Goal: Feedback & Contribution: Contribute content

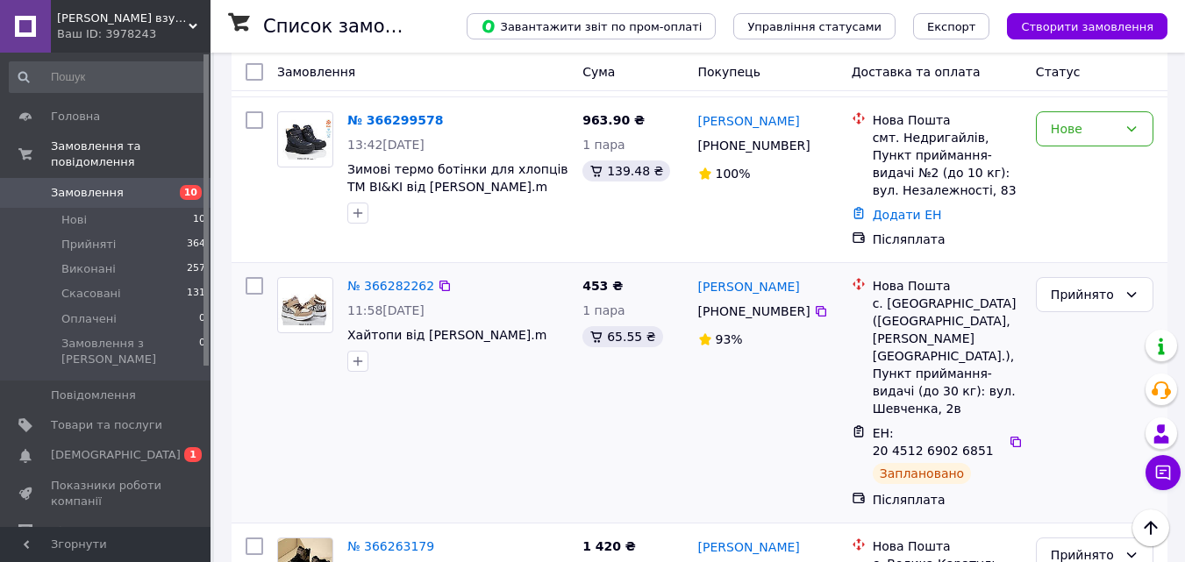
scroll to position [614, 0]
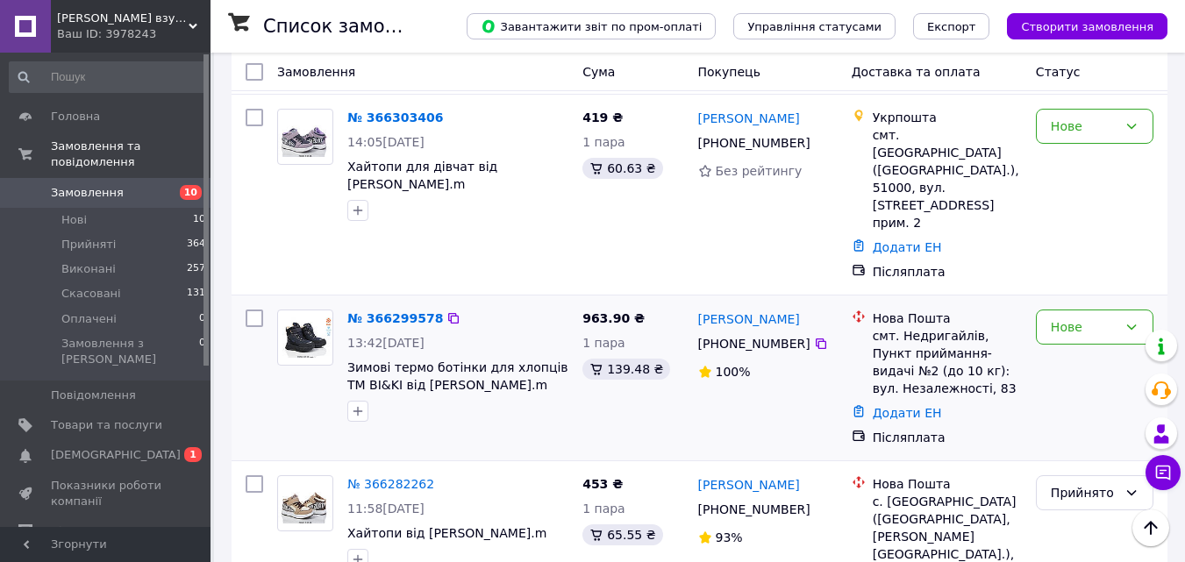
click at [299, 318] on img at bounding box center [305, 338] width 54 height 41
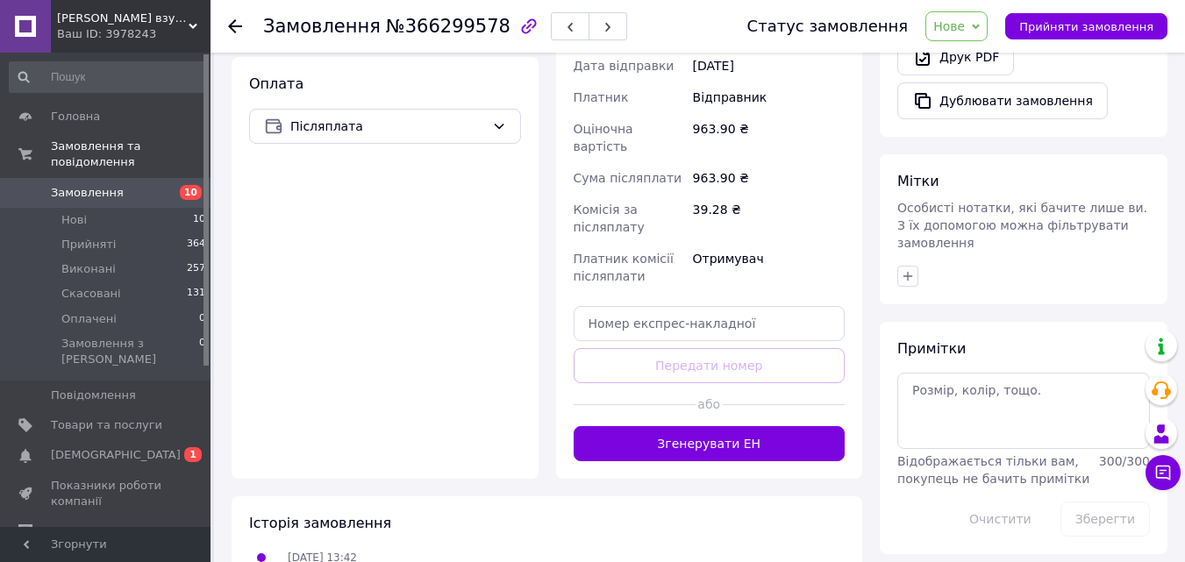
scroll to position [676, 0]
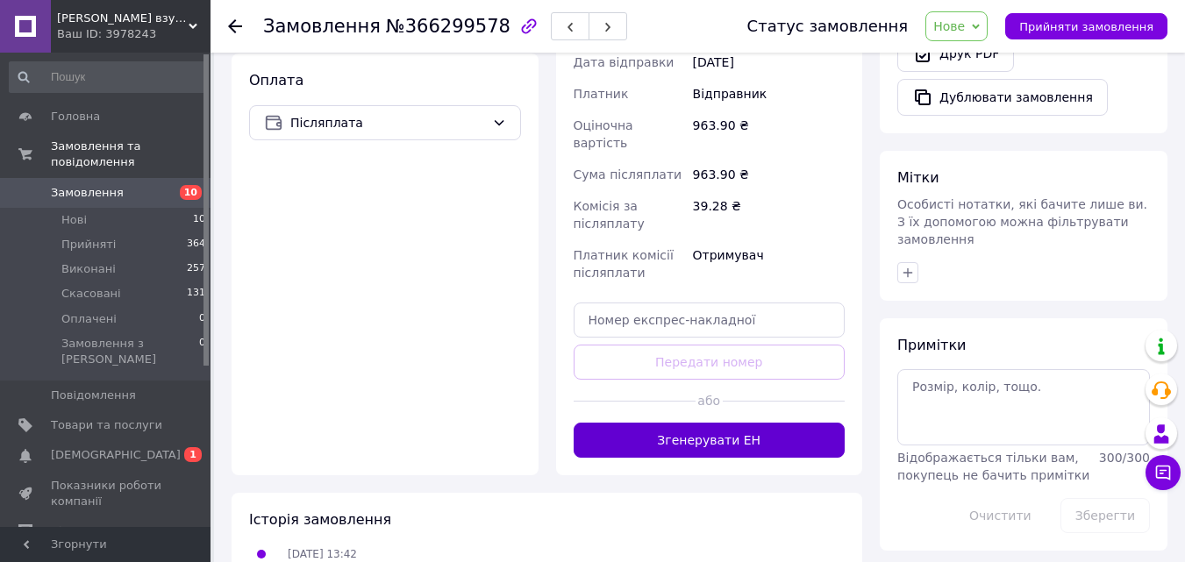
click at [706, 423] on button "Згенерувати ЕН" at bounding box center [710, 440] width 272 height 35
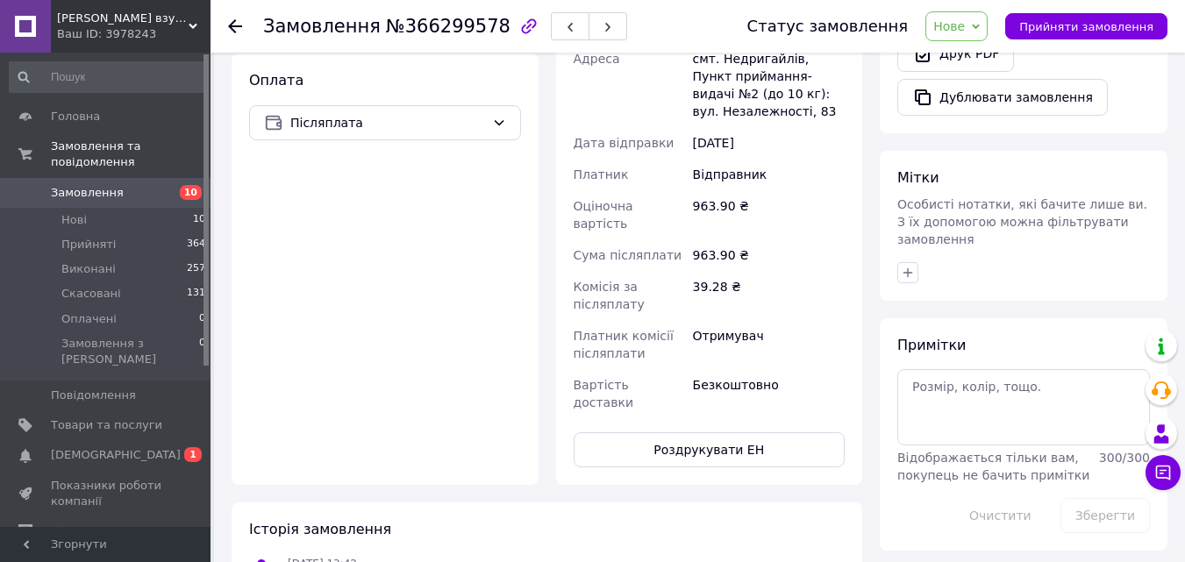
click at [980, 24] on icon at bounding box center [976, 27] width 8 height 8
click at [982, 58] on li "Прийнято" at bounding box center [966, 61] width 81 height 26
click at [74, 185] on span "Замовлення" at bounding box center [87, 193] width 73 height 16
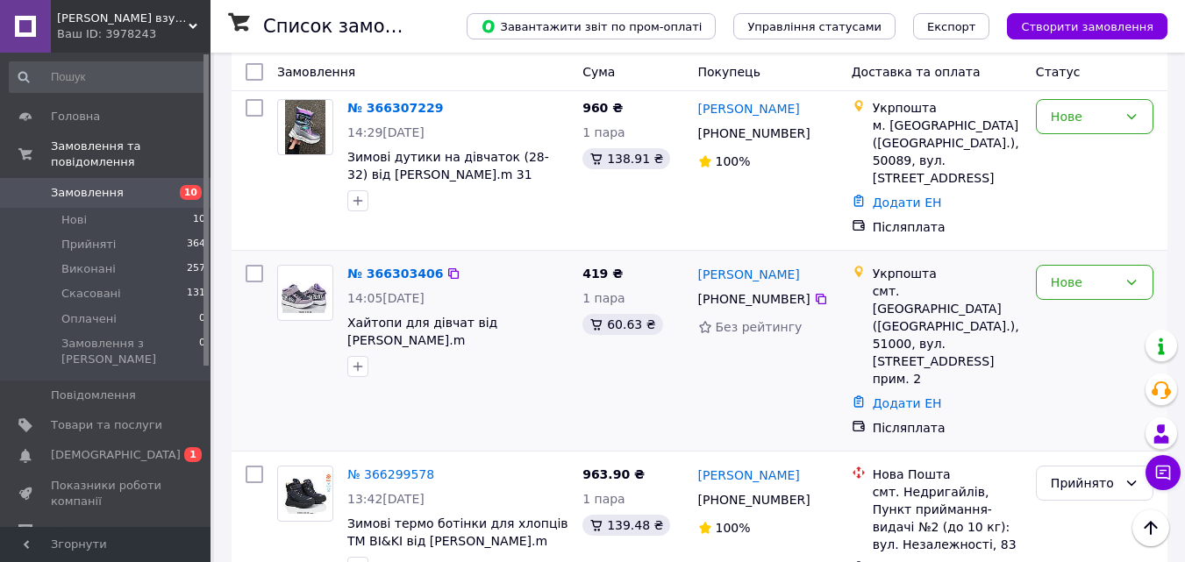
scroll to position [439, 0]
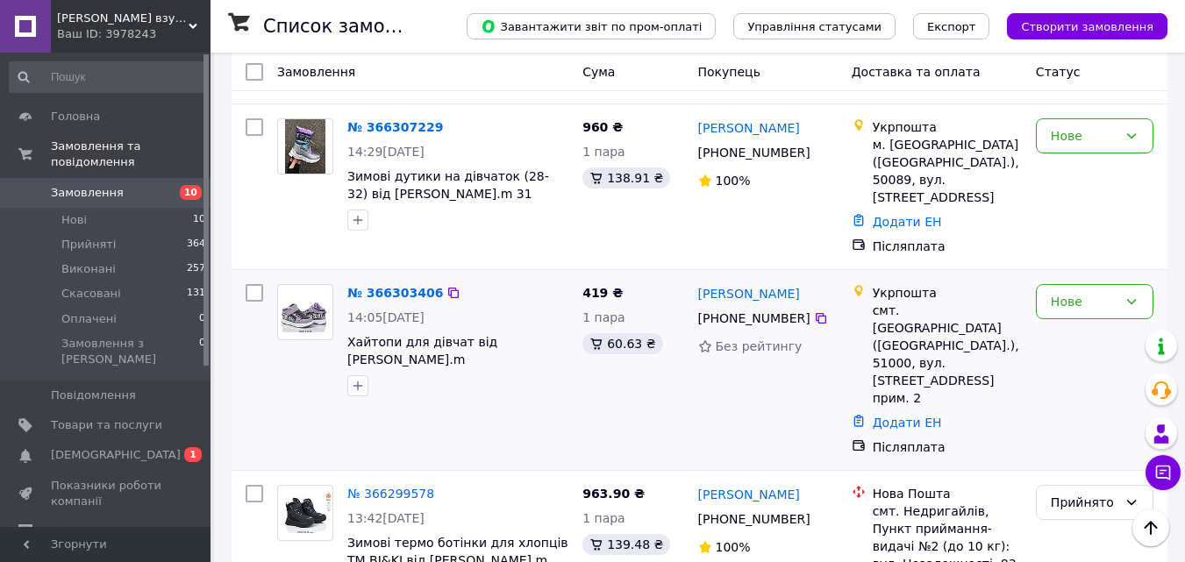
click at [301, 292] on img at bounding box center [305, 312] width 54 height 41
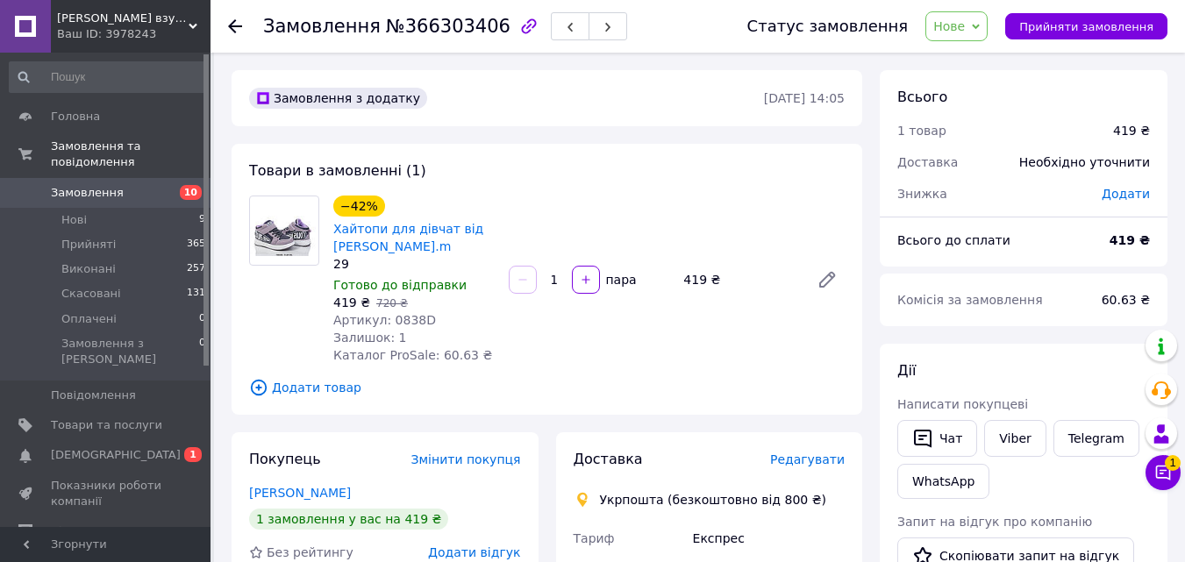
click at [984, 25] on span "Нове" at bounding box center [956, 26] width 62 height 30
click at [974, 59] on li "Прийнято" at bounding box center [966, 61] width 81 height 26
click at [112, 185] on span "Замовлення" at bounding box center [87, 193] width 73 height 16
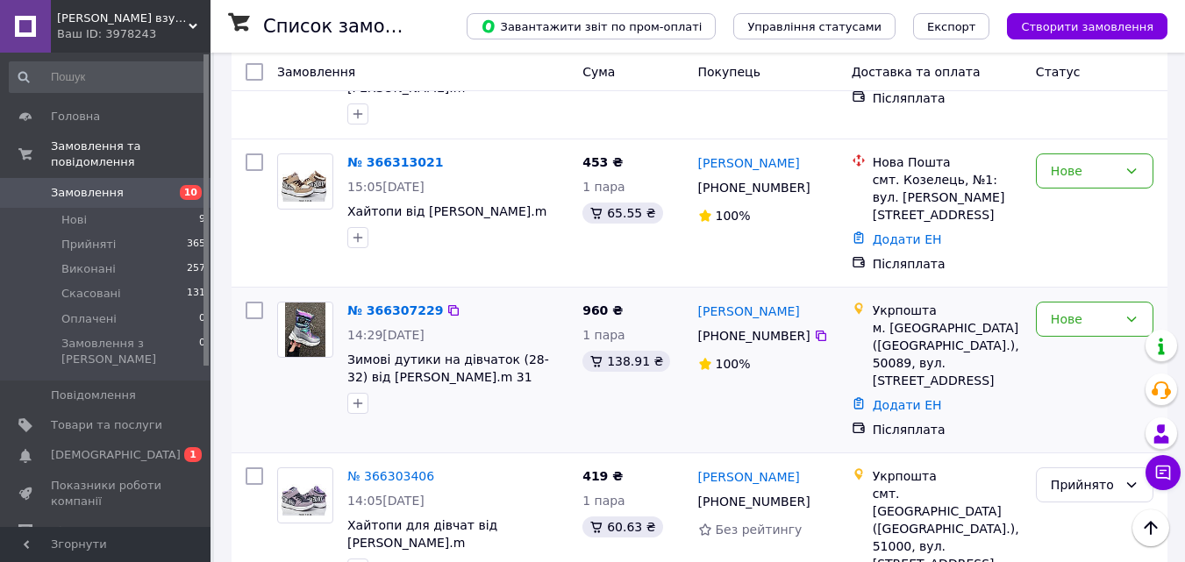
scroll to position [175, 0]
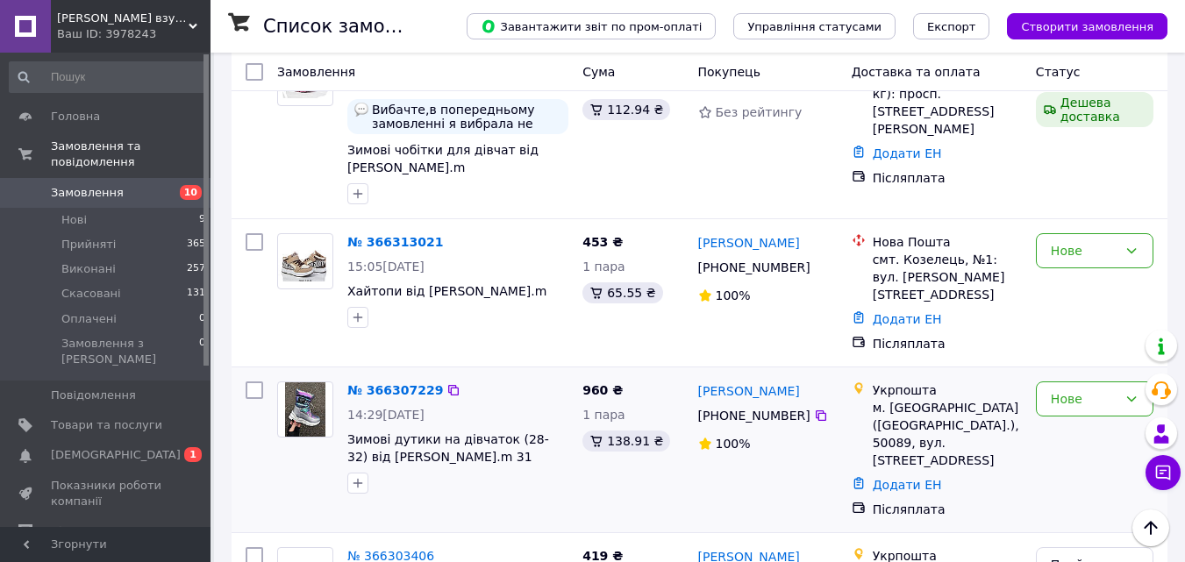
click at [305, 382] on img at bounding box center [305, 409] width 41 height 54
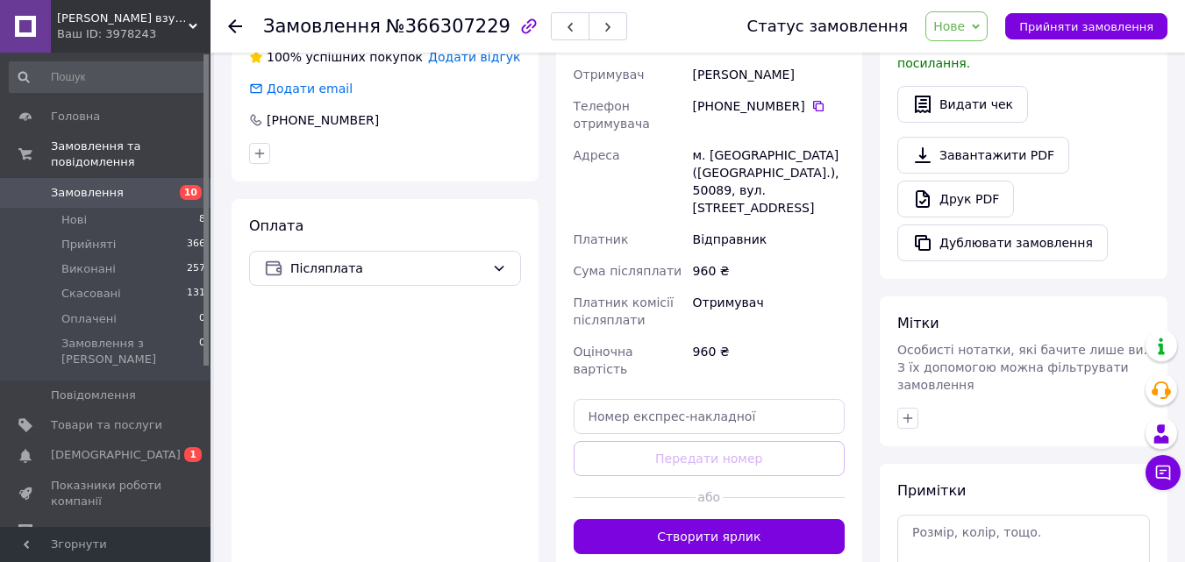
scroll to position [614, 0]
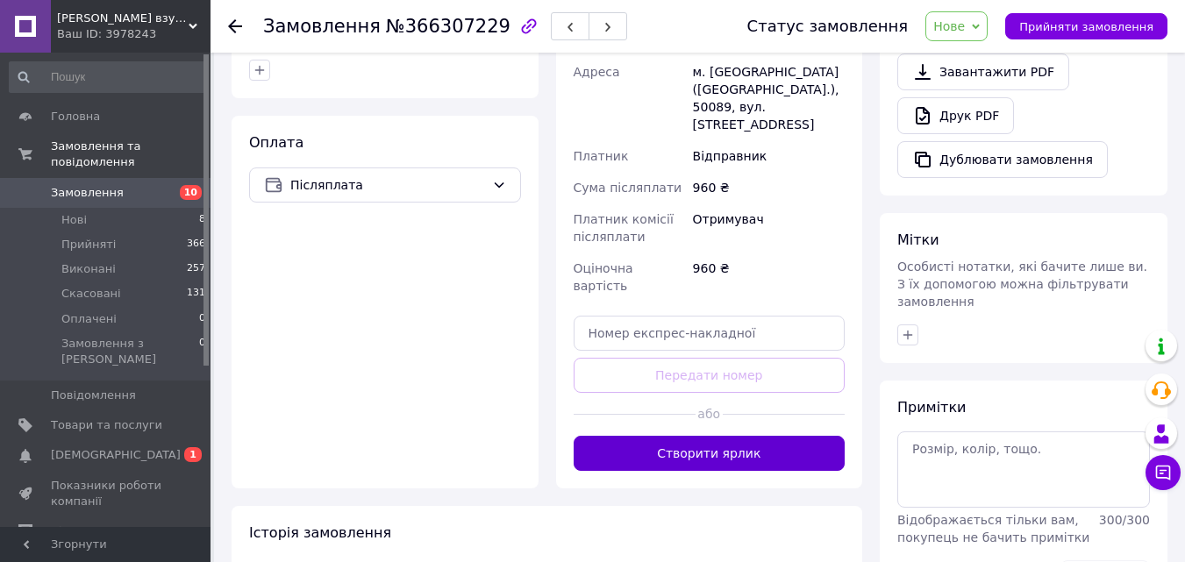
click at [669, 436] on button "Створити ярлик" at bounding box center [710, 453] width 272 height 35
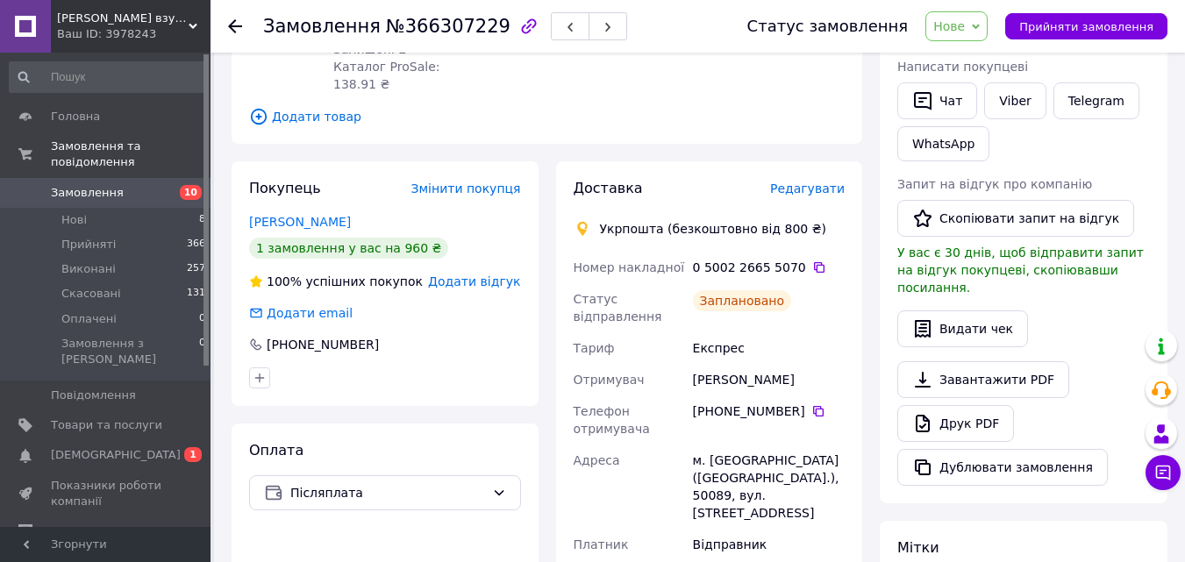
scroll to position [263, 0]
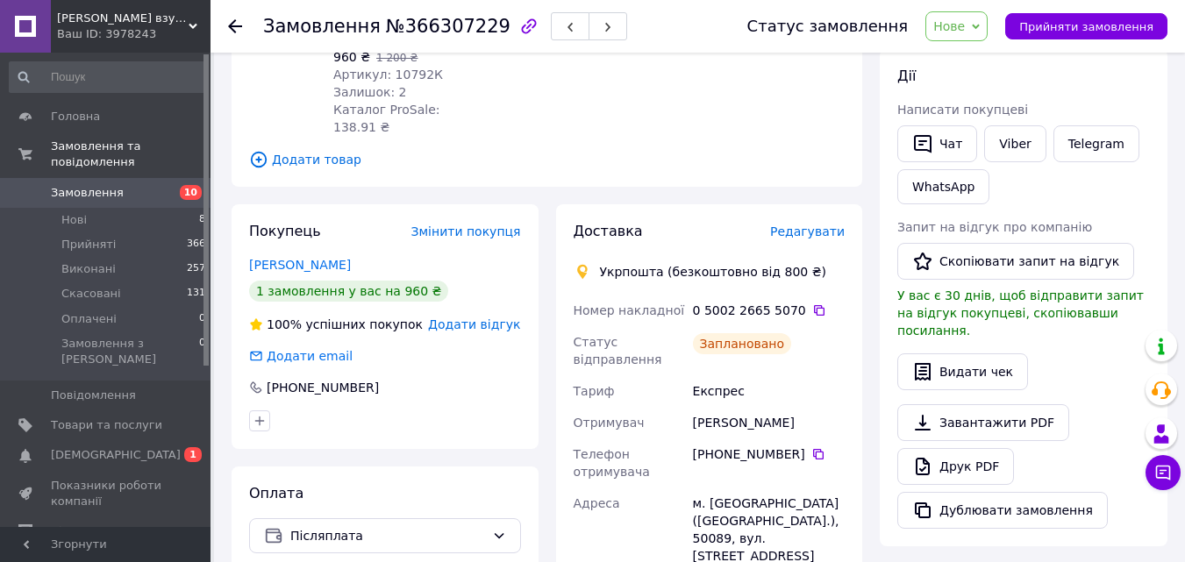
click at [965, 23] on span "Нове" at bounding box center [949, 26] width 32 height 14
click at [987, 58] on li "Прийнято" at bounding box center [966, 61] width 81 height 26
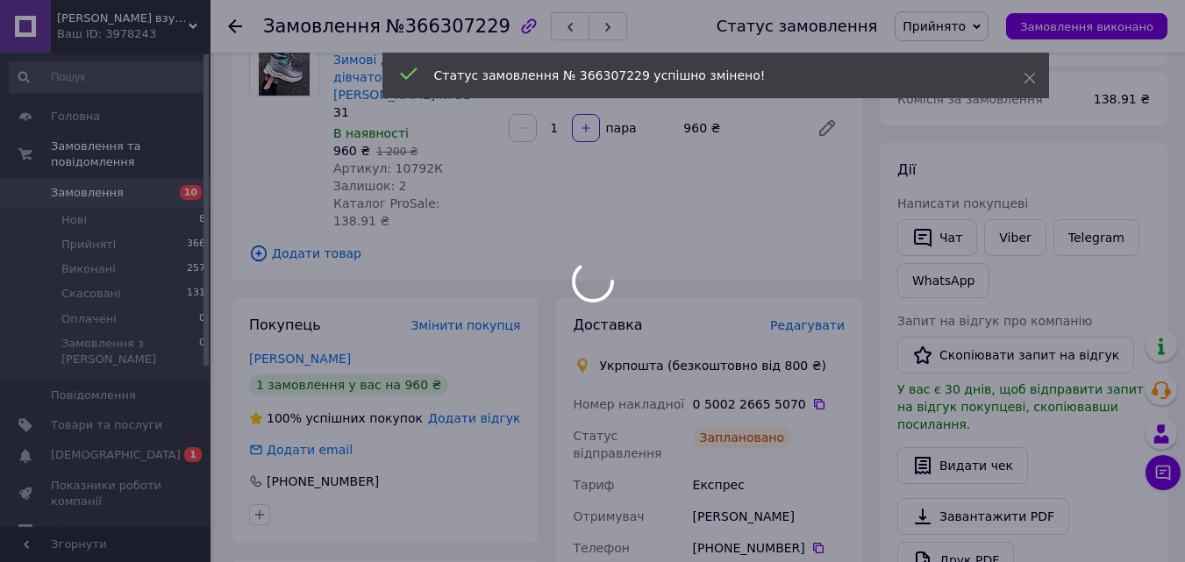
scroll to position [0, 0]
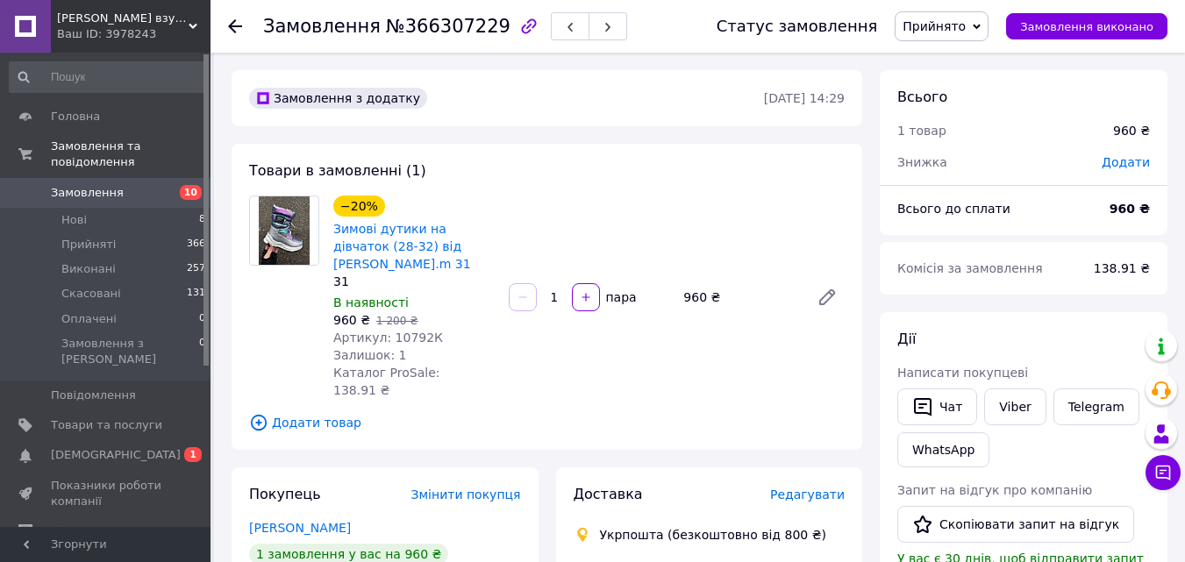
click at [132, 185] on span "Замовлення" at bounding box center [106, 193] width 111 height 16
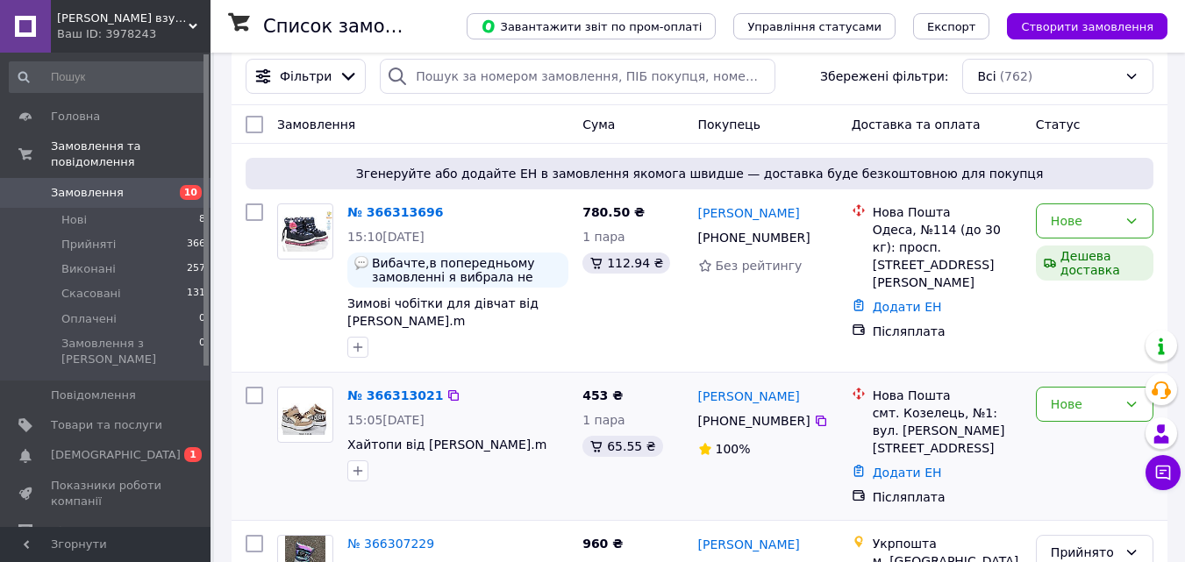
scroll to position [88, 0]
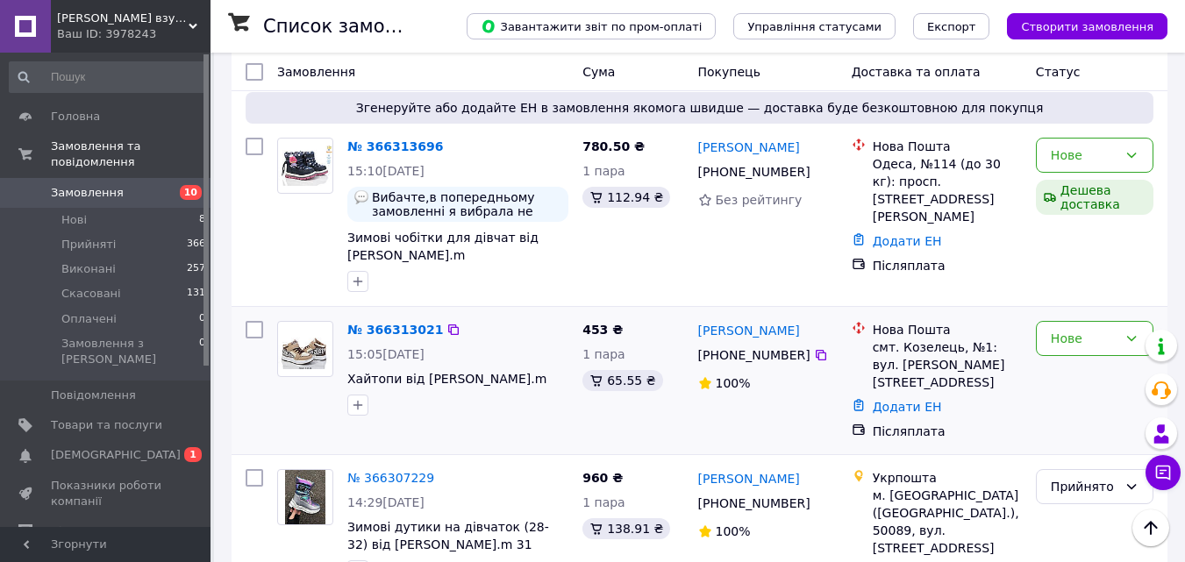
click at [294, 329] on img at bounding box center [305, 349] width 54 height 41
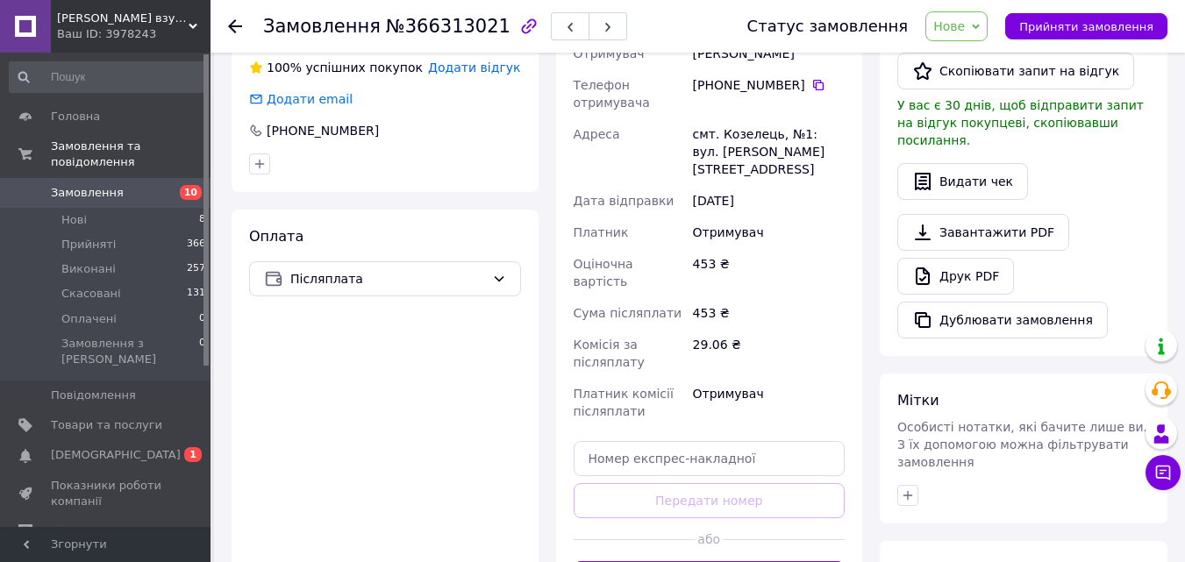
scroll to position [526, 0]
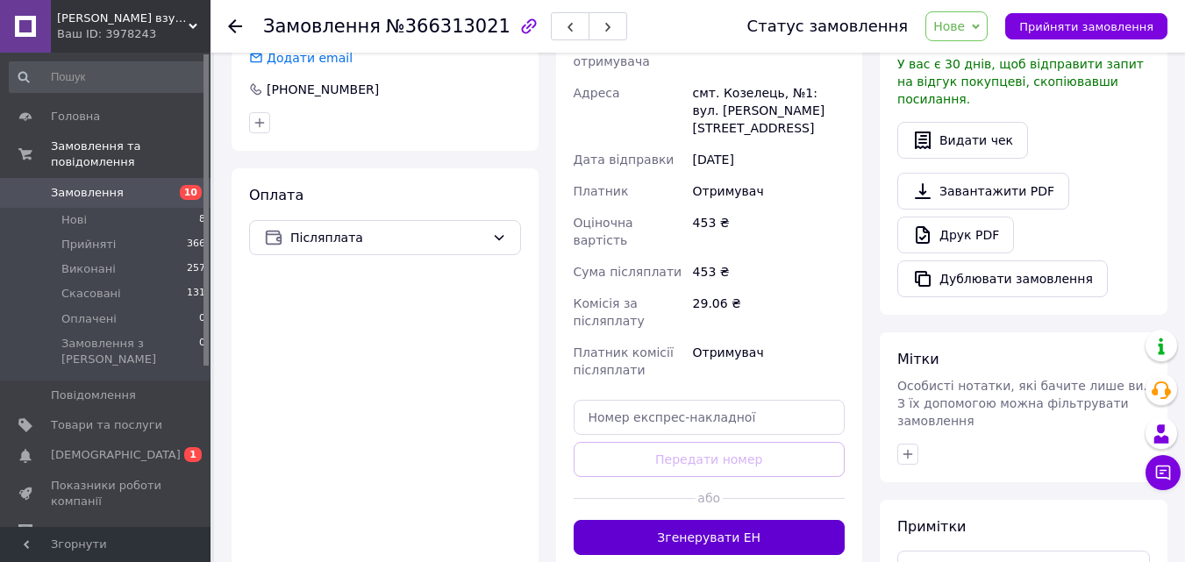
click at [684, 520] on button "Згенерувати ЕН" at bounding box center [710, 537] width 272 height 35
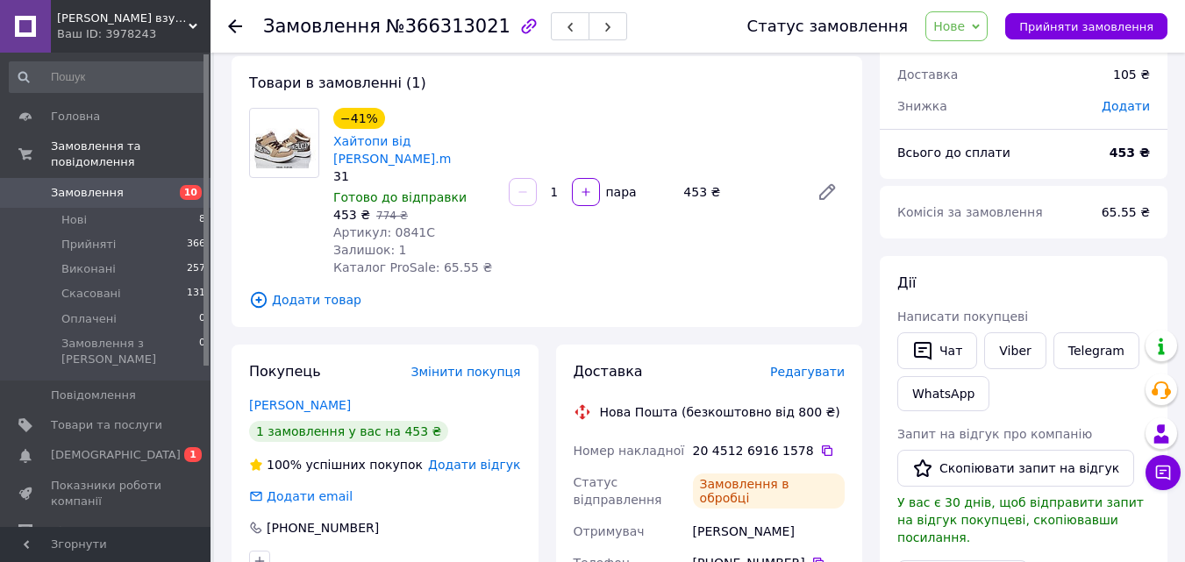
scroll to position [0, 0]
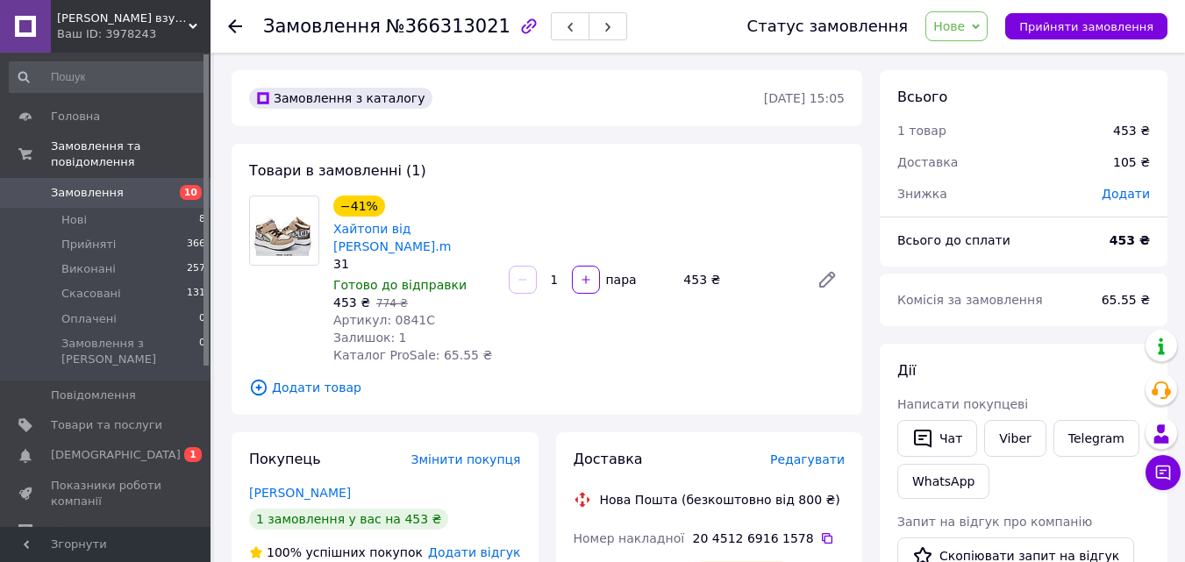
click at [965, 29] on span "Нове" at bounding box center [949, 26] width 32 height 14
click at [968, 61] on li "Прийнято" at bounding box center [966, 61] width 81 height 26
click at [114, 185] on span "Замовлення" at bounding box center [87, 193] width 73 height 16
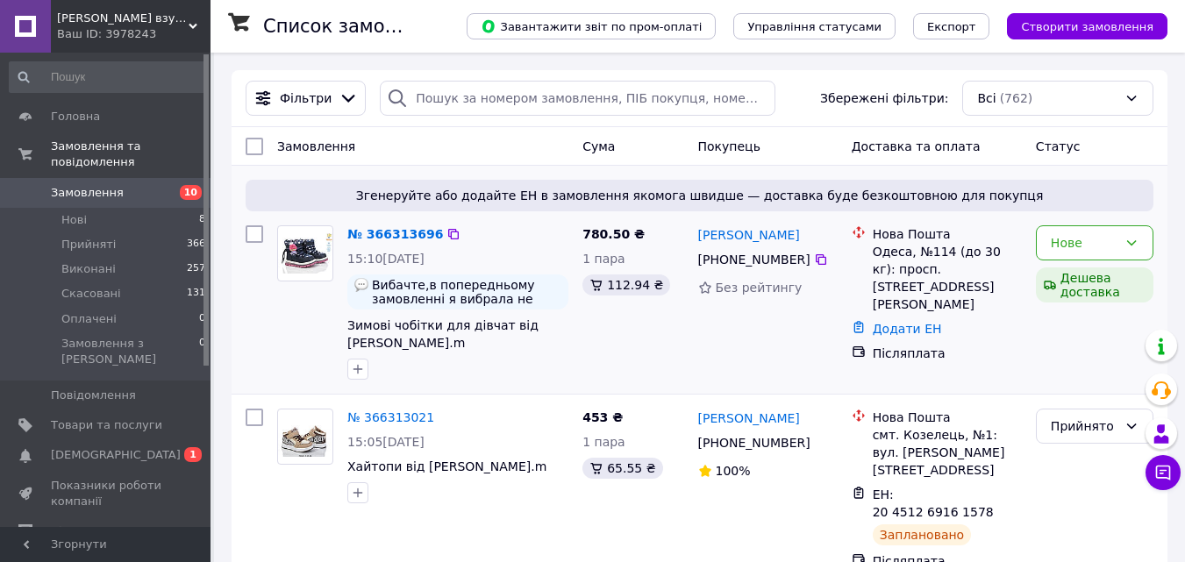
click at [298, 256] on img at bounding box center [305, 253] width 54 height 41
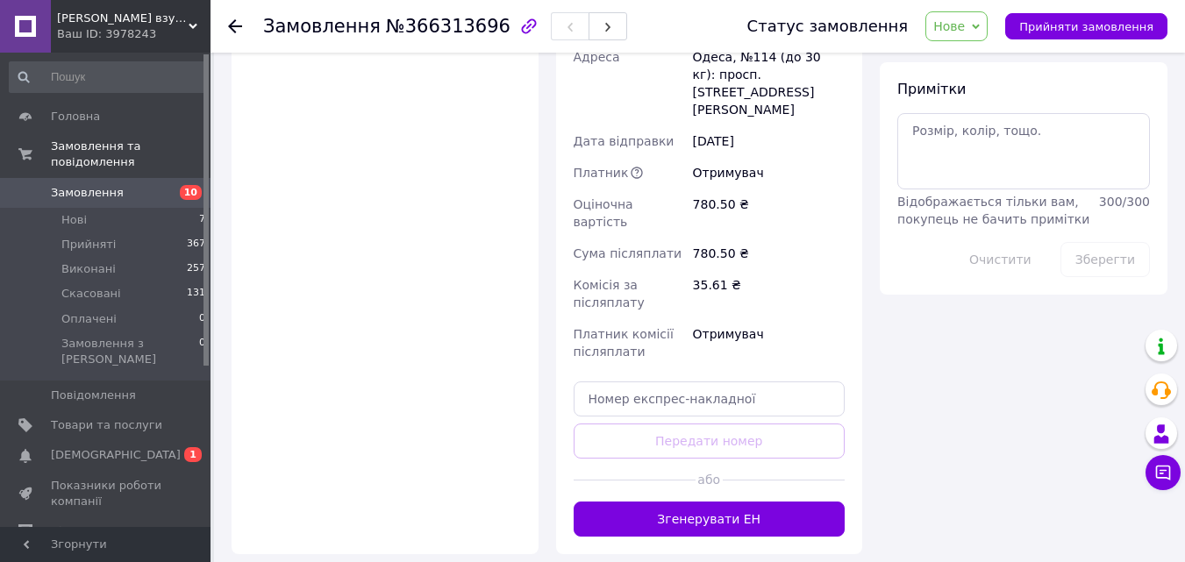
scroll to position [965, 0]
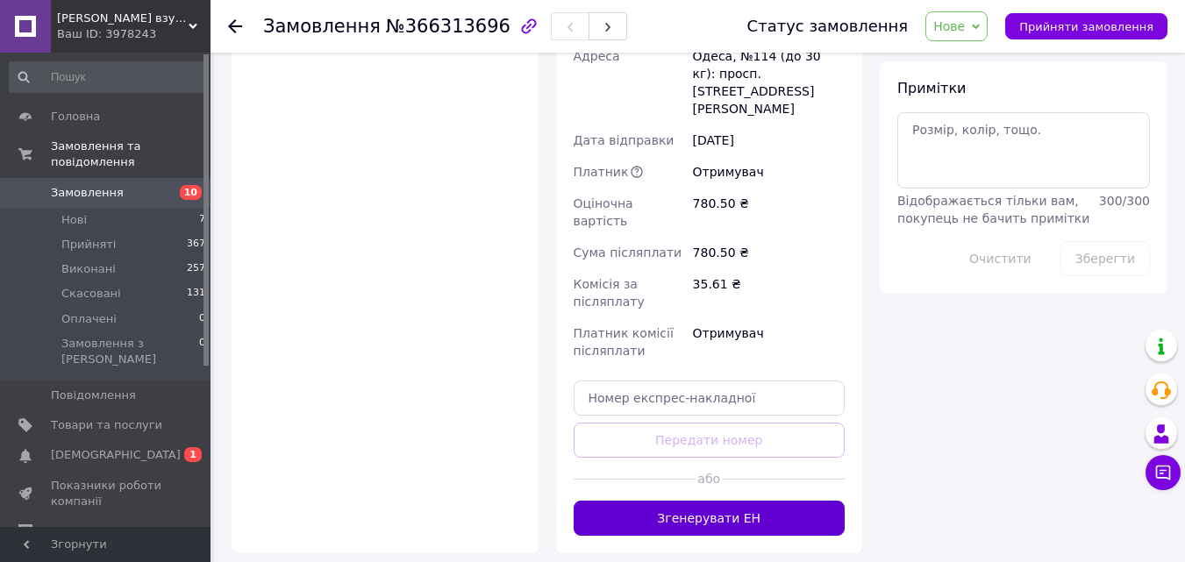
click at [689, 501] on button "Згенерувати ЕН" at bounding box center [710, 518] width 272 height 35
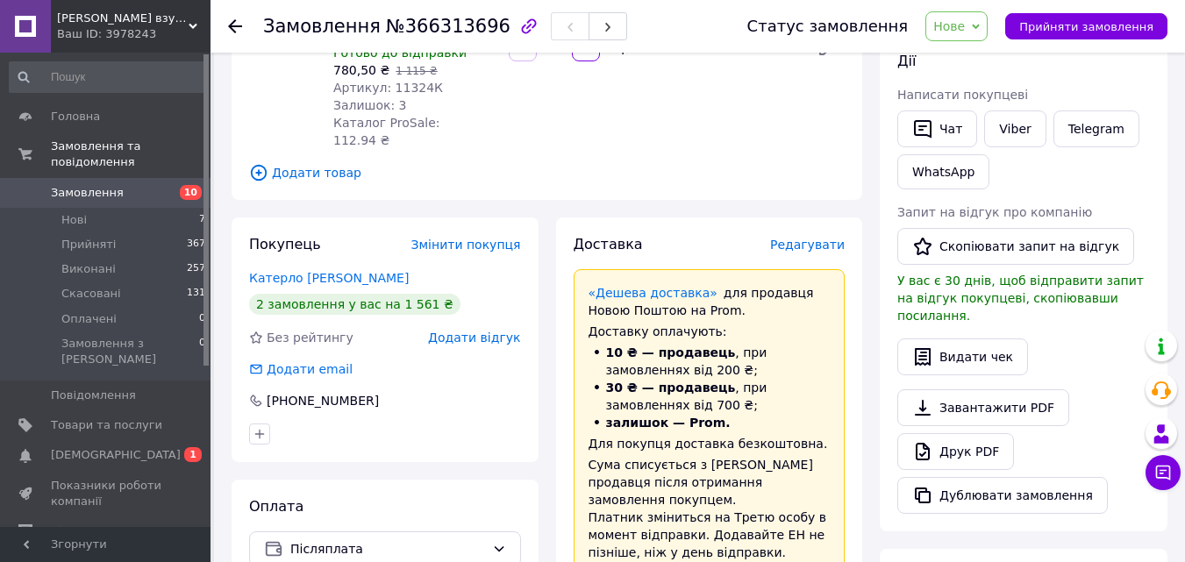
scroll to position [0, 0]
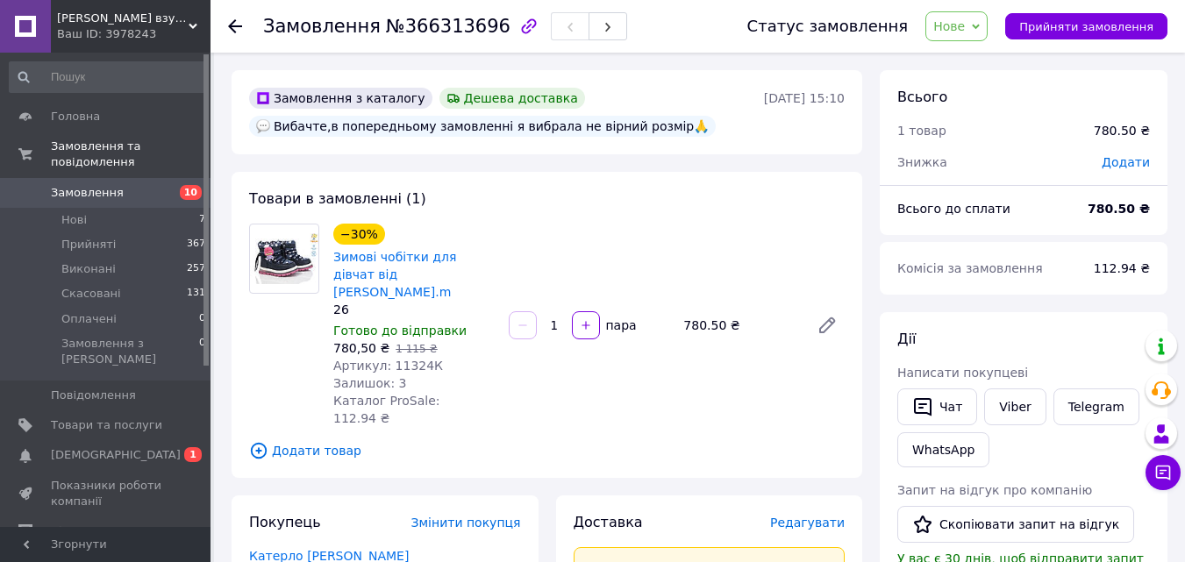
click at [980, 28] on icon at bounding box center [976, 27] width 8 height 8
click at [981, 61] on li "Прийнято" at bounding box center [966, 61] width 81 height 26
click at [105, 185] on span "Замовлення" at bounding box center [87, 193] width 73 height 16
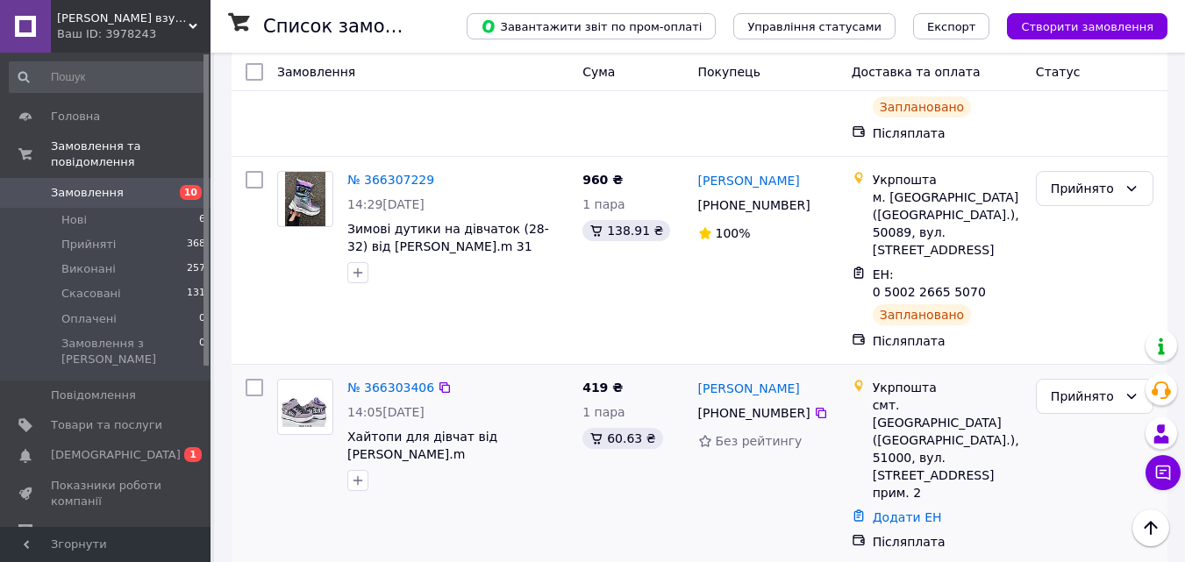
scroll to position [439, 0]
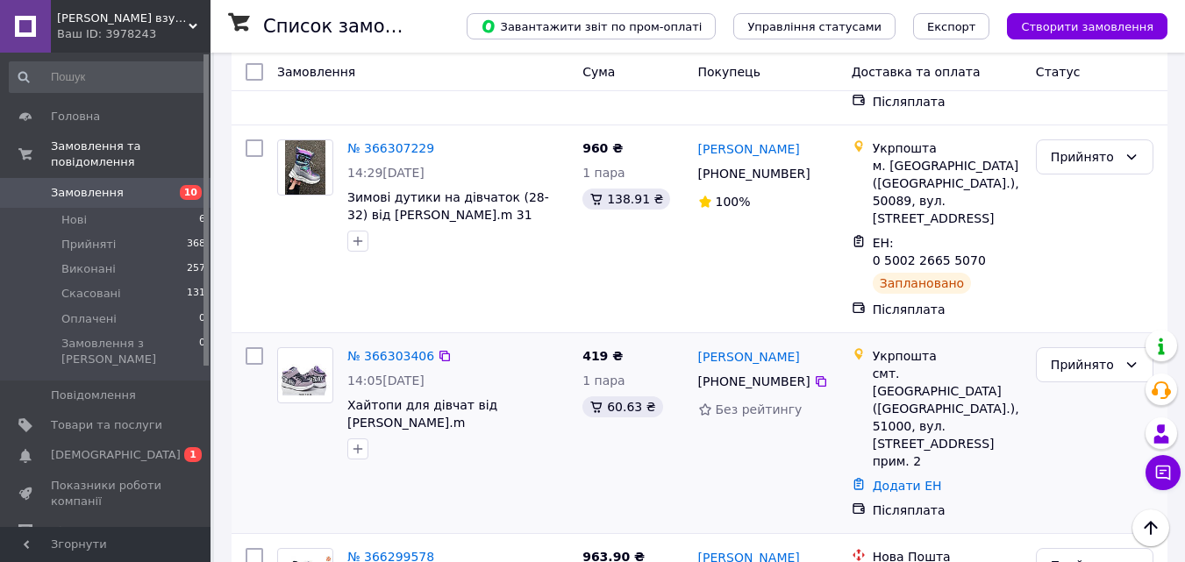
click at [302, 355] on img at bounding box center [305, 375] width 54 height 41
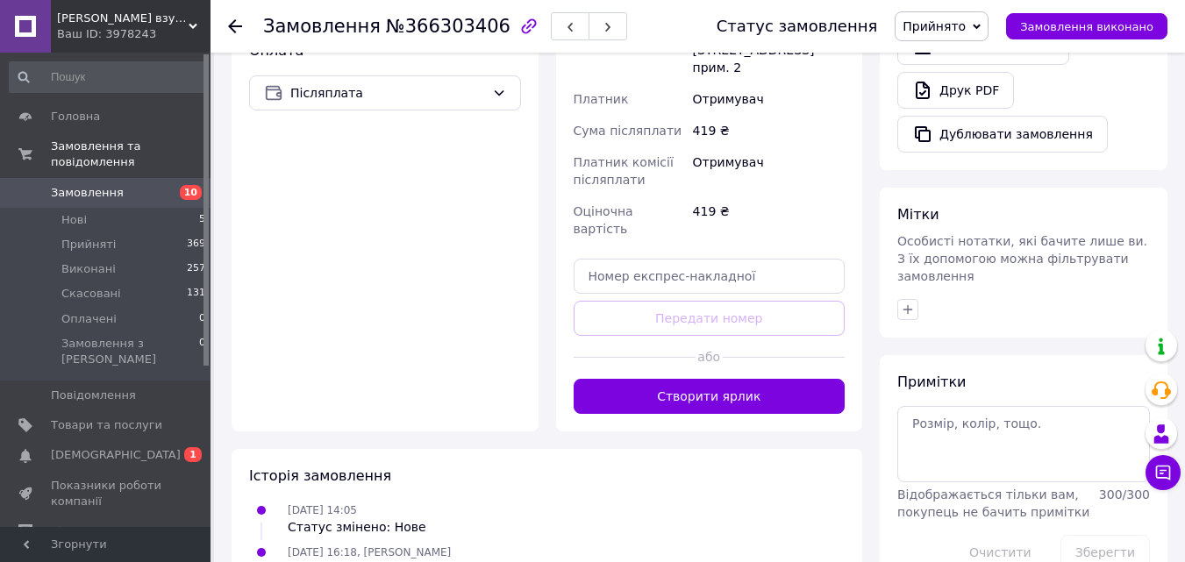
scroll to position [679, 0]
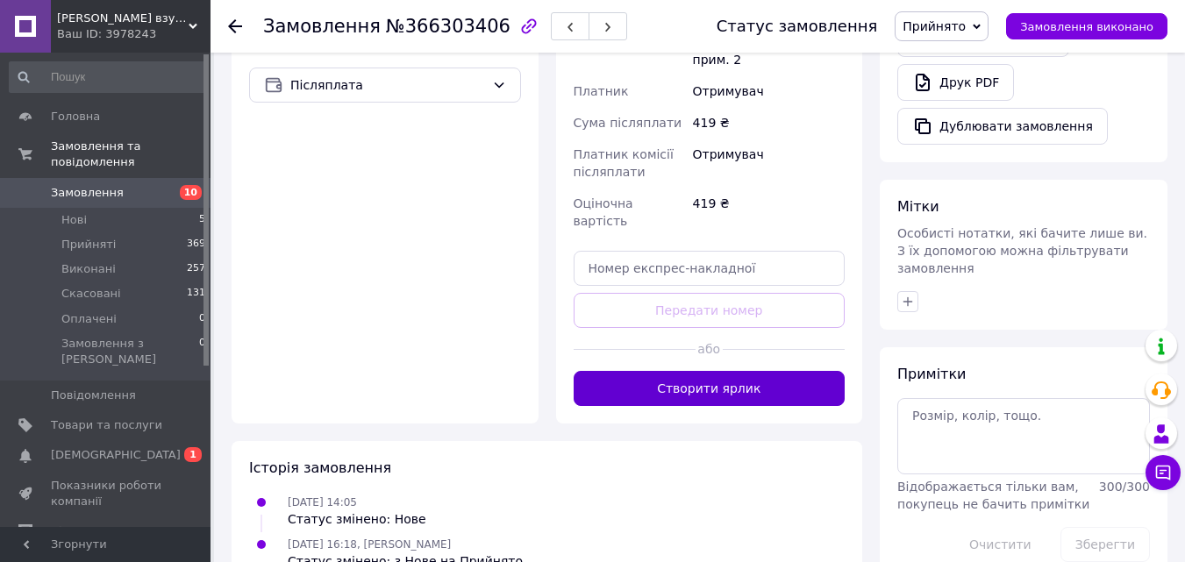
click at [708, 371] on button "Створити ярлик" at bounding box center [710, 388] width 272 height 35
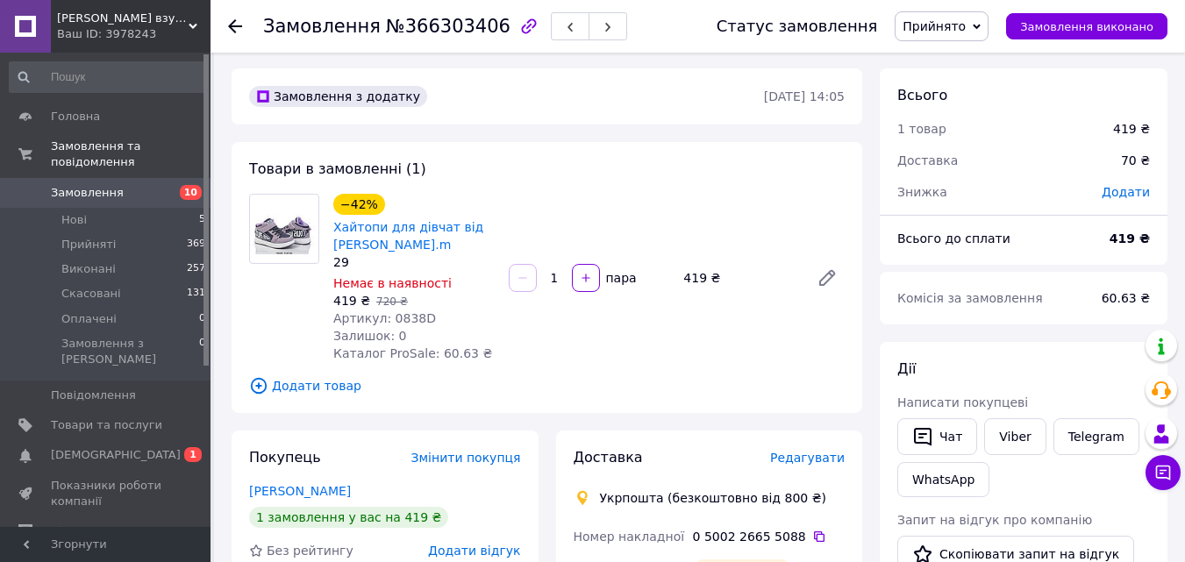
scroll to position [0, 0]
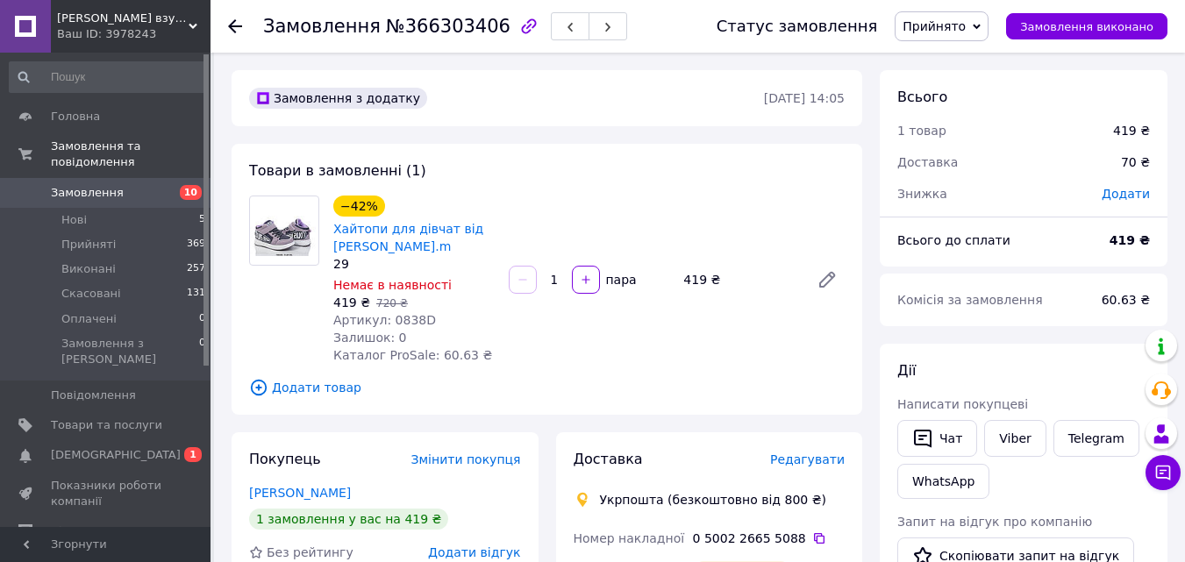
click at [118, 185] on span "Замовлення" at bounding box center [106, 193] width 111 height 16
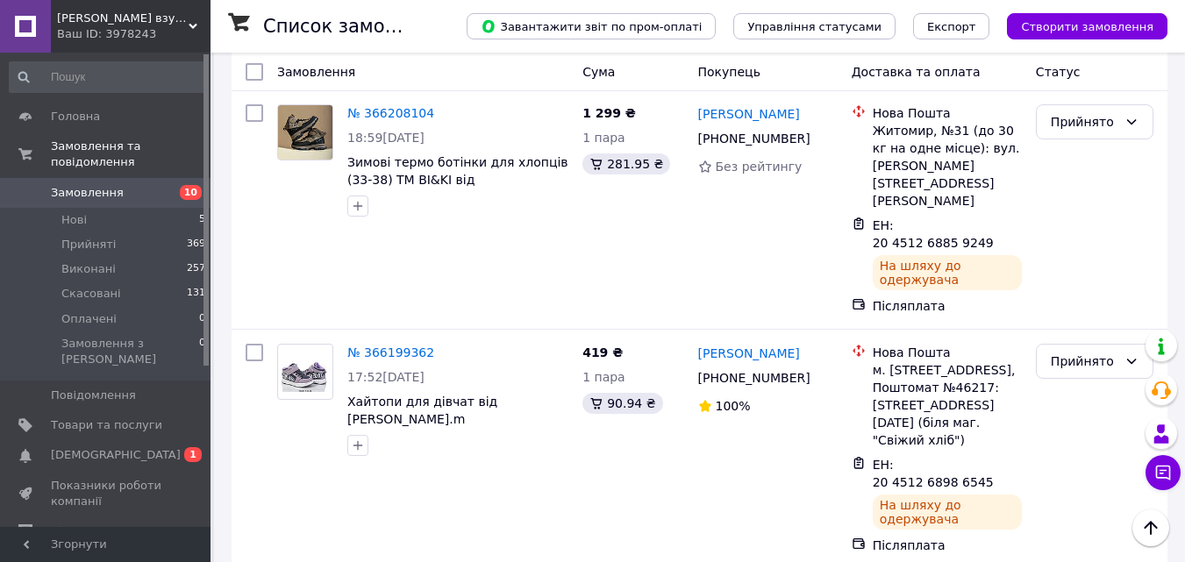
scroll to position [3493, 0]
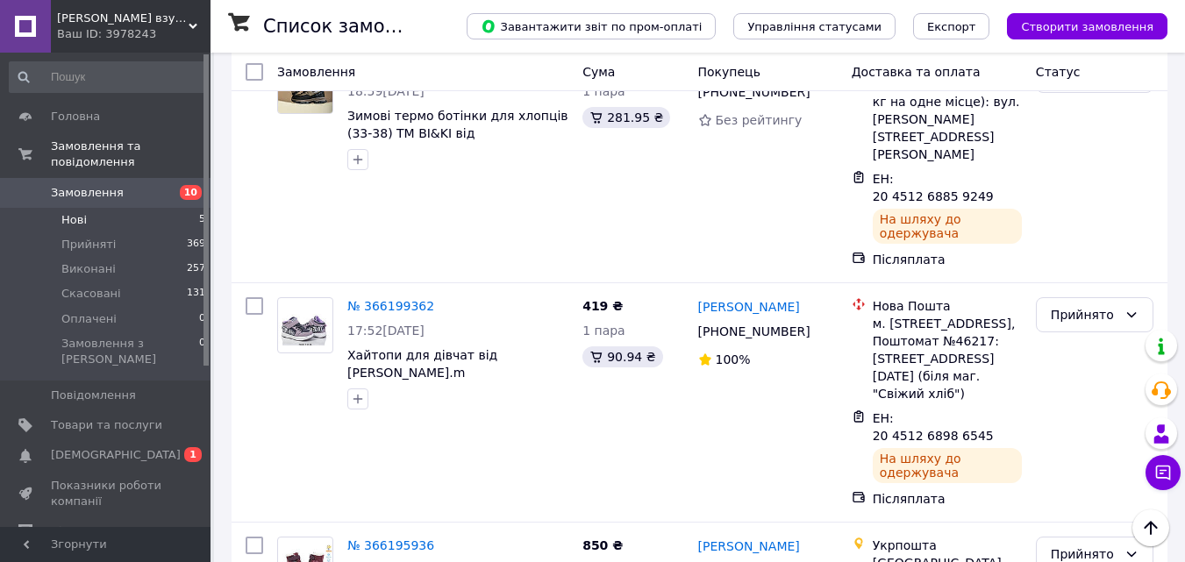
click at [91, 209] on li "Нові 5" at bounding box center [108, 220] width 216 height 25
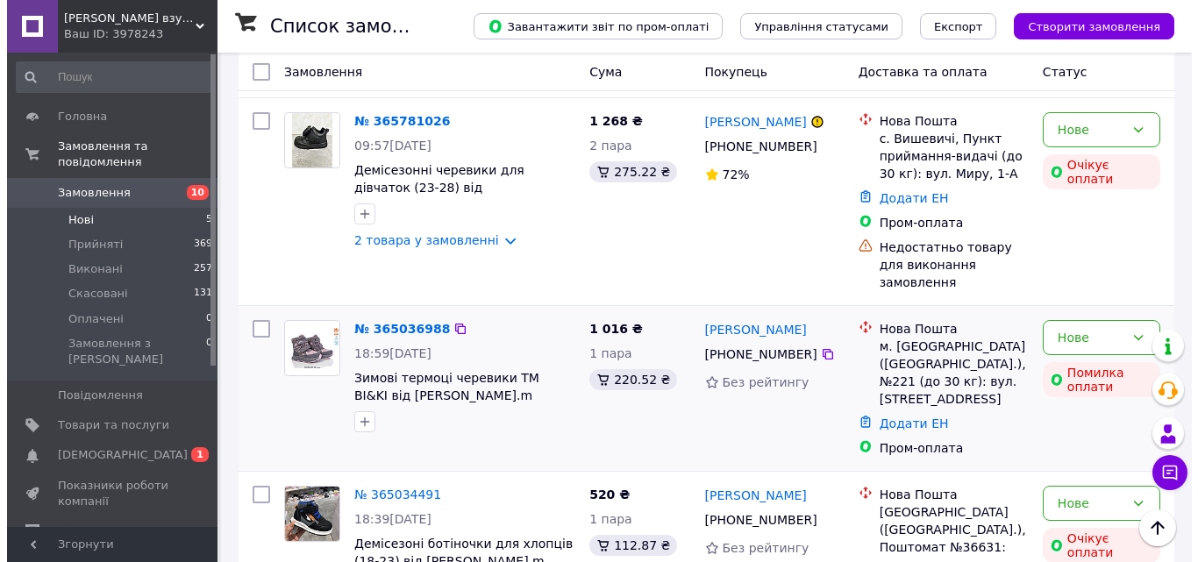
scroll to position [567, 0]
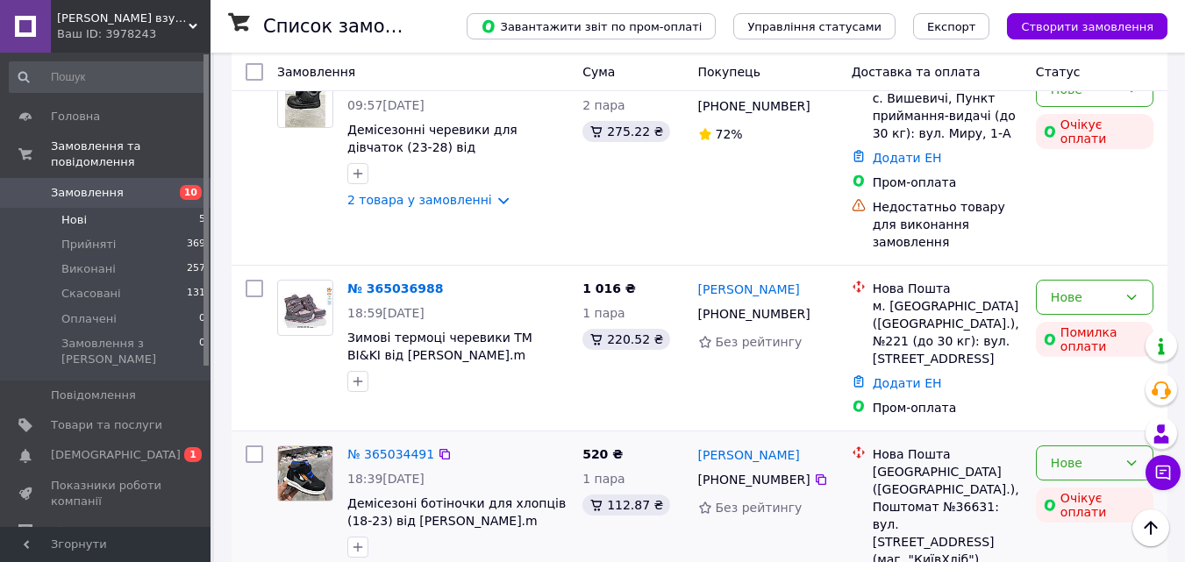
click at [1071, 453] on div "Нове" at bounding box center [1084, 462] width 67 height 19
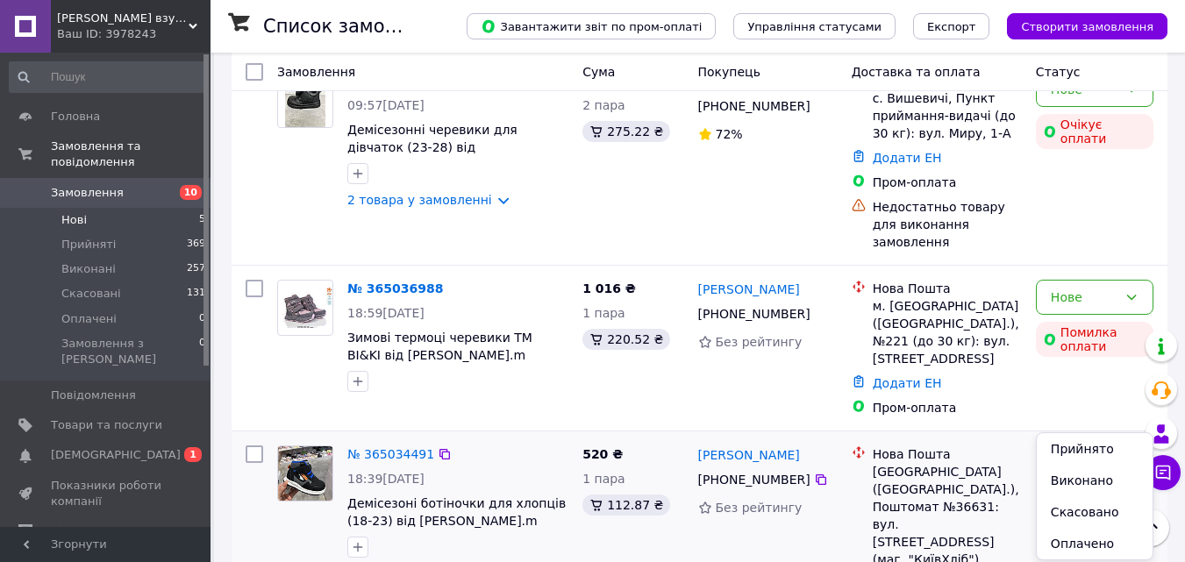
click at [1066, 510] on li "Скасовано" at bounding box center [1095, 512] width 116 height 32
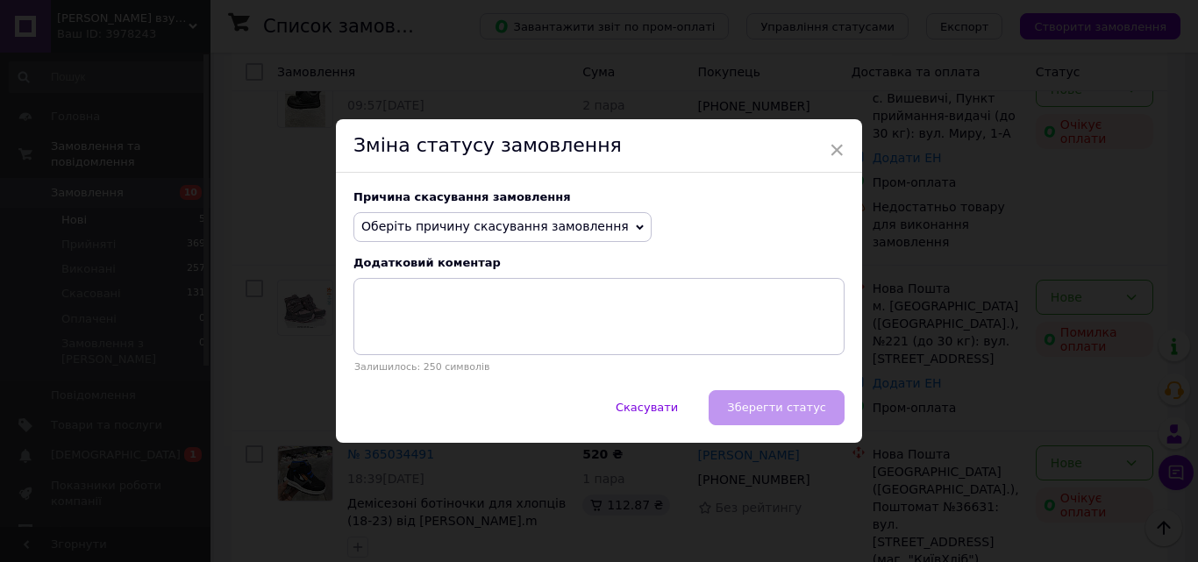
click at [636, 226] on icon at bounding box center [640, 227] width 8 height 5
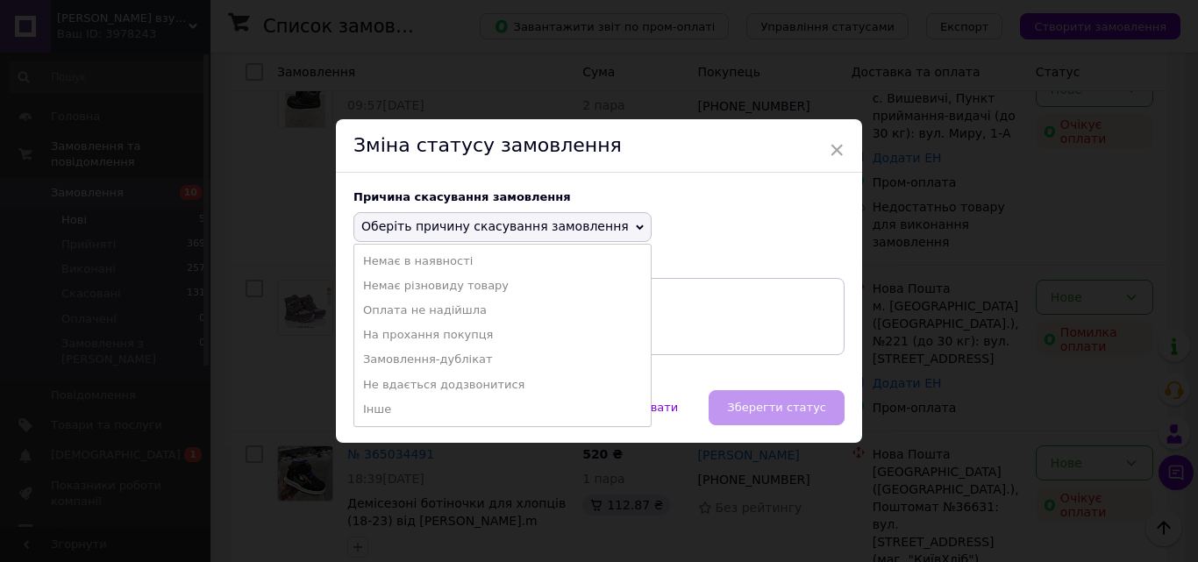
click at [437, 308] on li "Оплата не надійшла" at bounding box center [502, 310] width 296 height 25
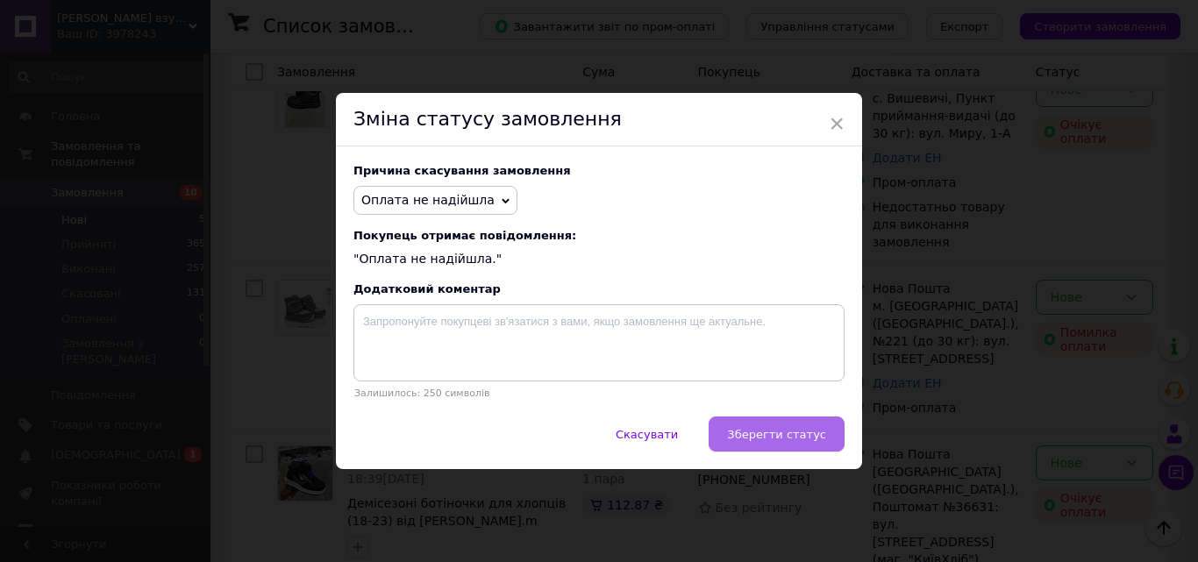
click at [782, 439] on span "Зберегти статус" at bounding box center [776, 434] width 99 height 13
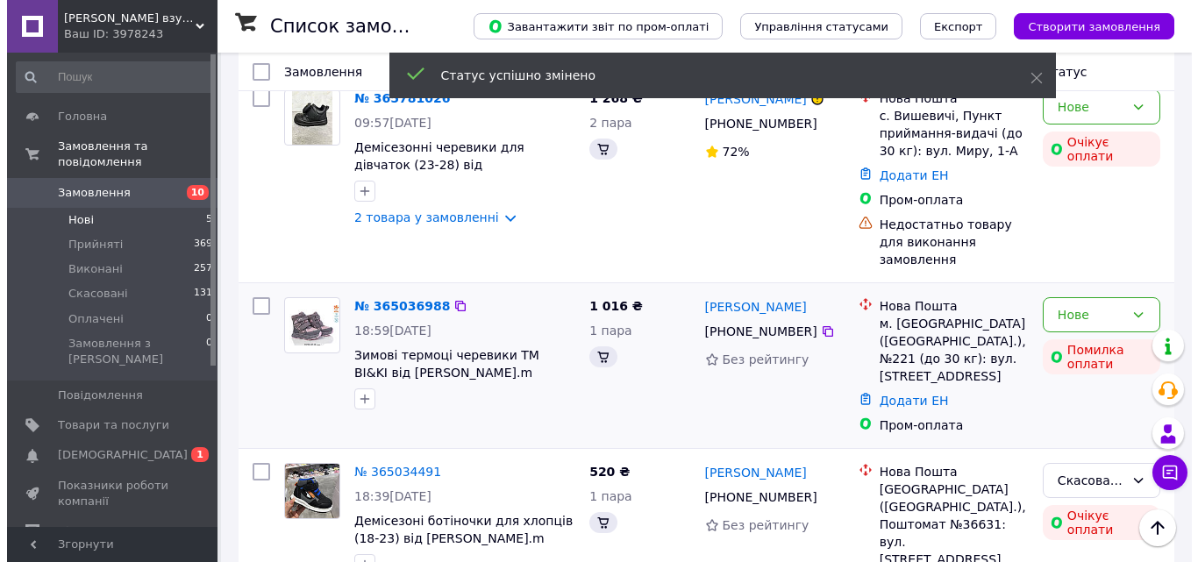
scroll to position [542, 0]
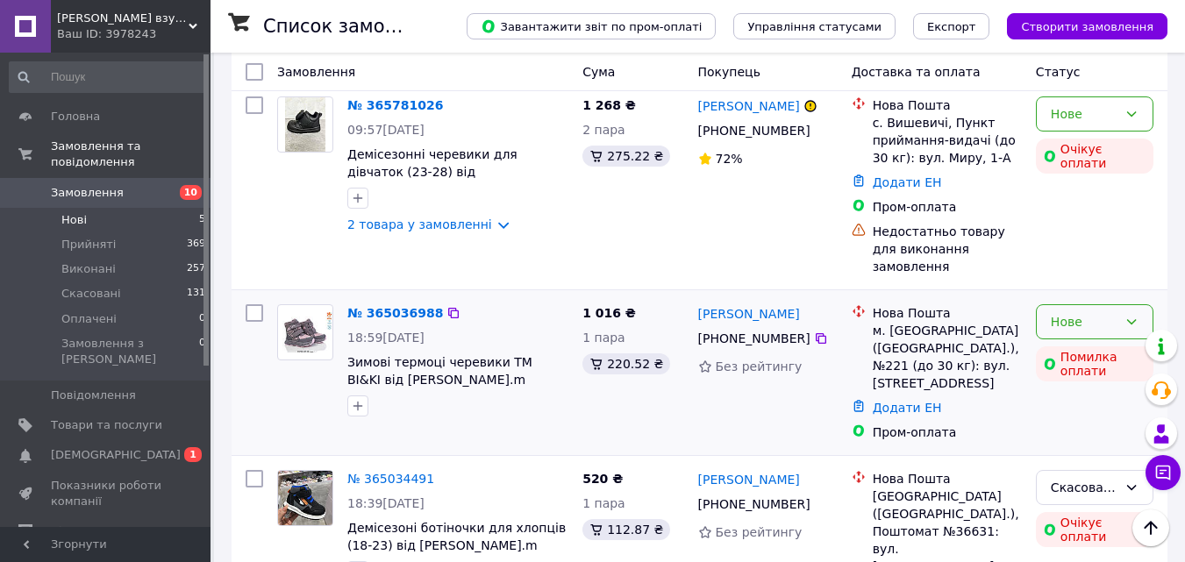
click at [1060, 312] on div "Нове" at bounding box center [1084, 321] width 67 height 19
click at [1053, 391] on li "Скасовано" at bounding box center [1095, 389] width 116 height 32
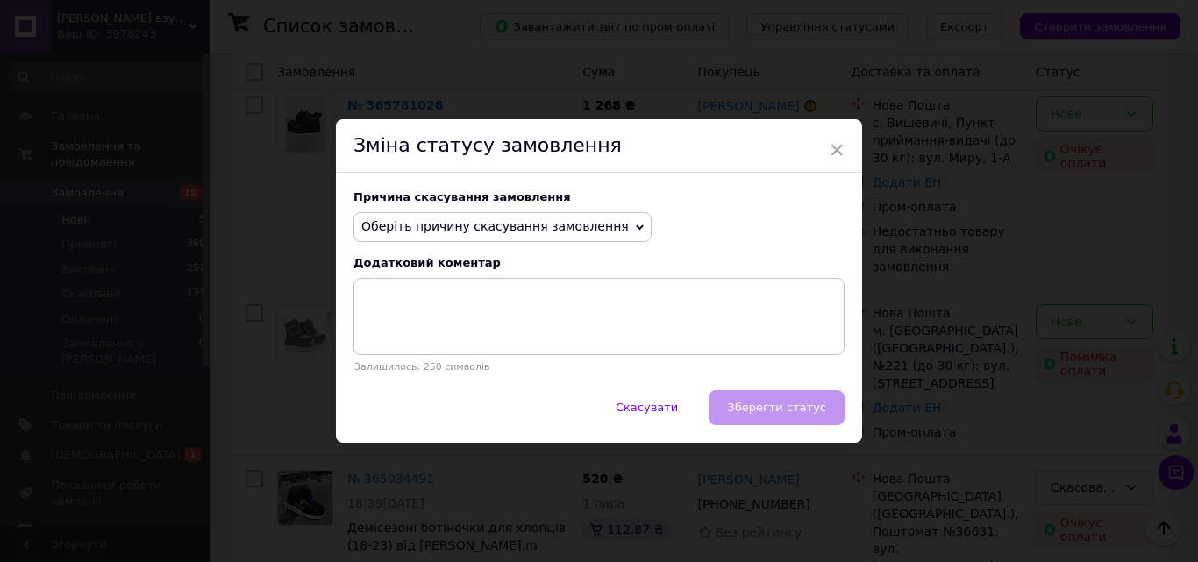
click at [636, 228] on icon at bounding box center [640, 228] width 8 height 8
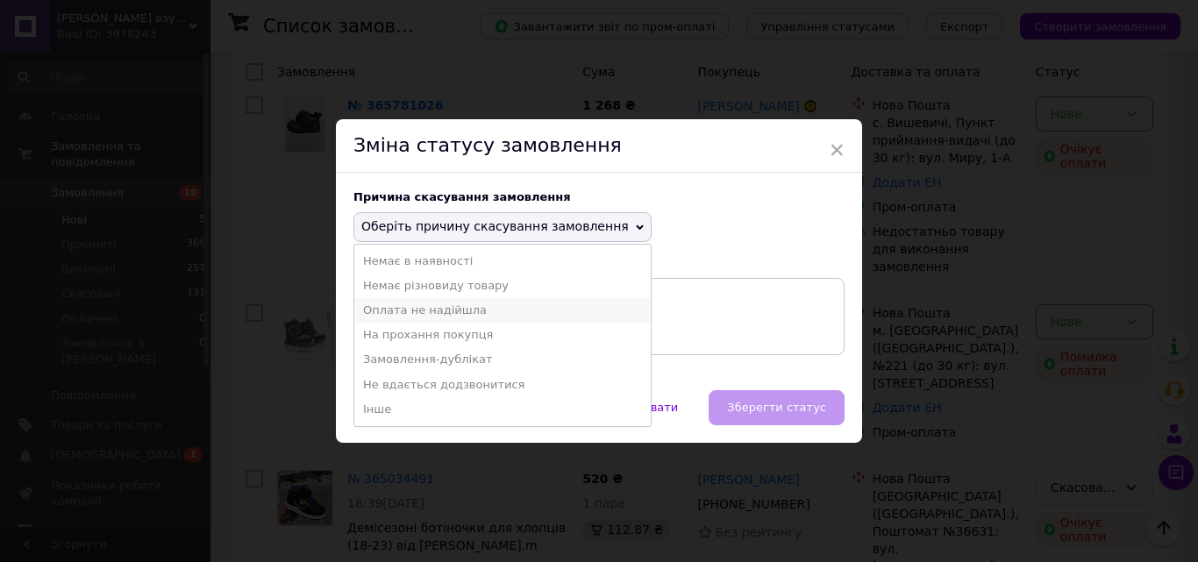
click at [453, 302] on li "Оплата не надійшла" at bounding box center [502, 310] width 296 height 25
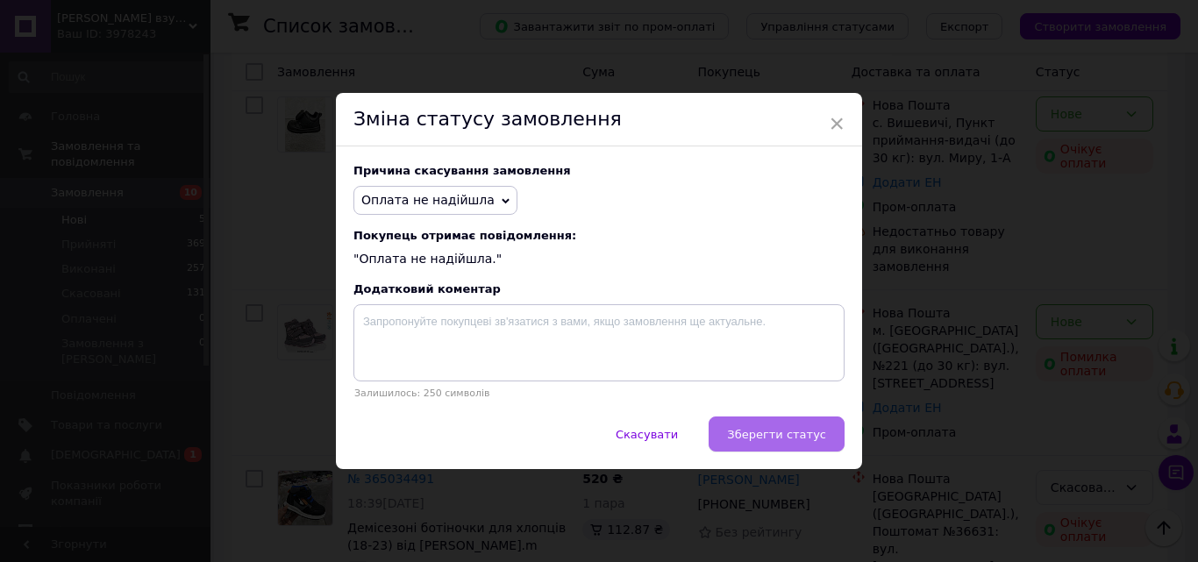
click at [773, 436] on span "Зберегти статус" at bounding box center [776, 434] width 99 height 13
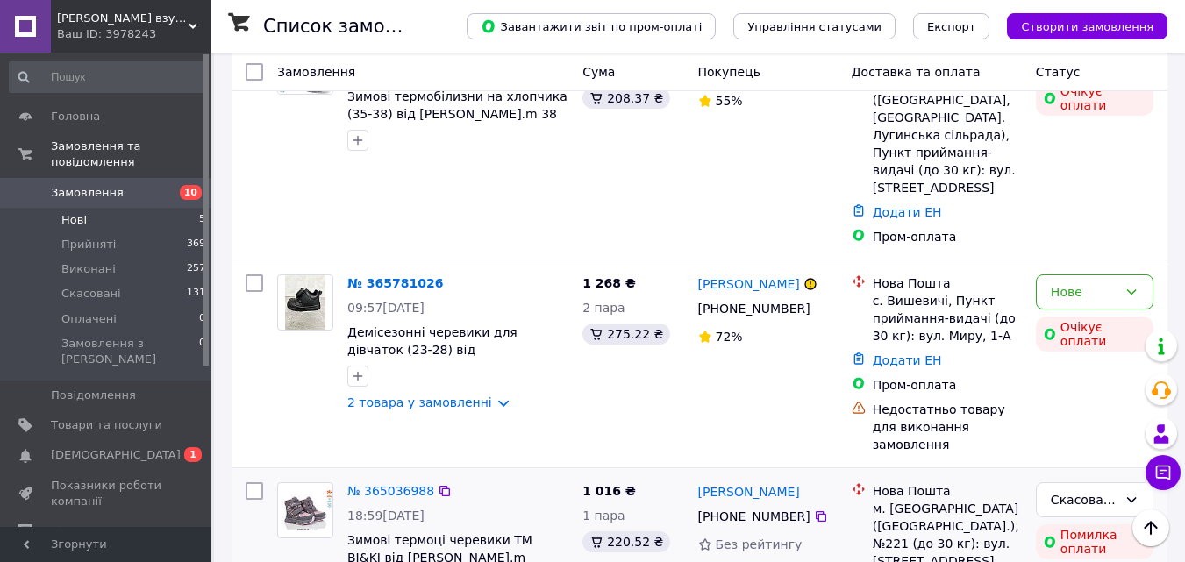
scroll to position [349, 0]
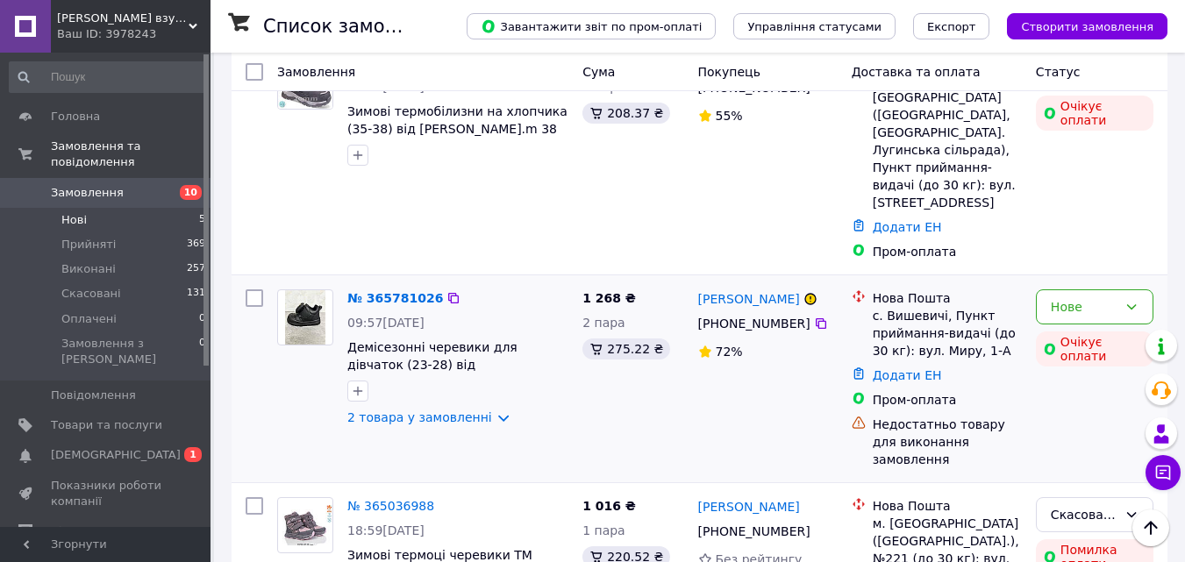
click at [315, 290] on img at bounding box center [305, 317] width 41 height 54
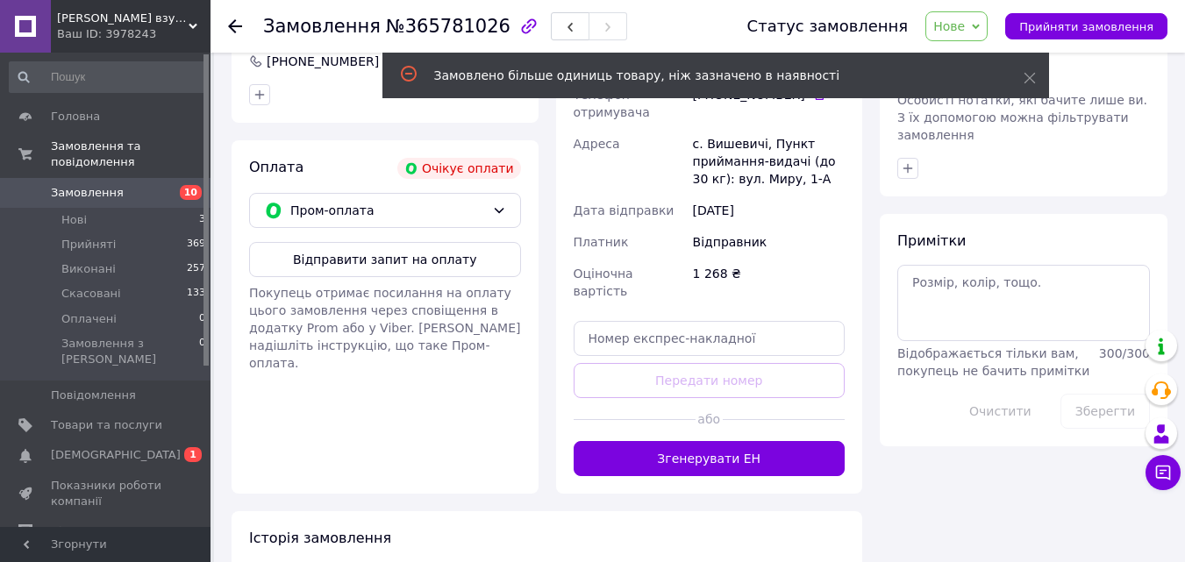
scroll to position [782, 0]
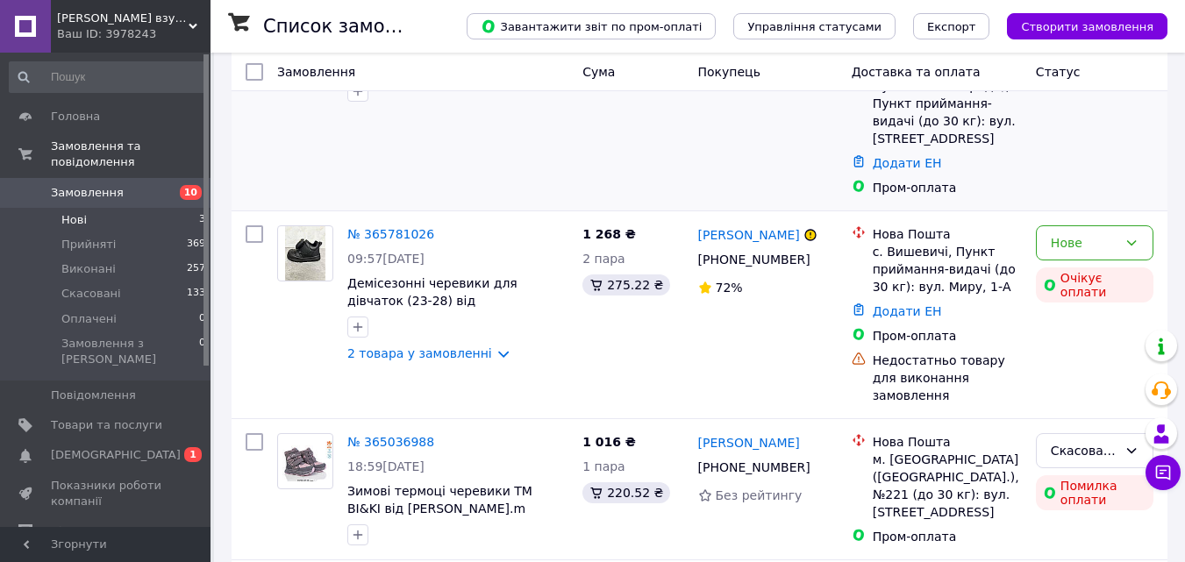
scroll to position [439, 0]
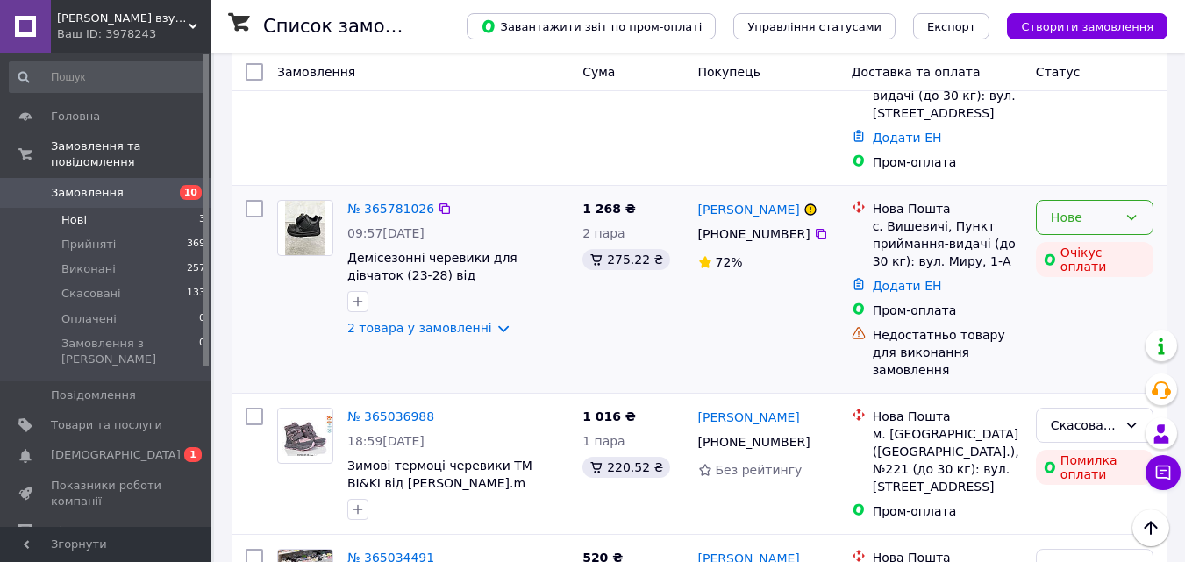
click at [1093, 208] on div "Нове" at bounding box center [1084, 217] width 67 height 19
click at [1084, 302] on li "Скасовано" at bounding box center [1095, 302] width 116 height 32
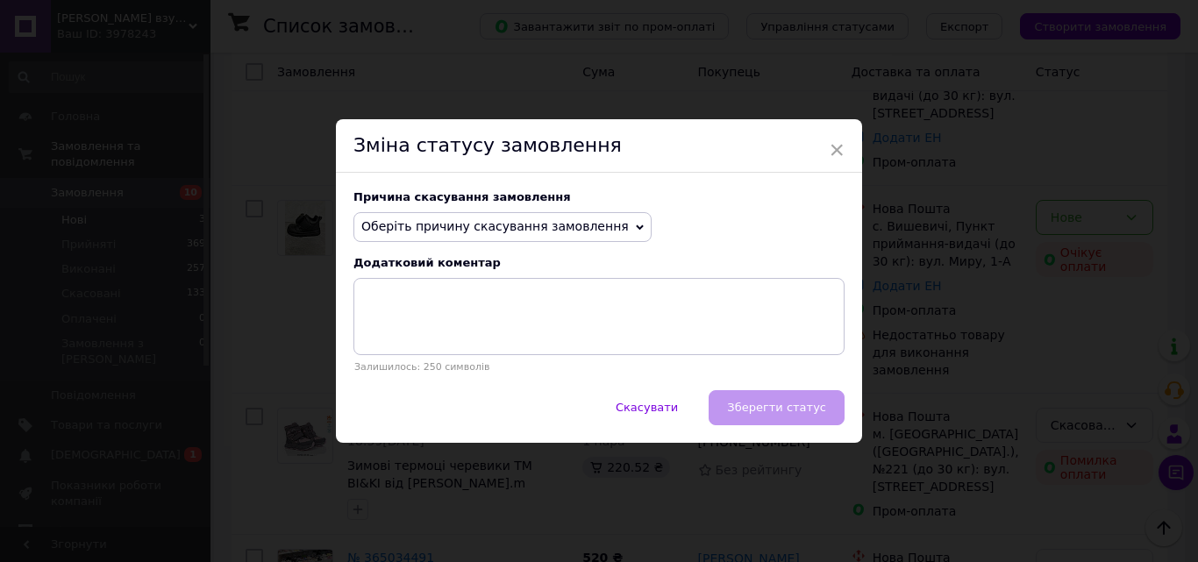
click at [595, 230] on span "Оберіть причину скасування замовлення" at bounding box center [502, 227] width 298 height 30
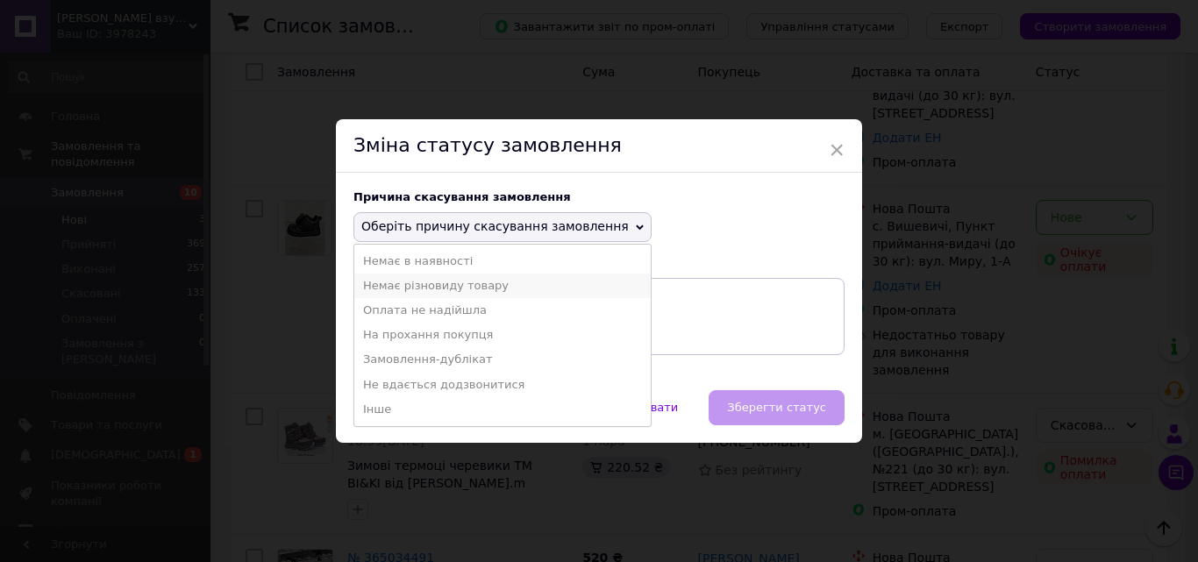
click at [438, 277] on li "Немає різновиду товару" at bounding box center [502, 286] width 296 height 25
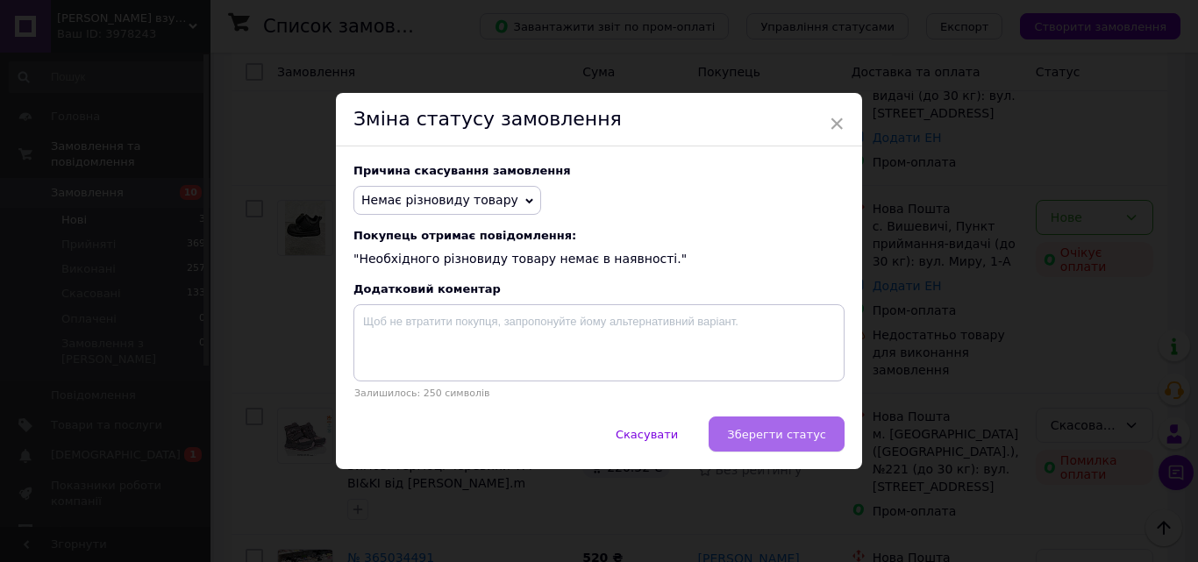
click at [810, 431] on span "Зберегти статус" at bounding box center [776, 434] width 99 height 13
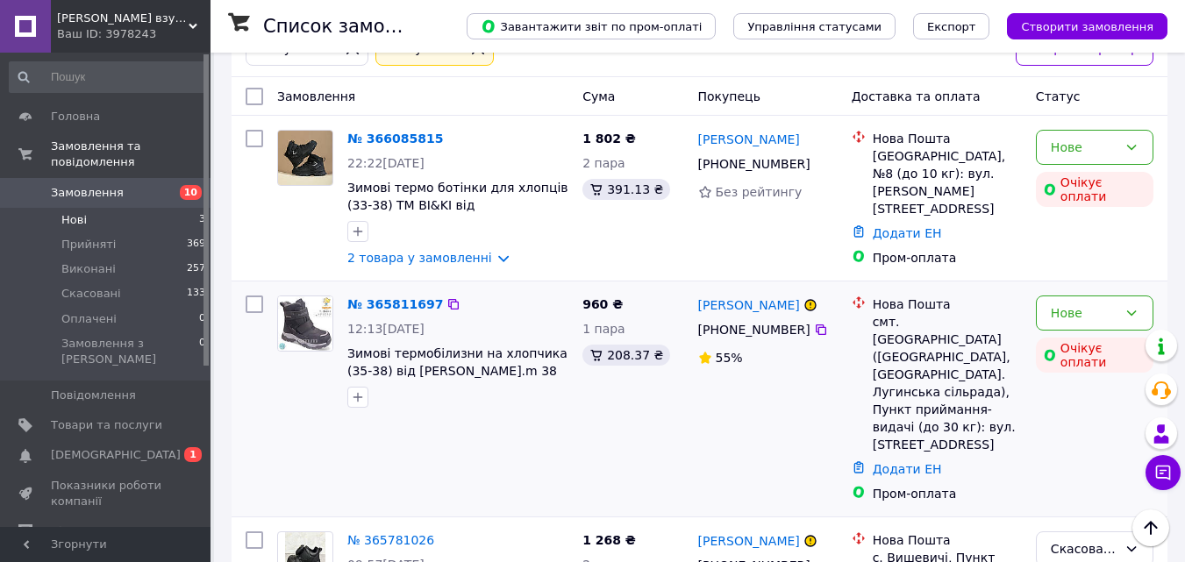
scroll to position [54, 0]
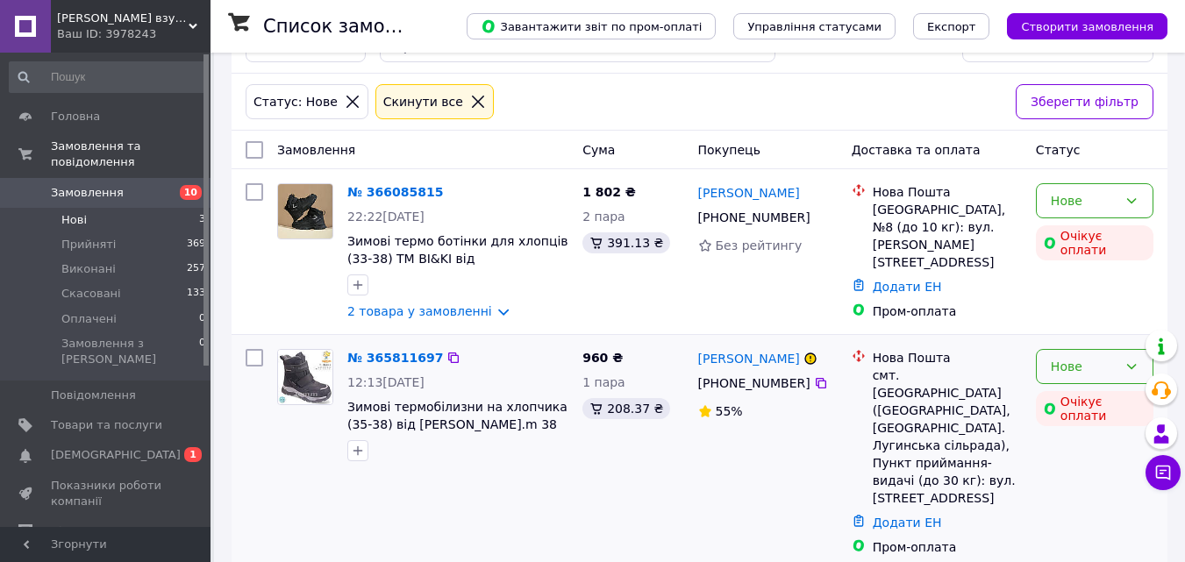
click at [1075, 376] on div "Нове" at bounding box center [1084, 366] width 67 height 19
click at [1082, 465] on li "Скасовано" at bounding box center [1095, 469] width 116 height 32
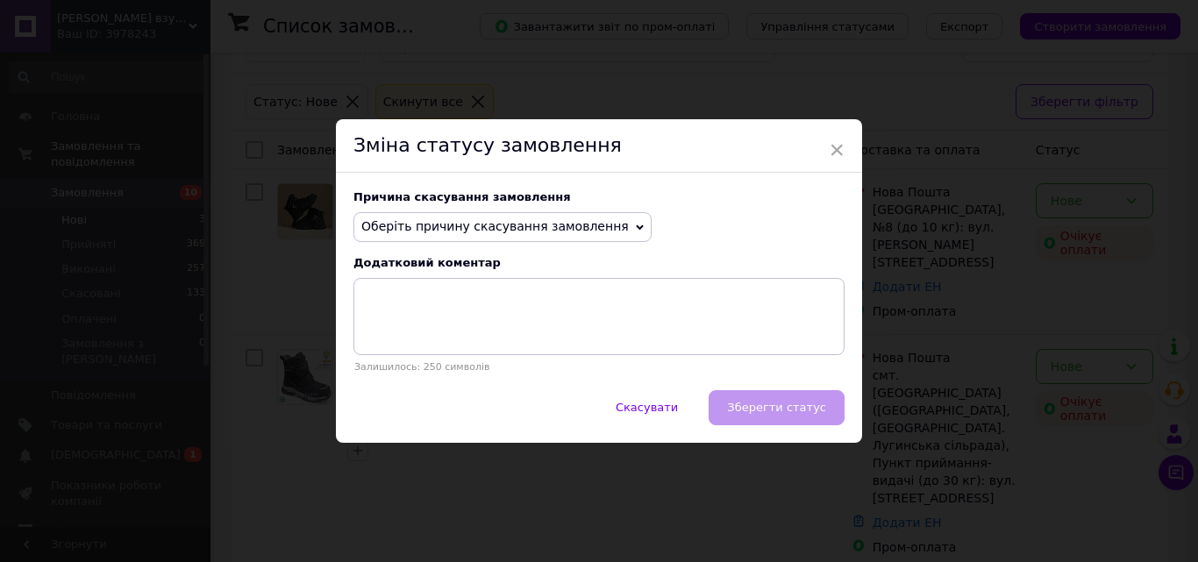
click at [606, 220] on span "Оберіть причину скасування замовлення" at bounding box center [502, 227] width 298 height 30
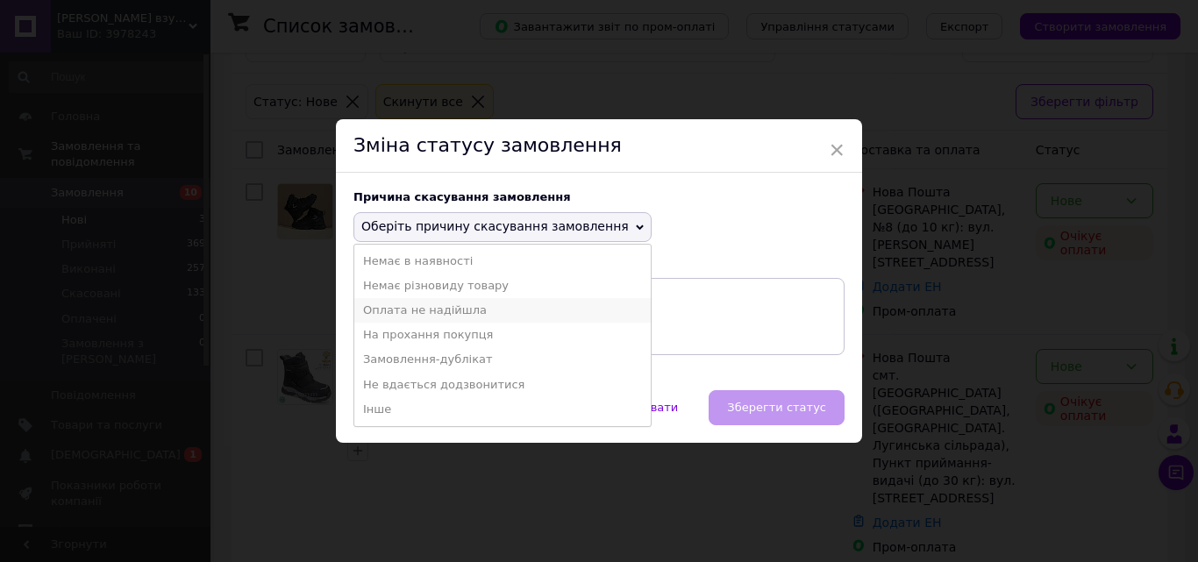
click at [441, 308] on li "Оплата не надійшла" at bounding box center [502, 310] width 296 height 25
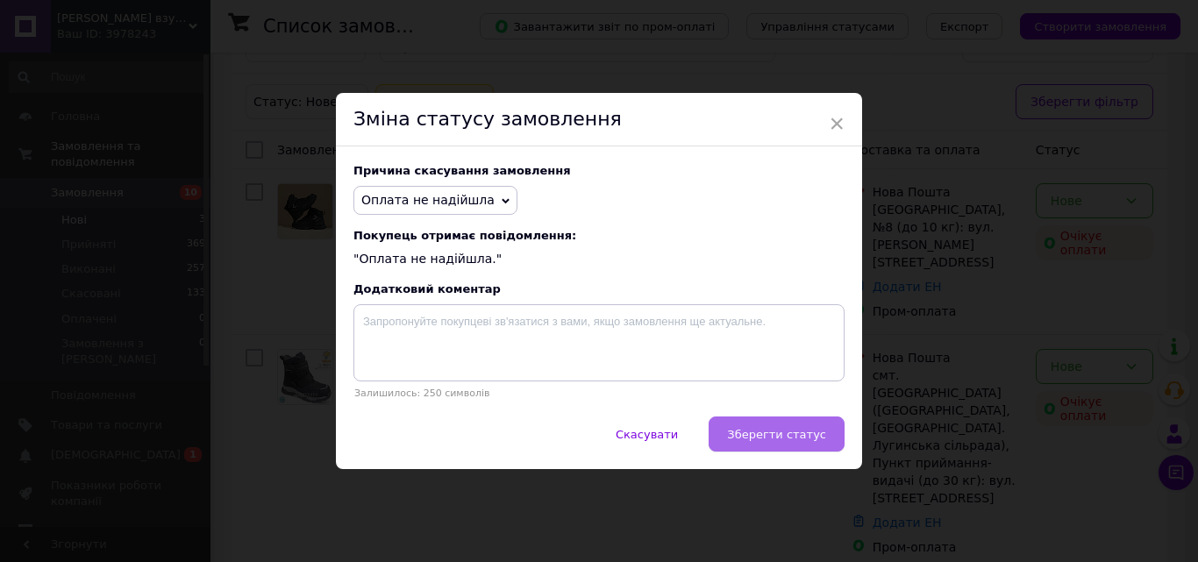
click at [767, 429] on button "Зберегти статус" at bounding box center [777, 434] width 136 height 35
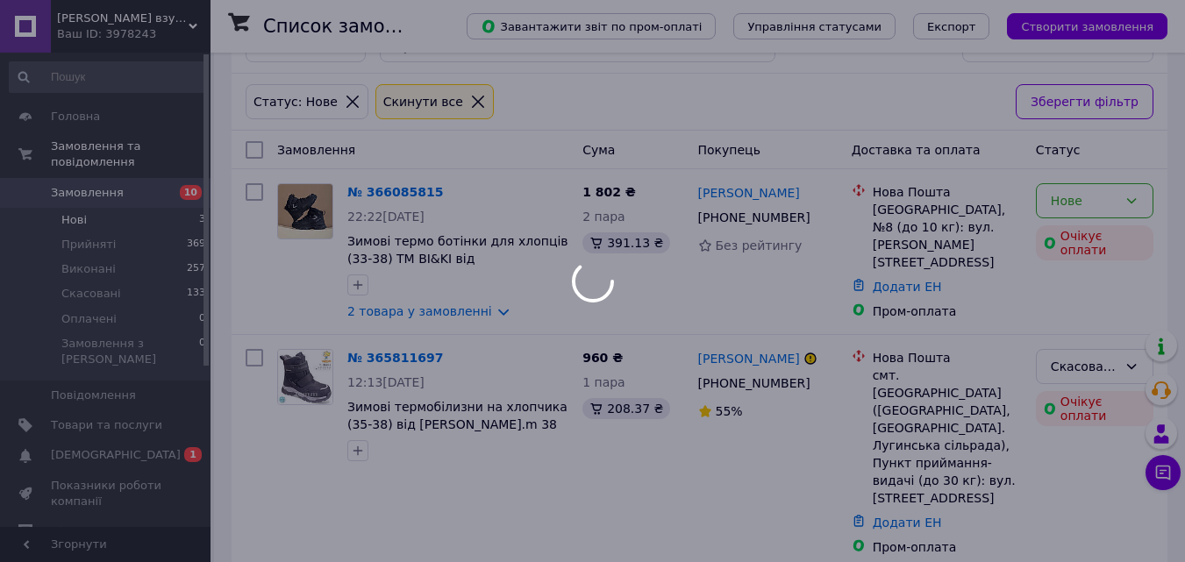
scroll to position [38, 0]
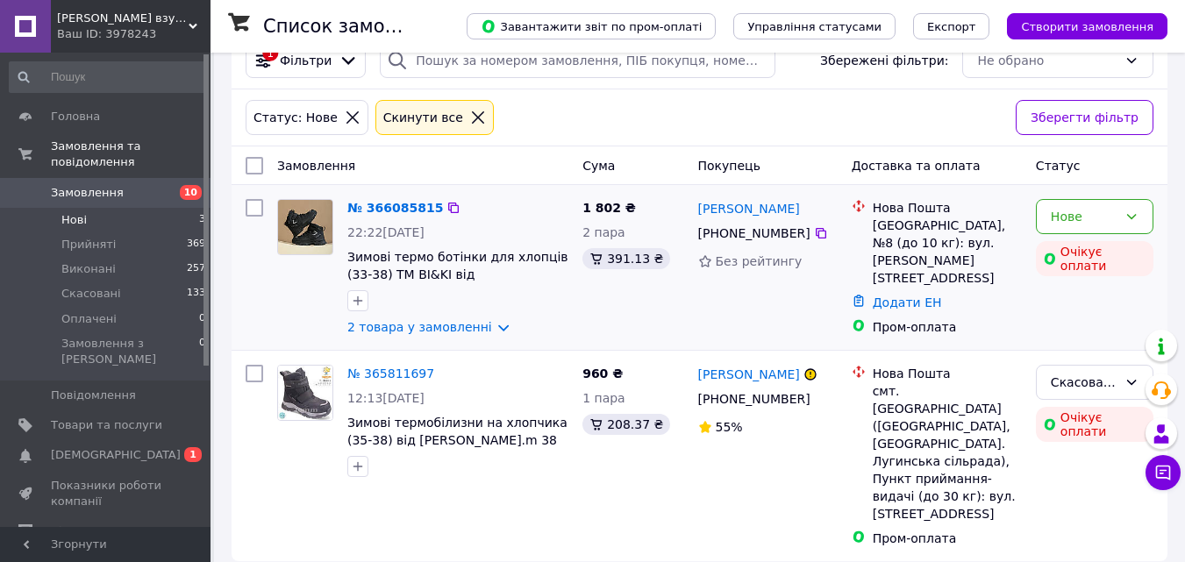
click at [310, 229] on img at bounding box center [305, 227] width 54 height 54
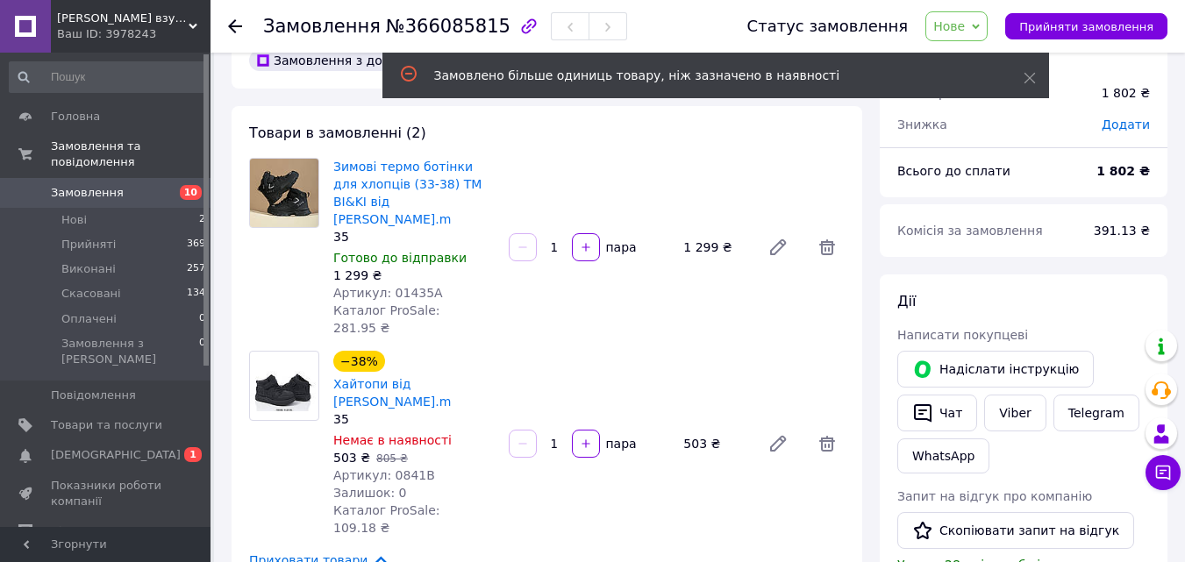
click at [988, 22] on span "Нове" at bounding box center [956, 26] width 62 height 30
click at [976, 132] on li "Оплачено" at bounding box center [966, 140] width 81 height 26
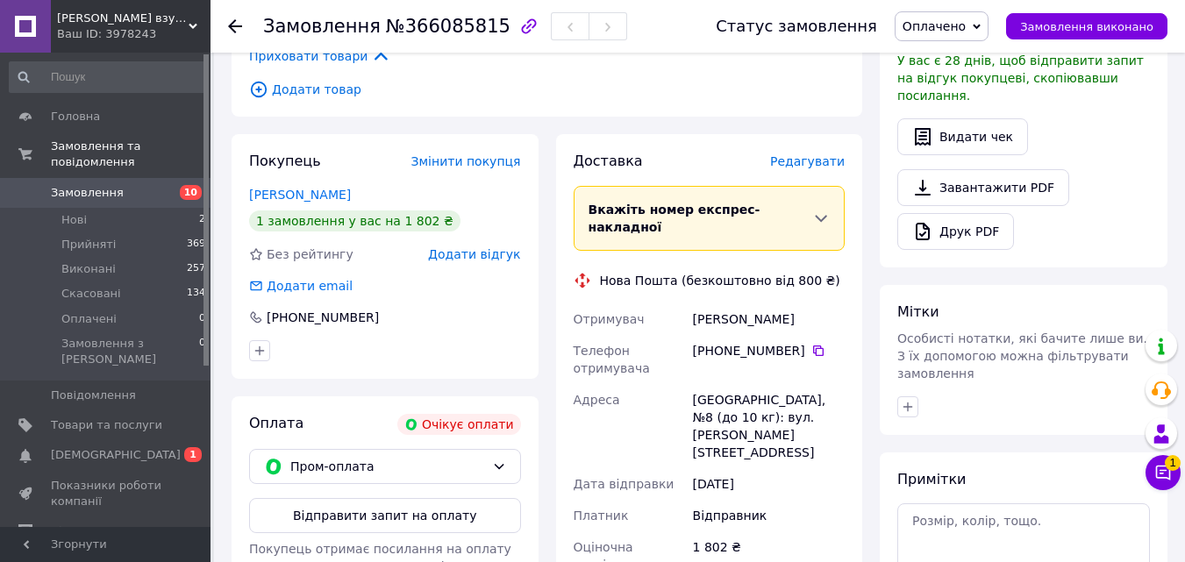
scroll to position [522, 0]
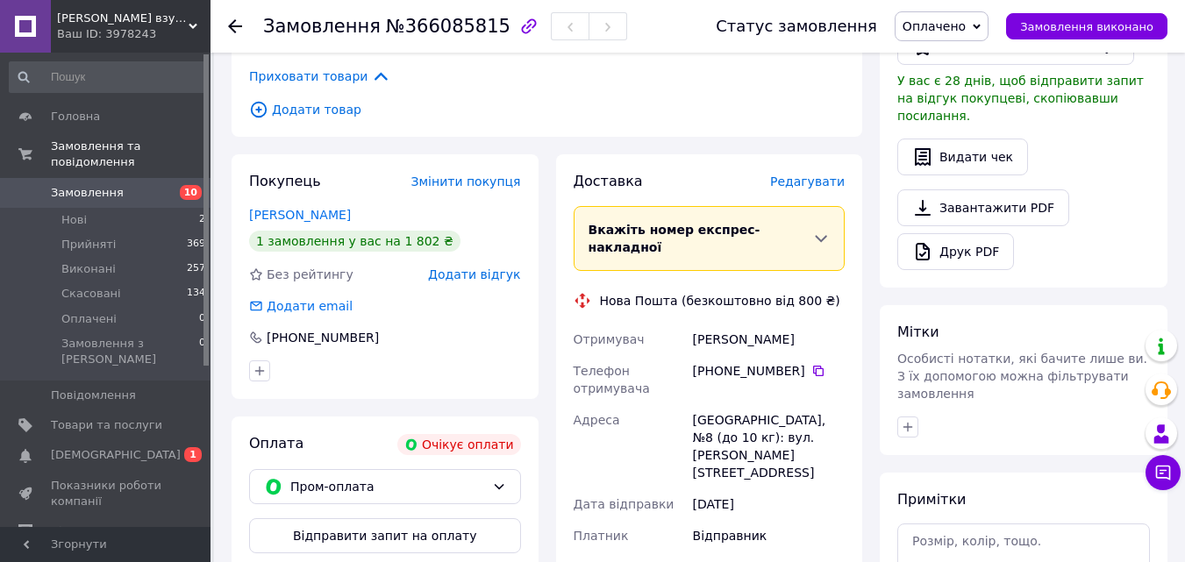
click at [966, 21] on span "Оплачено" at bounding box center [934, 26] width 63 height 14
click at [947, 83] on li "Виконано" at bounding box center [942, 88] width 92 height 26
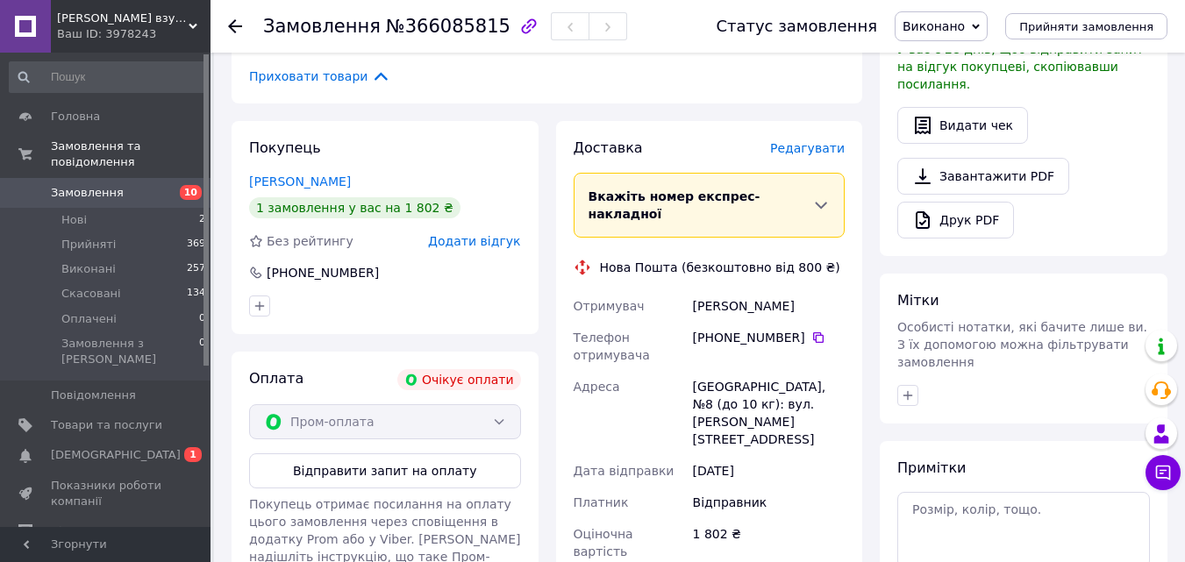
click at [116, 185] on span "Замовлення" at bounding box center [106, 193] width 111 height 16
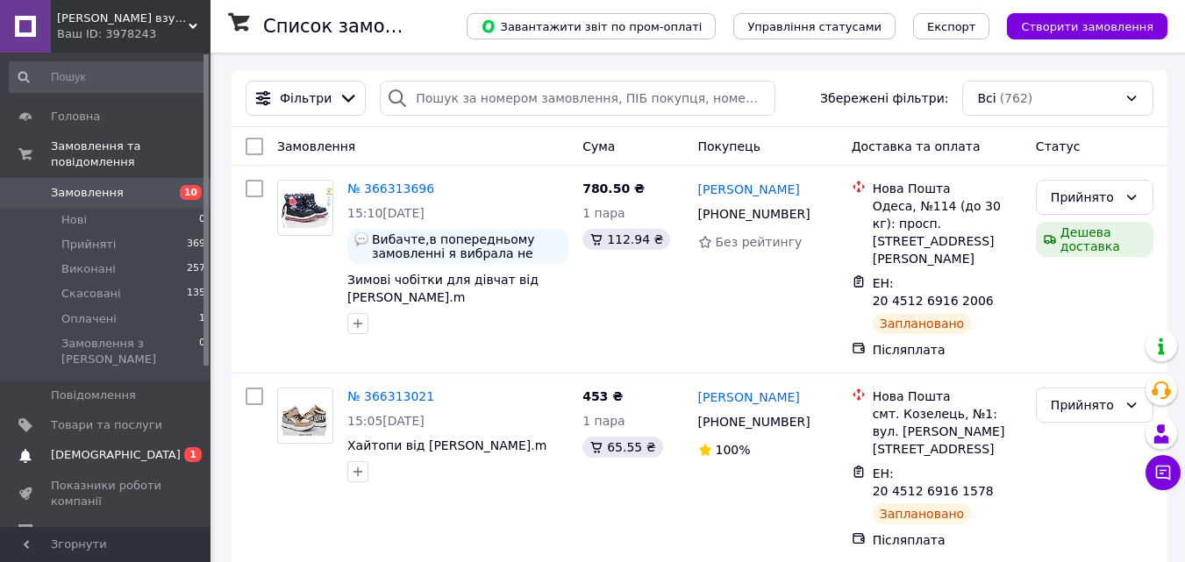
click at [97, 447] on span "[DEMOGRAPHIC_DATA]" at bounding box center [116, 455] width 130 height 16
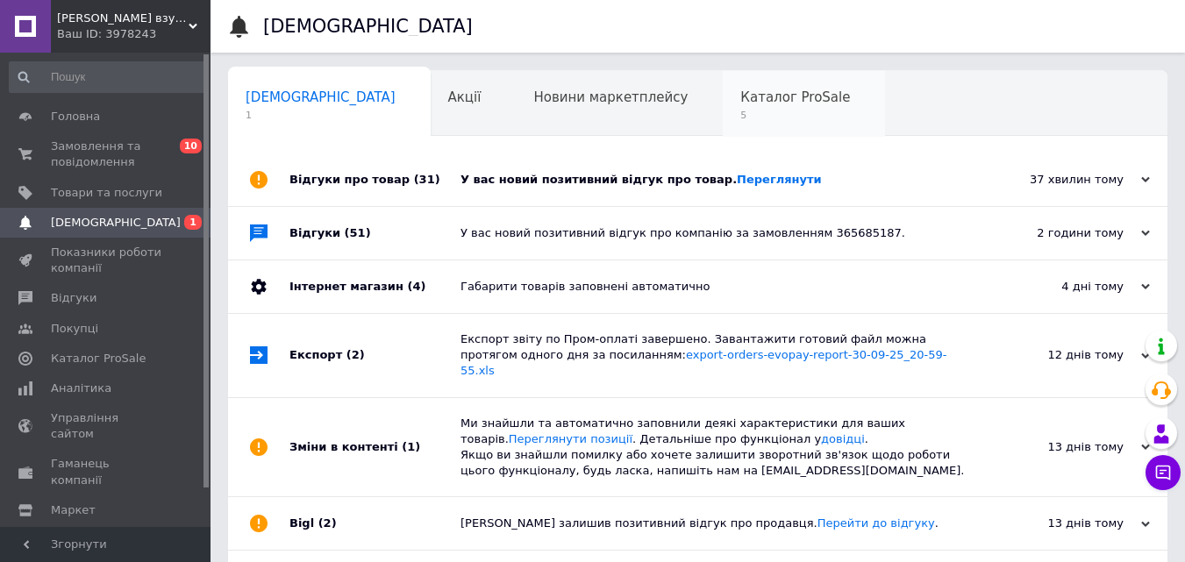
click at [740, 97] on span "Каталог ProSale" at bounding box center [795, 97] width 110 height 16
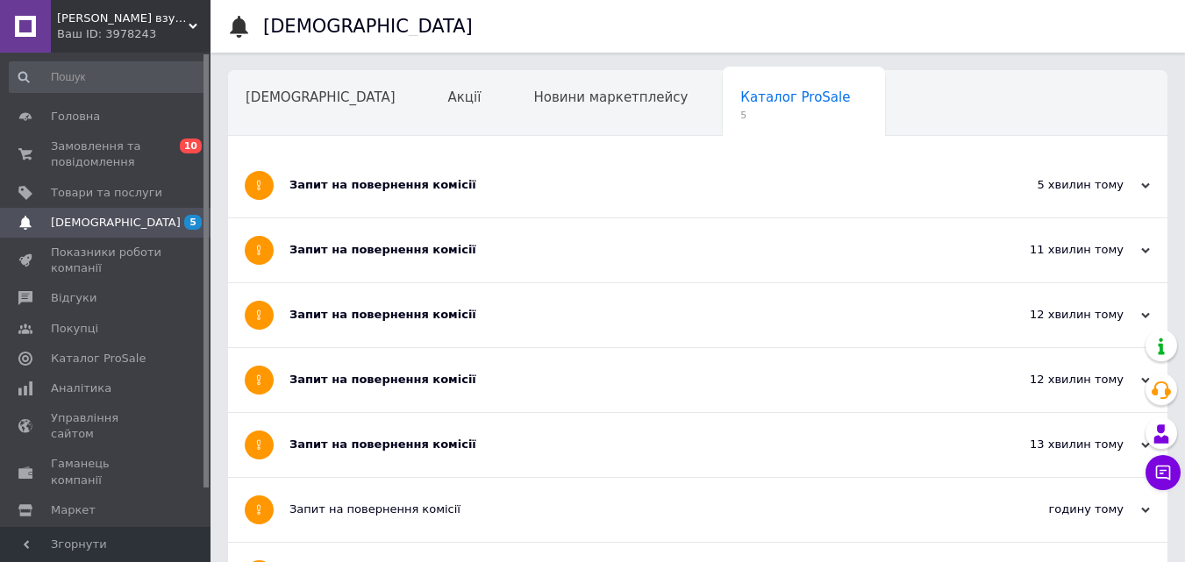
click at [363, 446] on div "Запит на повернення комісії" at bounding box center [631, 445] width 685 height 16
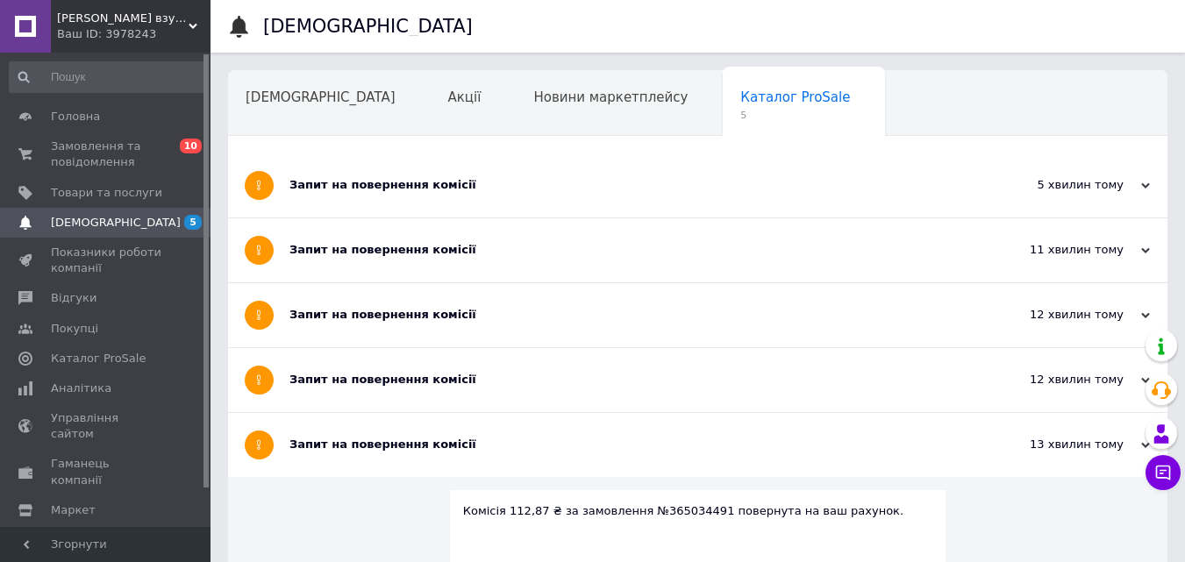
click at [385, 444] on div "Запит на повернення комісії" at bounding box center [631, 445] width 685 height 16
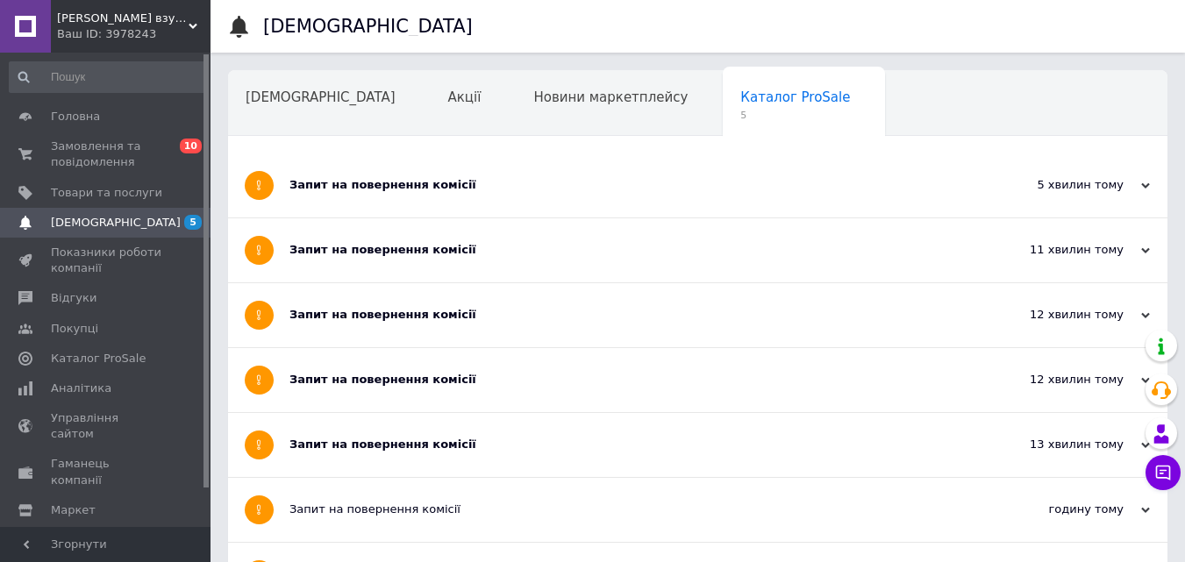
click at [353, 363] on div "Запит на повернення комісії" at bounding box center [631, 380] width 685 height 64
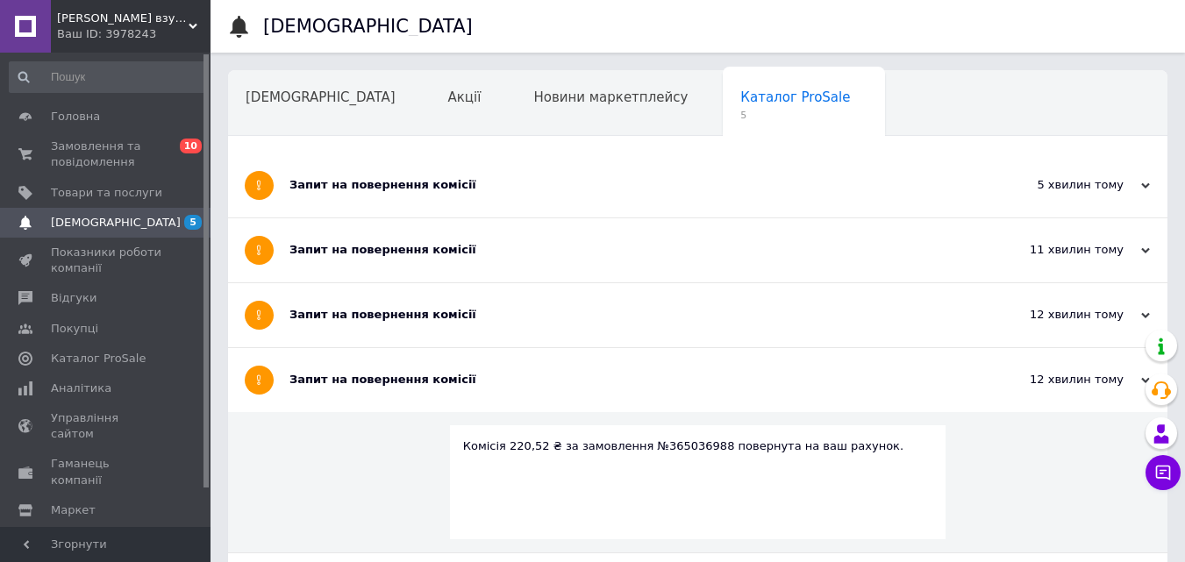
click at [353, 363] on div "Запит на повернення комісії" at bounding box center [631, 380] width 685 height 64
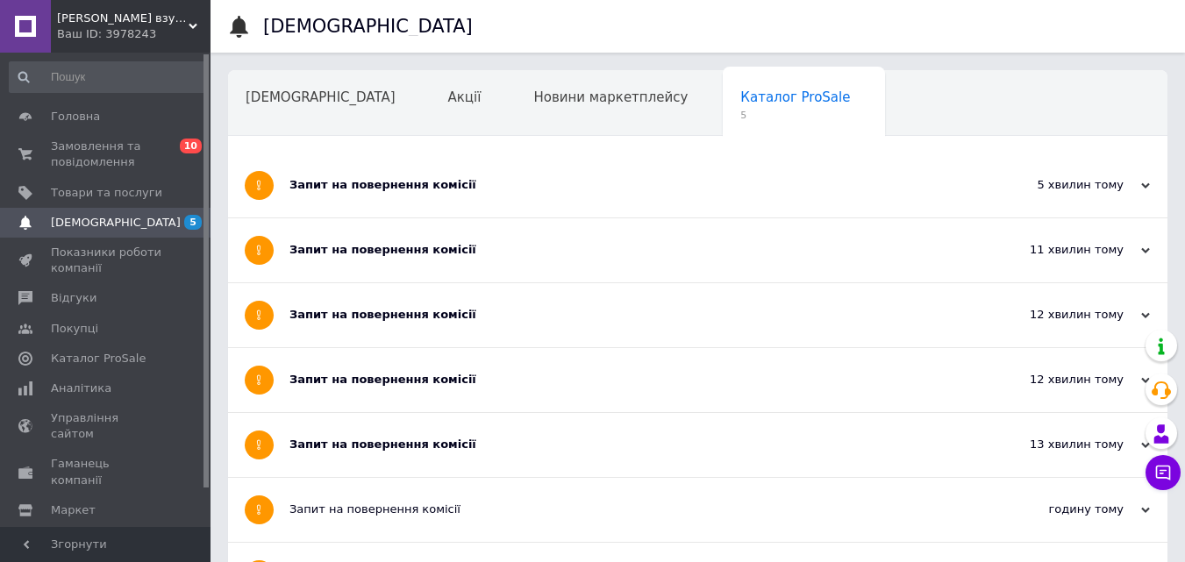
click at [358, 317] on div "Запит на повернення комісії" at bounding box center [631, 315] width 685 height 16
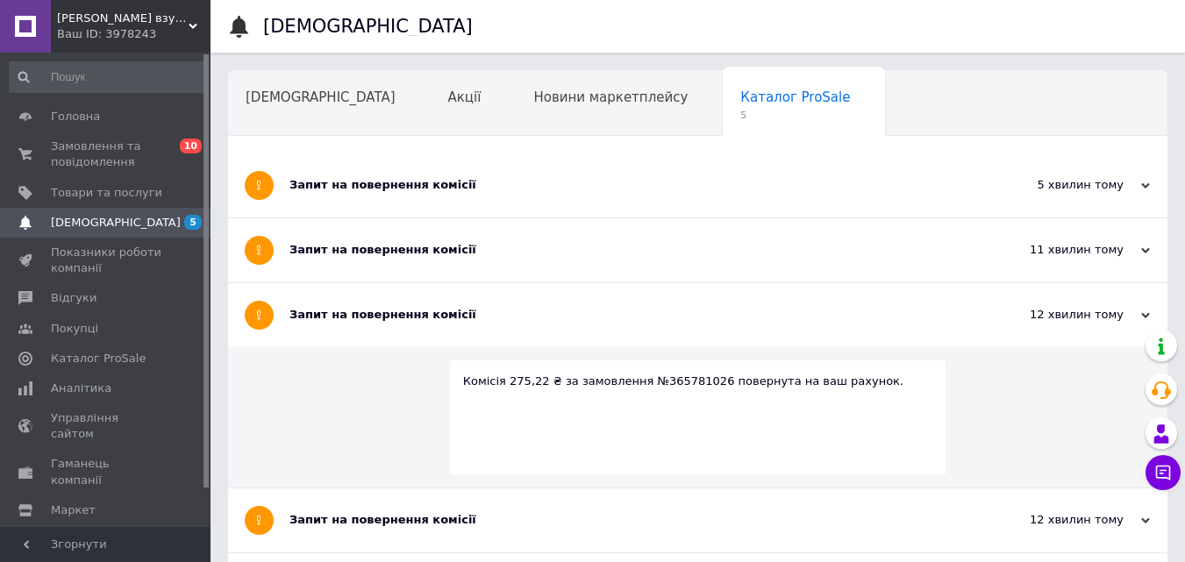
click at [358, 317] on div "Запит на повернення комісії" at bounding box center [631, 315] width 685 height 16
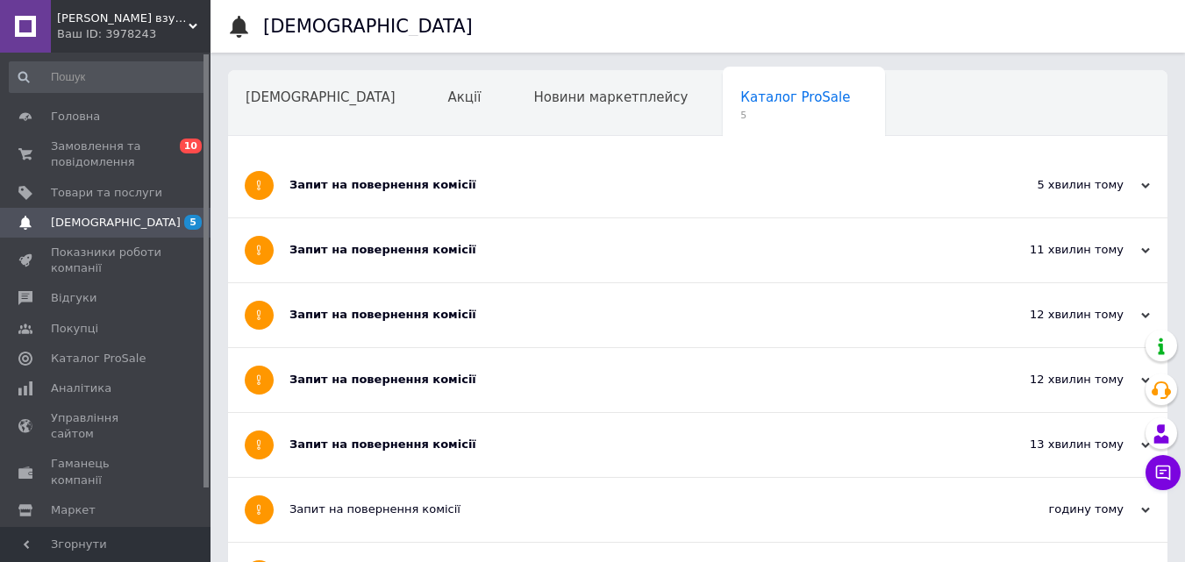
click at [363, 252] on div "Запит на повернення комісії" at bounding box center [631, 250] width 685 height 16
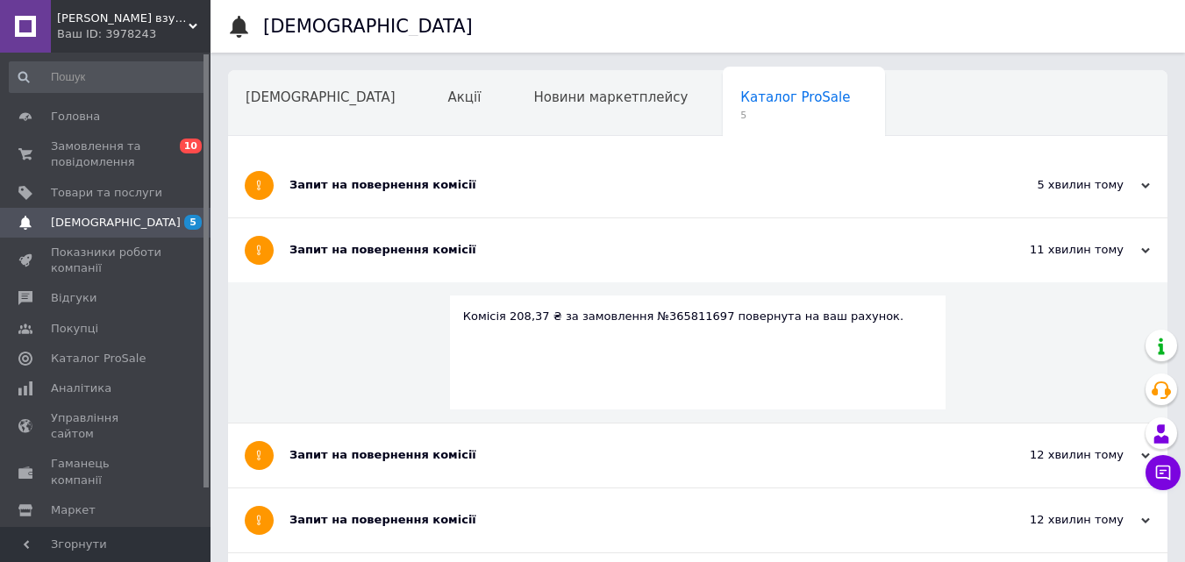
click at [363, 251] on div "Запит на повернення комісії" at bounding box center [631, 250] width 685 height 16
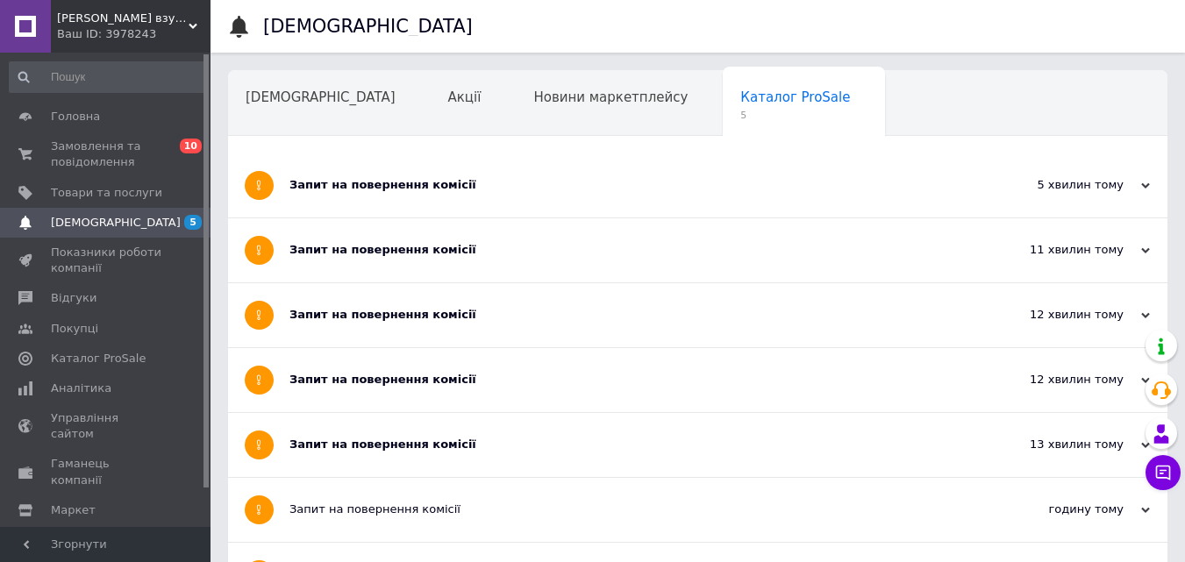
click at [348, 183] on div "Запит на повернення комісії" at bounding box center [631, 185] width 685 height 16
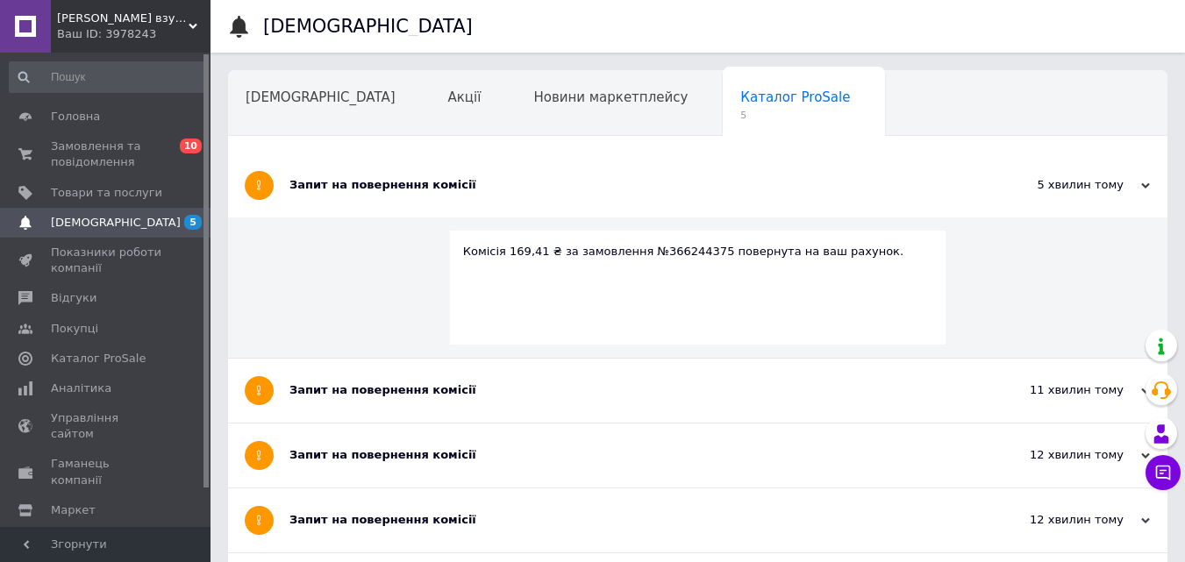
click at [348, 183] on div "Запит на повернення комісії" at bounding box center [631, 185] width 685 height 16
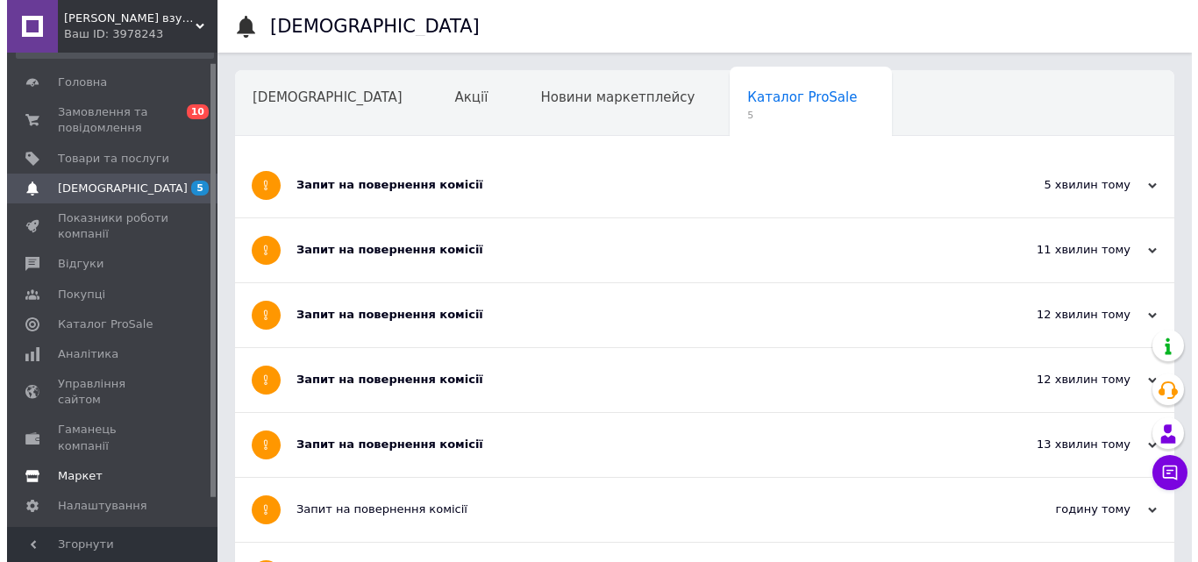
scroll to position [42, 0]
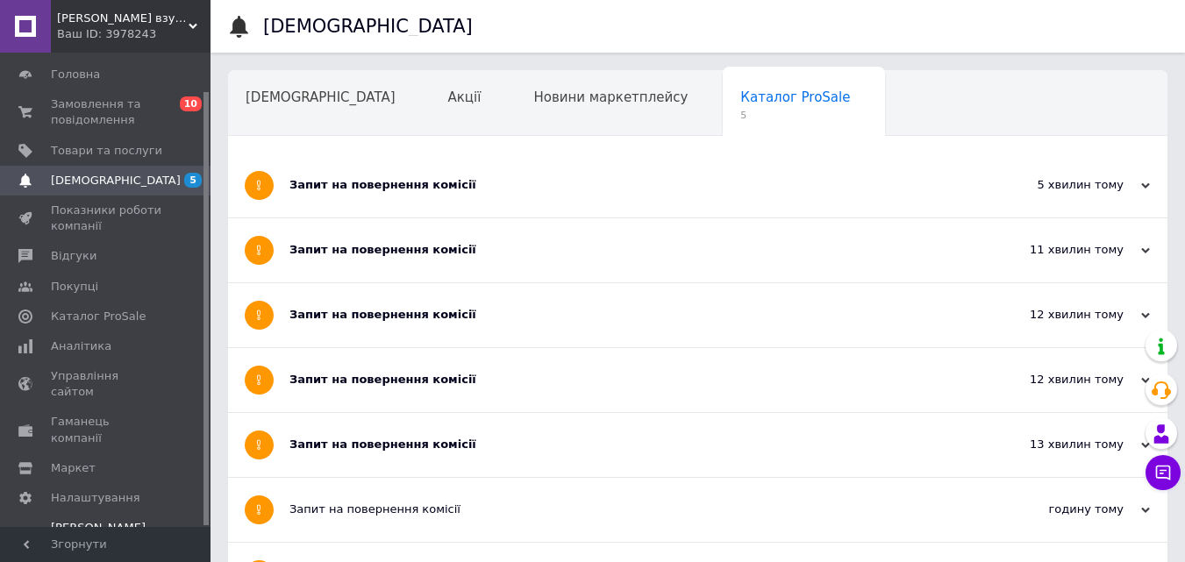
click at [84, 520] on span "[PERSON_NAME] та рахунки Prom топ" at bounding box center [106, 544] width 111 height 48
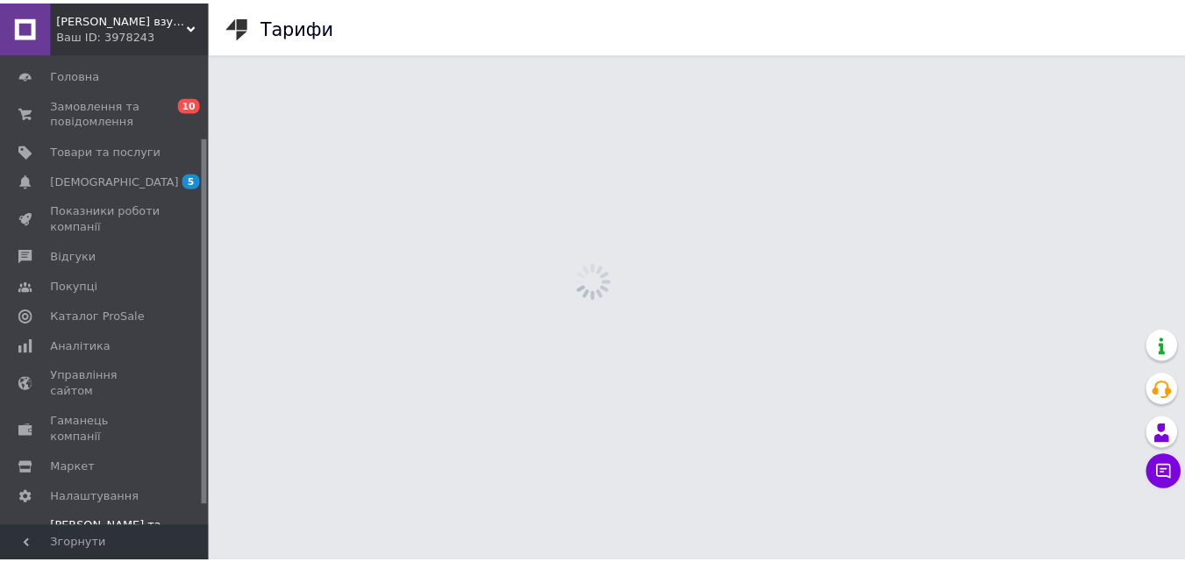
scroll to position [132, 0]
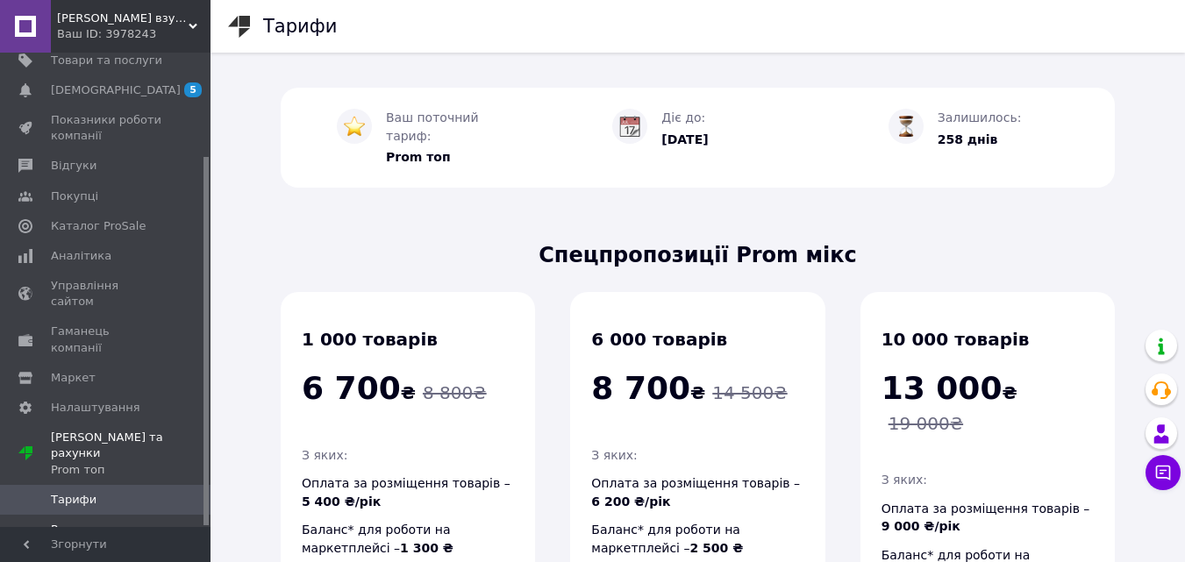
click at [78, 522] on span "Рахунки" at bounding box center [75, 530] width 49 height 16
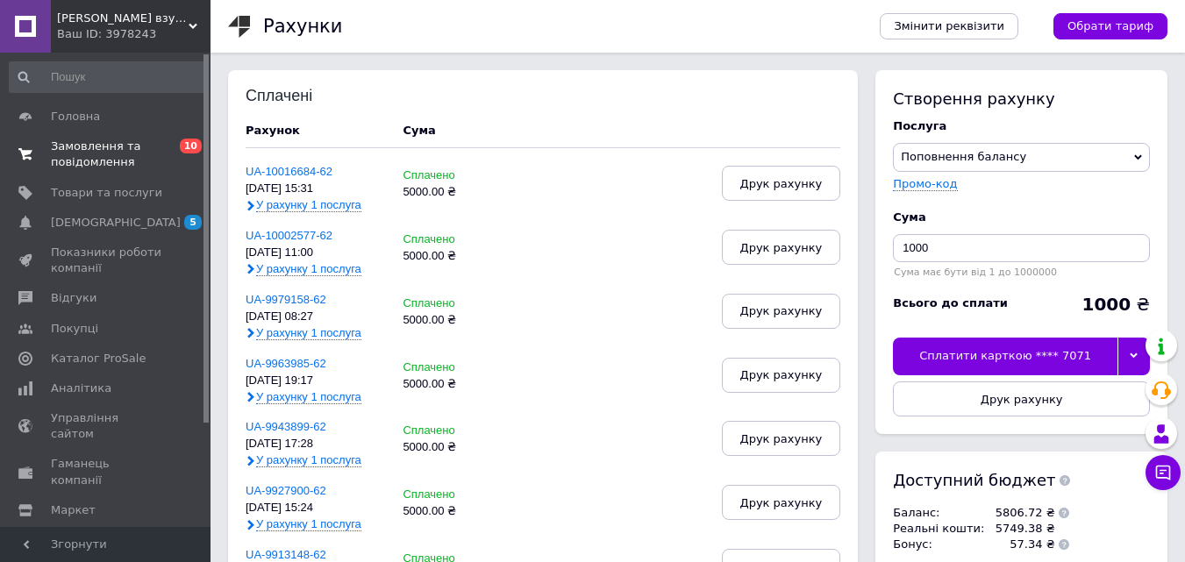
click at [99, 142] on span "Замовлення та повідомлення" at bounding box center [106, 155] width 111 height 32
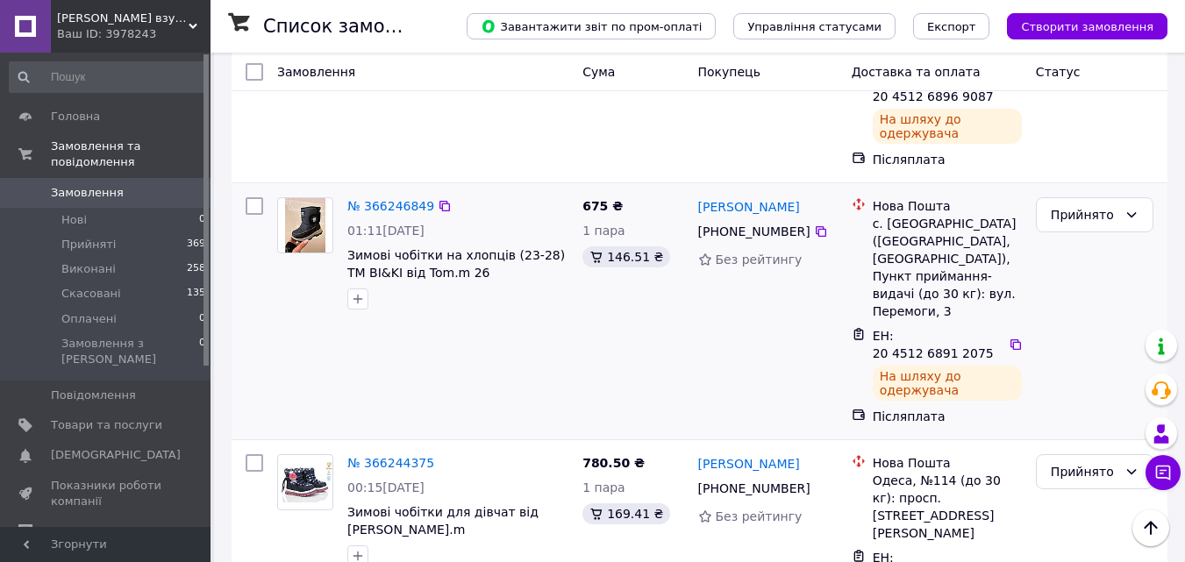
scroll to position [1753, 0]
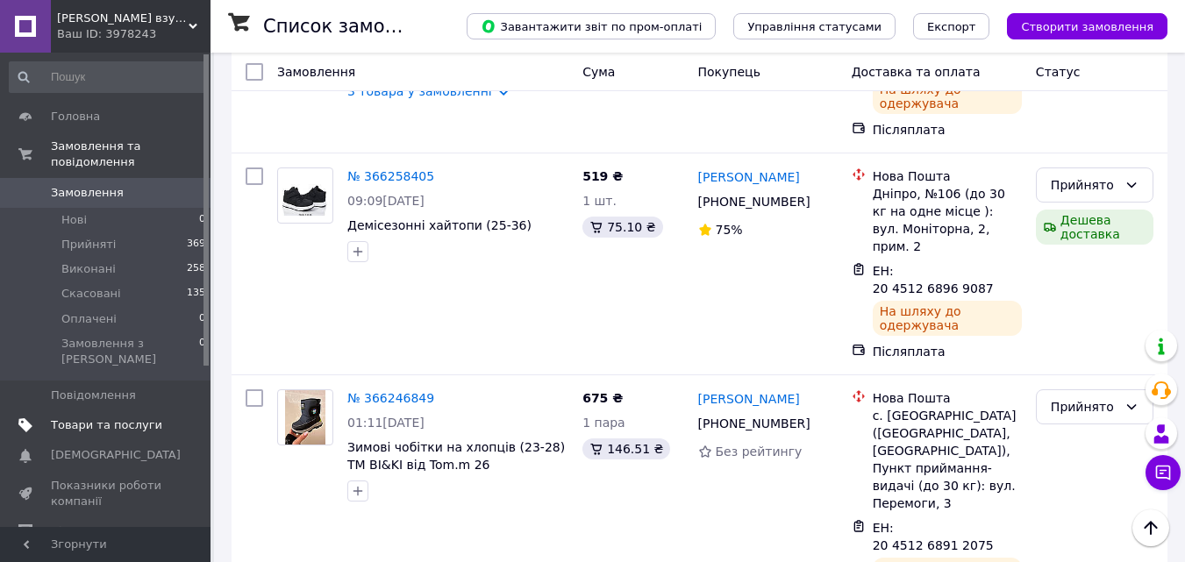
click at [111, 418] on span "Товари та послуги" at bounding box center [106, 426] width 111 height 16
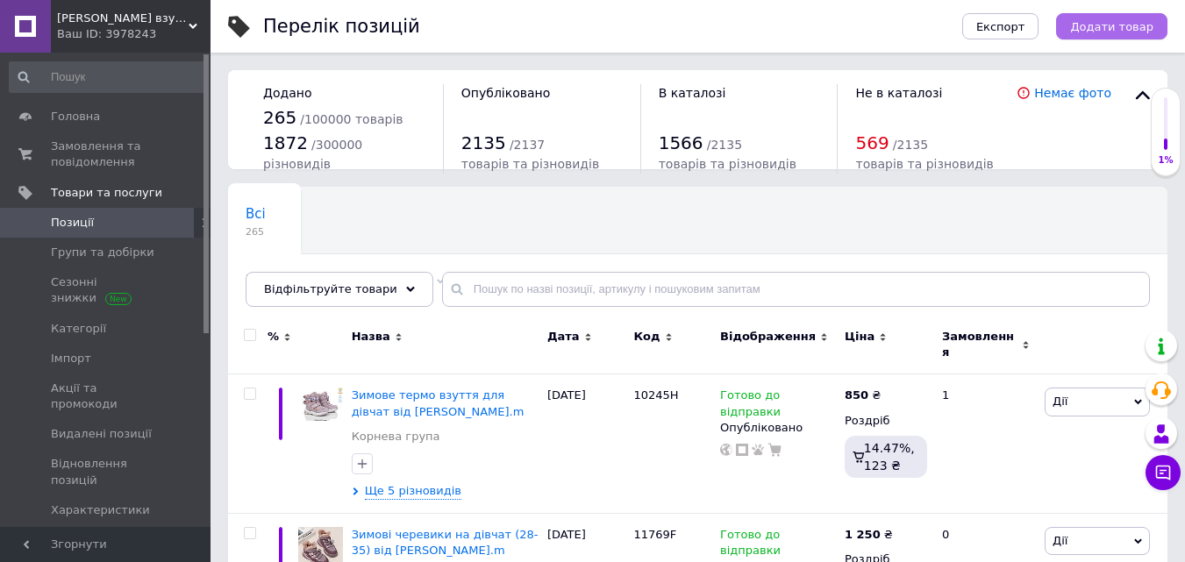
click at [1090, 20] on span "Додати товар" at bounding box center [1111, 26] width 83 height 13
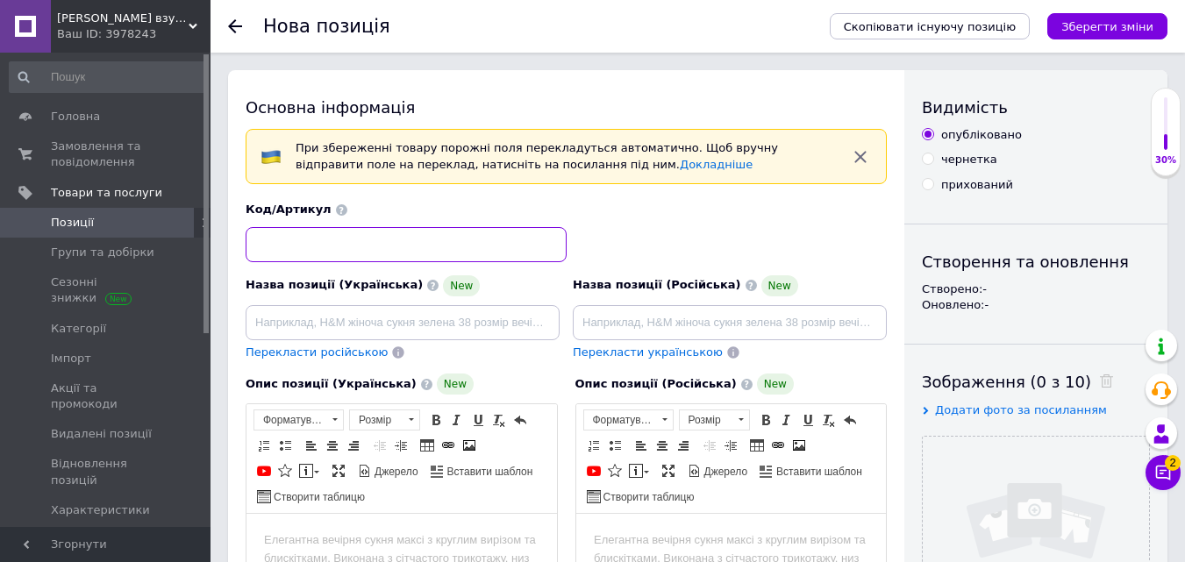
click at [417, 239] on input at bounding box center [406, 244] width 321 height 35
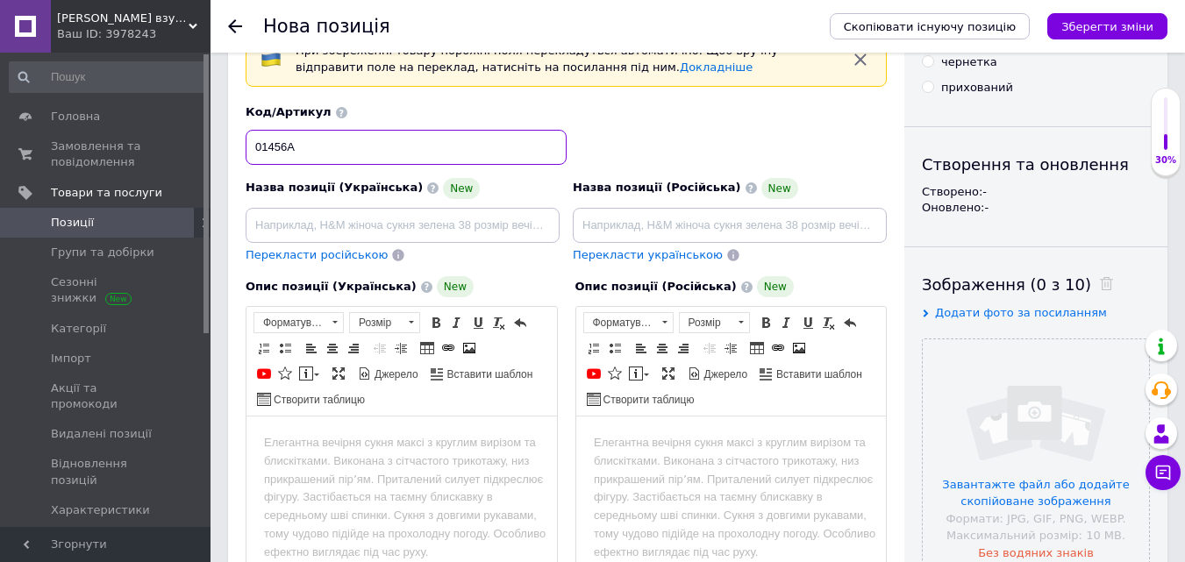
scroll to position [88, 0]
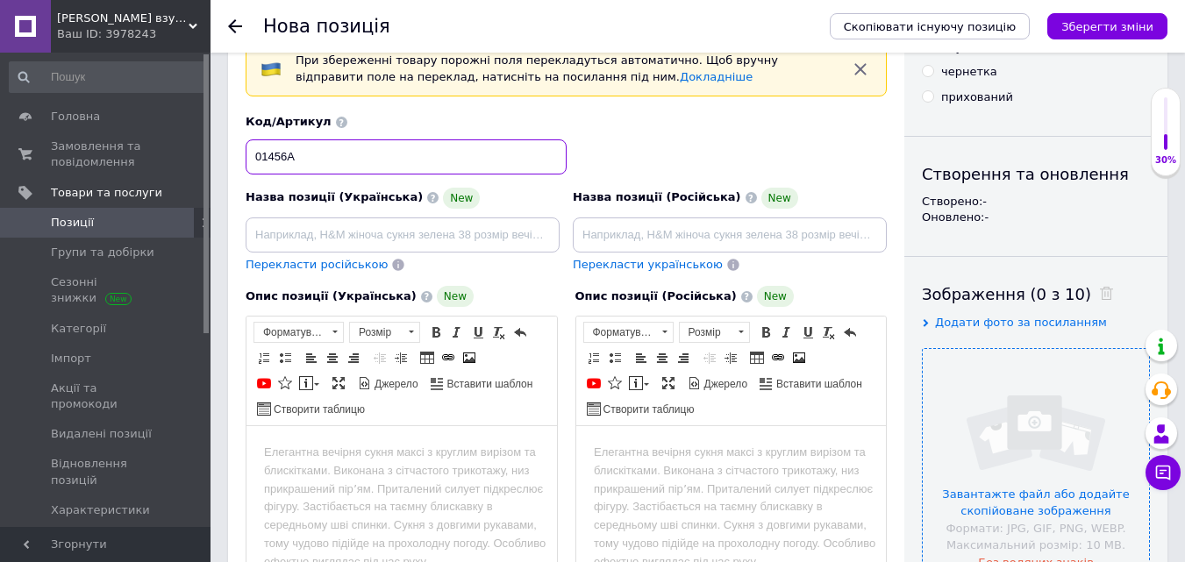
type input "01456А"
click at [1020, 417] on input "file" at bounding box center [1036, 462] width 226 height 226
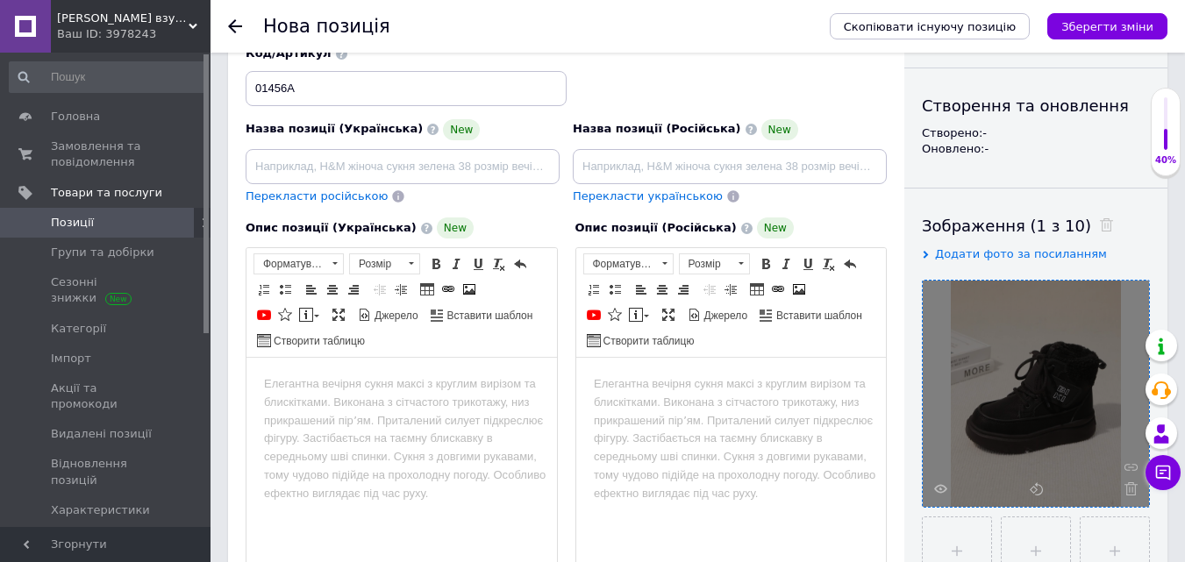
scroll to position [263, 0]
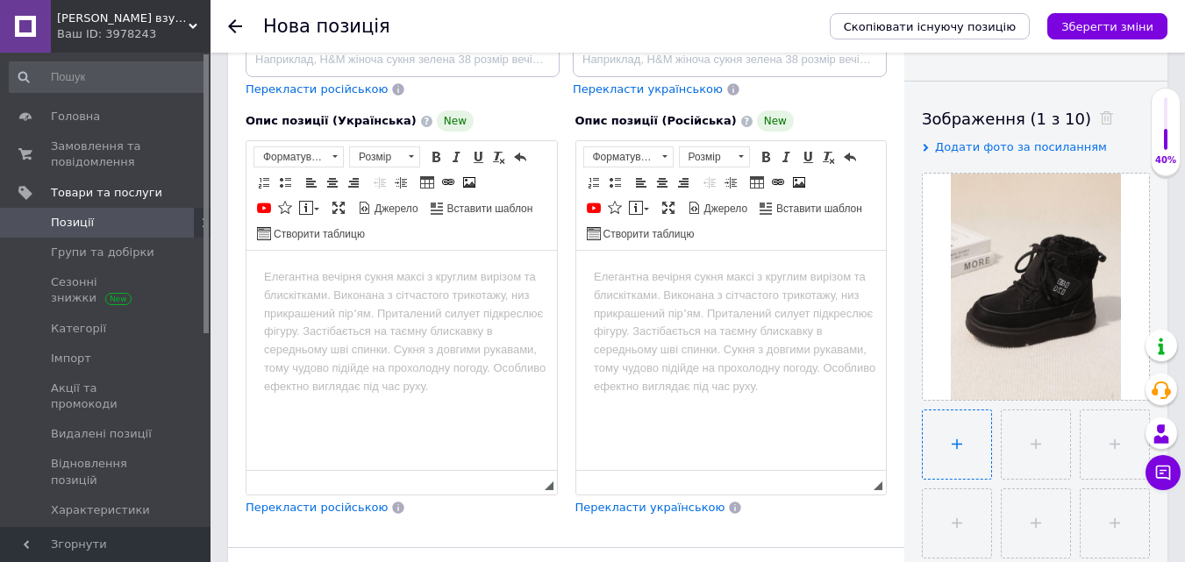
click at [953, 430] on input "file" at bounding box center [957, 445] width 68 height 68
type input "C:\fakepath\photo_2025-10-12_16-39-23 (2).jpg"
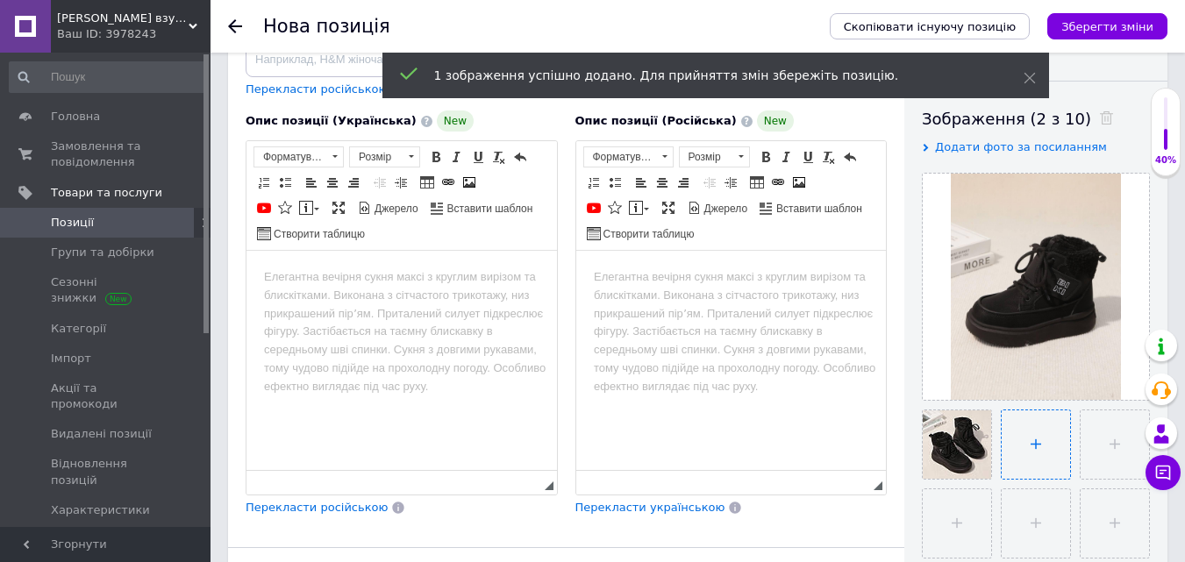
click at [1009, 432] on input "file" at bounding box center [1036, 445] width 68 height 68
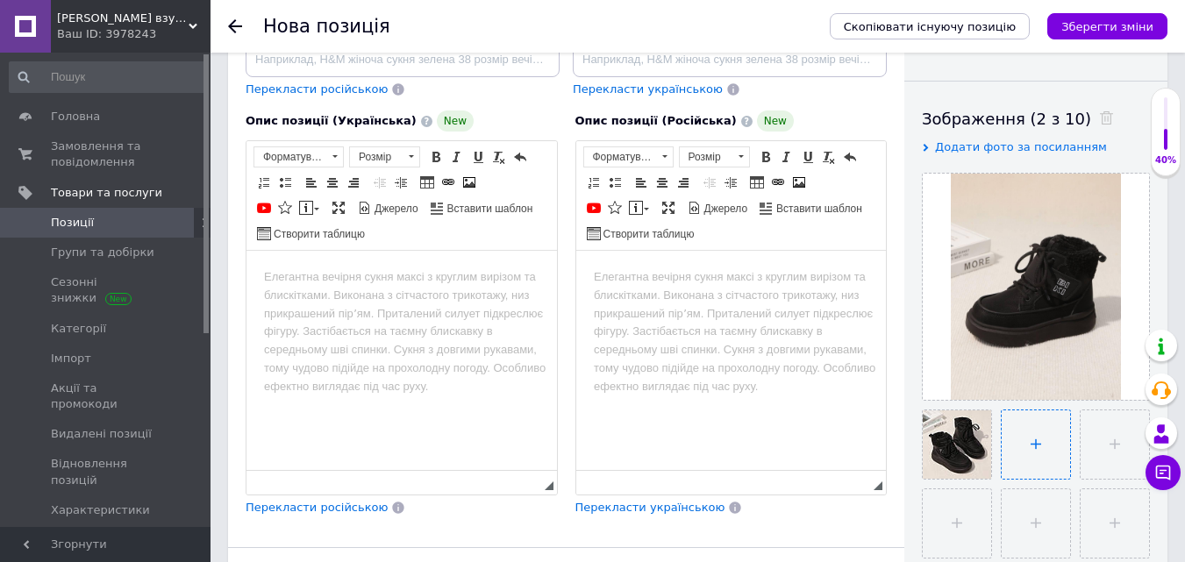
type input "C:\fakepath\photo_2025-10-12_16-39-23.jpg"
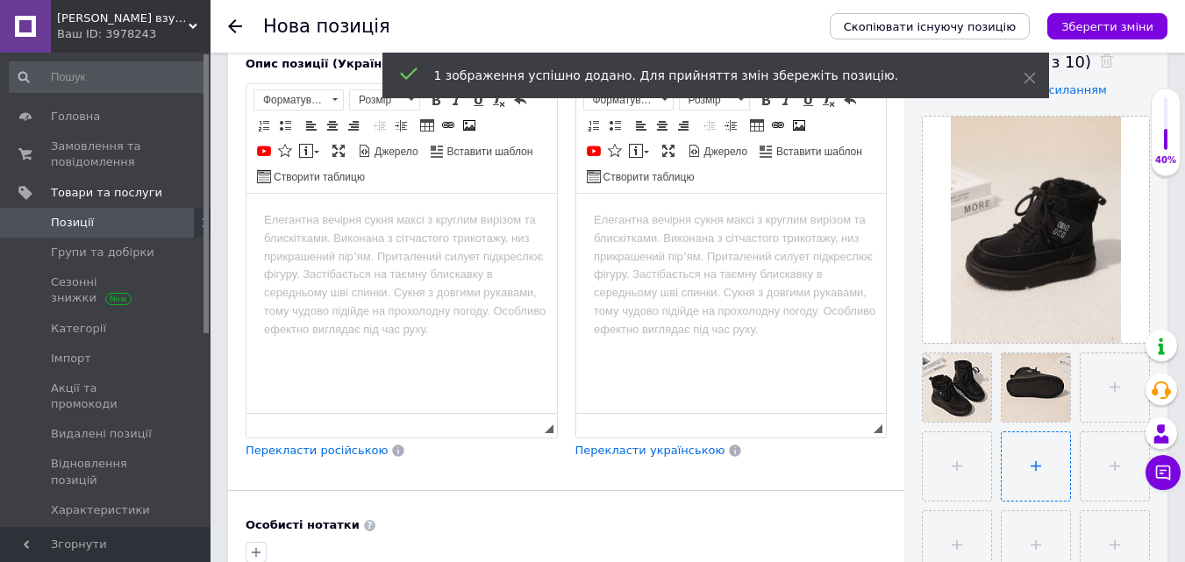
scroll to position [351, 0]
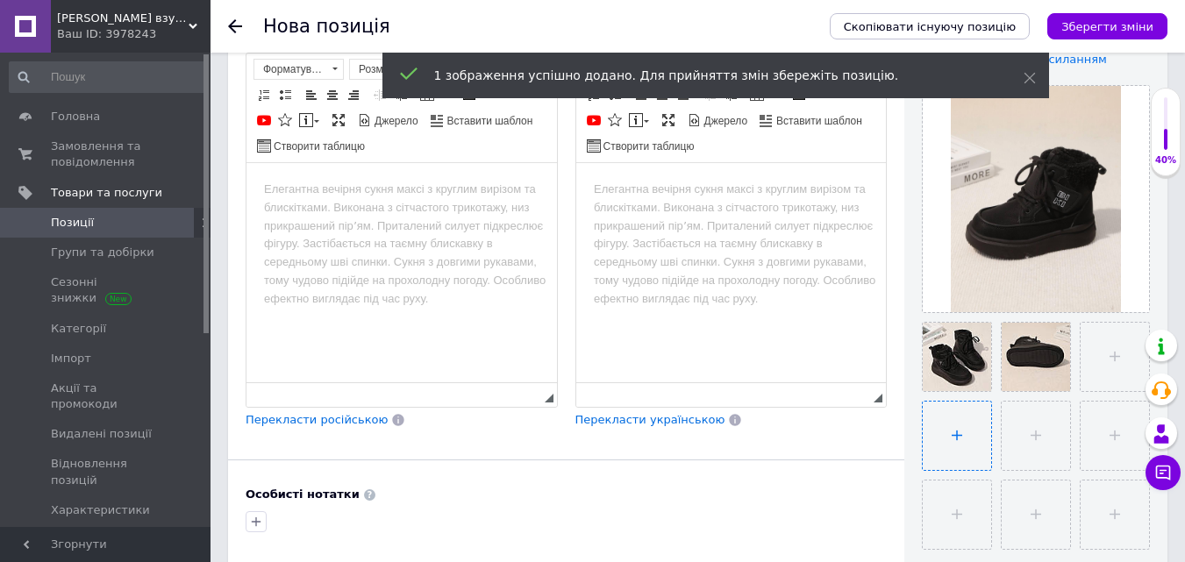
click at [955, 430] on input "file" at bounding box center [957, 436] width 68 height 68
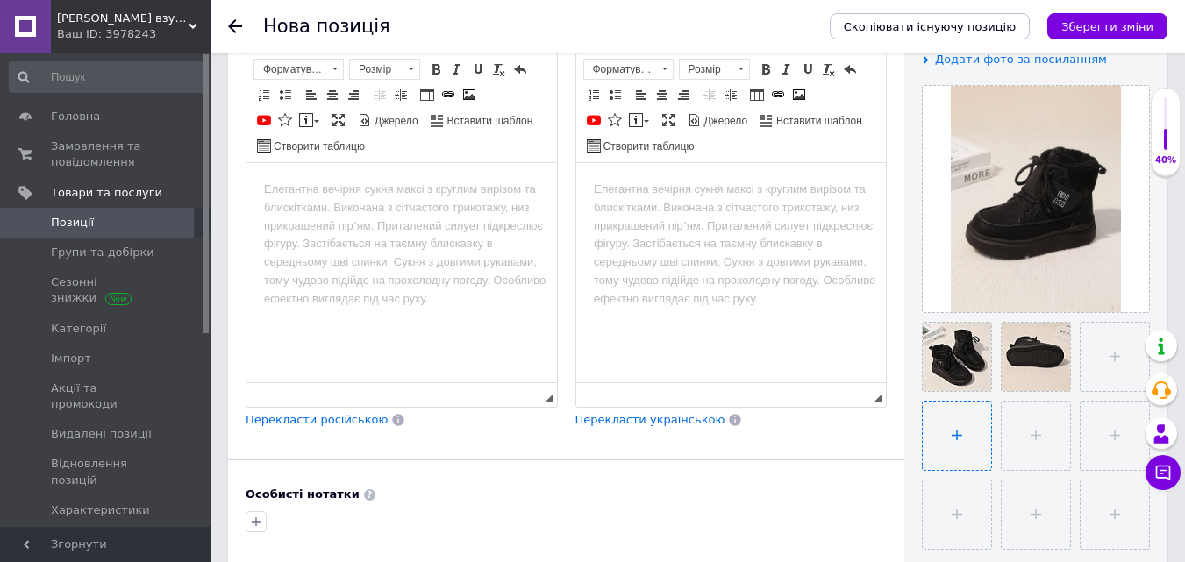
type input "C:\fakepath\photo_2025-10-12_16-39-24 (2).jpg"
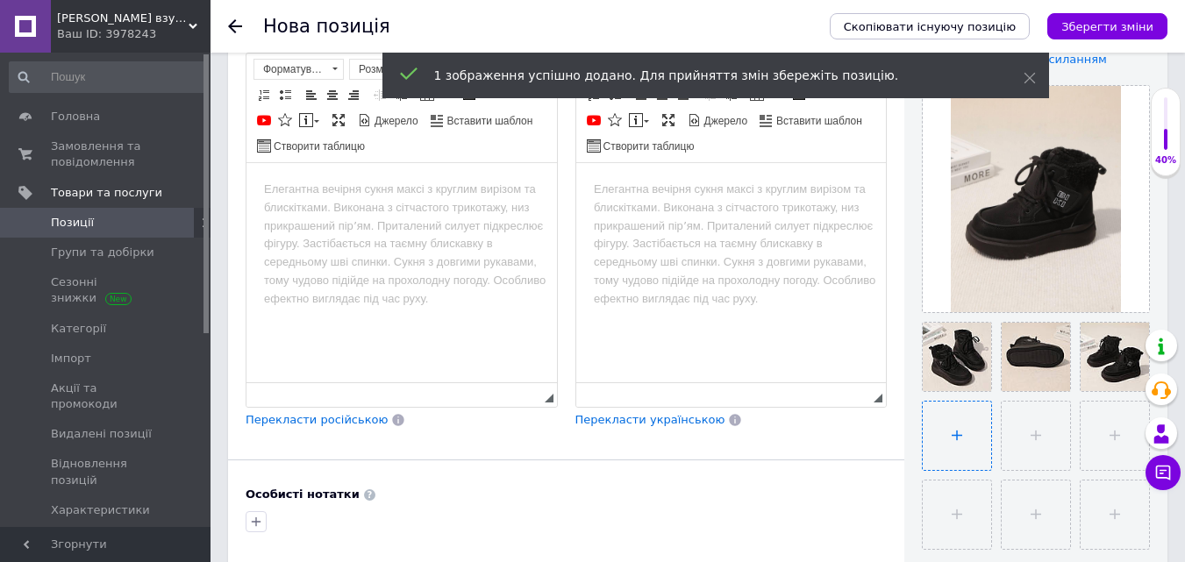
click at [951, 441] on input "file" at bounding box center [957, 436] width 68 height 68
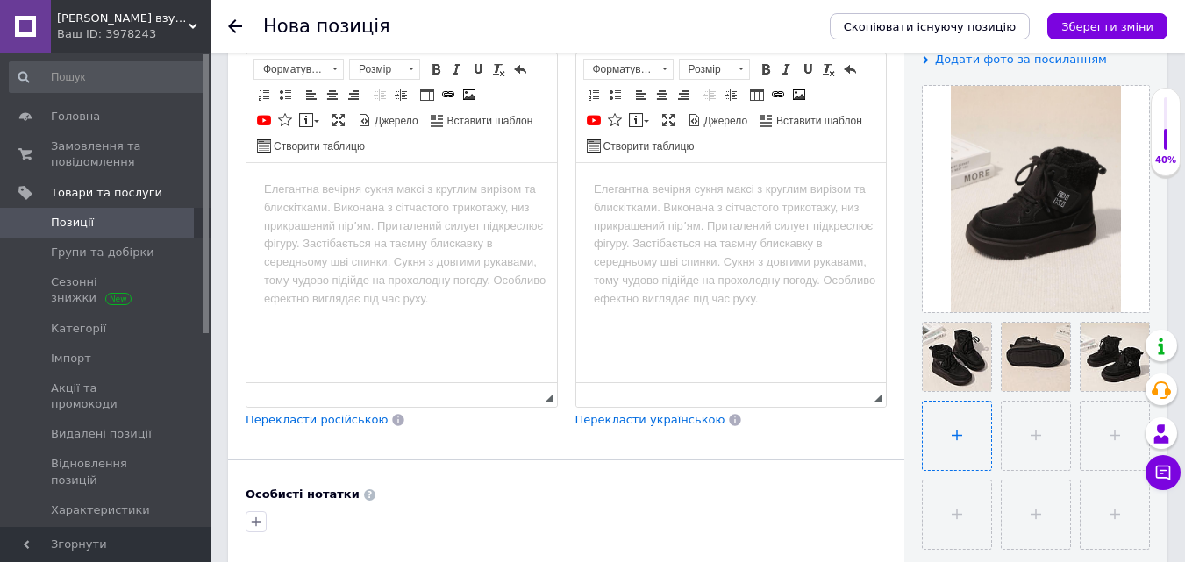
type input "C:\fakepath\photo_2025-10-12_16-39-24.jpg"
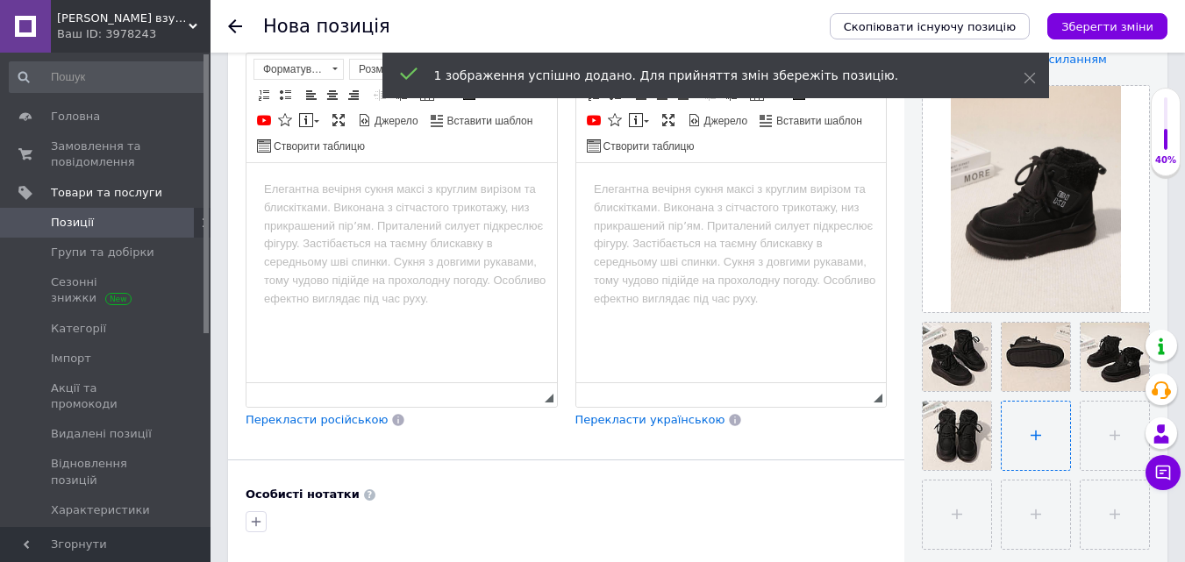
click at [1038, 444] on input "file" at bounding box center [1036, 436] width 68 height 68
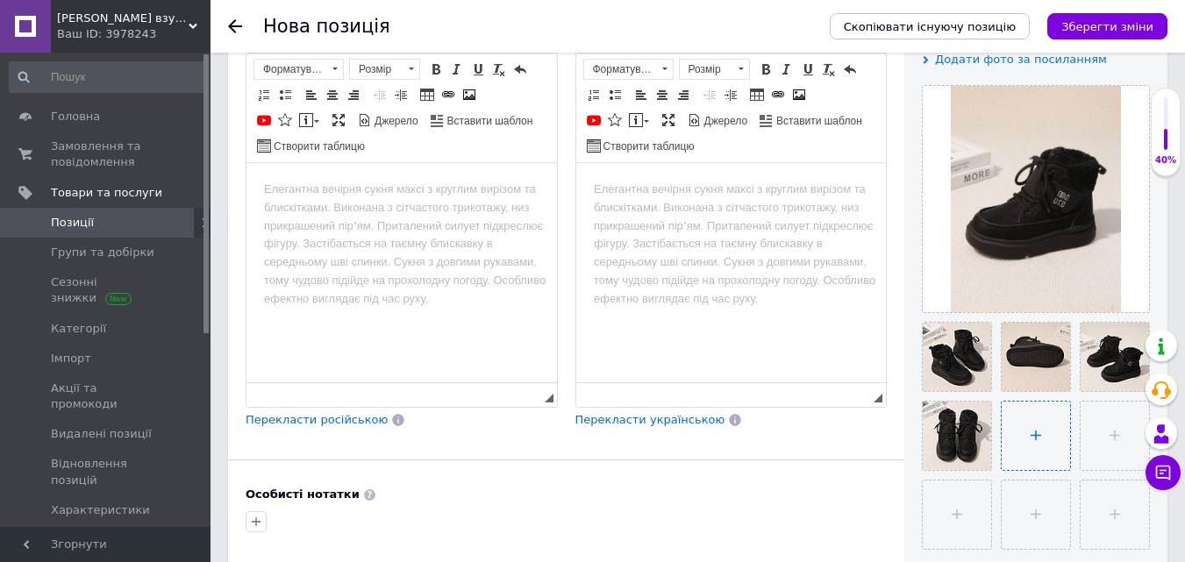
type input "C:\fakepath\photo_2025-10-12_16-39-25 (2).jpg"
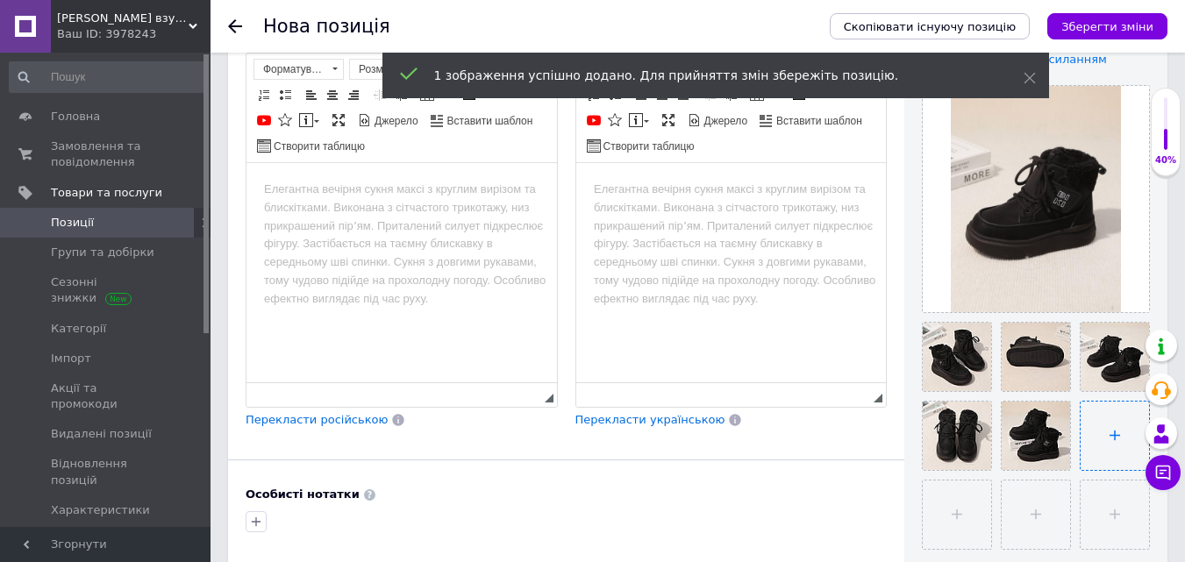
click at [1111, 442] on input "file" at bounding box center [1115, 436] width 68 height 68
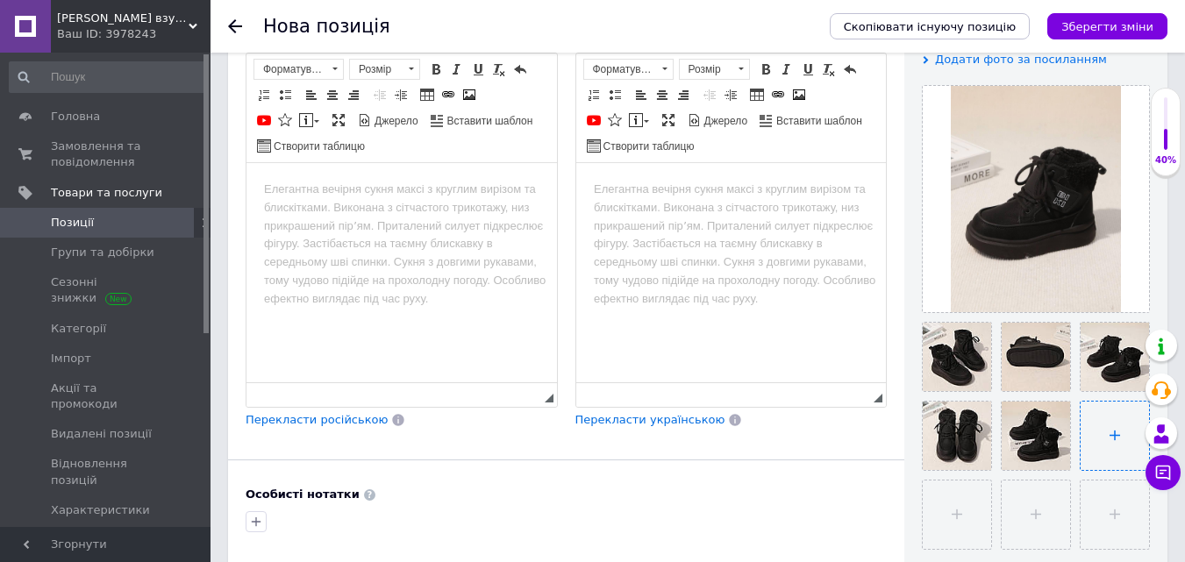
type input "C:\fakepath\photo_2025-10-12_16-39-25.jpg"
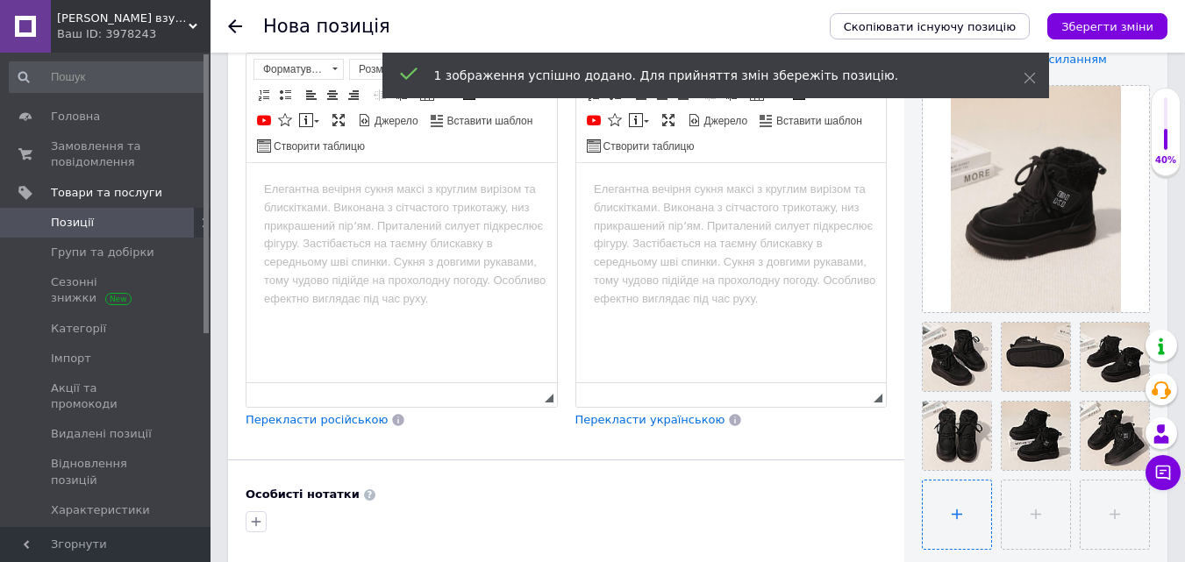
click at [953, 506] on input "file" at bounding box center [957, 515] width 68 height 68
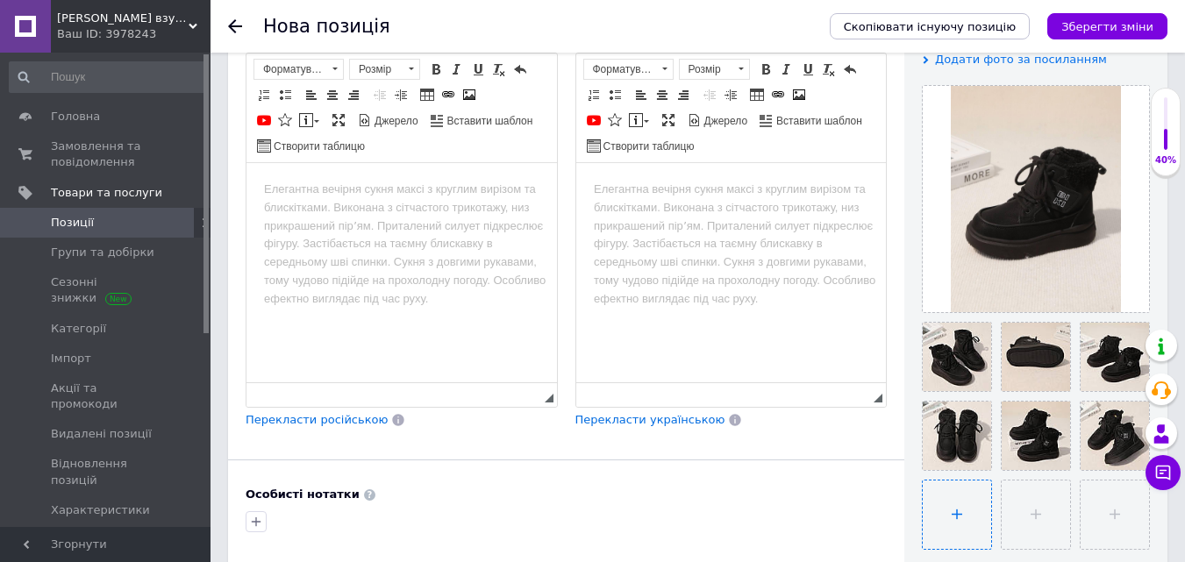
type input "C:\fakepath\photo_2025-10-12_16-39-26 (2).jpg"
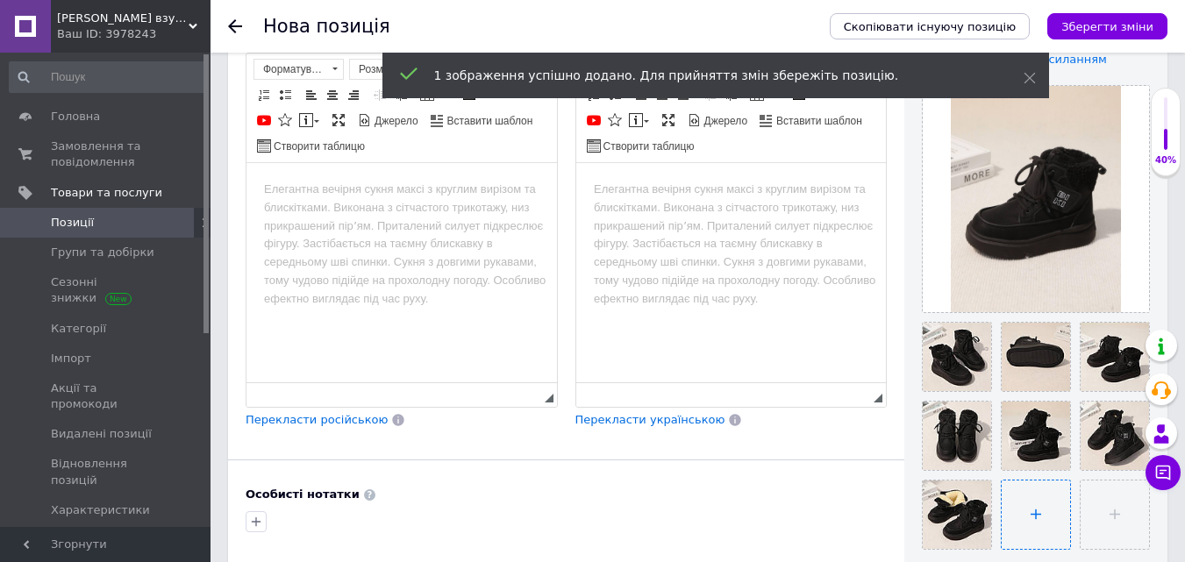
click at [1031, 510] on input "file" at bounding box center [1036, 515] width 68 height 68
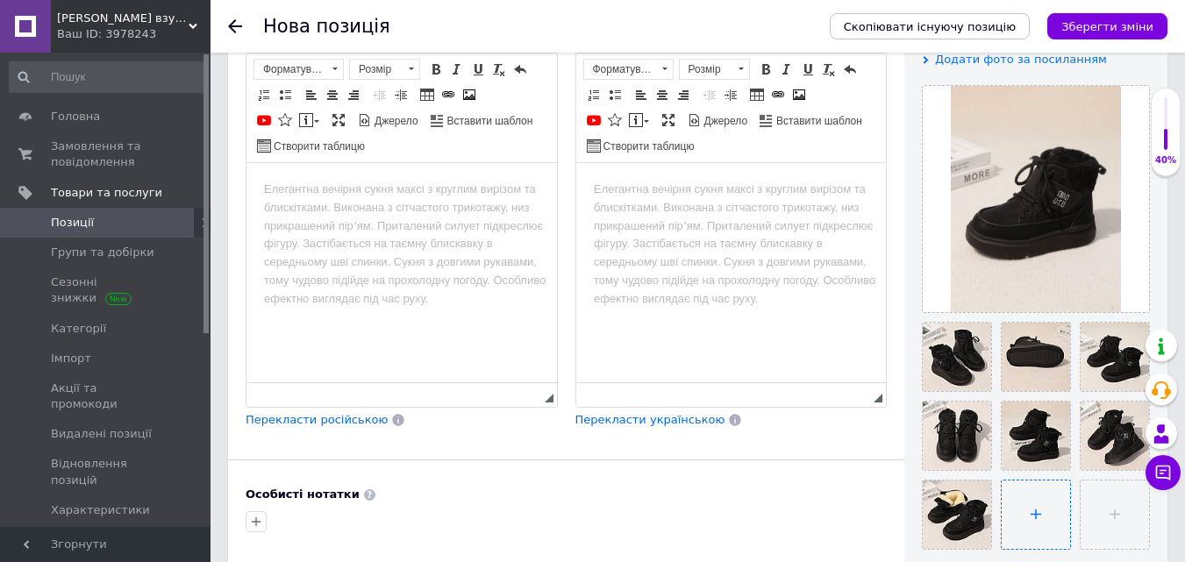
type input "C:\fakepath\photo_2025-10-12_16-39-26.jpg"
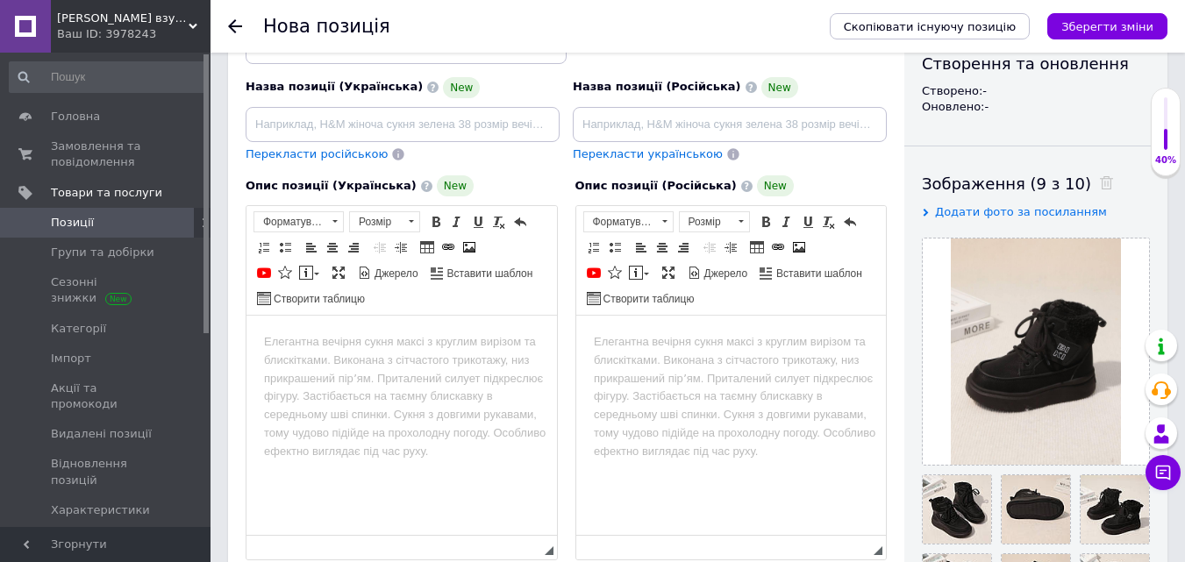
scroll to position [175, 0]
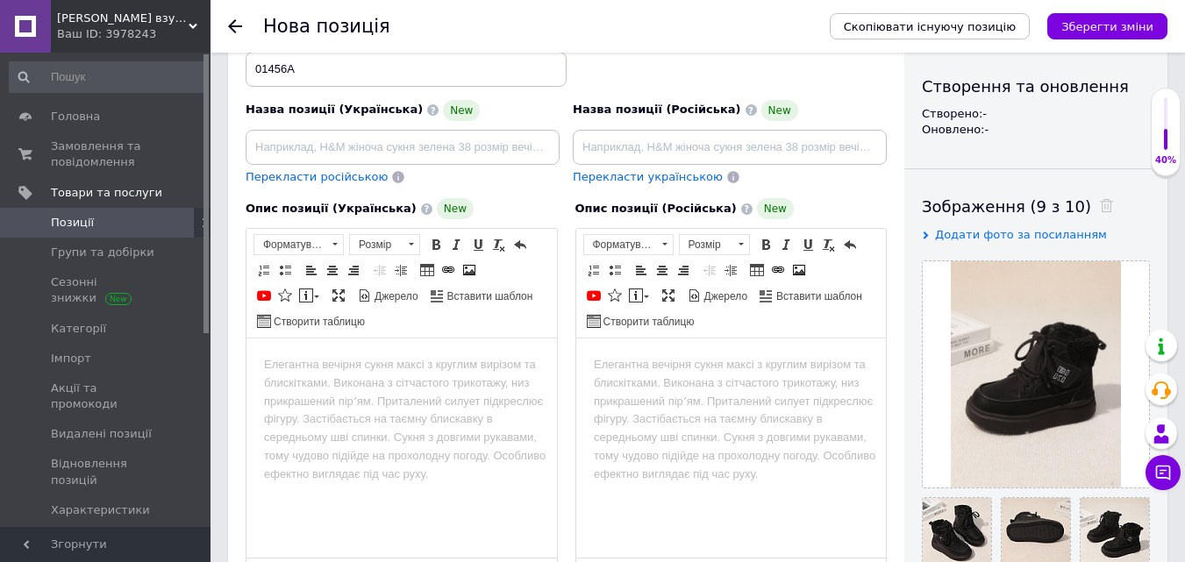
click at [310, 371] on body "Редактор, 32B1AA77-AEE9-4260-BCAC-4BB2E300FF6D" at bounding box center [401, 365] width 275 height 18
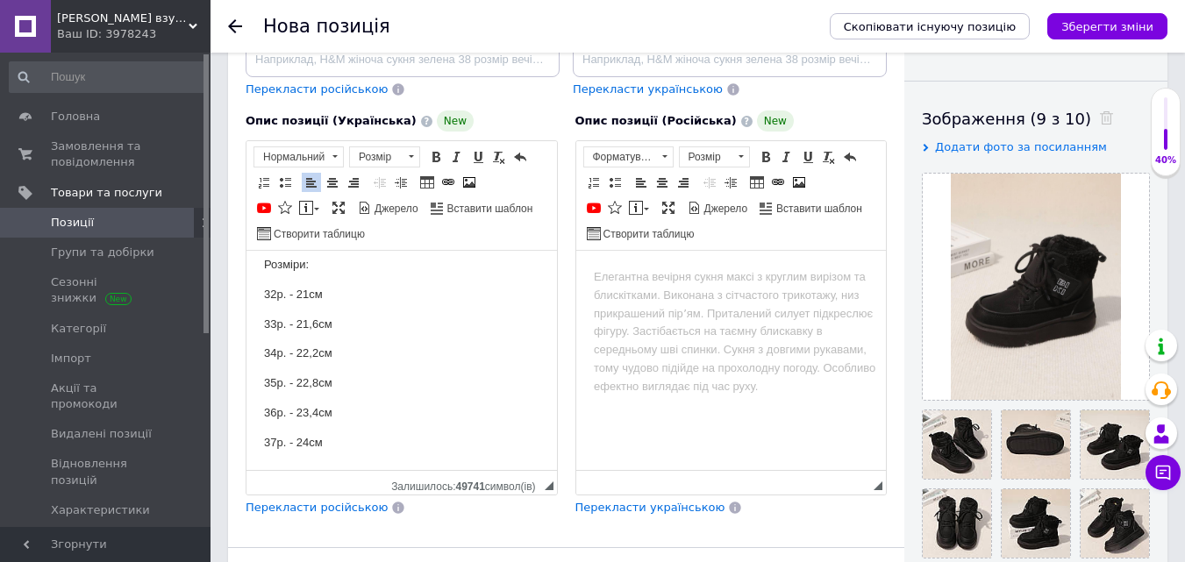
scroll to position [351, 0]
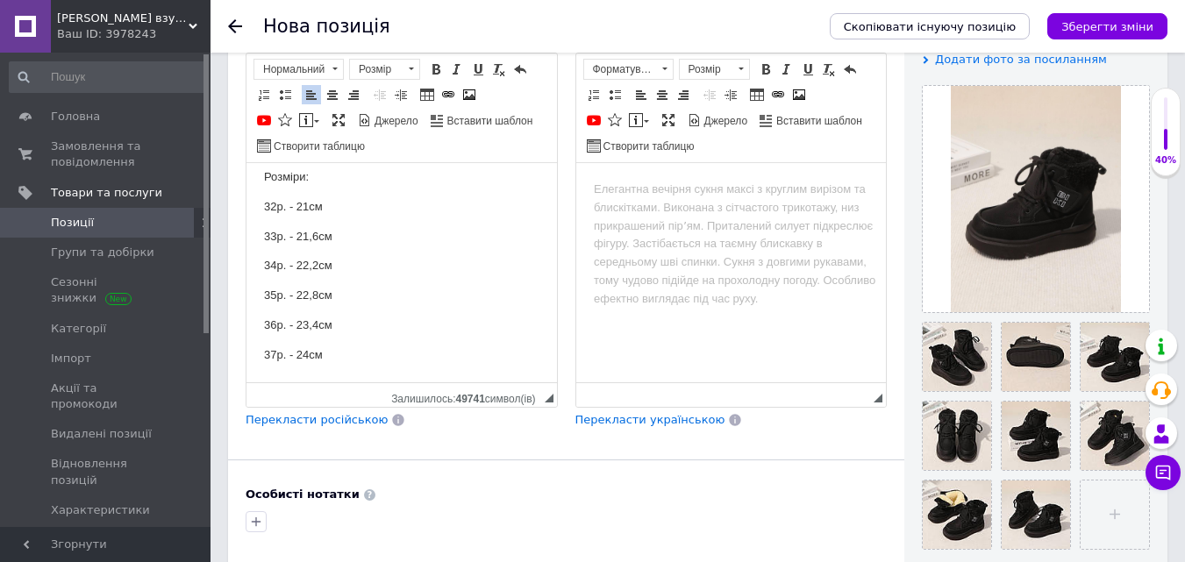
click at [284, 421] on span "Перекласти російською" at bounding box center [317, 419] width 142 height 13
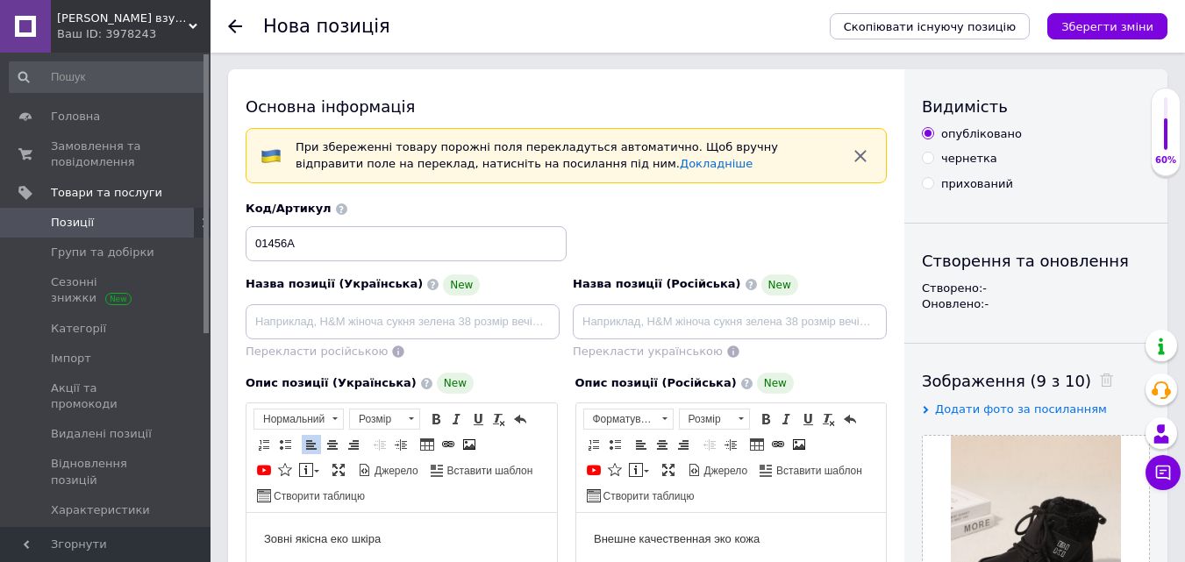
scroll to position [0, 0]
click at [373, 327] on input at bounding box center [403, 322] width 314 height 35
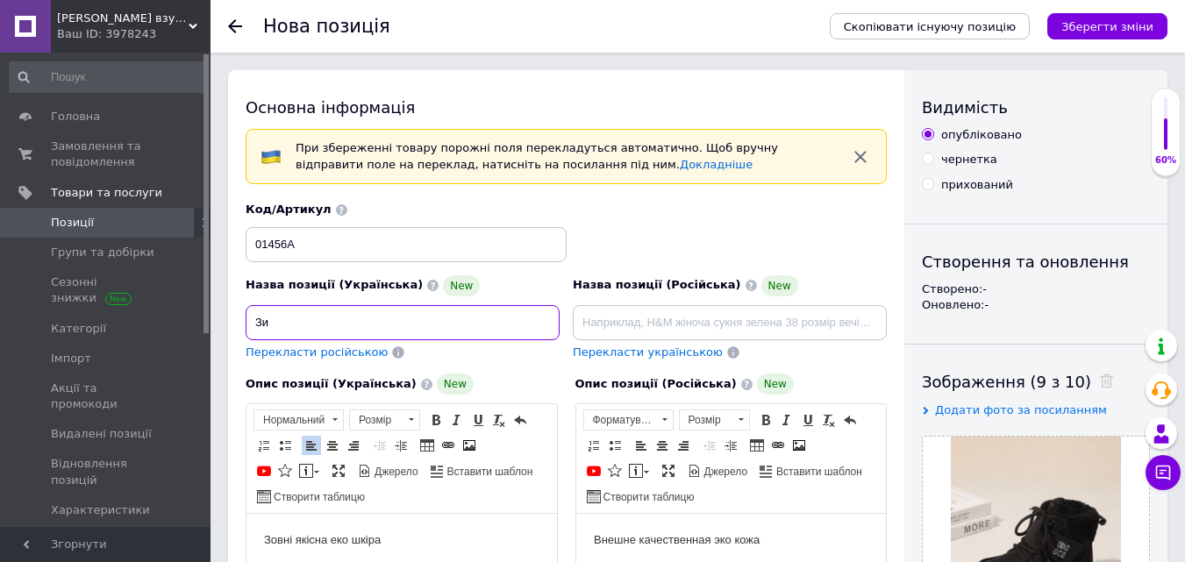
type input "З"
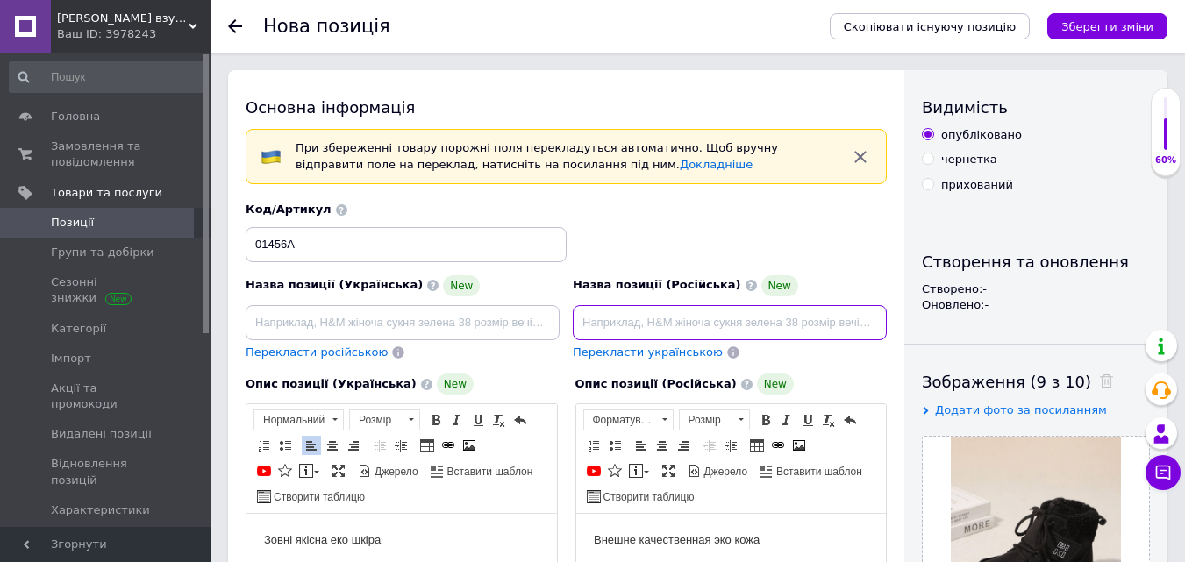
click at [643, 317] on input at bounding box center [730, 322] width 314 height 35
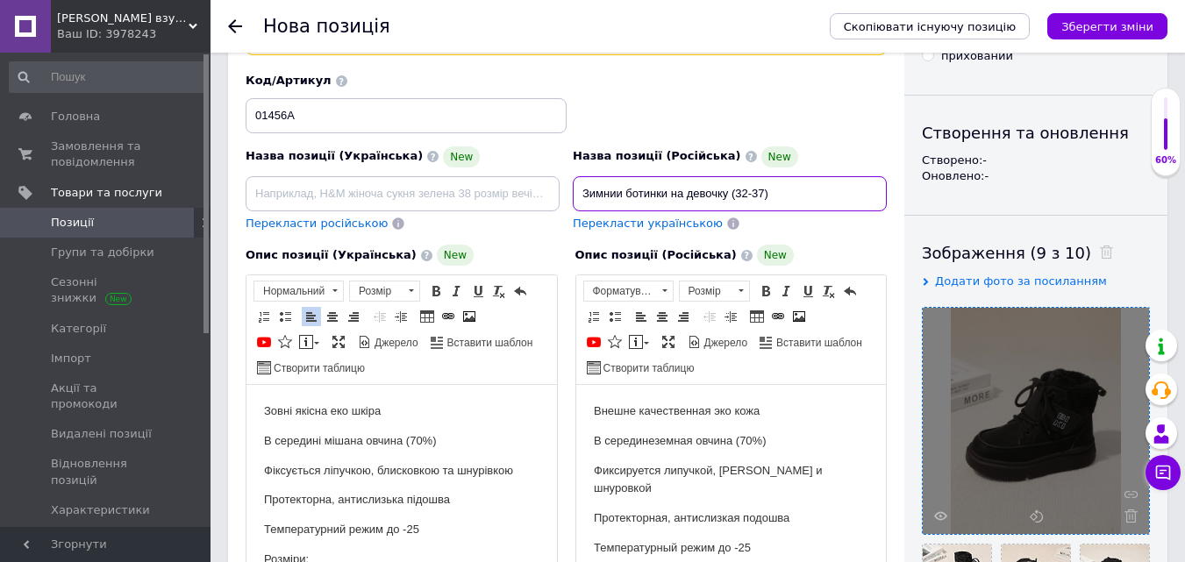
scroll to position [175, 0]
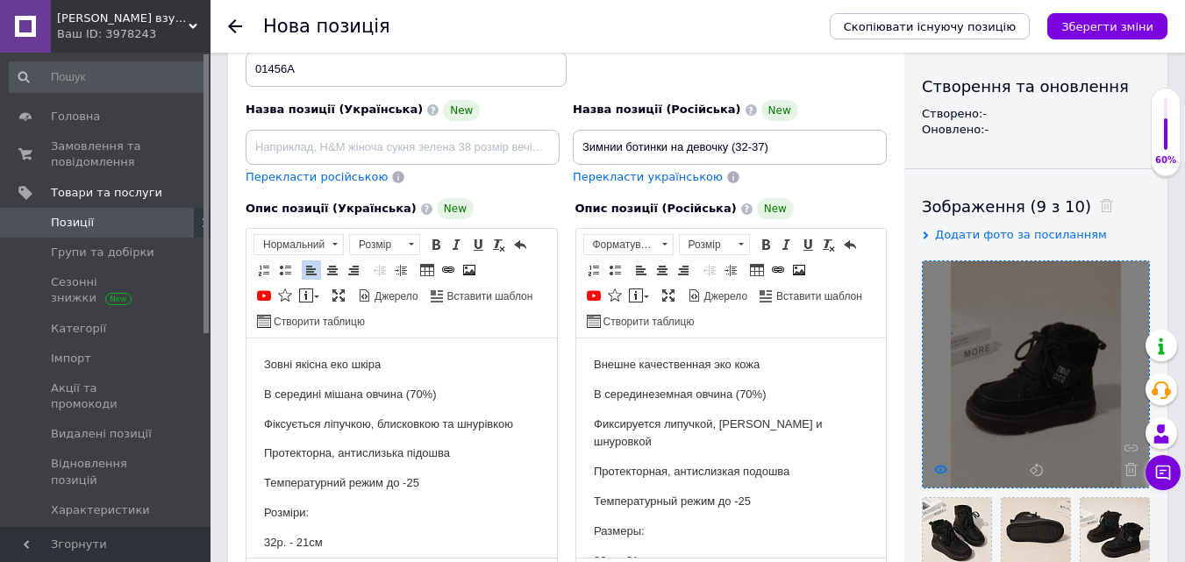
click at [939, 468] on icon at bounding box center [940, 469] width 13 height 13
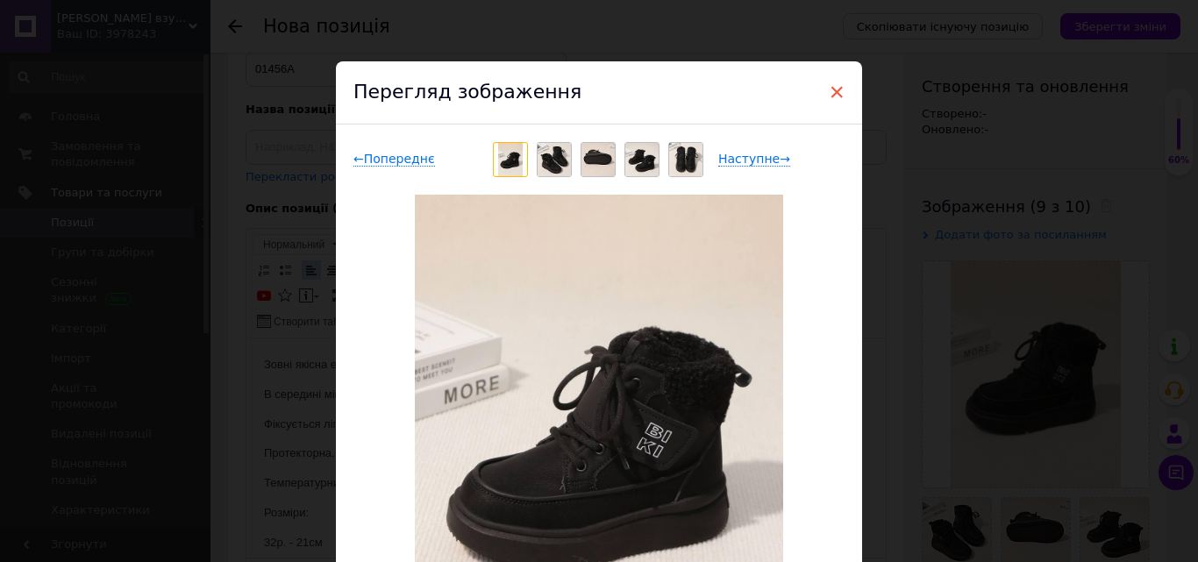
click at [829, 86] on span "×" at bounding box center [837, 92] width 16 height 30
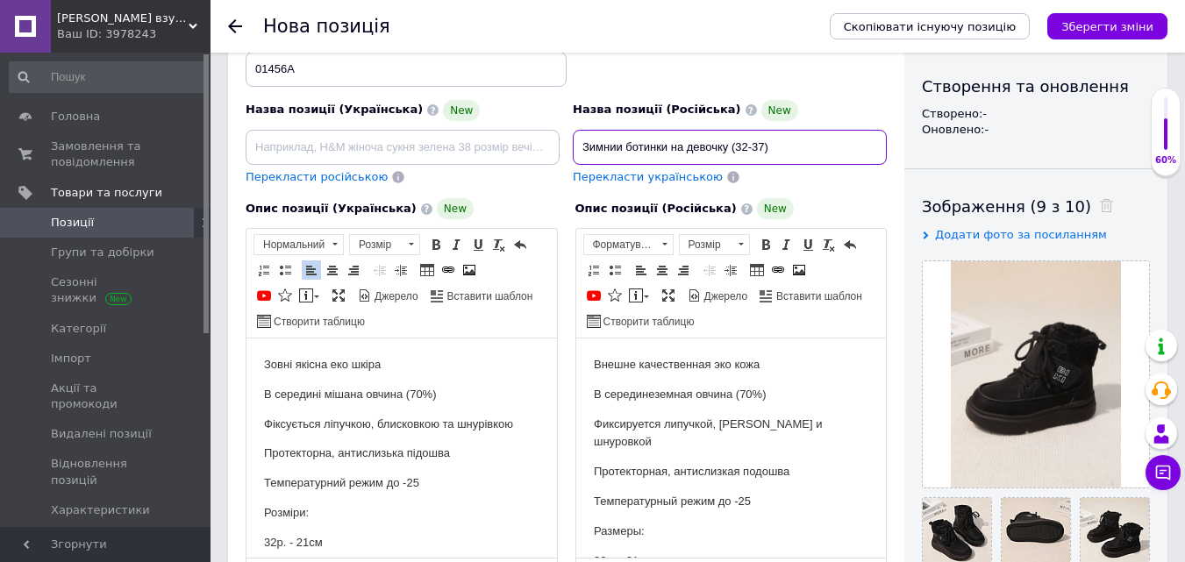
click at [773, 143] on input "Зимнии ботинки на девочку (32-37)" at bounding box center [730, 147] width 314 height 35
type input "Зимнии ботинки на девочку (32-37) ТМ BI&KI от Tom.m"
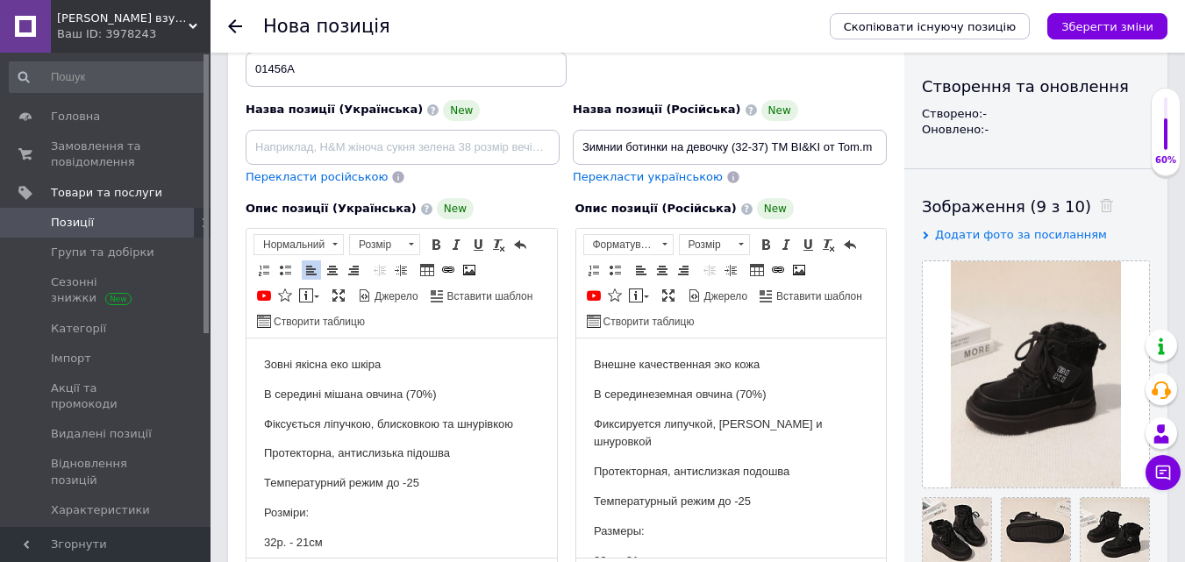
click at [631, 173] on span "Перекласти українською" at bounding box center [648, 176] width 150 height 13
type input "Зимові черевики на дівчинку (32-37) ТМ BI&KI від Tom.m"
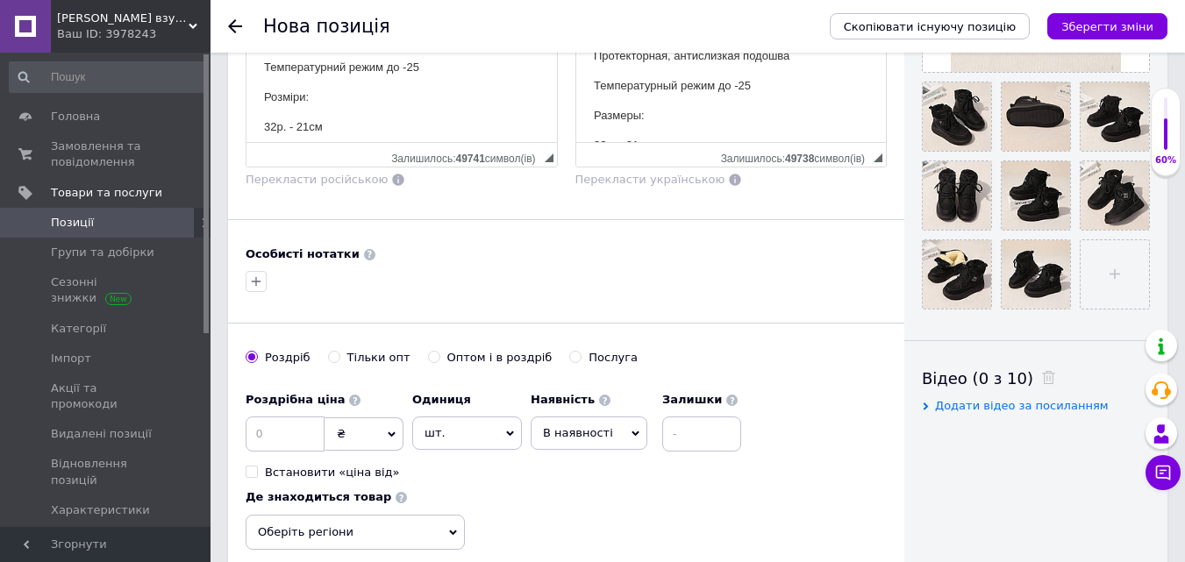
scroll to position [614, 0]
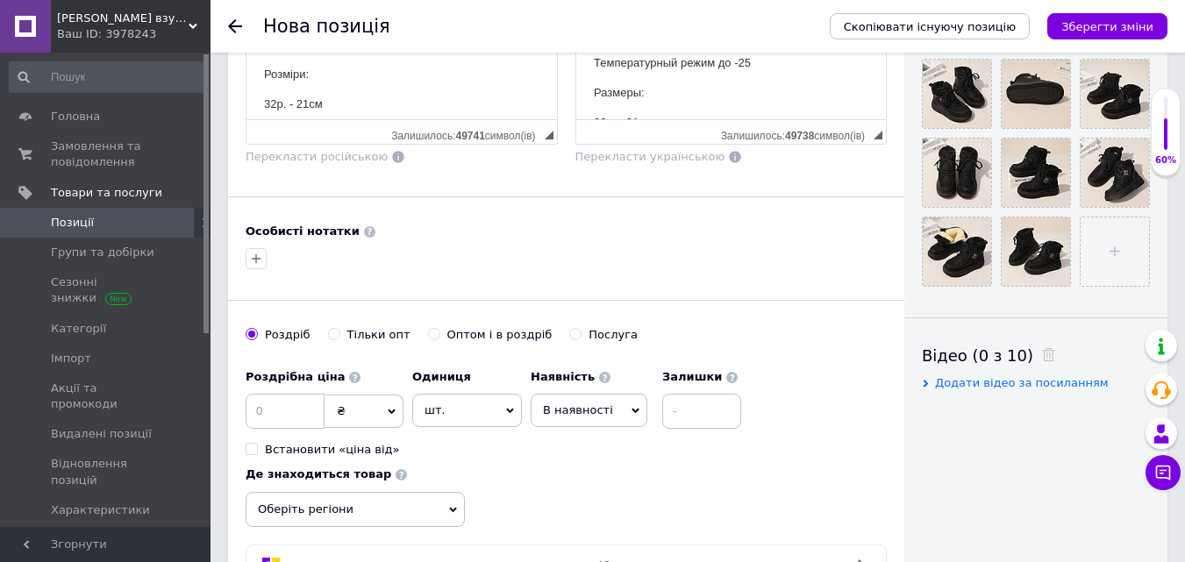
click at [264, 387] on div "Роздрібна ціна ₴ $ EUR CHF GBP ¥ PLN ₸ MDL HUF KGS CNY TRY KRW lei Встановити «…" at bounding box center [325, 409] width 158 height 97
click at [274, 415] on input at bounding box center [285, 411] width 79 height 35
type input "1500"
click at [479, 416] on span "шт." at bounding box center [467, 410] width 110 height 33
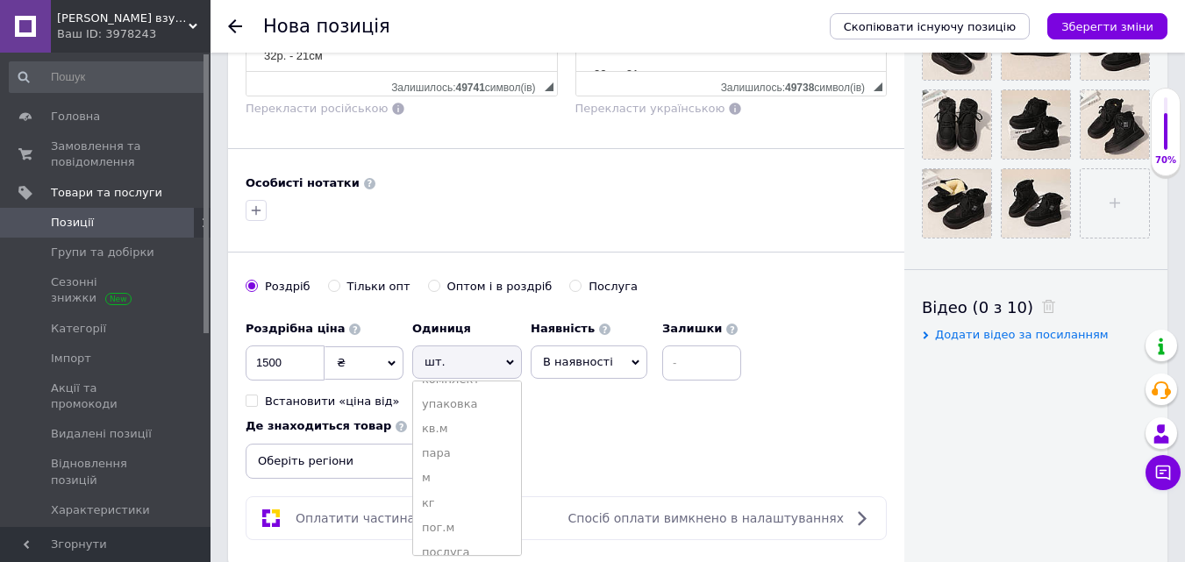
scroll to position [702, 0]
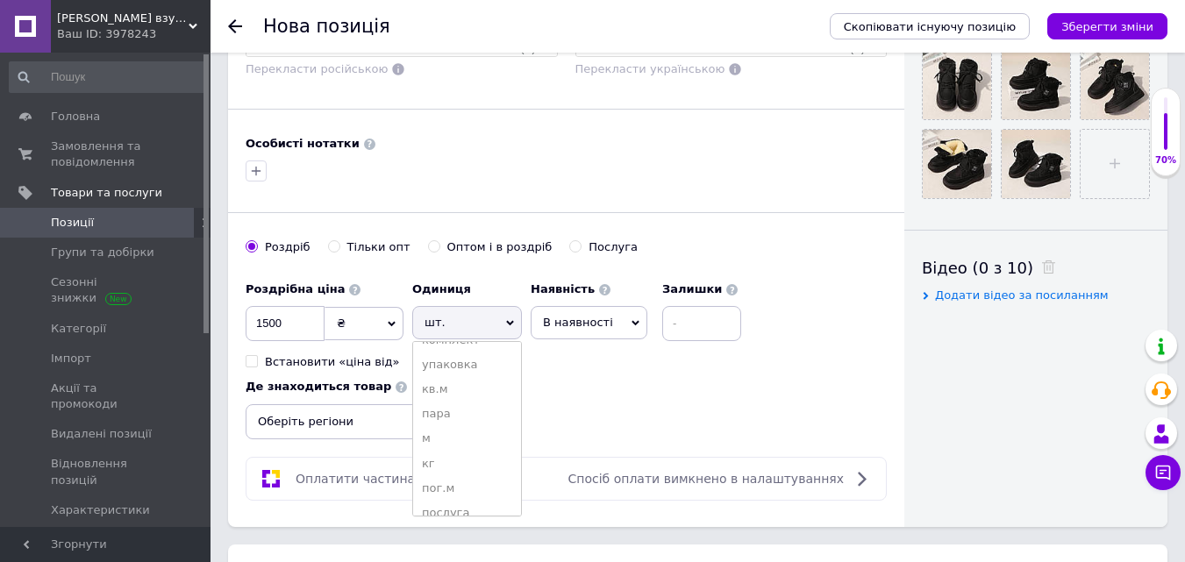
click at [447, 409] on li "пара" at bounding box center [467, 414] width 108 height 25
click at [589, 331] on span "В наявності" at bounding box center [589, 322] width 117 height 33
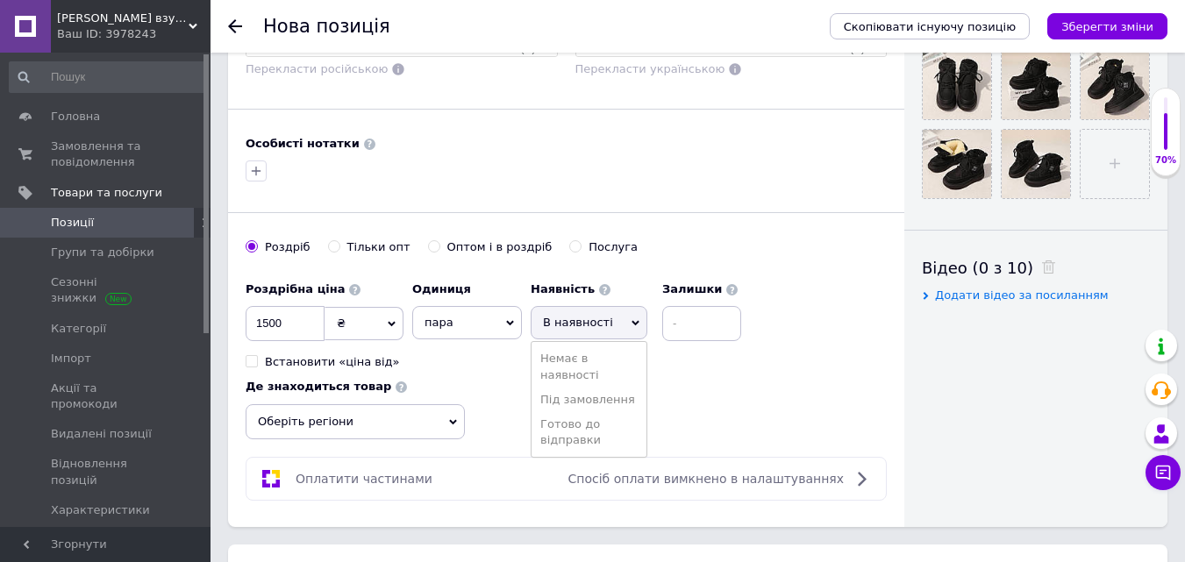
click at [565, 427] on li "Готово до відправки" at bounding box center [589, 432] width 115 height 40
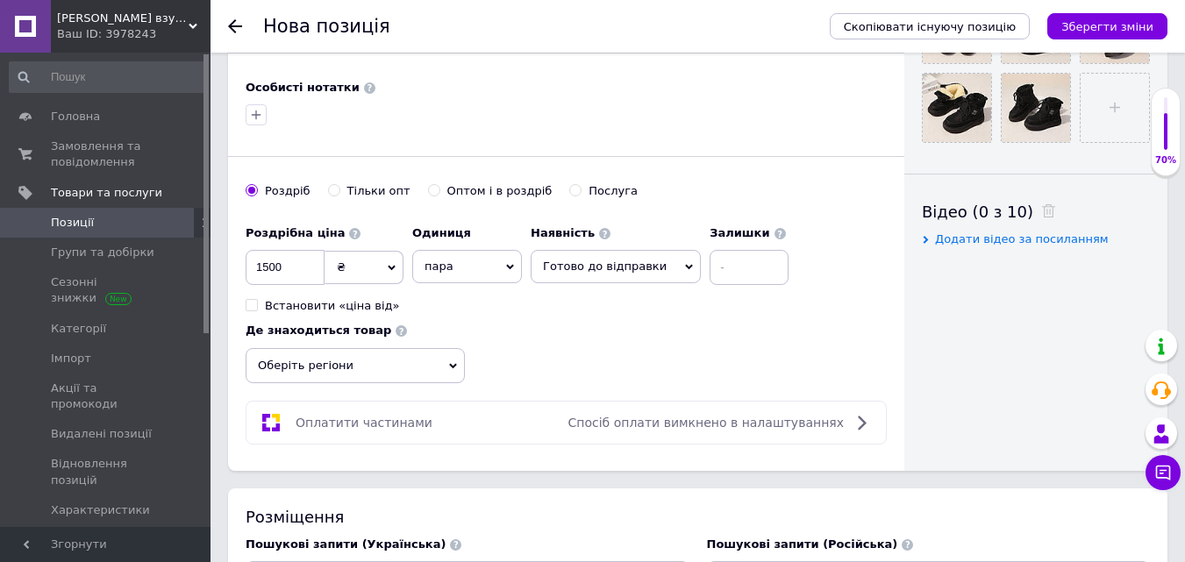
scroll to position [789, 0]
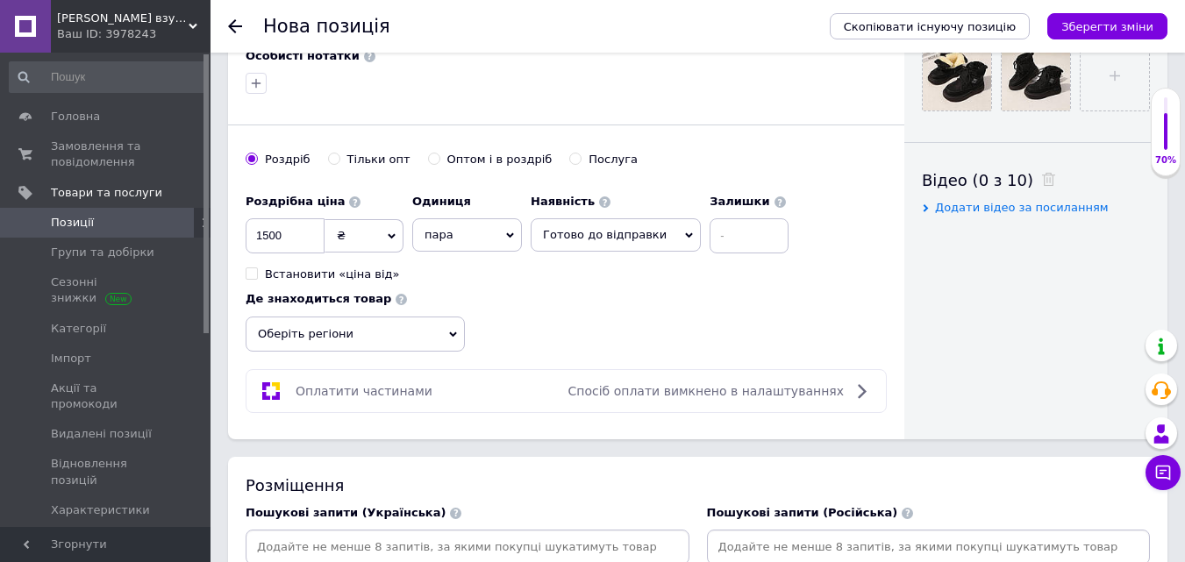
click at [451, 339] on span "Оберіть регіони" at bounding box center [355, 334] width 219 height 35
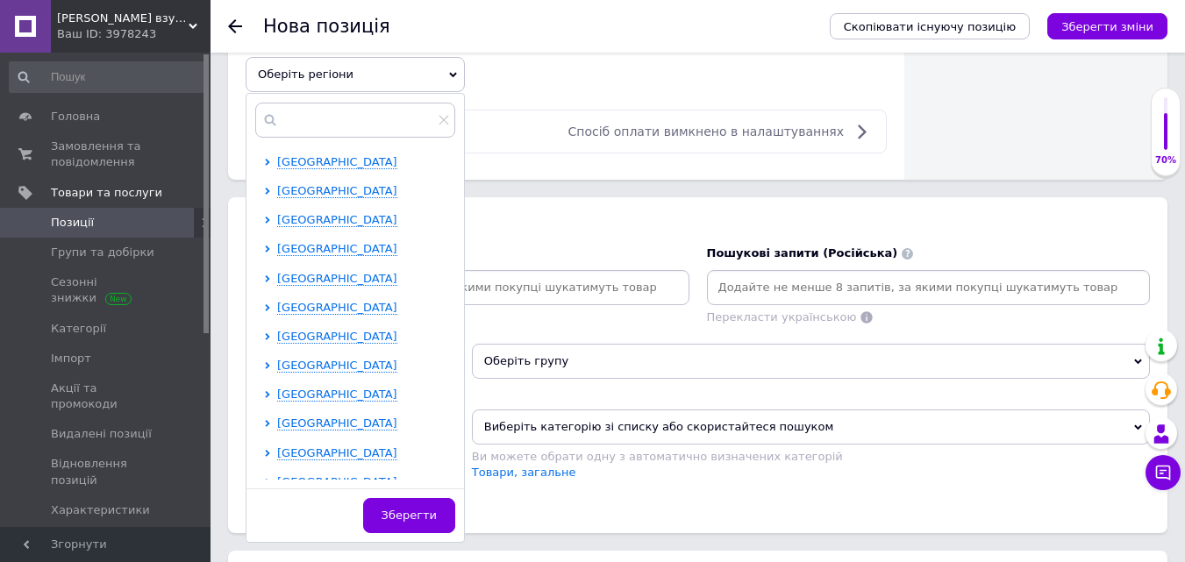
scroll to position [1053, 0]
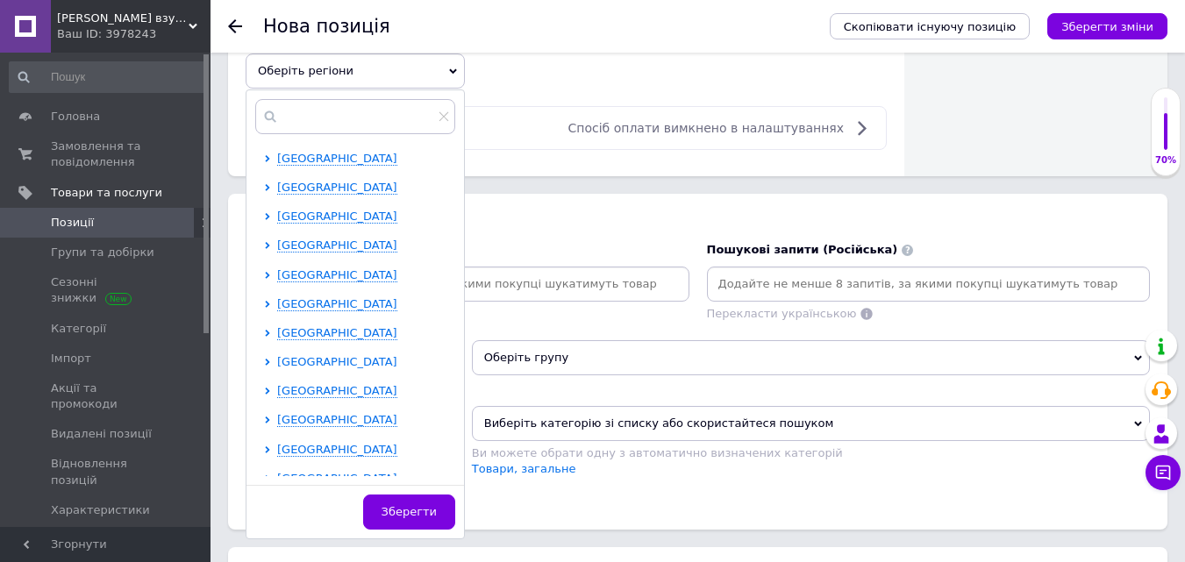
click at [289, 362] on span "Одеська область" at bounding box center [337, 361] width 120 height 13
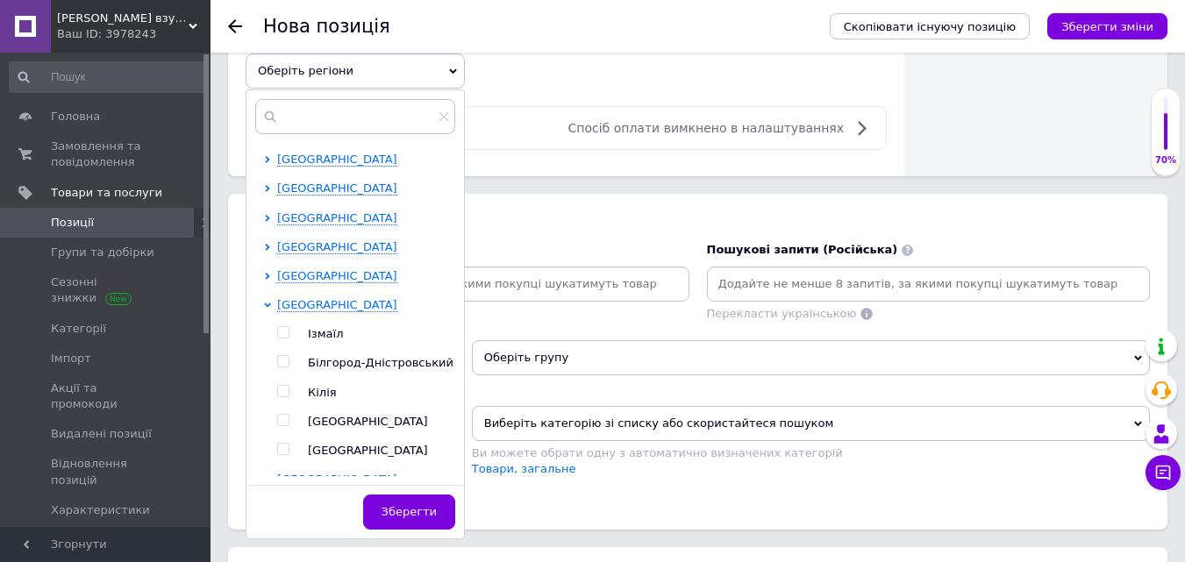
scroll to position [263, 0]
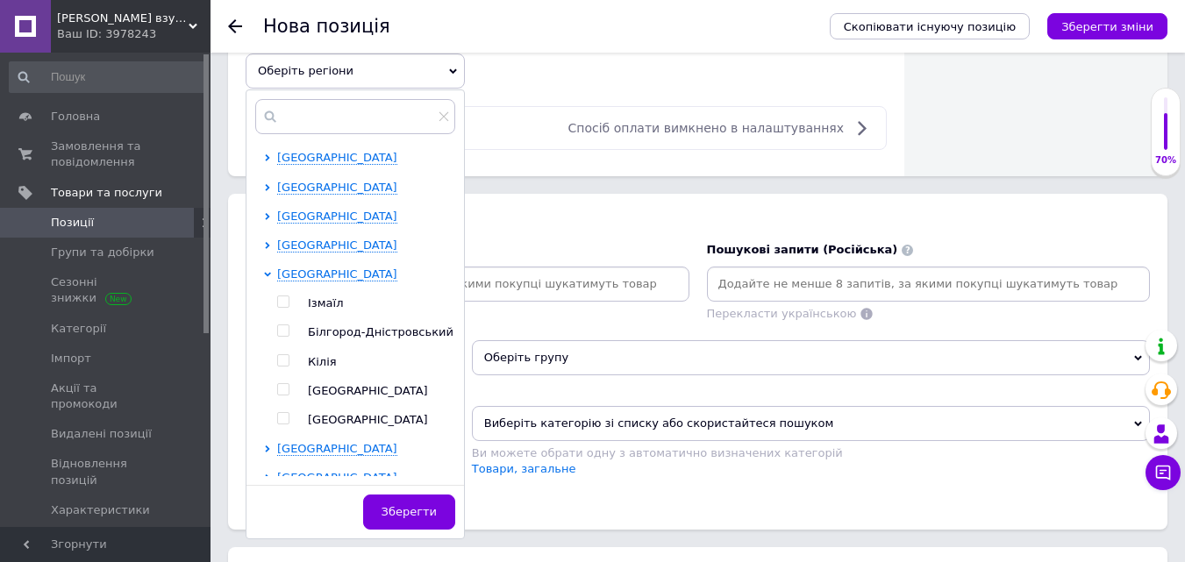
click at [282, 386] on input "checkbox" at bounding box center [282, 389] width 11 height 11
checkbox input "true"
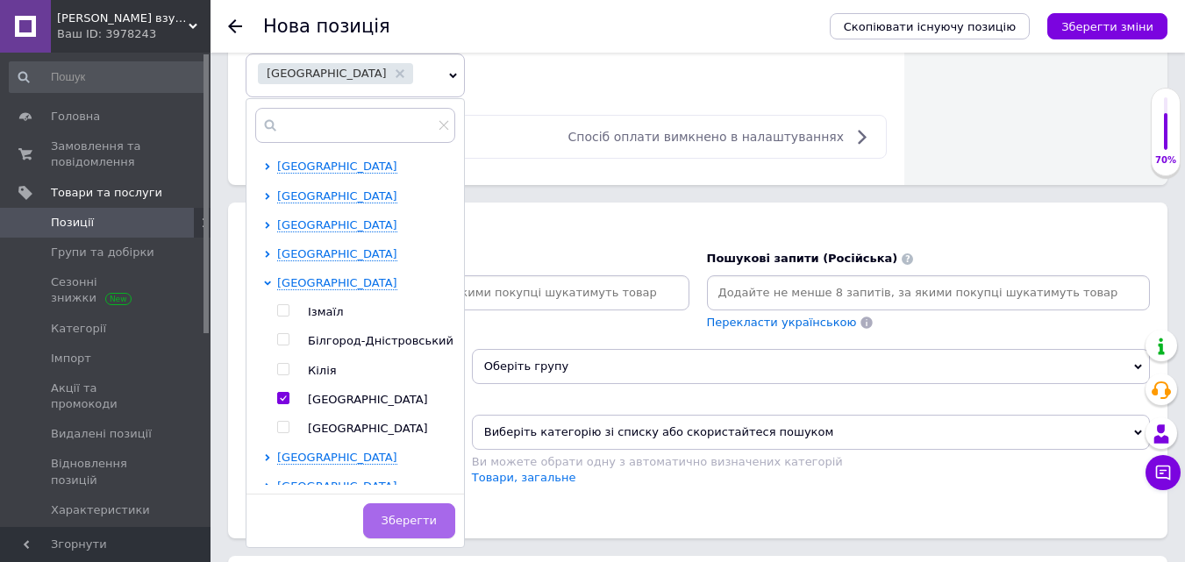
click at [409, 514] on span "Зберегти" at bounding box center [409, 520] width 55 height 13
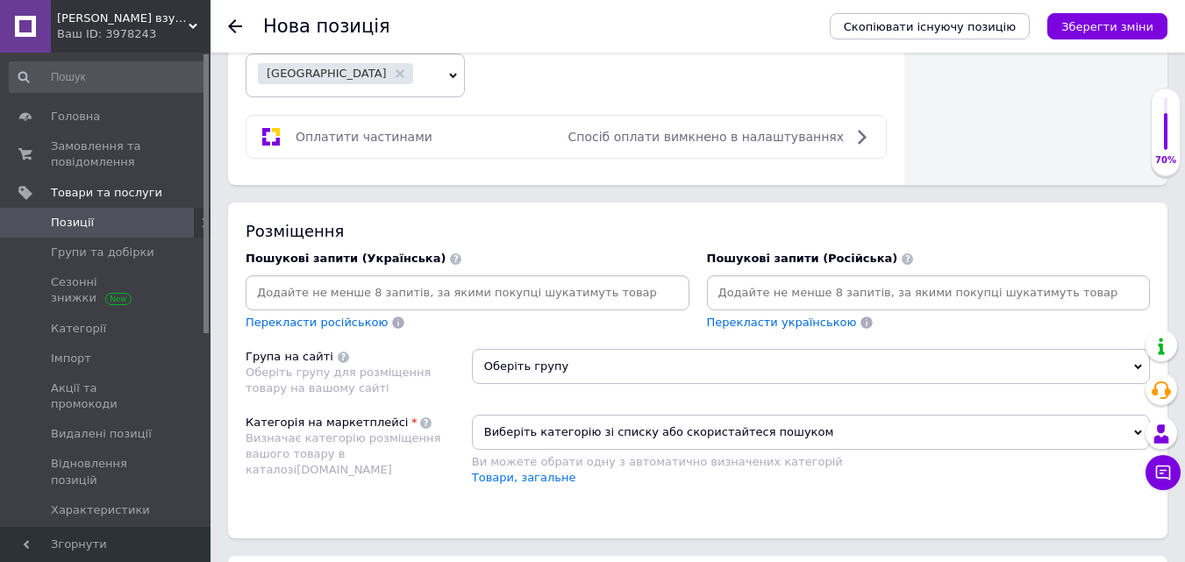
click at [741, 296] on input at bounding box center [928, 293] width 437 height 26
type input "зима"
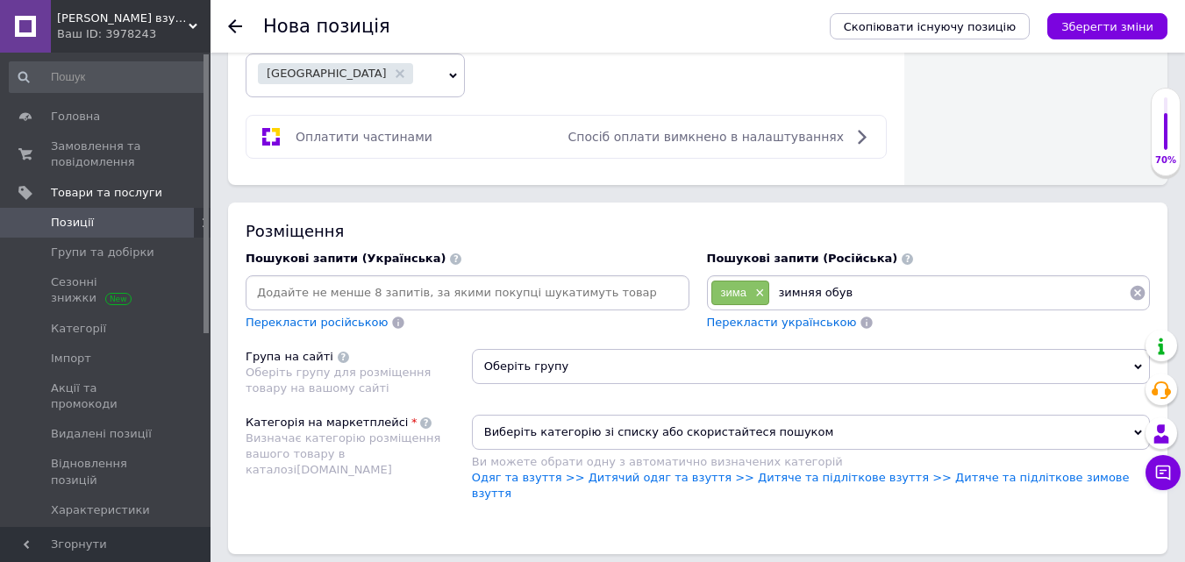
type input "зимняя обувь"
type input "зимняя обувь на девочку"
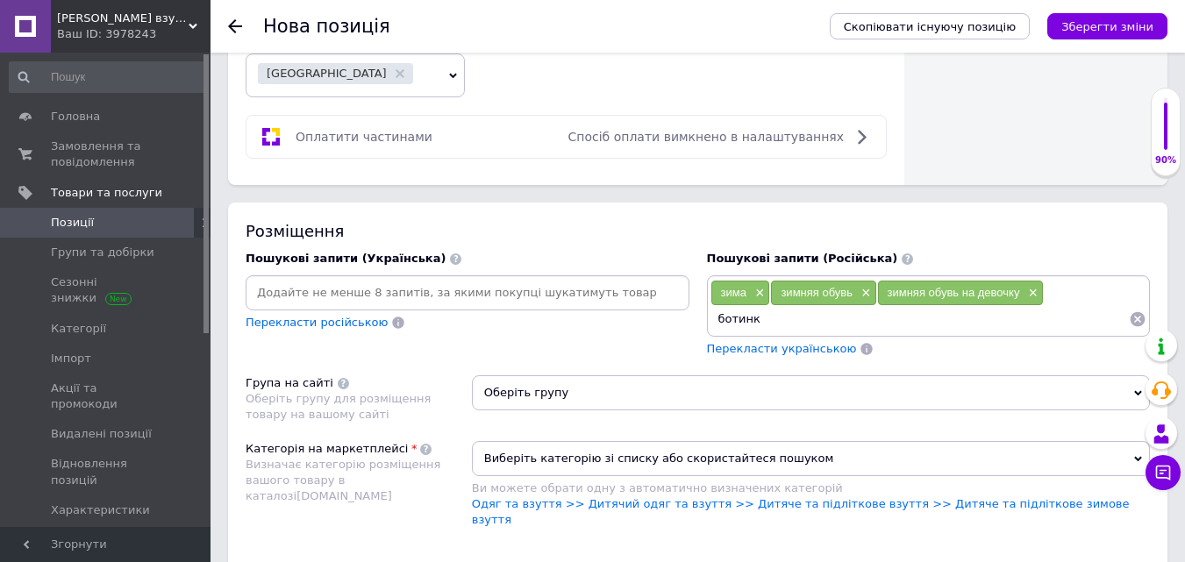
type input "ботинки"
type input "ботинки на девочку"
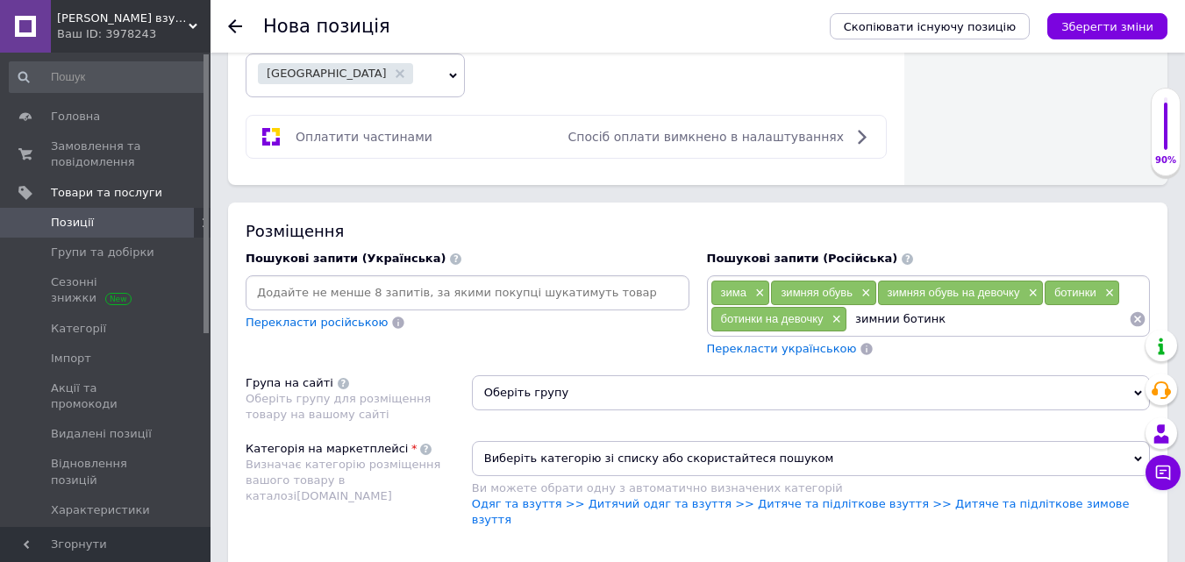
type input "зимнии ботинки"
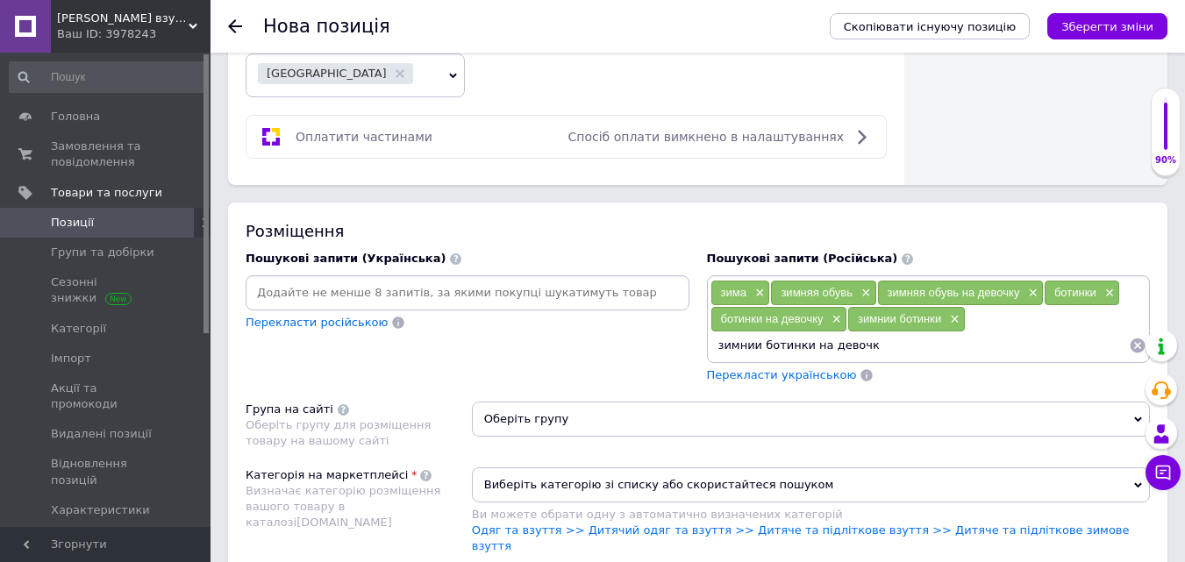
type input "зимнии ботинки на девочку"
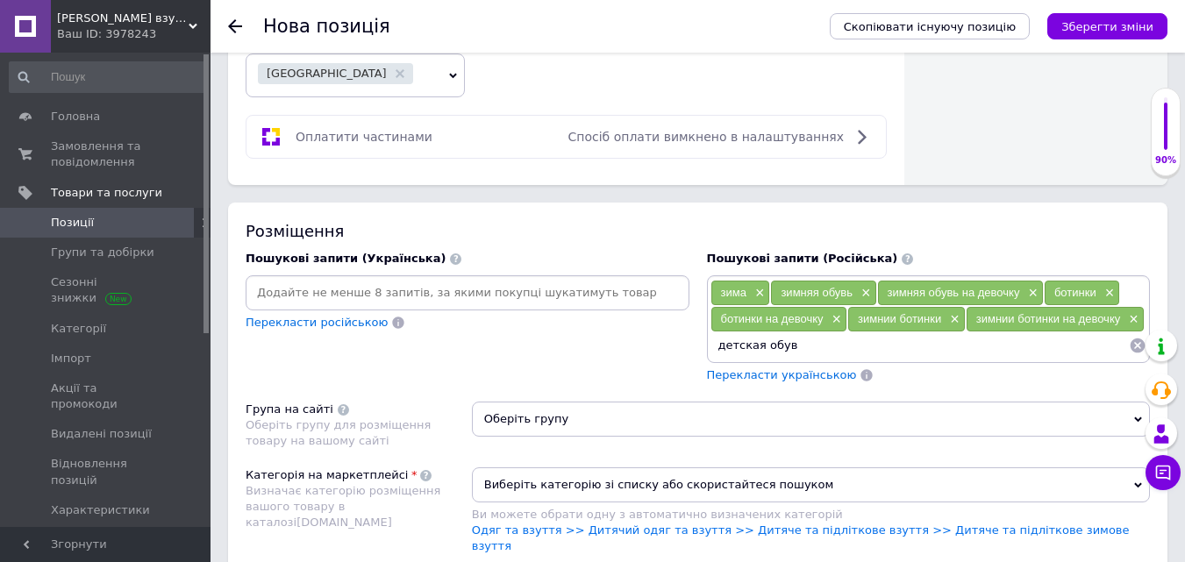
type input "детская обувь"
type input "детская обувь на девочку"
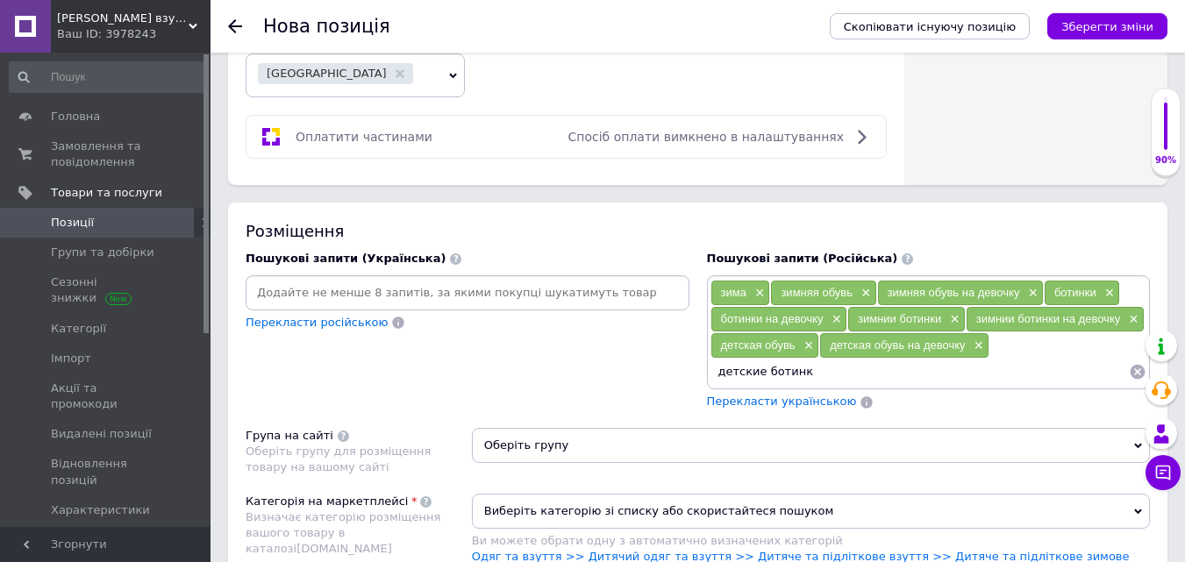
type input "детские ботинки"
type input "детские ботинки на девочку"
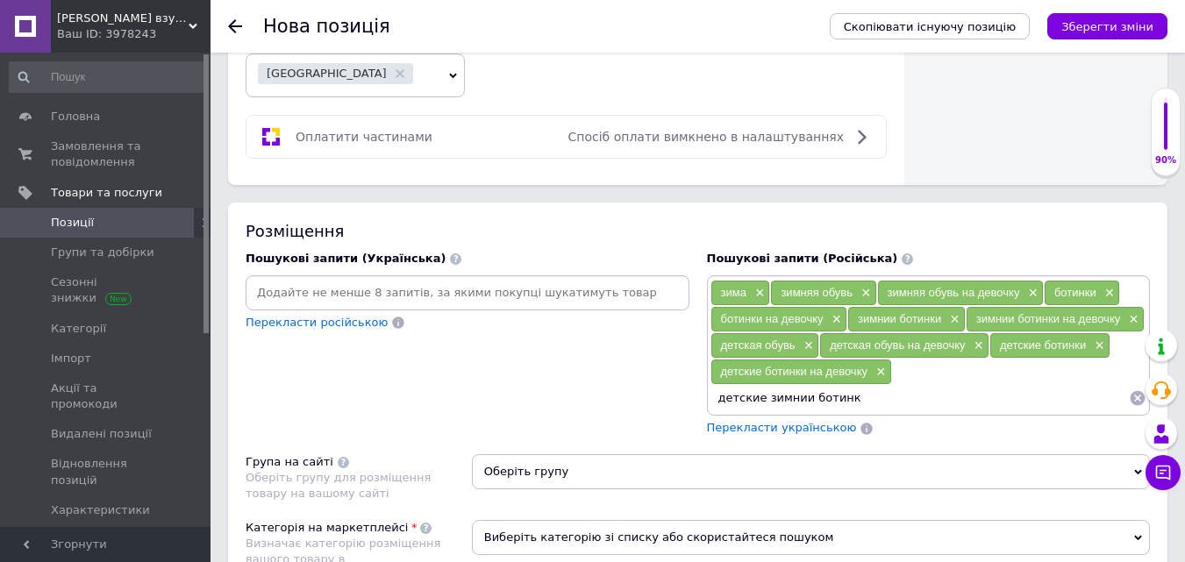
type input "детские зимнии ботинки"
type input "детские зимнии ботинки на девочку"
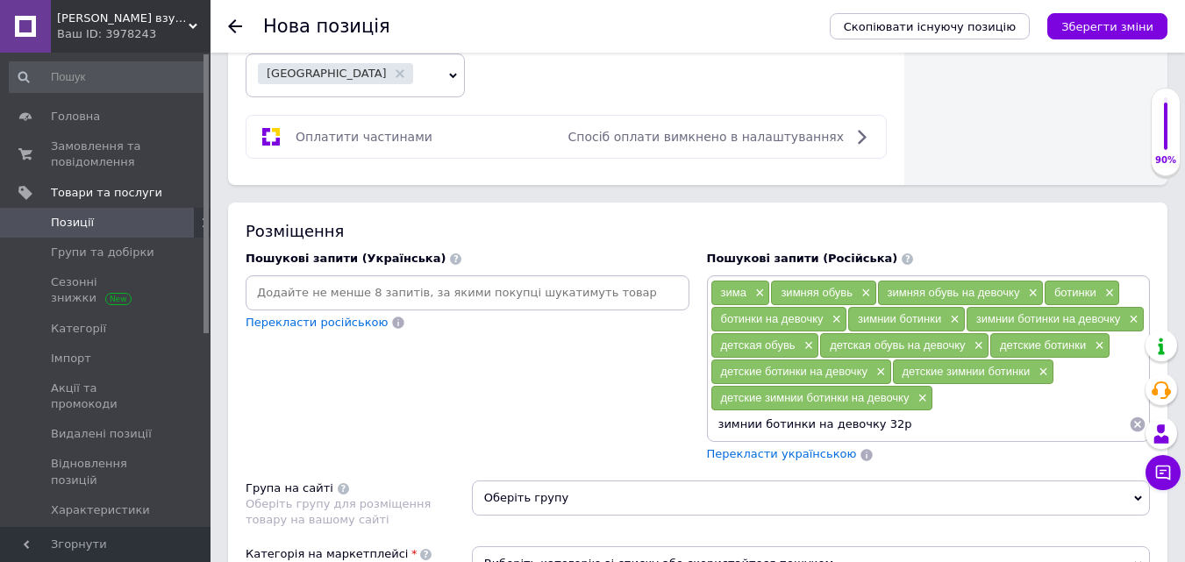
type input "зимнии ботинки на девочку 32р."
type input "зимнии ботинки на девочку 33р."
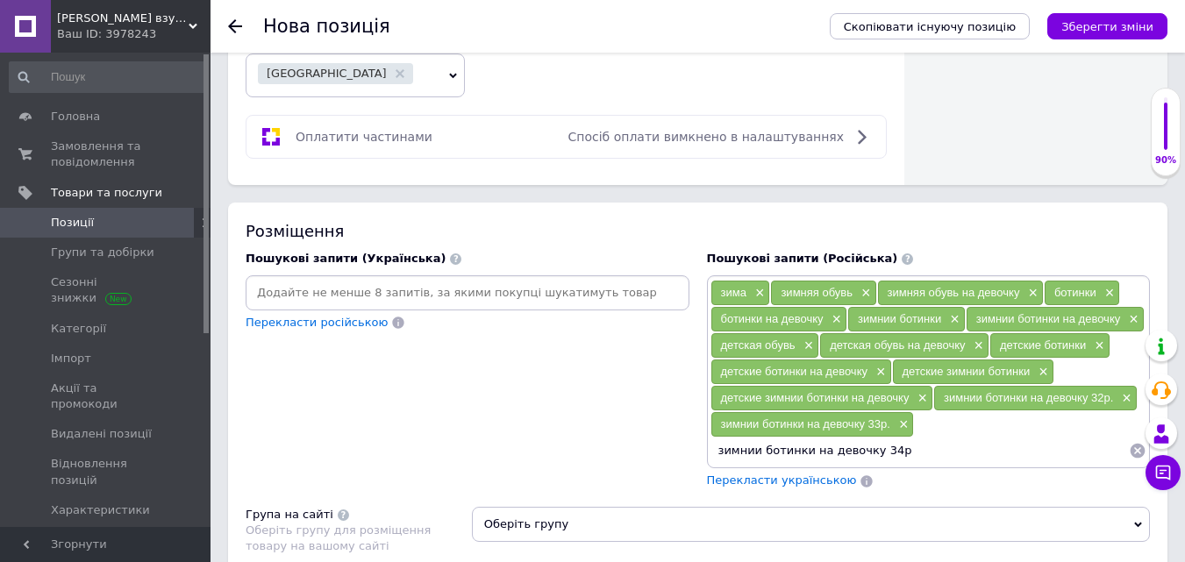
type input "зимнии ботинки на девочку 34р."
type input "зимнии ботинки на девочку 35р."
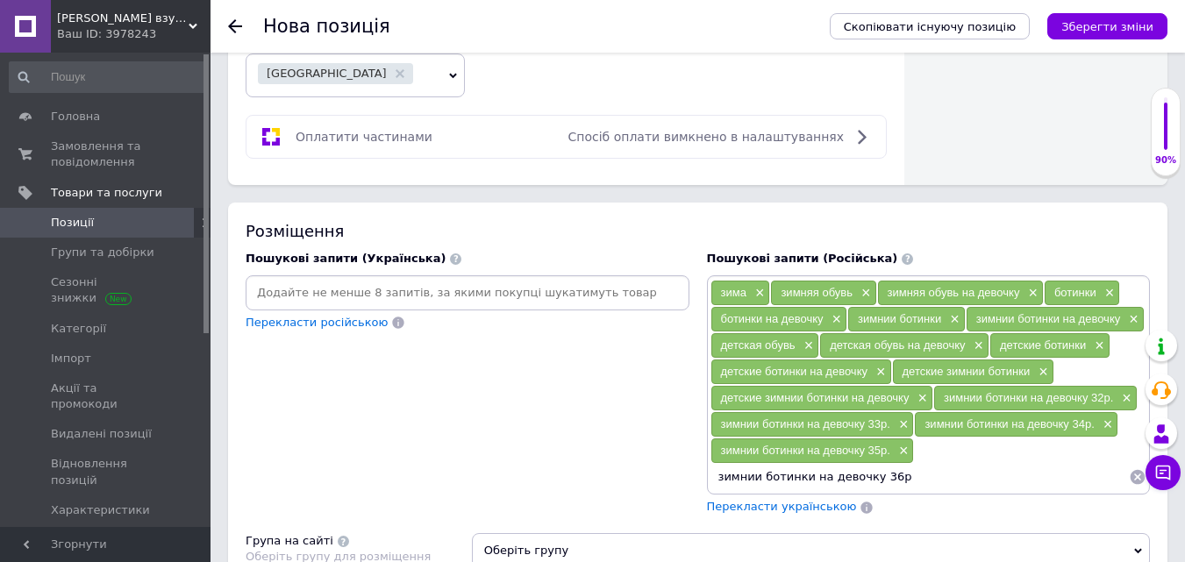
type input "зимнии ботинки на девочку 36р."
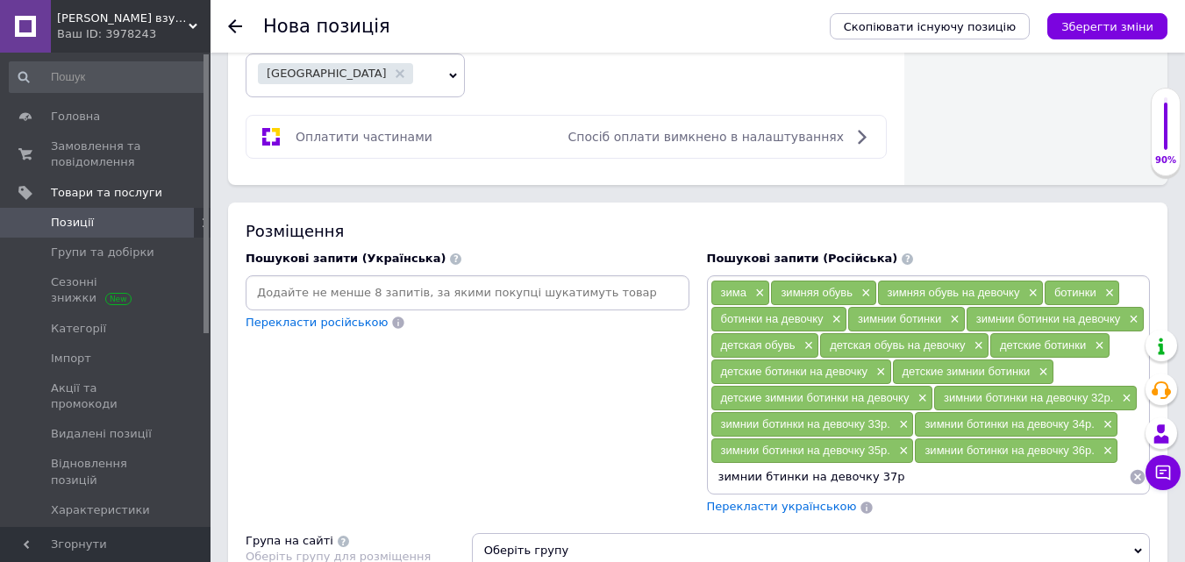
type input "зимнии бтинки на девочку 37р."
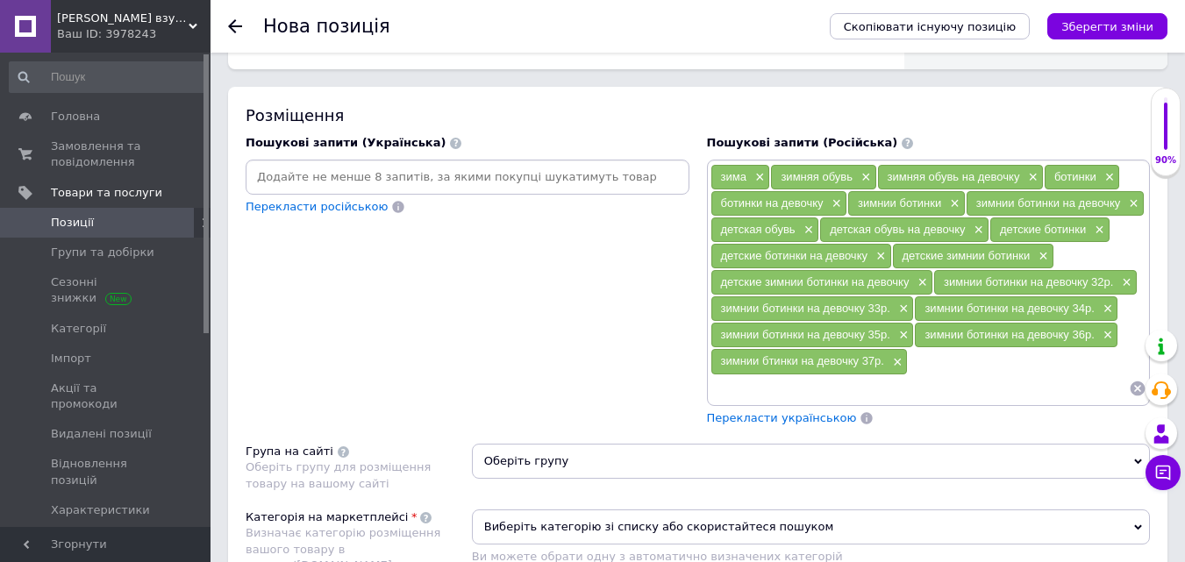
scroll to position [1228, 0]
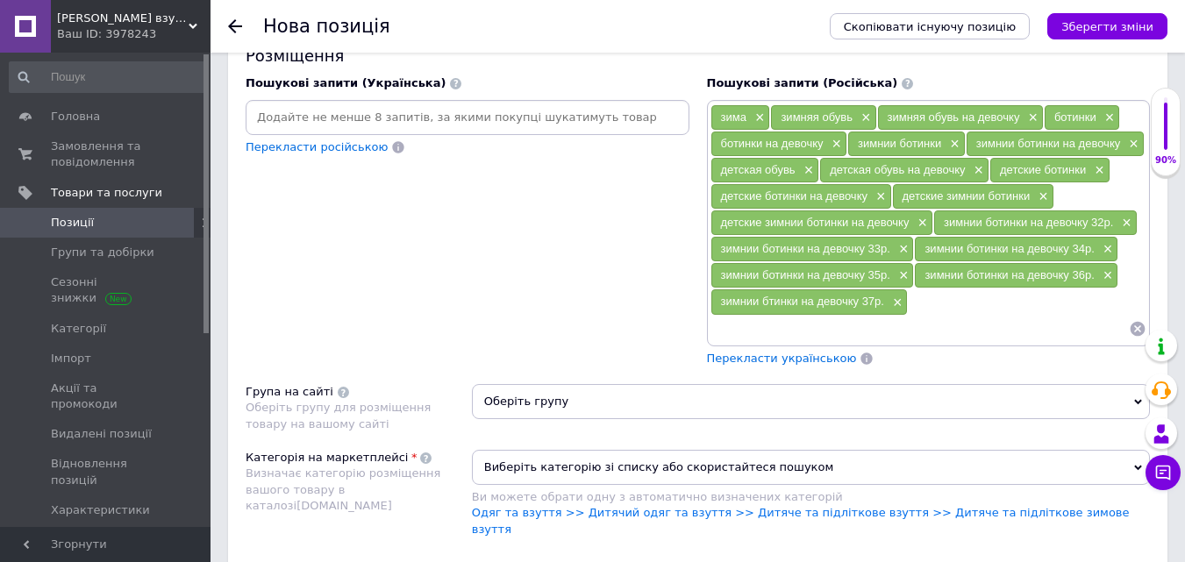
click at [750, 357] on span "Перекласти українською" at bounding box center [782, 358] width 150 height 13
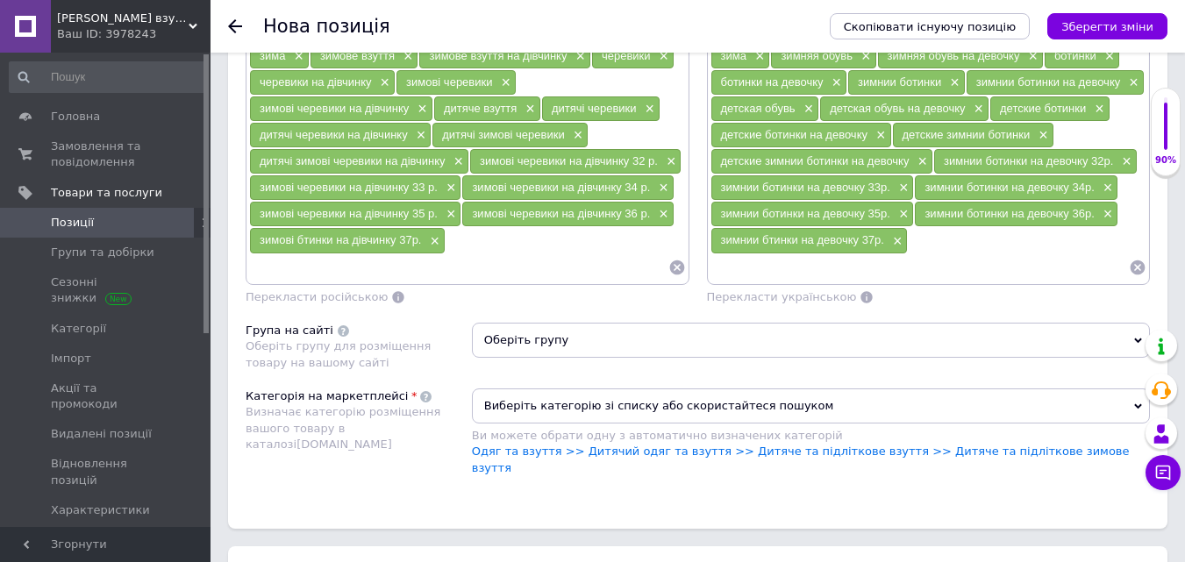
scroll to position [1316, 0]
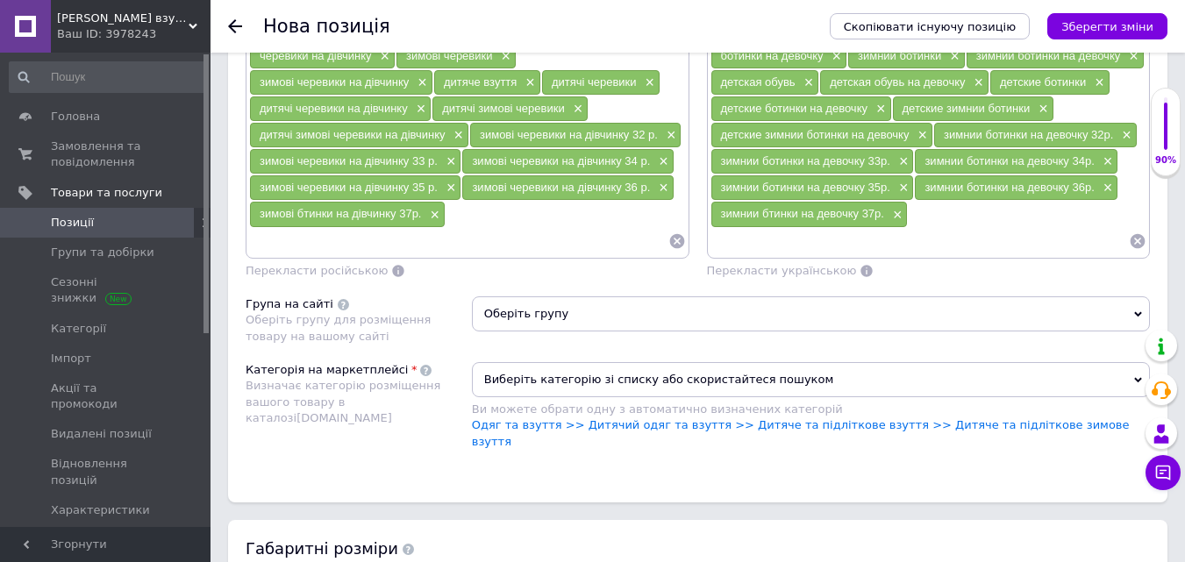
click at [566, 309] on span "Оберіть групу" at bounding box center [811, 313] width 678 height 35
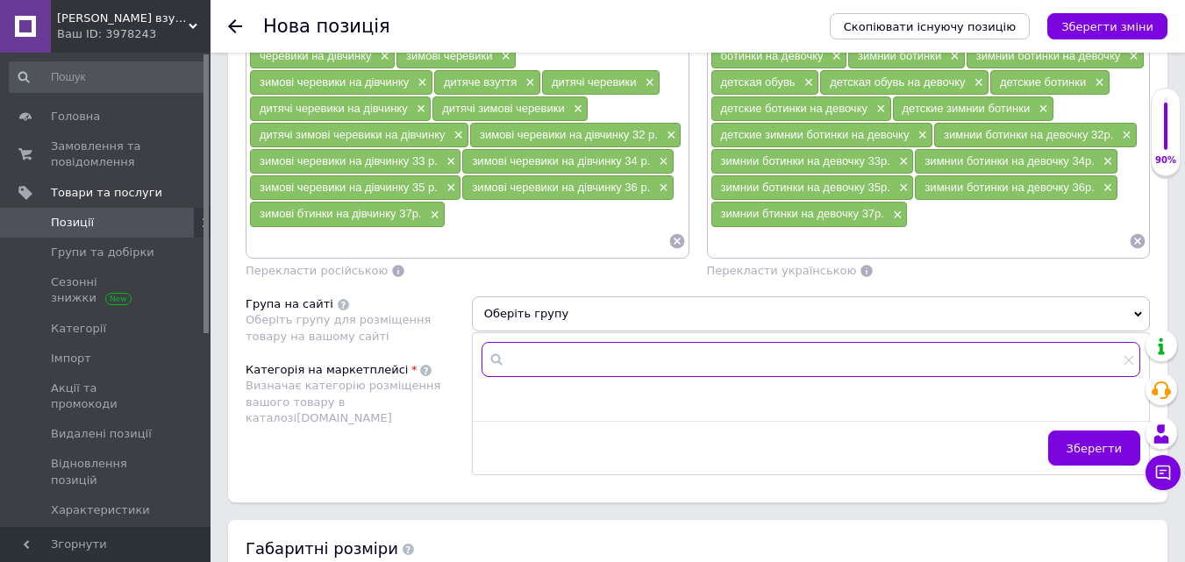
click at [560, 345] on input "text" at bounding box center [811, 359] width 659 height 35
type input "кор"
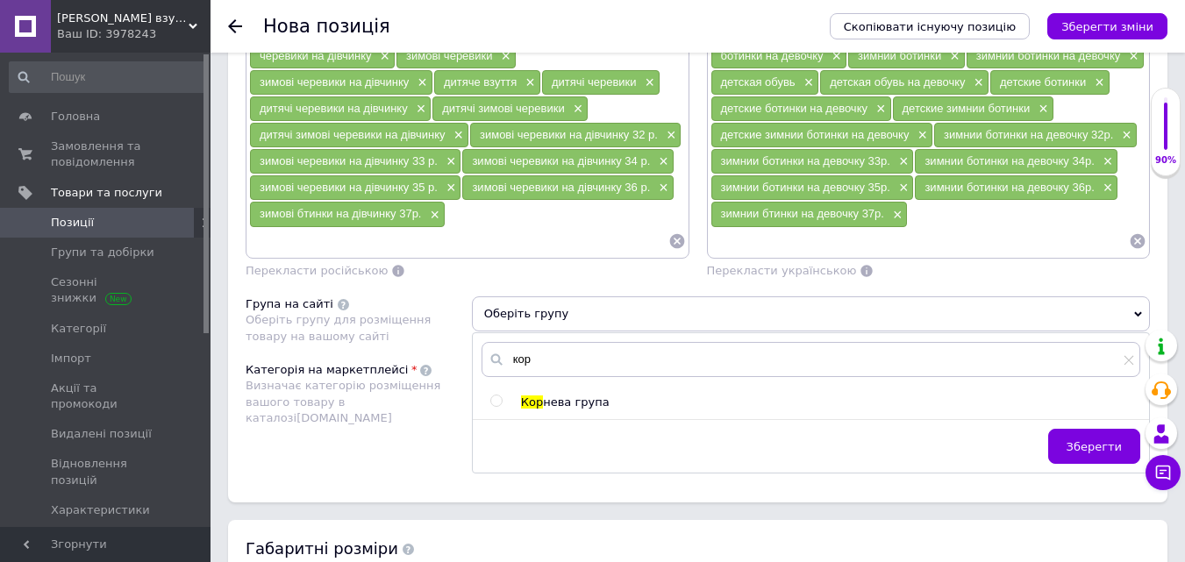
click at [497, 397] on input "radio" at bounding box center [495, 401] width 11 height 11
radio input "true"
click at [1086, 450] on span "Зберегти" at bounding box center [1094, 446] width 55 height 13
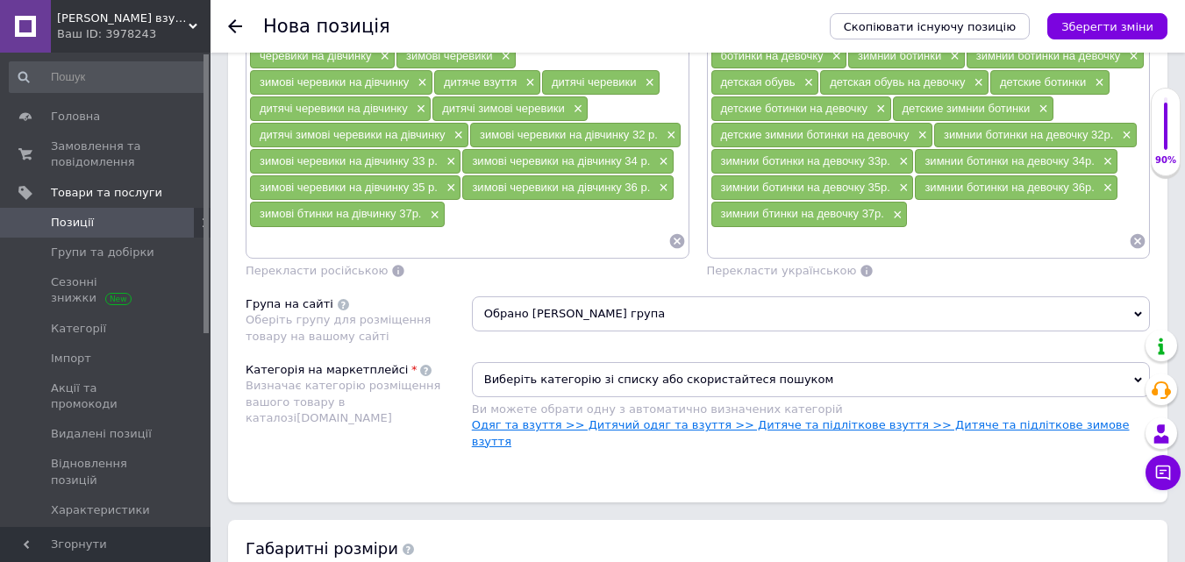
click at [943, 427] on link "Одяг та взуття >> Дитячий одяг та взуття >> Дитяче та підліткове взуття >> Дитя…" at bounding box center [801, 432] width 658 height 29
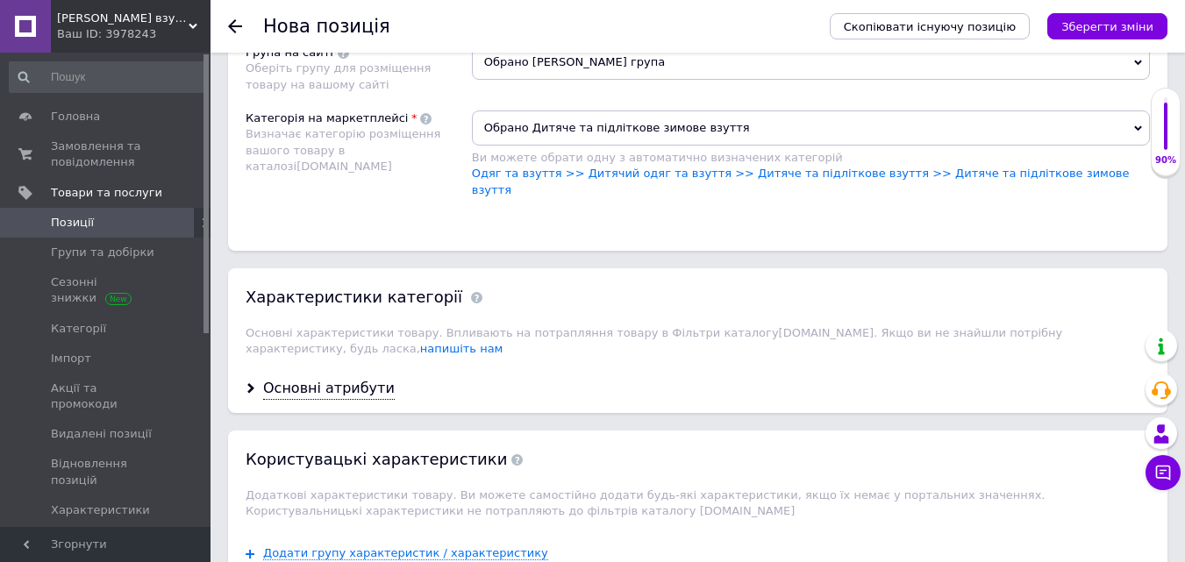
scroll to position [1579, 0]
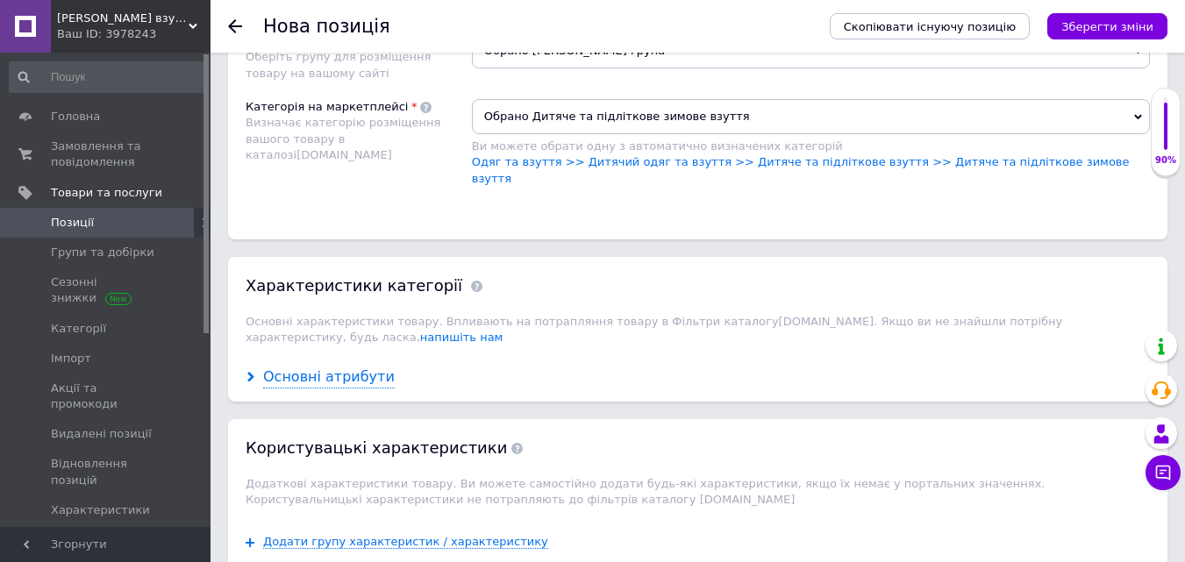
click at [307, 368] on div "Основні атрибути" at bounding box center [329, 378] width 132 height 20
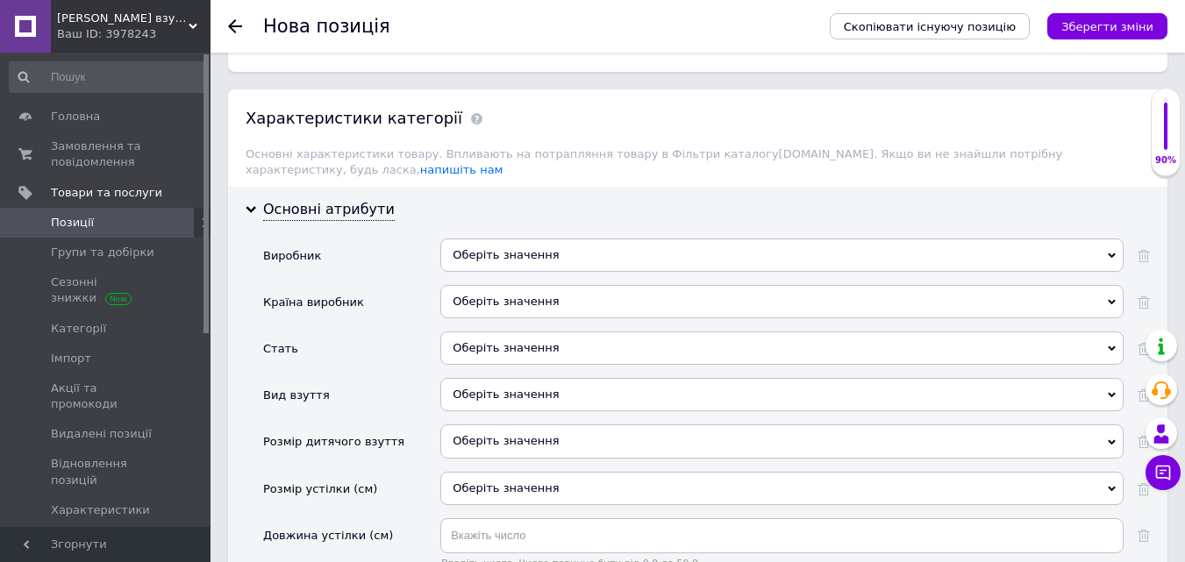
scroll to position [1754, 0]
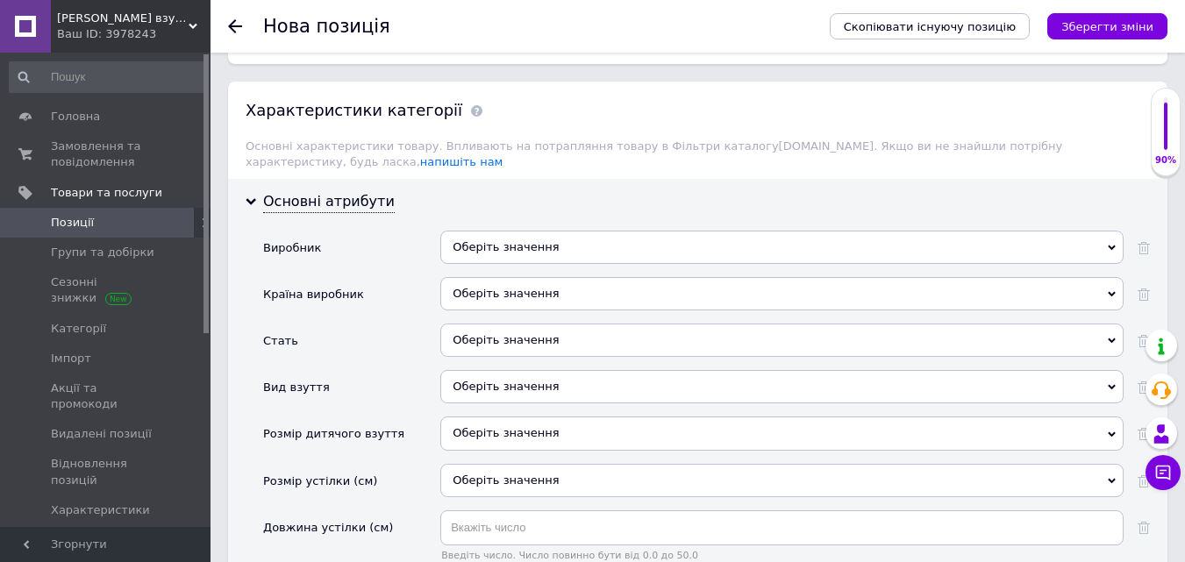
click at [496, 231] on div "Оберіть значення" at bounding box center [781, 247] width 683 height 33
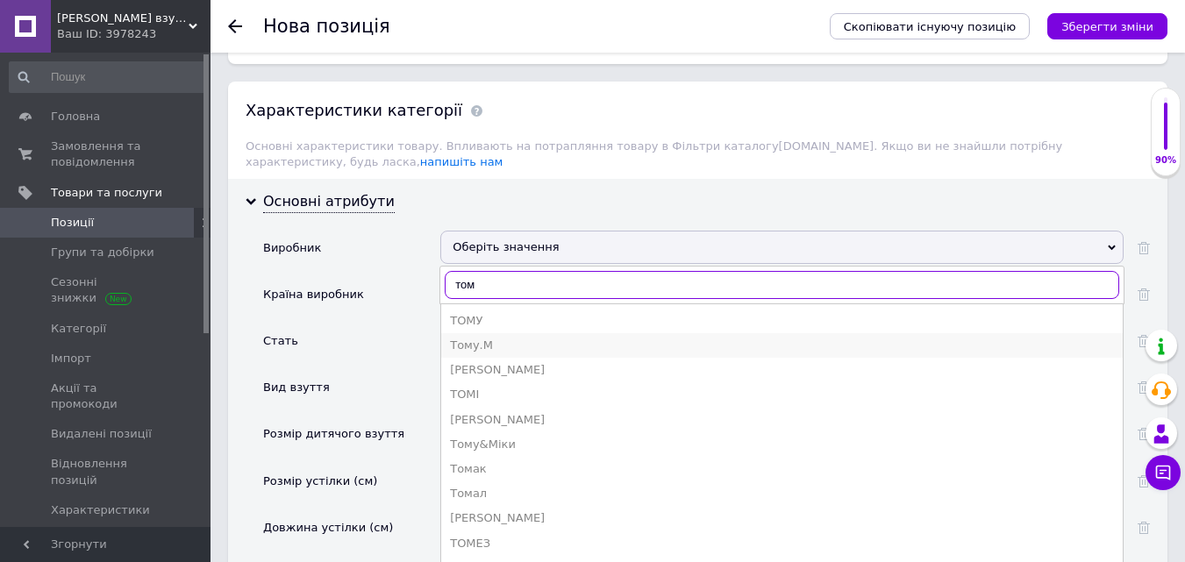
type input "том"
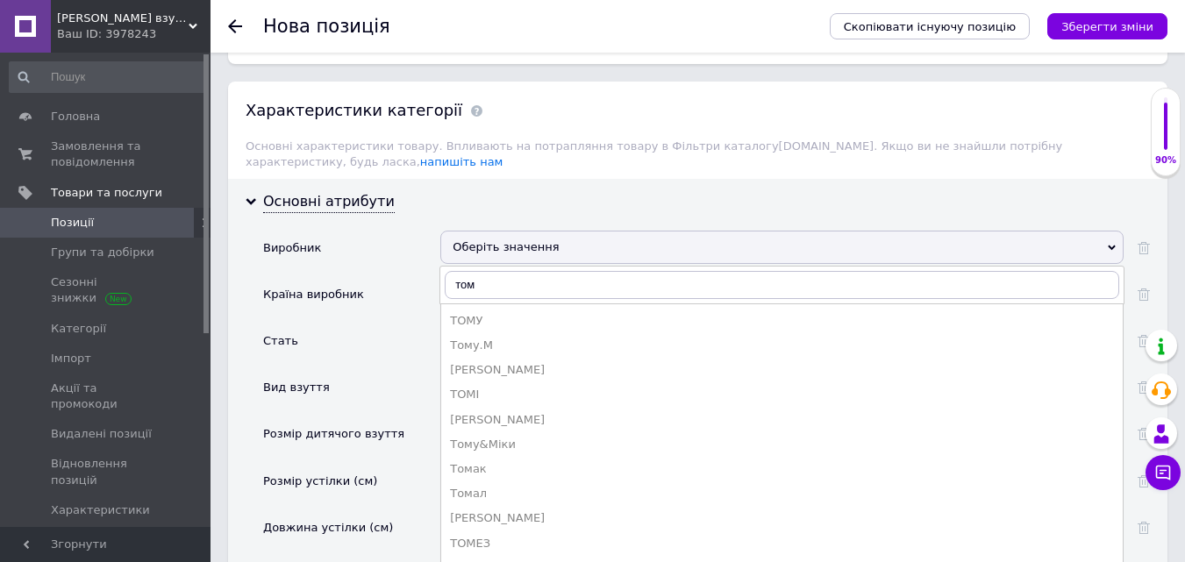
drag, startPoint x: 474, startPoint y: 310, endPoint x: 516, endPoint y: 299, distance: 43.4
click at [475, 338] on div "Тому.М" at bounding box center [782, 346] width 664 height 16
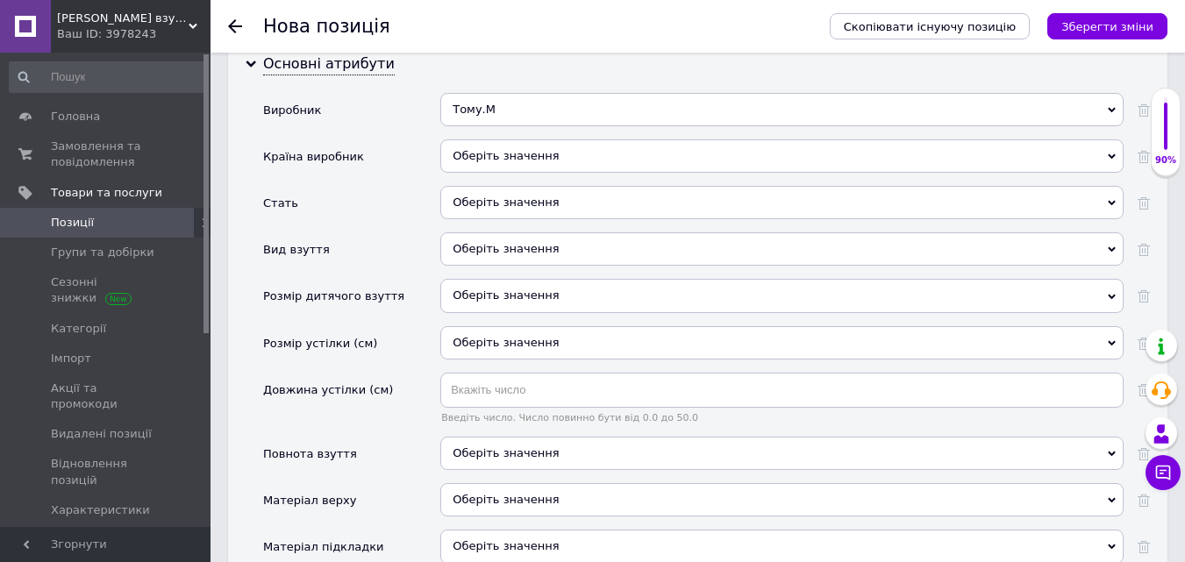
scroll to position [1930, 0]
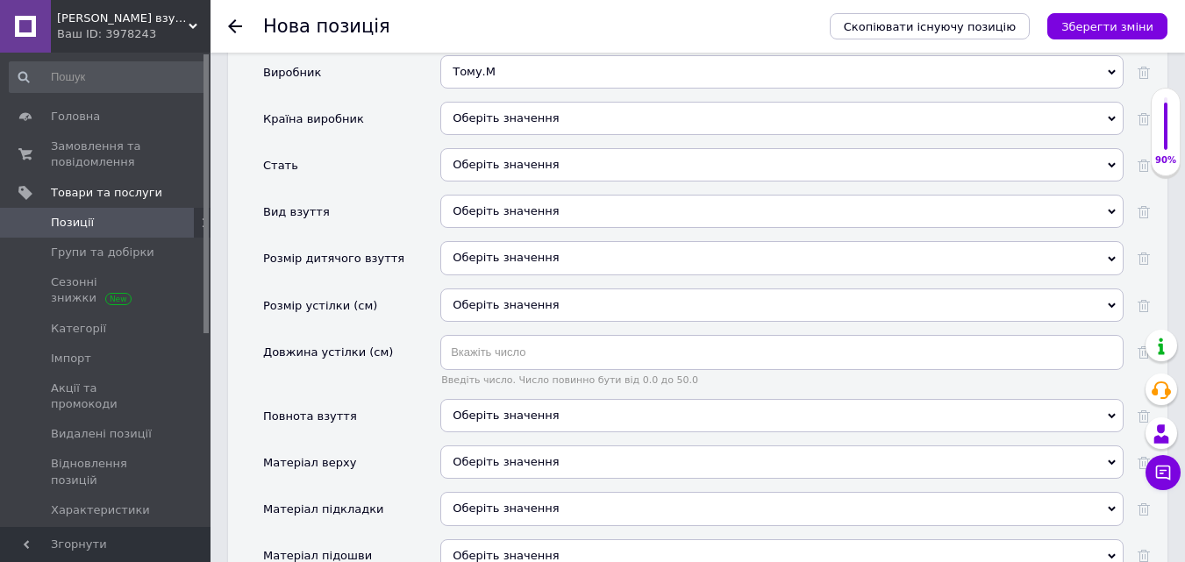
click at [498, 102] on div "Оберіть значення" at bounding box center [781, 118] width 683 height 33
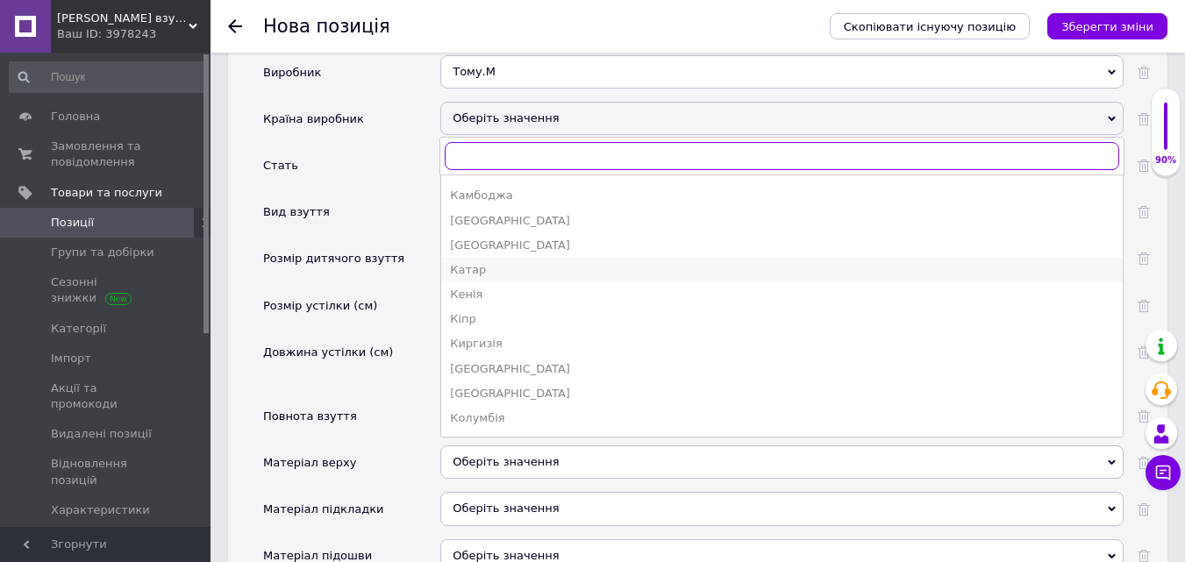
scroll to position [1510, 0]
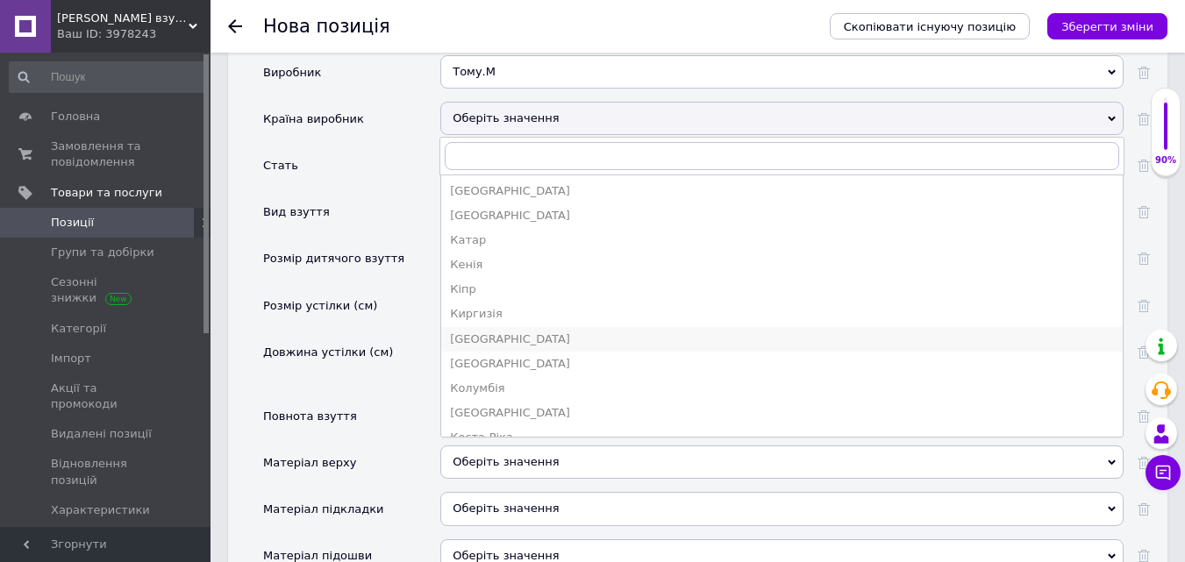
click at [475, 332] on div "Китай" at bounding box center [782, 340] width 664 height 16
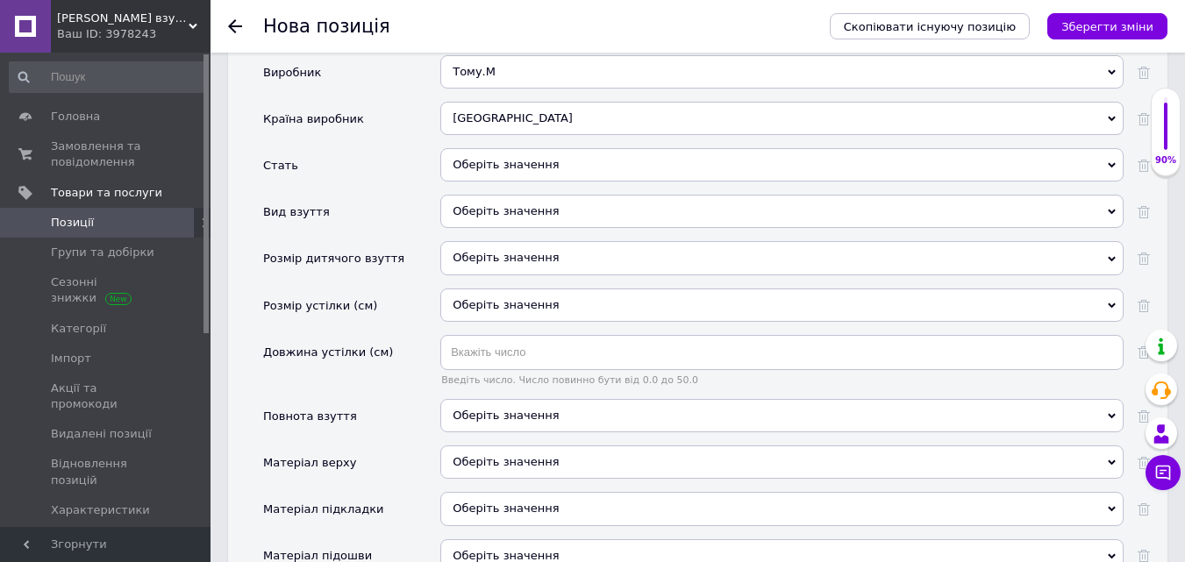
click at [500, 148] on div "Оберіть значення" at bounding box center [781, 164] width 683 height 33
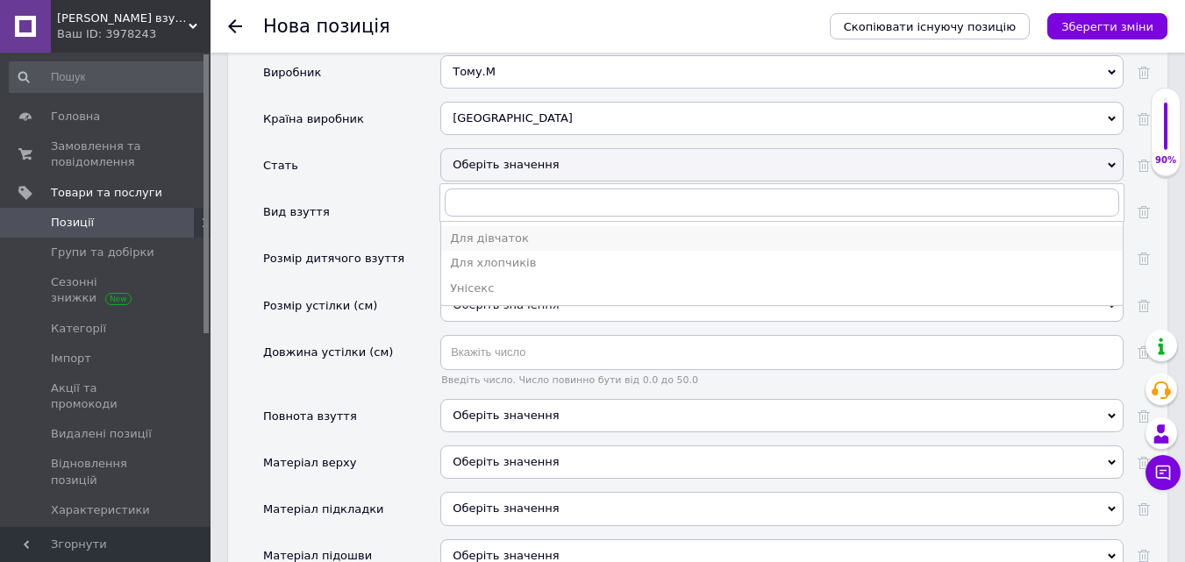
click at [489, 231] on div "Для дівчаток" at bounding box center [782, 239] width 664 height 16
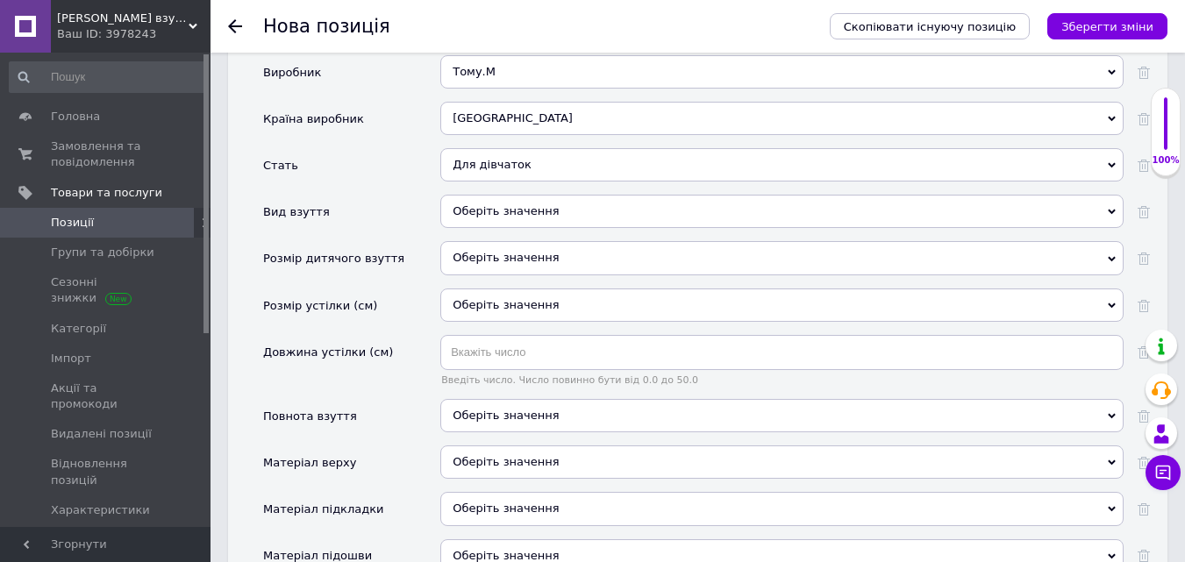
click at [492, 195] on div "Оберіть значення" at bounding box center [781, 211] width 683 height 33
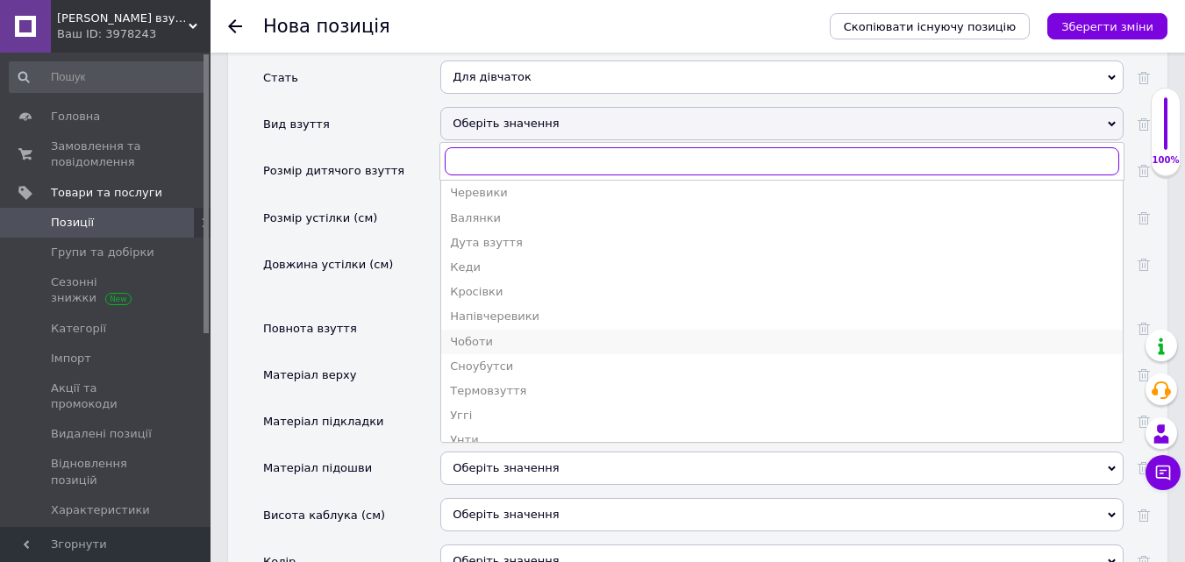
scroll to position [0, 0]
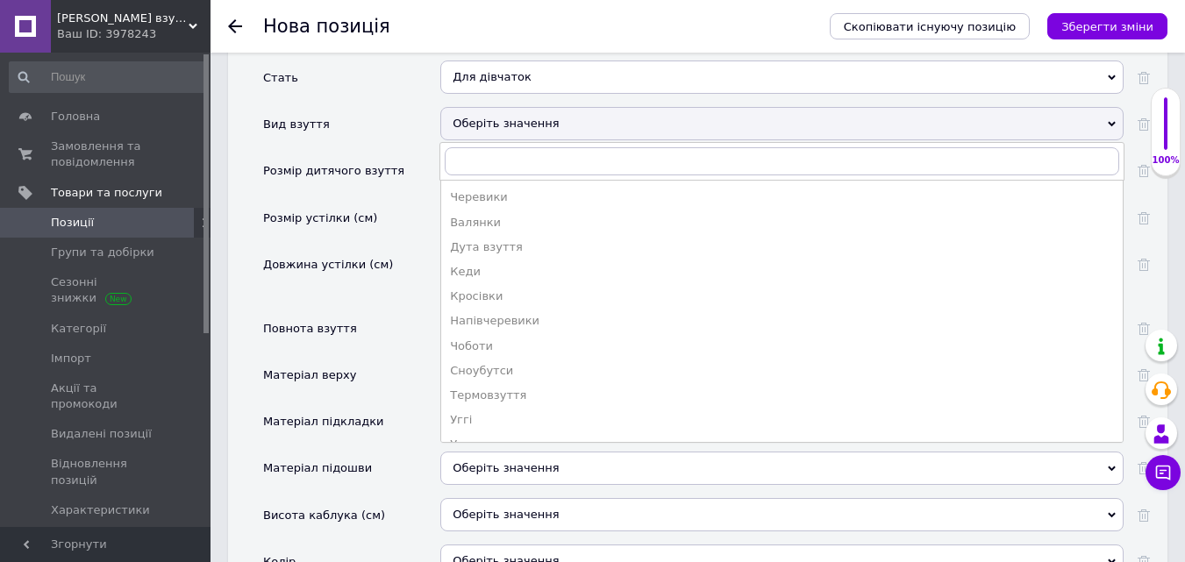
click at [488, 189] on div "Черевики" at bounding box center [782, 197] width 664 height 16
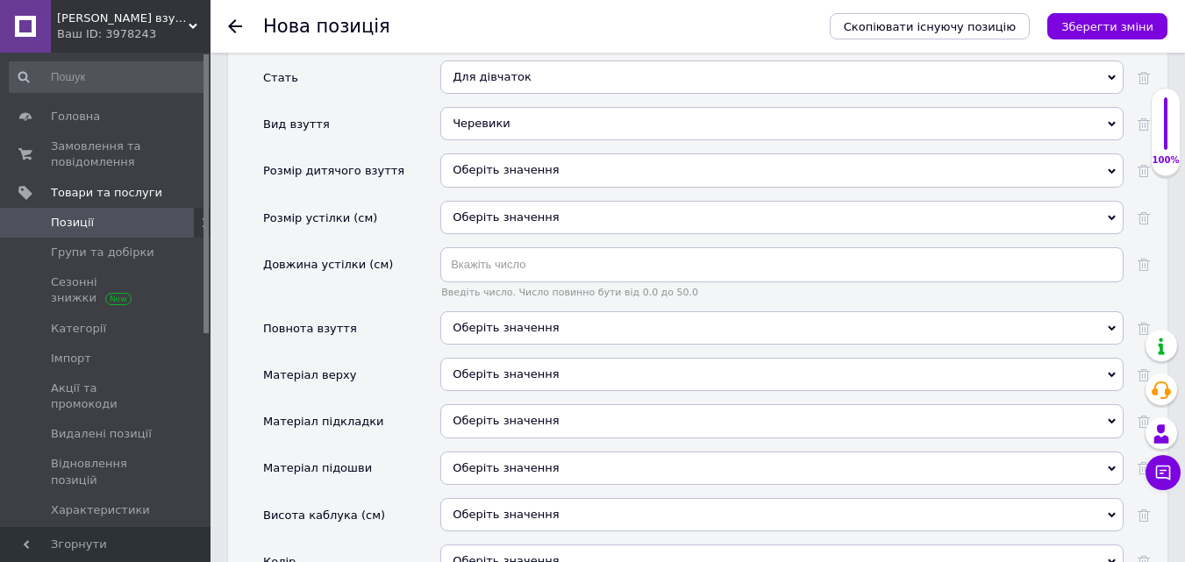
click at [525, 153] on div "Оберіть значення" at bounding box center [781, 169] width 683 height 33
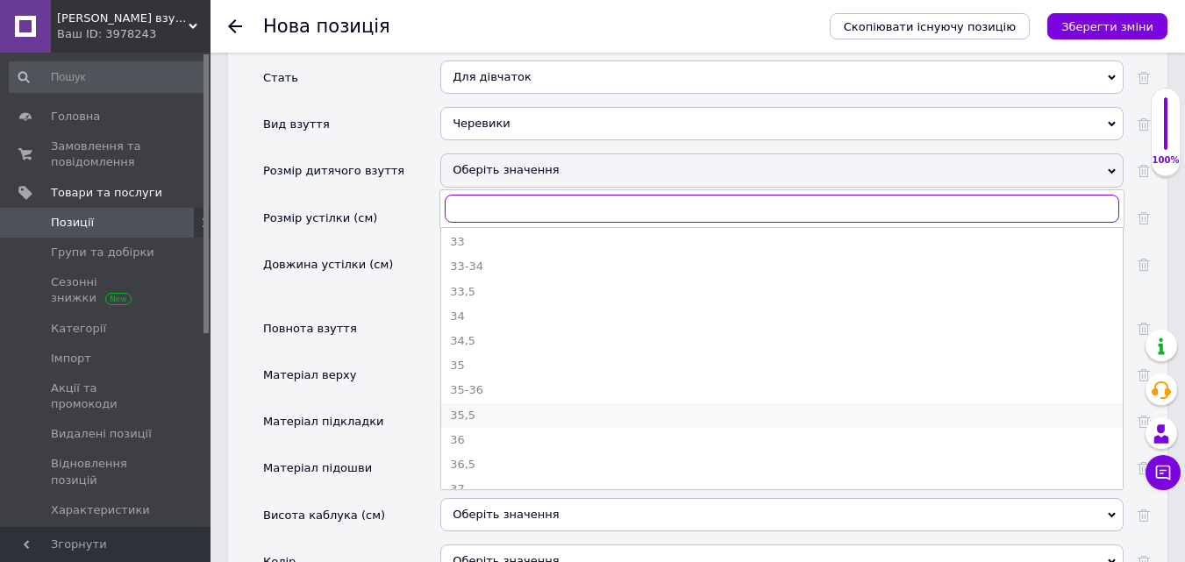
scroll to position [1422, 0]
click at [489, 298] on div "32" at bounding box center [782, 306] width 664 height 16
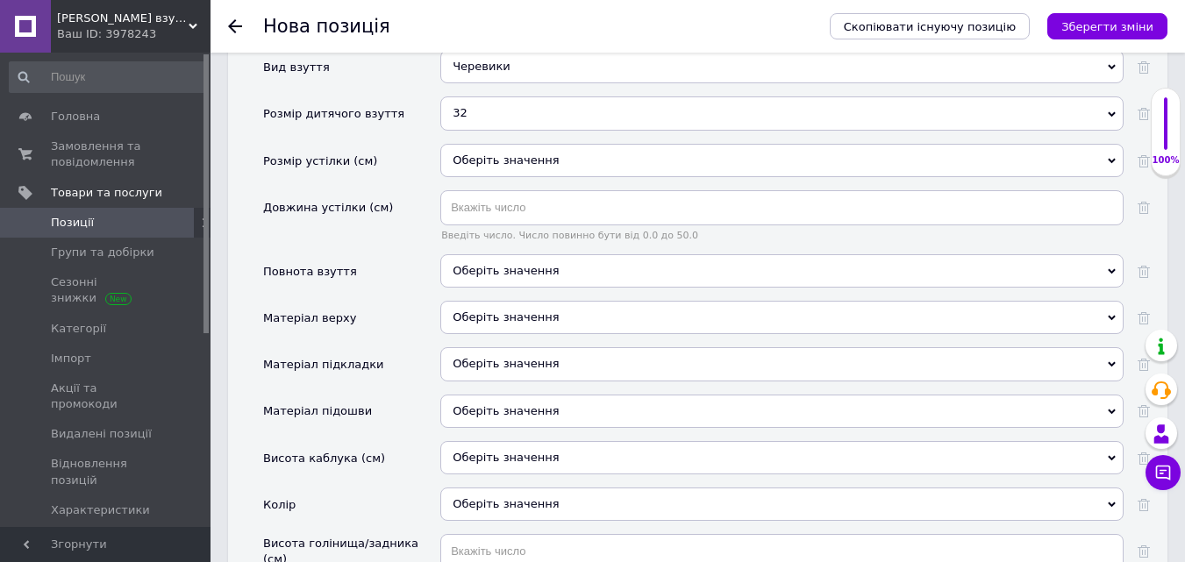
scroll to position [2105, 0]
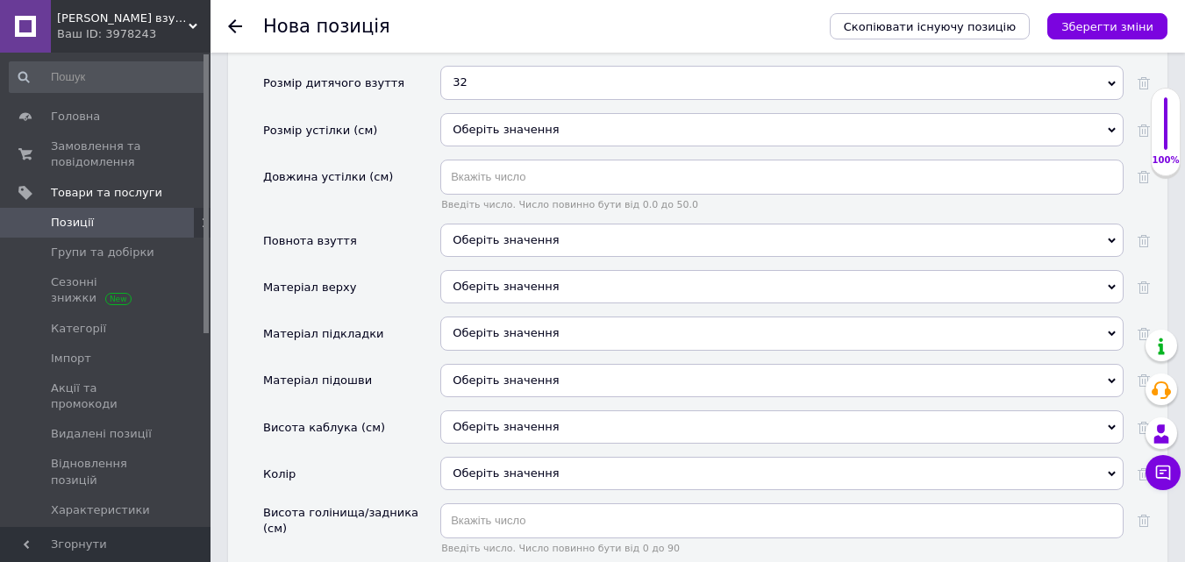
click at [489, 270] on div "Оберіть значення" at bounding box center [781, 286] width 683 height 33
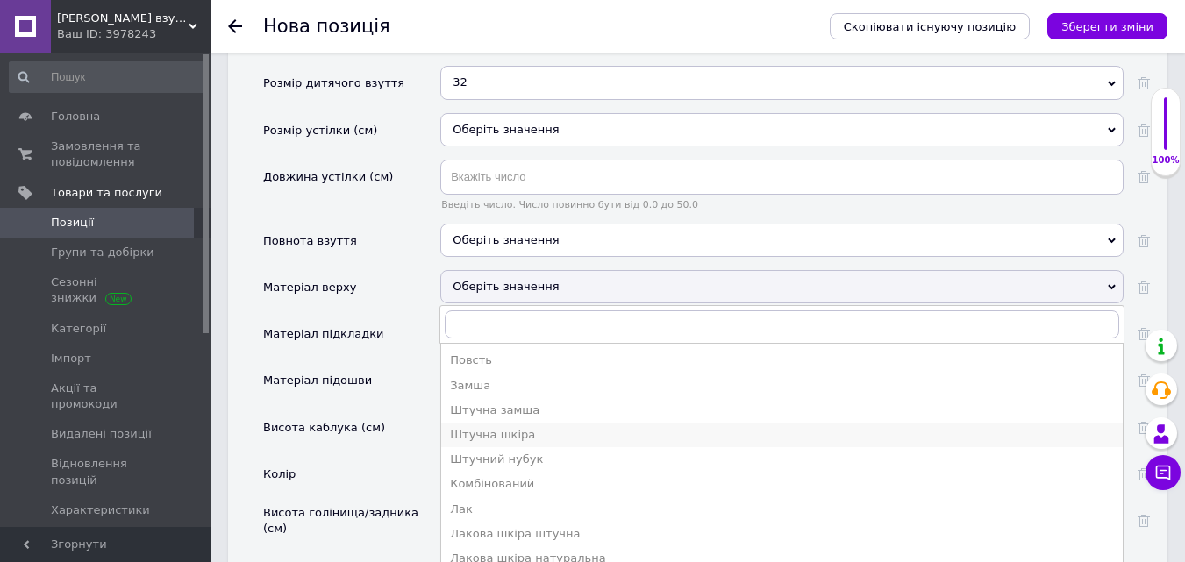
click at [486, 427] on div "Штучна шкіра" at bounding box center [782, 435] width 664 height 16
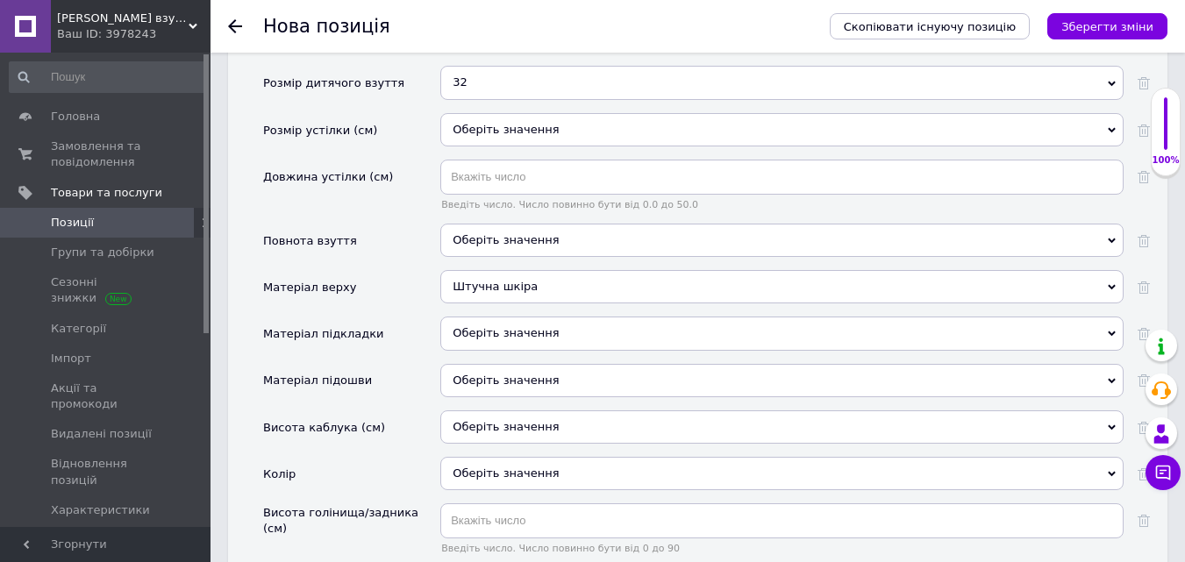
click at [513, 317] on div "Оберіть значення" at bounding box center [781, 333] width 683 height 33
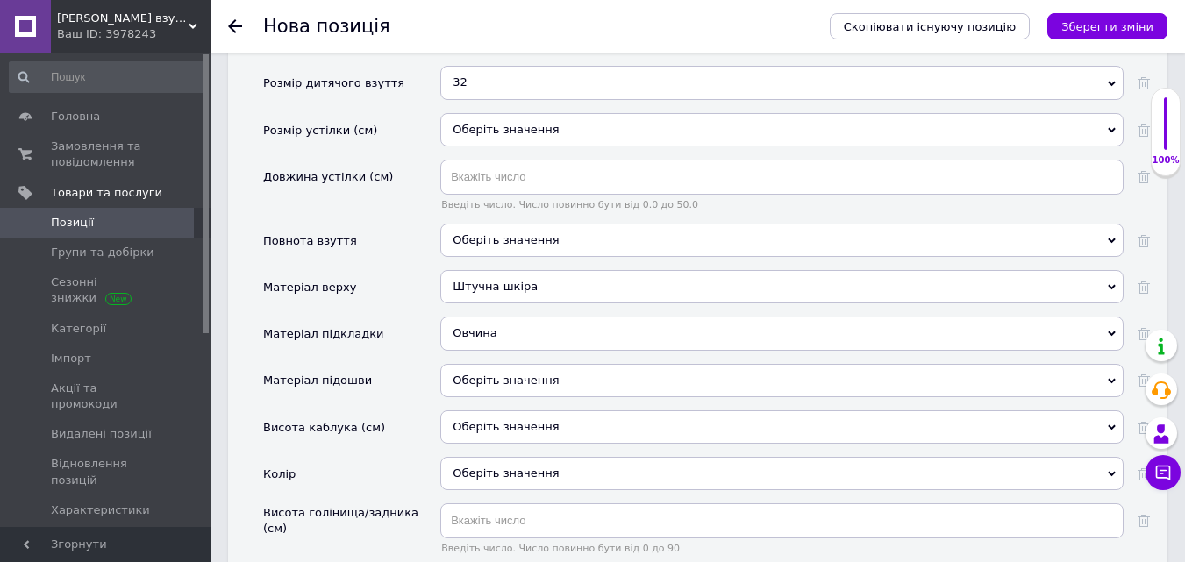
click at [475, 364] on div "Оберіть значення" at bounding box center [781, 380] width 683 height 33
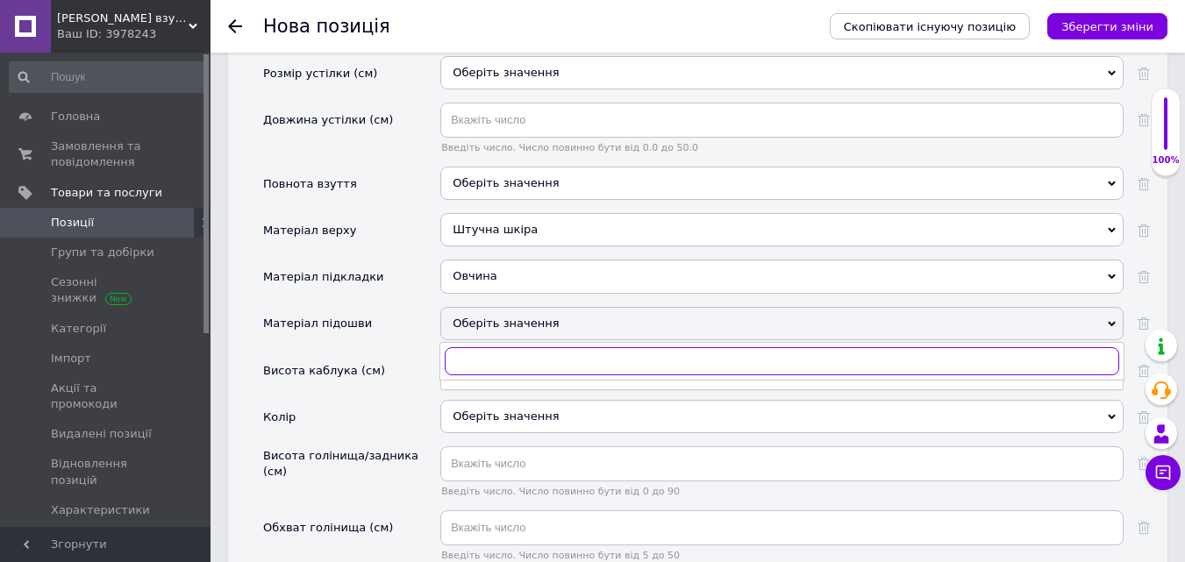
scroll to position [2193, 0]
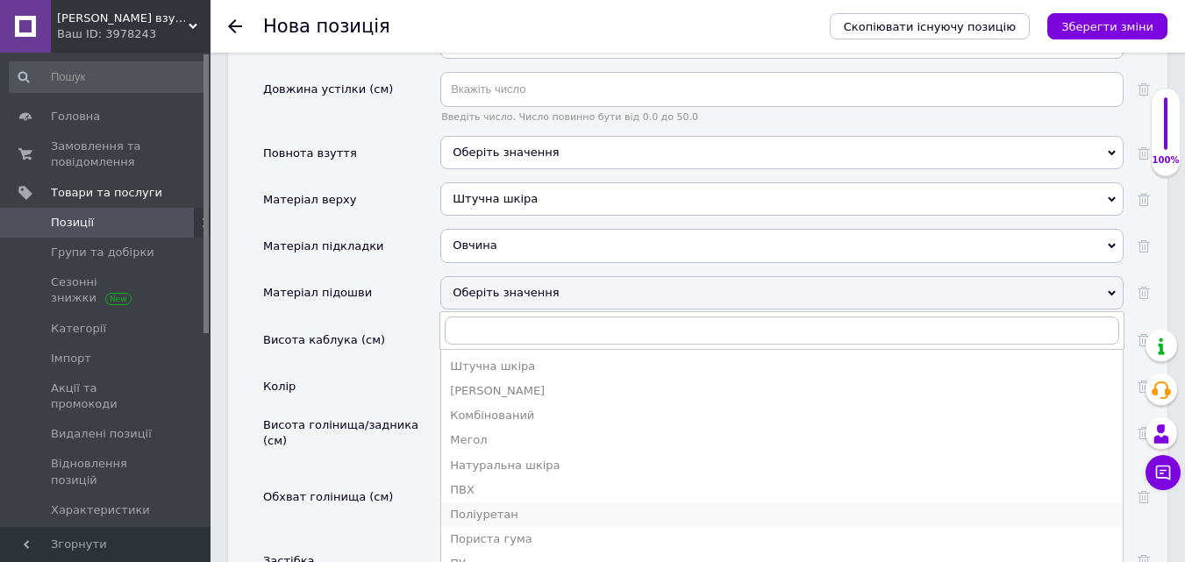
click at [472, 507] on div "Поліуретан" at bounding box center [782, 515] width 664 height 16
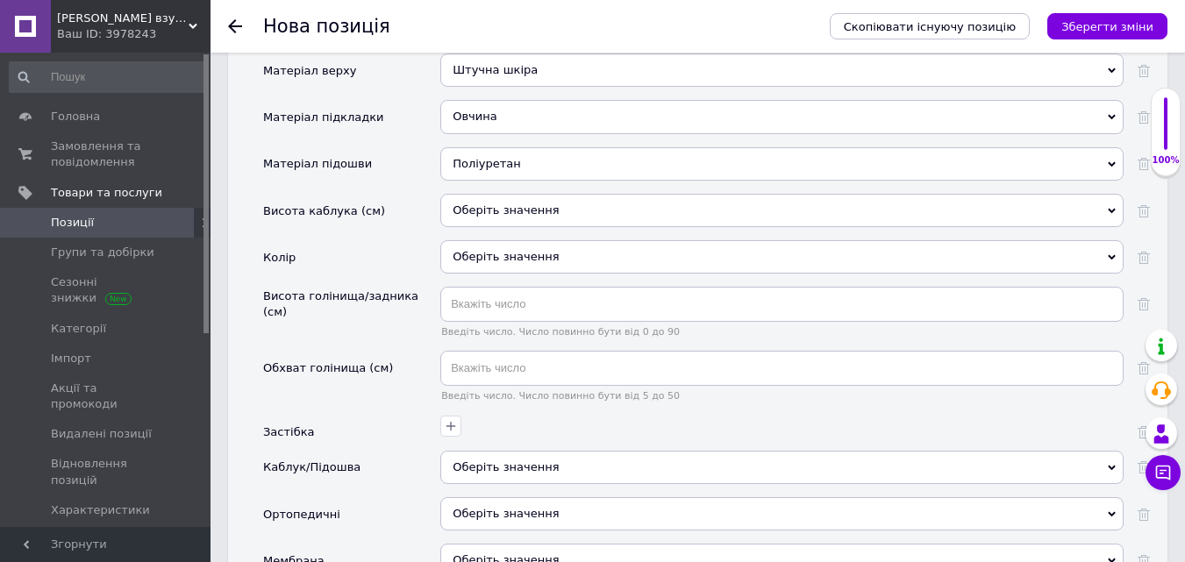
scroll to position [2368, 0]
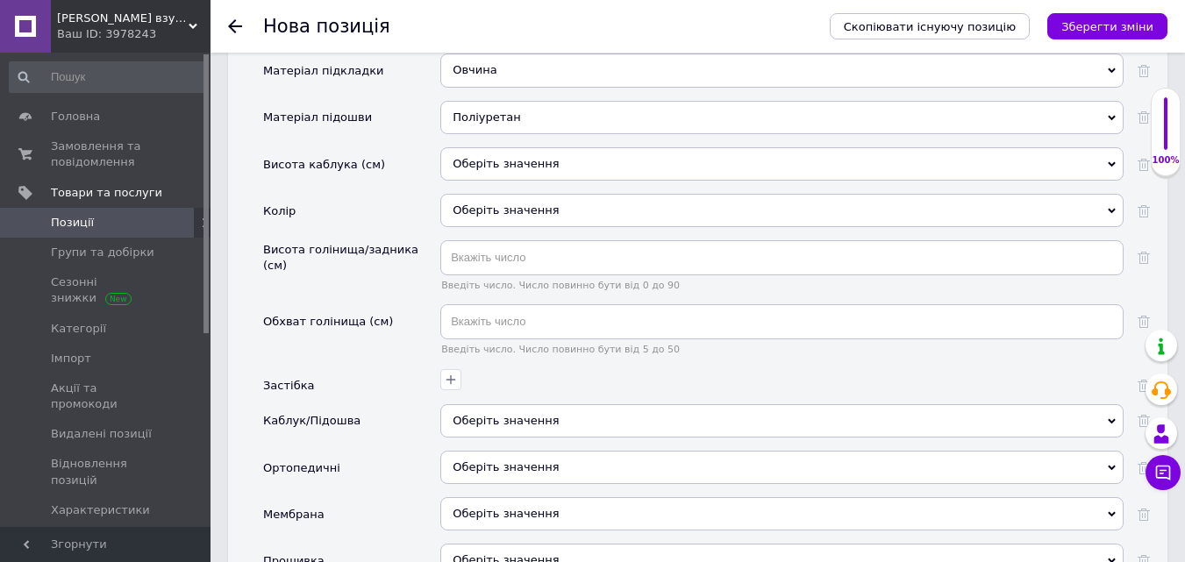
click at [484, 194] on div "Оберіть значення" at bounding box center [781, 210] width 683 height 33
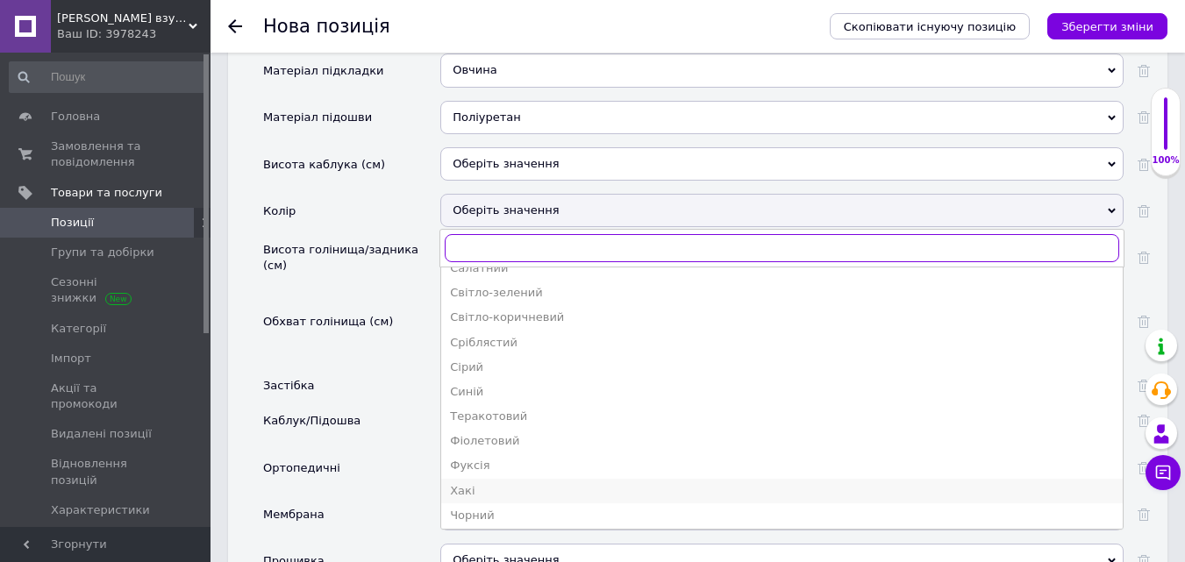
scroll to position [390, 0]
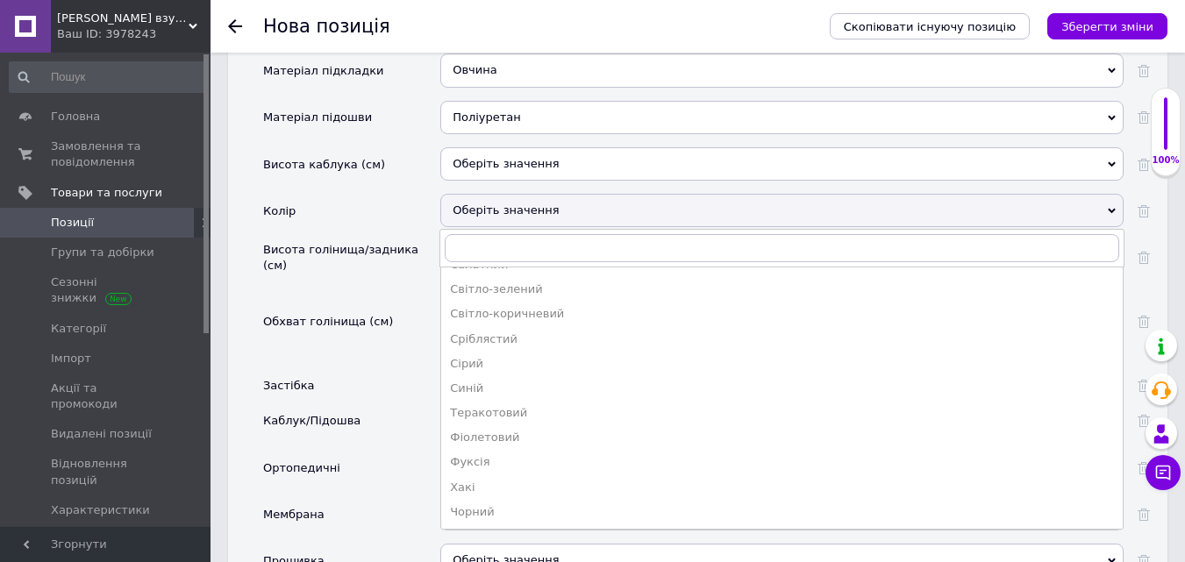
drag, startPoint x: 475, startPoint y: 481, endPoint x: 492, endPoint y: 470, distance: 20.5
click at [475, 504] on div "Чорний" at bounding box center [782, 512] width 664 height 16
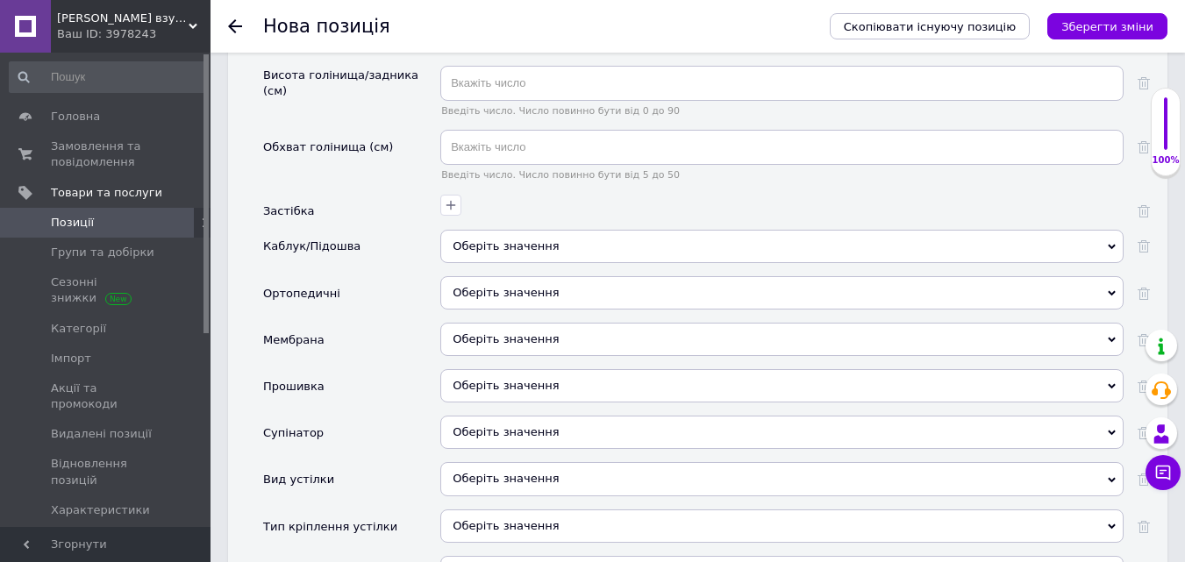
scroll to position [2544, 0]
click at [454, 197] on icon "button" at bounding box center [451, 204] width 14 height 14
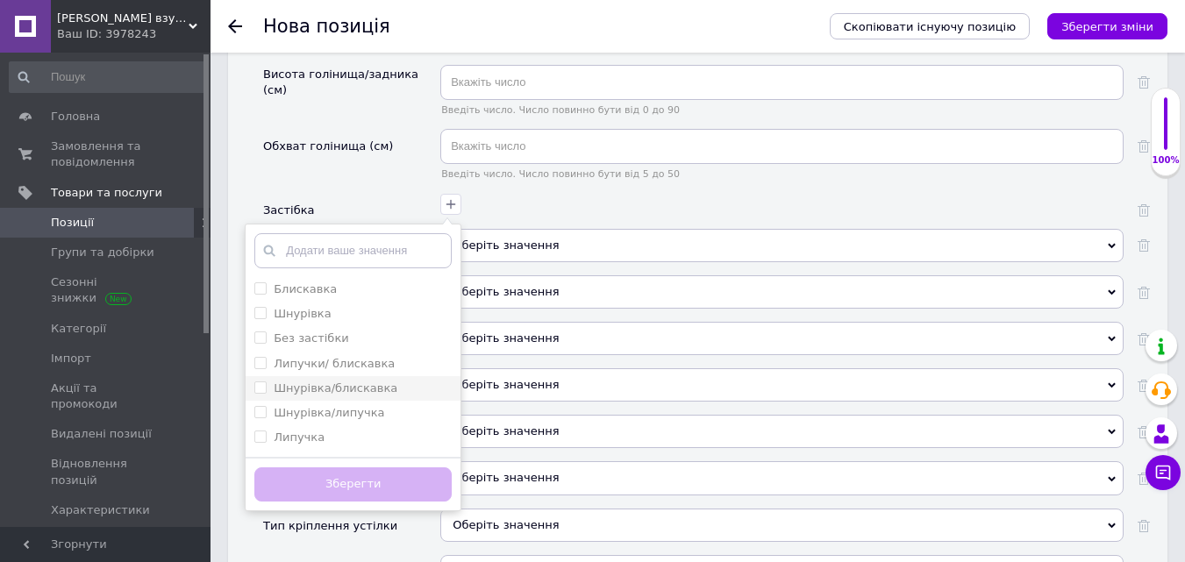
click at [256, 382] on input "Шнурівка/блискавка" at bounding box center [259, 387] width 11 height 11
checkbox input "true"
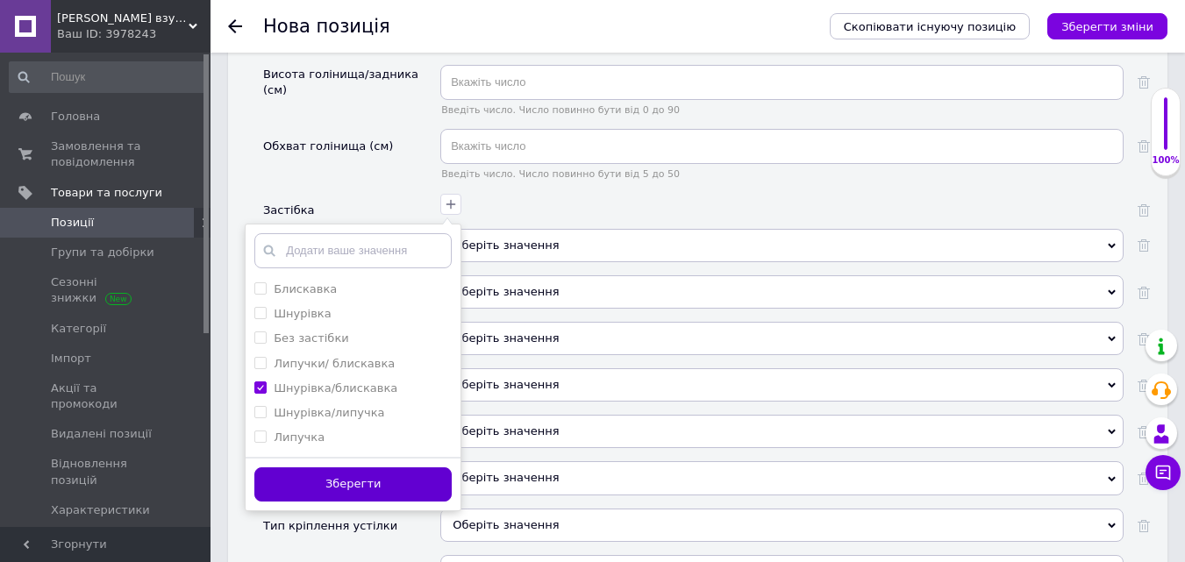
click at [360, 468] on button "Зберегти" at bounding box center [352, 485] width 197 height 34
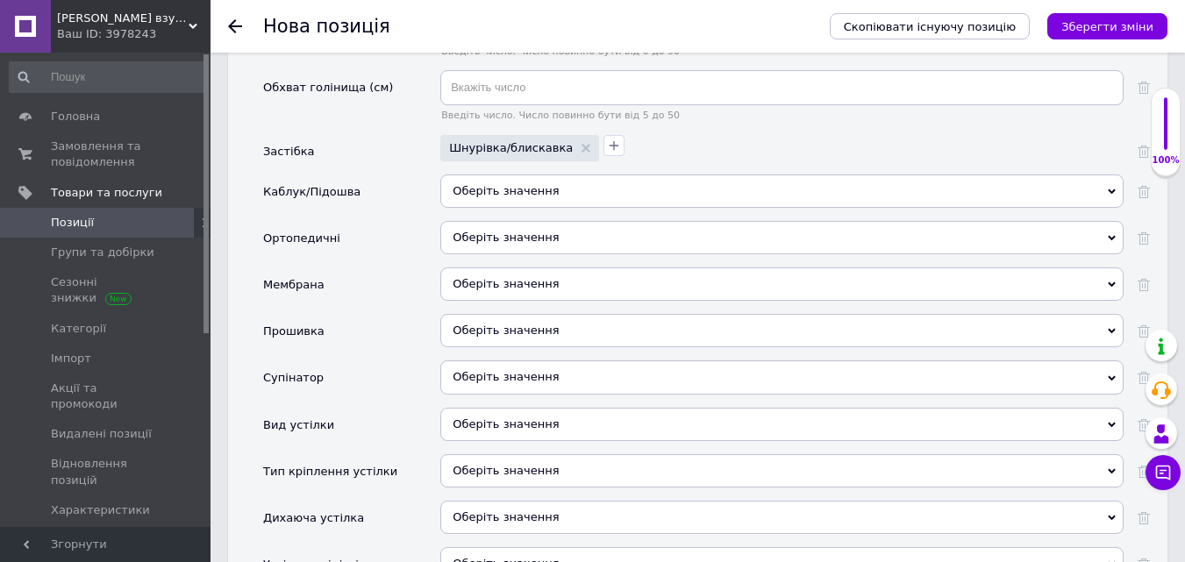
scroll to position [2631, 0]
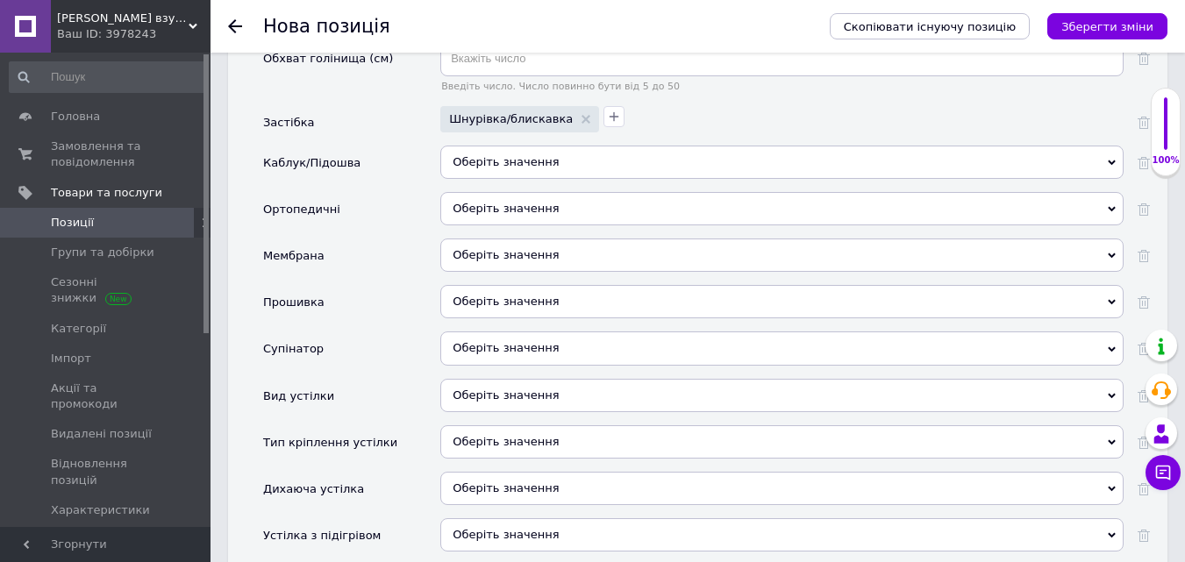
click at [485, 295] on span "Оберіть значення" at bounding box center [506, 301] width 106 height 13
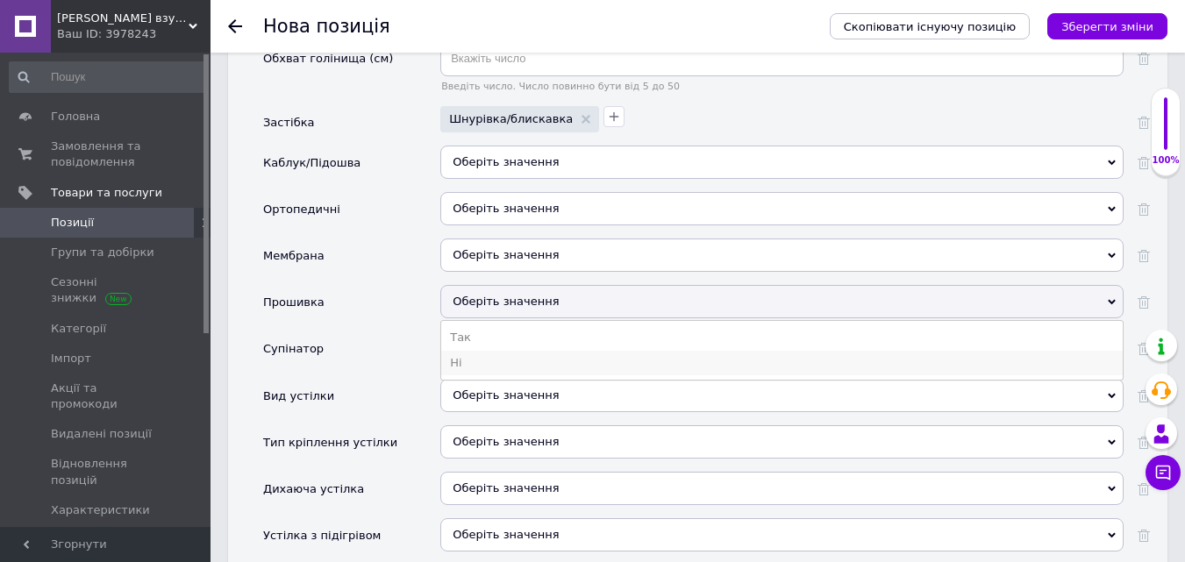
click at [478, 351] on li "Ні" at bounding box center [782, 363] width 682 height 25
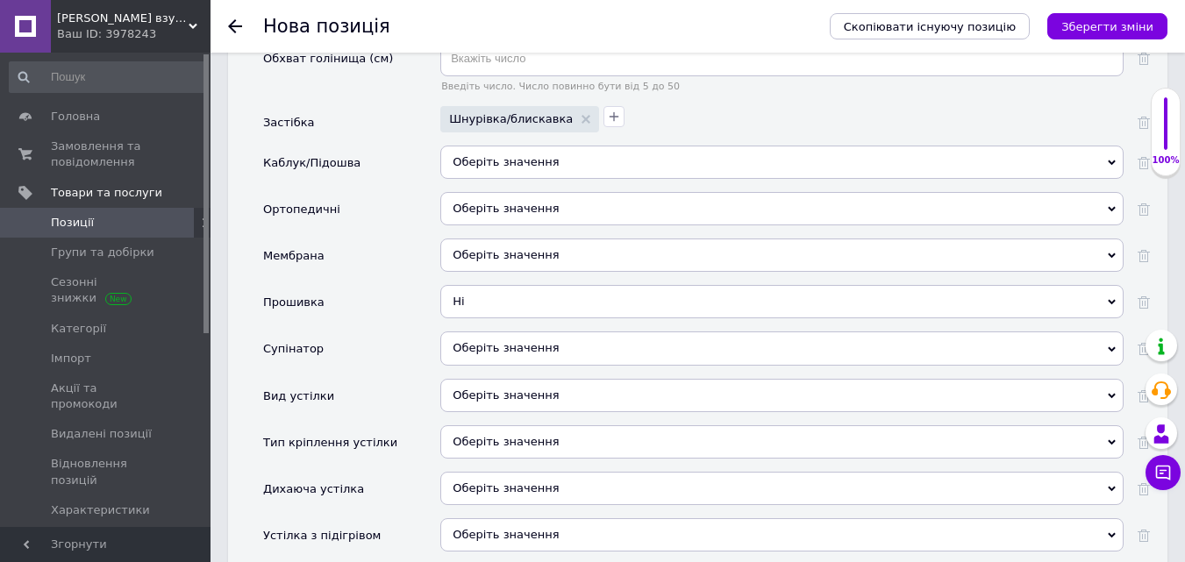
click at [479, 341] on span "Оберіть значення" at bounding box center [506, 347] width 106 height 13
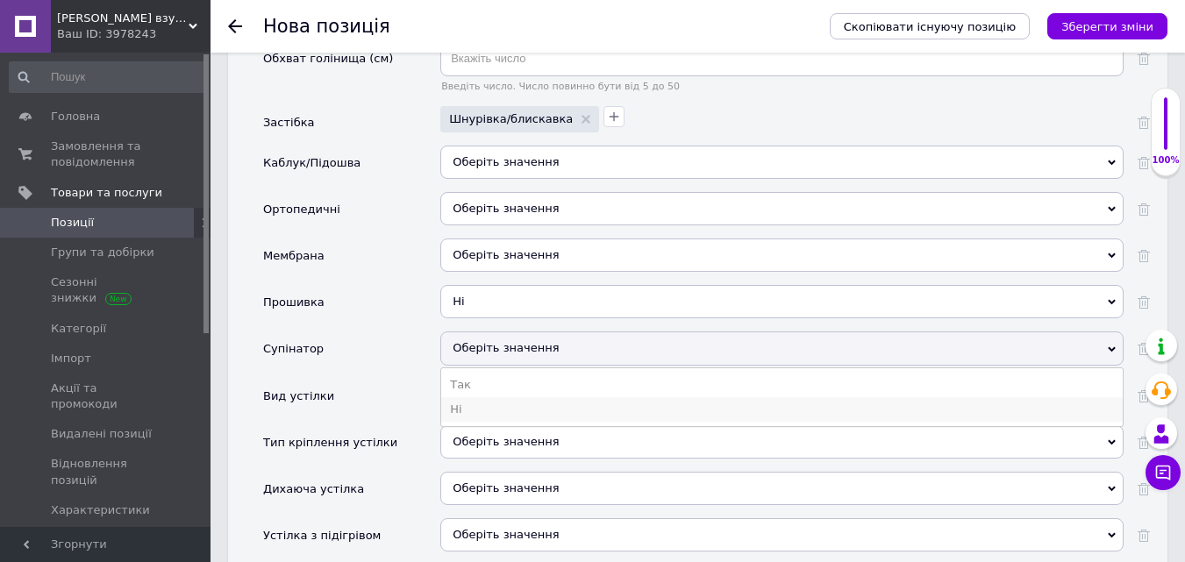
click at [463, 397] on li "Ні" at bounding box center [782, 409] width 682 height 25
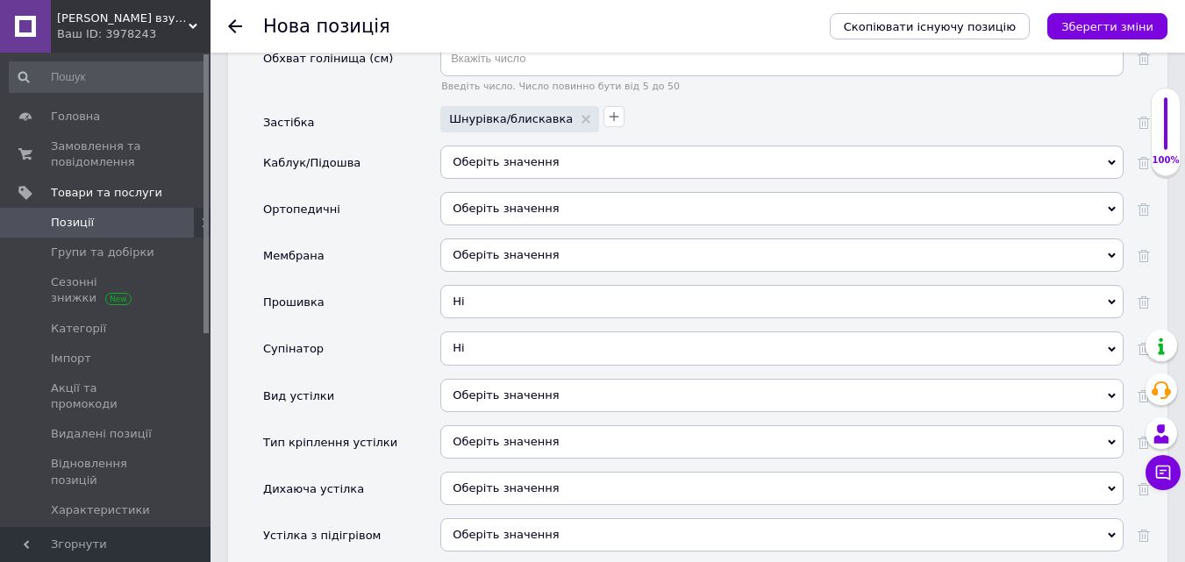
click at [469, 379] on div "Оберіть значення" at bounding box center [781, 395] width 683 height 33
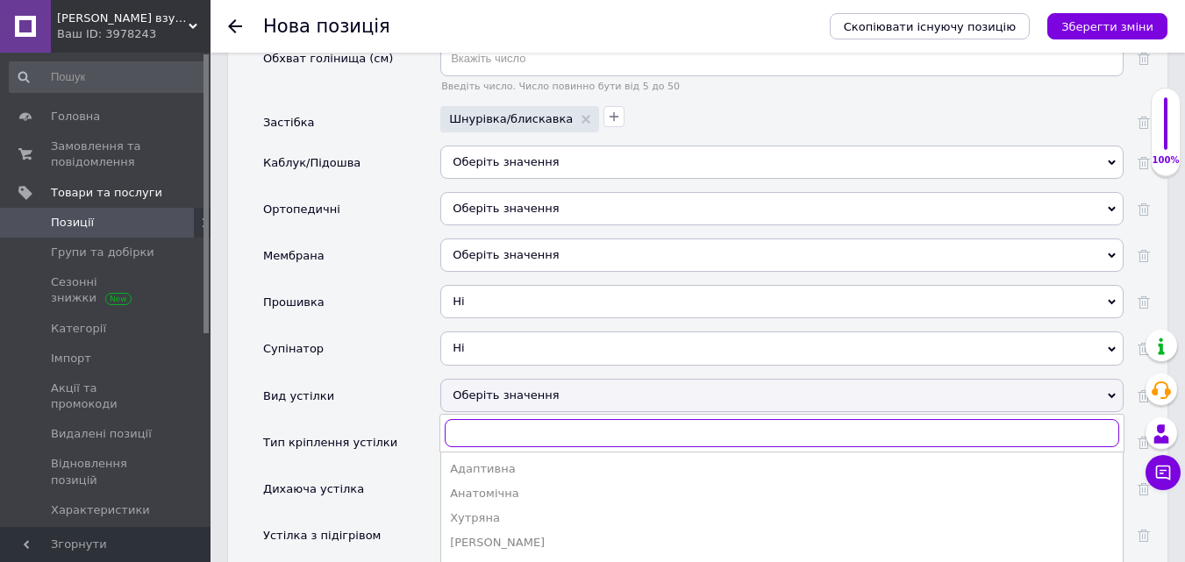
scroll to position [2807, 0]
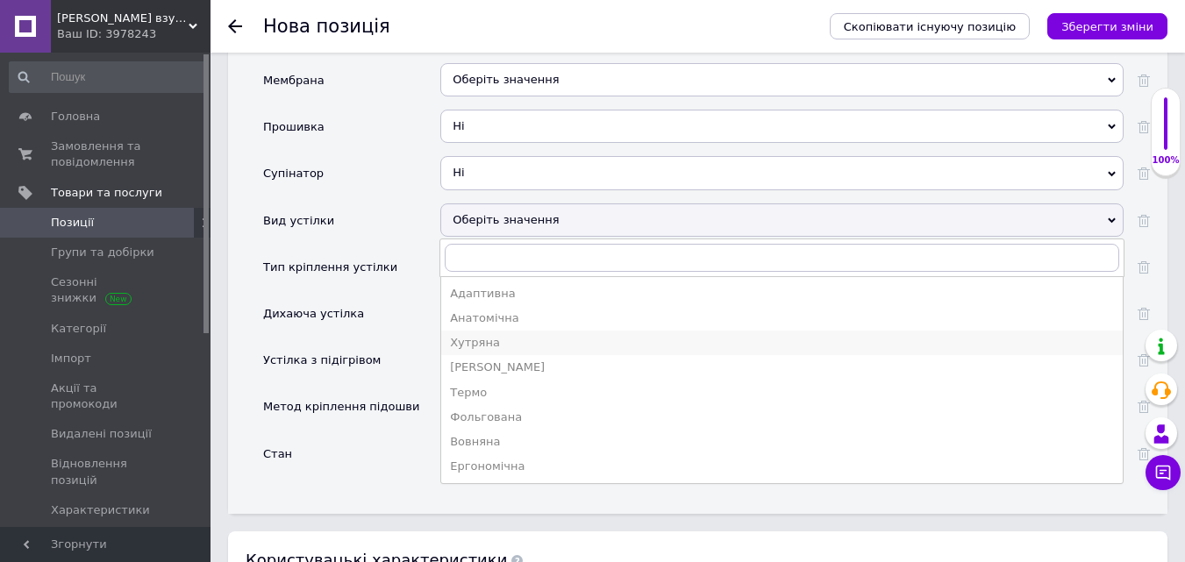
click at [476, 335] on div "Хутряна" at bounding box center [782, 343] width 664 height 16
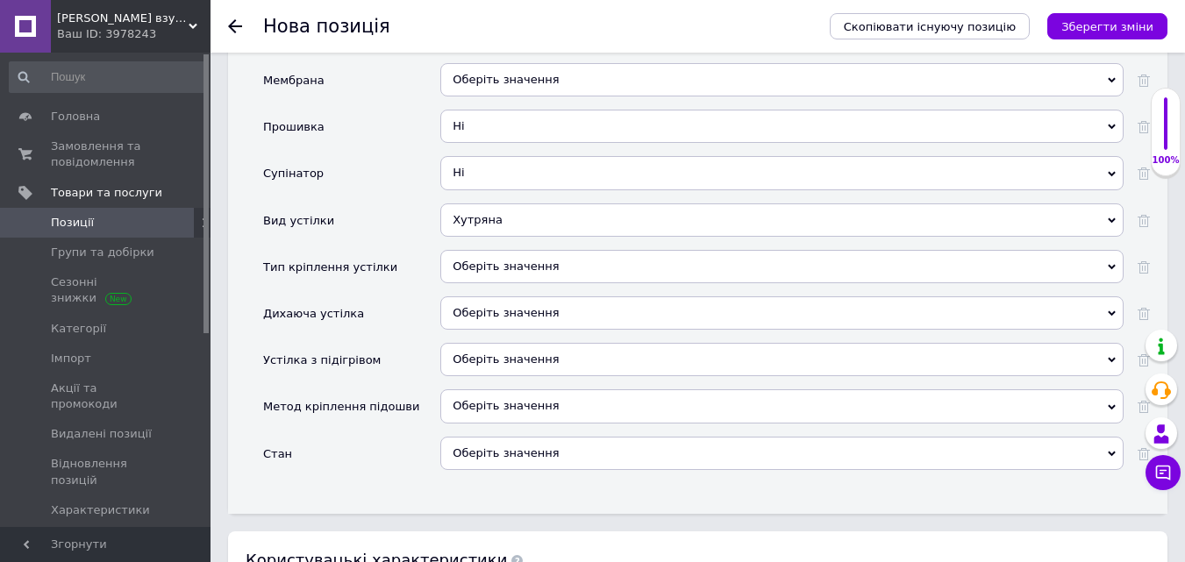
click at [468, 250] on div "Оберіть значення" at bounding box center [781, 266] width 683 height 33
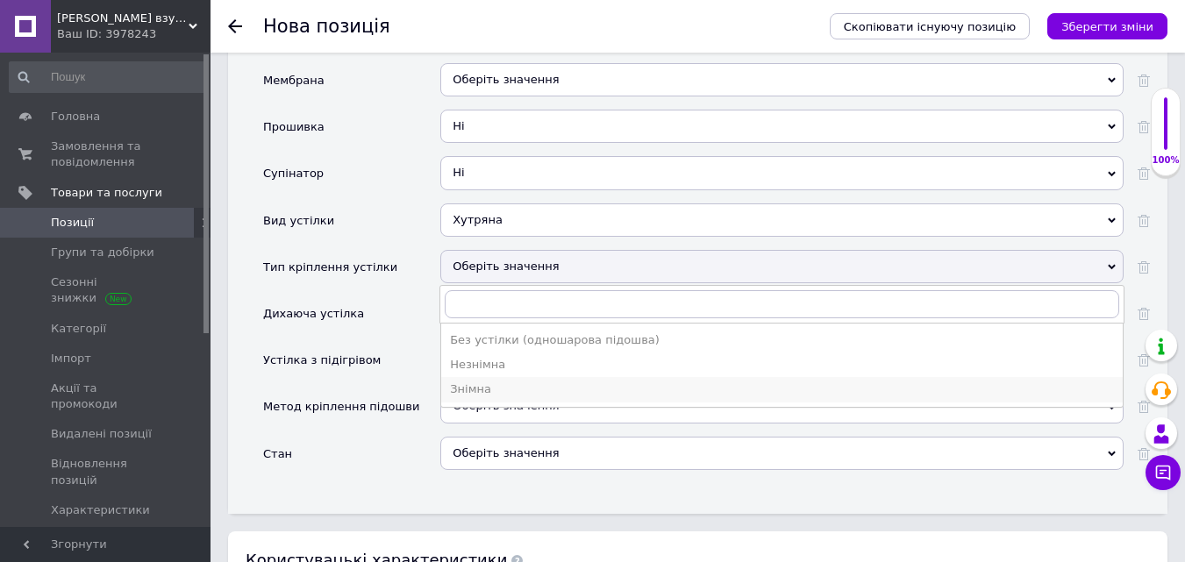
click at [470, 382] on div "Знімна" at bounding box center [782, 390] width 664 height 16
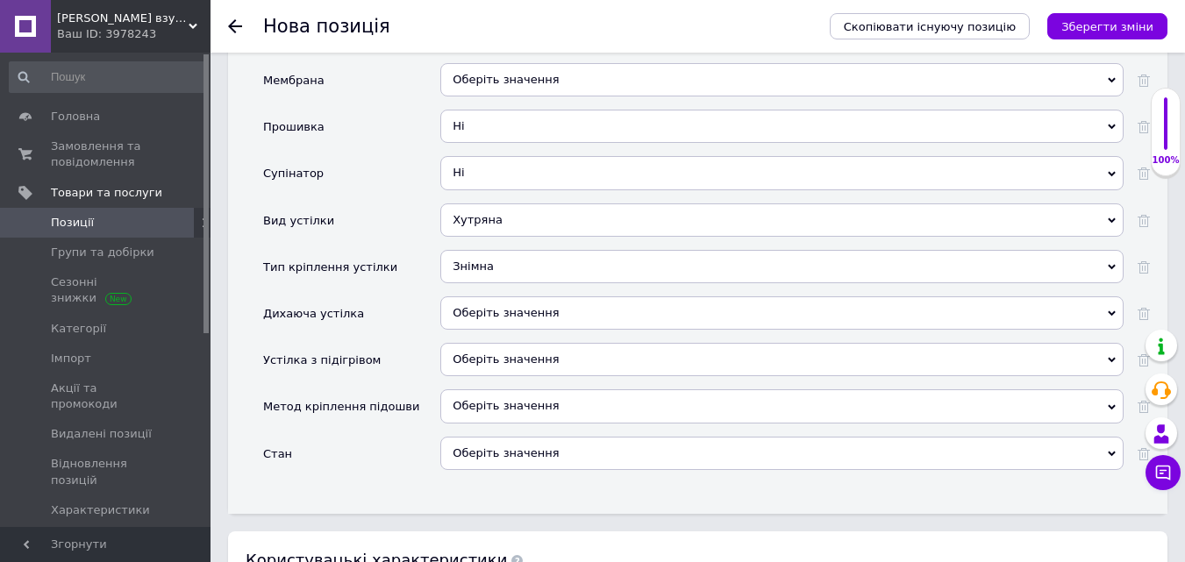
click at [475, 437] on div "Оберіть значення" at bounding box center [781, 453] width 683 height 33
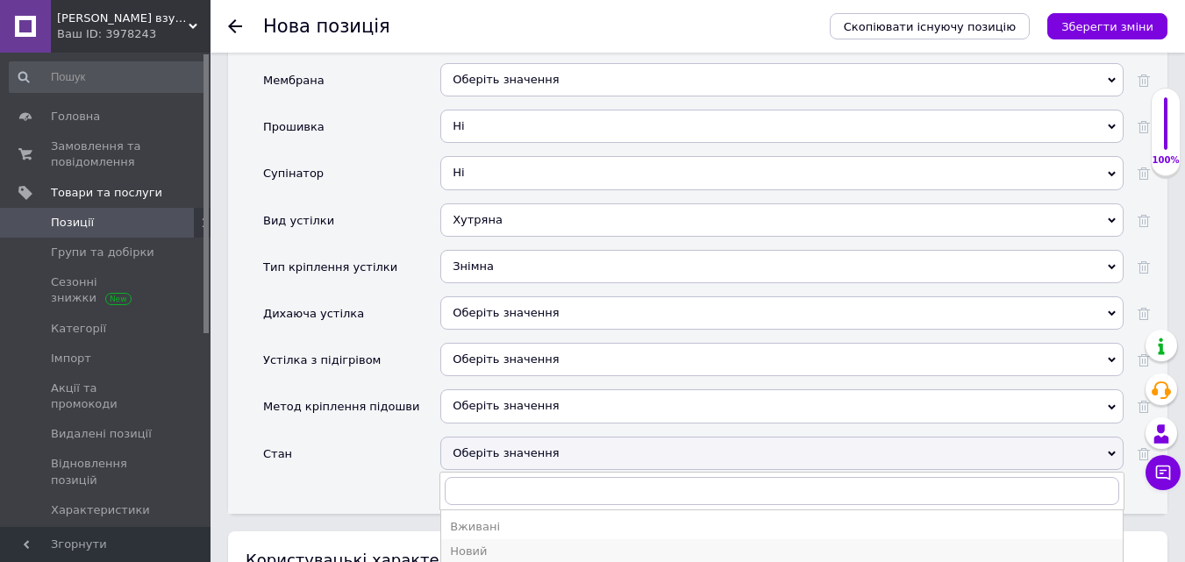
click at [463, 544] on div "Новий" at bounding box center [782, 552] width 664 height 16
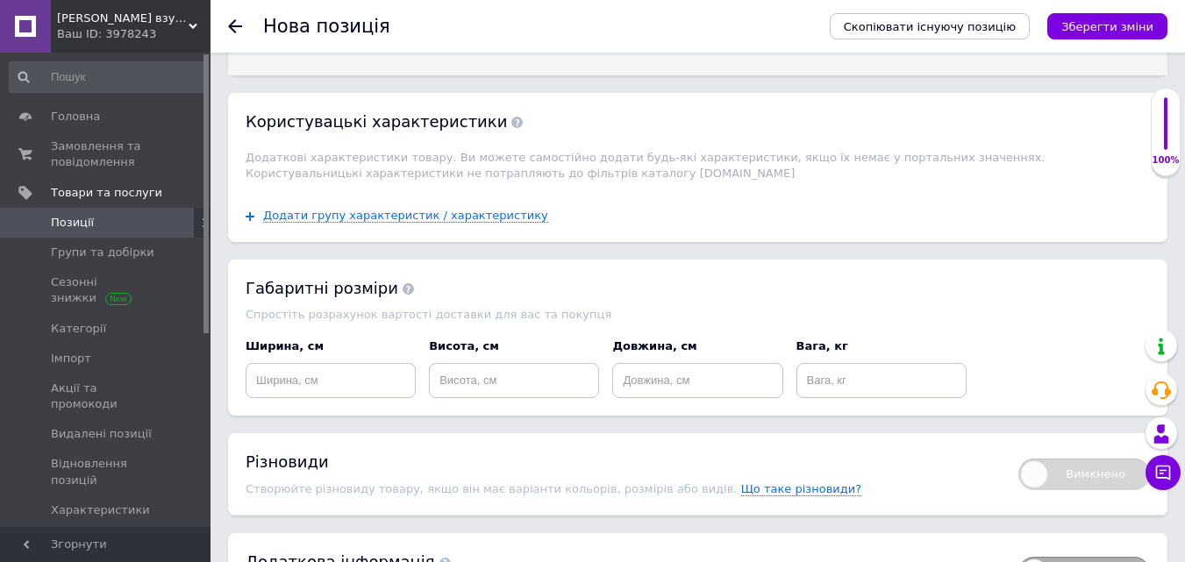
scroll to position [3338, 0]
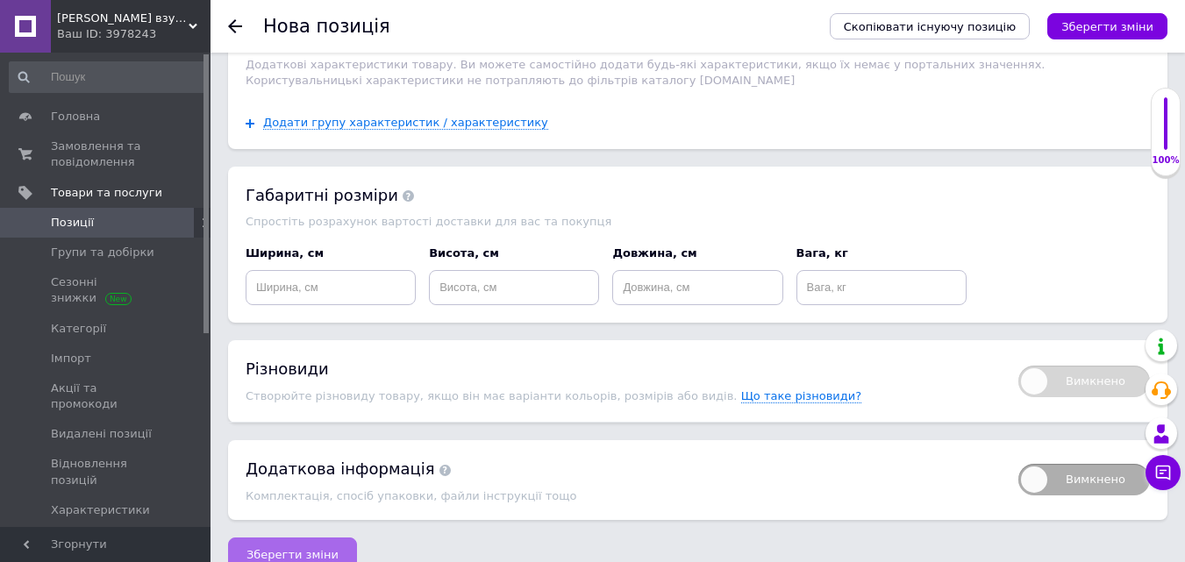
click at [277, 548] on span "Зберегти зміни" at bounding box center [292, 554] width 92 height 13
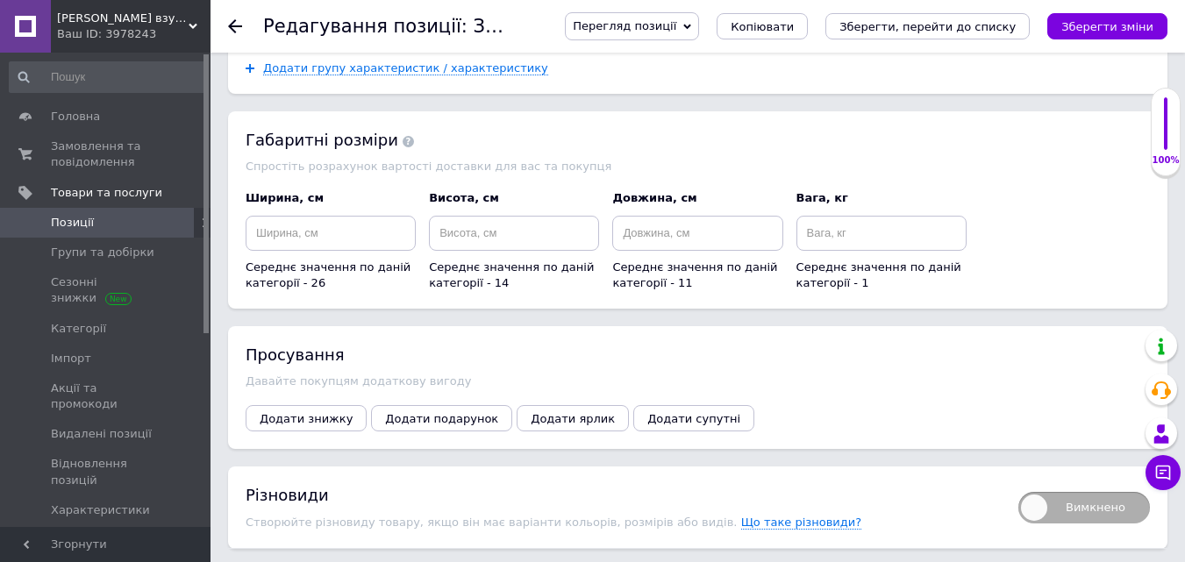
scroll to position [2167, 0]
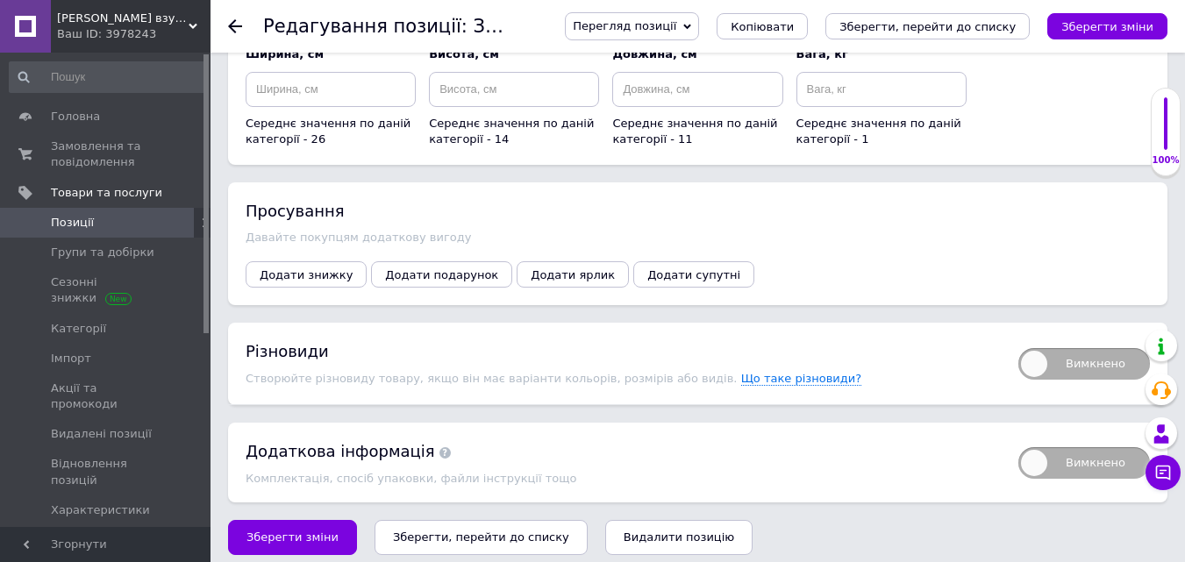
click at [1073, 348] on span "Вимкнено" at bounding box center [1084, 364] width 132 height 32
click at [1018, 345] on input "Вимкнено" at bounding box center [1012, 342] width 11 height 11
checkbox input "true"
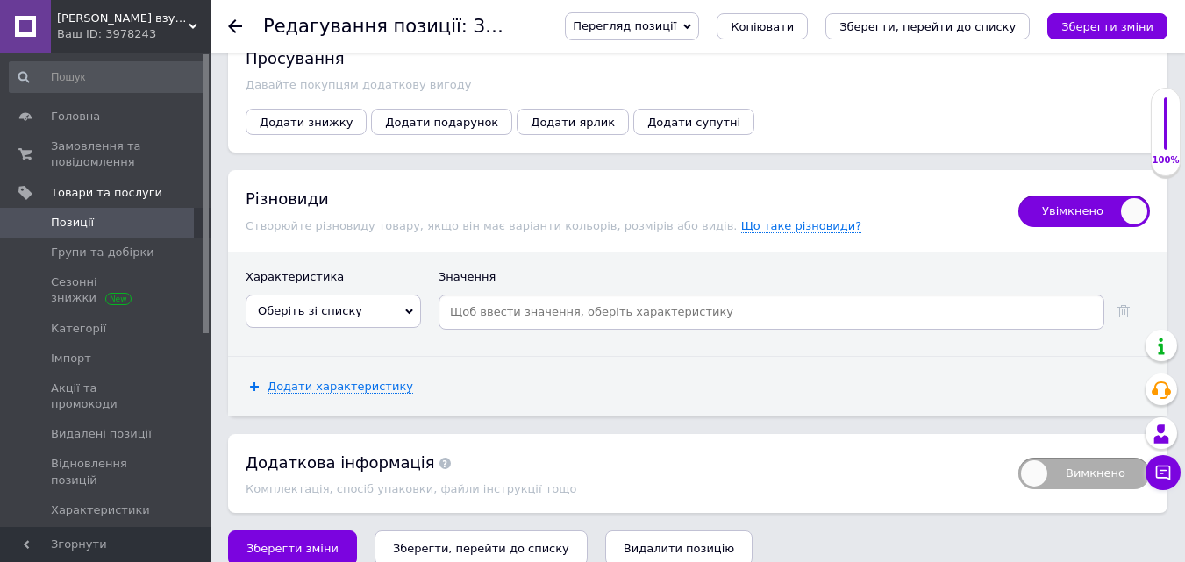
scroll to position [2330, 0]
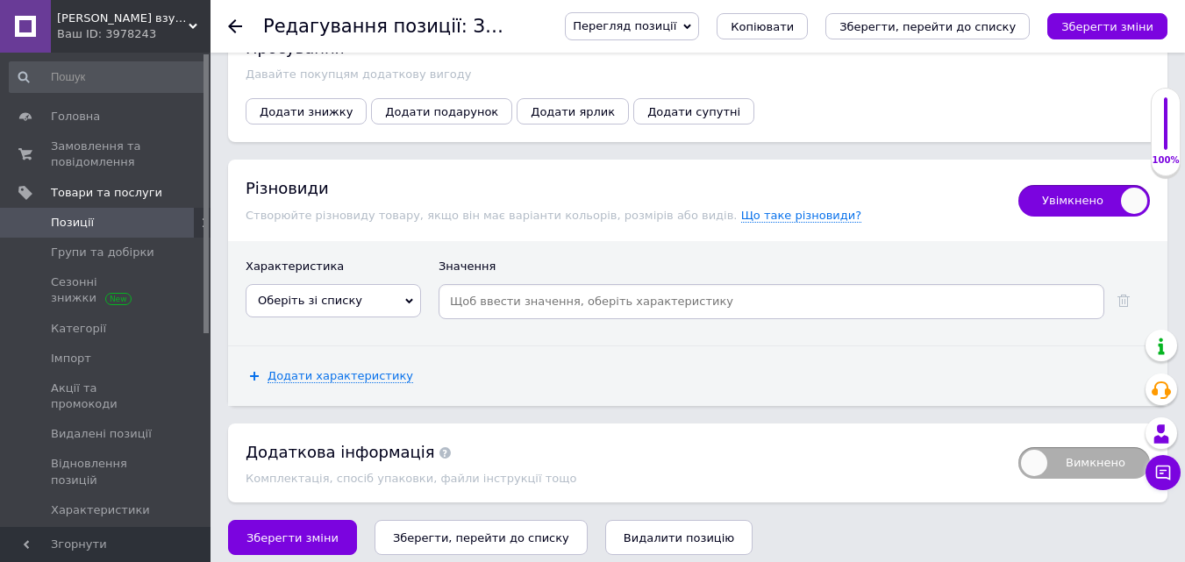
click at [390, 289] on span "Оберіть зі списку" at bounding box center [333, 300] width 175 height 33
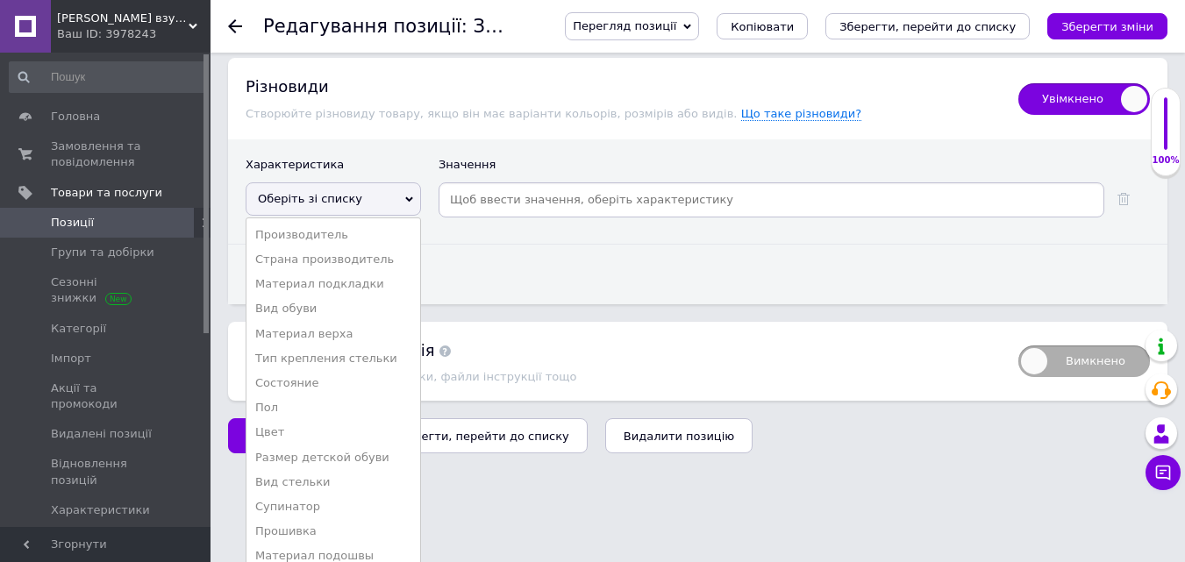
click at [320, 446] on li "Размер детской обуви" at bounding box center [333, 458] width 174 height 25
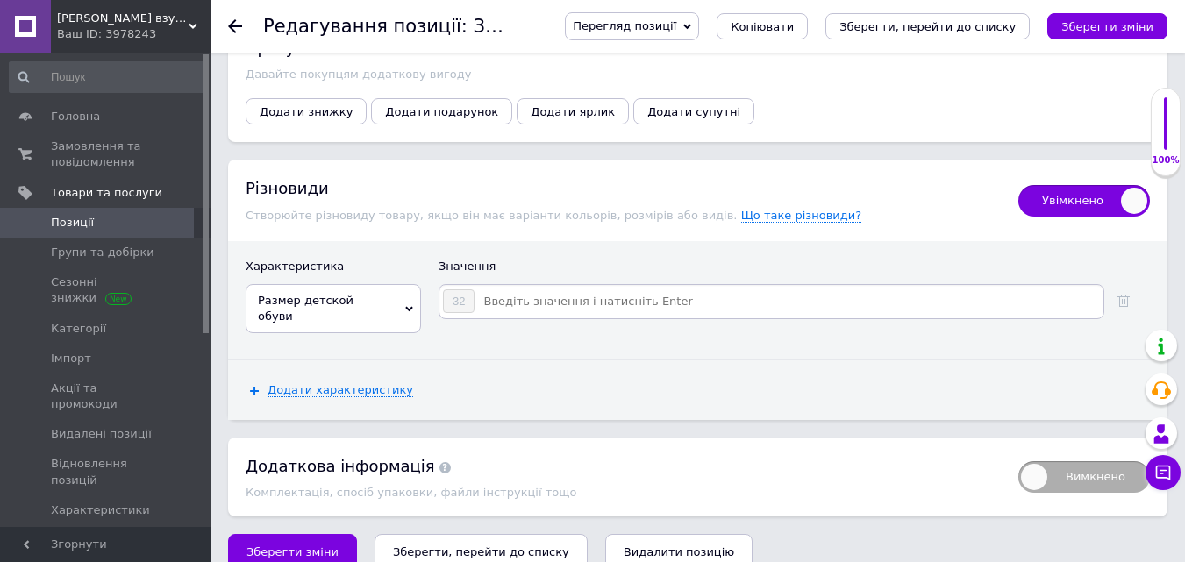
drag, startPoint x: 525, startPoint y: 288, endPoint x: 725, endPoint y: 272, distance: 200.6
click at [525, 289] on input at bounding box center [787, 302] width 625 height 26
type input "33"
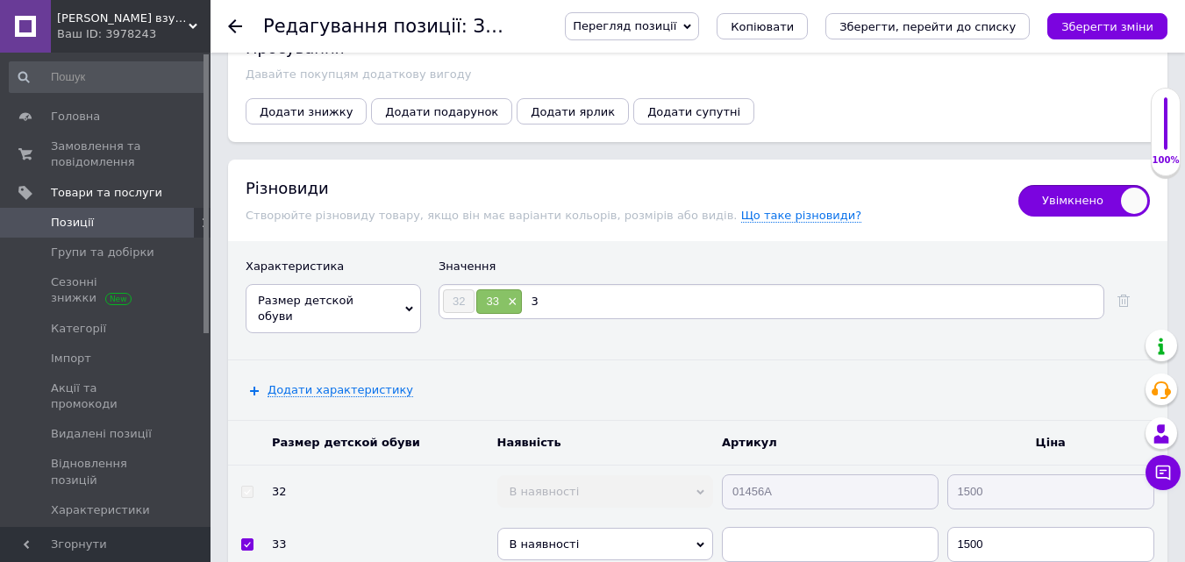
type input "34"
type input "35"
type input "36"
type input "37"
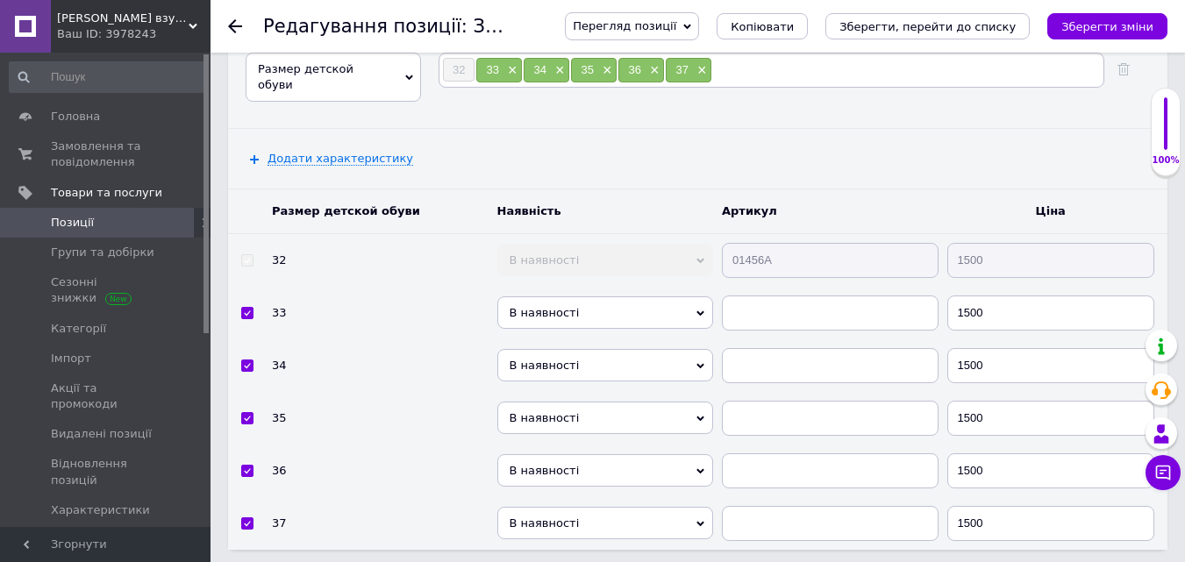
scroll to position [2593, 0]
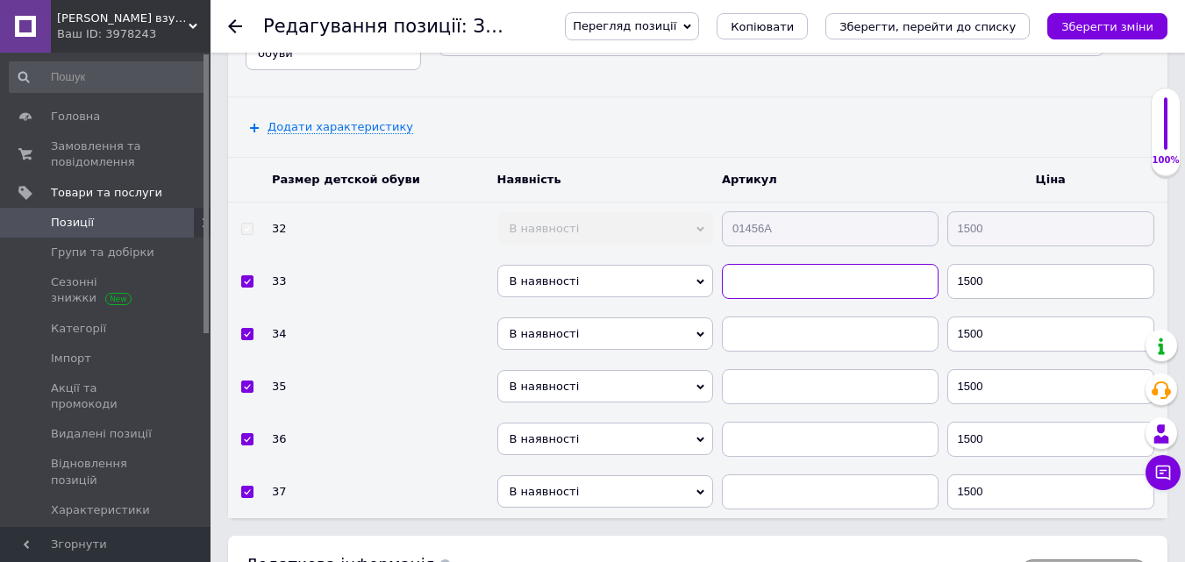
click at [744, 264] on input "text" at bounding box center [830, 281] width 217 height 35
type input "01456А"
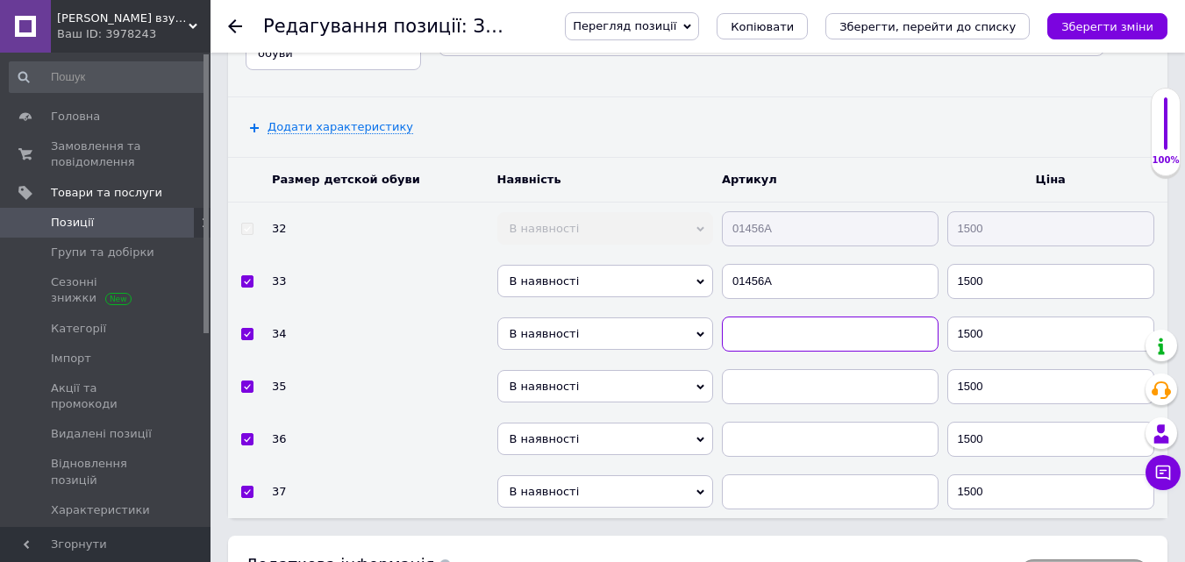
drag, startPoint x: 748, startPoint y: 296, endPoint x: 732, endPoint y: 297, distance: 15.8
click at [747, 317] on input "text" at bounding box center [830, 334] width 217 height 35
type input "01456А"
drag, startPoint x: 754, startPoint y: 357, endPoint x: 736, endPoint y: 354, distance: 18.6
click at [753, 369] on input "text" at bounding box center [830, 386] width 217 height 35
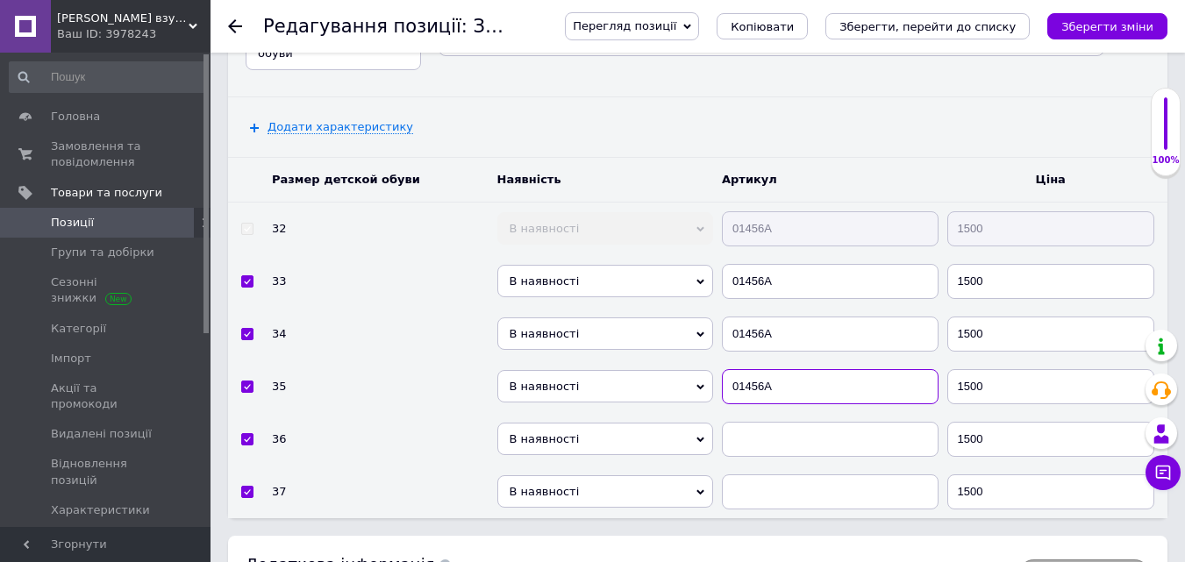
type input "01456А"
click at [803, 422] on input "text" at bounding box center [830, 439] width 217 height 35
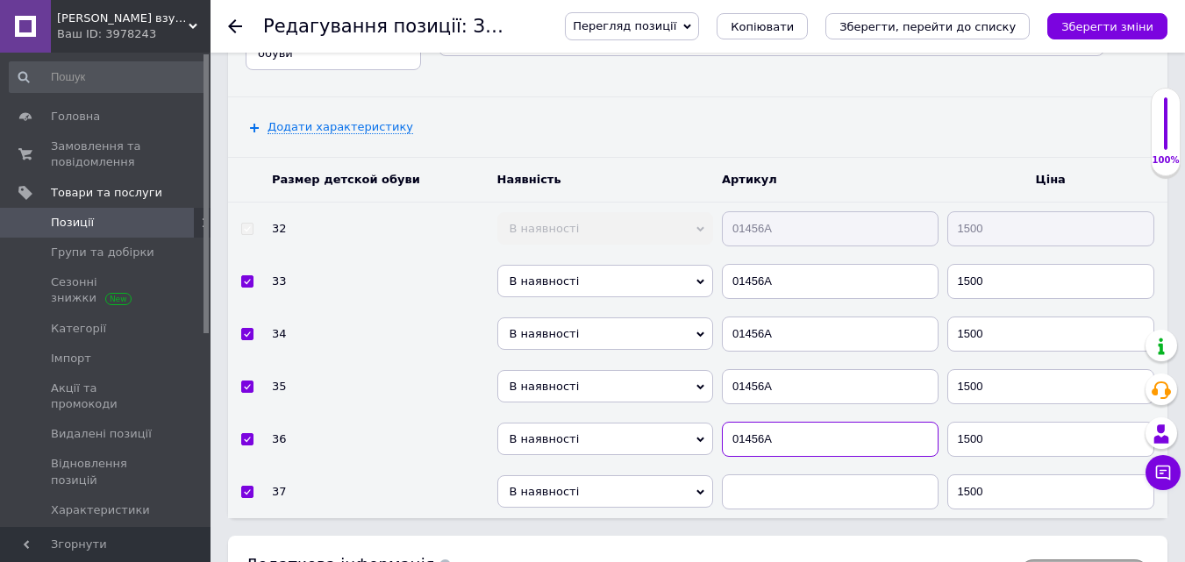
type input "01456А"
click at [753, 476] on input "text" at bounding box center [830, 492] width 217 height 35
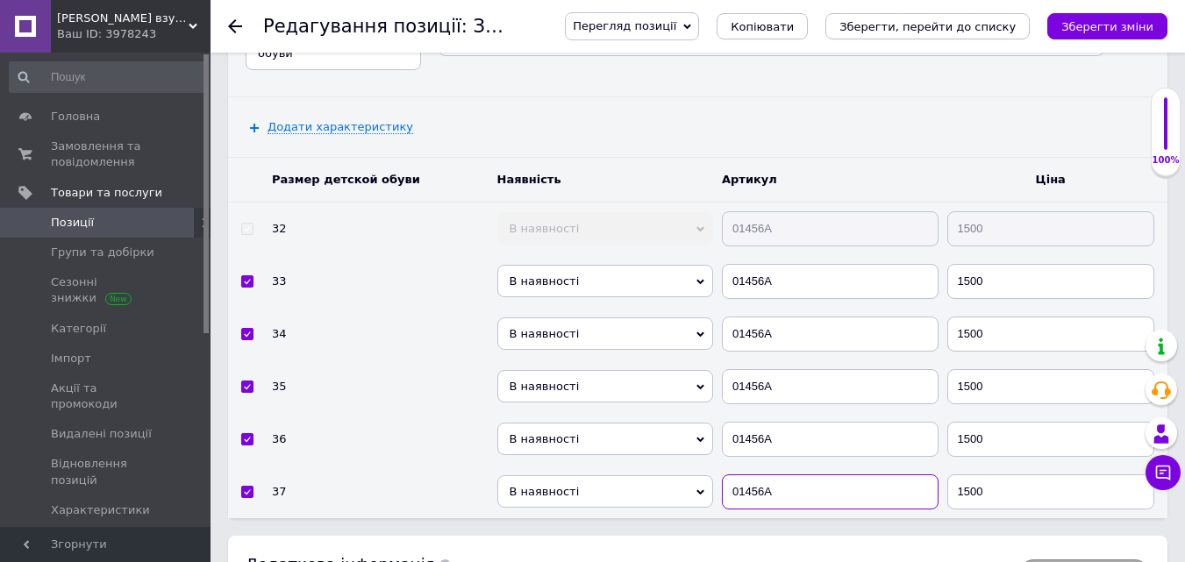
type input "01456А"
click at [597, 475] on span "В наявності" at bounding box center [605, 491] width 217 height 32
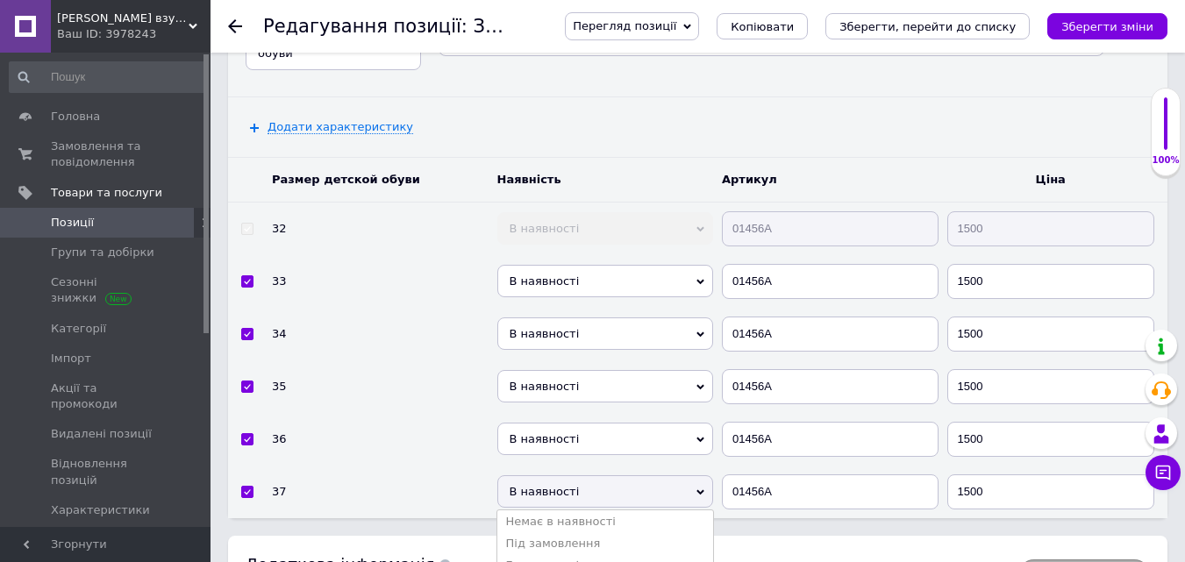
click at [585, 554] on li "Готово до відправки" at bounding box center [605, 565] width 217 height 22
drag, startPoint x: 561, startPoint y: 411, endPoint x: 565, endPoint y: 420, distance: 9.4
click at [562, 423] on span "В наявності" at bounding box center [605, 439] width 217 height 32
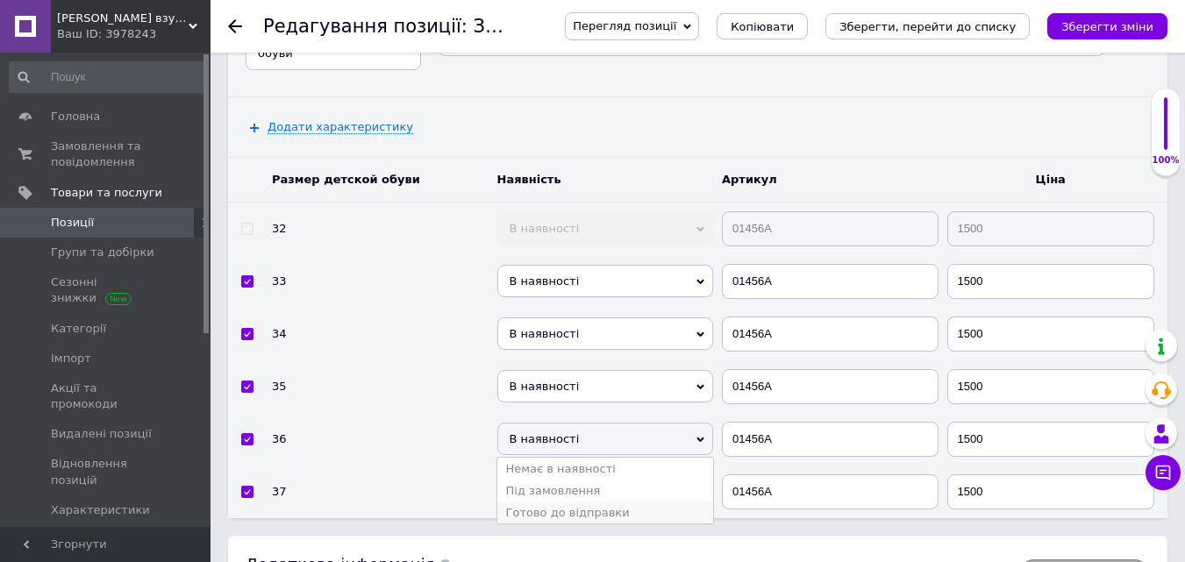
click at [595, 502] on li "Готово до відправки" at bounding box center [605, 513] width 217 height 22
click at [546, 371] on span "В наявності" at bounding box center [605, 386] width 217 height 32
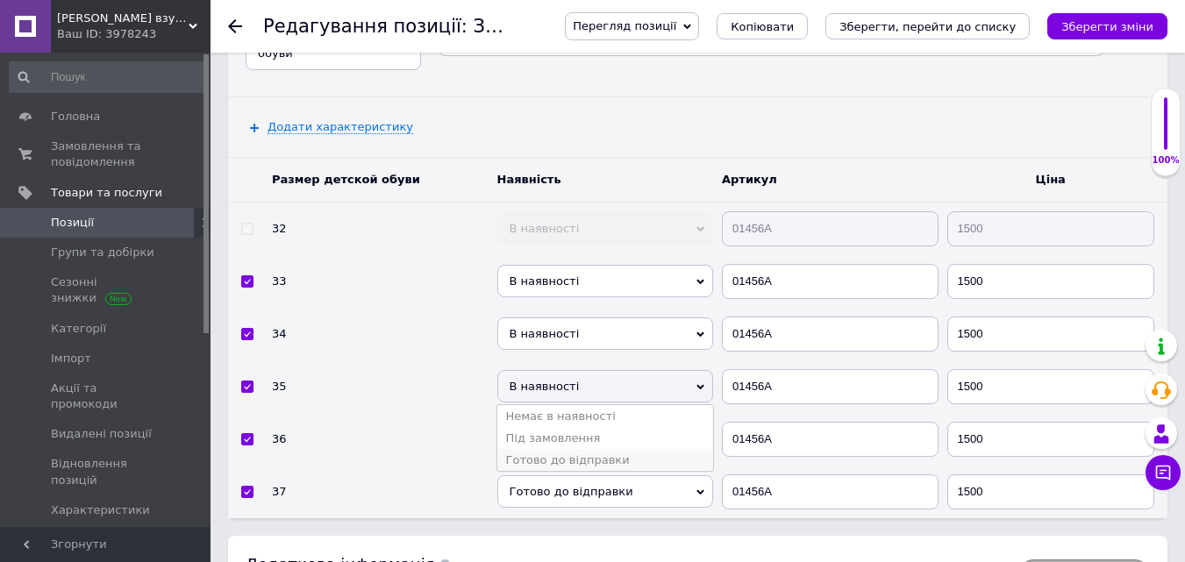
click at [545, 449] on li "Готово до відправки" at bounding box center [605, 460] width 217 height 22
click at [516, 318] on span "В наявності" at bounding box center [605, 334] width 217 height 32
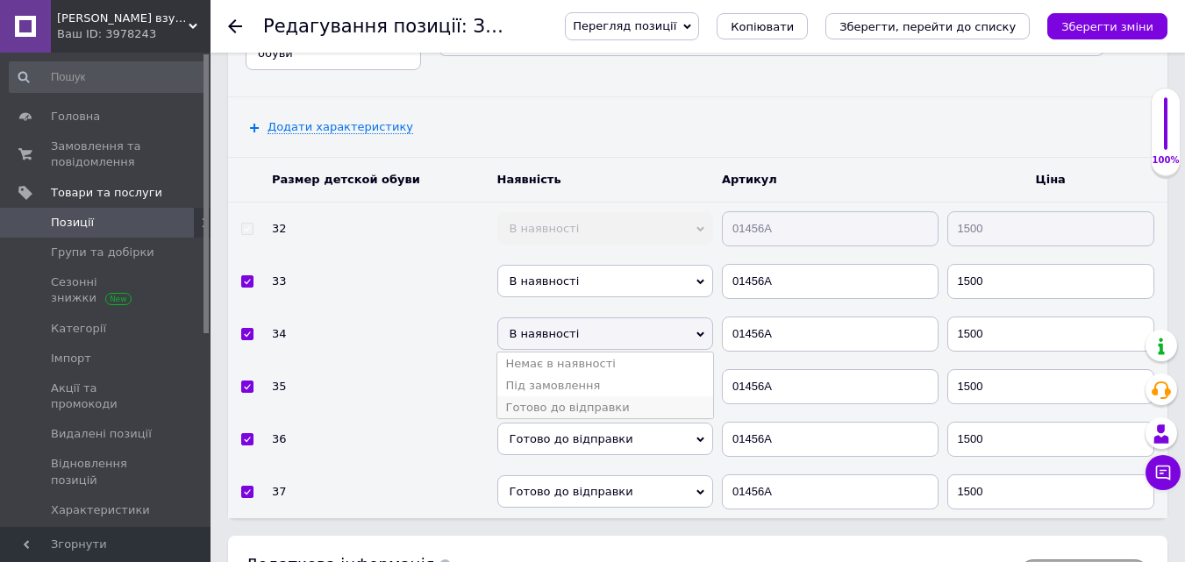
click at [537, 396] on li "Готово до відправки" at bounding box center [605, 407] width 217 height 22
click at [545, 265] on span "В наявності" at bounding box center [605, 281] width 217 height 32
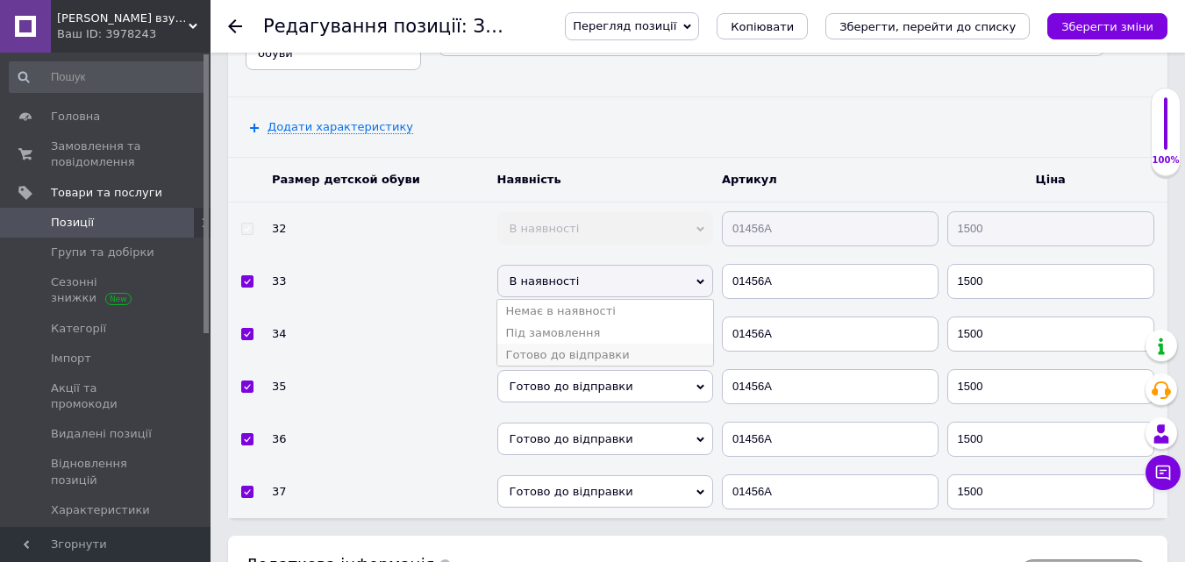
click at [555, 344] on li "Готово до відправки" at bounding box center [605, 355] width 217 height 22
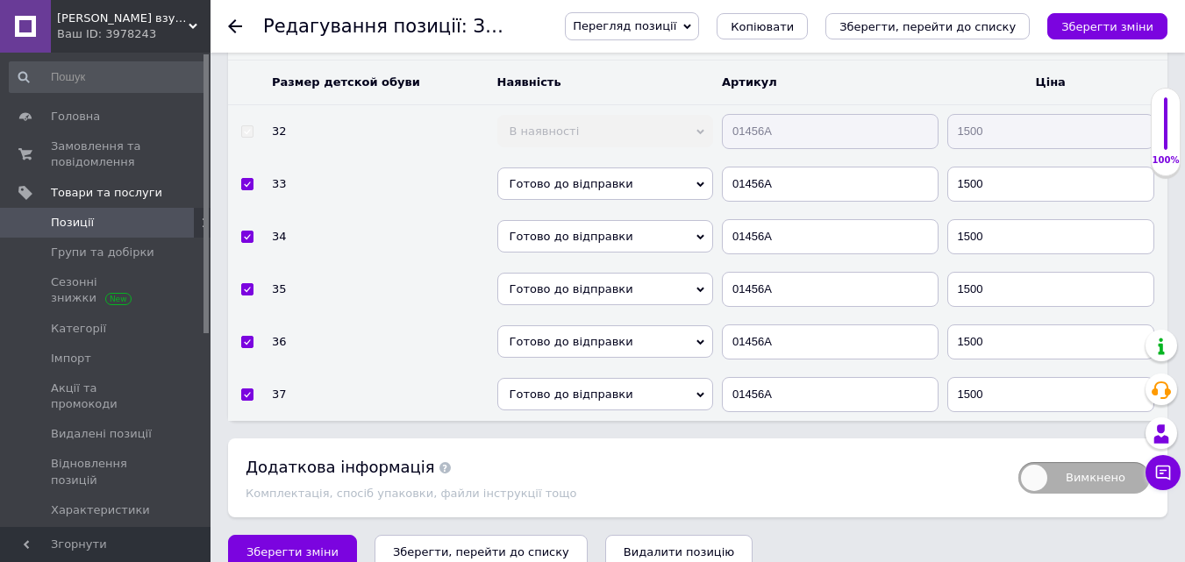
scroll to position [2691, 0]
click at [266, 545] on span "Зберегти зміни" at bounding box center [292, 551] width 92 height 13
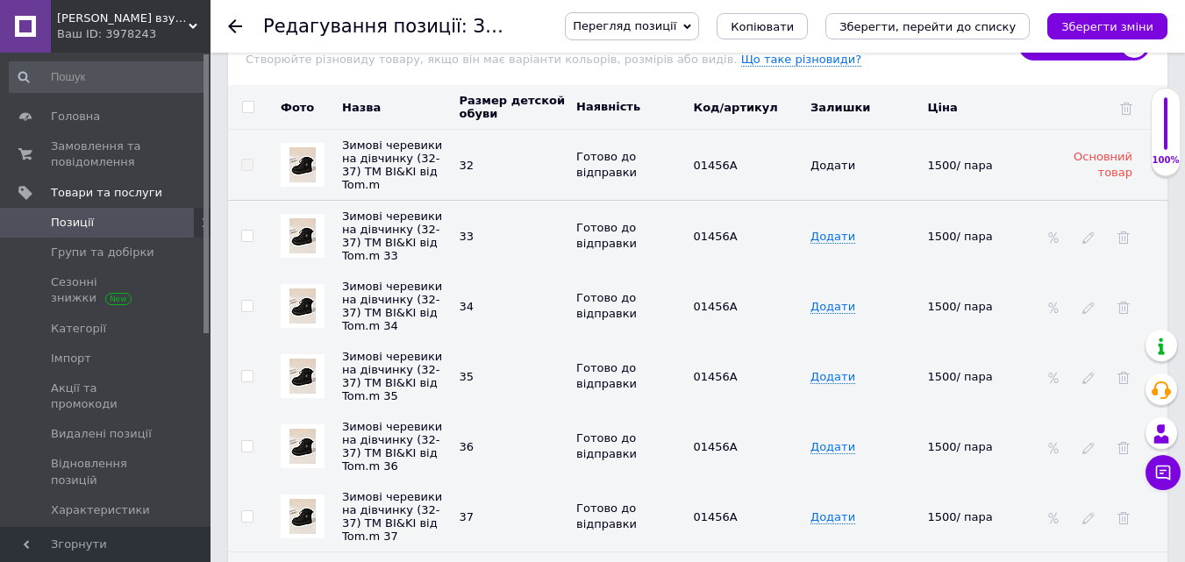
scroll to position [2516, 0]
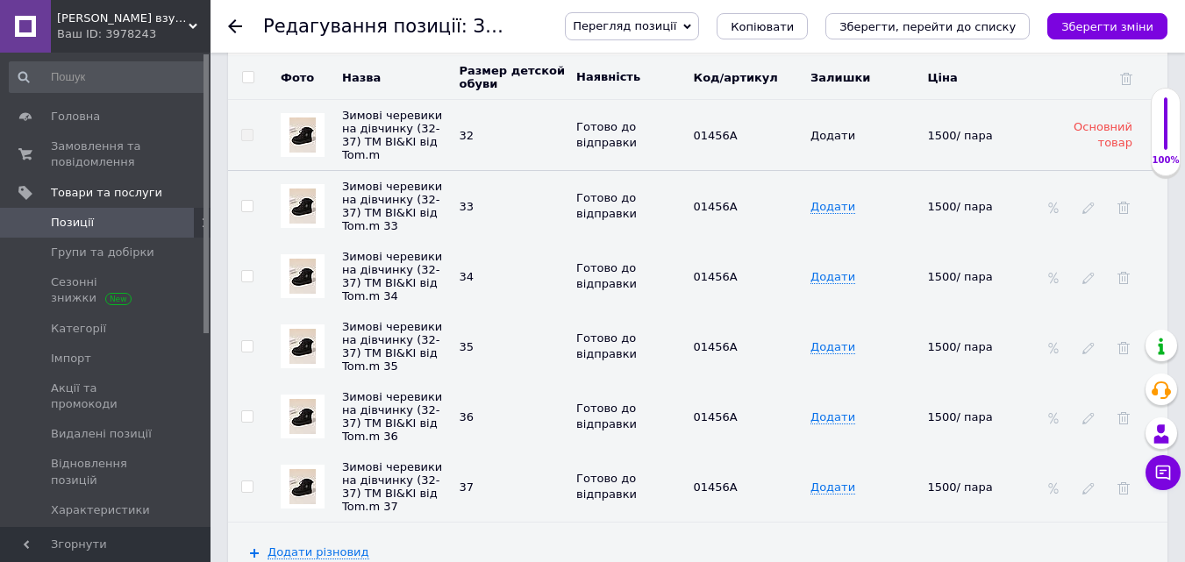
click at [288, 193] on div at bounding box center [303, 206] width 44 height 44
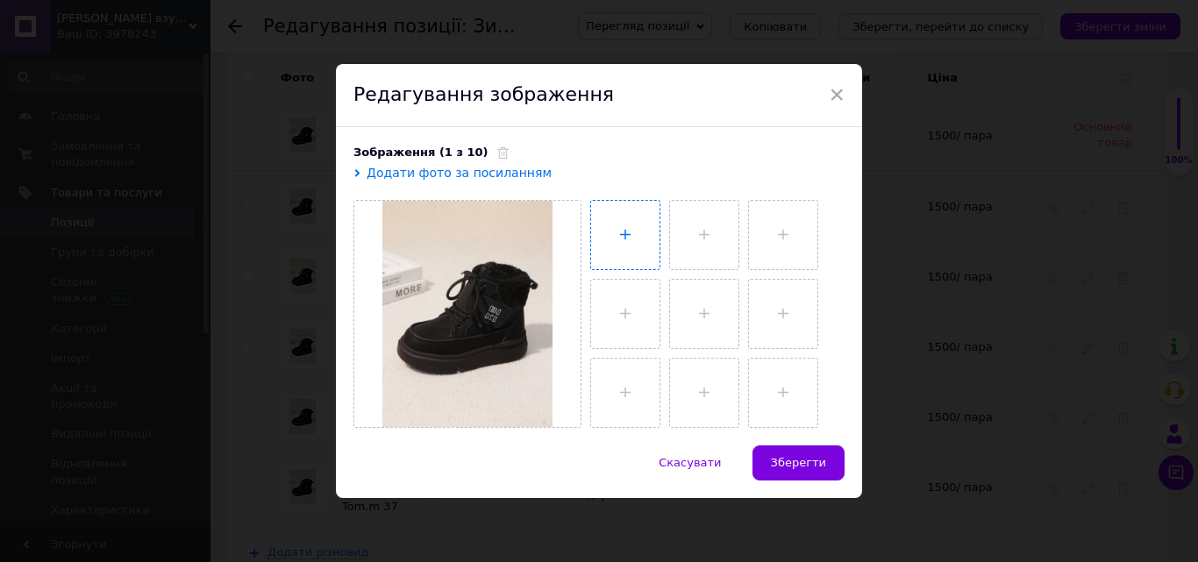
click at [622, 227] on input "file" at bounding box center [625, 235] width 68 height 68
type input "C:\fakepath\photo_2025-10-12_16-39-23 (2).jpg"
click at [701, 228] on input "file" at bounding box center [702, 235] width 68 height 68
type input "C:\fakepath\photo_2025-10-12_16-39-24.jpg"
click at [796, 223] on input "file" at bounding box center [781, 235] width 68 height 68
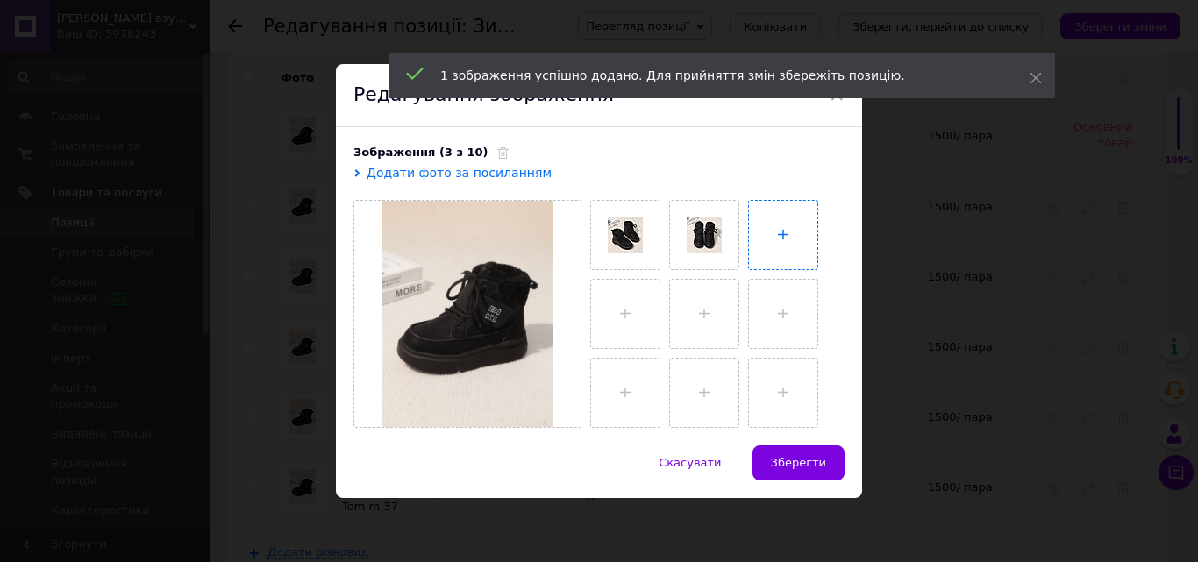
type input "C:\fakepath\photo_2025-10-12_16-39-26 (2).jpg"
click at [629, 300] on input "file" at bounding box center [625, 314] width 68 height 68
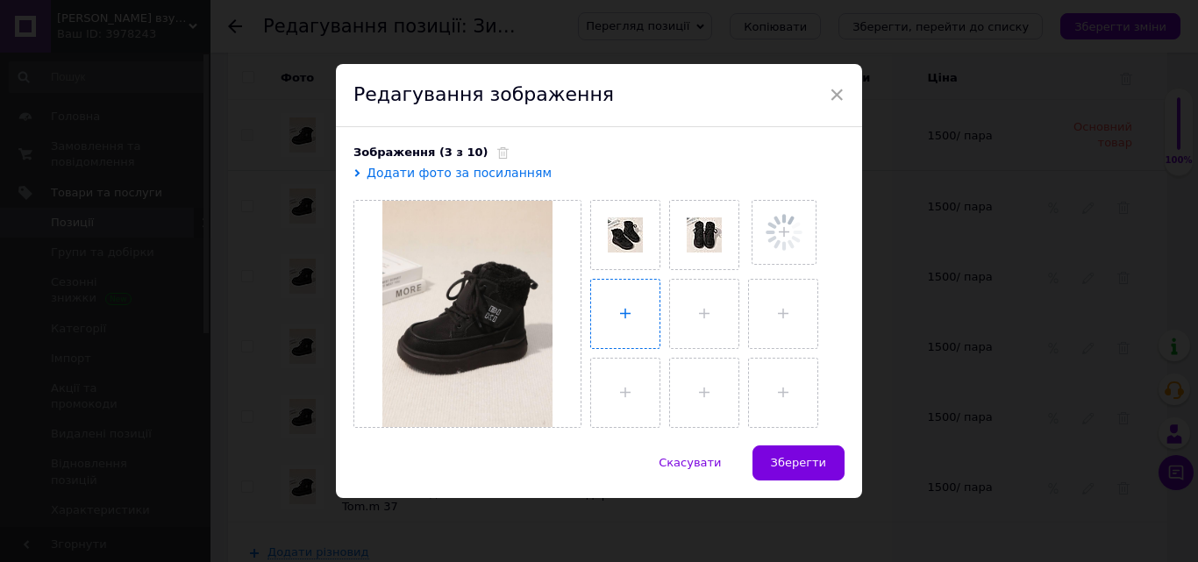
type input "C:\fakepath\photo_2025-10-12_16-39-25.jpg"
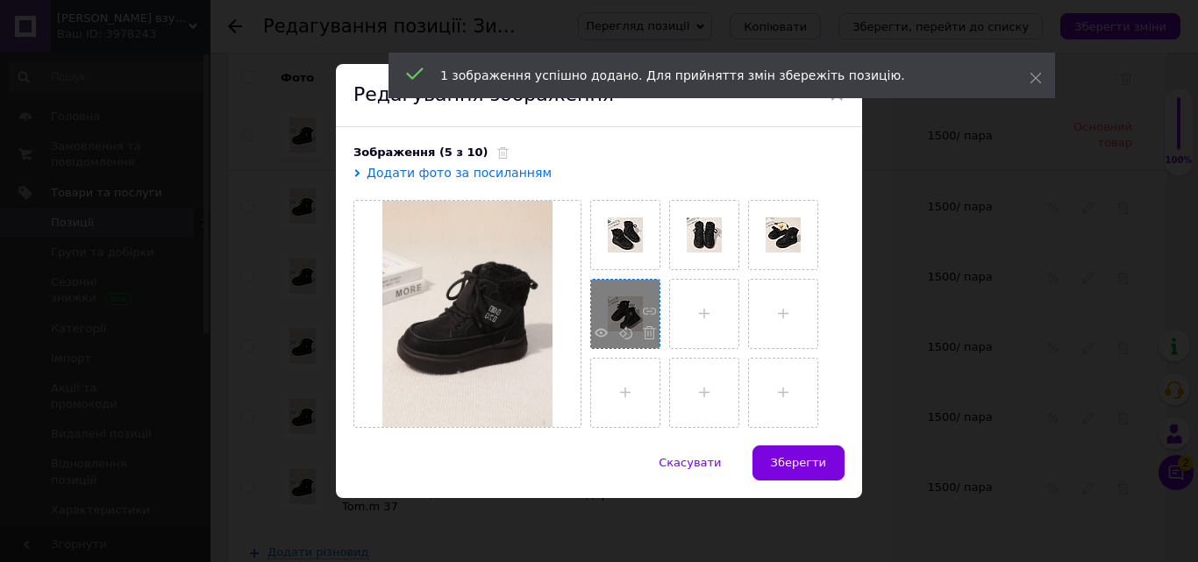
click at [624, 321] on div at bounding box center [625, 314] width 68 height 68
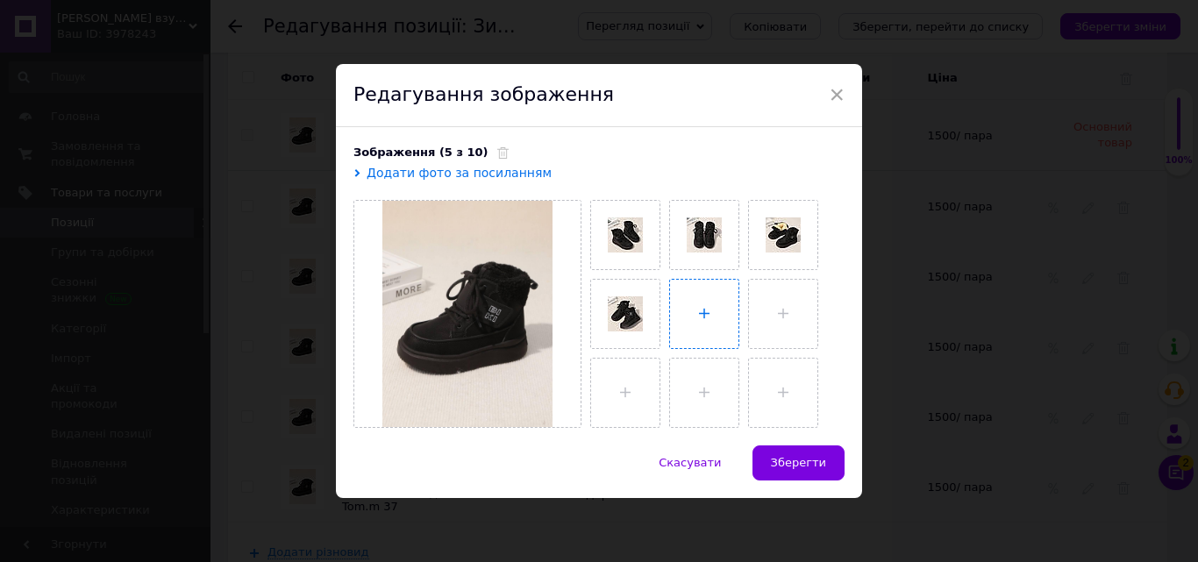
click at [697, 309] on input "file" at bounding box center [704, 314] width 68 height 68
type input "C:\fakepath\photo_2025-10-12_16-39-23.jpg"
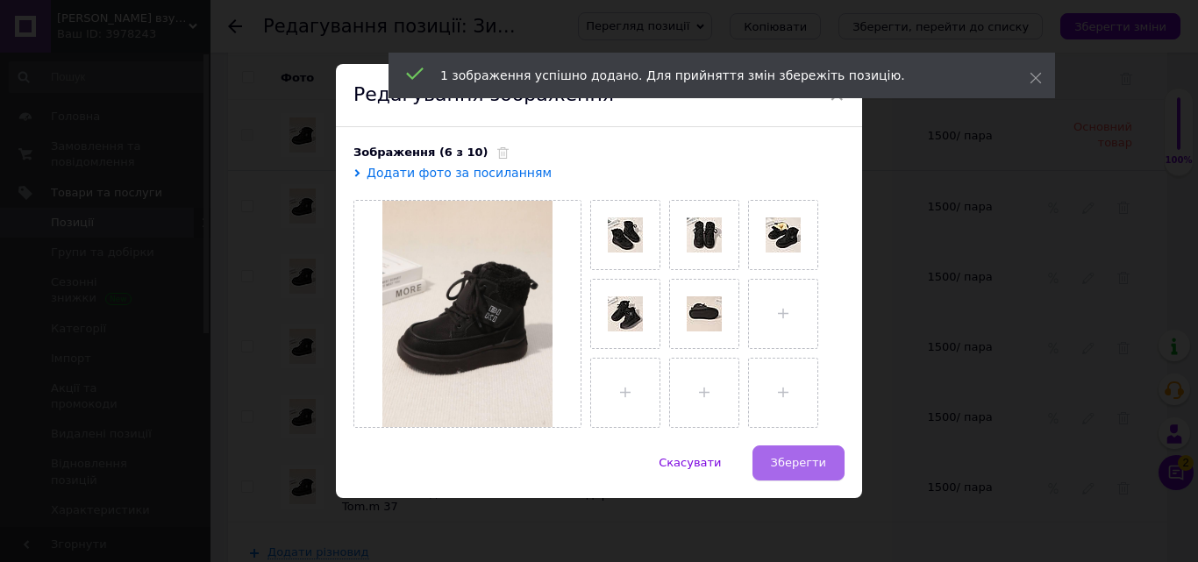
click at [804, 461] on span "Зберегти" at bounding box center [798, 462] width 55 height 13
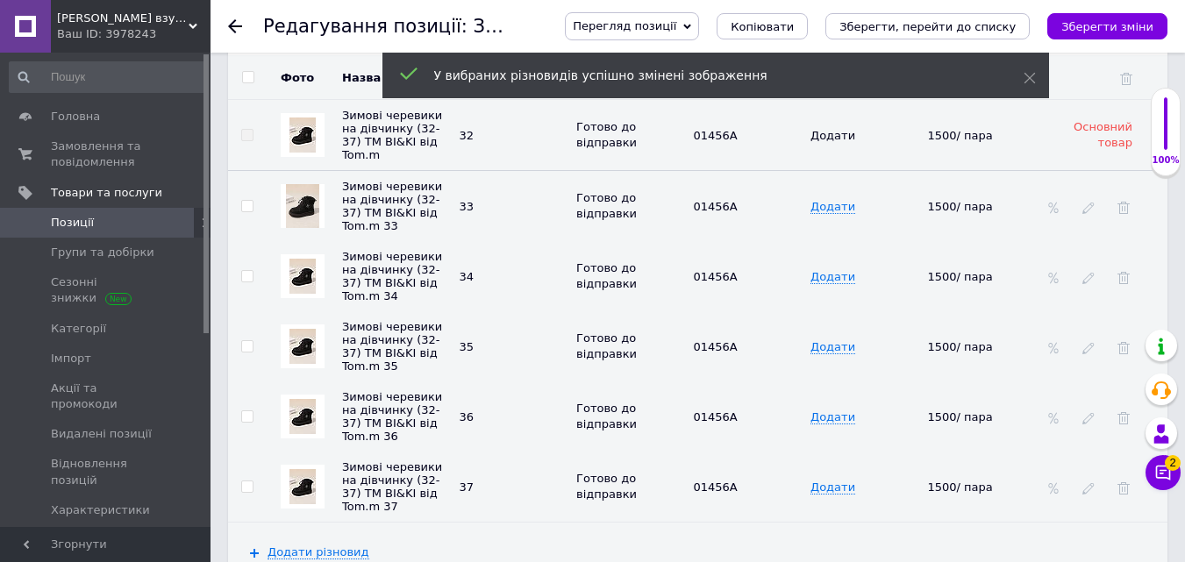
click at [303, 270] on img at bounding box center [302, 276] width 26 height 35
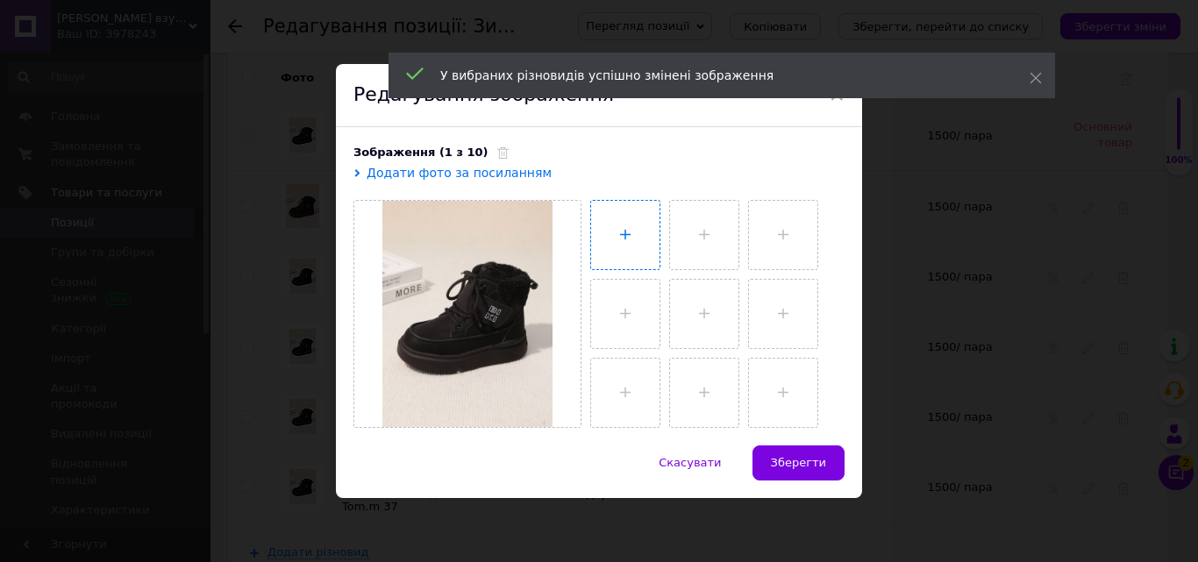
click at [640, 214] on input "file" at bounding box center [625, 235] width 68 height 68
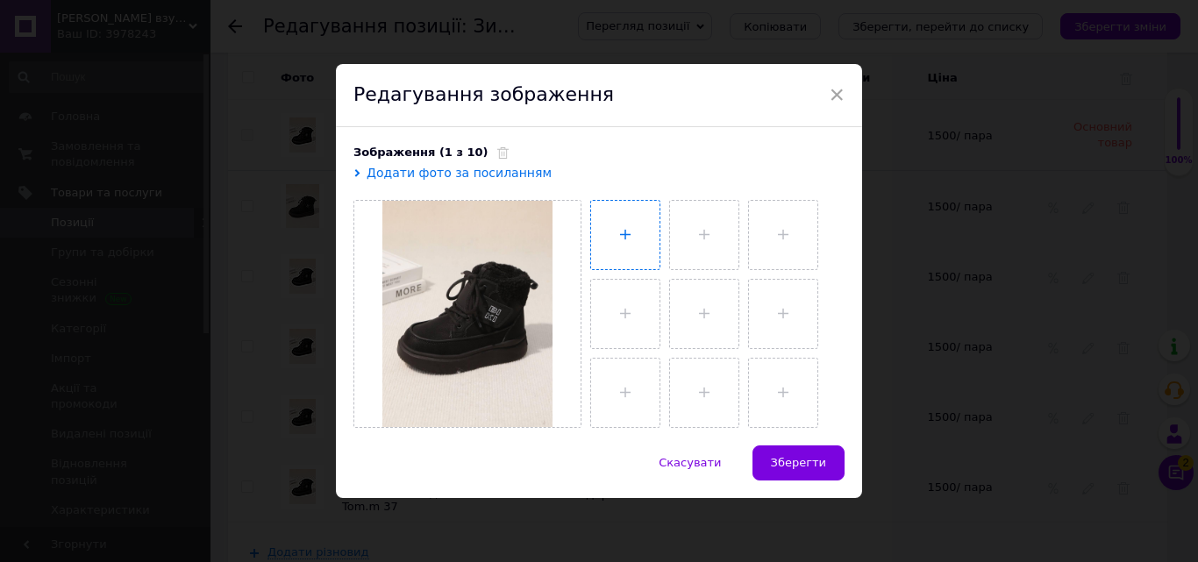
type input "C:\fakepath\photo_2025-10-12_16-39-23 (2).jpg"
click at [714, 220] on input "file" at bounding box center [702, 235] width 68 height 68
type input "C:\fakepath\photo_2025-10-12_16-39-24.jpg"
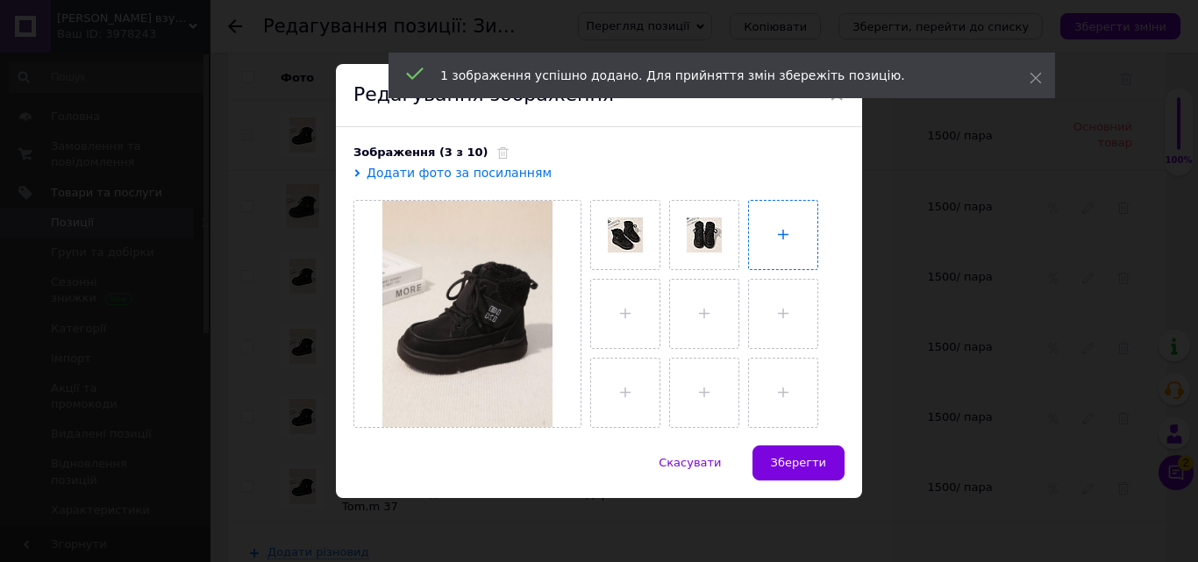
click at [781, 239] on input "file" at bounding box center [783, 235] width 68 height 68
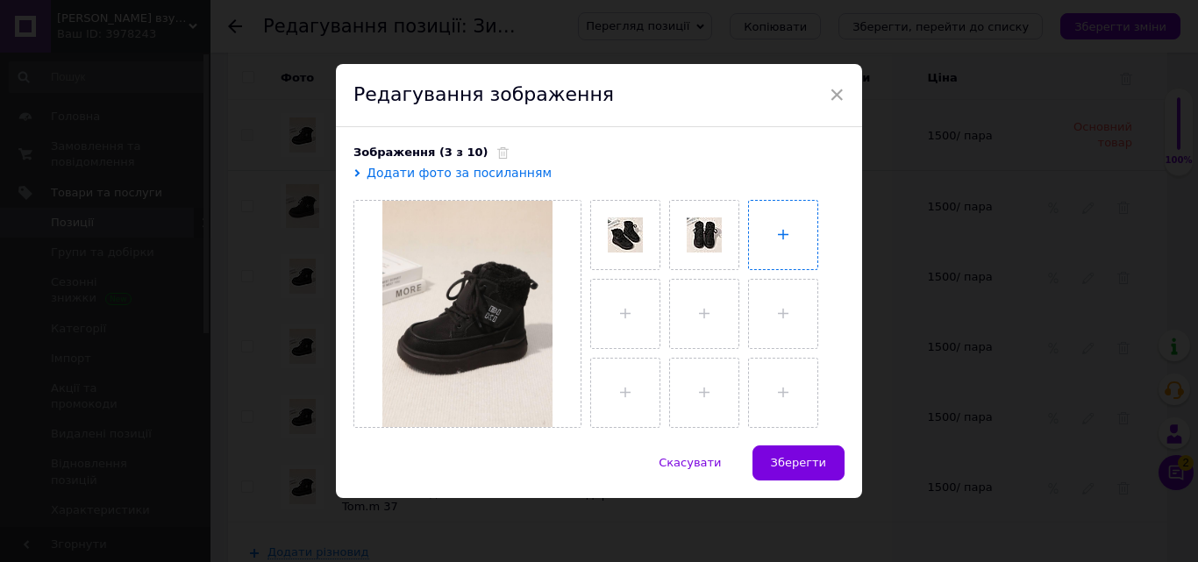
type input "C:\fakepath\photo_2025-10-12_16-39-26 (2).jpg"
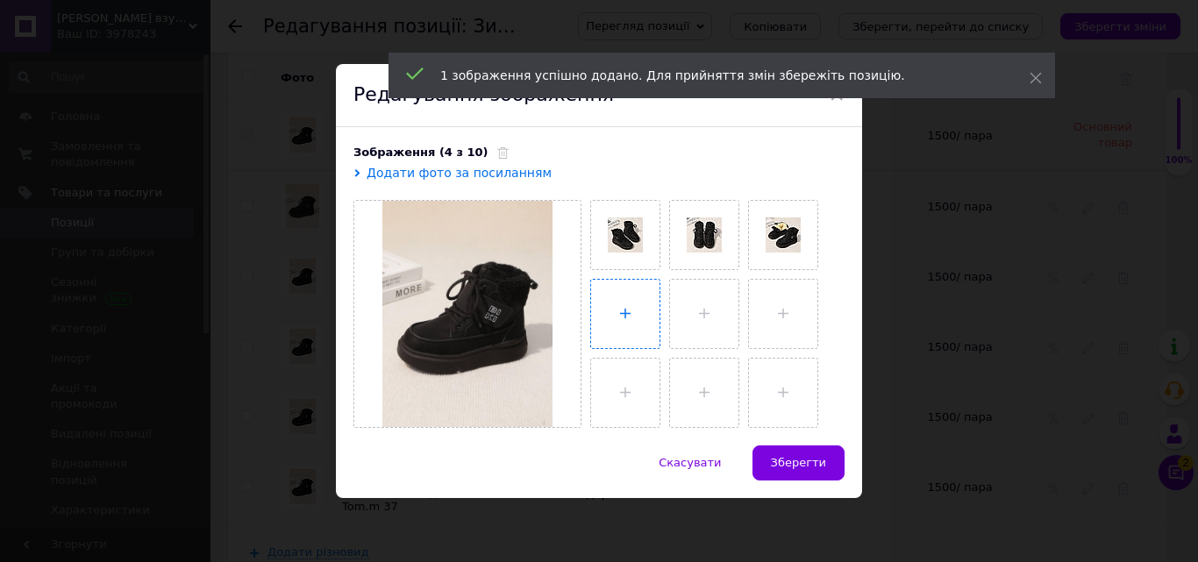
click at [615, 294] on input "file" at bounding box center [625, 314] width 68 height 68
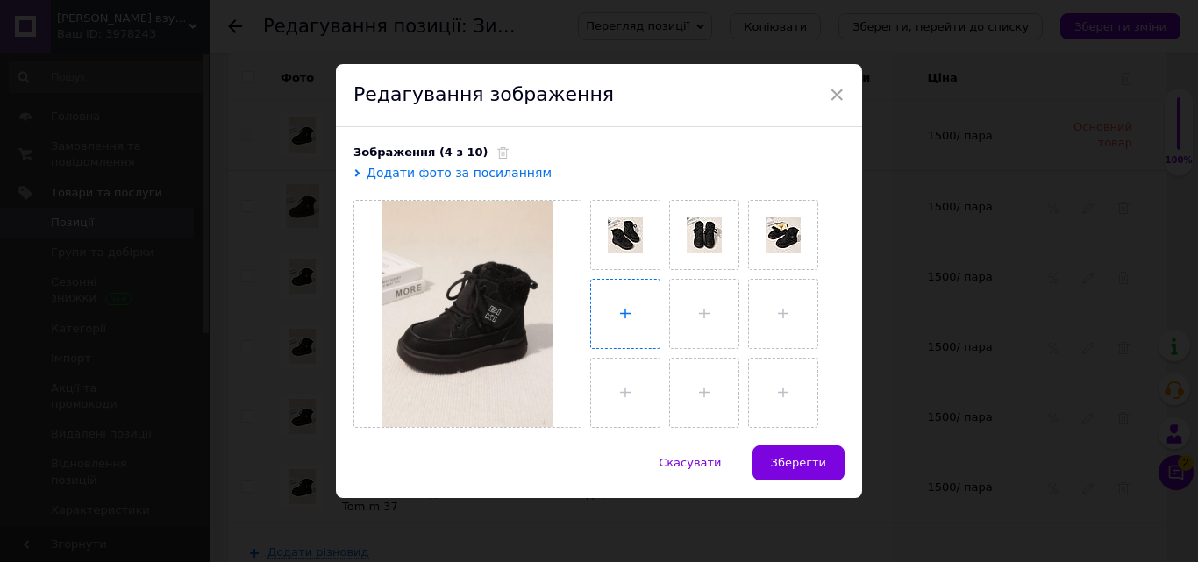
type input "C:\fakepath\photo_2025-10-12_16-39-25.jpg"
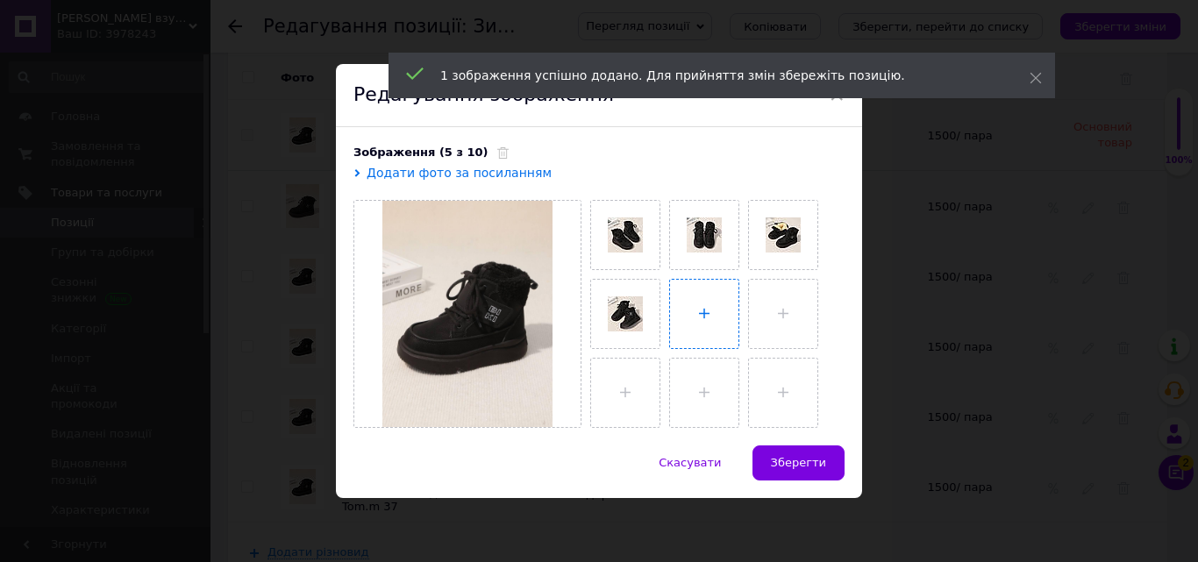
click at [686, 305] on input "file" at bounding box center [704, 314] width 68 height 68
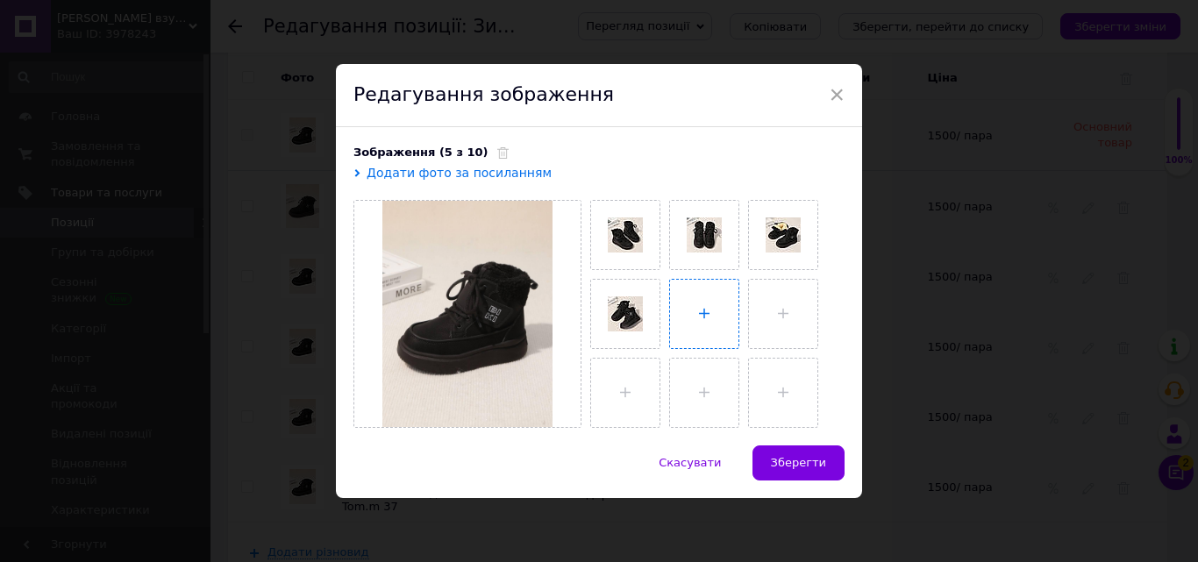
type input "C:\fakepath\photo_2025-10-12_16-39-23.jpg"
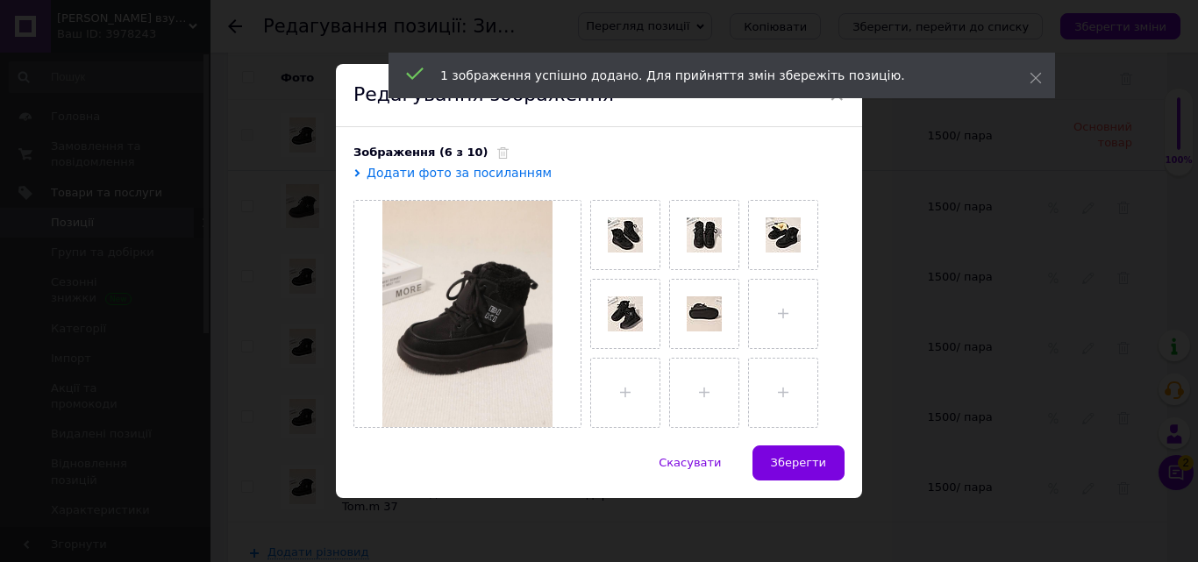
click at [794, 461] on span "Зберегти" at bounding box center [798, 462] width 55 height 13
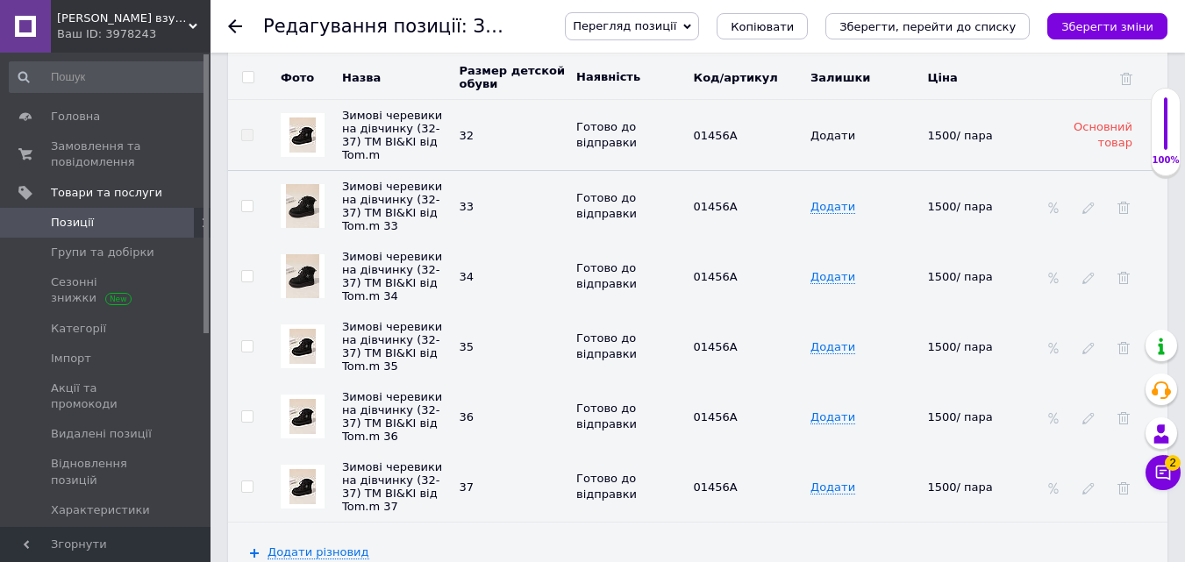
click at [302, 344] on img at bounding box center [302, 346] width 26 height 35
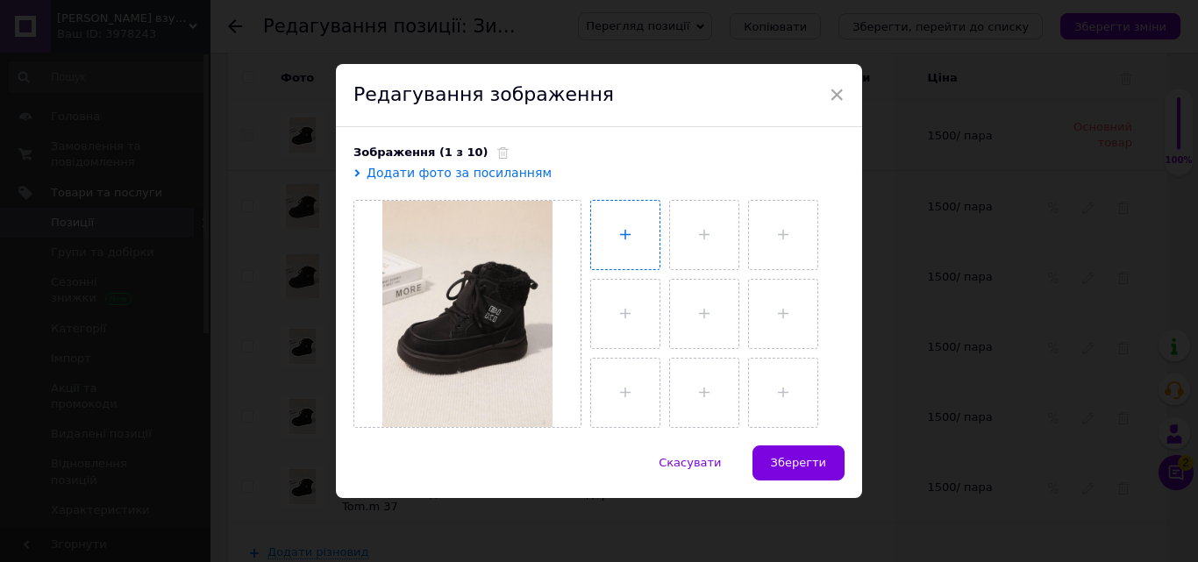
click at [631, 232] on input "file" at bounding box center [625, 235] width 68 height 68
type input "C:\fakepath\photo_2025-10-12_16-39-23 (2).jpg"
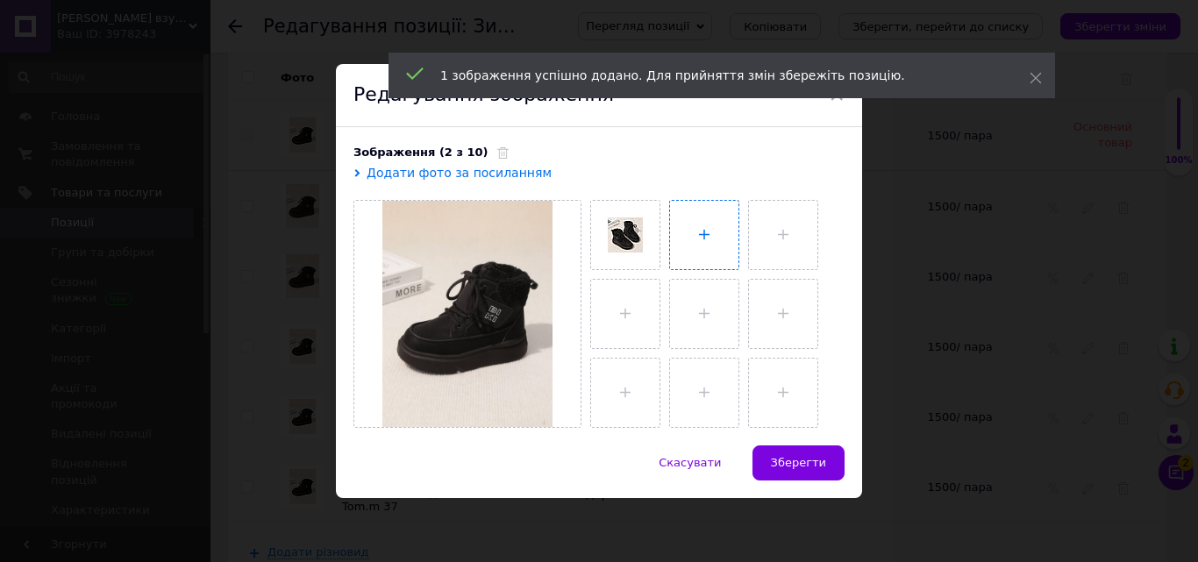
click at [712, 219] on input "file" at bounding box center [704, 235] width 68 height 68
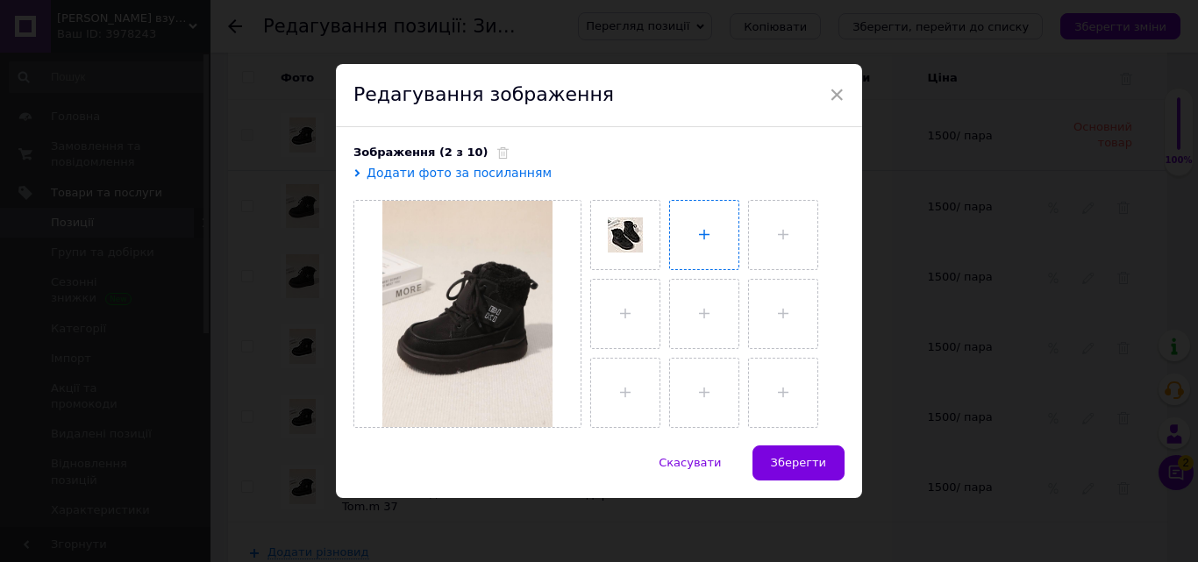
type input "C:\fakepath\photo_2025-10-12_16-39-24.jpg"
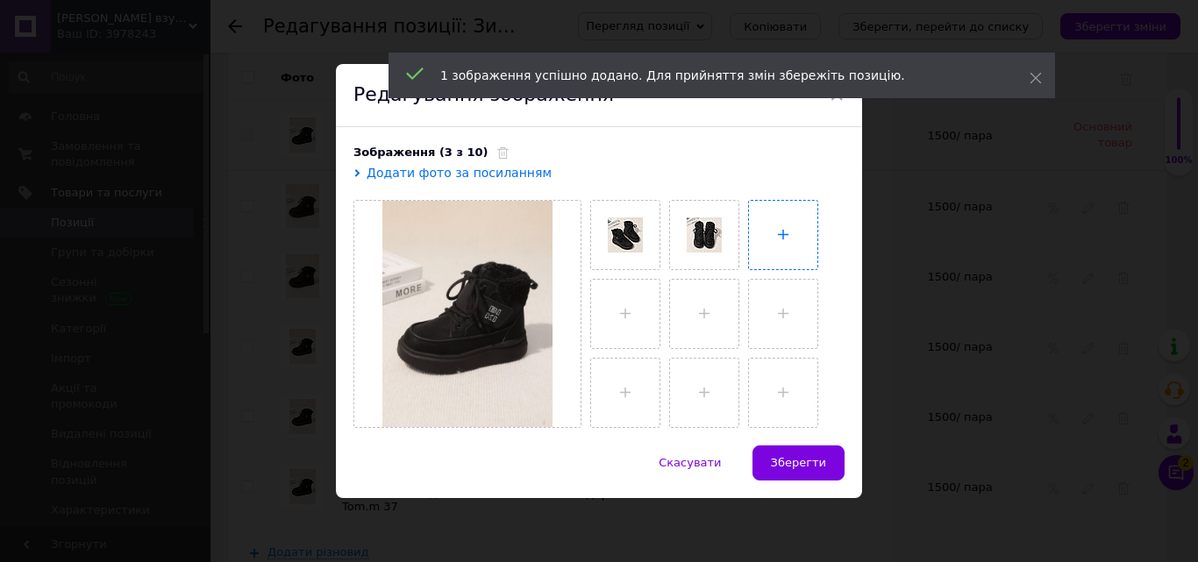
drag, startPoint x: 796, startPoint y: 229, endPoint x: 806, endPoint y: 231, distance: 10.7
click at [798, 229] on input "file" at bounding box center [783, 235] width 68 height 68
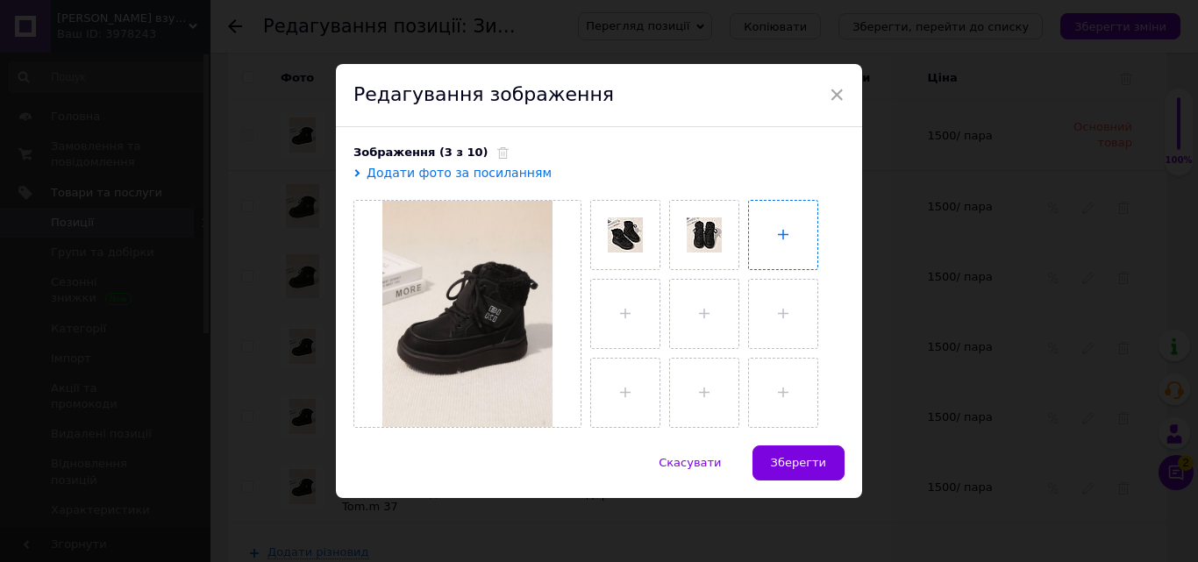
type input "C:\fakepath\photo_2025-10-12_16-39-26 (2).jpg"
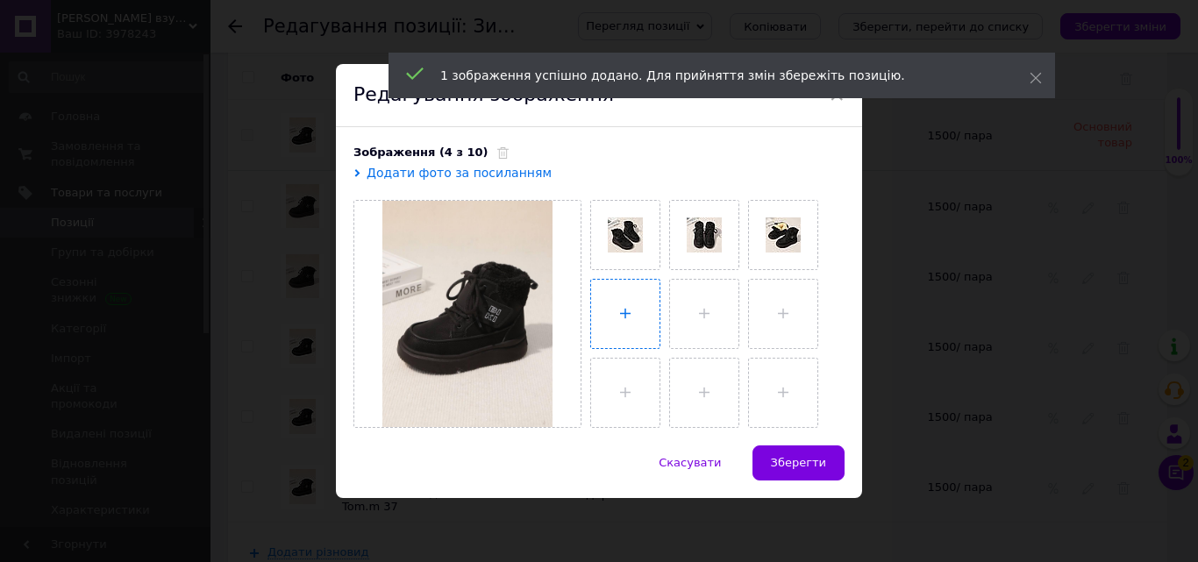
click at [618, 310] on input "file" at bounding box center [625, 314] width 68 height 68
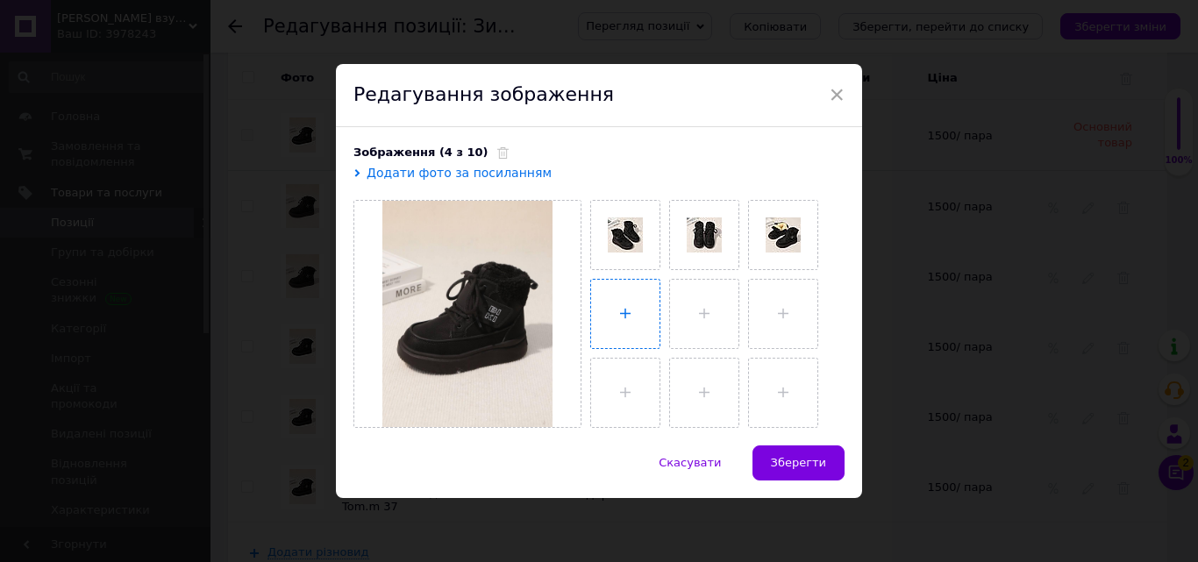
type input "C:\fakepath\photo_2025-10-12_16-39-25.jpg"
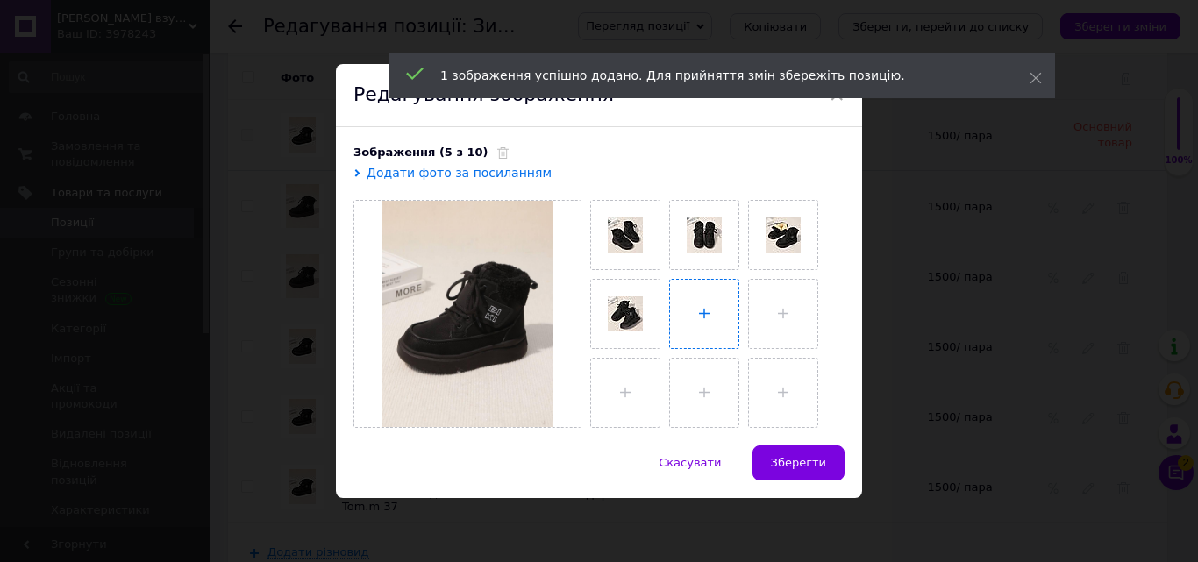
click at [696, 308] on input "file" at bounding box center [704, 314] width 68 height 68
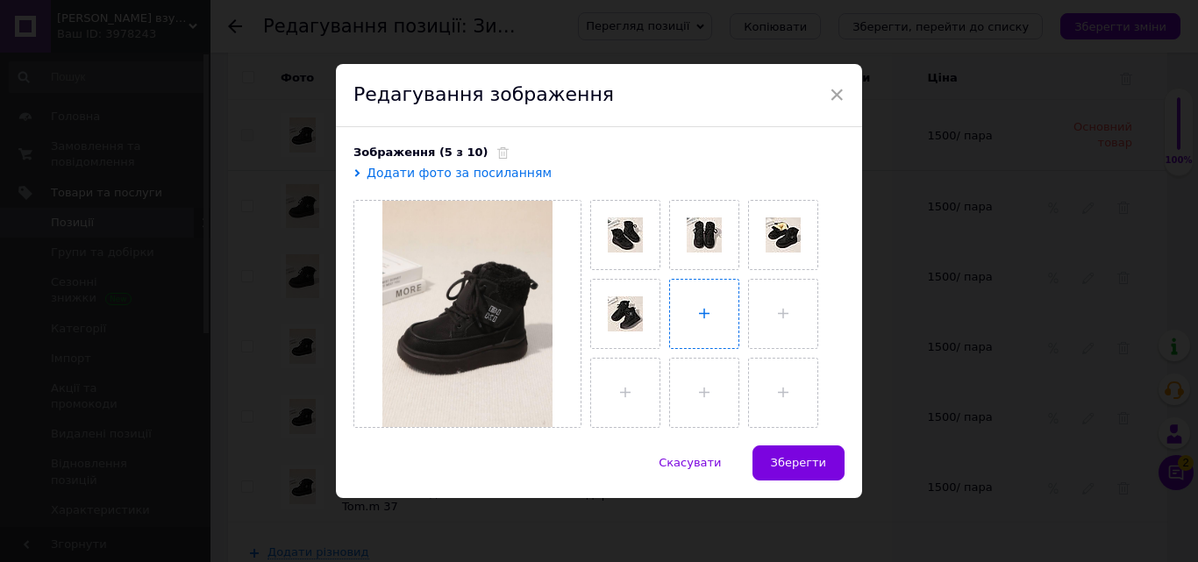
type input "C:\fakepath\photo_2025-10-12_16-39-23.jpg"
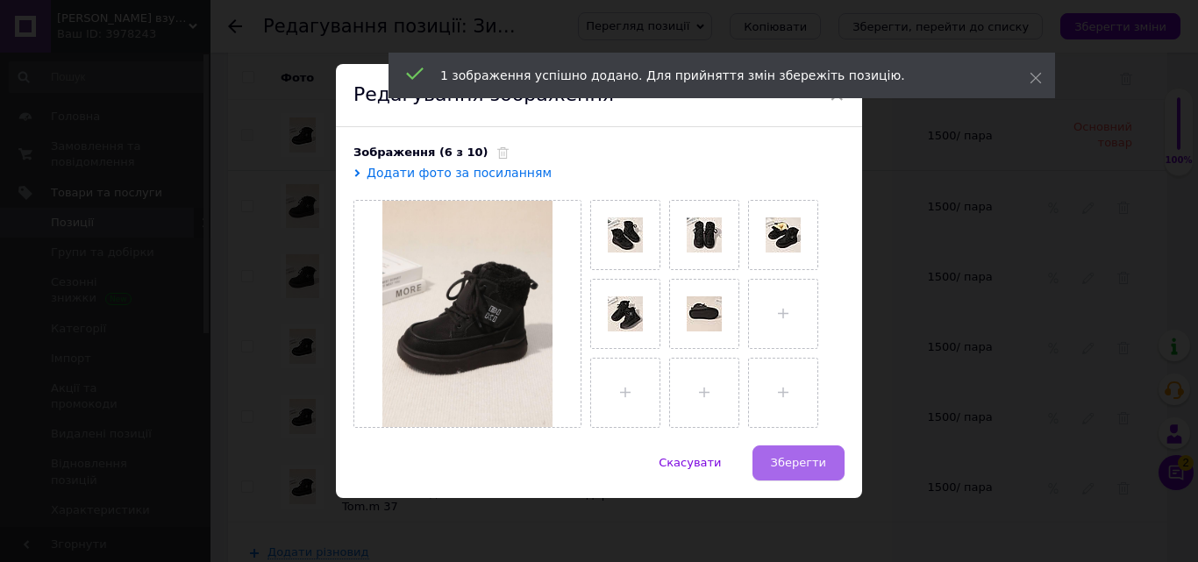
click at [798, 468] on span "Зберегти" at bounding box center [798, 462] width 55 height 13
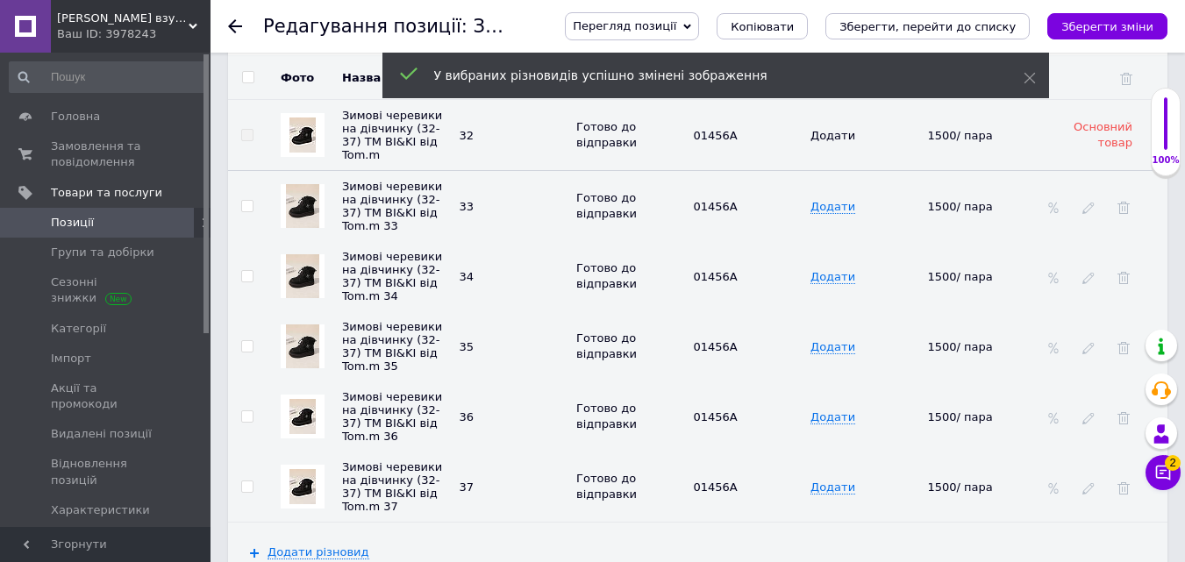
click at [307, 413] on img at bounding box center [302, 416] width 26 height 35
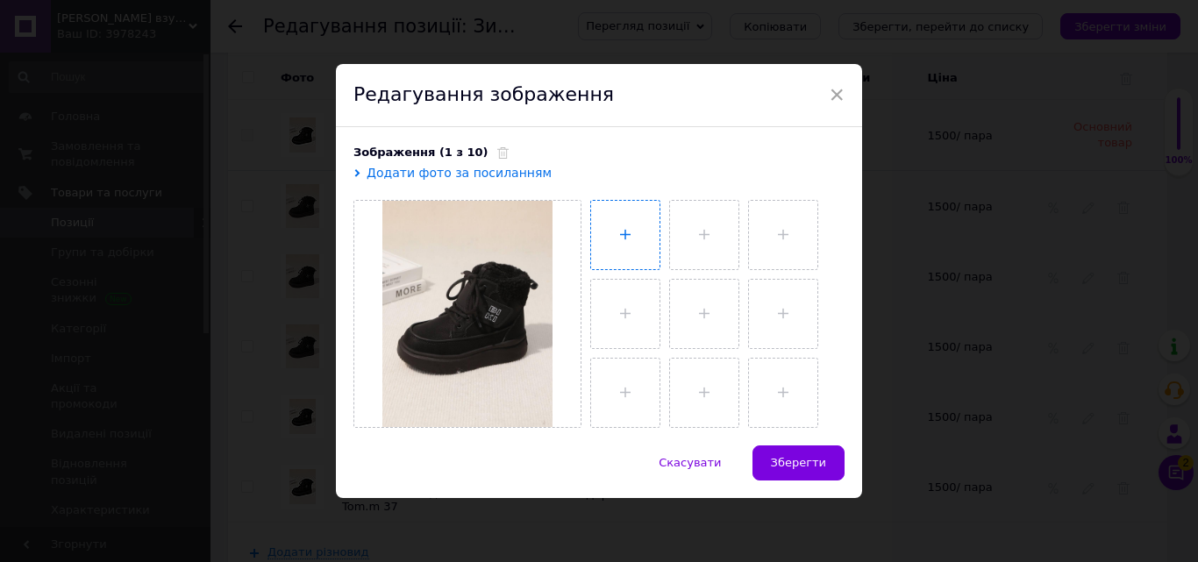
click at [638, 235] on input "file" at bounding box center [625, 235] width 68 height 68
type input "C:\fakepath\photo_2025-10-12_16-39-23 (2).jpg"
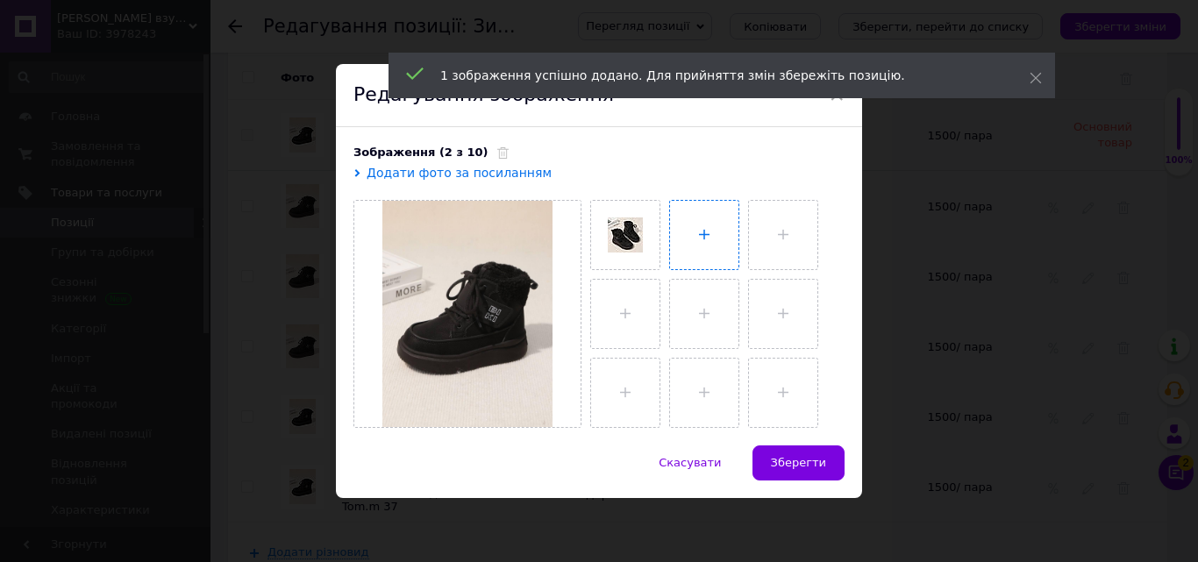
click at [714, 218] on input "file" at bounding box center [704, 235] width 68 height 68
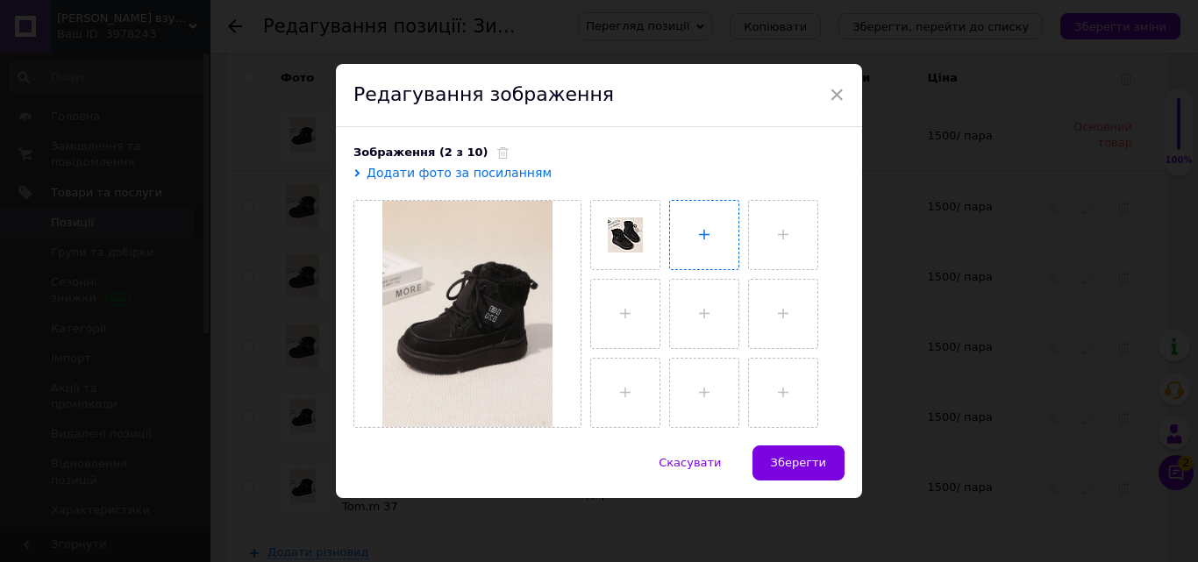
type input "C:\fakepath\photo_2025-10-12_16-39-24.jpg"
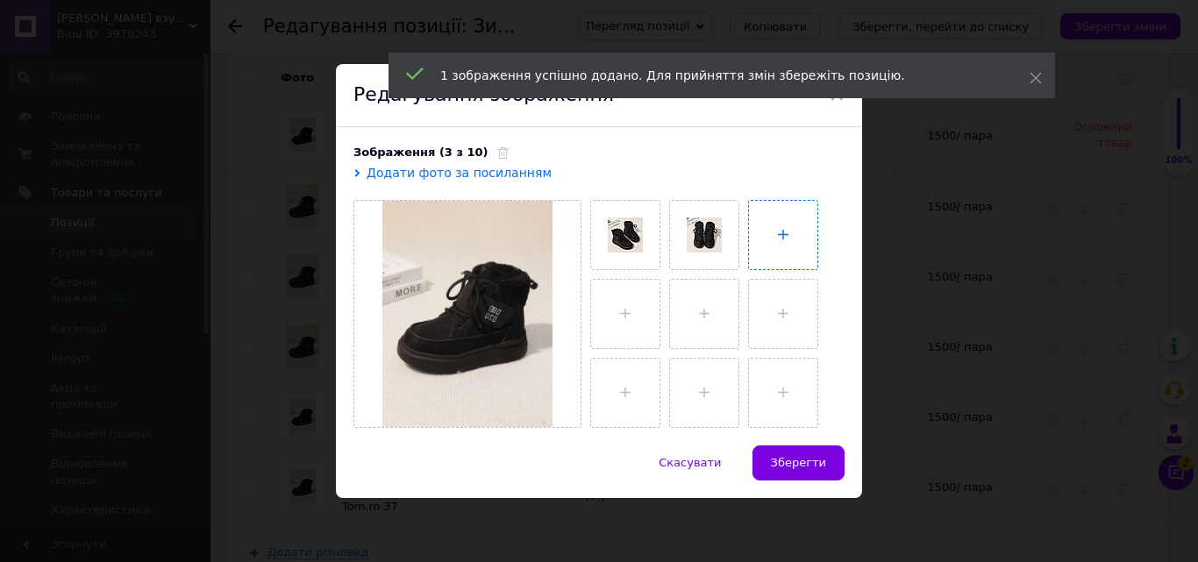
click at [782, 223] on input "file" at bounding box center [783, 235] width 68 height 68
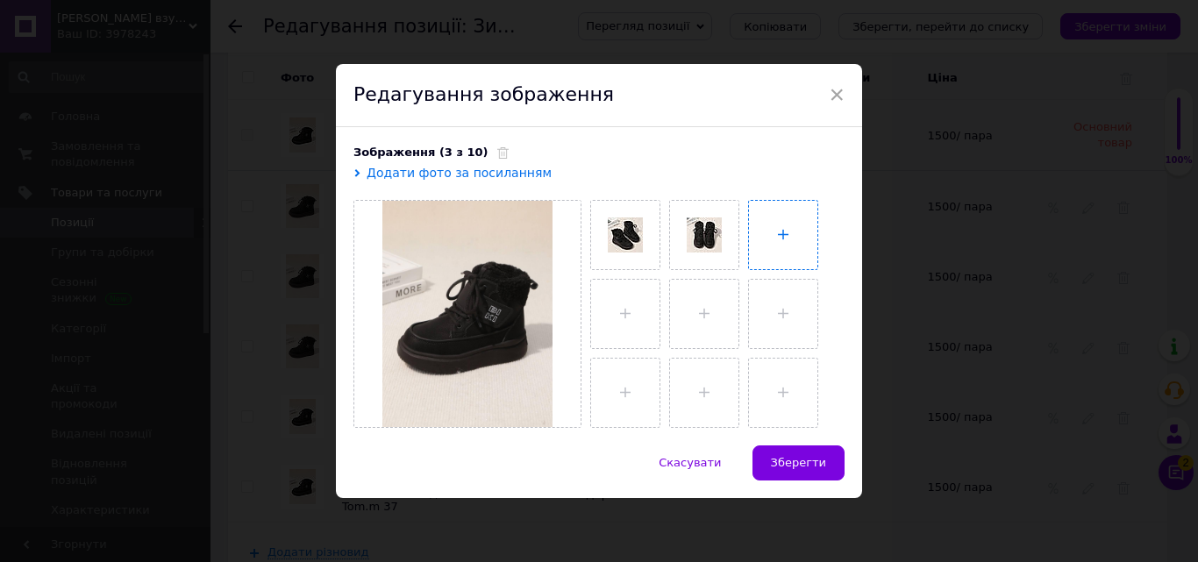
type input "C:\fakepath\photo_2025-10-12_16-39-26 (2).jpg"
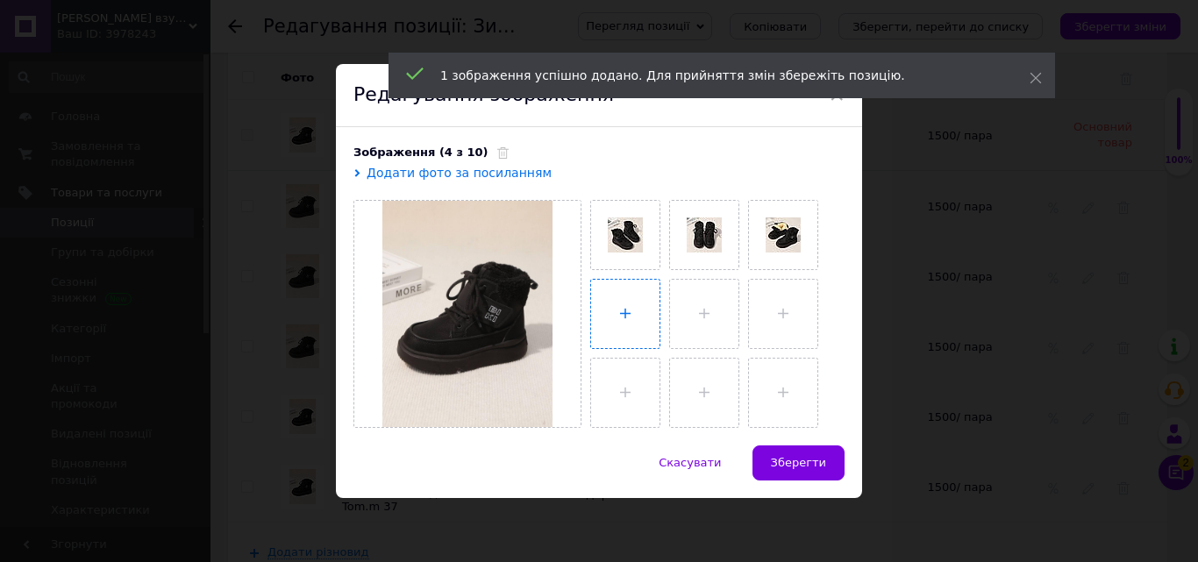
click at [635, 309] on input "file" at bounding box center [625, 314] width 68 height 68
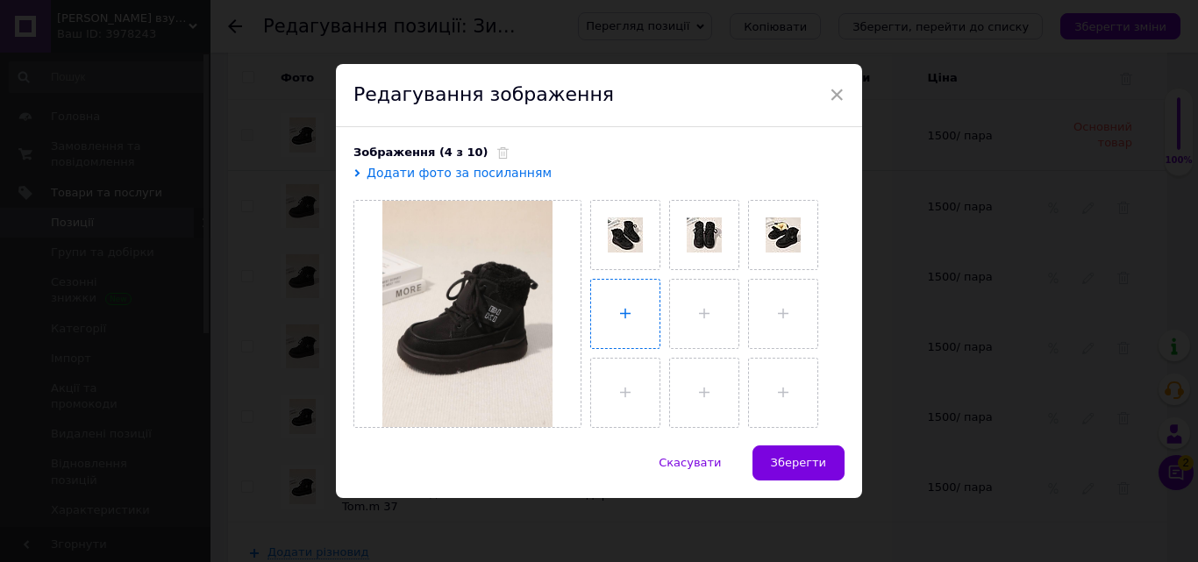
type input "C:\fakepath\photo_2025-10-12_16-39-25.jpg"
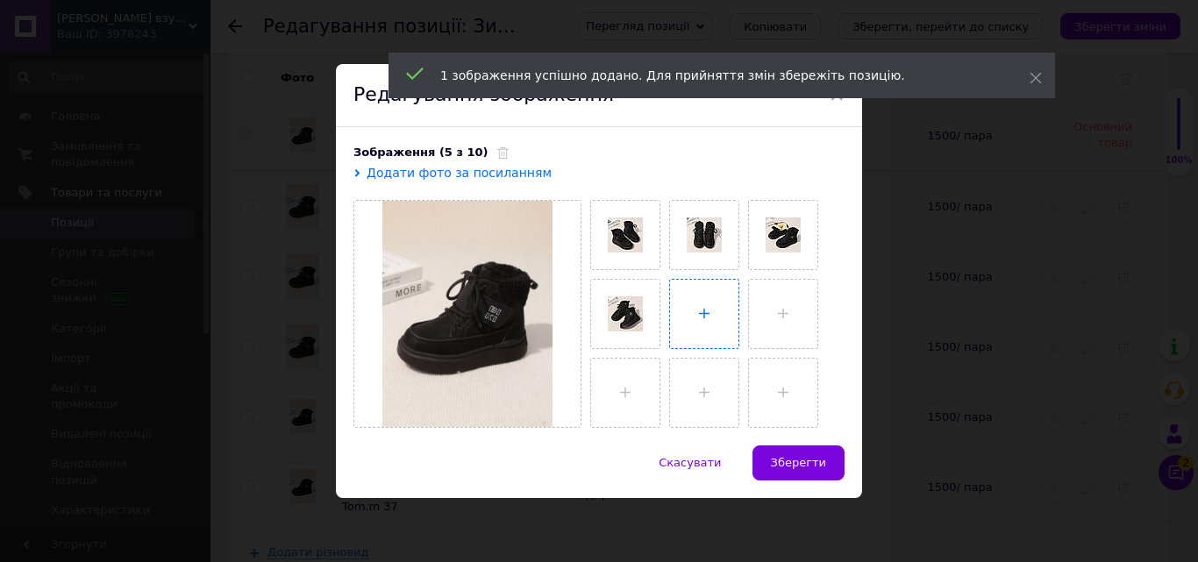
click at [710, 299] on input "file" at bounding box center [704, 314] width 68 height 68
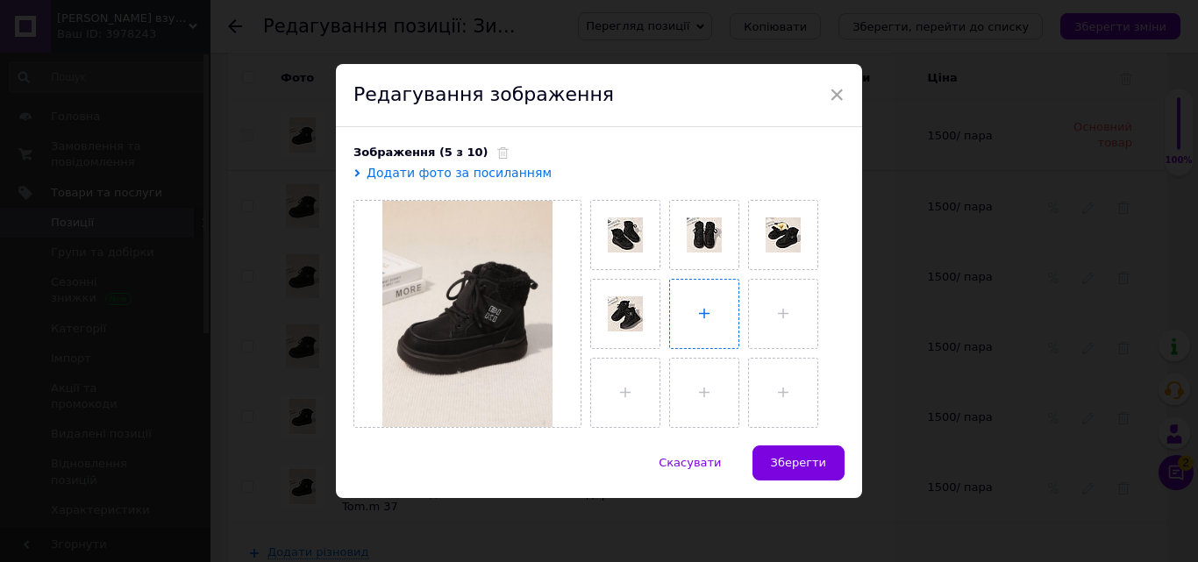
type input "C:\fakepath\photo_2025-10-12_16-39-23.jpg"
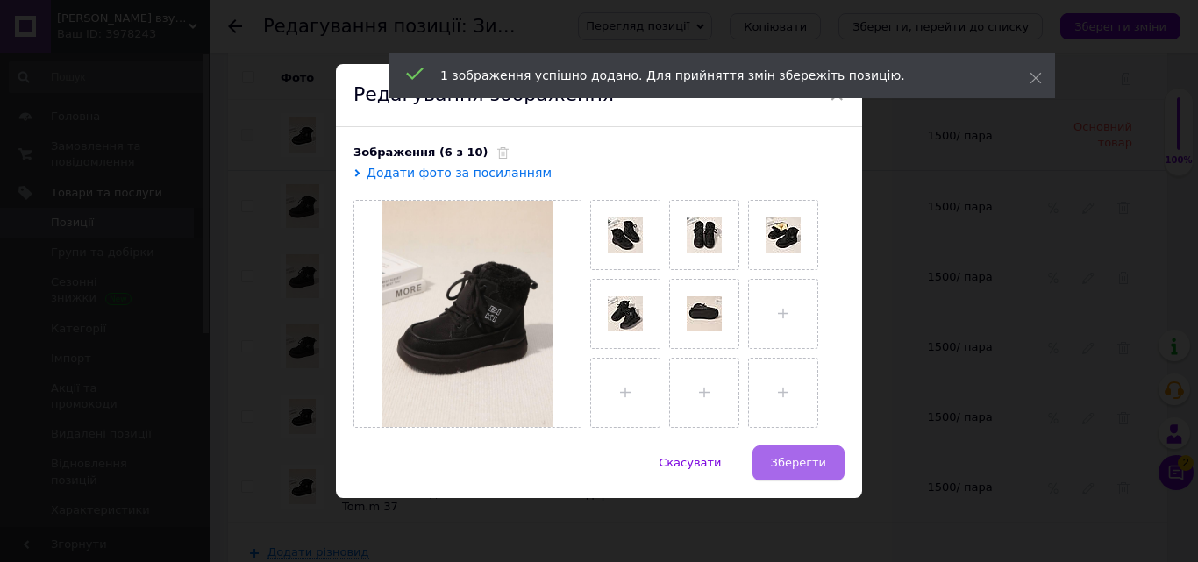
click at [795, 452] on button "Зберегти" at bounding box center [799, 463] width 92 height 35
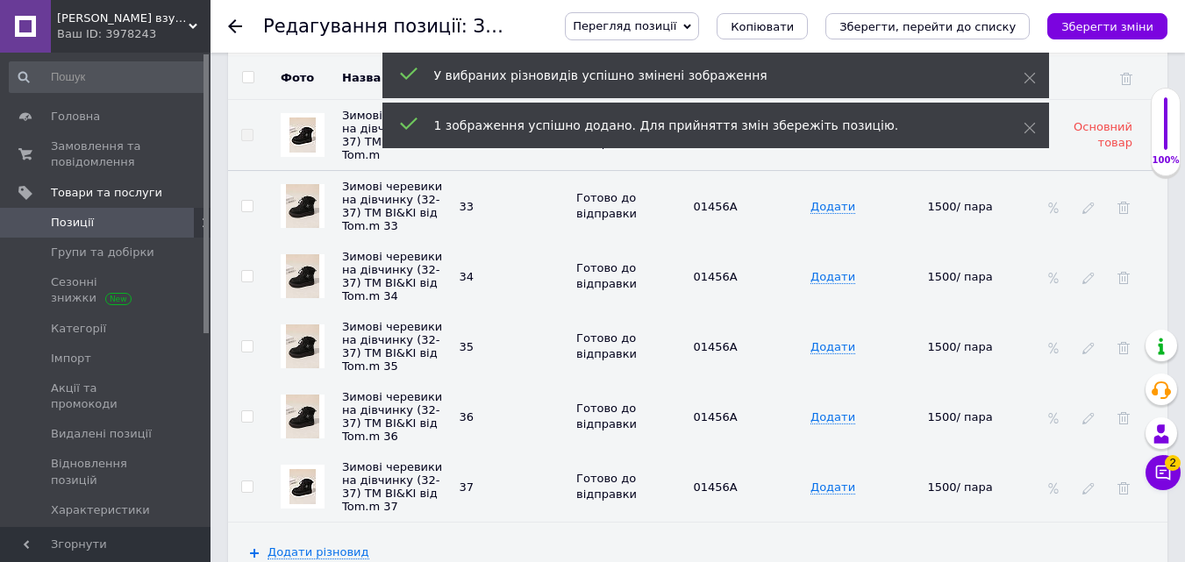
click at [301, 412] on img at bounding box center [302, 417] width 33 height 44
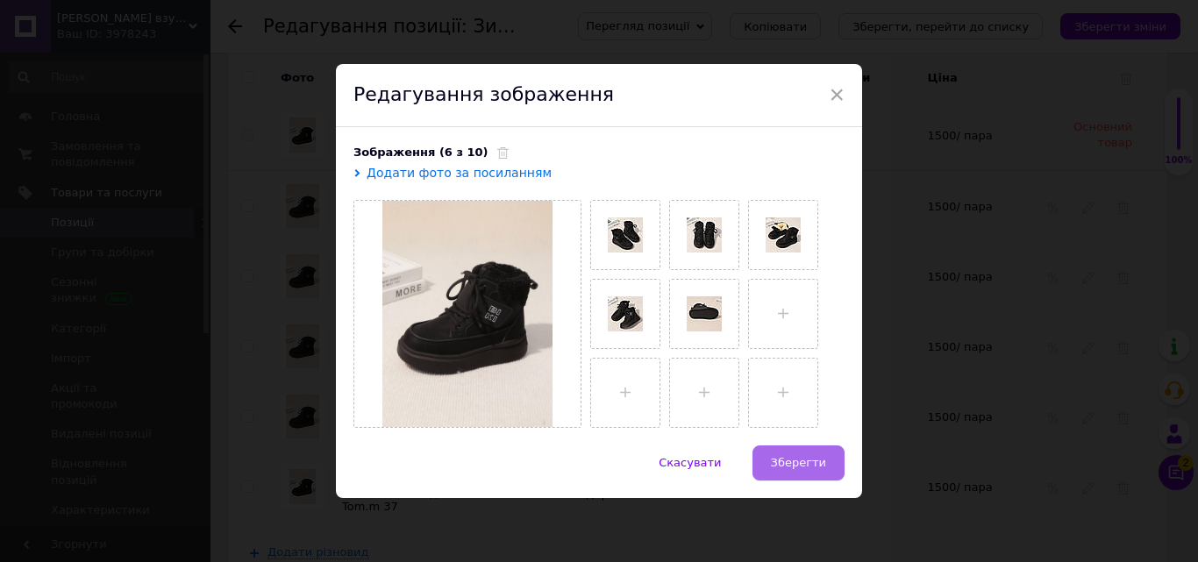
click at [817, 461] on span "Зберегти" at bounding box center [798, 462] width 55 height 13
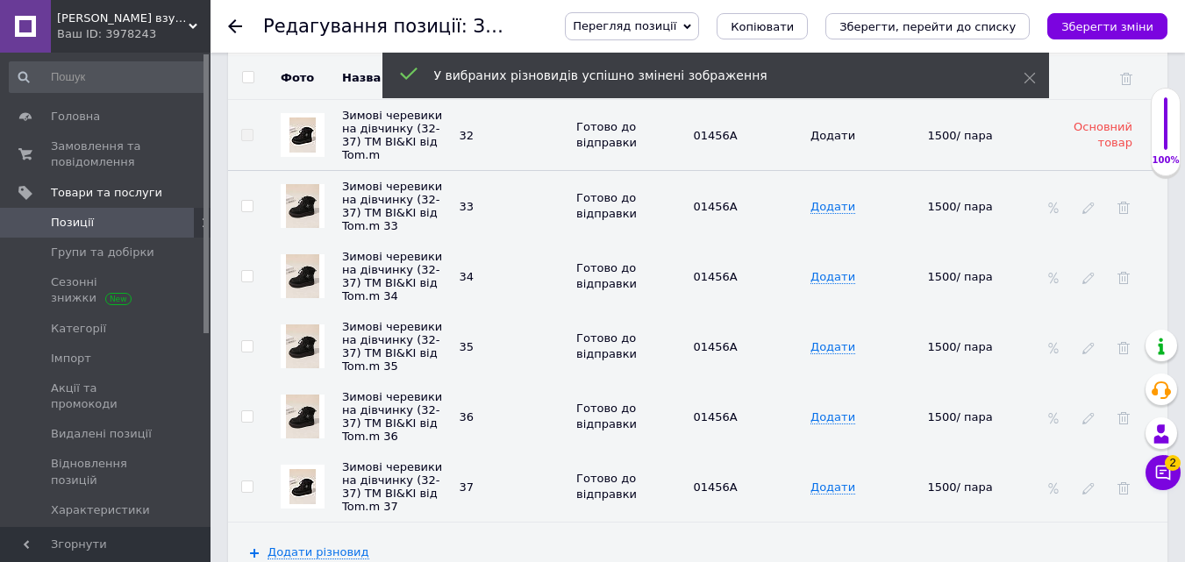
click at [309, 475] on img at bounding box center [302, 486] width 26 height 35
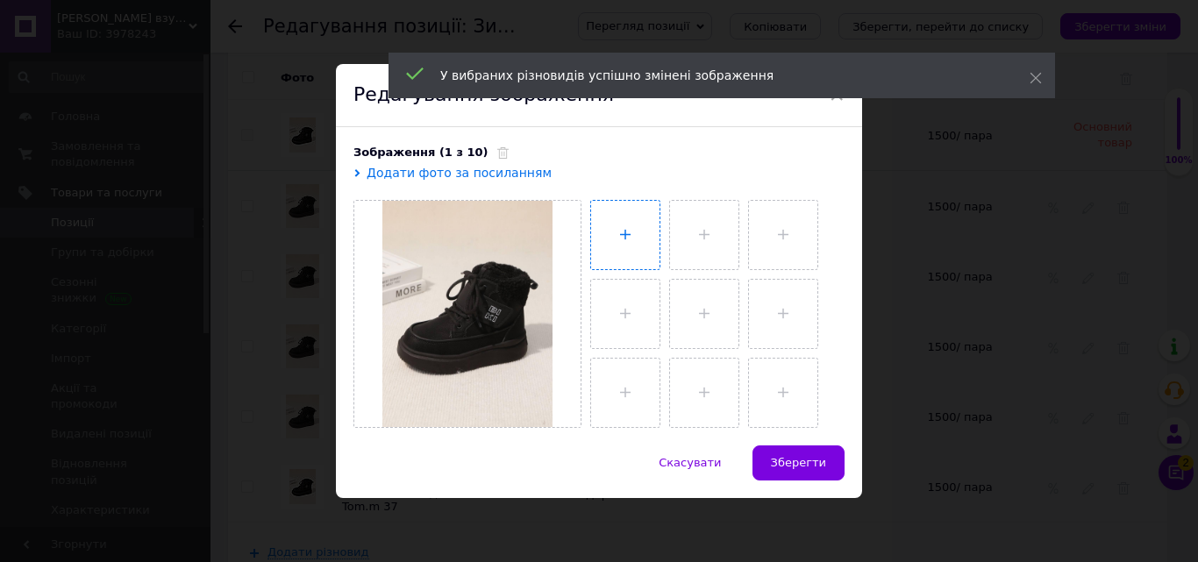
click at [602, 234] on input "file" at bounding box center [625, 235] width 68 height 68
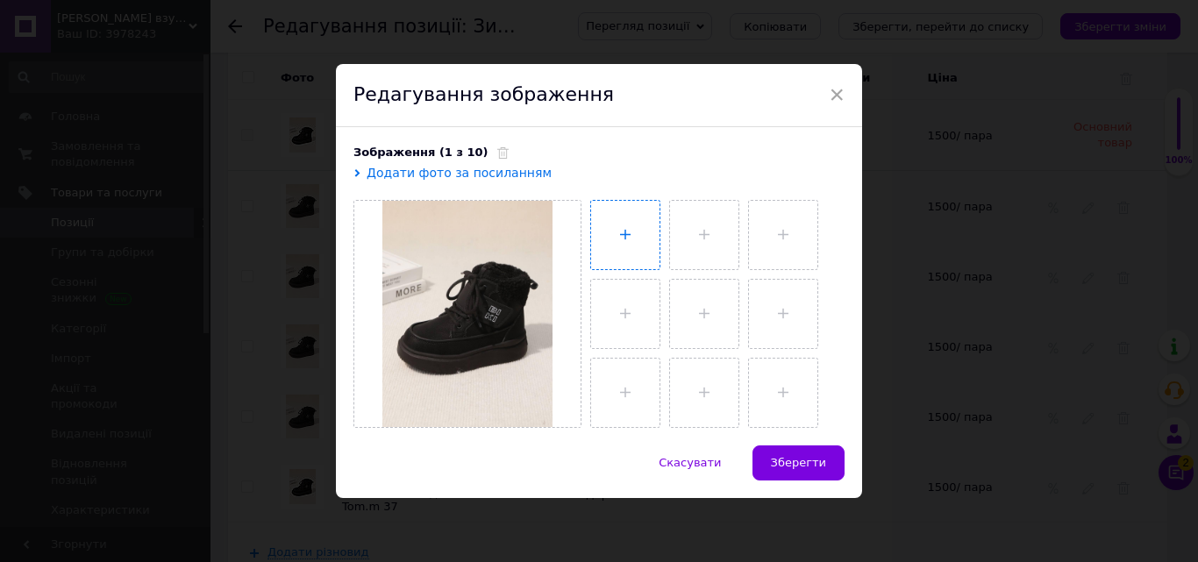
type input "C:\fakepath\photo_2025-10-12_16-39-23 (2).jpg"
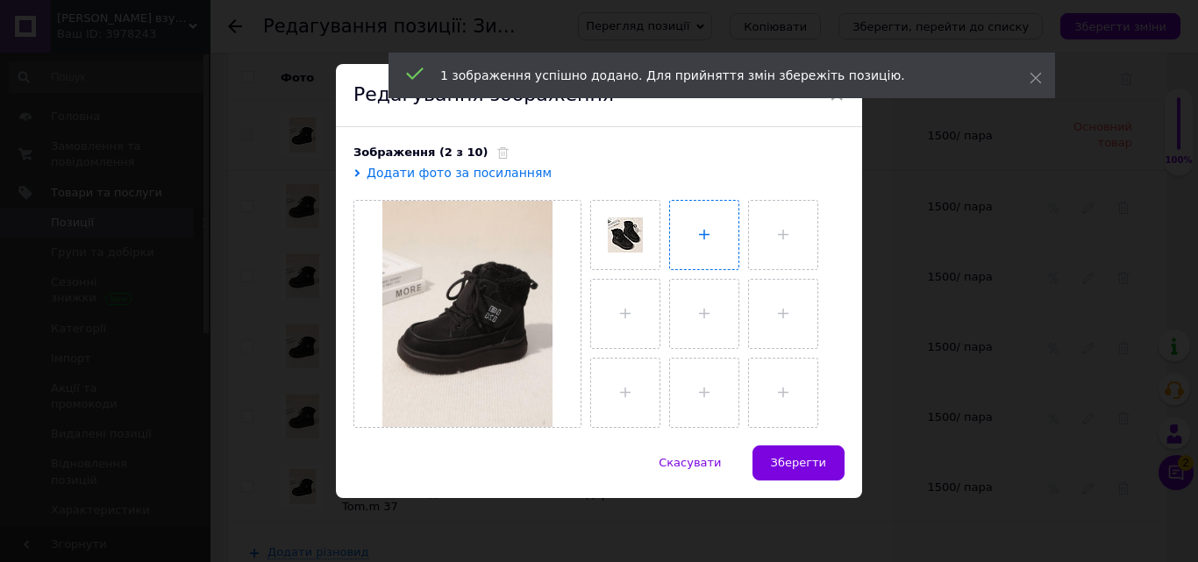
click at [703, 225] on input "file" at bounding box center [704, 235] width 68 height 68
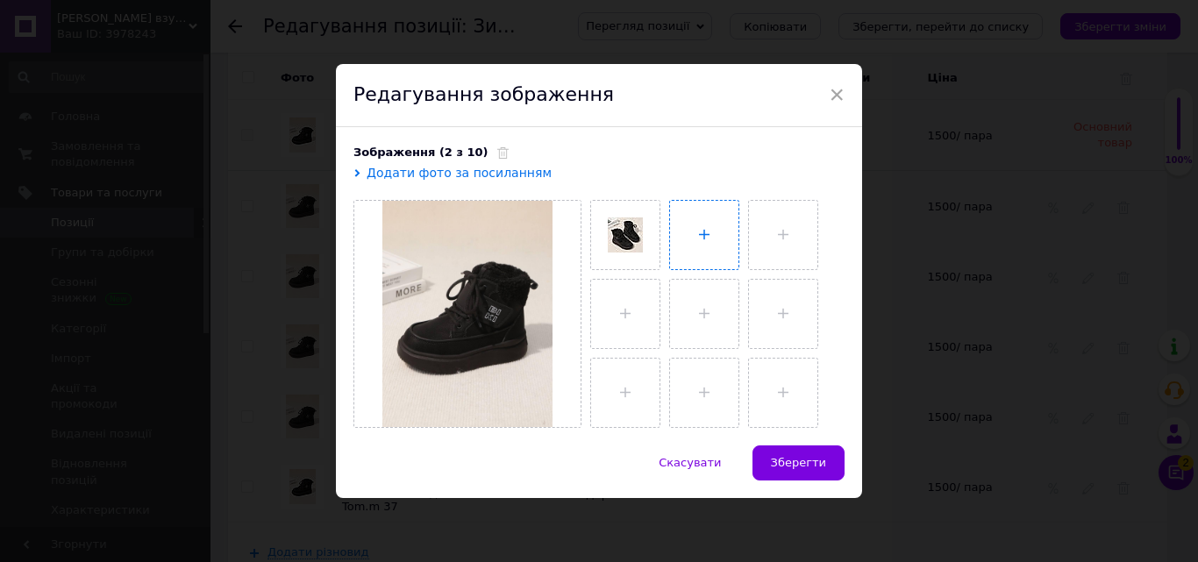
type input "C:\fakepath\photo_2025-10-12_16-39-24.jpg"
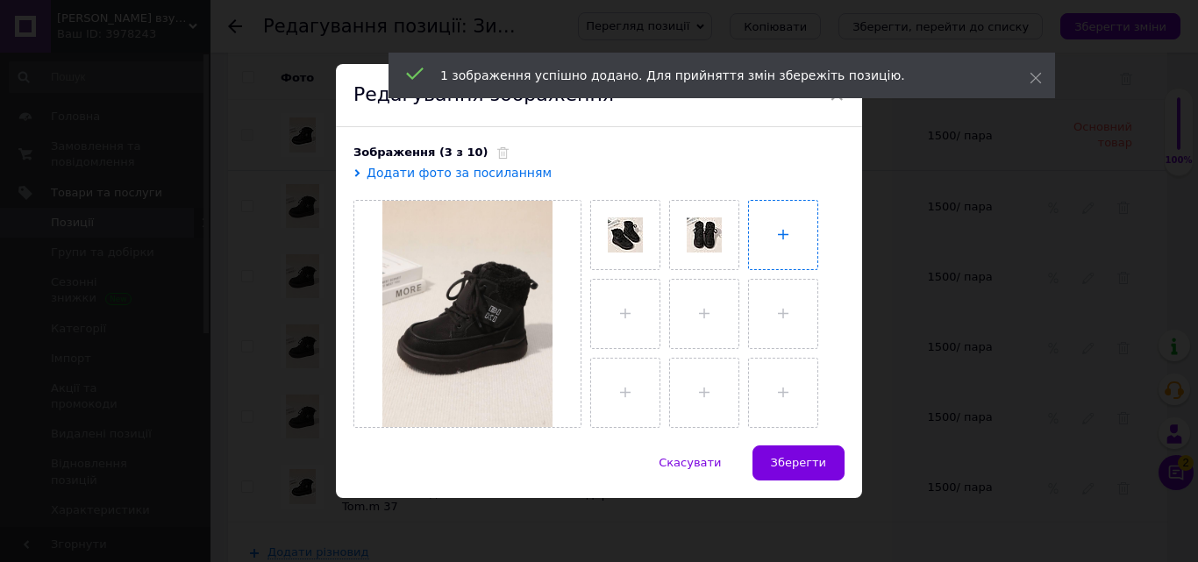
click at [797, 231] on input "file" at bounding box center [783, 235] width 68 height 68
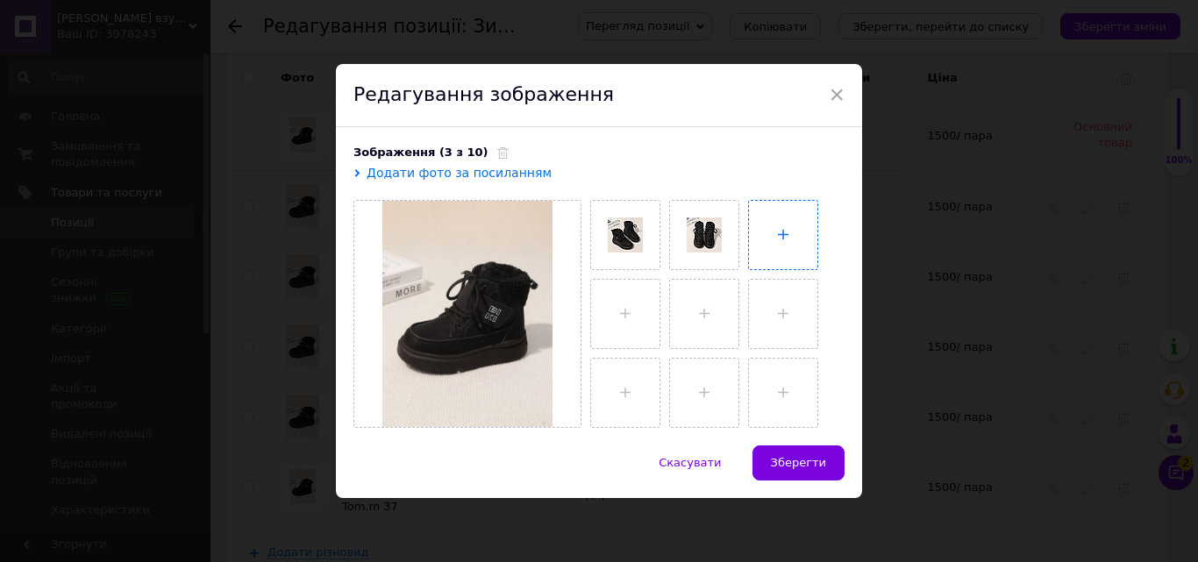
type input "C:\fakepath\photo_2025-10-12_16-39-26 (2).jpg"
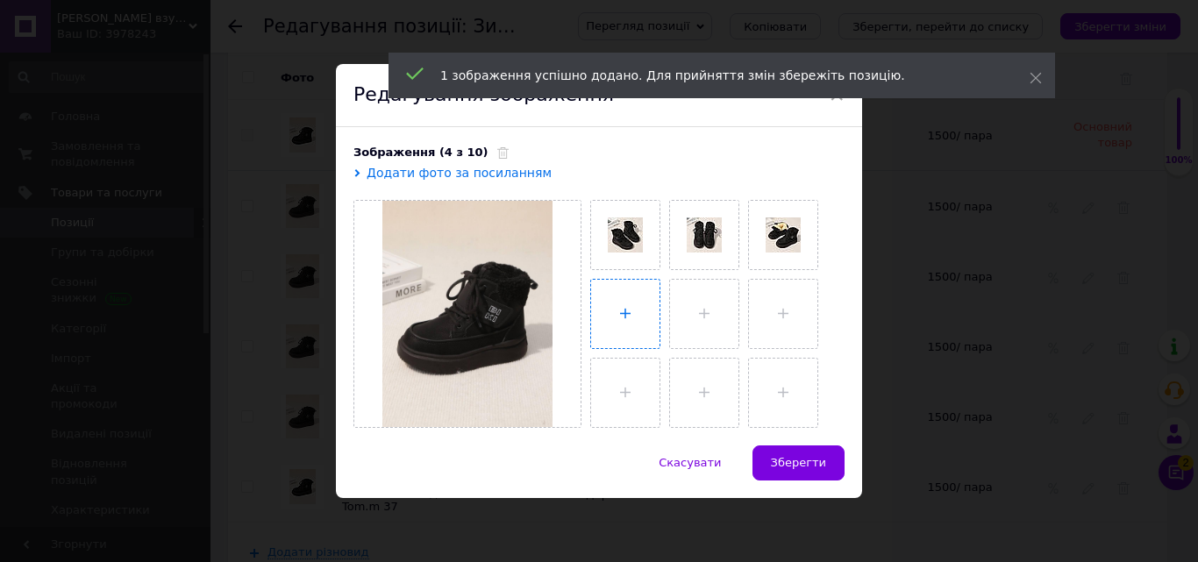
click at [601, 330] on input "file" at bounding box center [625, 314] width 68 height 68
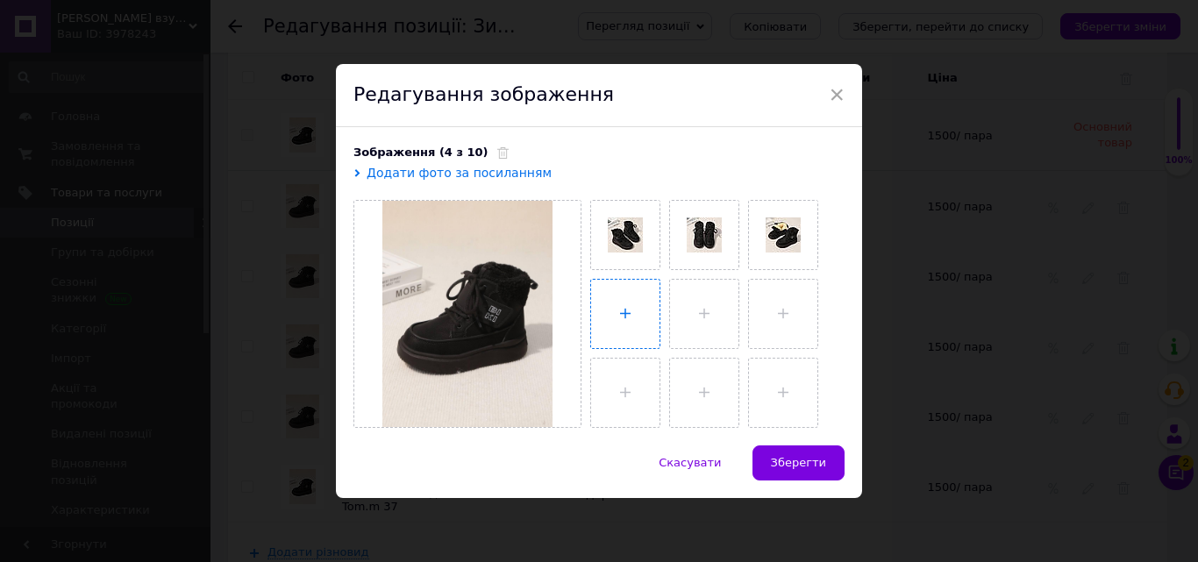
type input "C:\fakepath\photo_2025-10-12_16-39-25.jpg"
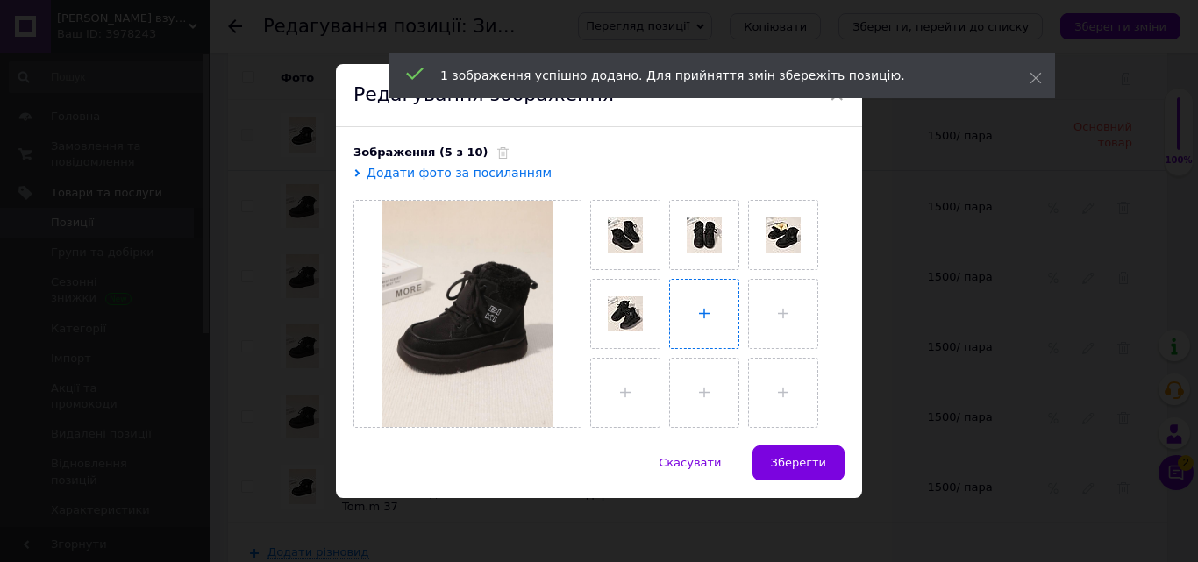
click at [696, 299] on input "file" at bounding box center [704, 314] width 68 height 68
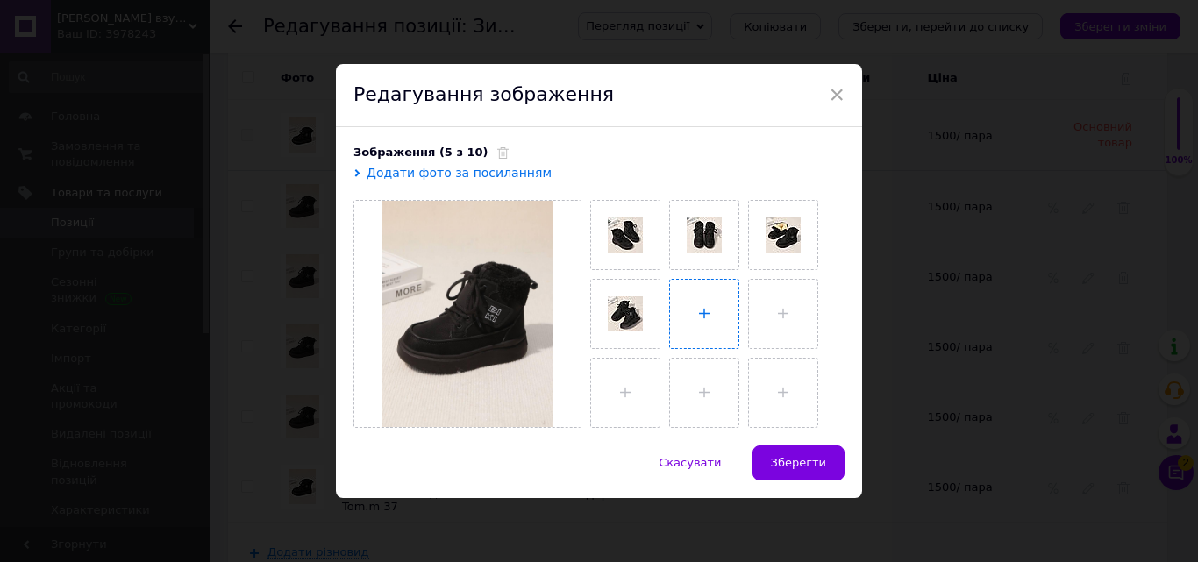
type input "C:\fakepath\photo_2025-10-12_16-39-23.jpg"
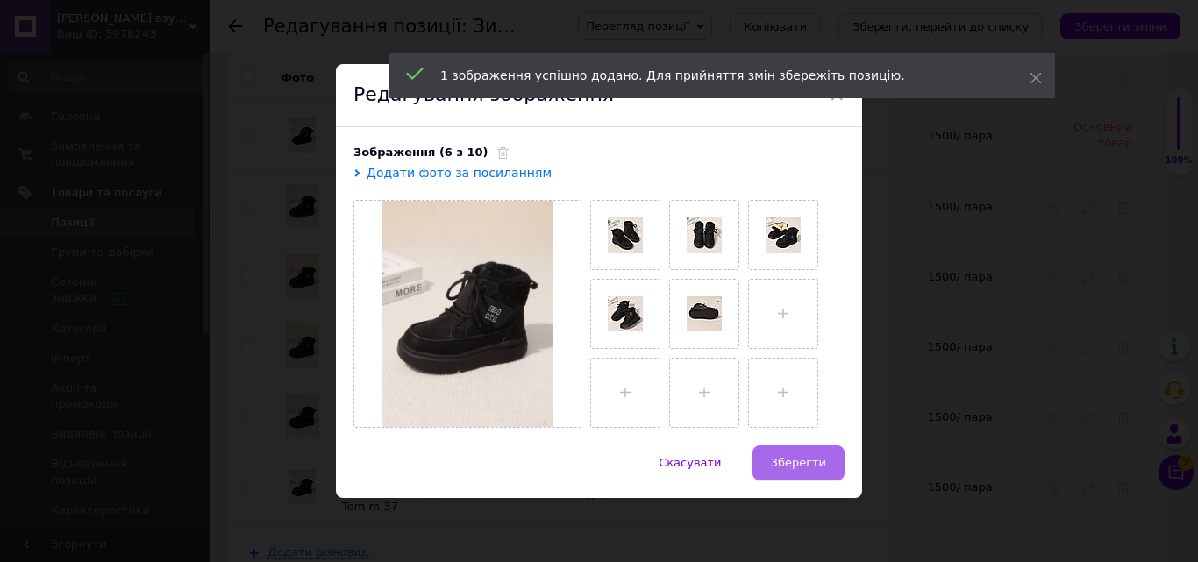
click at [805, 465] on span "Зберегти" at bounding box center [798, 462] width 55 height 13
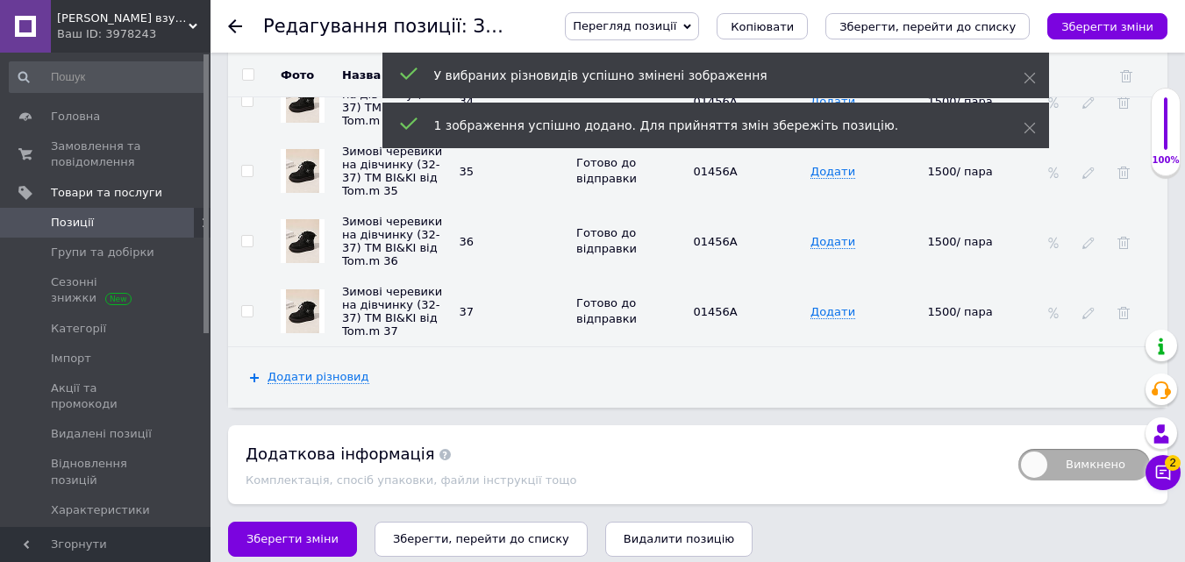
scroll to position [2696, 0]
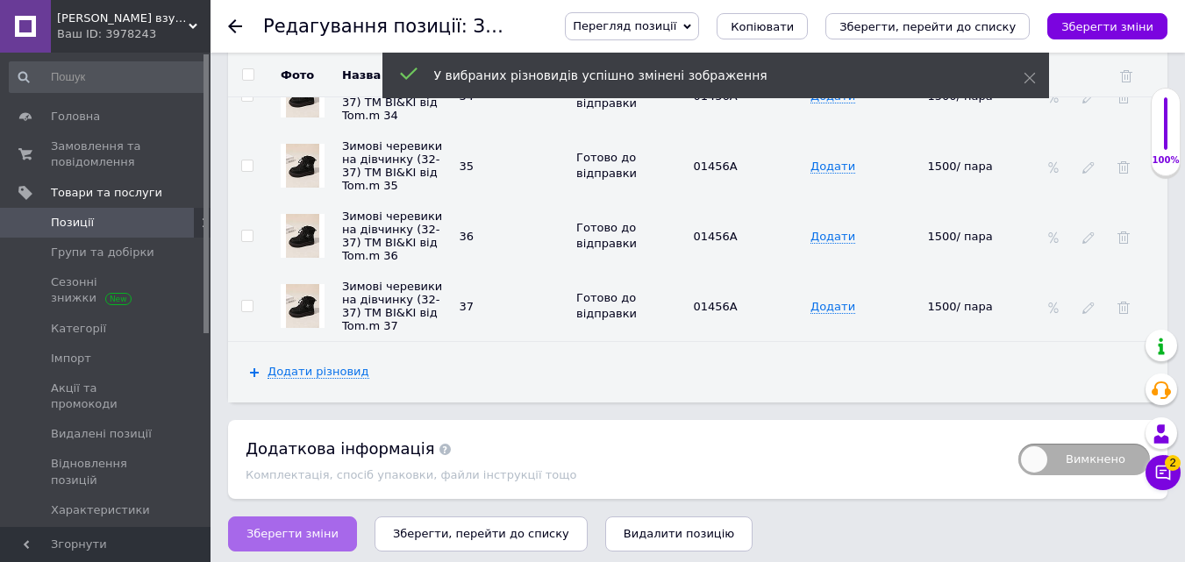
click at [287, 527] on span "Зберегти зміни" at bounding box center [292, 533] width 92 height 13
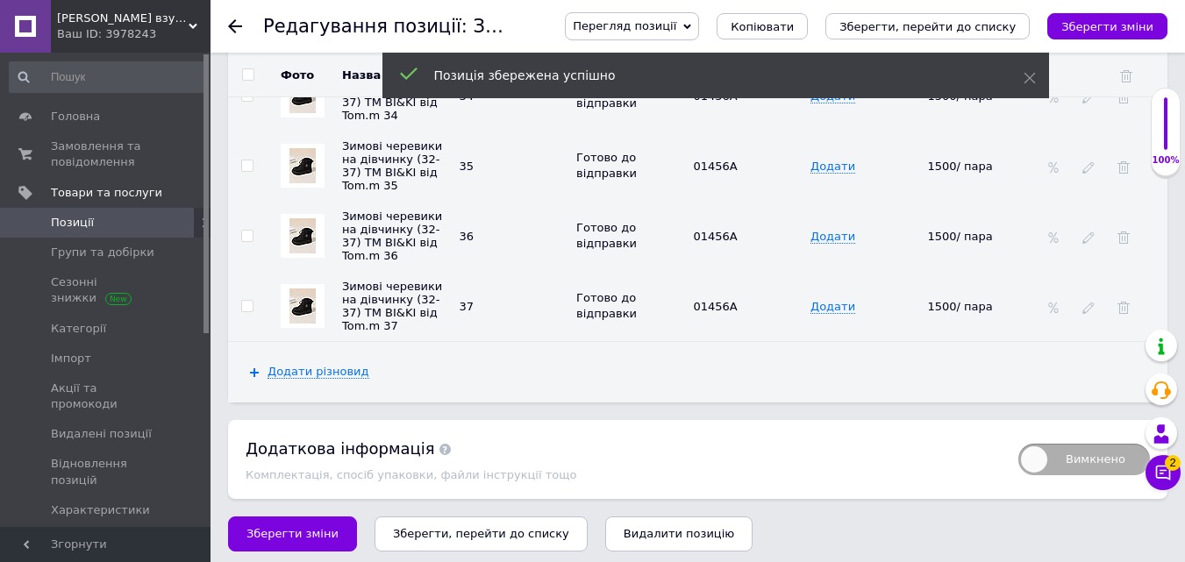
click at [431, 527] on icon "Зберегти, перейти до списку" at bounding box center [481, 533] width 176 height 13
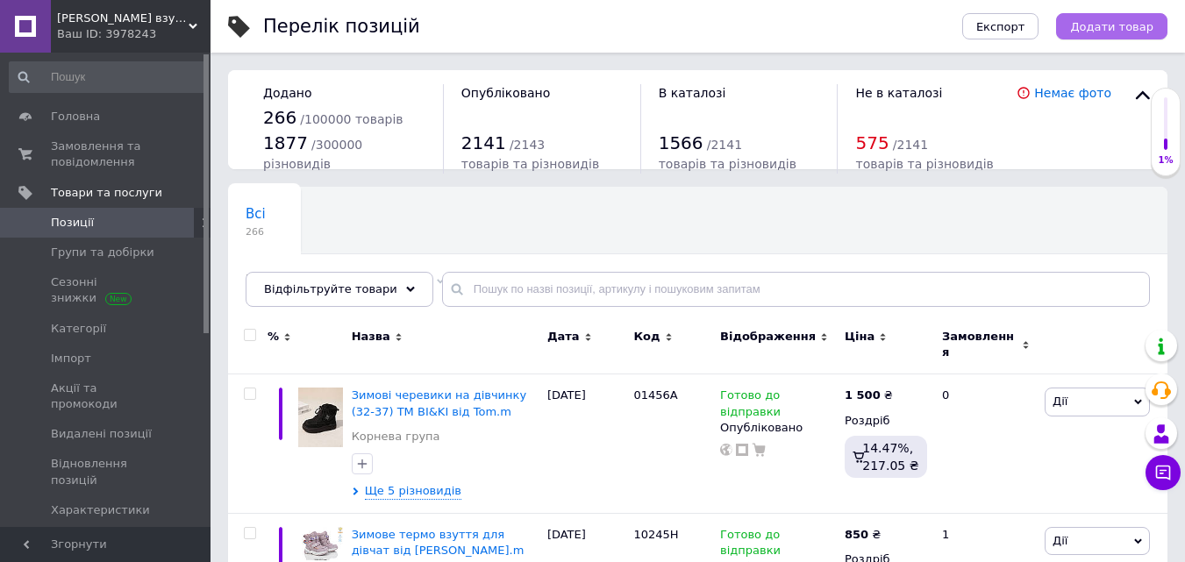
click at [1117, 20] on span "Додати товар" at bounding box center [1111, 26] width 83 height 13
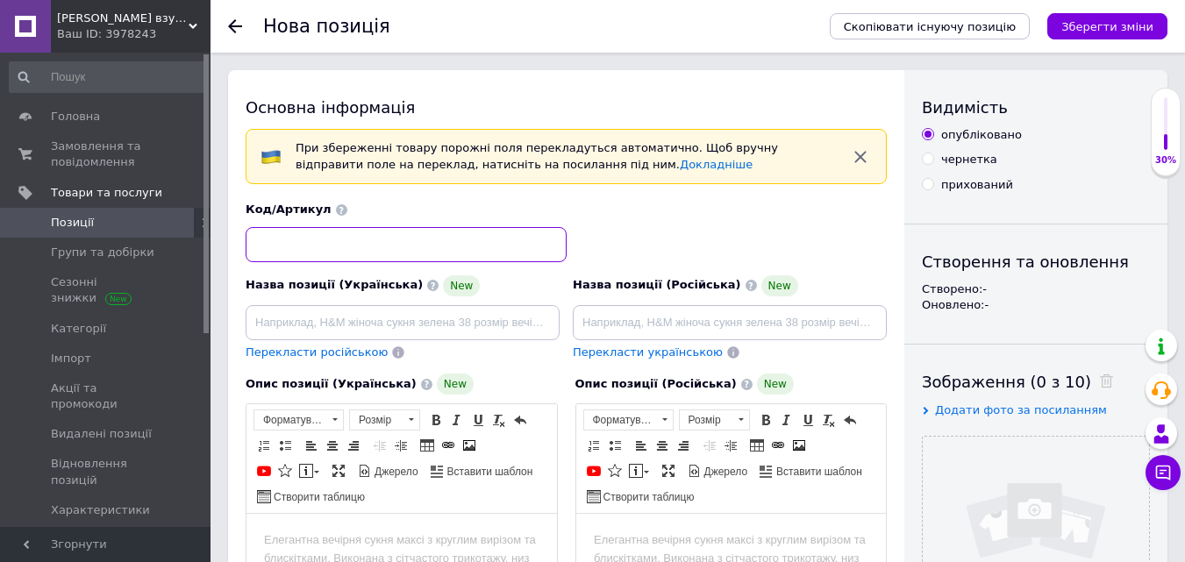
drag, startPoint x: 348, startPoint y: 236, endPoint x: 457, endPoint y: 206, distance: 112.8
click at [357, 232] on input at bounding box center [406, 244] width 321 height 35
type input "01456С"
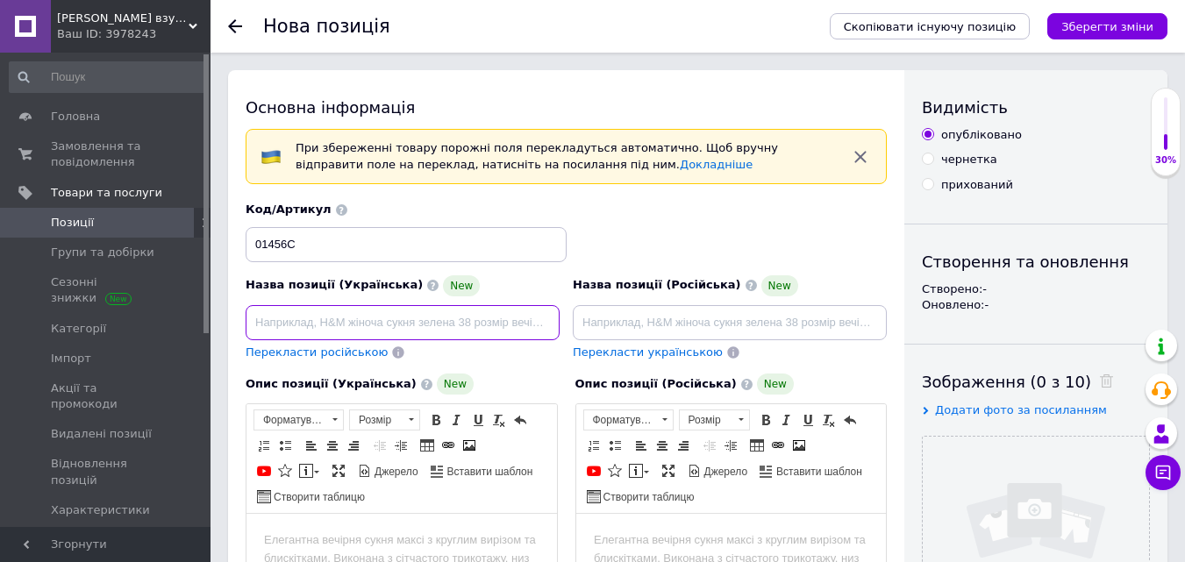
click at [277, 325] on input at bounding box center [403, 322] width 314 height 35
paste input "Зимові черевики на дівчинку (32-37) ТМ BI&KI від Tom.m"
type input "Зимові черевики на дівчинку (32-37) ТМ BI&KI від Tom.m"
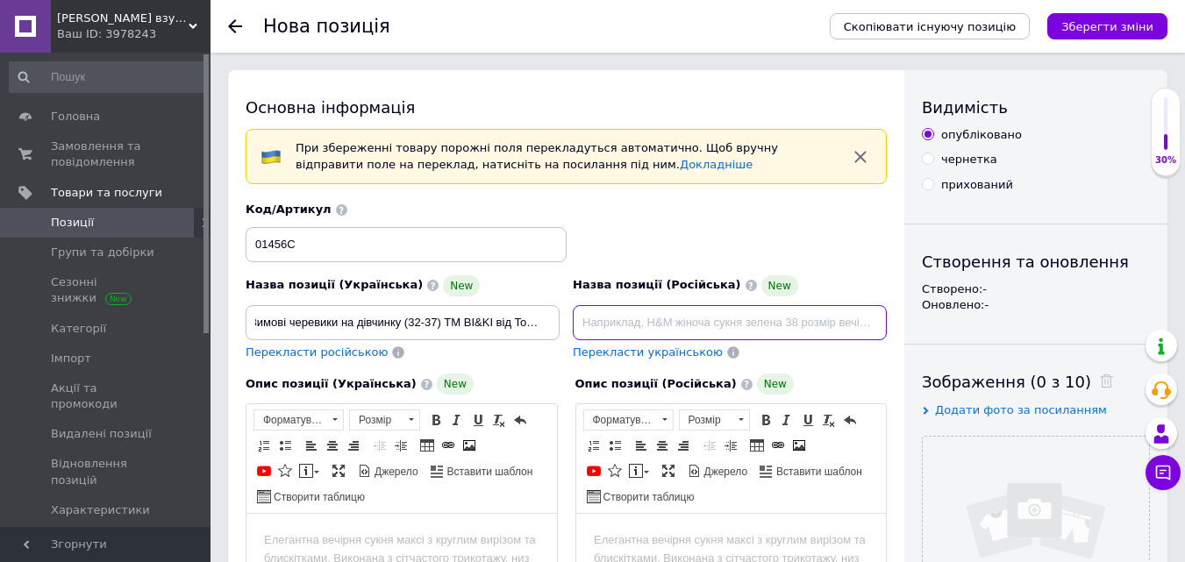
click at [601, 325] on input at bounding box center [730, 322] width 314 height 35
paste input "Зимнии ботинки на девочку (32-37) ТМ BI&KI от Tom.m"
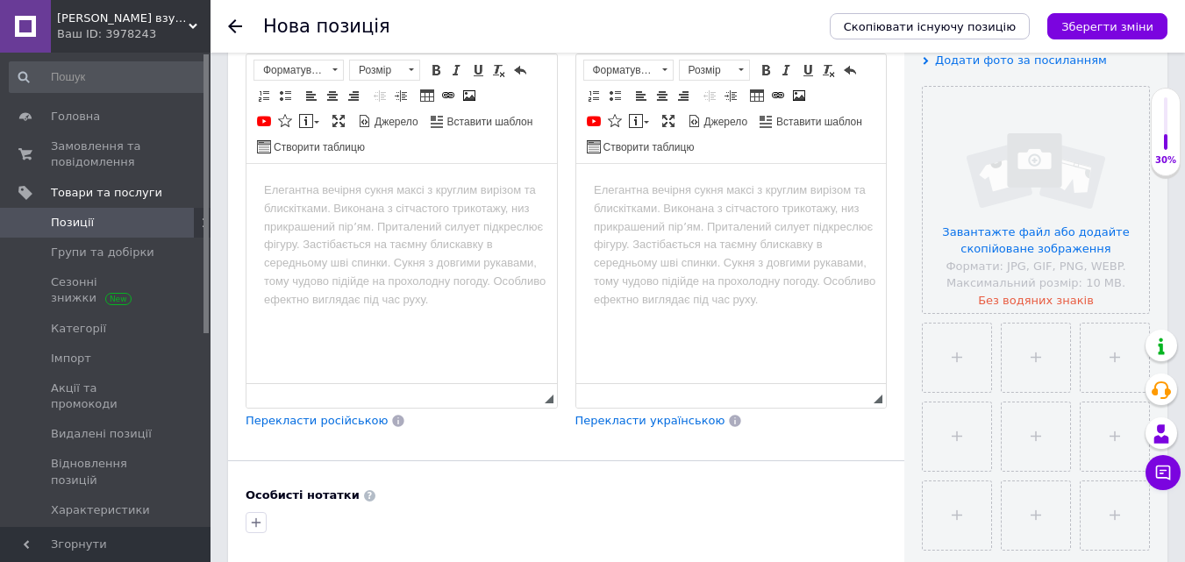
scroll to position [351, 0]
type input "Зимнии ботинки на девочку (32-37) ТМ BI&KI от Tom.m"
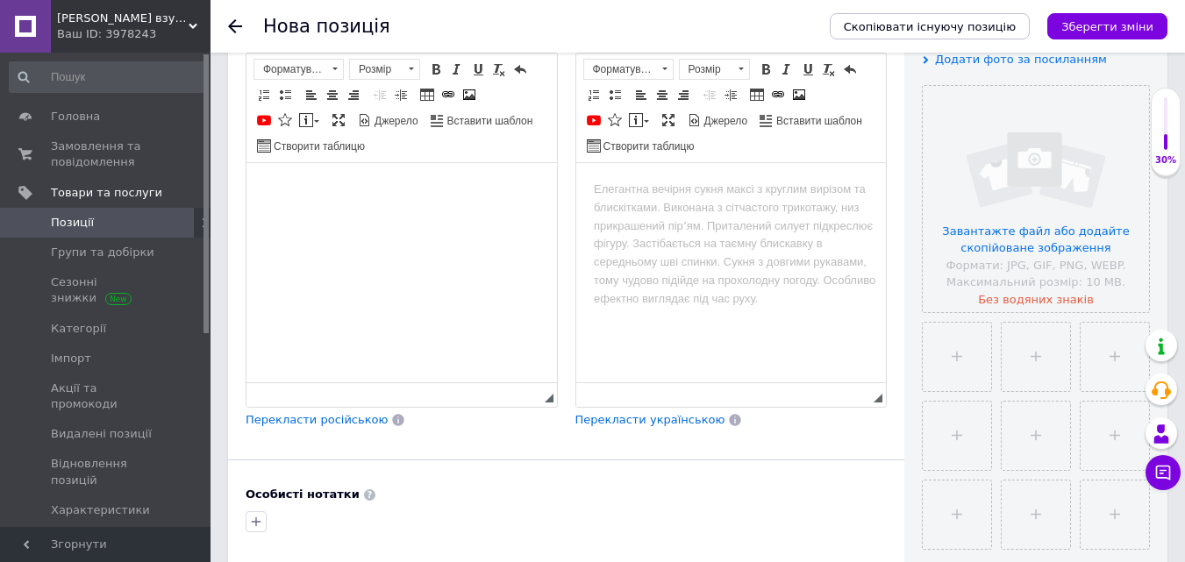
click at [304, 196] on body "Редактор, 37512021-C4E6-46BE-B398-12DCF187E20A" at bounding box center [401, 190] width 275 height 18
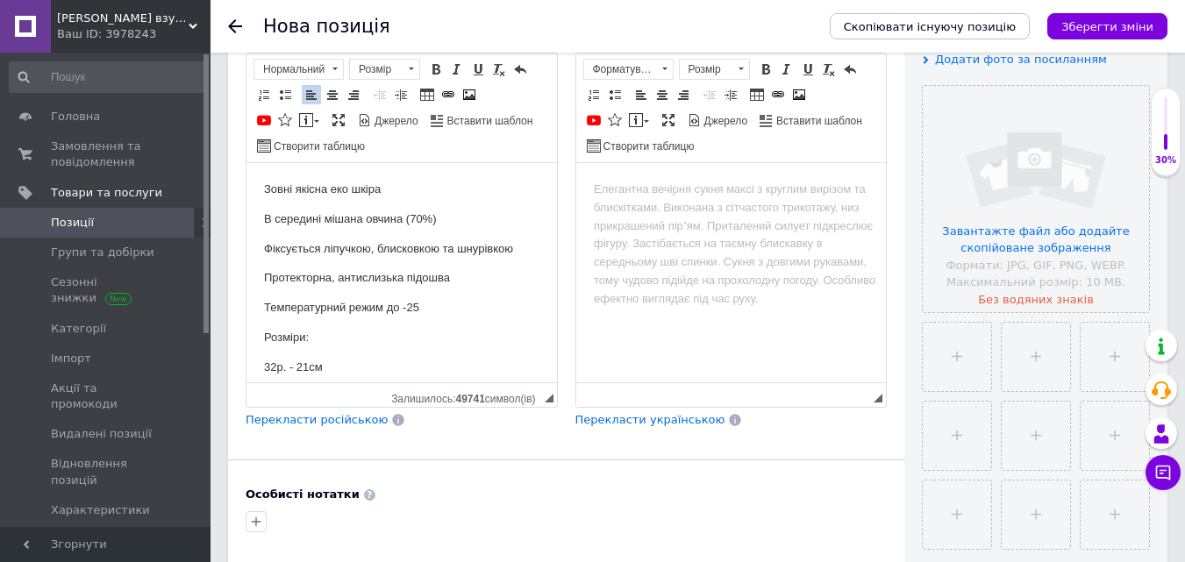
scroll to position [139, 0]
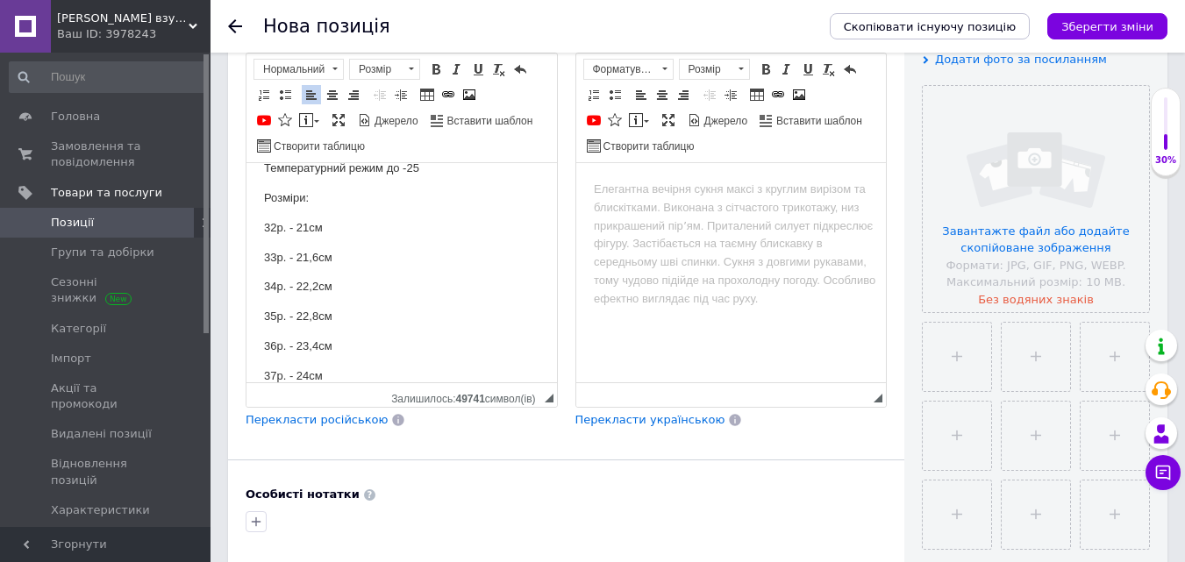
click at [269, 204] on p "Розміри:" at bounding box center [401, 198] width 275 height 18
click at [261, 213] on html "Зовні якісна еко шкіра В середині мішана овчина (70%) Фіксується ліпучкою, блис…" at bounding box center [401, 214] width 311 height 380
click at [263, 210] on html "Зовні якісна еко шкіра В середині мішана овчина (70%) Фіксується ліпучкою, блис…" at bounding box center [401, 214] width 311 height 380
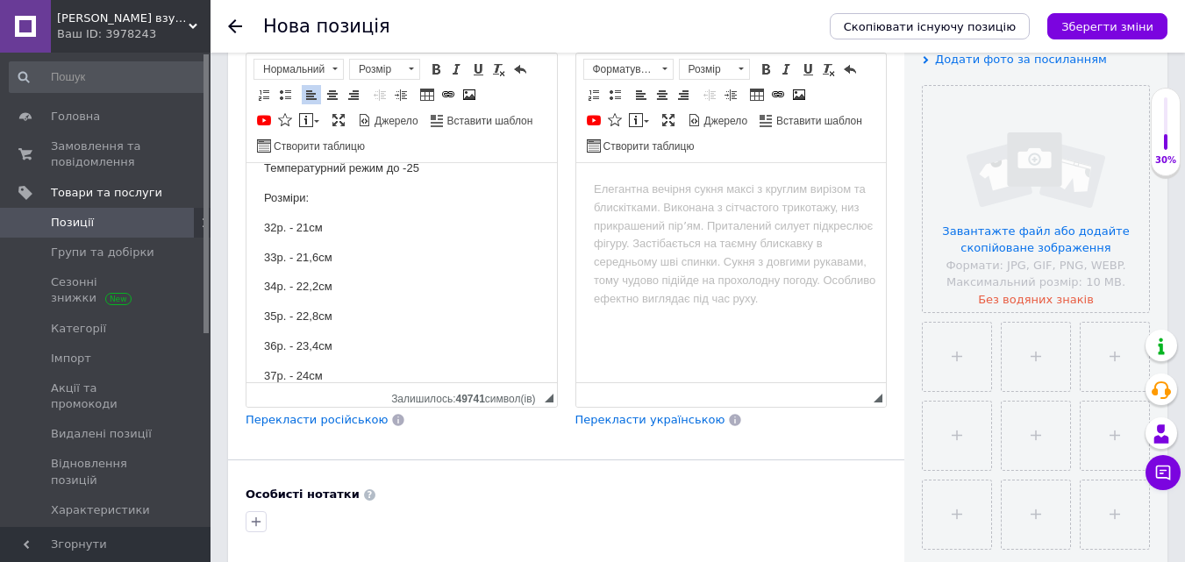
click at [353, 422] on span "Перекласти російською" at bounding box center [317, 419] width 142 height 13
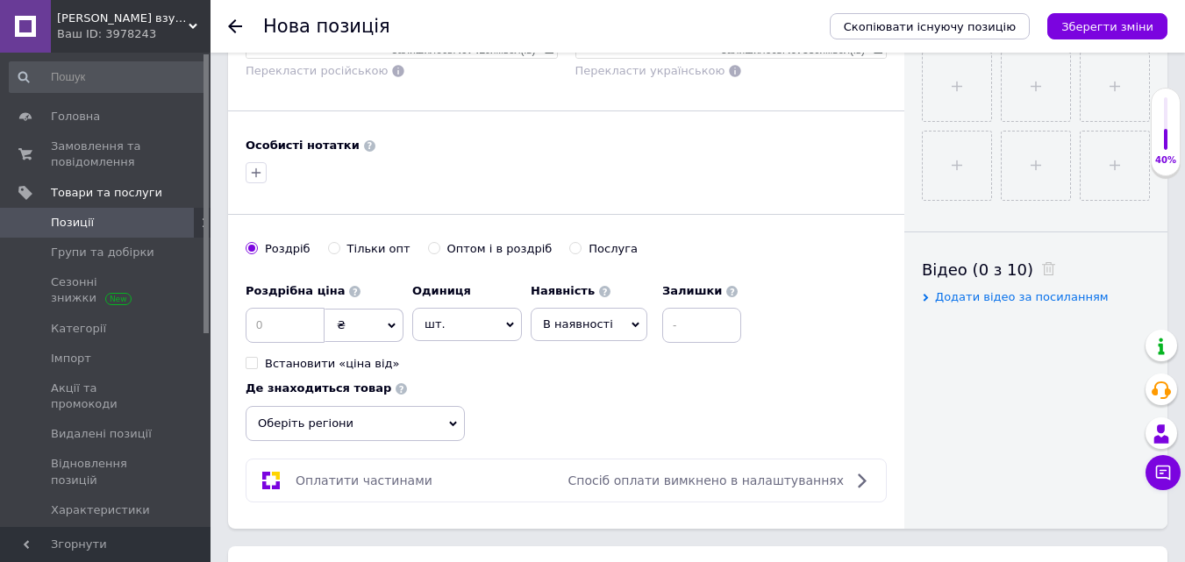
scroll to position [702, 0]
click at [685, 139] on div "Особисті нотатки" at bounding box center [566, 144] width 641 height 16
drag, startPoint x: 295, startPoint y: 319, endPoint x: 341, endPoint y: 302, distance: 49.7
click at [298, 318] on input at bounding box center [285, 323] width 79 height 35
type input "1500"
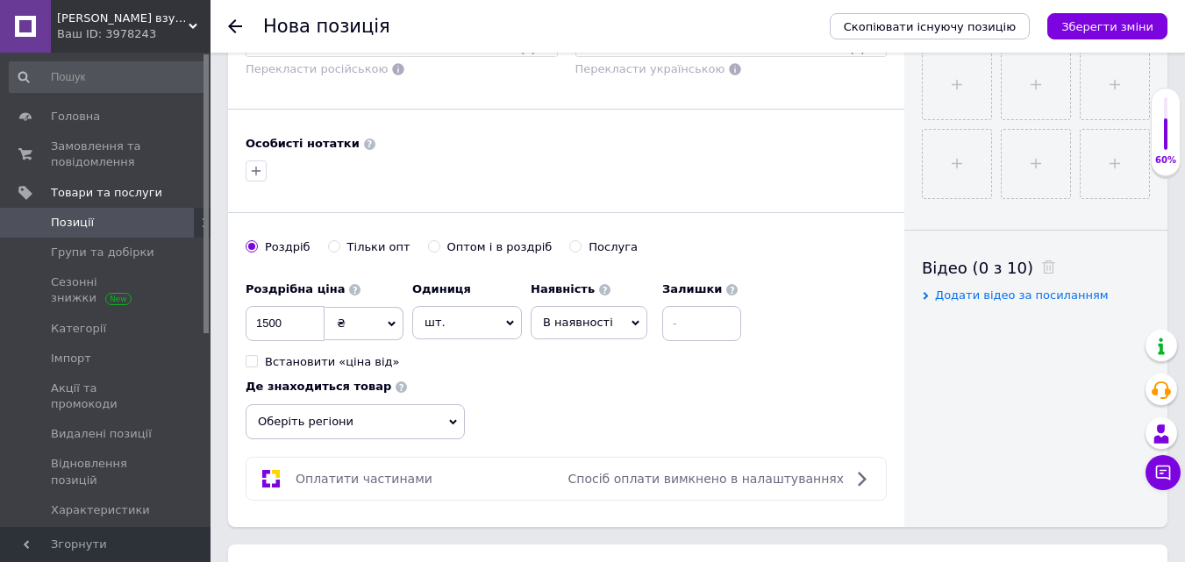
click at [475, 327] on span "шт." at bounding box center [467, 322] width 110 height 33
click at [454, 505] on li "пара" at bounding box center [467, 501] width 108 height 25
click at [616, 315] on span "В наявності" at bounding box center [589, 322] width 117 height 33
click at [560, 429] on li "Готово до відправки" at bounding box center [589, 432] width 115 height 40
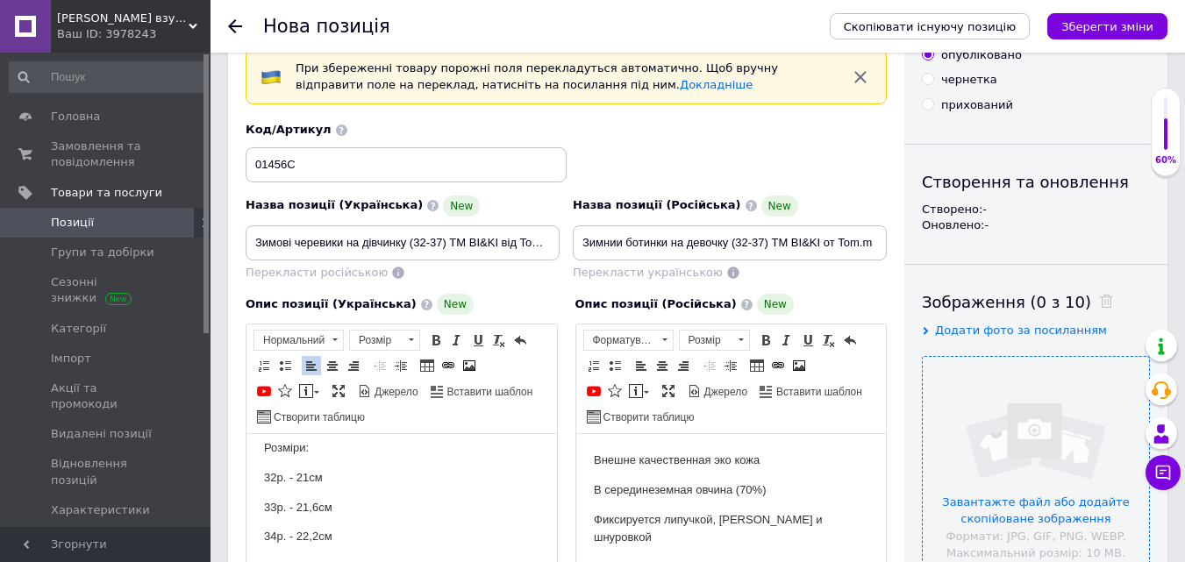
scroll to position [175, 0]
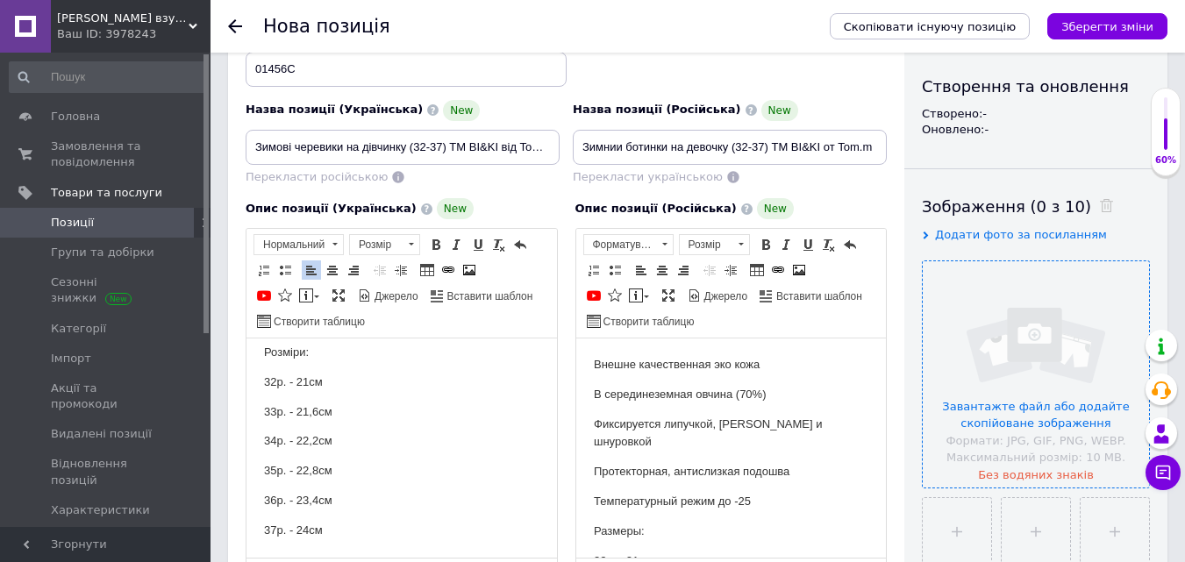
click at [1028, 310] on input "file" at bounding box center [1036, 374] width 226 height 226
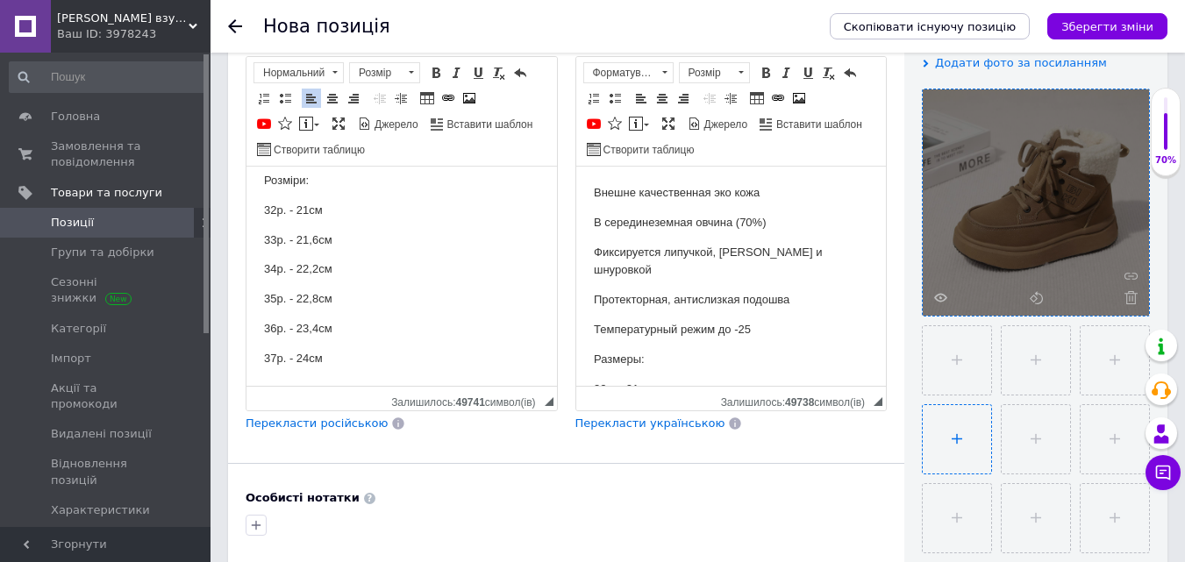
scroll to position [351, 0]
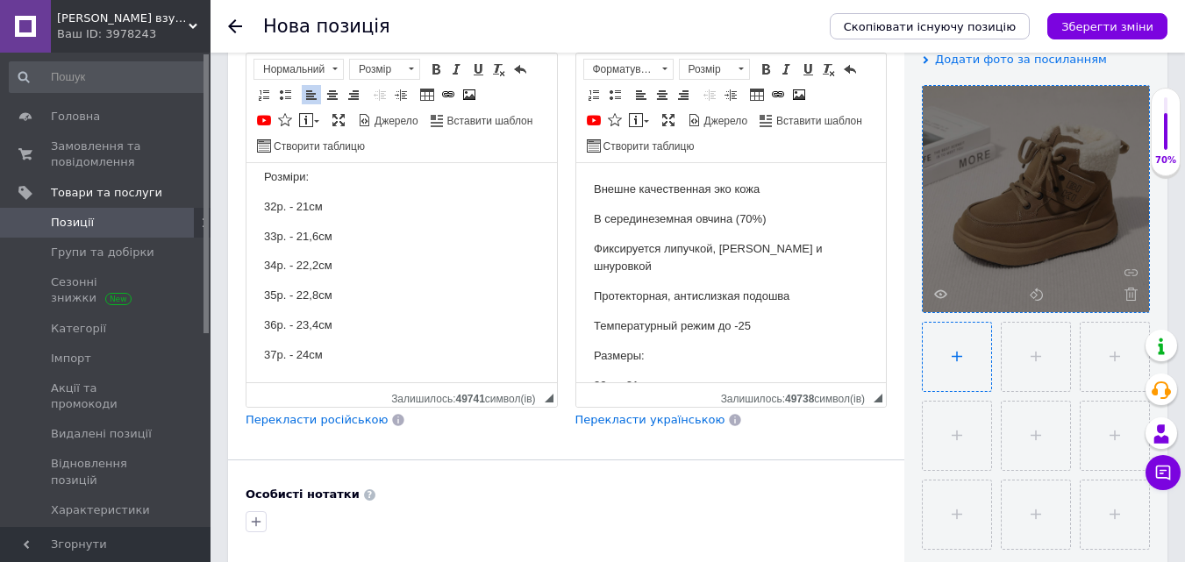
click at [969, 349] on input "file" at bounding box center [957, 357] width 68 height 68
type input "C:\fakepath\photo_2025-10-12_16-39-33 (2).jpg"
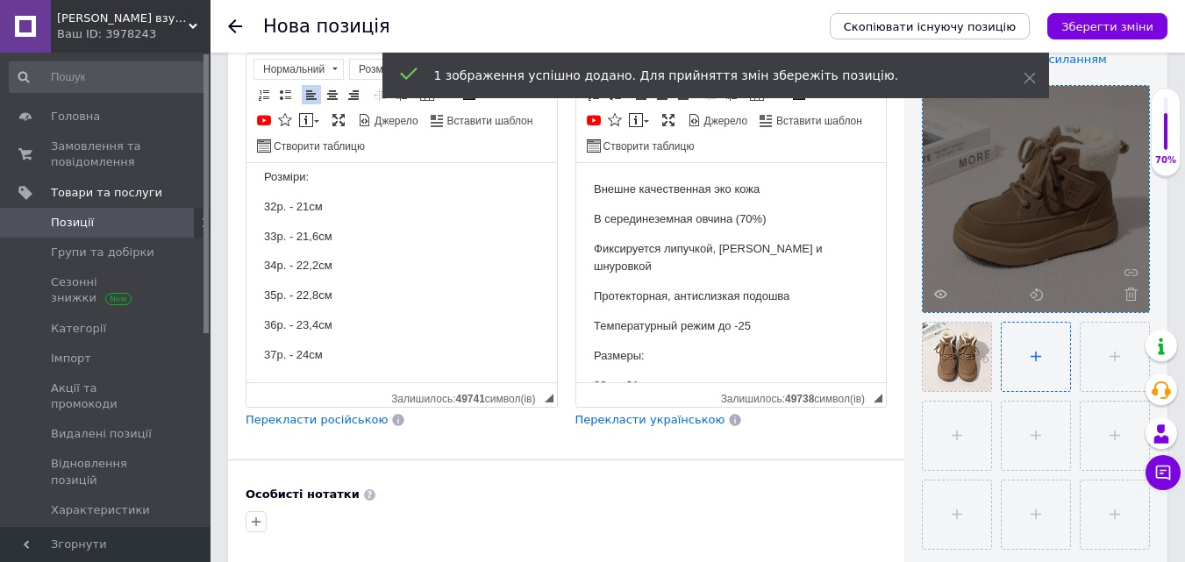
click at [1029, 364] on input "file" at bounding box center [1036, 357] width 68 height 68
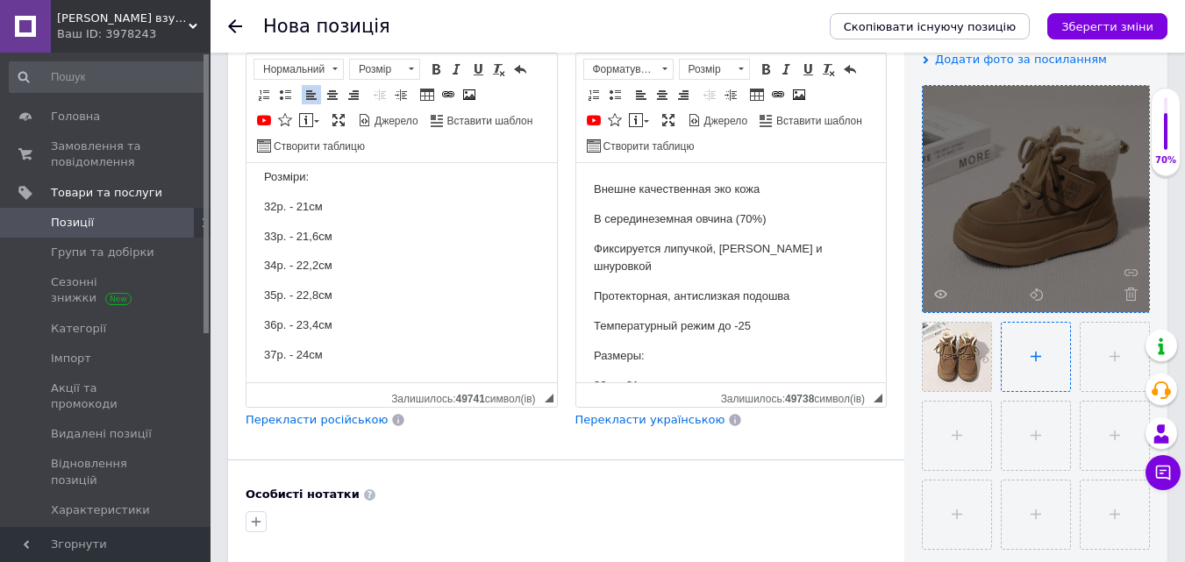
type input "C:\fakepath\photo_2025-10-12_16-39-33.jpg"
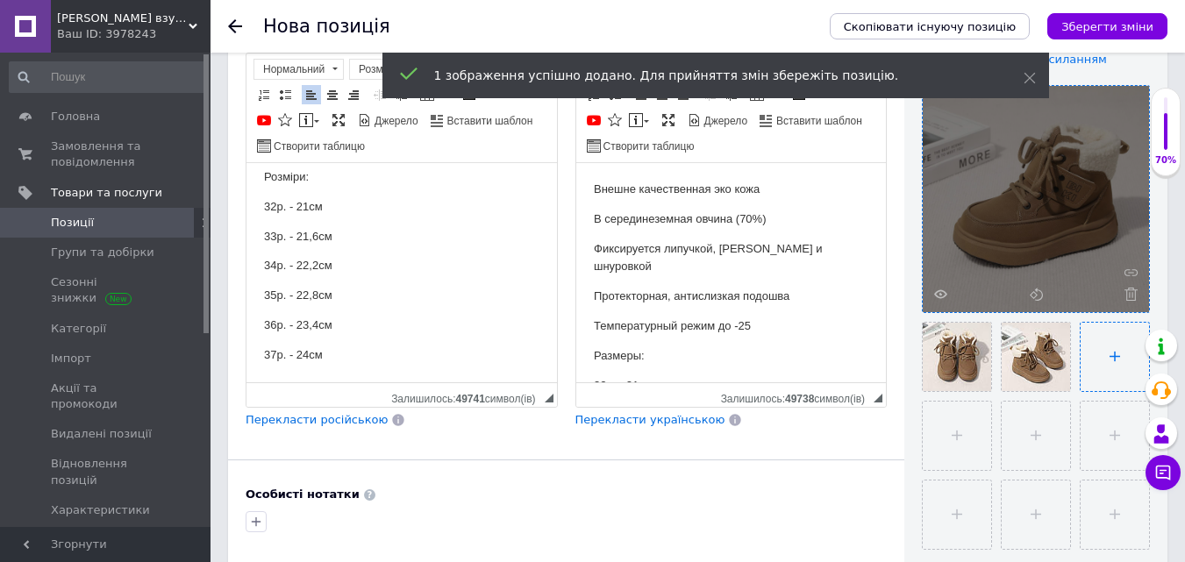
click at [1123, 363] on input "file" at bounding box center [1115, 357] width 68 height 68
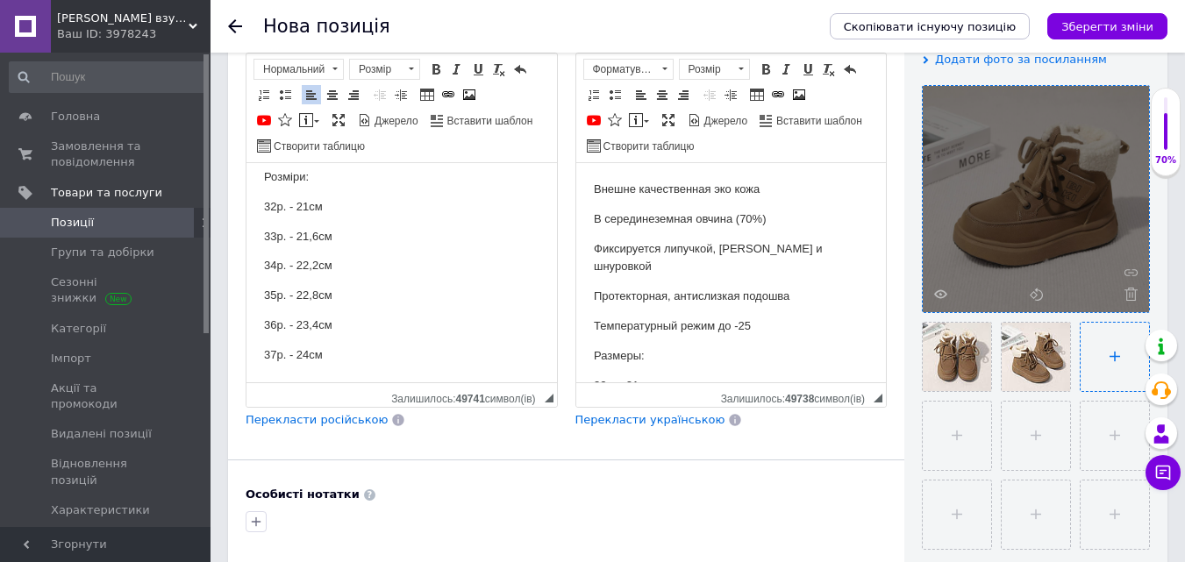
type input "C:\fakepath\photo_2025-10-12_16-39-34.jpg"
click at [971, 418] on input "file" at bounding box center [957, 436] width 68 height 68
type input "C:\fakepath\photo_2025-10-12_16-39-35 (2).jpg"
click at [1039, 418] on input "file" at bounding box center [1034, 436] width 68 height 68
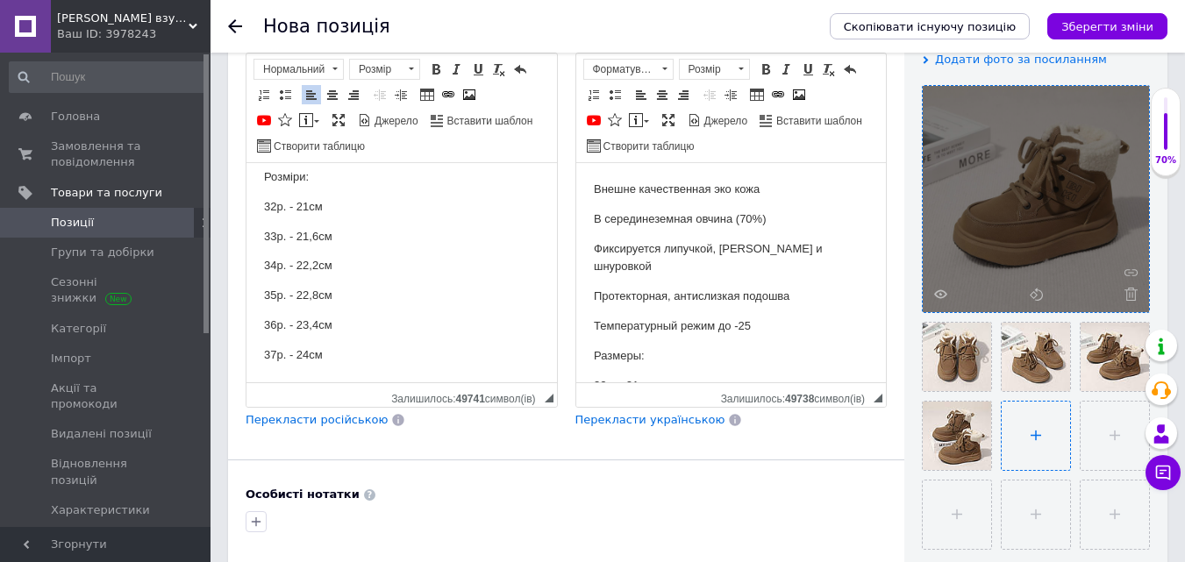
type input "C:\fakepath\photo_2025-10-12_16-39-35.jpg"
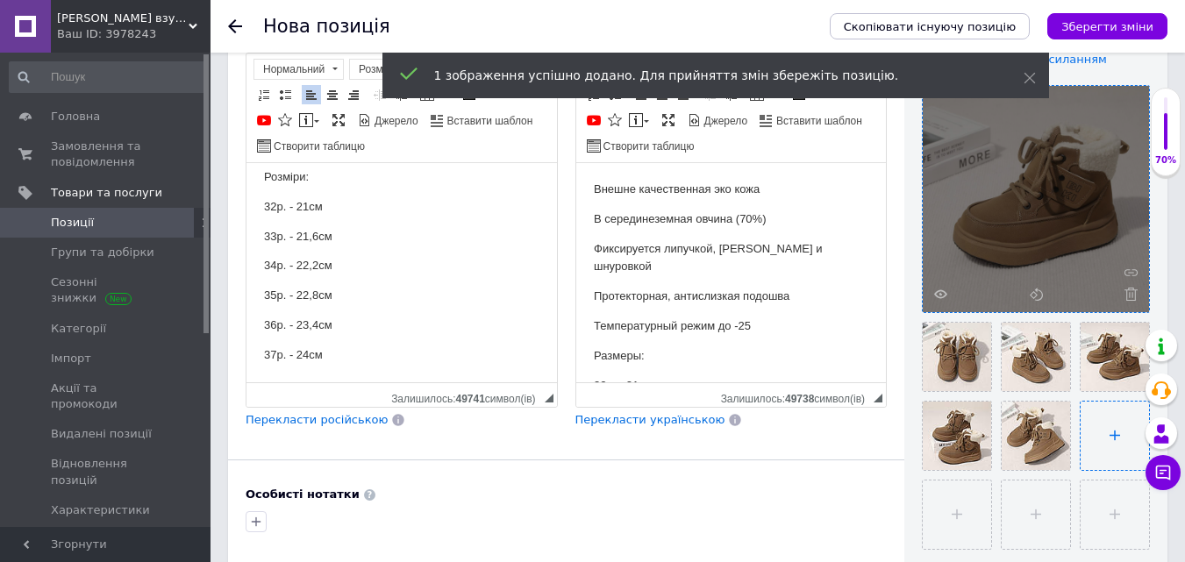
click at [1110, 430] on input "file" at bounding box center [1115, 436] width 68 height 68
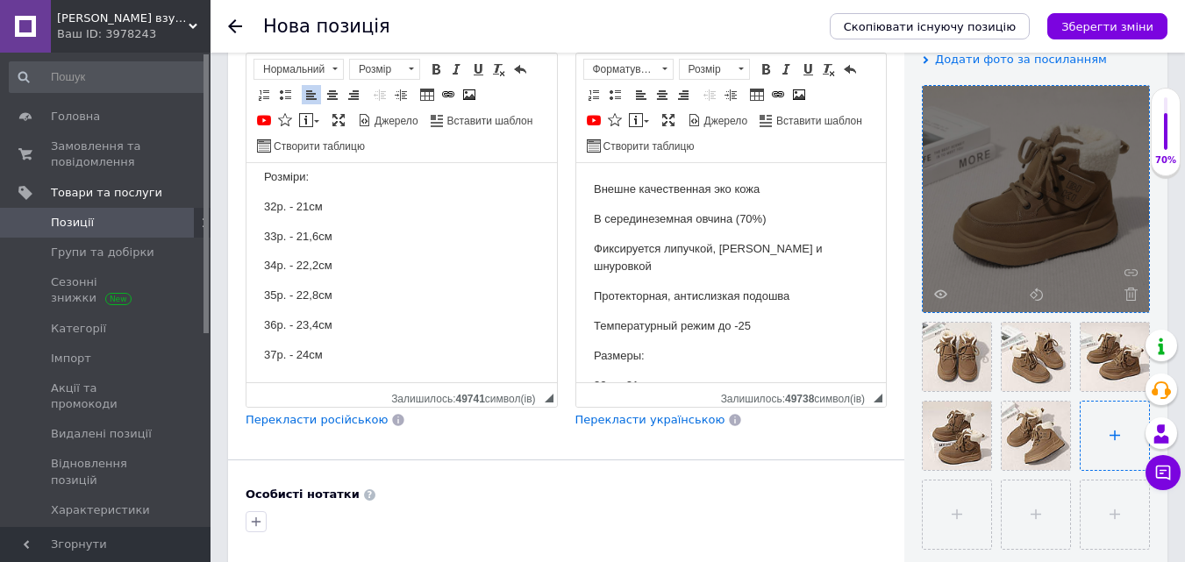
type input "C:\fakepath\photo_2025-10-12_16-39-36 (2).jpg"
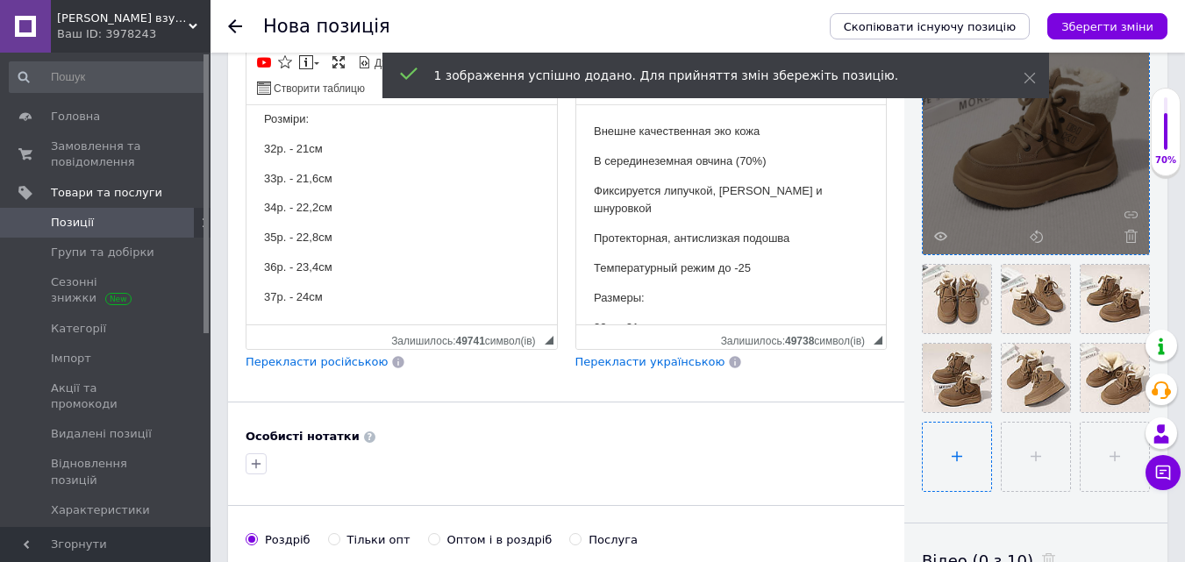
scroll to position [439, 0]
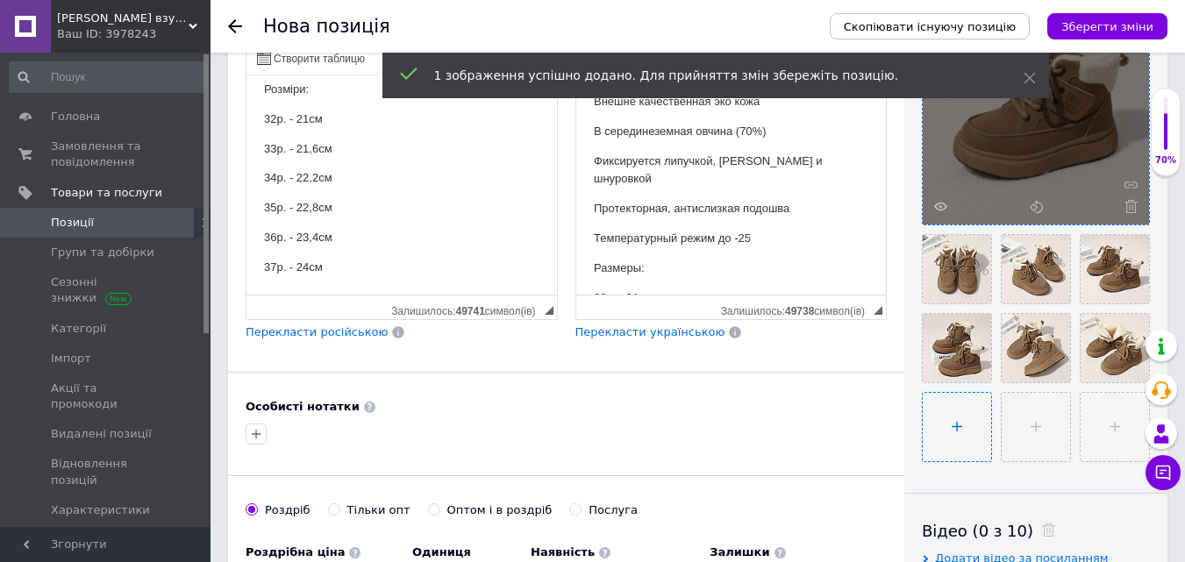
click at [960, 420] on input "file" at bounding box center [957, 427] width 68 height 68
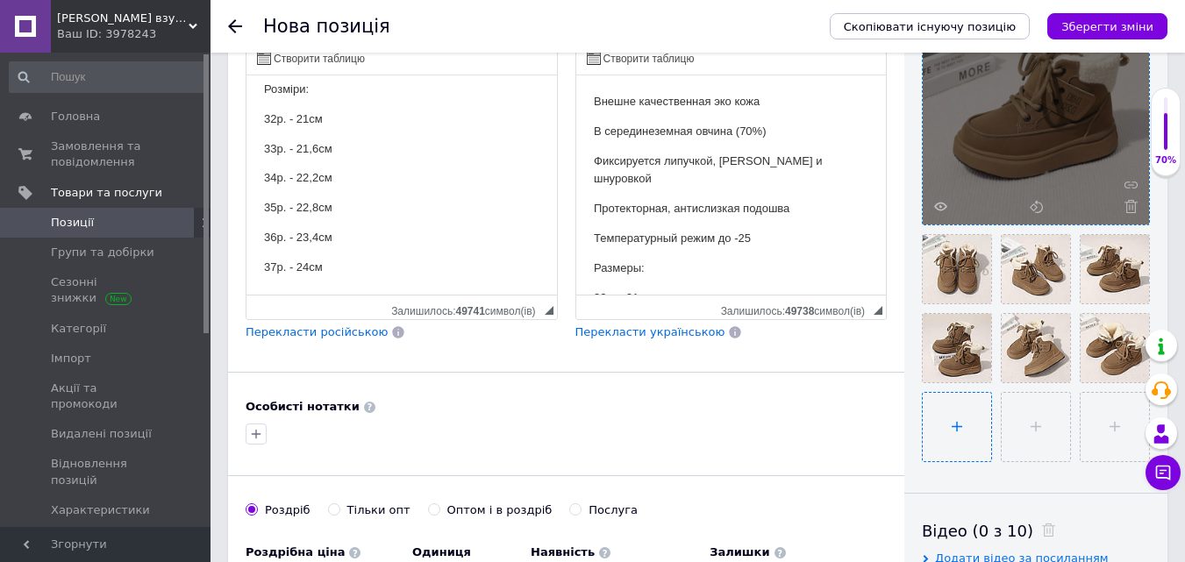
type input "C:\fakepath\photo_2025-10-12_16-39-36.jpg"
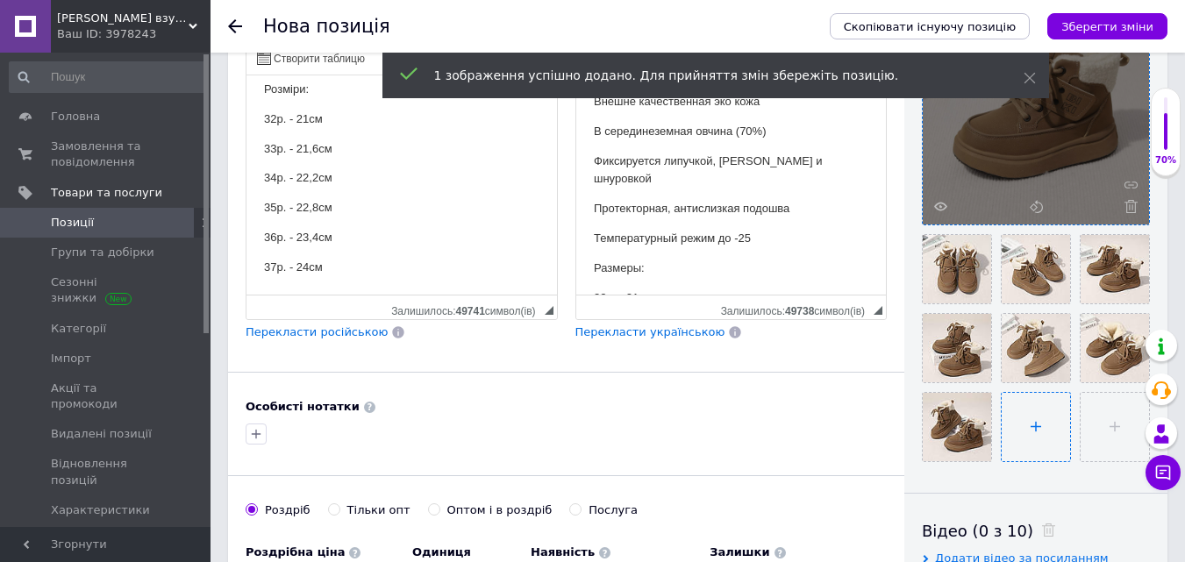
click at [1021, 422] on input "file" at bounding box center [1036, 427] width 68 height 68
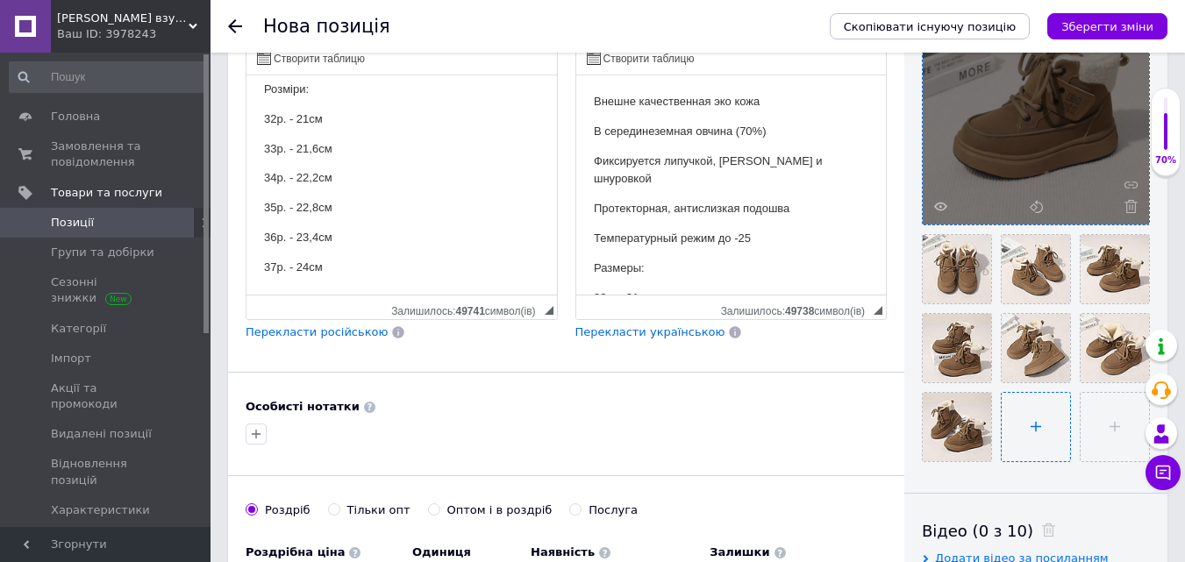
type input "C:\fakepath\photo_2025-10-12_16-39-37 (2).jpg"
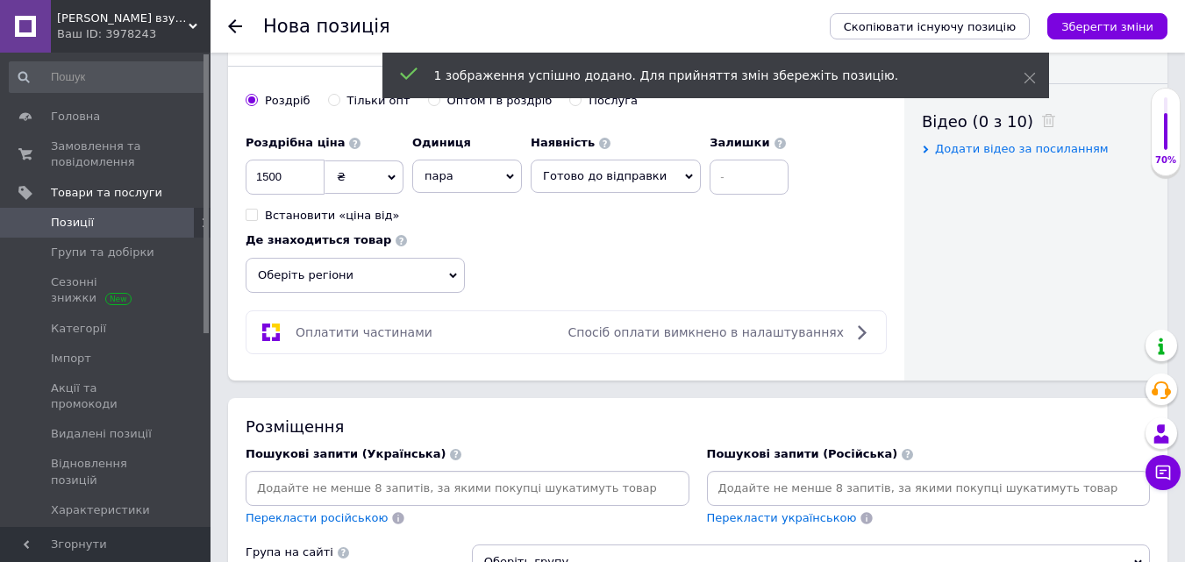
scroll to position [877, 0]
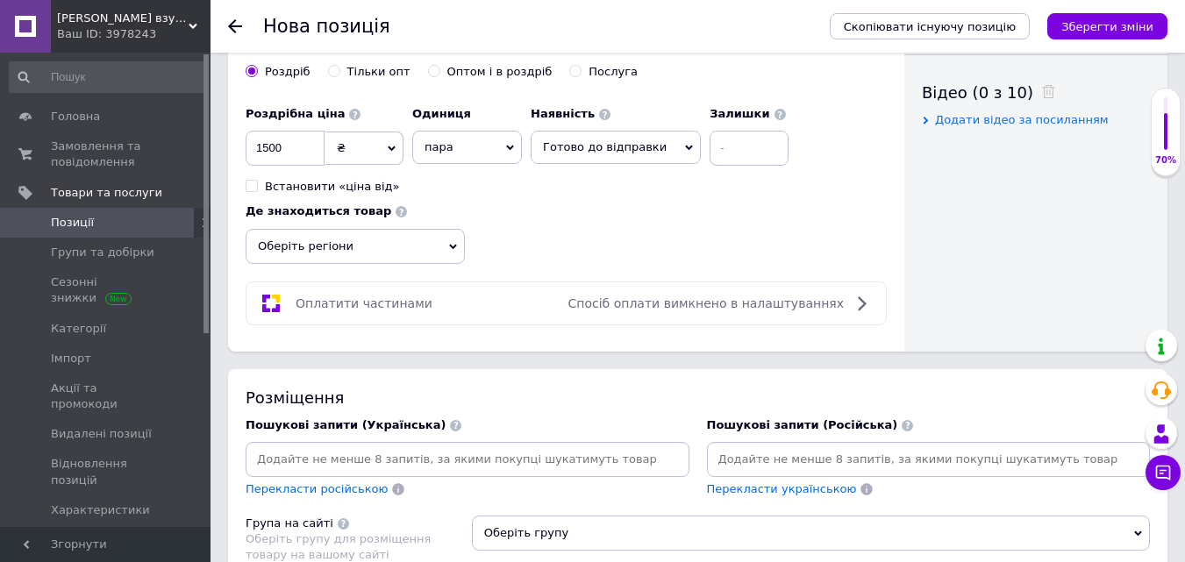
click at [446, 245] on span "Оберіть регіони" at bounding box center [355, 246] width 219 height 35
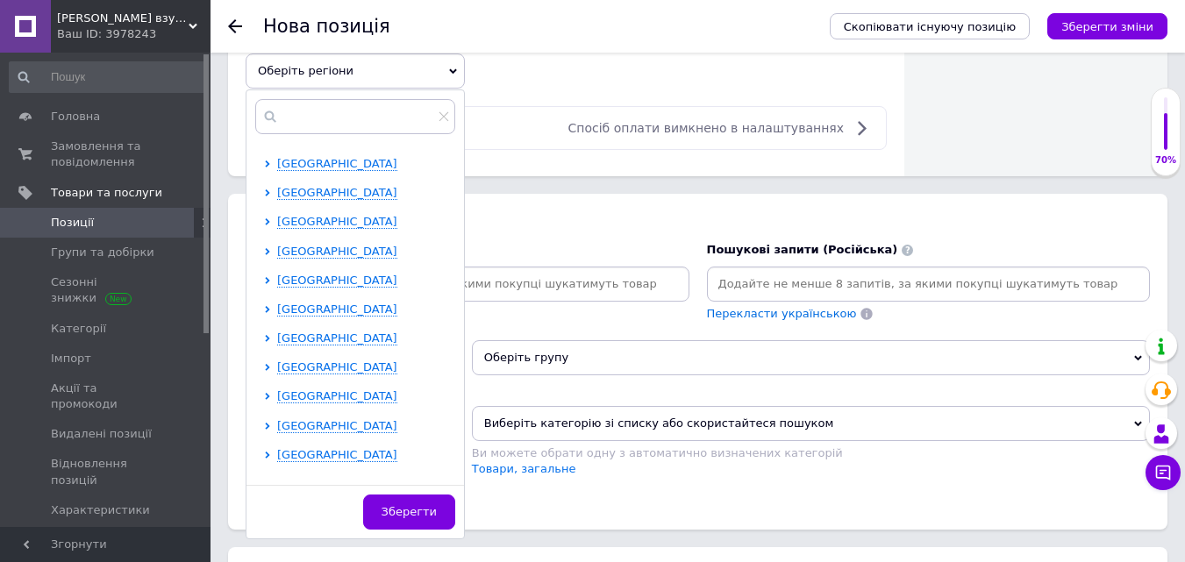
scroll to position [263, 0]
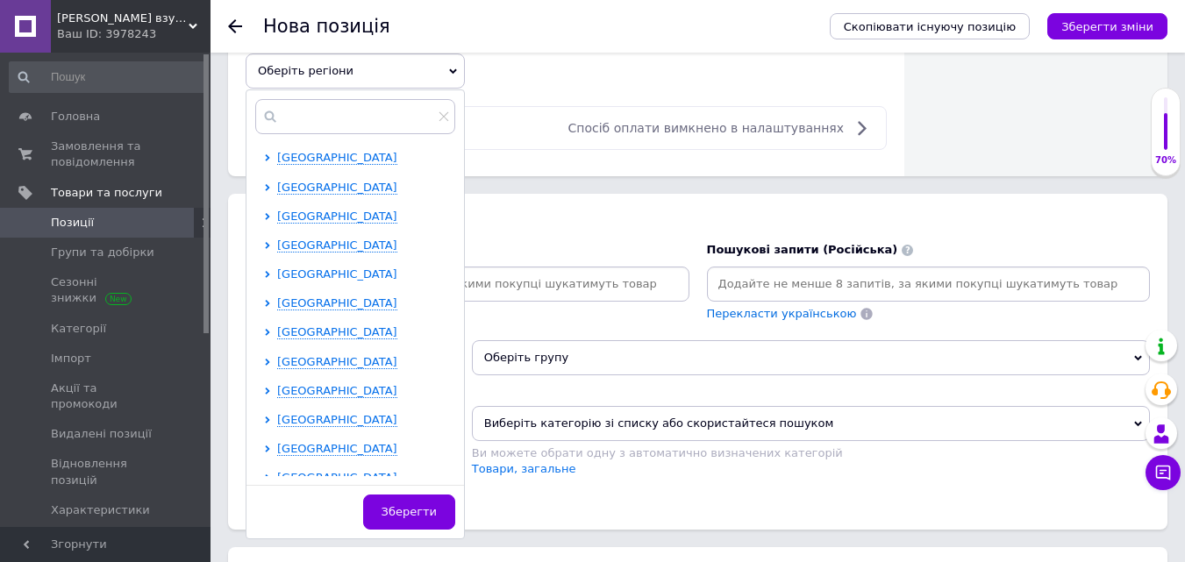
click at [335, 268] on span "Одеська область" at bounding box center [337, 274] width 120 height 13
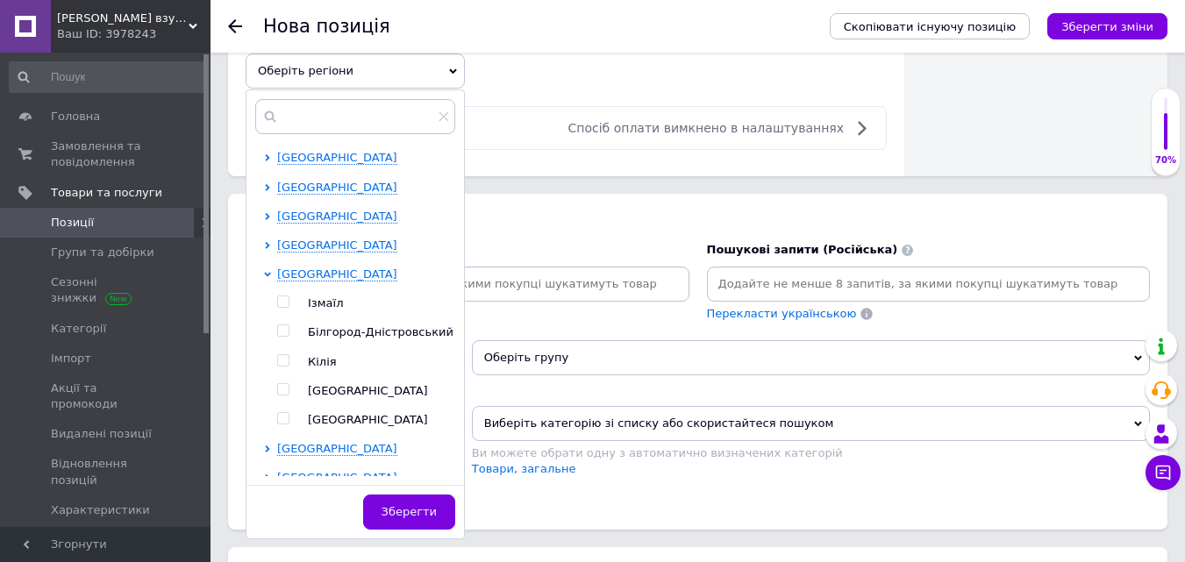
click at [283, 385] on input "checkbox" at bounding box center [282, 389] width 11 height 11
checkbox input "true"
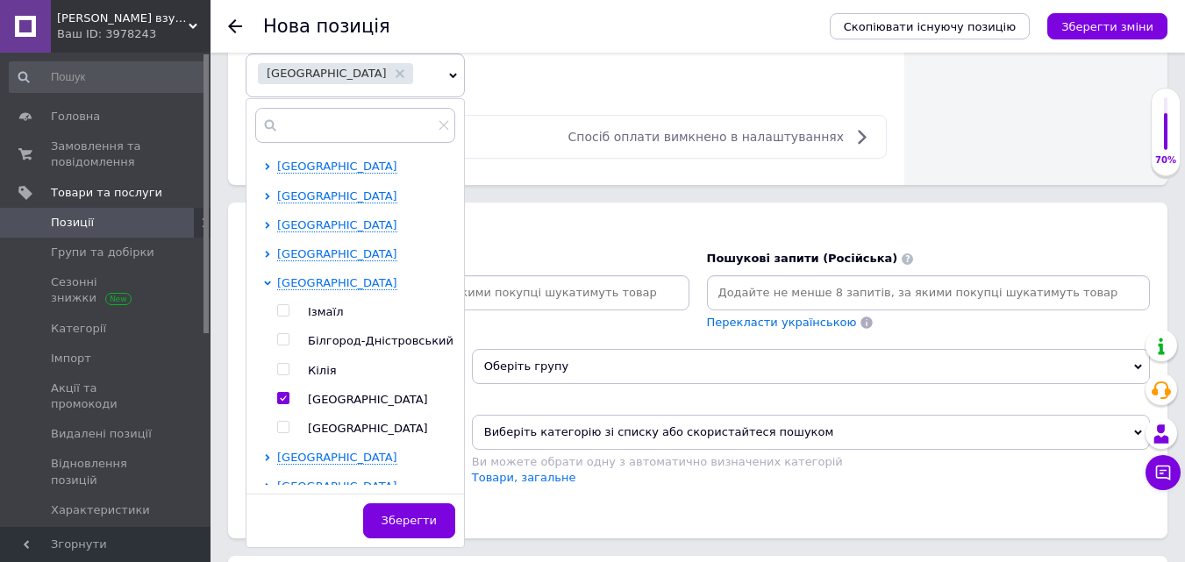
click at [406, 518] on span "Зберегти" at bounding box center [409, 520] width 55 height 13
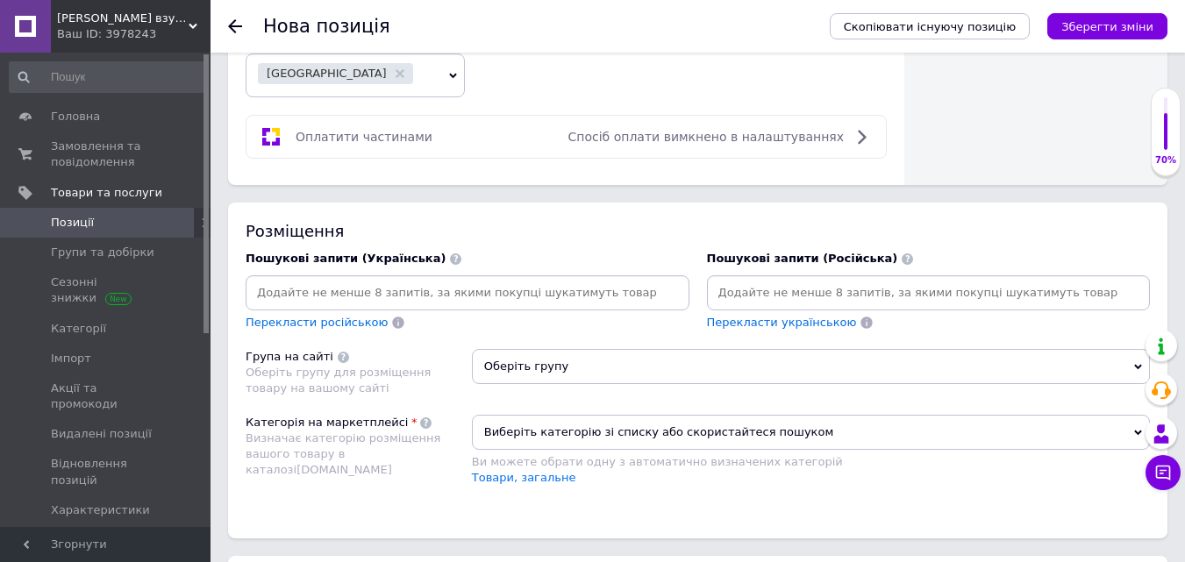
click at [741, 303] on input at bounding box center [928, 293] width 437 height 26
type input "зима"
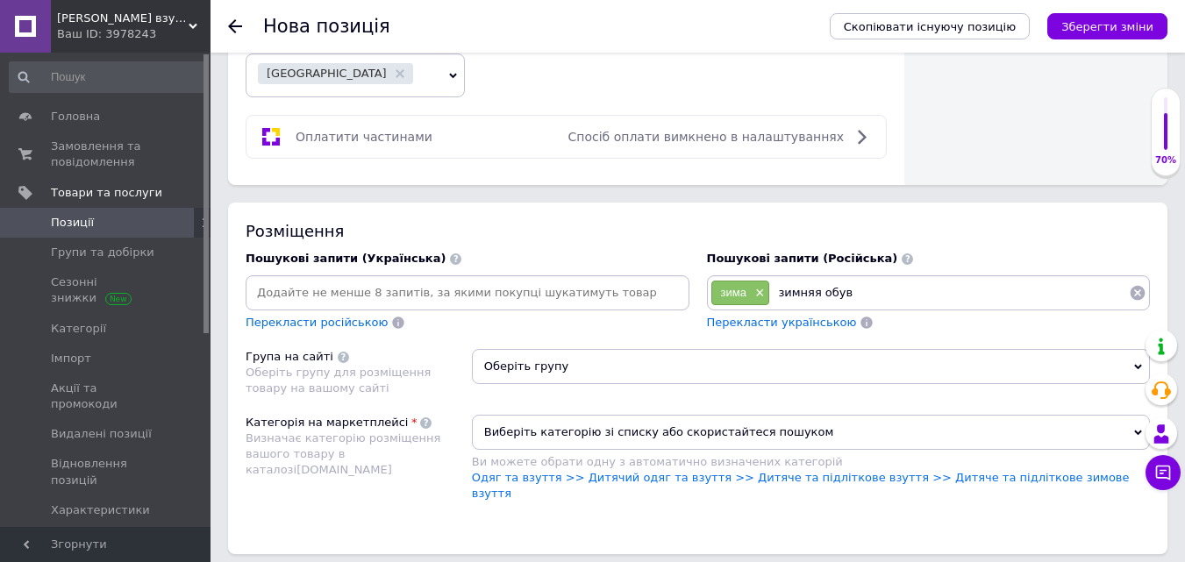
type input "зимняя обувь"
type input "зимняя обувь на девочек"
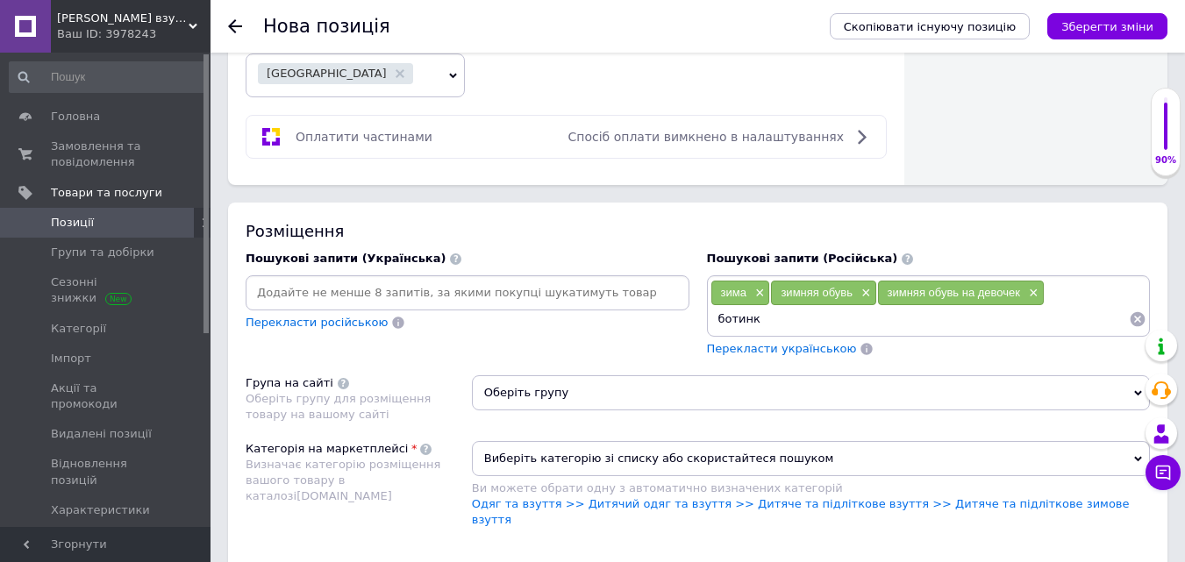
type input "ботинки"
type input "ботинки на девочку"
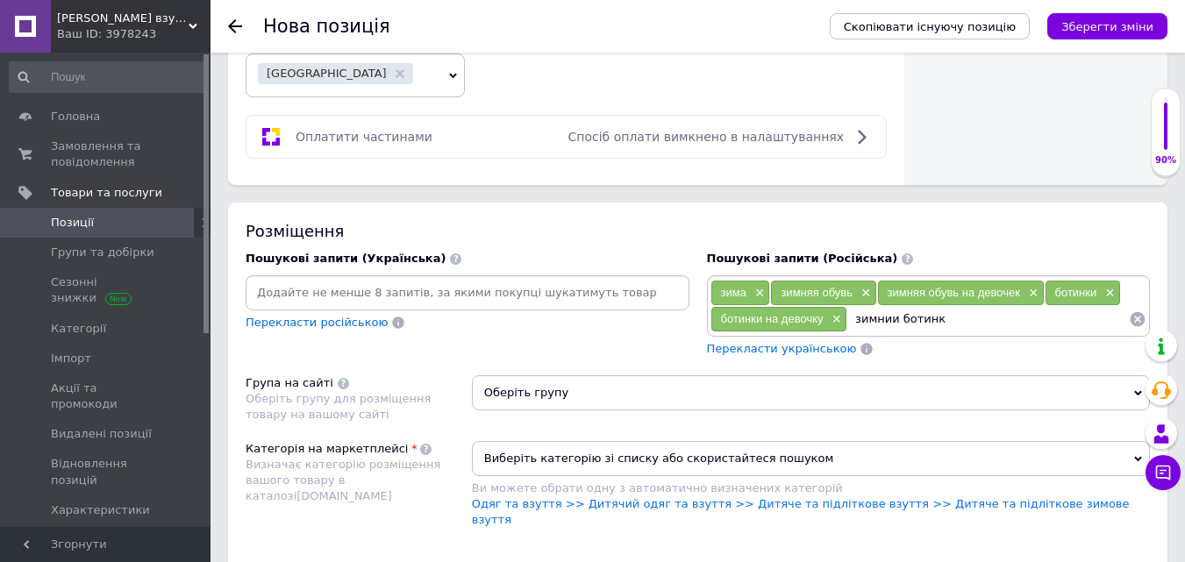
type input "зимнии ботинки"
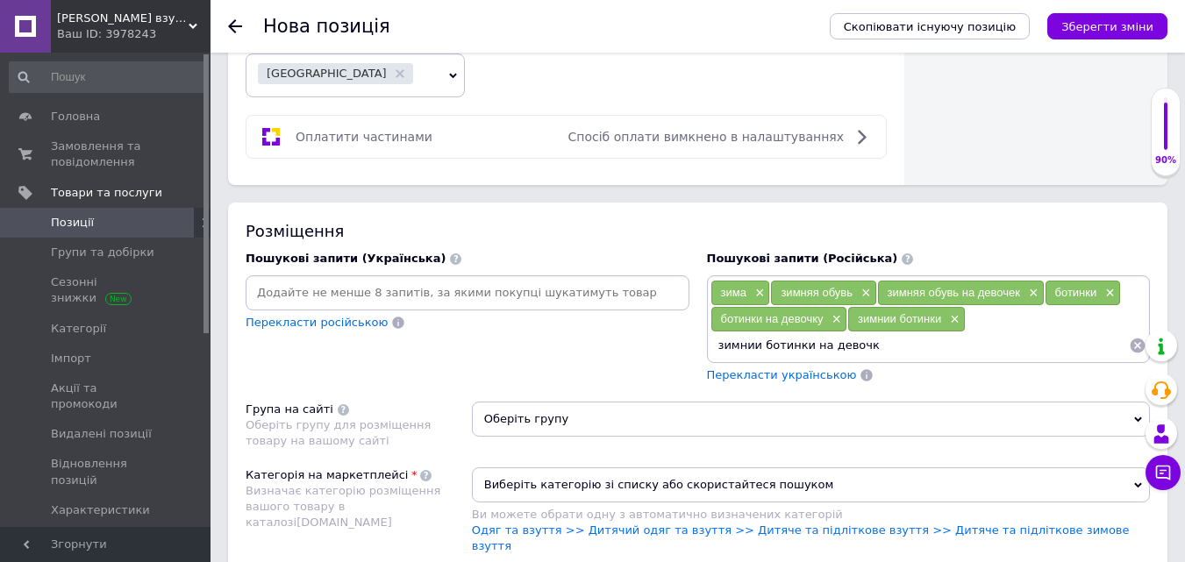
type input "зимнии ботинки на девочку"
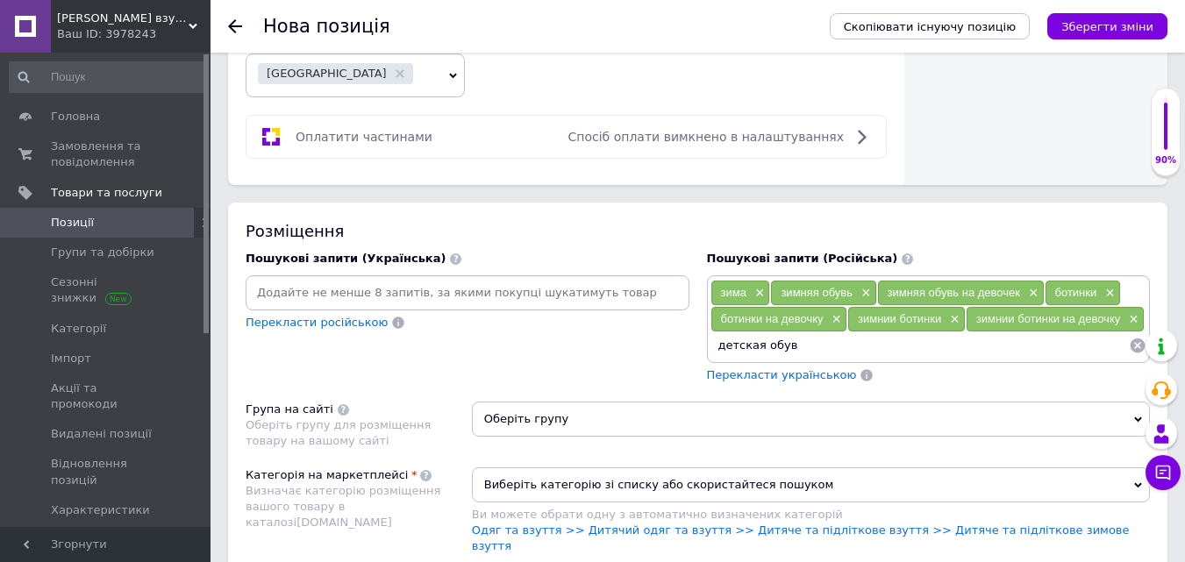
type input "детская обувь"
type input "детская обувь на девочку"
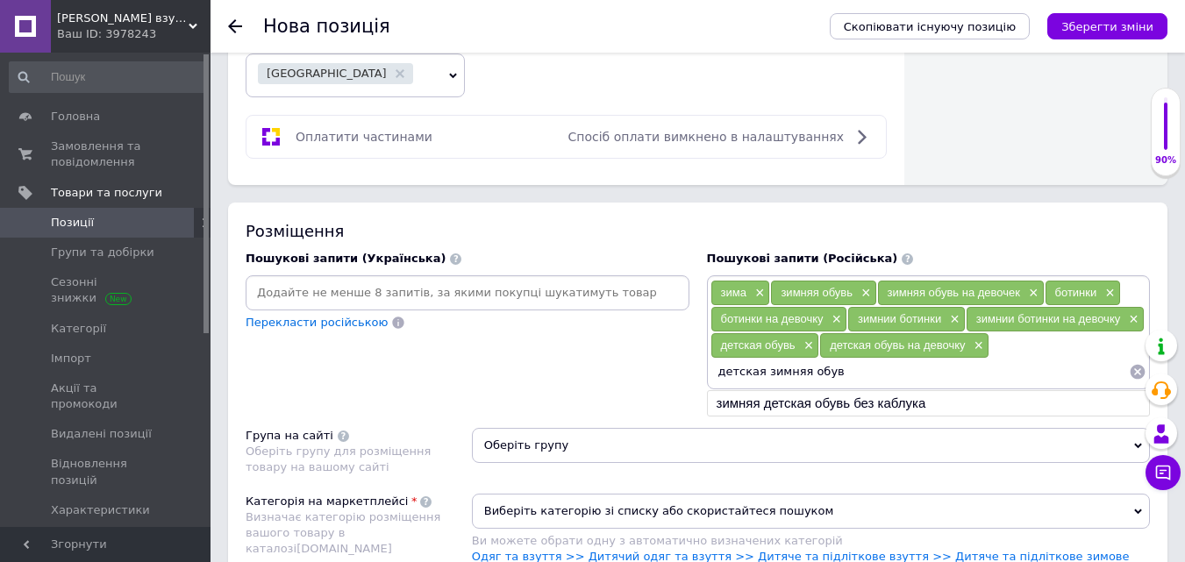
type input "детская зимняя обувь"
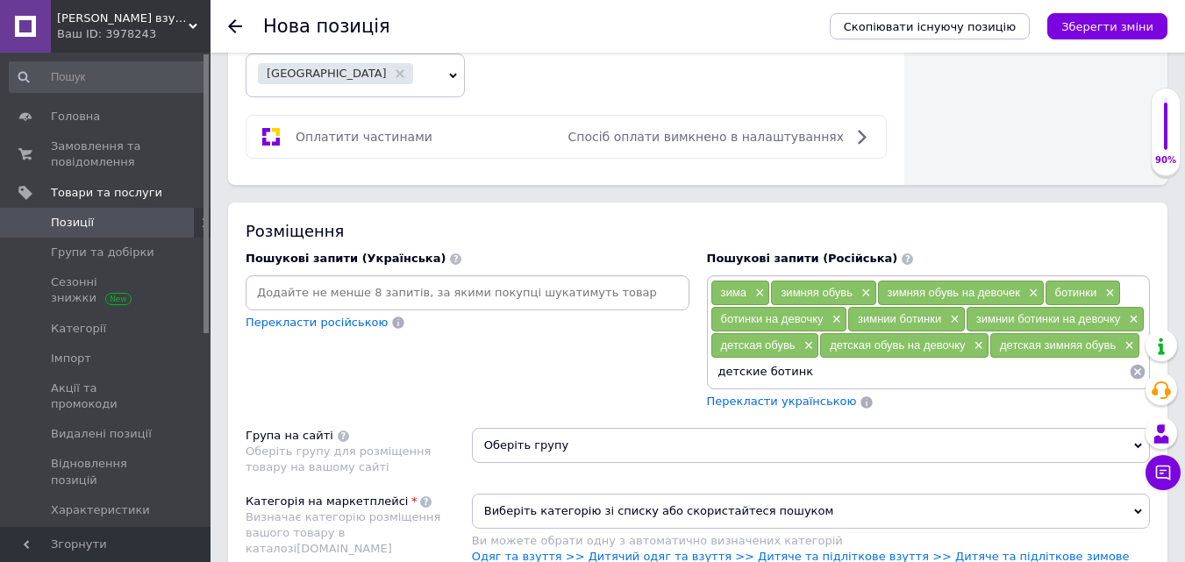
type input "детские ботинки"
type input "детские ботинки на девочку"
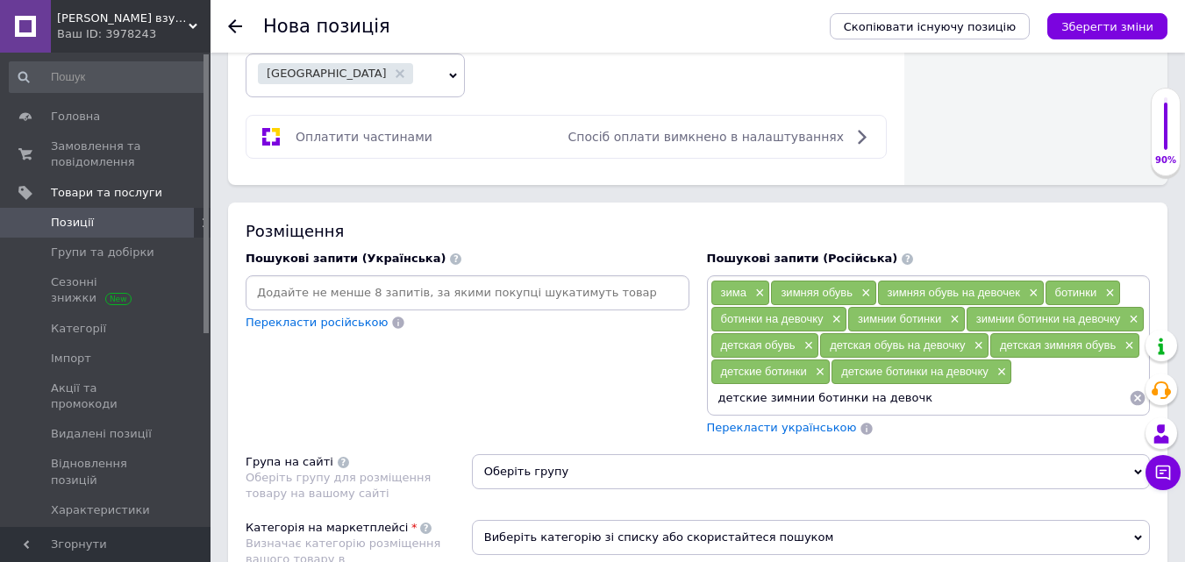
type input "детские зимнии ботинки на девочку"
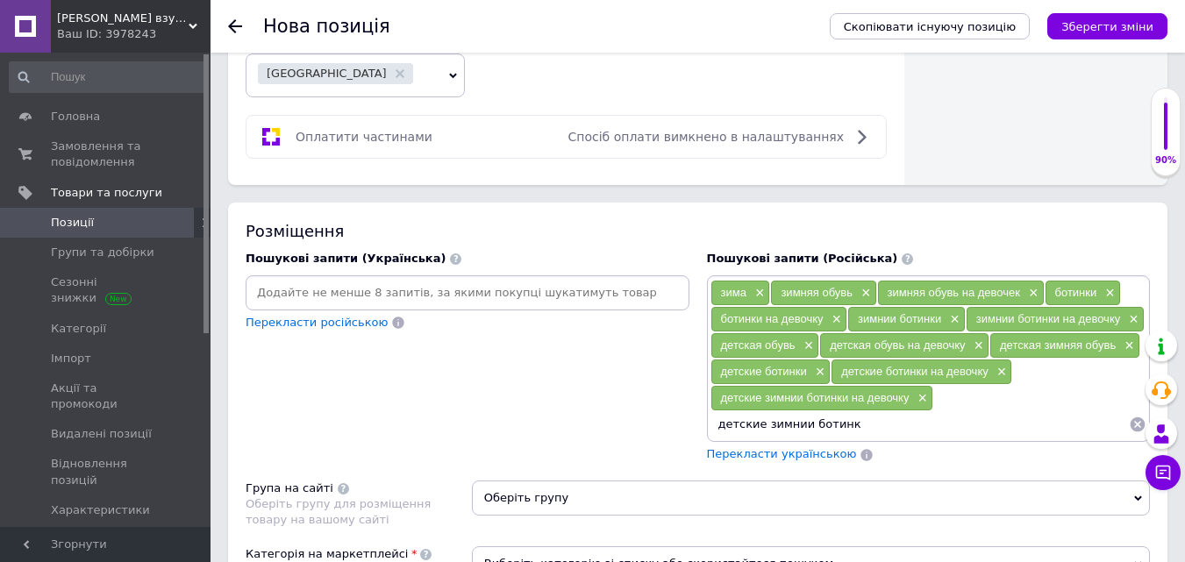
type input "детские зимнии ботинки"
type input "зимнии ботинки на девочку 32р."
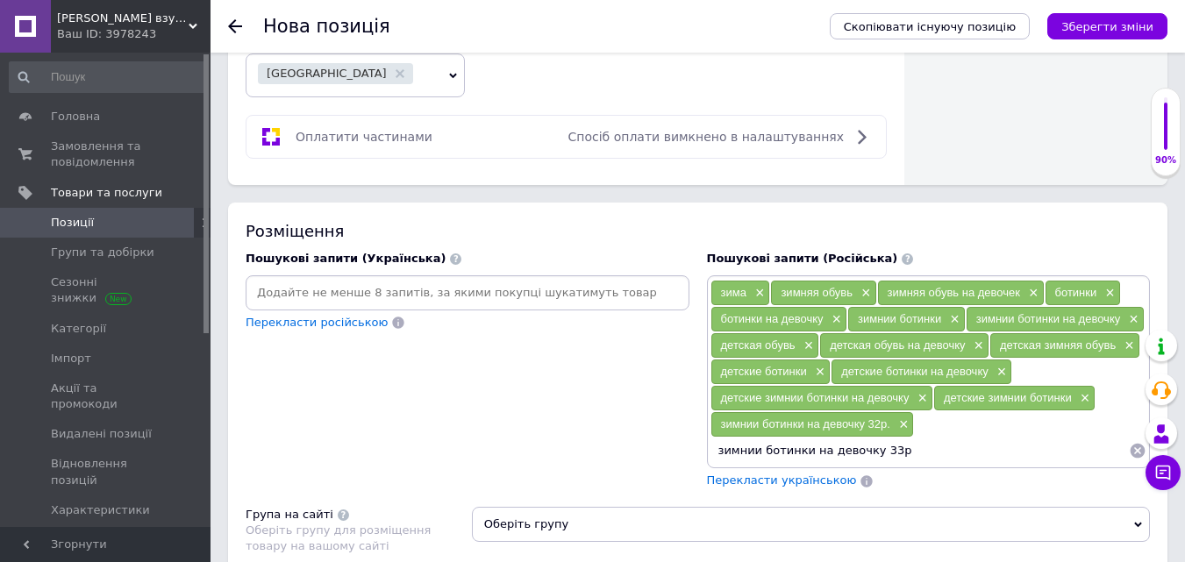
type input "зимнии ботинки на девочку 33р."
type input "зимнии ботинки на девочку 34р."
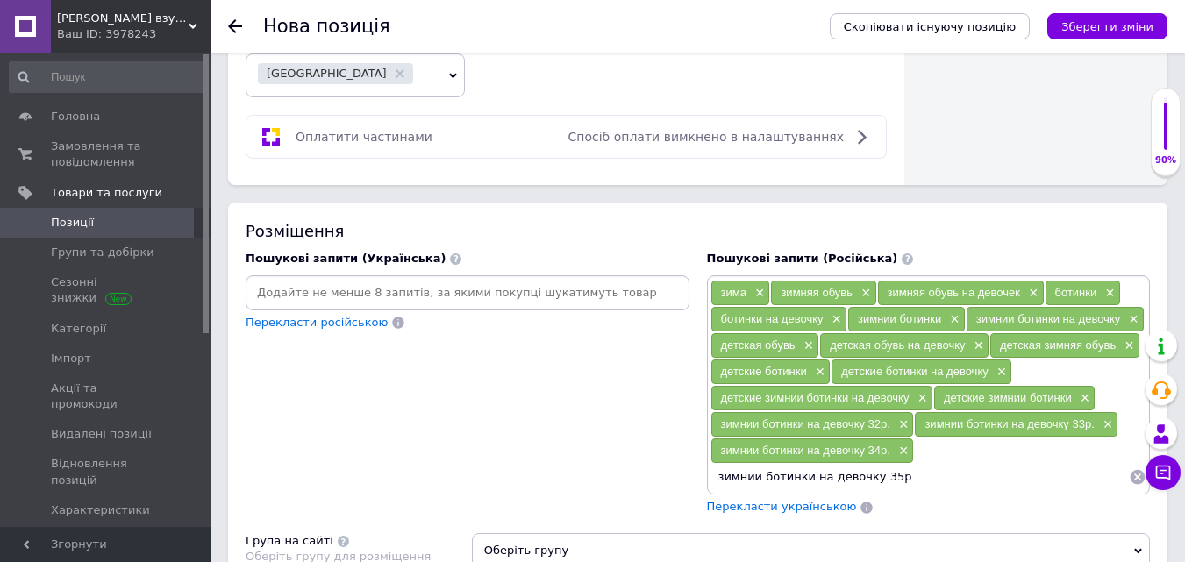
type input "зимнии ботинки на девочку 35р."
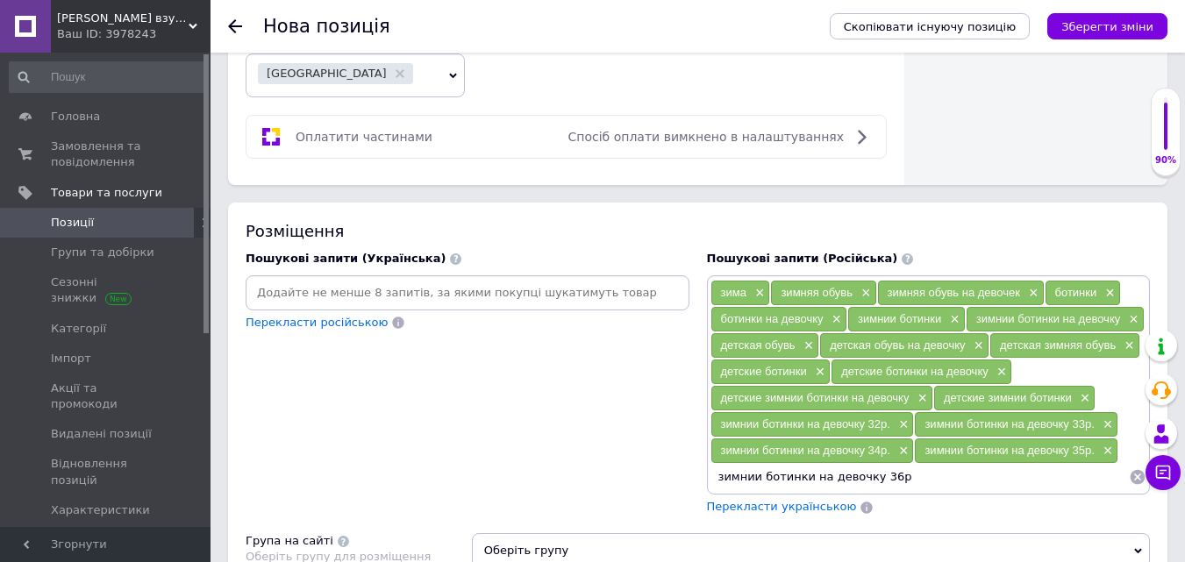
type input "зимнии ботинки на девочку 36р."
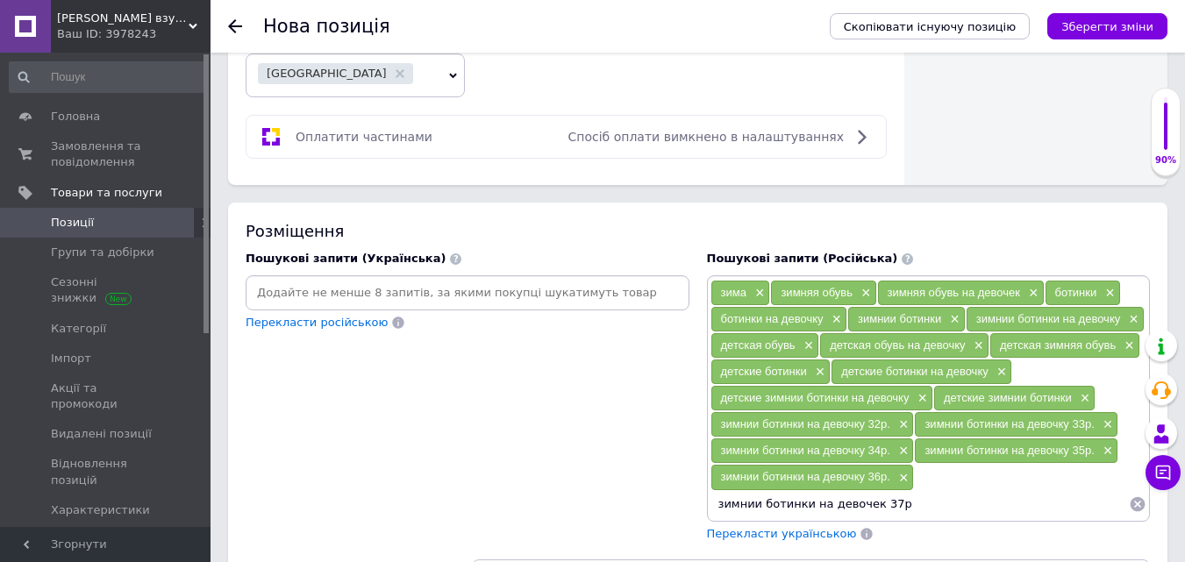
type input "зимнии ботинки на девочек 37р."
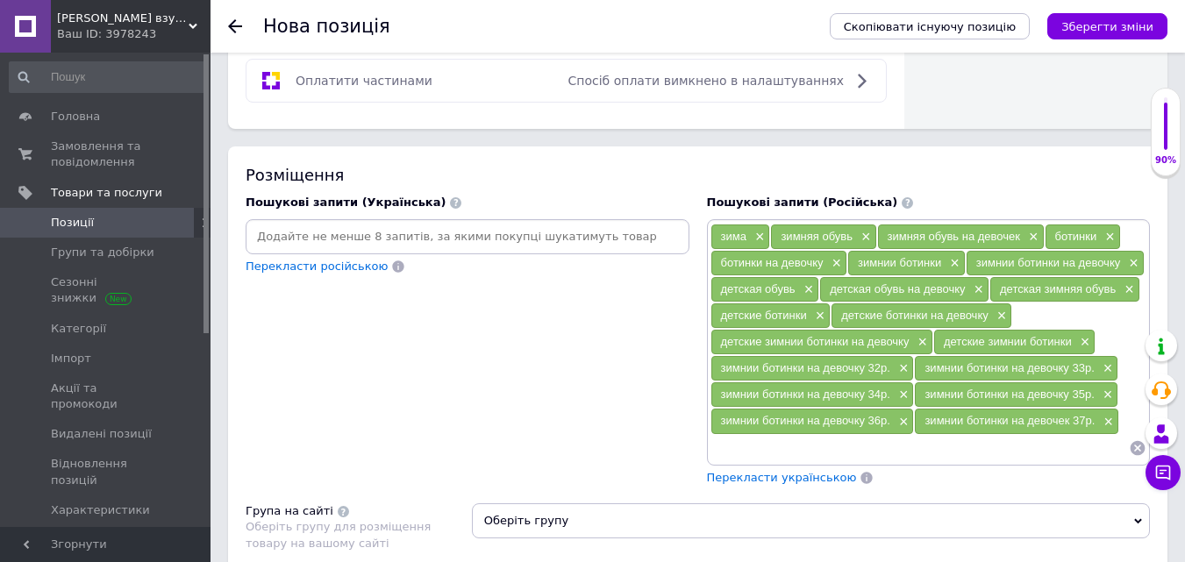
scroll to position [1140, 0]
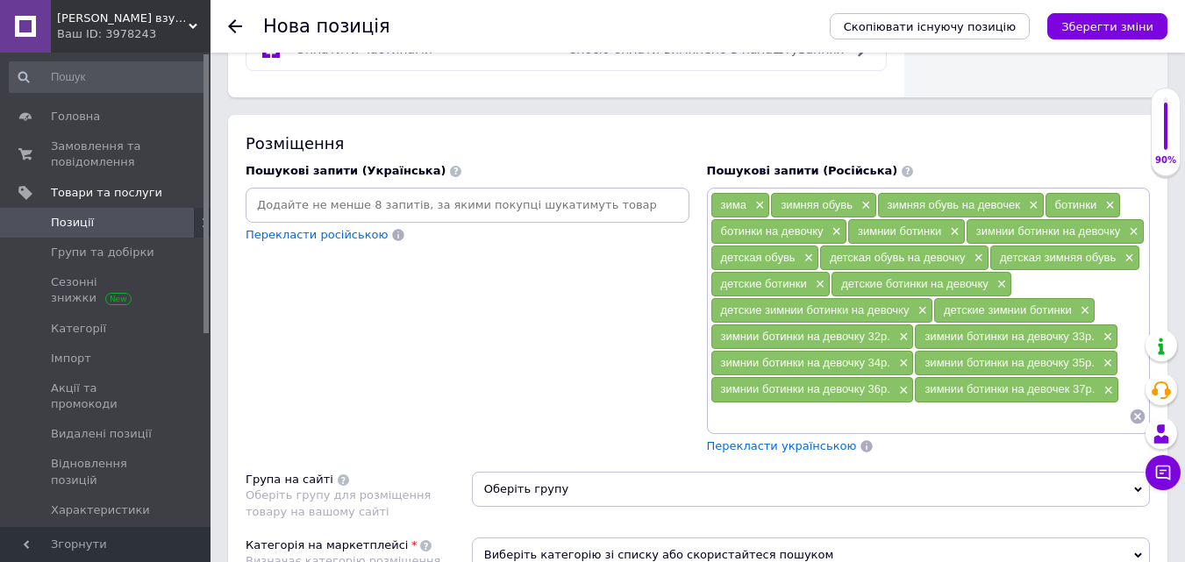
click at [762, 448] on span "Перекласти українською" at bounding box center [782, 445] width 150 height 13
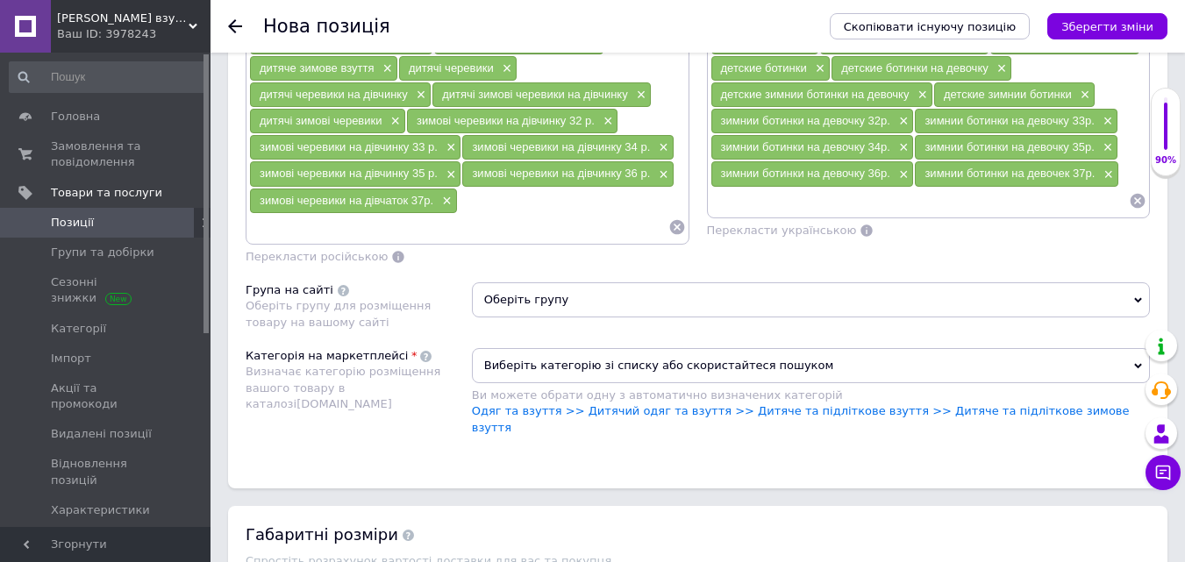
scroll to position [1403, 0]
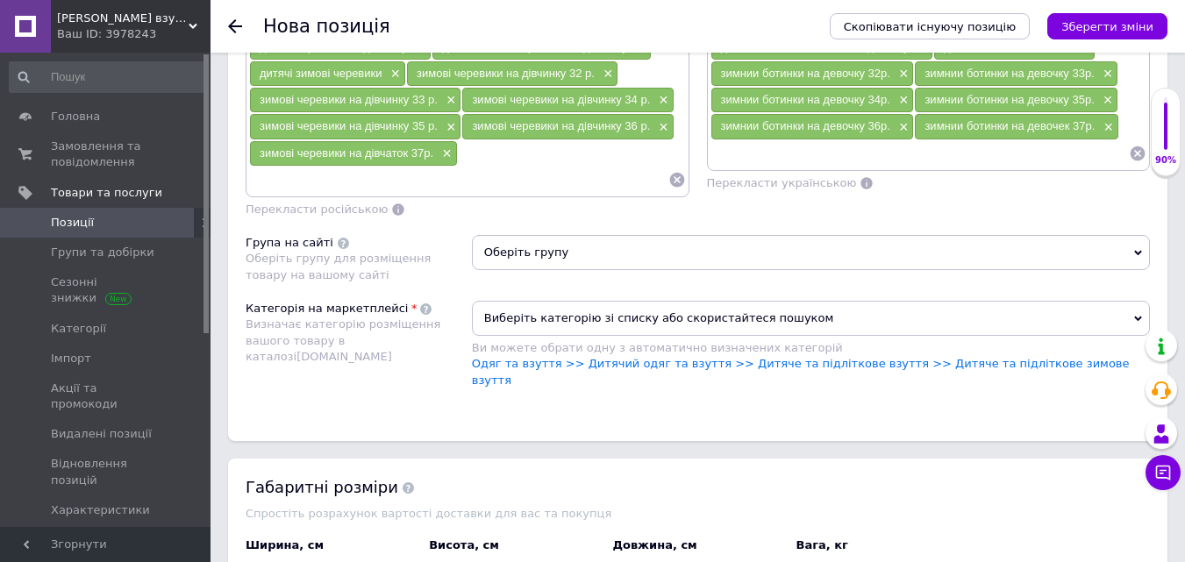
click at [553, 258] on span "Оберіть групу" at bounding box center [811, 252] width 678 height 35
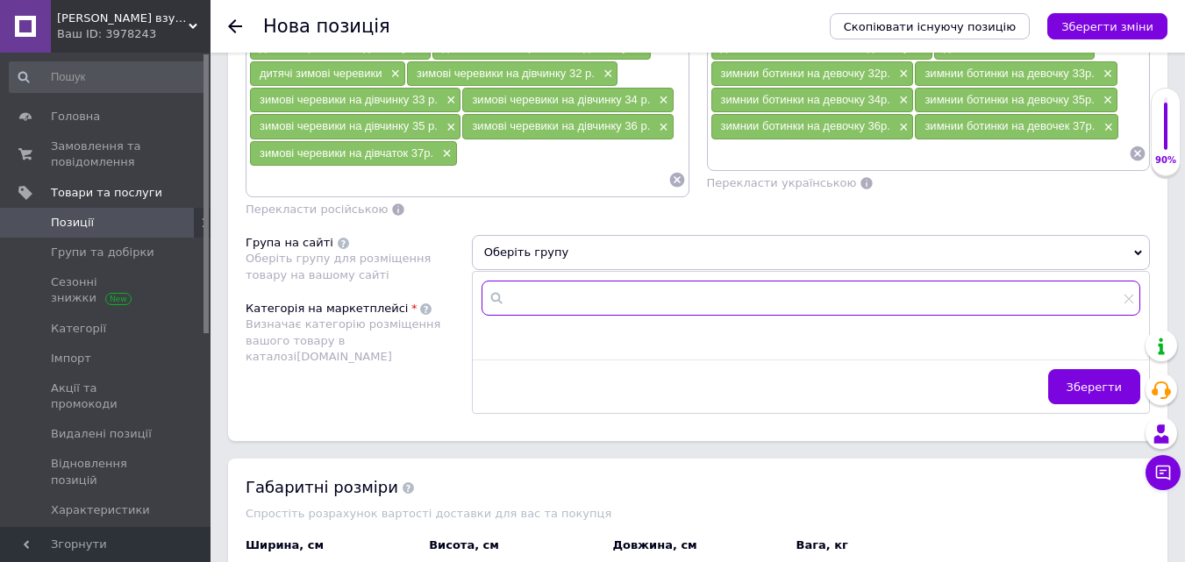
click at [548, 296] on input "text" at bounding box center [811, 298] width 659 height 35
type input "кор"
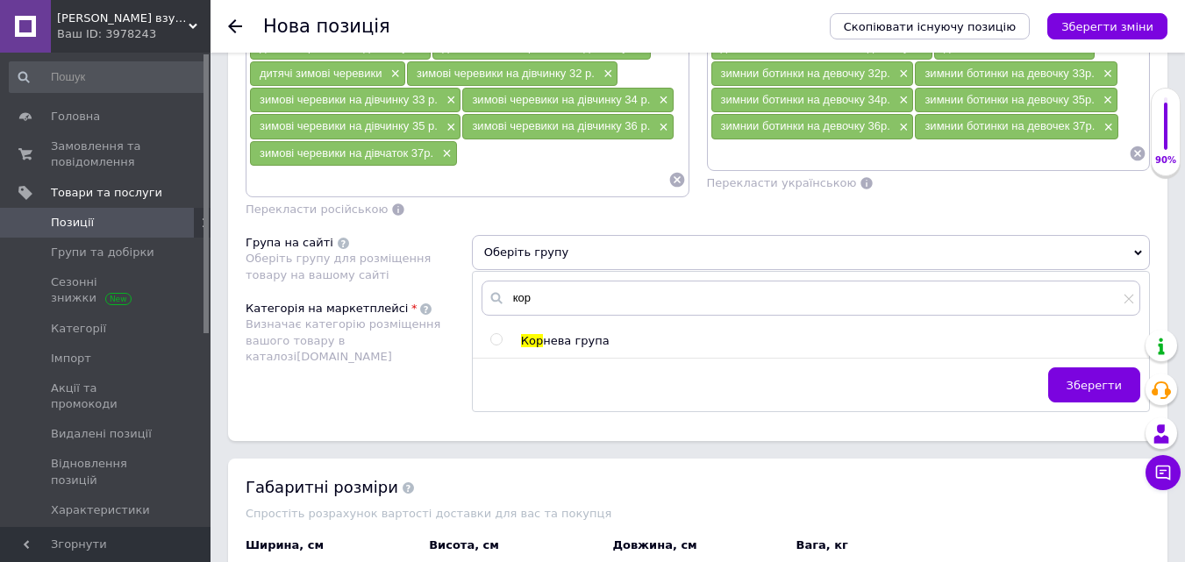
click at [495, 339] on input "radio" at bounding box center [495, 339] width 11 height 11
radio input "true"
click at [1093, 389] on span "Зберегти" at bounding box center [1094, 385] width 55 height 13
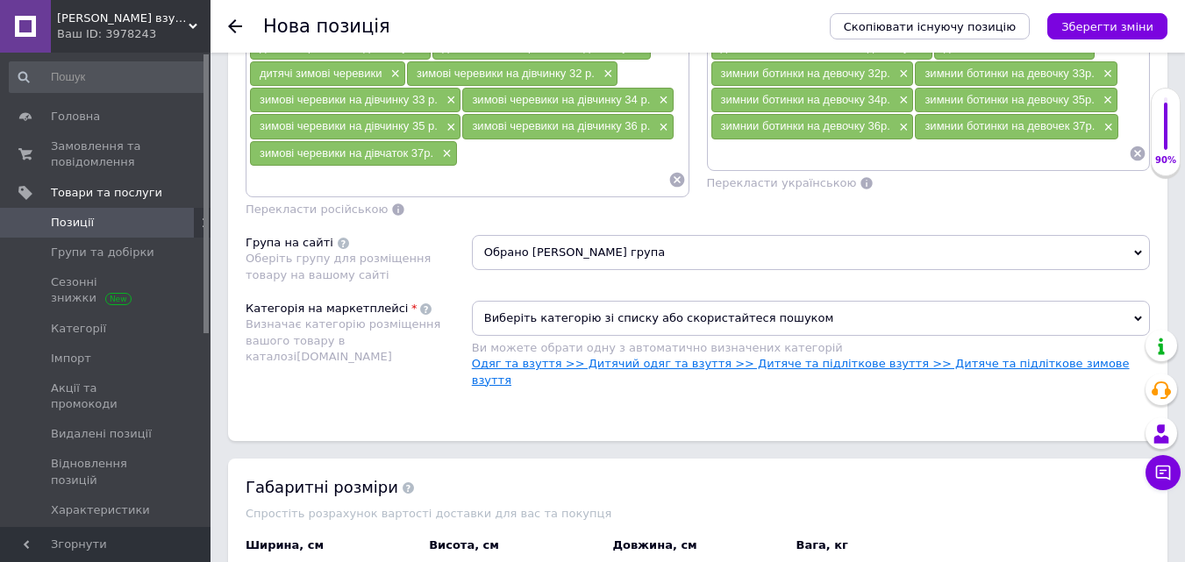
click at [942, 367] on link "Одяг та взуття >> Дитячий одяг та взуття >> Дитяче та підліткове взуття >> Дитя…" at bounding box center [801, 371] width 658 height 29
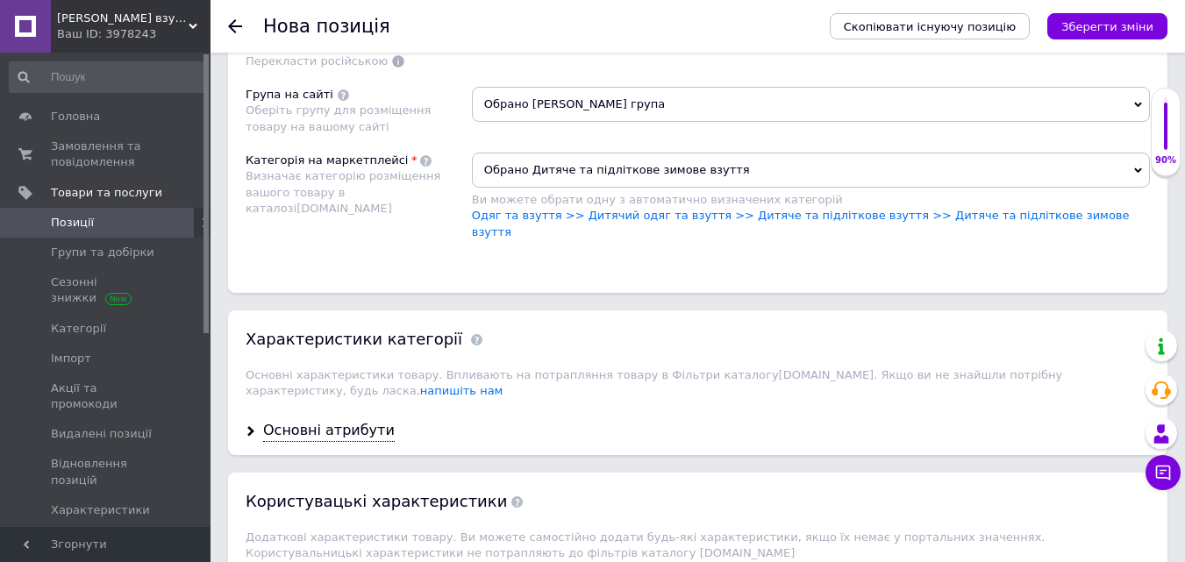
scroll to position [1579, 0]
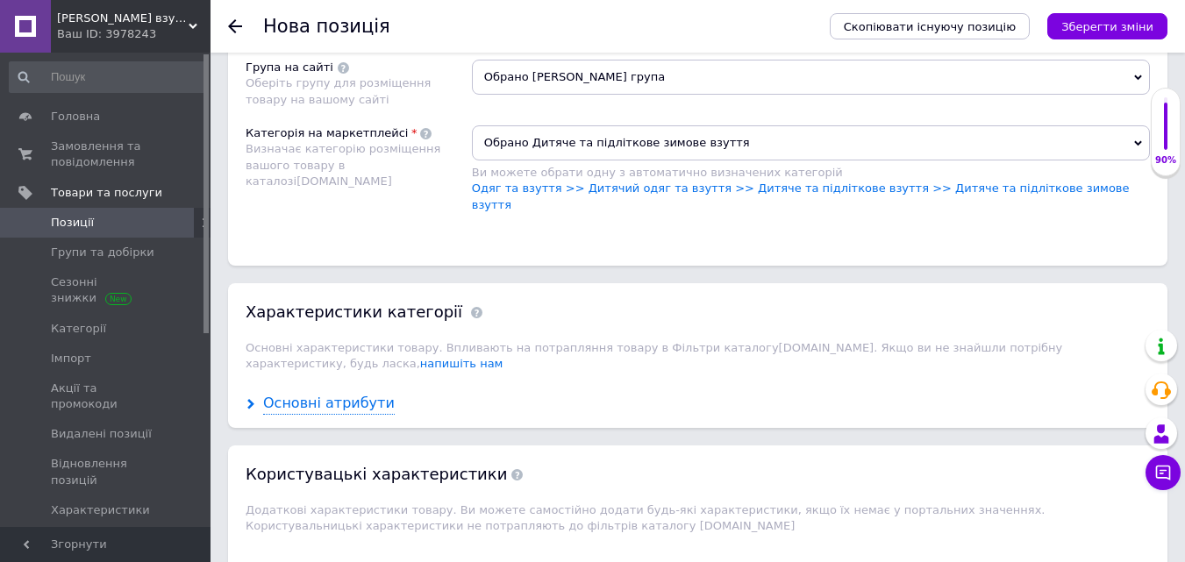
click at [315, 394] on div "Основні атрибути" at bounding box center [329, 404] width 132 height 20
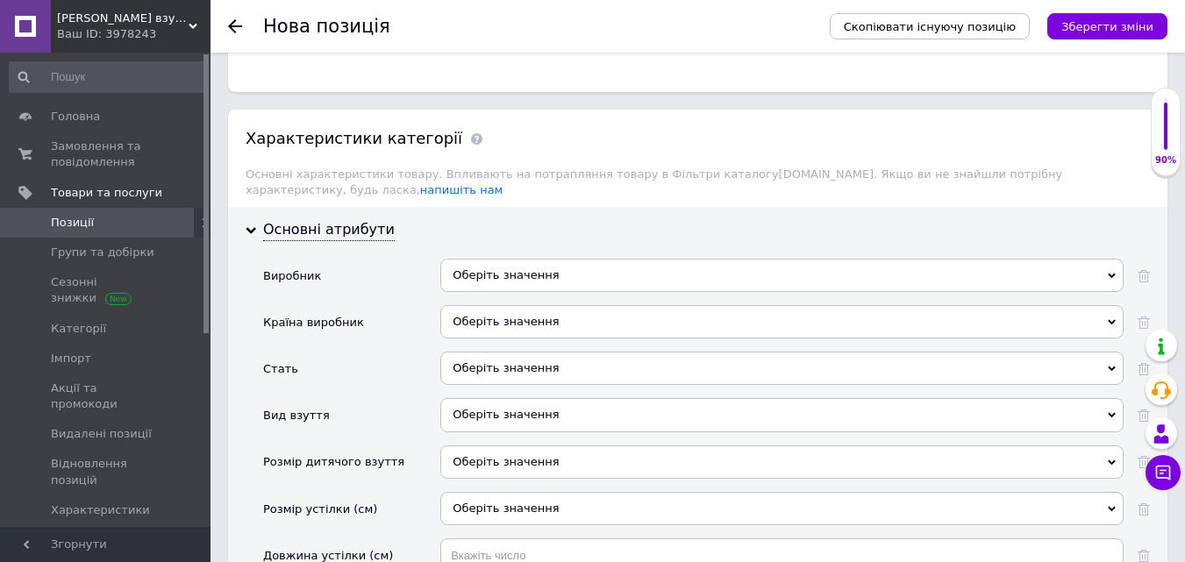
scroll to position [1754, 0]
click at [514, 257] on div "Оберіть значення" at bounding box center [781, 273] width 683 height 33
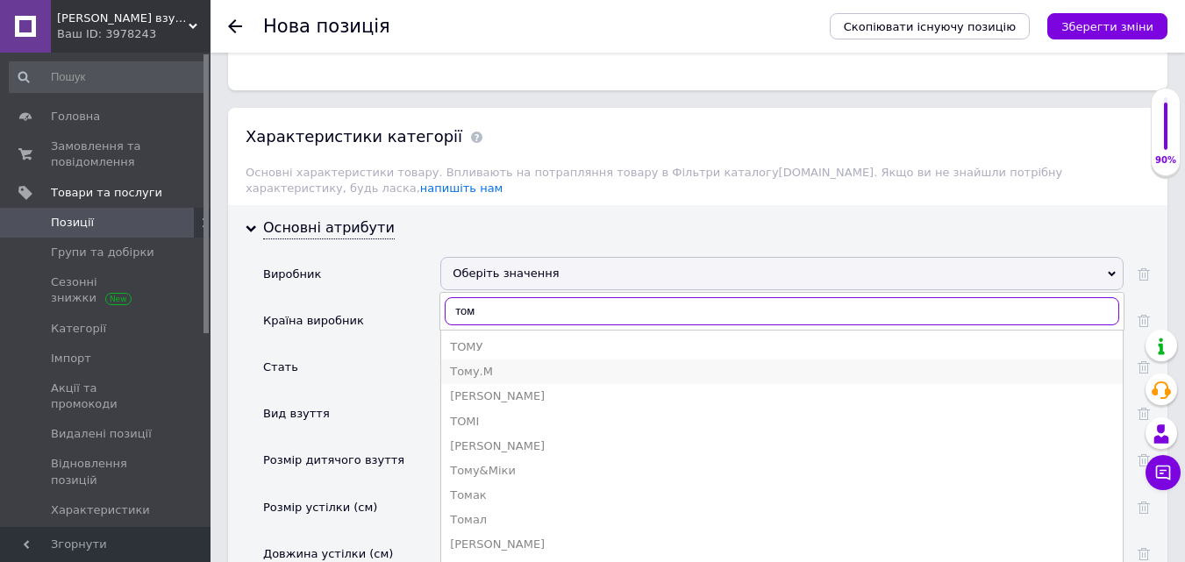
type input "том"
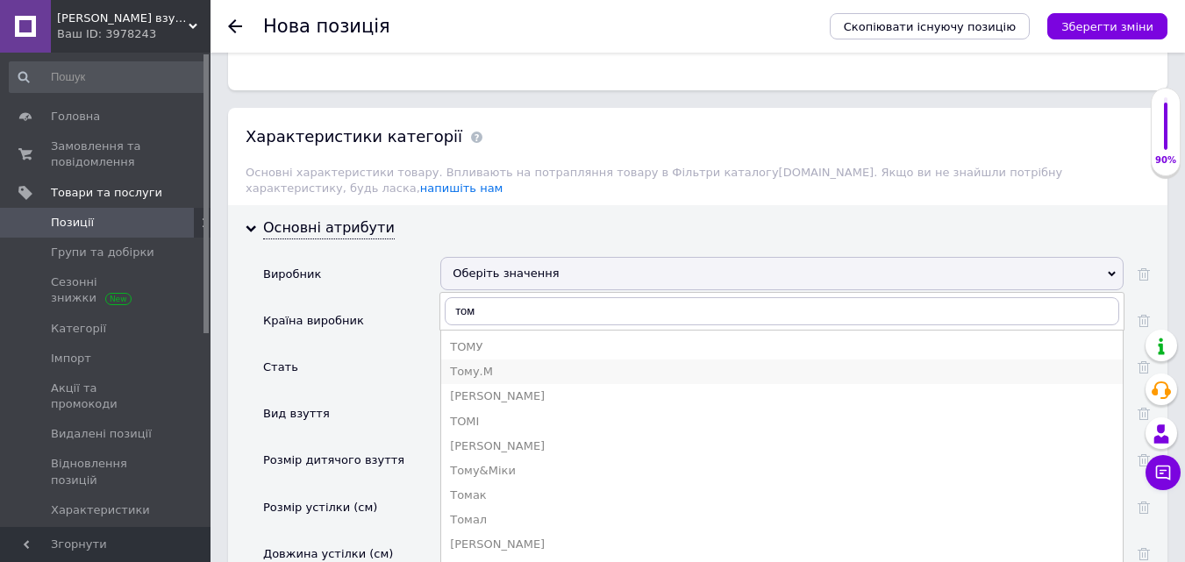
click at [473, 360] on li "Тому.М" at bounding box center [782, 372] width 682 height 25
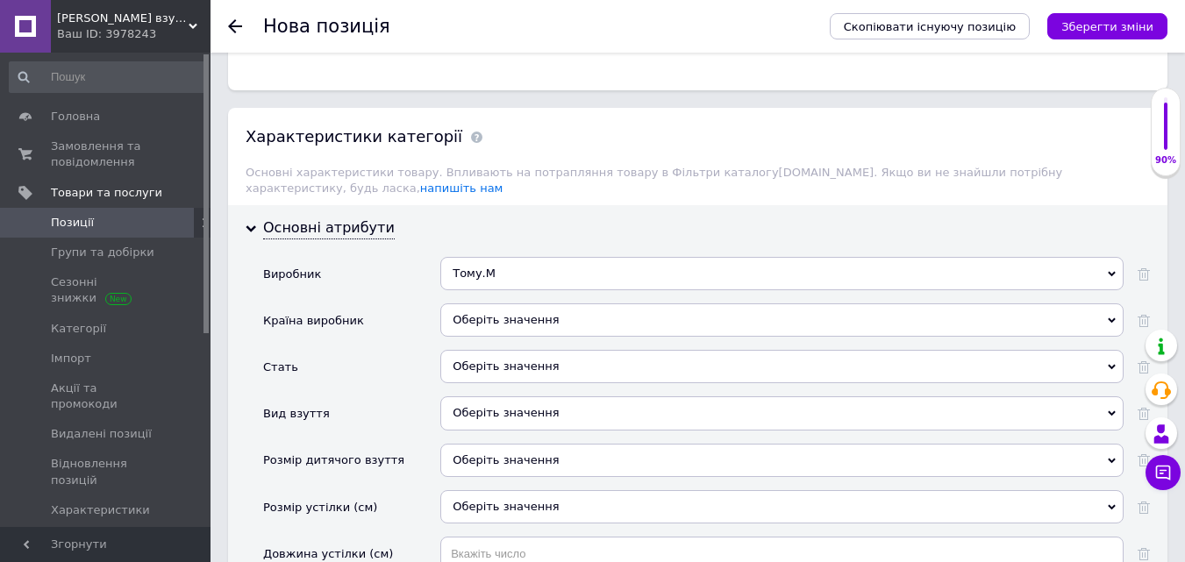
click at [525, 303] on div "Оберіть значення" at bounding box center [781, 319] width 683 height 33
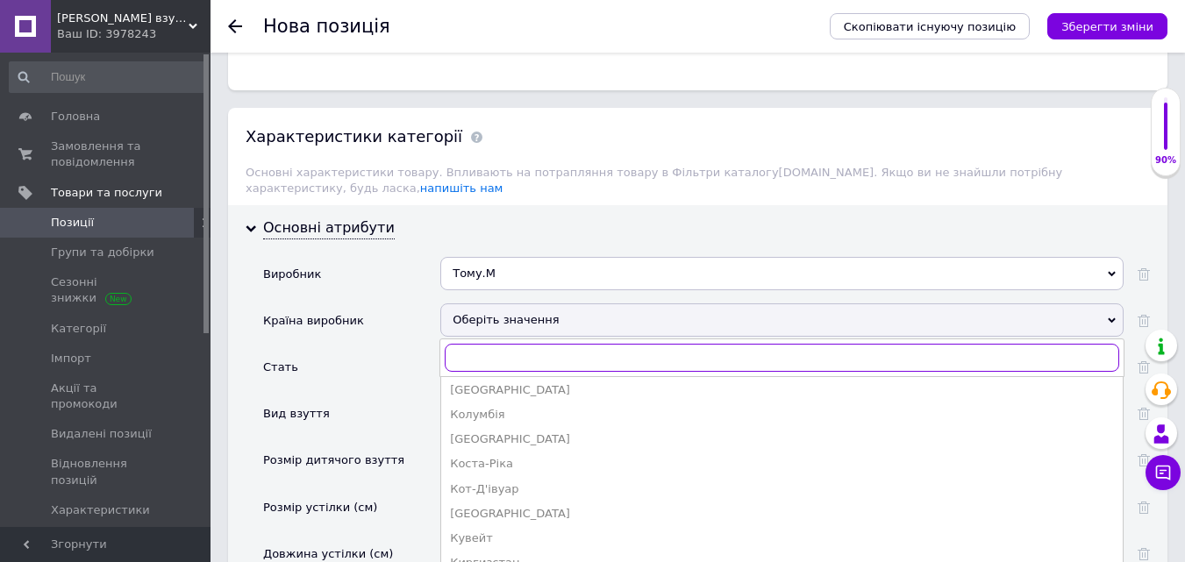
scroll to position [1597, 0]
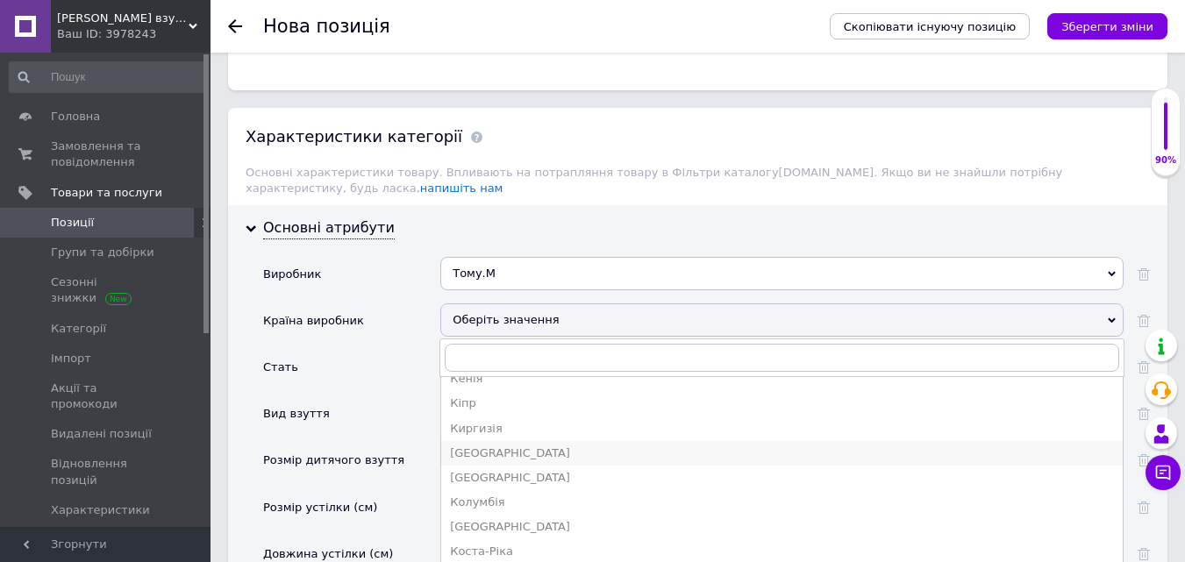
click at [478, 446] on div "Китай" at bounding box center [782, 454] width 664 height 16
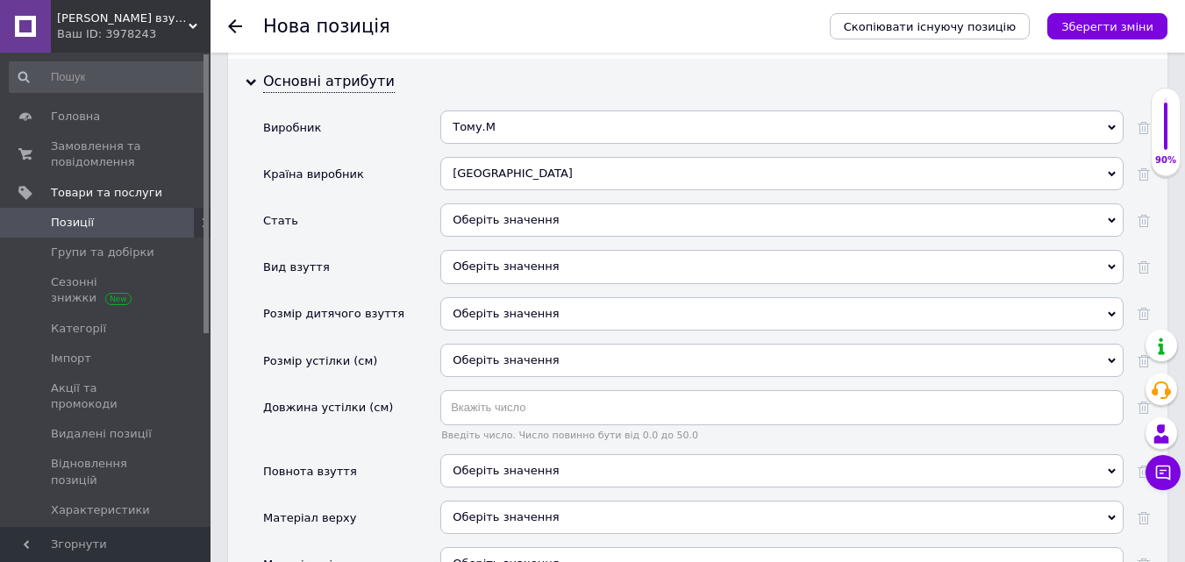
scroll to position [1930, 0]
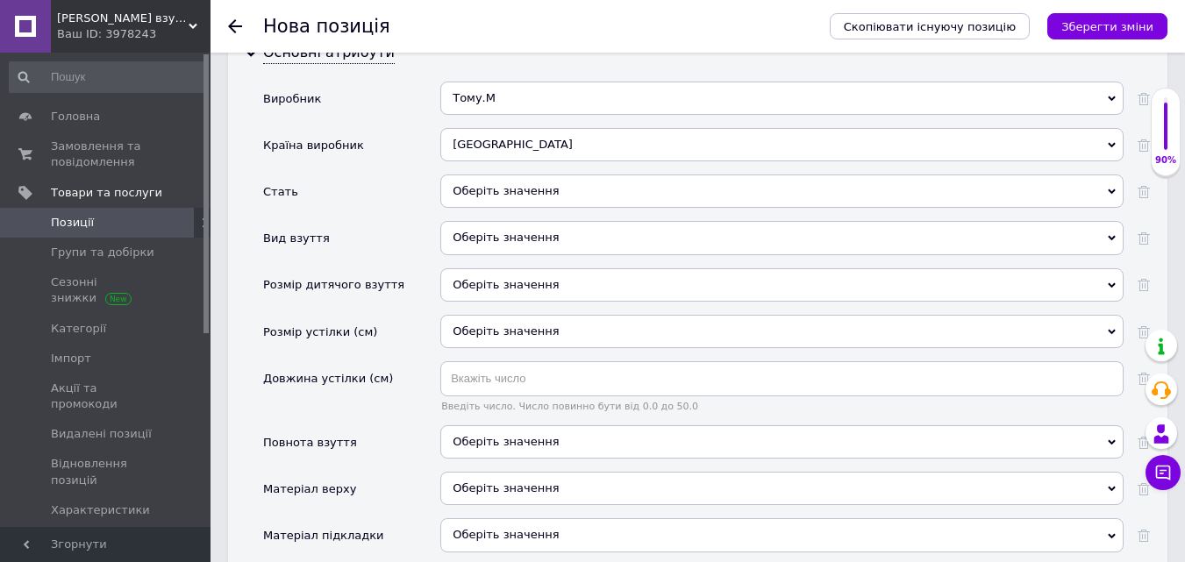
click at [494, 175] on div "Оберіть значення" at bounding box center [781, 191] width 683 height 33
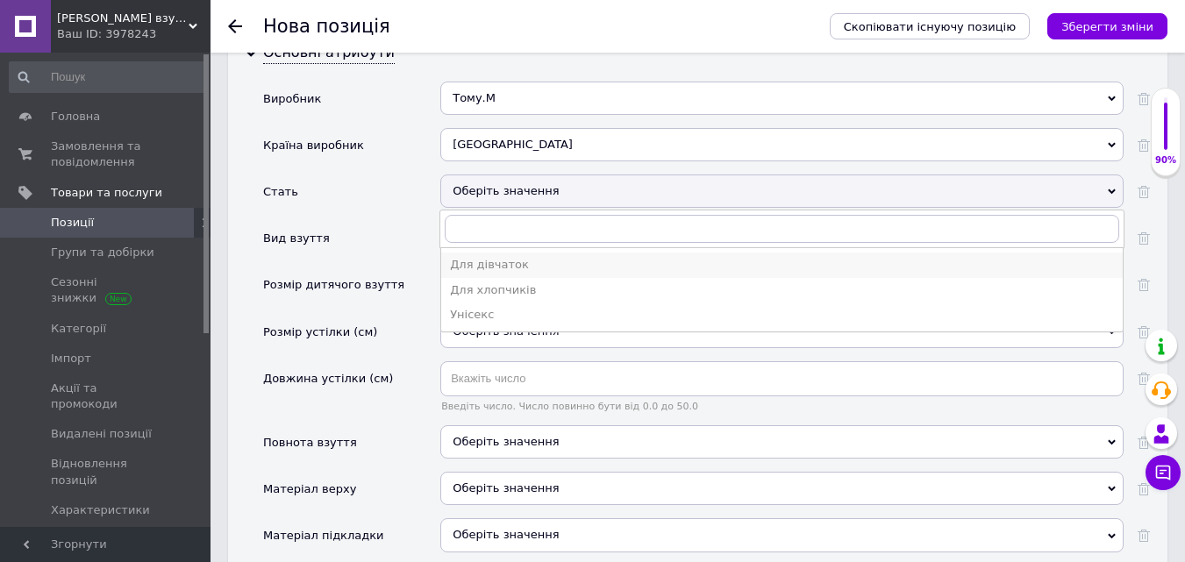
click at [484, 257] on div "Для дівчаток" at bounding box center [782, 265] width 664 height 16
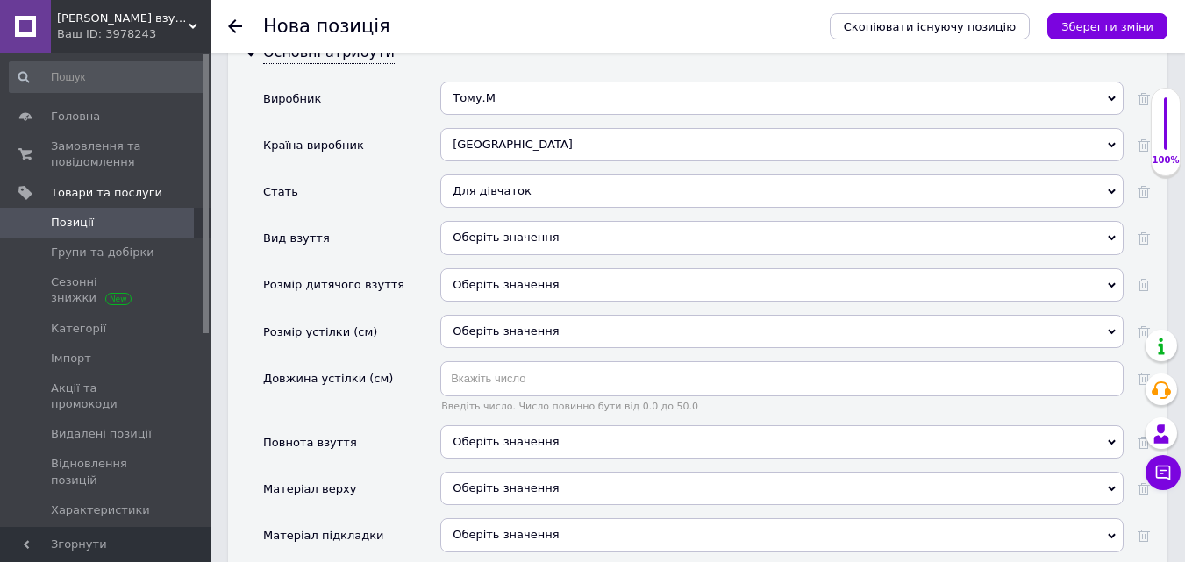
click at [476, 221] on div "Оберіть значення" at bounding box center [781, 237] width 683 height 33
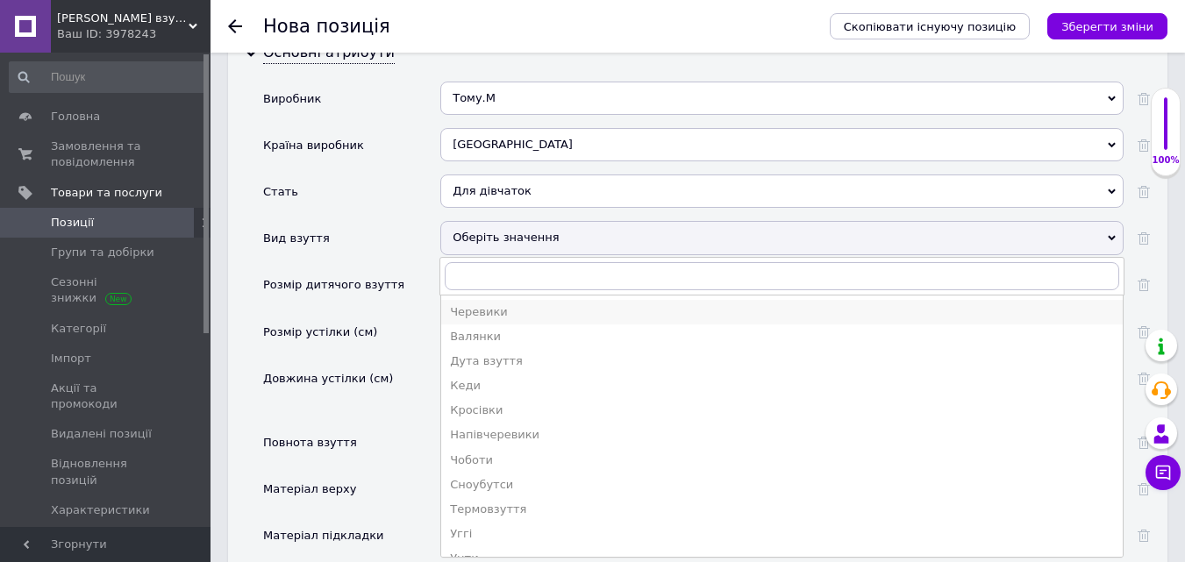
click at [466, 304] on div "Черевики" at bounding box center [782, 312] width 664 height 16
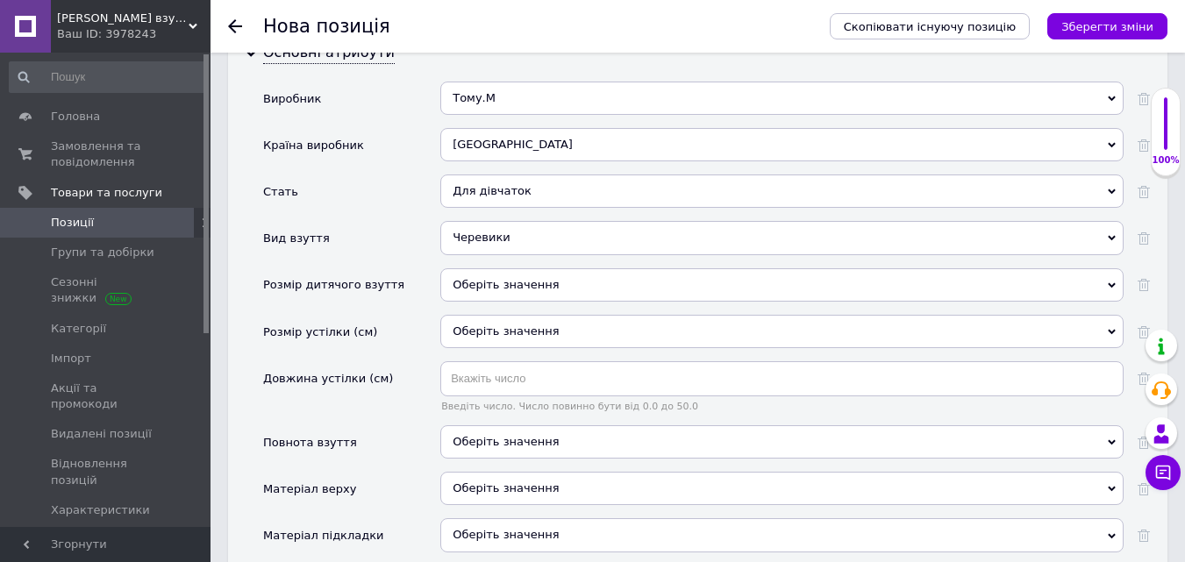
click at [481, 268] on div "Оберіть значення" at bounding box center [781, 284] width 683 height 33
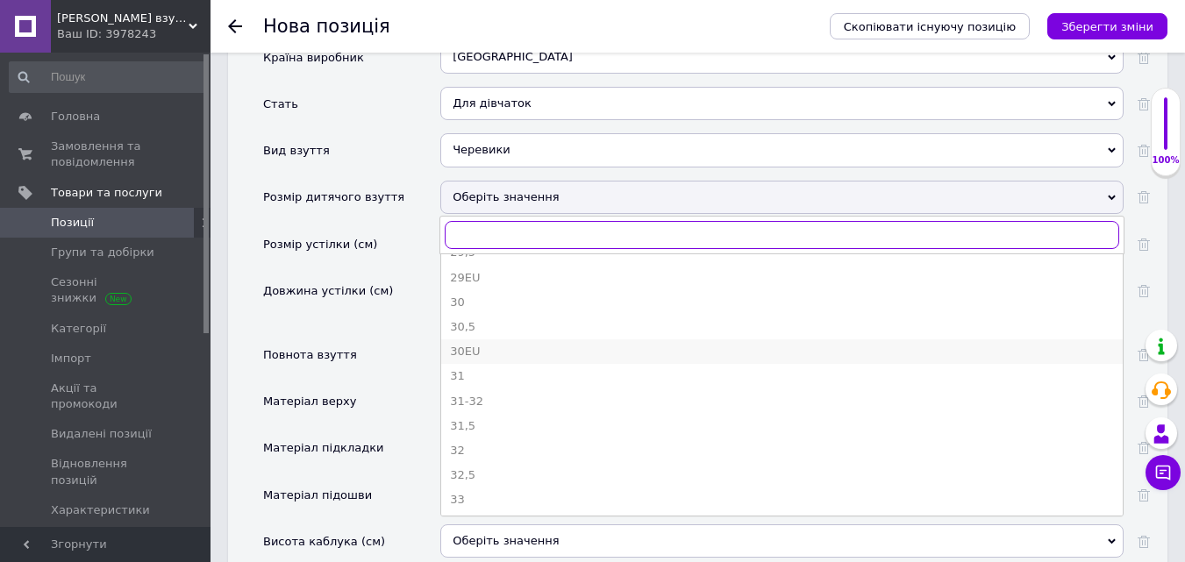
scroll to position [1334, 0]
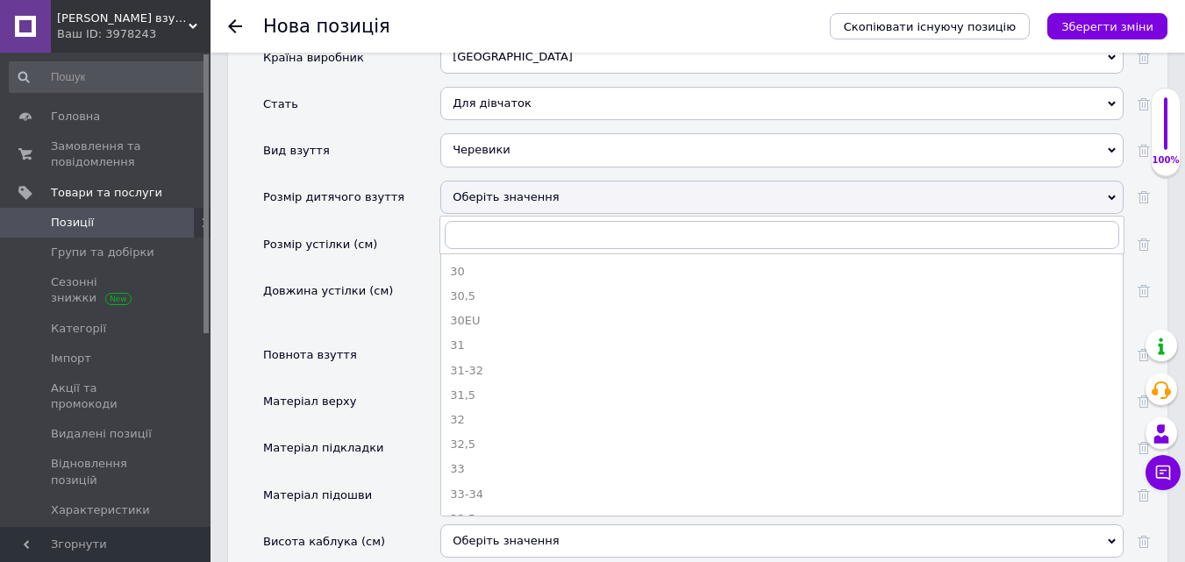
click at [466, 412] on div "32" at bounding box center [782, 420] width 664 height 16
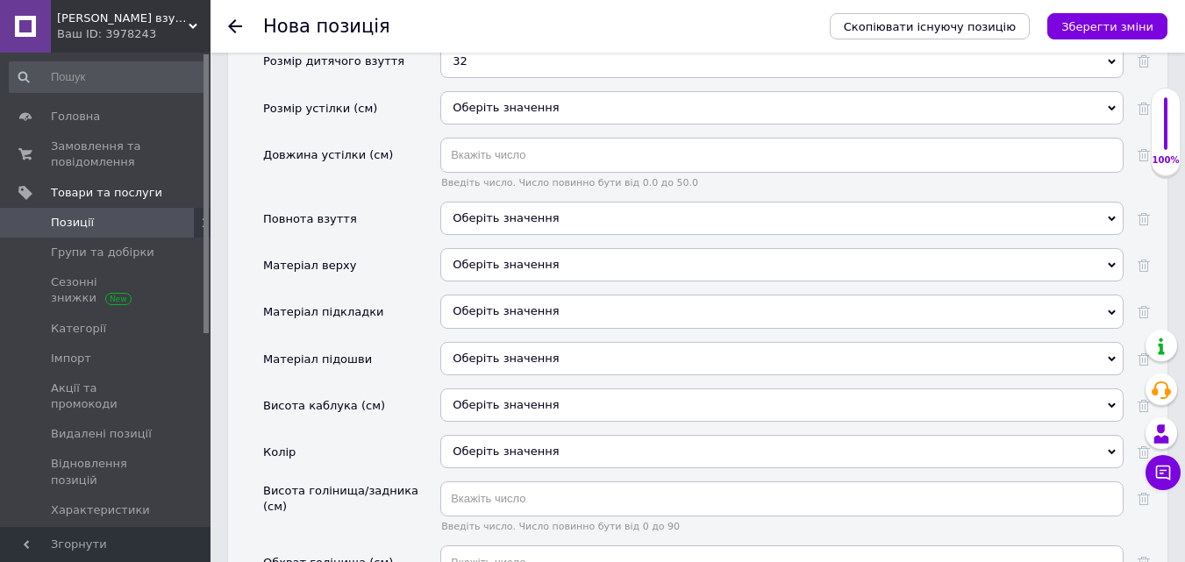
scroll to position [2193, 0]
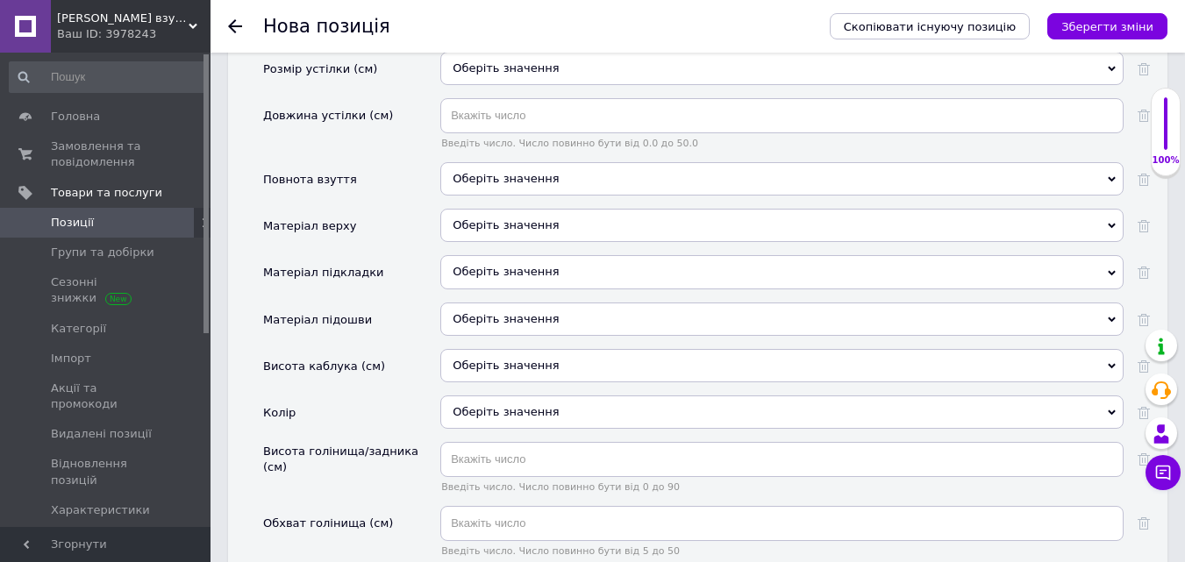
click at [496, 209] on div "Оберіть значення" at bounding box center [781, 225] width 683 height 33
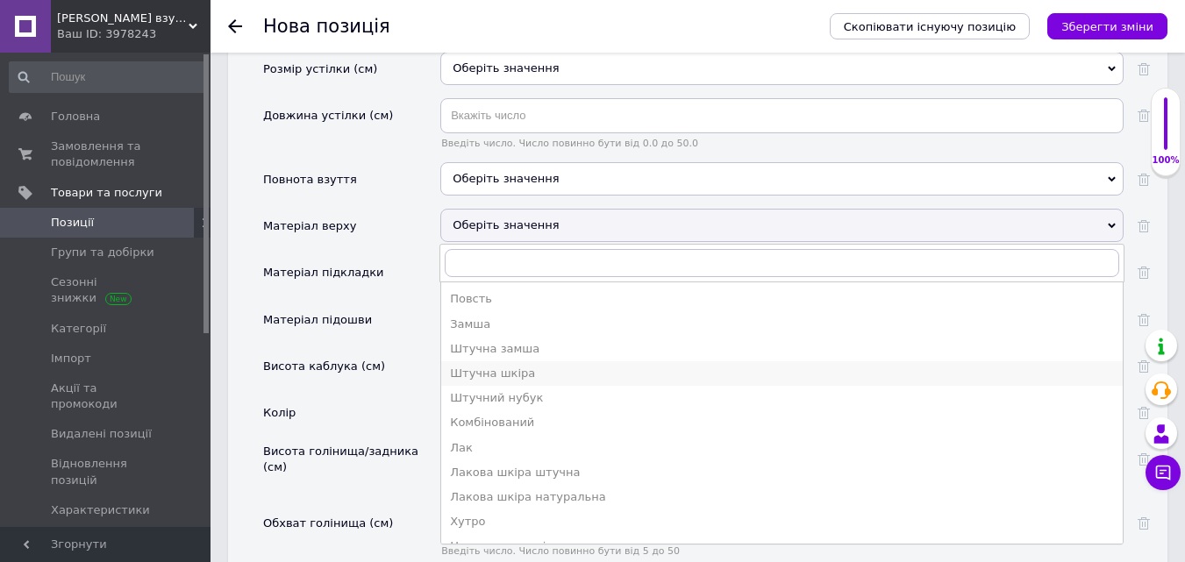
click at [482, 366] on div "Штучна шкіра" at bounding box center [782, 374] width 664 height 16
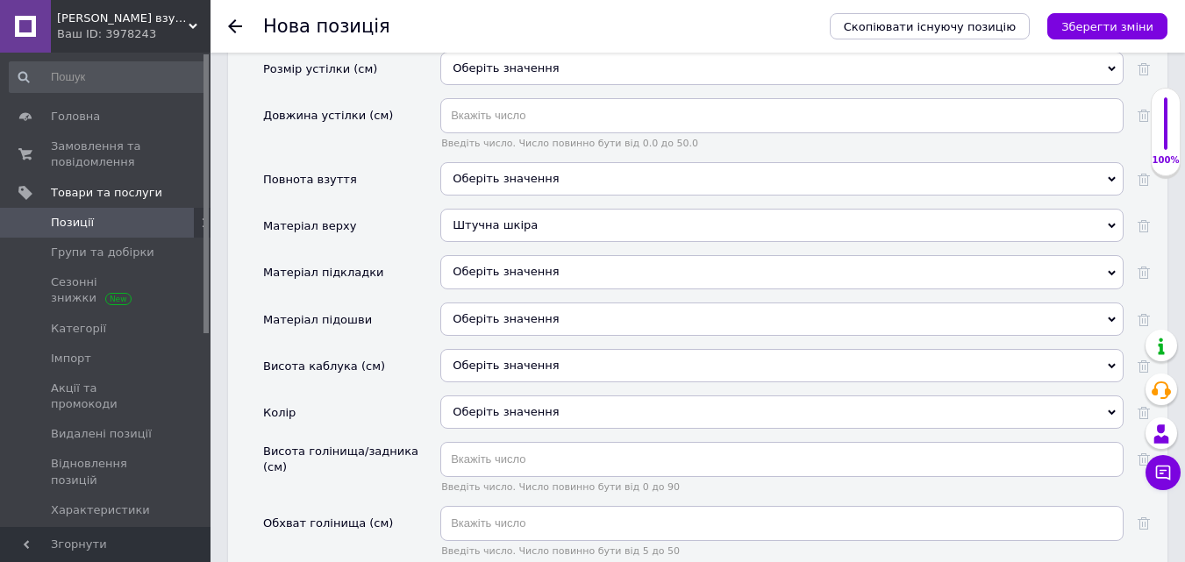
drag, startPoint x: 476, startPoint y: 239, endPoint x: 484, endPoint y: 231, distance: 11.2
click at [476, 255] on div "Оберіть значення" at bounding box center [781, 271] width 683 height 33
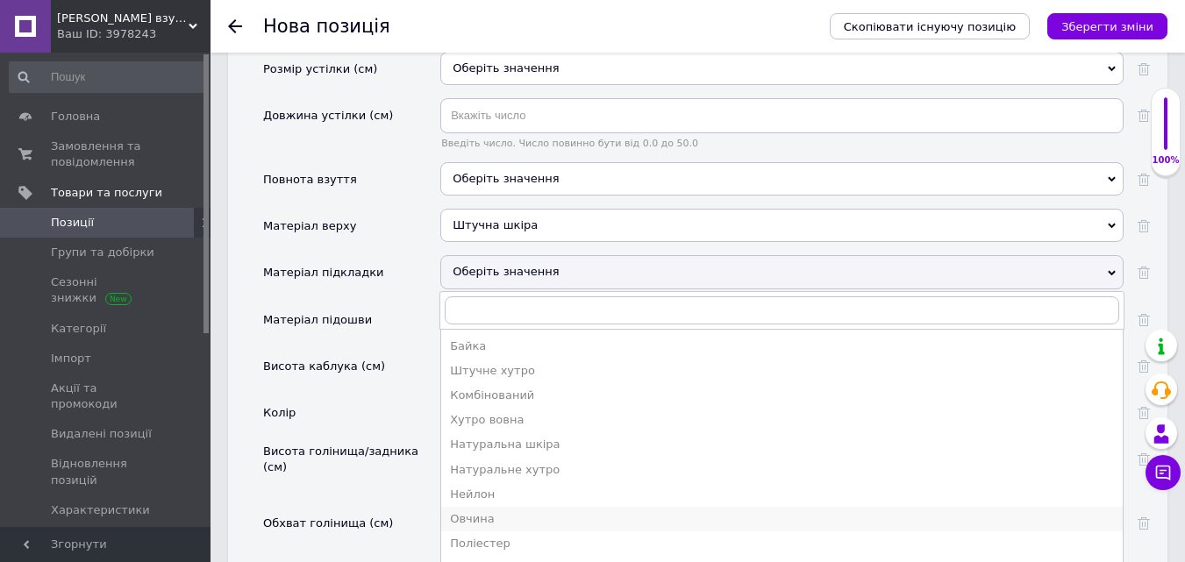
click at [479, 511] on div "Овчина" at bounding box center [782, 519] width 664 height 16
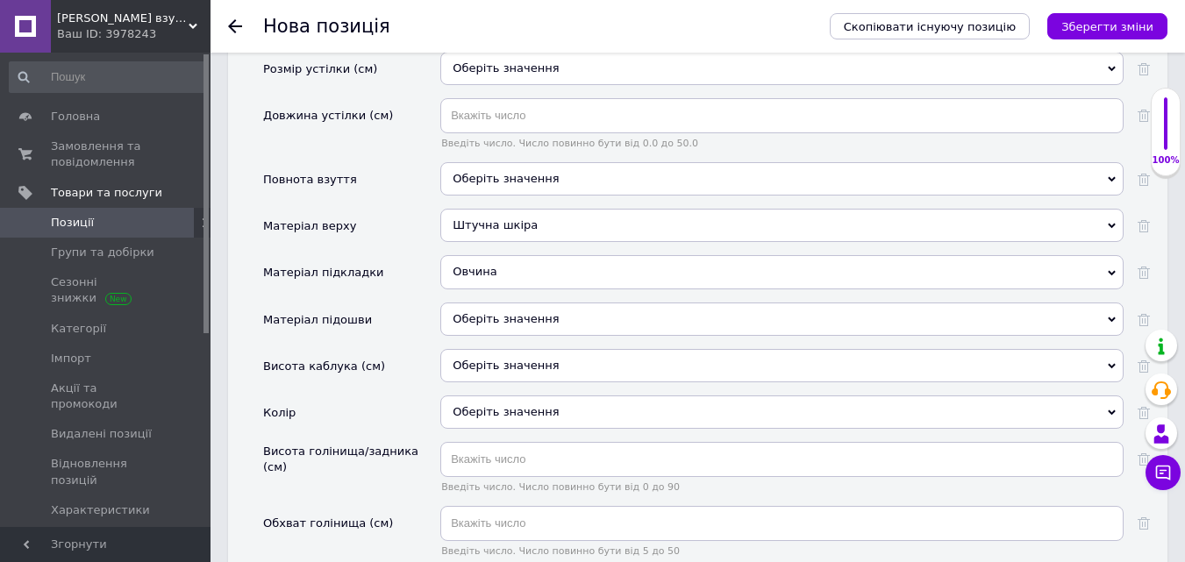
click at [475, 303] on div "Оберіть значення" at bounding box center [781, 319] width 683 height 33
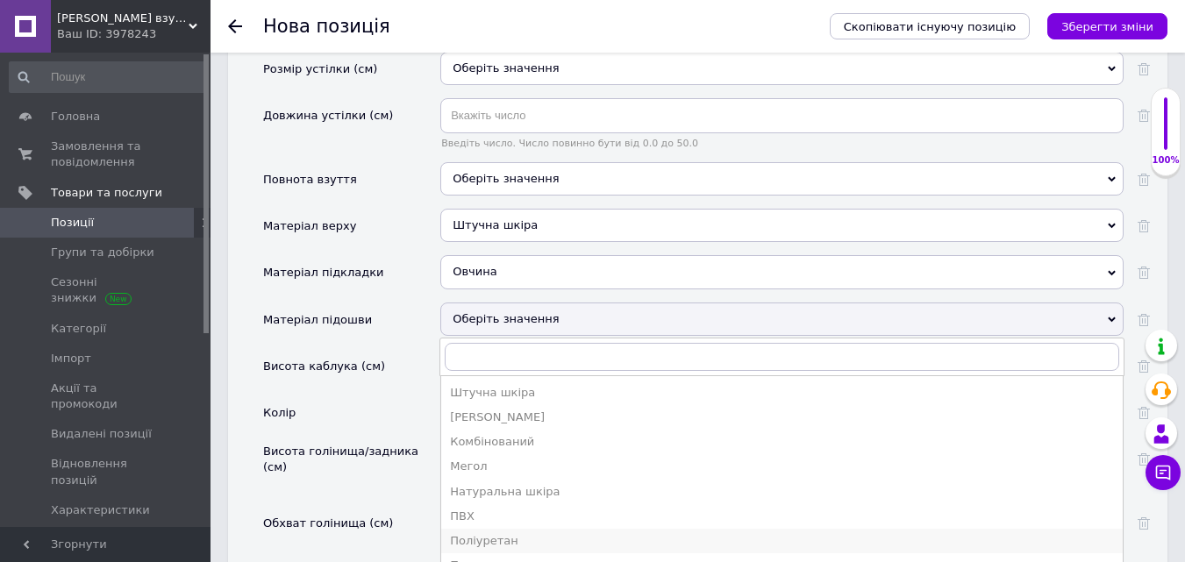
click at [496, 533] on div "Поліуретан" at bounding box center [782, 541] width 664 height 16
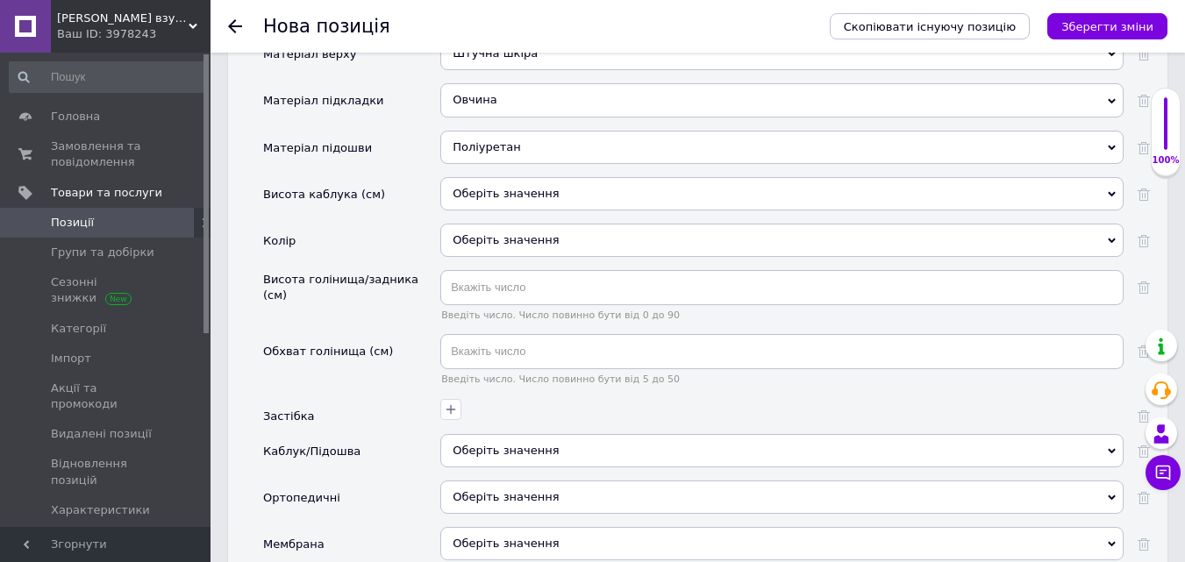
scroll to position [2368, 0]
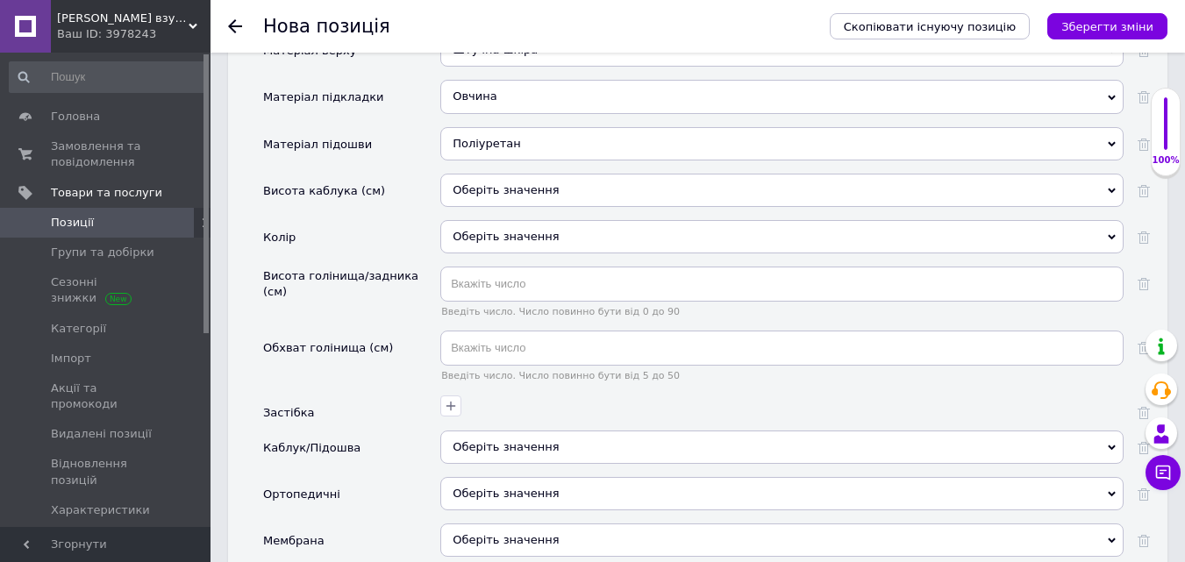
click at [482, 220] on div "Оберіть значення" at bounding box center [781, 236] width 683 height 33
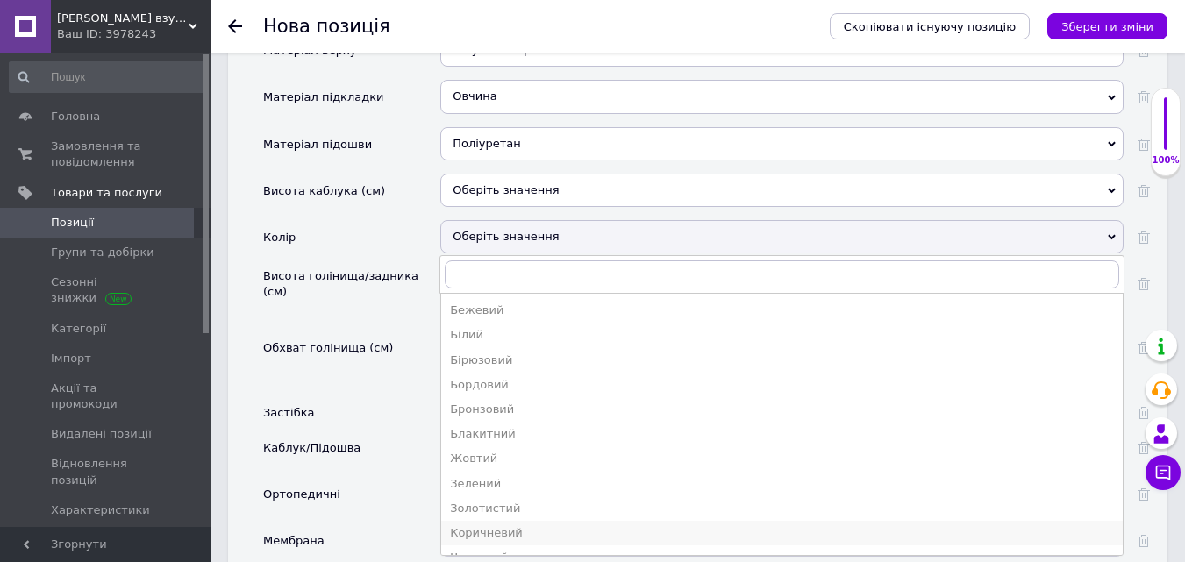
click at [478, 525] on div "Коричневий" at bounding box center [782, 533] width 664 height 16
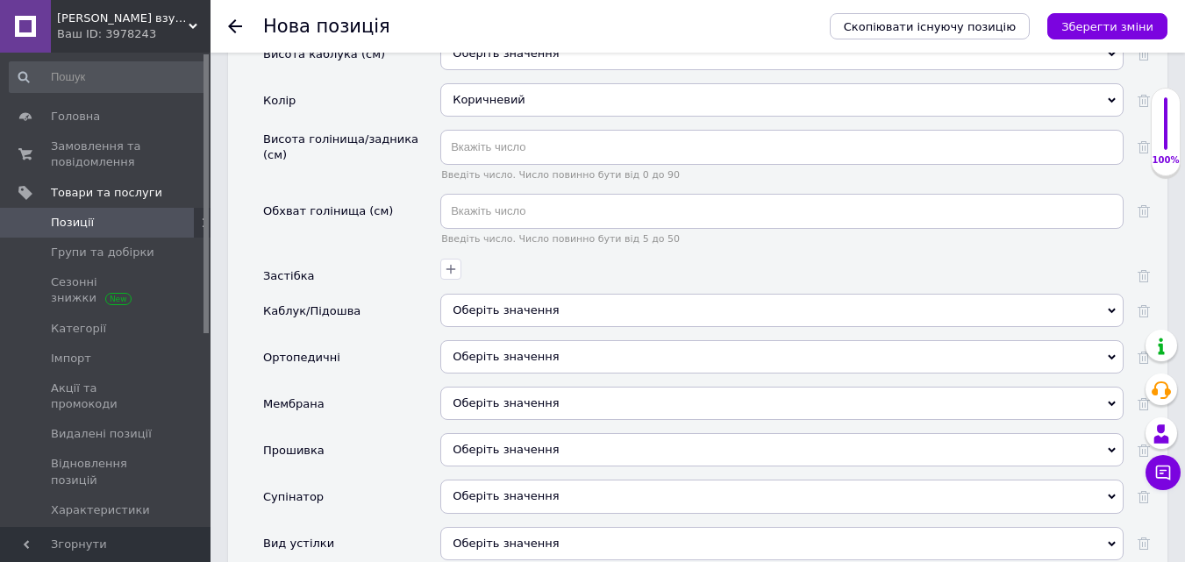
scroll to position [2544, 0]
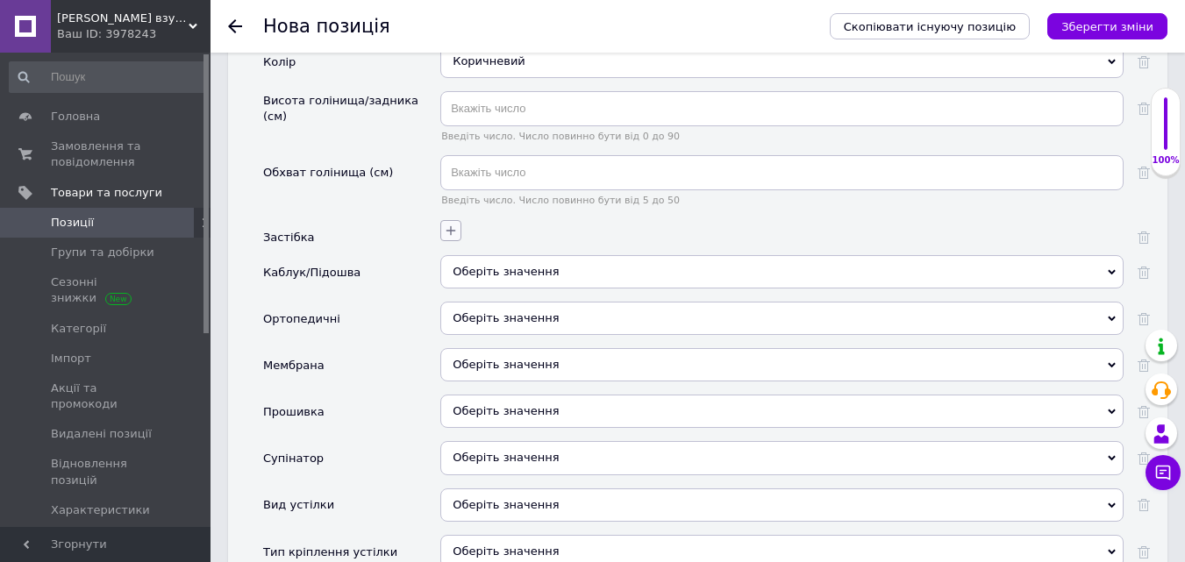
click at [455, 226] on icon "button" at bounding box center [451, 231] width 10 height 10
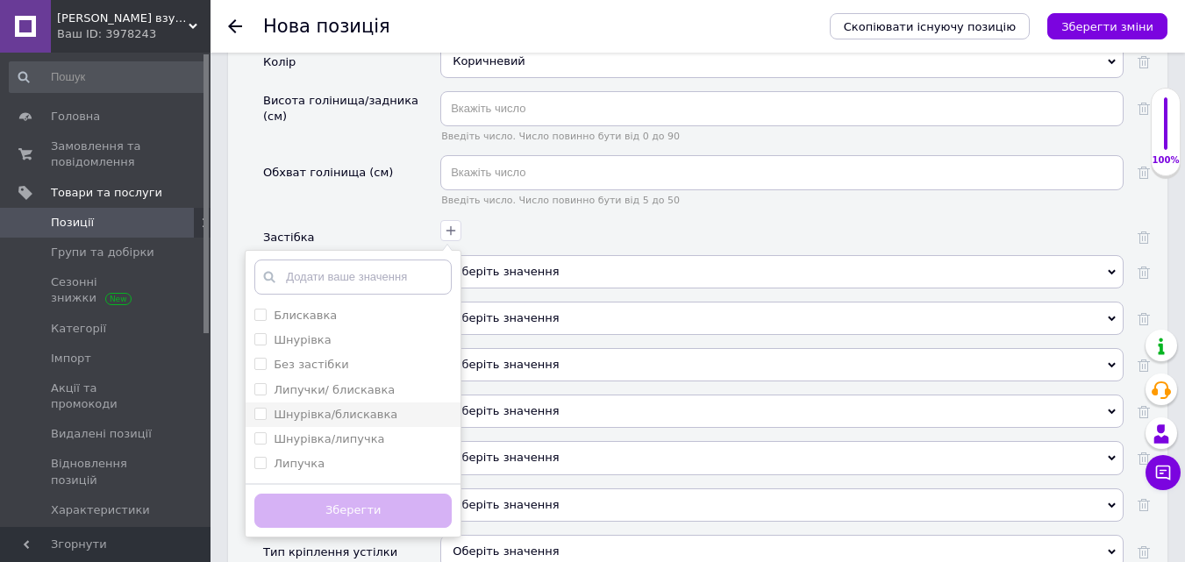
click at [256, 408] on input "Шнурівка/блискавка" at bounding box center [259, 413] width 11 height 11
checkbox input "true"
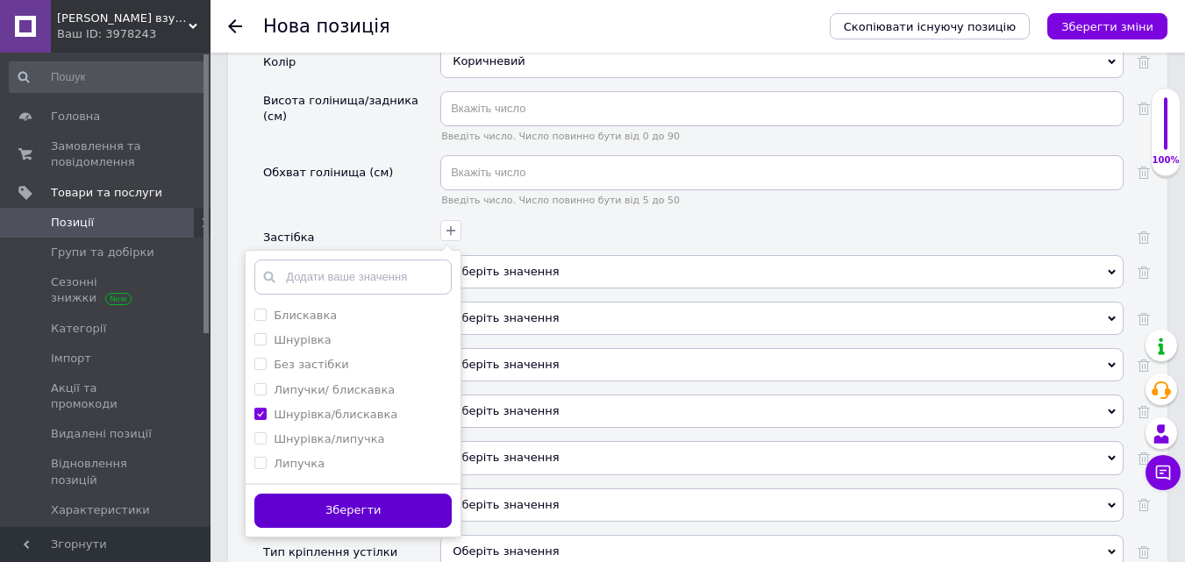
click at [354, 494] on button "Зберегти" at bounding box center [352, 511] width 197 height 34
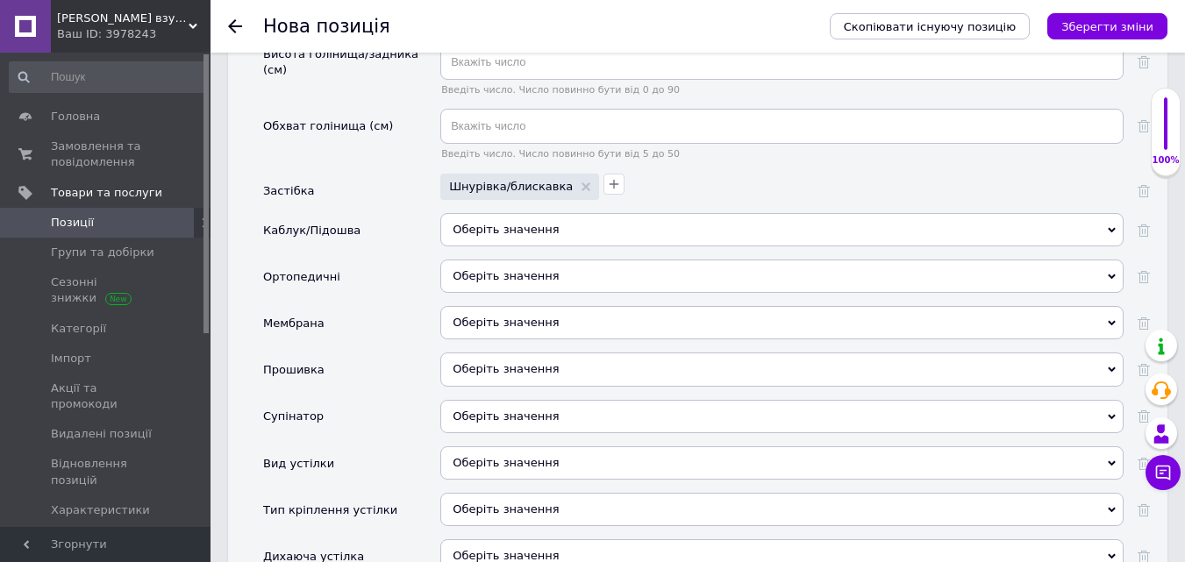
scroll to position [2631, 0]
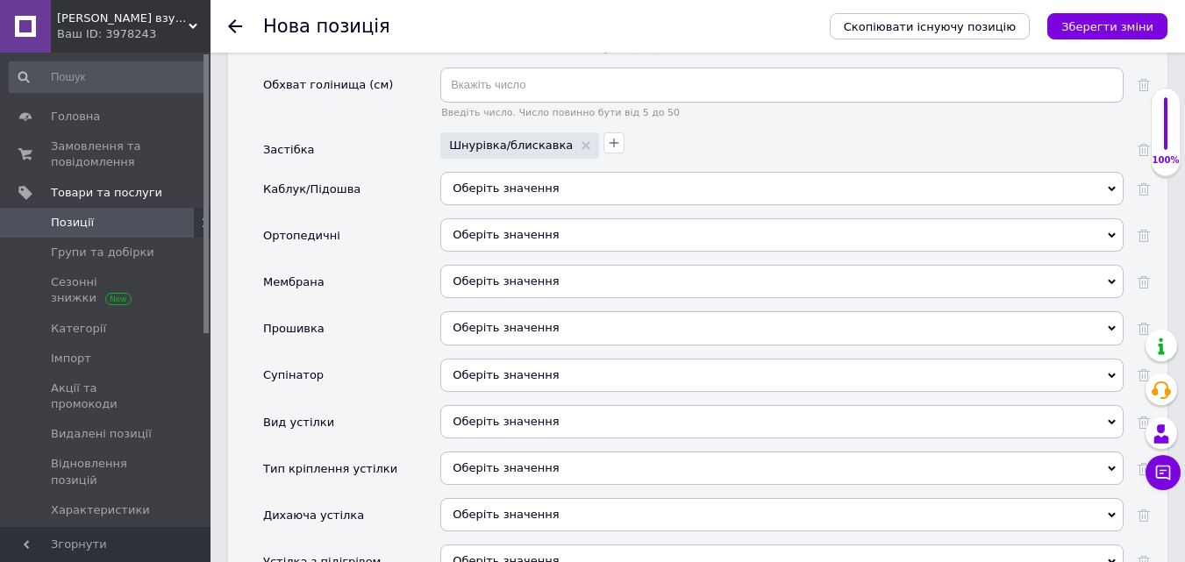
click at [489, 275] on span "Оберіть значення" at bounding box center [506, 281] width 106 height 13
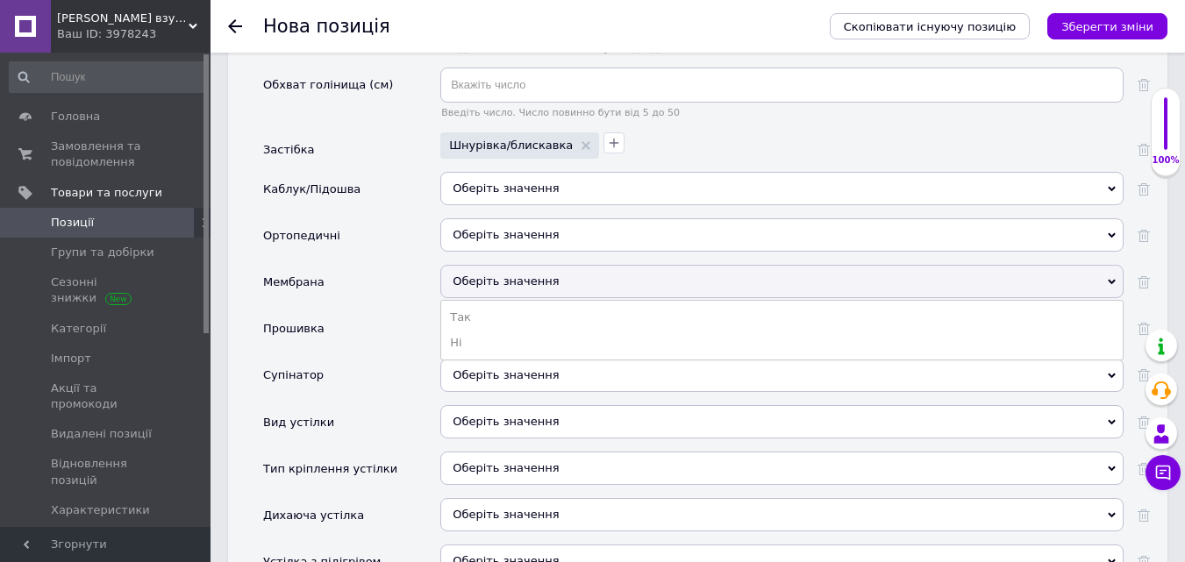
click at [482, 331] on li "Ні" at bounding box center [782, 343] width 682 height 25
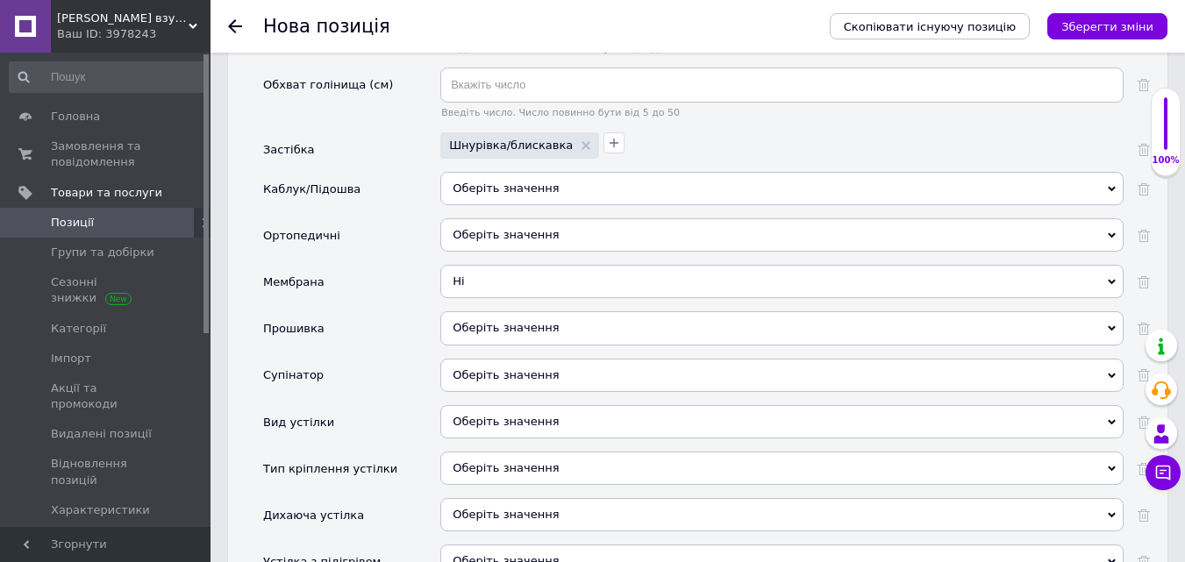
click at [485, 321] on span "Оберіть значення" at bounding box center [506, 327] width 106 height 13
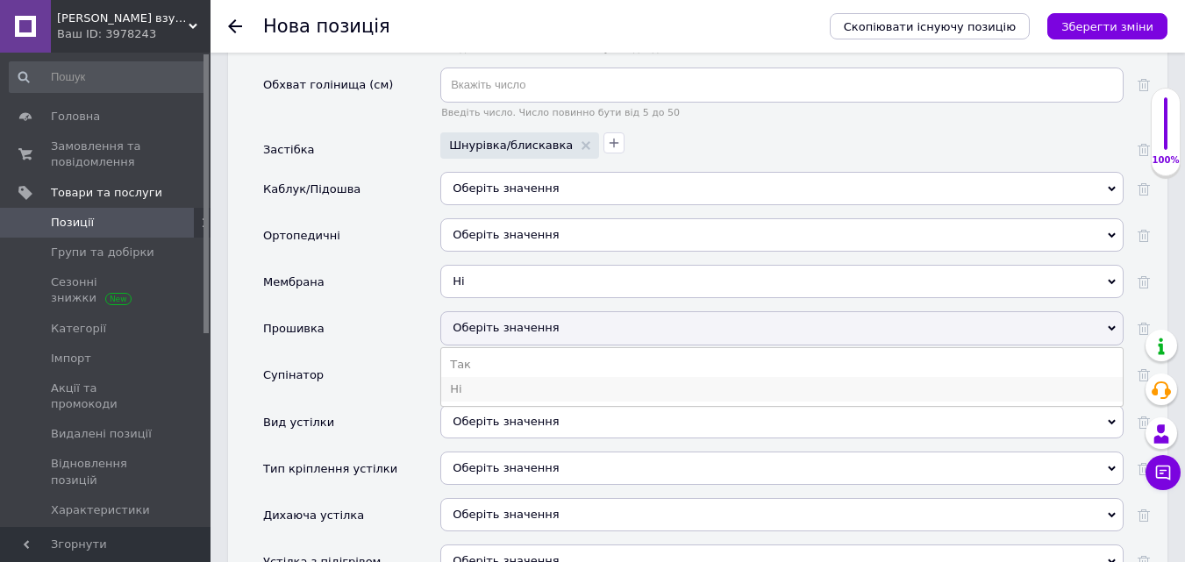
click at [460, 377] on li "Ні" at bounding box center [782, 389] width 682 height 25
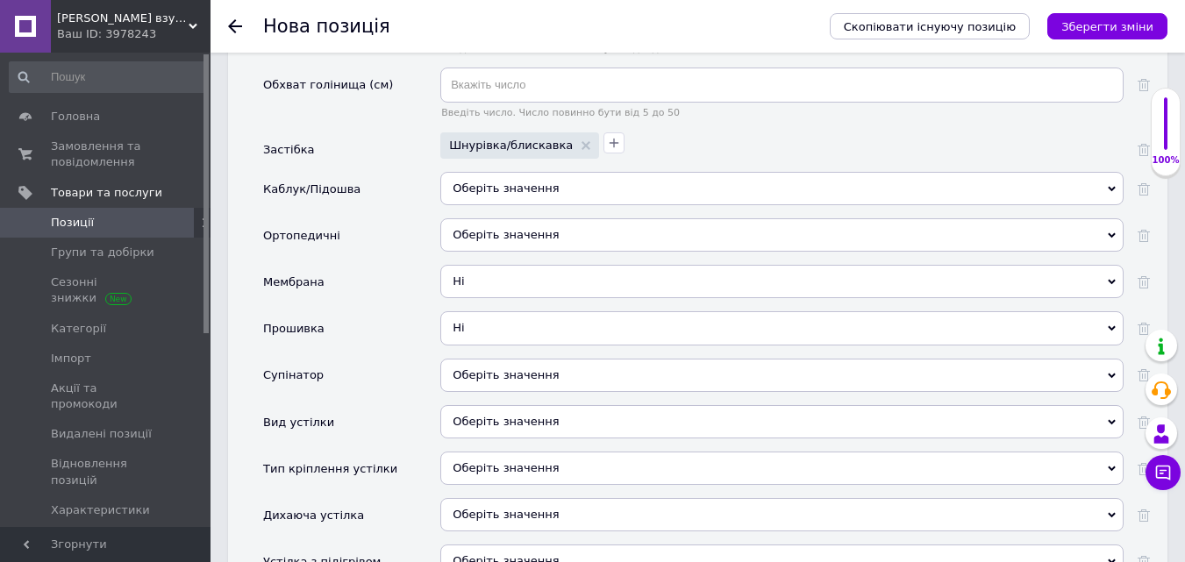
click at [469, 368] on span "Оберіть значення" at bounding box center [506, 374] width 106 height 13
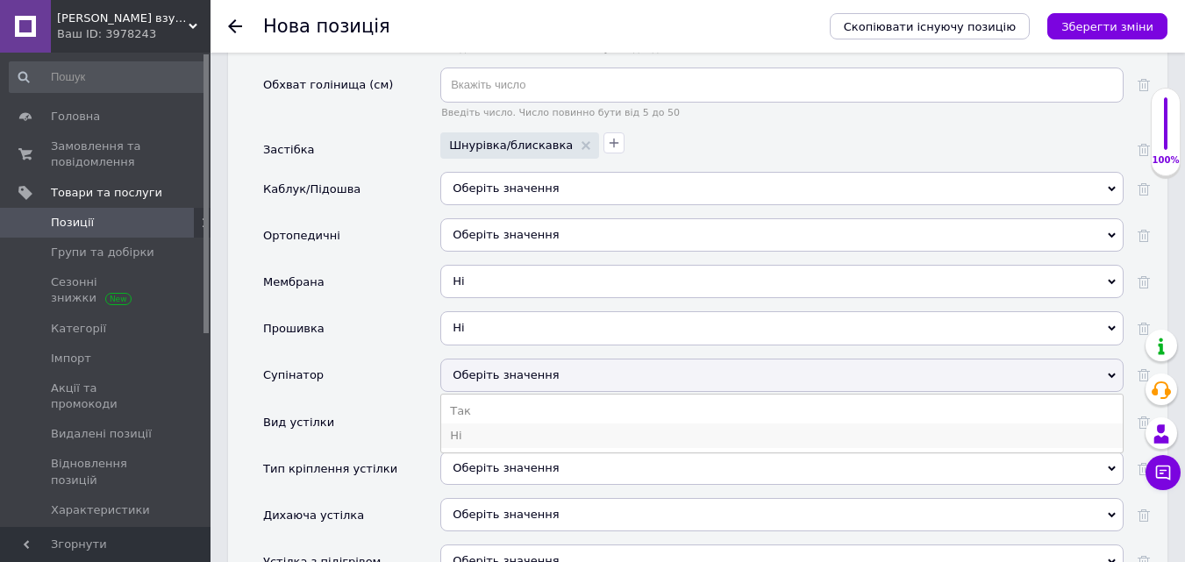
click at [451, 424] on li "Ні" at bounding box center [782, 436] width 682 height 25
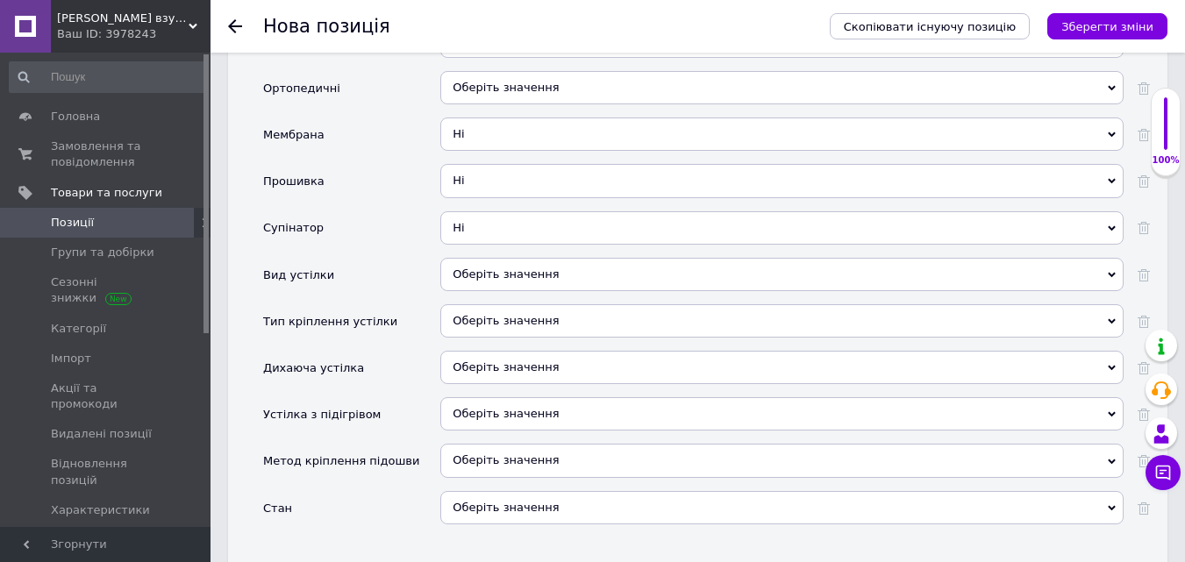
scroll to position [2807, 0]
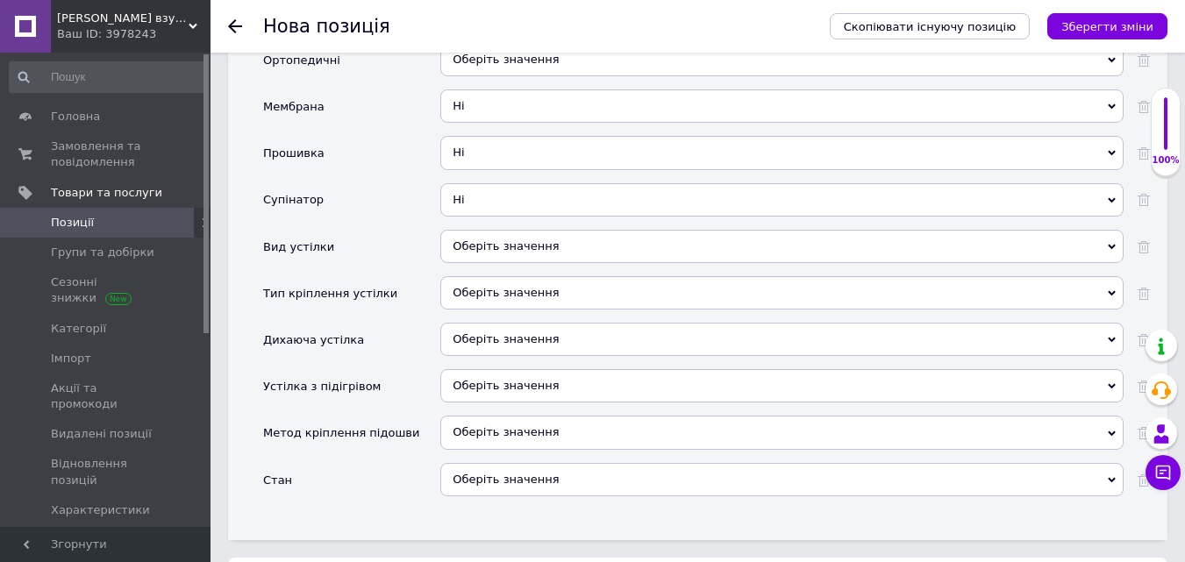
click at [476, 89] on span "Ні" at bounding box center [781, 105] width 683 height 33
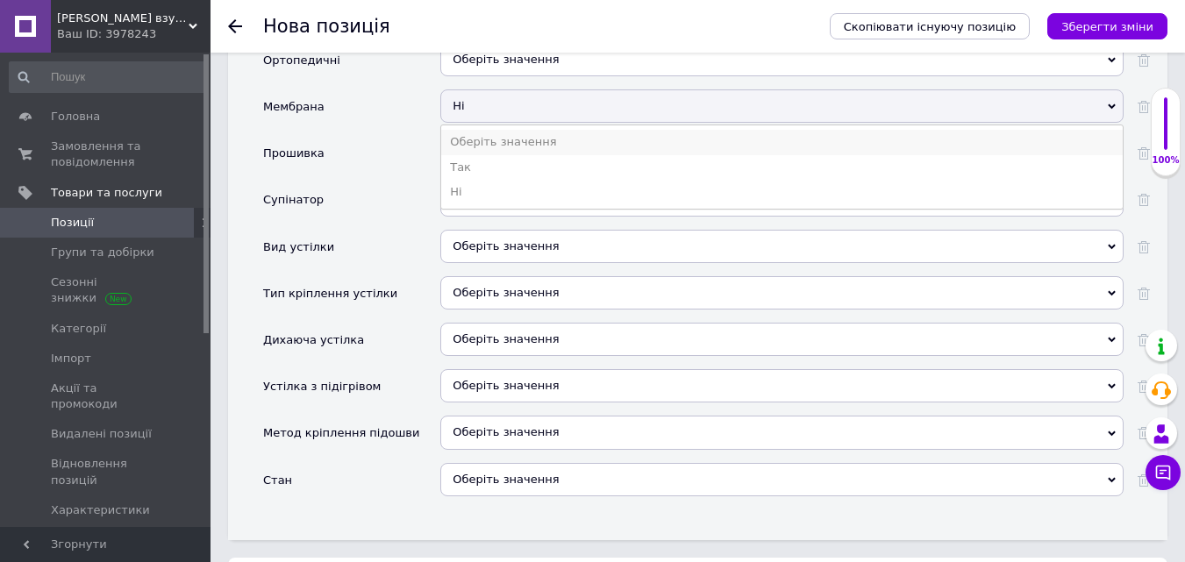
click at [456, 130] on li "Оберіть значення" at bounding box center [782, 142] width 682 height 25
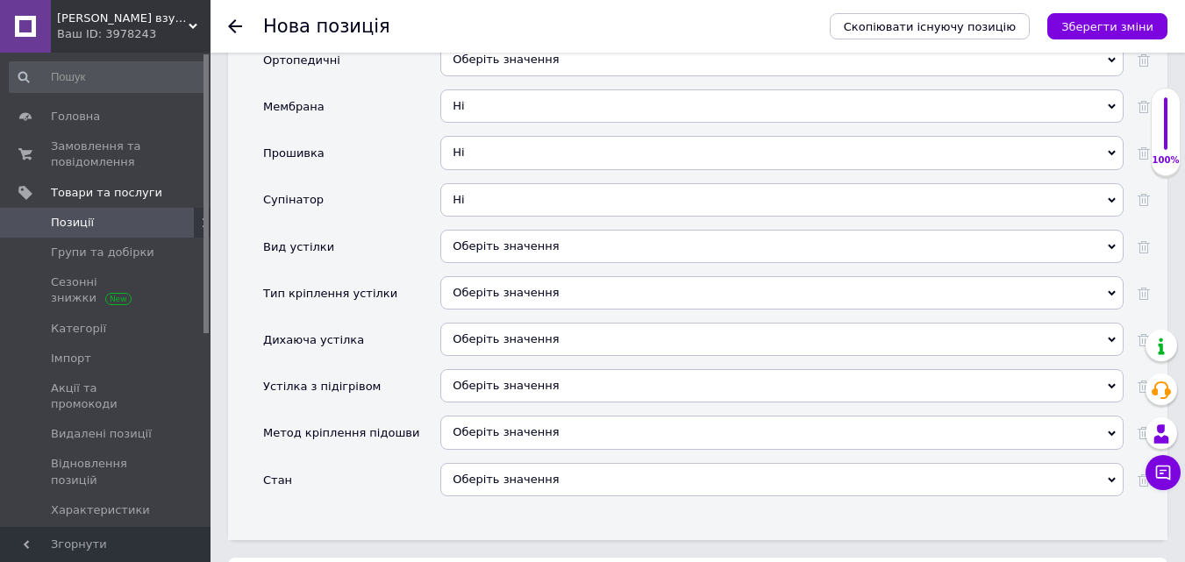
click at [389, 102] on div "Мембрана" at bounding box center [351, 112] width 177 height 46
click at [500, 89] on span "Ні" at bounding box center [781, 105] width 683 height 33
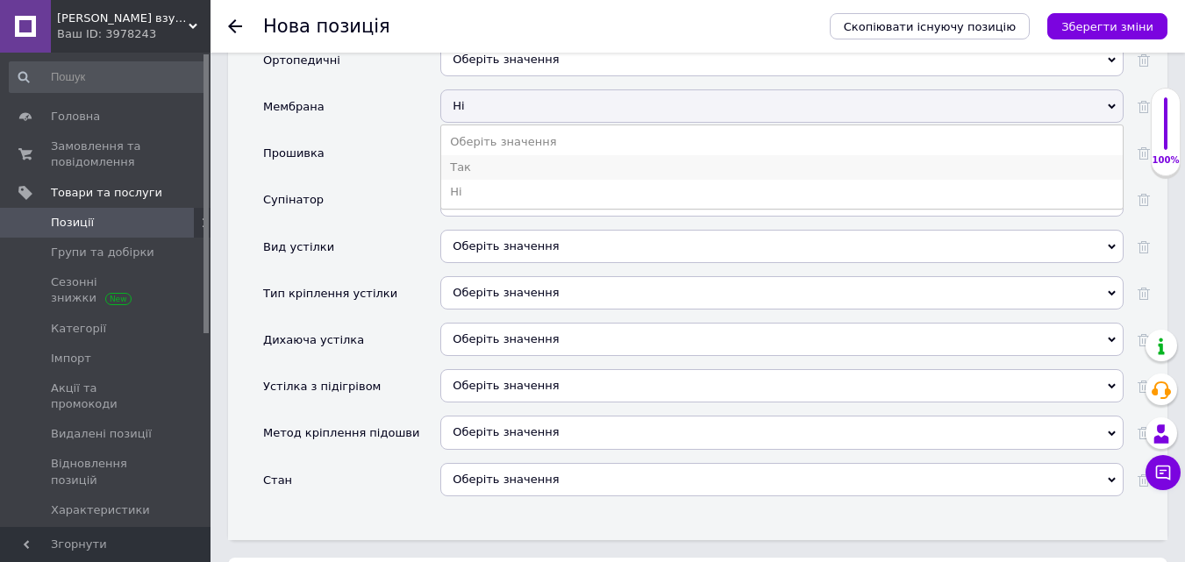
click at [462, 155] on li "Так" at bounding box center [782, 167] width 682 height 25
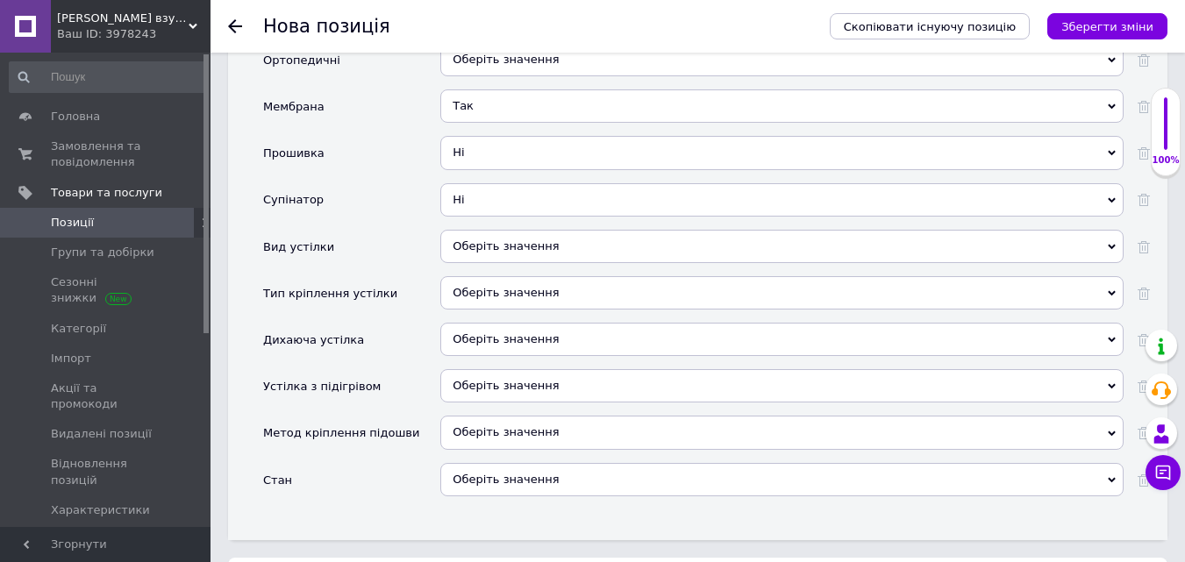
click at [472, 89] on span "Так" at bounding box center [781, 105] width 683 height 33
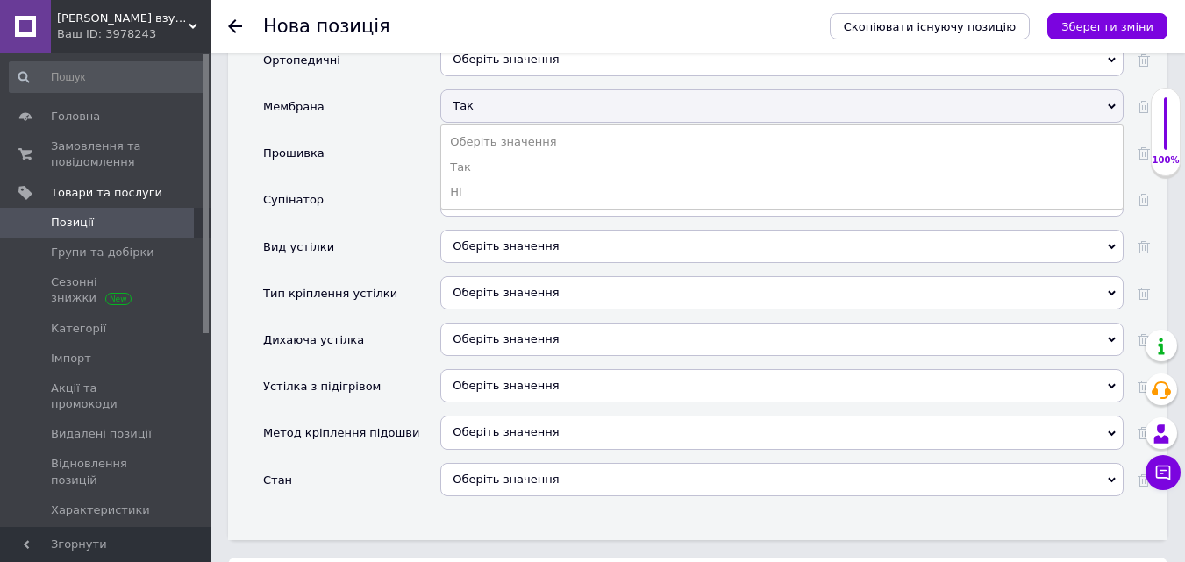
click at [471, 180] on li "Ні" at bounding box center [782, 192] width 682 height 25
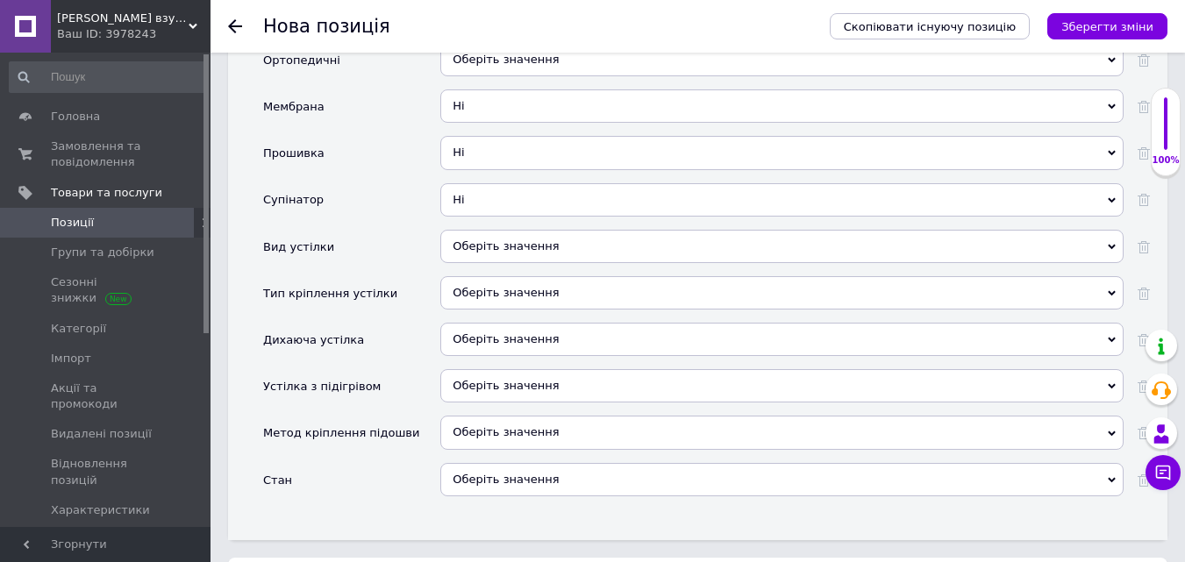
click at [551, 230] on div "Оберіть значення" at bounding box center [781, 246] width 683 height 33
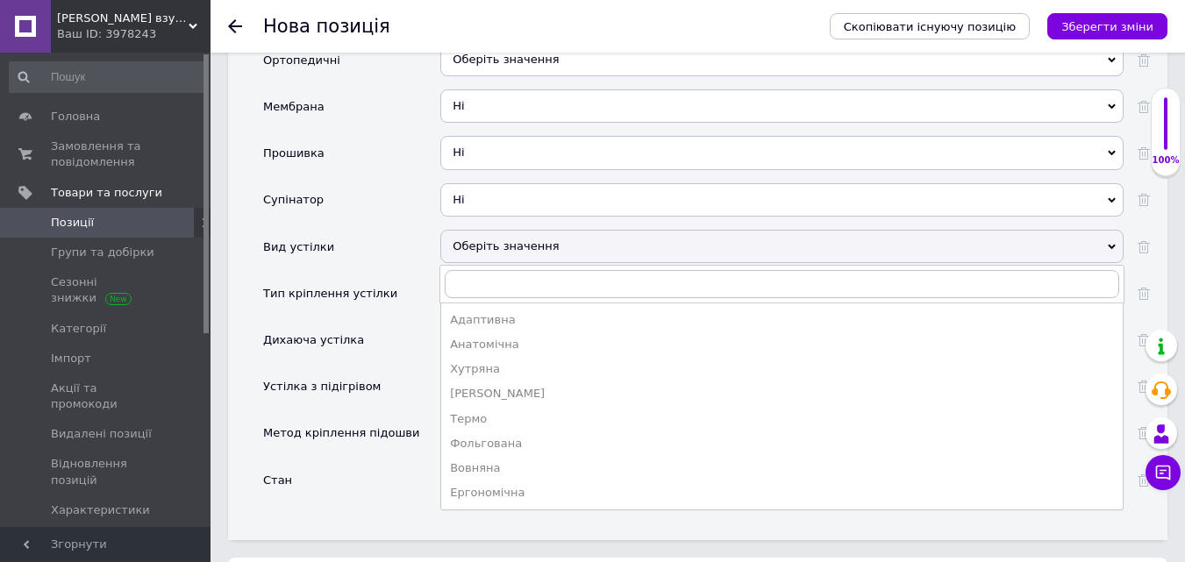
click at [477, 361] on div "Хутряна" at bounding box center [782, 369] width 664 height 16
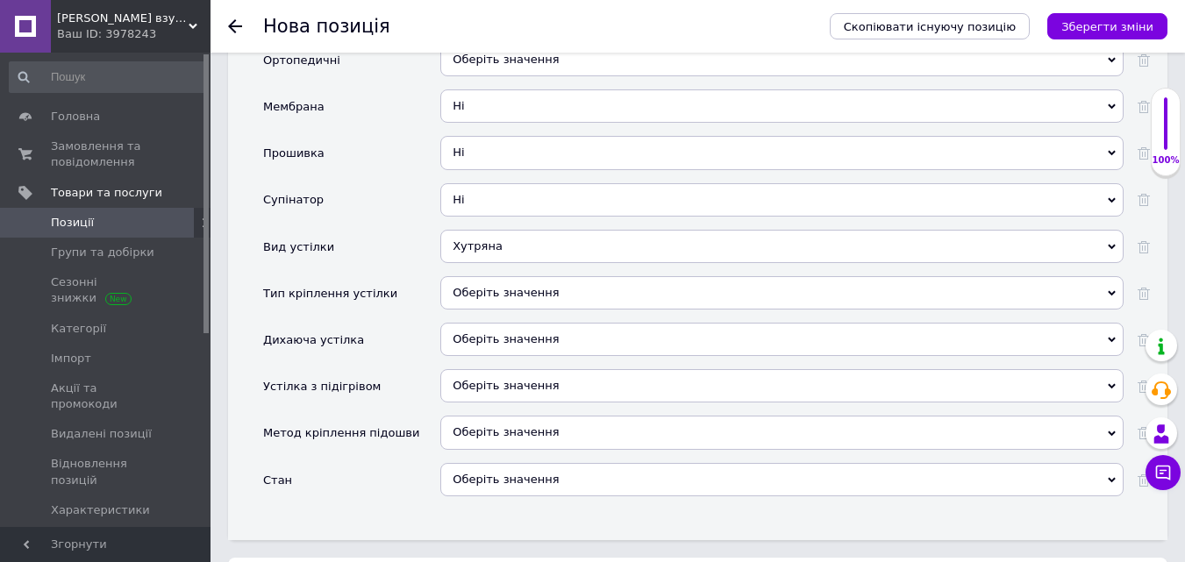
click at [491, 276] on div "Оберіть значення" at bounding box center [781, 292] width 683 height 33
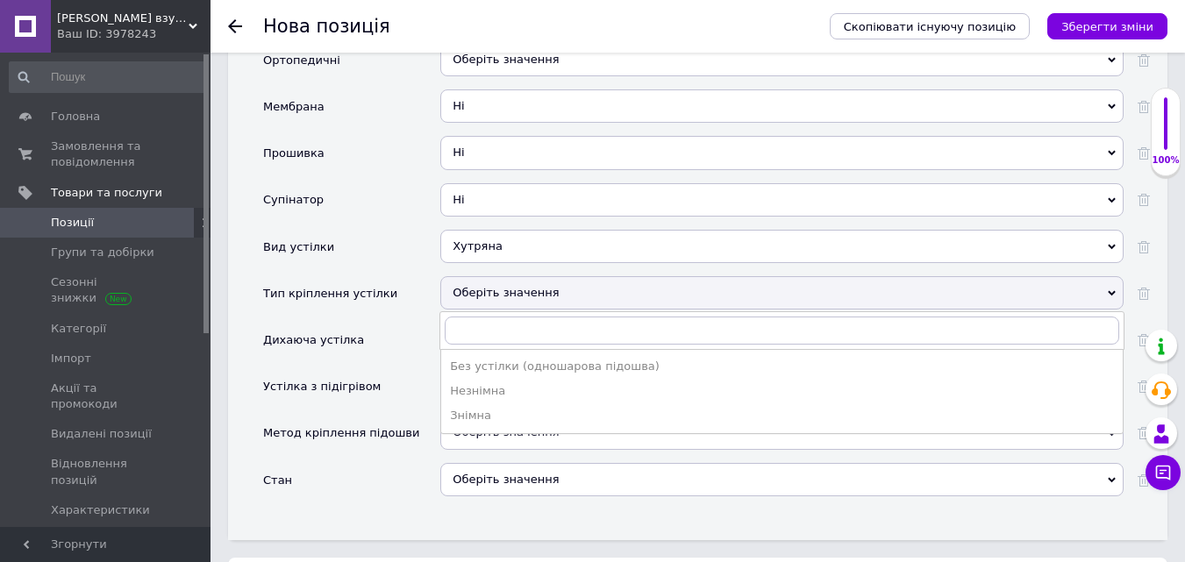
click at [472, 408] on div "Знімна" at bounding box center [782, 416] width 664 height 16
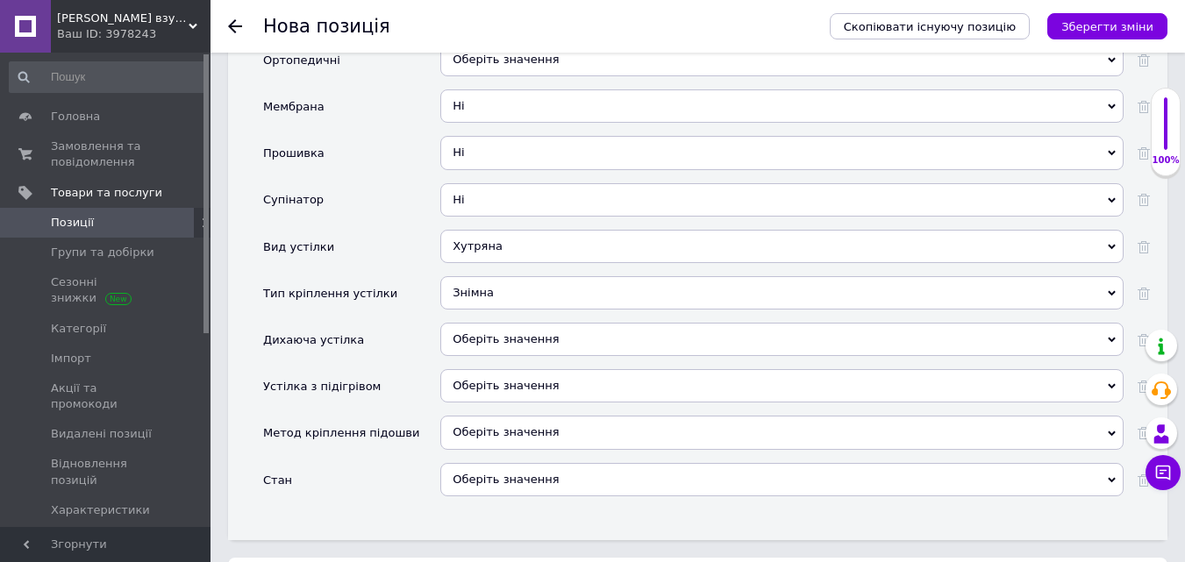
click at [509, 463] on div "Оберіть значення" at bounding box center [781, 479] width 683 height 33
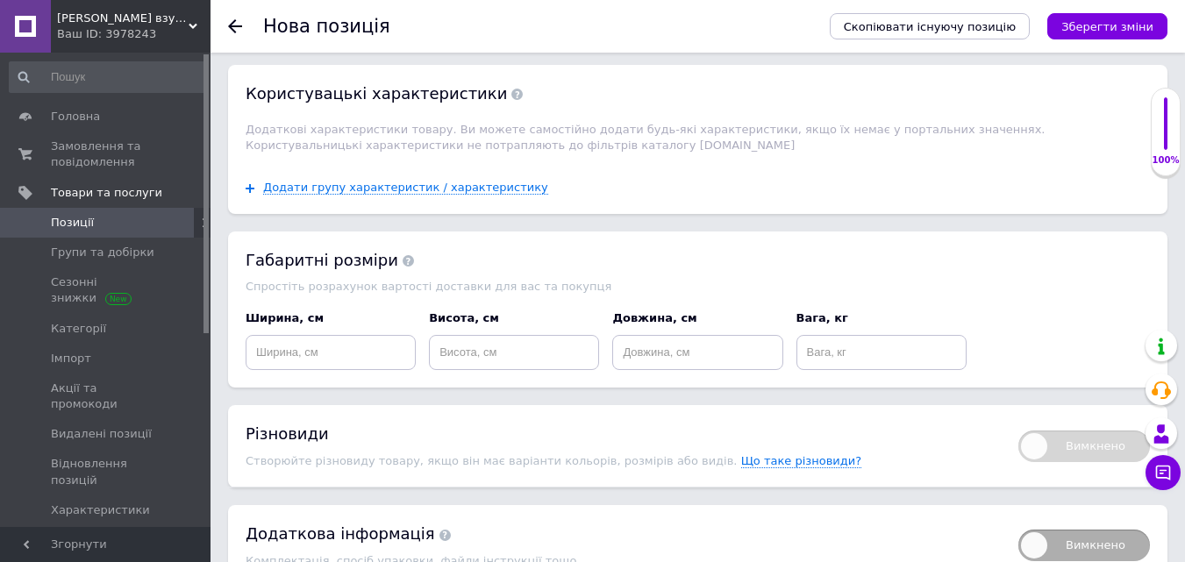
scroll to position [3365, 0]
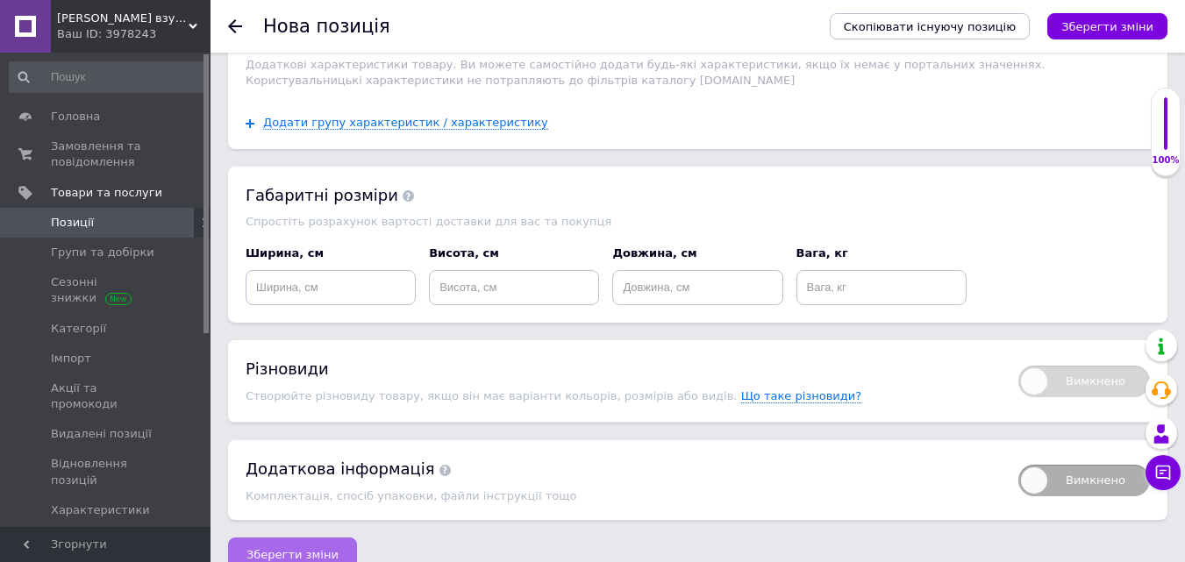
click at [284, 548] on span "Зберегти зміни" at bounding box center [292, 554] width 92 height 13
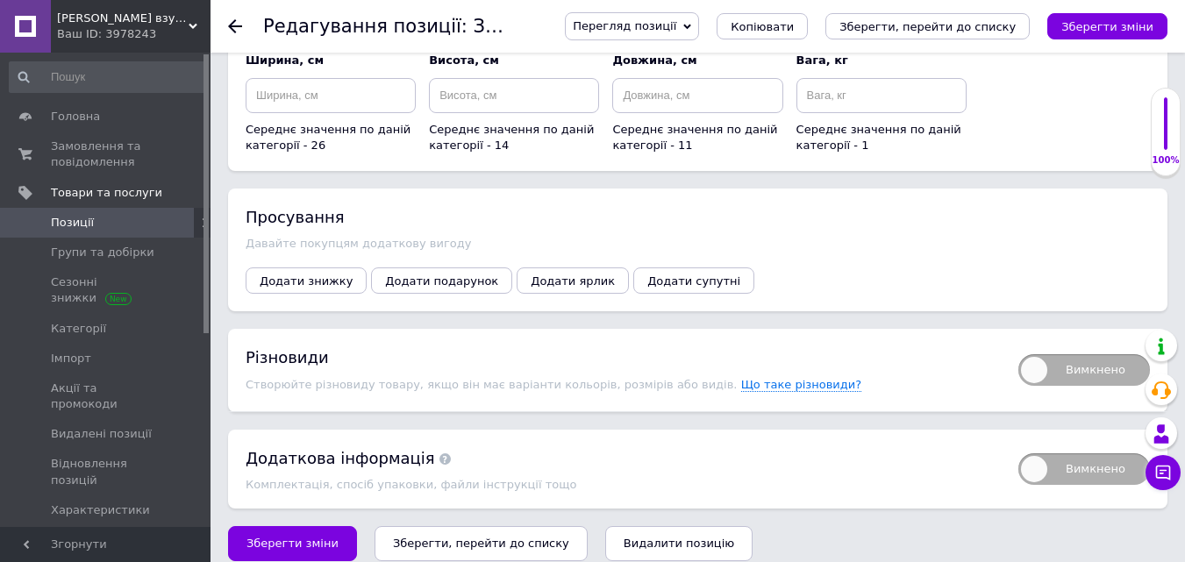
scroll to position [2193, 0]
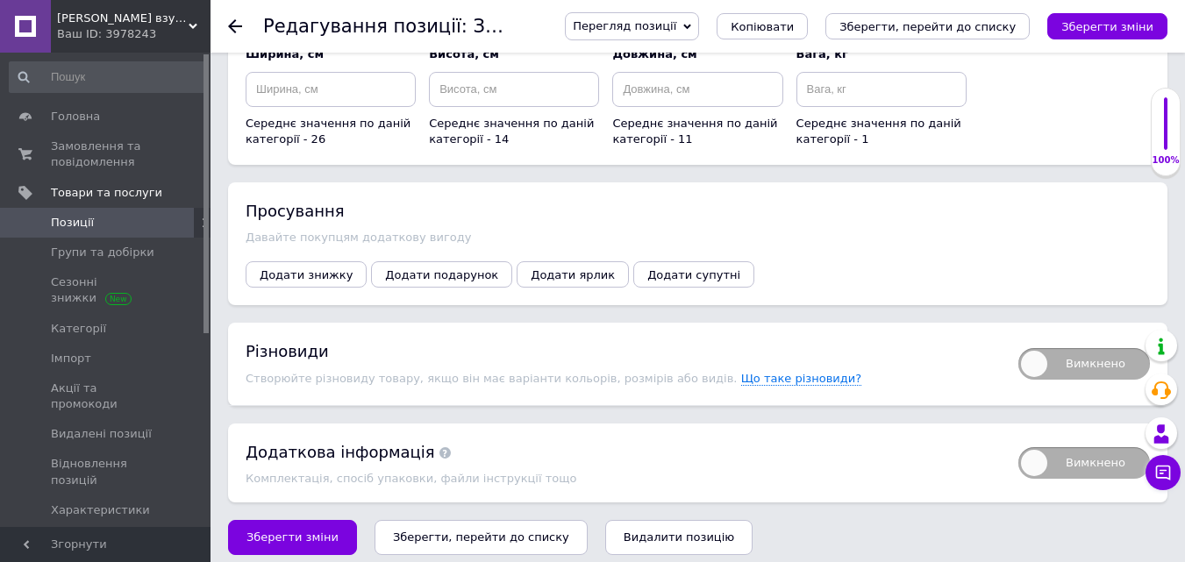
drag, startPoint x: 1042, startPoint y: 360, endPoint x: 1057, endPoint y: 335, distance: 28.7
click at [1042, 361] on span "Вимкнено" at bounding box center [1084, 364] width 132 height 32
click at [1018, 348] on input "Вимкнено" at bounding box center [1012, 342] width 11 height 11
checkbox input "true"
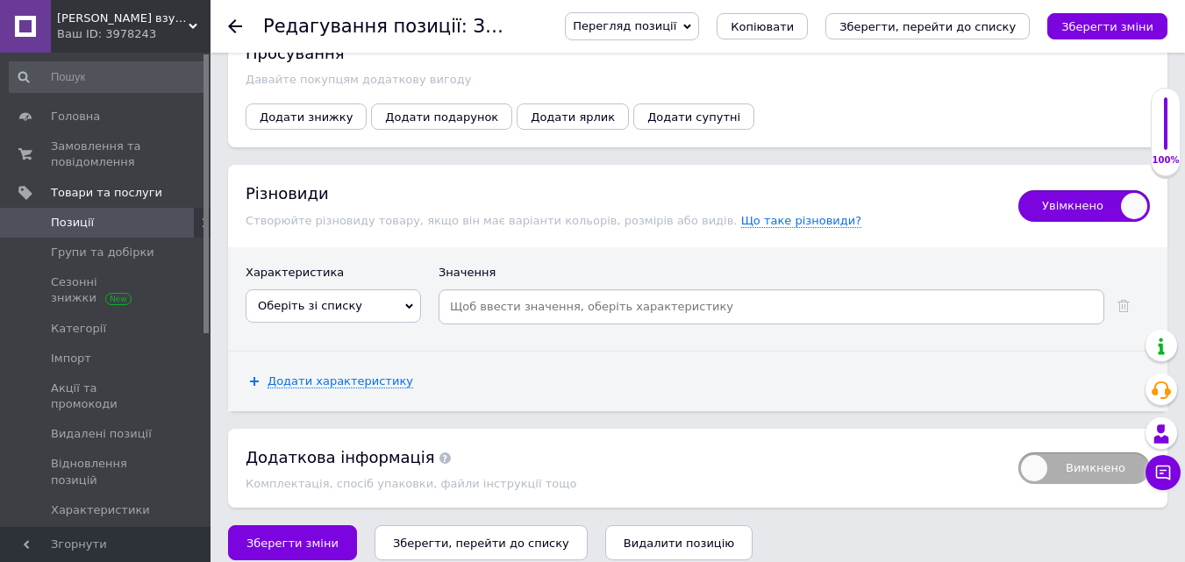
scroll to position [2356, 0]
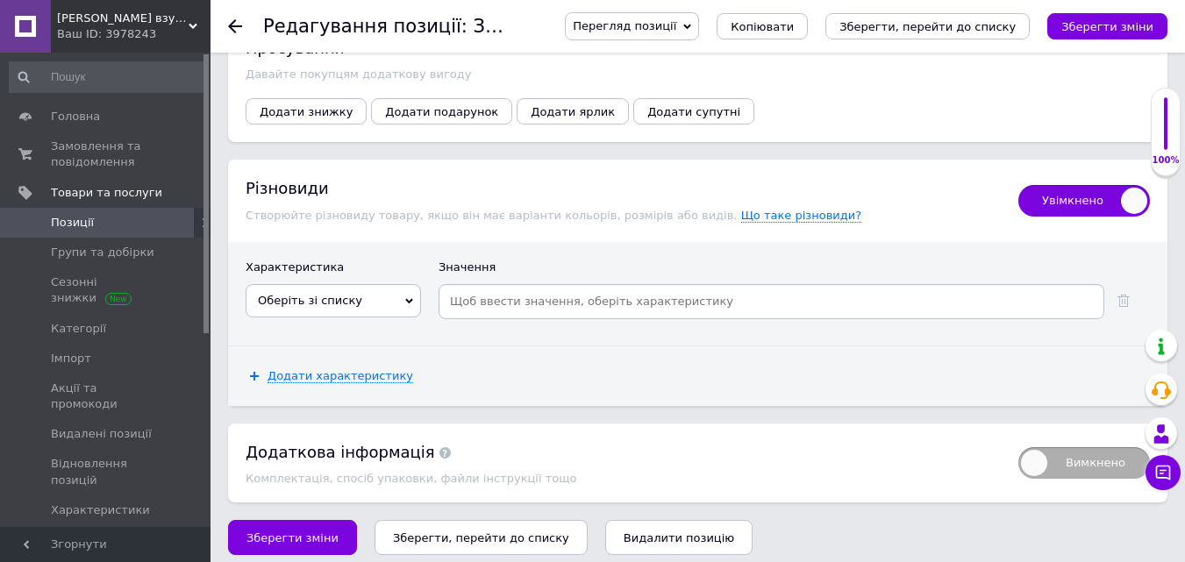
click at [305, 294] on span "Оберіть зі списку" at bounding box center [310, 300] width 104 height 13
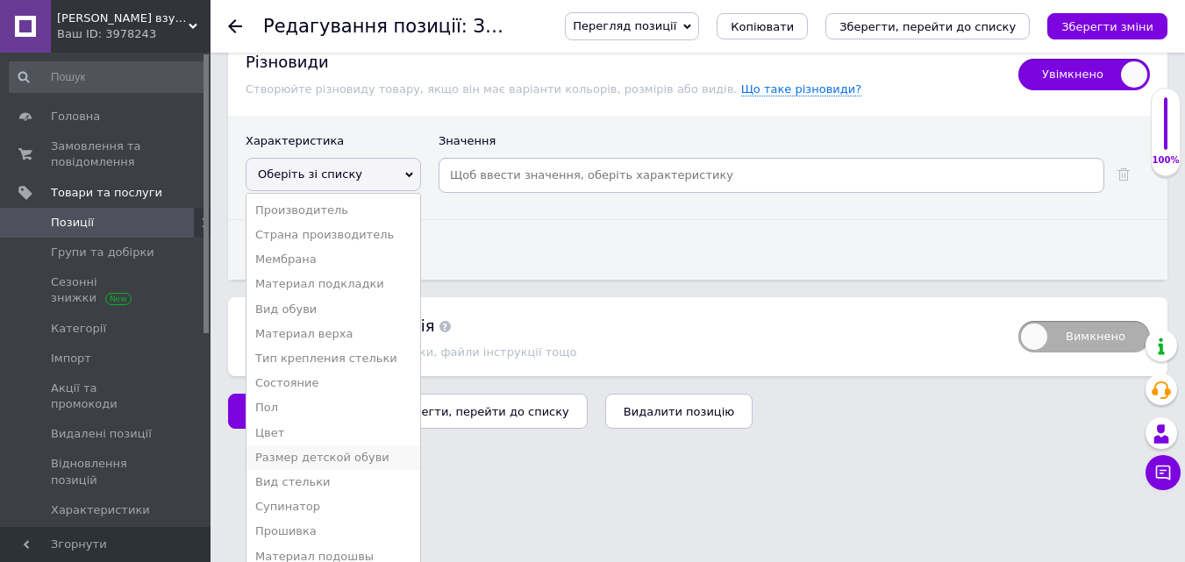
click at [331, 446] on li "Размер детской обуви" at bounding box center [333, 458] width 174 height 25
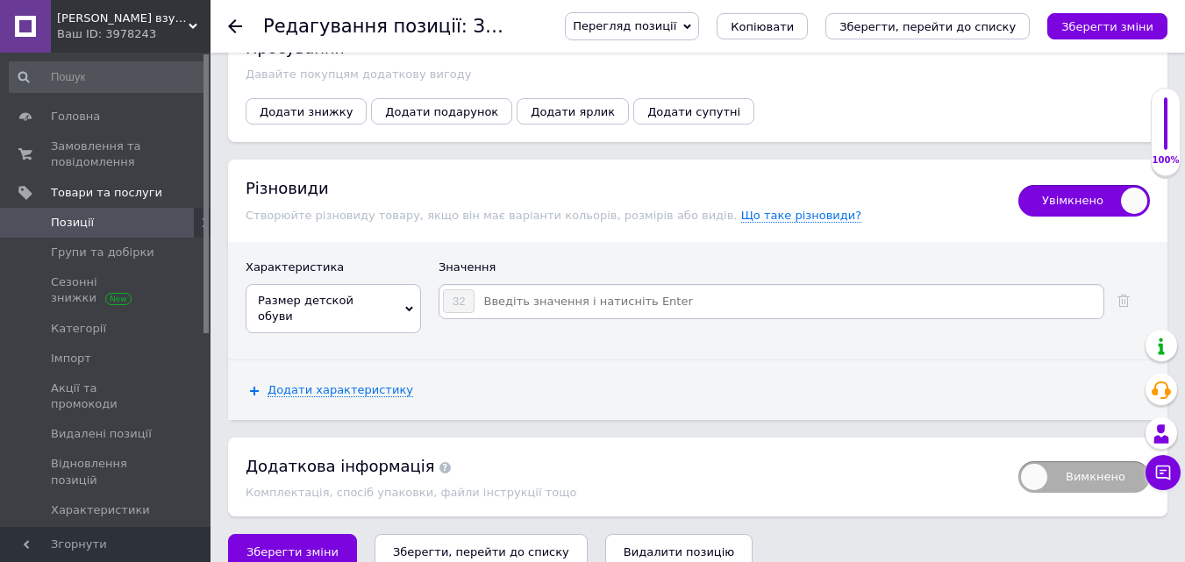
drag, startPoint x: 498, startPoint y: 289, endPoint x: 604, endPoint y: 267, distance: 108.4
click at [501, 289] on input at bounding box center [787, 302] width 625 height 26
type input "33"
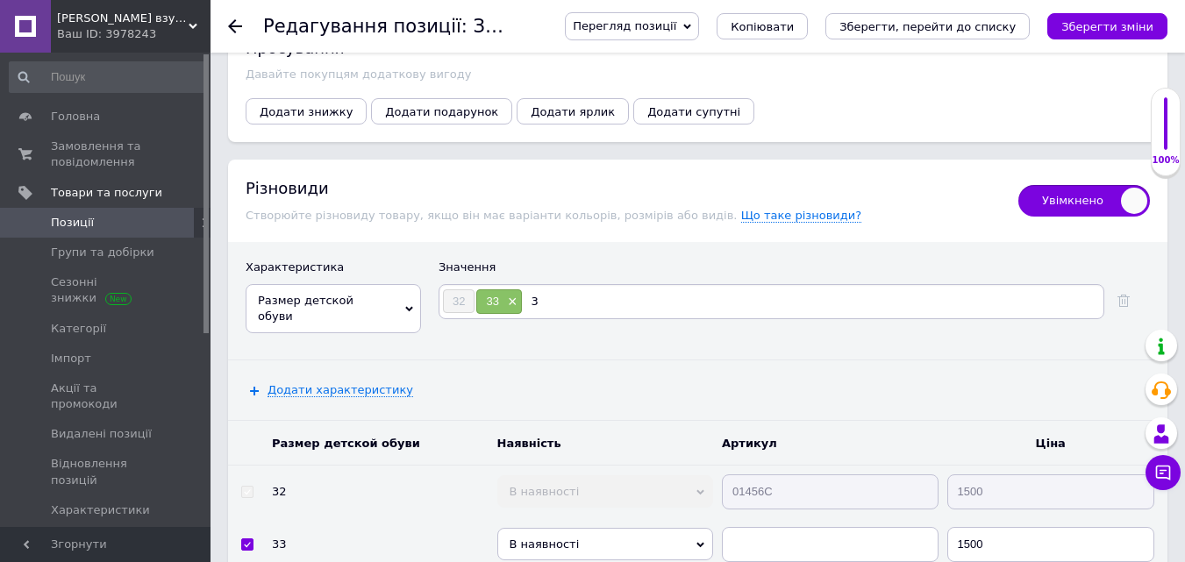
type input "34"
type input "35"
type input "36"
type input "37"
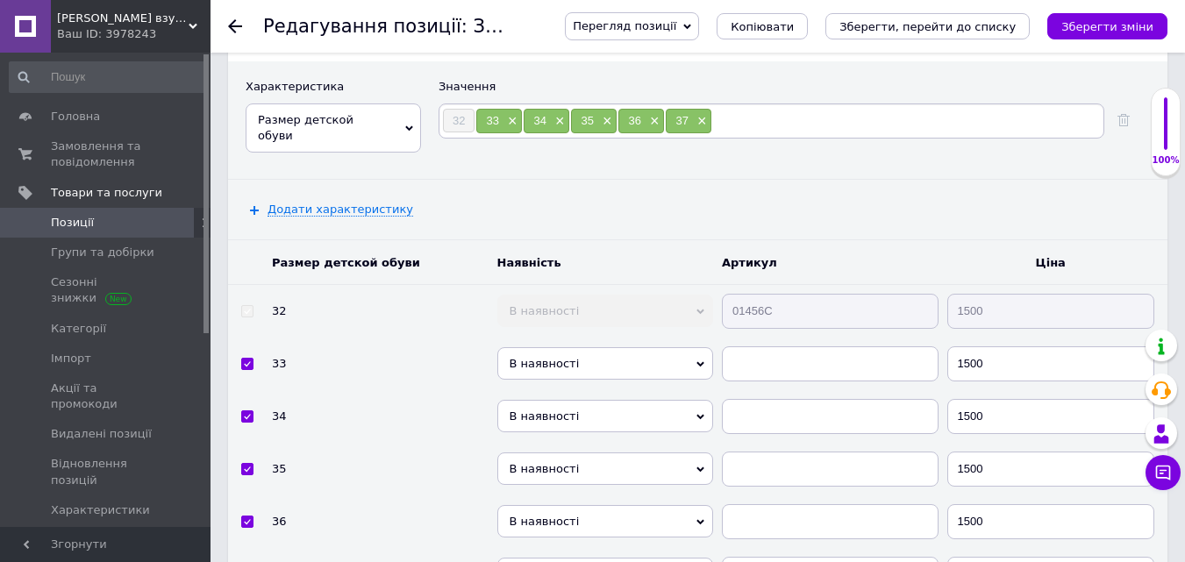
scroll to position [2619, 0]
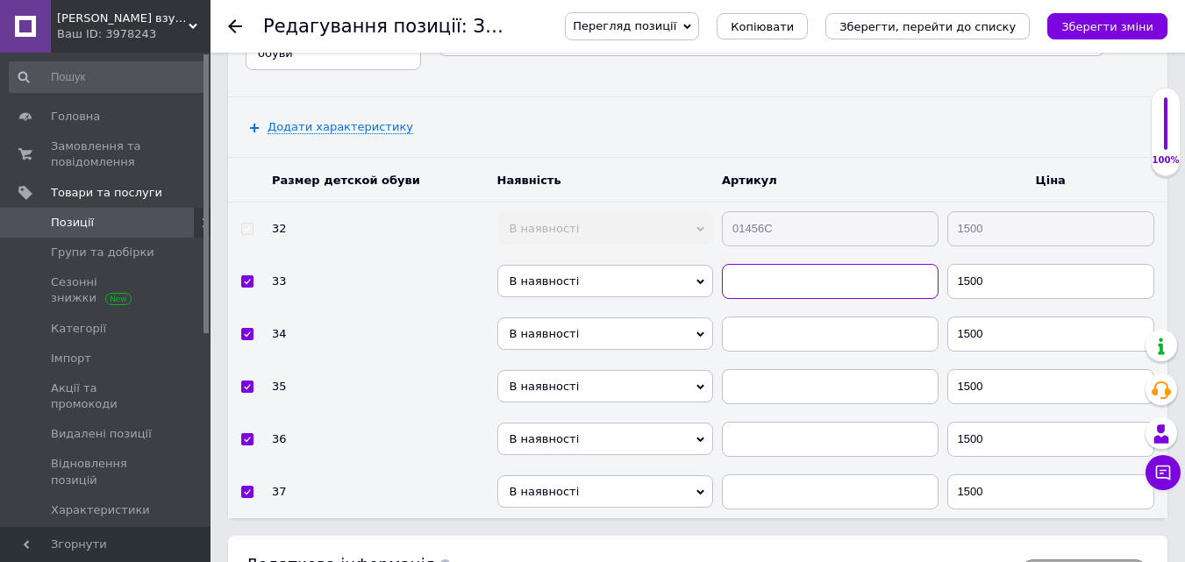
click at [752, 265] on input "text" at bounding box center [830, 281] width 217 height 35
drag, startPoint x: 741, startPoint y: 255, endPoint x: 842, endPoint y: 334, distance: 128.1
click at [755, 255] on td "01456С" at bounding box center [830, 281] width 225 height 53
type input "01456С"
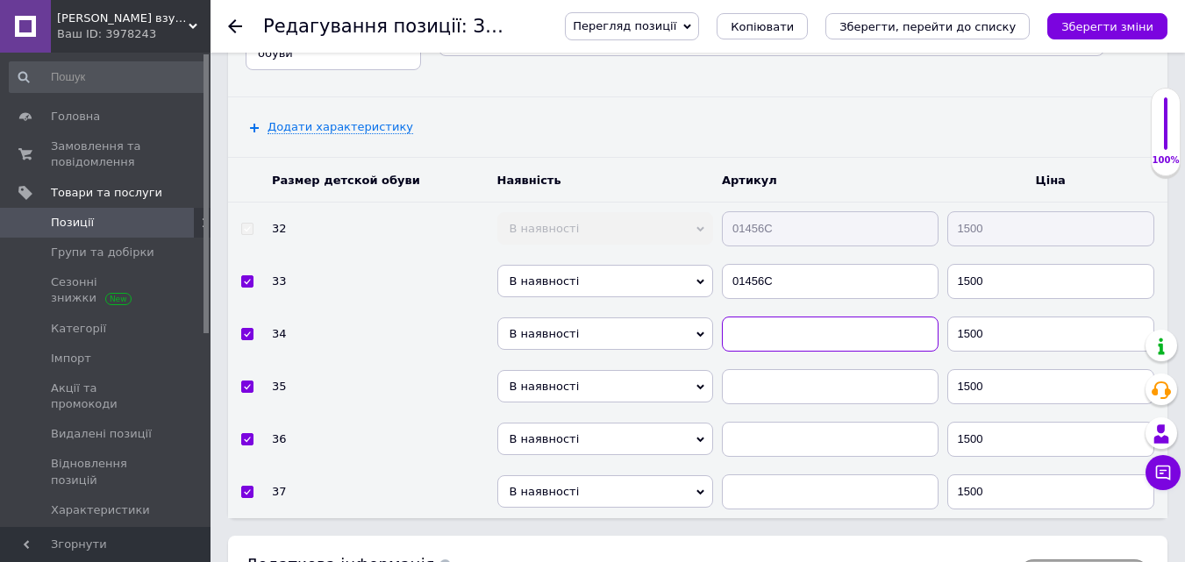
click at [767, 317] on input "text" at bounding box center [830, 334] width 217 height 35
type input "01456С"
click at [752, 369] on input "text" at bounding box center [830, 386] width 217 height 35
type input "01456С"
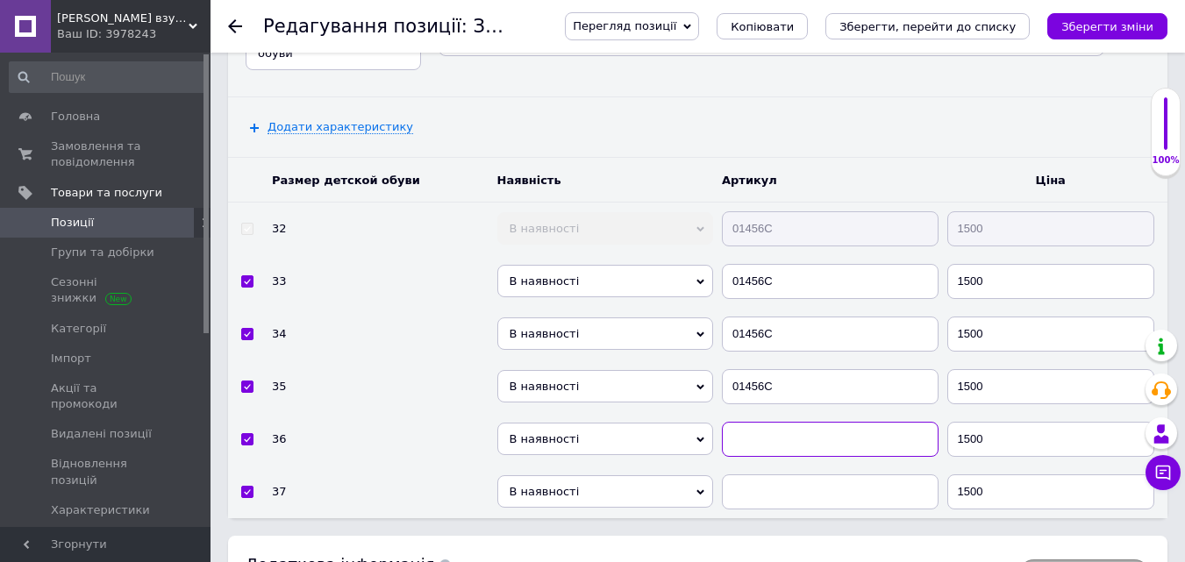
click at [758, 422] on input "text" at bounding box center [830, 439] width 217 height 35
type input "01456С"
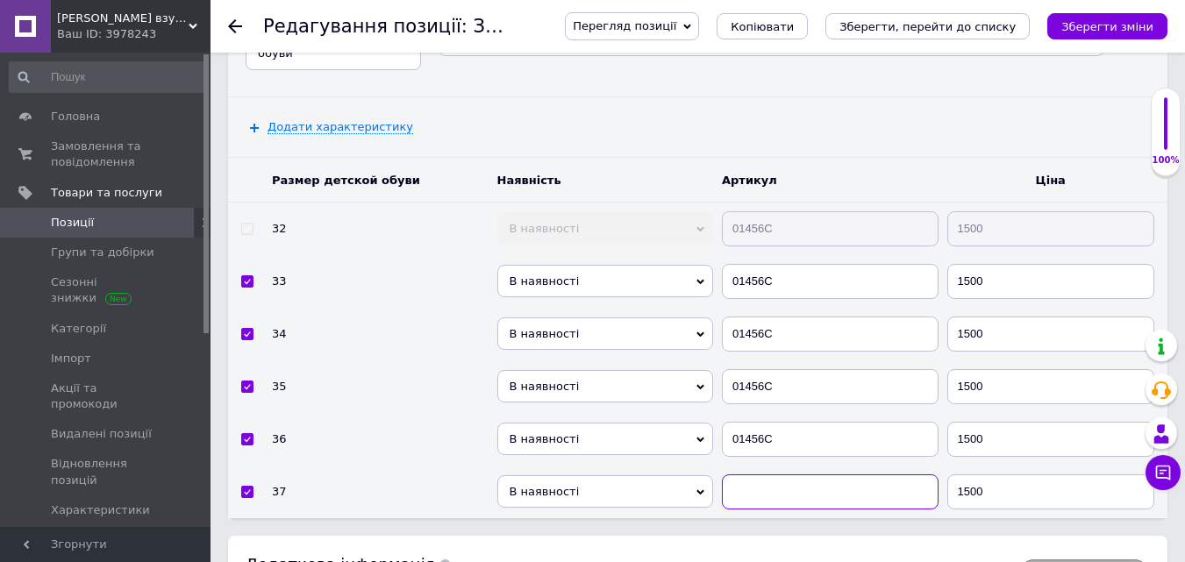
click at [747, 477] on input "text" at bounding box center [830, 492] width 217 height 35
type input "01456С"
click at [622, 475] on span "В наявності" at bounding box center [605, 491] width 217 height 32
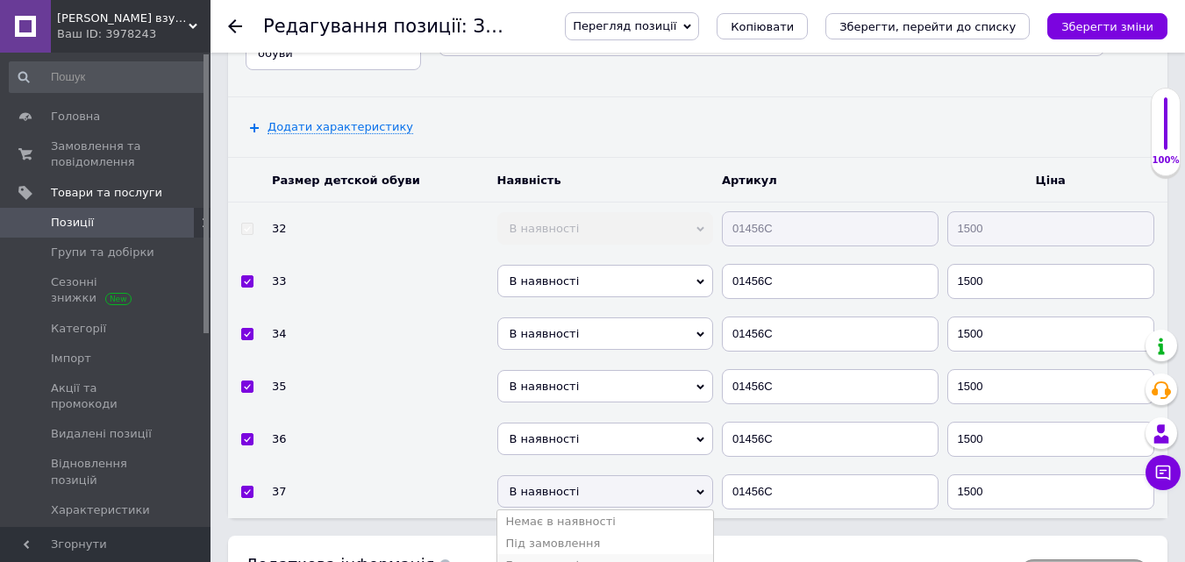
click at [559, 554] on li "Готово до відправки" at bounding box center [605, 565] width 217 height 22
click at [539, 423] on span "В наявності" at bounding box center [605, 439] width 217 height 32
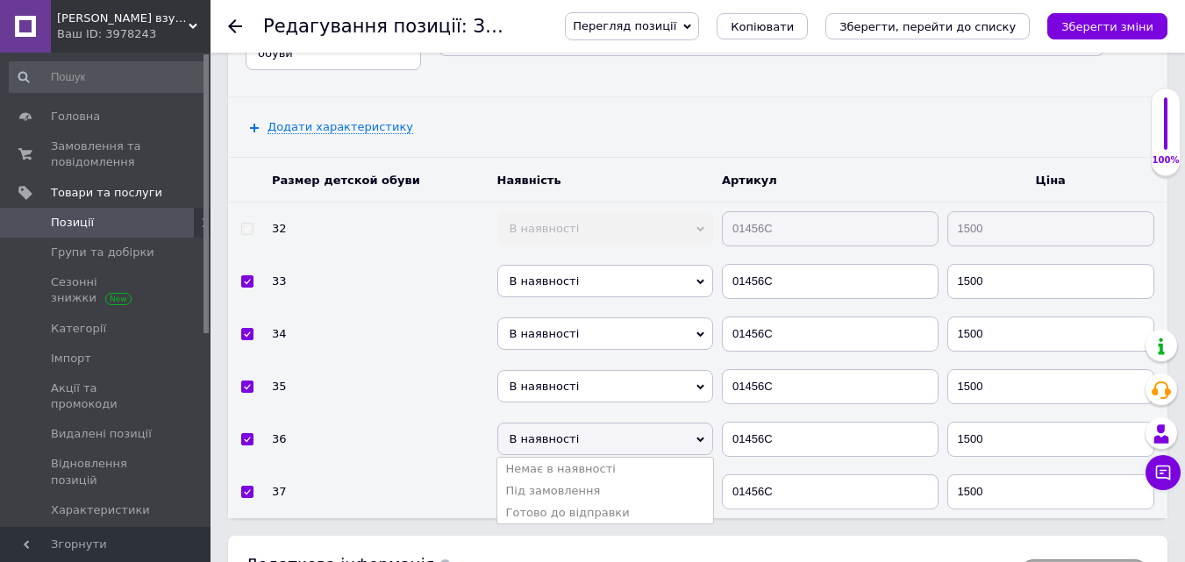
click at [526, 502] on li "Готово до відправки" at bounding box center [605, 513] width 217 height 22
click at [525, 370] on span "В наявності" at bounding box center [605, 386] width 217 height 32
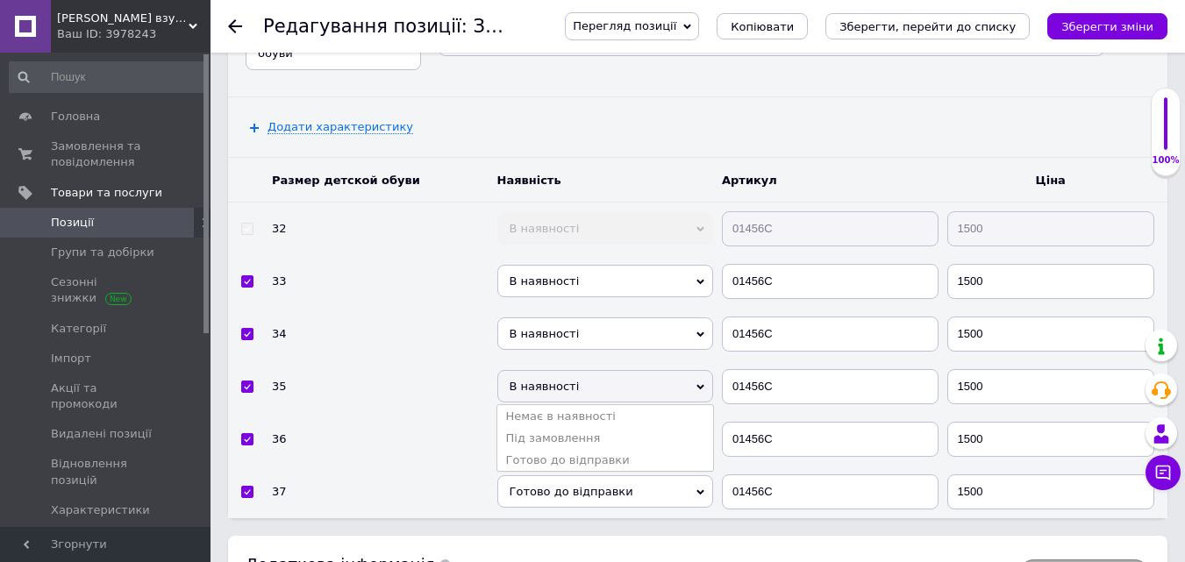
drag, startPoint x: 536, startPoint y: 437, endPoint x: 535, endPoint y: 406, distance: 30.7
click at [536, 449] on li "Готово до відправки" at bounding box center [605, 460] width 217 height 22
click at [531, 318] on span "В наявності" at bounding box center [605, 334] width 217 height 32
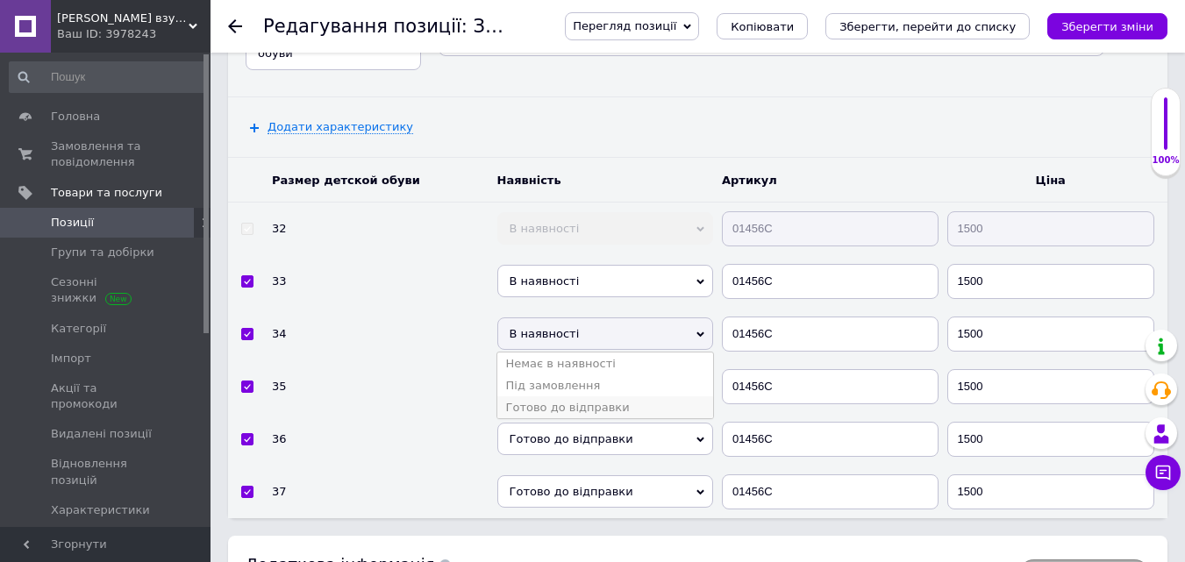
click at [537, 396] on li "Готово до відправки" at bounding box center [605, 407] width 217 height 22
click at [543, 265] on span "В наявності" at bounding box center [605, 281] width 217 height 32
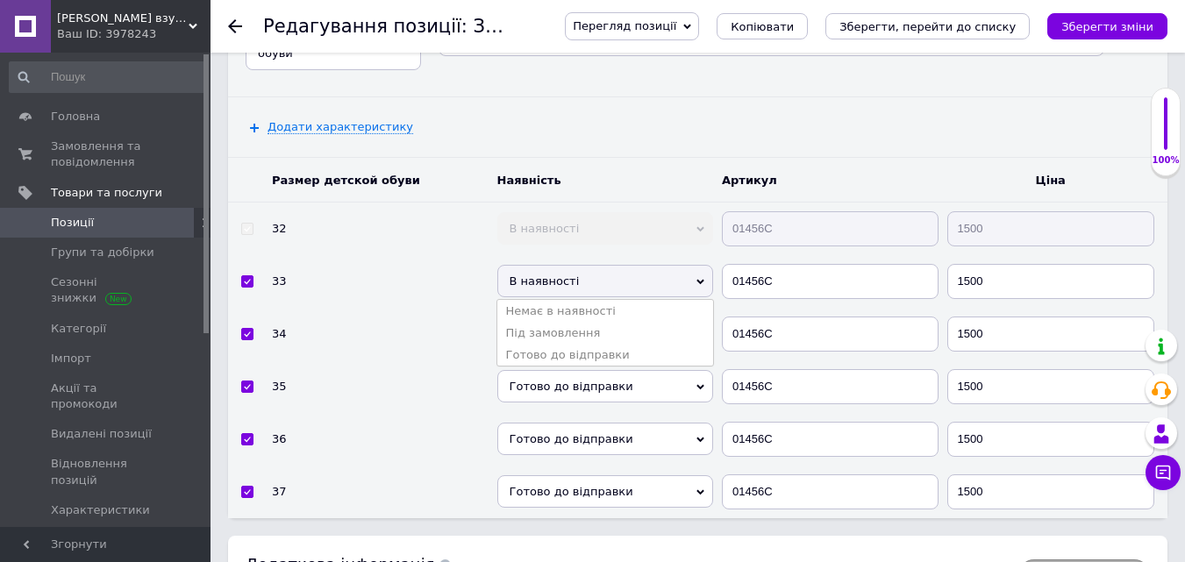
click at [539, 344] on li "Готово до відправки" at bounding box center [605, 355] width 217 height 22
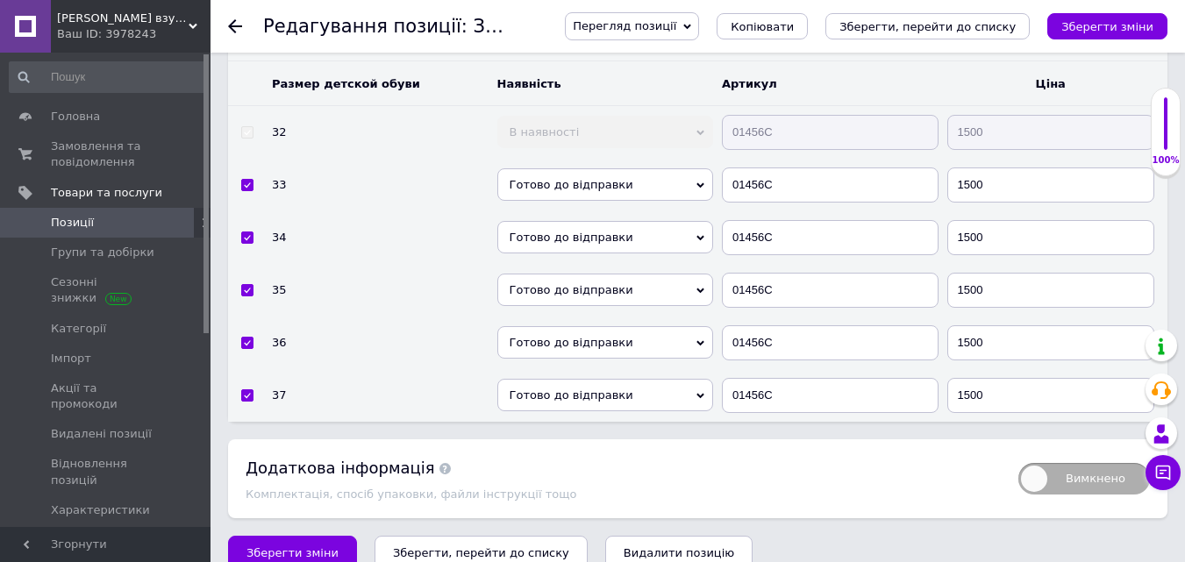
scroll to position [2717, 0]
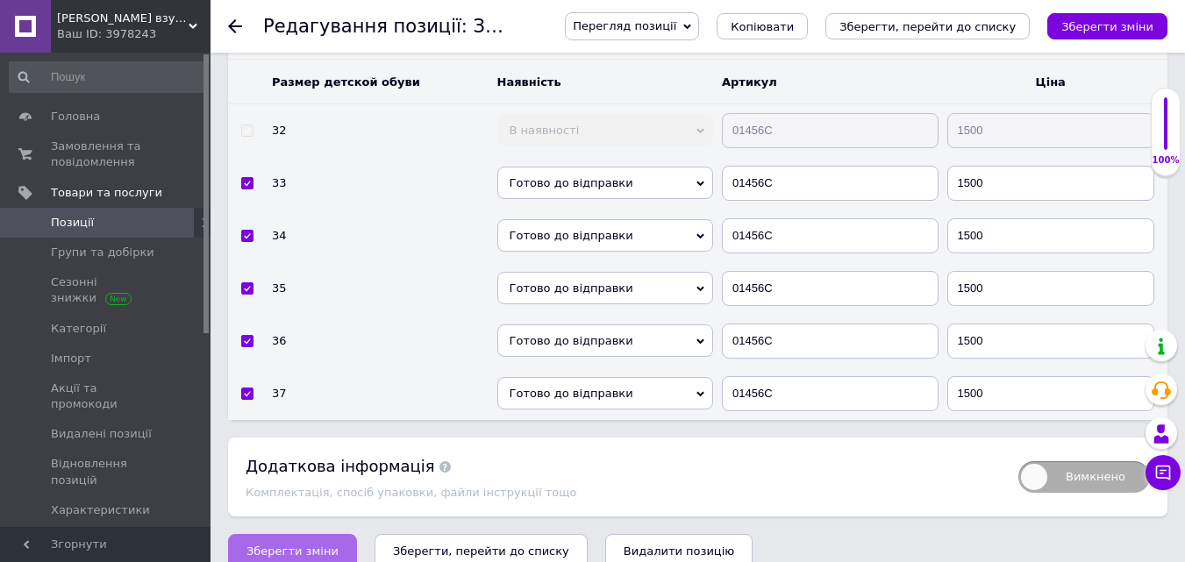
click at [270, 539] on button "Зберегти зміни" at bounding box center [292, 551] width 129 height 35
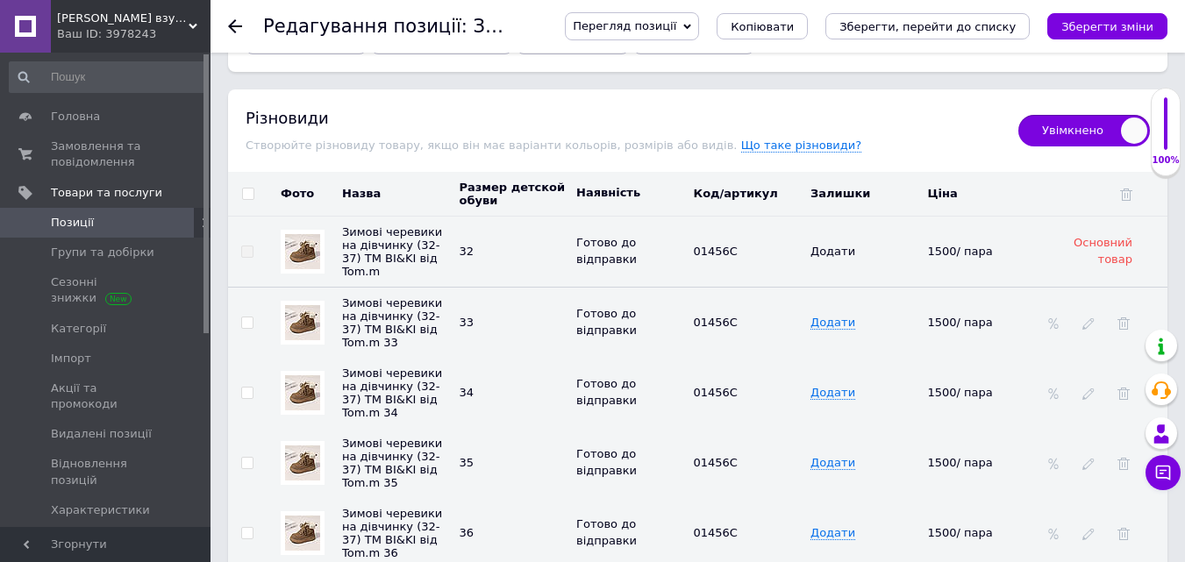
scroll to position [2454, 0]
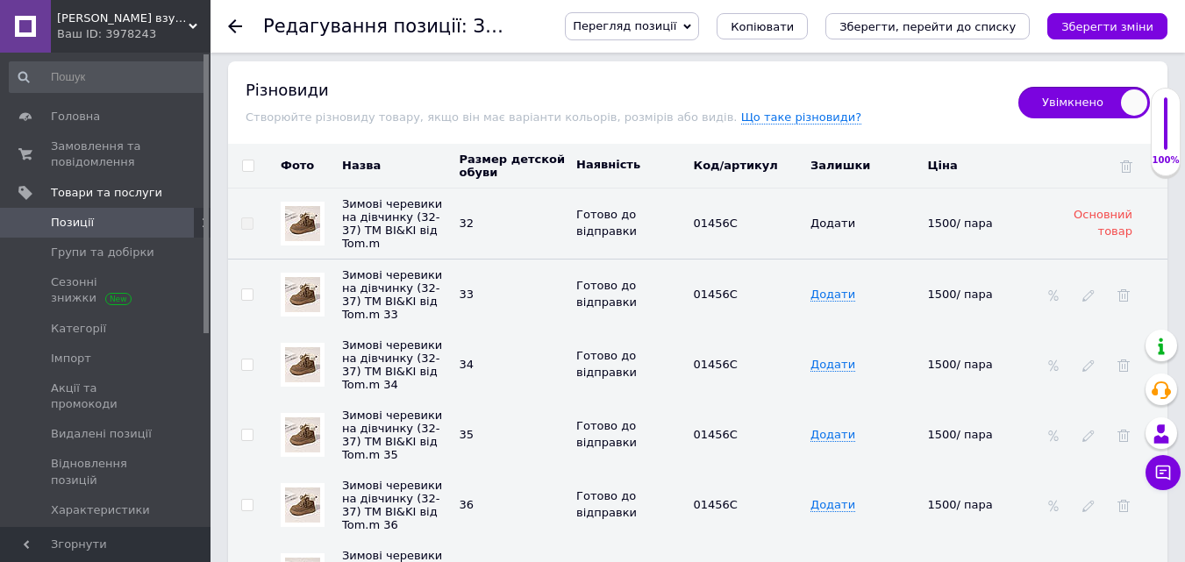
click at [291, 285] on img at bounding box center [302, 294] width 35 height 35
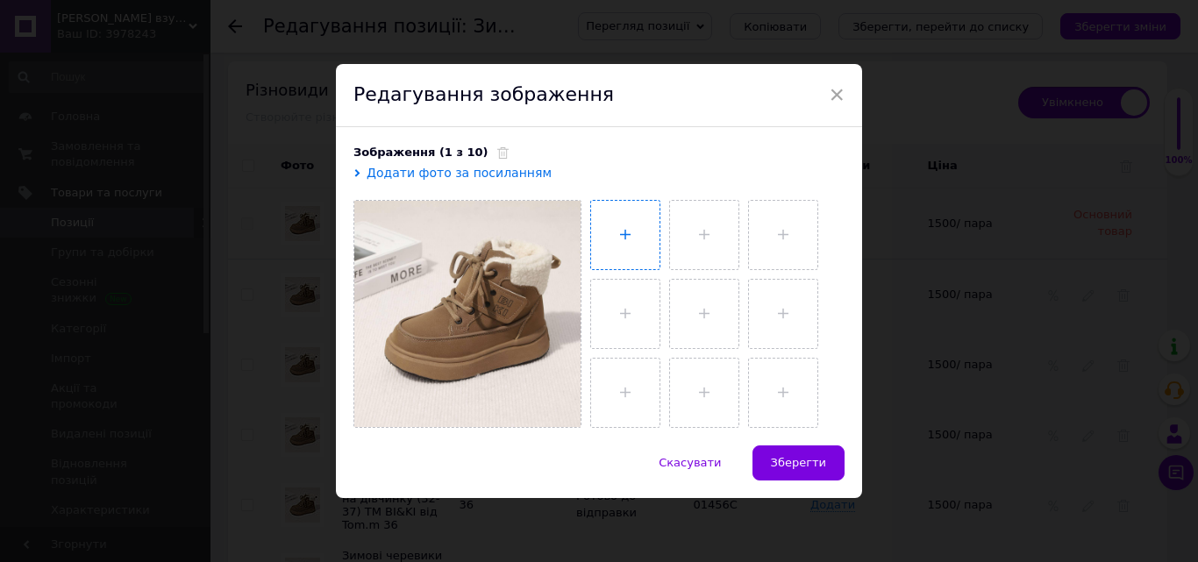
click at [620, 232] on input "file" at bounding box center [625, 235] width 68 height 68
type input "C:\fakepath\photo_2025-10-12_16-39-33 (2).jpg"
click at [701, 233] on input "file" at bounding box center [702, 235] width 68 height 68
type input "C:\fakepath\photo_2025-10-12_16-39-34.jpg"
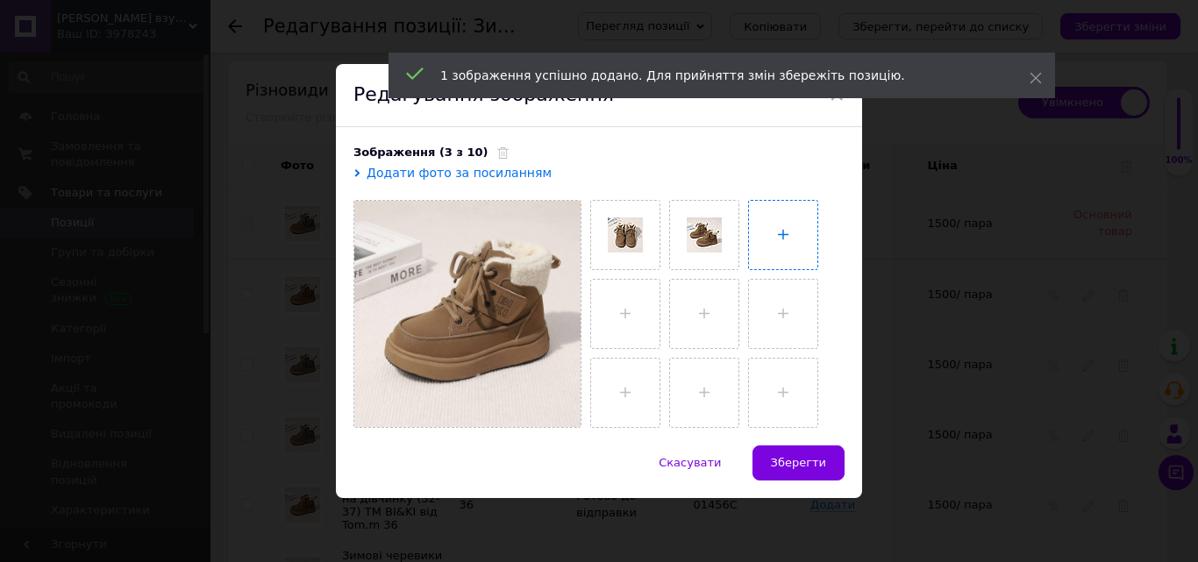
click at [788, 221] on input "file" at bounding box center [783, 235] width 68 height 68
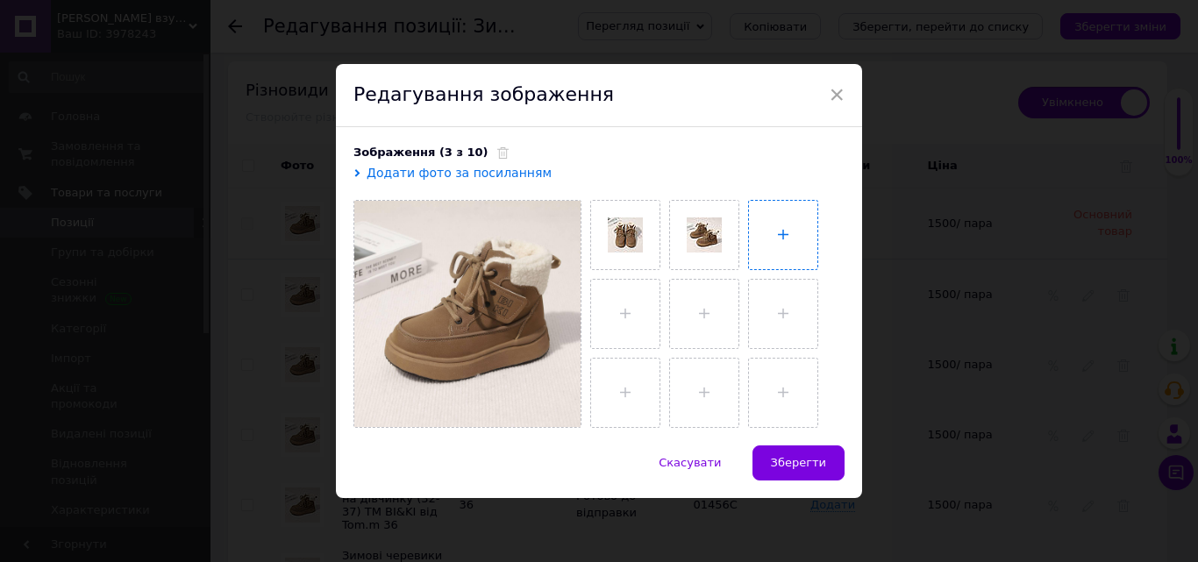
type input "C:\fakepath\photo_2025-10-12_16-39-35.jpg"
click at [636, 308] on input "file" at bounding box center [625, 314] width 68 height 68
type input "C:\fakepath\photo_2025-10-12_16-39-36 (2).jpg"
click at [672, 311] on input "file" at bounding box center [702, 314] width 68 height 68
type input "C:\fakepath\photo_2025-10-12_16-39-37 (2).jpg"
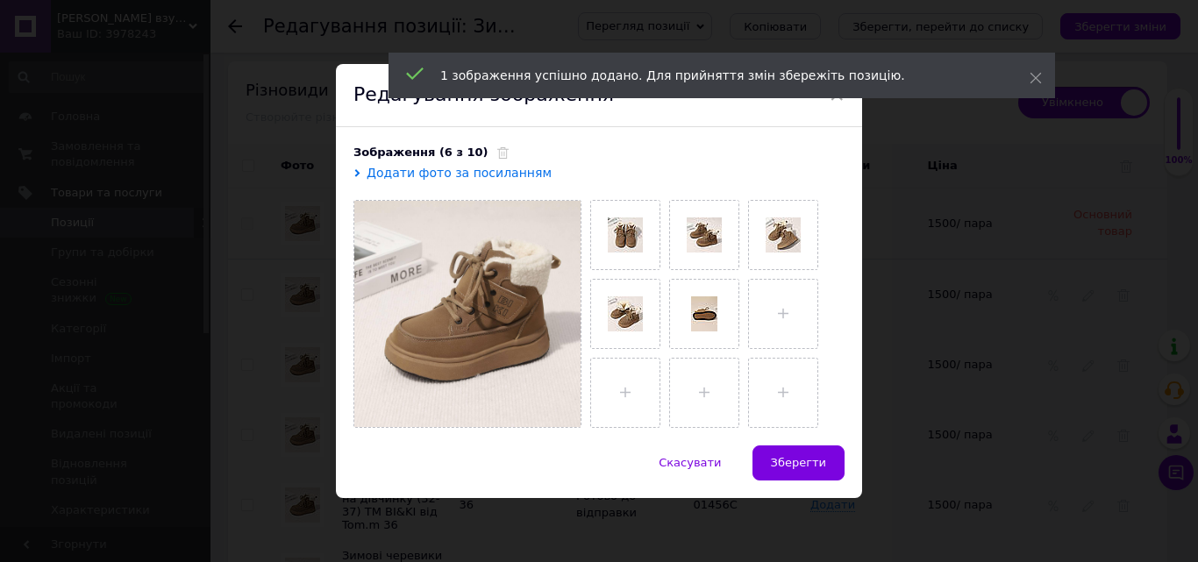
click at [805, 460] on span "Зберегти" at bounding box center [798, 462] width 55 height 13
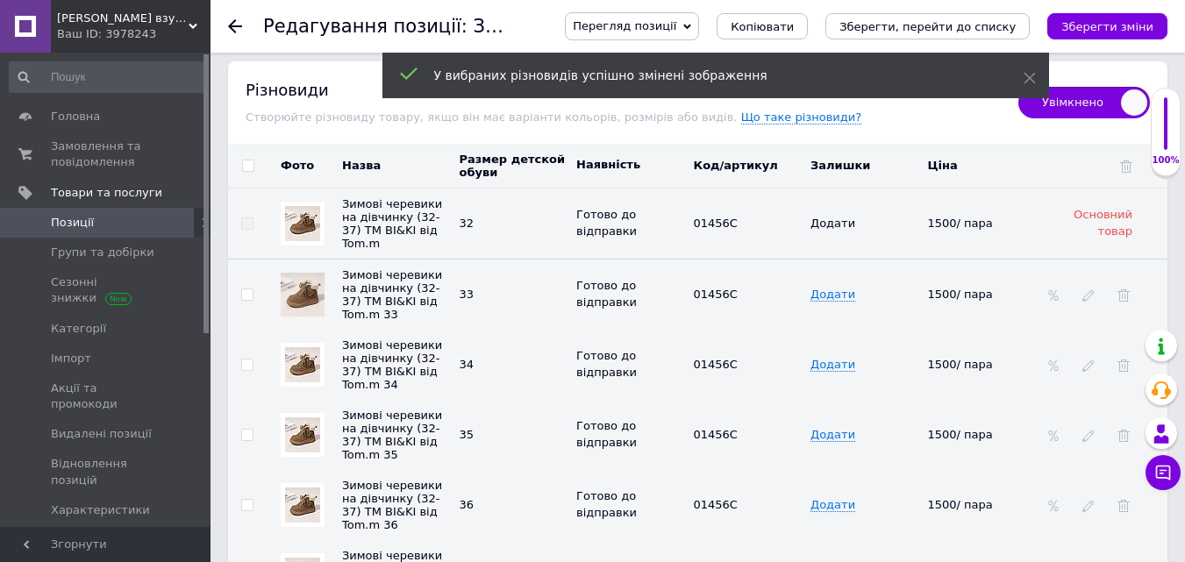
click at [300, 356] on img at bounding box center [302, 364] width 35 height 35
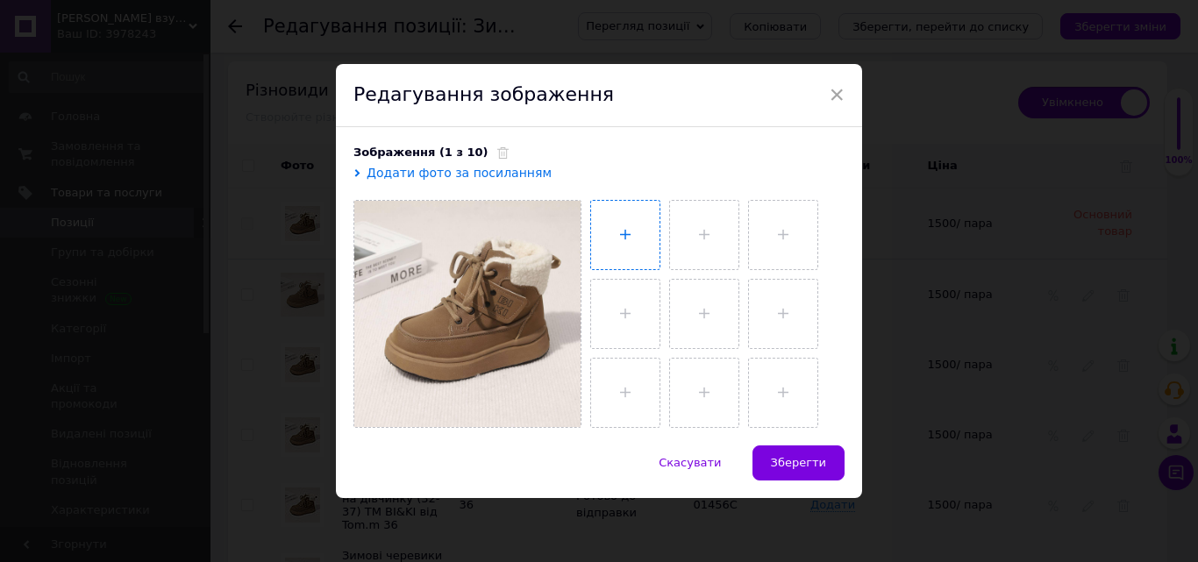
click at [630, 232] on input "file" at bounding box center [625, 235] width 68 height 68
type input "C:\fakepath\photo_2025-10-12_16-39-33 (2).jpg"
click at [694, 236] on input "file" at bounding box center [702, 235] width 68 height 68
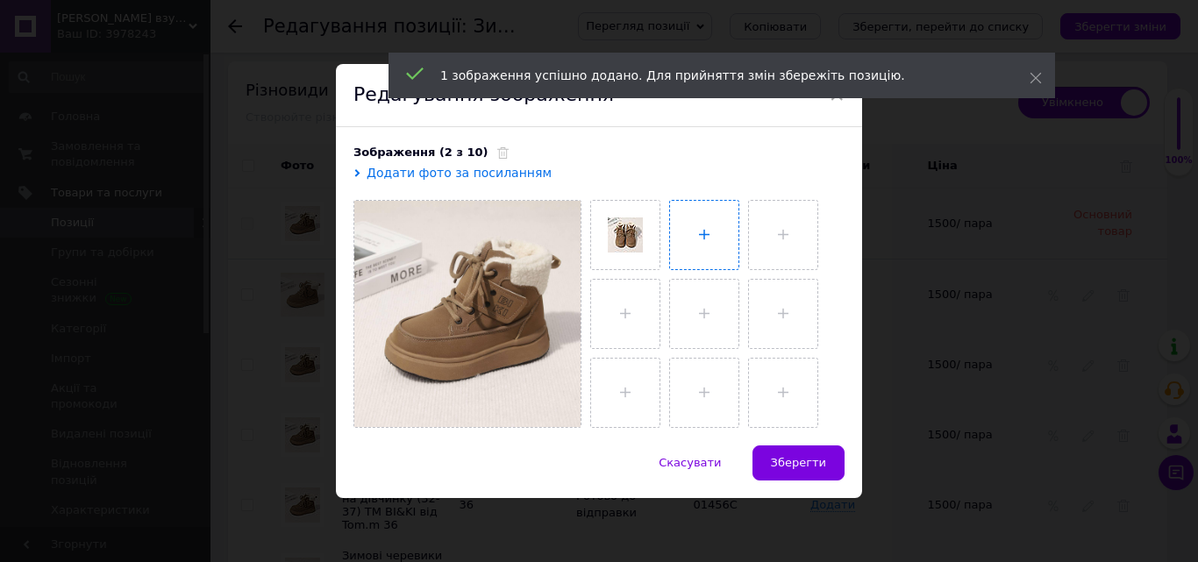
type input "C:\fakepath\photo_2025-10-12_16-39-34.jpg"
click at [779, 253] on input "file" at bounding box center [781, 235] width 68 height 68
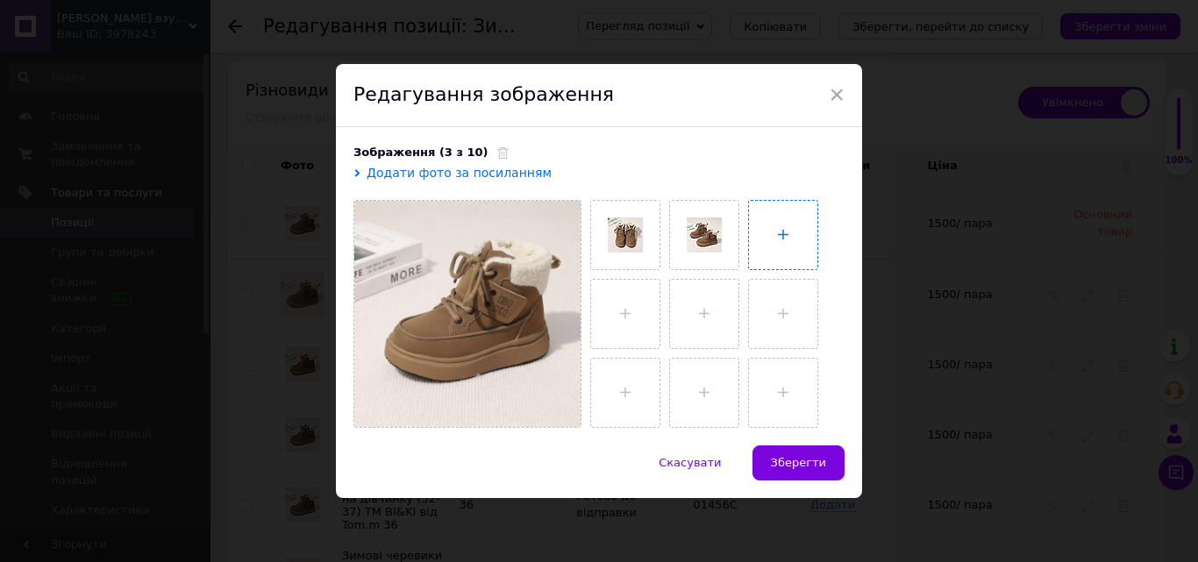
type input "C:\fakepath\photo_2025-10-12_16-39-35.jpg"
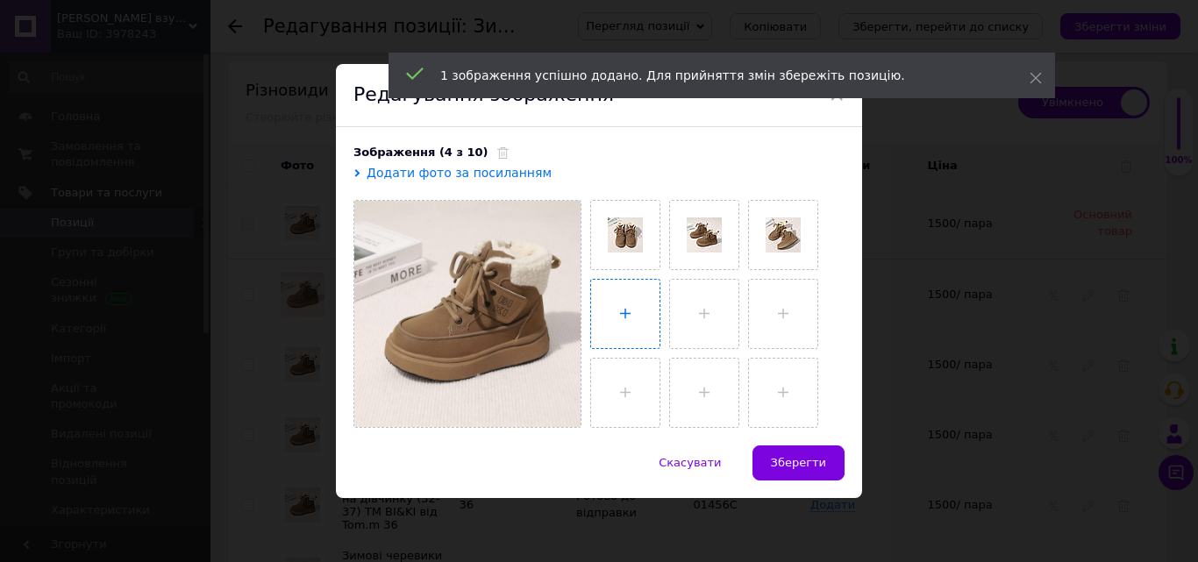
click at [604, 294] on input "file" at bounding box center [625, 314] width 68 height 68
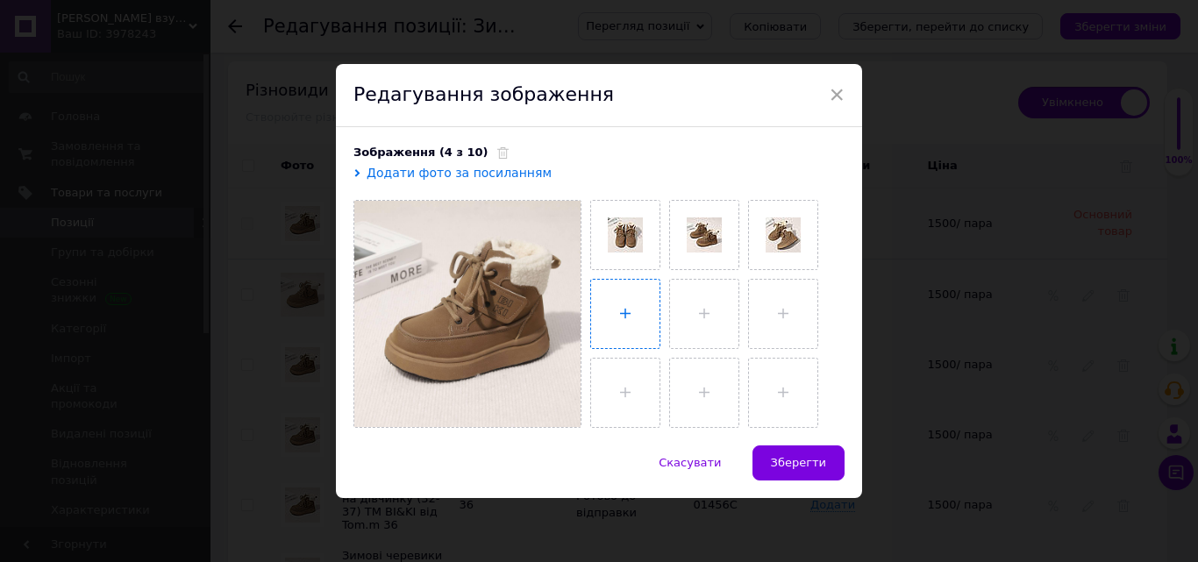
type input "C:\fakepath\photo_2025-10-12_16-39-36 (2).jpg"
click at [706, 298] on input "file" at bounding box center [702, 314] width 68 height 68
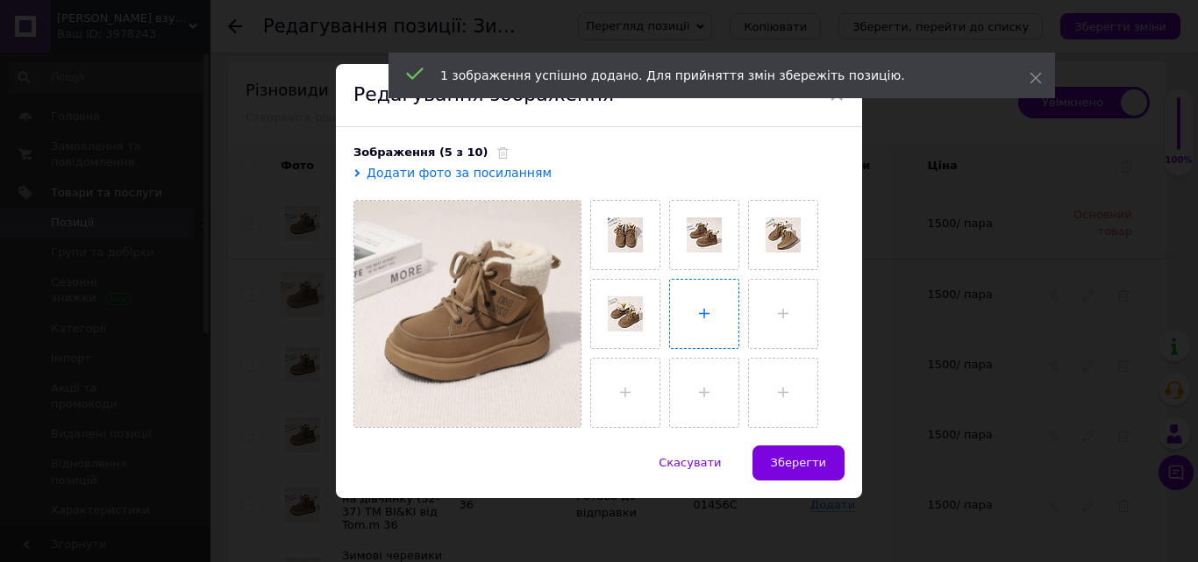
type input "C:\fakepath\photo_2025-10-12_16-39-37 (2).jpg"
drag, startPoint x: 782, startPoint y: 465, endPoint x: 795, endPoint y: 461, distance: 12.8
click at [785, 465] on span "Зберегти" at bounding box center [798, 462] width 55 height 13
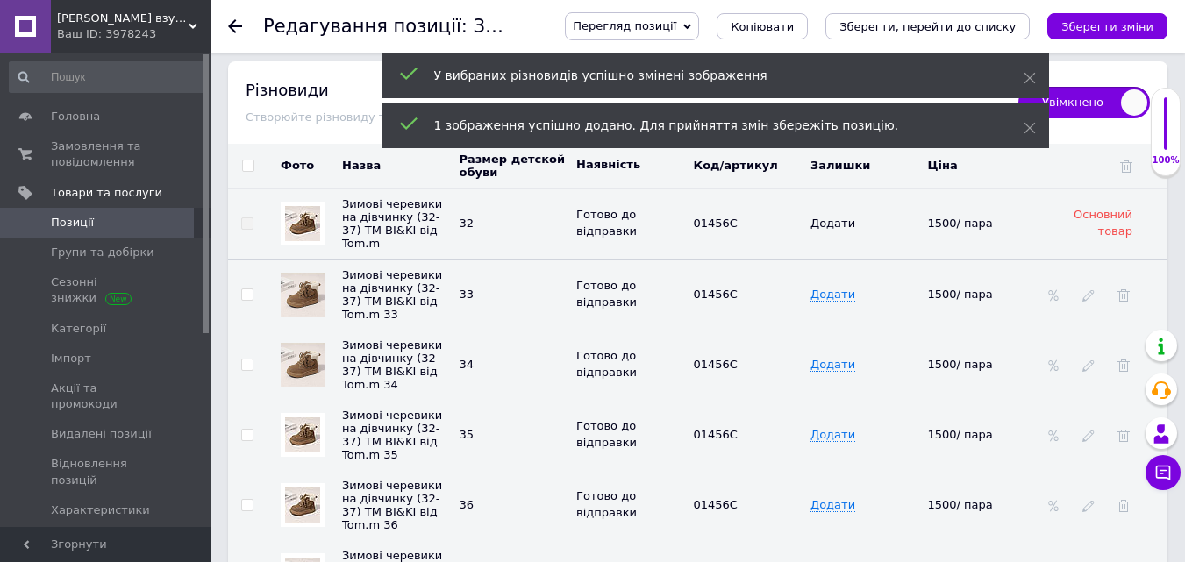
click at [302, 418] on img at bounding box center [302, 435] width 35 height 35
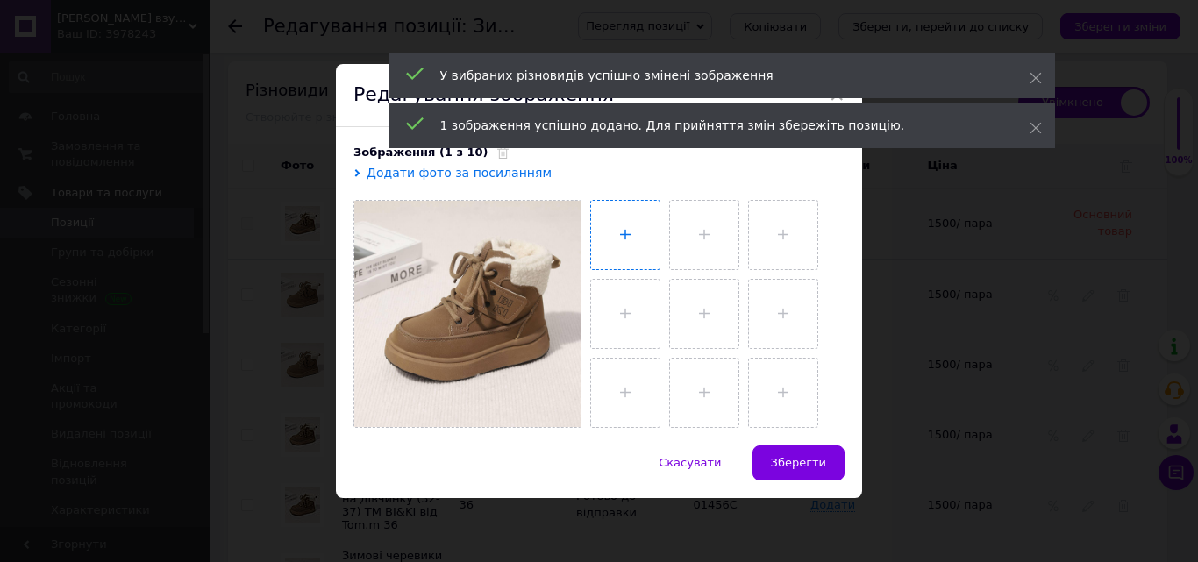
click at [616, 225] on input "file" at bounding box center [625, 235] width 68 height 68
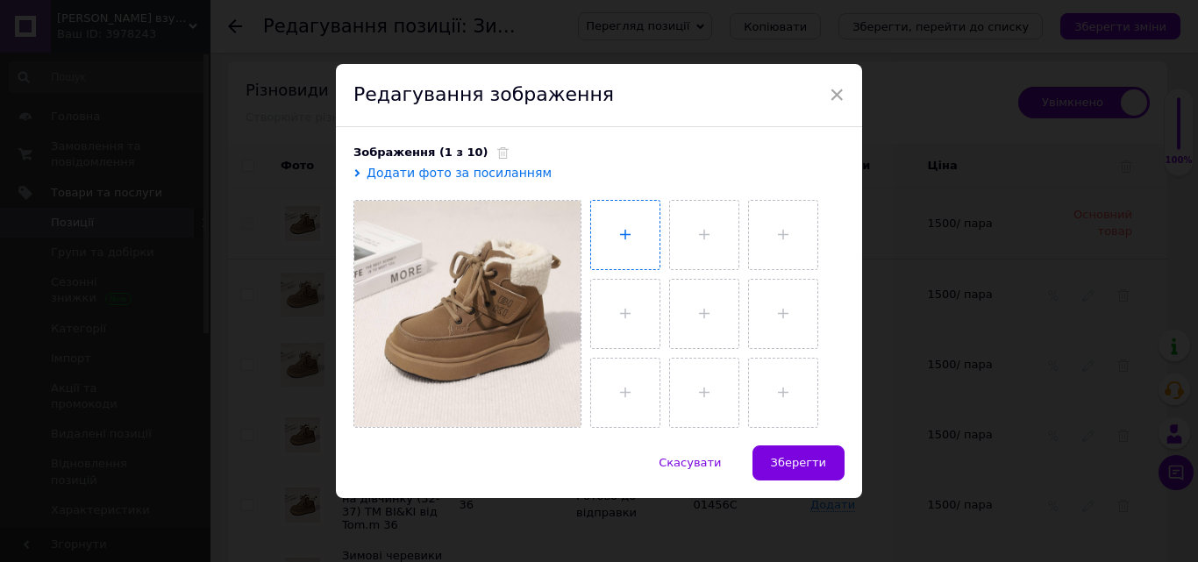
type input "C:\fakepath\photo_2025-10-12_16-39-33 (2).jpg"
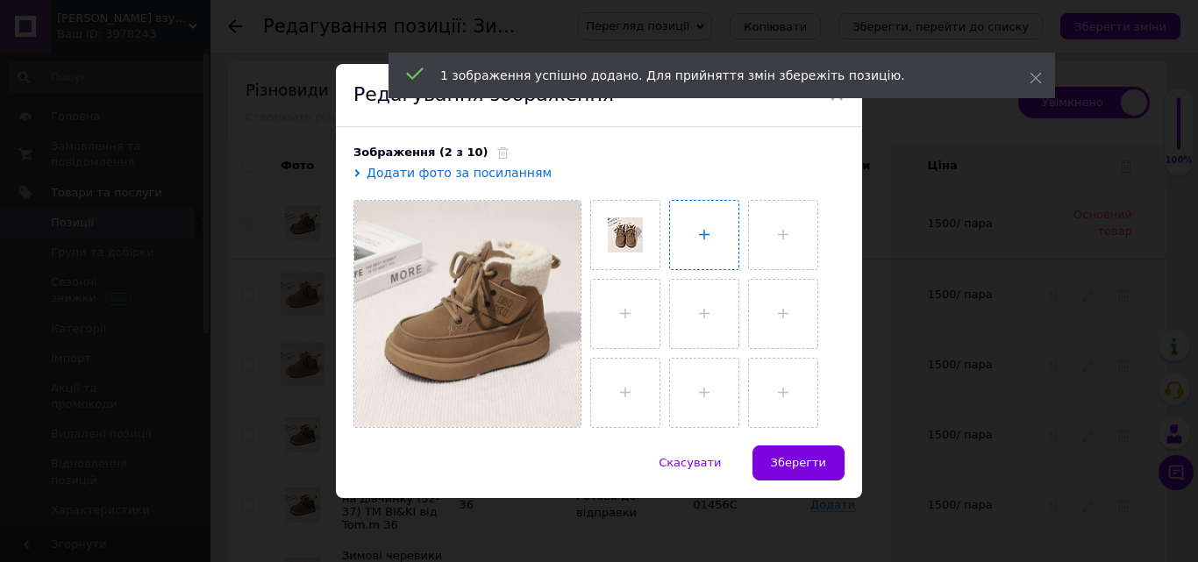
drag, startPoint x: 718, startPoint y: 228, endPoint x: 725, endPoint y: 223, distance: 9.5
click at [718, 228] on input "file" at bounding box center [704, 235] width 68 height 68
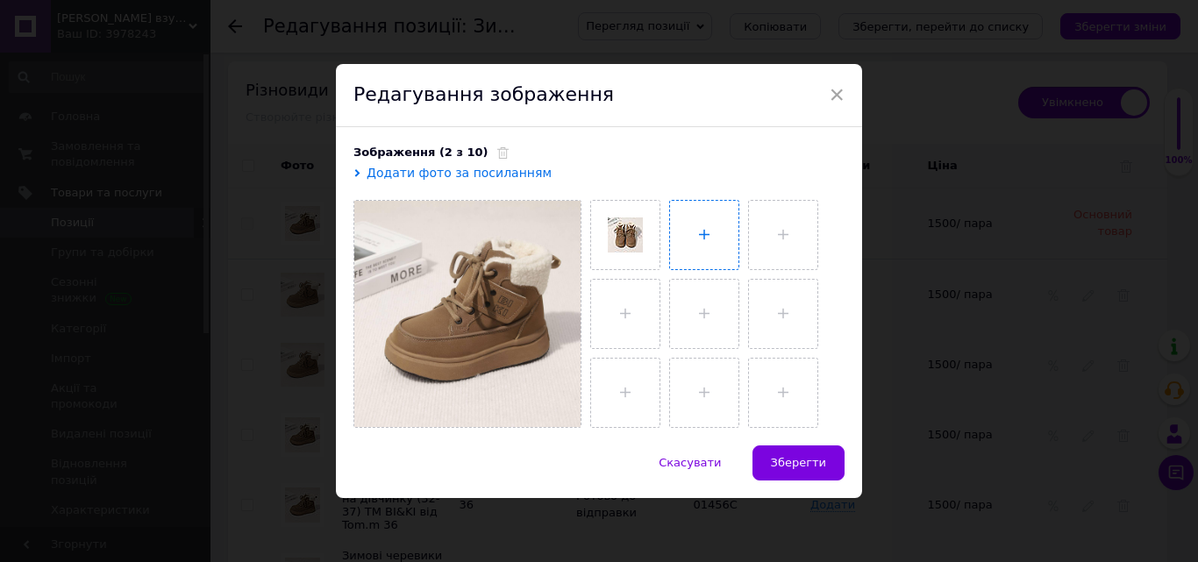
type input "C:\fakepath\photo_2025-10-12_16-39-34.jpg"
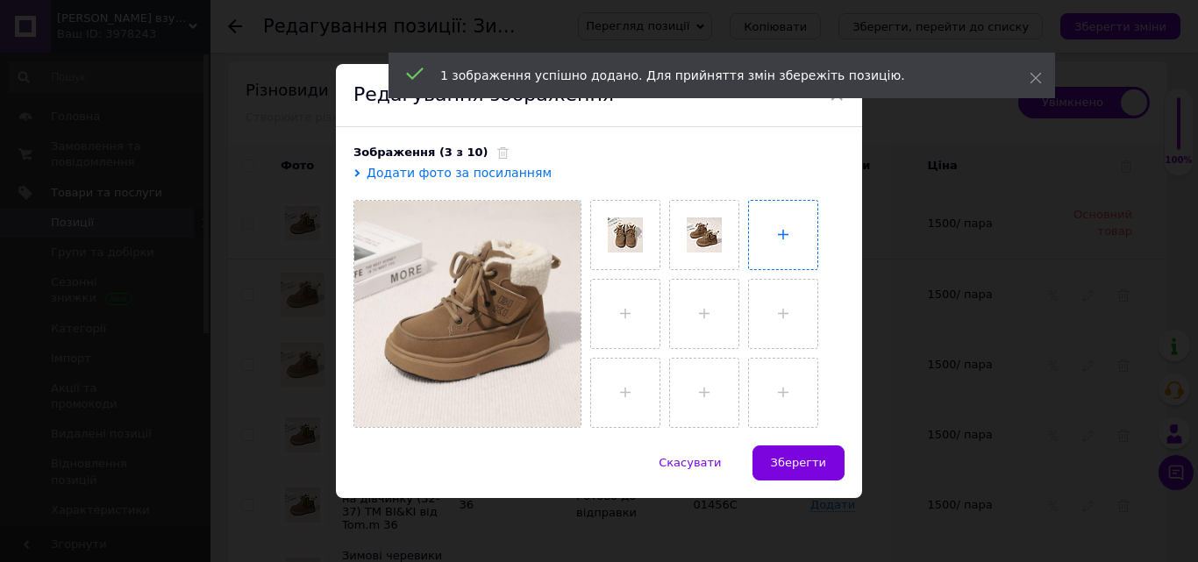
click at [786, 241] on input "file" at bounding box center [783, 235] width 68 height 68
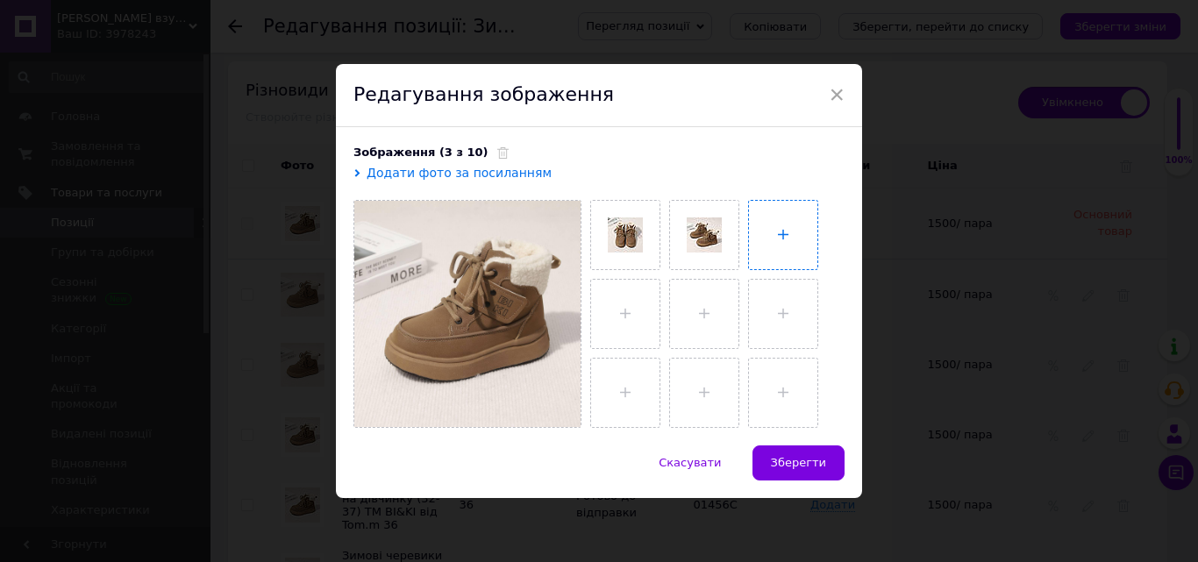
type input "C:\fakepath\photo_2025-10-12_16-39-35.jpg"
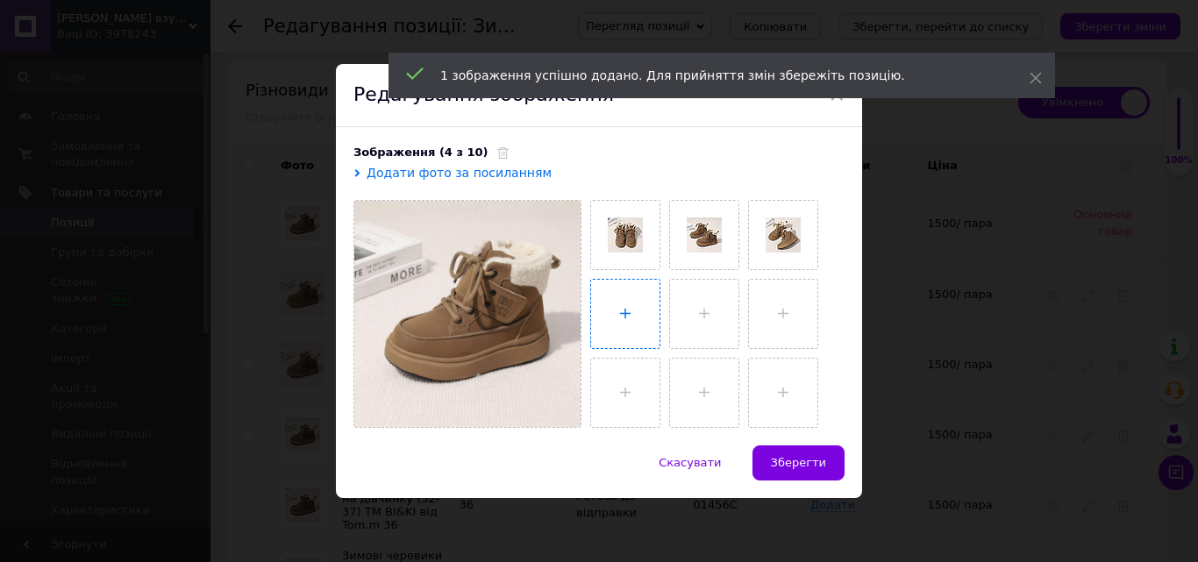
click at [622, 311] on input "file" at bounding box center [625, 314] width 68 height 68
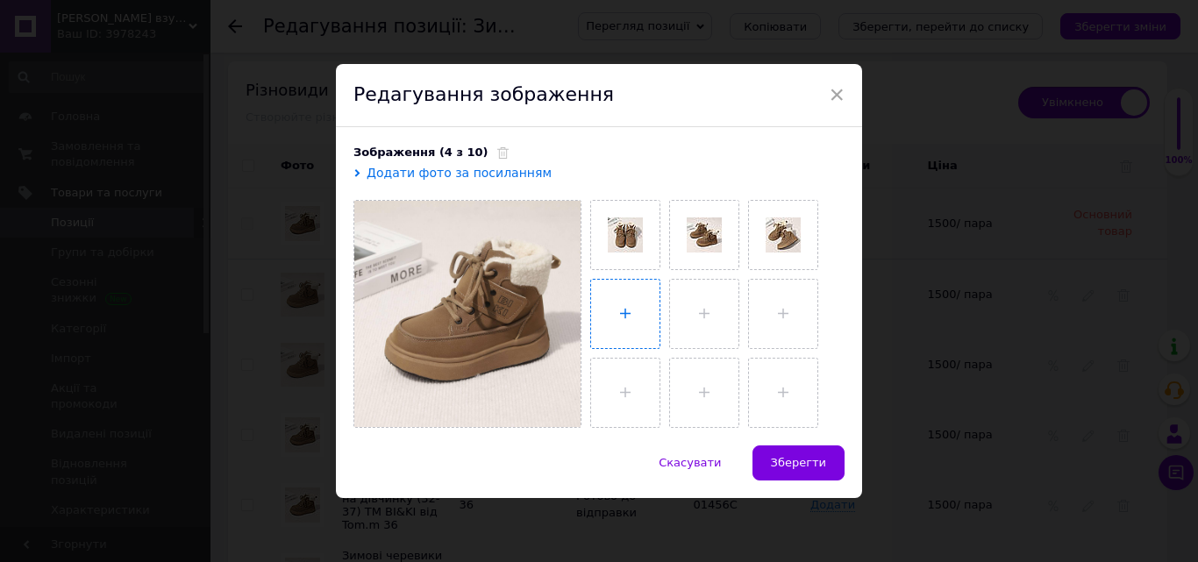
type input "C:\fakepath\photo_2025-10-12_16-39-36 (2).jpg"
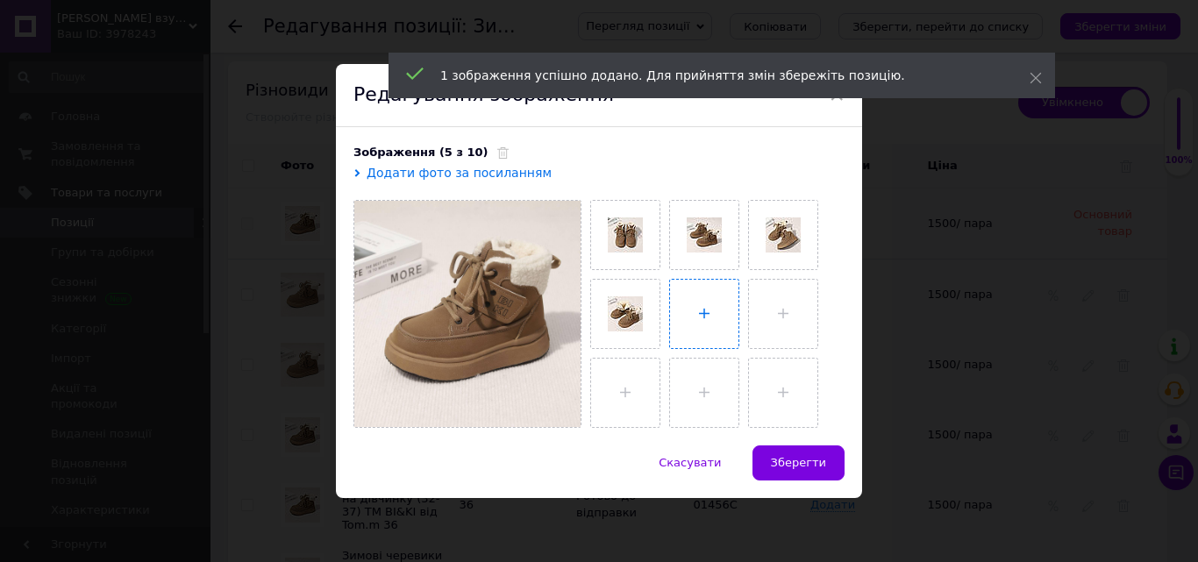
drag, startPoint x: 718, startPoint y: 304, endPoint x: 730, endPoint y: 296, distance: 14.6
click at [719, 304] on input "file" at bounding box center [704, 314] width 68 height 68
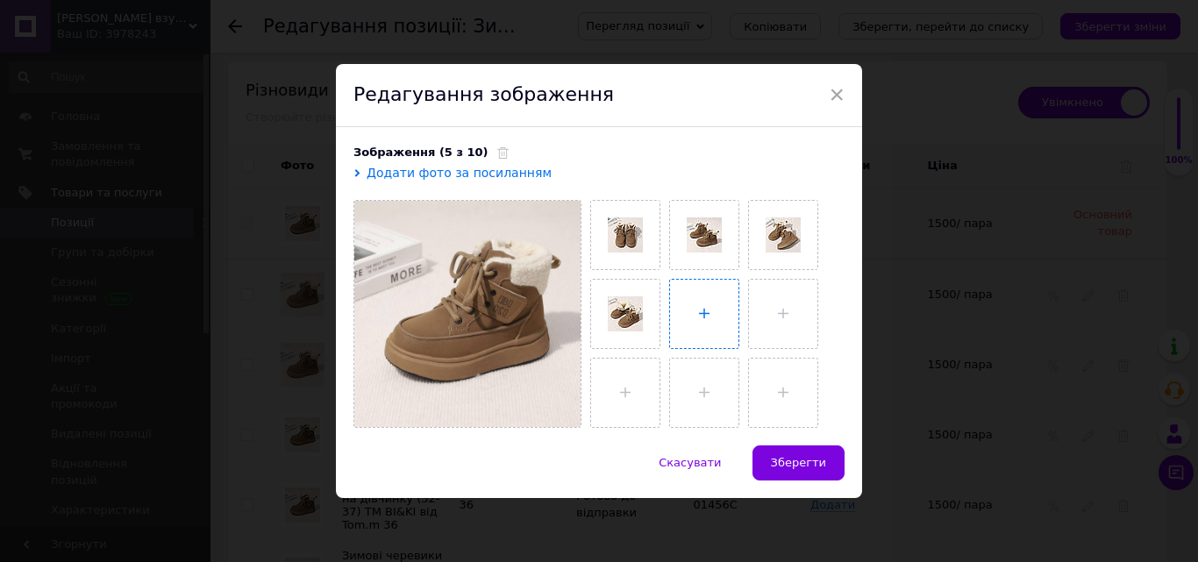
type input "C:\fakepath\photo_2025-10-12_16-39-37 (2).jpg"
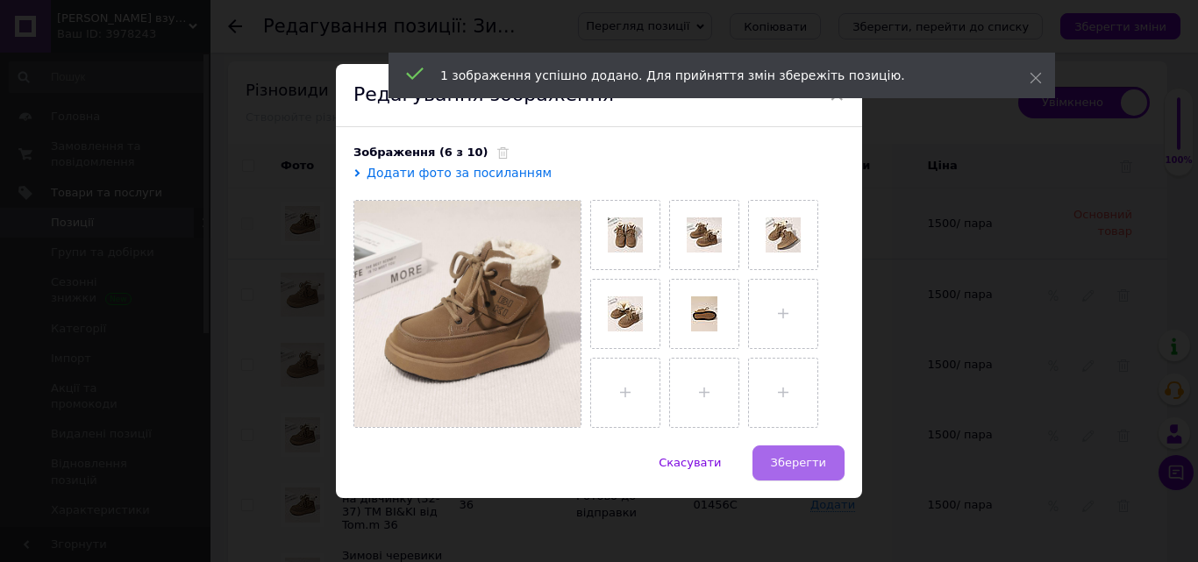
click at [819, 458] on span "Зберегти" at bounding box center [798, 462] width 55 height 13
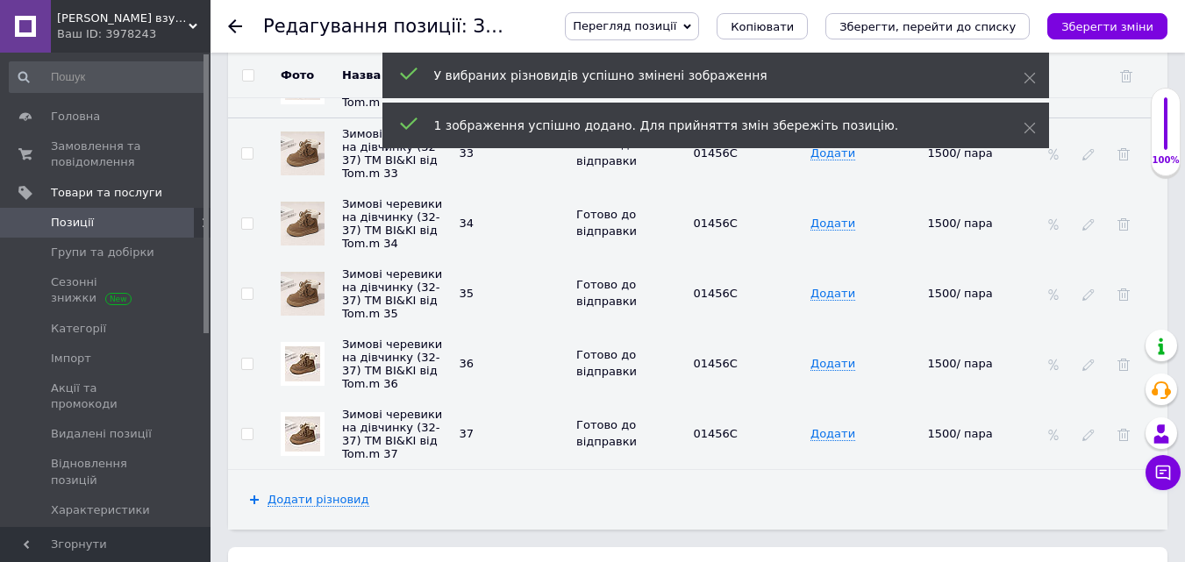
scroll to position [2630, 0]
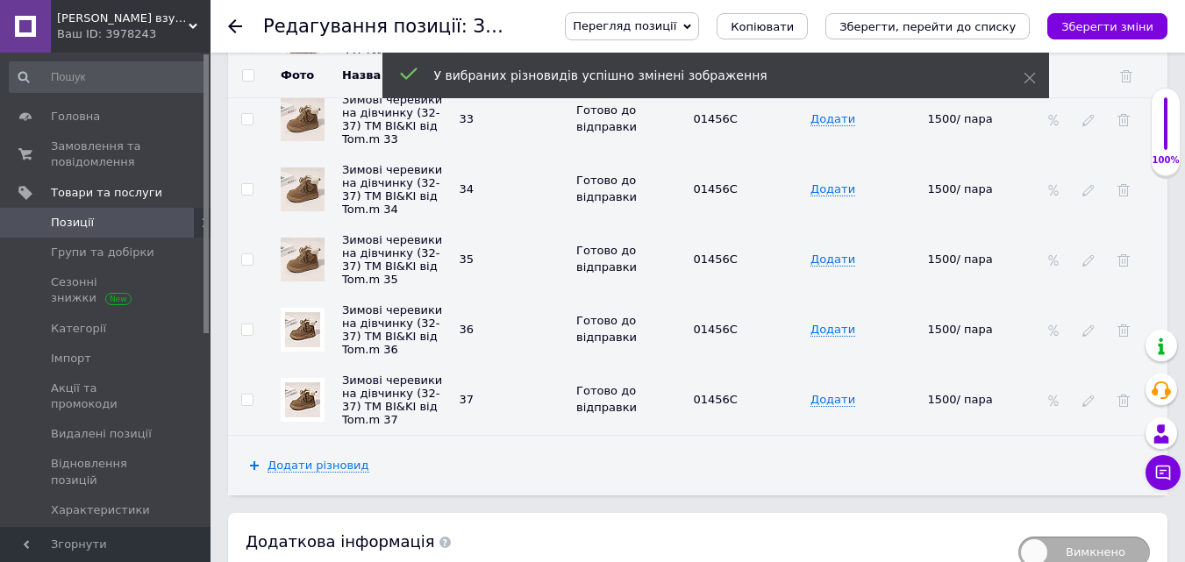
click at [303, 319] on img at bounding box center [302, 329] width 35 height 35
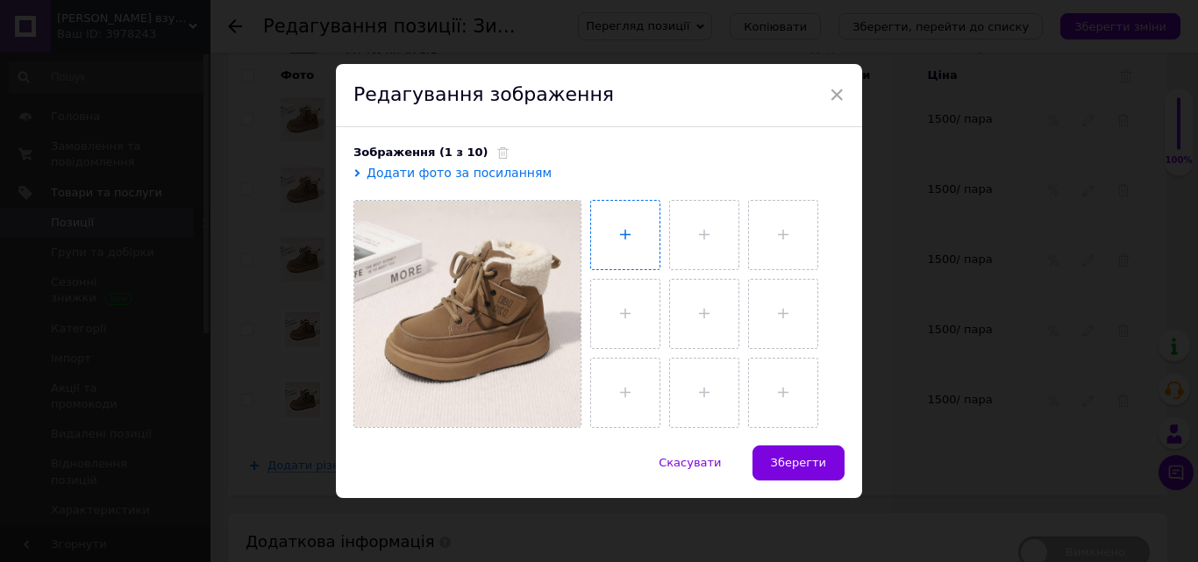
click at [610, 225] on input "file" at bounding box center [625, 235] width 68 height 68
type input "C:\fakepath\photo_2025-10-12_16-39-33 (2).jpg"
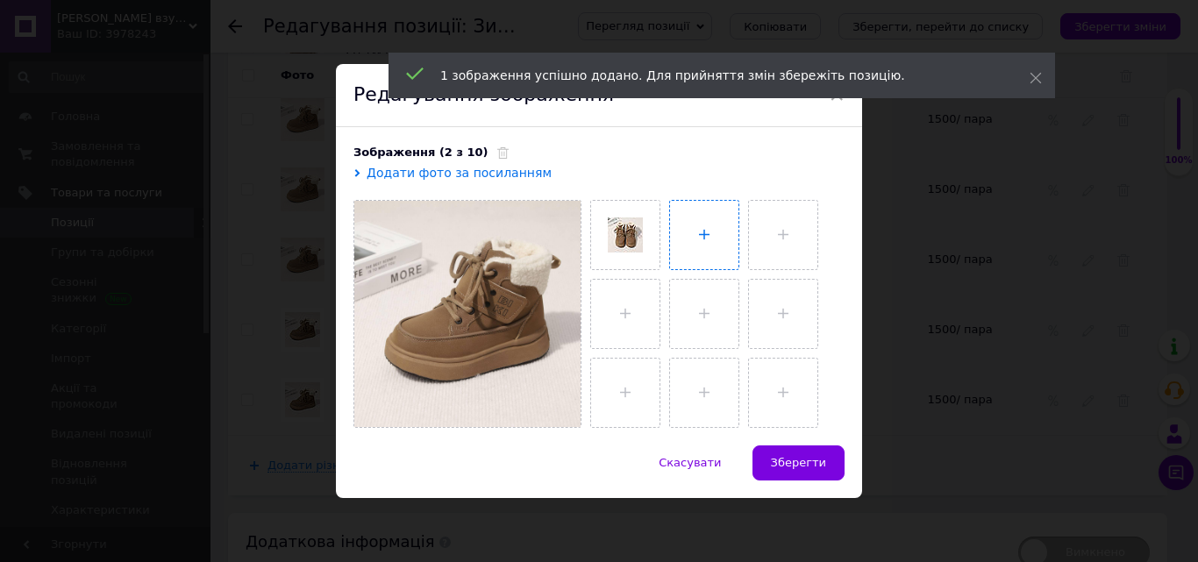
click at [708, 222] on input "file" at bounding box center [704, 235] width 68 height 68
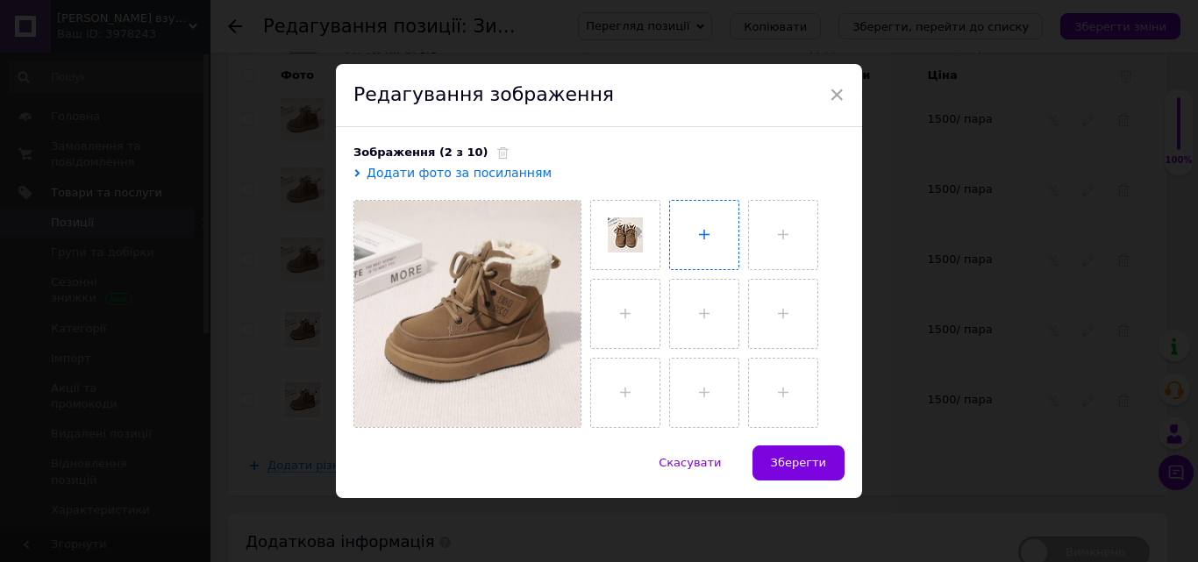
type input "C:\fakepath\photo_2025-10-12_16-39-34.jpg"
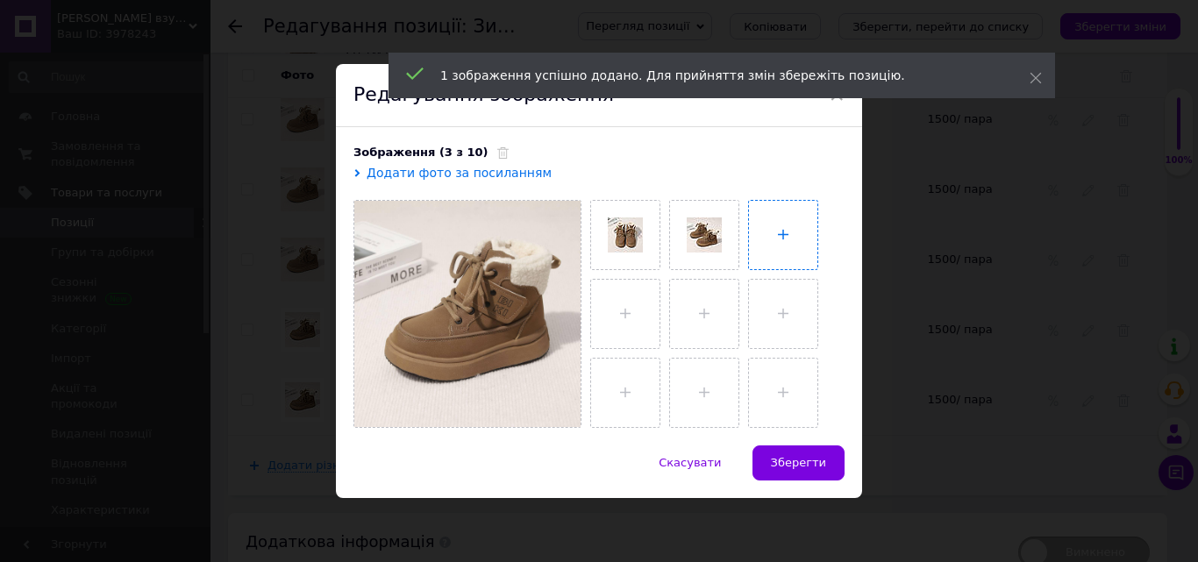
click at [783, 222] on input "file" at bounding box center [783, 235] width 68 height 68
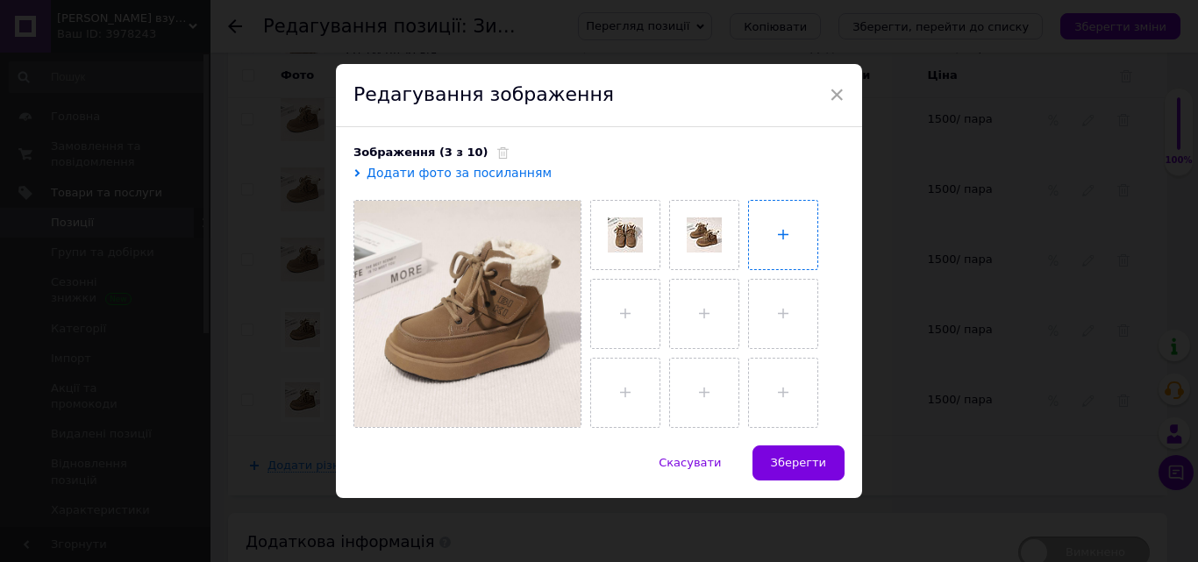
type input "C:\fakepath\photo_2025-10-12_16-39-35.jpg"
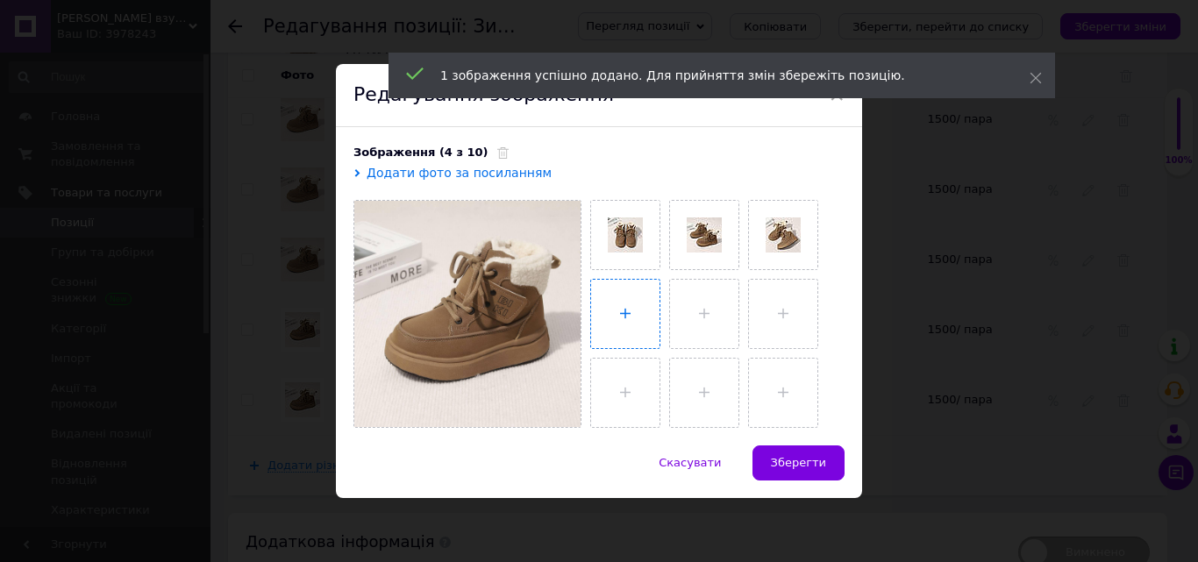
click at [628, 311] on input "file" at bounding box center [625, 314] width 68 height 68
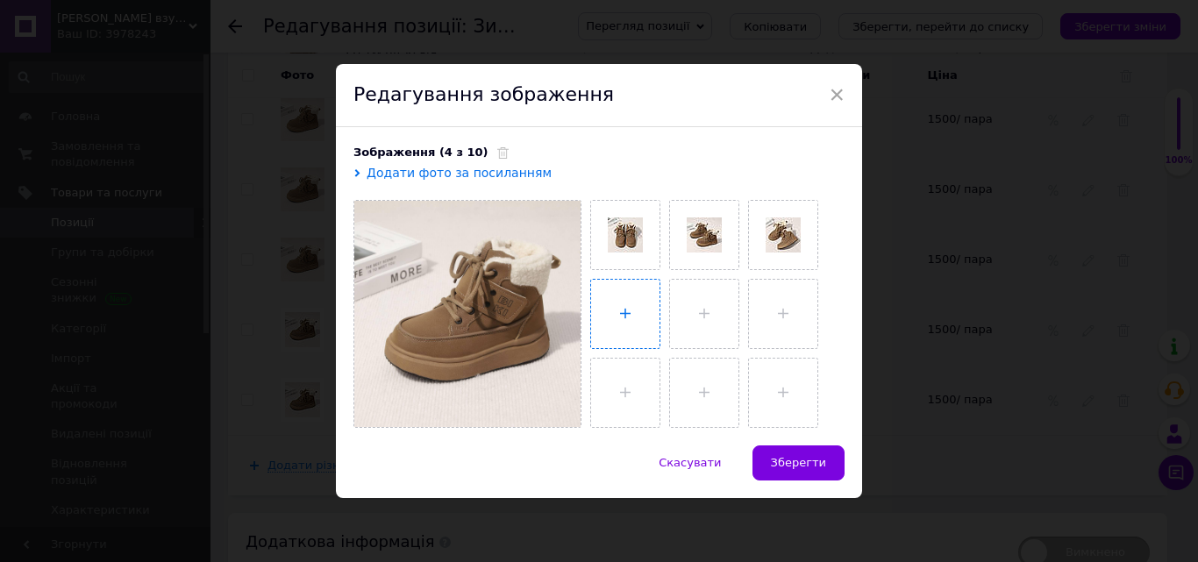
type input "C:\fakepath\photo_2025-10-12_16-39-36 (2).jpg"
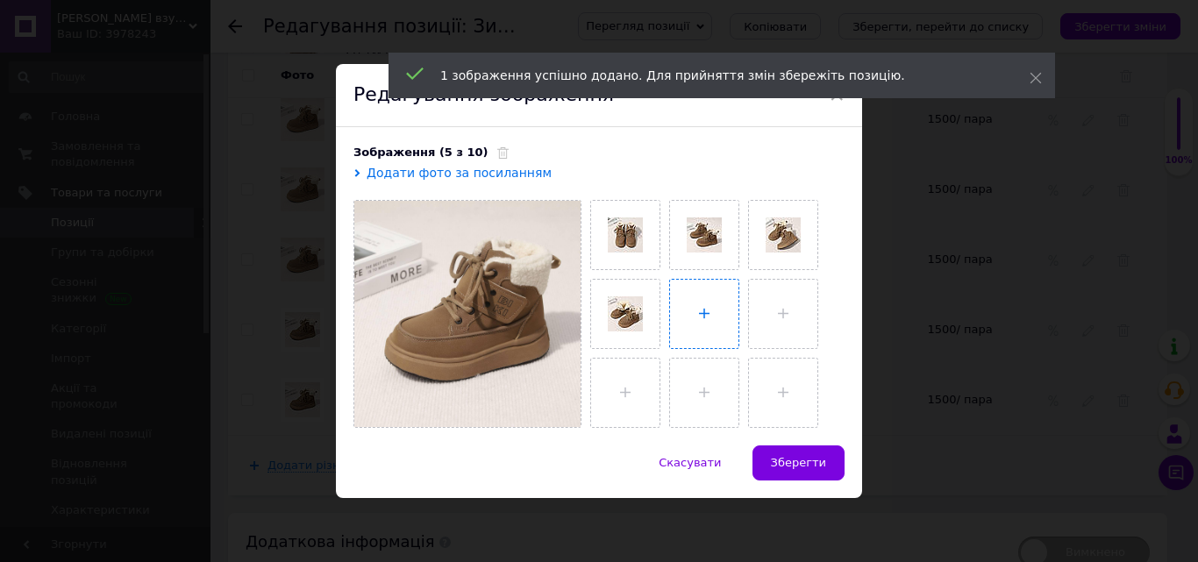
click at [696, 301] on input "file" at bounding box center [704, 314] width 68 height 68
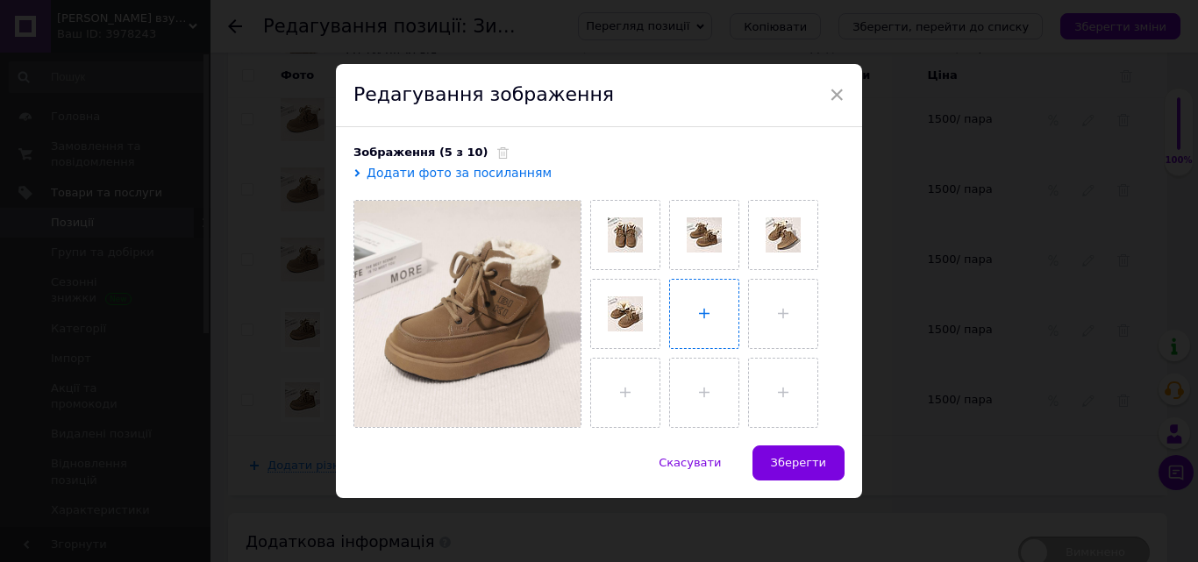
type input "C:\fakepath\photo_2025-10-12_16-39-37 (2).jpg"
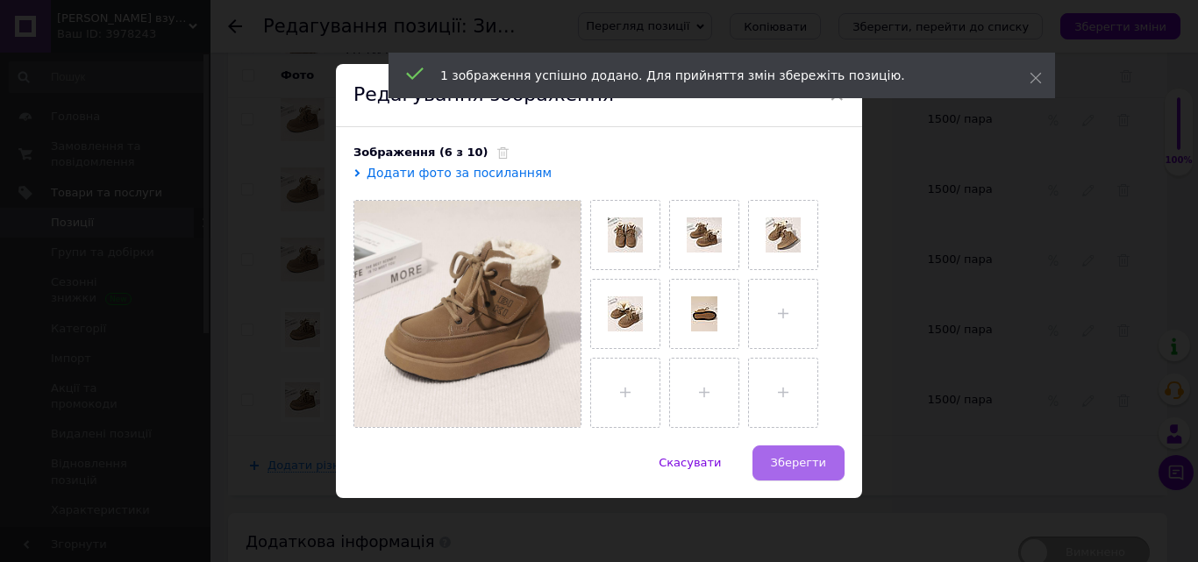
click at [780, 461] on span "Зберегти" at bounding box center [798, 462] width 55 height 13
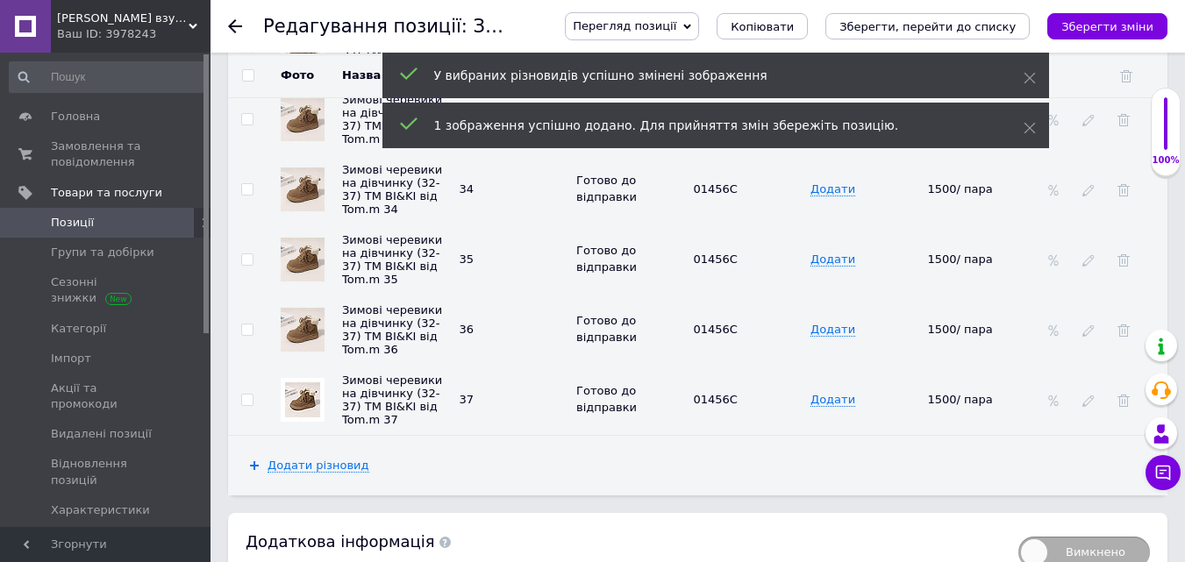
click at [297, 389] on img at bounding box center [302, 399] width 35 height 35
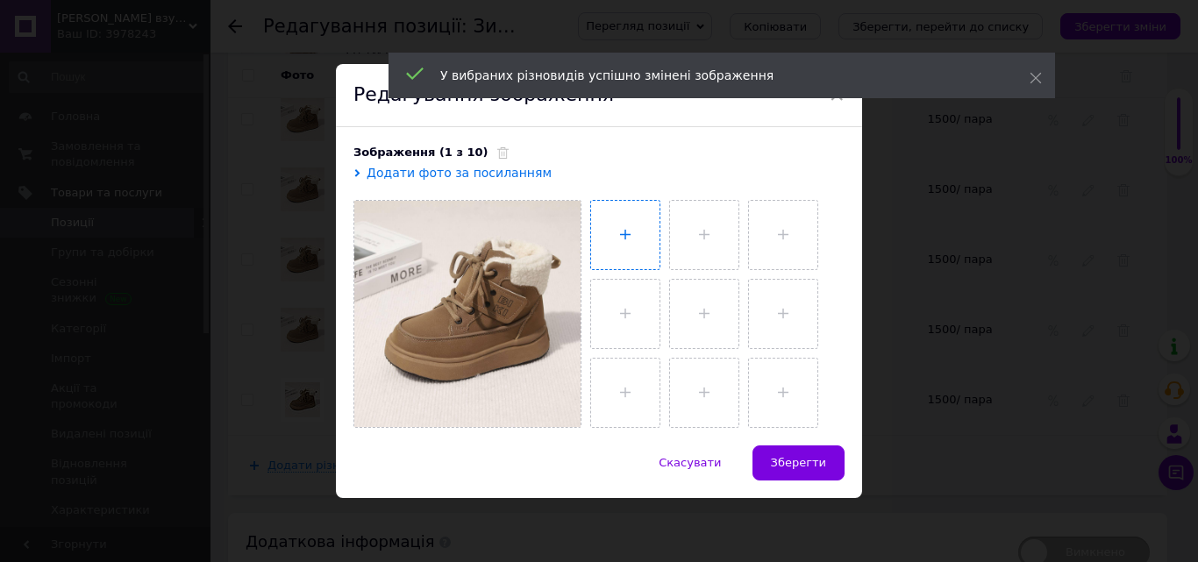
click at [611, 246] on input "file" at bounding box center [625, 235] width 68 height 68
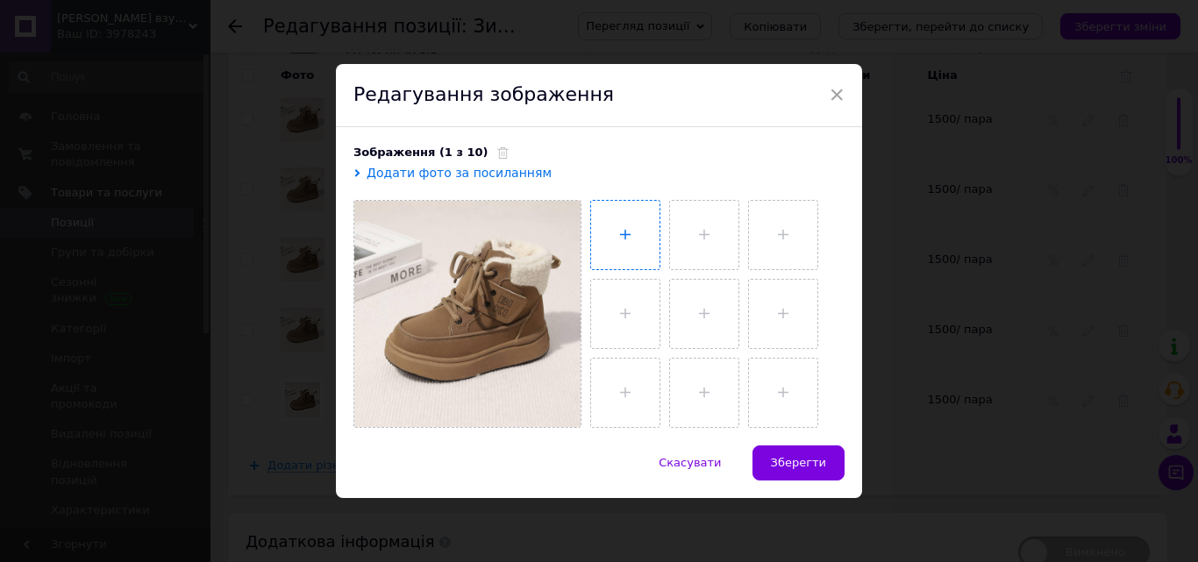
type input "C:\fakepath\photo_2025-10-12_16-39-33 (2).jpg"
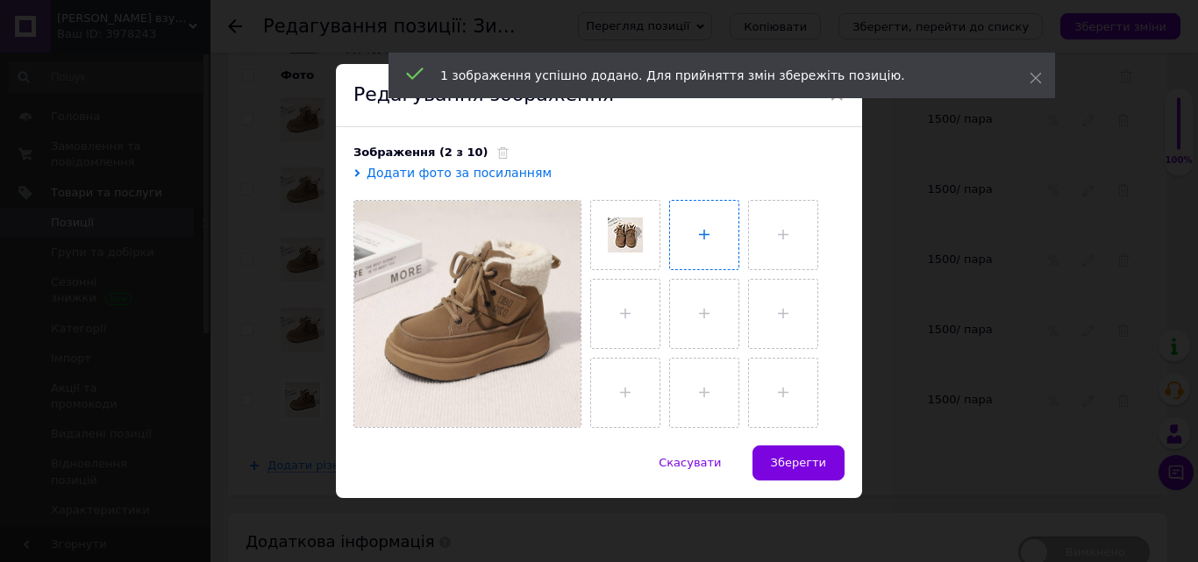
click at [703, 243] on input "file" at bounding box center [704, 235] width 68 height 68
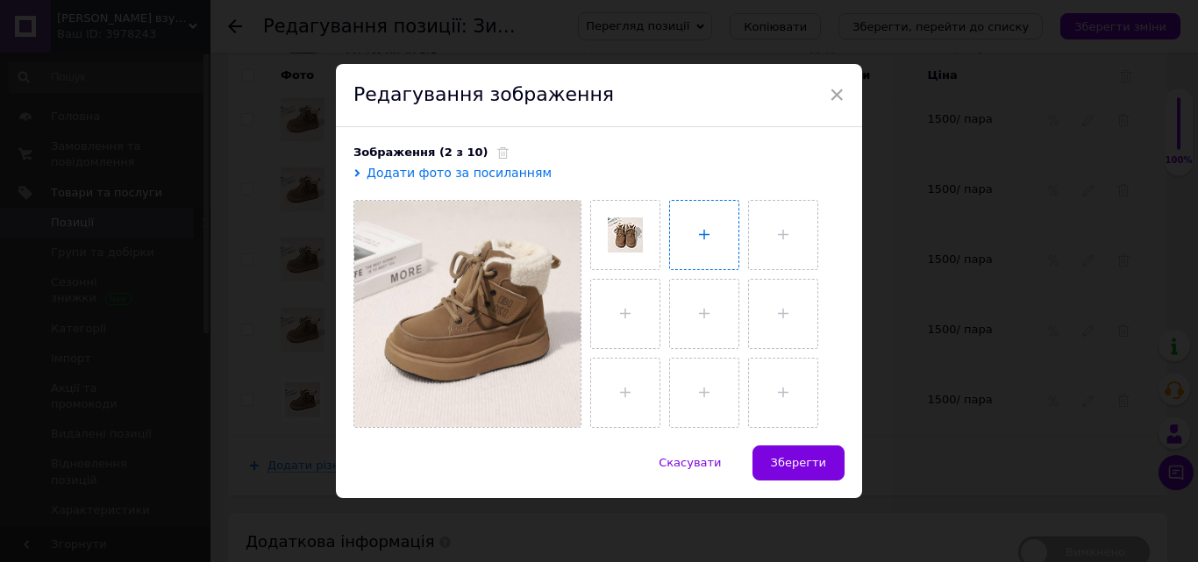
type input "C:\fakepath\photo_2025-10-12_16-39-34.jpg"
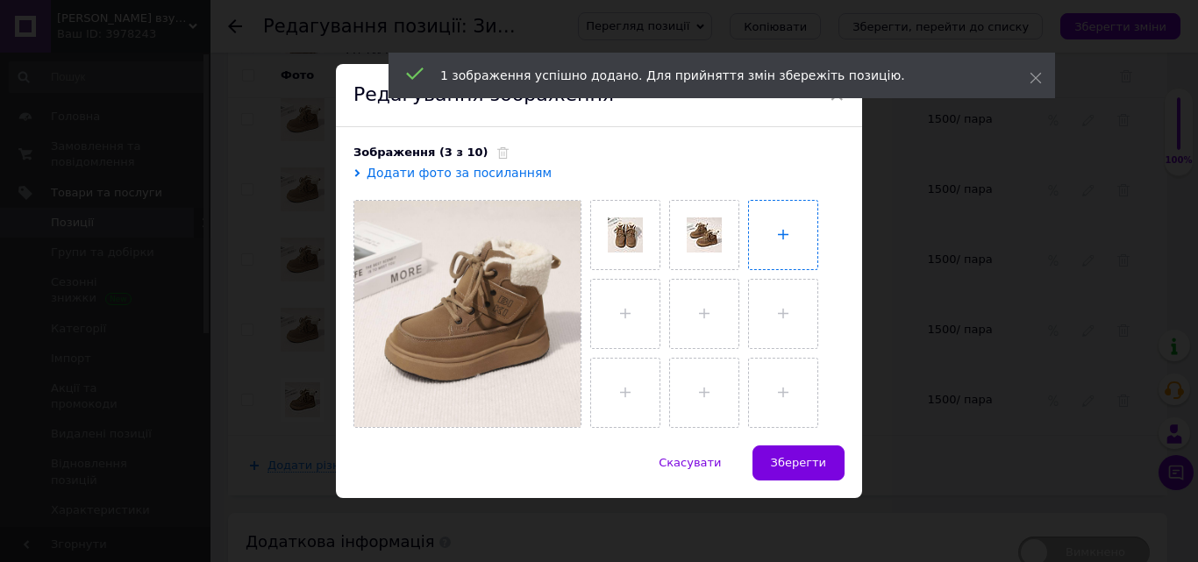
click at [805, 224] on input "file" at bounding box center [783, 235] width 68 height 68
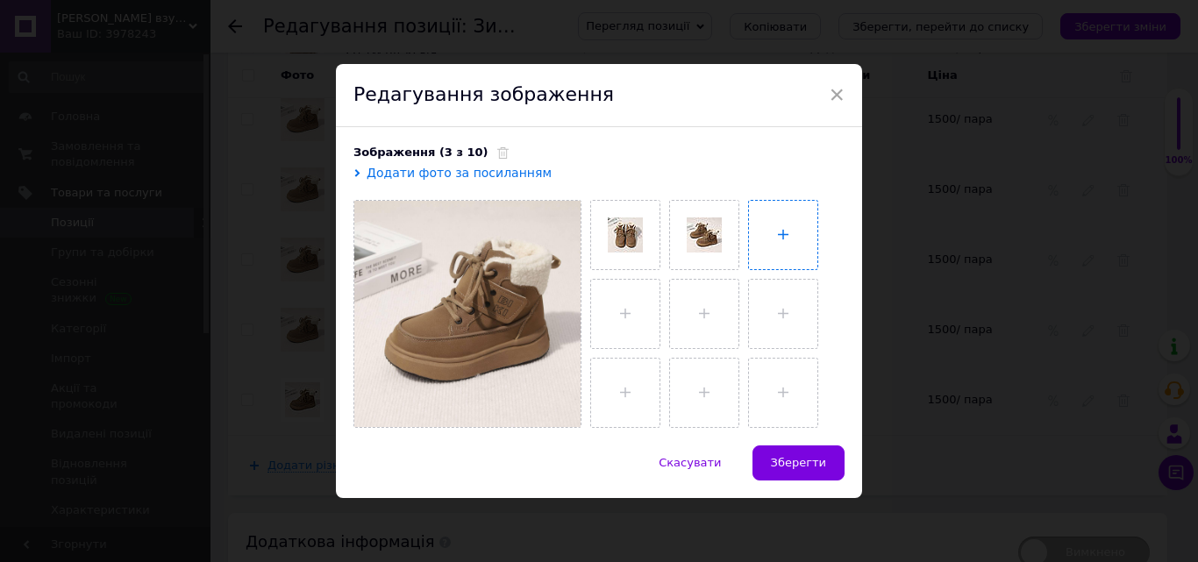
type input "C:\fakepath\photo_2025-10-12_16-39-35.jpg"
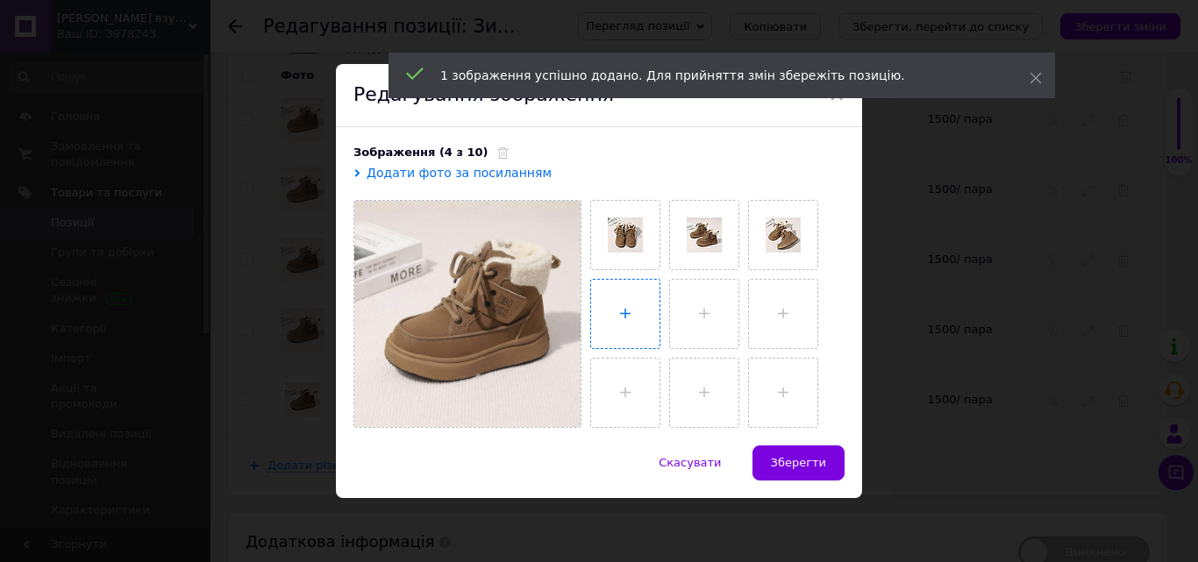
click at [612, 313] on input "file" at bounding box center [625, 314] width 68 height 68
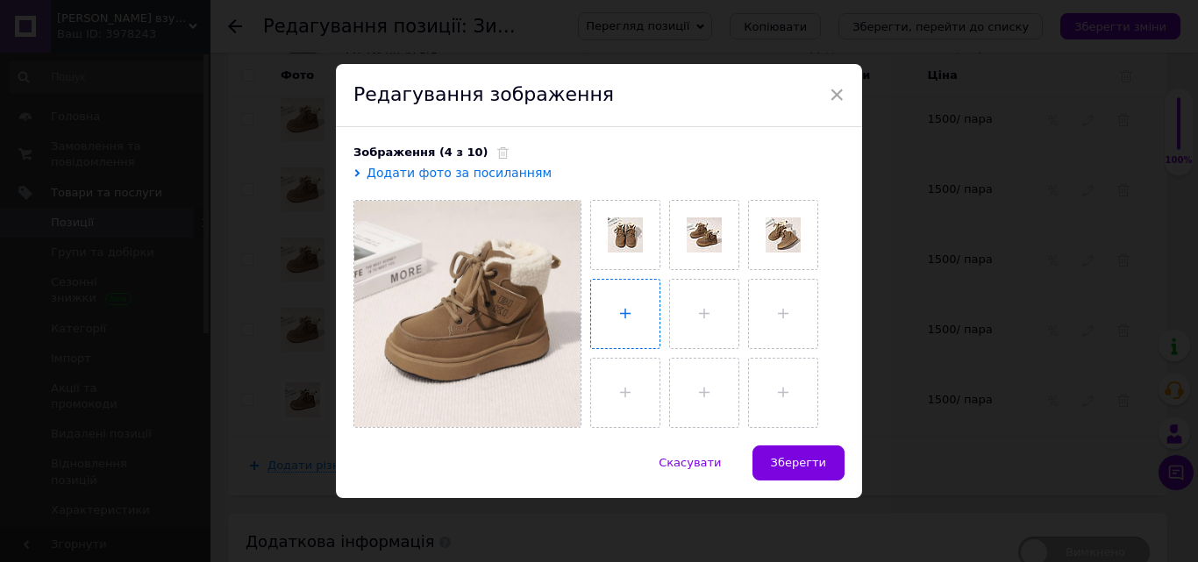
type input "C:\fakepath\photo_2025-10-12_16-39-36 (2).jpg"
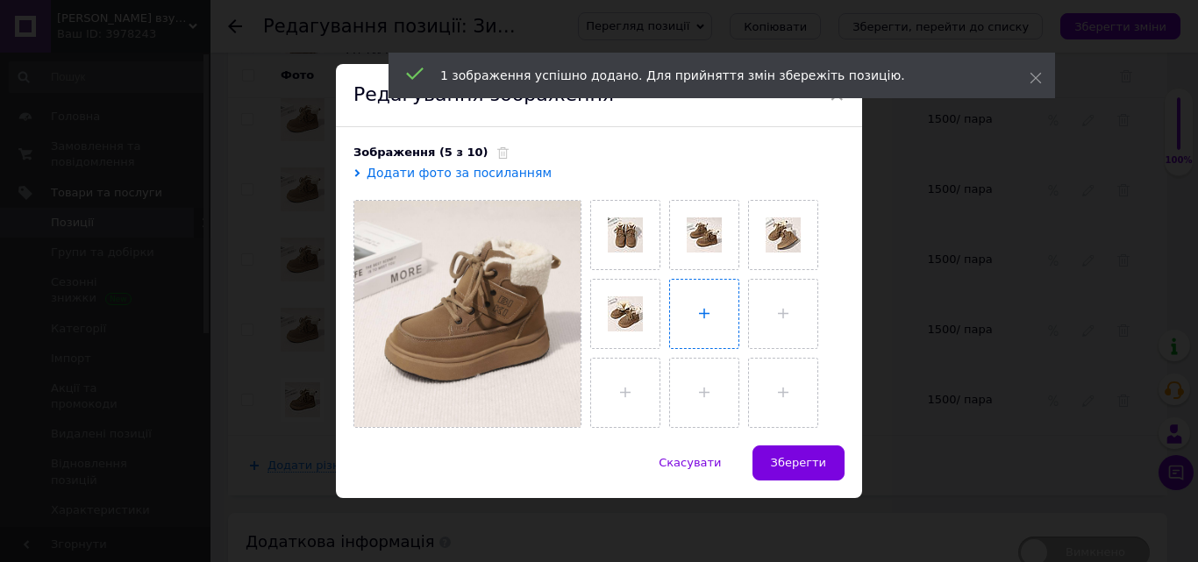
click at [683, 318] on input "file" at bounding box center [704, 314] width 68 height 68
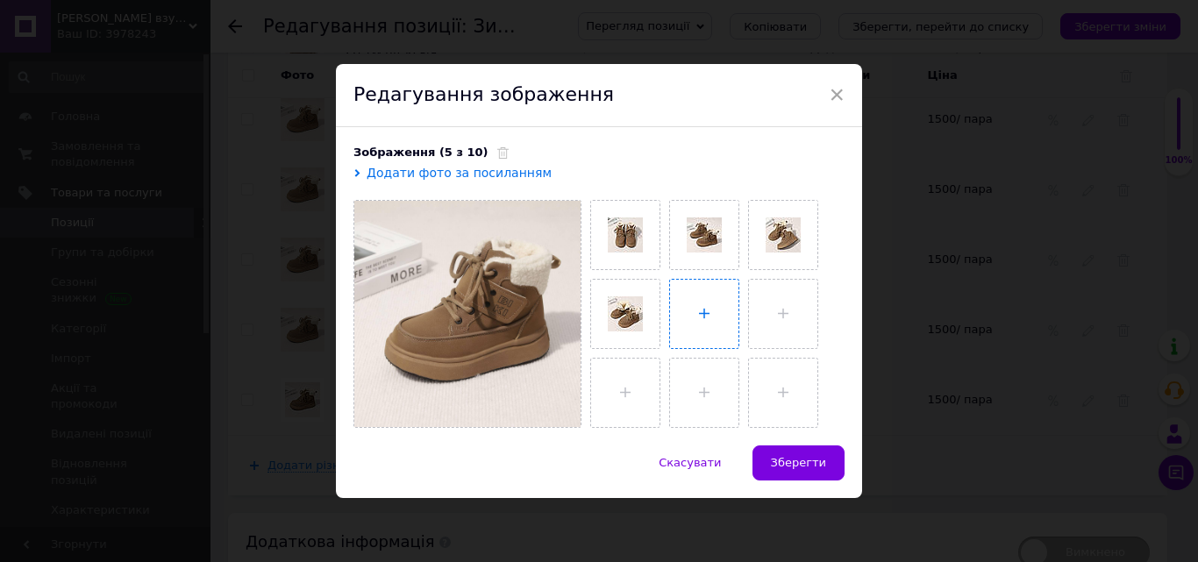
type input "C:\fakepath\photo_2025-10-12_16-39-37 (2).jpg"
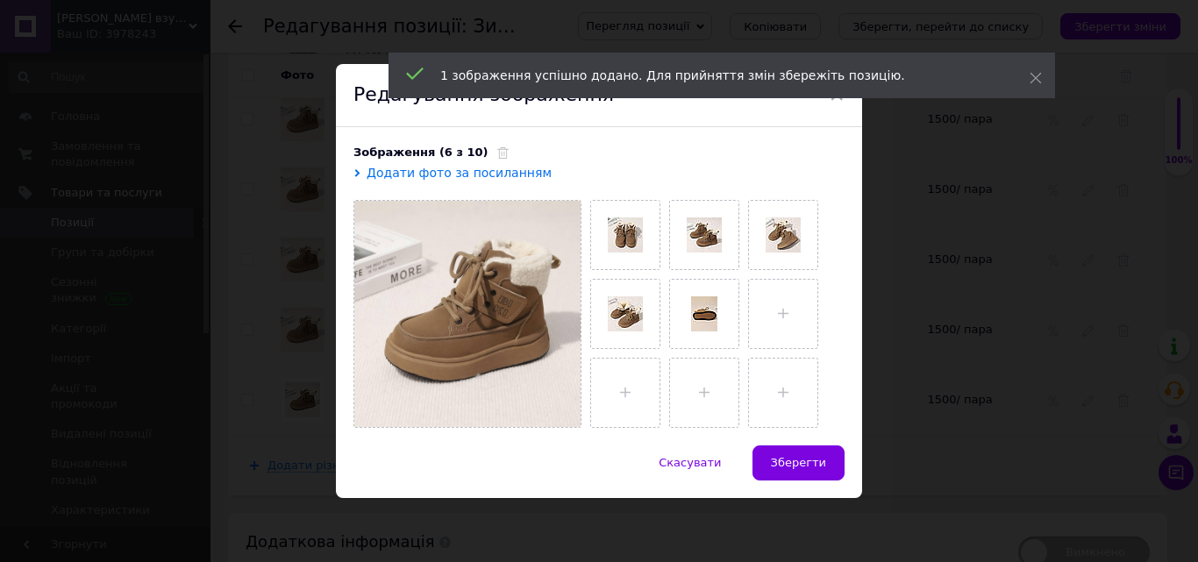
drag, startPoint x: 812, startPoint y: 457, endPoint x: 795, endPoint y: 446, distance: 20.5
click at [811, 457] on span "Зберегти" at bounding box center [798, 462] width 55 height 13
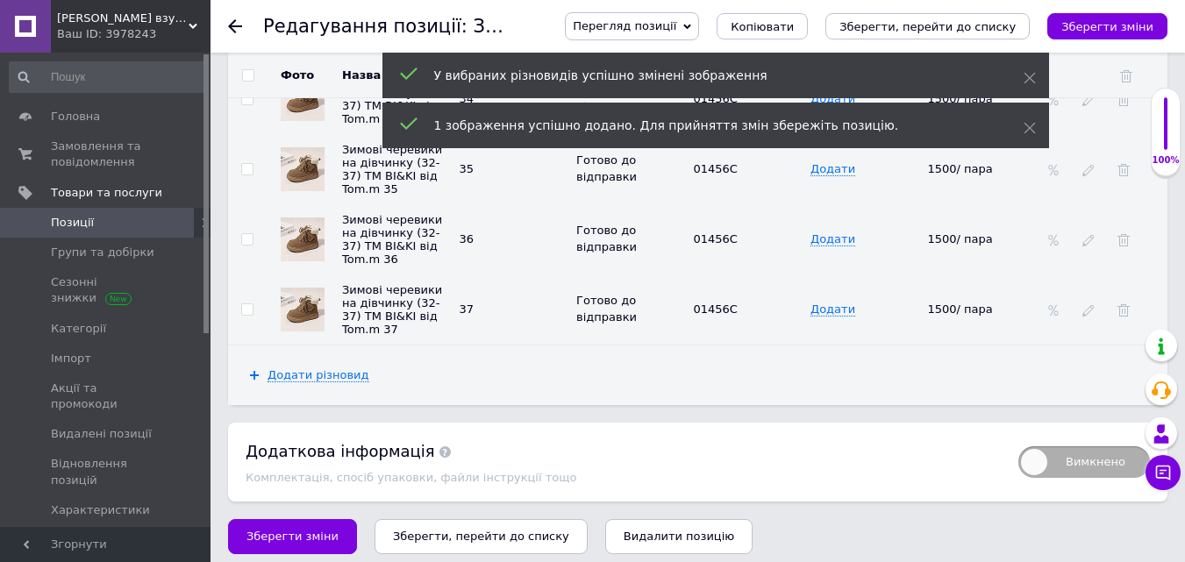
scroll to position [2723, 0]
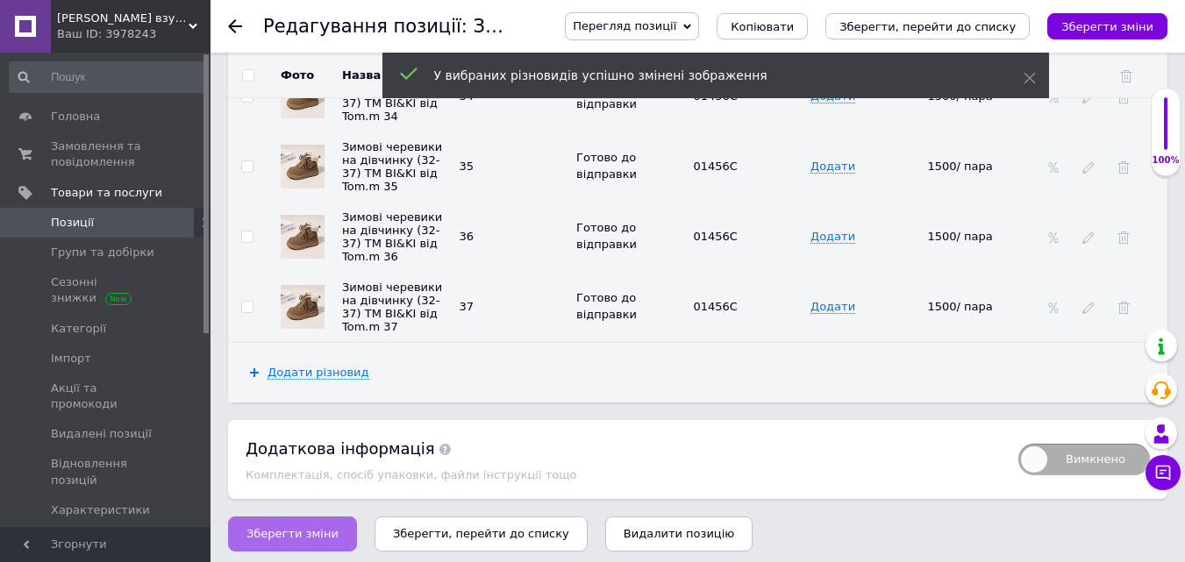
click at [329, 523] on button "Зберегти зміни" at bounding box center [292, 534] width 129 height 35
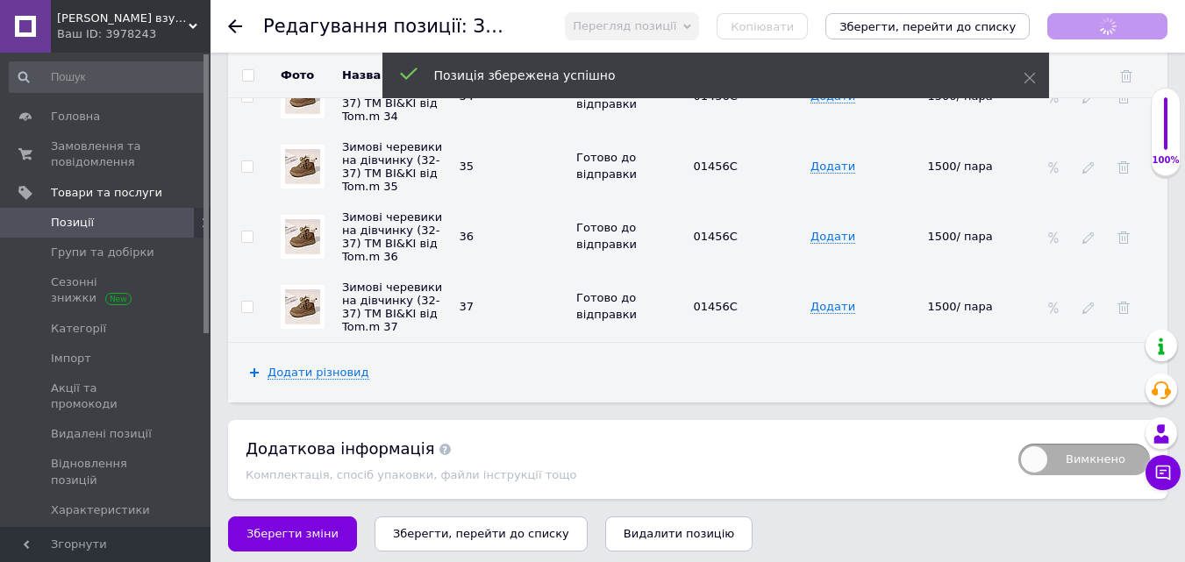
click at [492, 527] on icon "Зберегти, перейти до списку" at bounding box center [481, 533] width 176 height 13
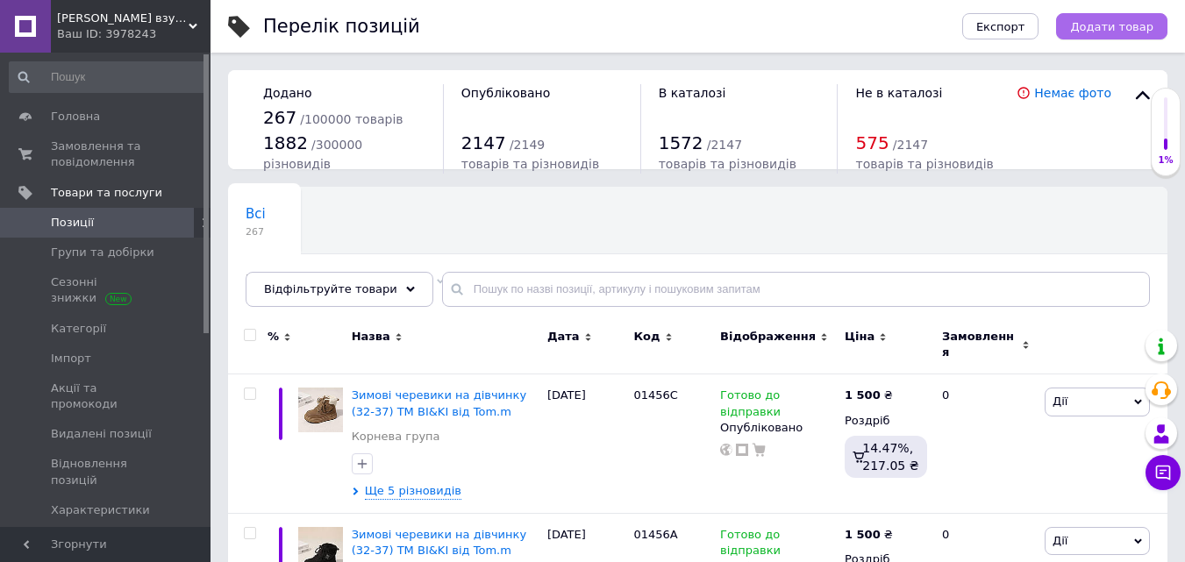
click at [1126, 23] on span "Додати товар" at bounding box center [1111, 26] width 83 height 13
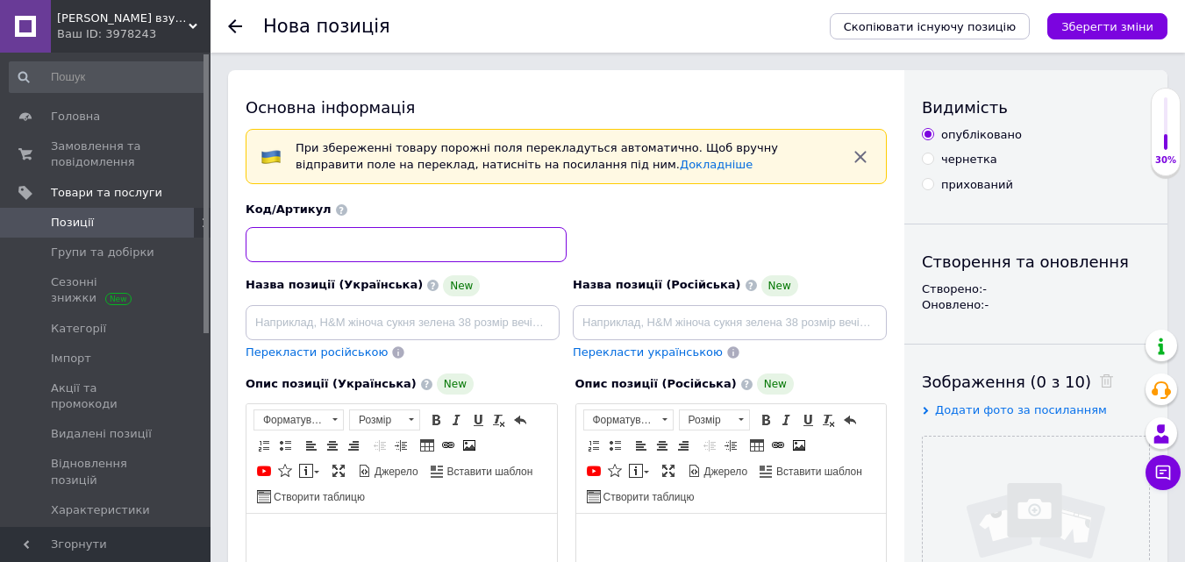
drag, startPoint x: 496, startPoint y: 233, endPoint x: 509, endPoint y: 230, distance: 12.8
click at [497, 234] on input at bounding box center [406, 244] width 321 height 35
type input "01456D"
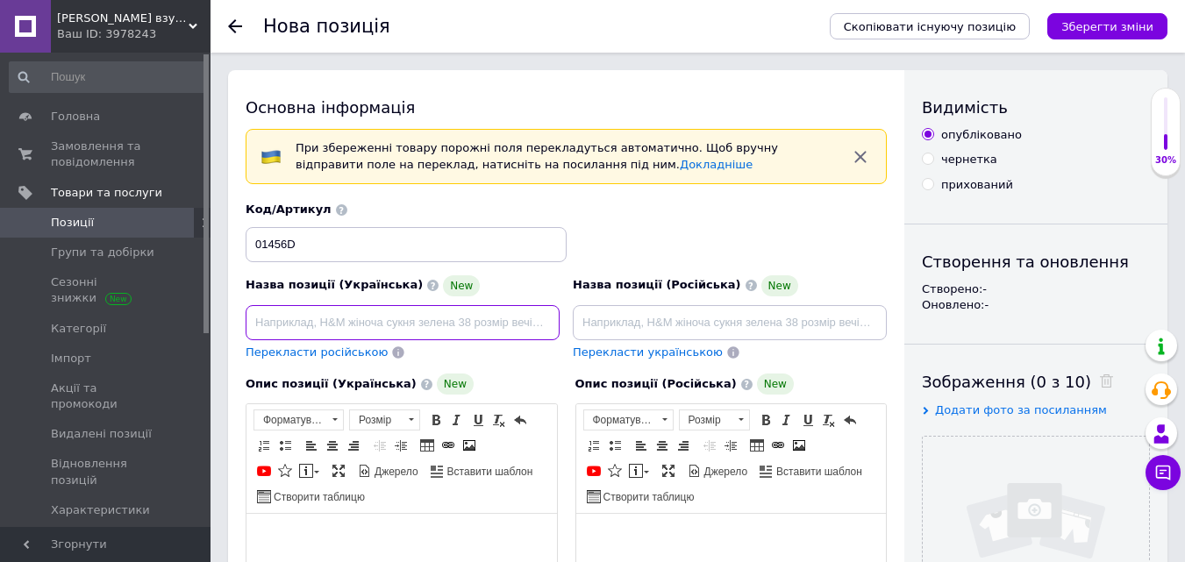
click at [290, 318] on input at bounding box center [403, 322] width 314 height 35
paste input "Зимові черевики на дівчинку (32-37) ТМ BI&KI від Tom.m"
type input "Зимові черевики на дівчинку (32-37) ТМ BI&KI від Tom.m"
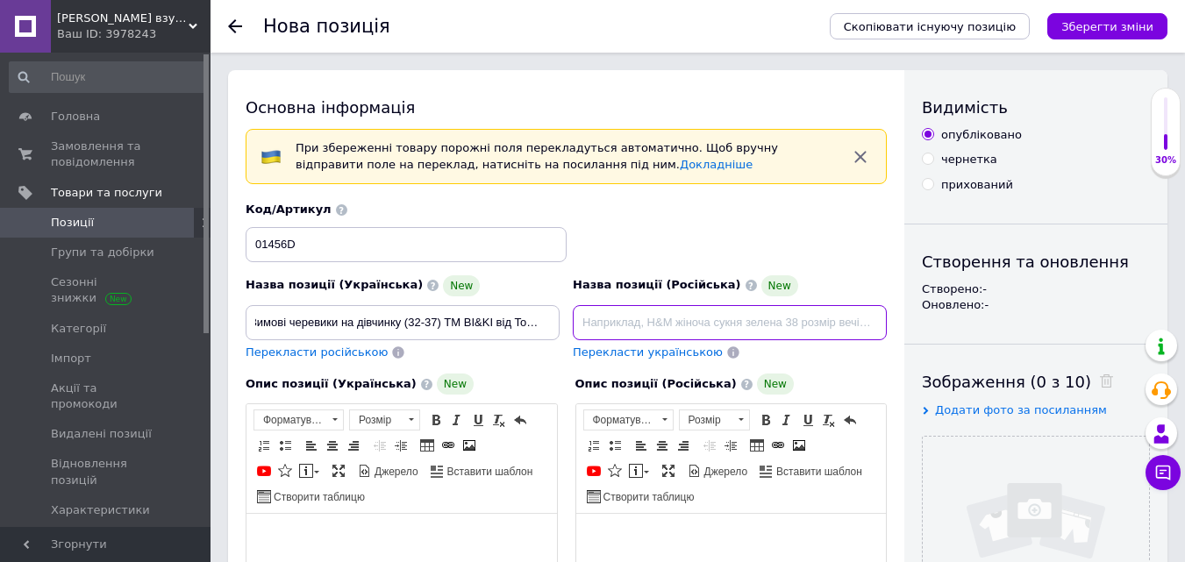
click at [629, 318] on input at bounding box center [730, 322] width 314 height 35
paste input "Зимнии ботинки на девочку (32-37) ТМ BI&KI от Tom.m"
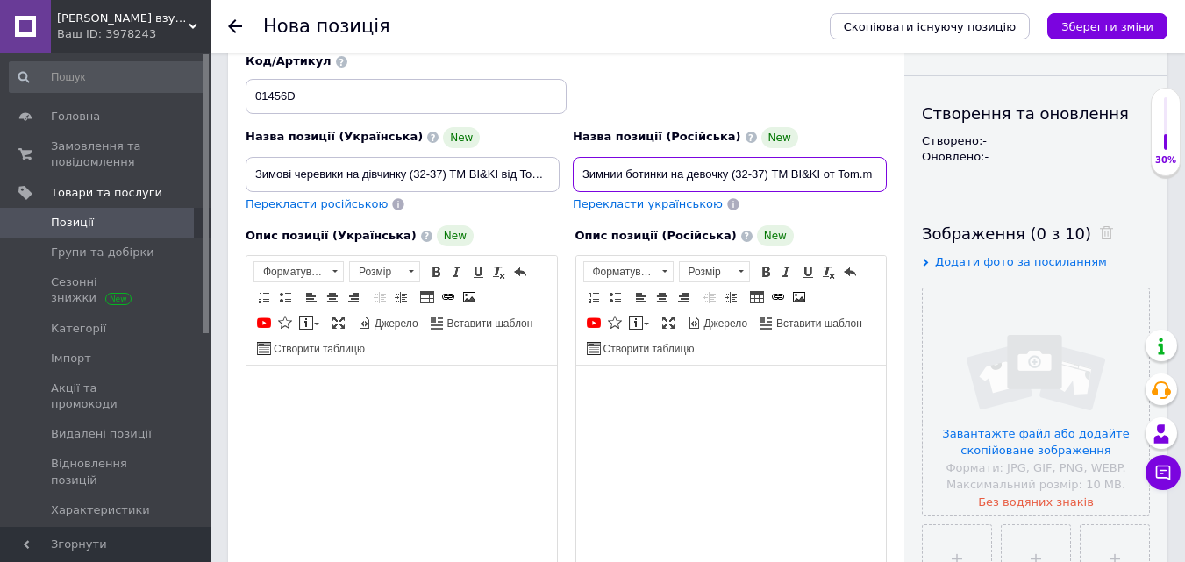
scroll to position [263, 0]
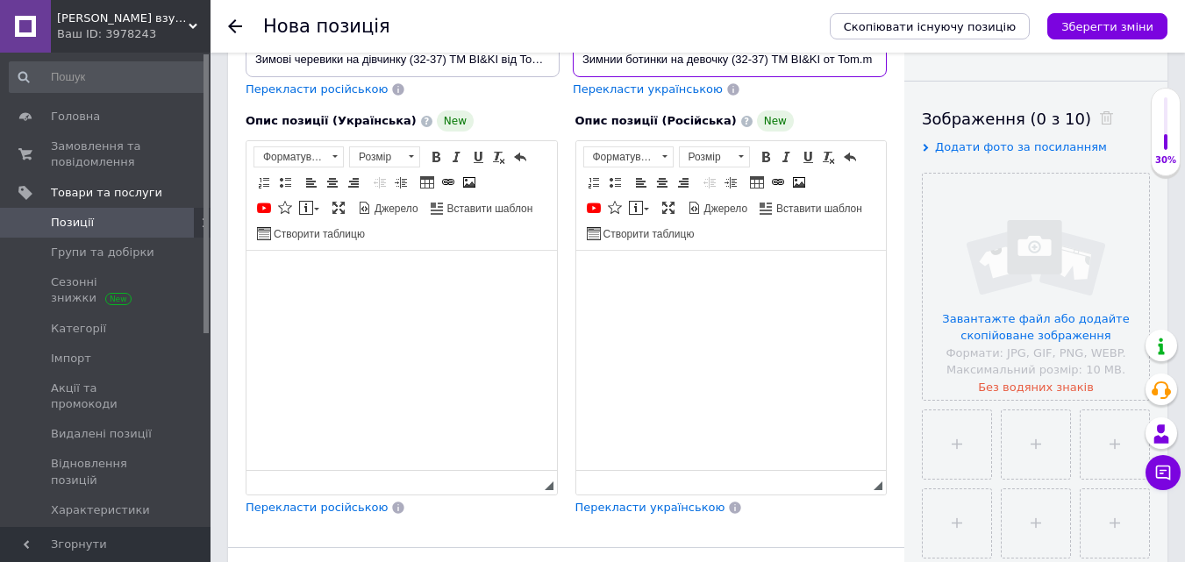
type input "Зимнии ботинки на девочку (32-37) ТМ BI&KI от Tom.m"
click at [293, 505] on span "Перекласти російською" at bounding box center [317, 507] width 142 height 13
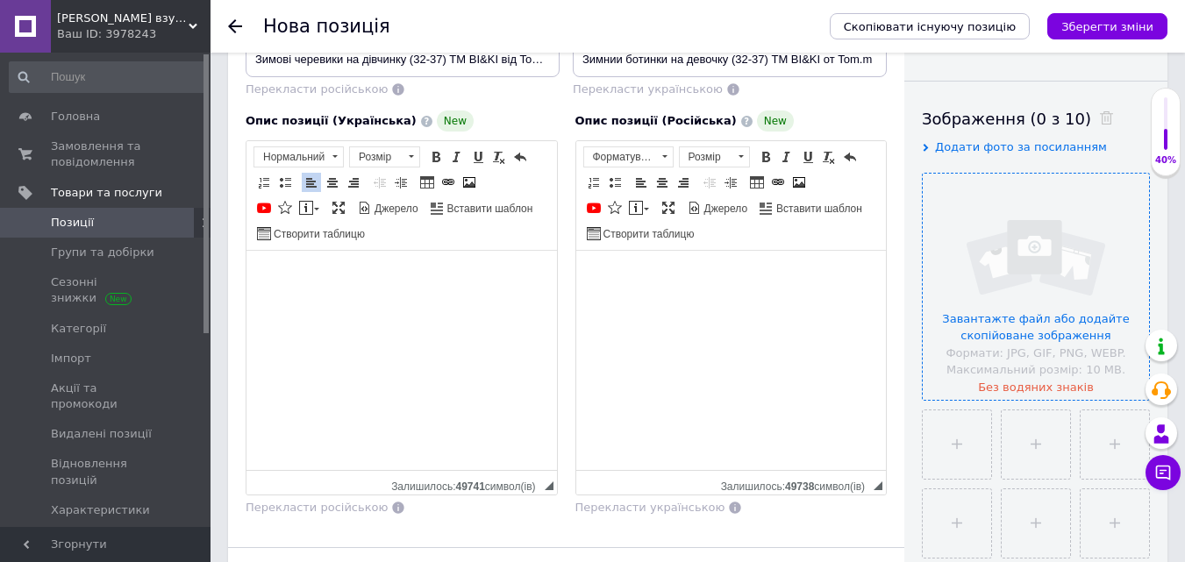
click at [1002, 272] on input "file" at bounding box center [1036, 287] width 226 height 226
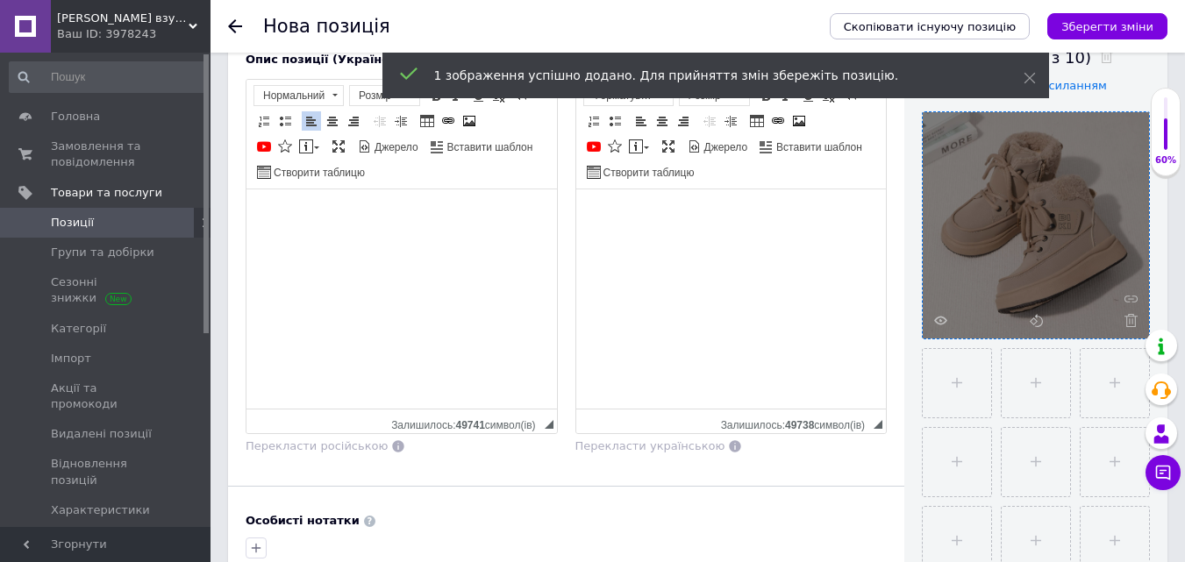
scroll to position [351, 0]
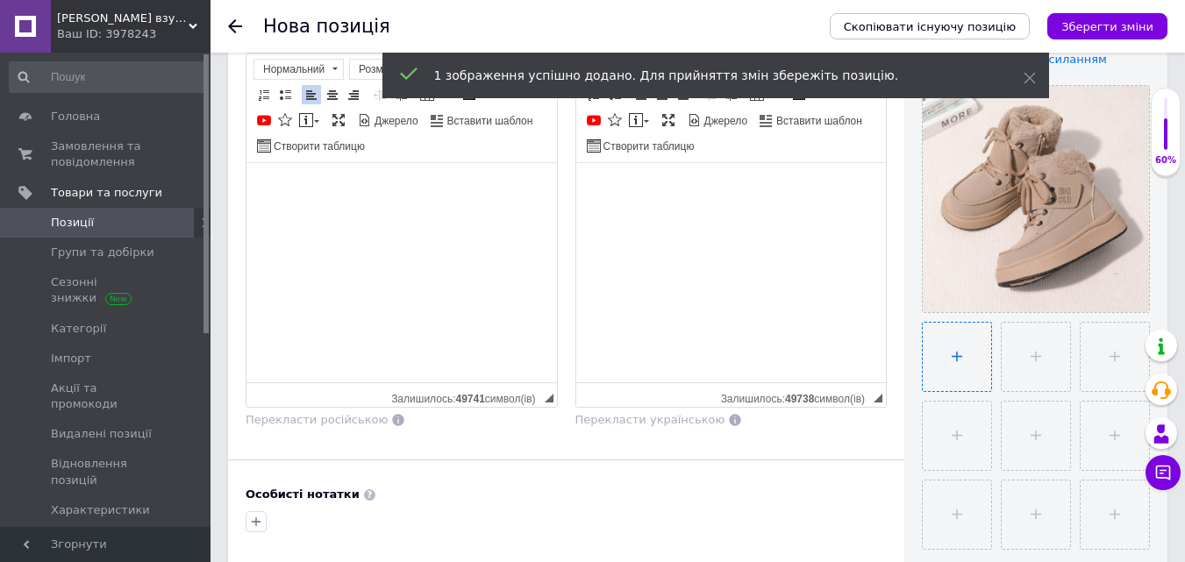
click at [960, 356] on input "file" at bounding box center [957, 357] width 68 height 68
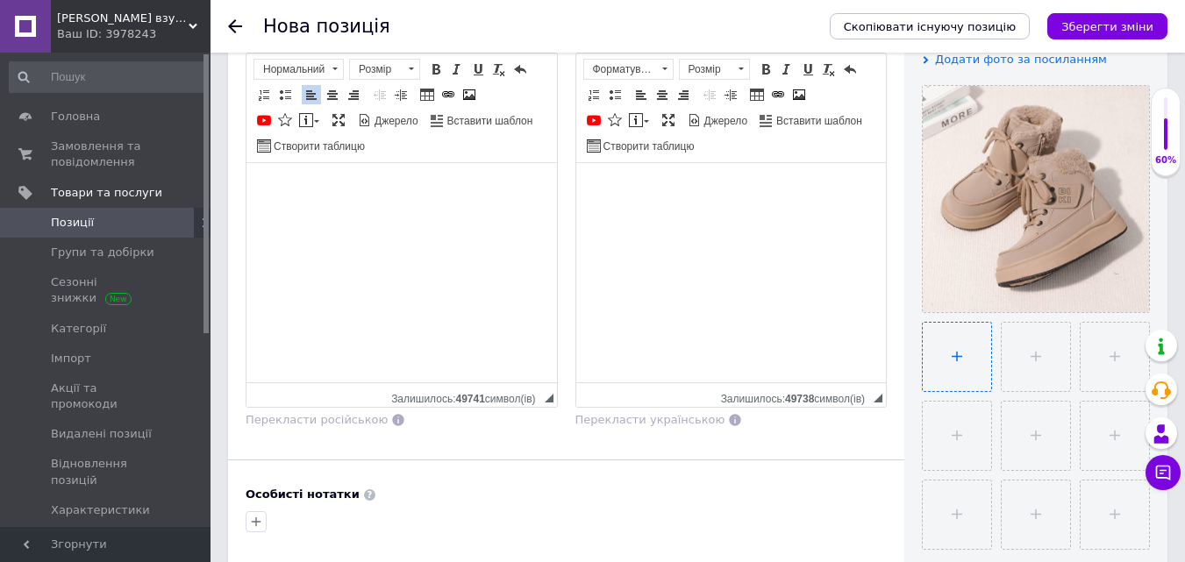
type input "C:\fakepath\photo_2025-10-12_16-39-44.jpg"
click at [1053, 368] on input "file" at bounding box center [1034, 357] width 68 height 68
type input "C:\fakepath\photo_2025-10-12_16-39-45.jpg"
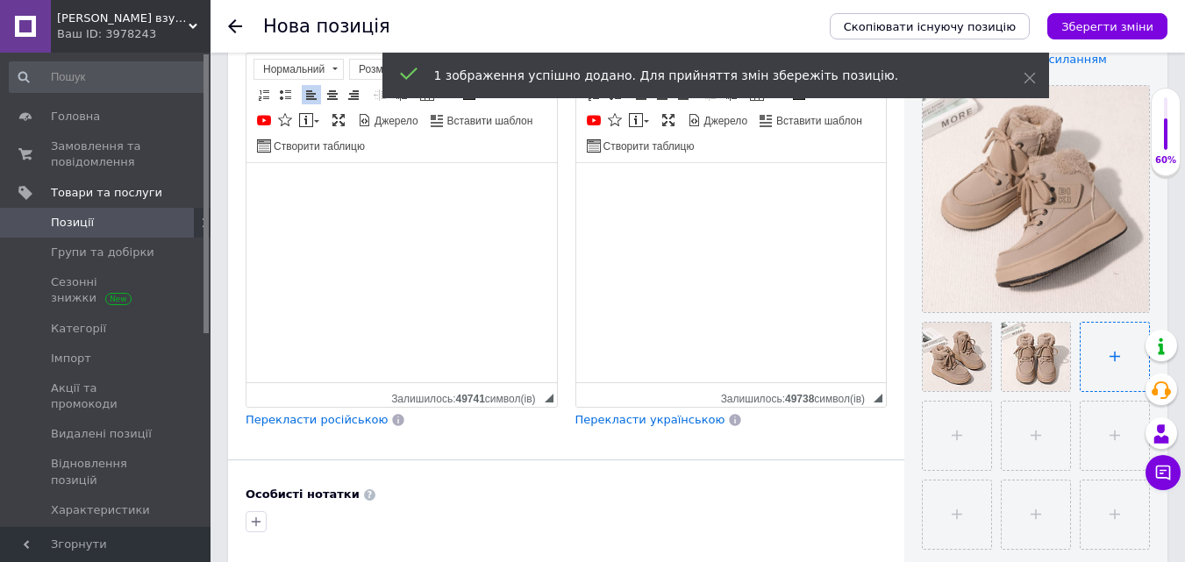
click at [1114, 351] on input "file" at bounding box center [1115, 357] width 68 height 68
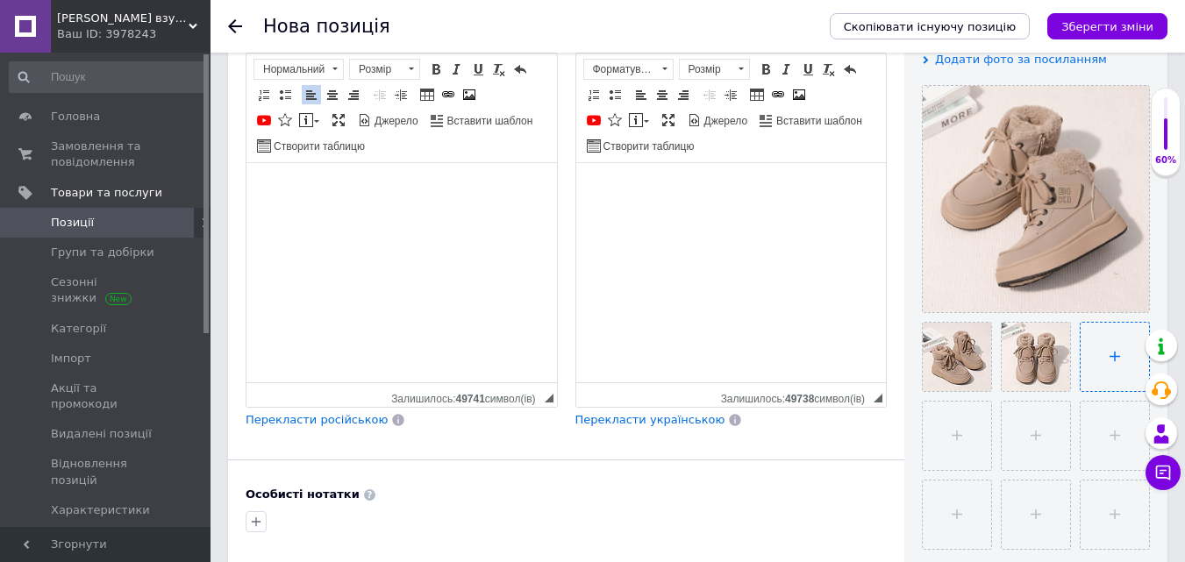
type input "C:\fakepath\photo_2025-10-12_16-39-46.jpg"
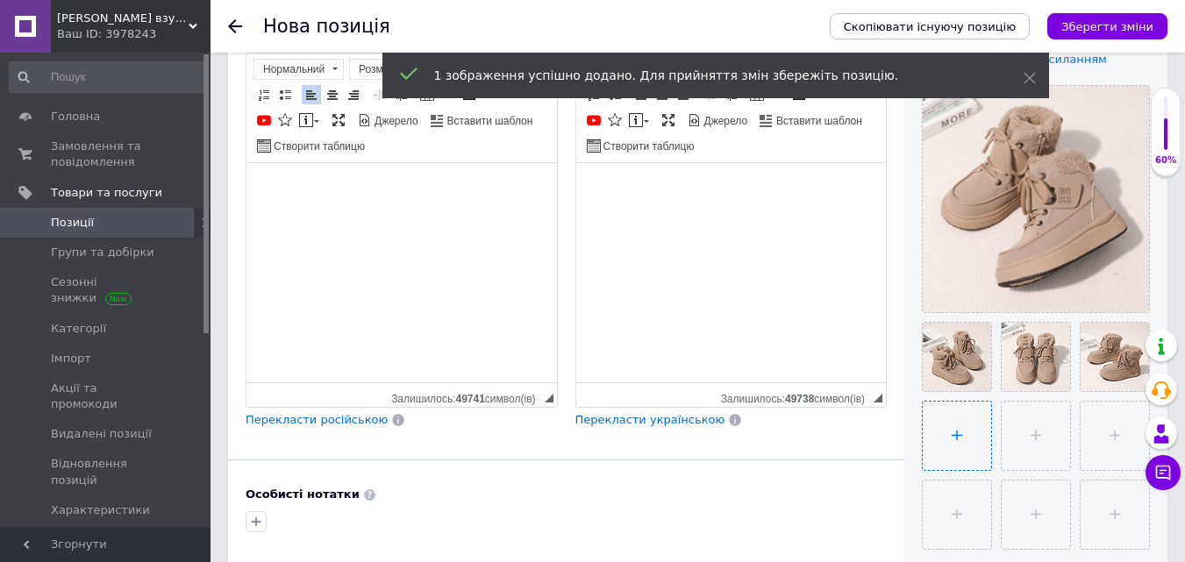
click at [968, 438] on input "file" at bounding box center [957, 436] width 68 height 68
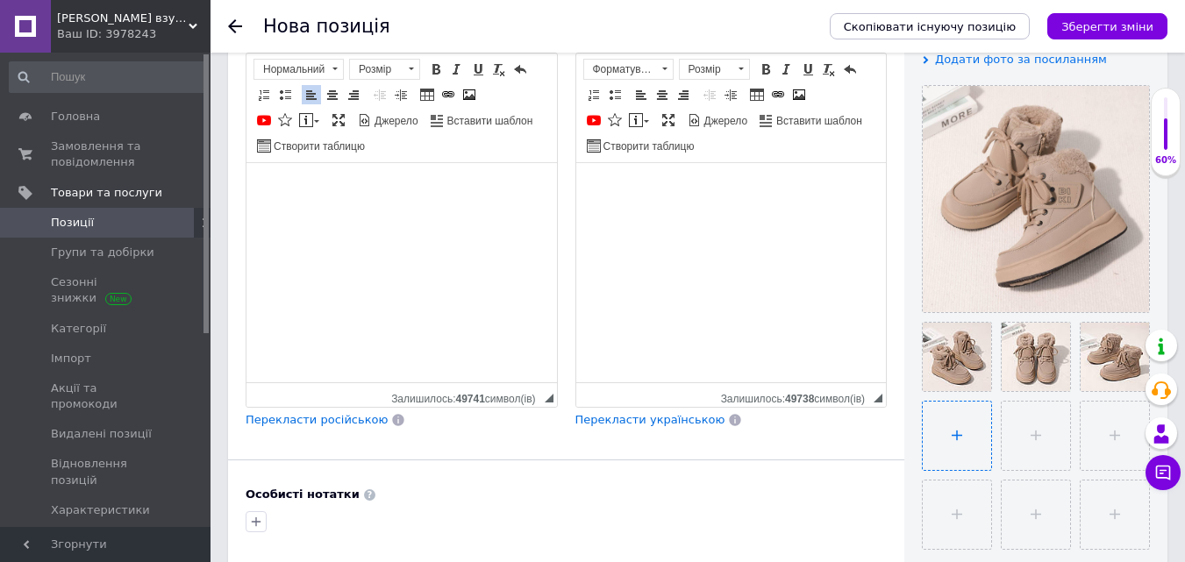
type input "C:\fakepath\photo_2025-10-12_16-39-47 (2).jpg"
click at [1046, 443] on input "file" at bounding box center [1034, 436] width 68 height 68
type input "C:\fakepath\photo_2025-10-12_16-39-47.jpg"
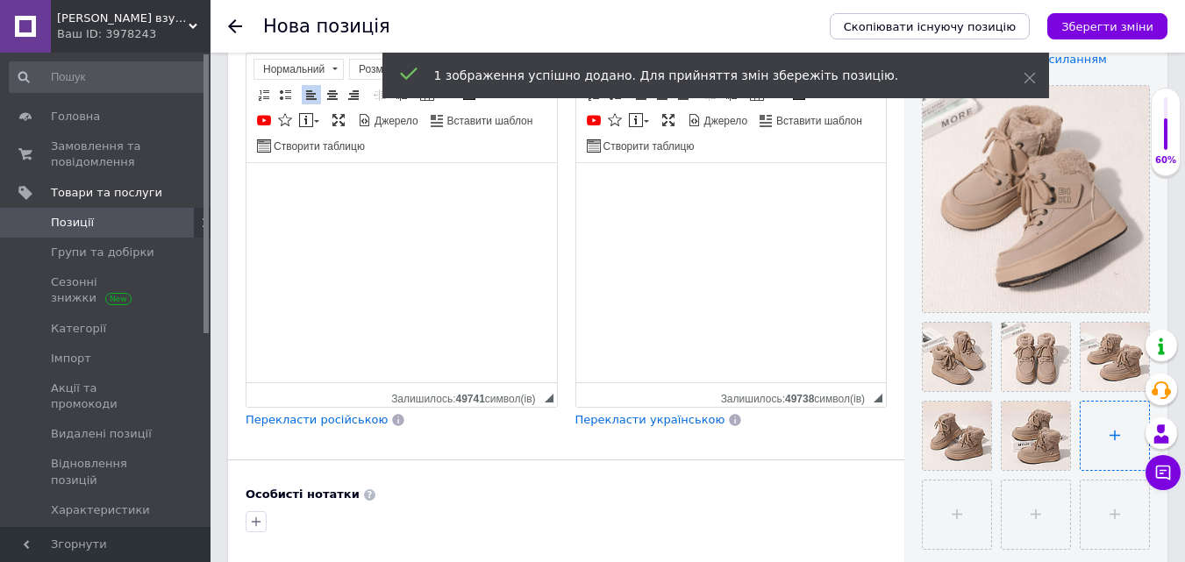
click at [1109, 437] on input "file" at bounding box center [1115, 436] width 68 height 68
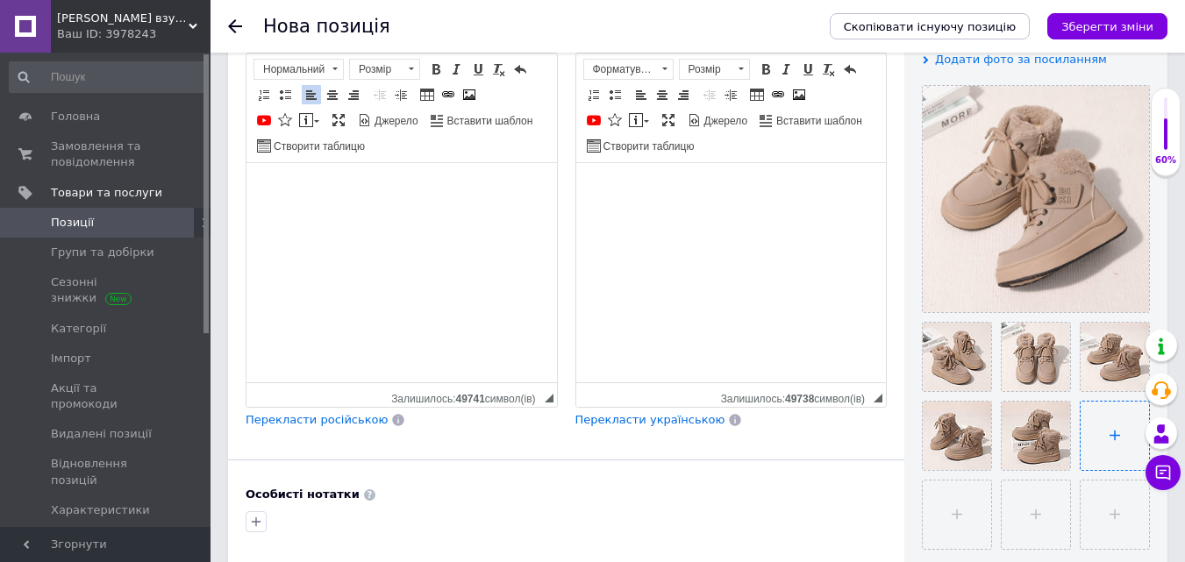
type input "C:\fakepath\photo_2025-10-12_16-39-48.jpg"
click at [951, 512] on input "file" at bounding box center [957, 515] width 68 height 68
type input "C:\fakepath\photo_2025-10-12_16-39-48 (2).jpg"
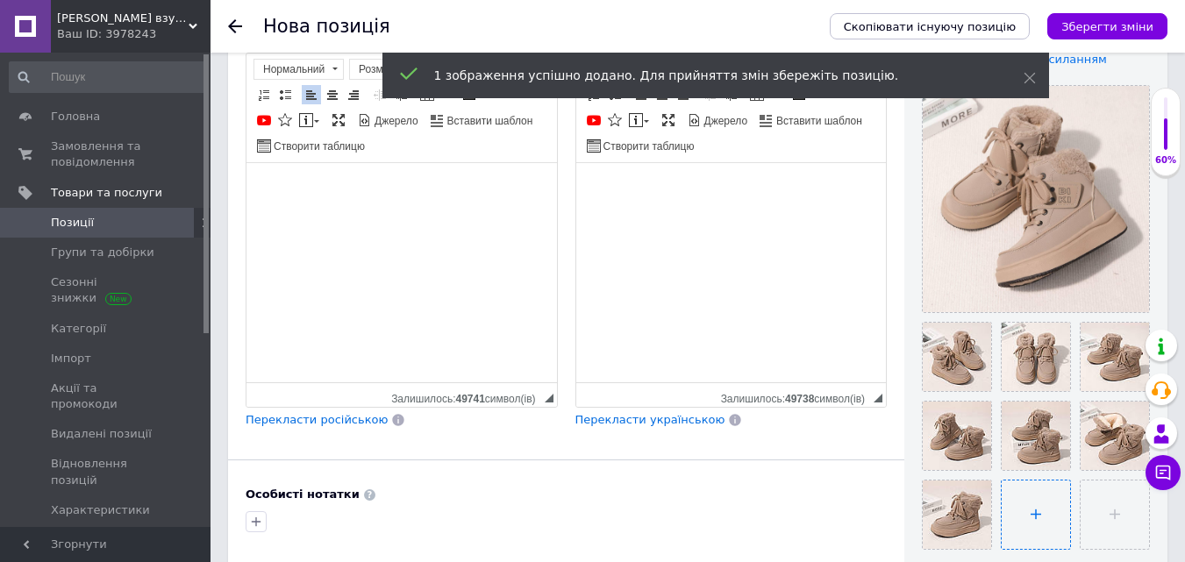
click at [1029, 510] on input "file" at bounding box center [1036, 515] width 68 height 68
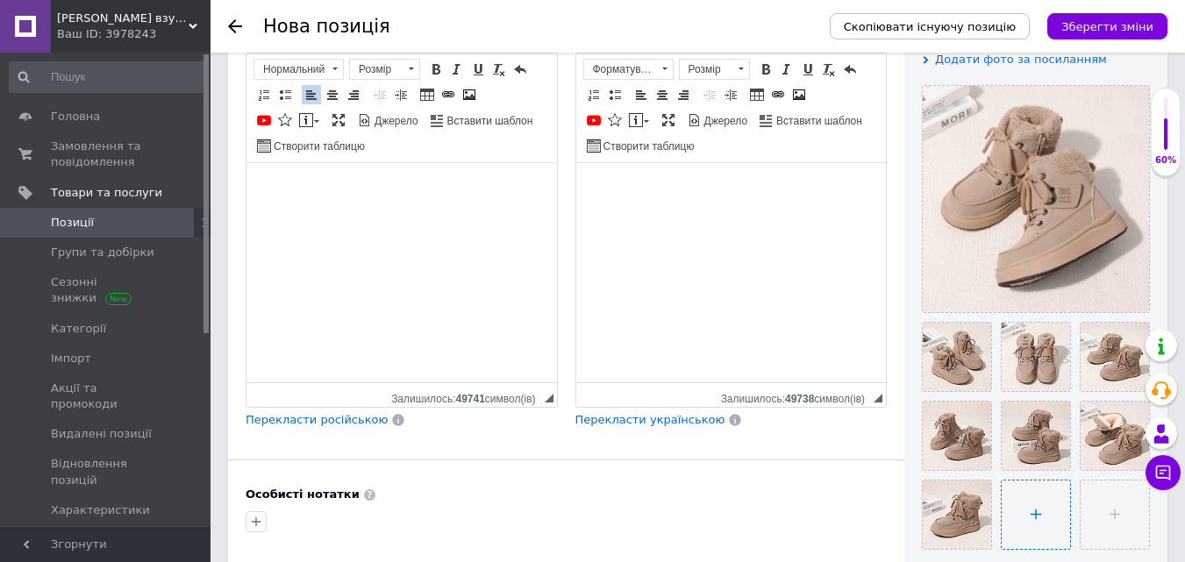
type input "C:\fakepath\photo_2025-10-12_16-39-49.jpg"
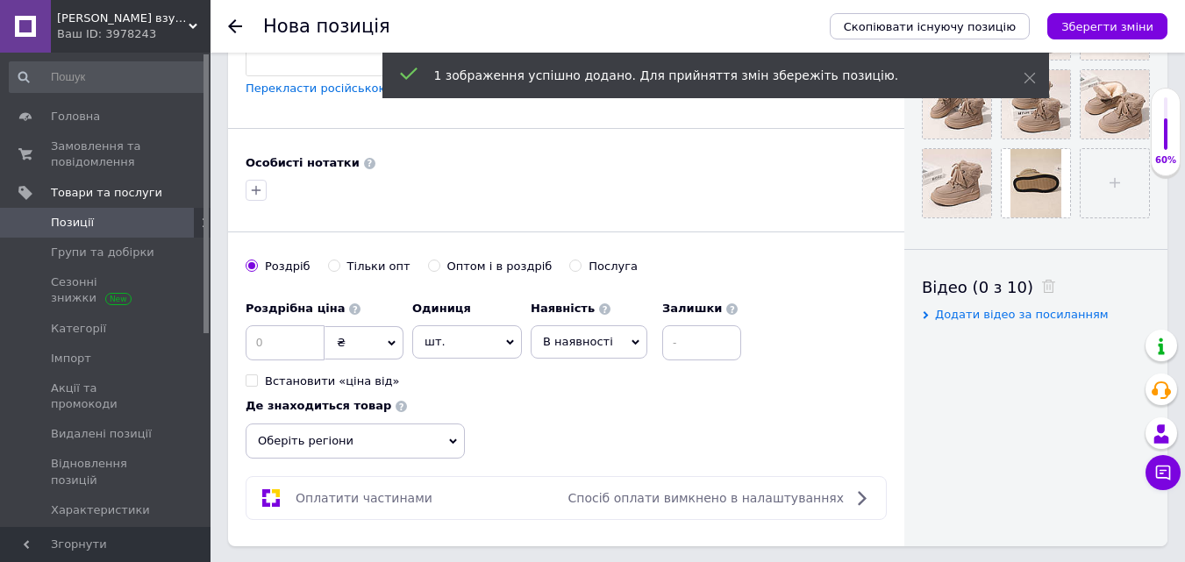
scroll to position [702, 0]
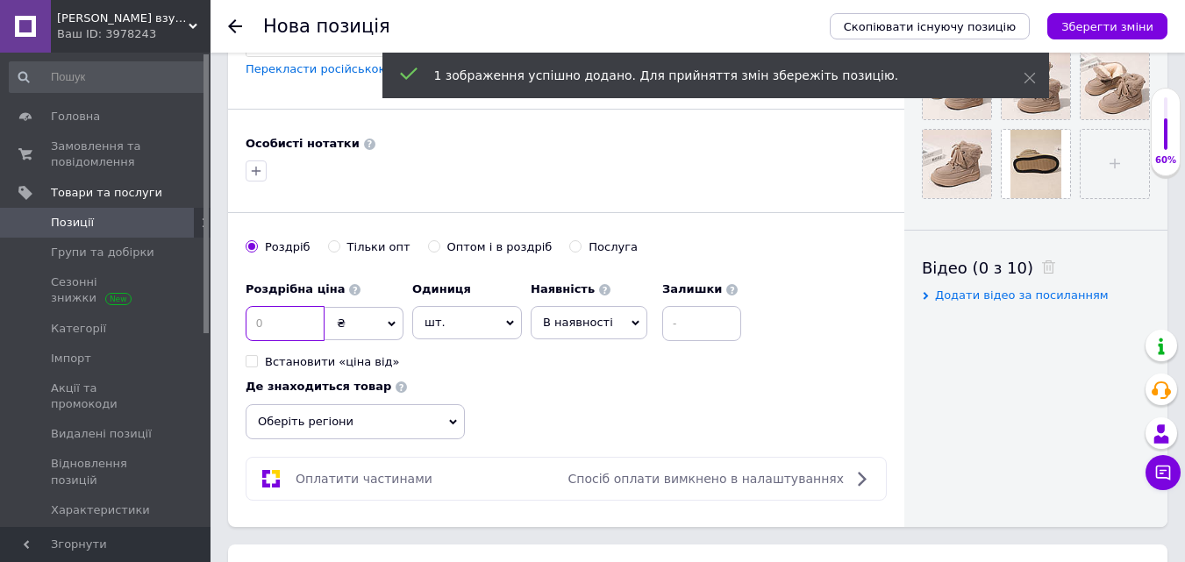
drag, startPoint x: 275, startPoint y: 328, endPoint x: 426, endPoint y: 322, distance: 151.0
click at [276, 328] on input at bounding box center [285, 323] width 79 height 35
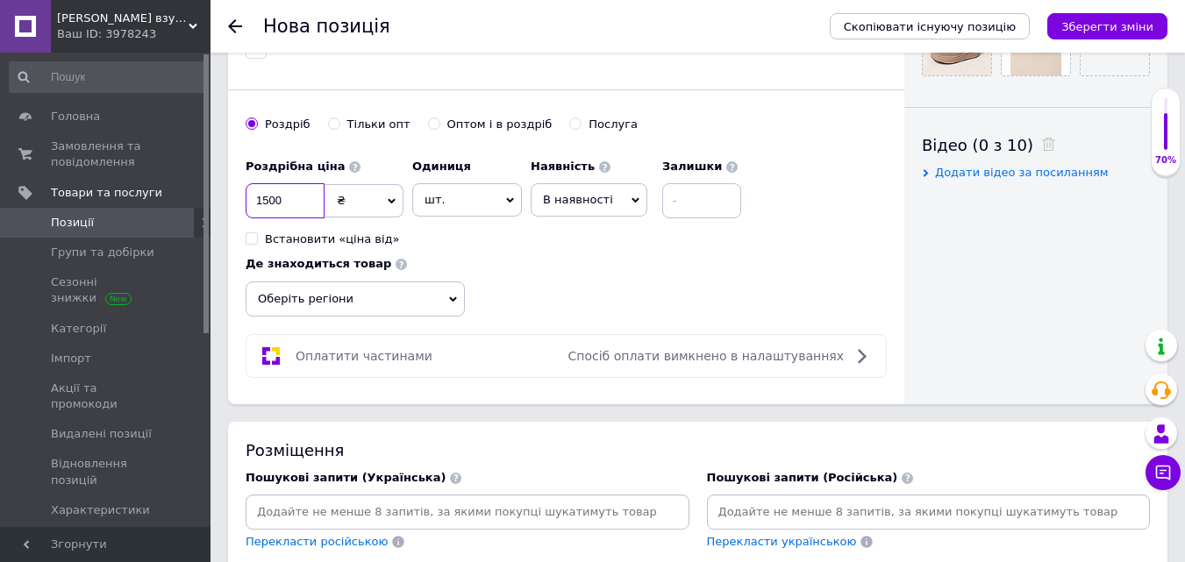
scroll to position [877, 0]
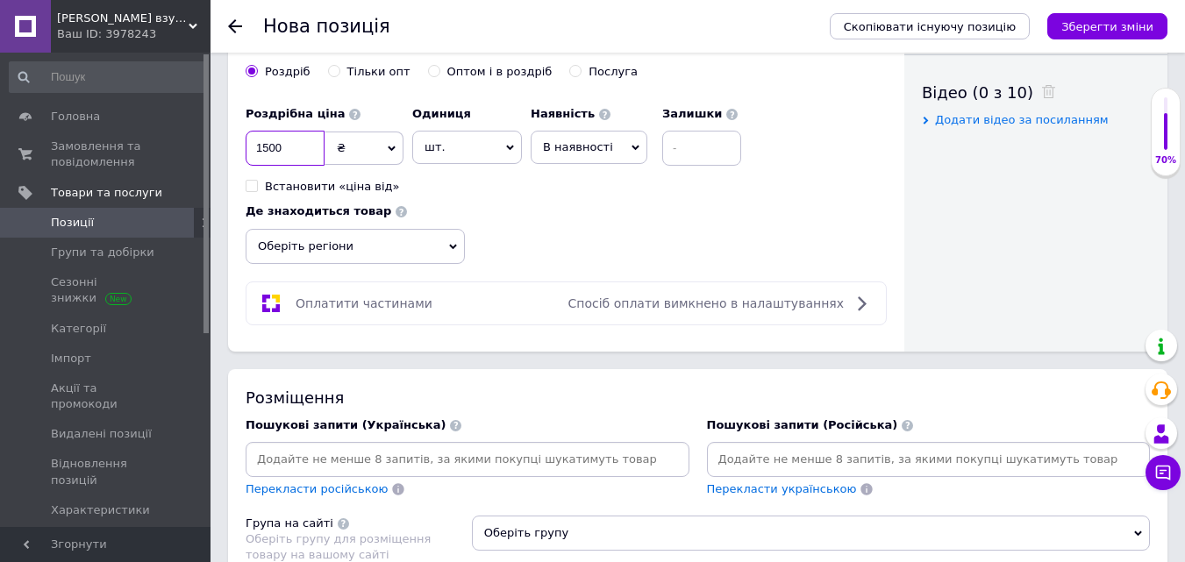
type input "1500"
click at [458, 150] on span "шт." at bounding box center [467, 147] width 110 height 33
click at [446, 323] on li "пара" at bounding box center [467, 326] width 108 height 25
click at [601, 152] on span "В наявності" at bounding box center [578, 146] width 70 height 13
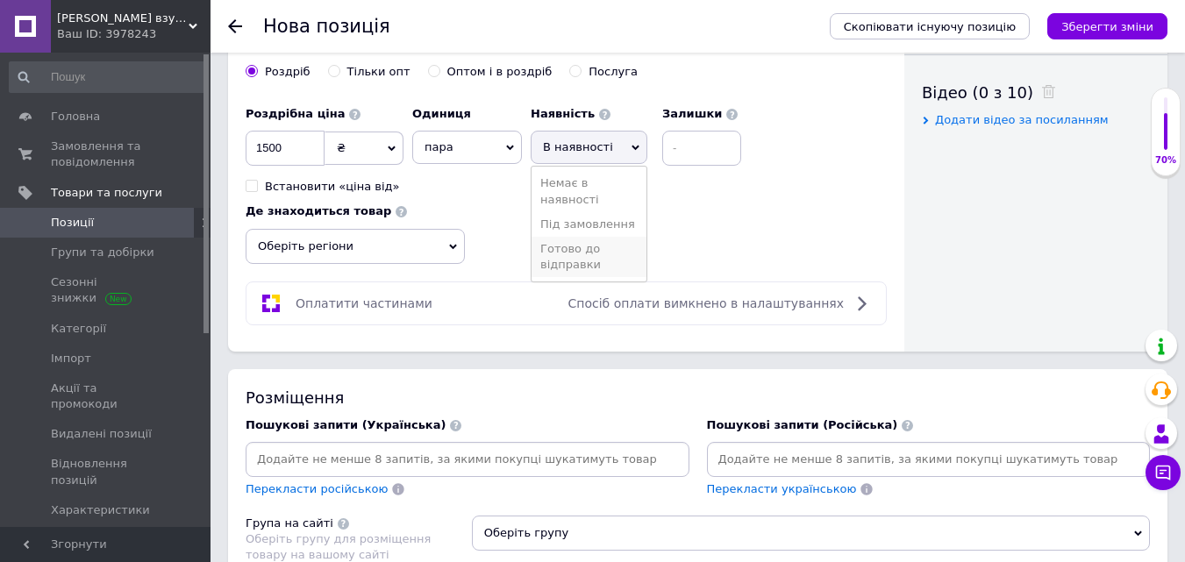
click at [575, 253] on li "Готово до відправки" at bounding box center [589, 257] width 115 height 40
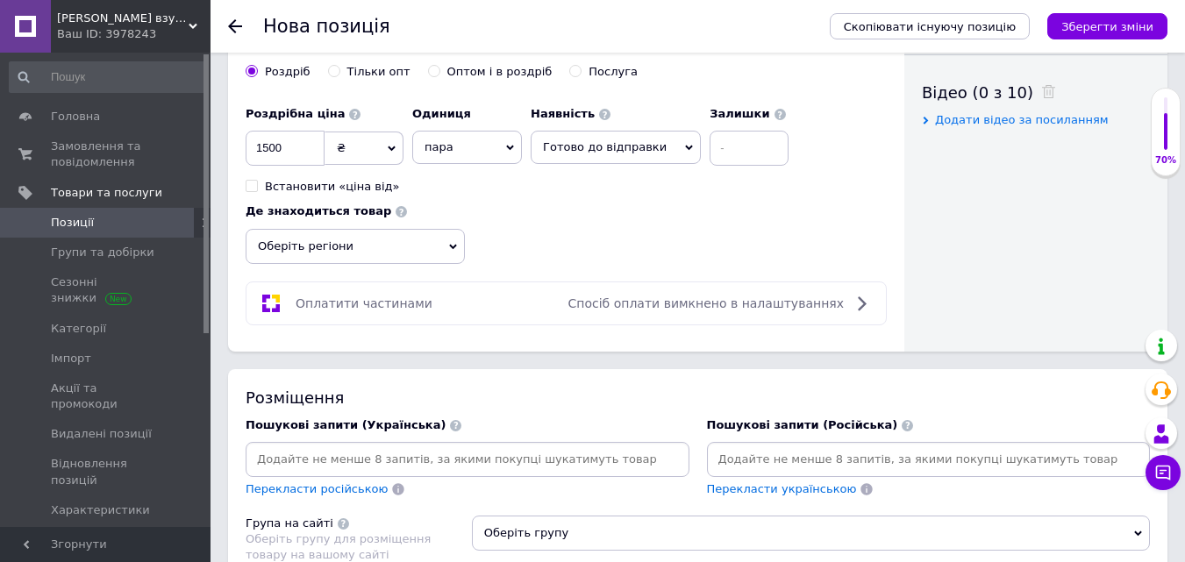
click at [454, 243] on icon at bounding box center [453, 247] width 8 height 8
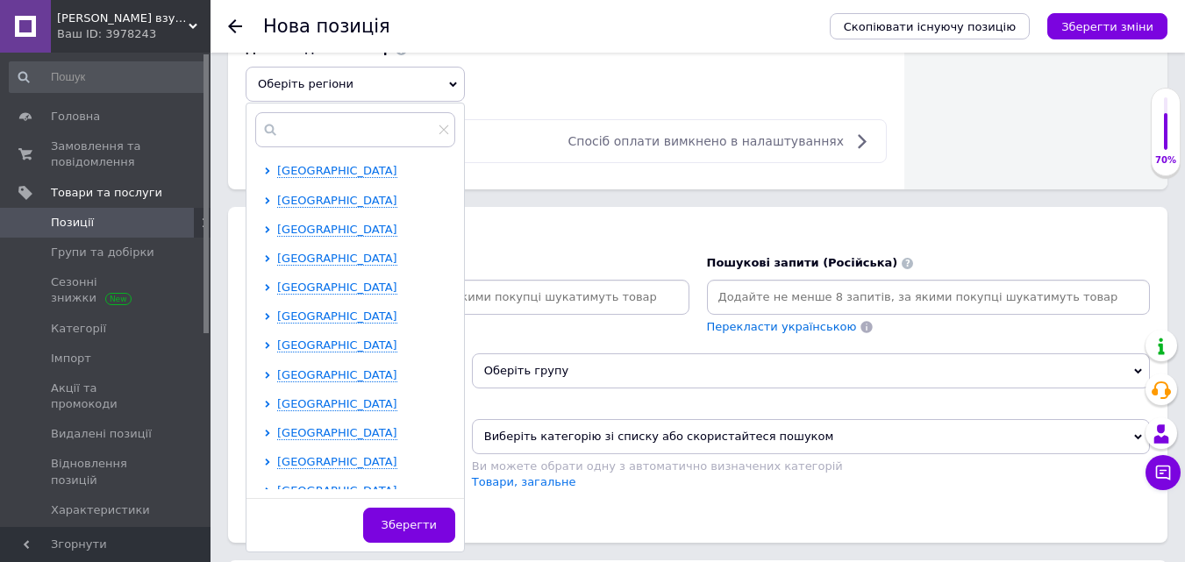
scroll to position [1053, 0]
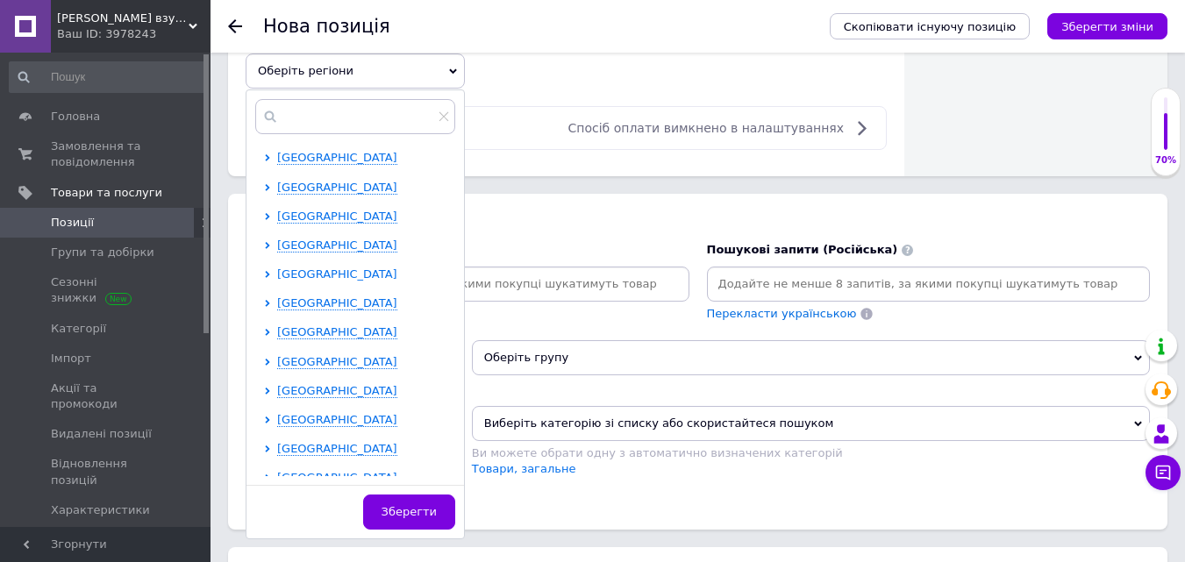
click at [341, 276] on span "Одеська область" at bounding box center [337, 274] width 120 height 13
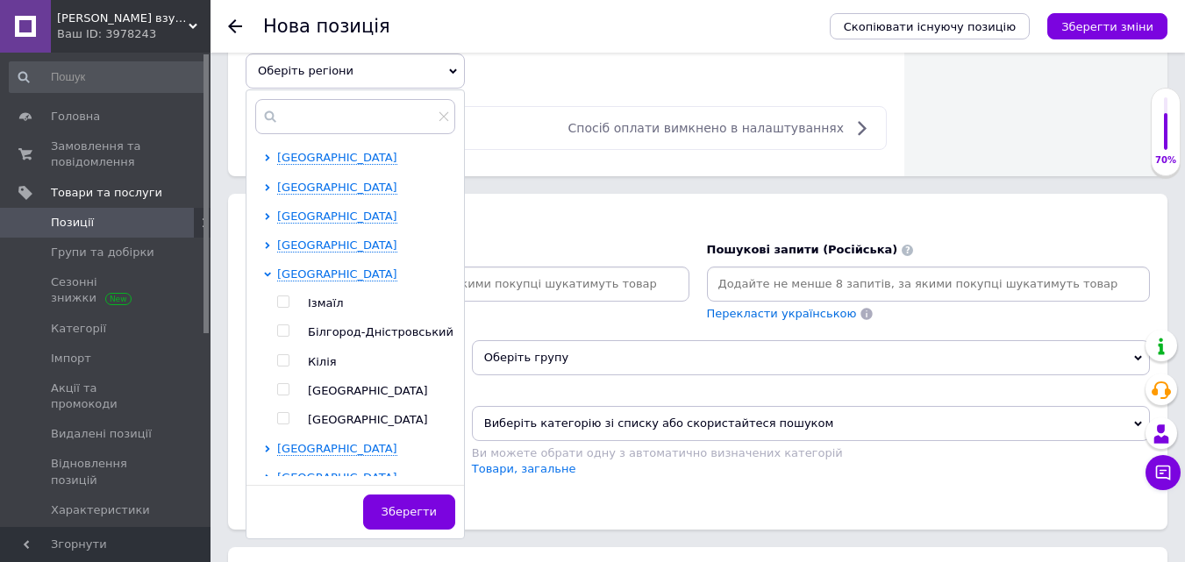
click at [285, 384] on input "checkbox" at bounding box center [282, 389] width 11 height 11
checkbox input "true"
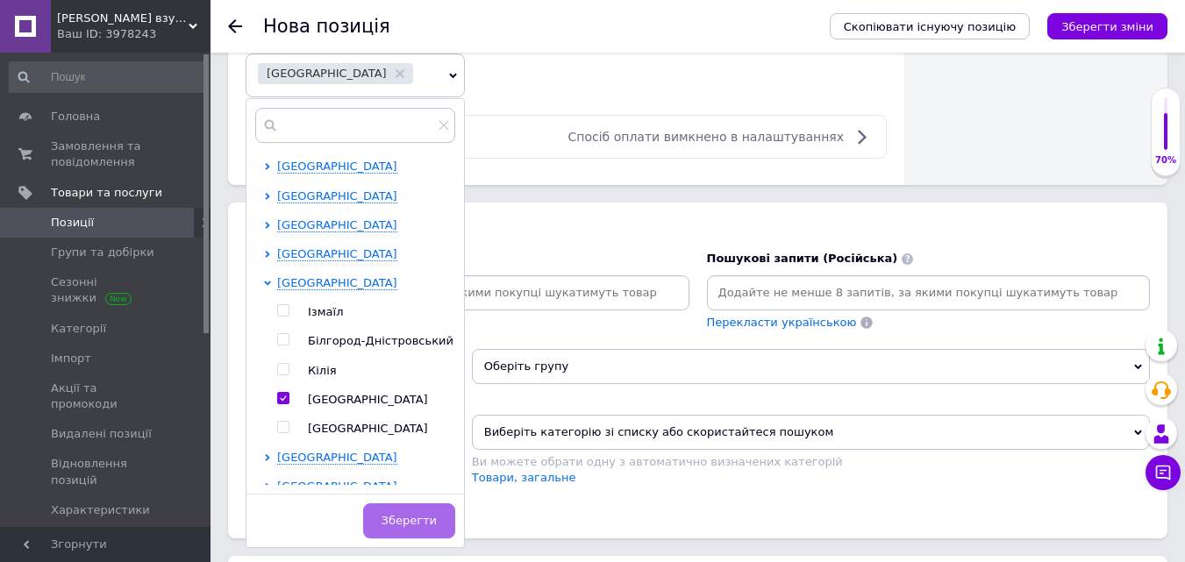
click at [410, 518] on span "Зберегти" at bounding box center [409, 520] width 55 height 13
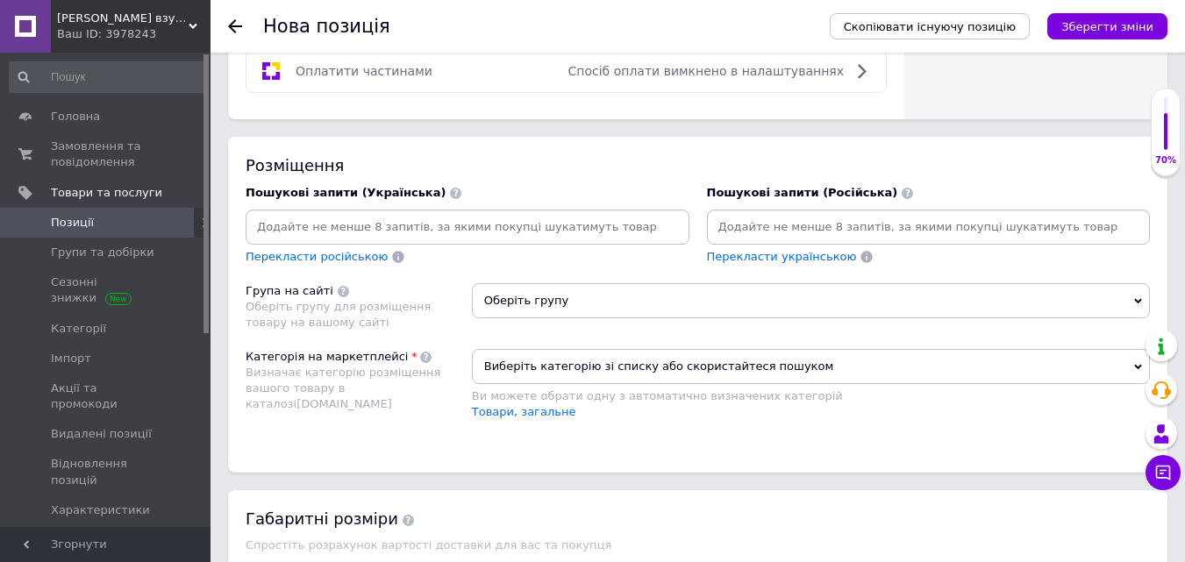
scroll to position [1140, 0]
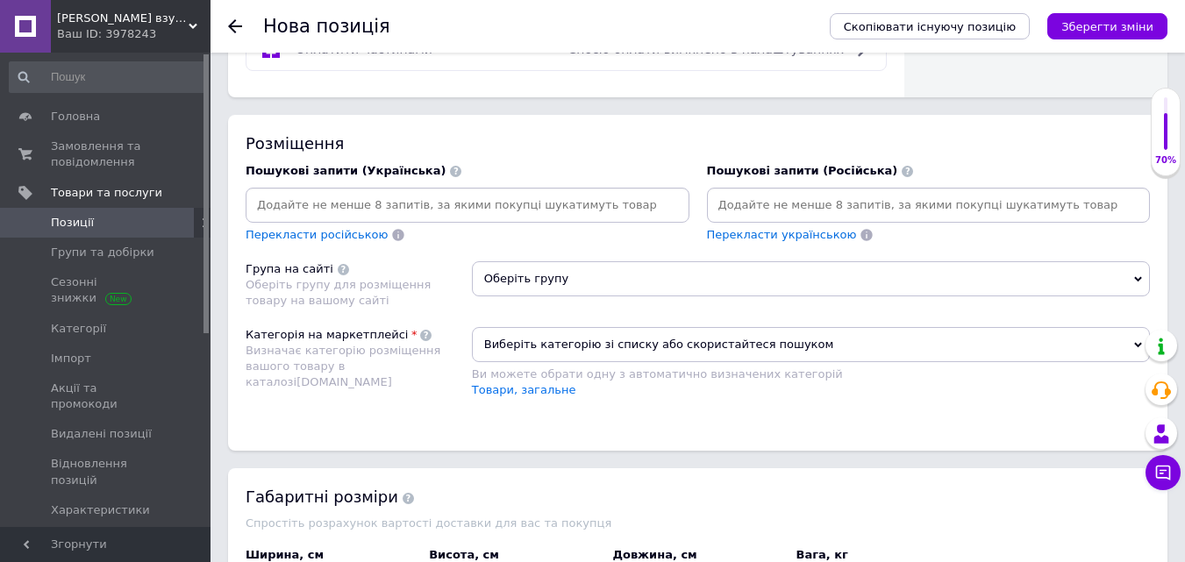
click at [747, 209] on input at bounding box center [928, 205] width 437 height 26
type input "ЗИМА"
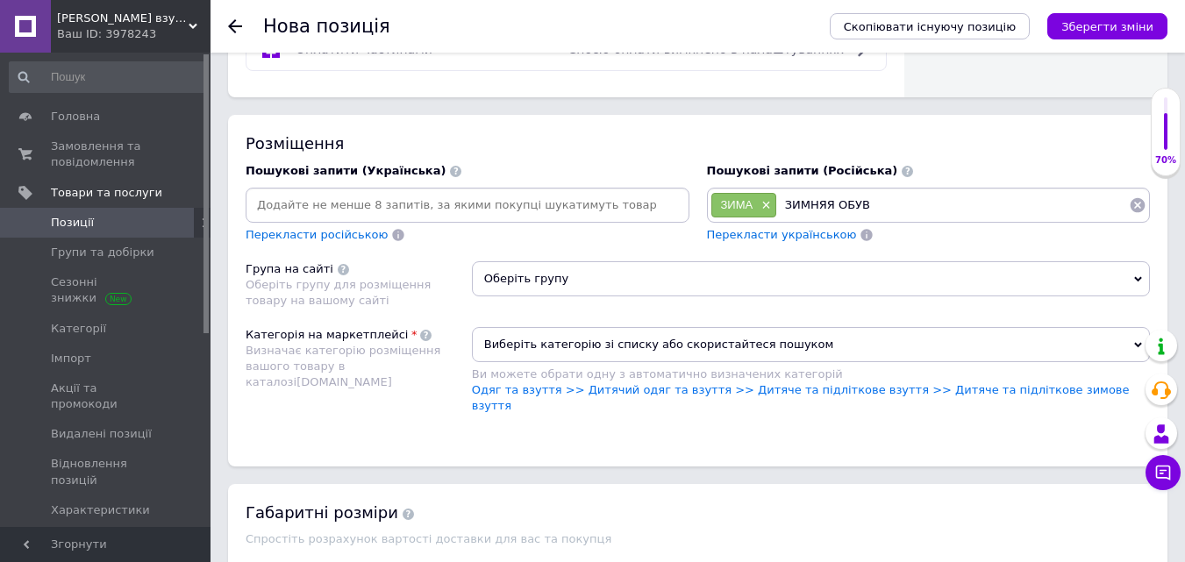
type input "ЗИМНЯЯ ОБУВЬ"
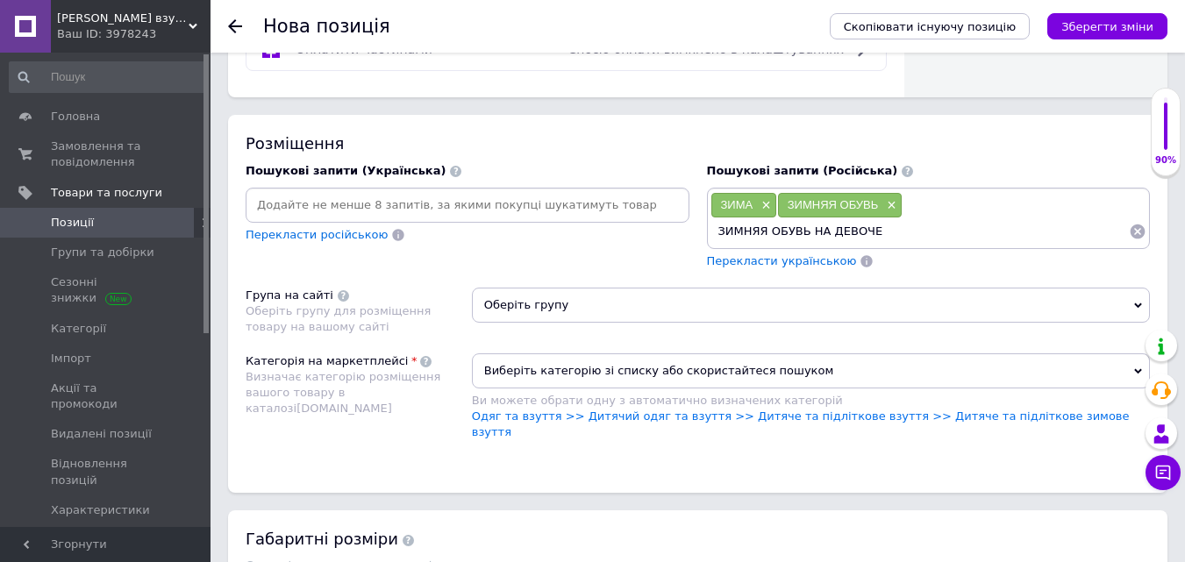
type input "ЗИМНЯЯ ОБУВЬ НА ДЕВОЧЕК"
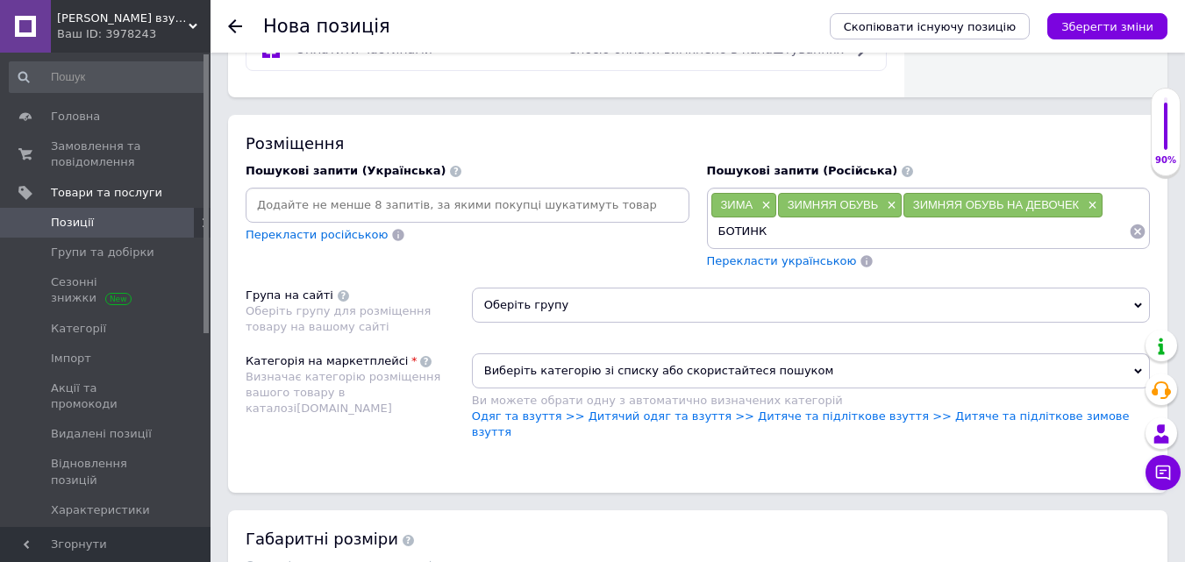
type input "БОТИНКИ"
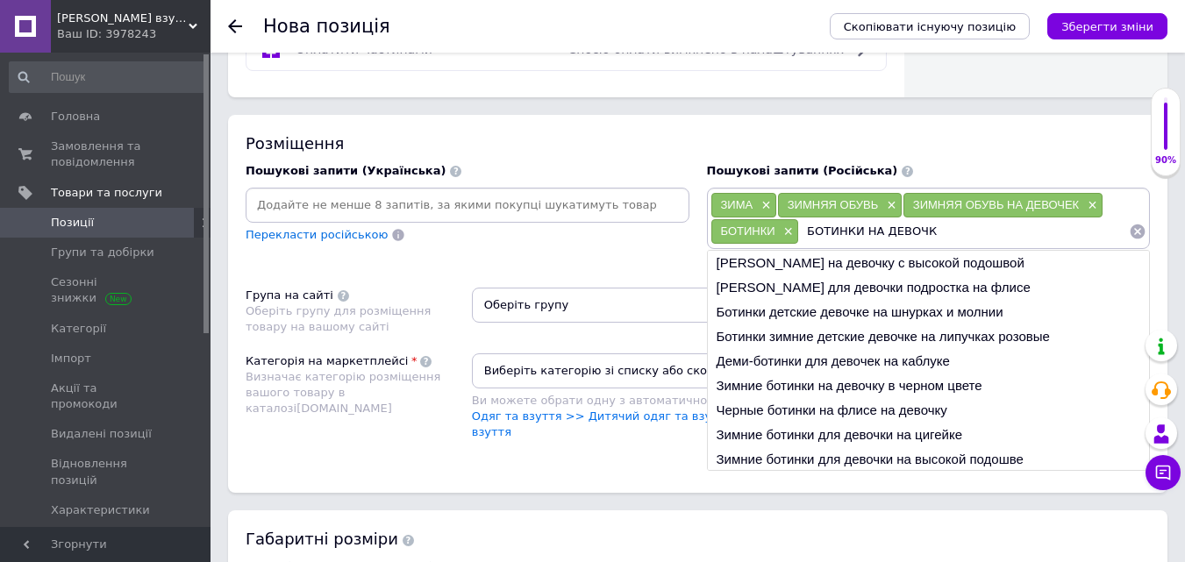
type input "БОТИНКИ НА ДЕВОЧКУ"
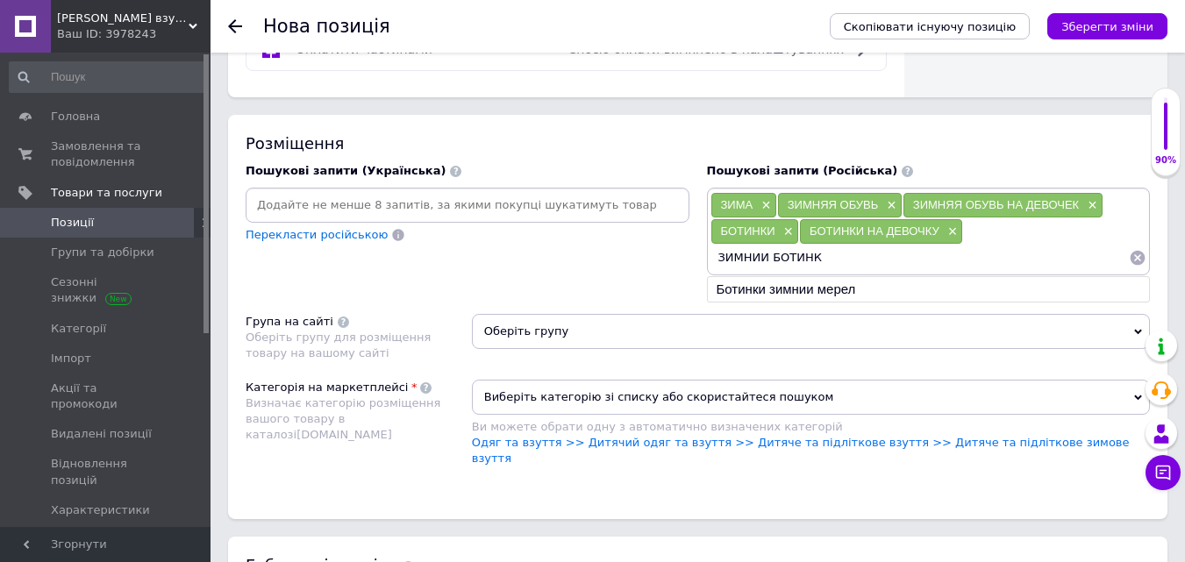
type input "ЗИМНИИ БОТИНКИ"
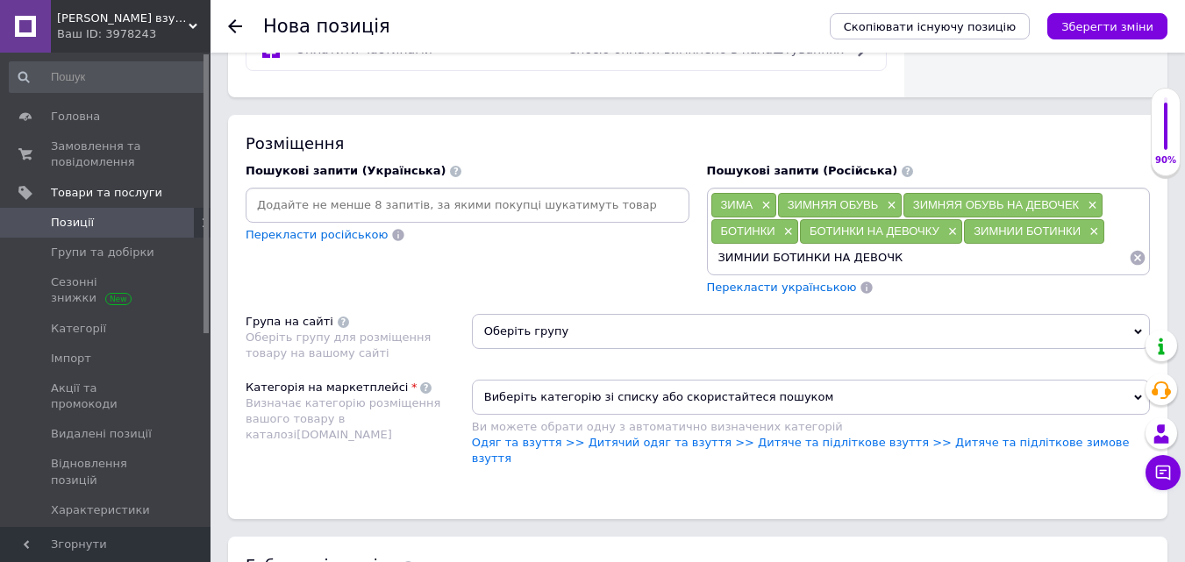
type input "ЗИМНИИ БОТИНКИ НА ДЕВОЧКУ"
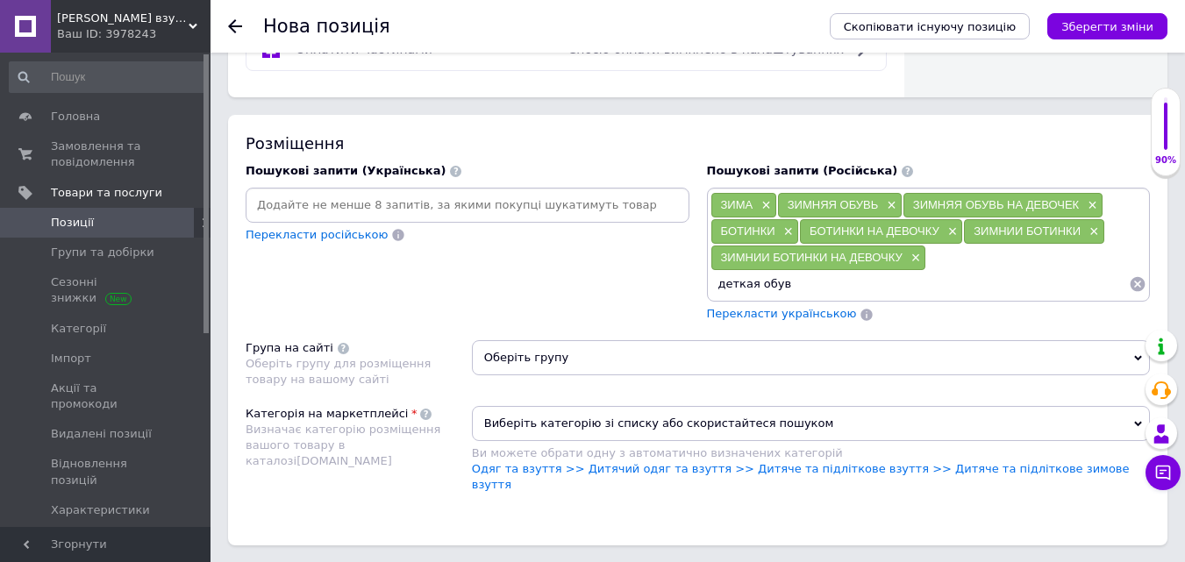
type input "деткая обувь"
type input "детская обувь на девочку"
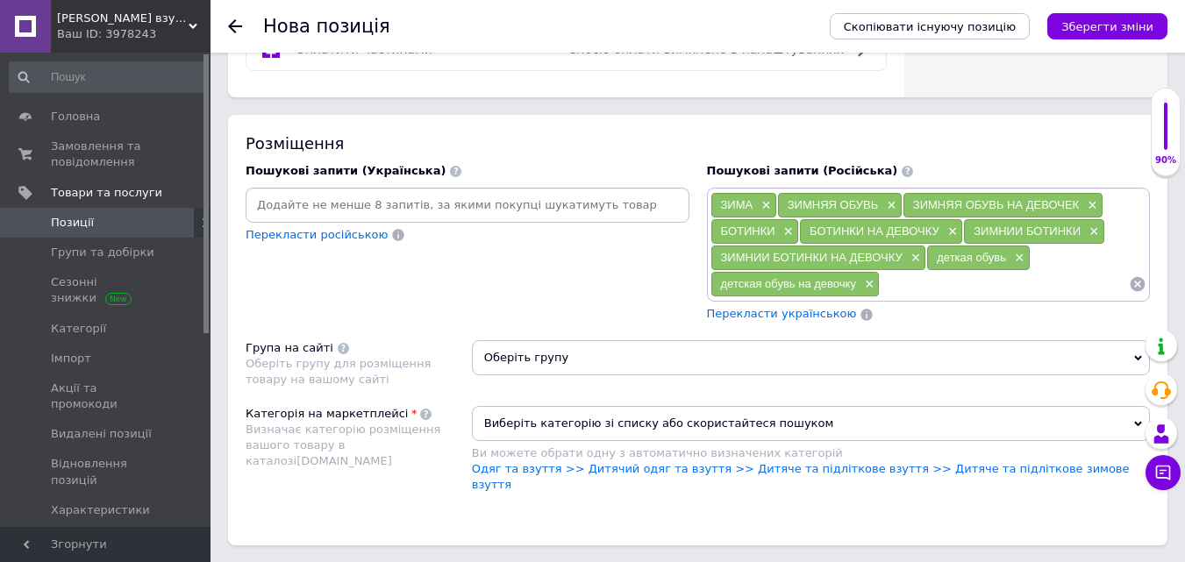
type input "д"
type input "зимняя детская обувь"
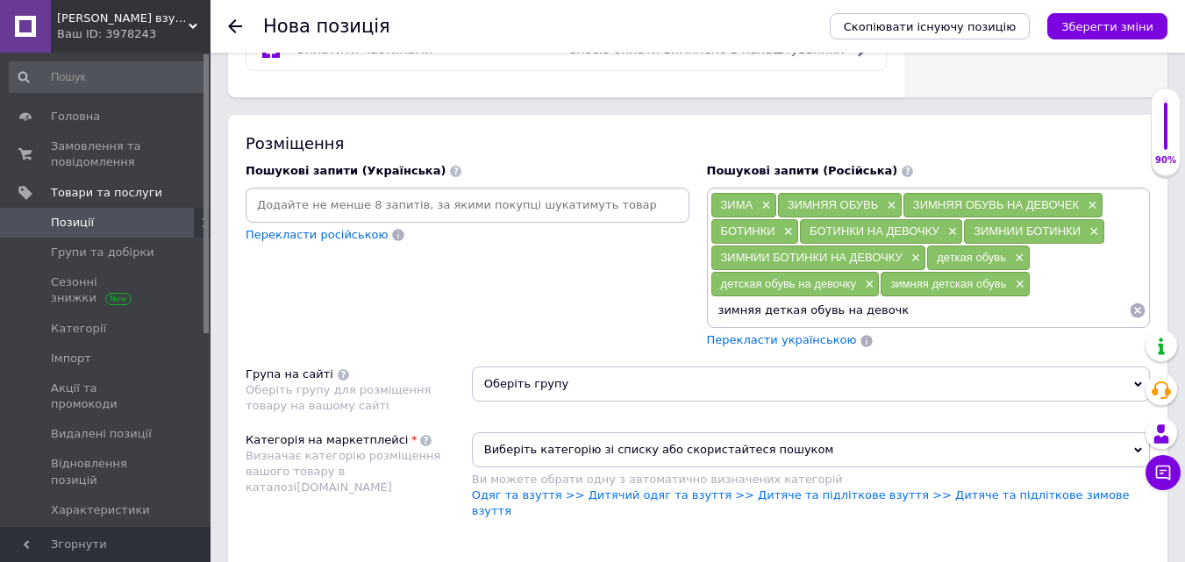
type input "зимняя деткая обувь на девочку"
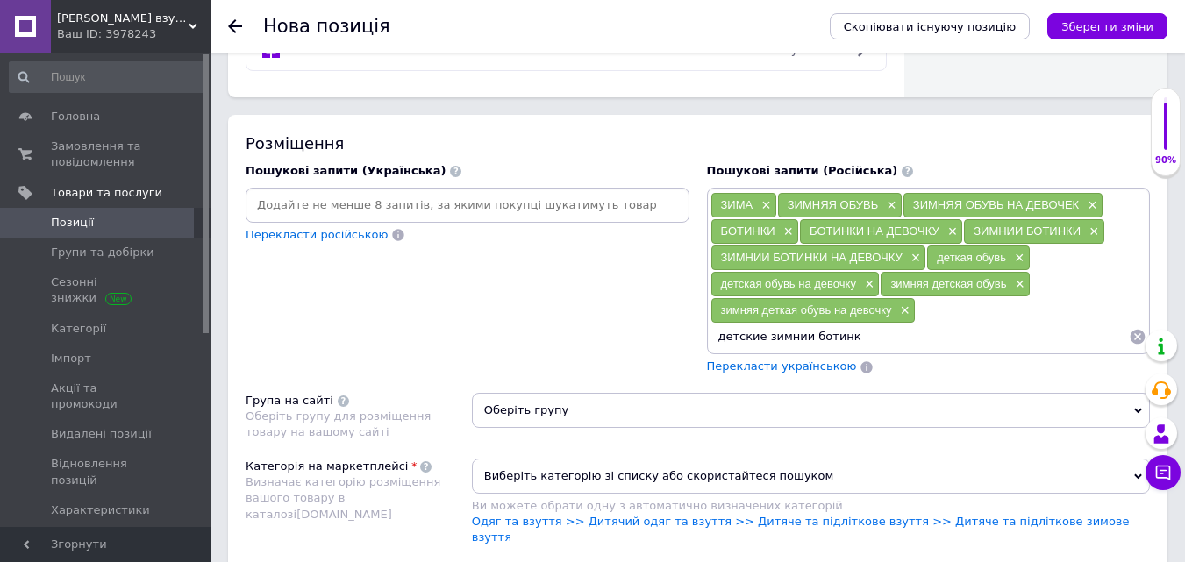
type input "детские зимнии ботинки"
type input "детские зимнии ботинки на девочку"
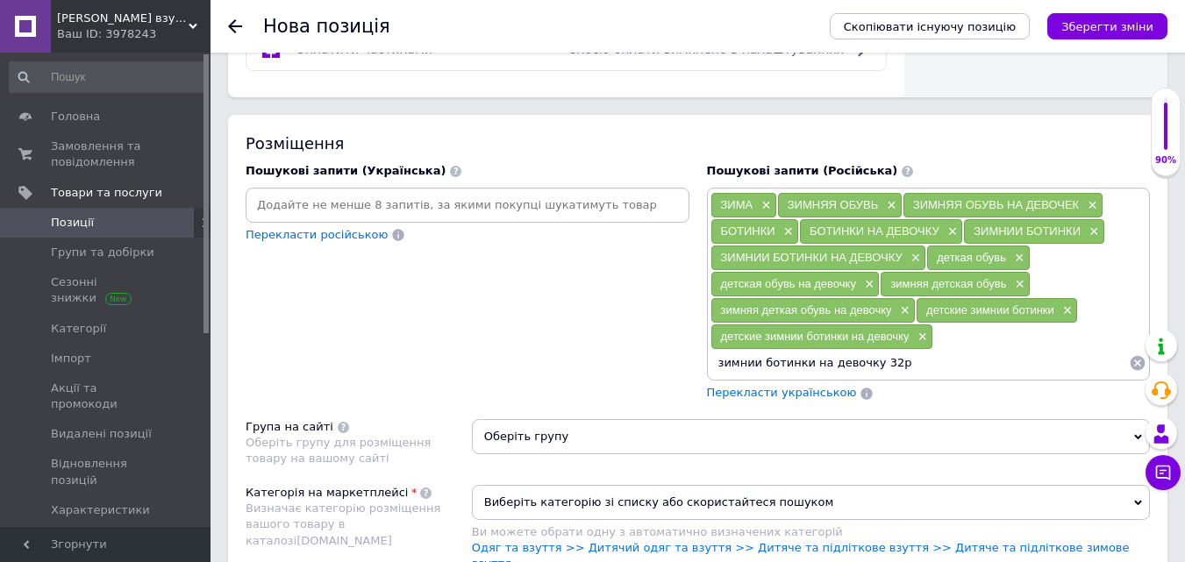
type input "зимнии ботинки на девочку 32р."
type input "зимнии ботинки на девочку 33р."
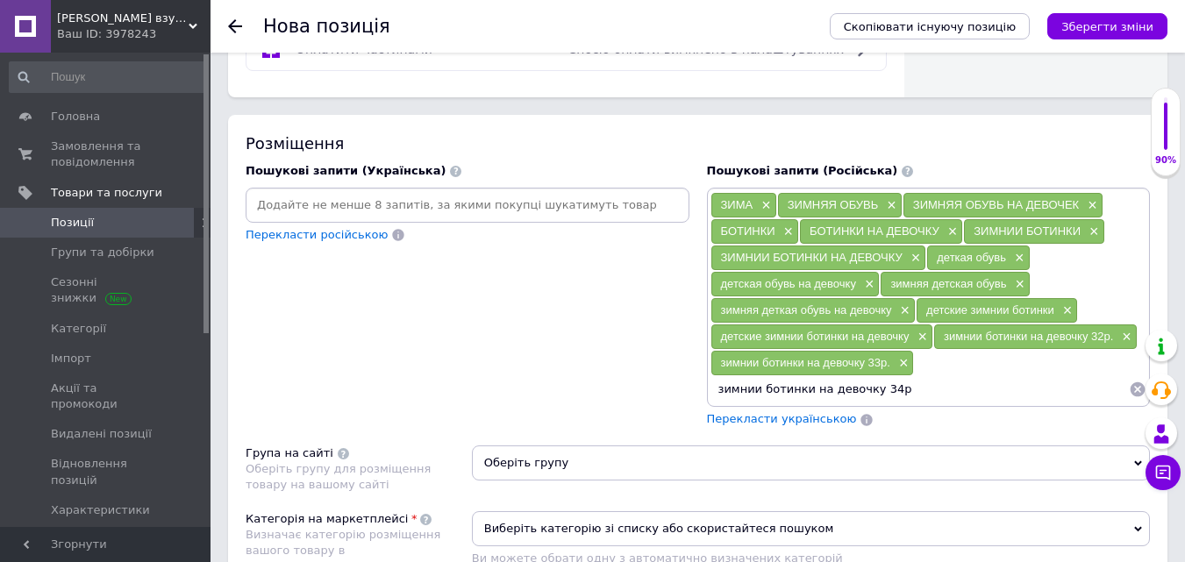
type input "зимнии ботинки на девочку 34р."
type input "зимнии ботинки на девочку 35р."
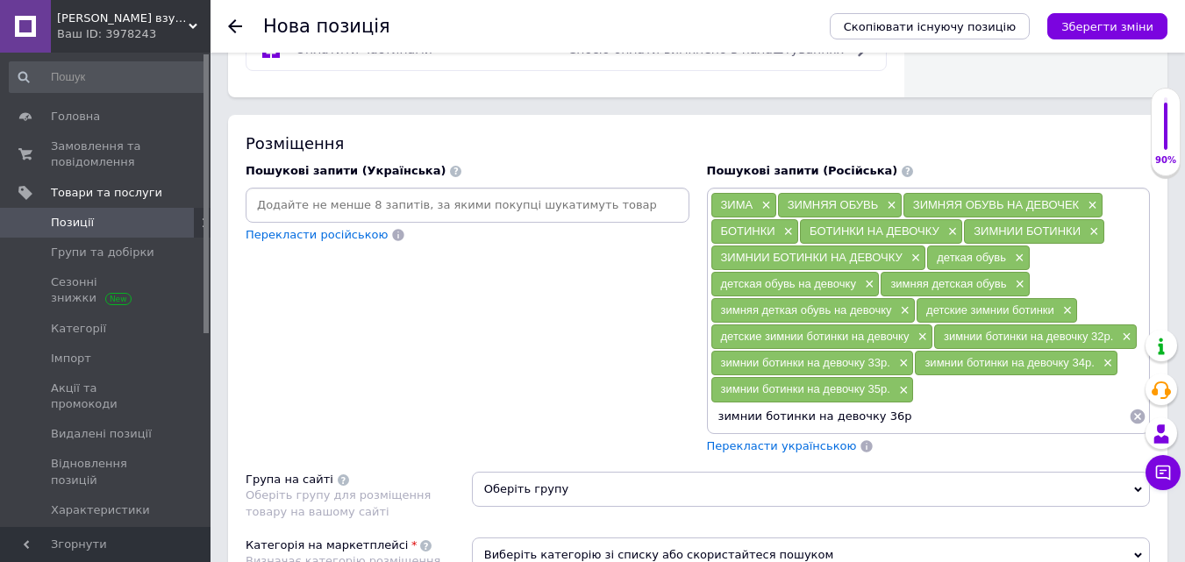
type input "зимнии ботинки на девочку 36р."
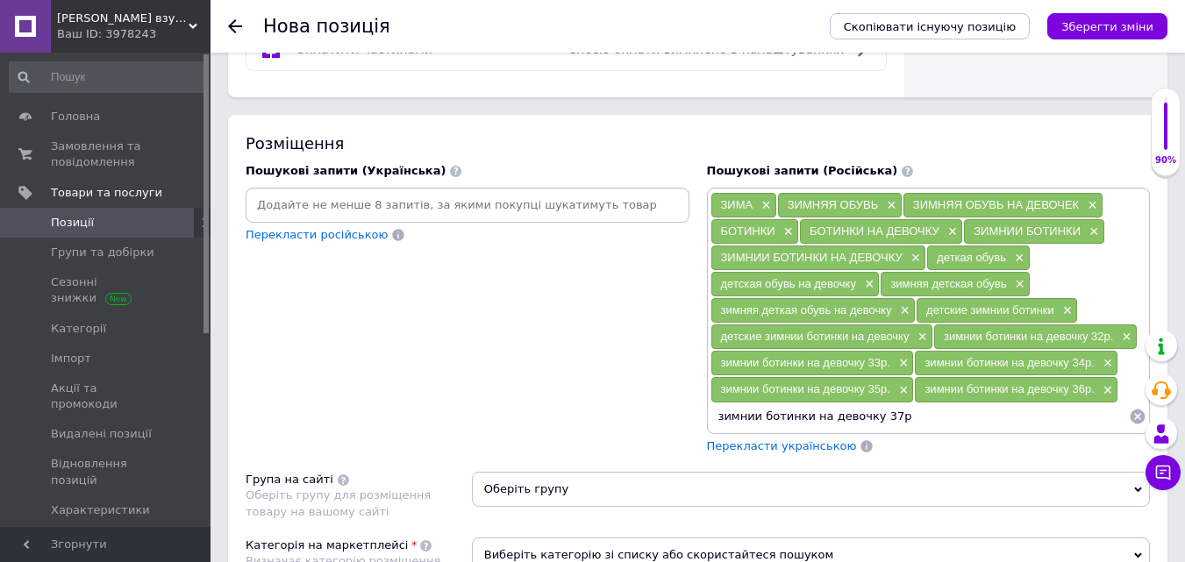
type input "зимнии ботинки на девочку 37р."
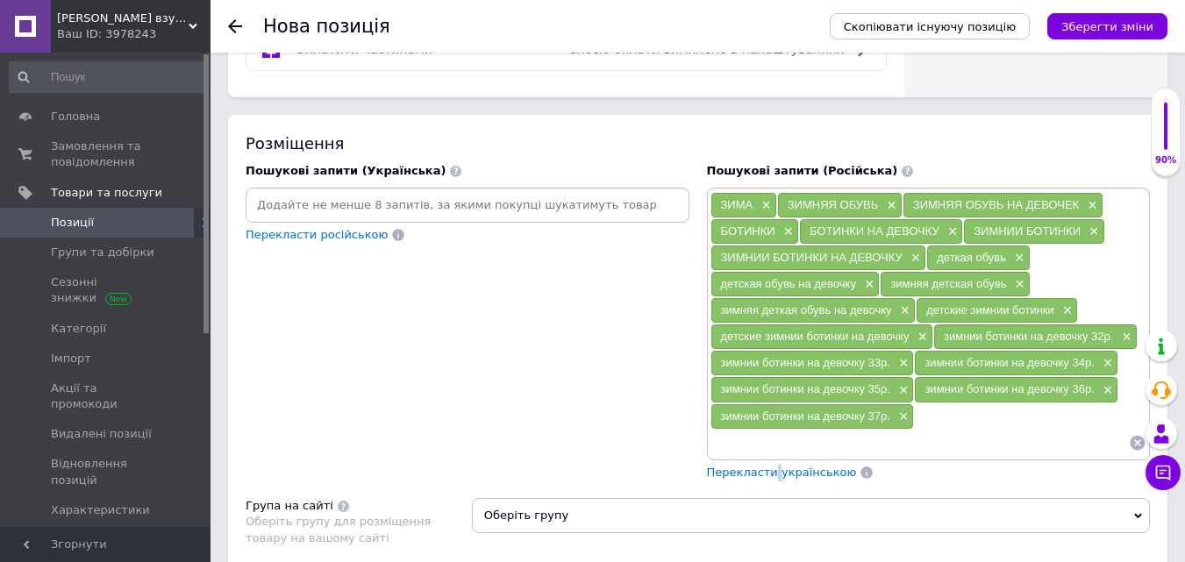
click at [768, 470] on span "Перекласти українською" at bounding box center [782, 472] width 150 height 13
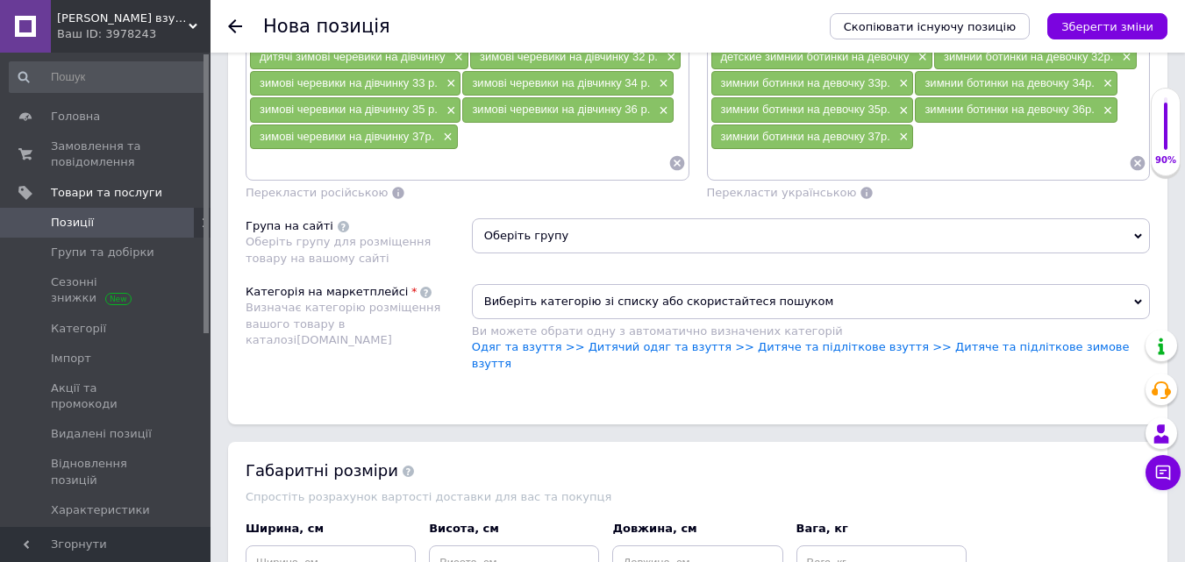
scroll to position [1491, 0]
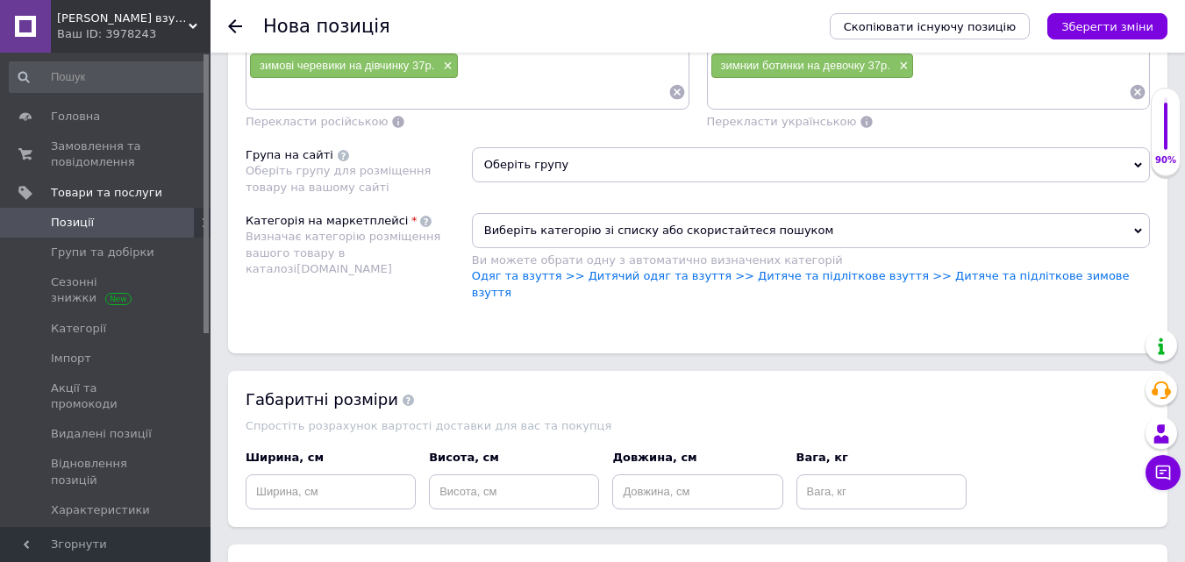
click at [598, 162] on span "Оберіть групу" at bounding box center [811, 164] width 678 height 35
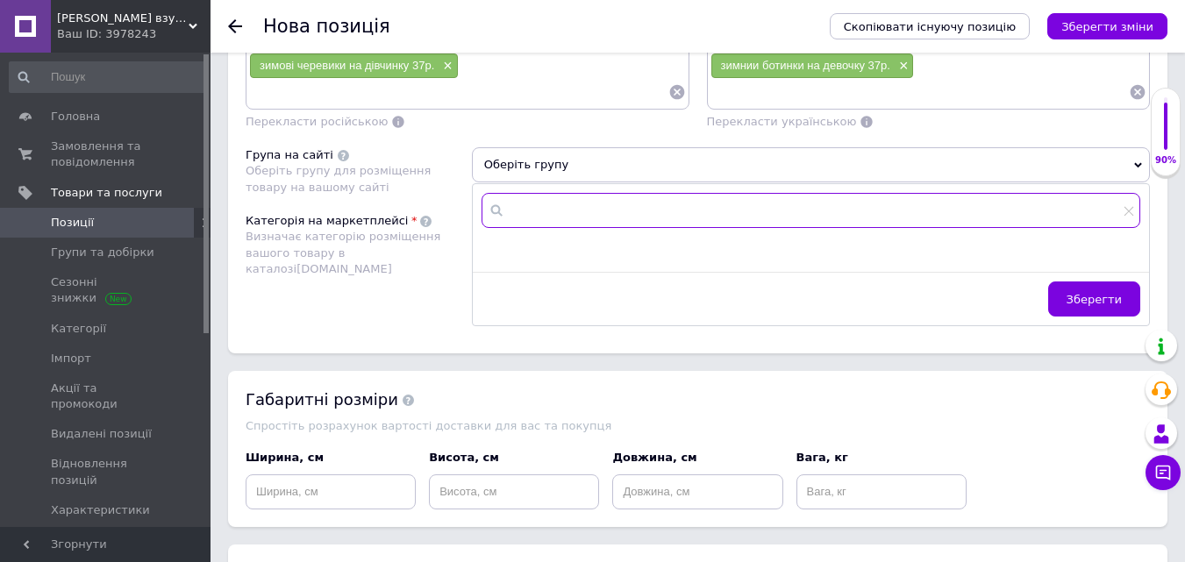
click at [542, 205] on input "text" at bounding box center [811, 210] width 659 height 35
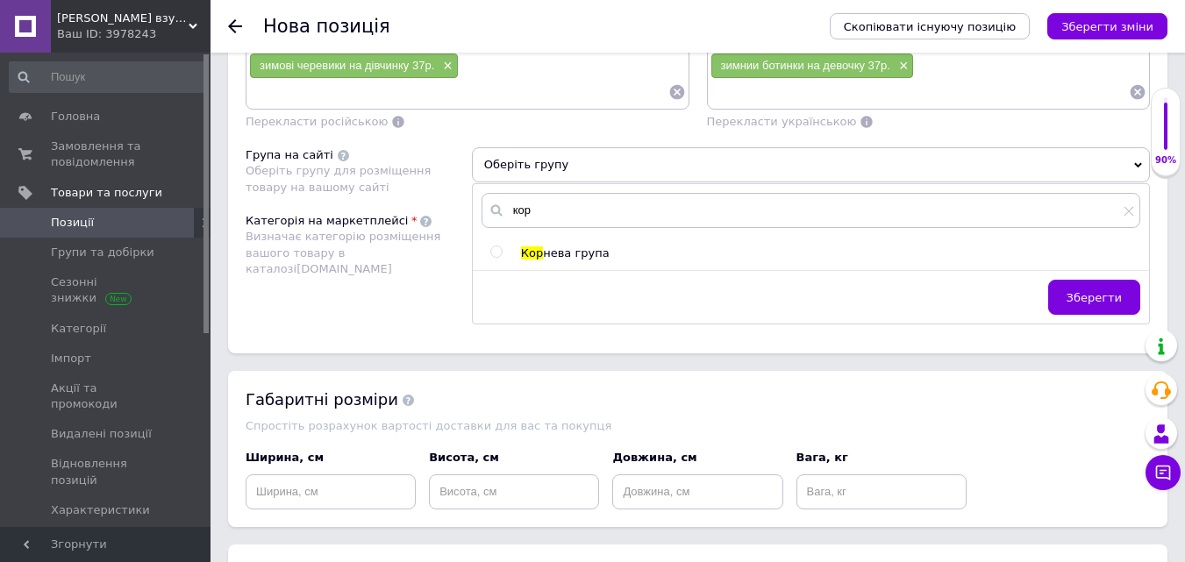
click at [491, 253] on input "radio" at bounding box center [495, 251] width 11 height 11
click at [1089, 296] on span "Зберегти" at bounding box center [1094, 297] width 55 height 13
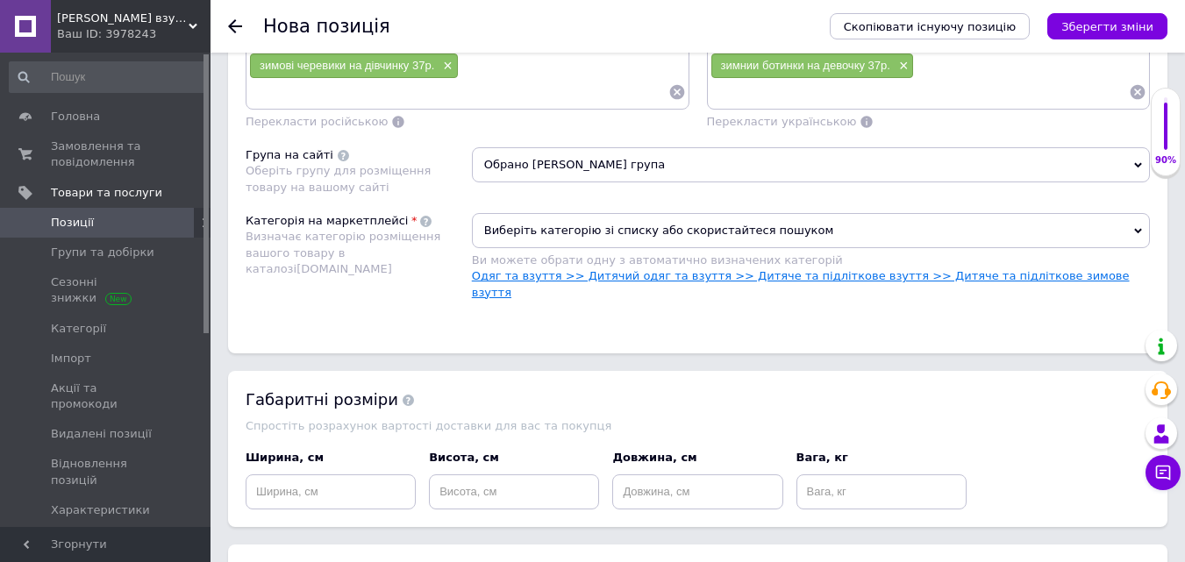
click at [1009, 278] on link "Одяг та взуття >> Дитячий одяг та взуття >> Дитяче та підліткове взуття >> Дитя…" at bounding box center [801, 283] width 658 height 29
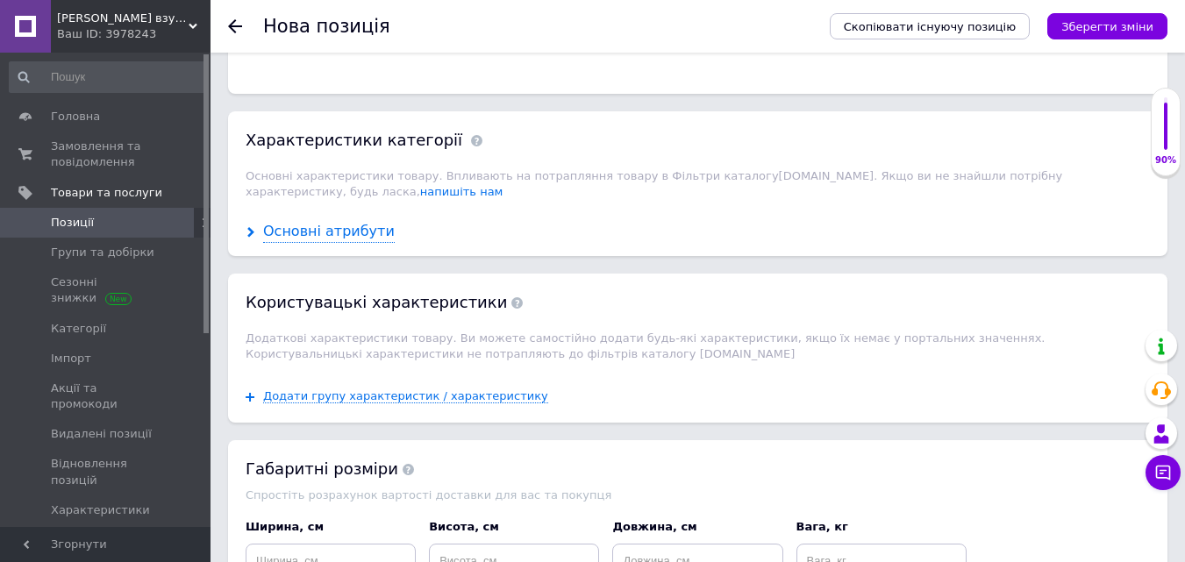
scroll to position [1754, 0]
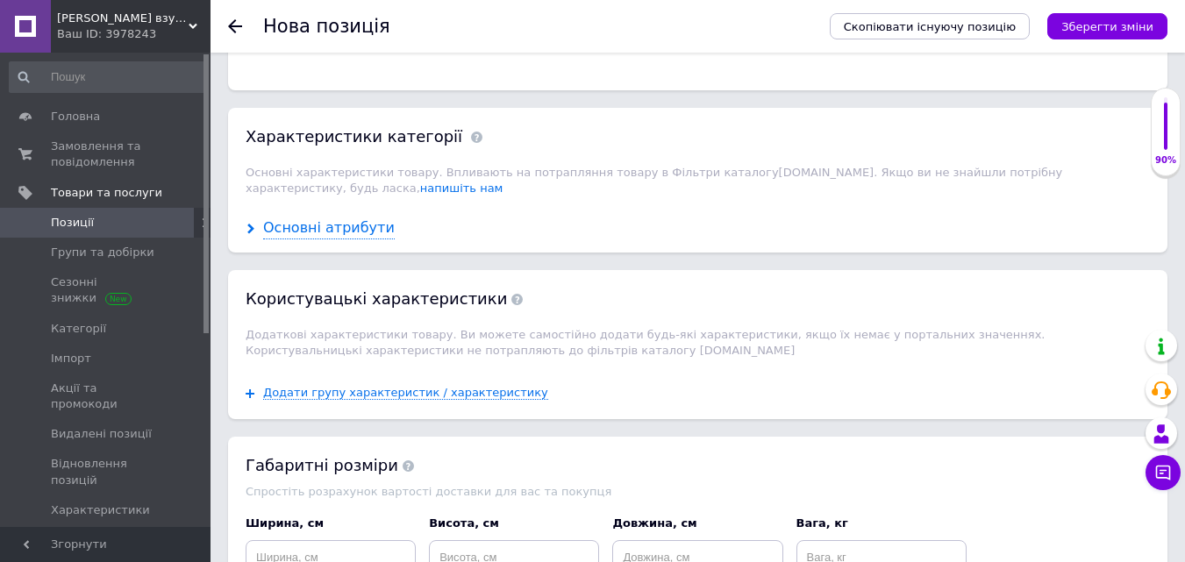
click at [297, 218] on div "Основні атрибути" at bounding box center [329, 228] width 132 height 20
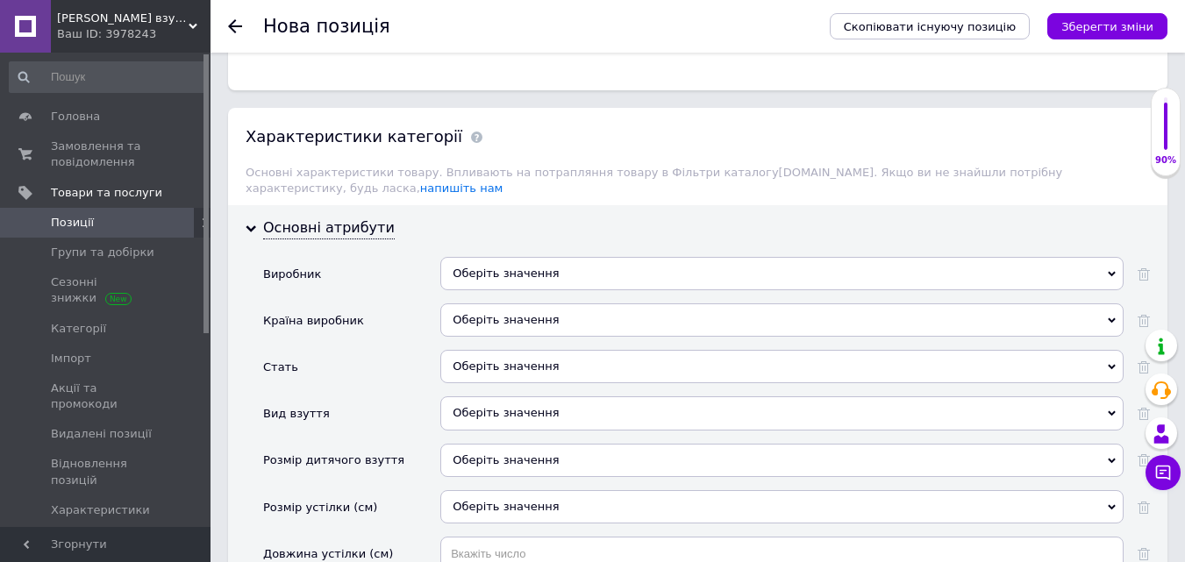
click at [492, 257] on div "Оберіть значення" at bounding box center [781, 273] width 683 height 33
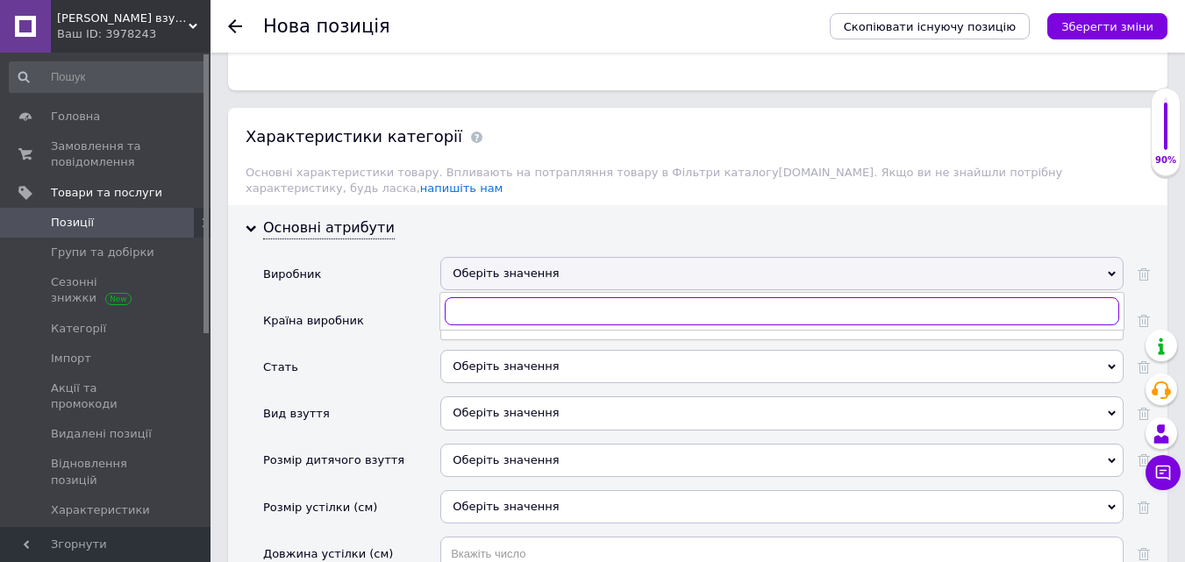
click at [473, 297] on input "text" at bounding box center [782, 311] width 675 height 28
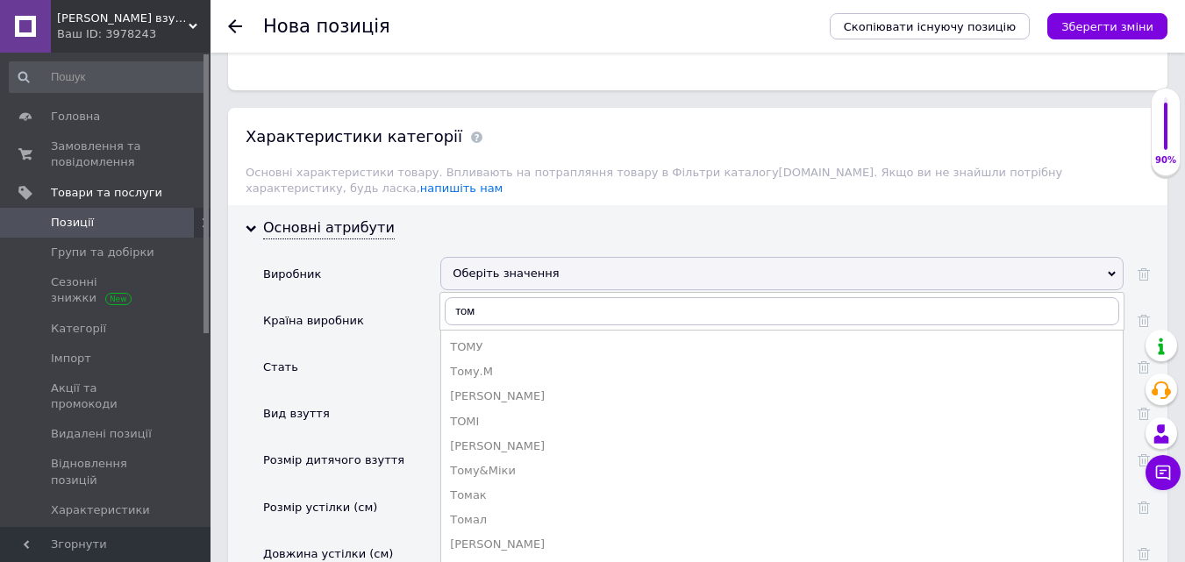
click at [496, 364] on div "Тому.М" at bounding box center [782, 372] width 664 height 16
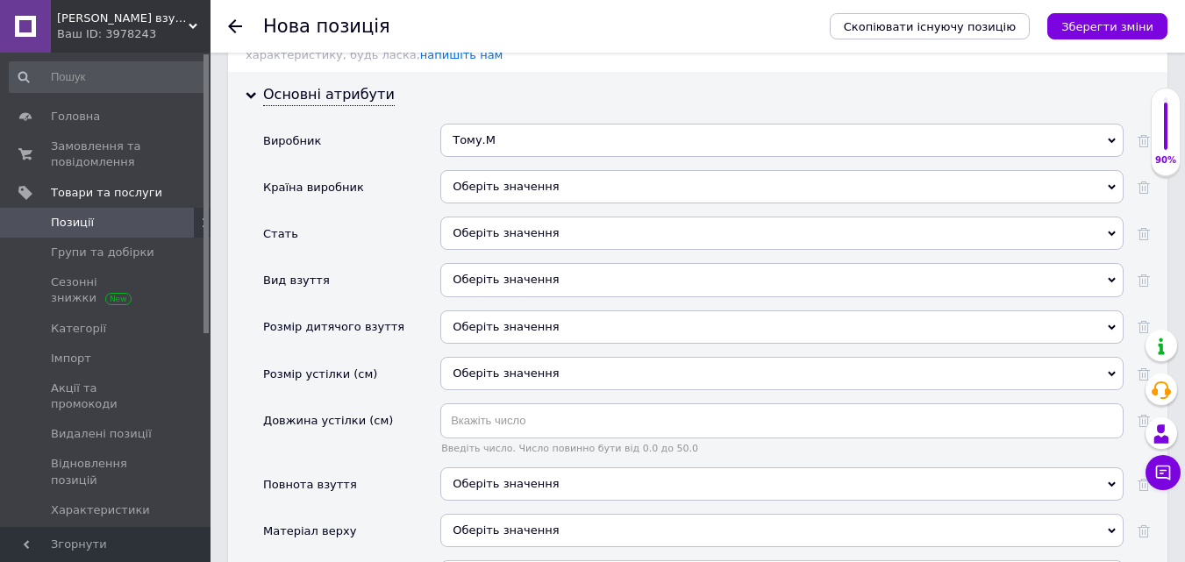
scroll to position [1930, 0]
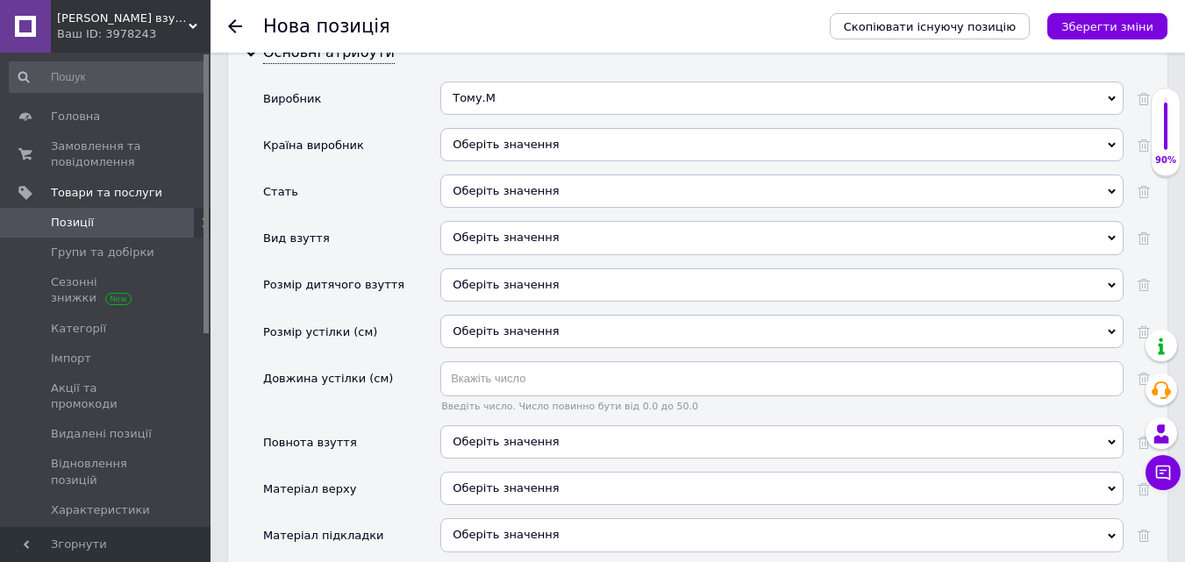
click at [489, 128] on div "Оберіть значення" at bounding box center [781, 144] width 683 height 33
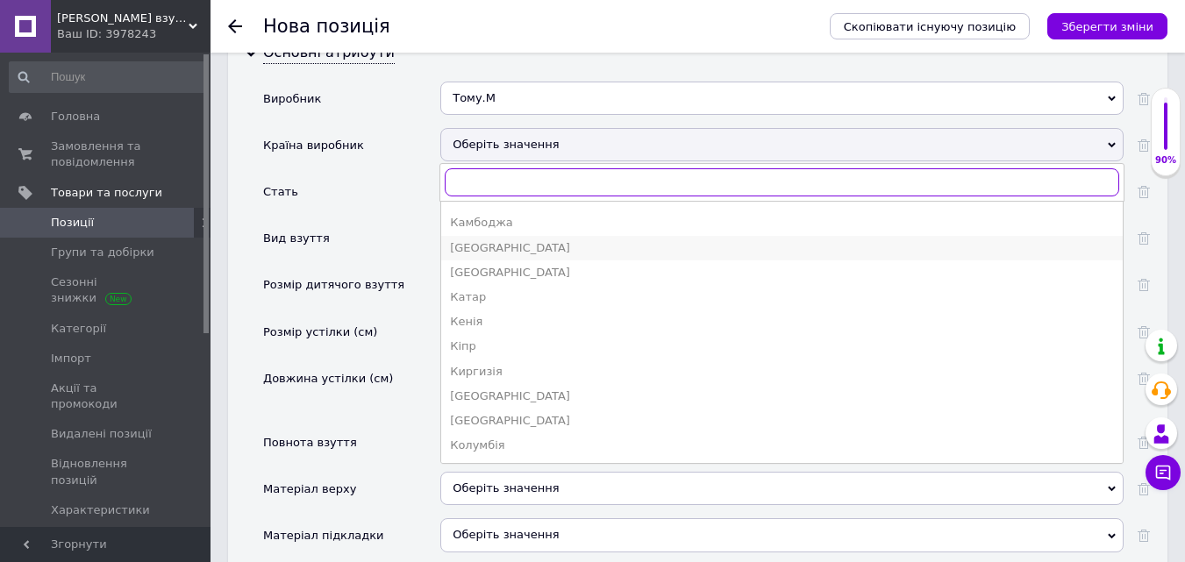
scroll to position [1597, 0]
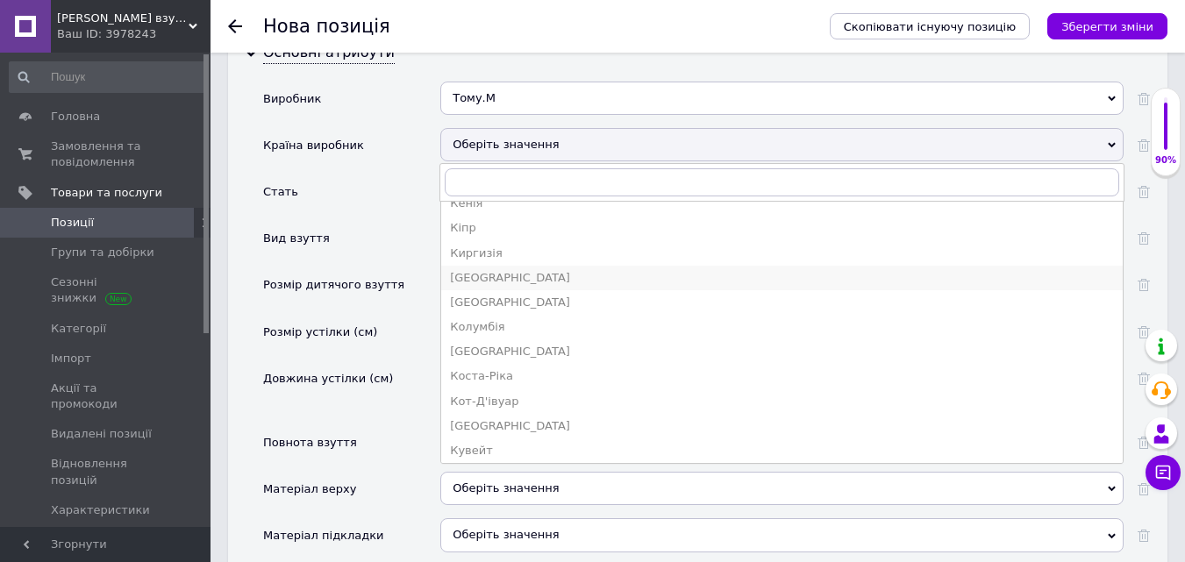
click at [477, 270] on div "Китай" at bounding box center [782, 278] width 664 height 16
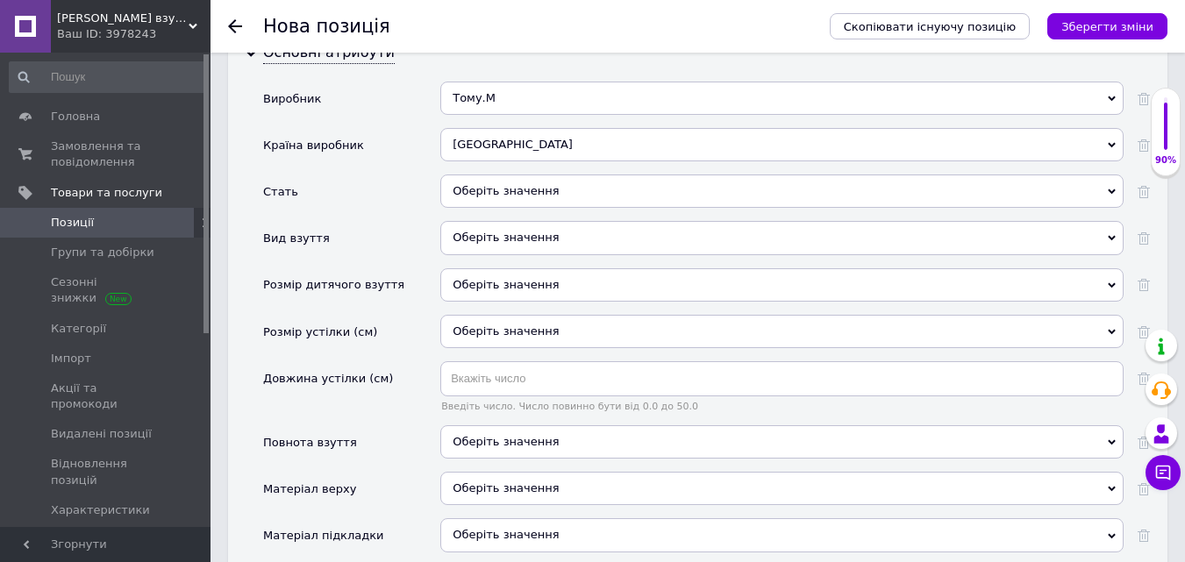
click at [484, 175] on div "Оберіть значення" at bounding box center [781, 191] width 683 height 33
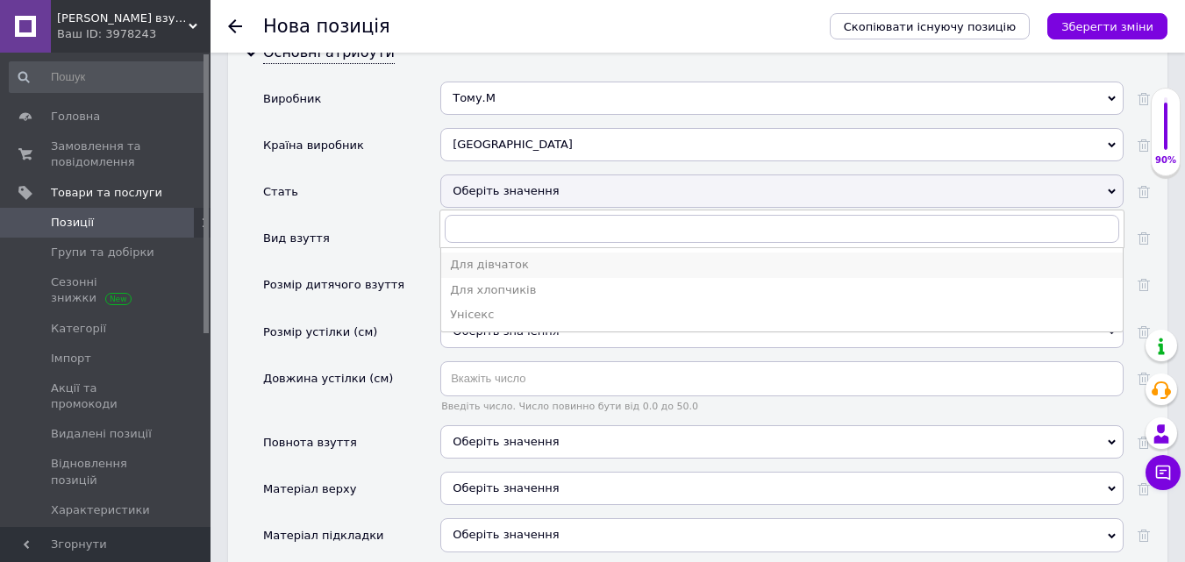
click at [489, 257] on div "Для дівчаток" at bounding box center [782, 265] width 664 height 16
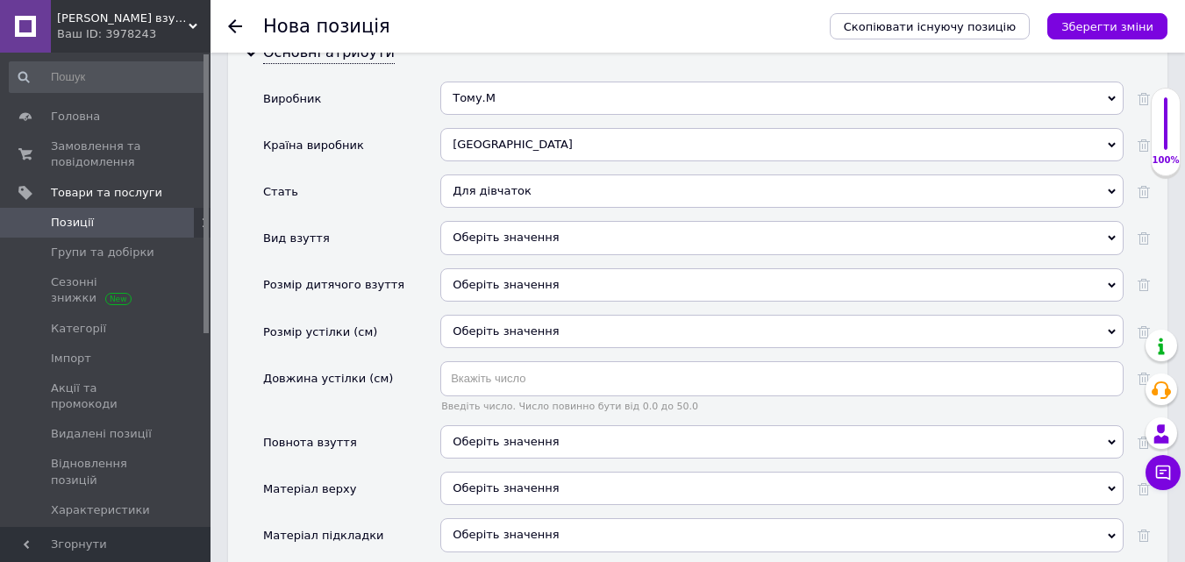
click at [481, 221] on div "Оберіть значення" at bounding box center [781, 237] width 683 height 33
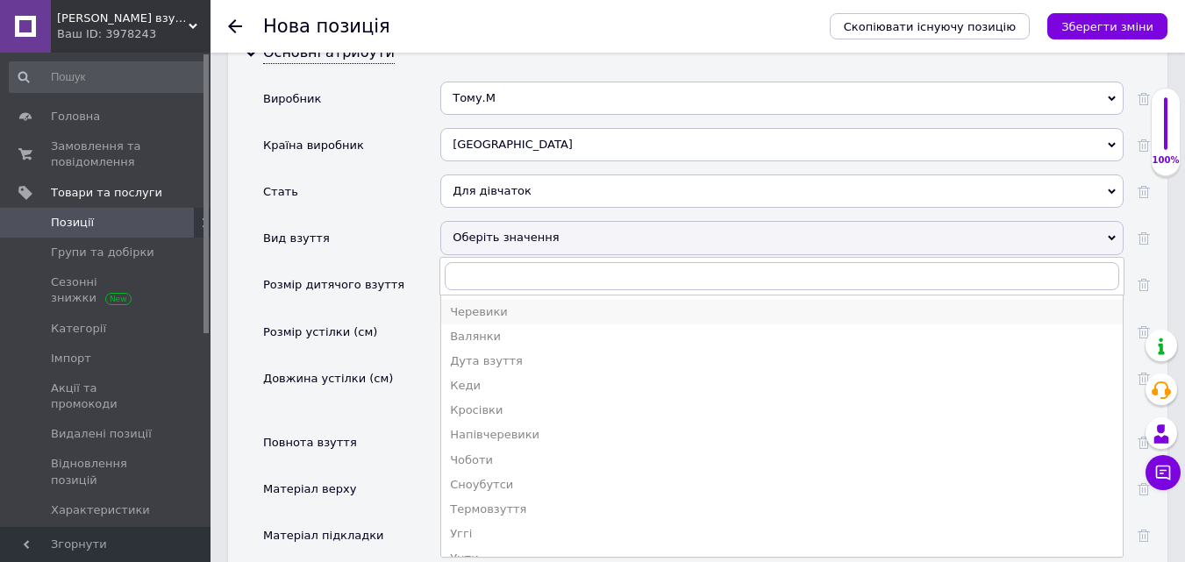
click at [481, 304] on div "Черевики" at bounding box center [782, 312] width 664 height 16
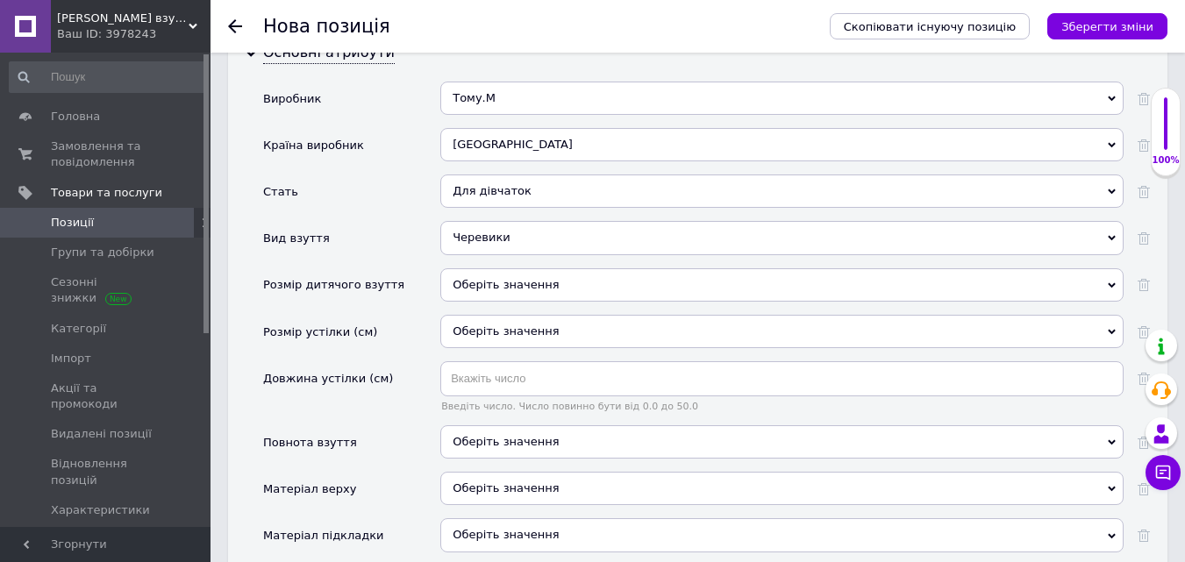
click at [481, 268] on div "Оберіть значення" at bounding box center [781, 284] width 683 height 33
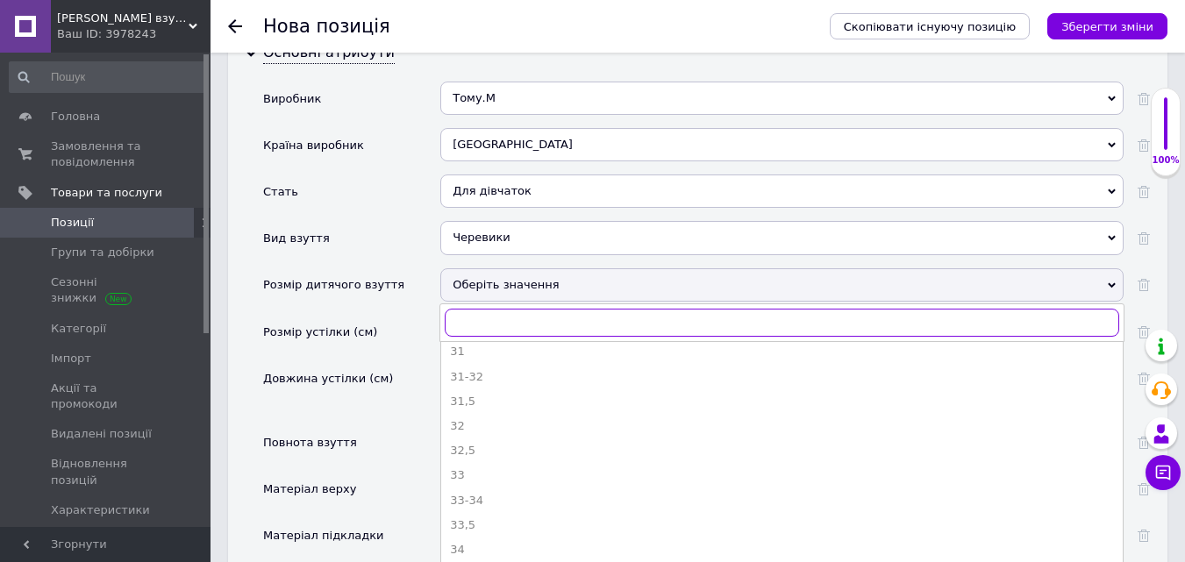
scroll to position [1422, 0]
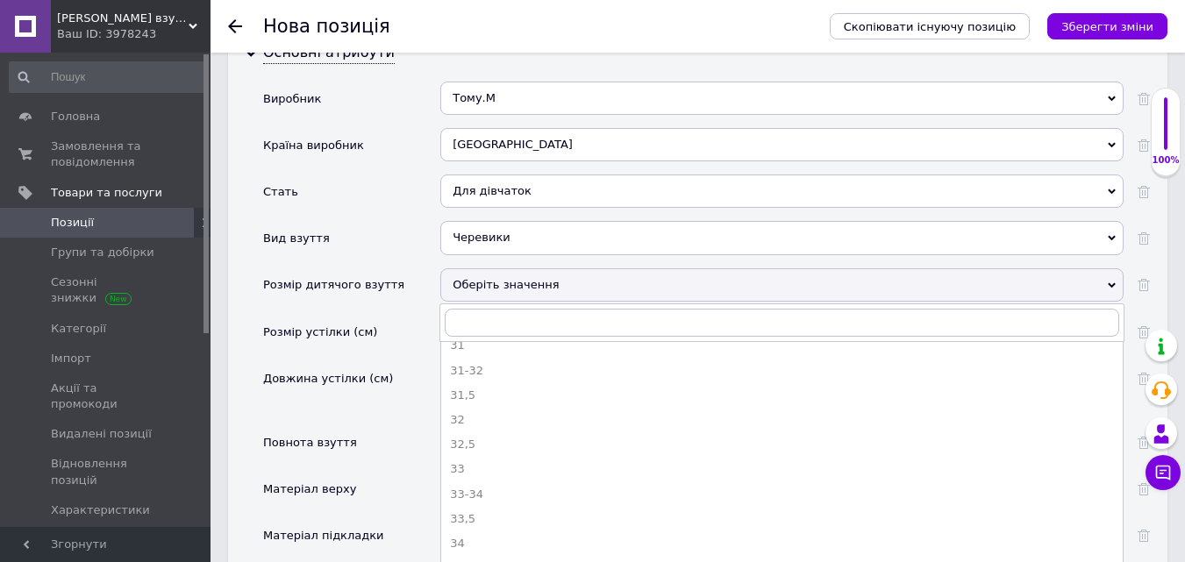
click at [465, 412] on div "32" at bounding box center [782, 420] width 664 height 16
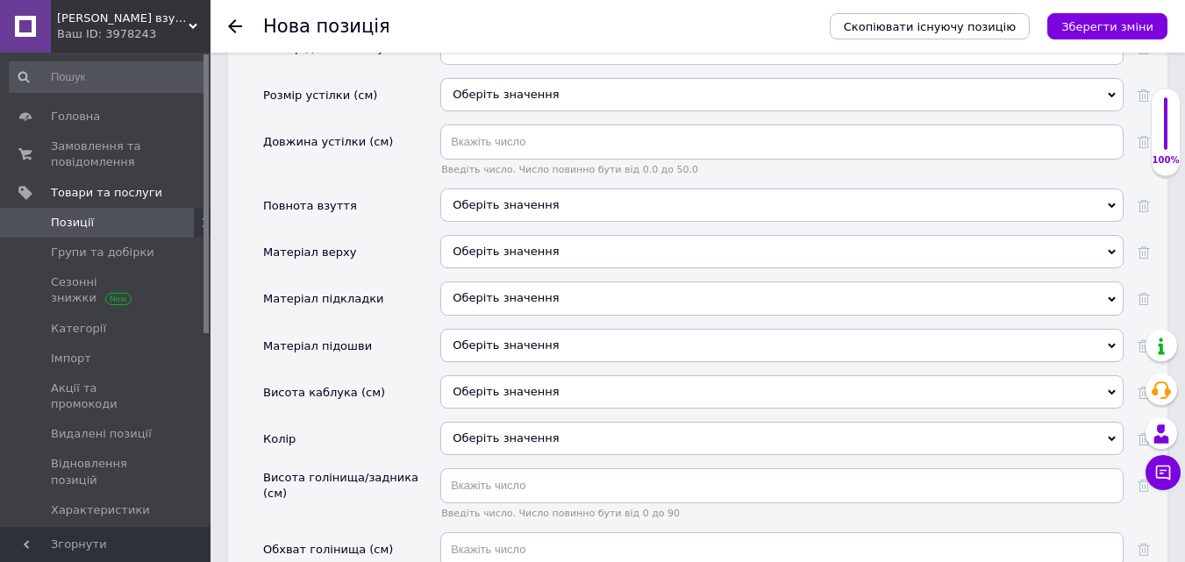
scroll to position [2193, 0]
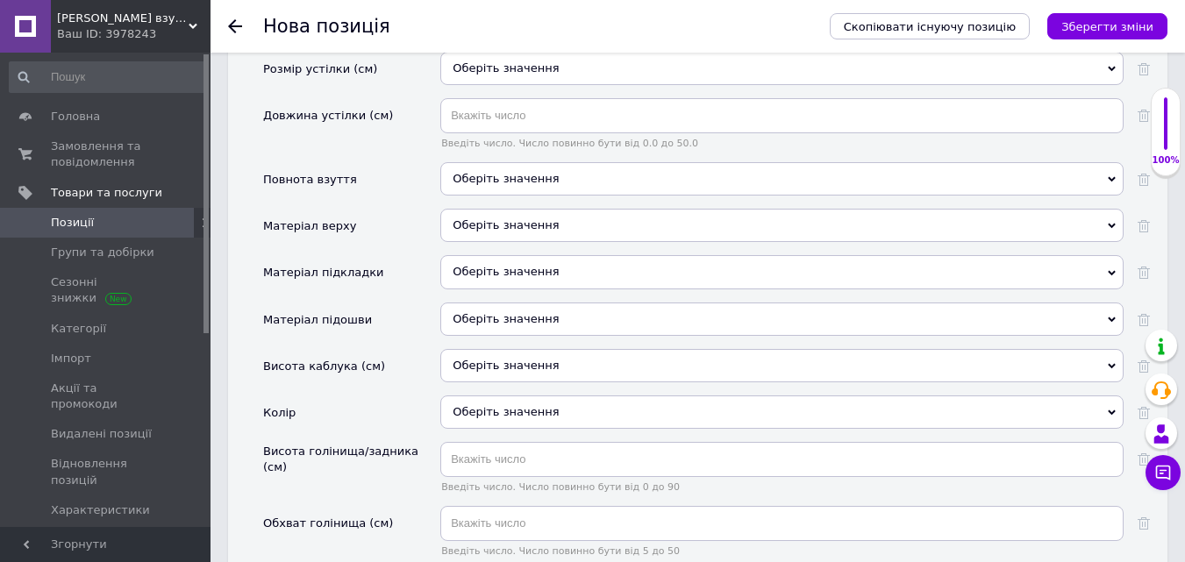
click at [487, 209] on div "Оберіть значення" at bounding box center [781, 225] width 683 height 33
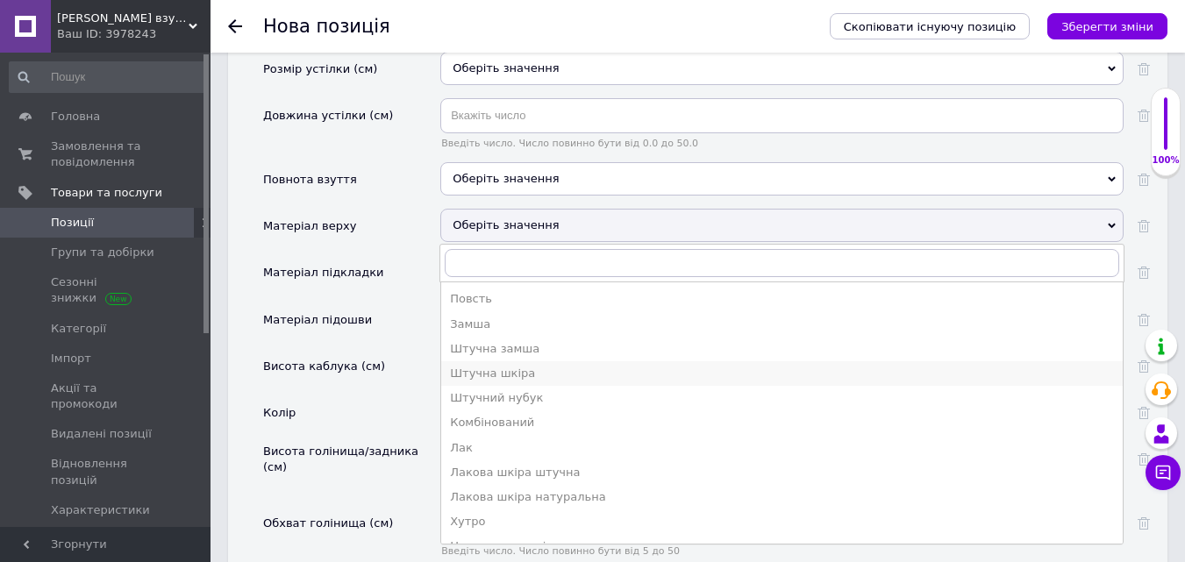
click at [481, 366] on div "Штучна шкіра" at bounding box center [782, 374] width 664 height 16
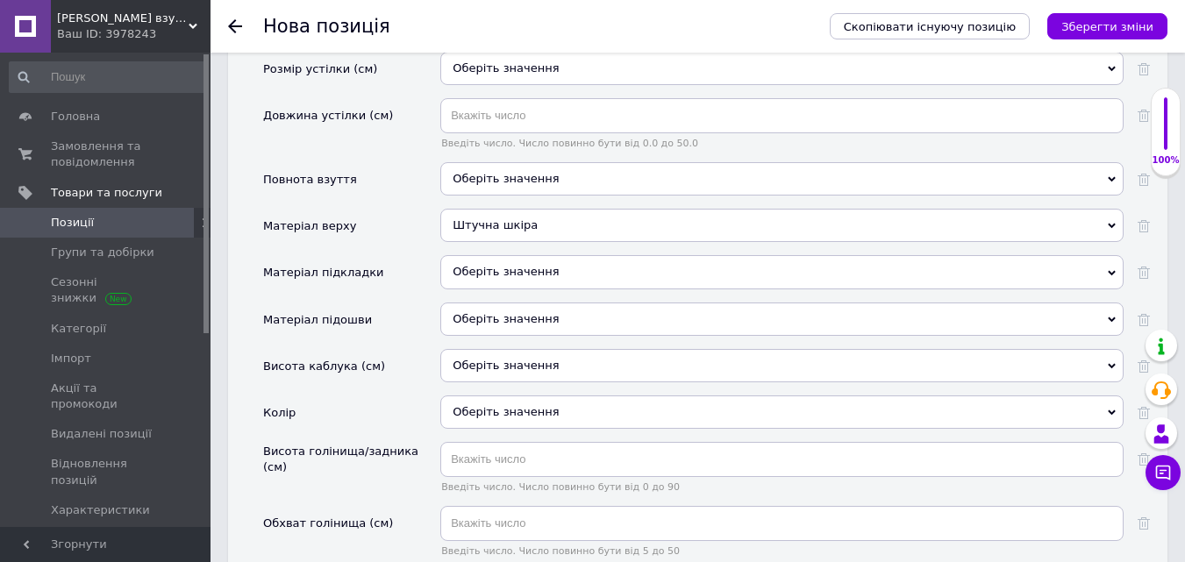
click at [468, 255] on div "Оберіть значення" at bounding box center [781, 271] width 683 height 33
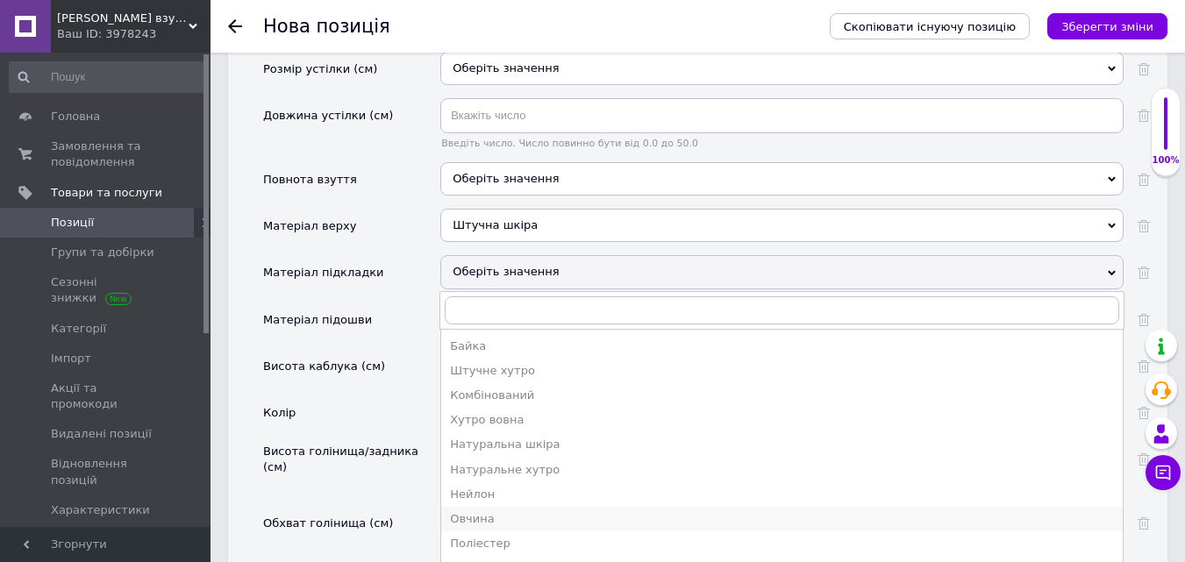
click at [476, 511] on div "Овчина" at bounding box center [782, 519] width 664 height 16
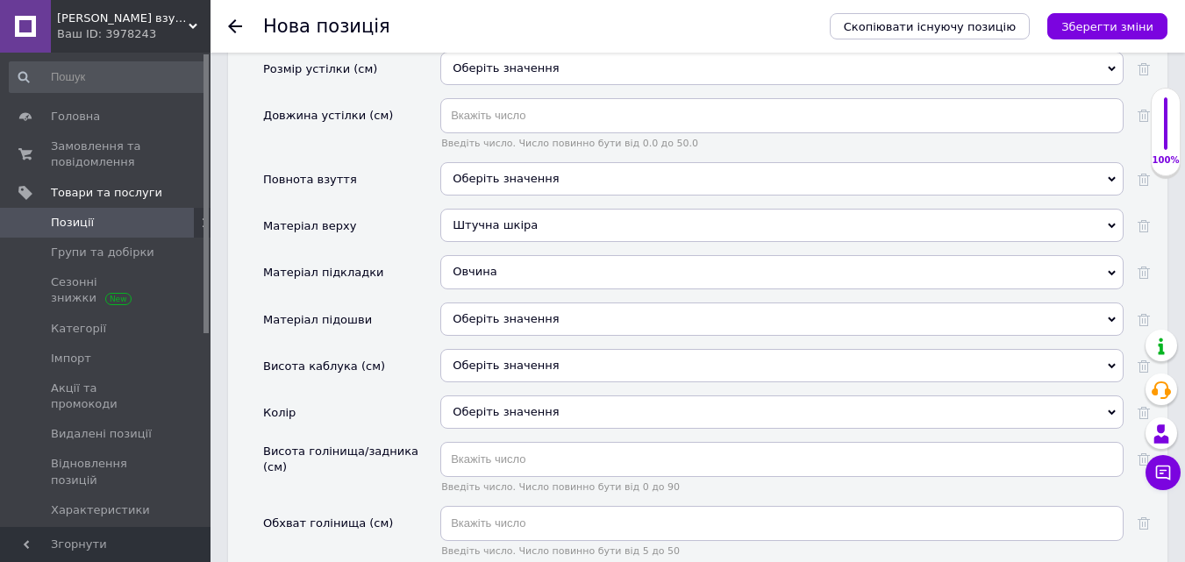
click at [505, 303] on div "Оберіть значення" at bounding box center [781, 319] width 683 height 33
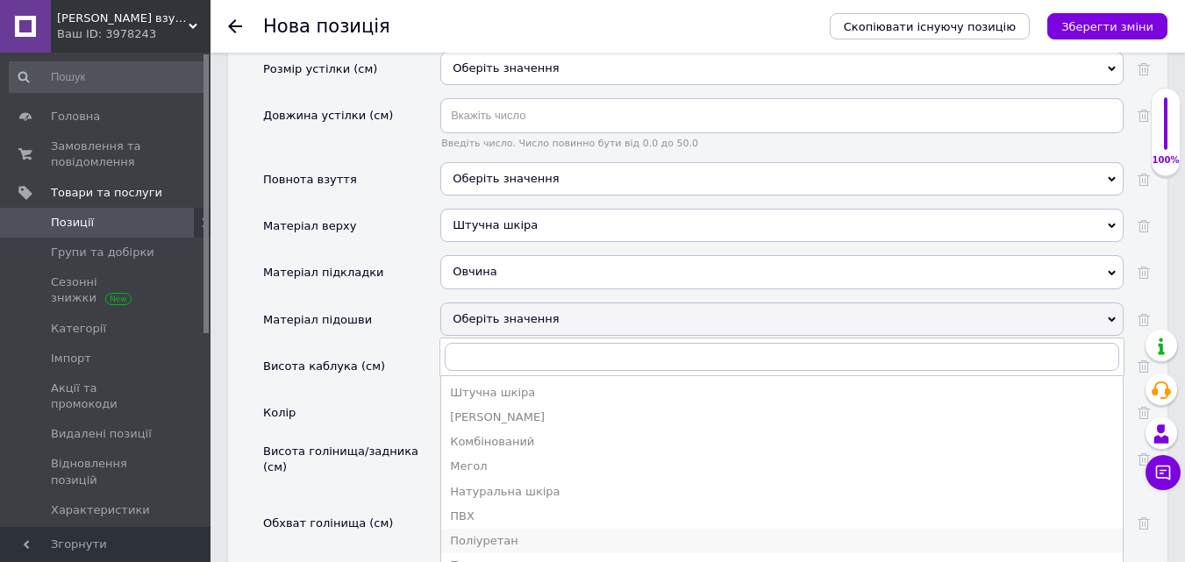
click at [484, 533] on div "Поліуретан" at bounding box center [782, 541] width 664 height 16
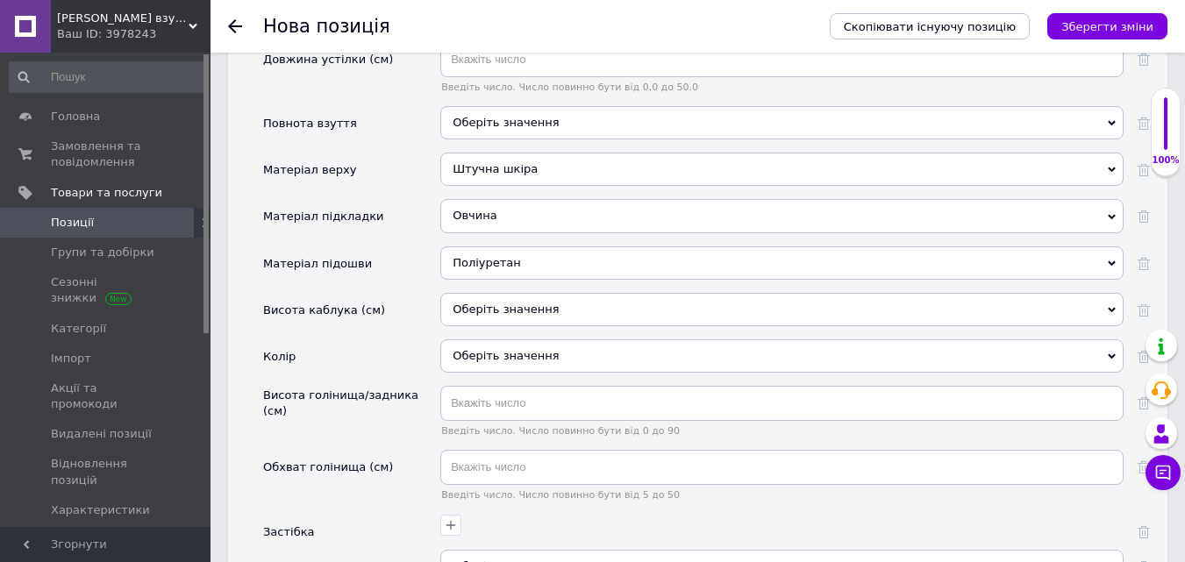
scroll to position [2281, 0]
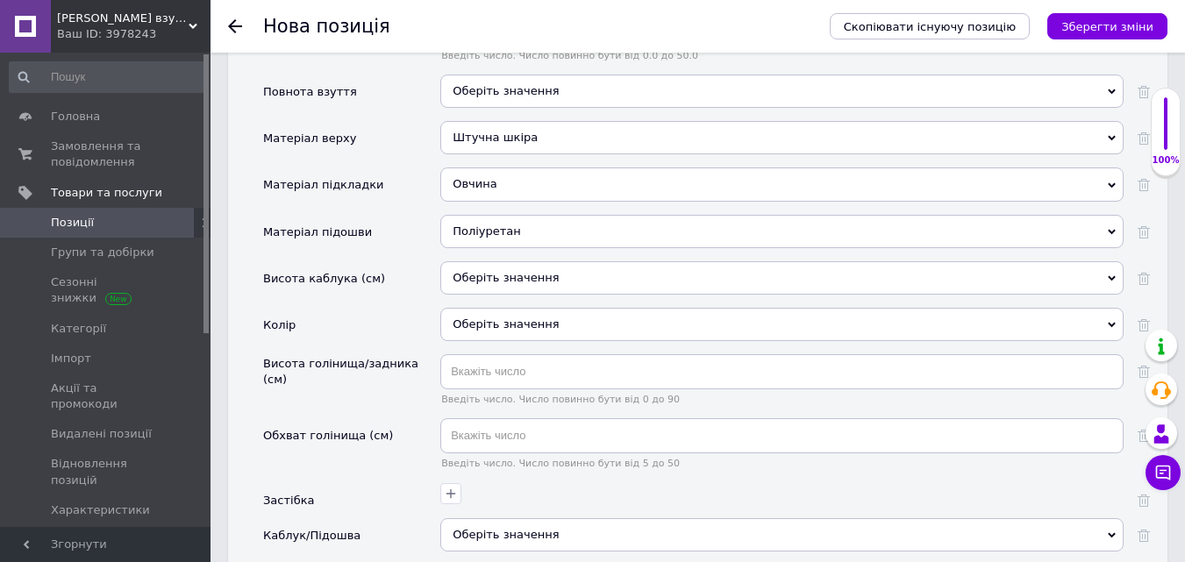
click at [494, 308] on div "Оберіть значення" at bounding box center [781, 324] width 683 height 33
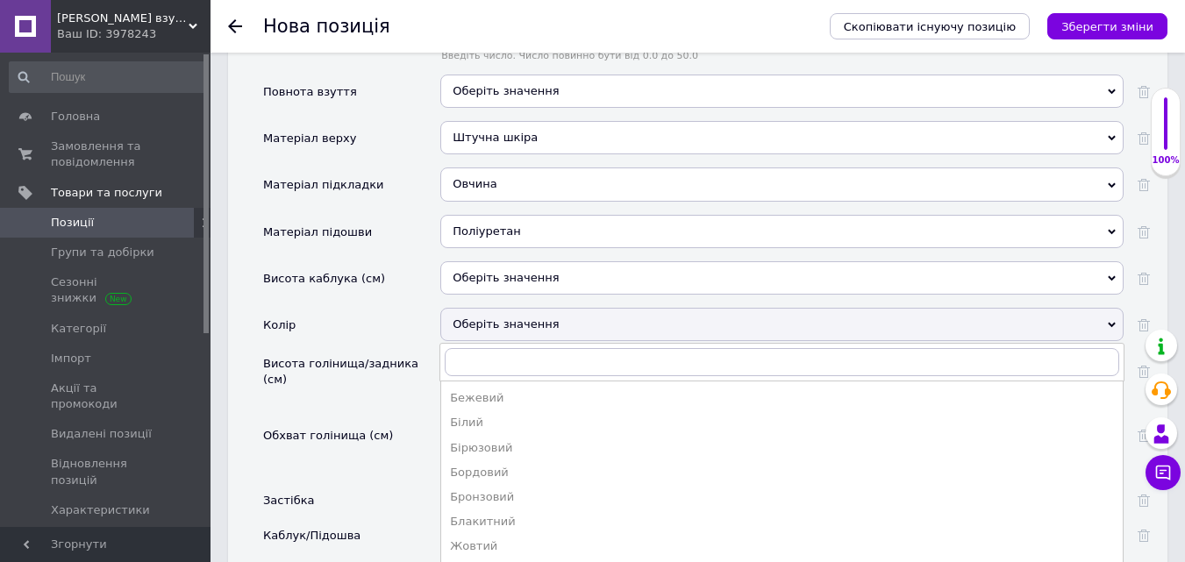
click at [517, 390] on div "Бежевий" at bounding box center [782, 398] width 664 height 16
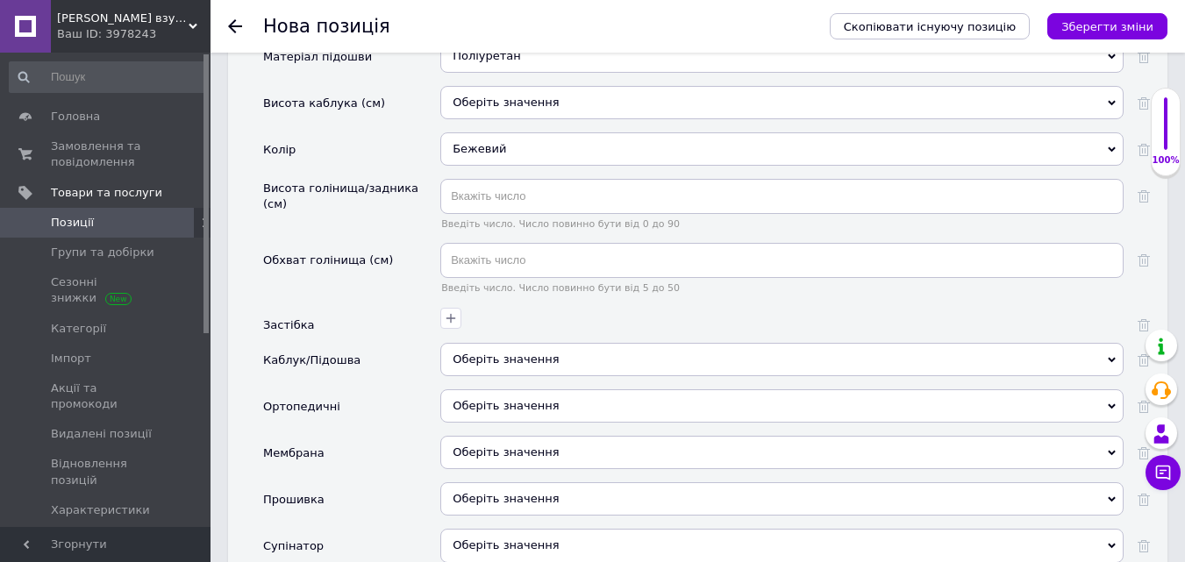
scroll to position [2544, 0]
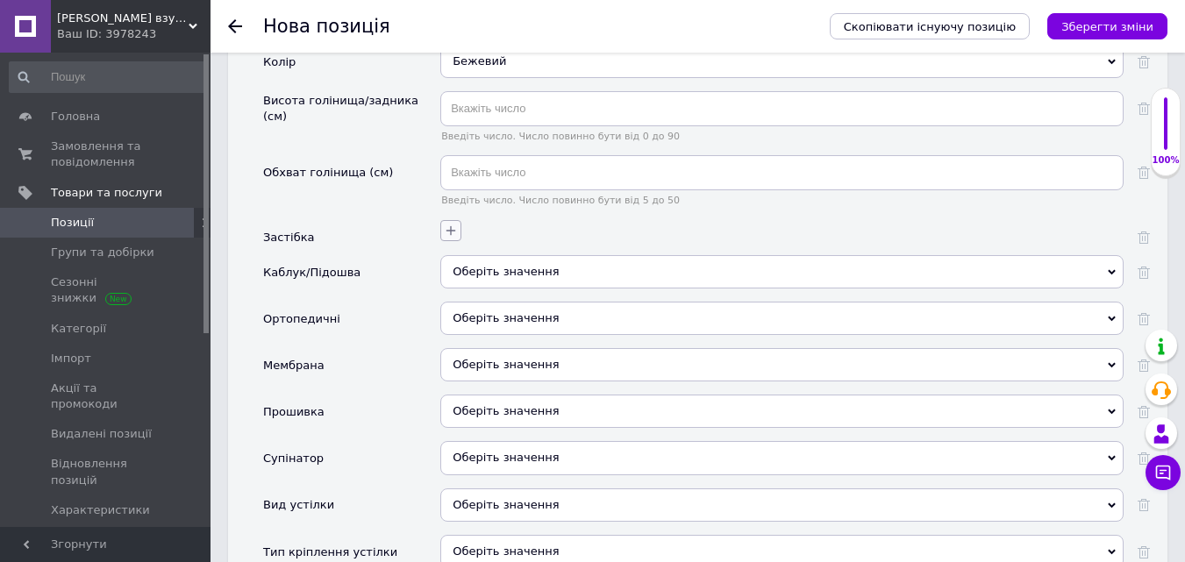
click at [450, 224] on icon "button" at bounding box center [451, 231] width 14 height 14
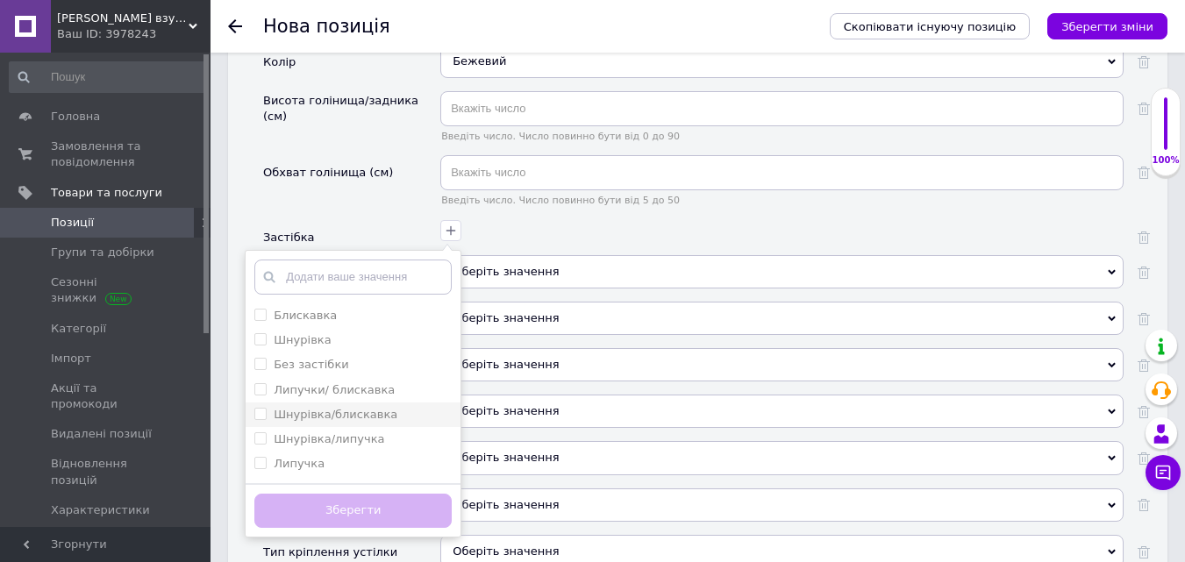
click at [260, 408] on input "Шнурівка/блискавка" at bounding box center [259, 413] width 11 height 11
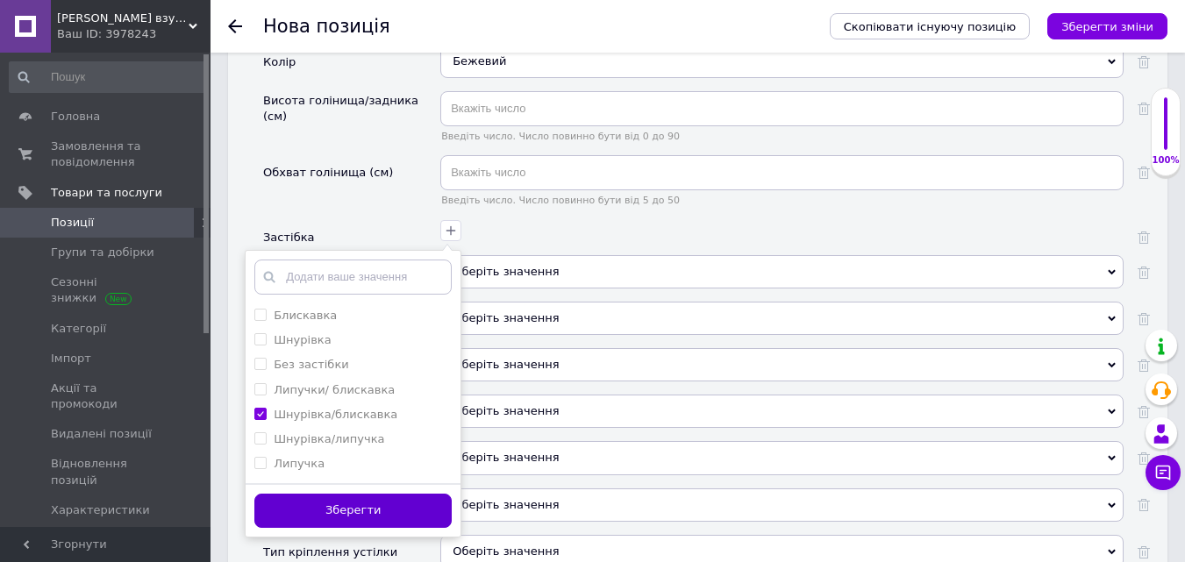
click at [353, 494] on button "Зберегти" at bounding box center [352, 511] width 197 height 34
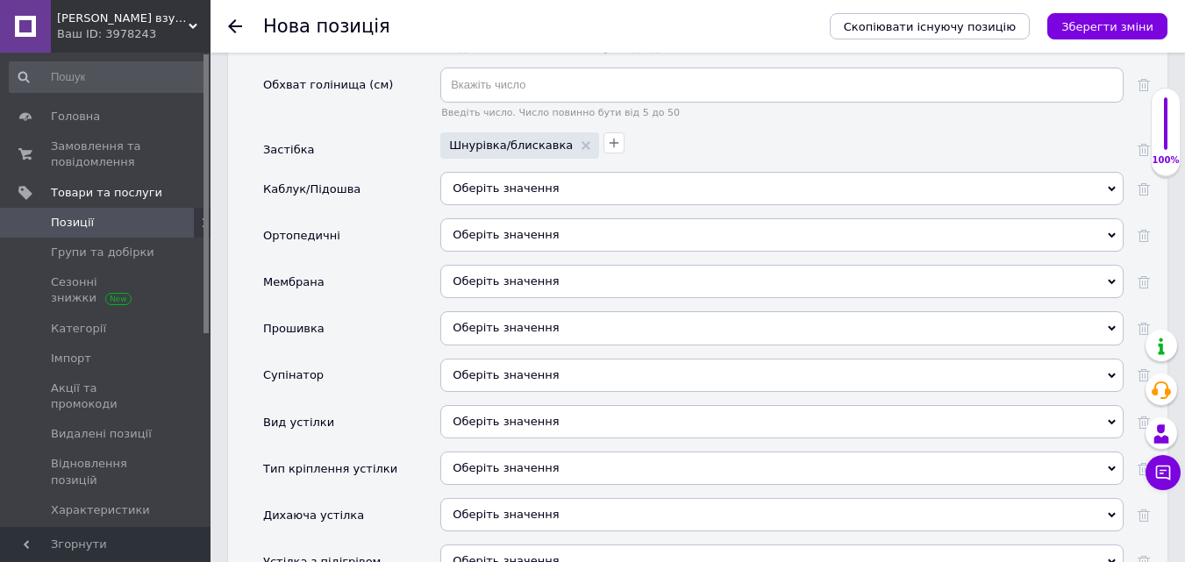
scroll to position [2719, 0]
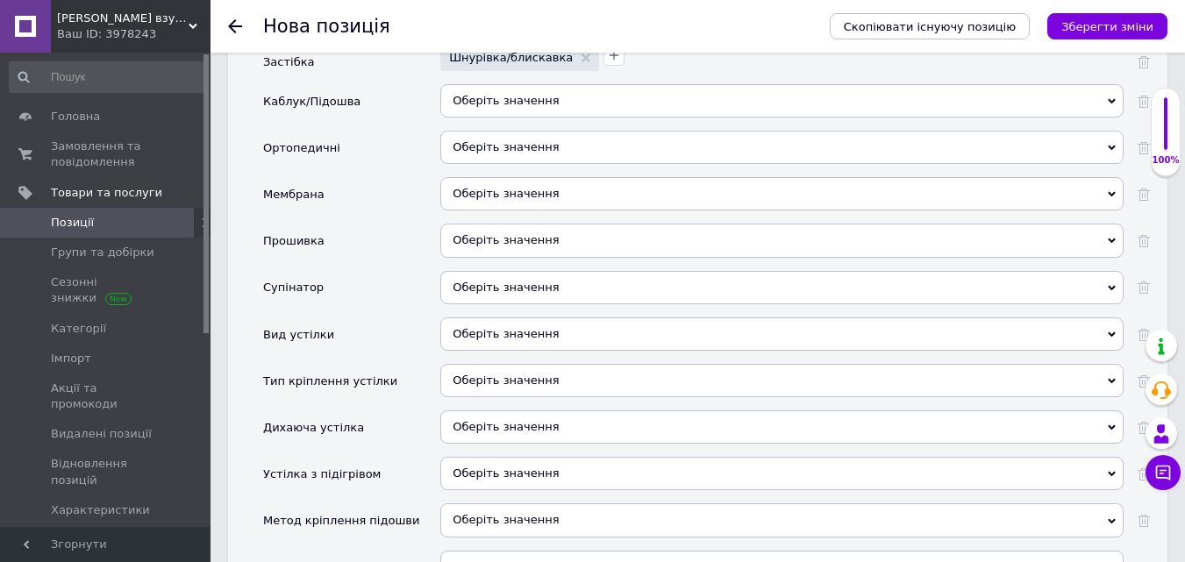
click at [482, 281] on span "Оберіть значення" at bounding box center [506, 287] width 106 height 13
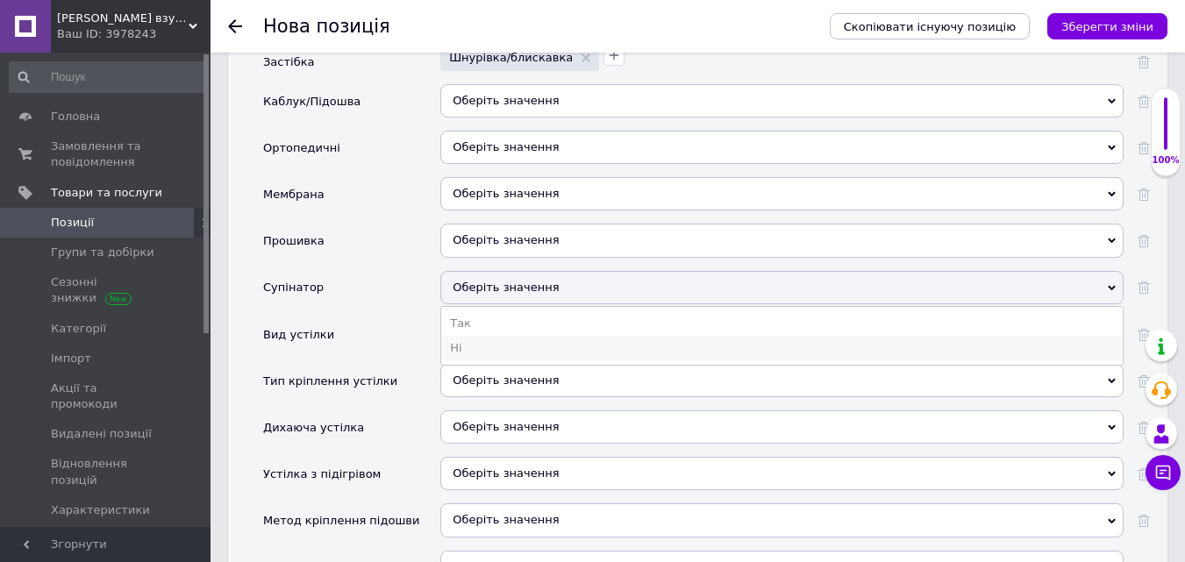
click at [481, 336] on li "Ні" at bounding box center [782, 348] width 682 height 25
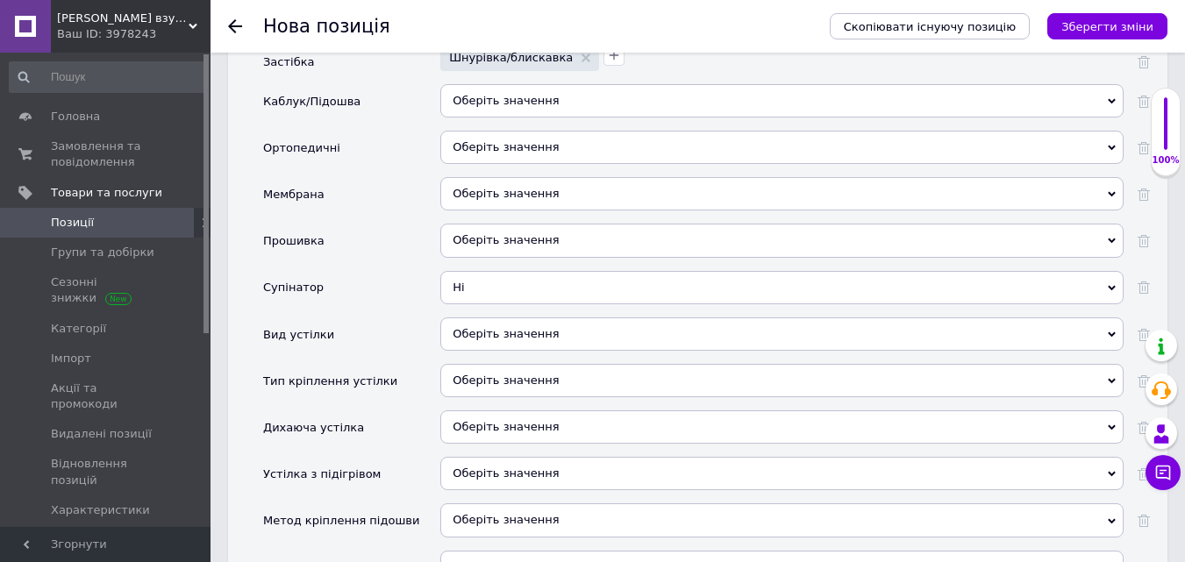
click at [480, 224] on span "Оберіть значення" at bounding box center [781, 240] width 683 height 33
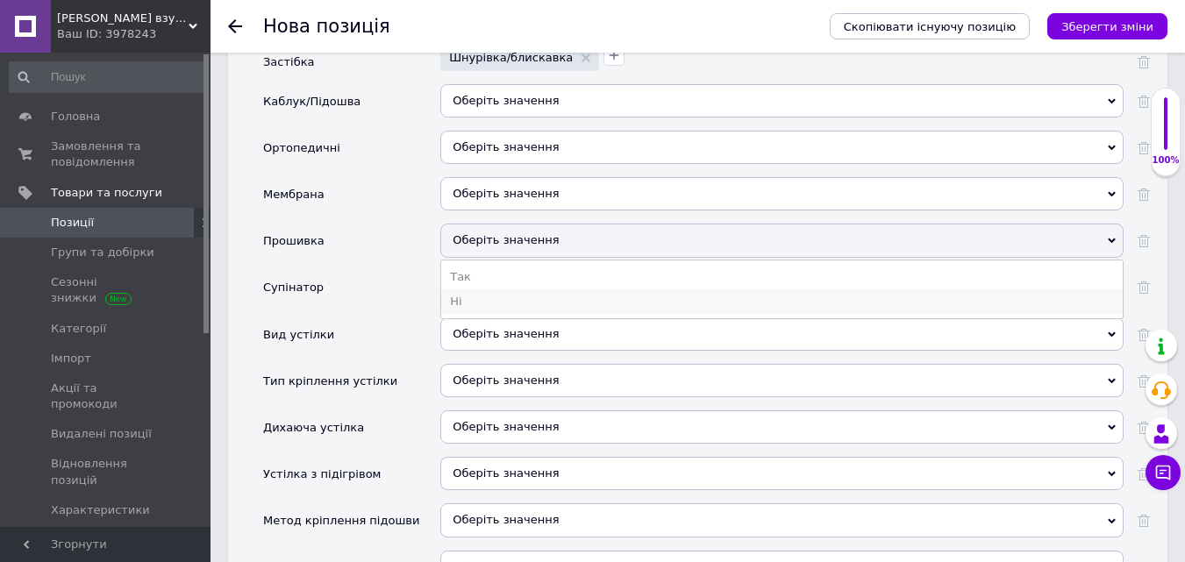
click at [464, 289] on li "Ні" at bounding box center [782, 301] width 682 height 25
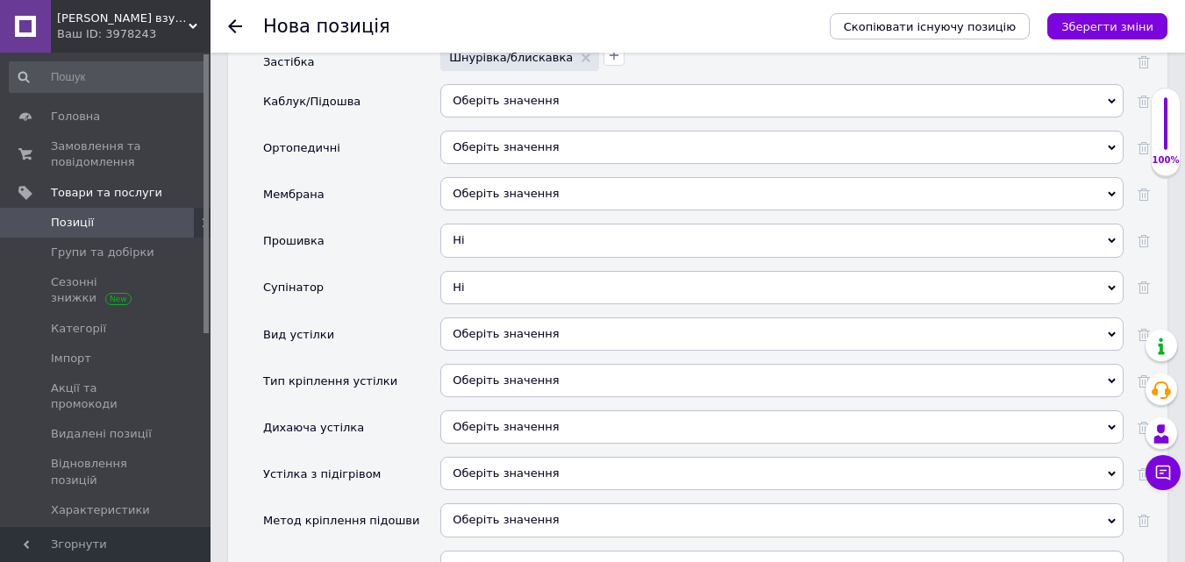
click at [465, 318] on div "Оберіть значення" at bounding box center [781, 334] width 683 height 33
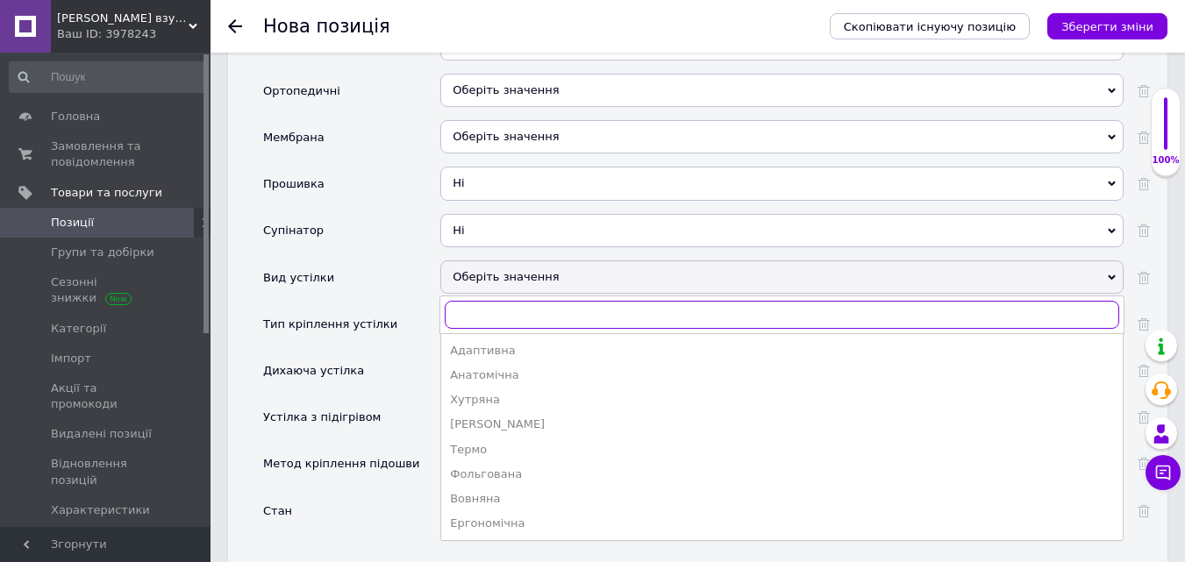
scroll to position [2807, 0]
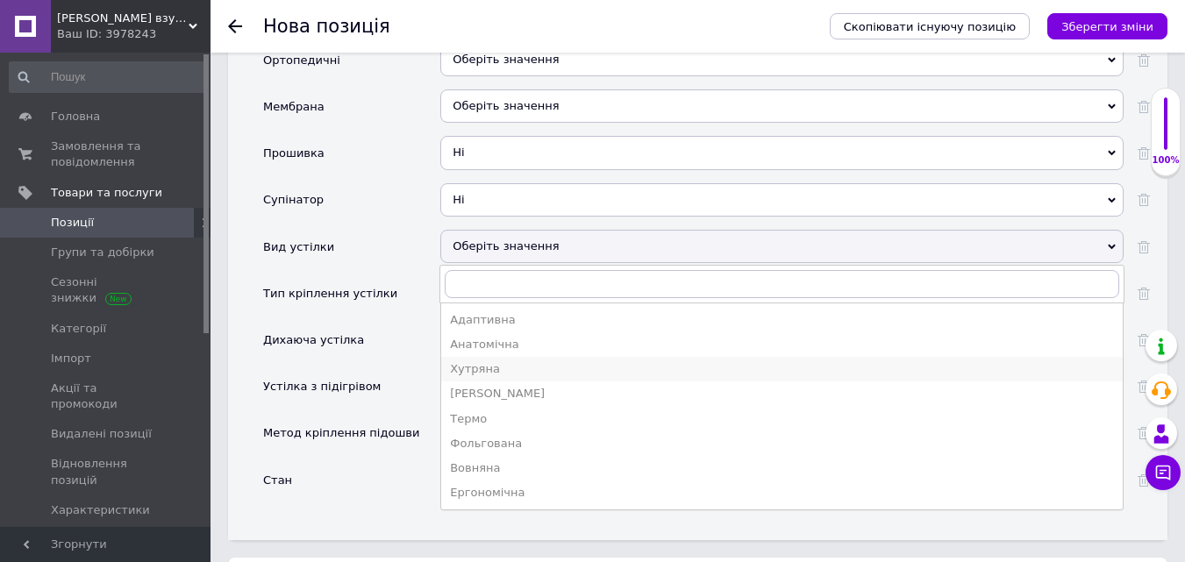
click at [467, 361] on div "Хутряна" at bounding box center [782, 369] width 664 height 16
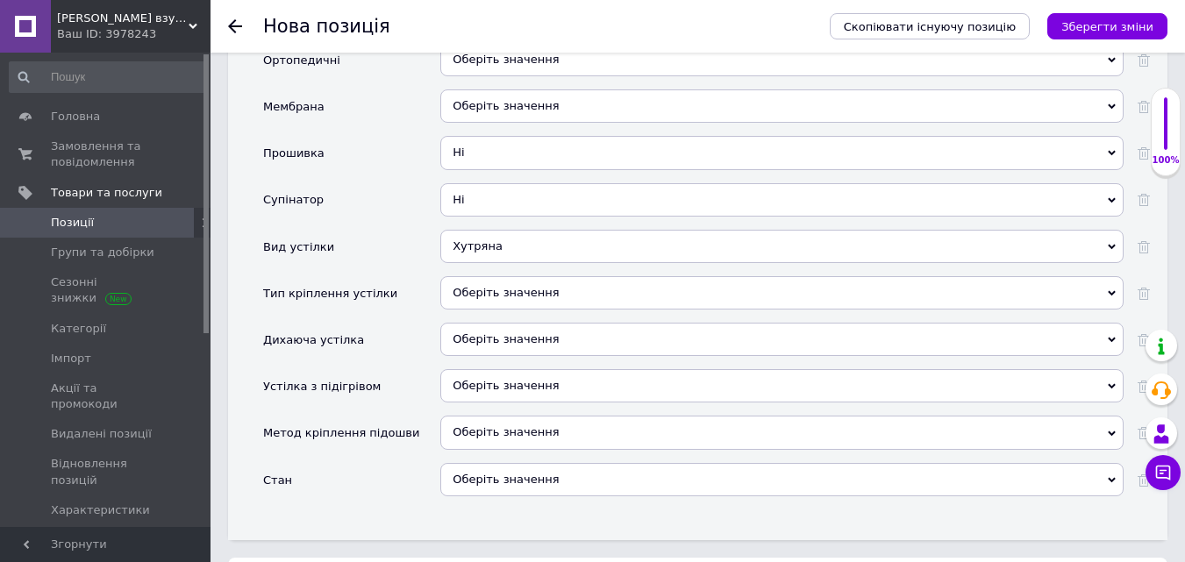
click at [482, 276] on div "Оберіть значення" at bounding box center [781, 292] width 683 height 33
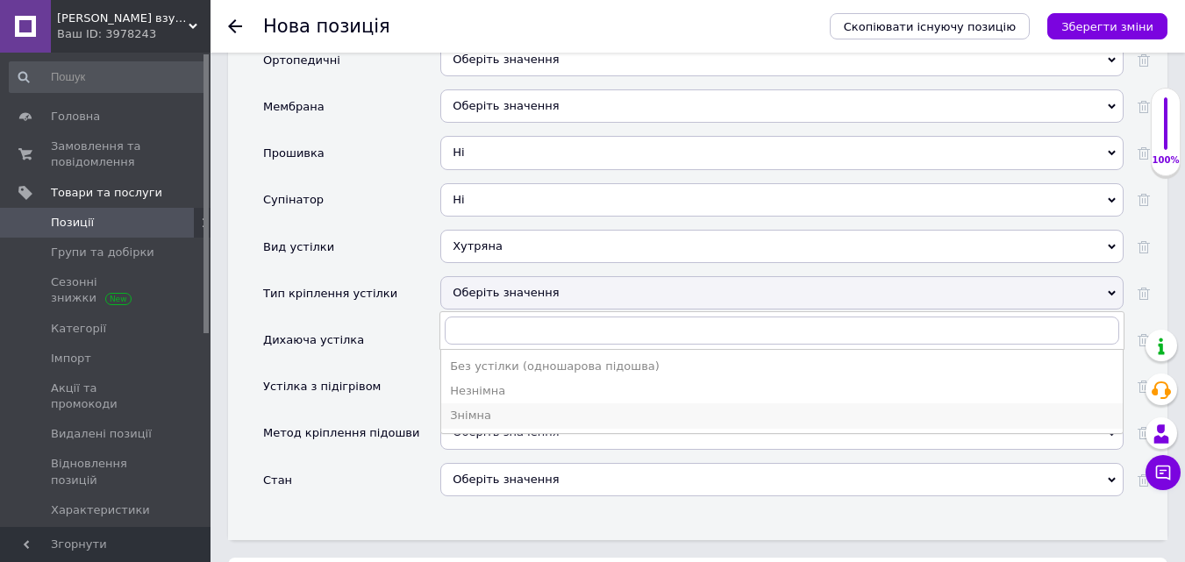
click at [461, 408] on div "Знімна" at bounding box center [782, 416] width 664 height 16
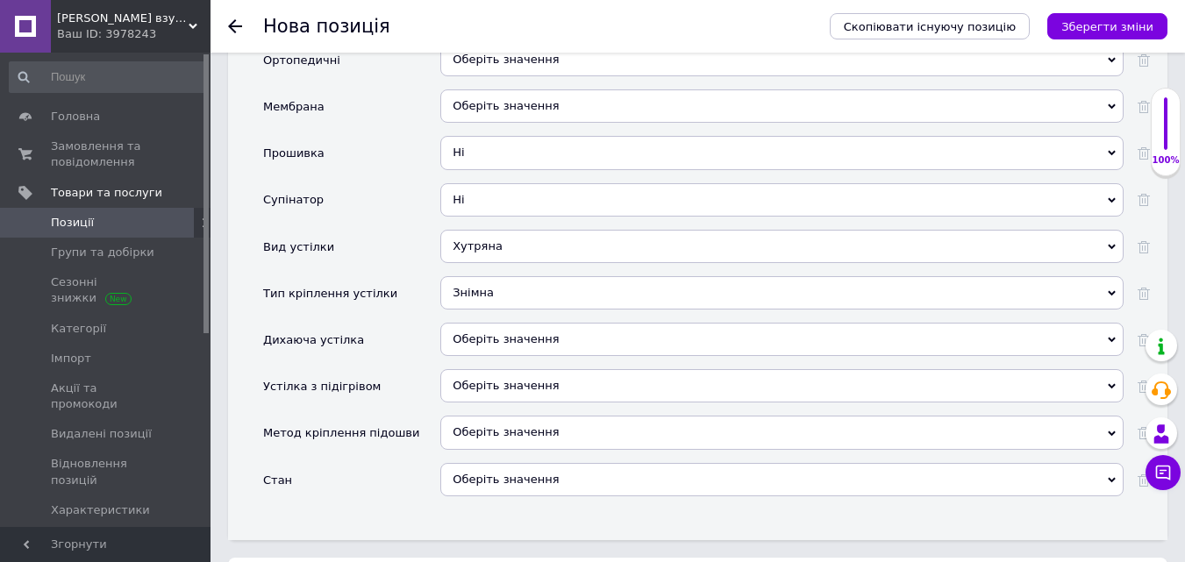
click at [485, 463] on div "Оберіть значення" at bounding box center [781, 479] width 683 height 33
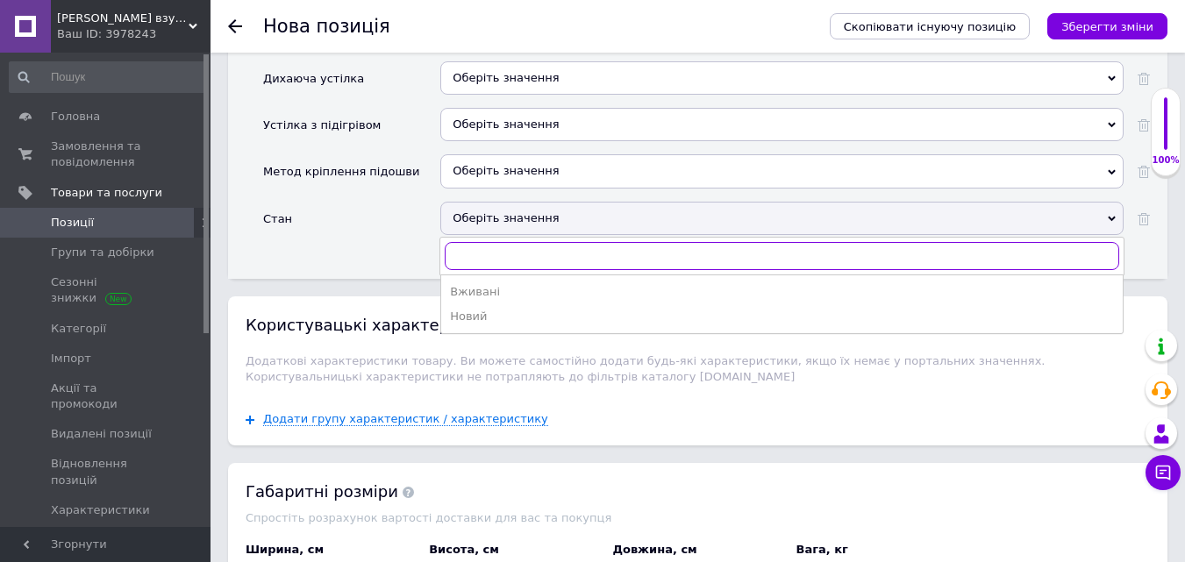
scroll to position [3070, 0]
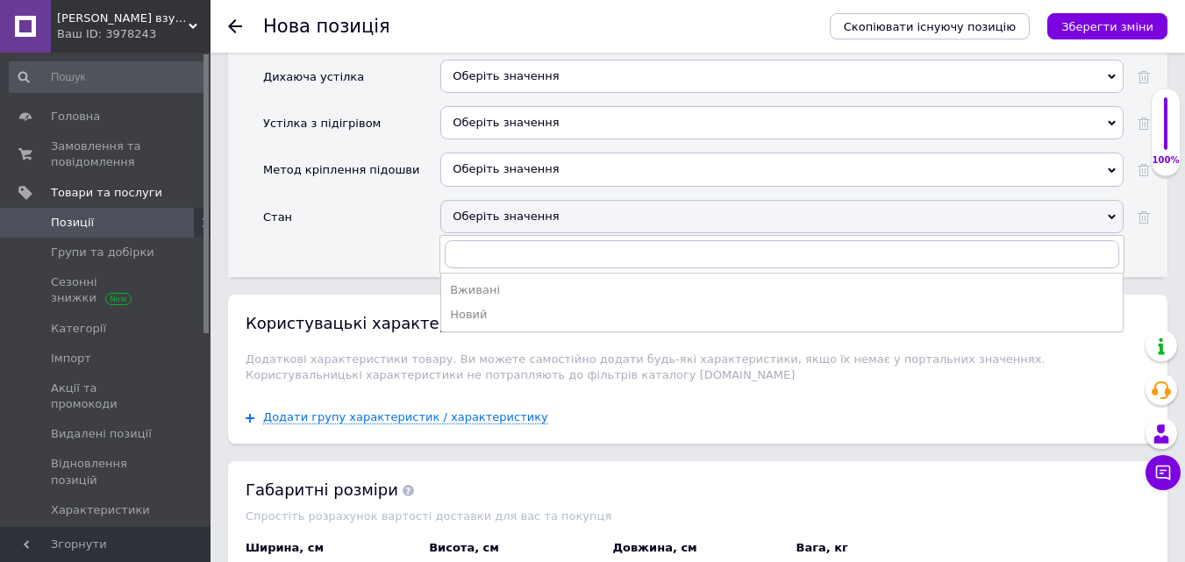
click at [493, 307] on div "Новий" at bounding box center [782, 315] width 664 height 16
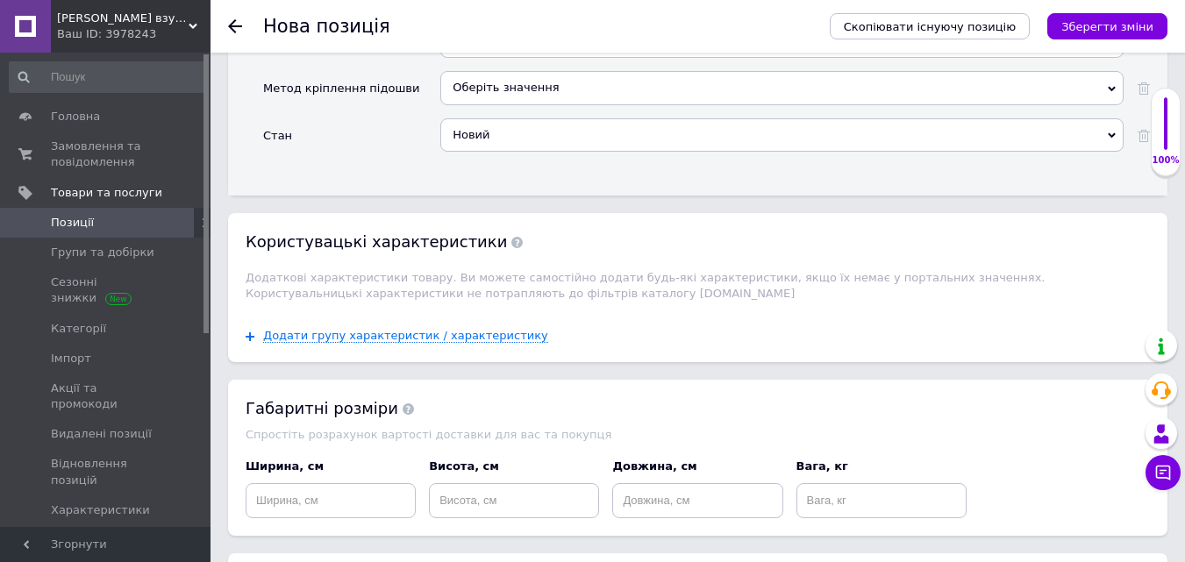
scroll to position [3365, 0]
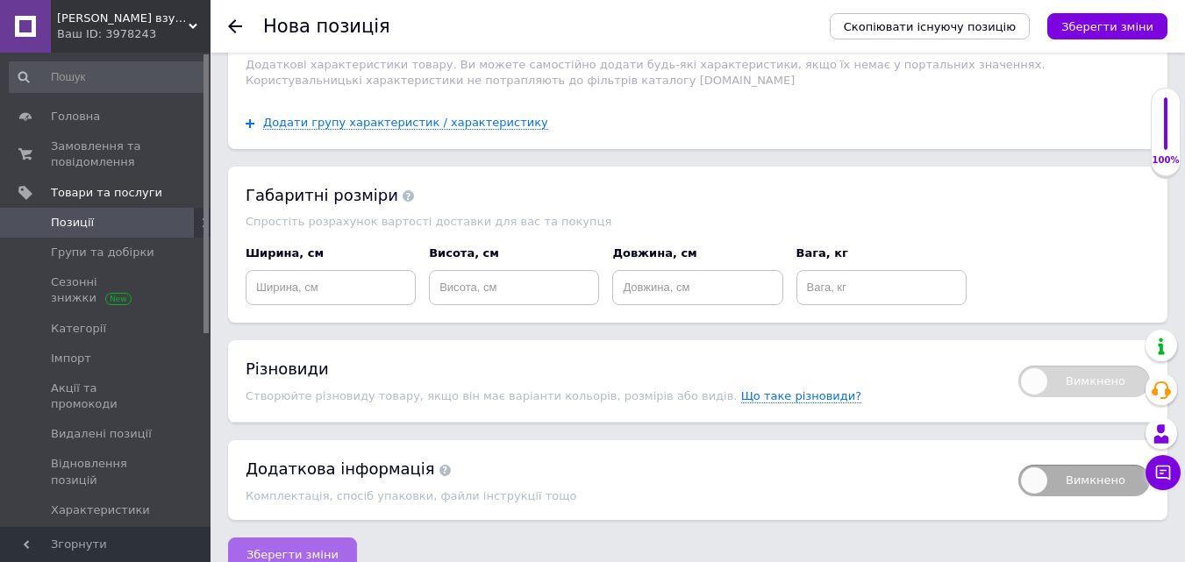
click at [275, 548] on span "Зберегти зміни" at bounding box center [292, 554] width 92 height 13
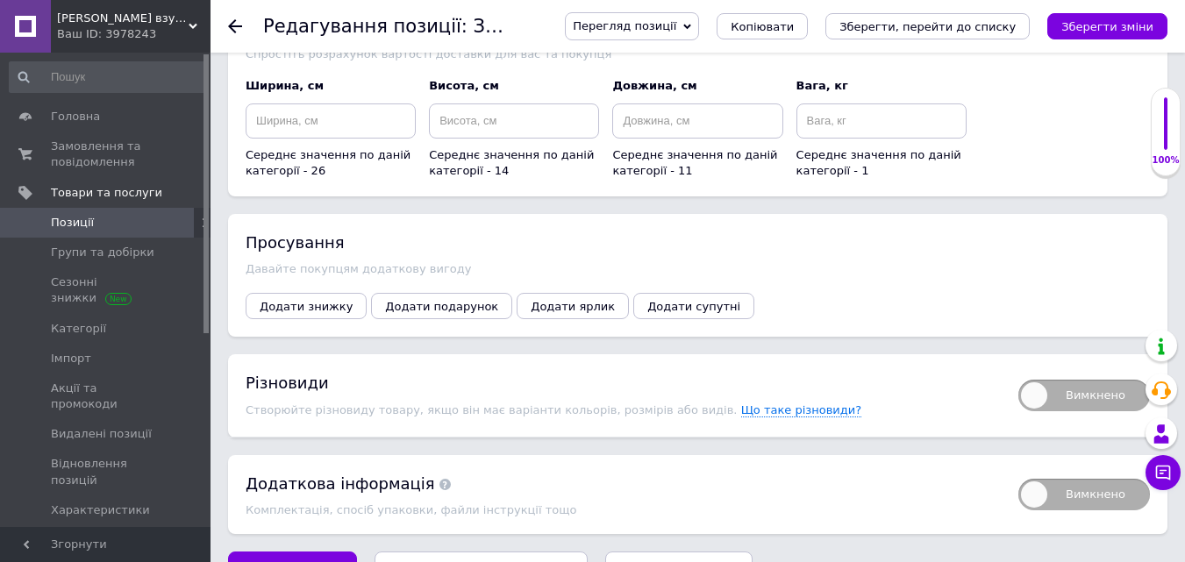
scroll to position [2193, 0]
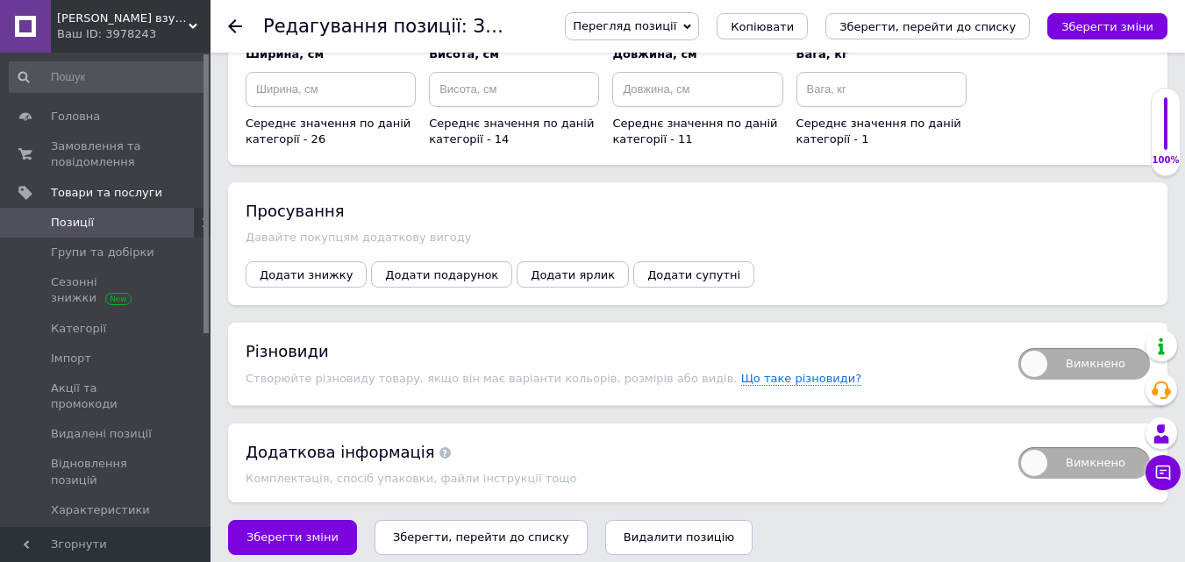
click at [1041, 348] on span "Вимкнено" at bounding box center [1084, 364] width 132 height 32
click at [1018, 346] on input "Вимкнено" at bounding box center [1012, 342] width 11 height 11
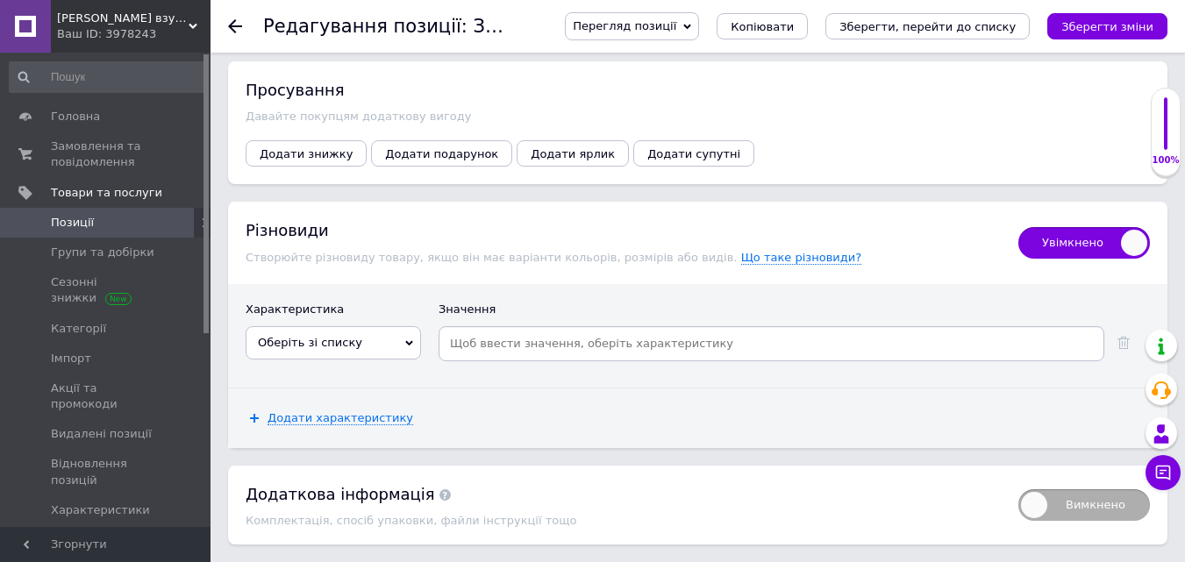
scroll to position [2356, 0]
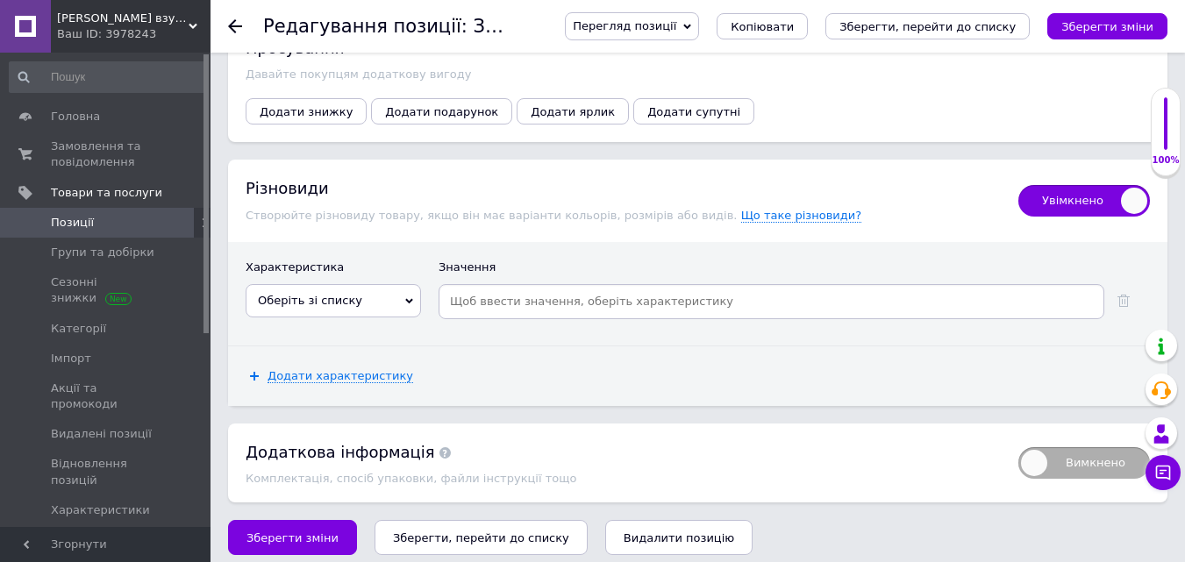
click at [409, 284] on span "Оберіть зі списку" at bounding box center [333, 300] width 175 height 33
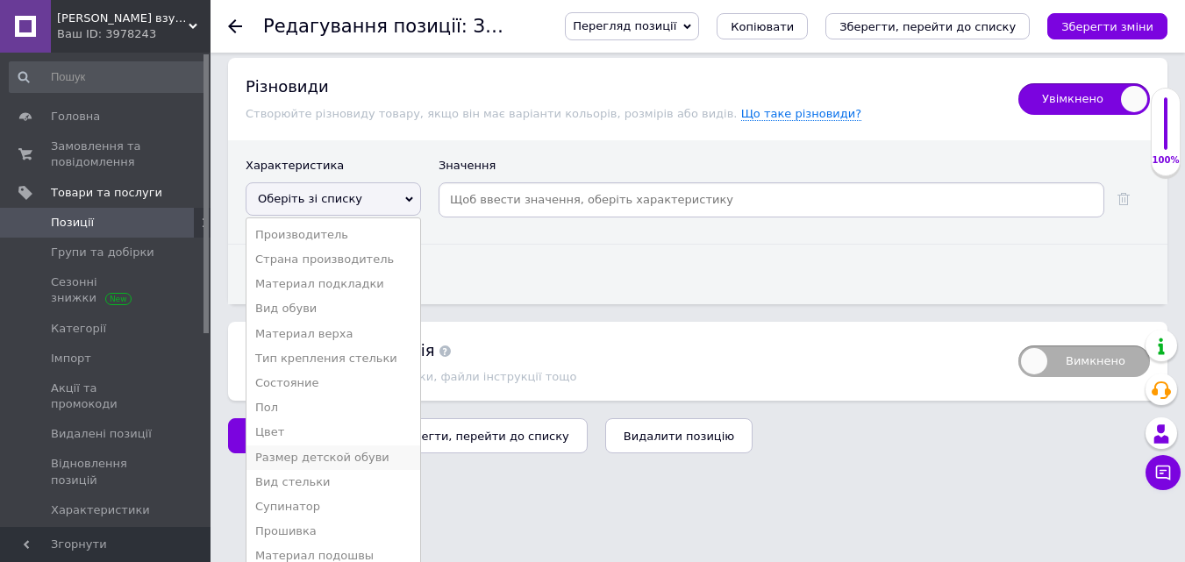
click at [330, 446] on li "Размер детской обуви" at bounding box center [333, 458] width 174 height 25
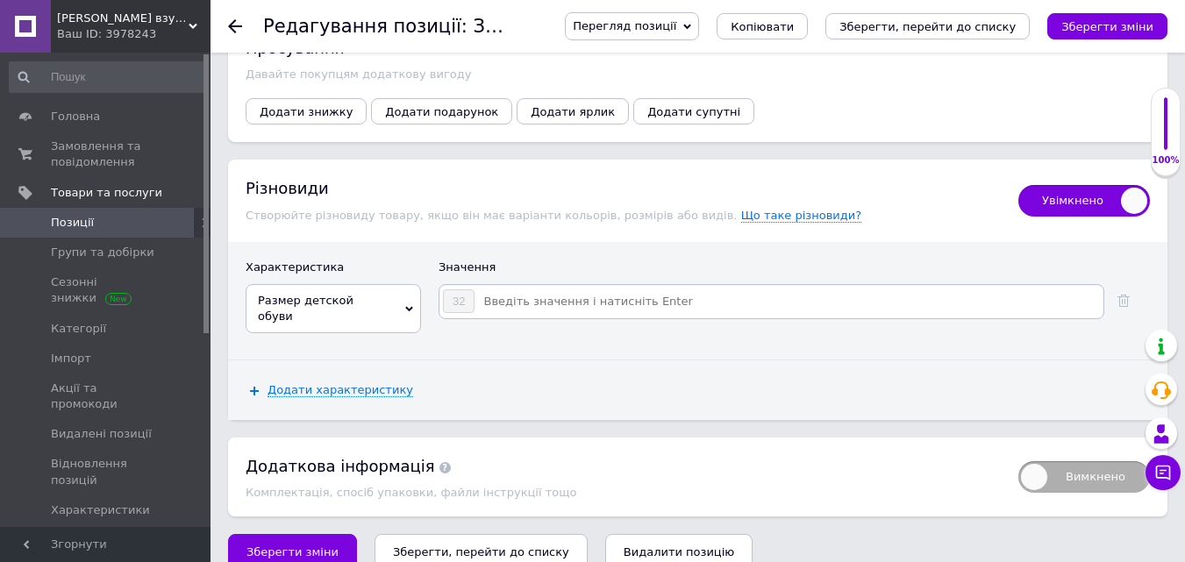
drag, startPoint x: 493, startPoint y: 288, endPoint x: 596, endPoint y: 271, distance: 104.0
click at [495, 289] on input at bounding box center [787, 302] width 625 height 26
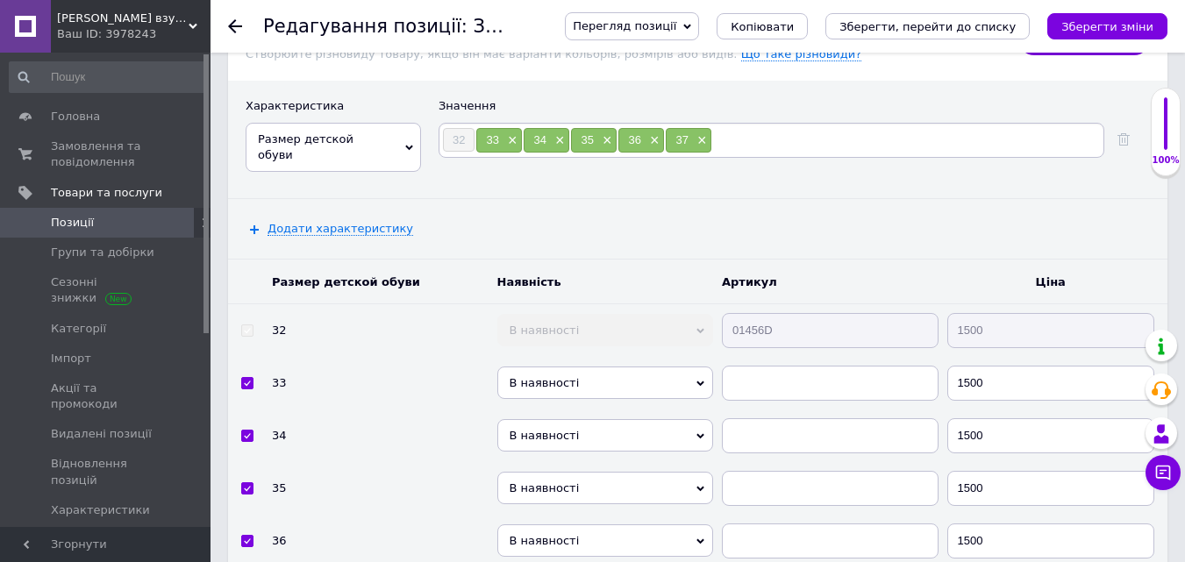
scroll to position [2531, 0]
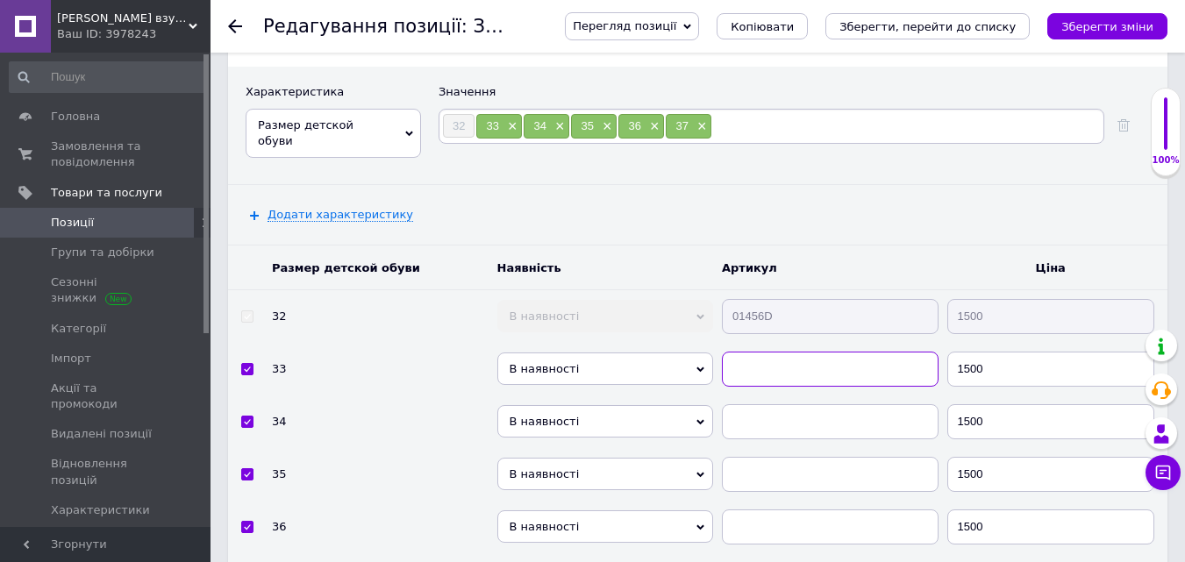
click at [756, 352] on input "text" at bounding box center [830, 369] width 217 height 35
click at [753, 404] on input "text" at bounding box center [830, 421] width 217 height 35
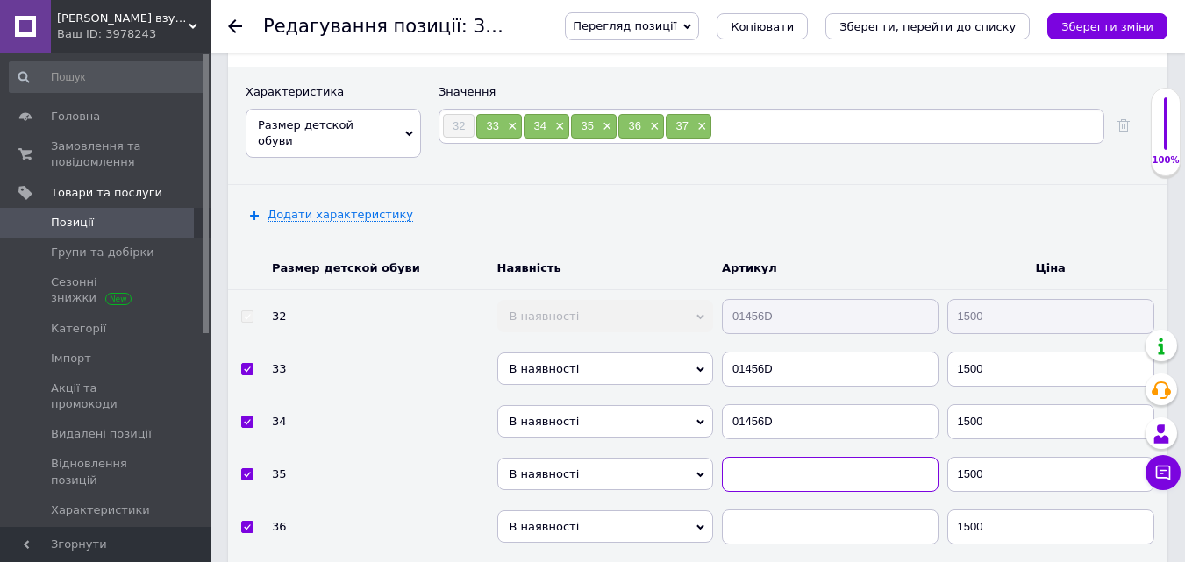
click at [754, 457] on input "text" at bounding box center [830, 474] width 217 height 35
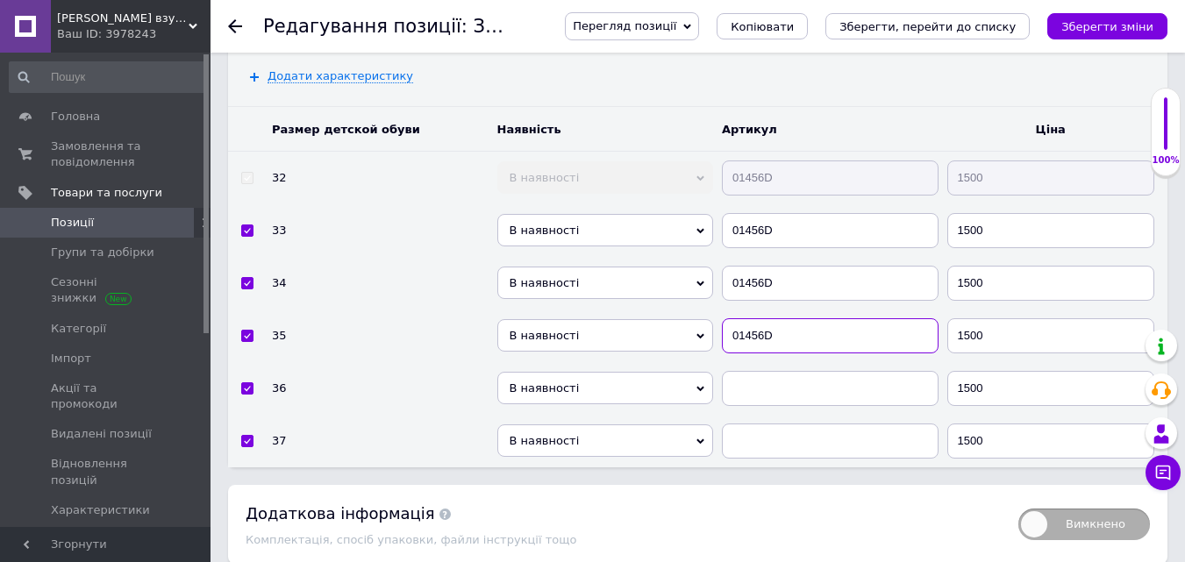
scroll to position [2707, 0]
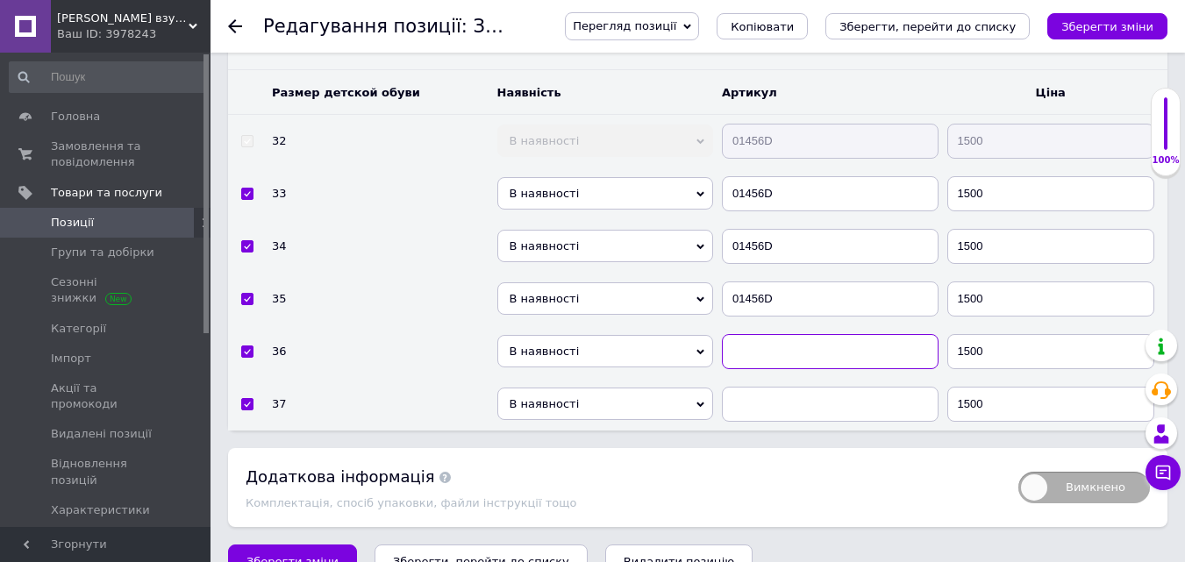
click at [771, 334] on input "text" at bounding box center [830, 351] width 217 height 35
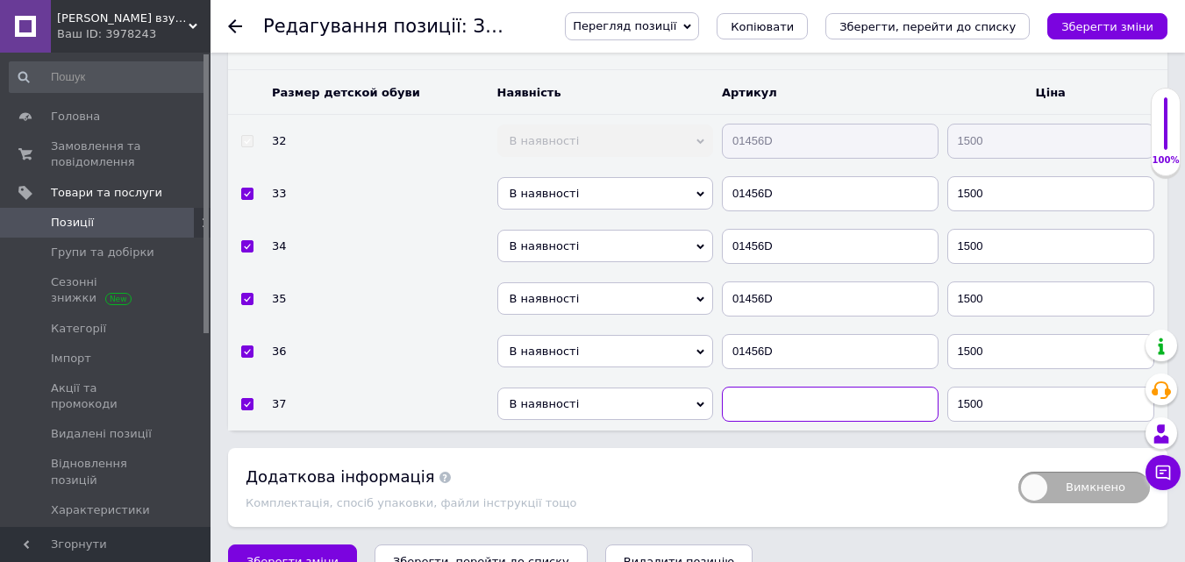
click at [764, 387] on input "text" at bounding box center [830, 404] width 217 height 35
click at [606, 389] on span "В наявності" at bounding box center [605, 404] width 217 height 32
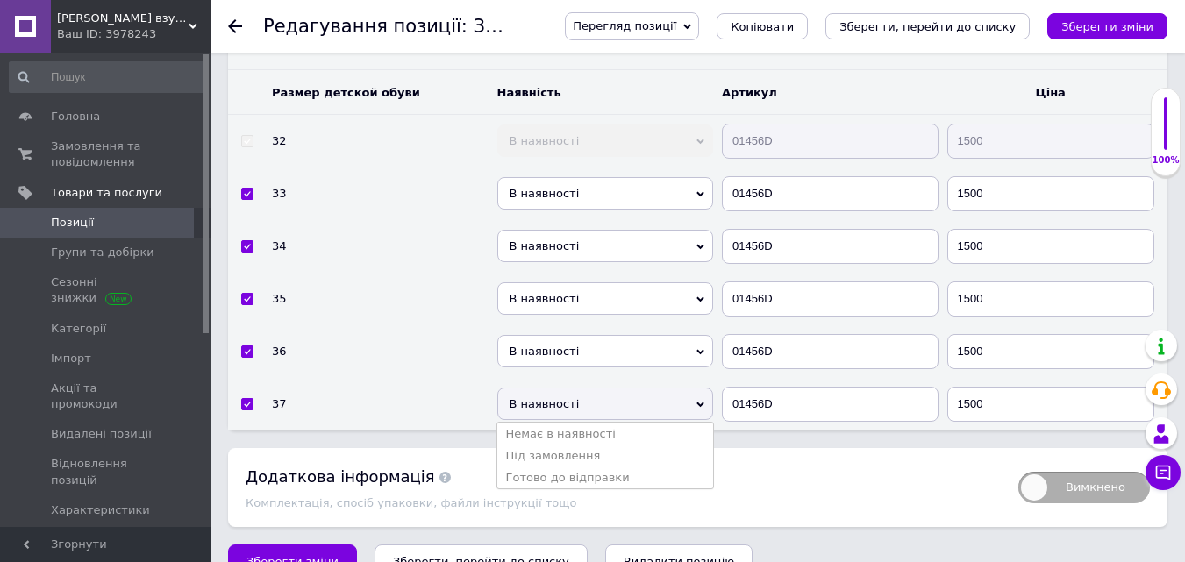
click at [583, 467] on li "Готово до відправки" at bounding box center [605, 478] width 217 height 22
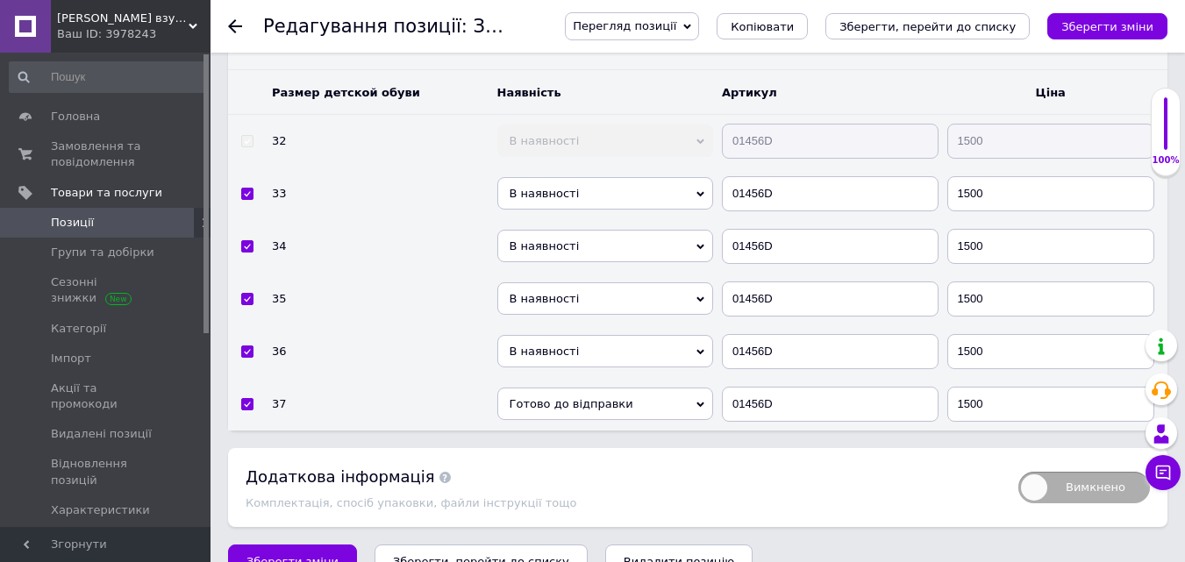
click at [578, 335] on span "В наявності" at bounding box center [605, 351] width 217 height 32
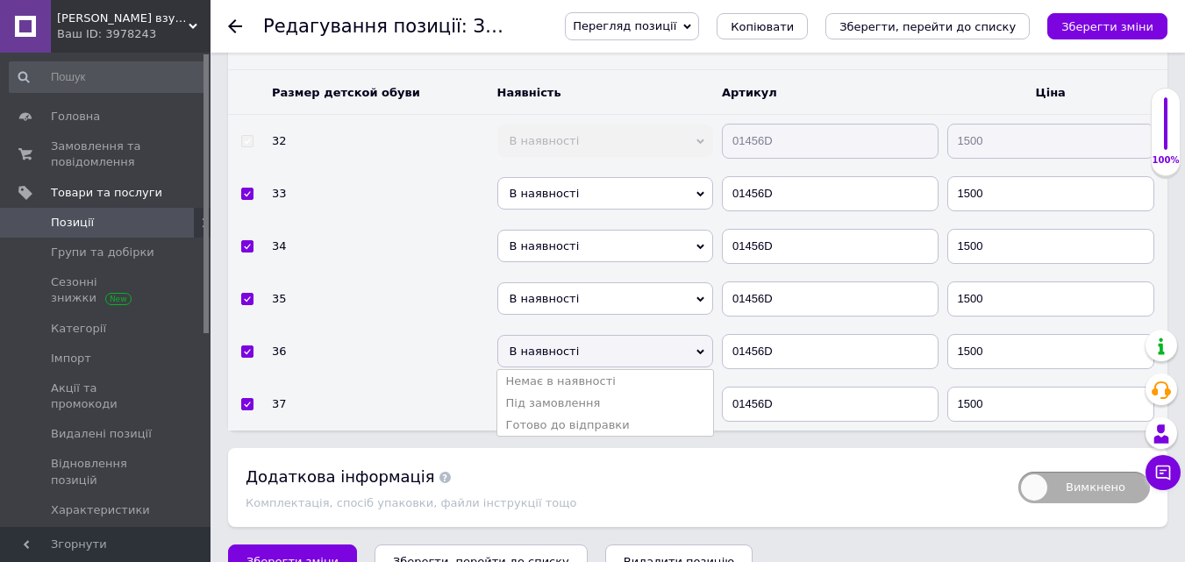
click at [562, 414] on li "Готово до відправки" at bounding box center [605, 425] width 217 height 22
click at [550, 282] on span "В наявності" at bounding box center [605, 298] width 217 height 32
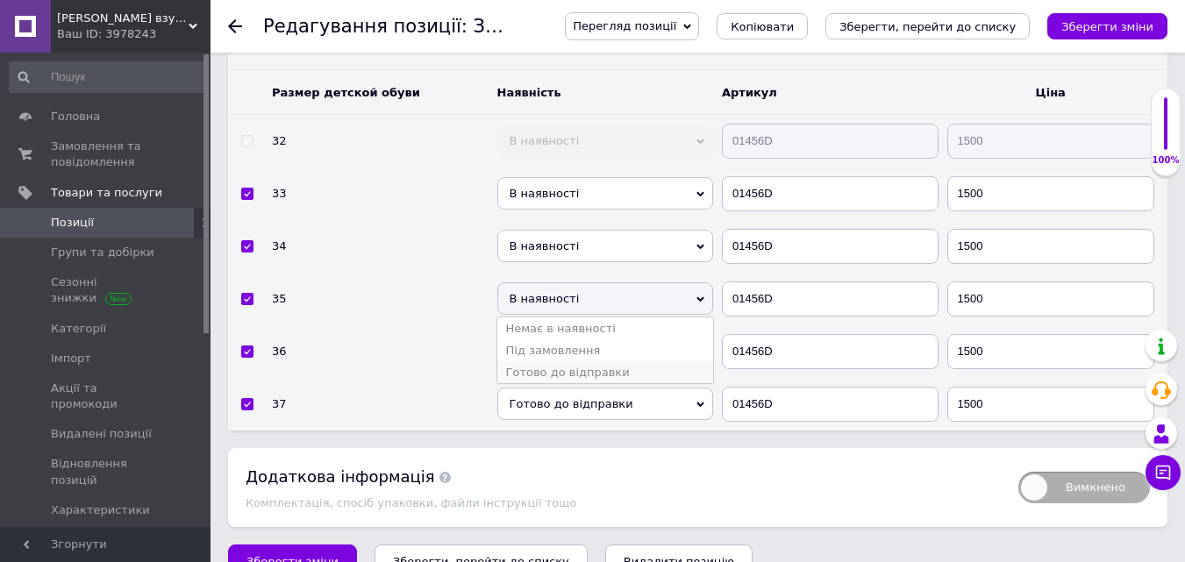
click at [544, 361] on li "Готово до відправки" at bounding box center [605, 372] width 217 height 22
click at [549, 230] on span "В наявності" at bounding box center [605, 246] width 217 height 32
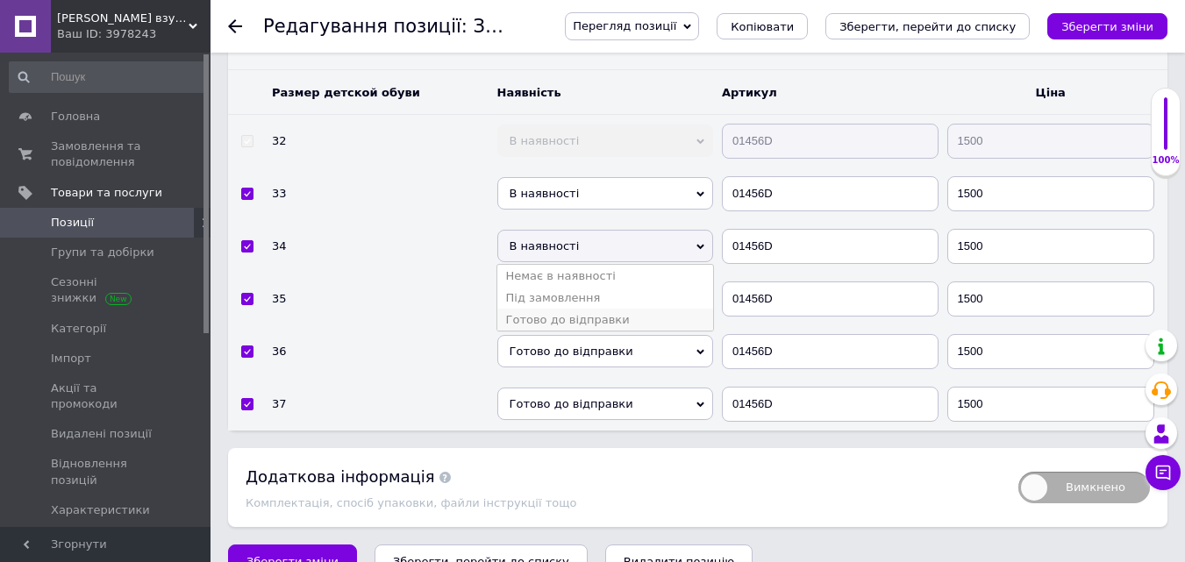
click at [545, 309] on li "Готово до відправки" at bounding box center [605, 320] width 217 height 22
click at [531, 177] on span "В наявності" at bounding box center [605, 193] width 217 height 32
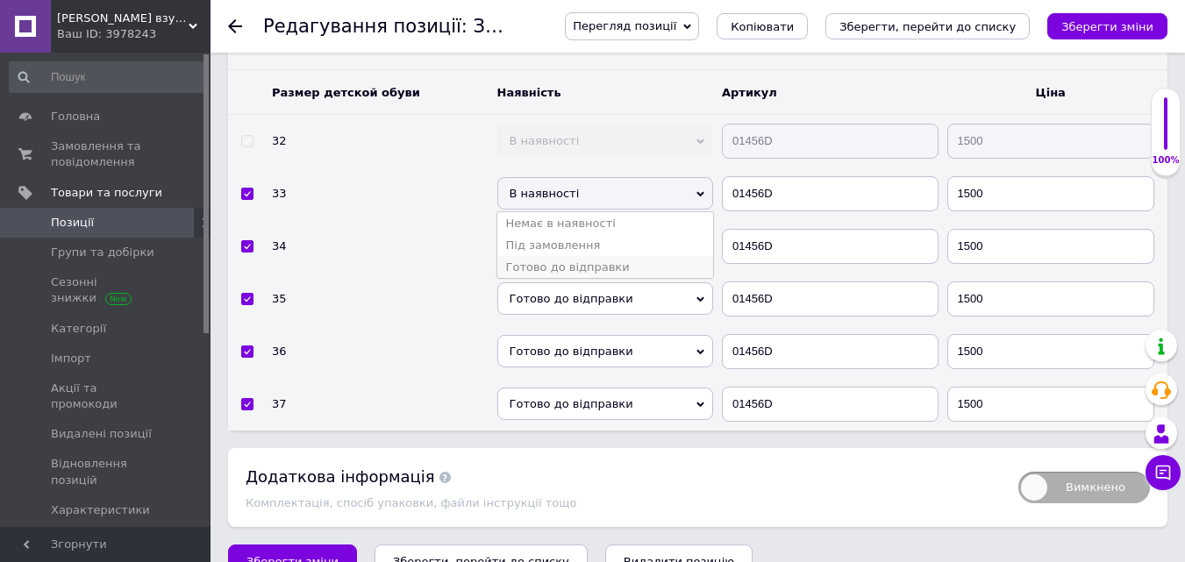
click at [548, 256] on li "Готово до відправки" at bounding box center [605, 267] width 217 height 22
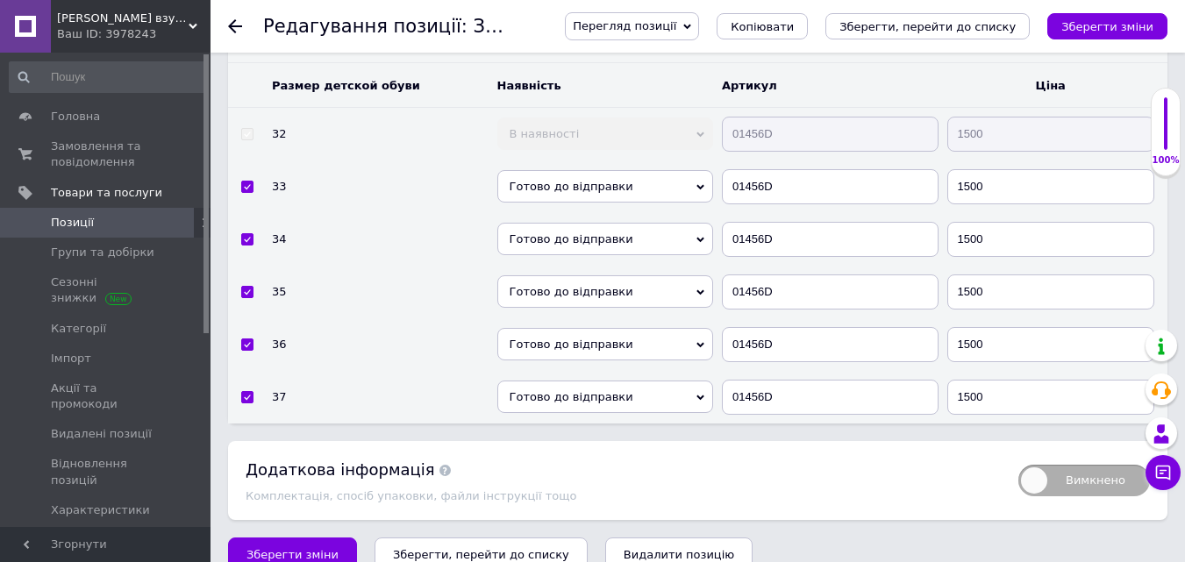
scroll to position [2717, 0]
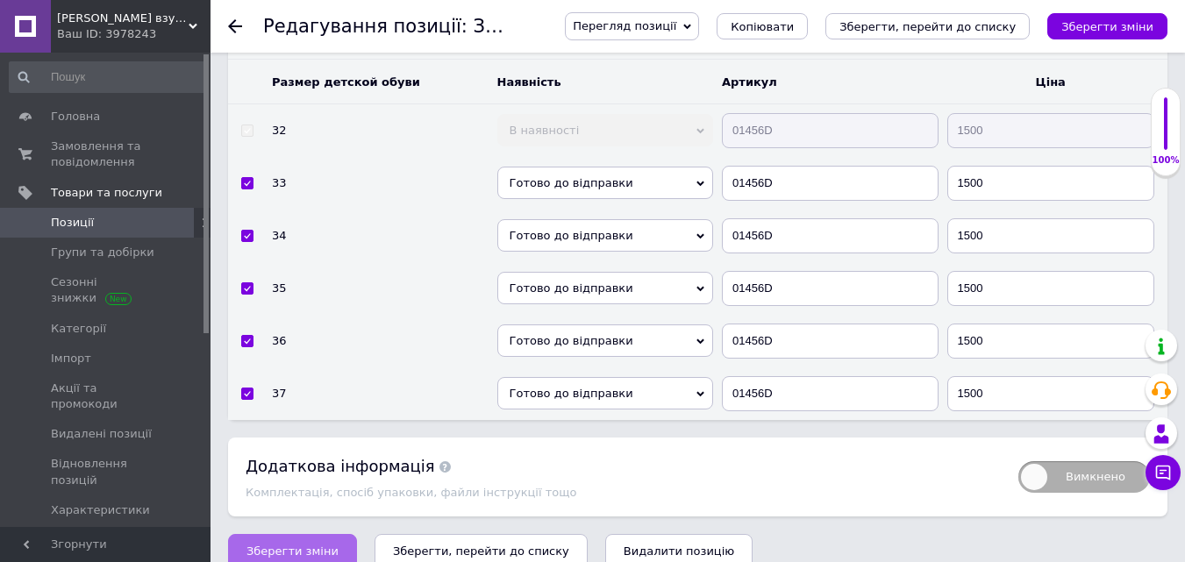
click at [284, 545] on span "Зберегти зміни" at bounding box center [292, 551] width 92 height 13
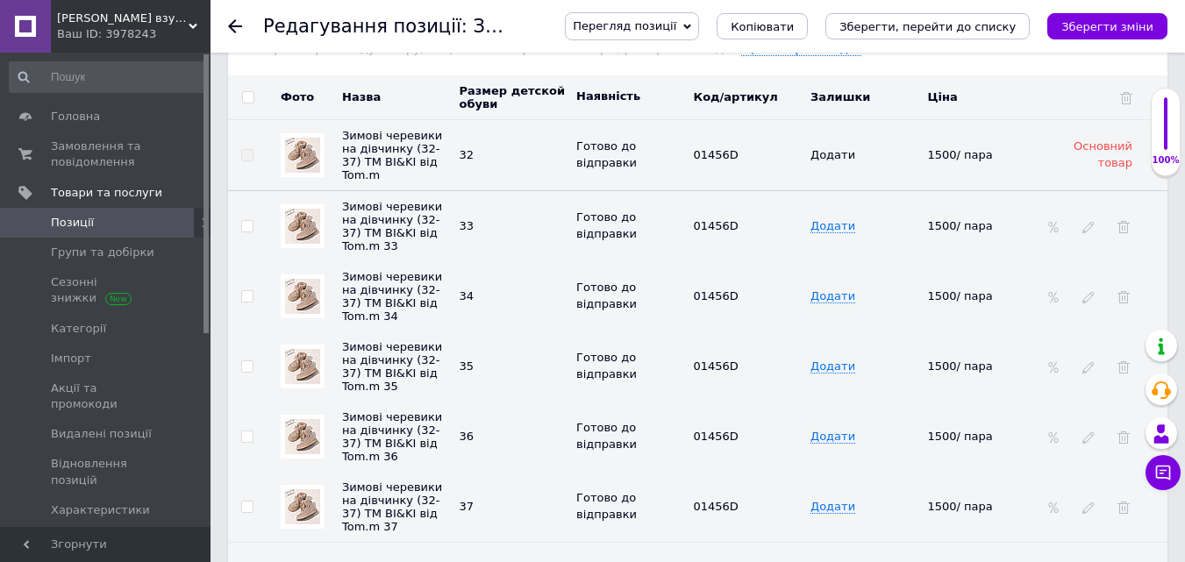
scroll to position [2454, 0]
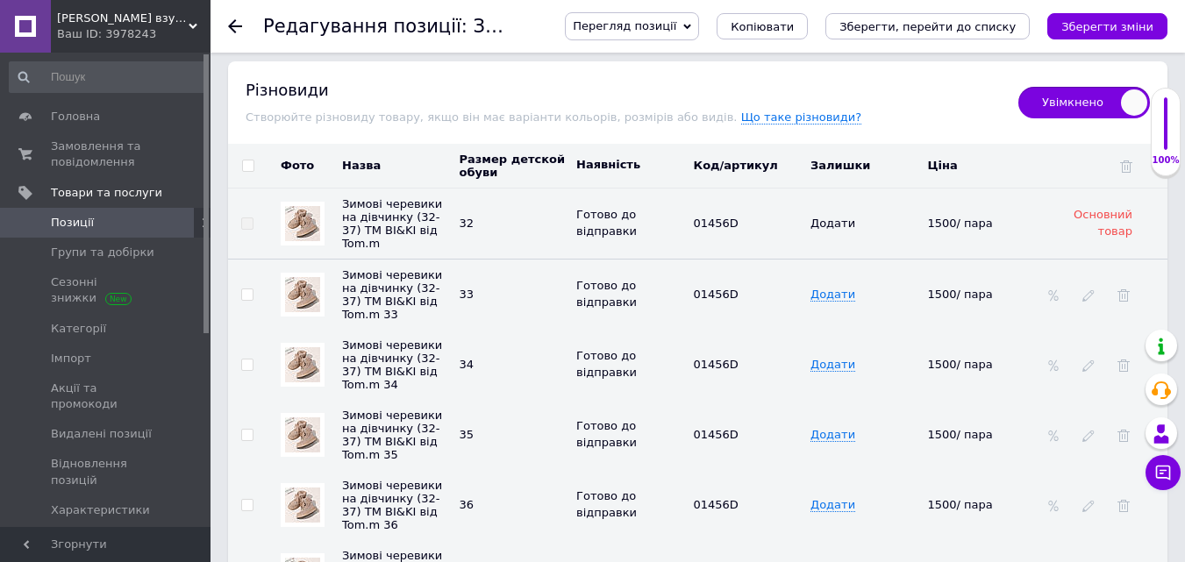
click at [310, 282] on img at bounding box center [302, 294] width 35 height 35
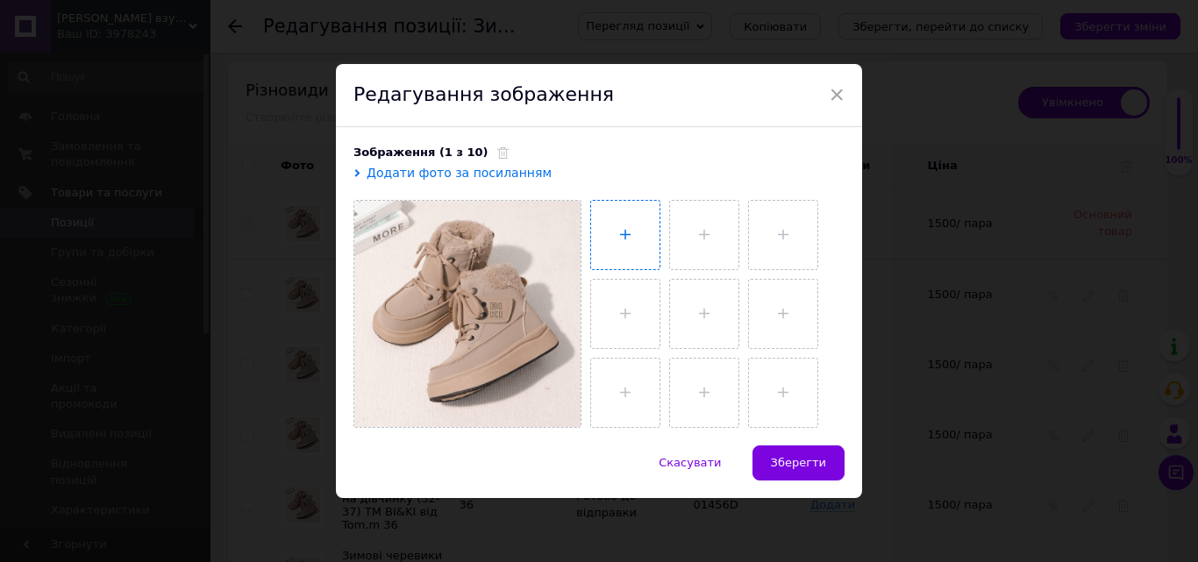
click at [613, 239] on input "file" at bounding box center [625, 235] width 68 height 68
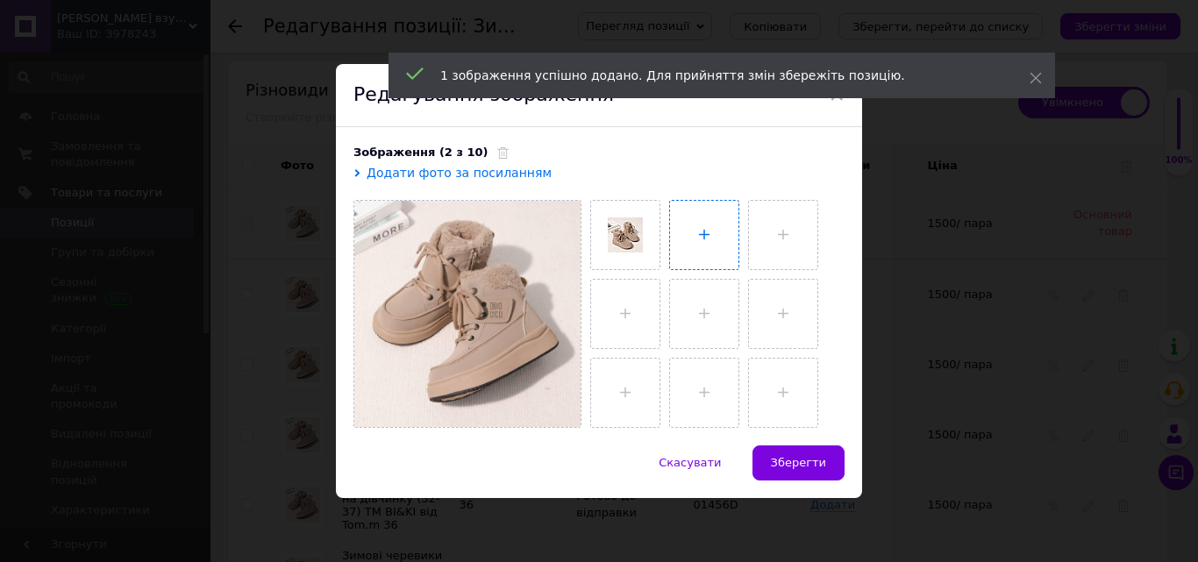
click at [692, 243] on input "file" at bounding box center [704, 235] width 68 height 68
click at [787, 224] on input "file" at bounding box center [783, 235] width 68 height 68
click at [618, 303] on input "file" at bounding box center [625, 314] width 68 height 68
click at [702, 302] on input "file" at bounding box center [704, 314] width 68 height 68
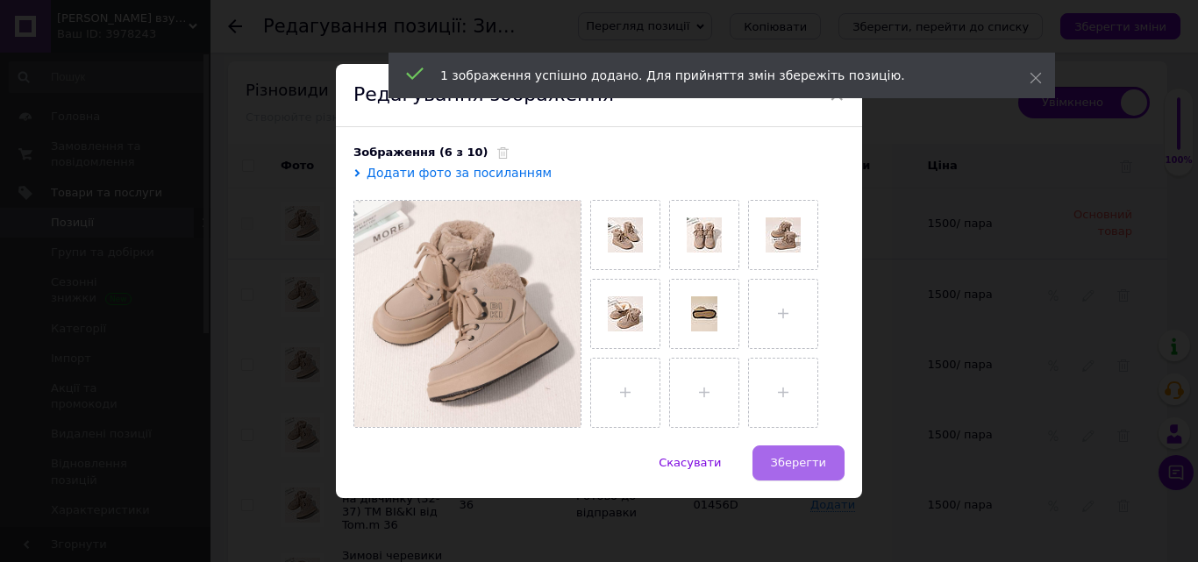
click at [806, 465] on span "Зберегти" at bounding box center [798, 462] width 55 height 13
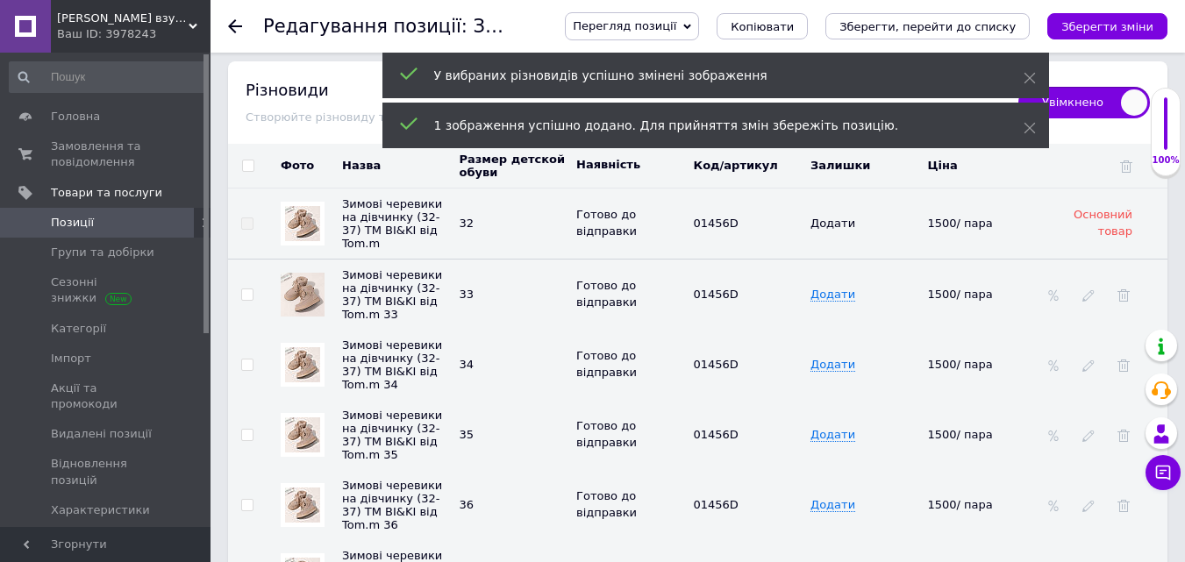
click at [308, 350] on img at bounding box center [302, 364] width 35 height 35
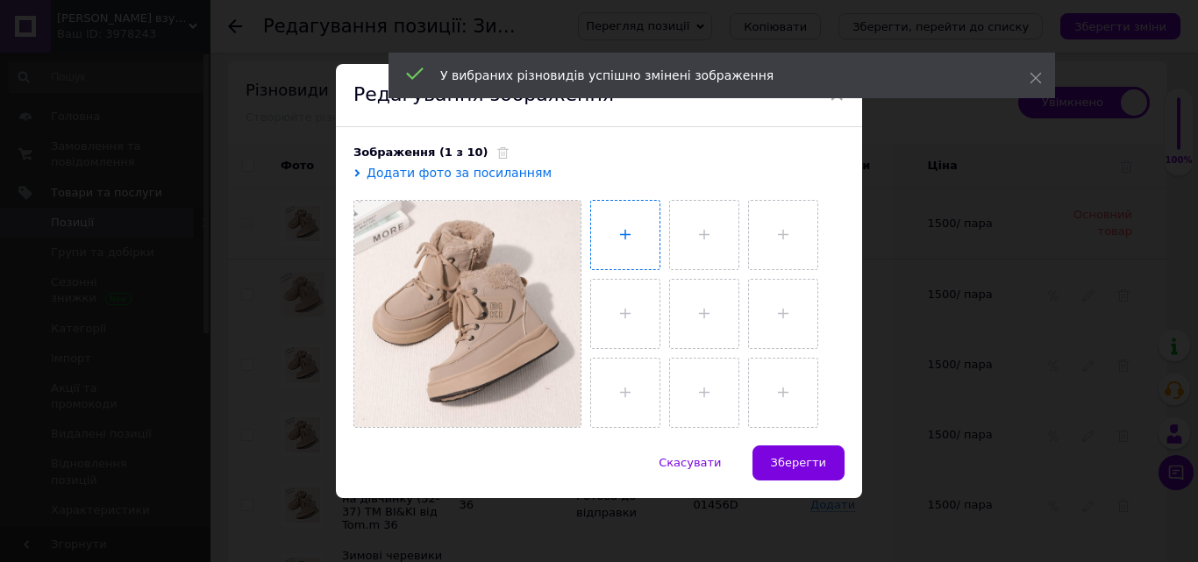
click at [635, 236] on input "file" at bounding box center [625, 235] width 68 height 68
click at [705, 246] on input "file" at bounding box center [704, 235] width 68 height 68
click at [765, 240] on input "file" at bounding box center [783, 235] width 68 height 68
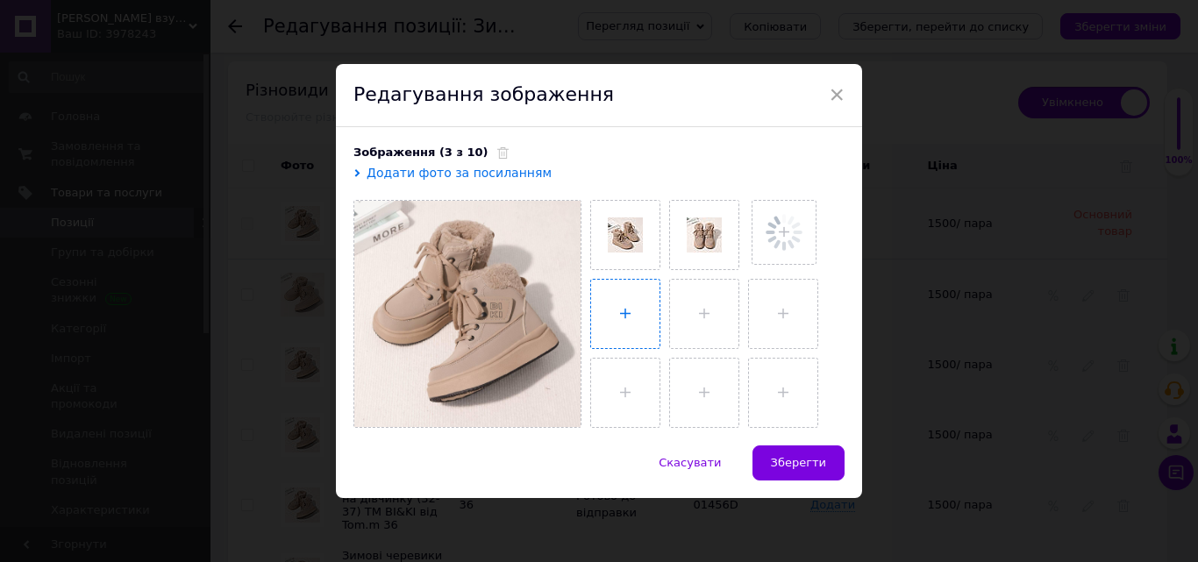
click at [621, 308] on input "file" at bounding box center [625, 314] width 68 height 68
click at [689, 301] on input "file" at bounding box center [702, 314] width 68 height 68
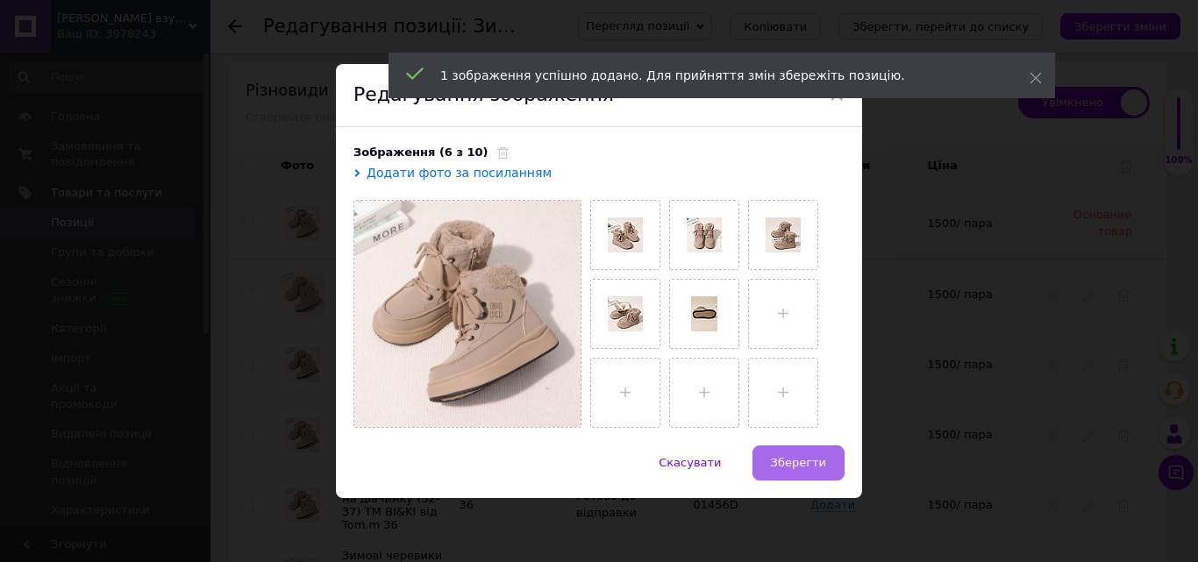
click at [812, 463] on span "Зберегти" at bounding box center [798, 462] width 55 height 13
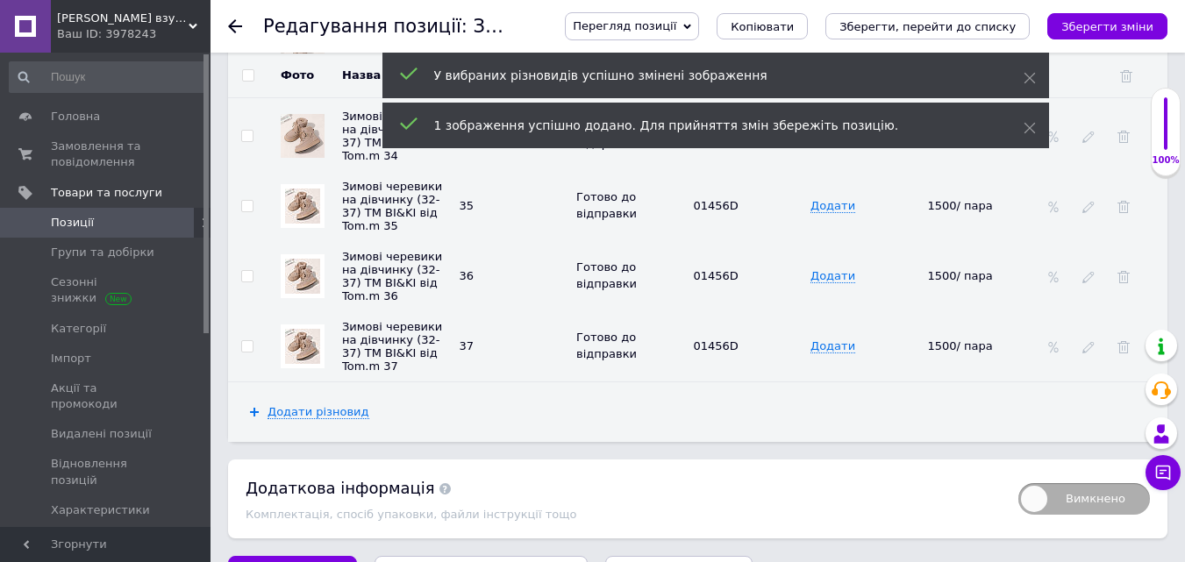
scroll to position [2717, 0]
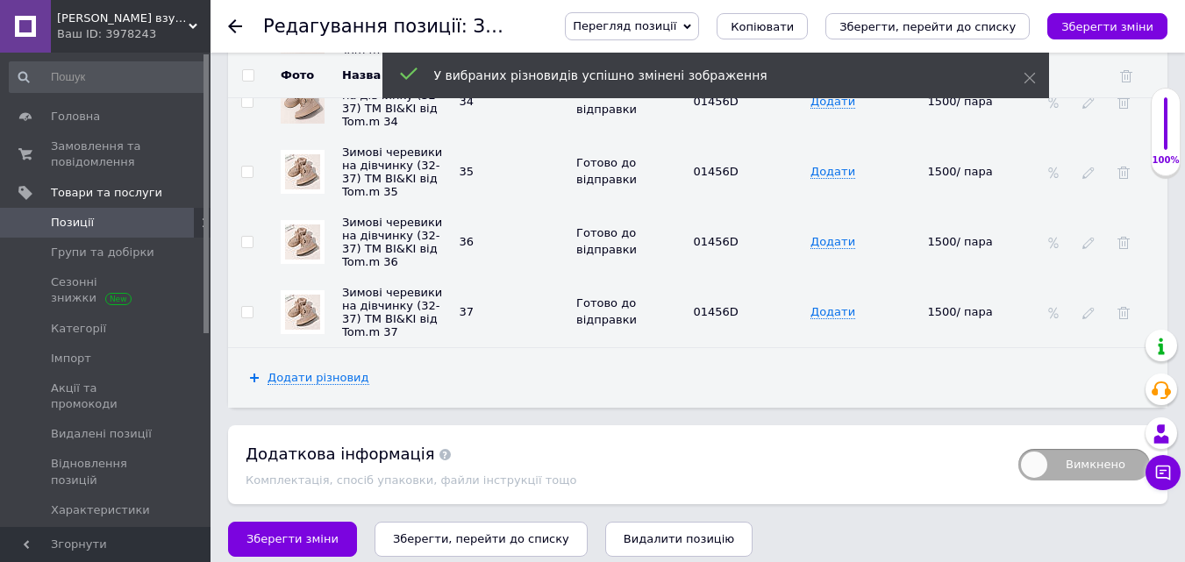
click at [288, 157] on img at bounding box center [302, 171] width 35 height 35
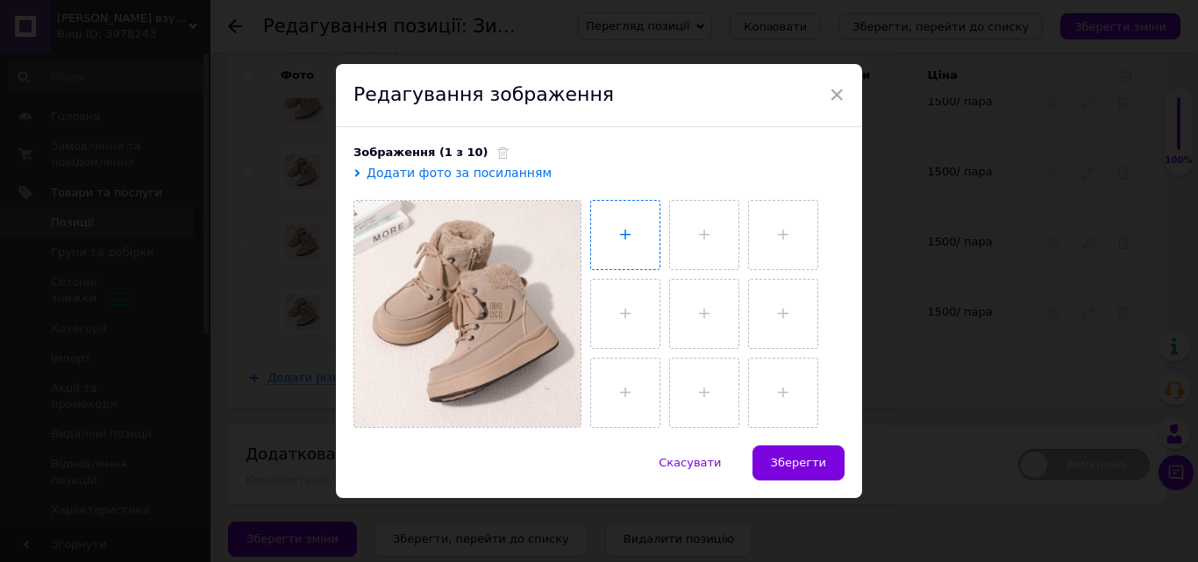
drag, startPoint x: 622, startPoint y: 234, endPoint x: 629, endPoint y: 224, distance: 12.7
click at [625, 232] on input "file" at bounding box center [625, 235] width 68 height 68
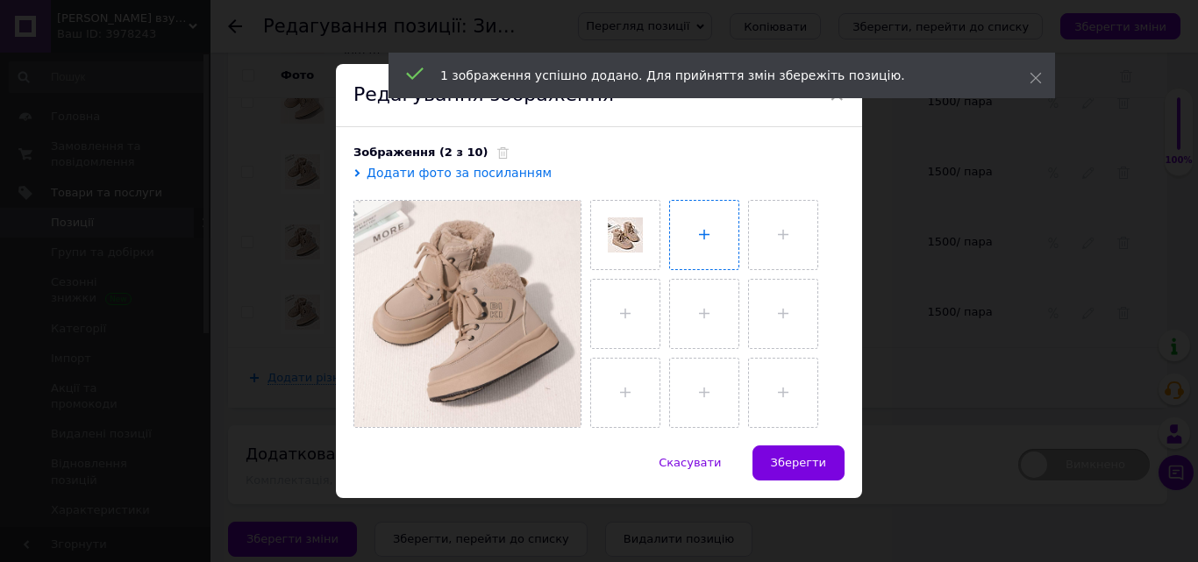
click at [683, 235] on input "file" at bounding box center [704, 235] width 68 height 68
click at [788, 224] on input "file" at bounding box center [783, 235] width 68 height 68
click at [618, 308] on input "file" at bounding box center [625, 314] width 68 height 68
drag, startPoint x: 703, startPoint y: 308, endPoint x: 689, endPoint y: 311, distance: 15.3
click at [703, 309] on input "file" at bounding box center [704, 314] width 68 height 68
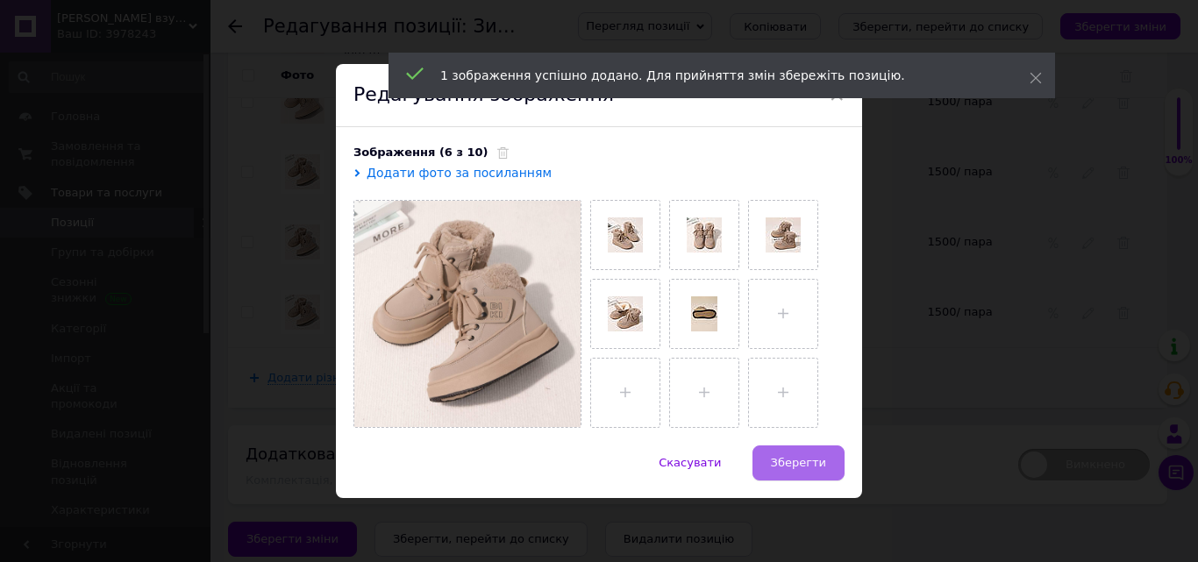
click at [797, 457] on span "Зберегти" at bounding box center [798, 462] width 55 height 13
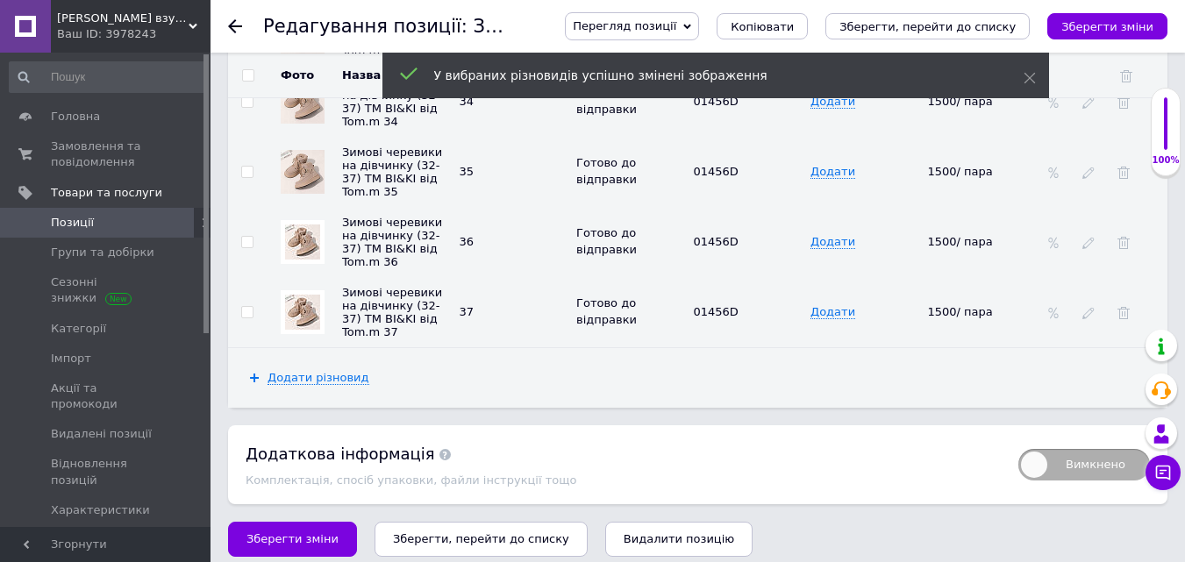
click at [293, 235] on img at bounding box center [302, 242] width 35 height 35
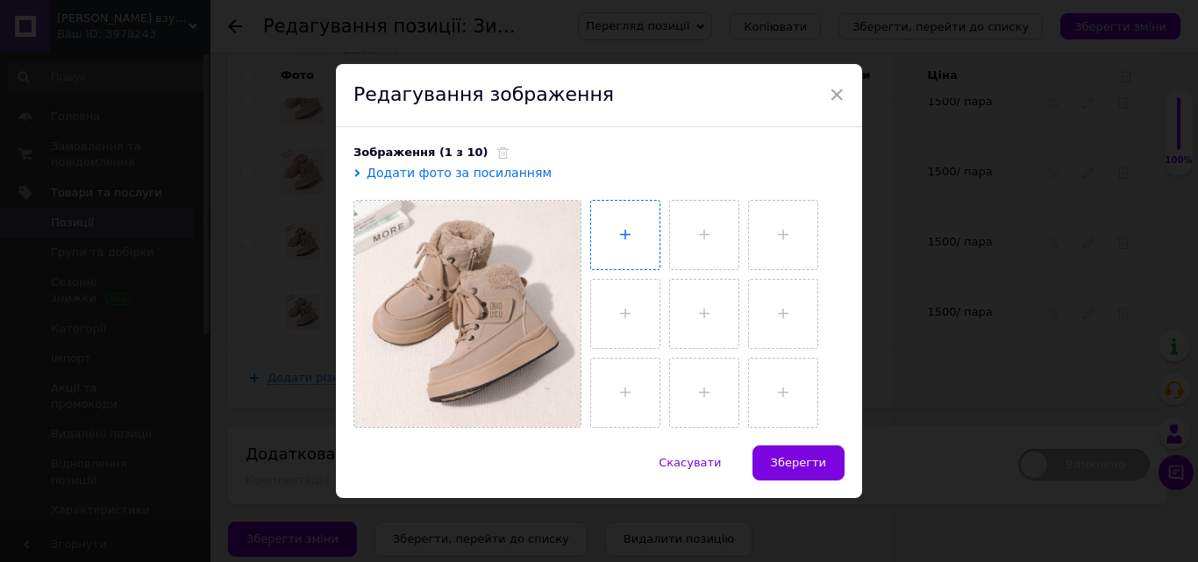
click at [622, 232] on input "file" at bounding box center [625, 235] width 68 height 68
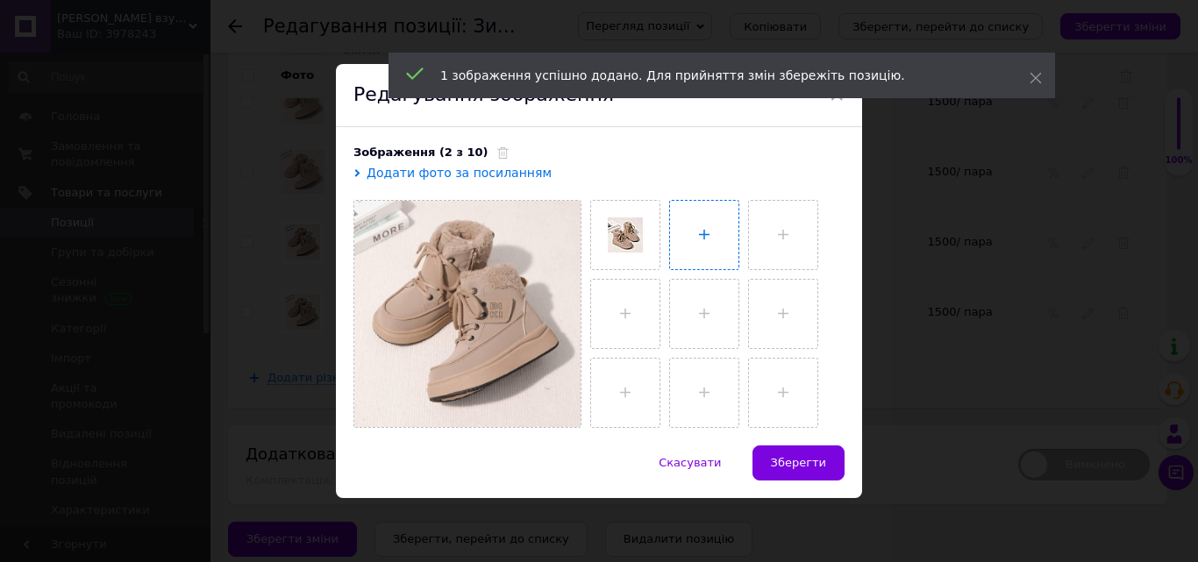
click at [705, 224] on input "file" at bounding box center [704, 235] width 68 height 68
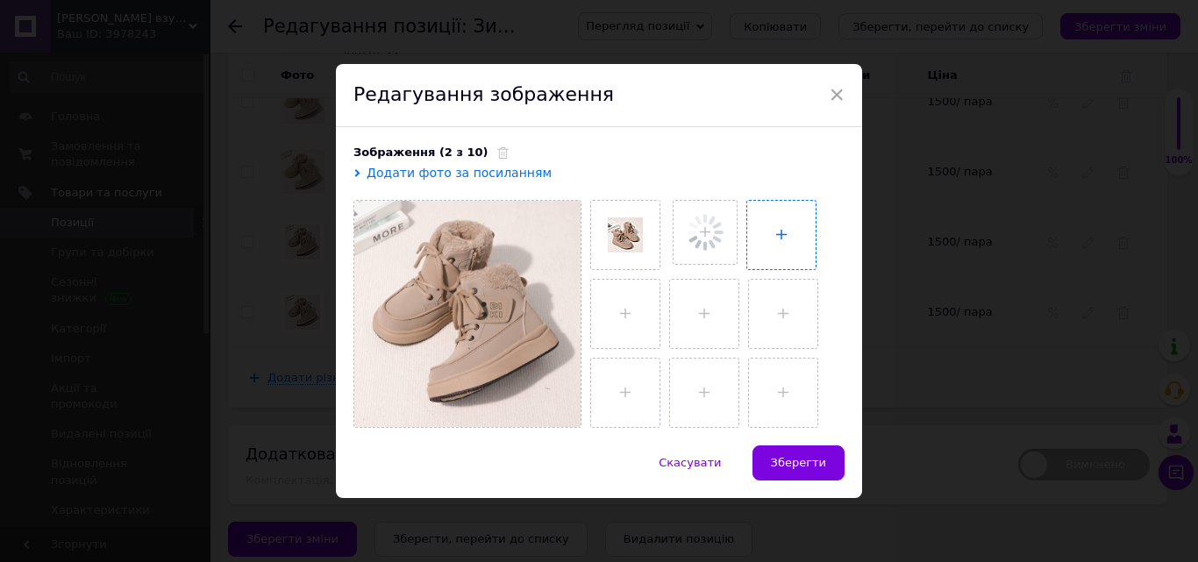
click at [778, 231] on input "file" at bounding box center [781, 235] width 68 height 68
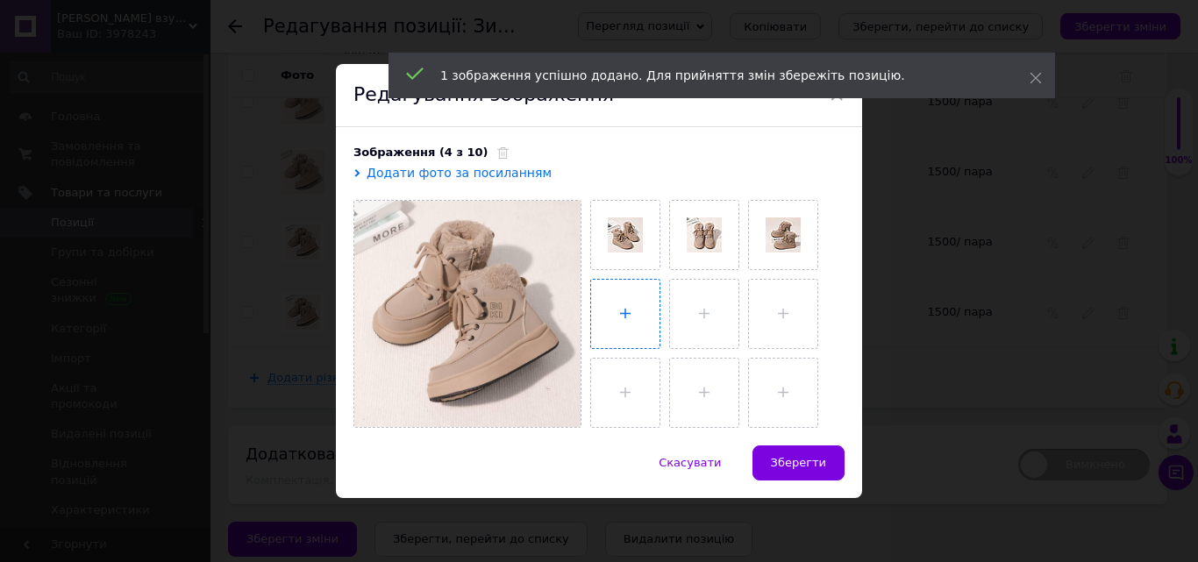
click at [631, 309] on input "file" at bounding box center [625, 314] width 68 height 68
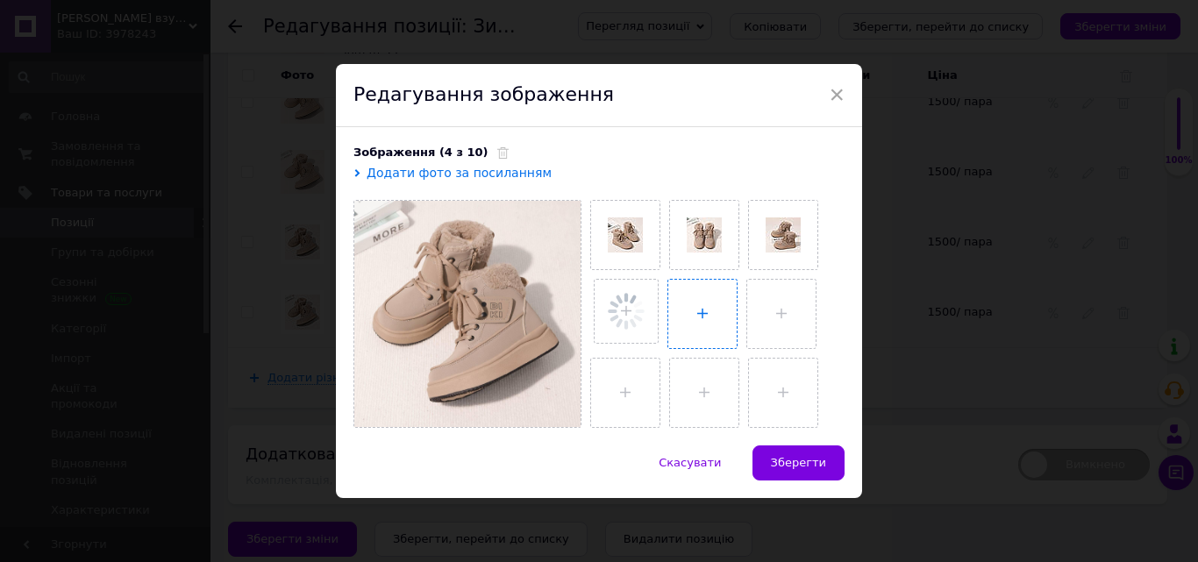
click at [681, 304] on input "file" at bounding box center [702, 314] width 68 height 68
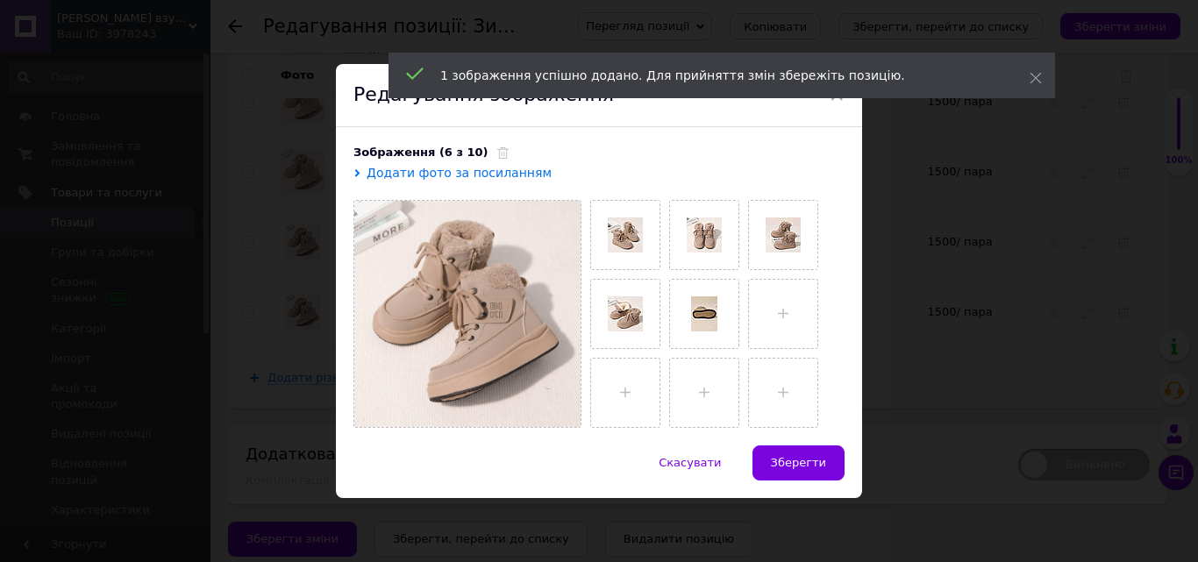
drag, startPoint x: 825, startPoint y: 460, endPoint x: 837, endPoint y: 454, distance: 13.4
click at [825, 459] on button "Зберегти" at bounding box center [799, 463] width 92 height 35
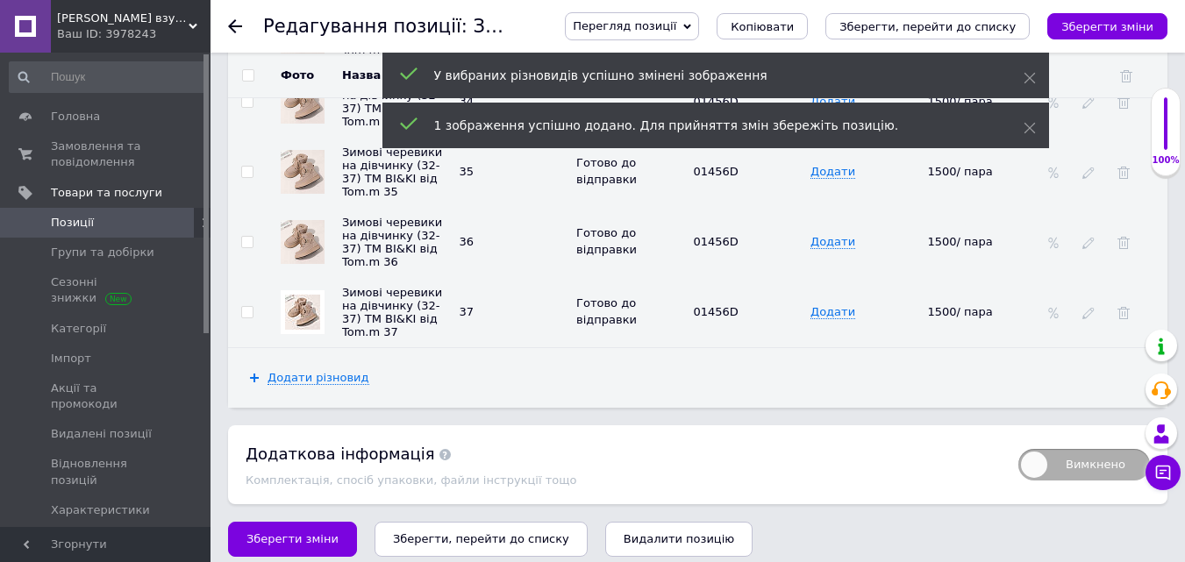
click at [294, 306] on img at bounding box center [302, 312] width 35 height 35
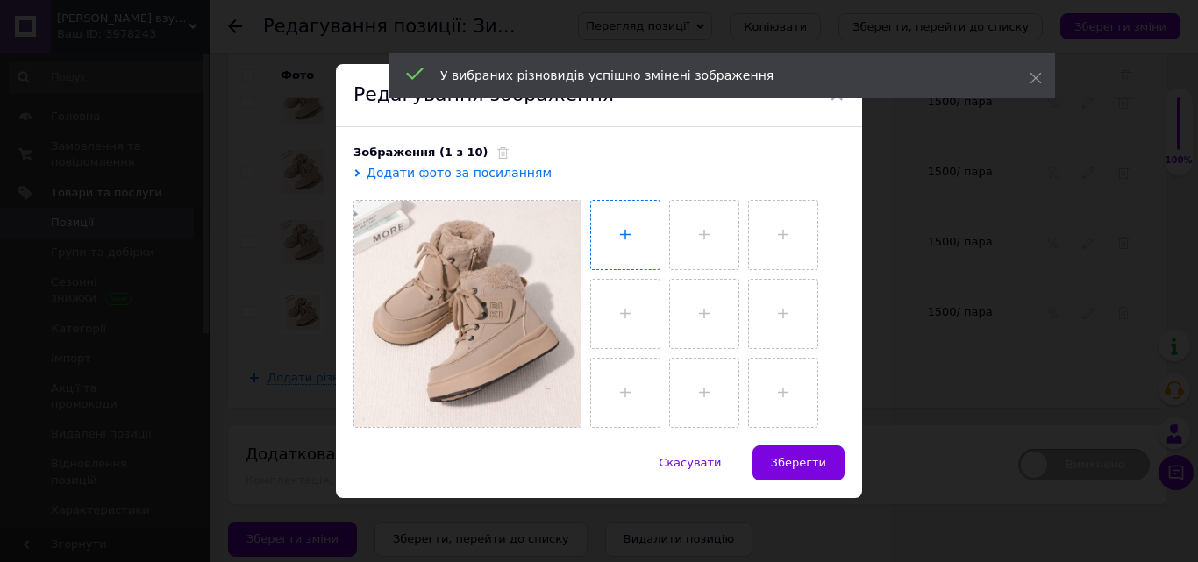
click at [635, 219] on input "file" at bounding box center [625, 235] width 68 height 68
click at [683, 236] on input "file" at bounding box center [704, 235] width 68 height 68
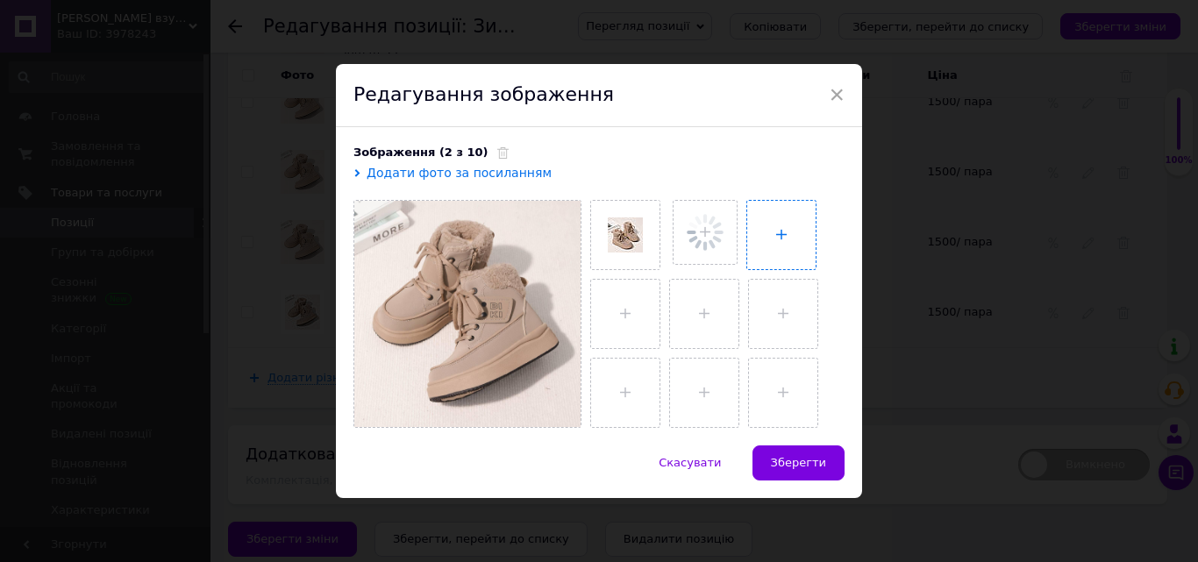
click at [768, 229] on input "file" at bounding box center [781, 235] width 68 height 68
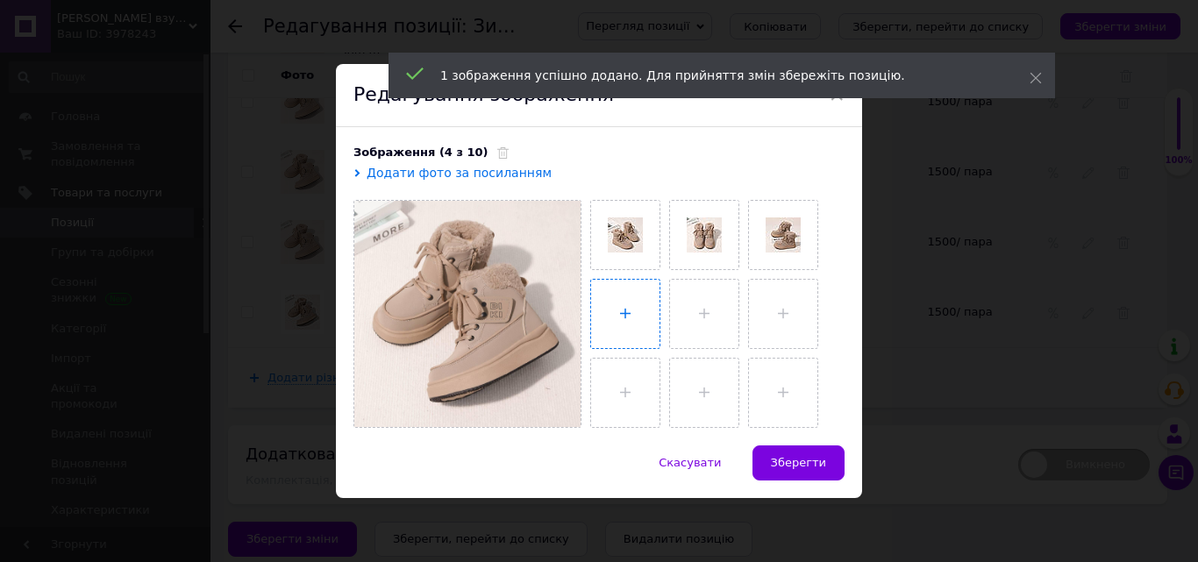
click at [604, 318] on input "file" at bounding box center [625, 314] width 68 height 68
click at [707, 318] on input "file" at bounding box center [704, 314] width 68 height 68
click at [796, 462] on span "Зберегти" at bounding box center [798, 462] width 55 height 13
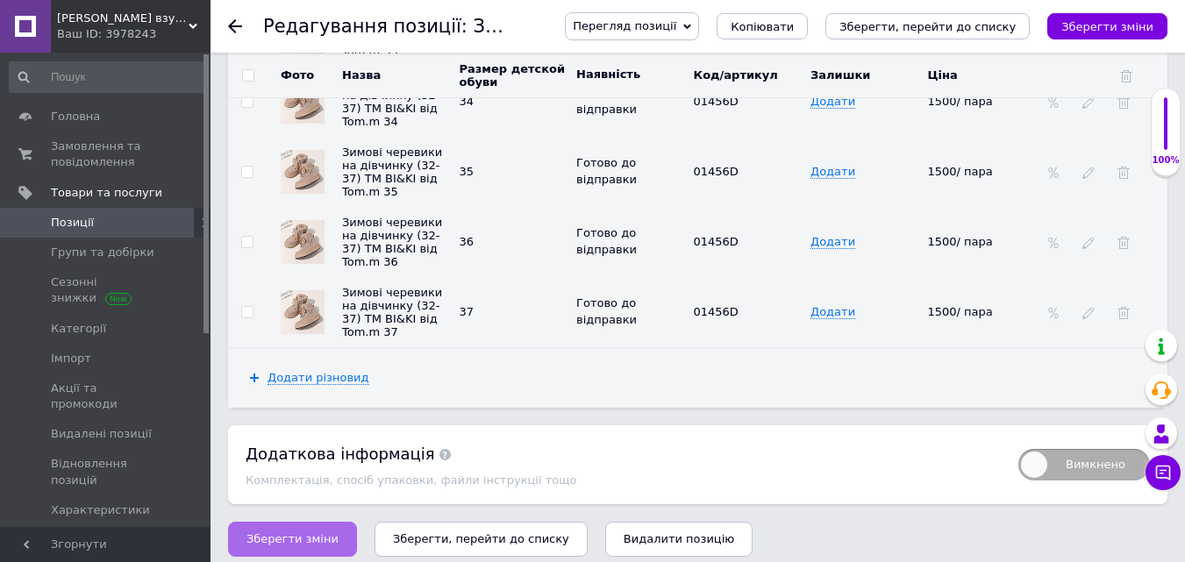
click at [272, 537] on span "Зберегти зміни" at bounding box center [292, 538] width 92 height 13
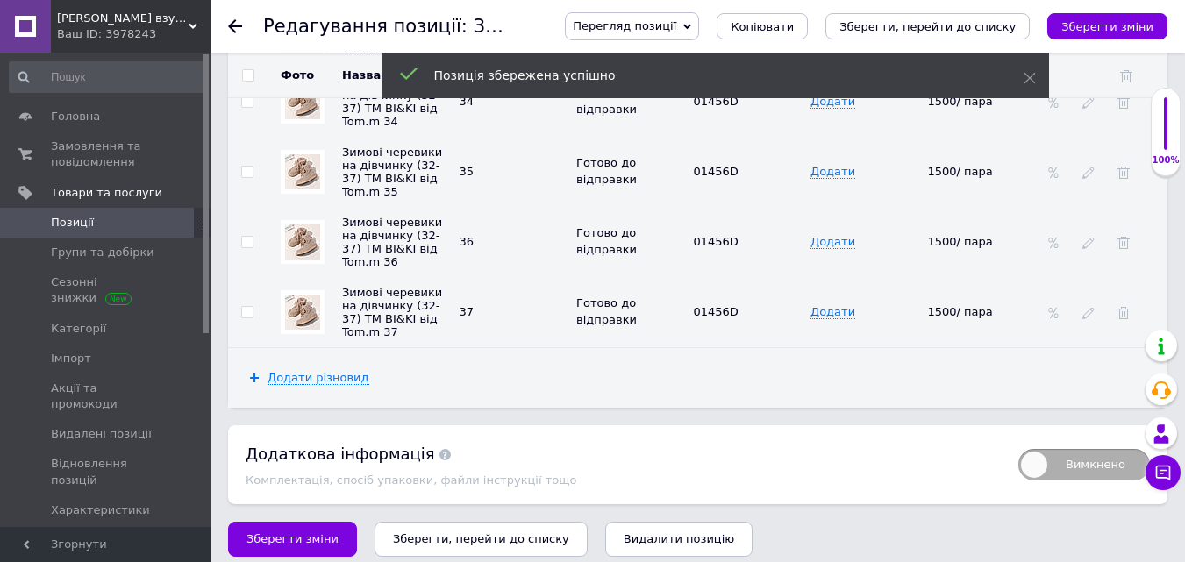
click at [490, 533] on icon "Зберегти, перейти до списку" at bounding box center [481, 538] width 176 height 13
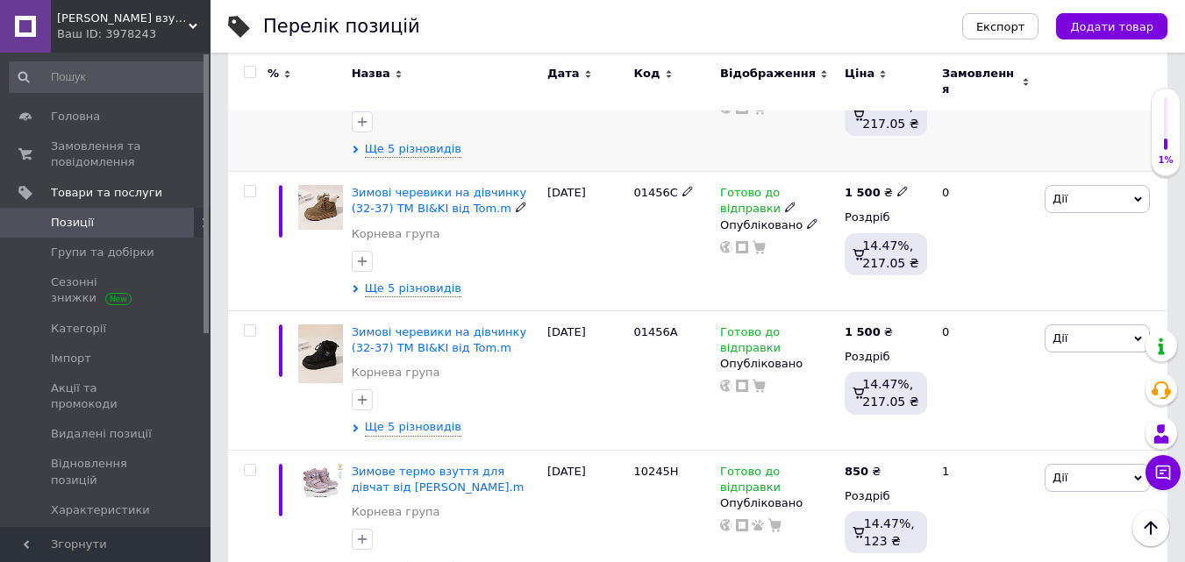
scroll to position [439, 0]
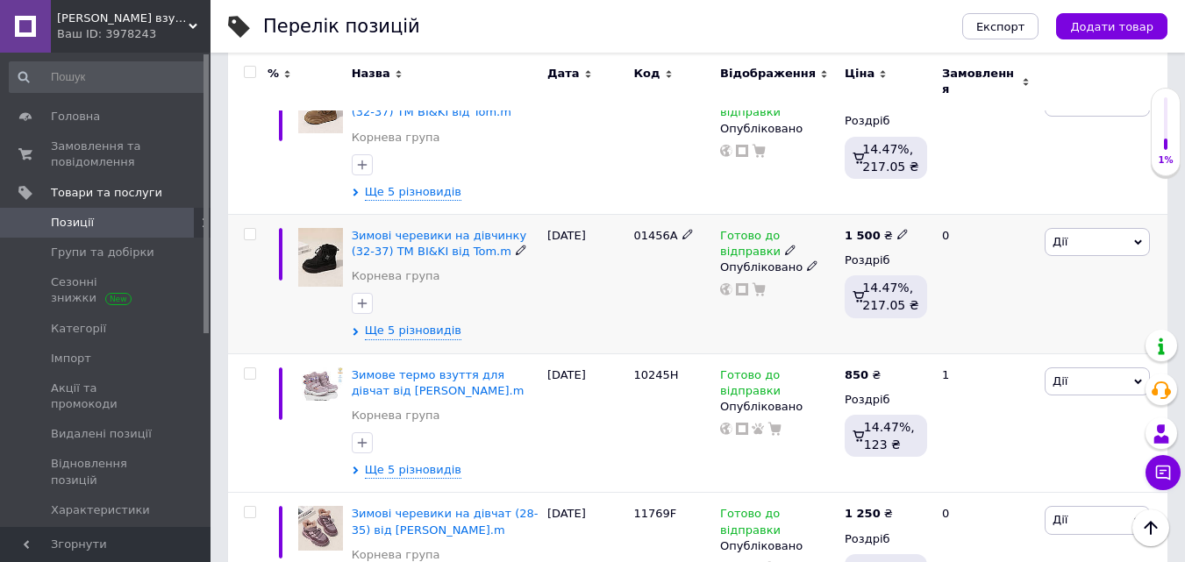
click at [332, 242] on img at bounding box center [320, 258] width 45 height 60
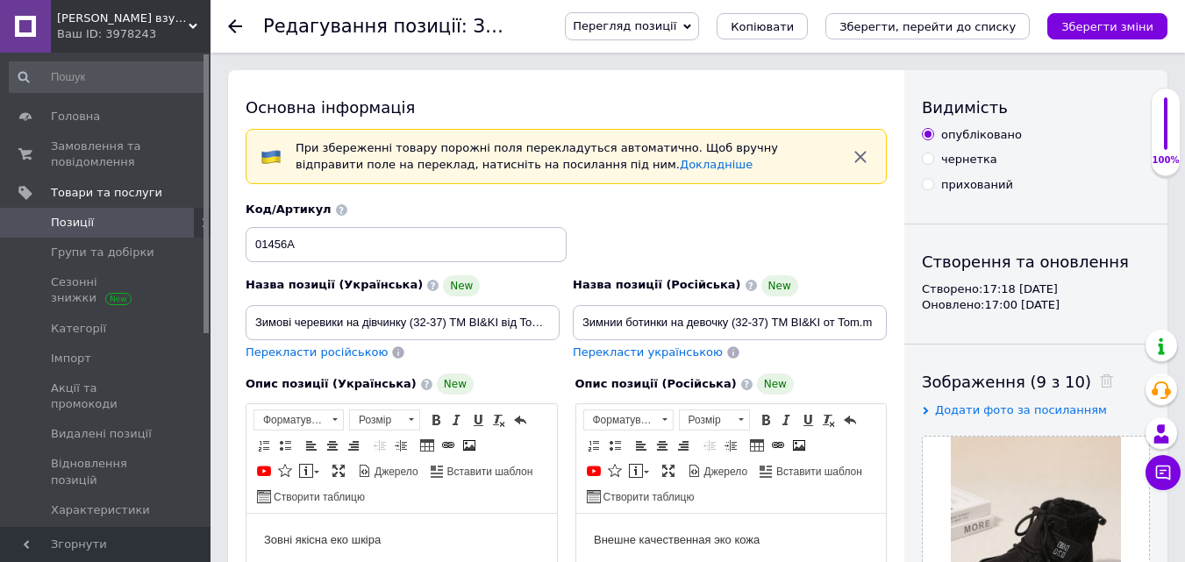
click at [668, 22] on span "Перегляд позиції" at bounding box center [625, 25] width 104 height 13
click at [679, 56] on li "Зберегти та переглянути на сайті" at bounding box center [703, 59] width 275 height 25
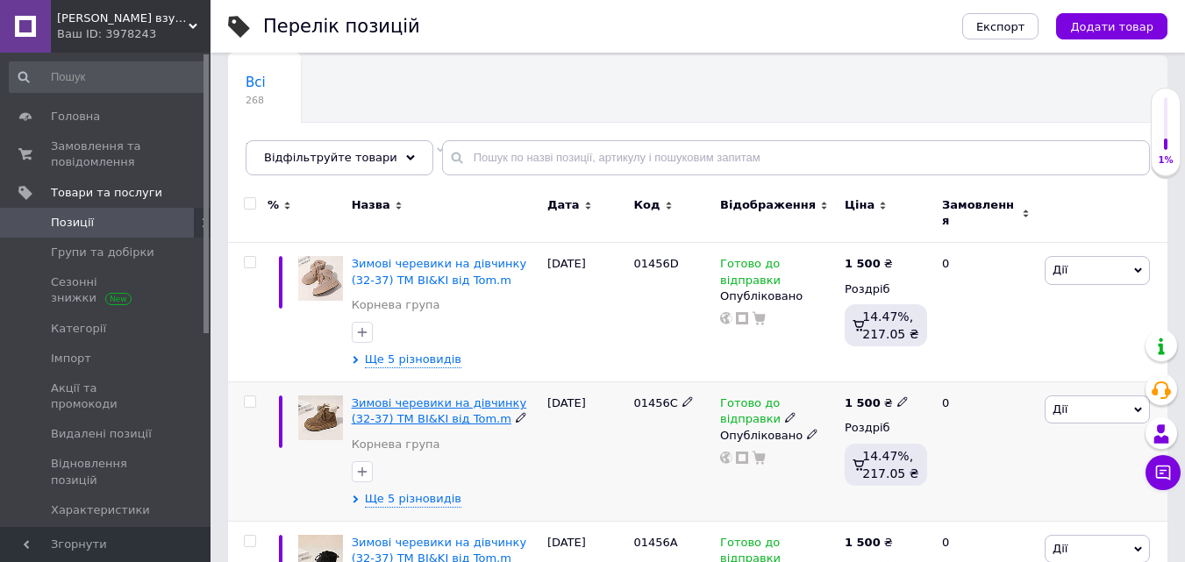
scroll to position [175, 0]
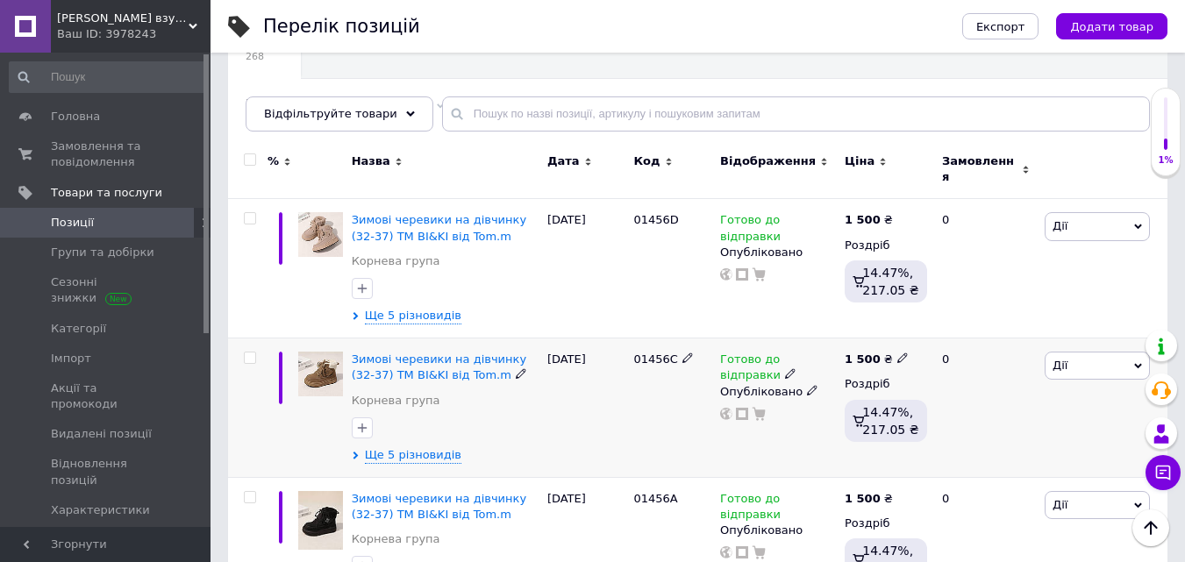
click at [321, 361] on img at bounding box center [320, 374] width 45 height 45
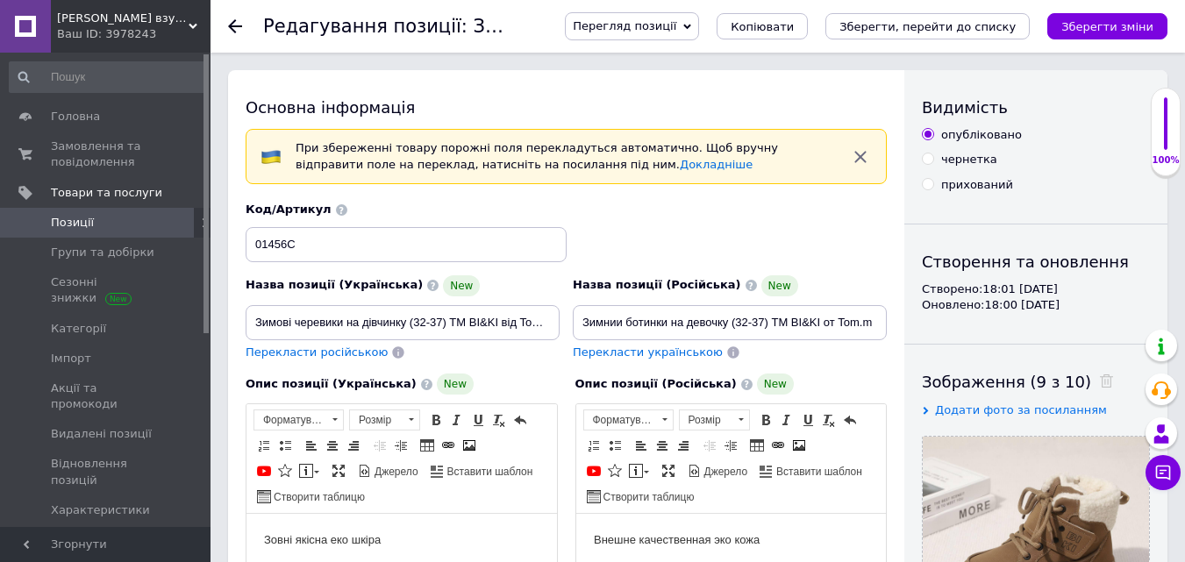
click at [674, 25] on span "Перегляд позиції" at bounding box center [625, 25] width 104 height 13
click at [663, 54] on li "Зберегти та переглянути на сайті" at bounding box center [703, 59] width 275 height 25
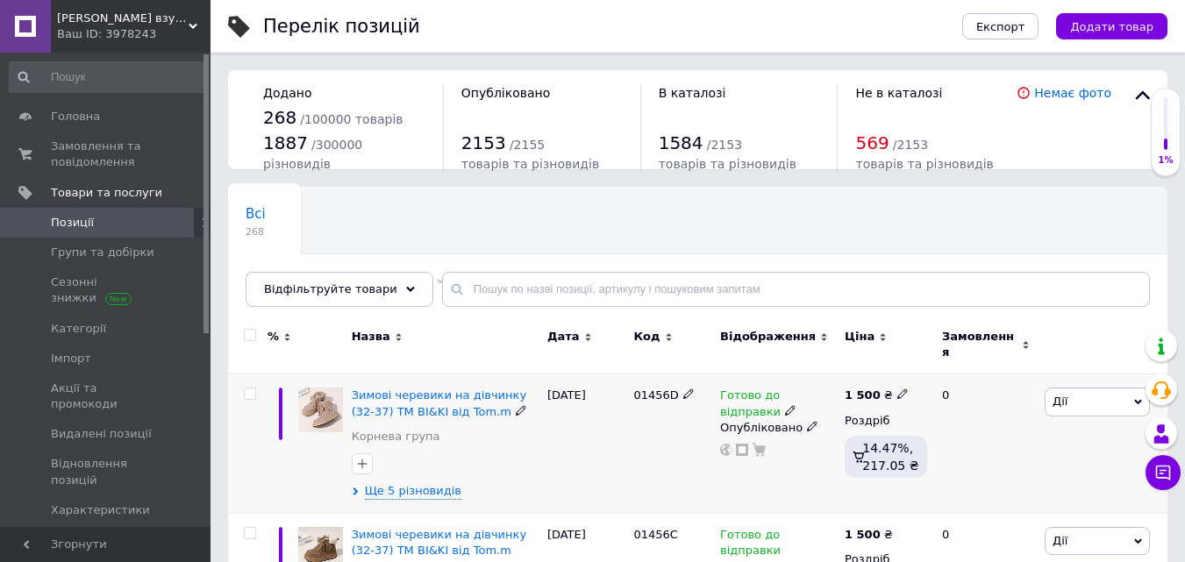
click at [314, 388] on img at bounding box center [320, 410] width 45 height 45
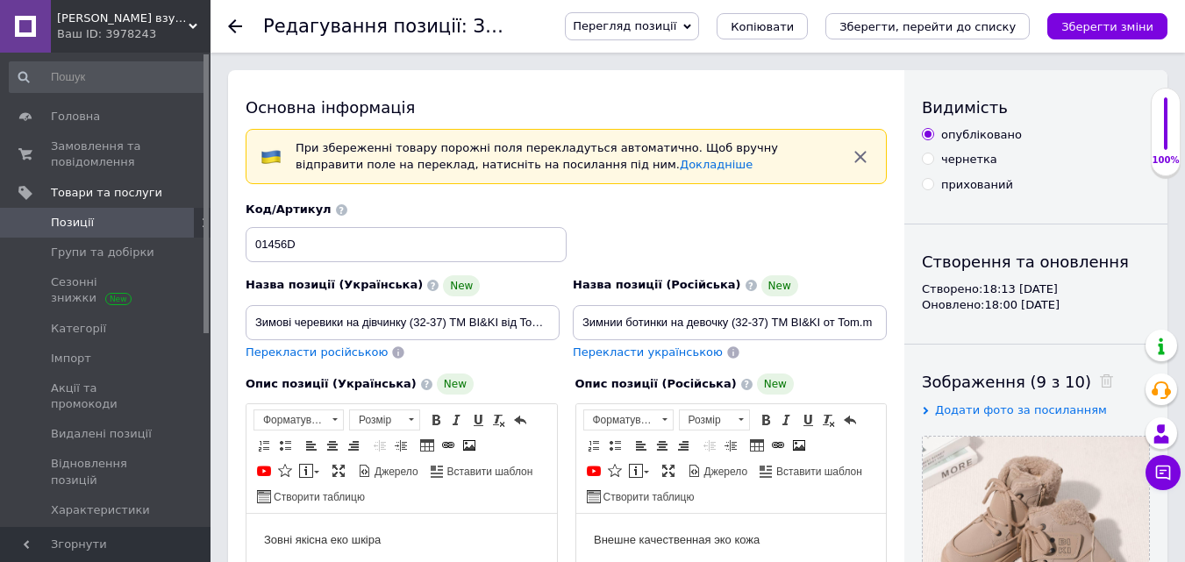
click at [676, 24] on span "Перегляд позиції" at bounding box center [625, 25] width 104 height 13
click at [689, 52] on li "Зберегти та переглянути на сайті" at bounding box center [703, 59] width 275 height 25
click at [82, 223] on span "Позиції" at bounding box center [72, 223] width 43 height 16
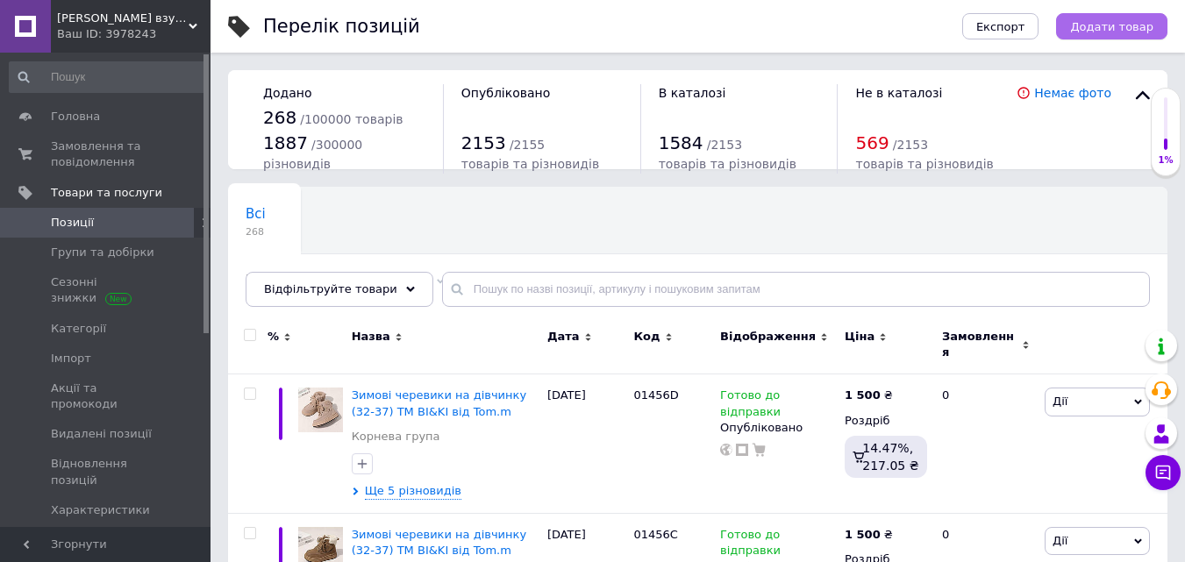
click at [1106, 27] on span "Додати товар" at bounding box center [1111, 26] width 83 height 13
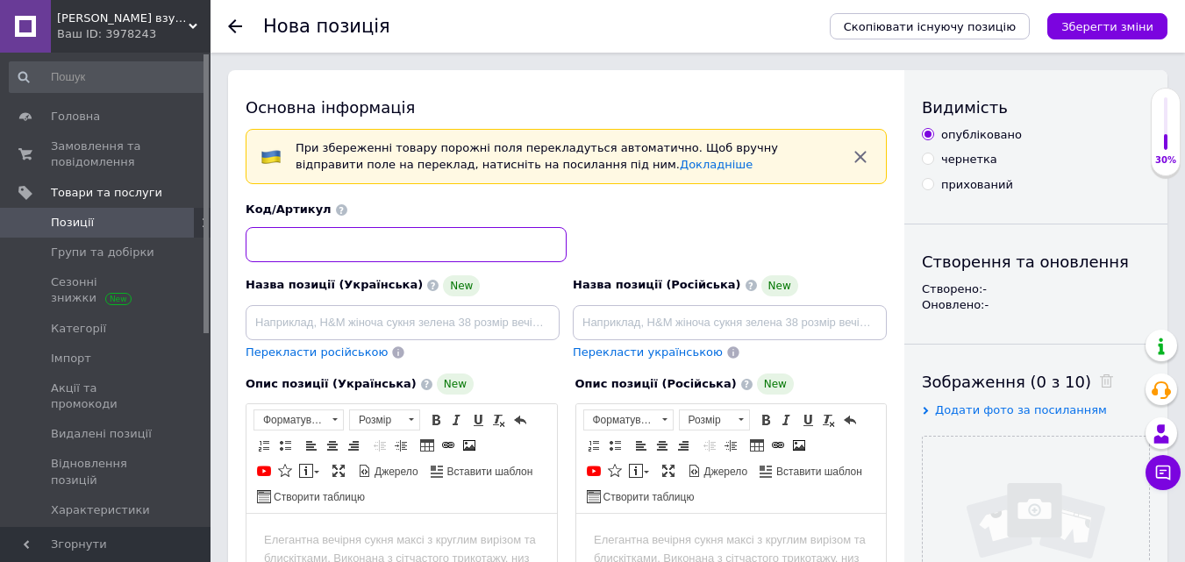
click at [354, 234] on input at bounding box center [406, 244] width 321 height 35
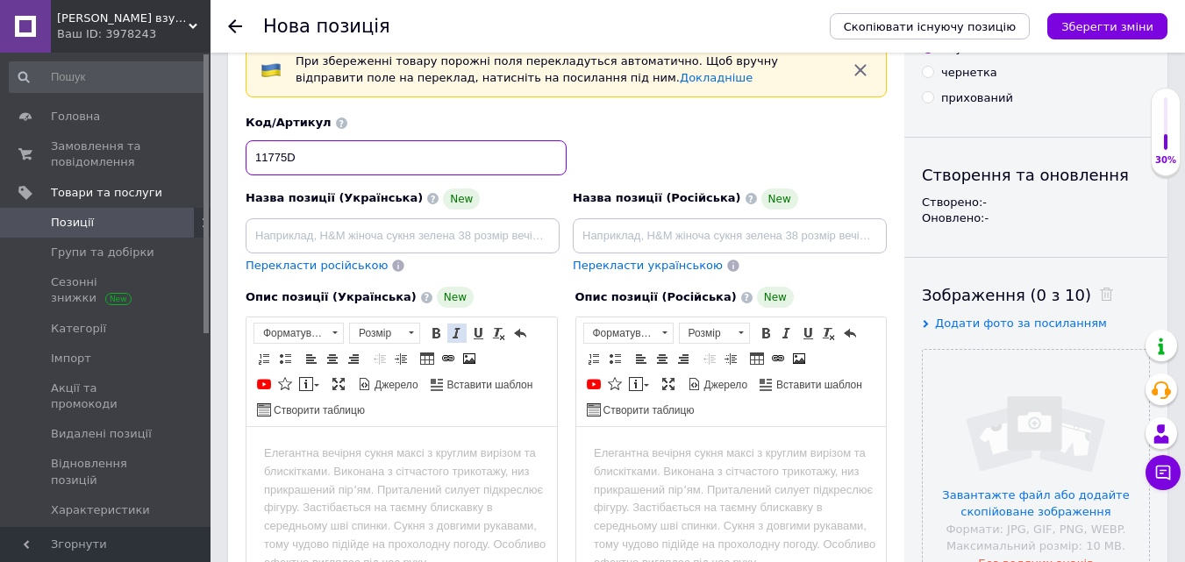
scroll to position [88, 0]
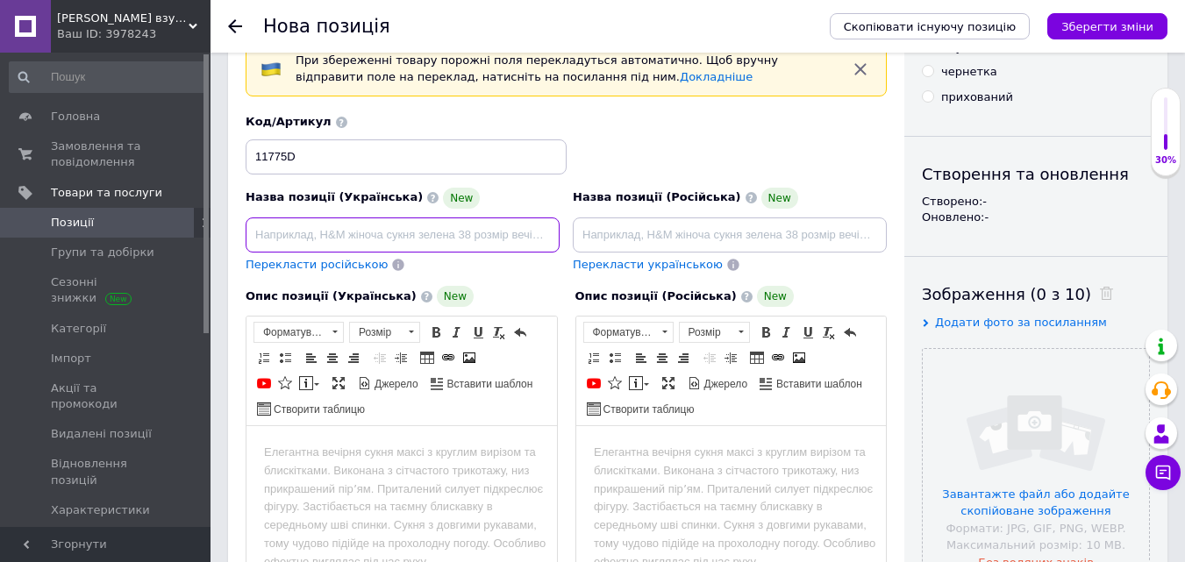
click at [446, 235] on input at bounding box center [403, 235] width 314 height 35
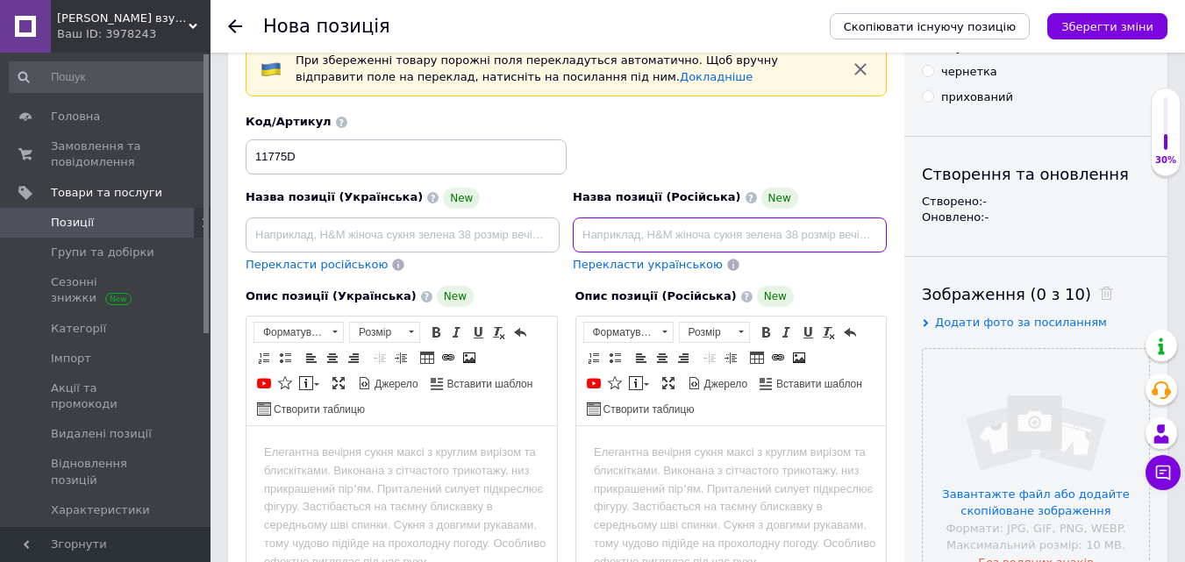
click at [668, 230] on input at bounding box center [730, 235] width 314 height 35
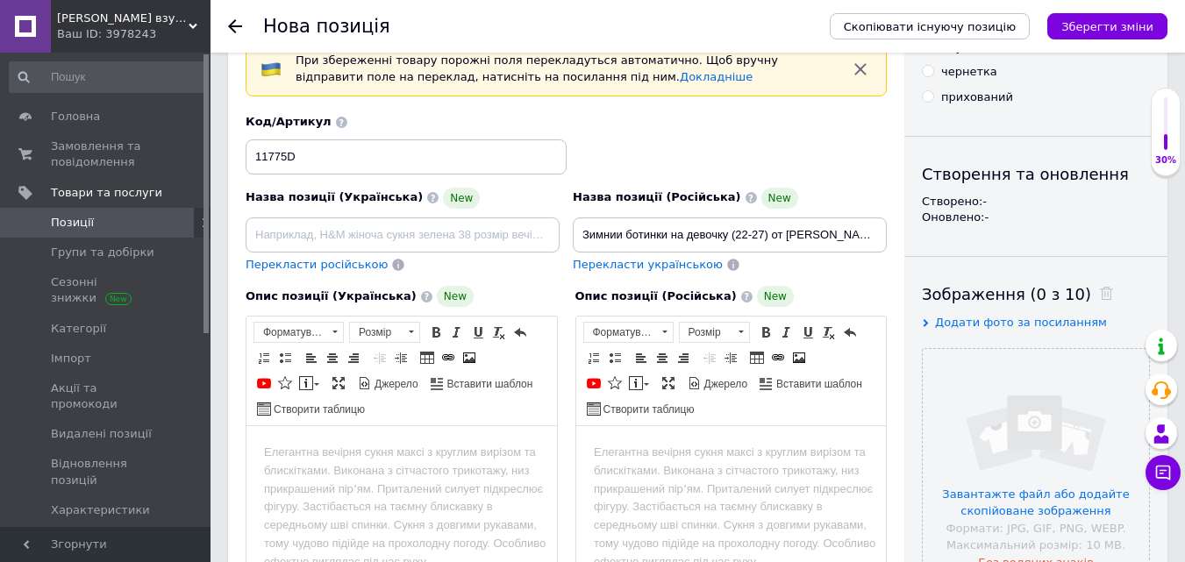
click at [617, 260] on span "Перекласти українською" at bounding box center [648, 264] width 150 height 13
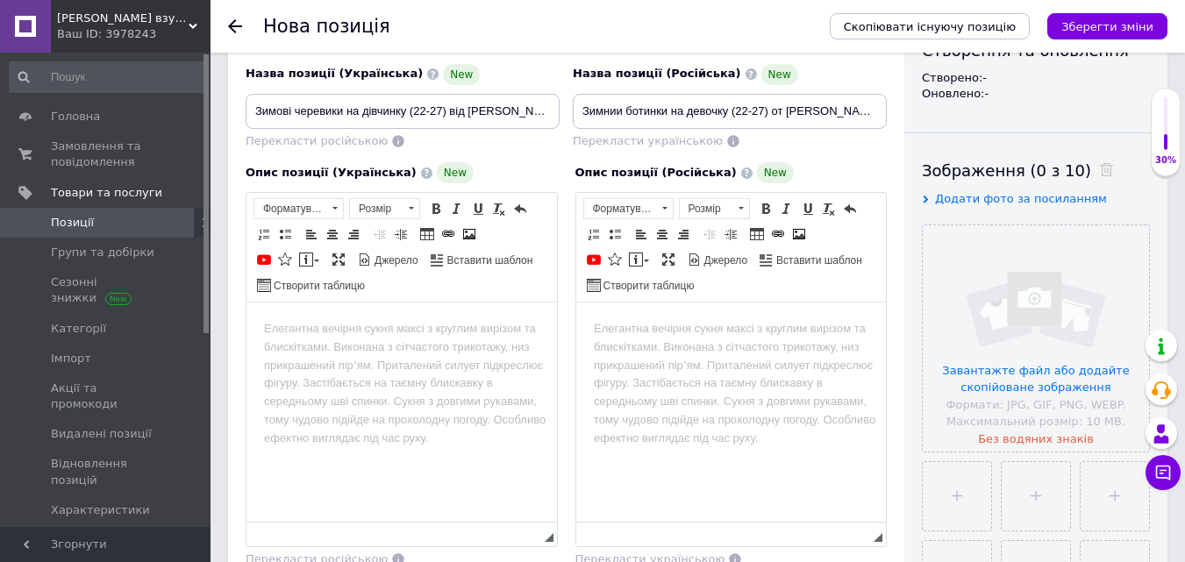
scroll to position [263, 0]
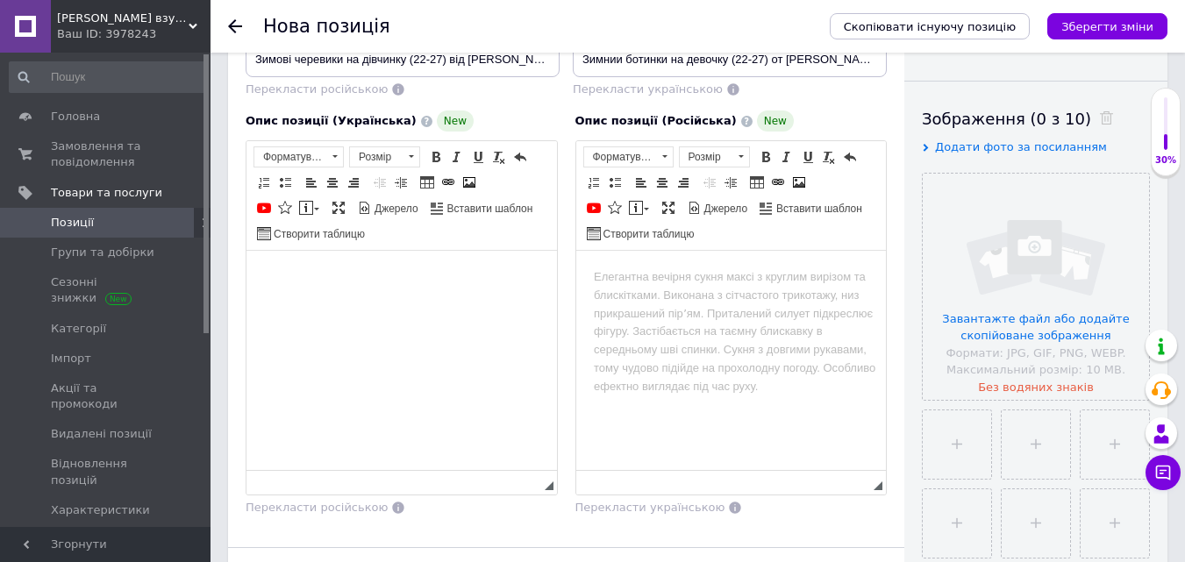
click at [298, 273] on body "Редактор, B12027F2-FD09-4F0F-9CDF-3E7C080EDCE8" at bounding box center [401, 277] width 275 height 18
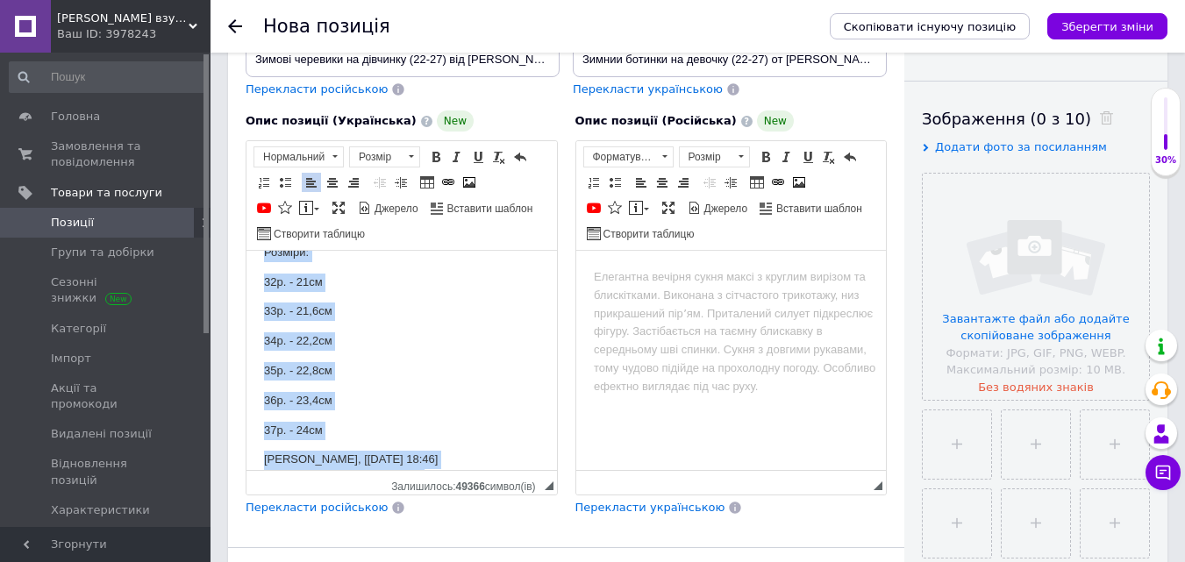
scroll to position [0, 0]
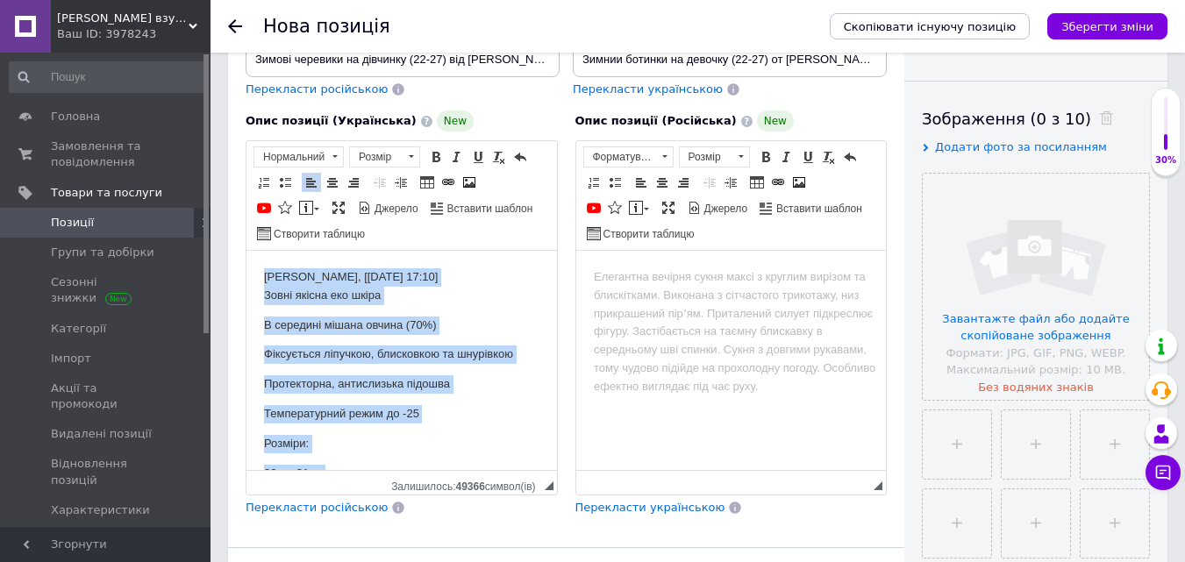
drag, startPoint x: 446, startPoint y: 331, endPoint x: 236, endPoint y: 200, distance: 247.8
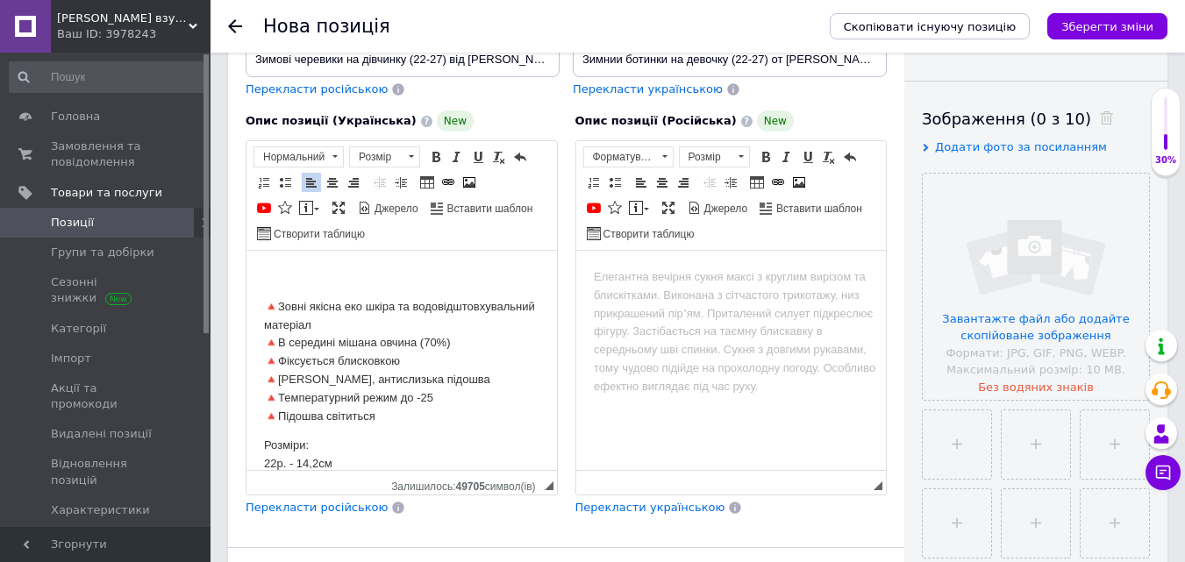
click at [256, 305] on html "🔺Зовні якісна еко шкіра та водовідштовхувальний матеріал 🔺В середині мішана овч…" at bounding box center [401, 417] width 311 height 332
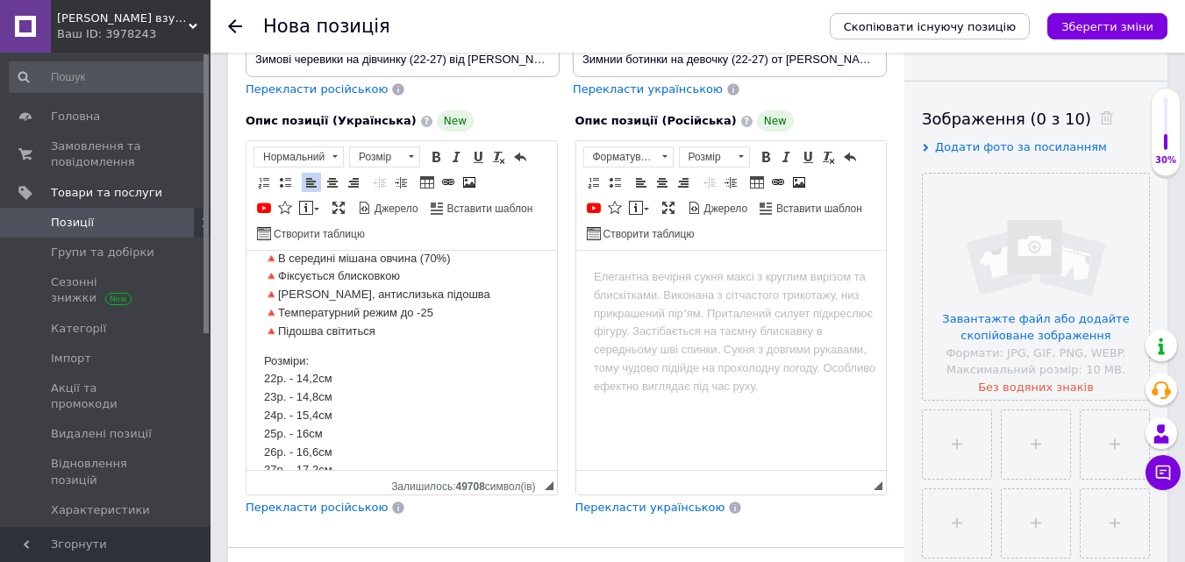
scroll to position [82, 0]
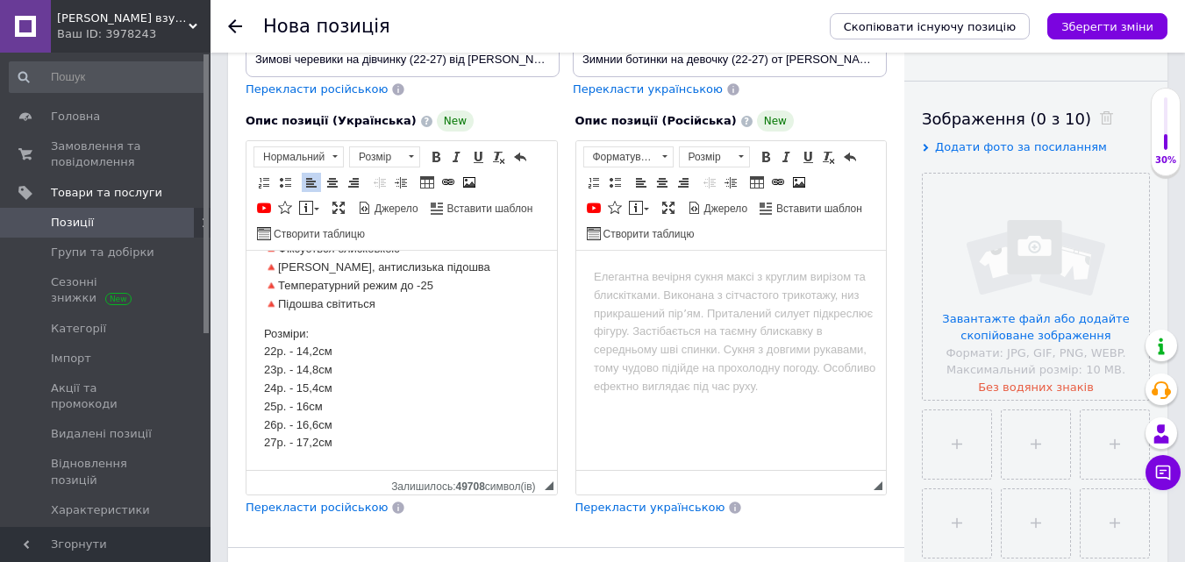
click at [313, 508] on span "Перекласти російською" at bounding box center [317, 507] width 142 height 13
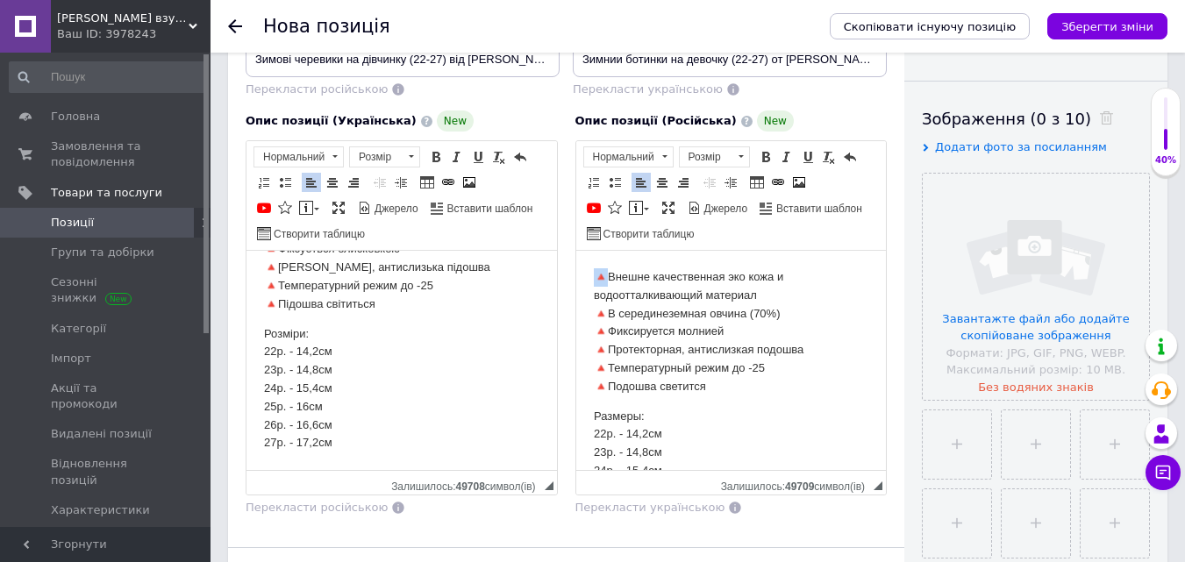
drag, startPoint x: 604, startPoint y: 272, endPoint x: 577, endPoint y: 269, distance: 27.3
click at [577, 269] on html "🔺Внешне качественная эко кожа и водоотталкивающий материал 🔺В серединеземная ов…" at bounding box center [730, 402] width 311 height 302
drag, startPoint x: 603, startPoint y: 311, endPoint x: 588, endPoint y: 308, distance: 16.0
click at [588, 308] on html "Внешне качественная эко кожа и водоотталкивающий материал 🔺В серединеземная овч…" at bounding box center [730, 402] width 311 height 302
drag, startPoint x: 602, startPoint y: 331, endPoint x: 588, endPoint y: 325, distance: 15.0
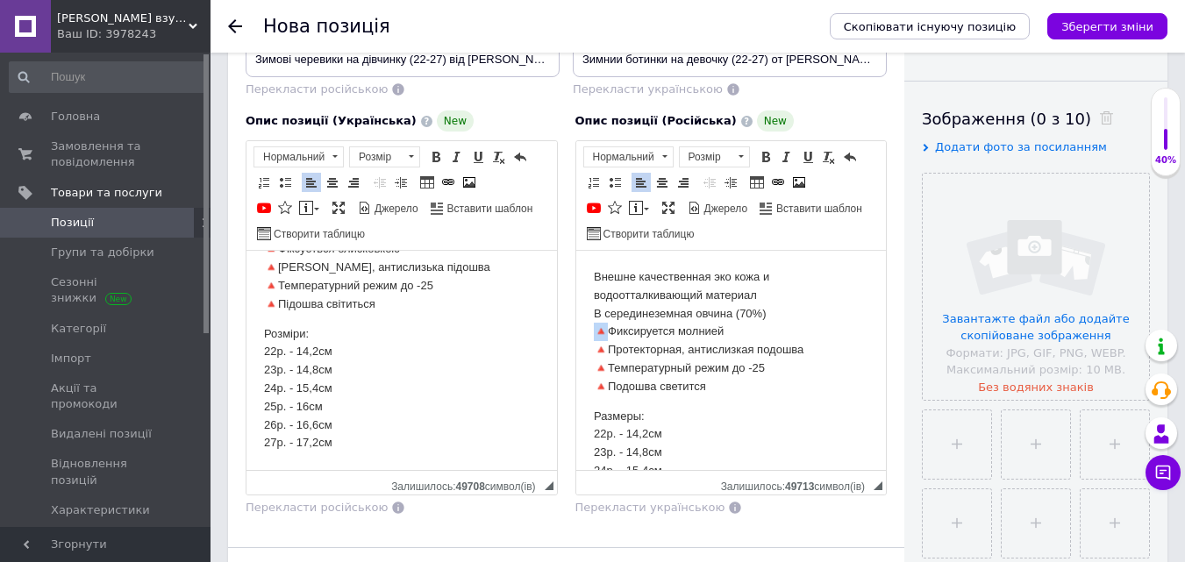
click at [587, 327] on html "Внешне качественная эко кожа и водоотталкивающий материал В серединеземная овчи…" at bounding box center [730, 402] width 311 height 302
drag, startPoint x: 603, startPoint y: 349, endPoint x: 592, endPoint y: 347, distance: 10.7
click at [593, 347] on p "Внешне качественная эко кожа и водоотталкивающий материал В серединеземная овчи…" at bounding box center [730, 332] width 275 height 128
click at [596, 357] on p "Внешне качественная эко кожа и водоотталкивающий материал В серединеземная овчи…" at bounding box center [730, 332] width 275 height 128
drag, startPoint x: 603, startPoint y: 366, endPoint x: 589, endPoint y: 365, distance: 14.1
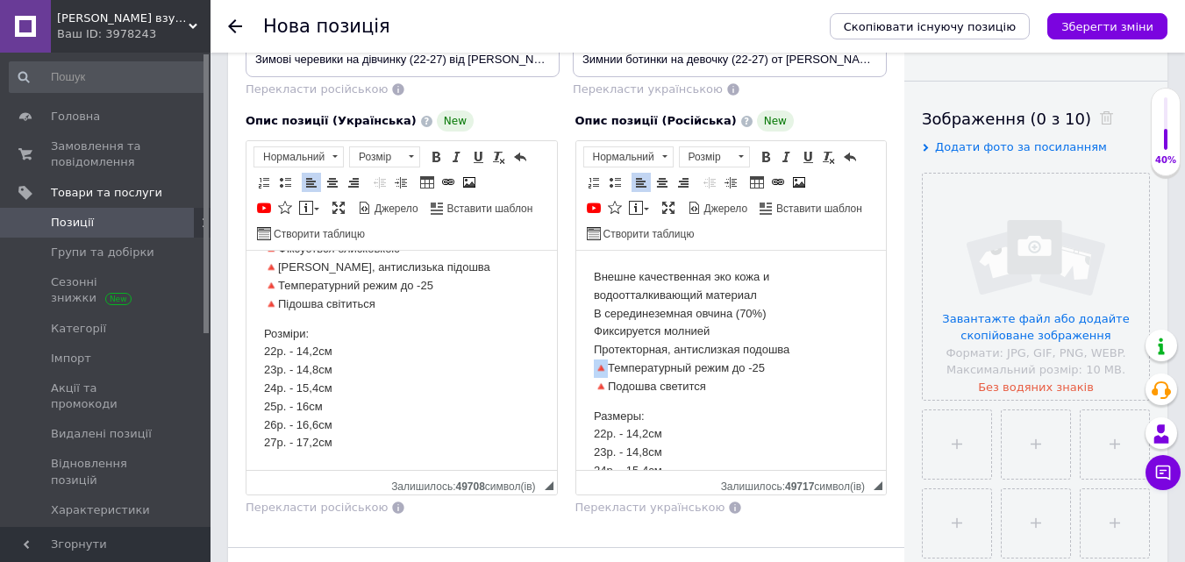
click at [589, 365] on html "Внешне качественная эко кожа и водоотталкивающий материал В серединеземная овчи…" at bounding box center [730, 402] width 311 height 302
drag, startPoint x: 604, startPoint y: 386, endPoint x: 593, endPoint y: 382, distance: 12.2
click at [593, 382] on p "Внешне качественная эко кожа и водоотталкивающий материал В серединеземная овчи…" at bounding box center [730, 332] width 275 height 128
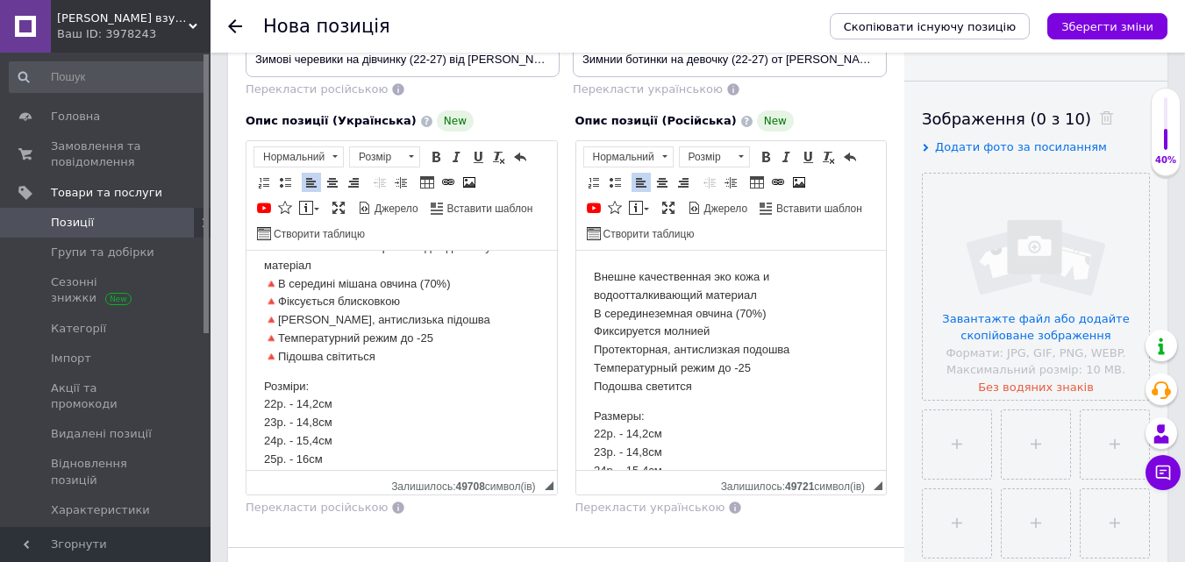
scroll to position [0, 0]
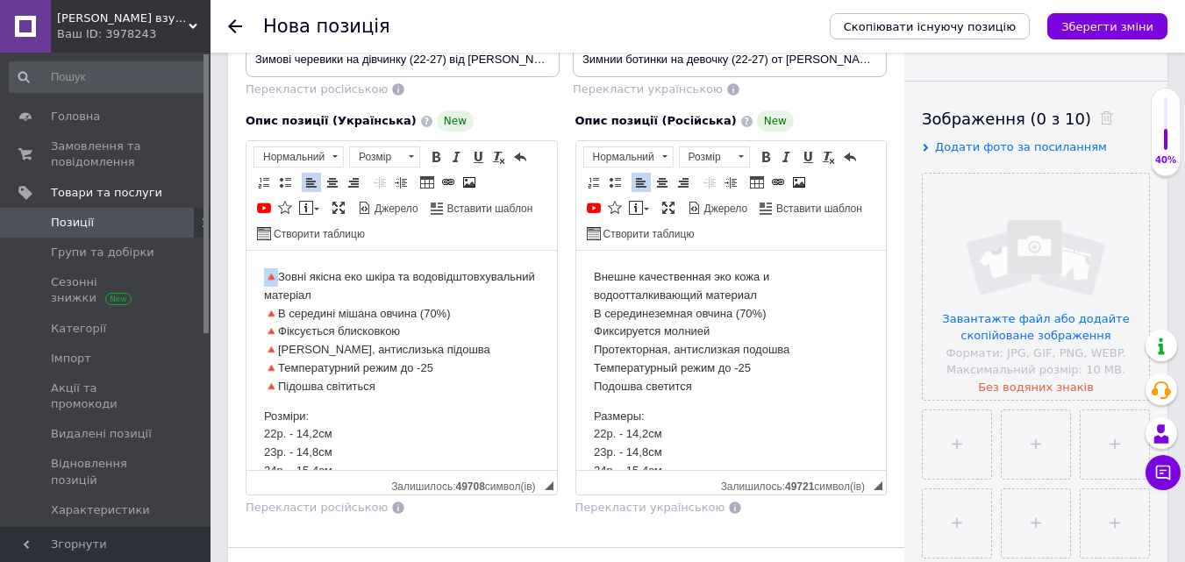
drag, startPoint x: 275, startPoint y: 275, endPoint x: 246, endPoint y: 274, distance: 29.0
click at [246, 274] on html "🔺Зовні якісна еко шкіра та водовідштовхувальний матеріал 🔺В середині мішана овч…" at bounding box center [401, 402] width 311 height 302
drag, startPoint x: 276, startPoint y: 311, endPoint x: 252, endPoint y: 305, distance: 25.3
click at [252, 305] on html "Зовні якісна еко шкіра та водовідштовхувальний матеріал 🔺В середині мішана овчи…" at bounding box center [401, 402] width 311 height 302
drag, startPoint x: 274, startPoint y: 330, endPoint x: 253, endPoint y: 322, distance: 21.7
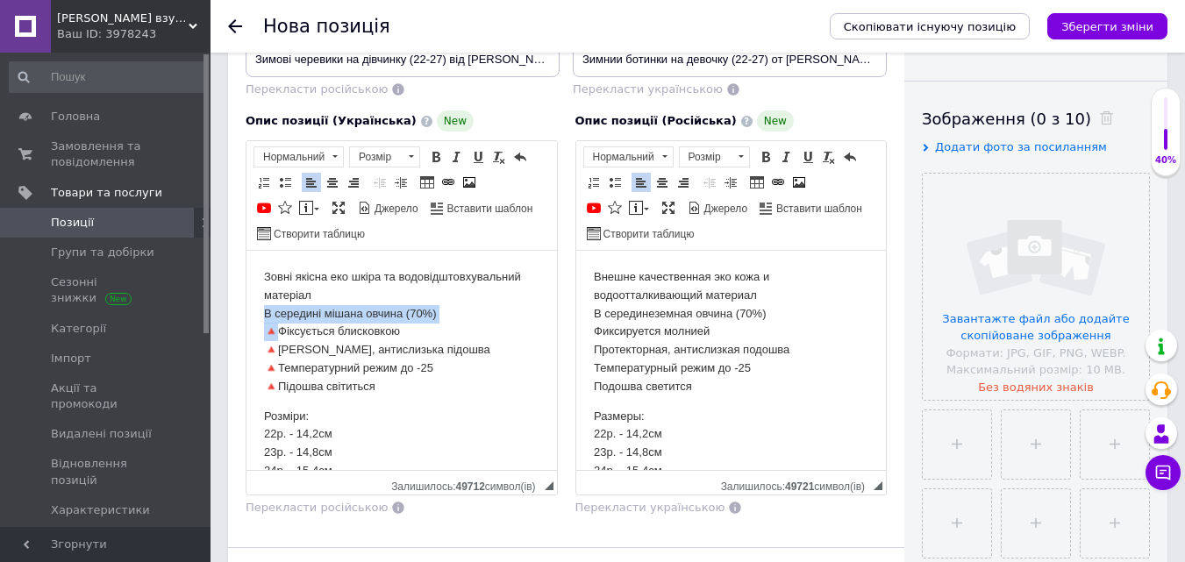
click at [253, 322] on html "Зовні якісна еко шкіра та водовідштовхувальний матеріал В середині мішана овчин…" at bounding box center [401, 402] width 311 height 302
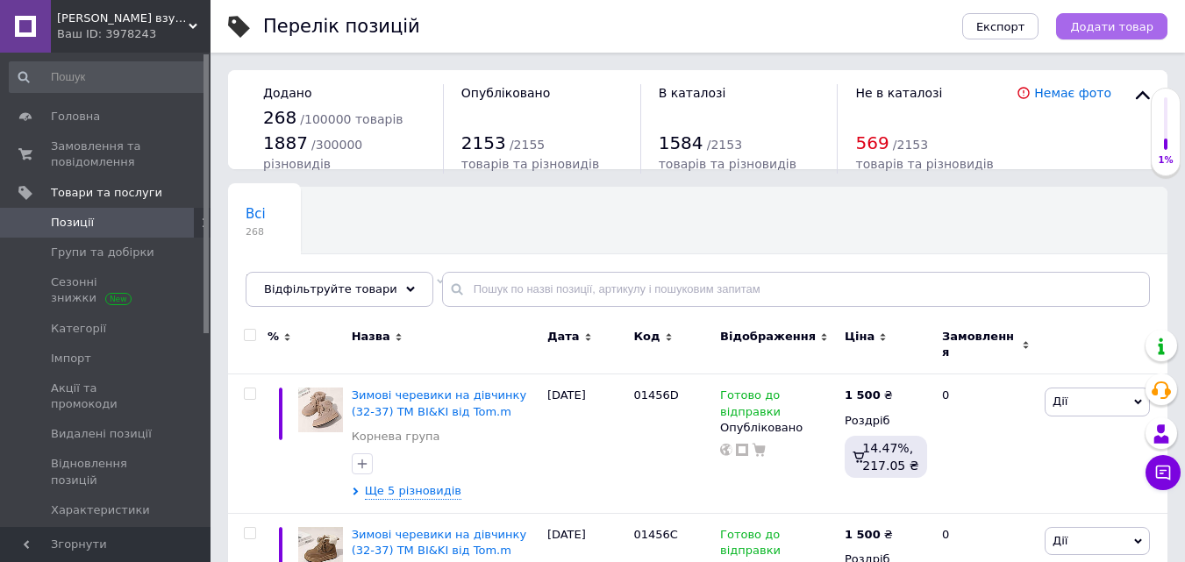
click at [1092, 25] on span "Додати товар" at bounding box center [1111, 26] width 83 height 13
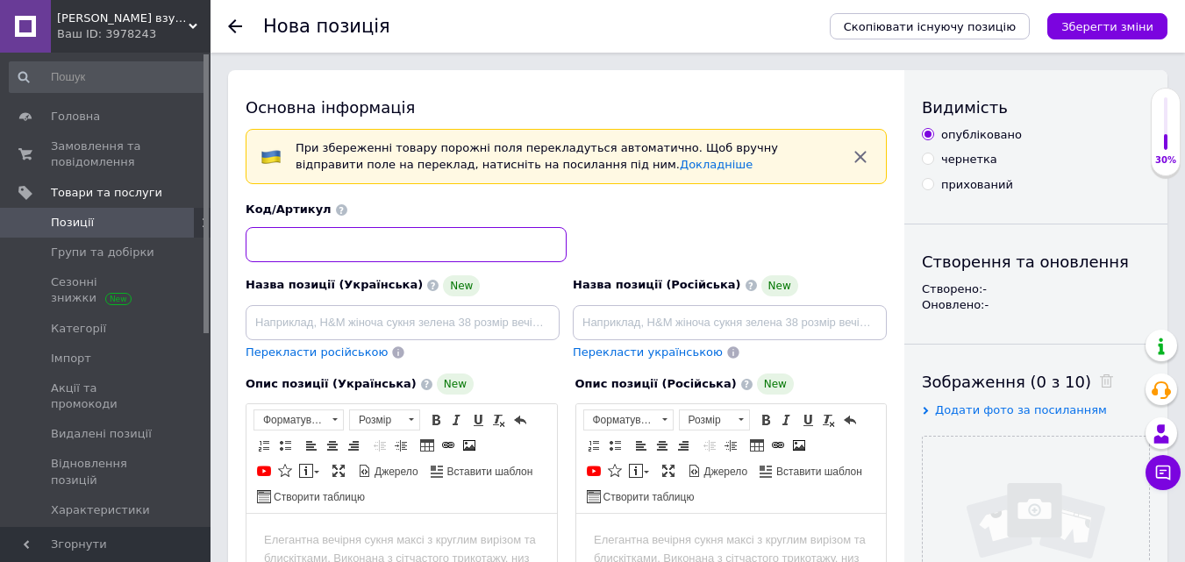
drag, startPoint x: 284, startPoint y: 239, endPoint x: 318, endPoint y: 239, distance: 34.2
click at [286, 239] on input at bounding box center [406, 244] width 321 height 35
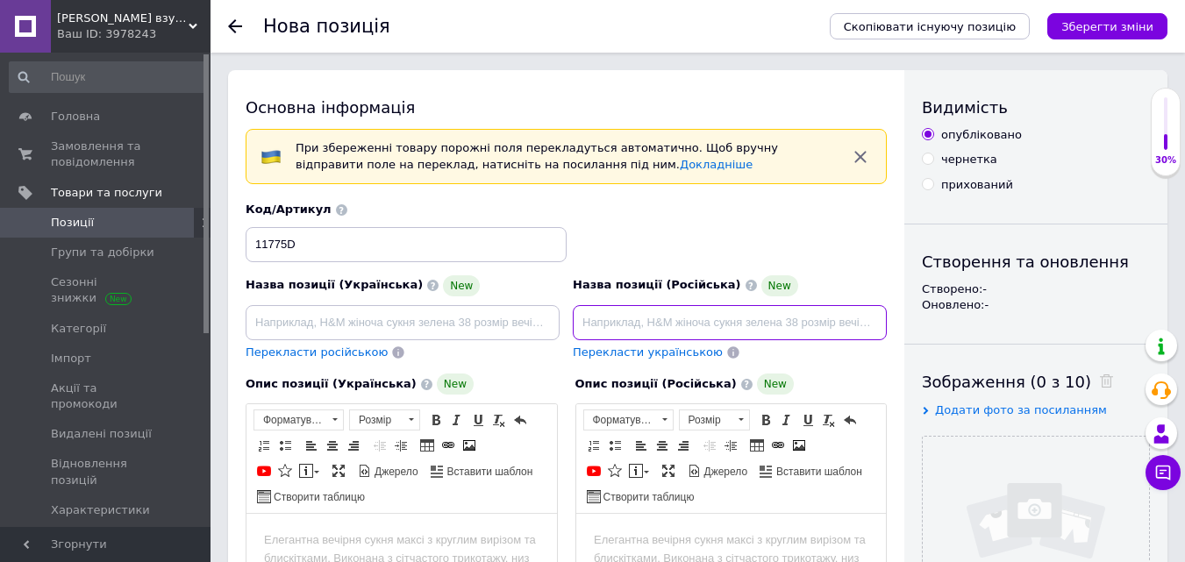
click at [641, 320] on input at bounding box center [730, 322] width 314 height 35
click at [651, 352] on span "Перекласти українською" at bounding box center [648, 352] width 150 height 13
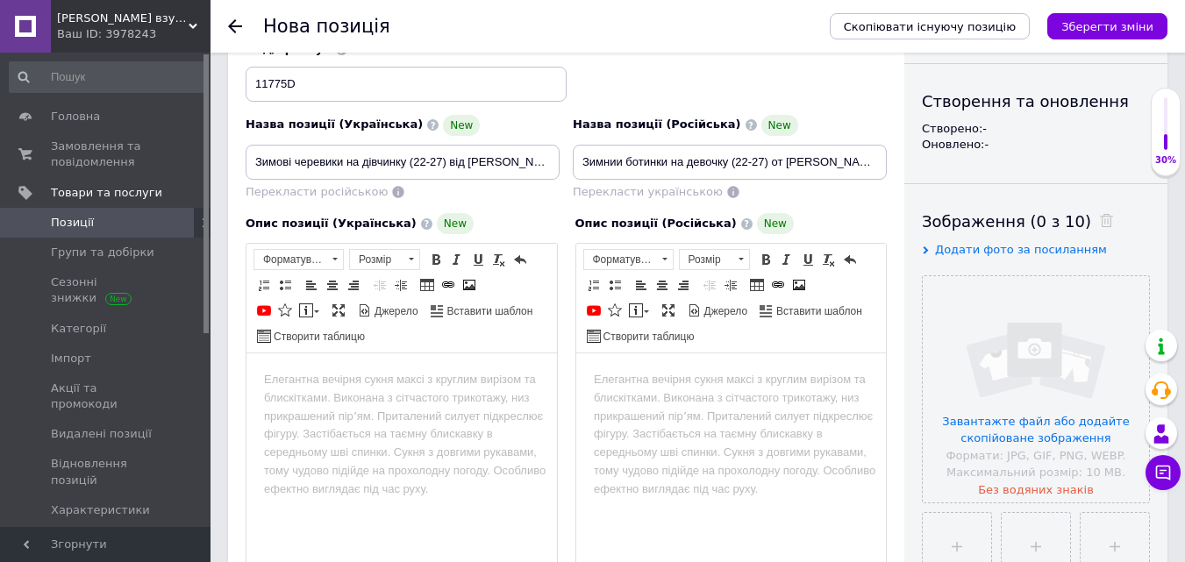
scroll to position [263, 0]
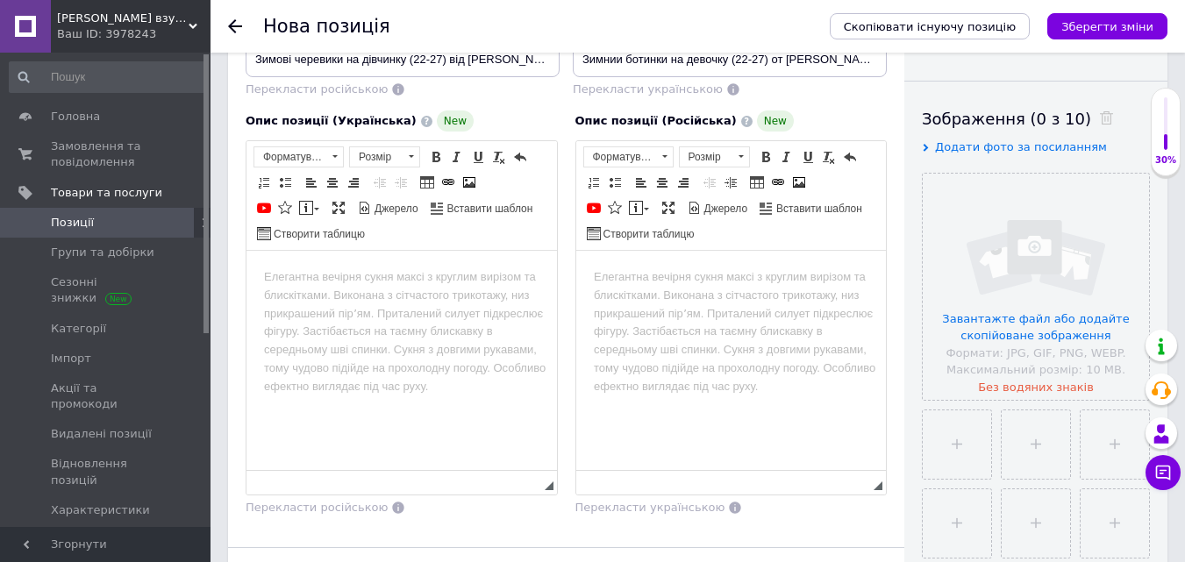
click at [300, 286] on html at bounding box center [401, 278] width 311 height 54
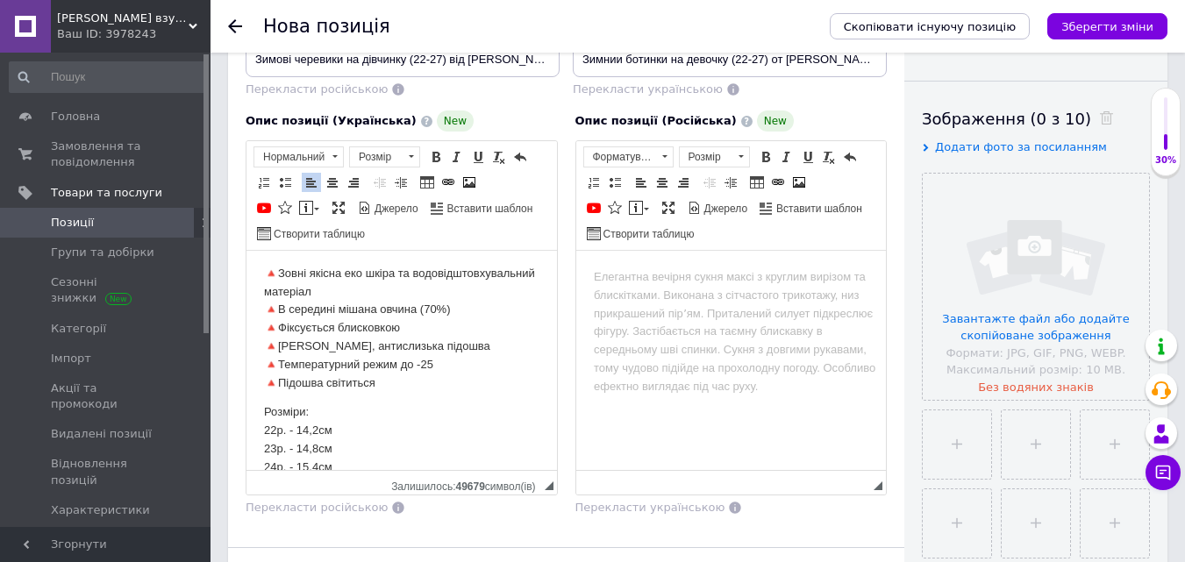
scroll to position [0, 0]
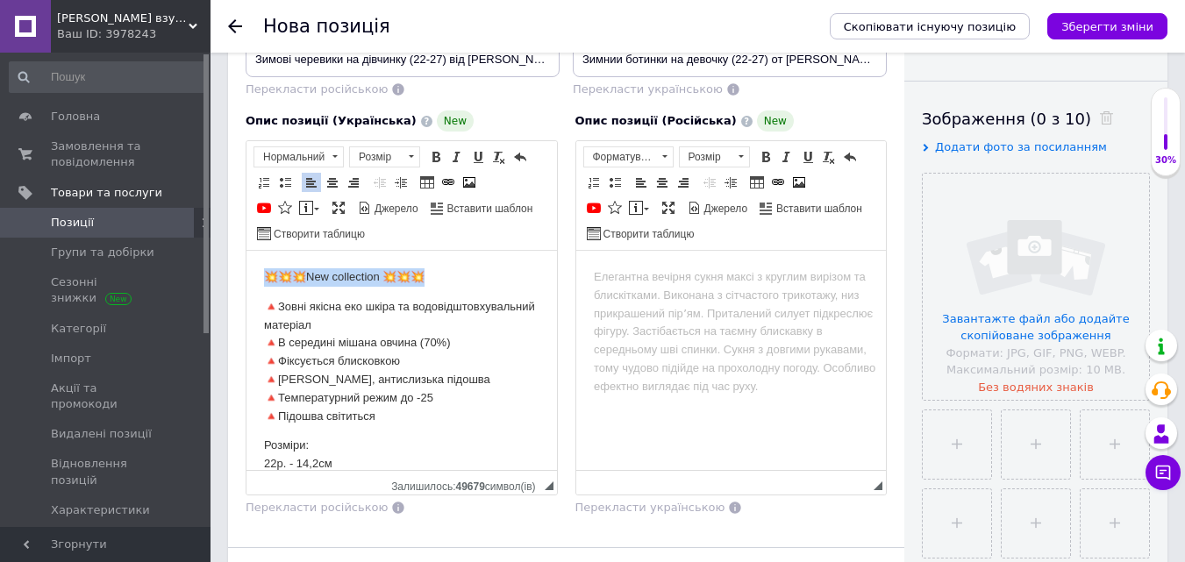
drag, startPoint x: 435, startPoint y: 277, endPoint x: 253, endPoint y: 275, distance: 181.6
click at [253, 275] on html "💥💥💥New collection 💥💥💥 🔺Зовні якісна еко шкіра та водовідштовхувальний матеріал …" at bounding box center [401, 417] width 311 height 332
click at [261, 308] on html "🔺Зовні якісна еко шкіра та водовідштовхувальний матеріал 🔺В середині мішана овч…" at bounding box center [401, 417] width 311 height 332
click at [275, 307] on p "🔺Зовні якісна еко шкіра та водовідштовхувальний матеріал 🔺В середині мішана овч…" at bounding box center [401, 362] width 275 height 128
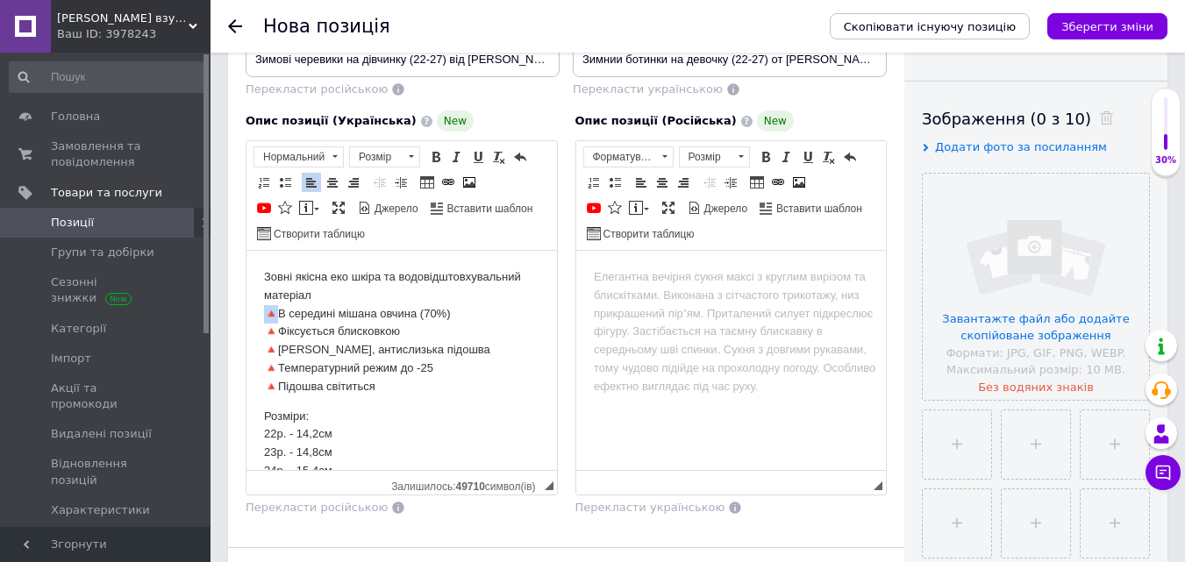
drag, startPoint x: 275, startPoint y: 310, endPoint x: 256, endPoint y: 305, distance: 19.8
click at [256, 305] on html "Зовні якісна еко шкіра та водовідштовхувальний матеріал 🔺В середині мішана овчи…" at bounding box center [401, 402] width 311 height 302
click at [275, 328] on p "Зовні якісна еко шкіра та водовідштовхувальний матеріал В середині мішана овчин…" at bounding box center [401, 332] width 275 height 128
click at [276, 351] on p "Зовні якісна еко шкіра та водовідштовхувальний матеріал В середині мішана овчин…" at bounding box center [401, 332] width 275 height 128
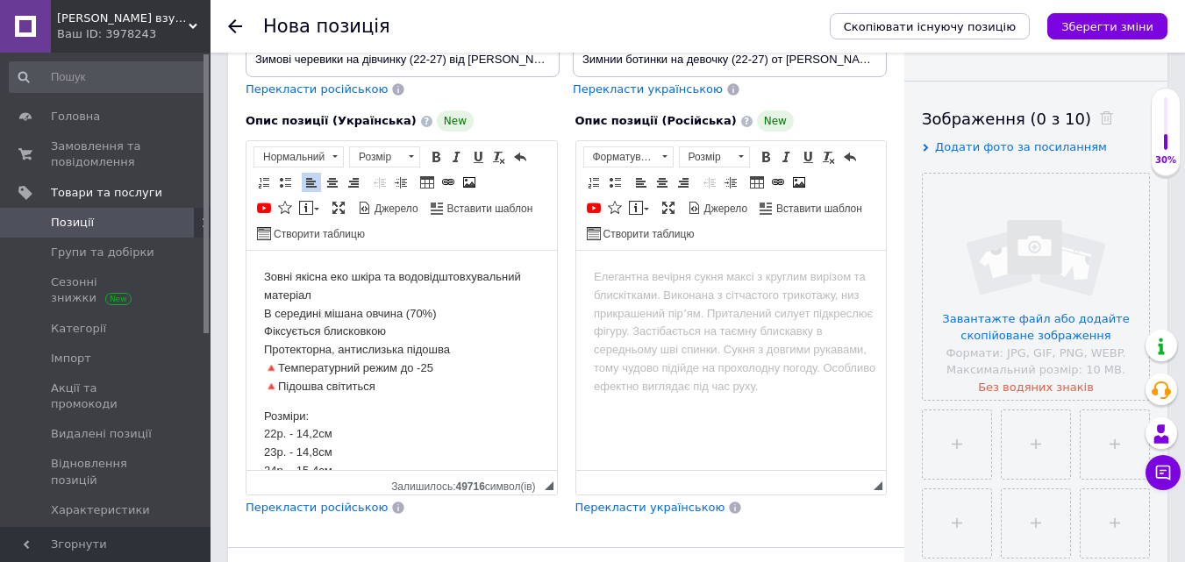
click at [278, 368] on p "Зовні якісна еко шкіра та водовідштовхувальний матеріал В середині мішана овчин…" at bounding box center [401, 332] width 275 height 128
click at [279, 385] on p "Зовні якісна еко шкіра та водовідштовхувальний матеріал В середині мішана овчин…" at bounding box center [401, 332] width 275 height 128
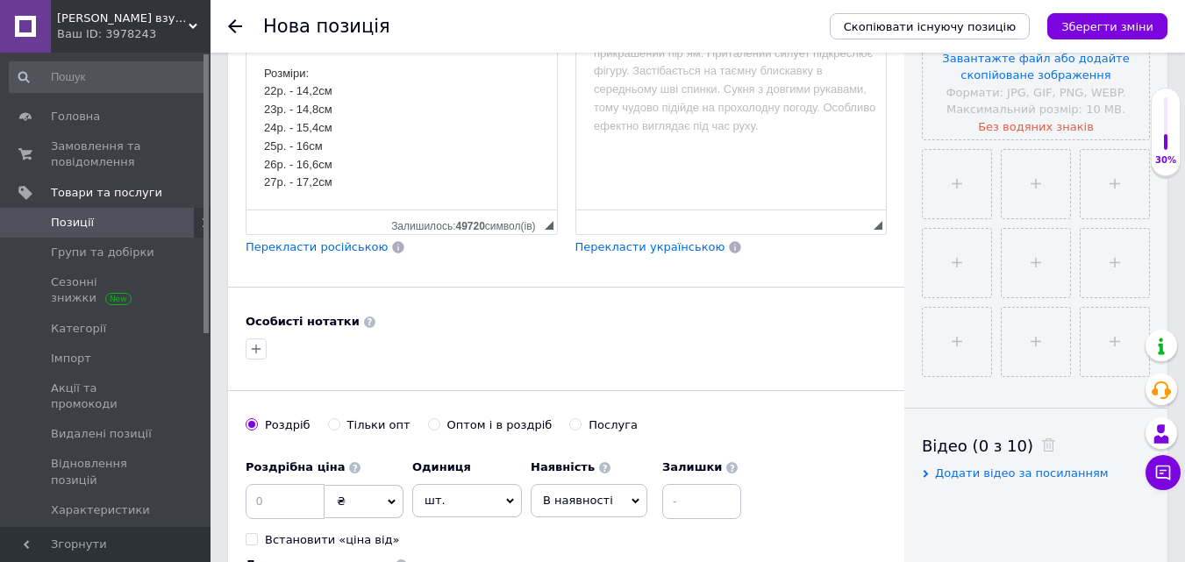
scroll to position [526, 0]
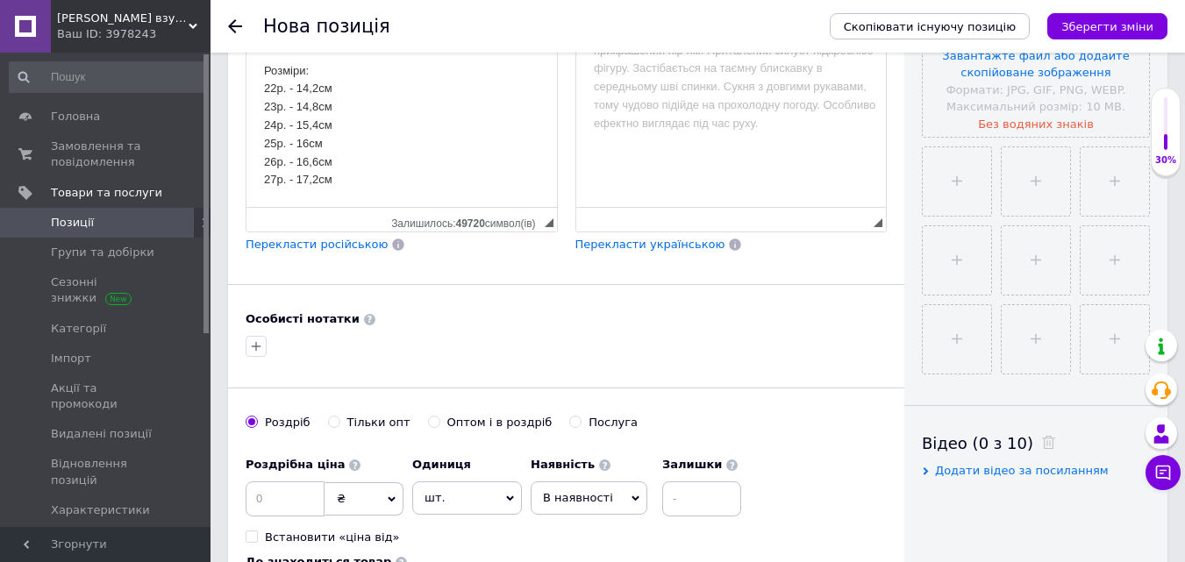
click at [277, 248] on span "Перекласти російською" at bounding box center [317, 244] width 142 height 13
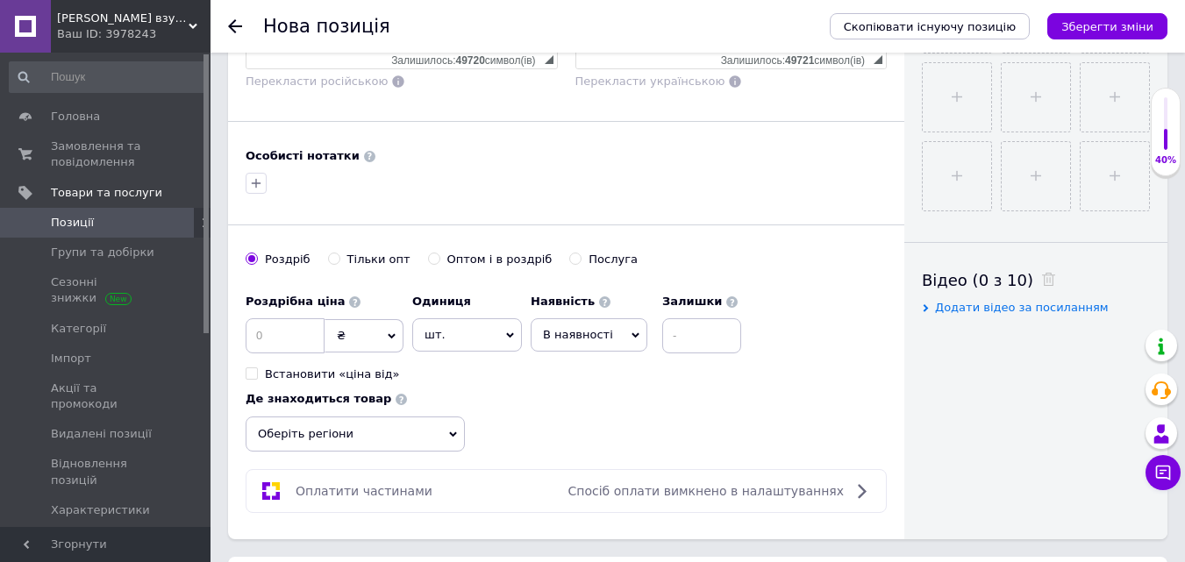
scroll to position [702, 0]
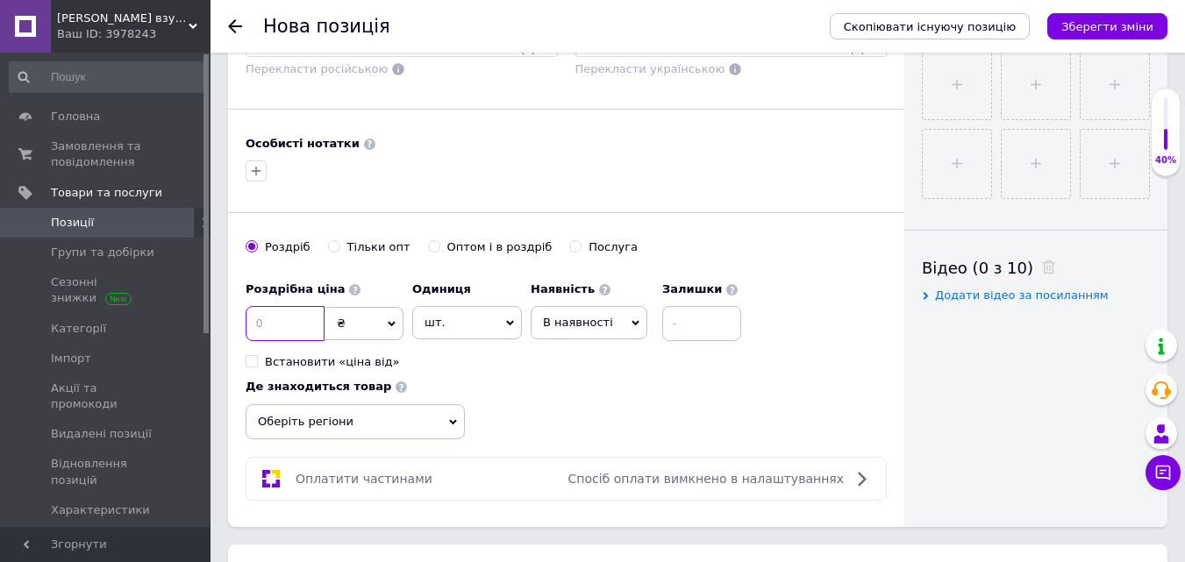
drag, startPoint x: 277, startPoint y: 322, endPoint x: 297, endPoint y: 316, distance: 21.1
click at [277, 321] on input at bounding box center [285, 323] width 79 height 35
click at [475, 326] on span "шт." at bounding box center [467, 322] width 110 height 33
drag, startPoint x: 453, startPoint y: 495, endPoint x: 481, endPoint y: 476, distance: 33.6
click at [453, 495] on li "пара" at bounding box center [467, 501] width 108 height 25
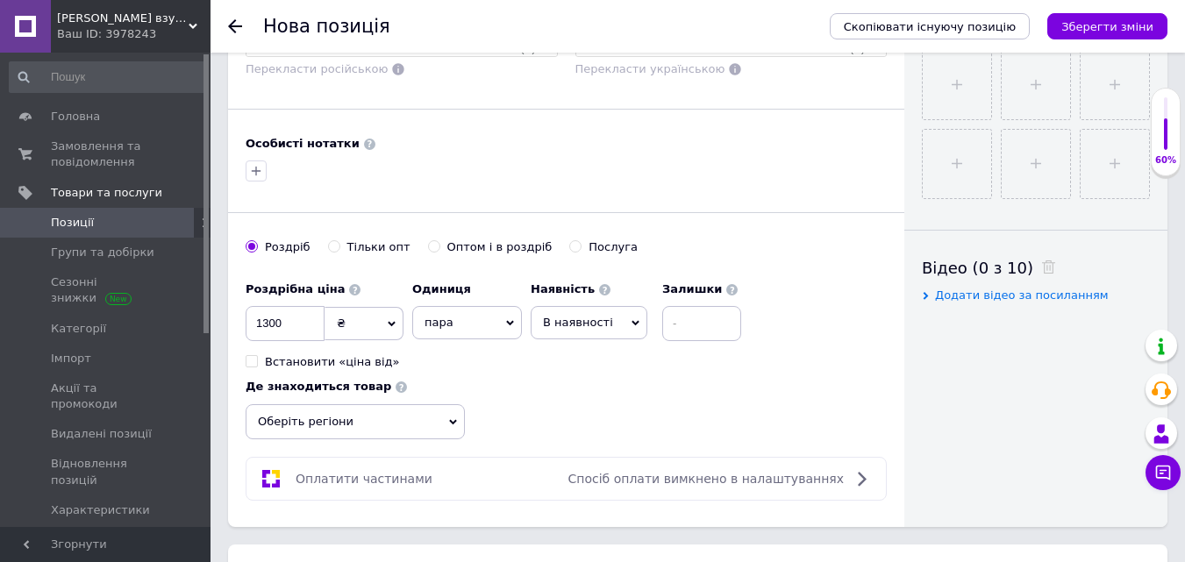
click at [563, 324] on span "В наявності" at bounding box center [578, 322] width 70 height 13
click at [554, 431] on li "Готово до відправки" at bounding box center [589, 432] width 115 height 40
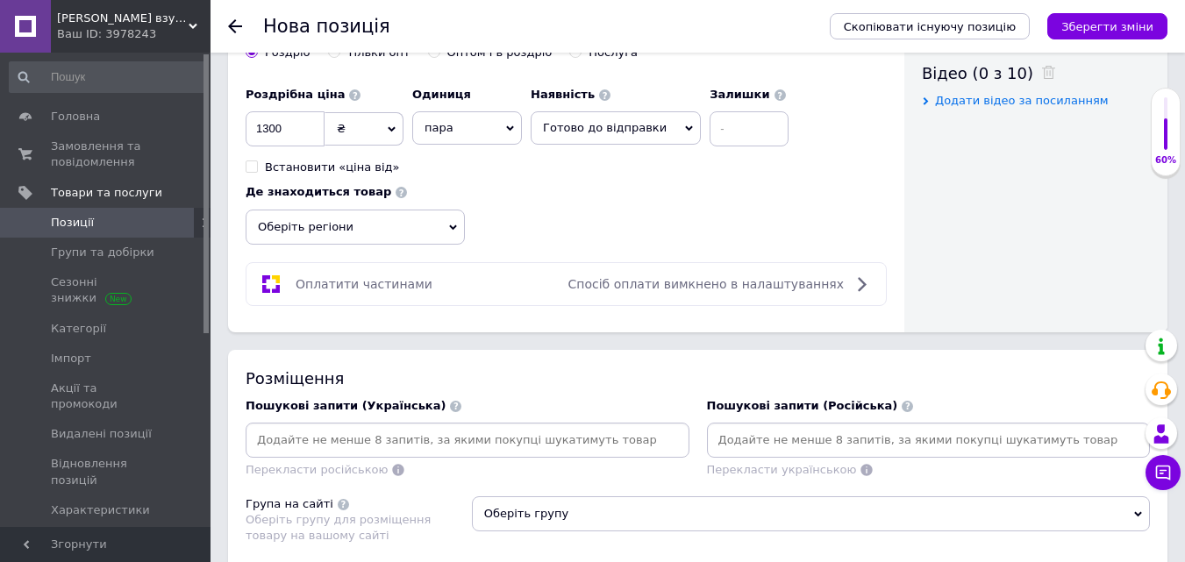
scroll to position [965, 0]
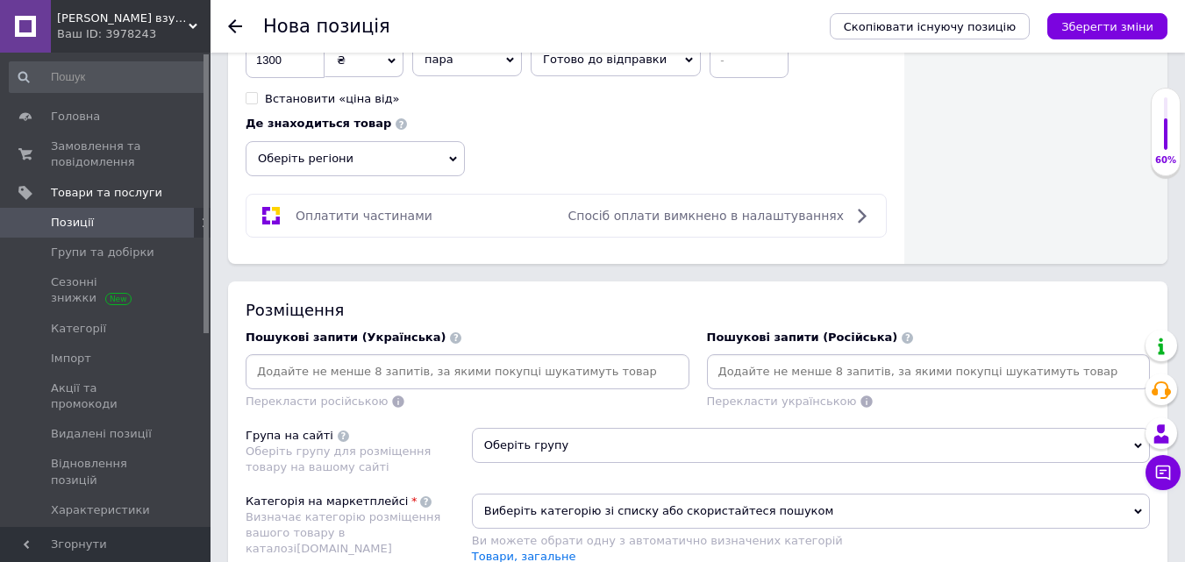
click at [447, 155] on span "Оберіть регіони" at bounding box center [355, 158] width 219 height 35
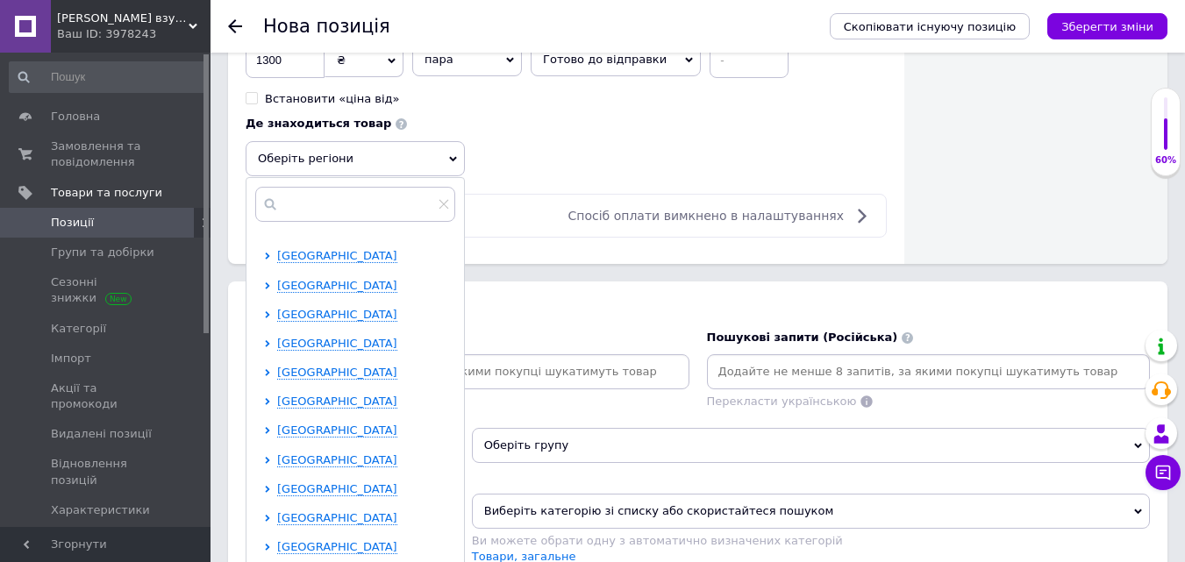
scroll to position [263, 0]
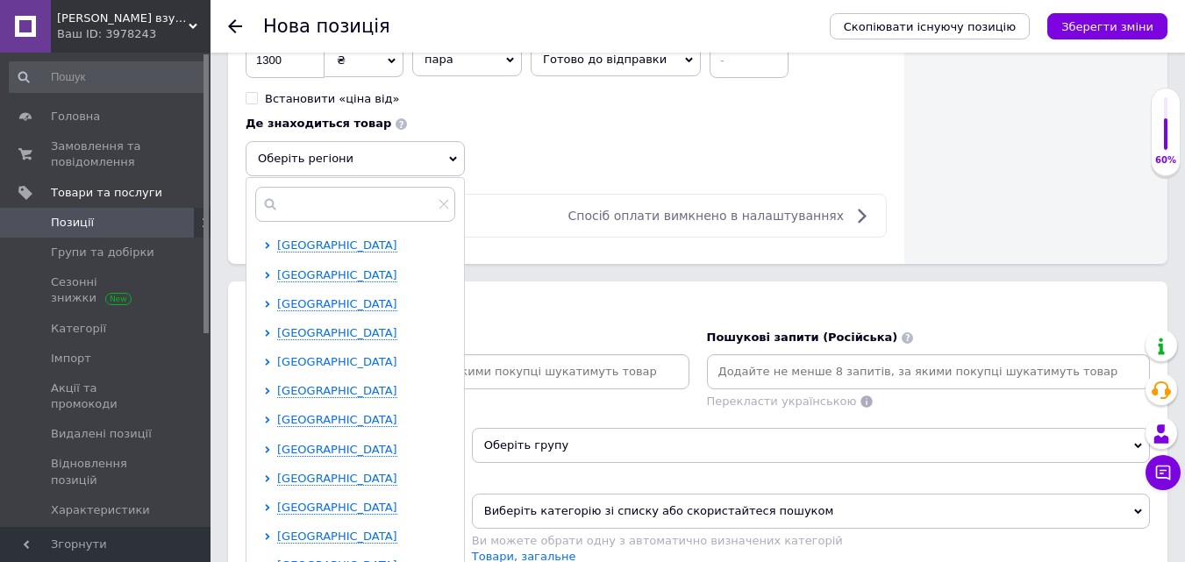
click at [324, 355] on span "Одеська область" at bounding box center [337, 361] width 120 height 13
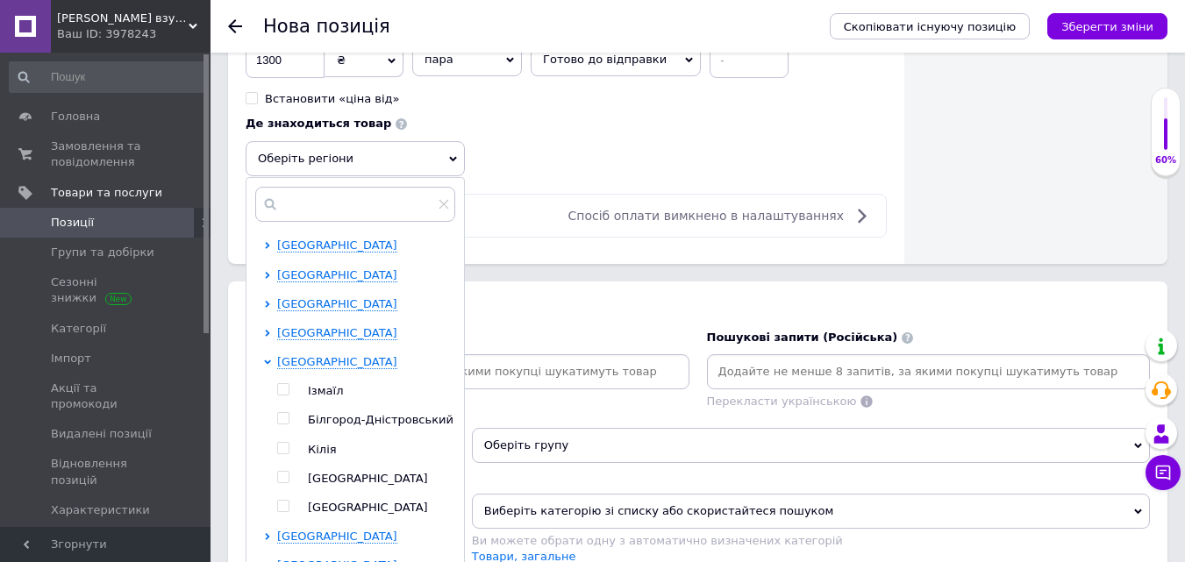
click at [283, 478] on input "checkbox" at bounding box center [282, 477] width 11 height 11
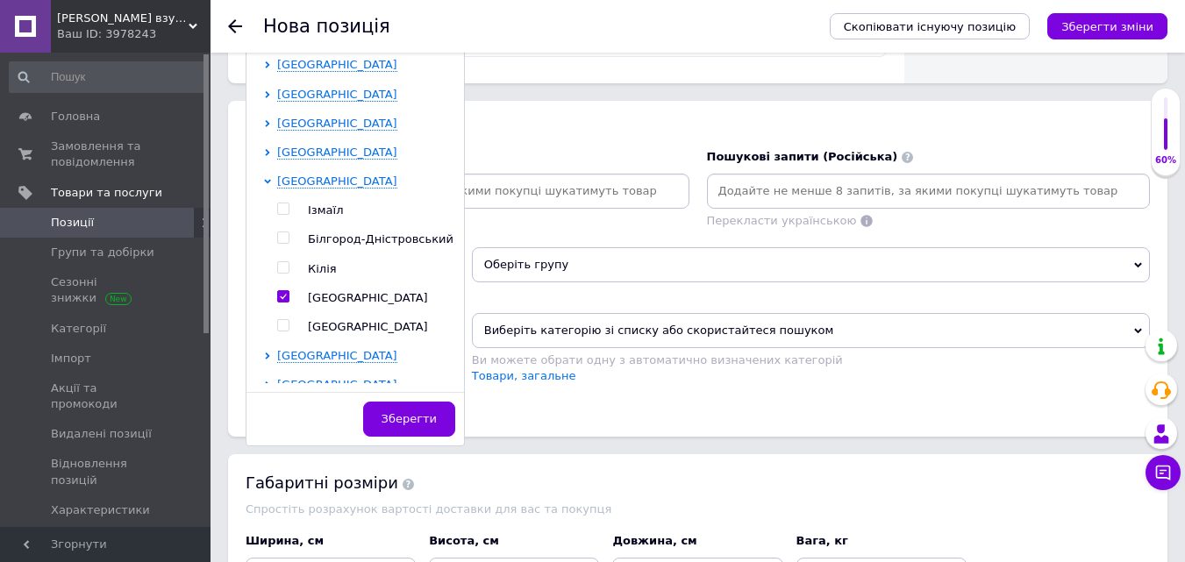
scroll to position [1228, 0]
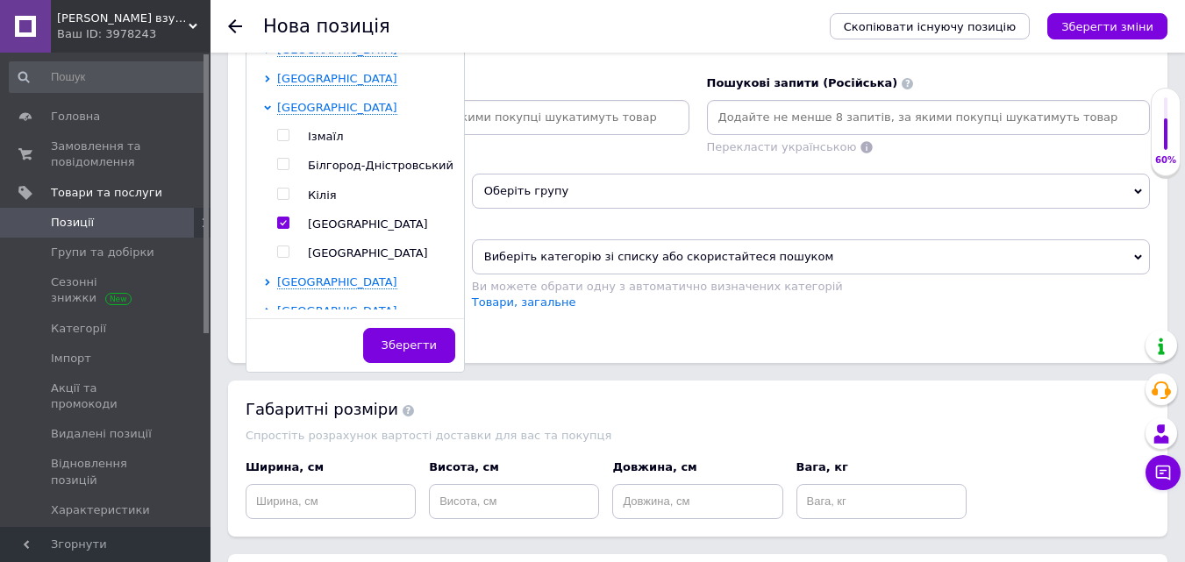
click at [403, 342] on span "Зберегти" at bounding box center [409, 345] width 55 height 13
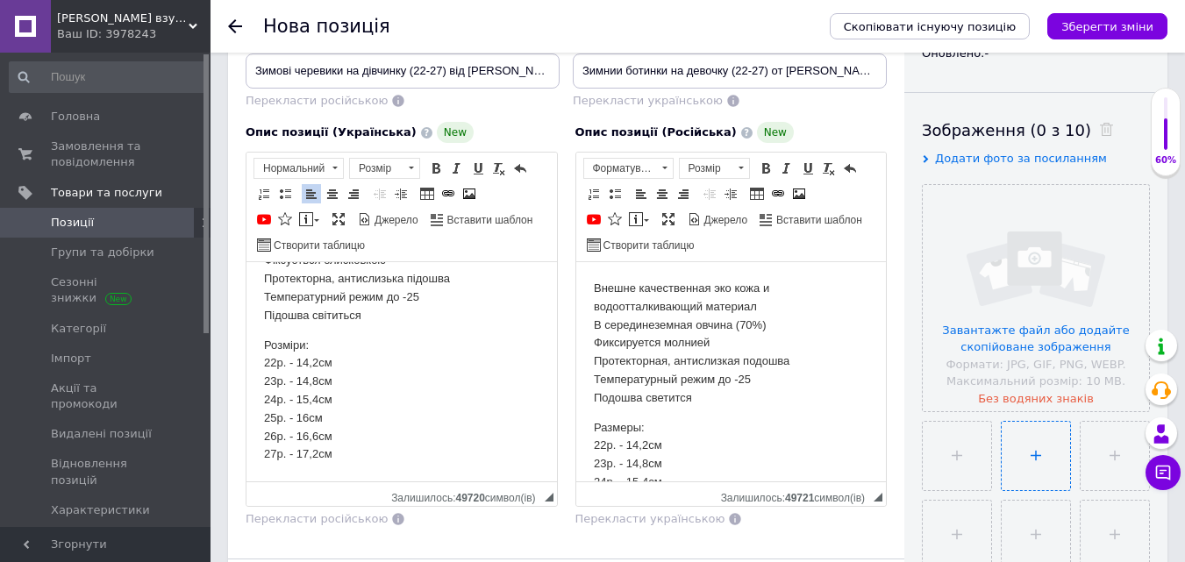
scroll to position [263, 0]
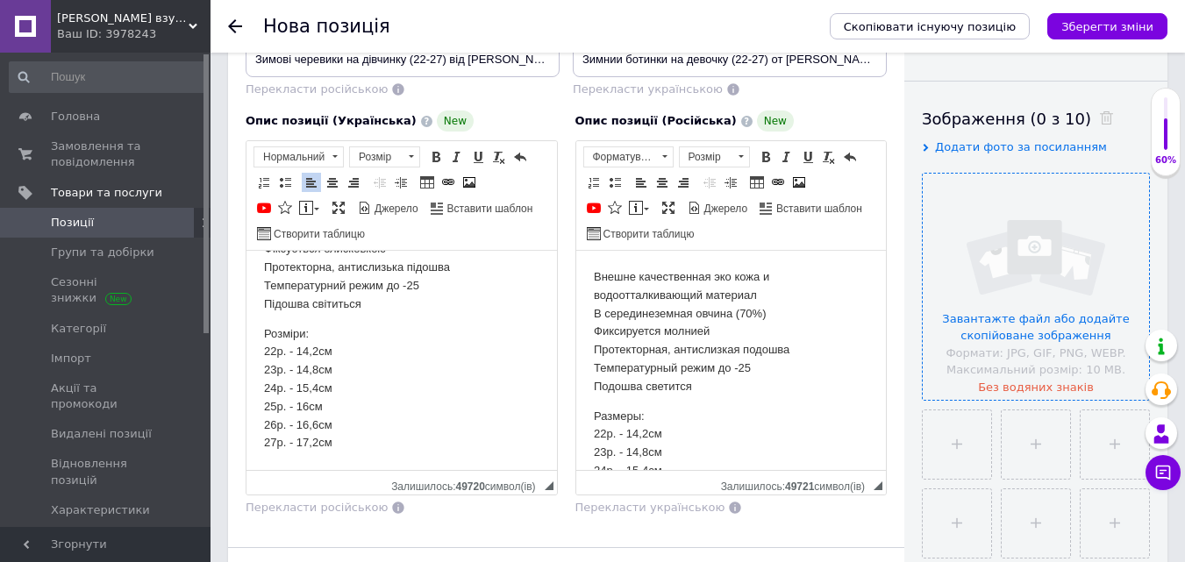
click at [1010, 314] on input "file" at bounding box center [1036, 287] width 226 height 226
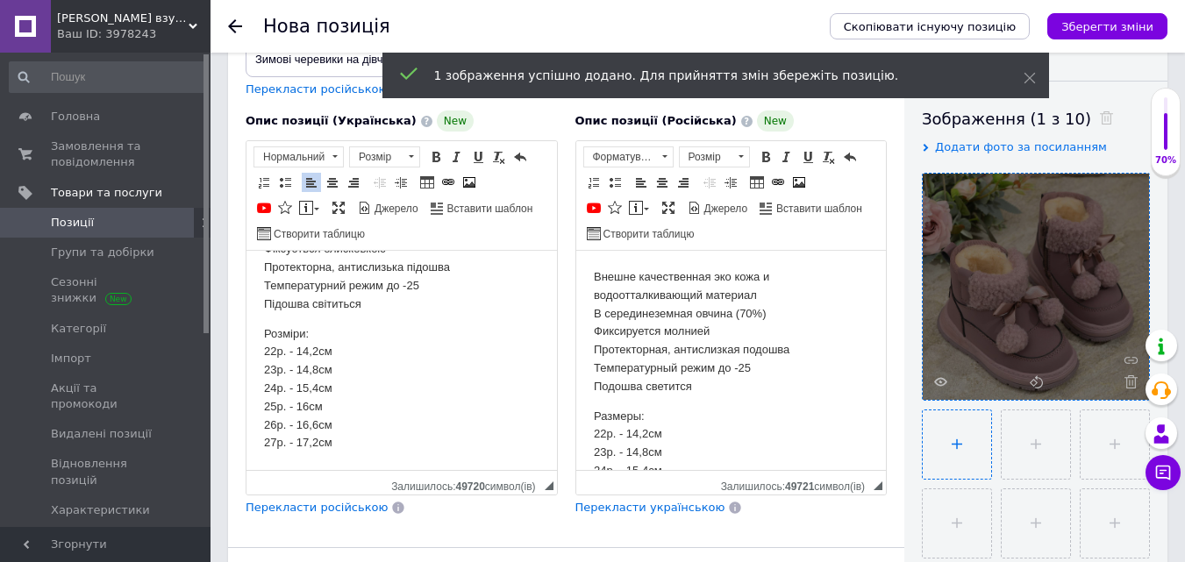
click at [961, 443] on input "file" at bounding box center [957, 445] width 68 height 68
click at [1036, 439] on input "file" at bounding box center [1036, 445] width 68 height 68
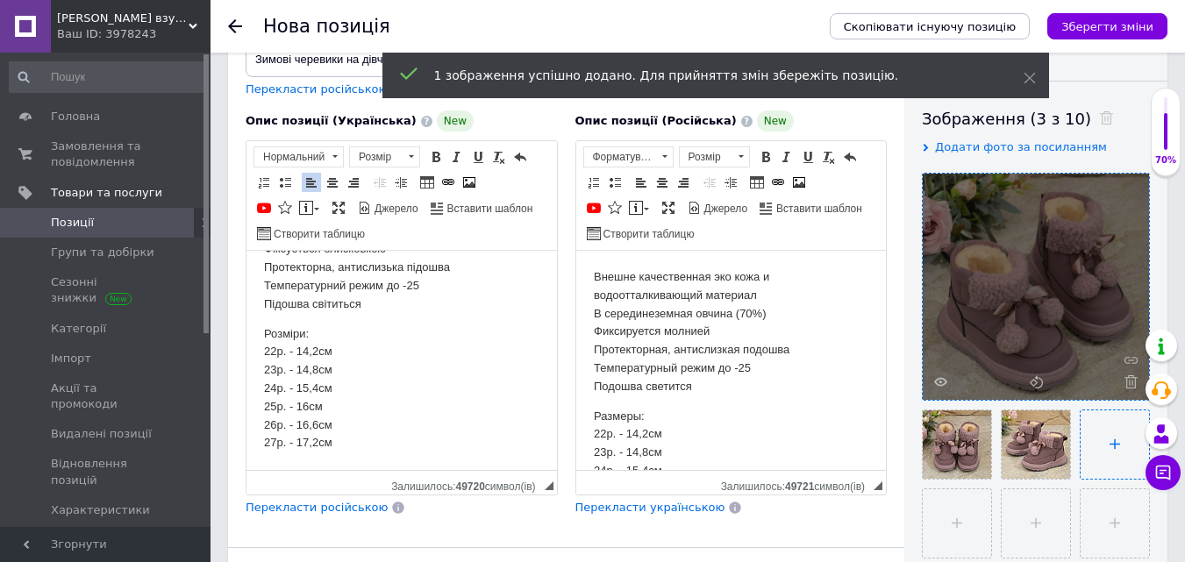
click at [1104, 450] on input "file" at bounding box center [1115, 445] width 68 height 68
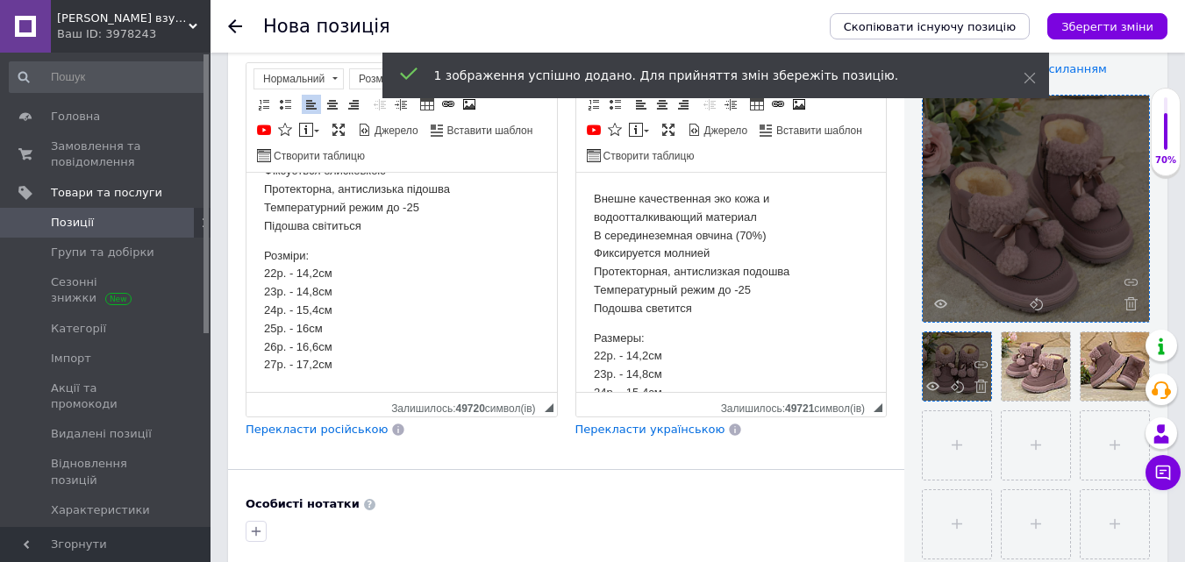
scroll to position [351, 0]
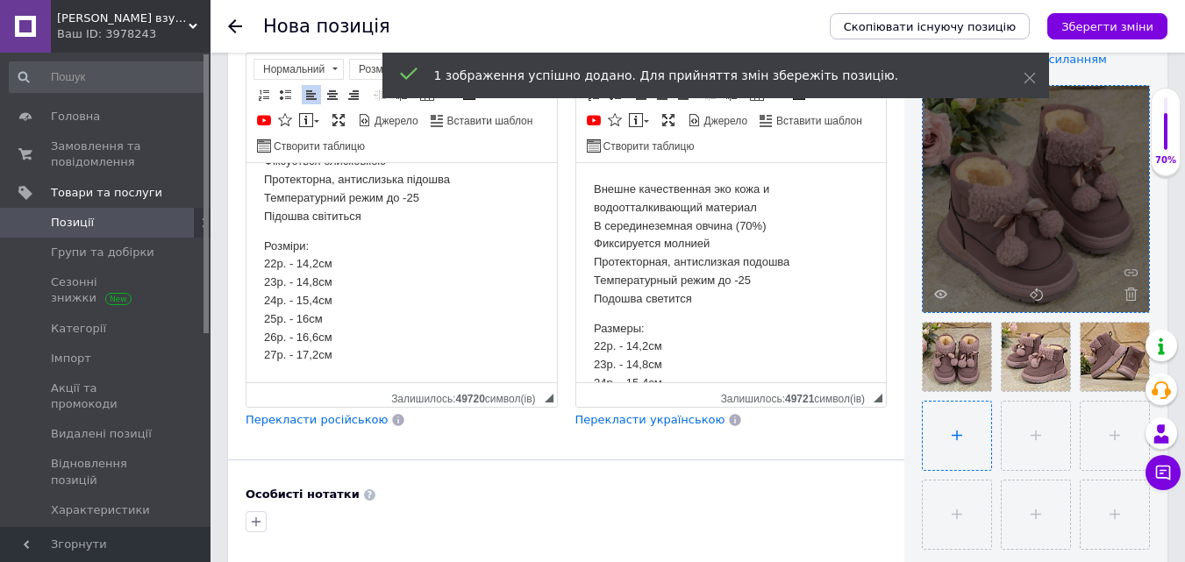
click at [962, 436] on input "file" at bounding box center [957, 436] width 68 height 68
click at [1029, 430] on input "file" at bounding box center [1036, 436] width 68 height 68
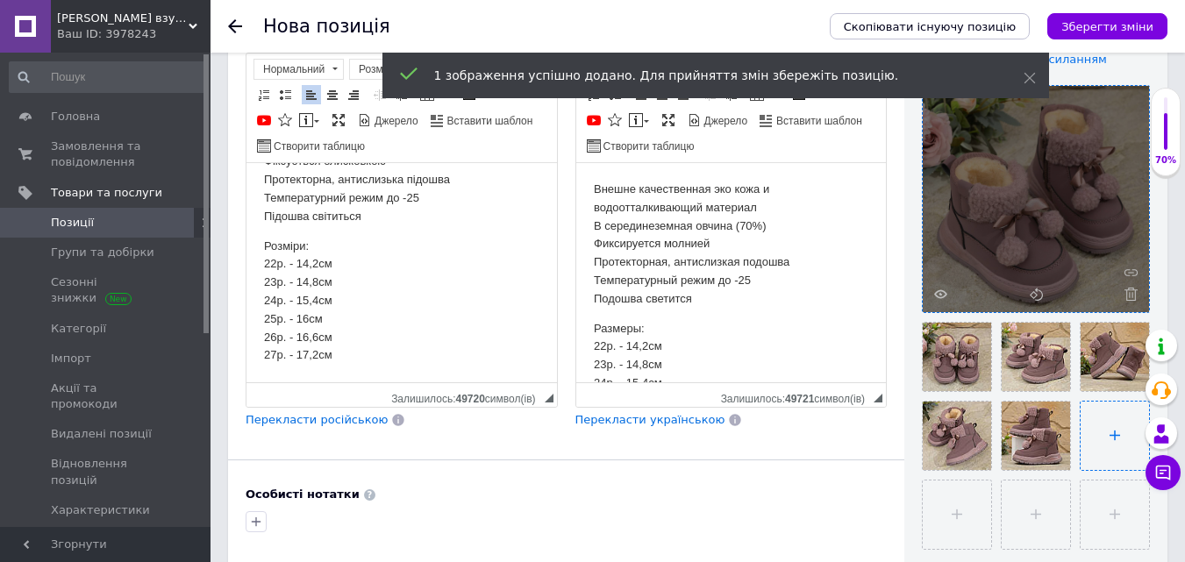
click at [1107, 427] on input "file" at bounding box center [1115, 436] width 68 height 68
click at [975, 512] on input "file" at bounding box center [957, 515] width 68 height 68
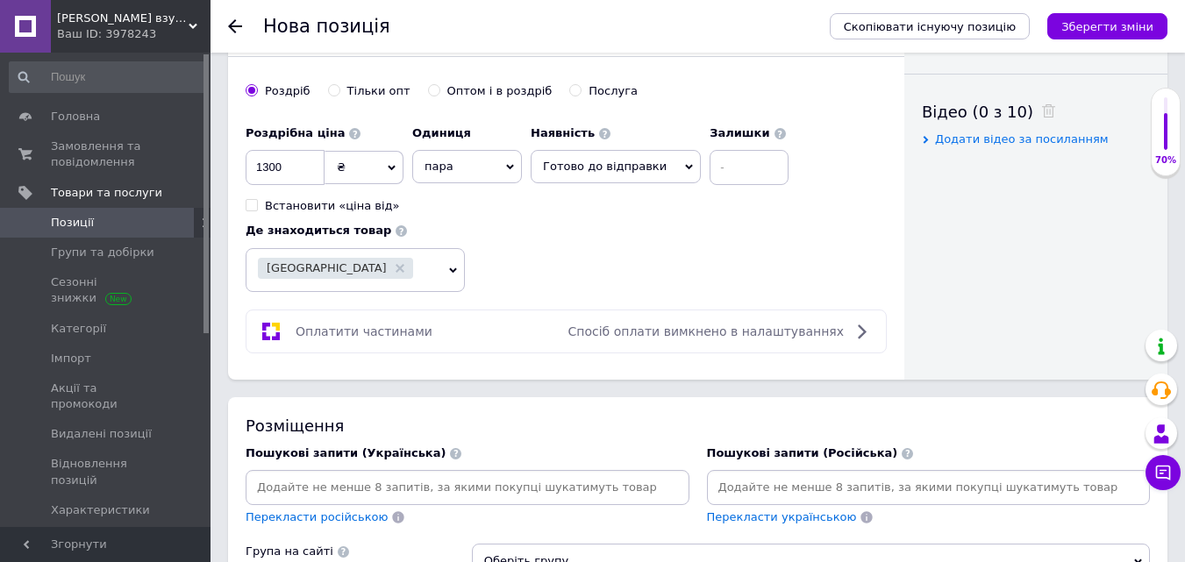
scroll to position [1053, 0]
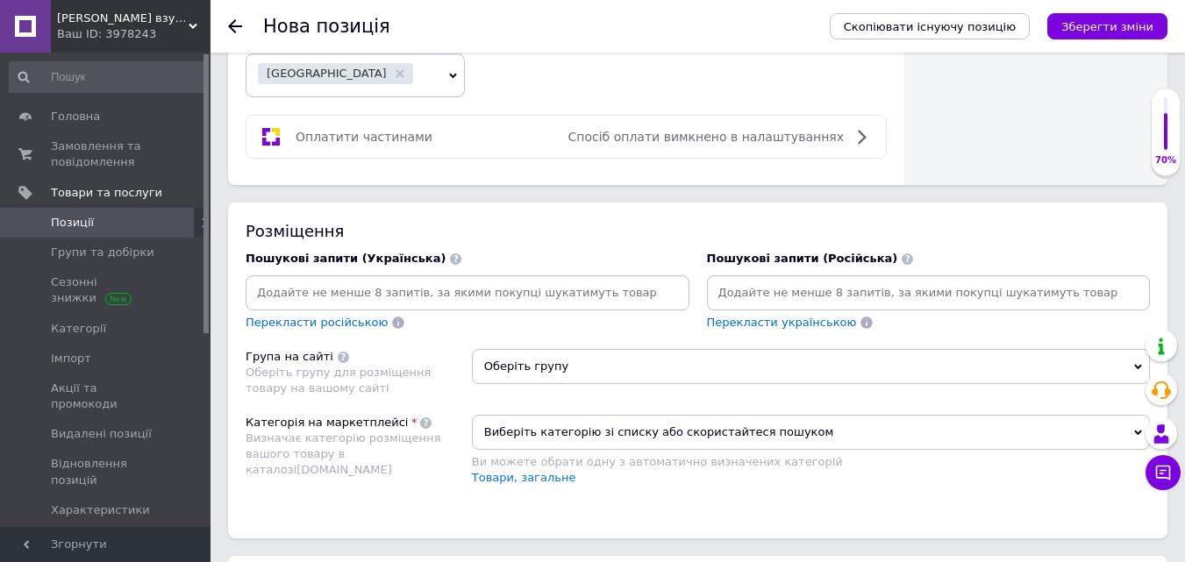
click at [755, 294] on input at bounding box center [928, 293] width 437 height 26
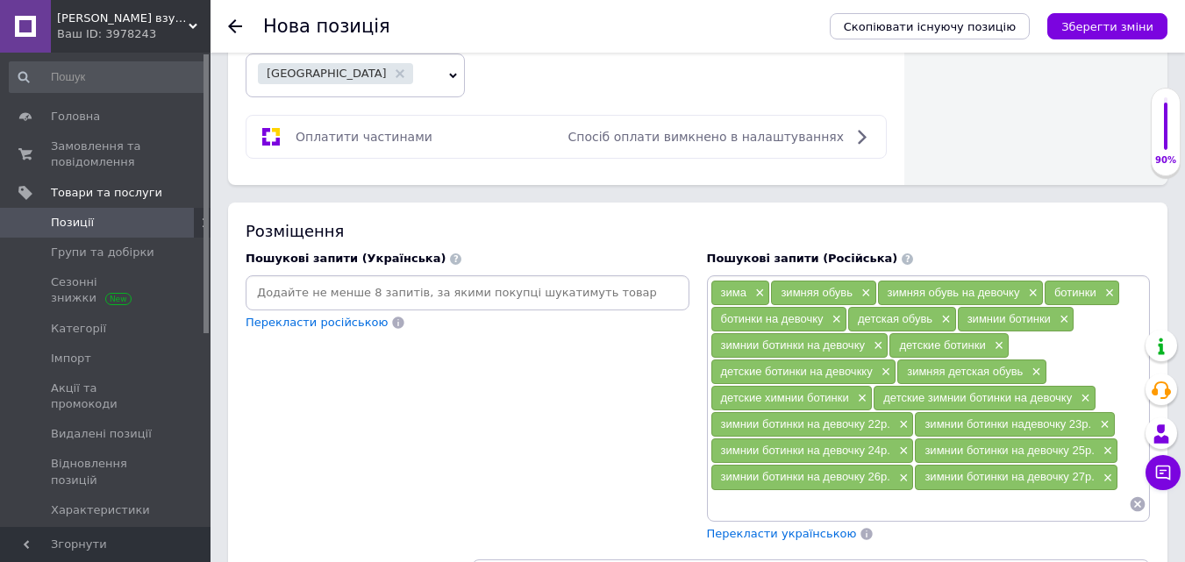
click at [766, 537] on span "Перекласти українською" at bounding box center [782, 533] width 150 height 13
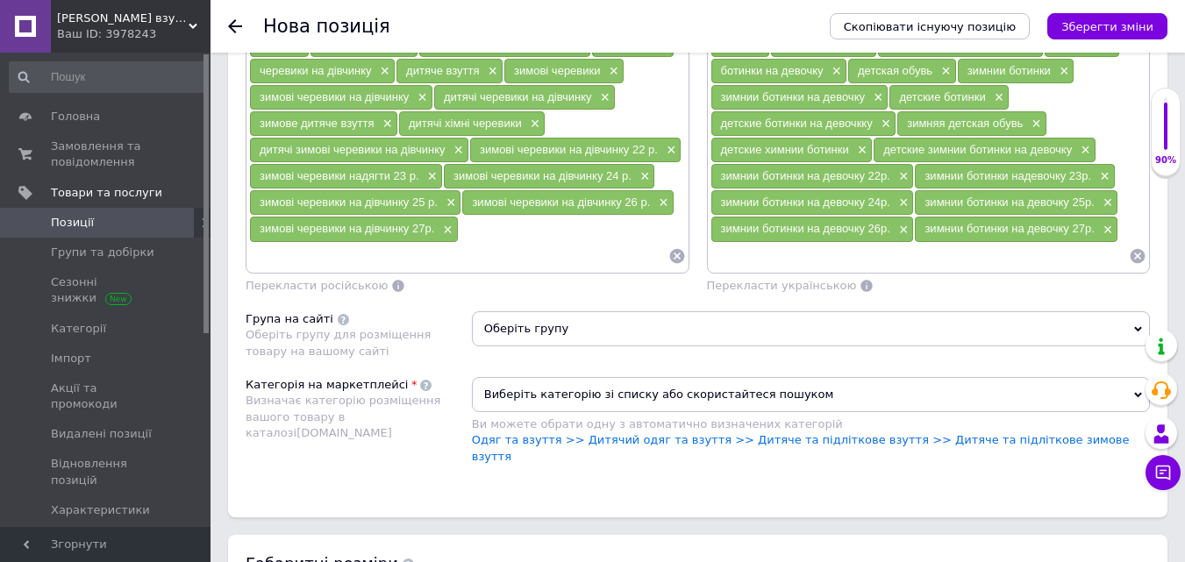
scroll to position [1491, 0]
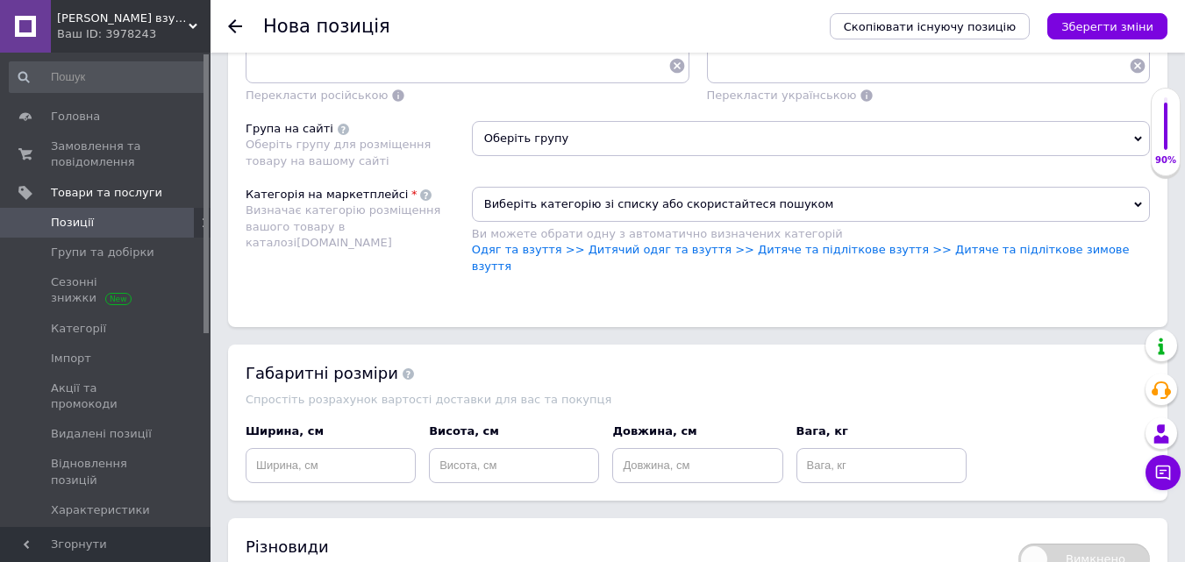
click at [533, 126] on span "Оберіть групу" at bounding box center [811, 138] width 678 height 35
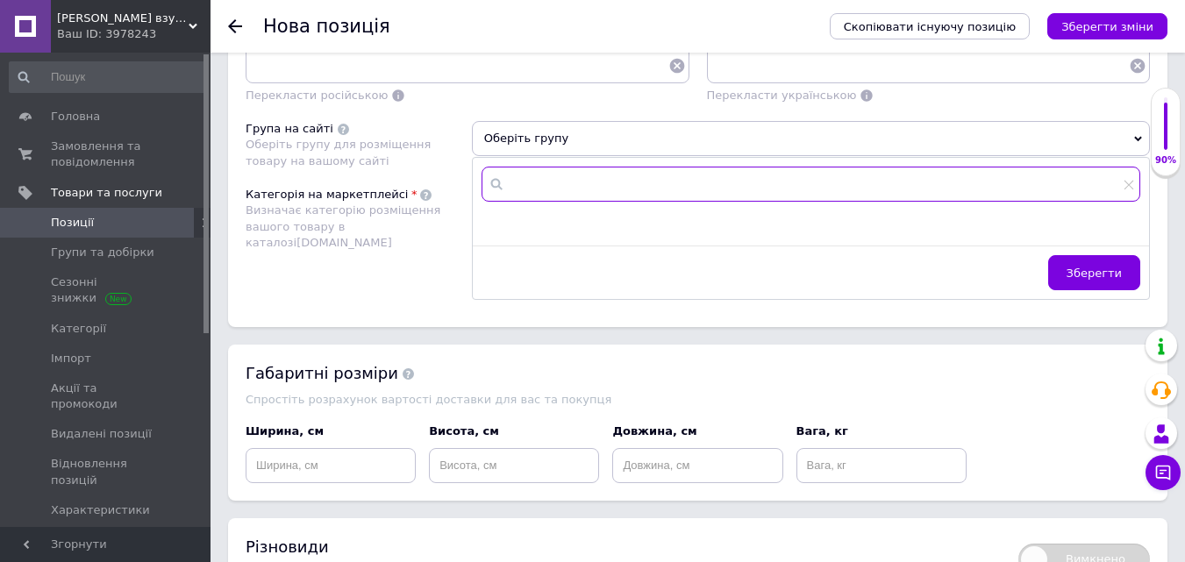
click at [556, 186] on input "text" at bounding box center [811, 184] width 659 height 35
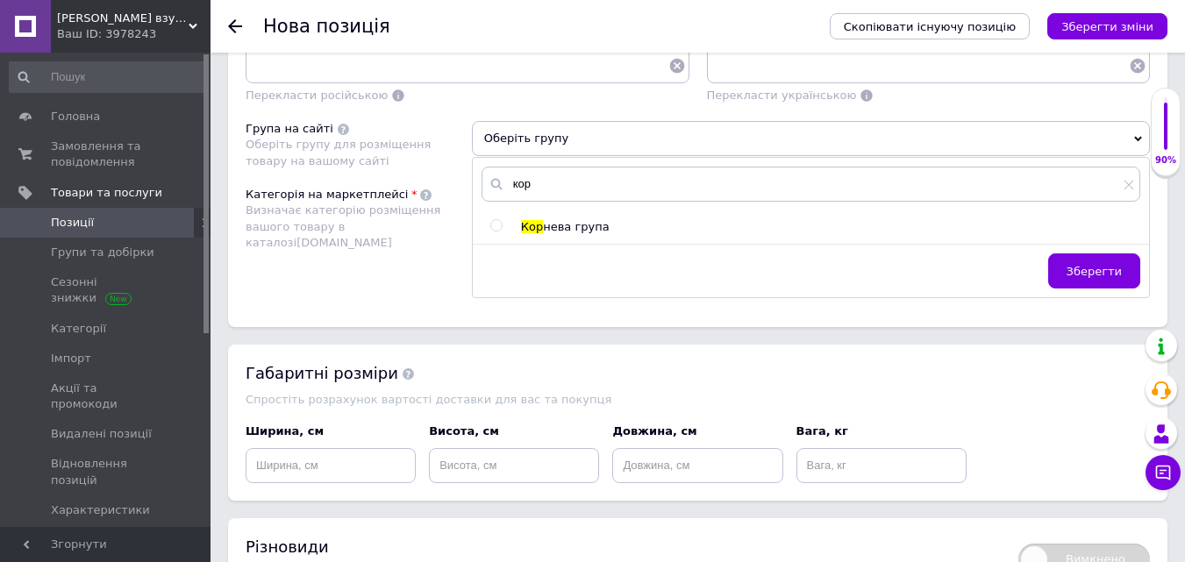
drag, startPoint x: 495, startPoint y: 227, endPoint x: 542, endPoint y: 238, distance: 48.5
click at [496, 227] on input "radio" at bounding box center [495, 225] width 11 height 11
click at [1110, 268] on span "Зберегти" at bounding box center [1094, 271] width 55 height 13
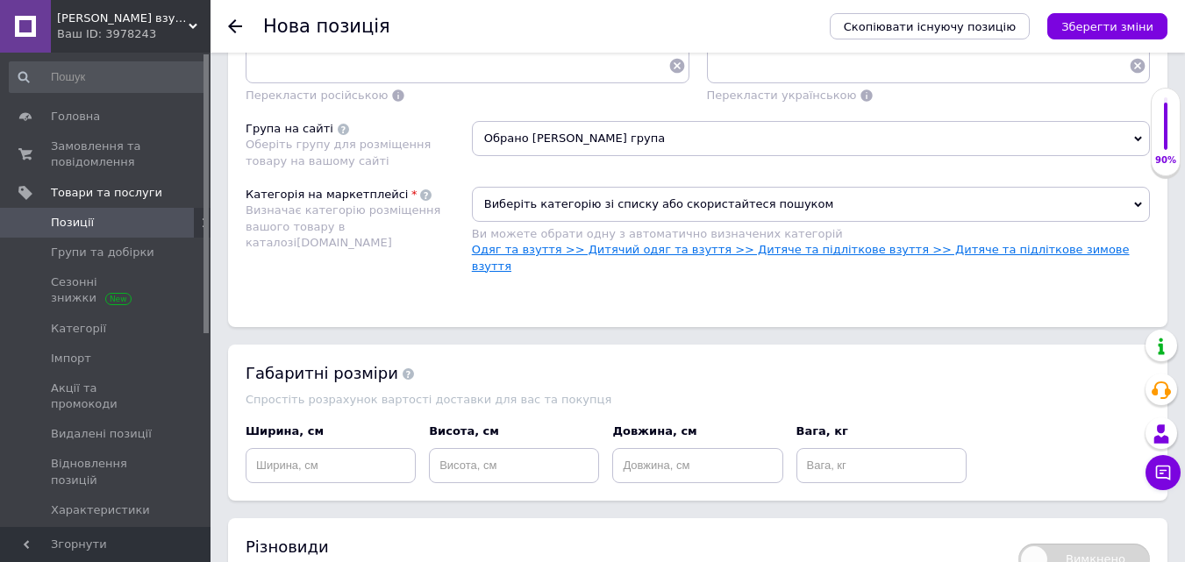
click at [982, 246] on link "Одяг та взуття >> Дитячий одяг та взуття >> Дитяче та підліткове взуття >> Дитя…" at bounding box center [801, 257] width 658 height 29
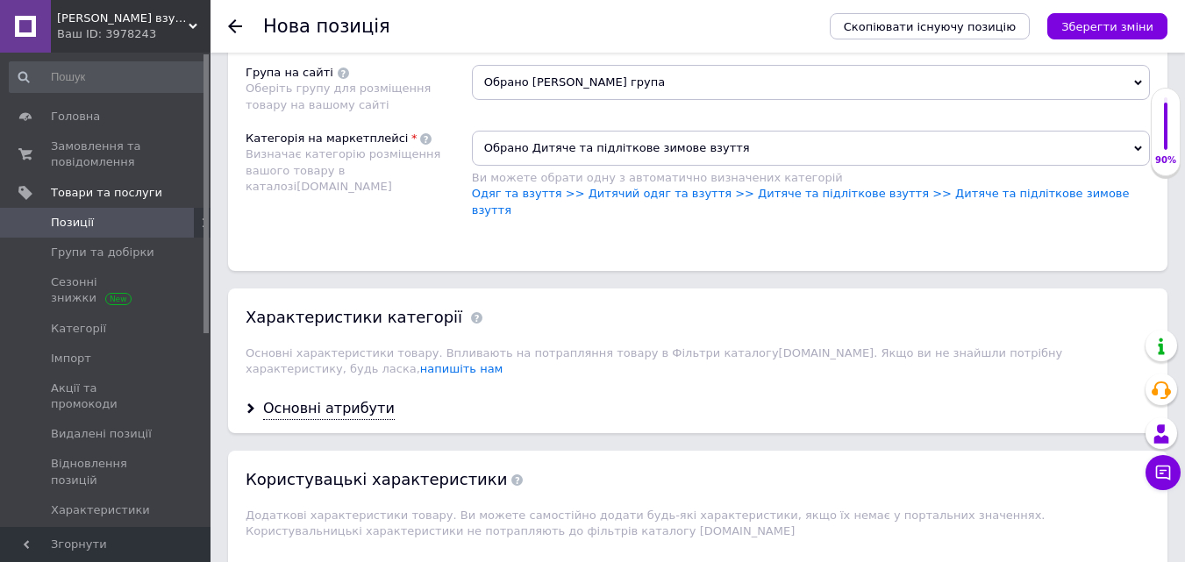
scroll to position [1579, 0]
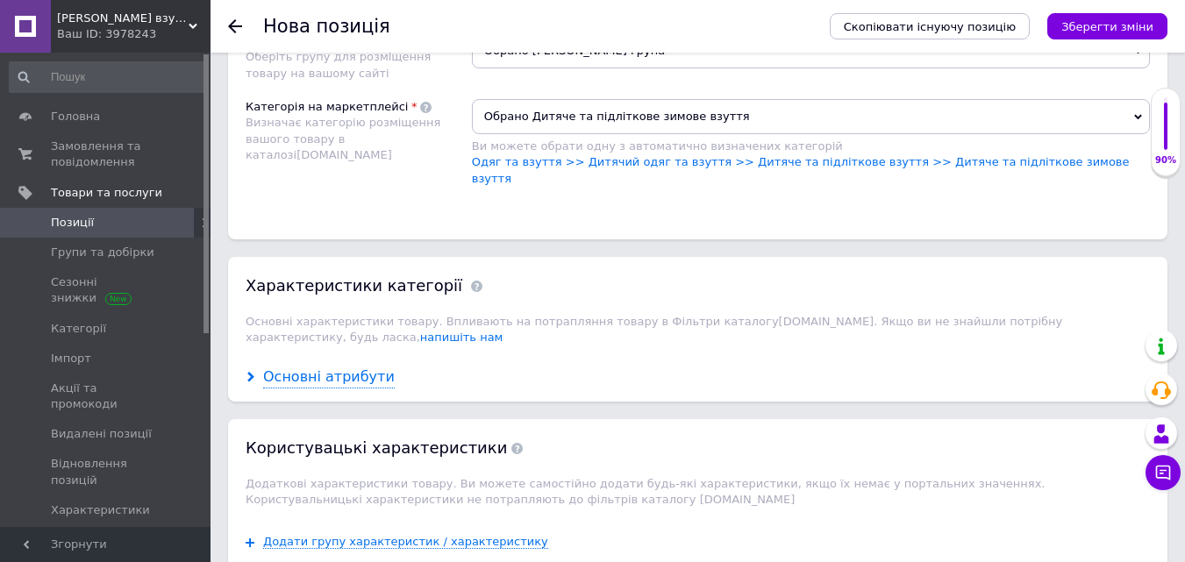
click at [332, 368] on div "Основні атрибути" at bounding box center [329, 378] width 132 height 20
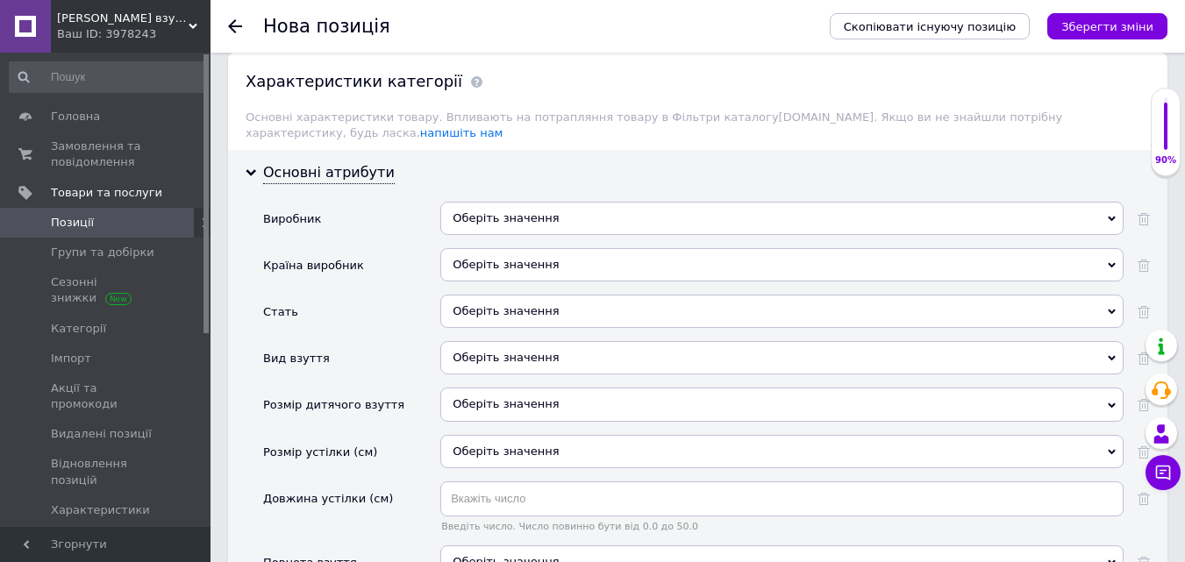
scroll to position [1842, 0]
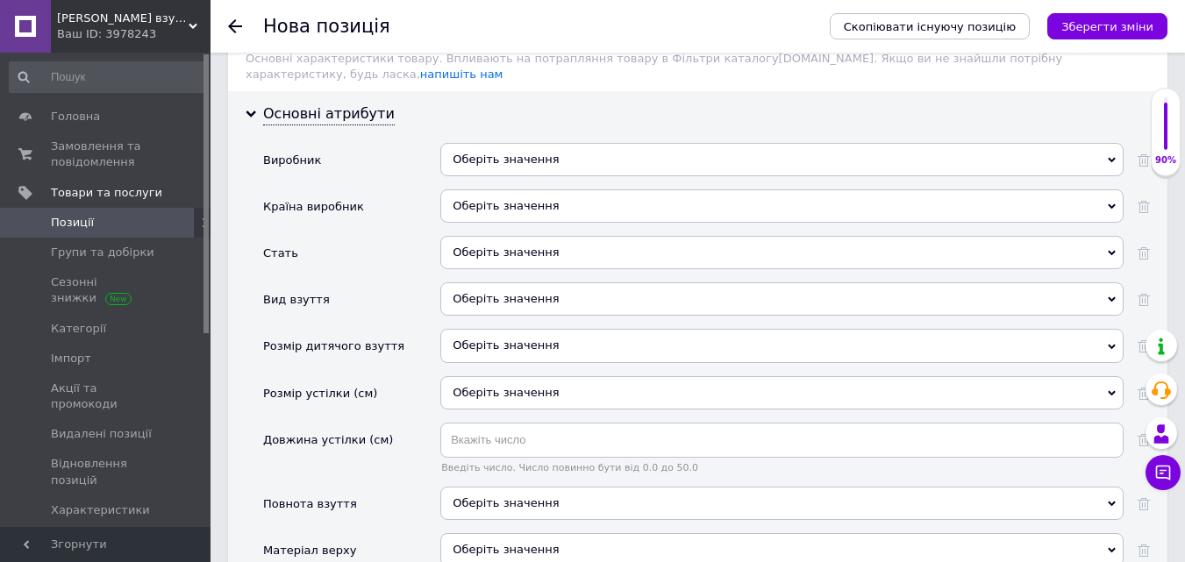
click at [501, 143] on div "Оберіть значення" at bounding box center [781, 159] width 683 height 33
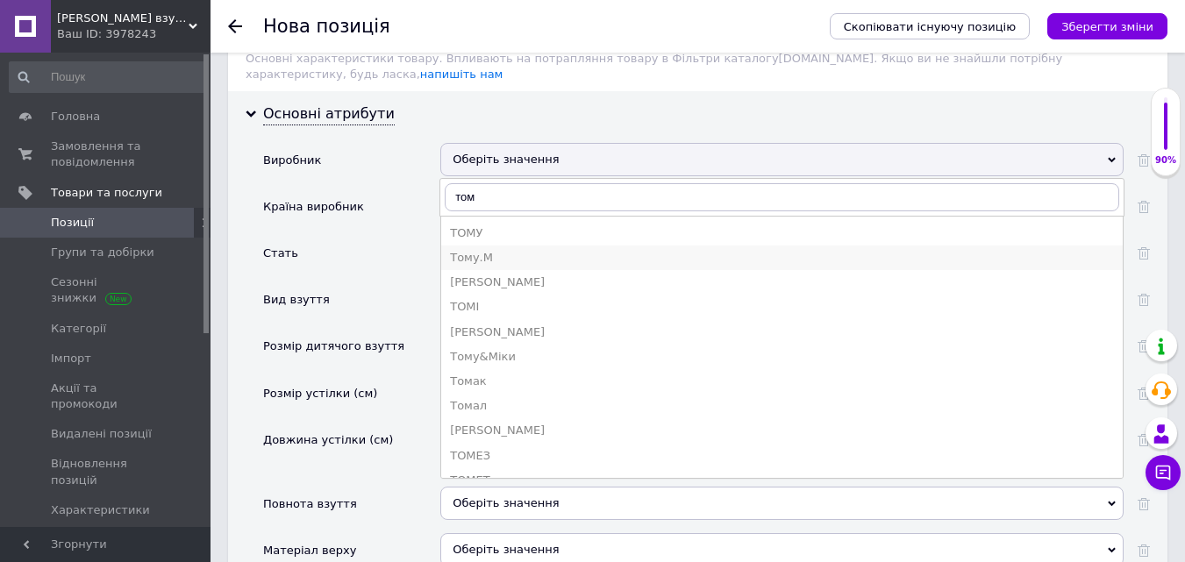
click at [476, 250] on div "Тому.М" at bounding box center [782, 258] width 664 height 16
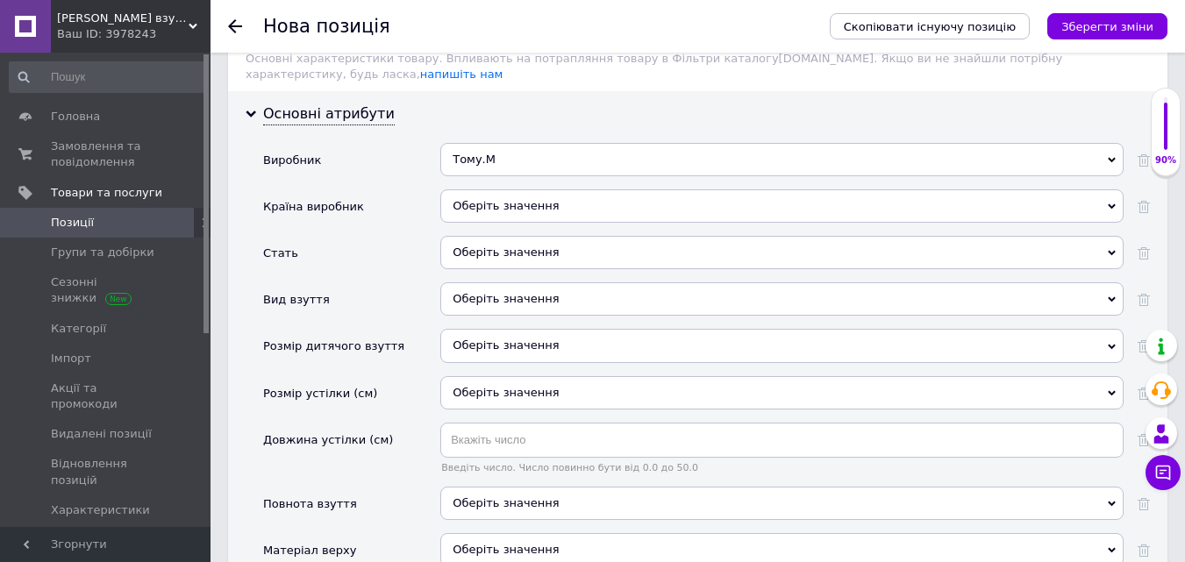
click at [488, 189] on div "Оберіть значення" at bounding box center [781, 205] width 683 height 33
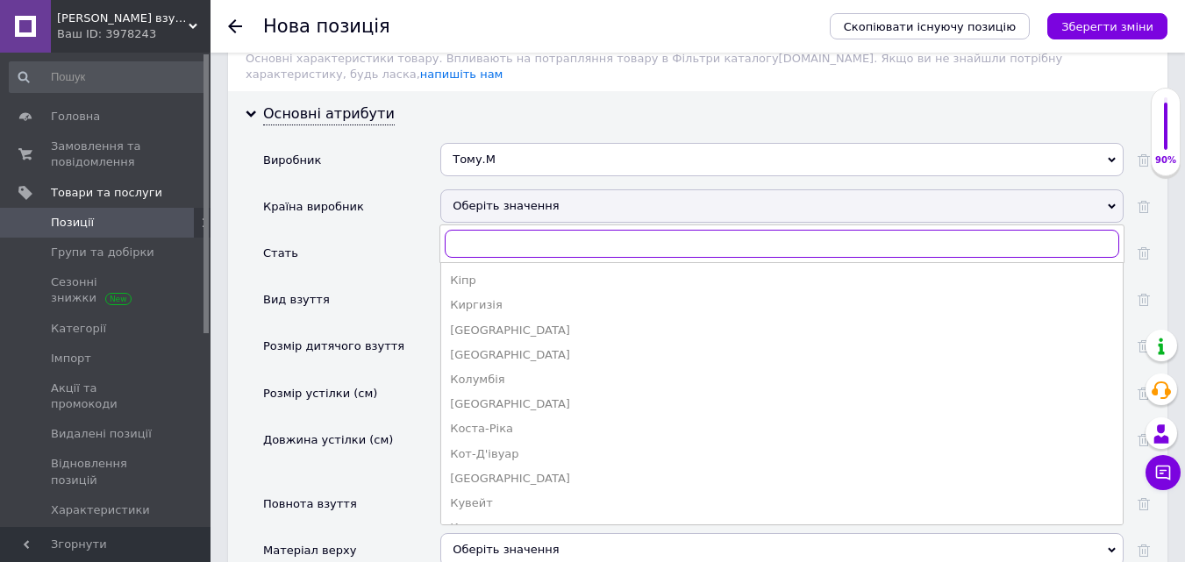
scroll to position [1598, 0]
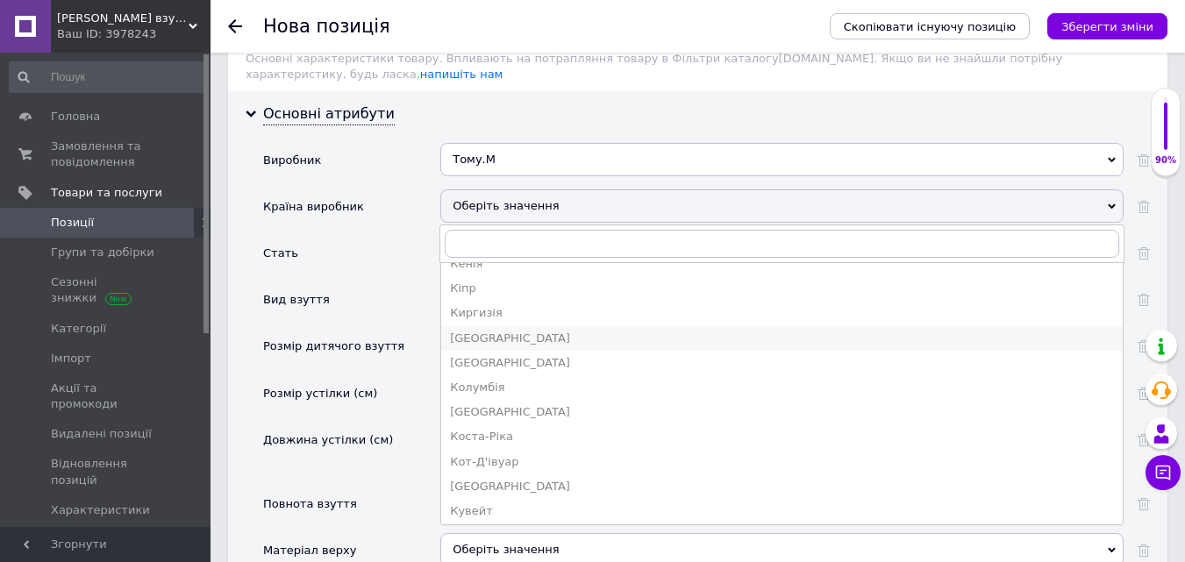
click at [479, 331] on div "Китай" at bounding box center [782, 339] width 664 height 16
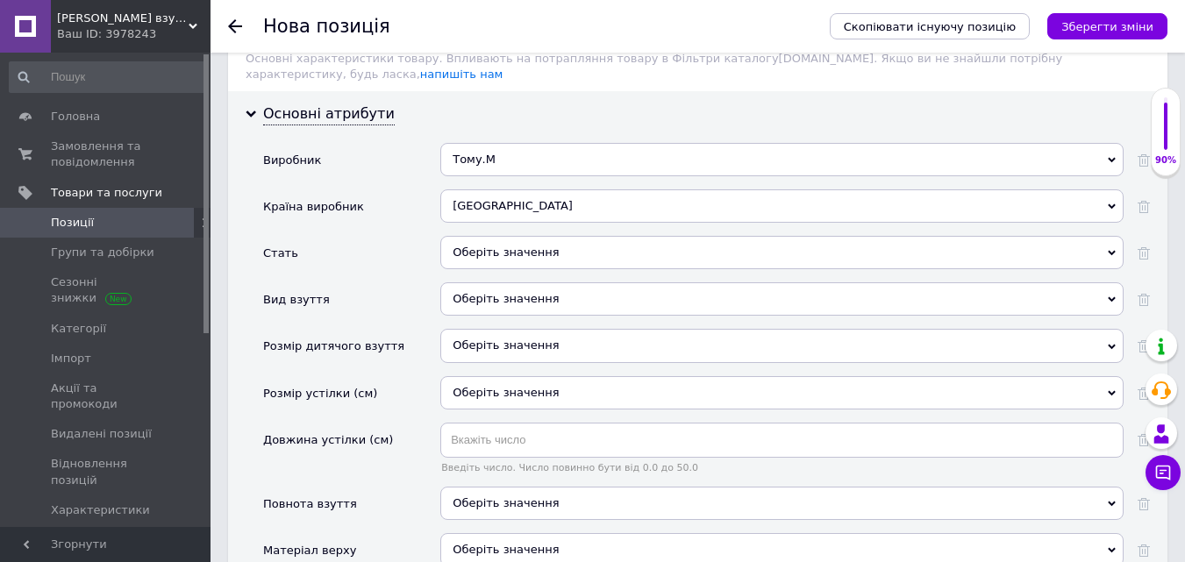
click at [477, 236] on div "Оберіть значення" at bounding box center [781, 252] width 683 height 33
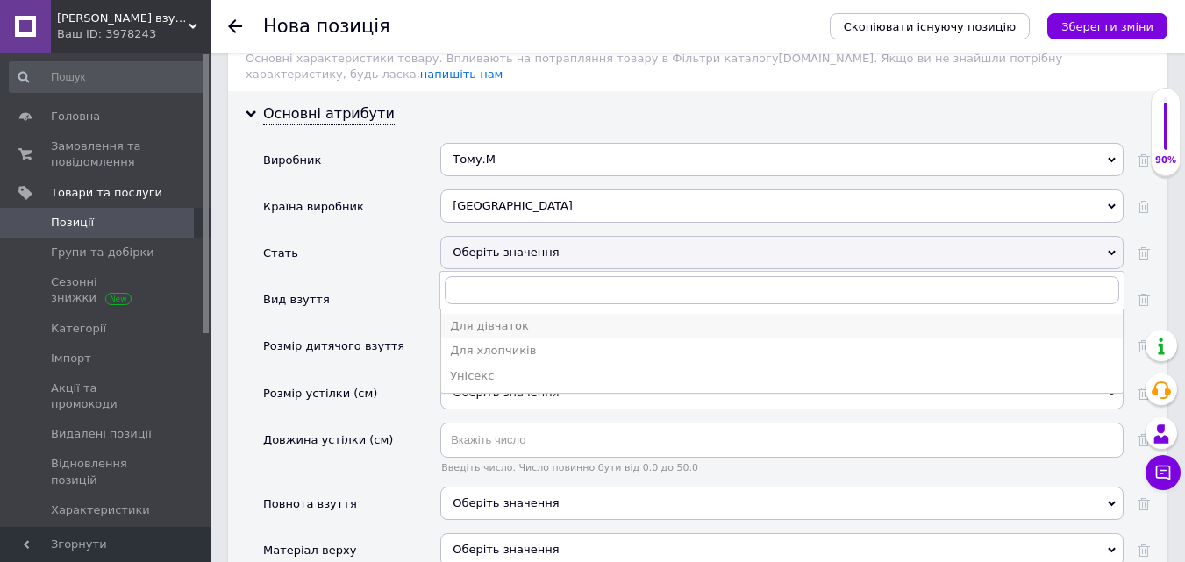
click at [498, 318] on div "Для дівчаток" at bounding box center [782, 326] width 664 height 16
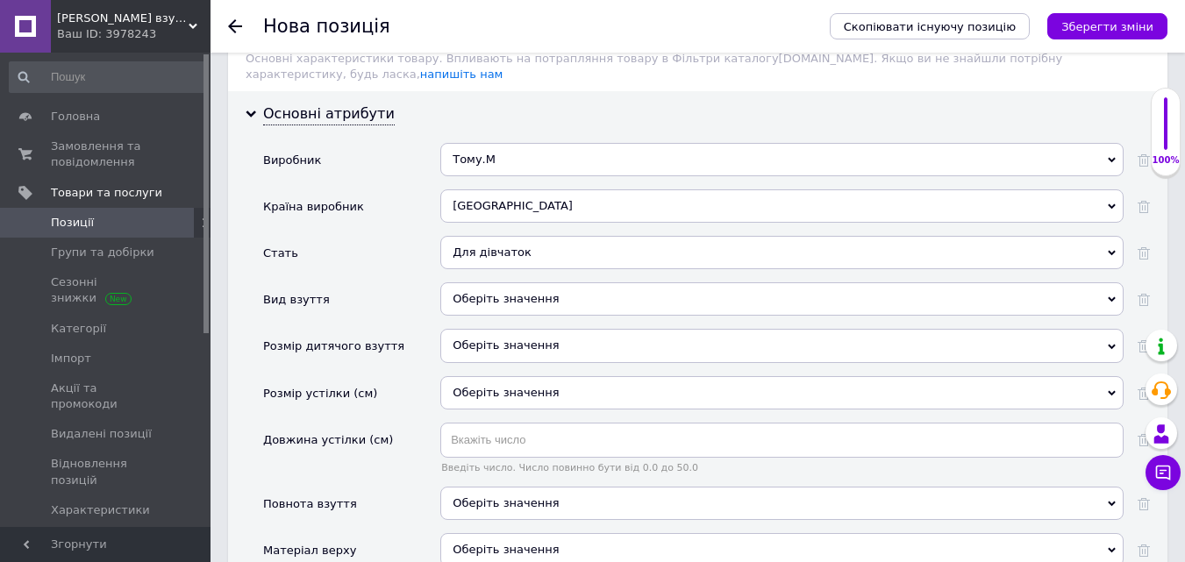
click at [542, 282] on div "Оберіть значення" at bounding box center [781, 298] width 683 height 33
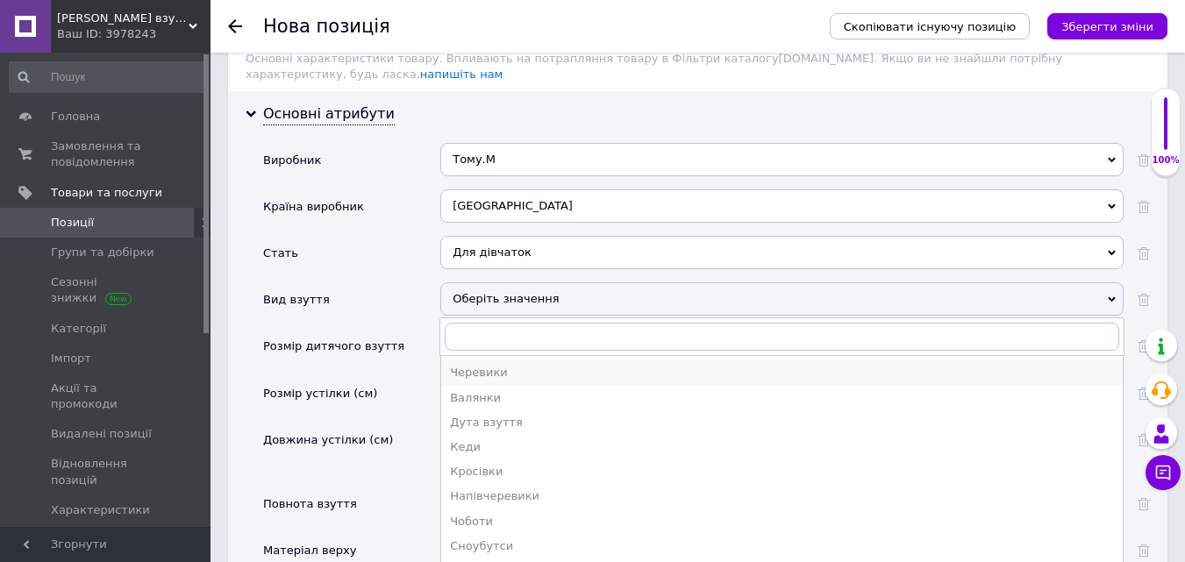
click at [502, 365] on div "Черевики" at bounding box center [782, 373] width 664 height 16
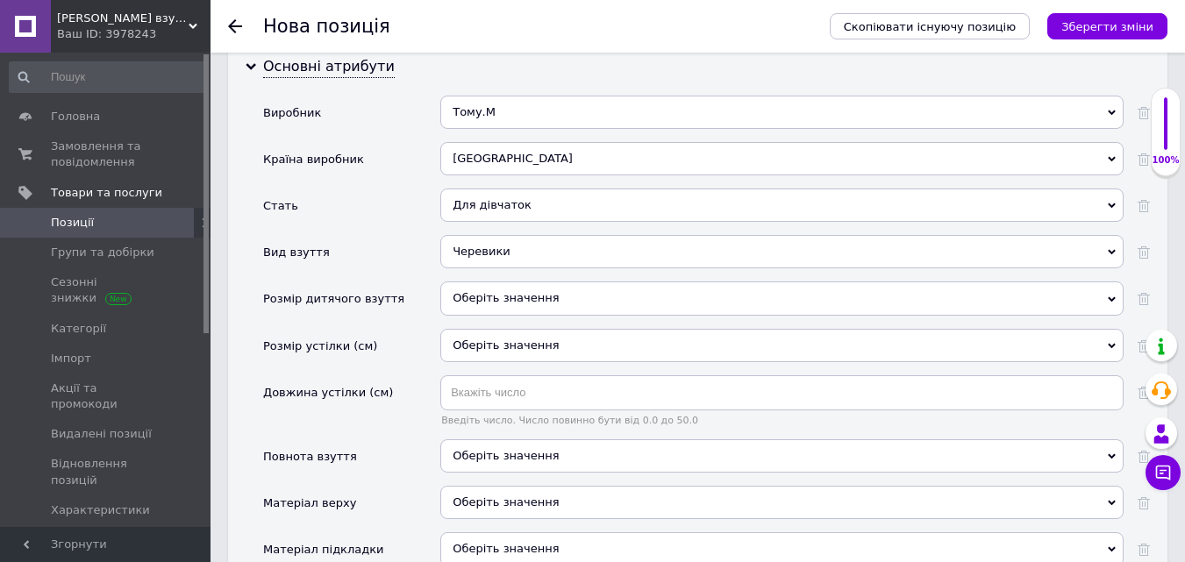
scroll to position [1930, 0]
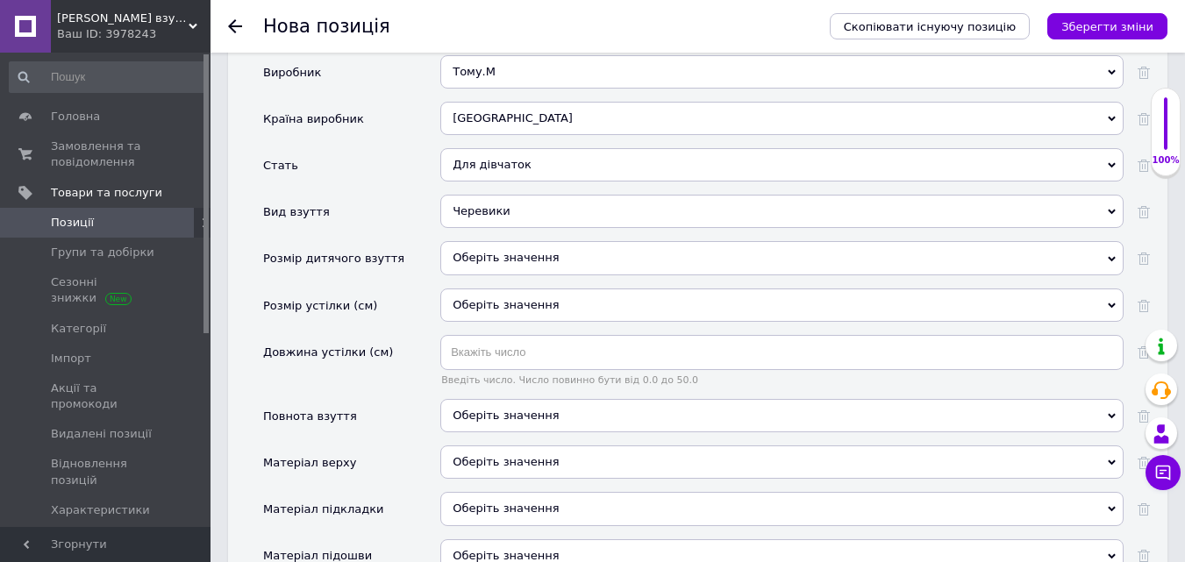
click at [490, 241] on div "Оберіть значення" at bounding box center [781, 257] width 683 height 33
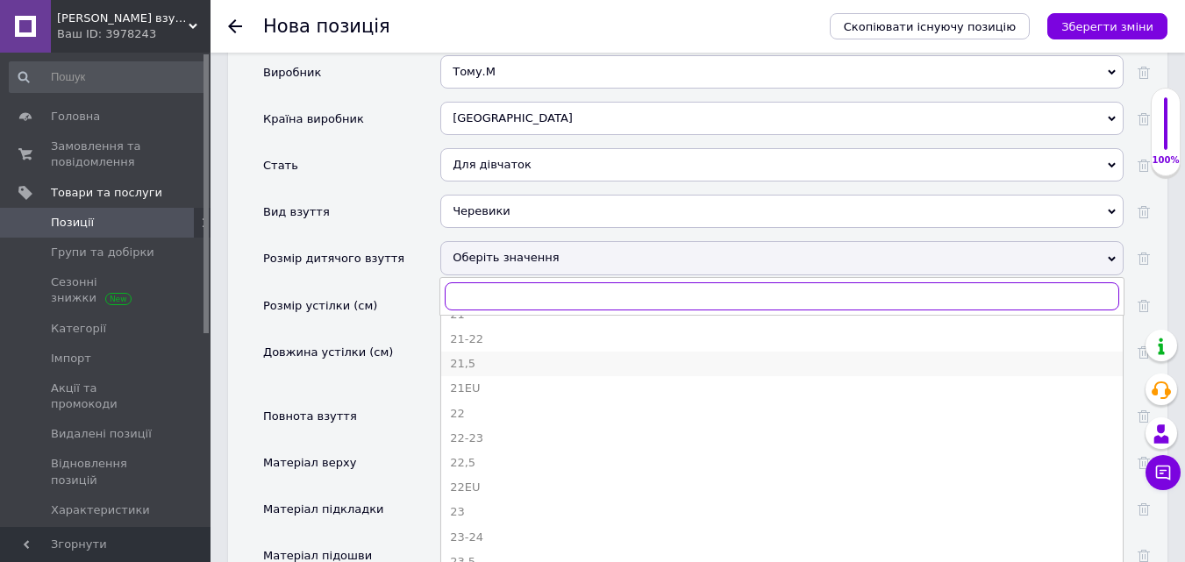
scroll to position [439, 0]
click at [475, 405] on div "22" at bounding box center [782, 413] width 664 height 16
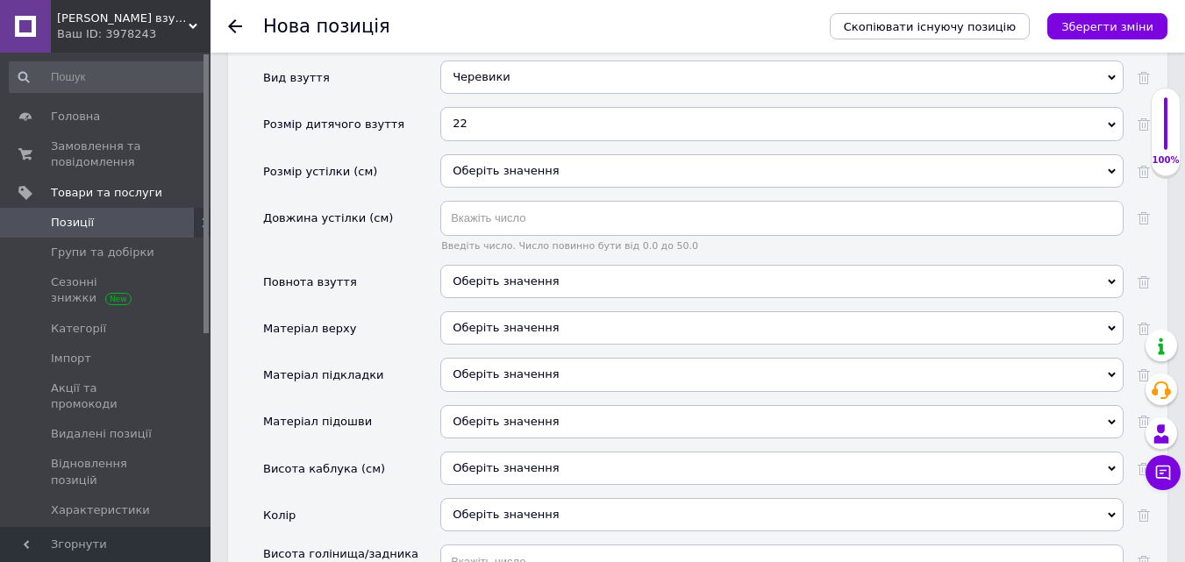
scroll to position [2105, 0]
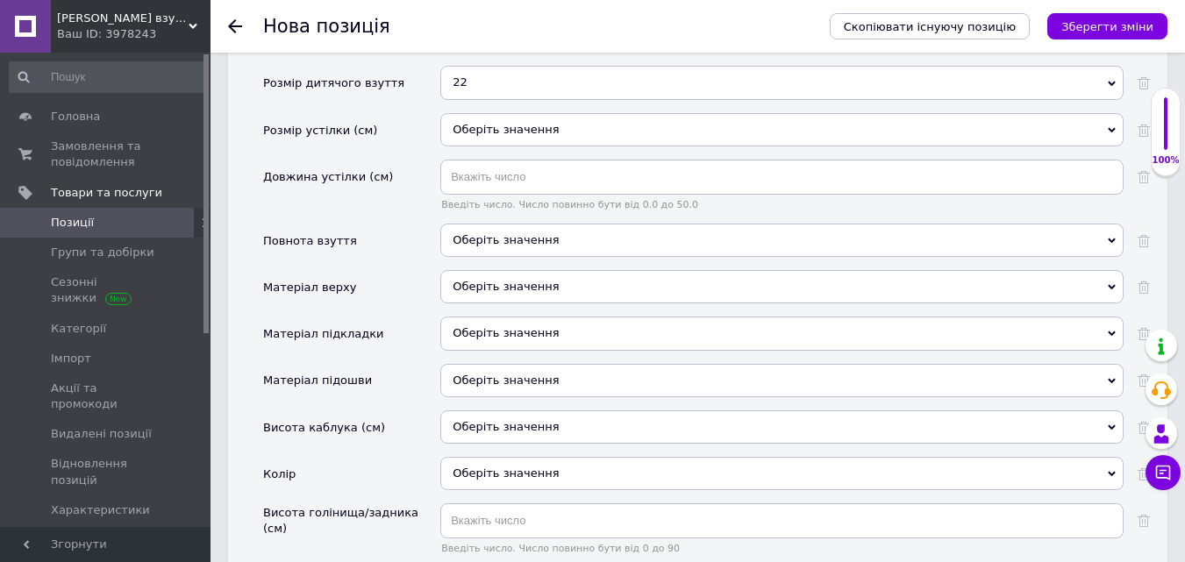
click at [501, 270] on div "Оберіть значення" at bounding box center [781, 286] width 683 height 33
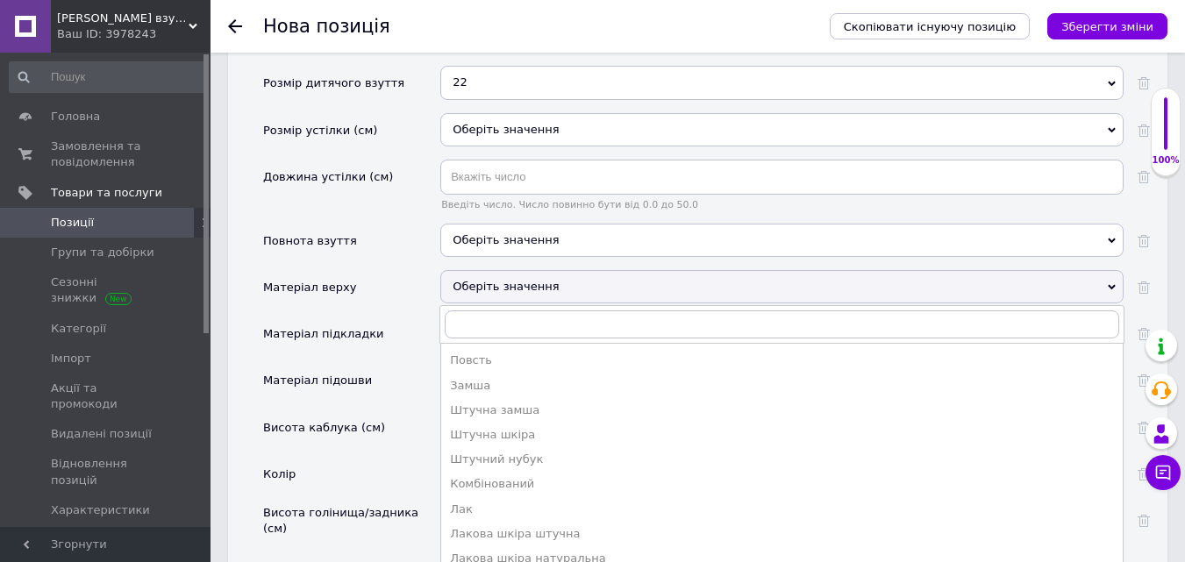
click at [484, 427] on div "Штучна шкіра" at bounding box center [782, 435] width 664 height 16
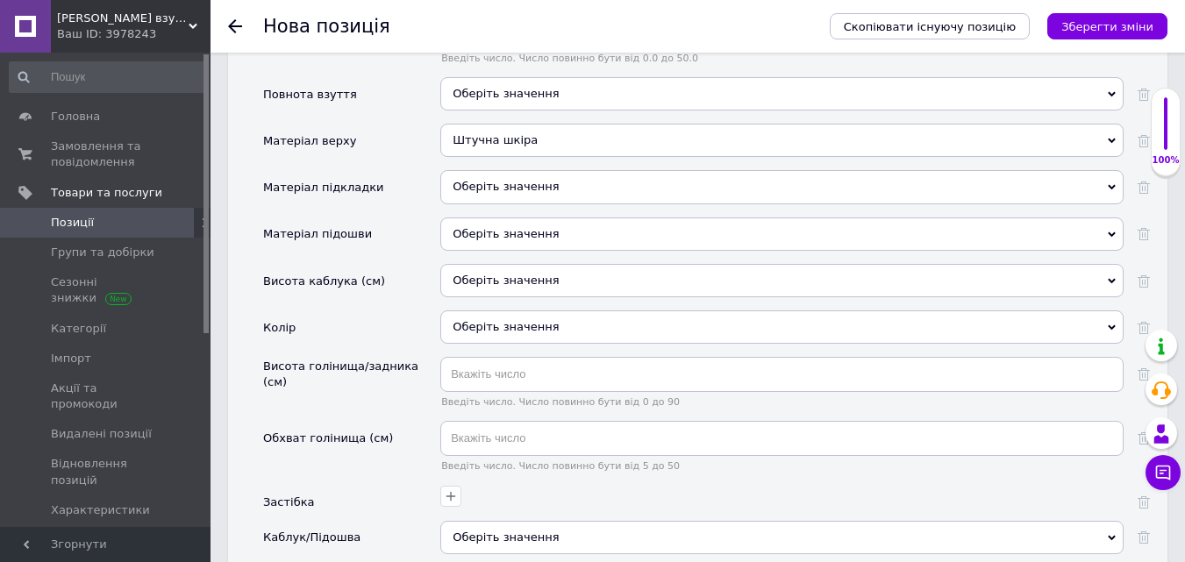
scroll to position [2281, 0]
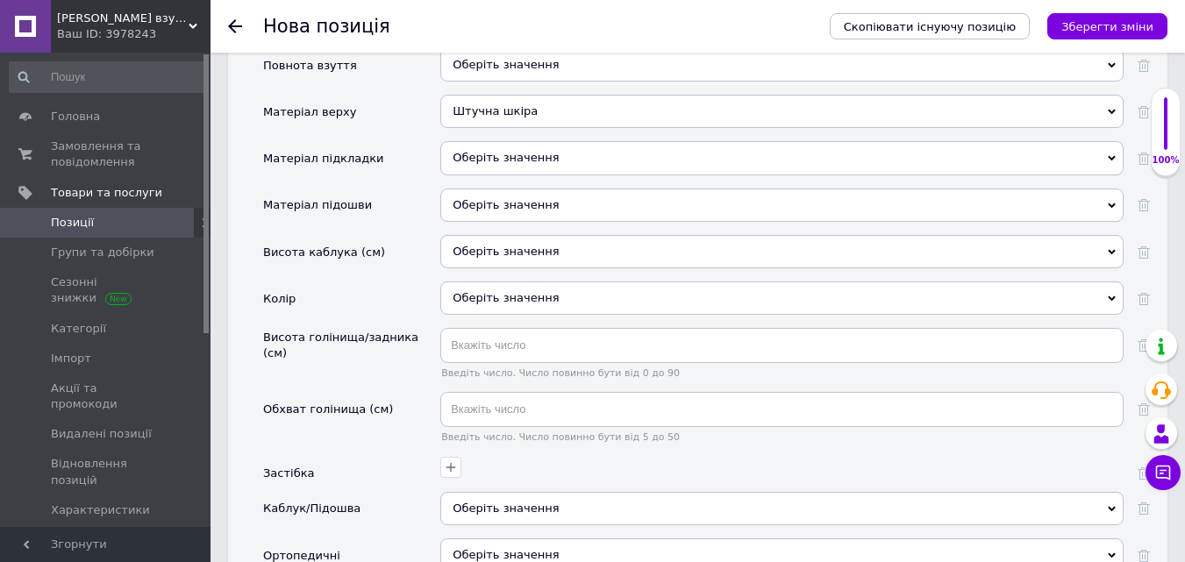
click at [508, 141] on div "Оберіть значення" at bounding box center [781, 157] width 683 height 33
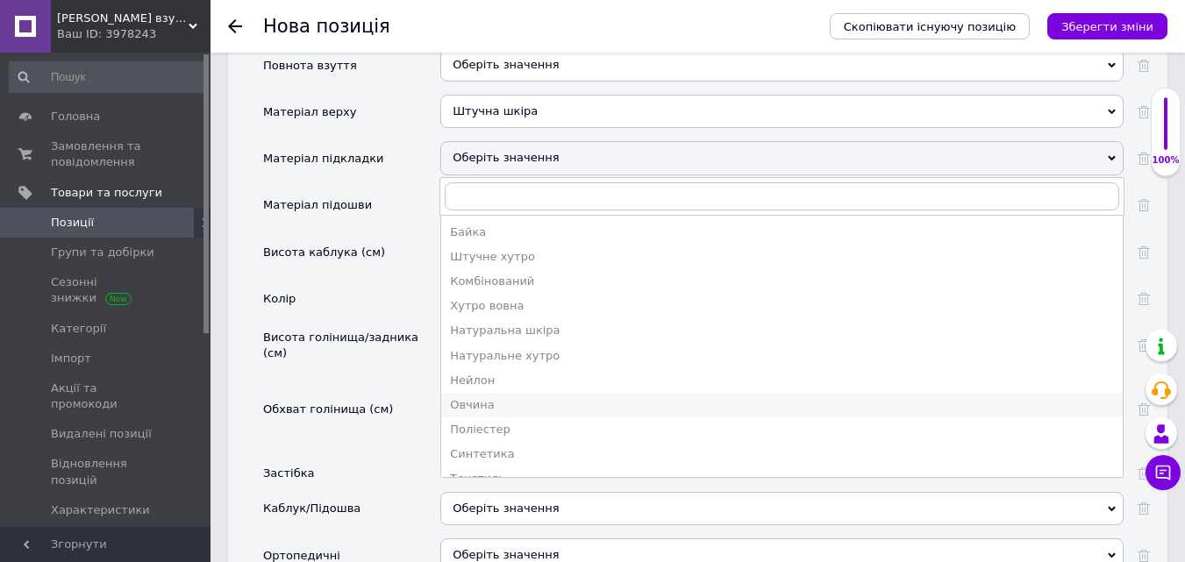
click at [482, 397] on div "Овчина" at bounding box center [782, 405] width 664 height 16
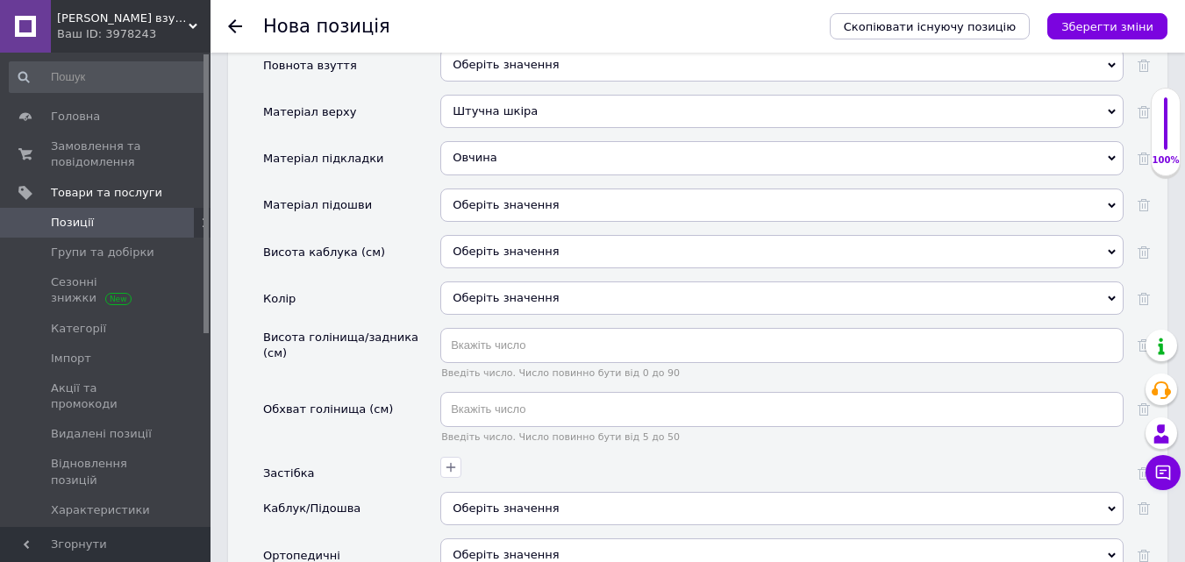
click at [488, 189] on div "Оберіть значення" at bounding box center [781, 205] width 683 height 33
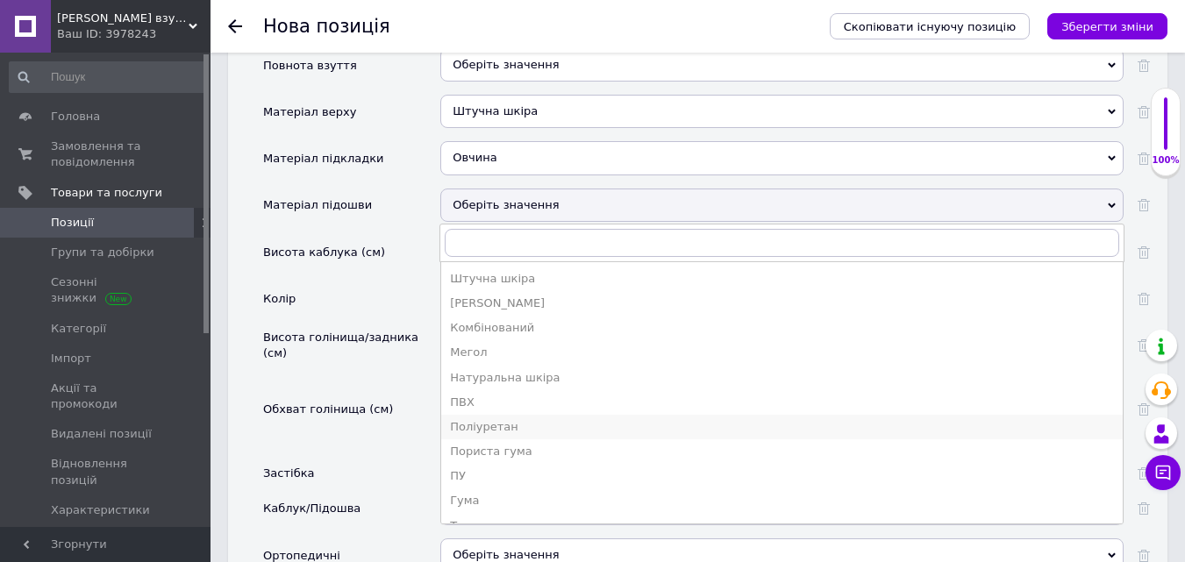
click at [480, 419] on div "Поліуретан" at bounding box center [782, 427] width 664 height 16
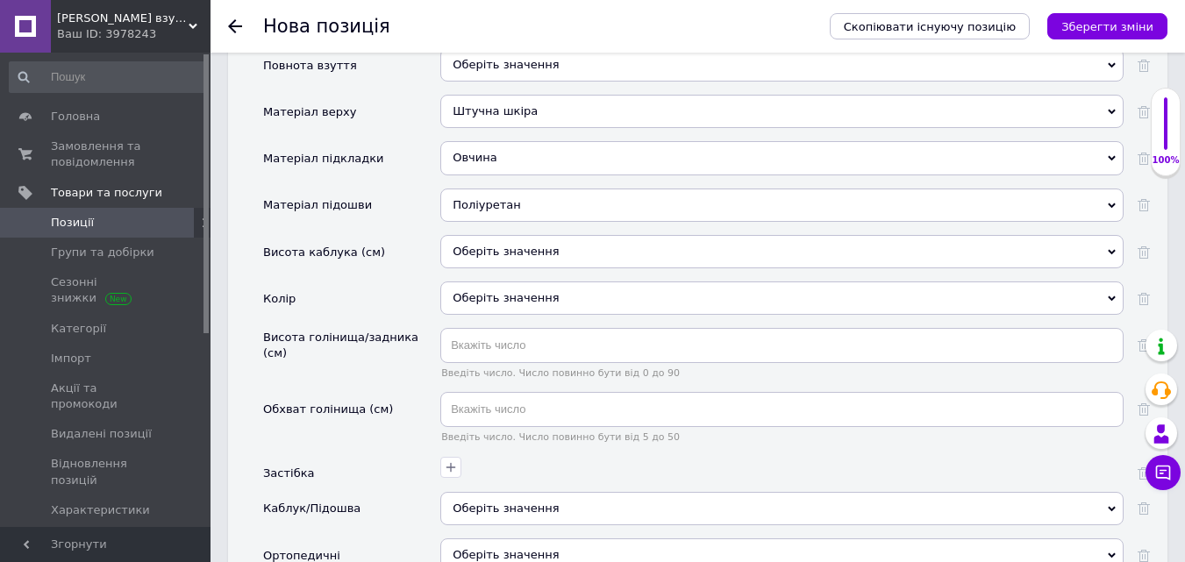
click at [476, 282] on div "Оберіть значення" at bounding box center [781, 298] width 683 height 33
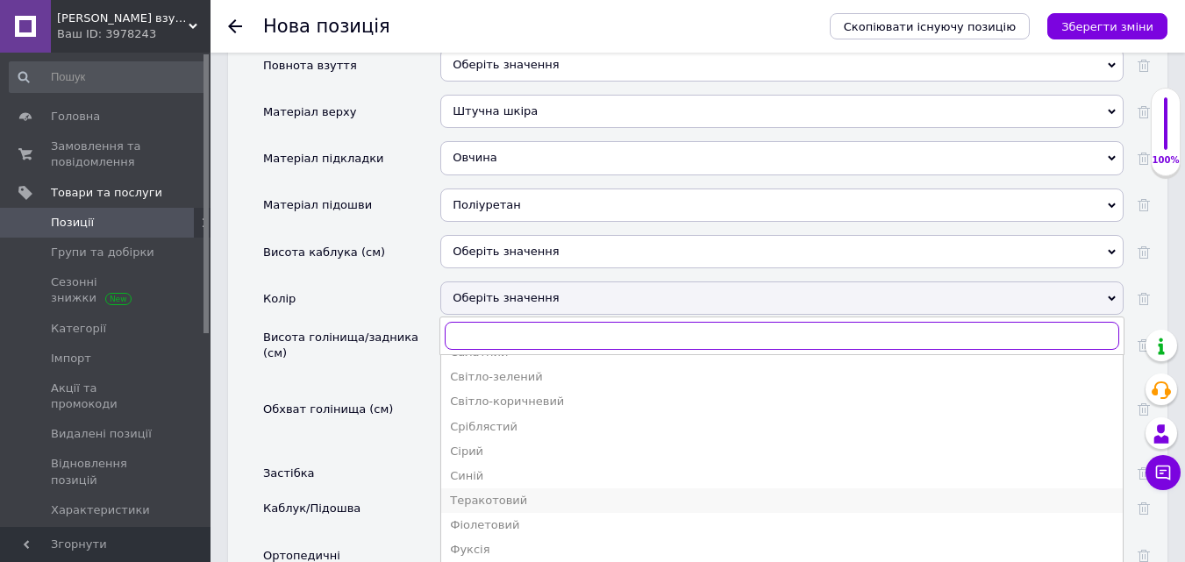
scroll to position [2368, 0]
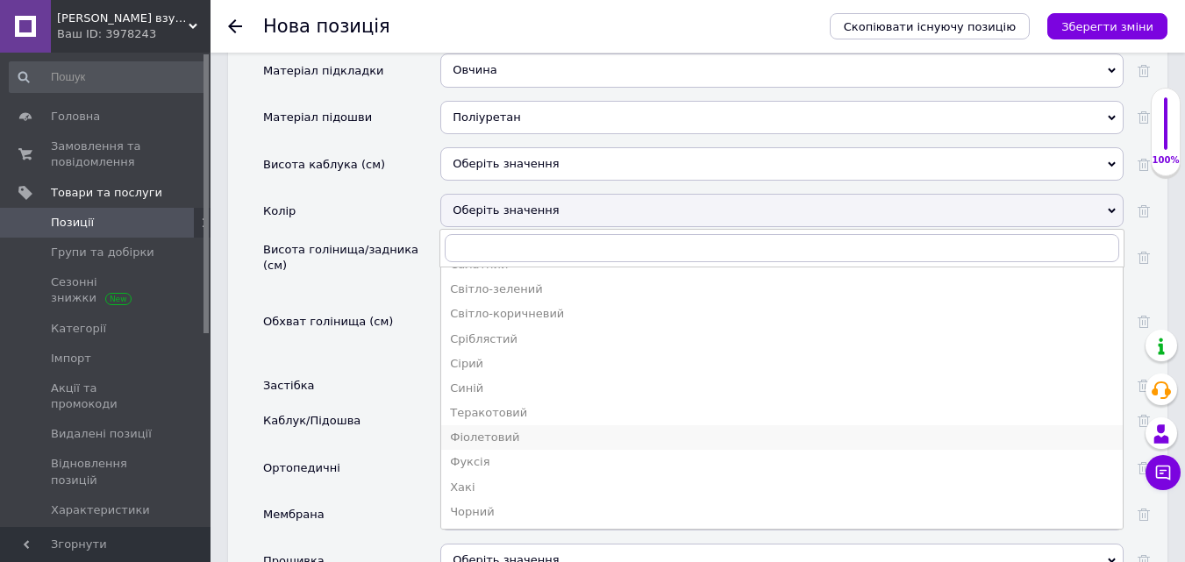
click at [500, 430] on div "Фіолетовий" at bounding box center [782, 438] width 664 height 16
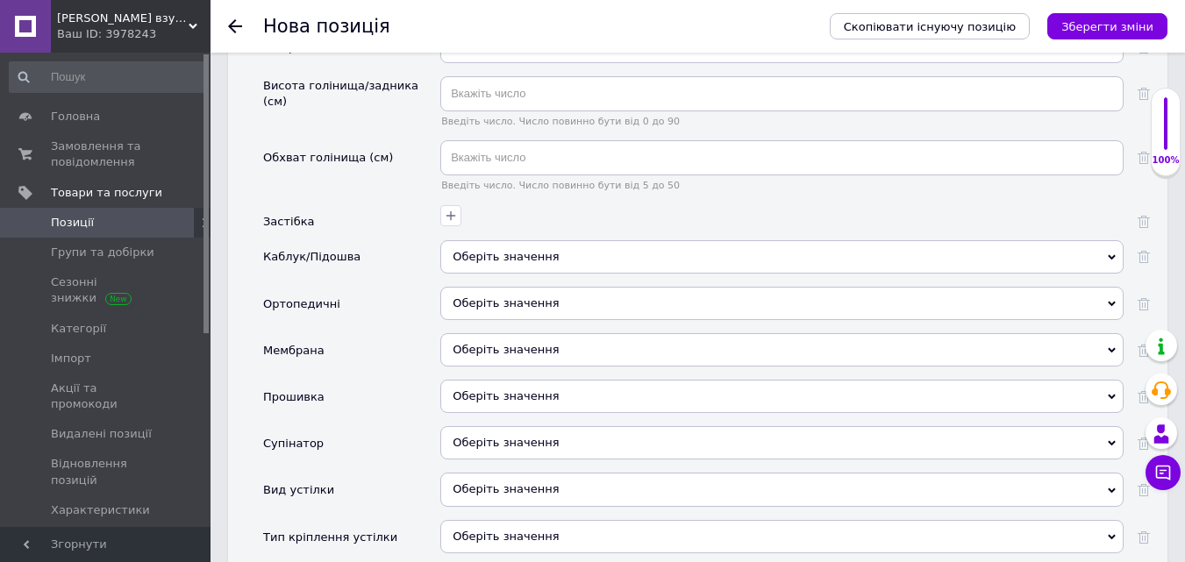
scroll to position [2544, 0]
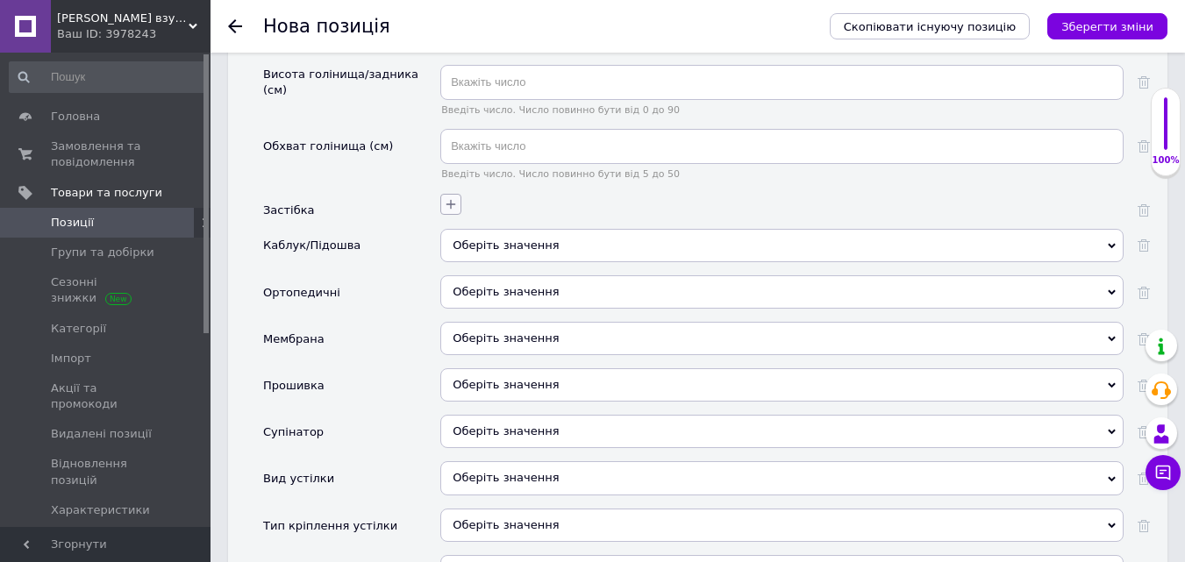
click at [447, 197] on icon "button" at bounding box center [451, 204] width 14 height 14
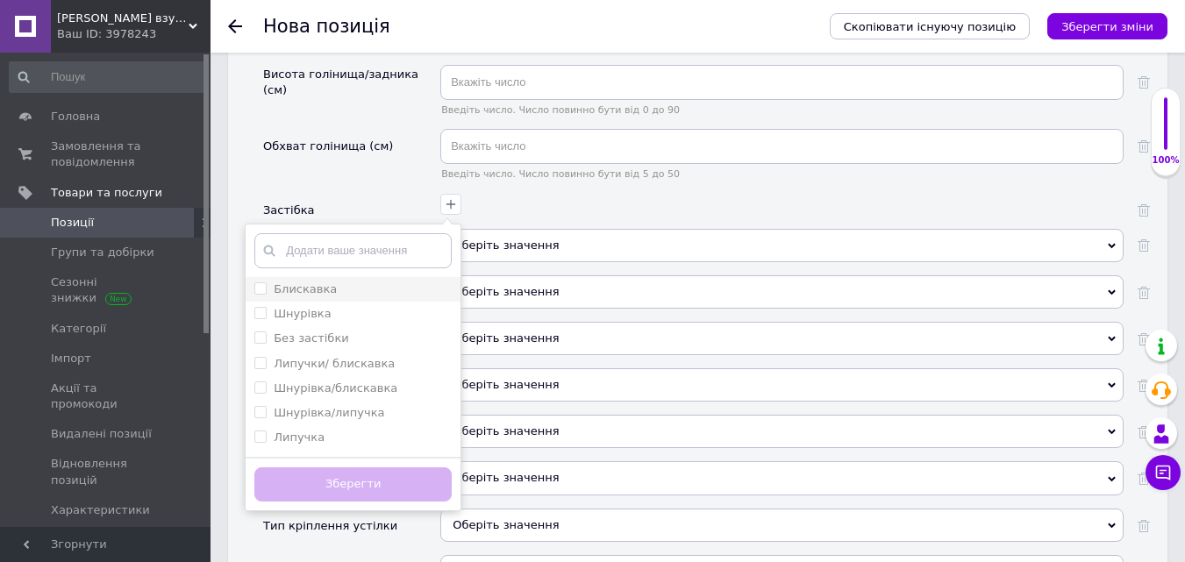
click at [256, 282] on input "Блискавка" at bounding box center [259, 287] width 11 height 11
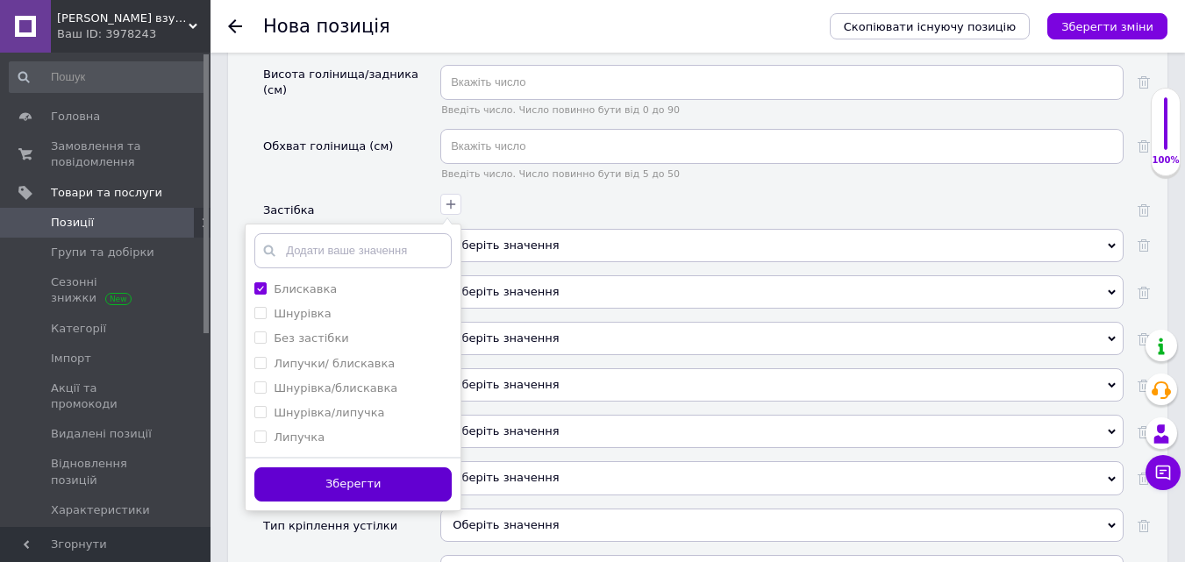
click at [350, 468] on button "Зберегти" at bounding box center [352, 485] width 197 height 34
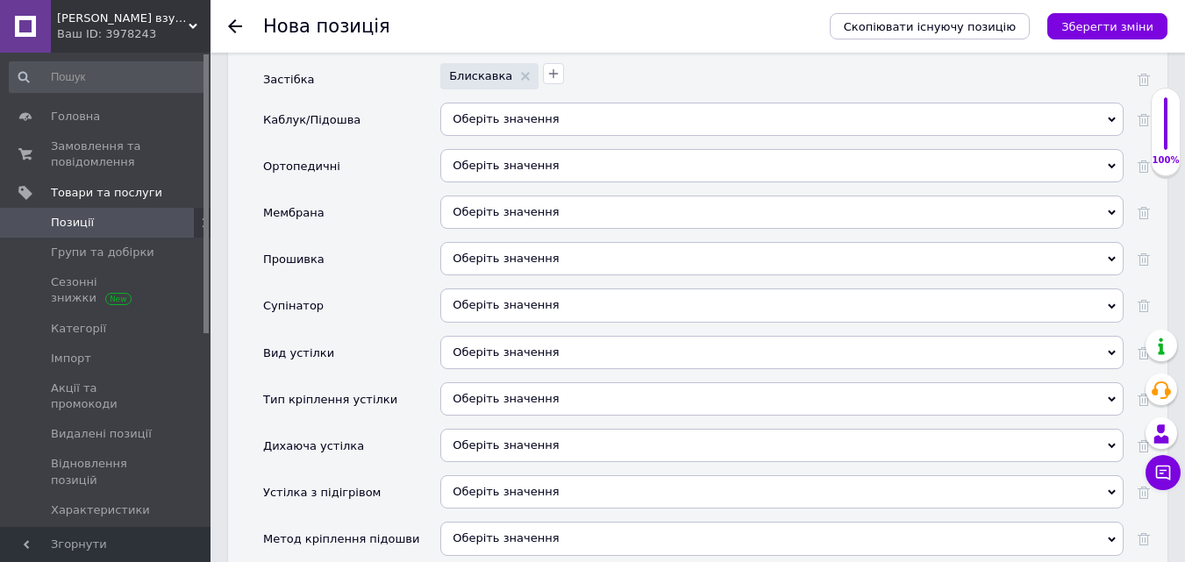
scroll to position [2719, 0]
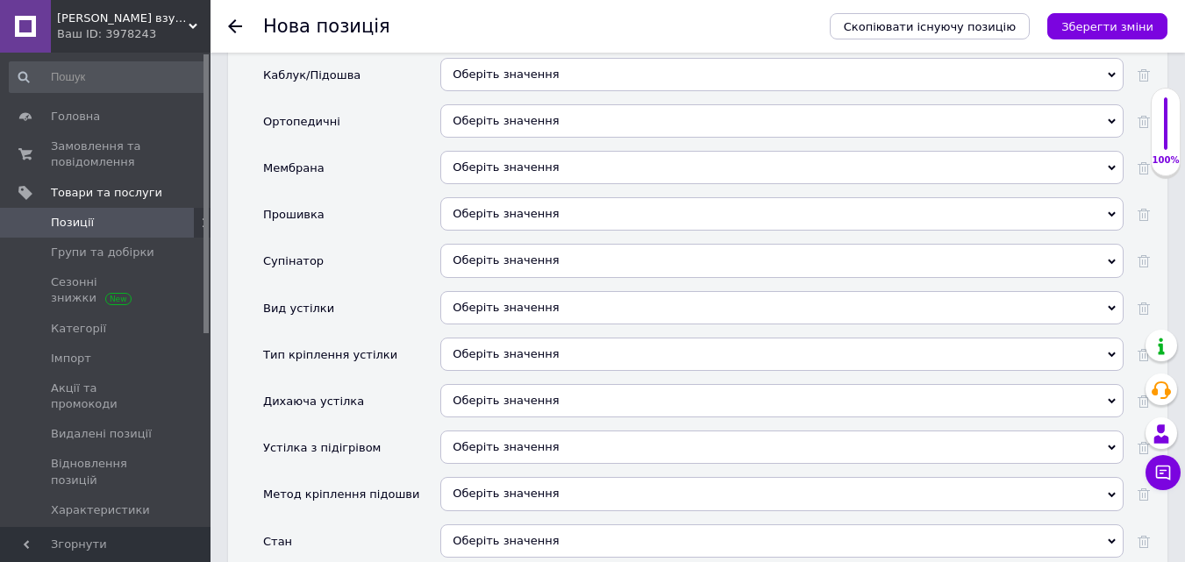
click at [502, 207] on span "Оберіть значення" at bounding box center [506, 213] width 106 height 13
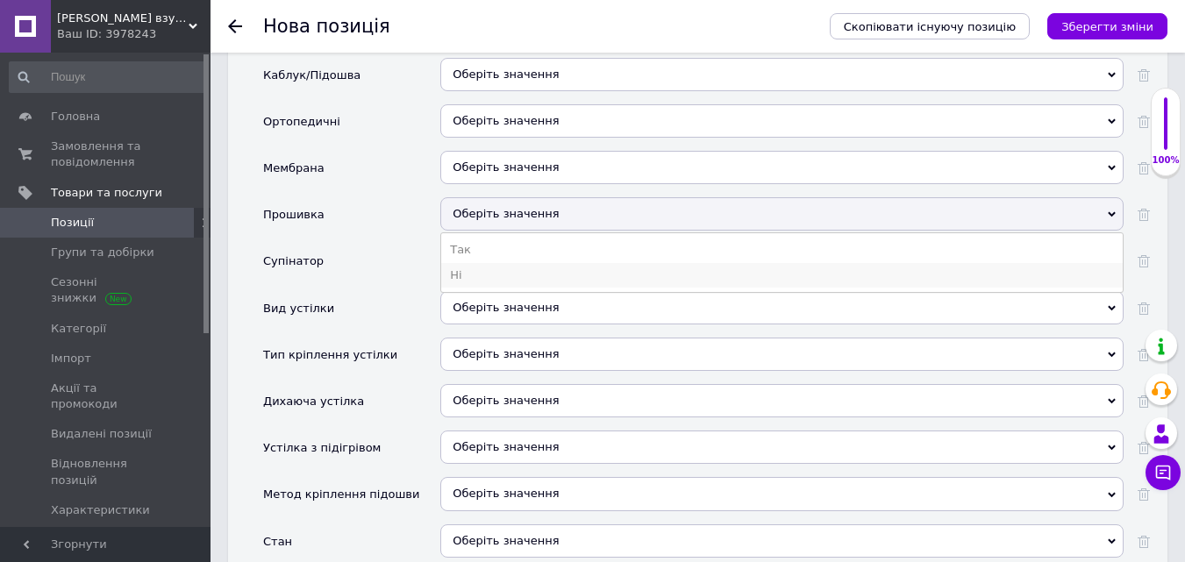
click at [463, 263] on li "Ні" at bounding box center [782, 275] width 682 height 25
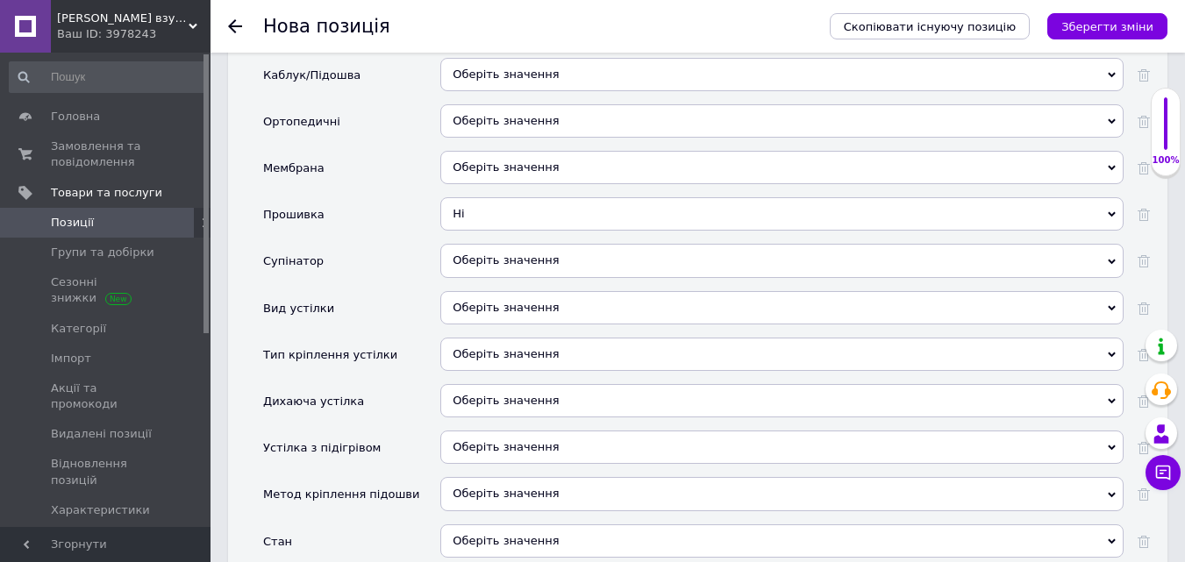
click at [473, 253] on span "Оберіть значення" at bounding box center [506, 259] width 106 height 13
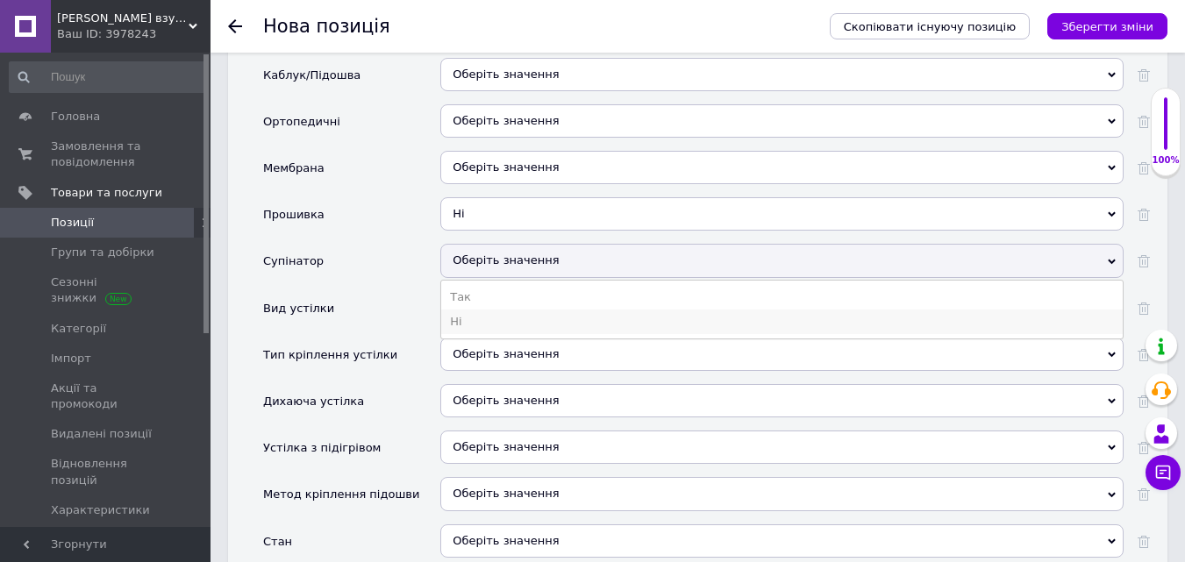
click at [471, 310] on li "Ні" at bounding box center [782, 322] width 682 height 25
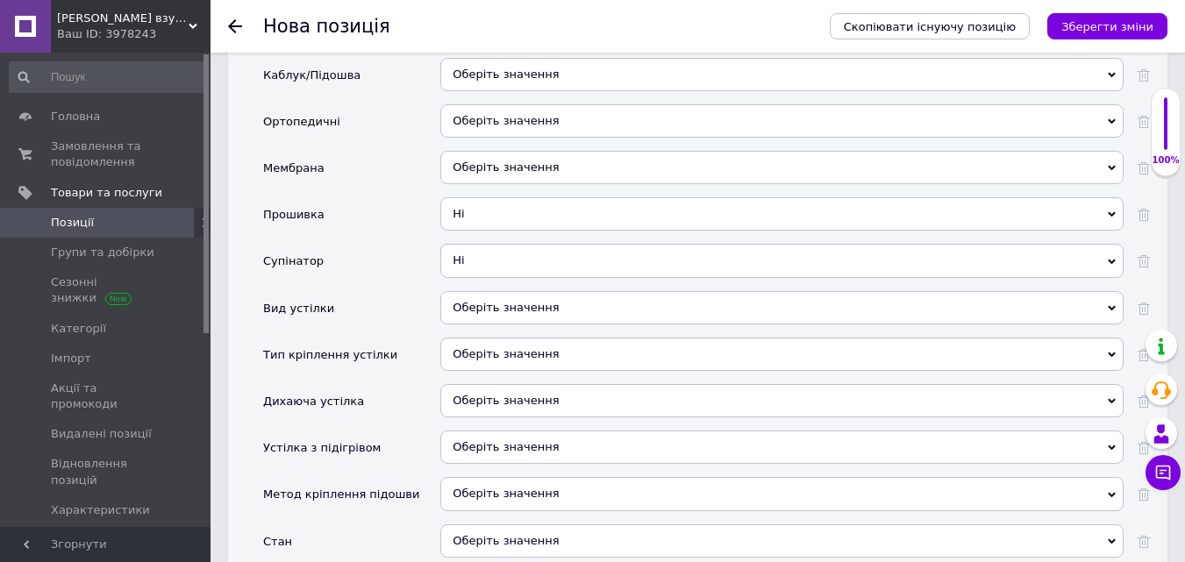
click at [464, 291] on div "Оберіть значення" at bounding box center [781, 307] width 683 height 33
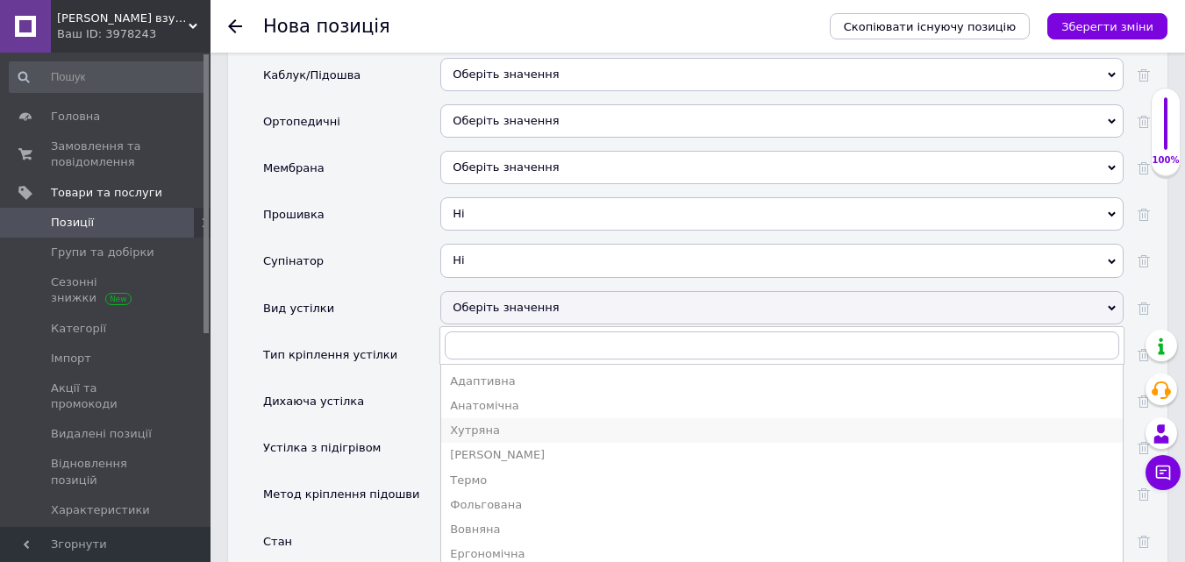
click at [465, 418] on li "Хутряна" at bounding box center [782, 430] width 682 height 25
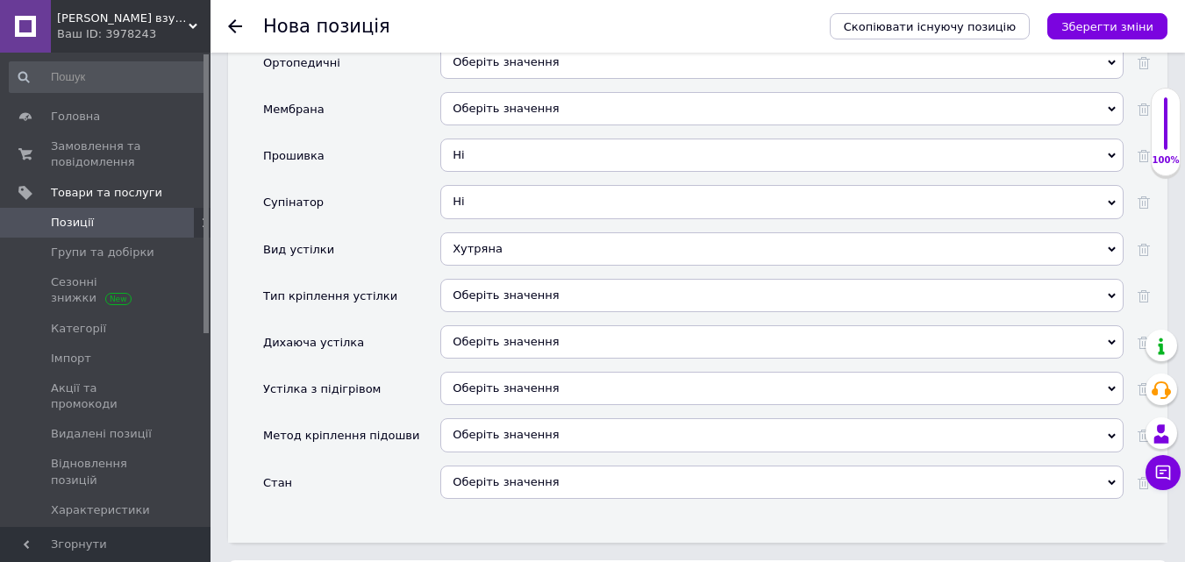
scroll to position [2807, 0]
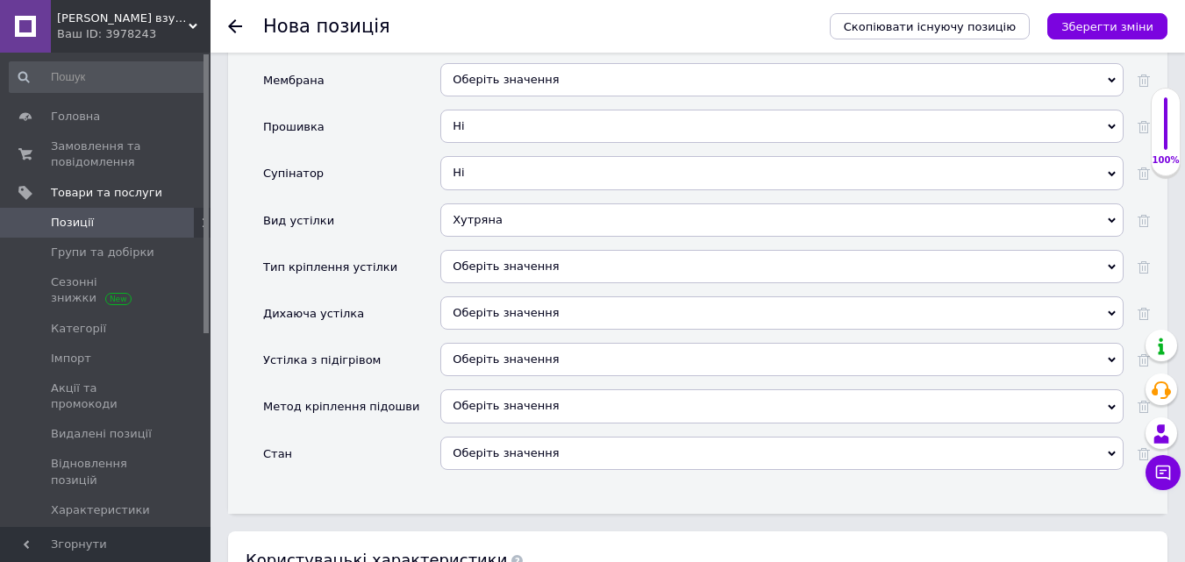
click at [489, 250] on div "Оберіть значення" at bounding box center [781, 266] width 683 height 33
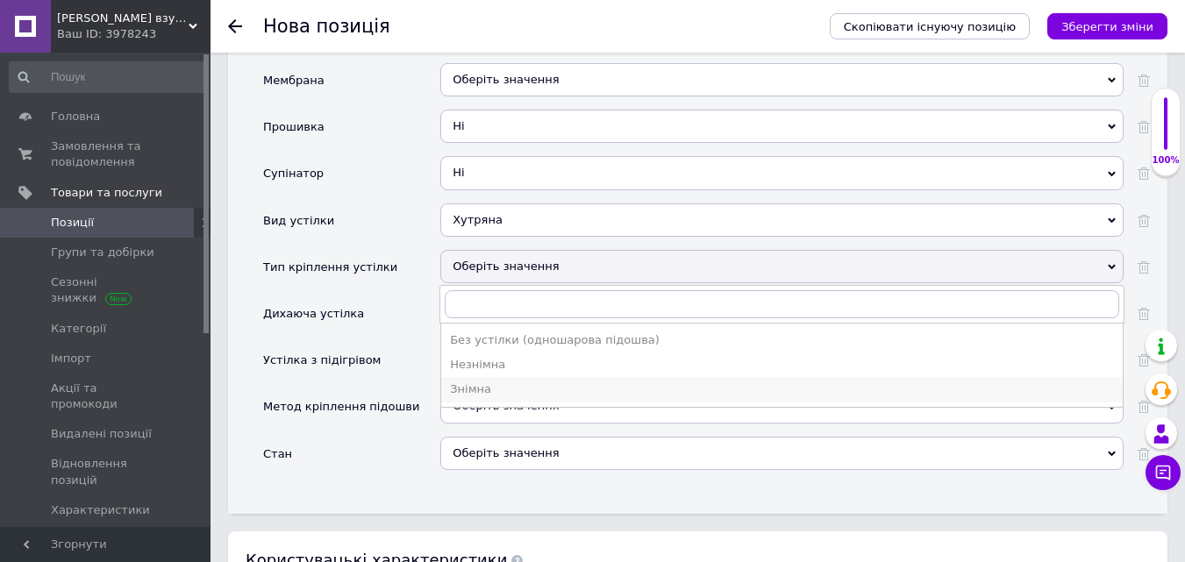
click at [468, 382] on div "Знімна" at bounding box center [782, 390] width 664 height 16
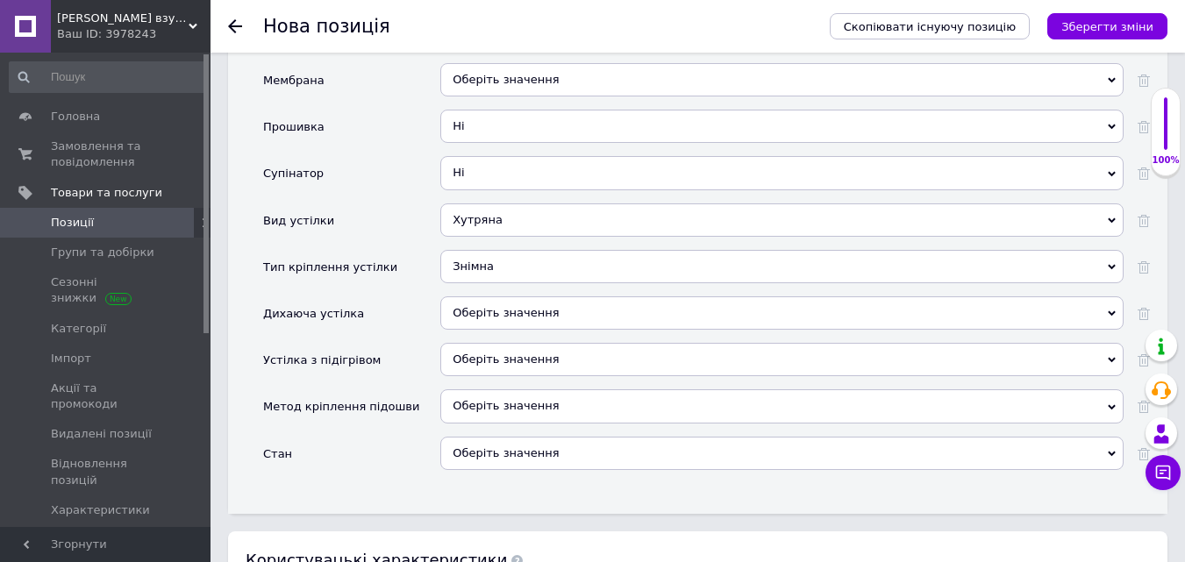
click at [497, 437] on div "Оберіть значення" at bounding box center [781, 453] width 683 height 33
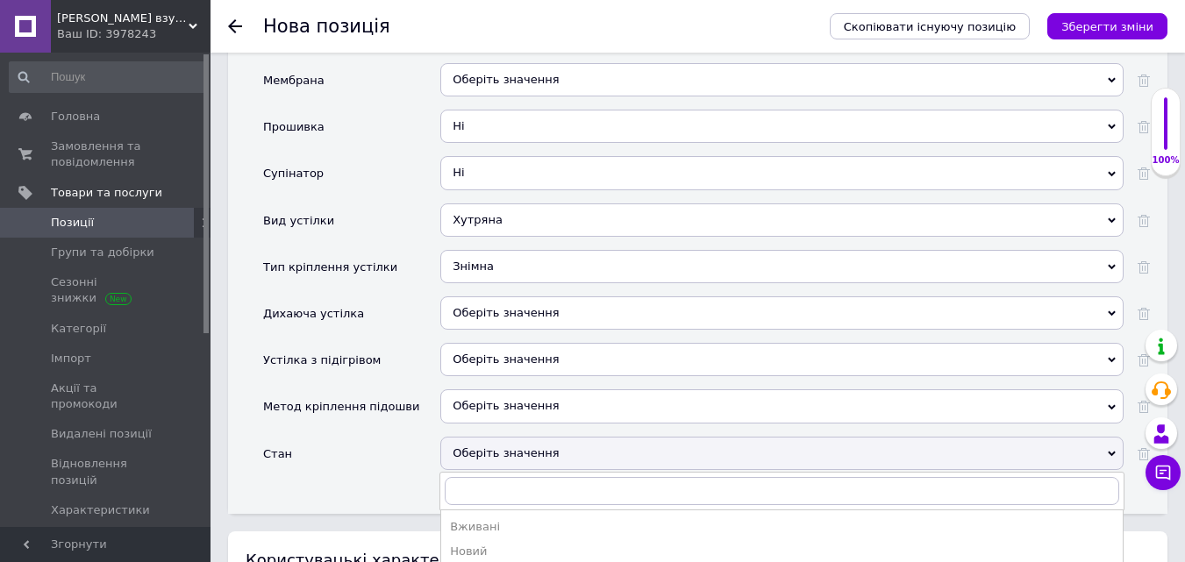
click at [468, 544] on div "Новий" at bounding box center [782, 552] width 664 height 16
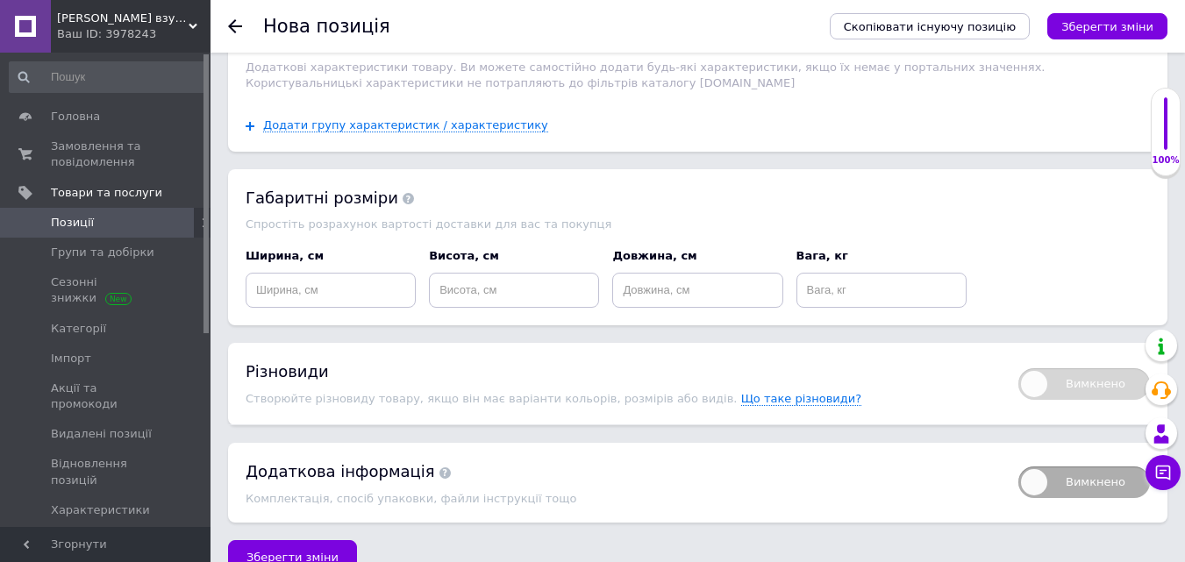
scroll to position [3338, 0]
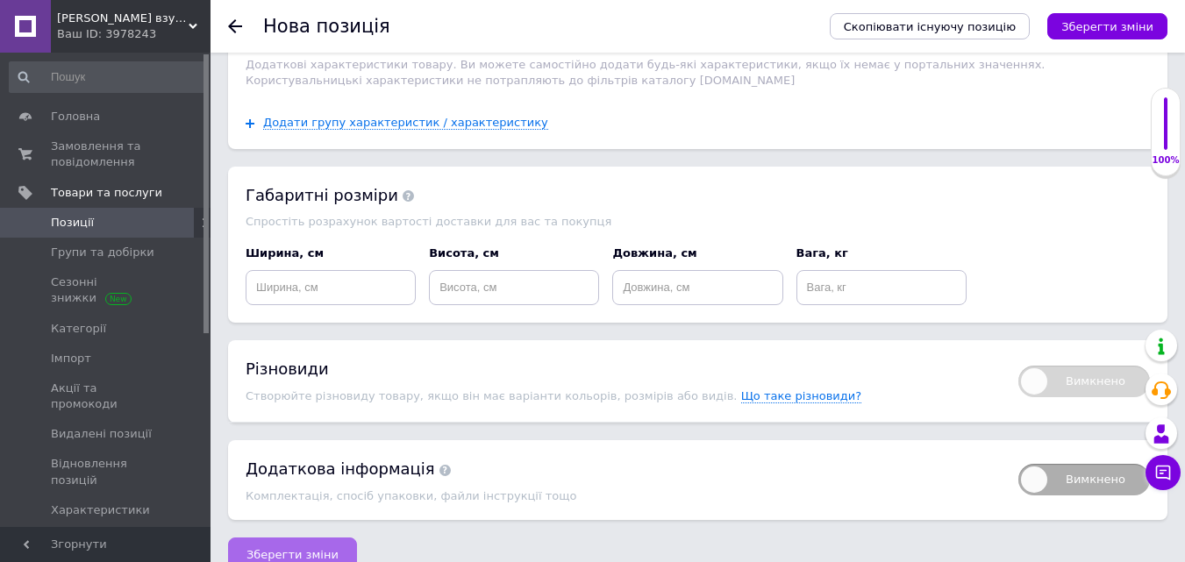
click at [288, 548] on span "Зберегти зміни" at bounding box center [292, 554] width 92 height 13
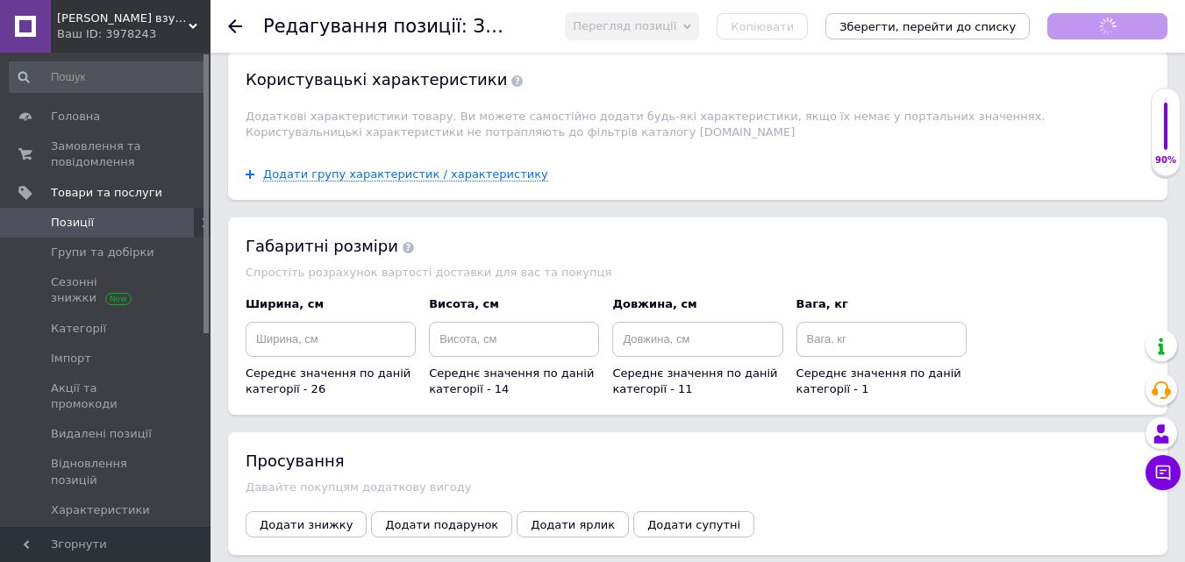
scroll to position [2020, 0]
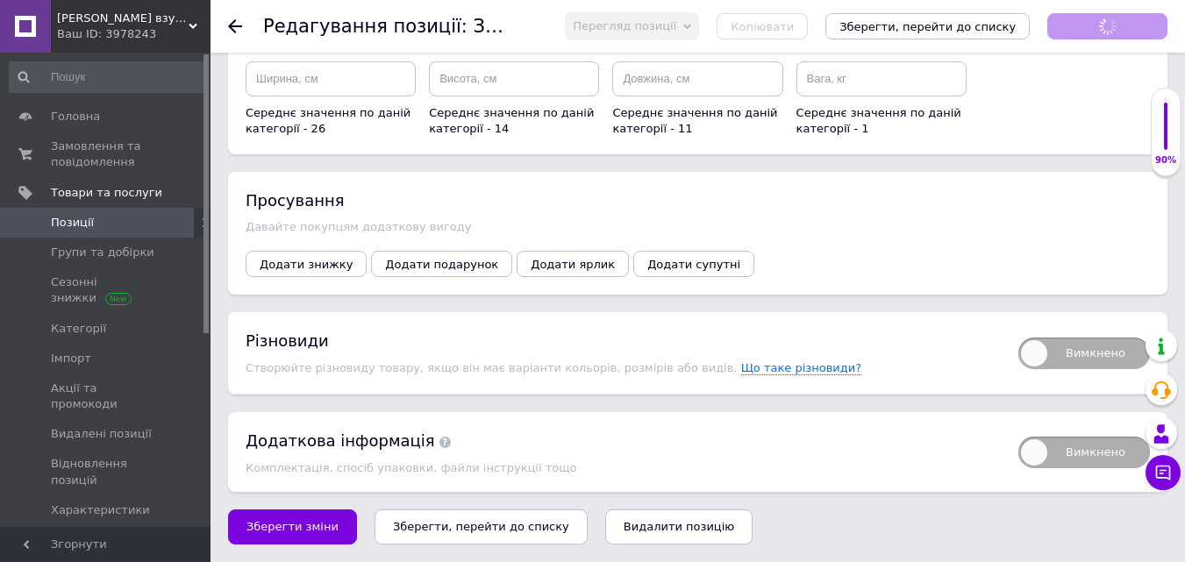
click at [1046, 350] on span "Вимкнено" at bounding box center [1084, 354] width 132 height 32
click at [1018, 338] on input "Вимкнено" at bounding box center [1012, 331] width 11 height 11
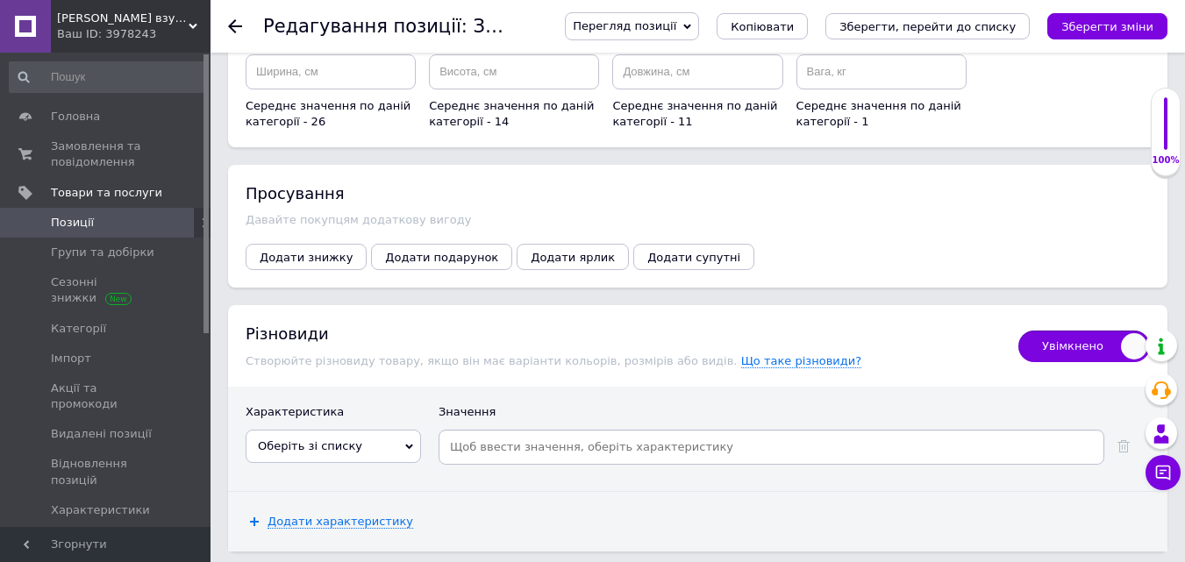
scroll to position [2330, 0]
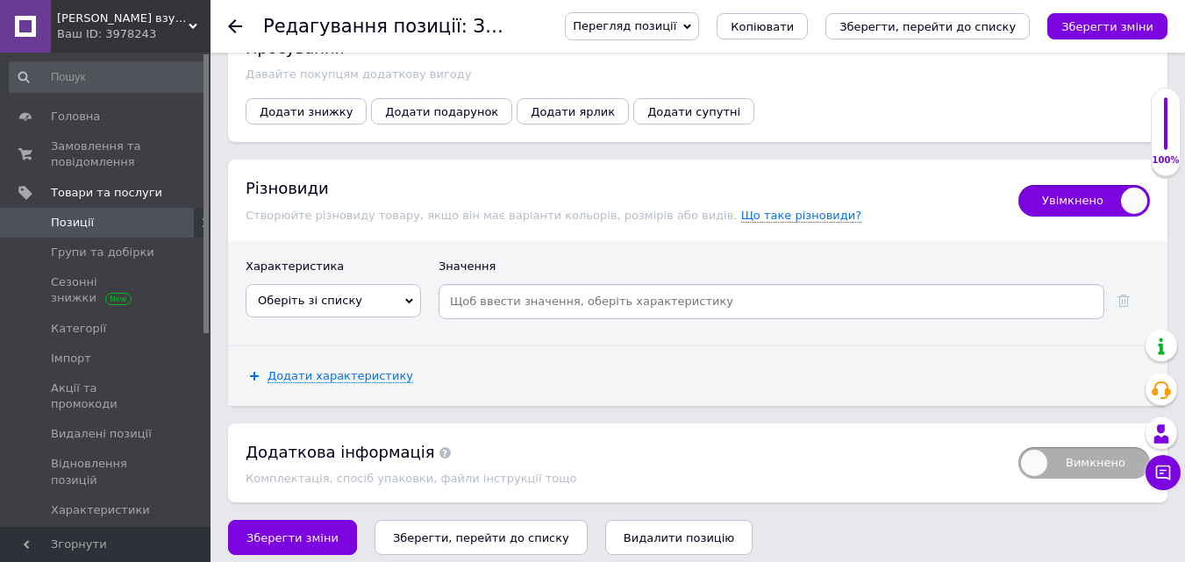
click at [333, 294] on span "Оберіть зі списку" at bounding box center [310, 300] width 104 height 13
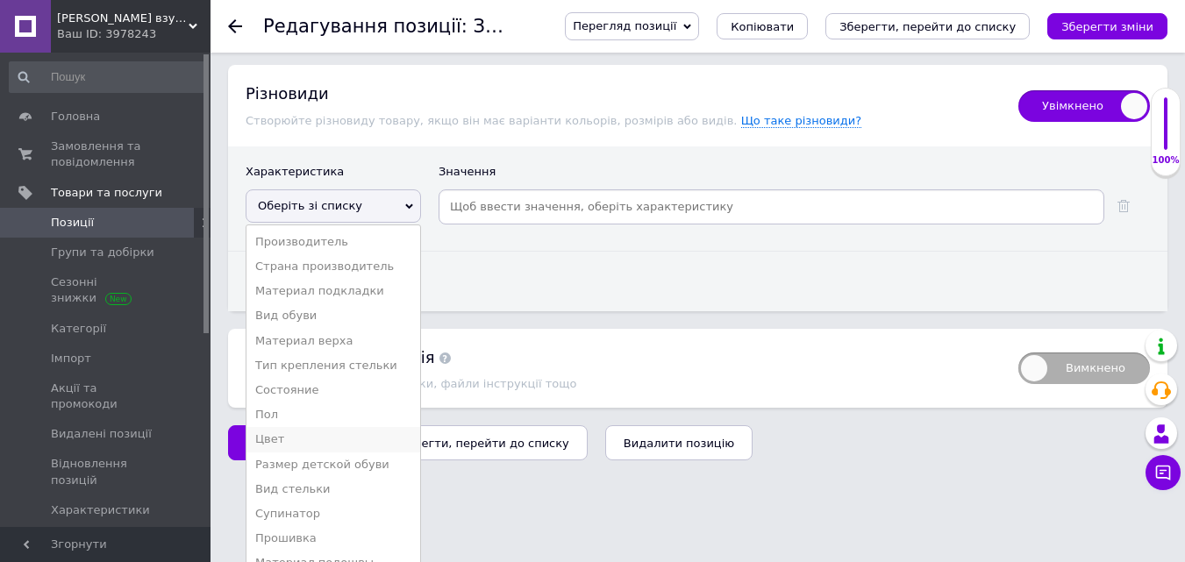
scroll to position [2431, 0]
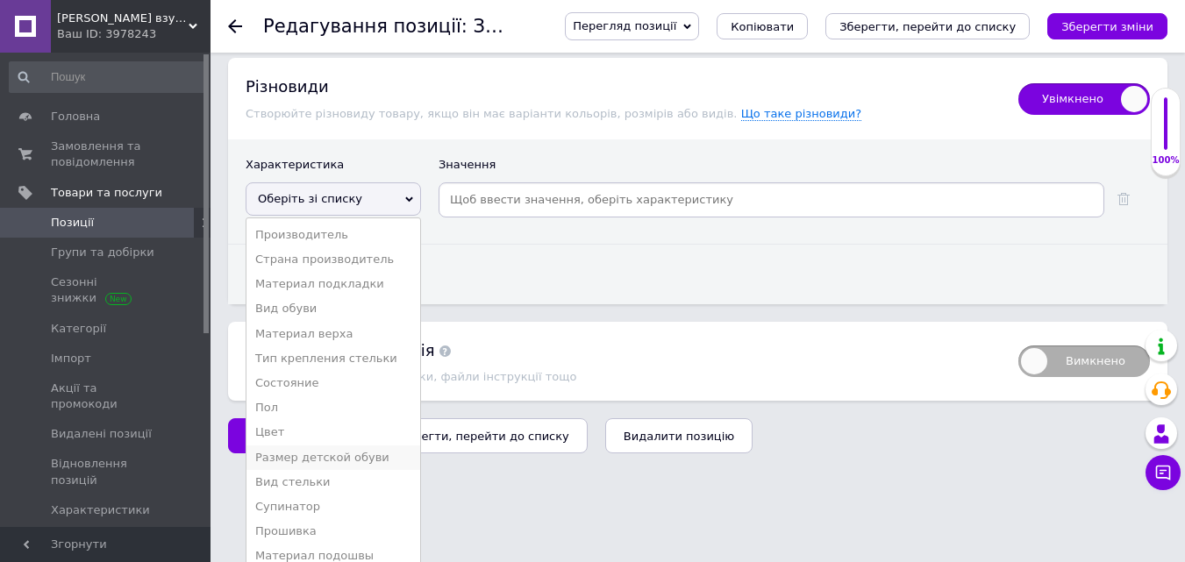
click at [319, 446] on li "Размер детской обуви" at bounding box center [333, 458] width 174 height 25
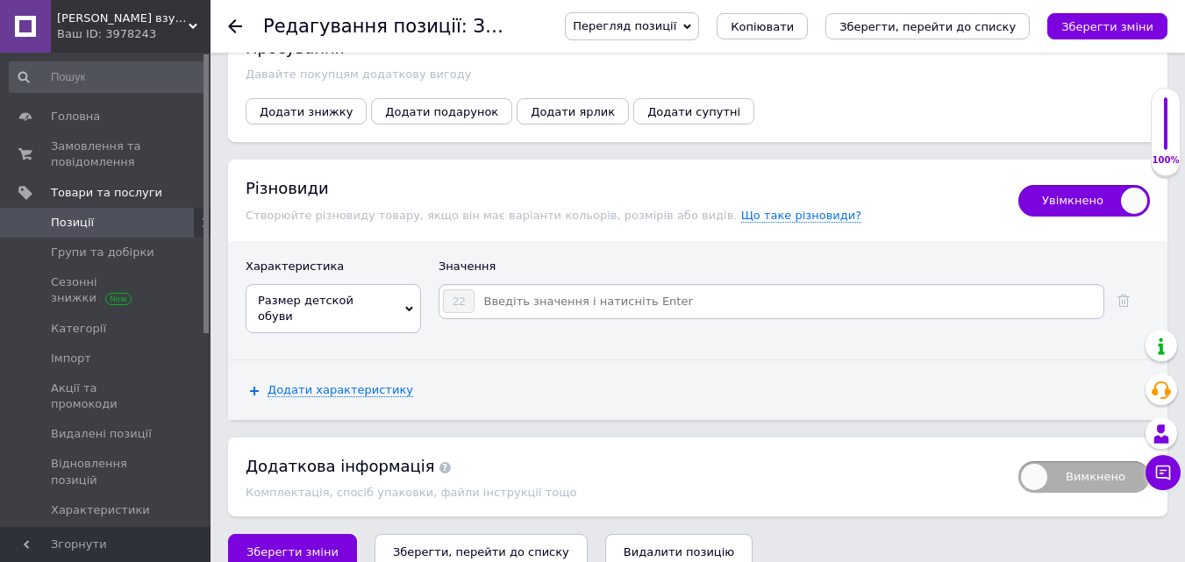
drag, startPoint x: 518, startPoint y: 285, endPoint x: 599, endPoint y: 283, distance: 80.7
click at [521, 289] on input at bounding box center [787, 302] width 625 height 26
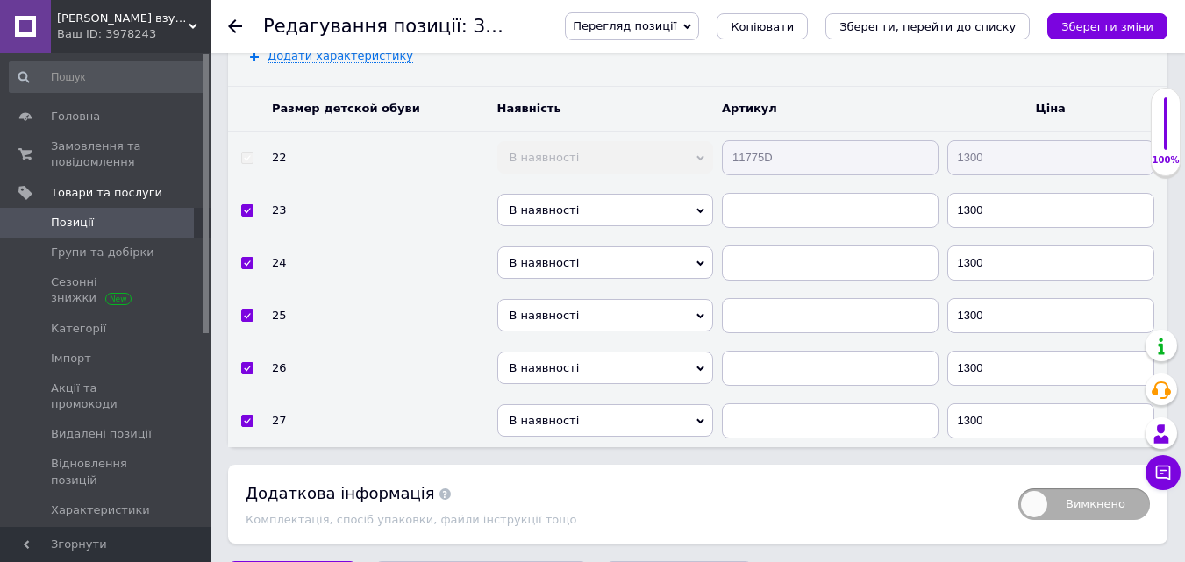
scroll to position [2681, 0]
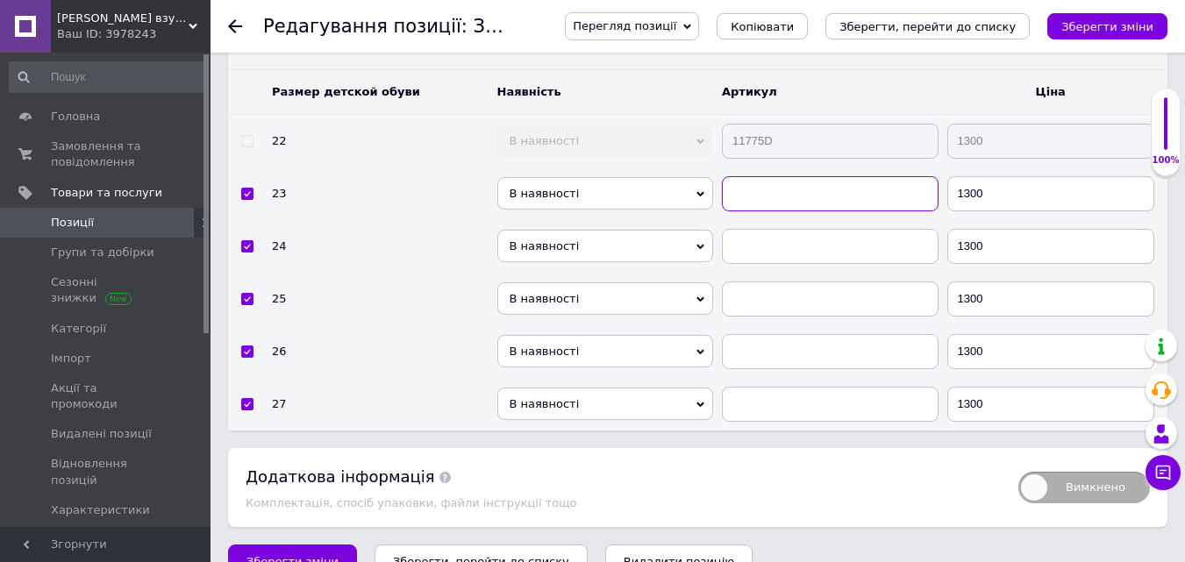
click at [739, 176] on input "text" at bounding box center [830, 193] width 217 height 35
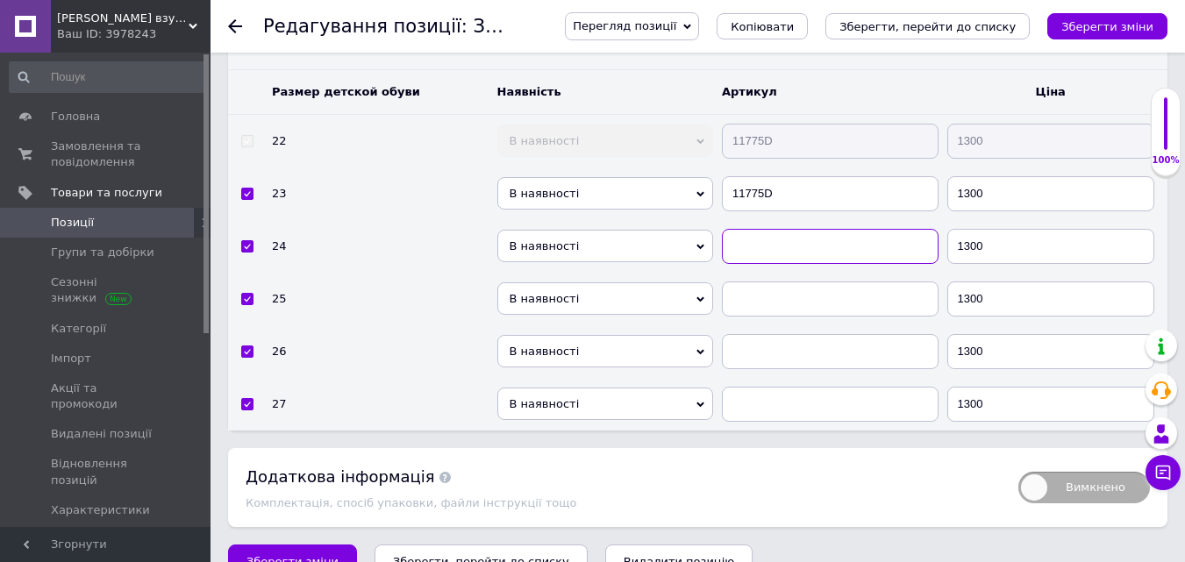
click at [780, 229] on input "text" at bounding box center [830, 246] width 217 height 35
click at [757, 282] on input "text" at bounding box center [830, 299] width 217 height 35
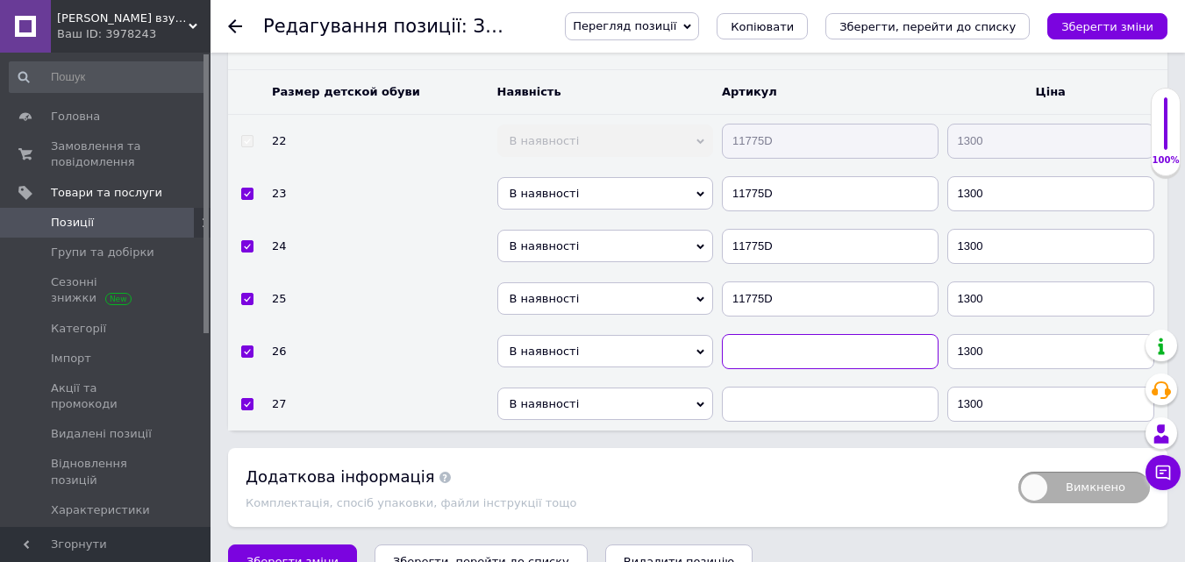
click at [766, 334] on input "text" at bounding box center [830, 351] width 217 height 35
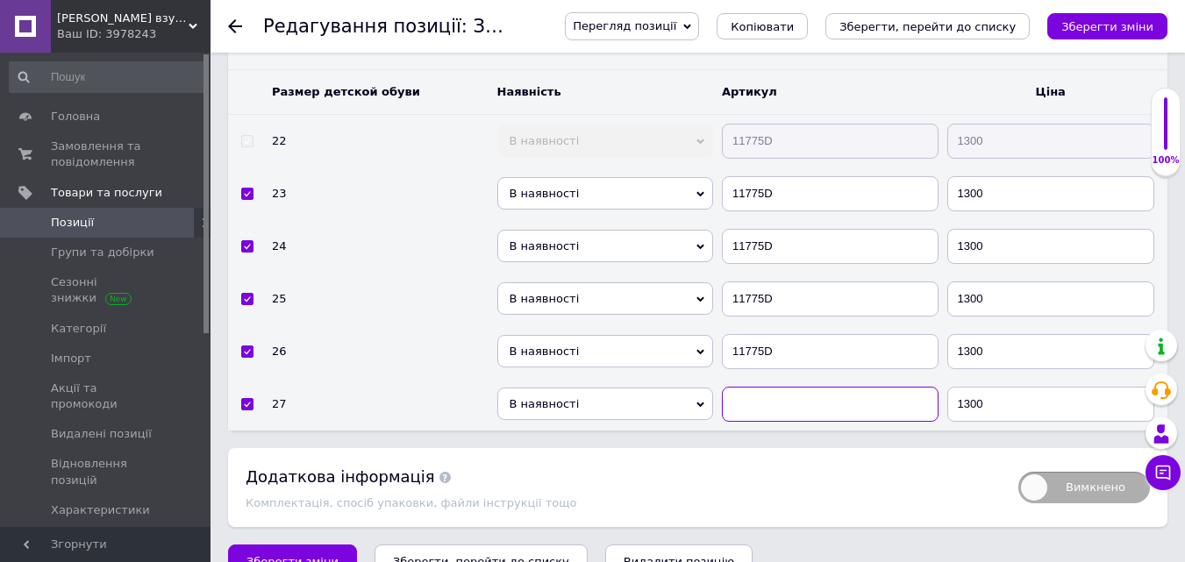
click at [746, 387] on input "text" at bounding box center [830, 404] width 217 height 35
click at [602, 388] on span "В наявності" at bounding box center [605, 404] width 217 height 32
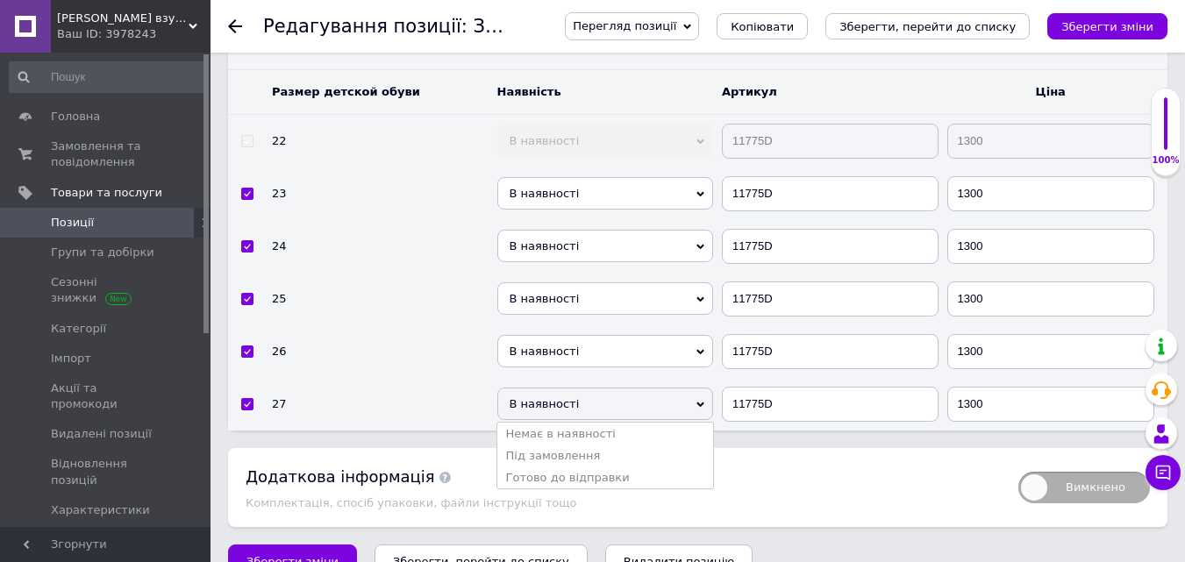
drag, startPoint x: 555, startPoint y: 457, endPoint x: 556, endPoint y: 422, distance: 35.1
click at [555, 467] on li "Готово до відправки" at bounding box center [605, 478] width 217 height 22
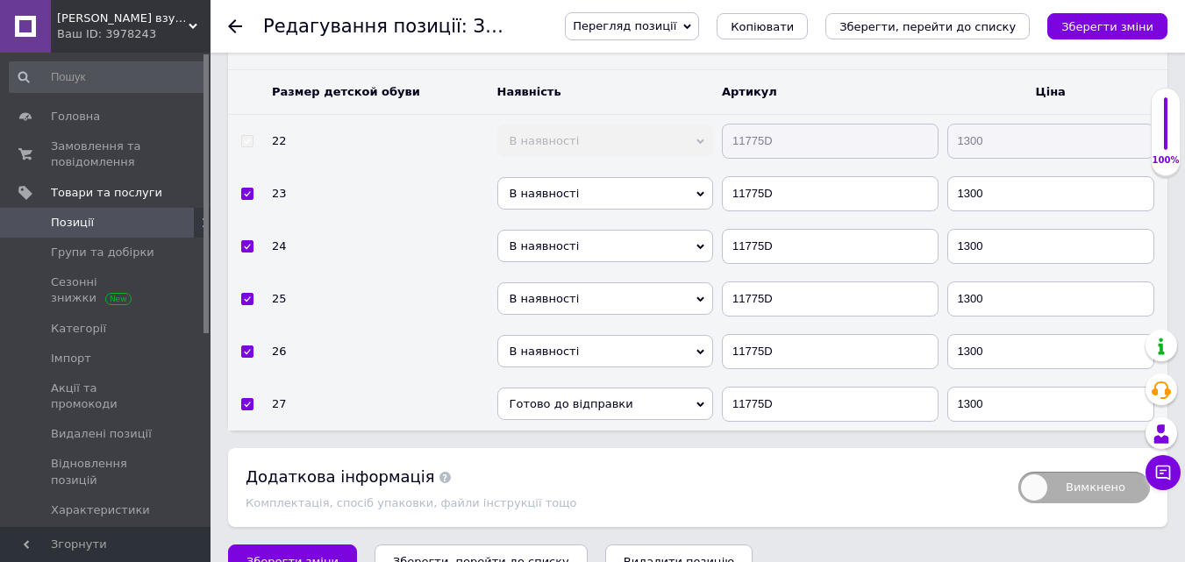
click at [539, 335] on span "В наявності" at bounding box center [605, 351] width 217 height 32
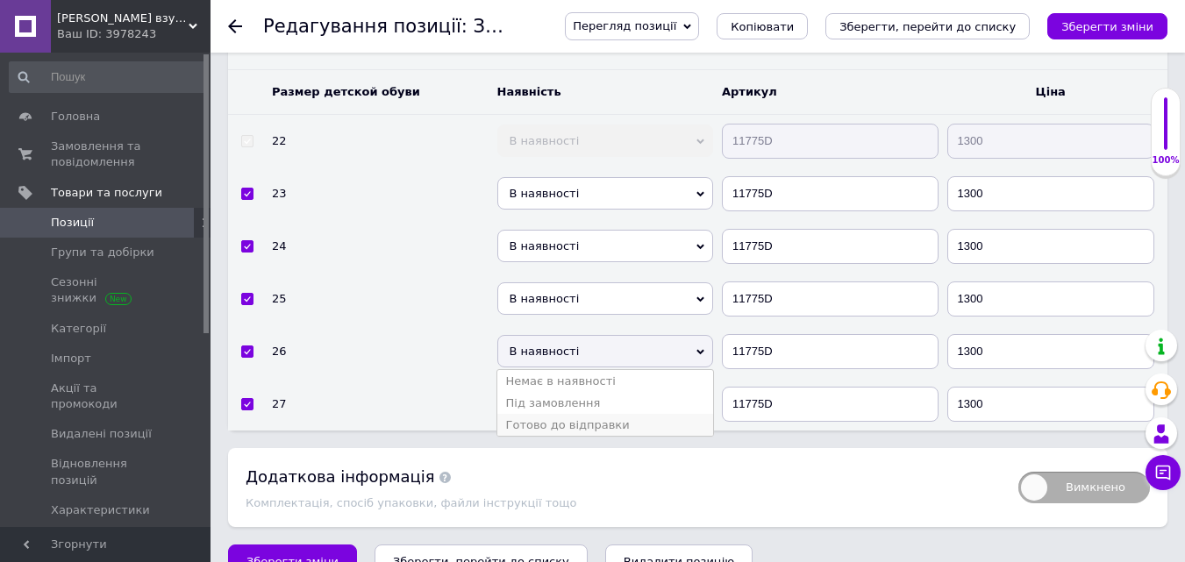
click at [545, 414] on li "Готово до відправки" at bounding box center [605, 425] width 217 height 22
click at [539, 282] on span "В наявності" at bounding box center [605, 298] width 217 height 32
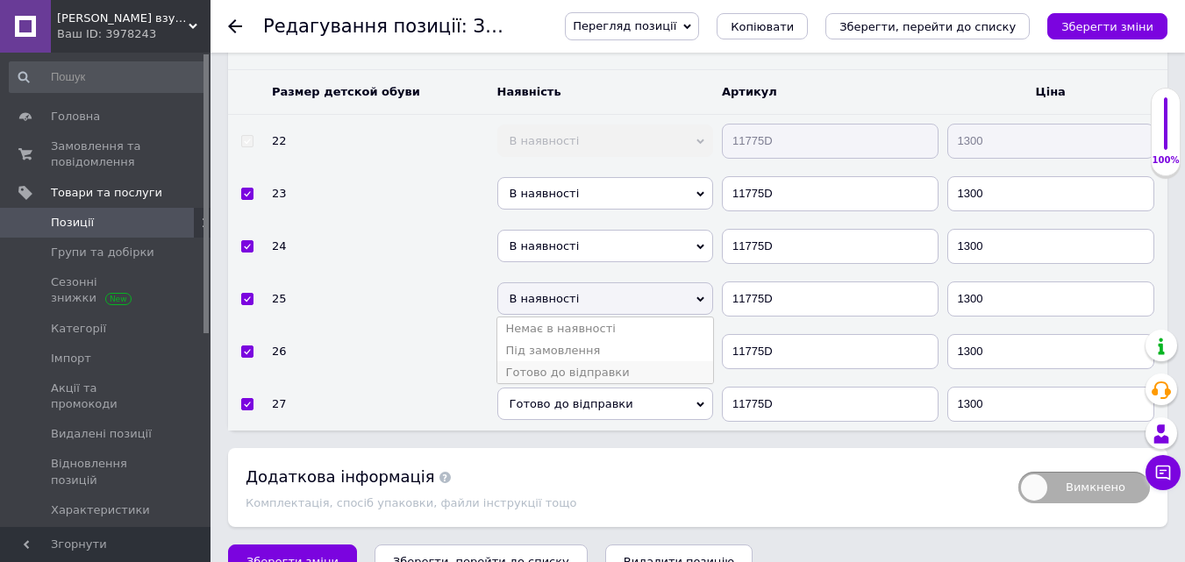
click at [536, 361] on li "Готово до відправки" at bounding box center [605, 372] width 217 height 22
click at [550, 230] on span "В наявності" at bounding box center [605, 246] width 217 height 32
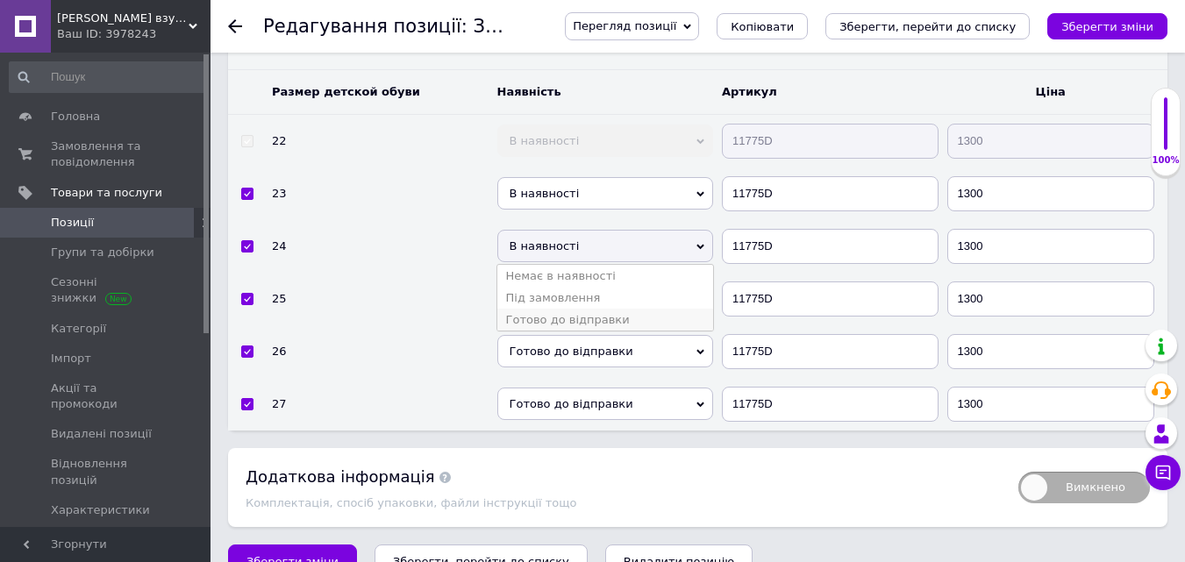
click at [541, 309] on li "Готово до відправки" at bounding box center [605, 320] width 217 height 22
click at [539, 177] on span "В наявності" at bounding box center [605, 193] width 217 height 32
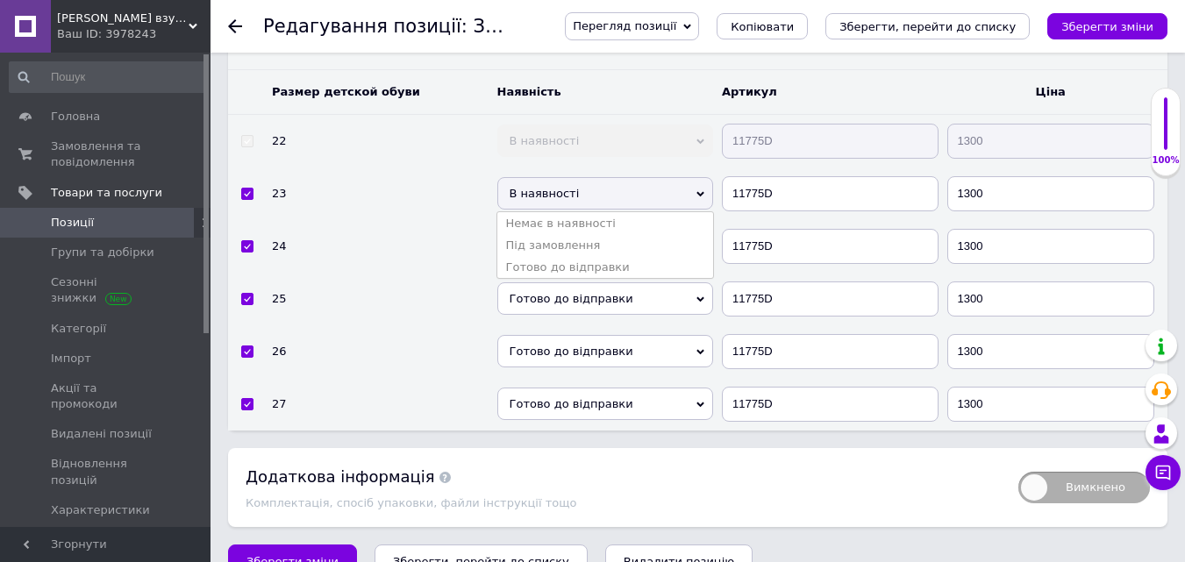
click at [521, 256] on li "Готово до відправки" at bounding box center [605, 267] width 217 height 22
click at [262, 546] on button "Зберегти зміни" at bounding box center [292, 562] width 129 height 35
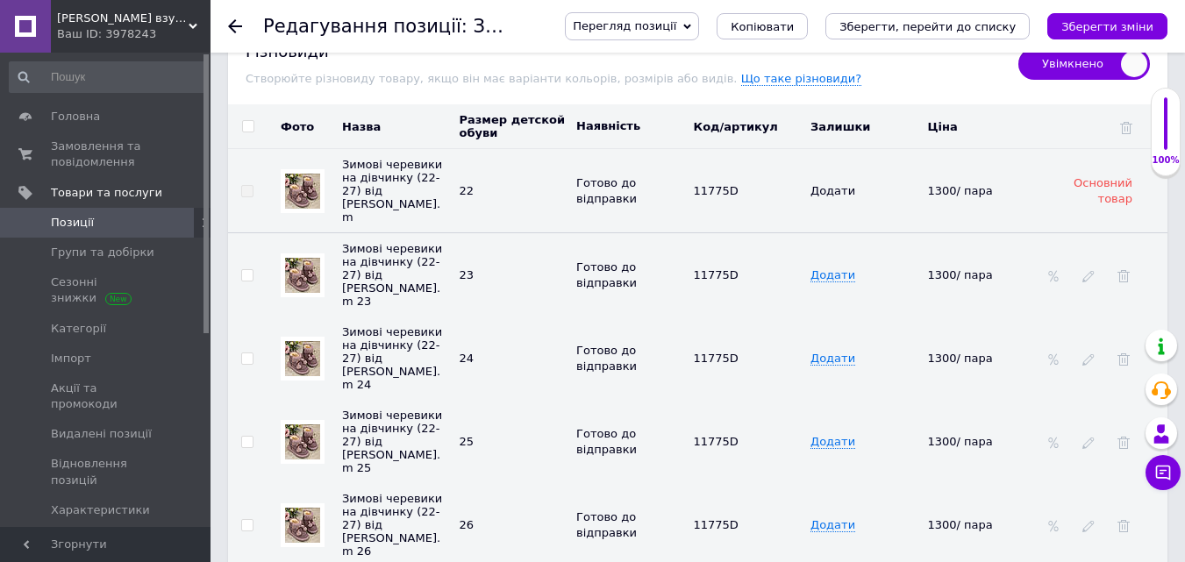
scroll to position [2505, 0]
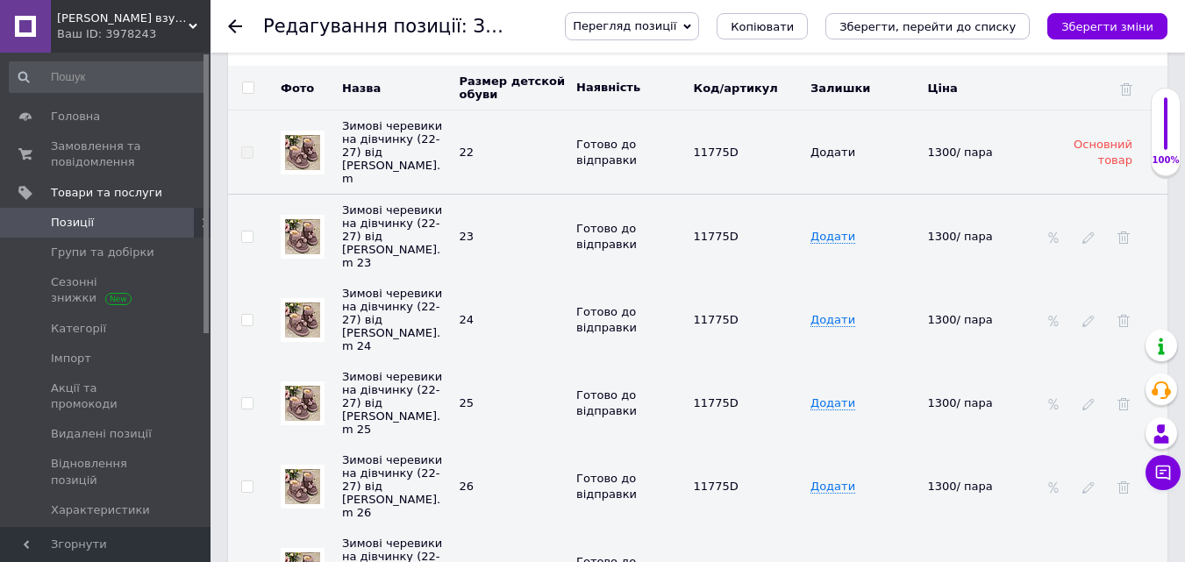
click at [298, 219] on img at bounding box center [302, 236] width 35 height 35
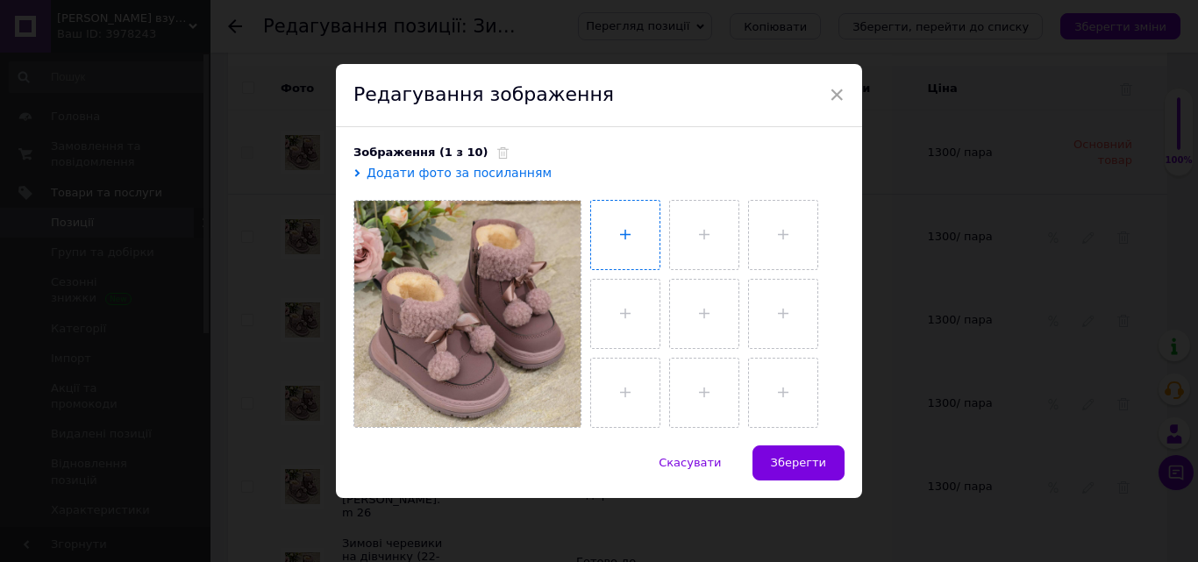
click at [619, 229] on input "file" at bounding box center [625, 235] width 68 height 68
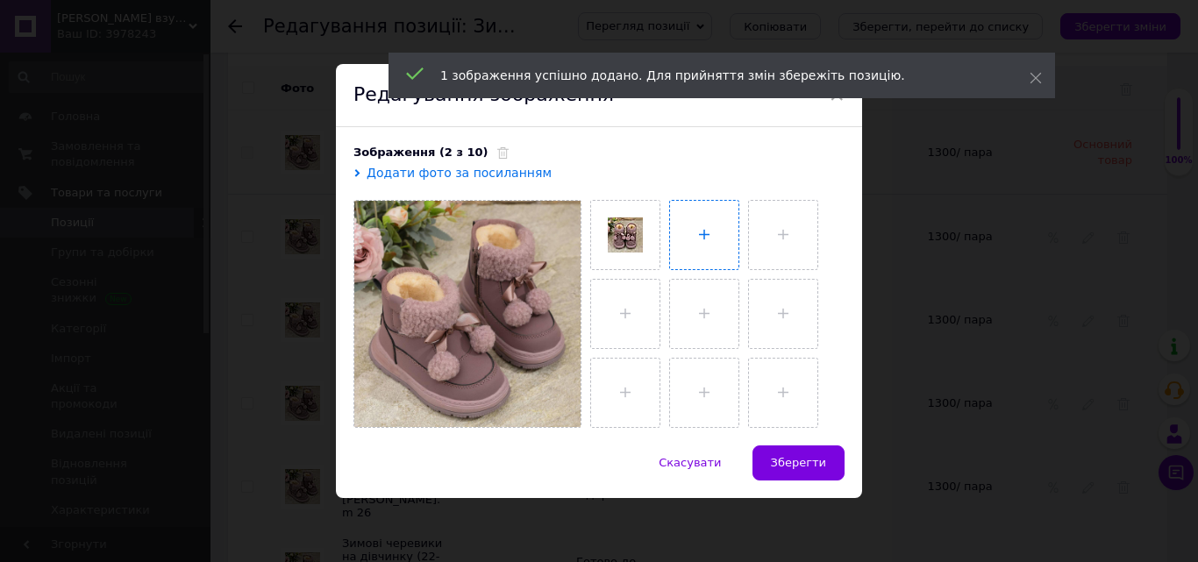
click at [694, 231] on input "file" at bounding box center [704, 235] width 68 height 68
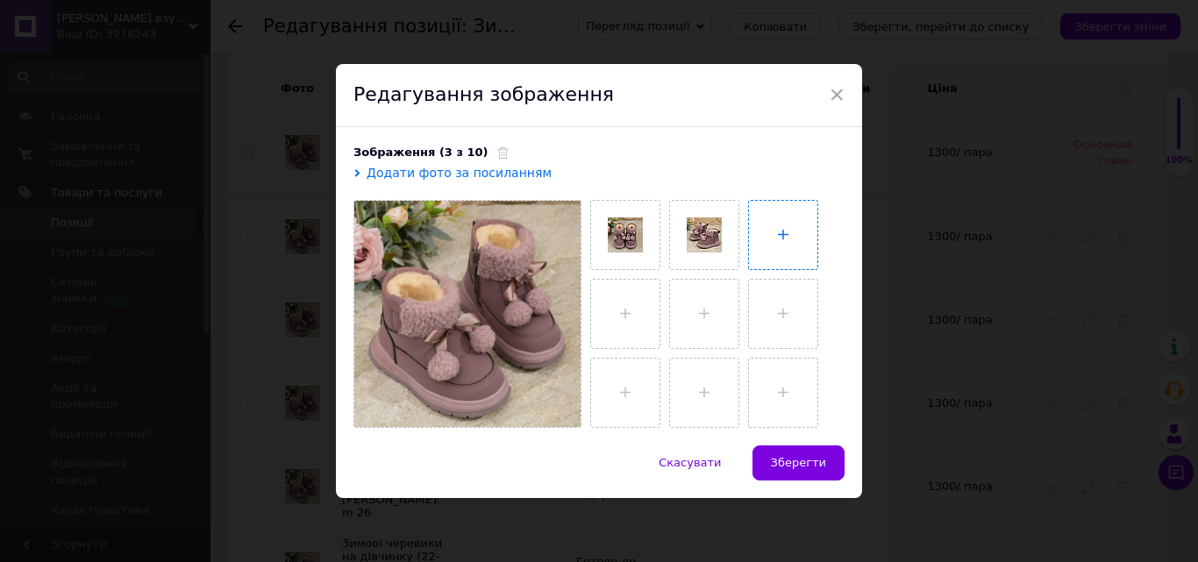
click at [779, 230] on input "file" at bounding box center [783, 235] width 68 height 68
click at [621, 329] on input "file" at bounding box center [625, 314] width 68 height 68
click at [712, 308] on input "file" at bounding box center [702, 314] width 68 height 68
click at [772, 316] on input "file" at bounding box center [781, 314] width 68 height 68
click at [635, 387] on input "file" at bounding box center [625, 393] width 68 height 68
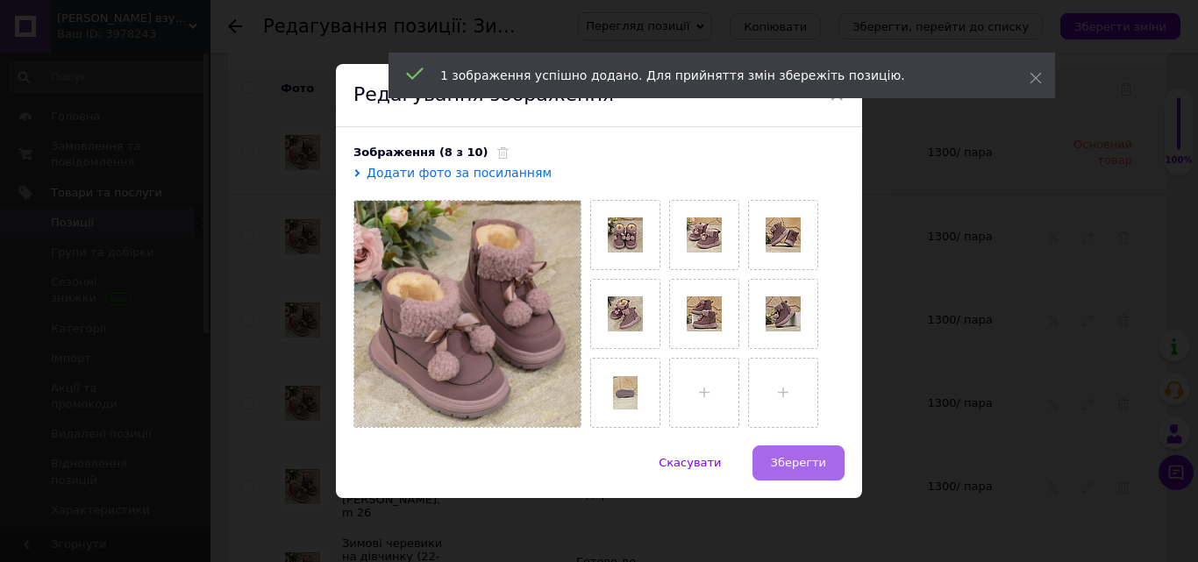
click at [812, 462] on span "Зберегти" at bounding box center [798, 462] width 55 height 13
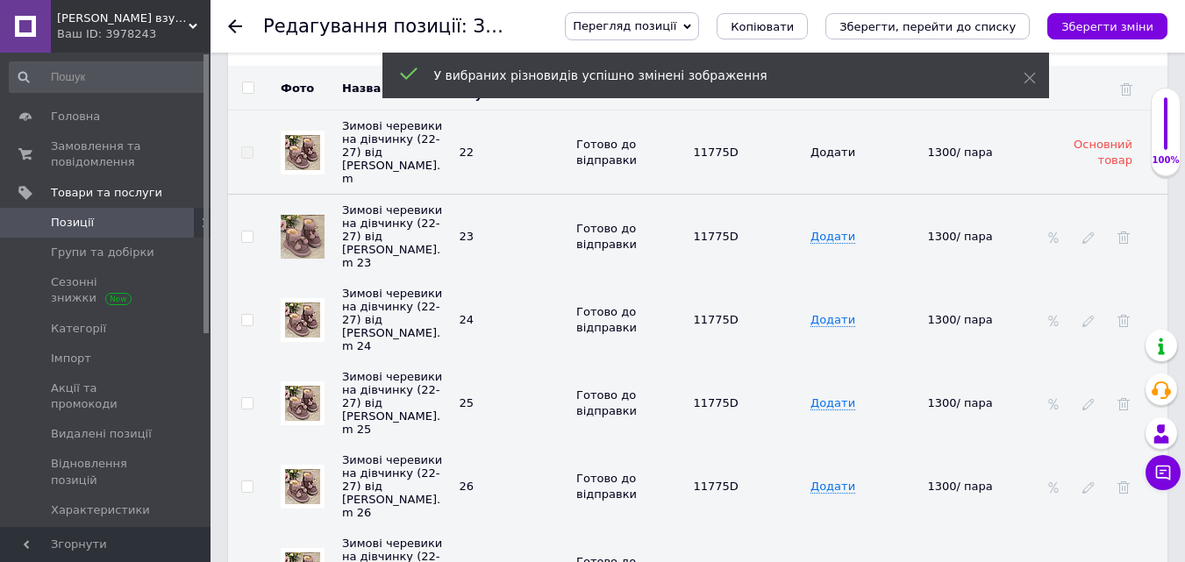
click at [305, 303] on img at bounding box center [302, 320] width 35 height 35
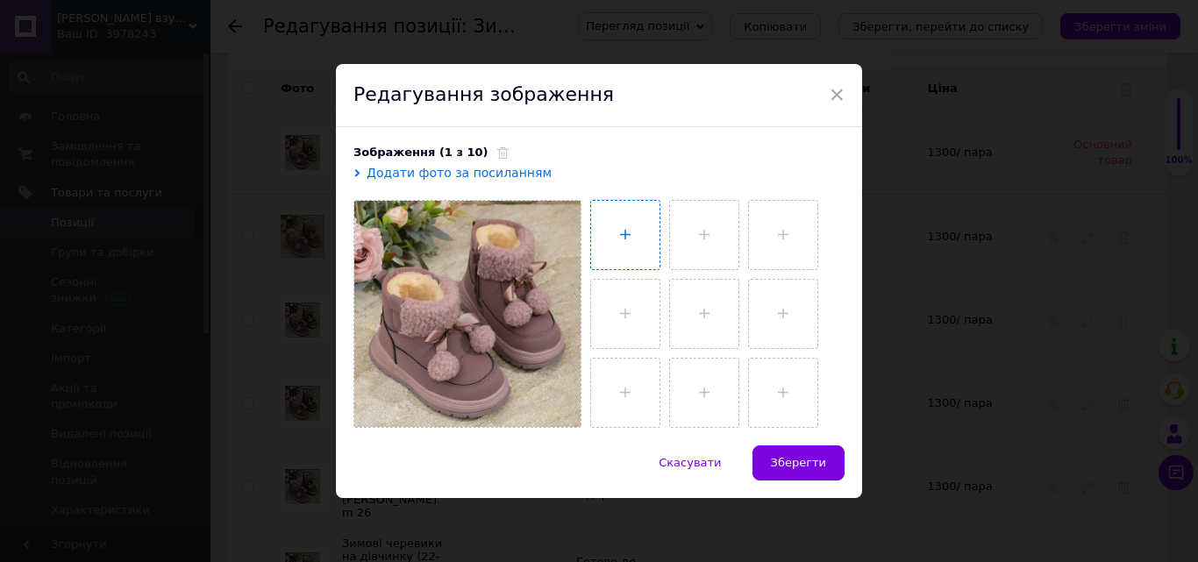
click at [614, 236] on input "file" at bounding box center [625, 235] width 68 height 68
click at [685, 235] on input "file" at bounding box center [704, 235] width 68 height 68
click at [785, 239] on input "file" at bounding box center [781, 235] width 68 height 68
click at [621, 309] on input "file" at bounding box center [625, 314] width 68 height 68
click at [693, 296] on input "file" at bounding box center [702, 314] width 68 height 68
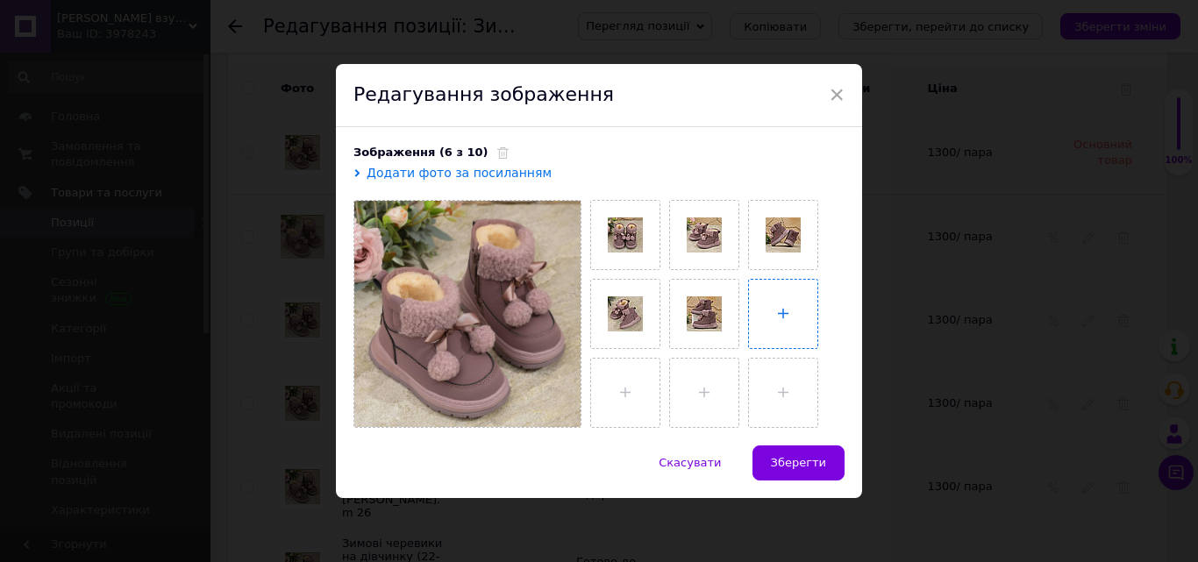
click at [771, 305] on input "file" at bounding box center [783, 314] width 68 height 68
click at [627, 396] on input "file" at bounding box center [625, 393] width 68 height 68
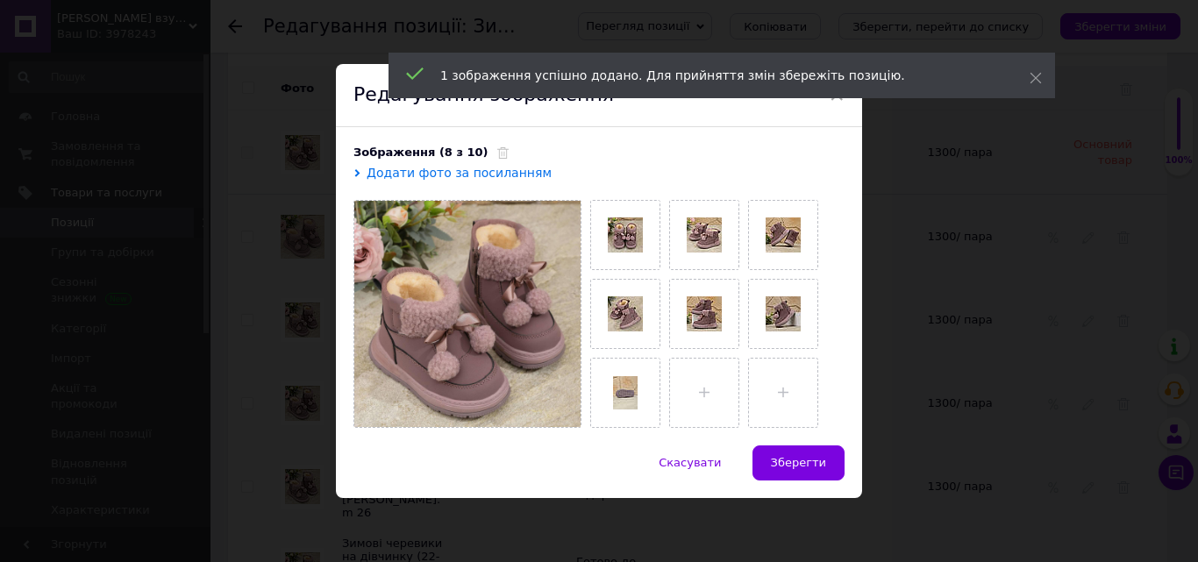
click at [796, 459] on span "Зберегти" at bounding box center [798, 462] width 55 height 13
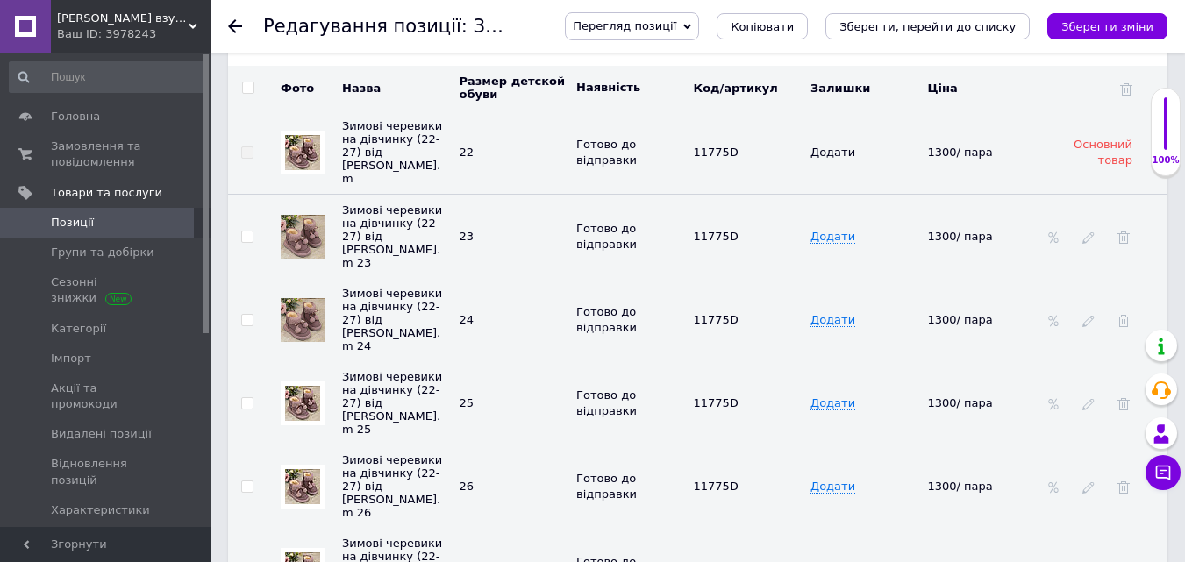
click at [300, 386] on img at bounding box center [302, 403] width 35 height 35
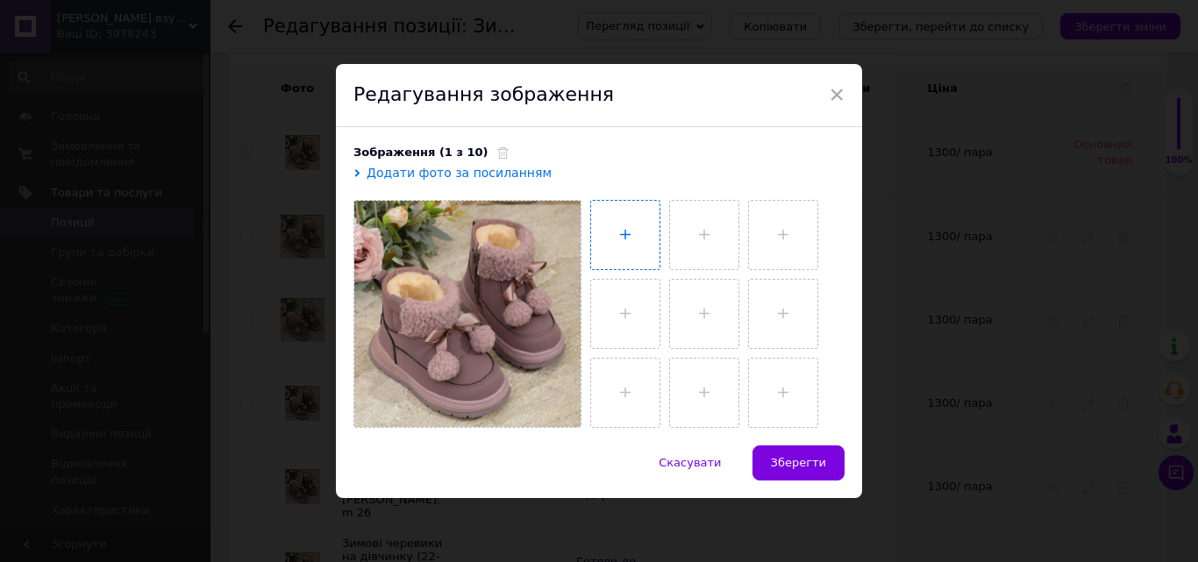
click at [600, 225] on input "file" at bounding box center [625, 235] width 68 height 68
click at [696, 239] on input "file" at bounding box center [702, 235] width 68 height 68
click at [753, 228] on input "file" at bounding box center [781, 235] width 68 height 68
click at [615, 311] on input "file" at bounding box center [625, 314] width 68 height 68
click at [690, 318] on input "file" at bounding box center [702, 314] width 68 height 68
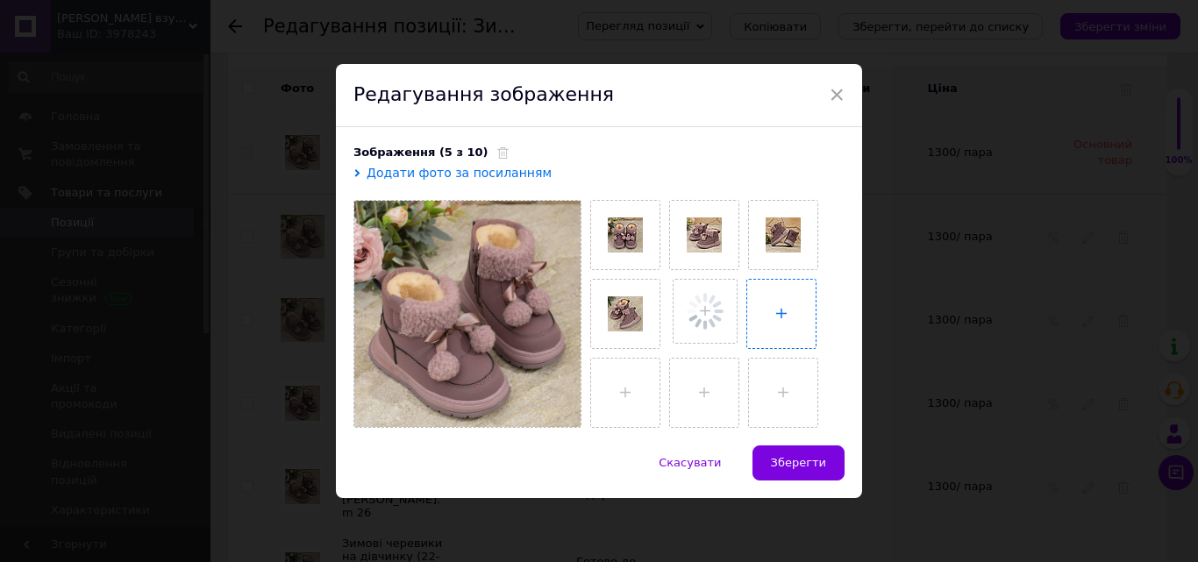
click at [761, 317] on input "file" at bounding box center [781, 314] width 68 height 68
click at [612, 377] on input "file" at bounding box center [625, 393] width 68 height 68
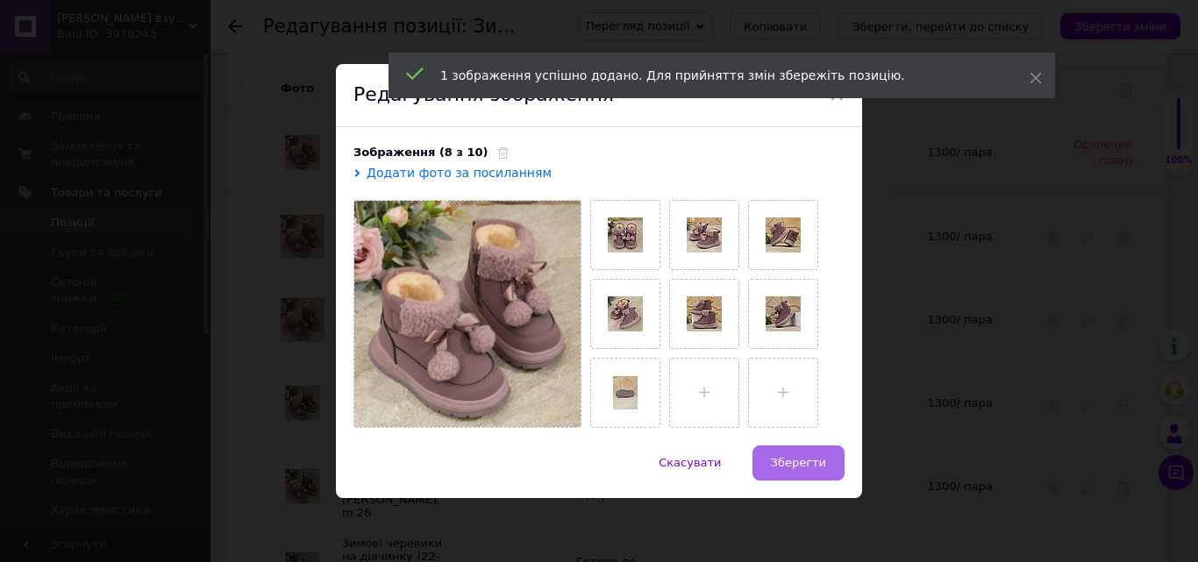
click at [781, 456] on span "Зберегти" at bounding box center [798, 462] width 55 height 13
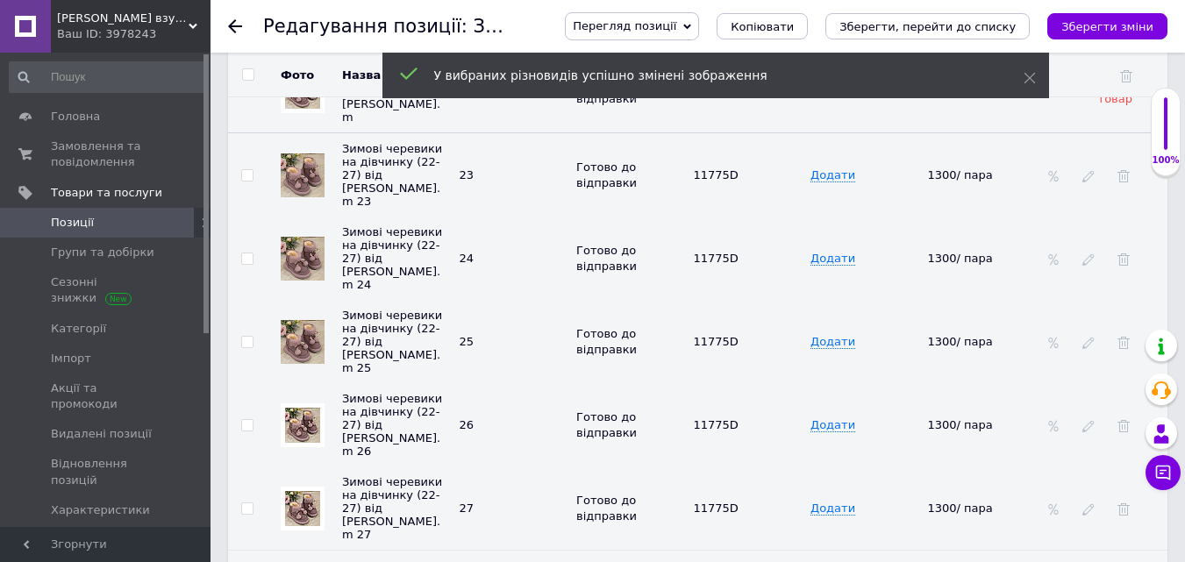
scroll to position [2681, 0]
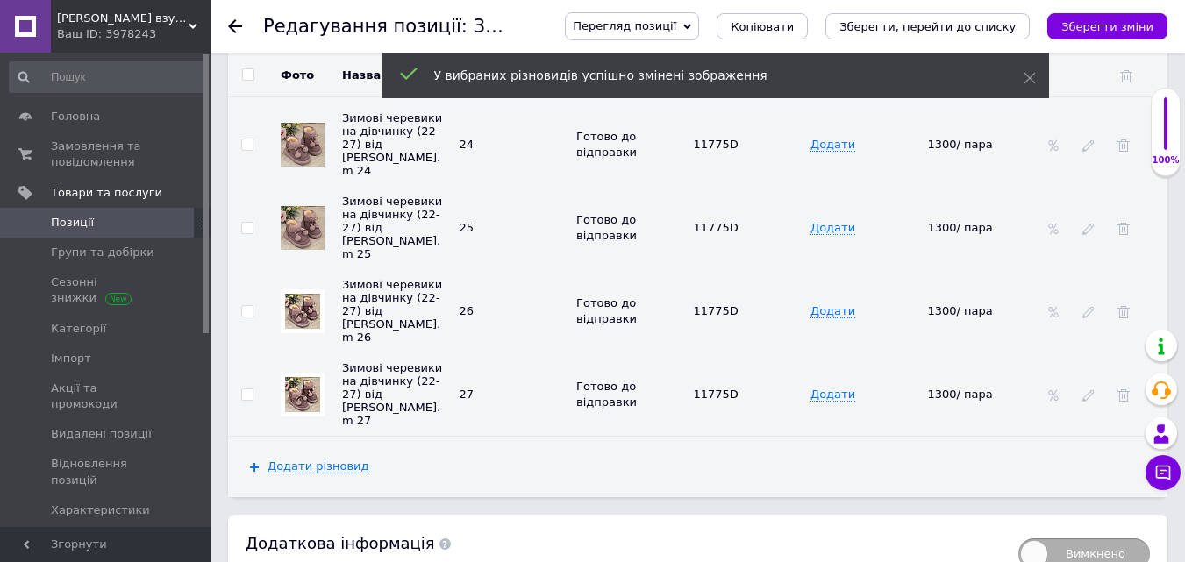
click at [300, 294] on img at bounding box center [302, 311] width 35 height 35
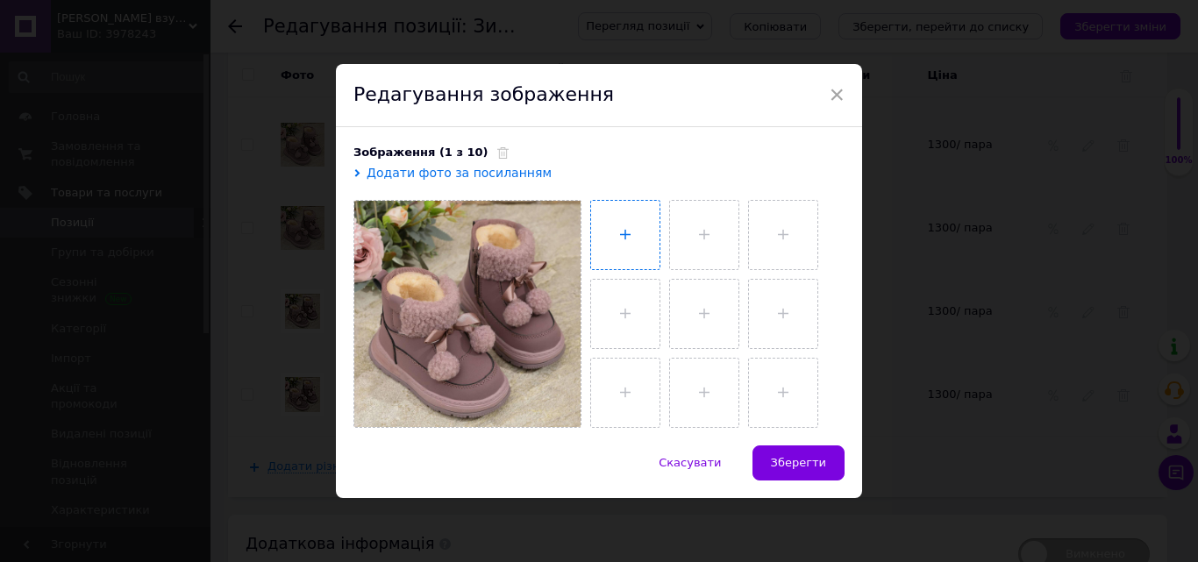
click at [600, 234] on input "file" at bounding box center [625, 235] width 68 height 68
click at [695, 229] on input "file" at bounding box center [702, 235] width 68 height 68
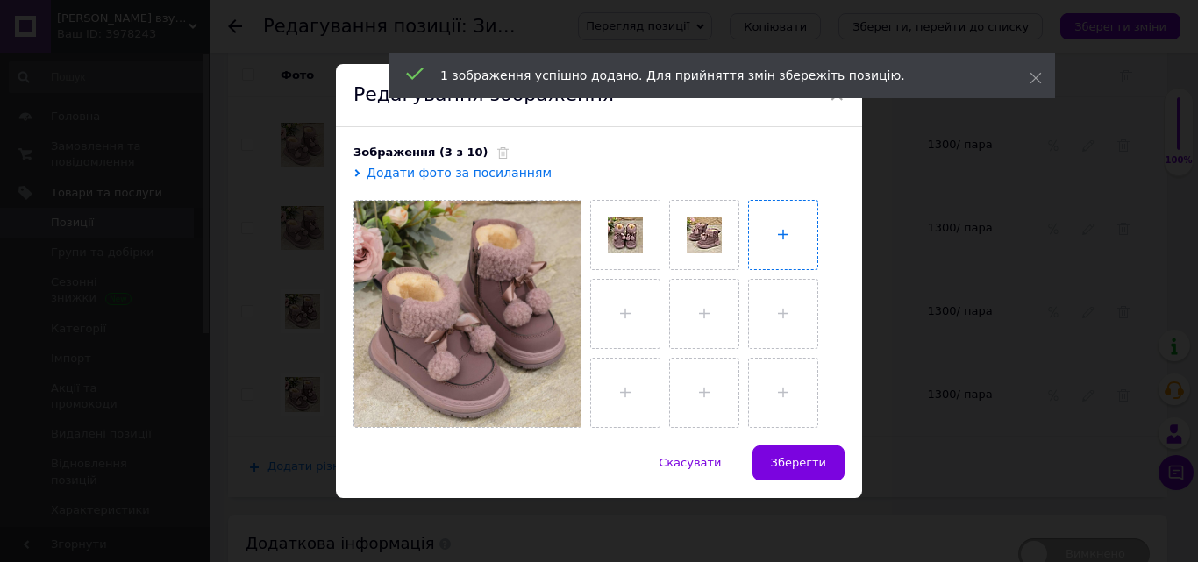
click at [762, 223] on input "file" at bounding box center [783, 235] width 68 height 68
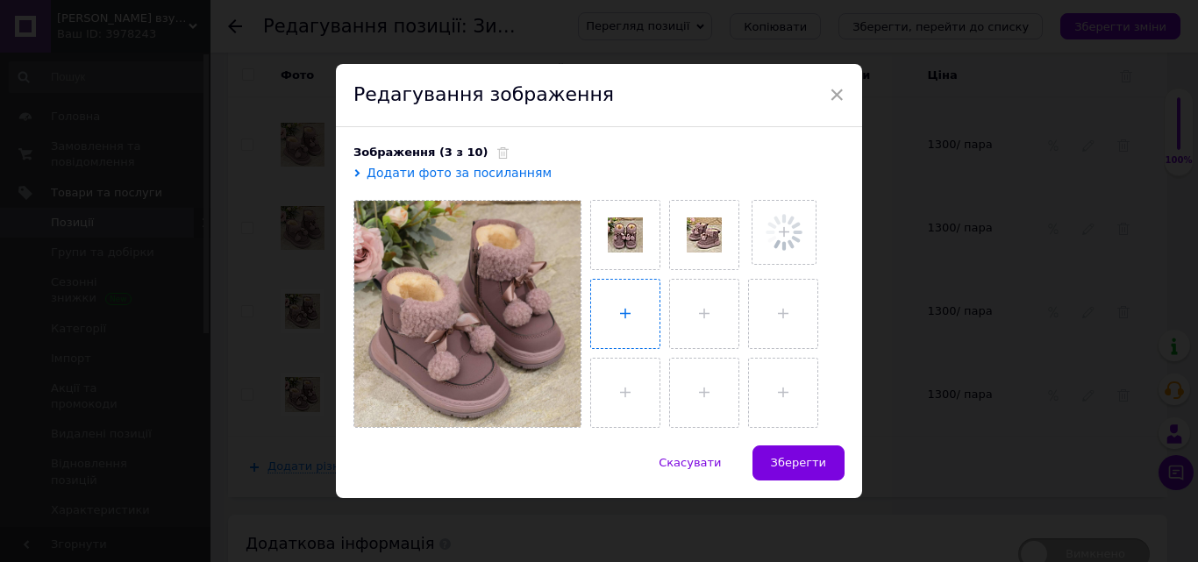
click at [632, 318] on input "file" at bounding box center [625, 314] width 68 height 68
click at [707, 325] on input "file" at bounding box center [702, 314] width 68 height 68
click at [764, 305] on input "file" at bounding box center [781, 314] width 68 height 68
click at [636, 392] on input "file" at bounding box center [625, 393] width 68 height 68
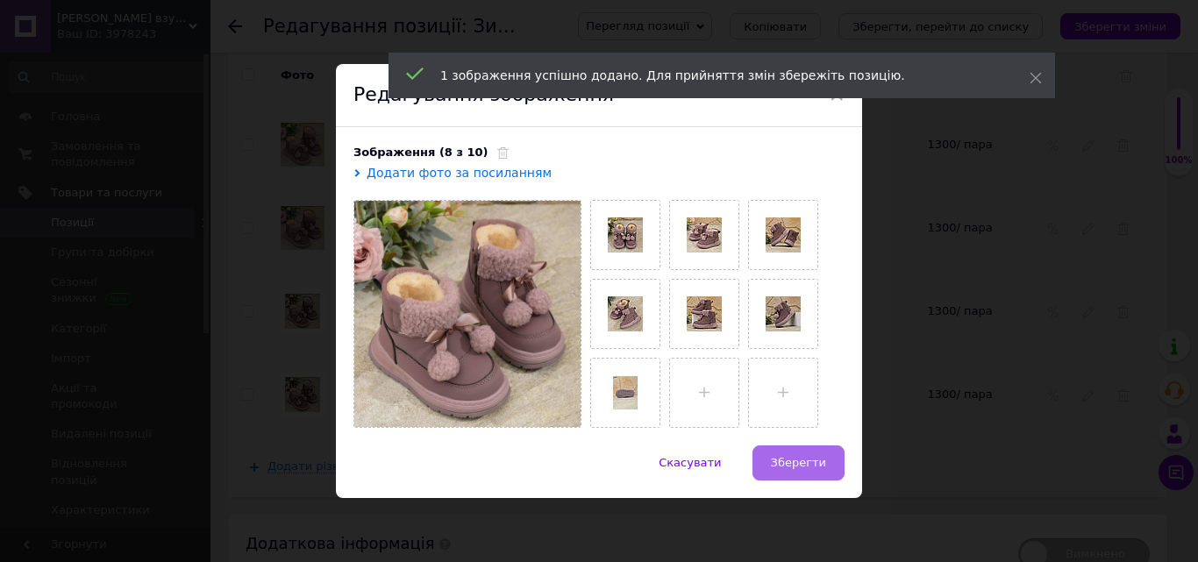
click at [806, 464] on span "Зберегти" at bounding box center [798, 462] width 55 height 13
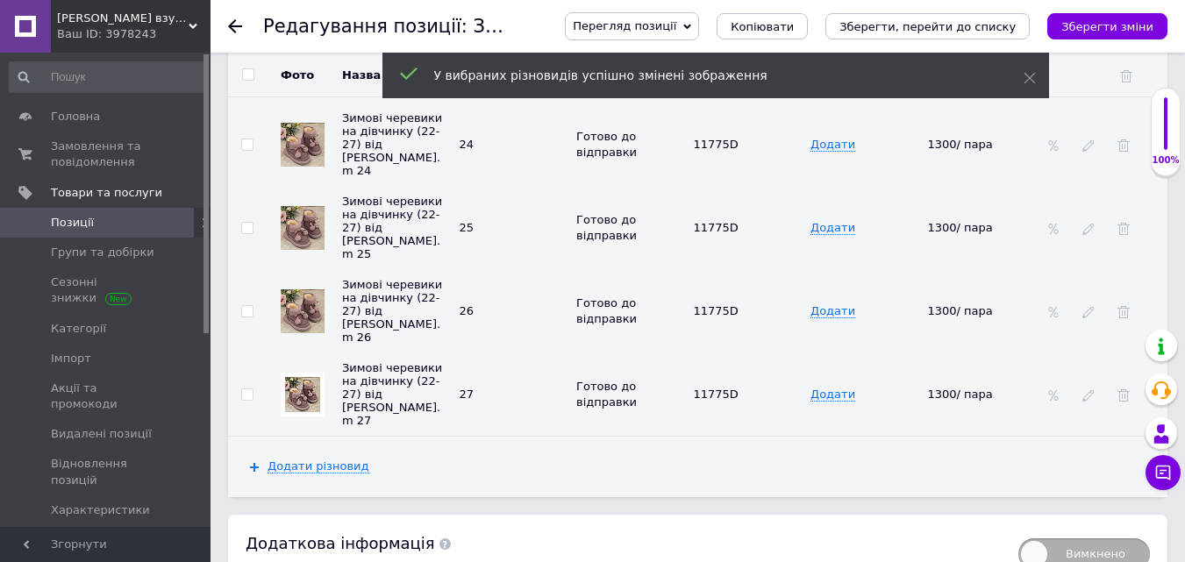
click at [295, 377] on img at bounding box center [302, 394] width 35 height 35
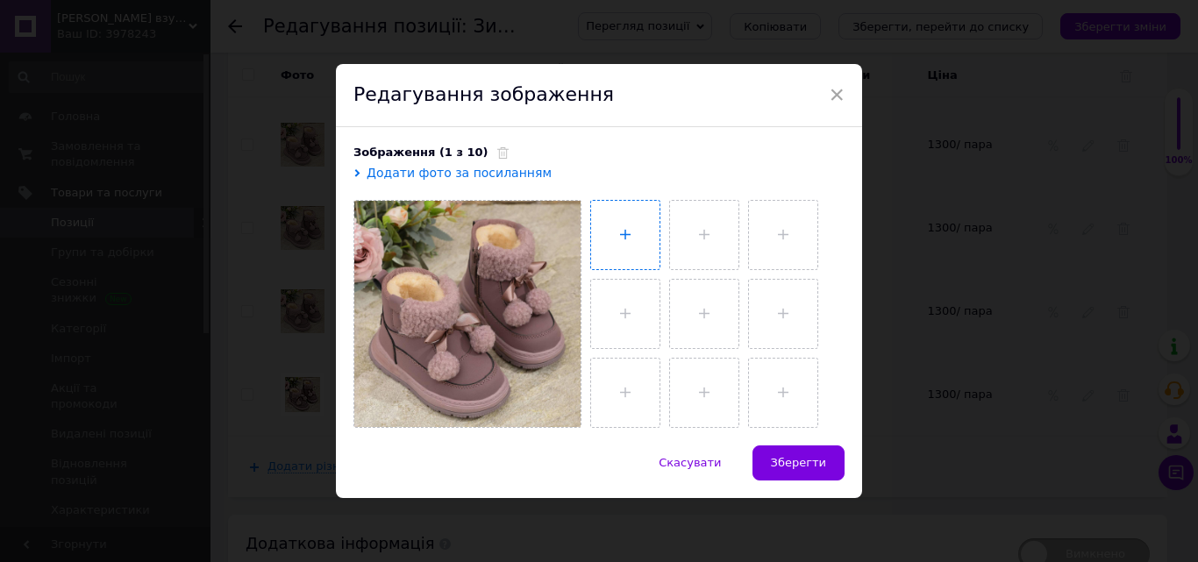
click at [620, 239] on input "file" at bounding box center [625, 235] width 68 height 68
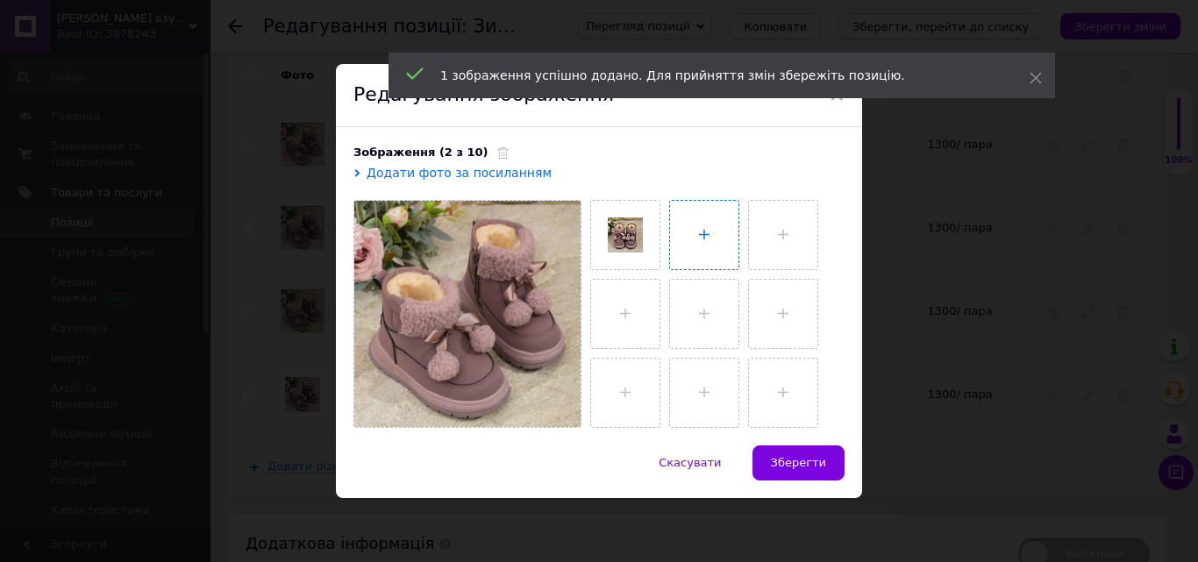
click at [707, 246] on input "file" at bounding box center [704, 235] width 68 height 68
click at [785, 242] on input "file" at bounding box center [783, 235] width 68 height 68
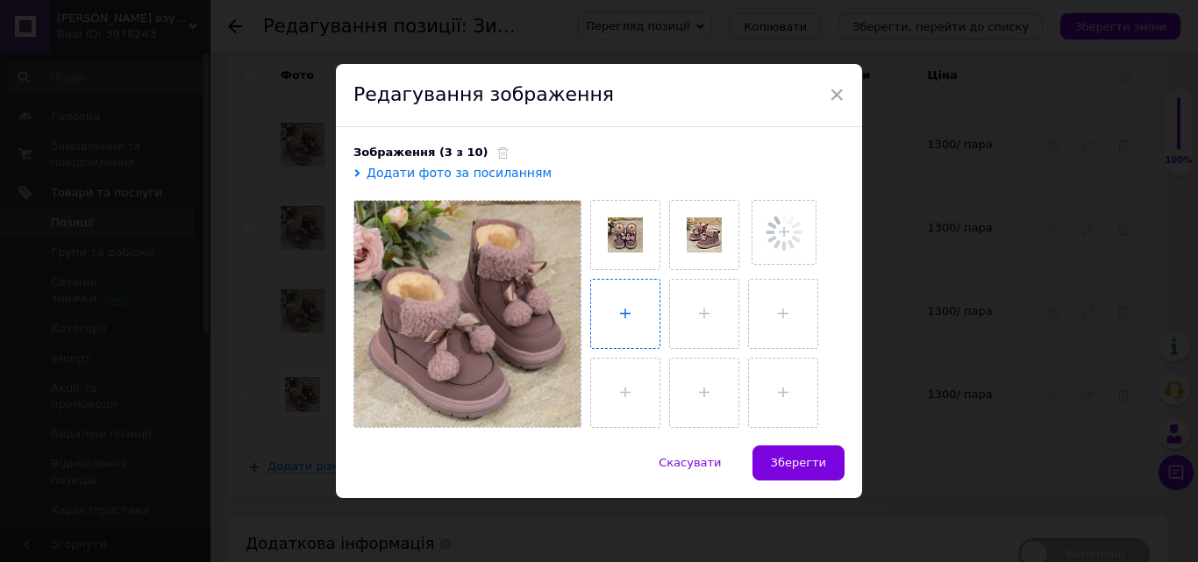
click at [621, 304] on input "file" at bounding box center [625, 314] width 68 height 68
click at [719, 307] on input "file" at bounding box center [702, 314] width 68 height 68
click at [774, 322] on input "file" at bounding box center [781, 314] width 68 height 68
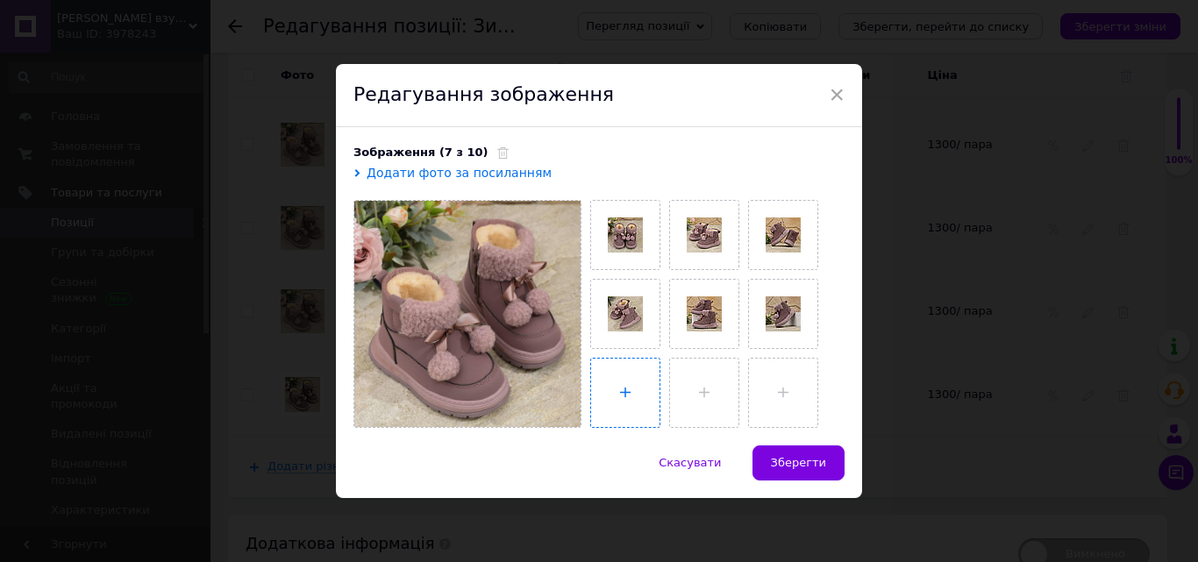
click at [614, 403] on input "file" at bounding box center [625, 393] width 68 height 68
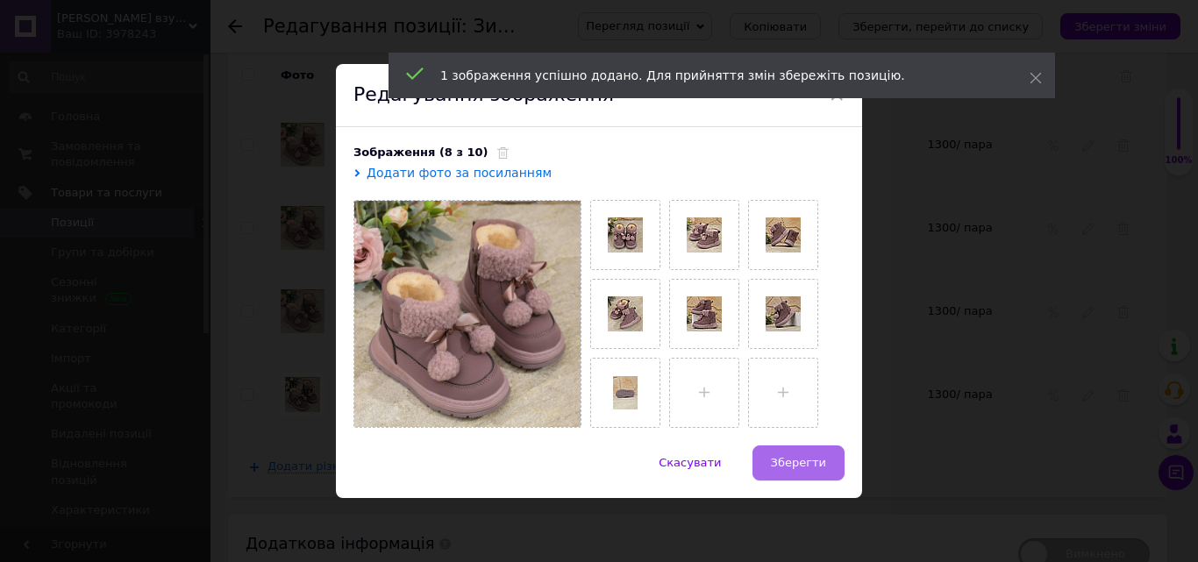
click at [805, 460] on span "Зберегти" at bounding box center [798, 462] width 55 height 13
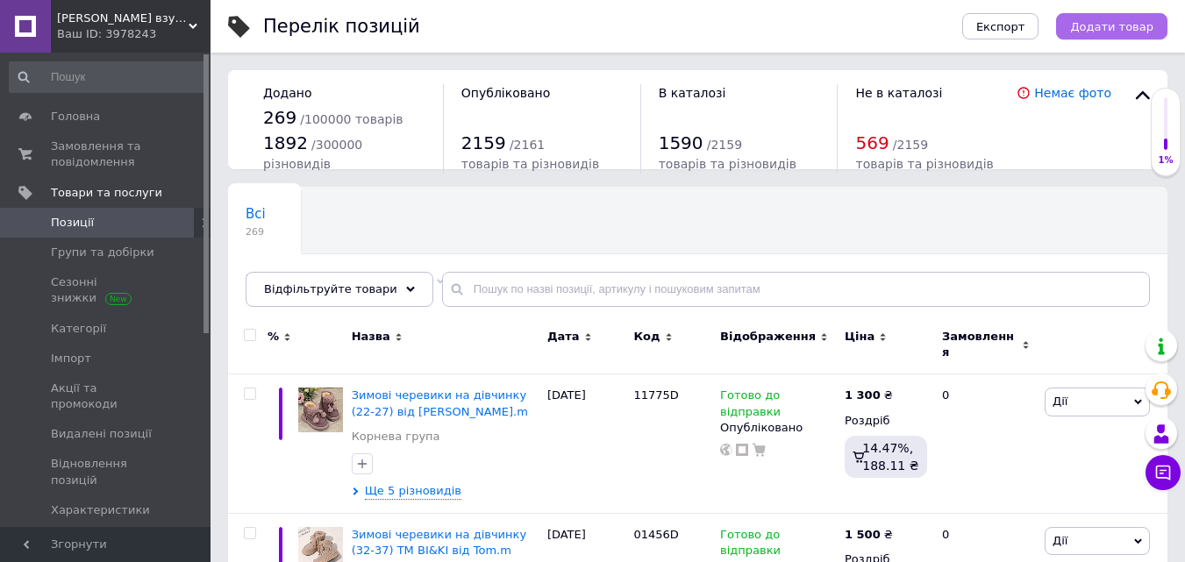
click at [1134, 24] on span "Додати товар" at bounding box center [1111, 26] width 83 height 13
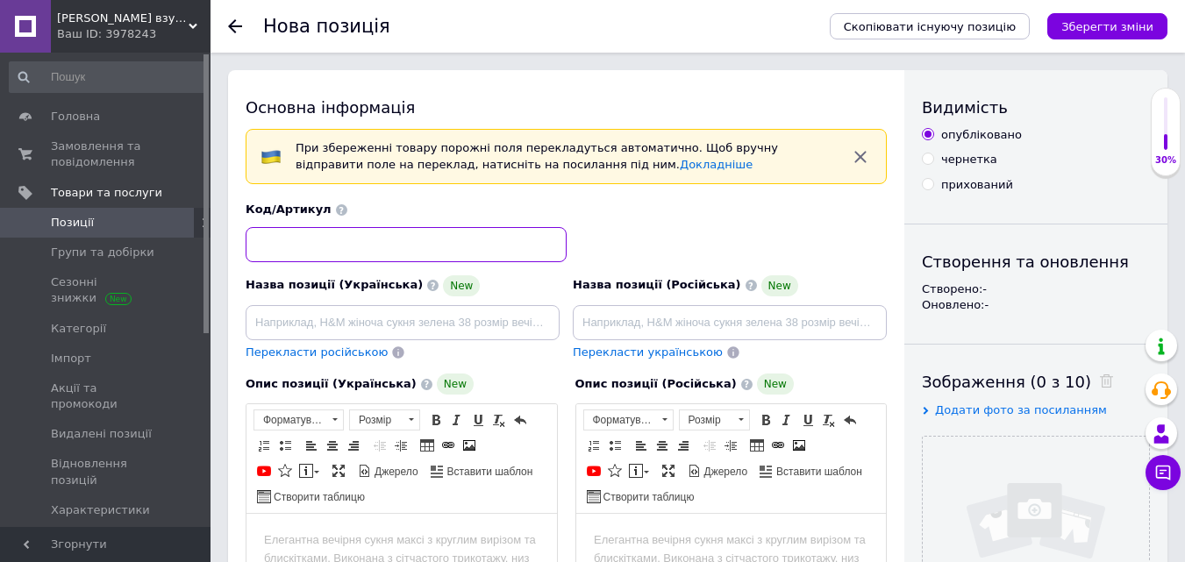
click at [349, 236] on input at bounding box center [406, 244] width 321 height 35
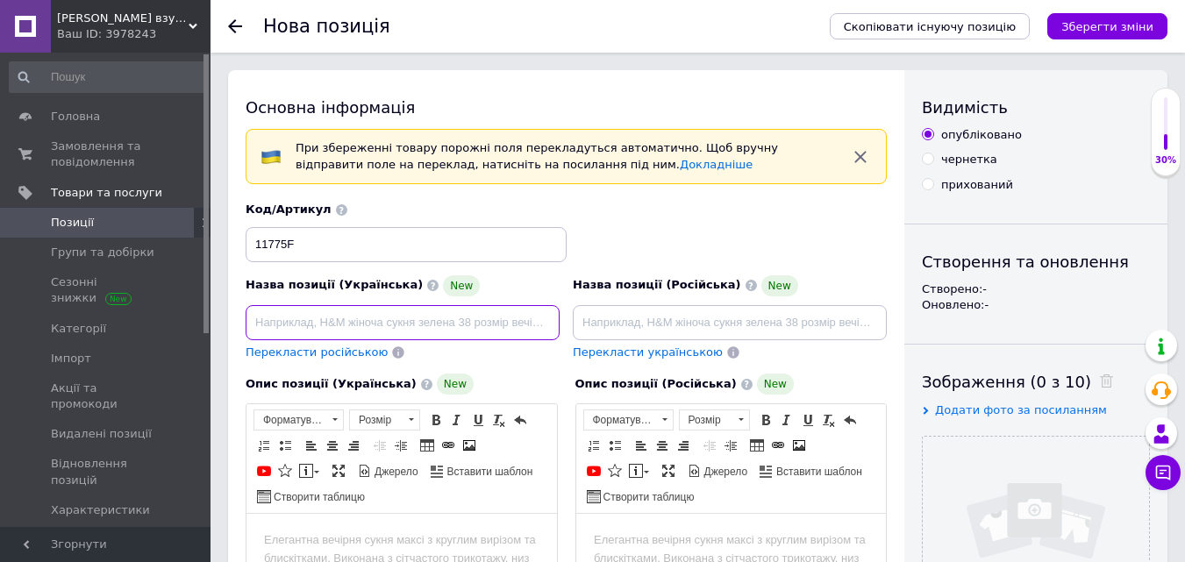
click at [288, 323] on input at bounding box center [403, 322] width 314 height 35
paste input "Зимові черевики на дівчинку (22-27) від Tom.m"
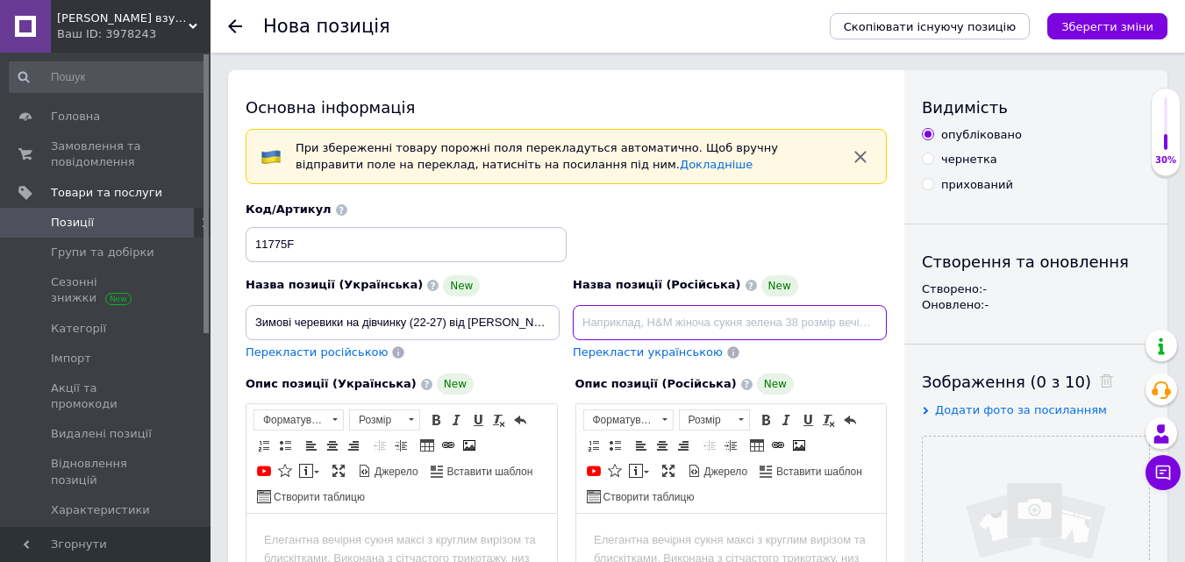
click at [605, 317] on input at bounding box center [730, 322] width 314 height 35
paste input "Зимнии ботинки на девочку (22-27) от Tom.m"
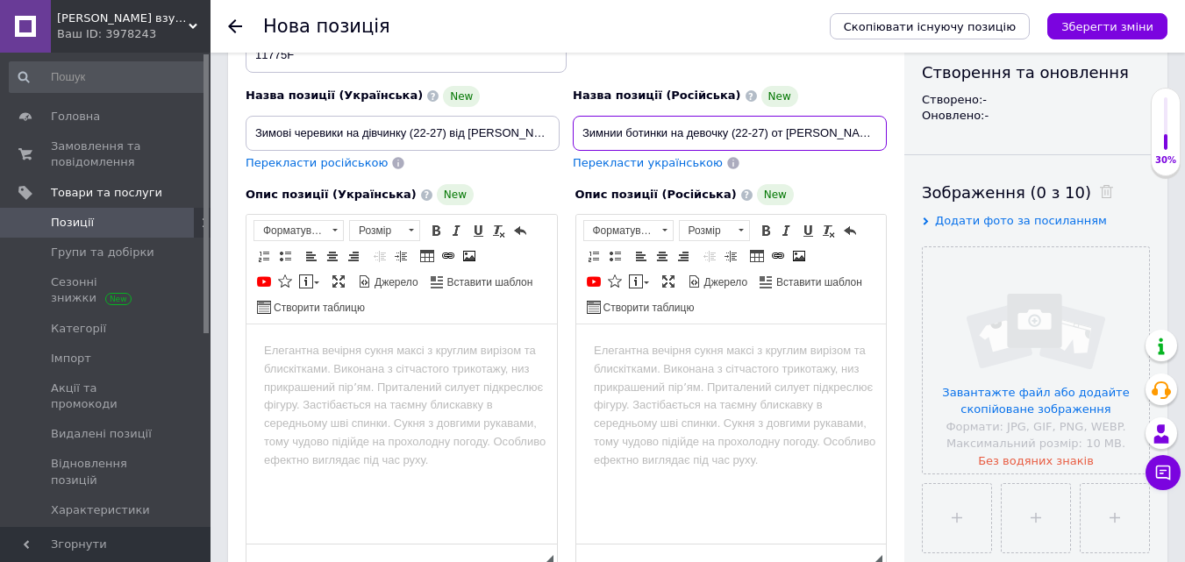
scroll to position [263, 0]
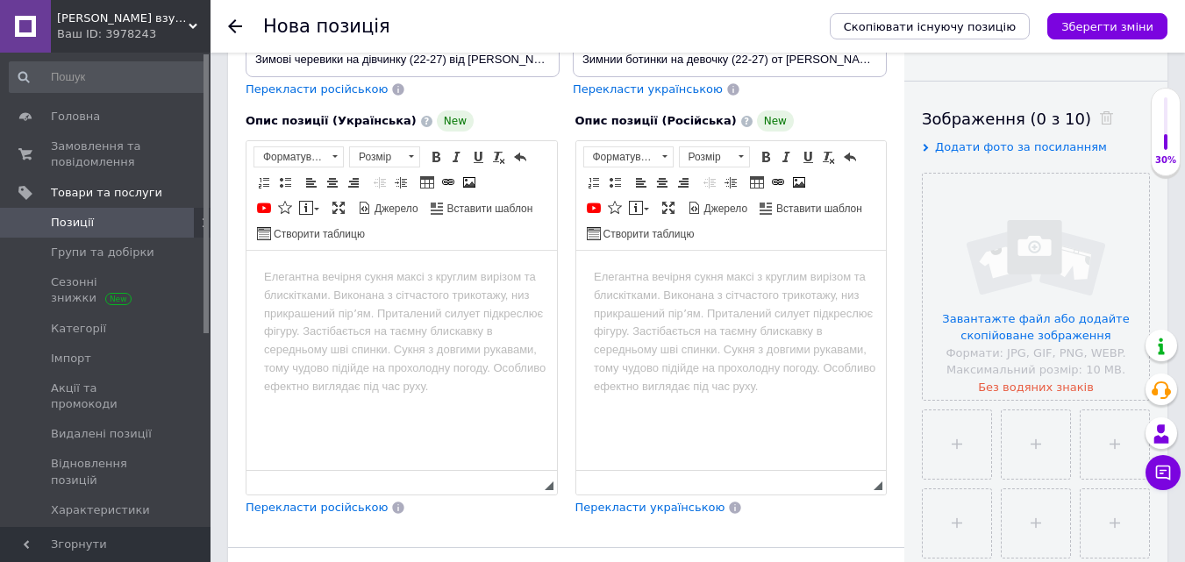
click at [301, 264] on html at bounding box center [401, 278] width 311 height 54
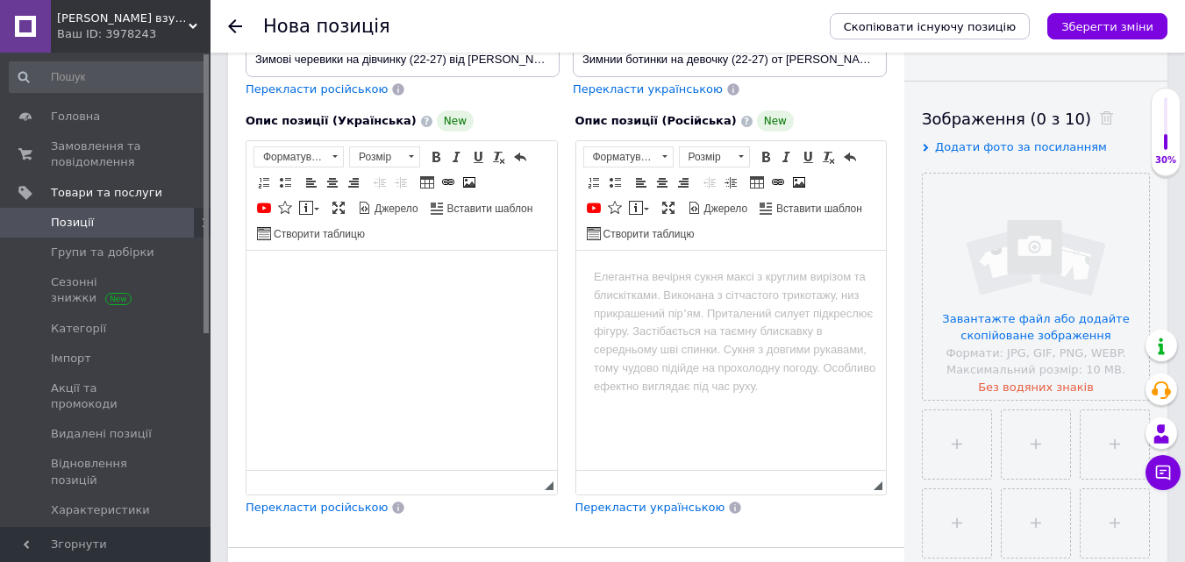
click at [366, 304] on html at bounding box center [401, 278] width 311 height 54
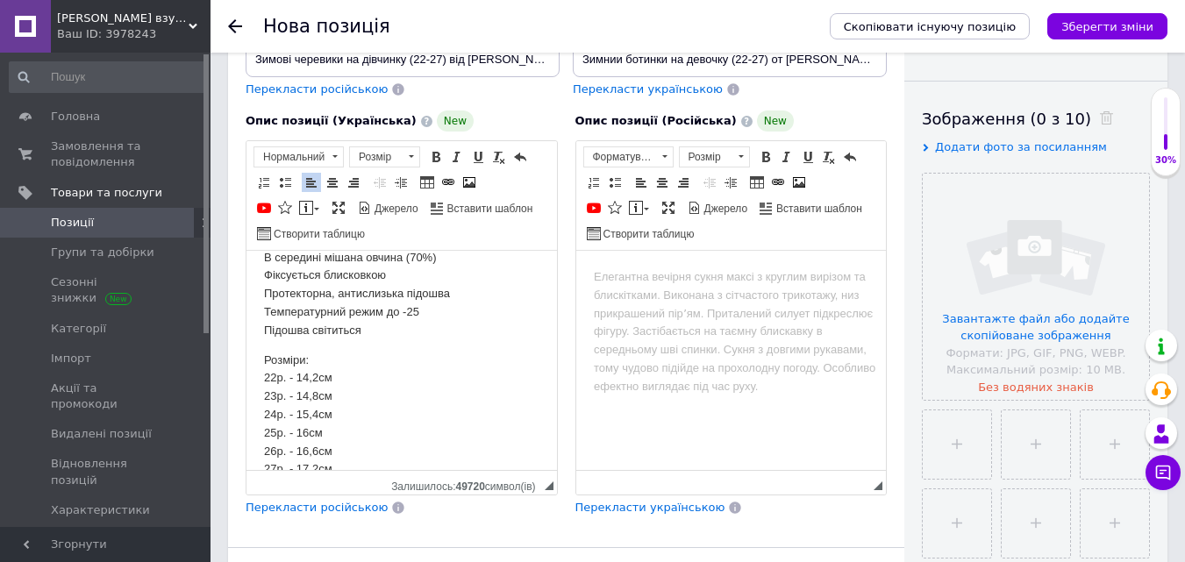
scroll to position [82, 0]
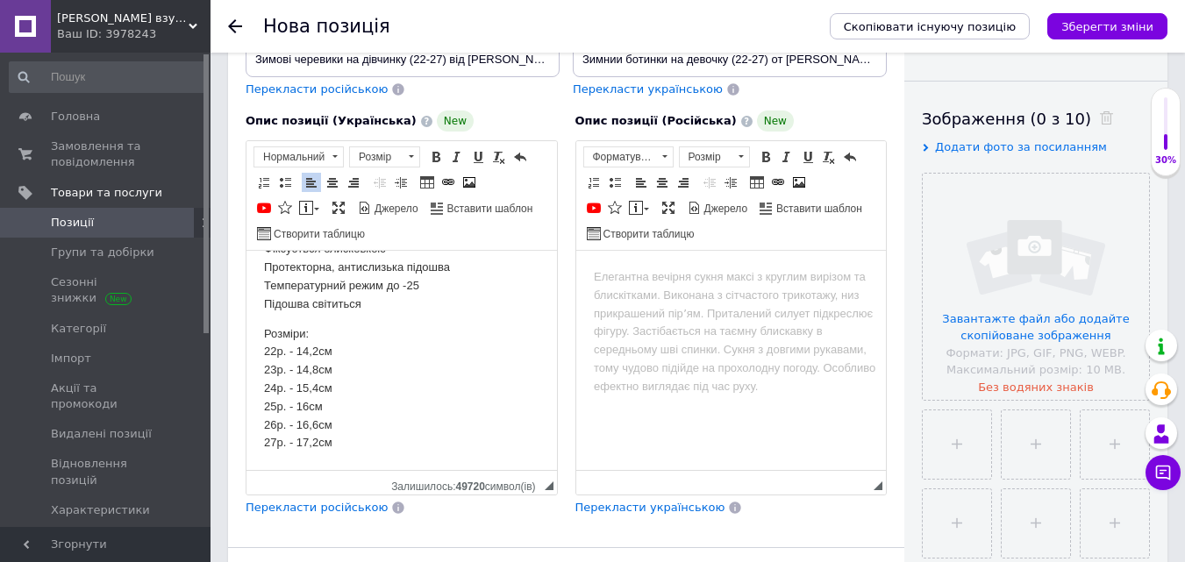
click at [270, 505] on span "Перекласти російською" at bounding box center [317, 507] width 142 height 13
click at [362, 427] on p "Розміри: 22р. - 14,2см 23р. - 14,8см 24р. - 15,4см 25р. - 16см 26р. - 16,6см 27…" at bounding box center [401, 389] width 275 height 128
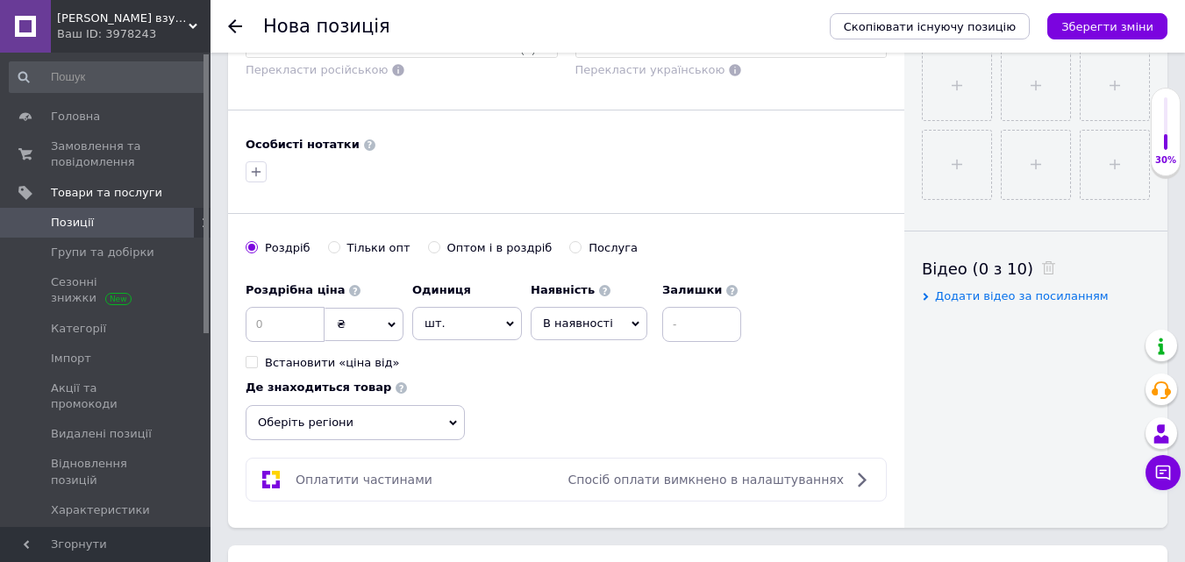
scroll to position [702, 0]
click at [273, 314] on input at bounding box center [285, 323] width 79 height 35
click at [462, 329] on span "шт." at bounding box center [467, 322] width 110 height 33
click at [445, 505] on li "пара" at bounding box center [467, 501] width 108 height 25
click at [580, 322] on span "В наявності" at bounding box center [578, 322] width 70 height 13
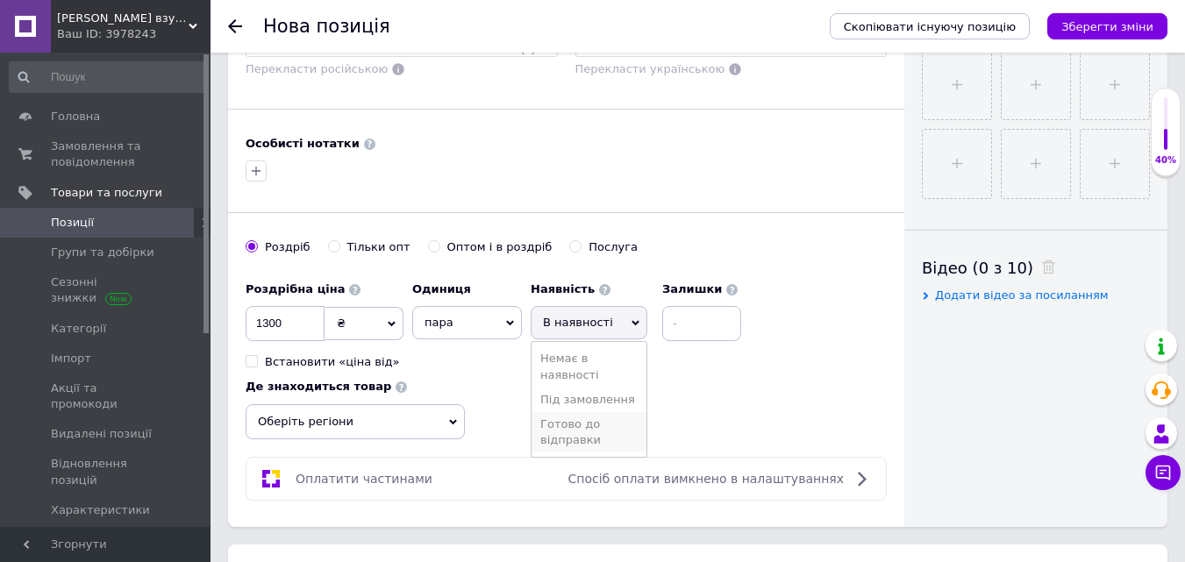
click at [558, 419] on li "Готово до відправки" at bounding box center [589, 432] width 115 height 40
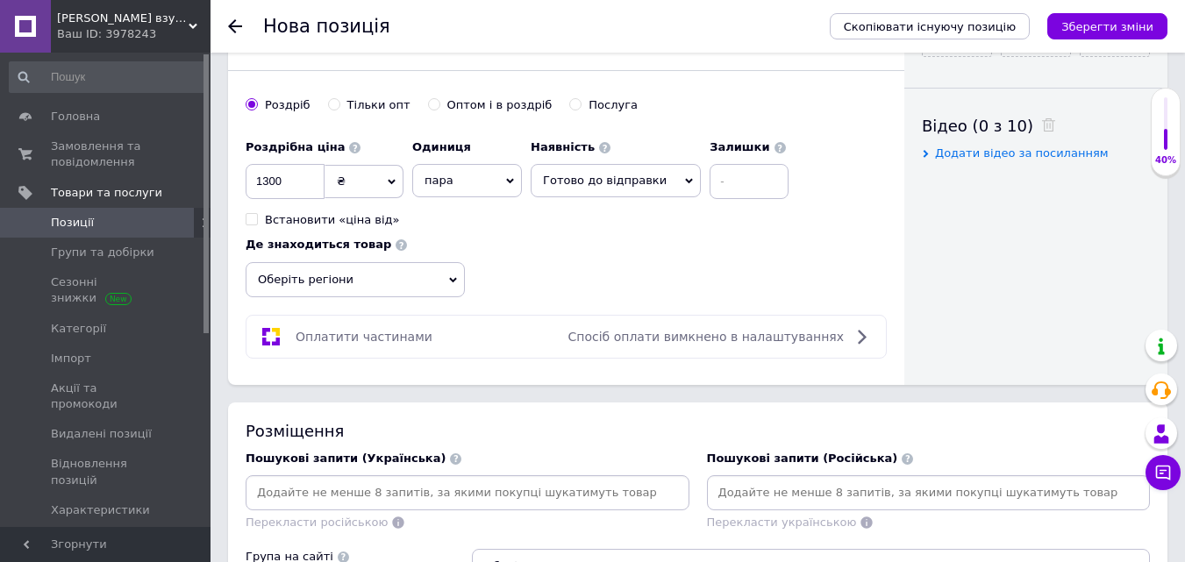
scroll to position [877, 0]
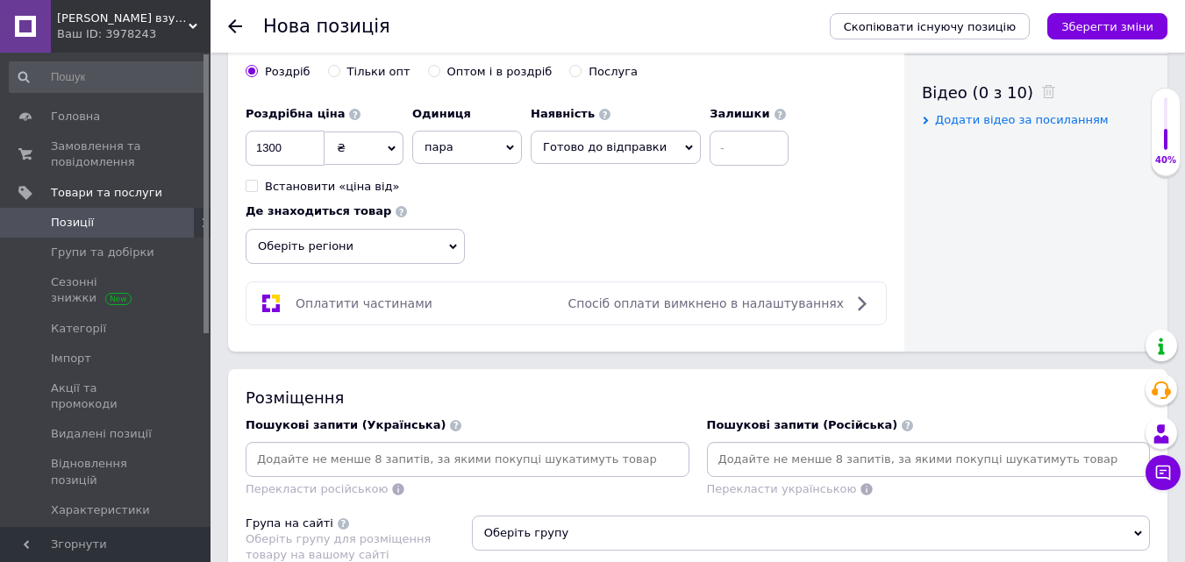
click at [332, 247] on span "Оберіть регіони" at bounding box center [355, 246] width 219 height 35
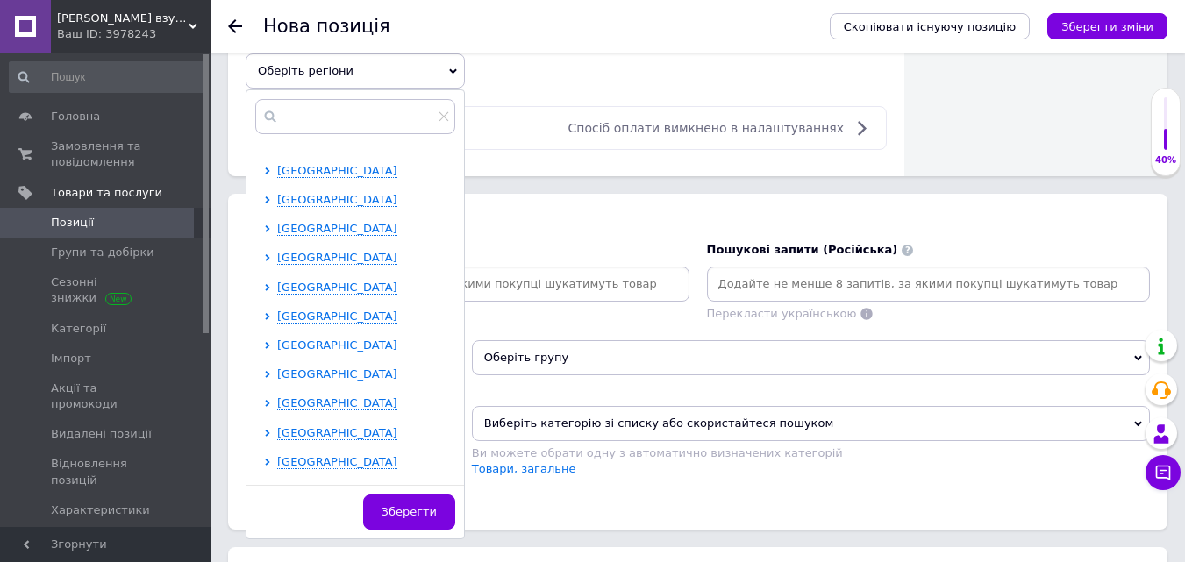
scroll to position [351, 0]
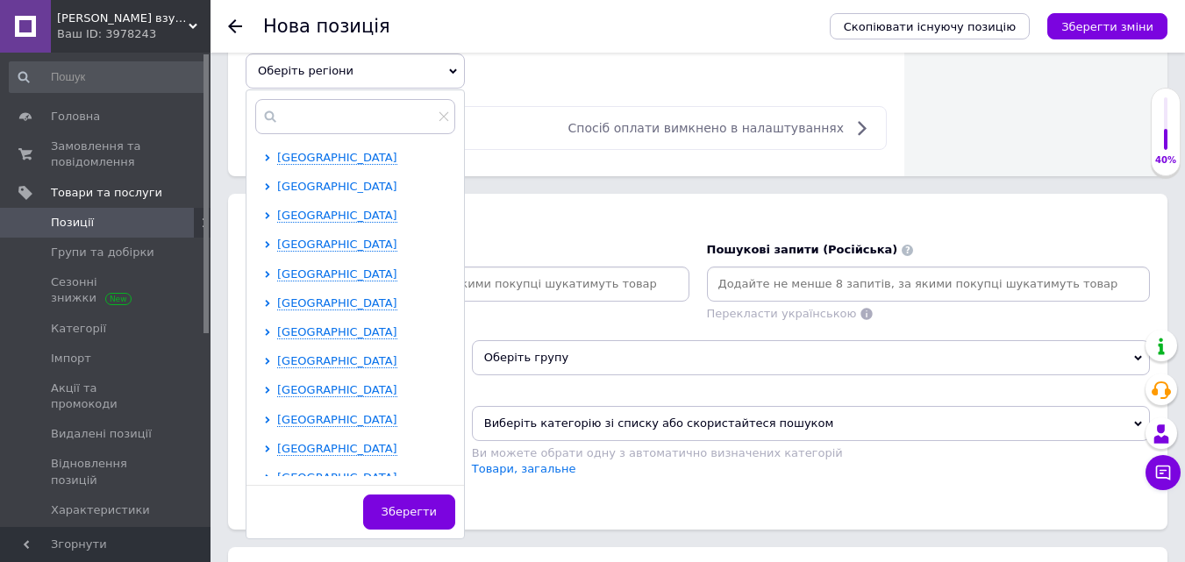
click at [320, 180] on span "Одеська область" at bounding box center [337, 186] width 120 height 13
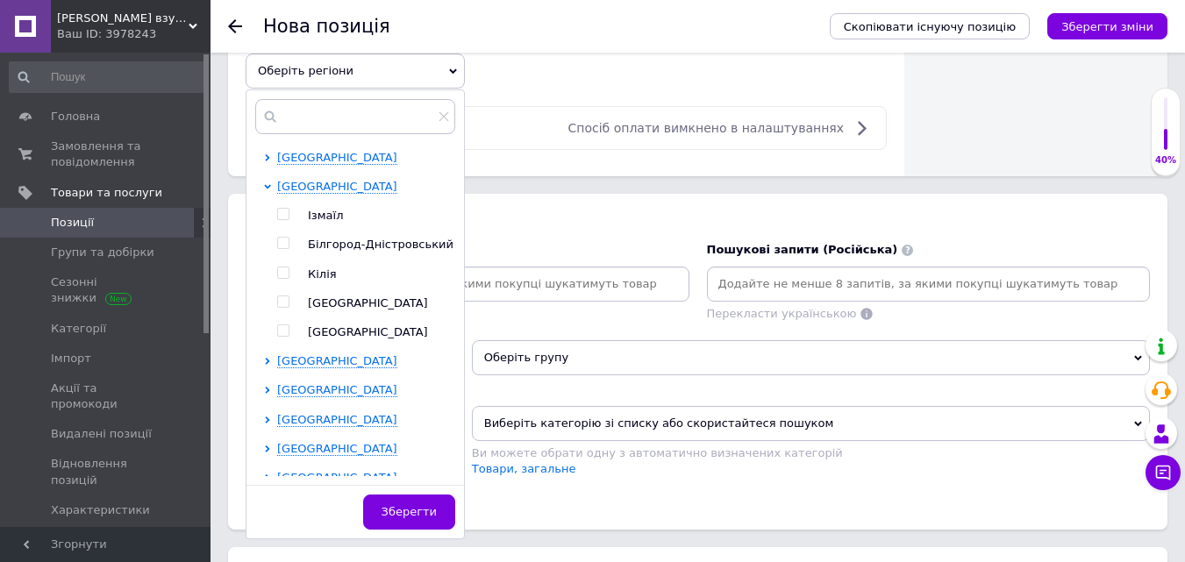
click at [282, 303] on input "checkbox" at bounding box center [282, 301] width 11 height 11
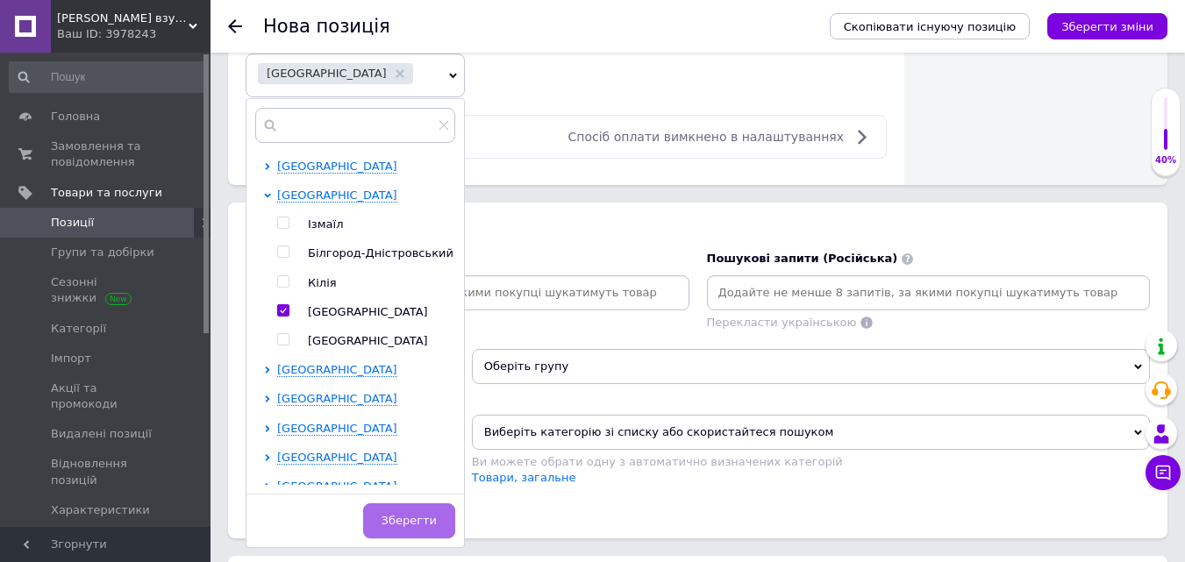
click at [413, 523] on span "Зберегти" at bounding box center [409, 520] width 55 height 13
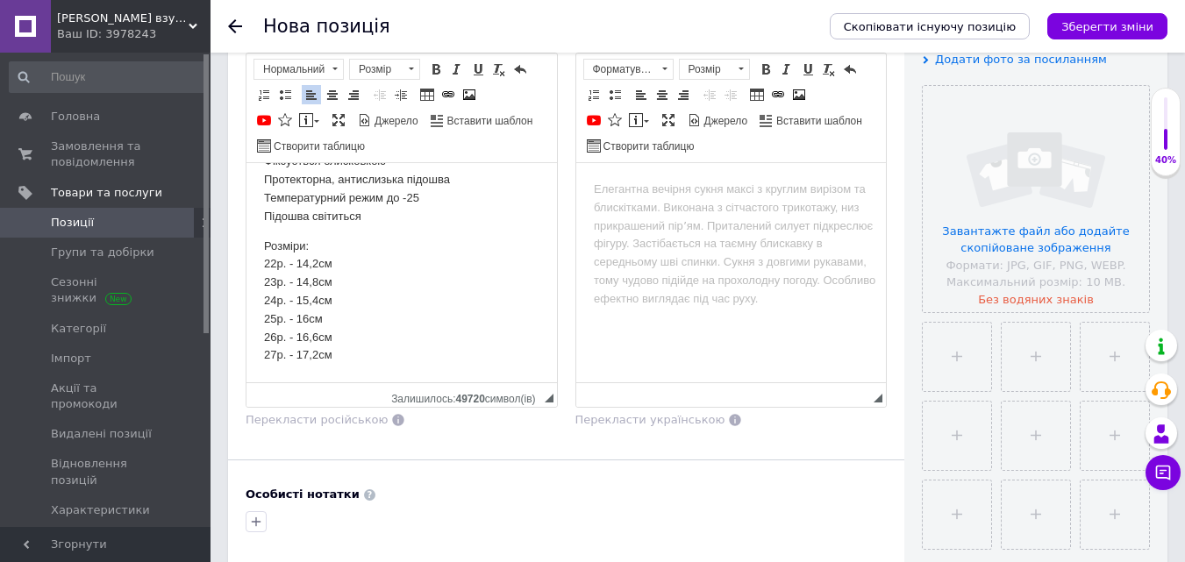
click at [606, 212] on html at bounding box center [730, 190] width 311 height 54
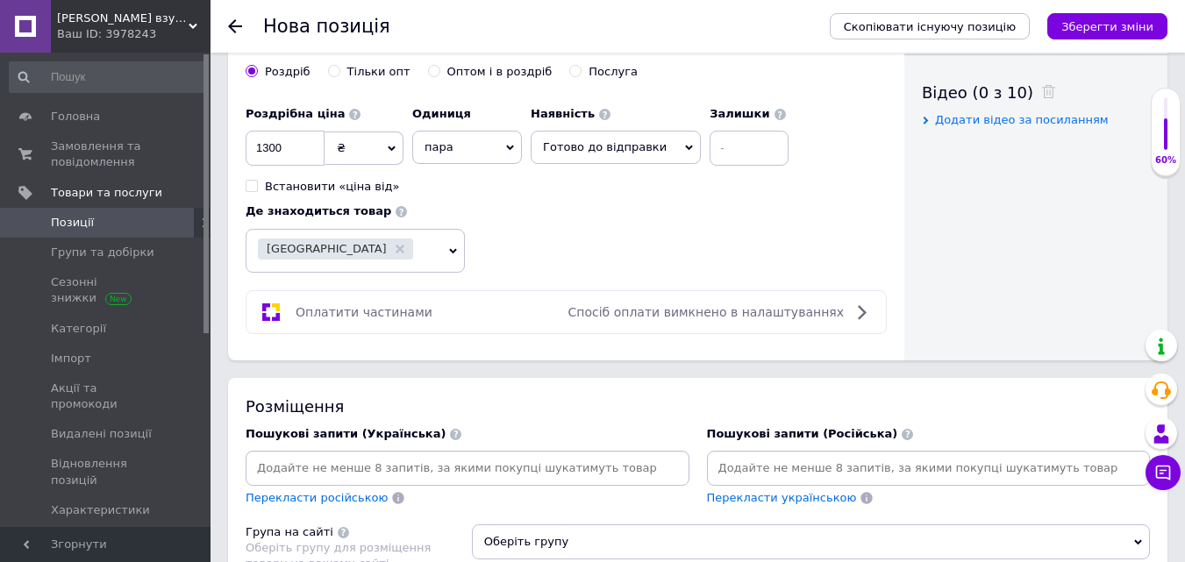
scroll to position [965, 0]
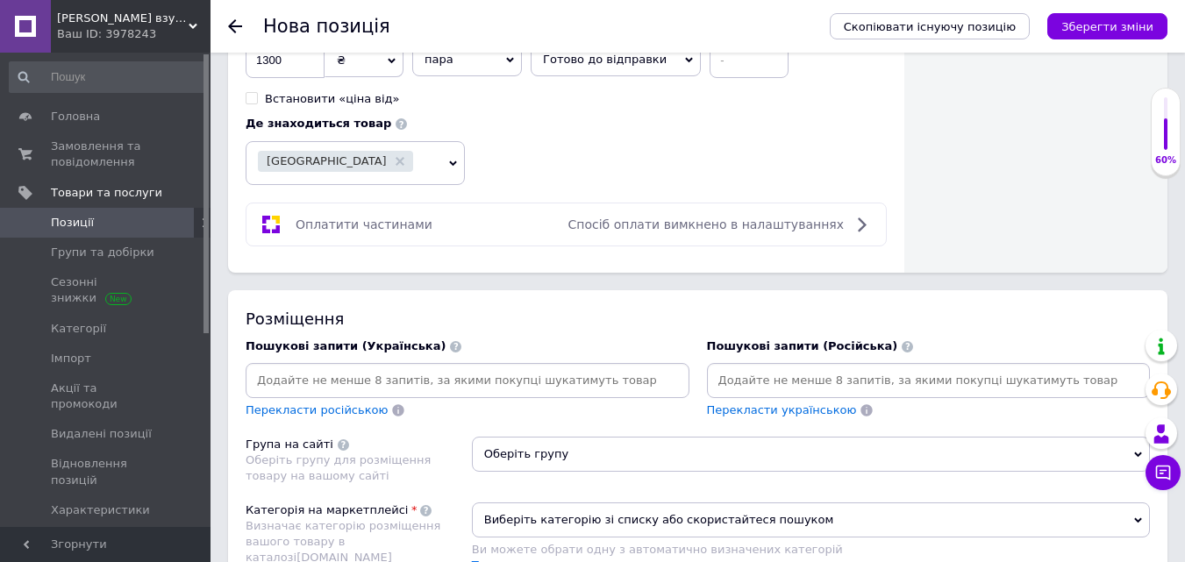
click at [746, 381] on input at bounding box center [928, 381] width 437 height 26
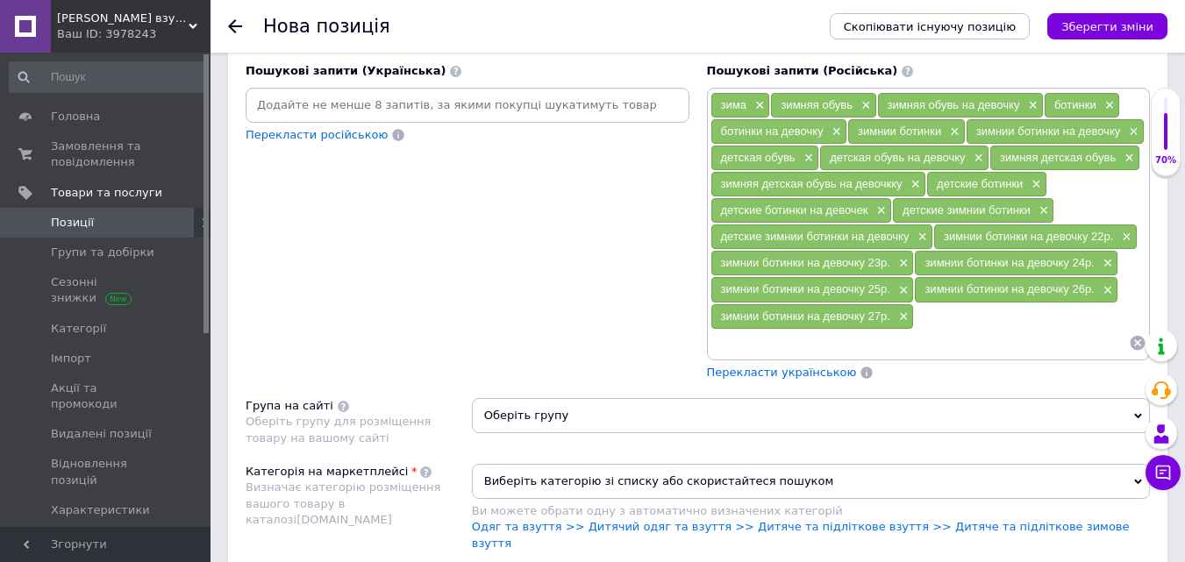
scroll to position [1265, 0]
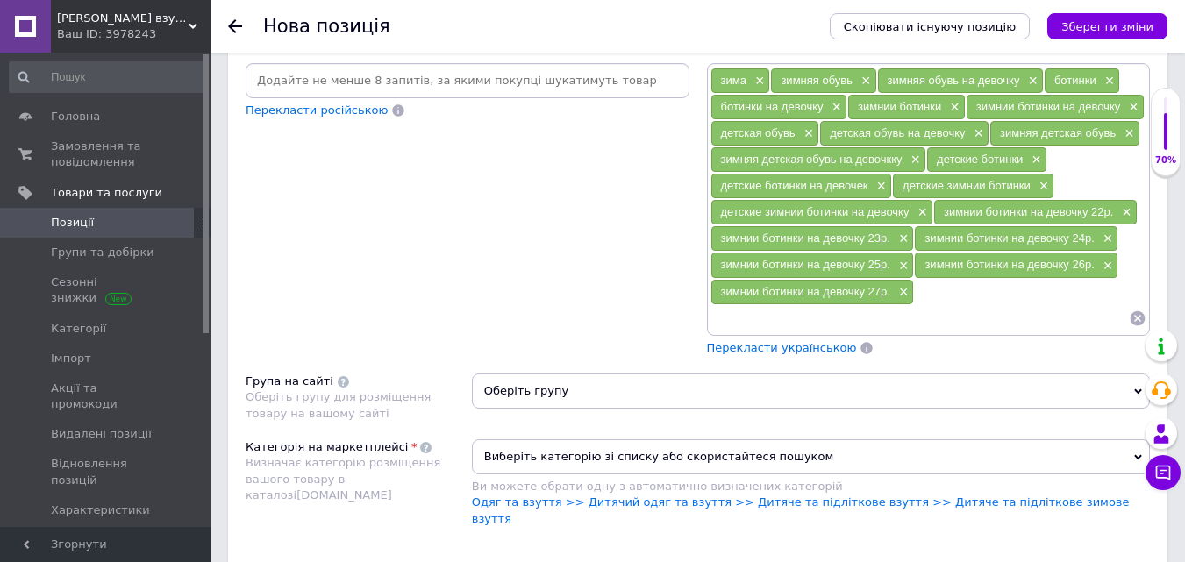
click at [739, 346] on span "Перекласти українською" at bounding box center [782, 347] width 150 height 13
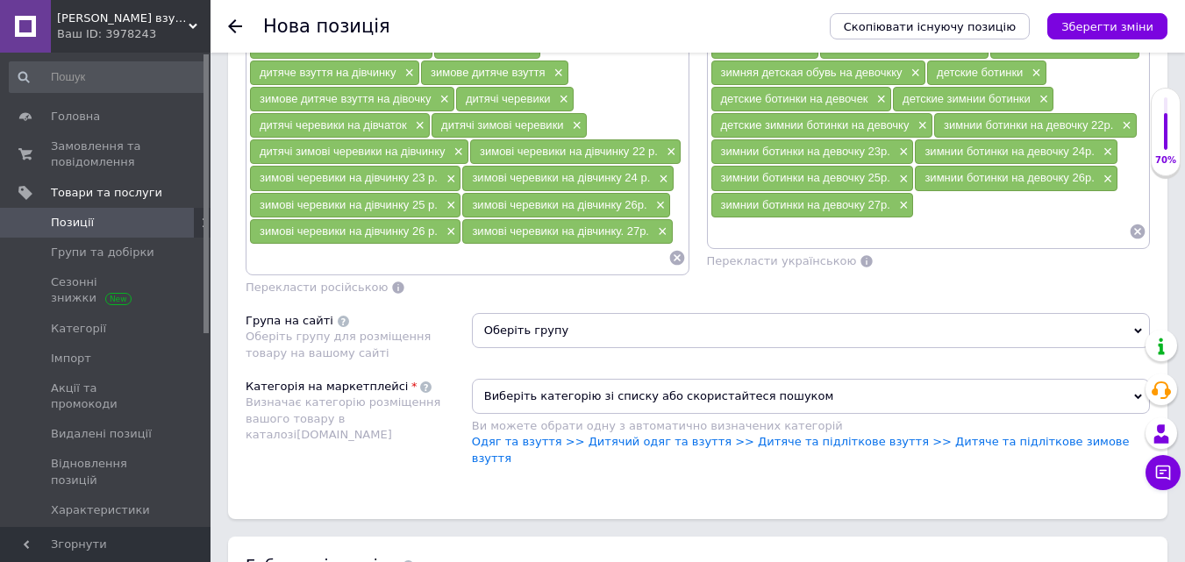
scroll to position [1353, 0]
click at [579, 334] on span "Оберіть групу" at bounding box center [811, 329] width 678 height 35
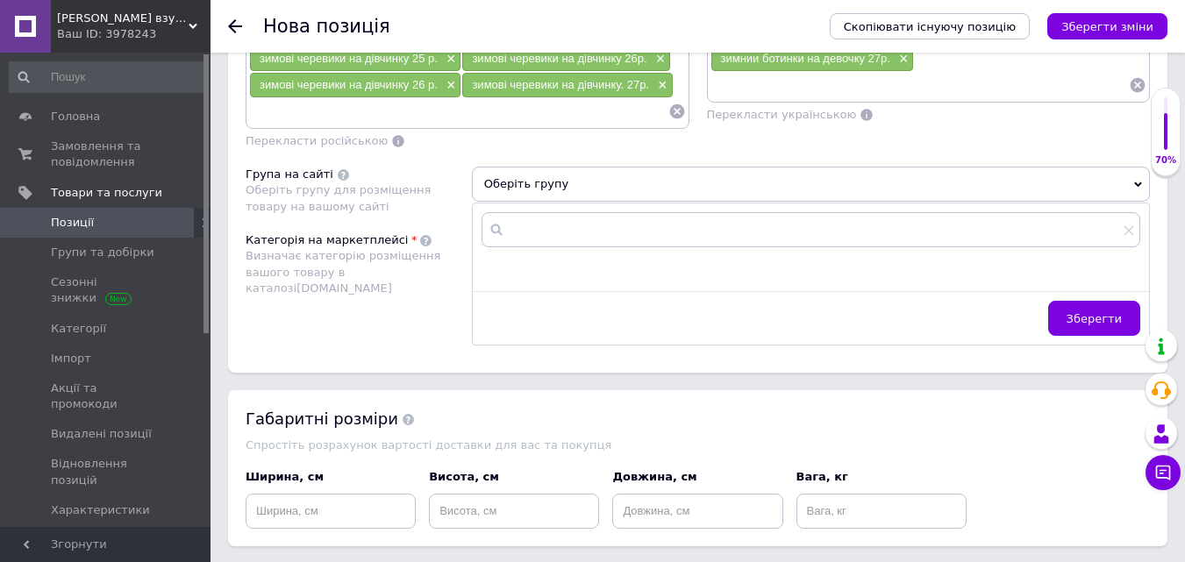
scroll to position [1528, 0]
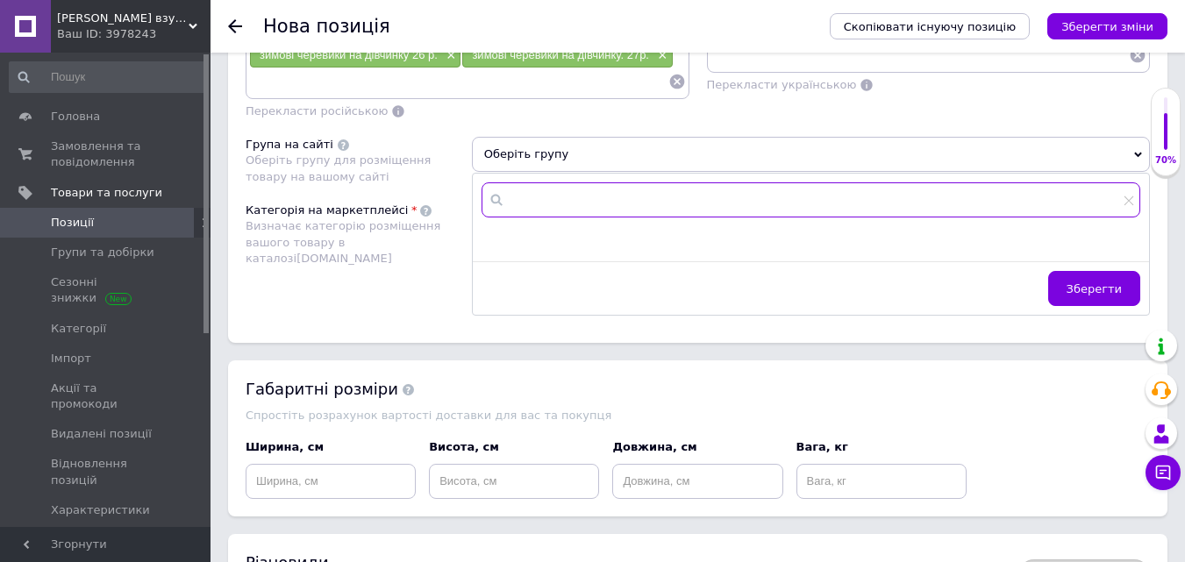
click at [541, 203] on input "text" at bounding box center [811, 199] width 659 height 35
click at [495, 239] on input "radio" at bounding box center [495, 241] width 11 height 11
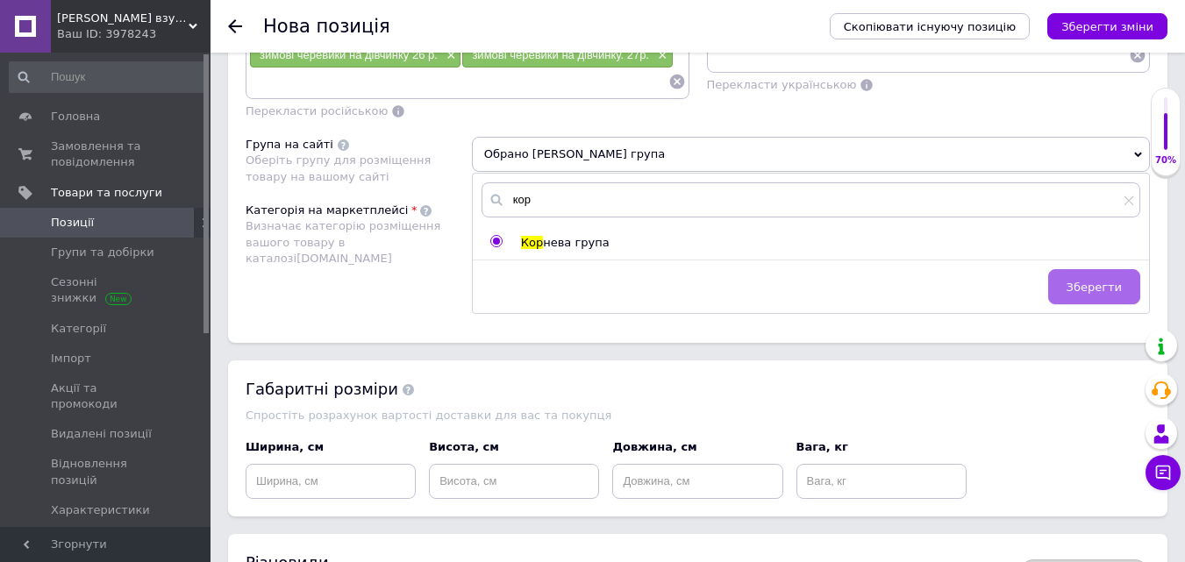
click at [1108, 288] on span "Зберегти" at bounding box center [1094, 287] width 55 height 13
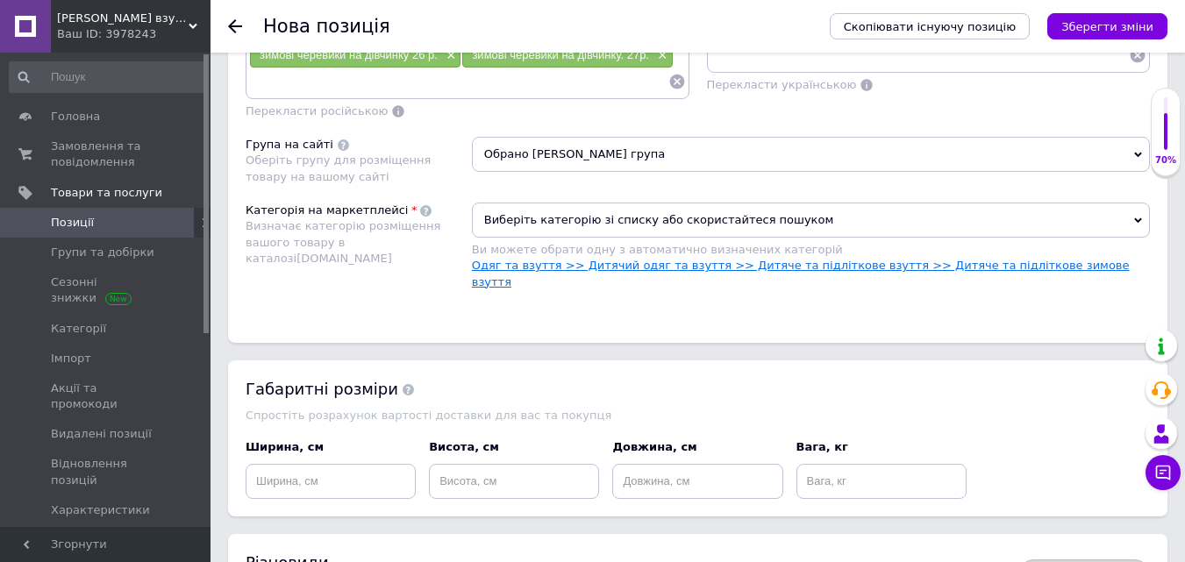
click at [933, 261] on link "Одяг та взуття >> Дитячий одяг та взуття >> Дитяче та підліткове взуття >> Дитя…" at bounding box center [801, 273] width 658 height 29
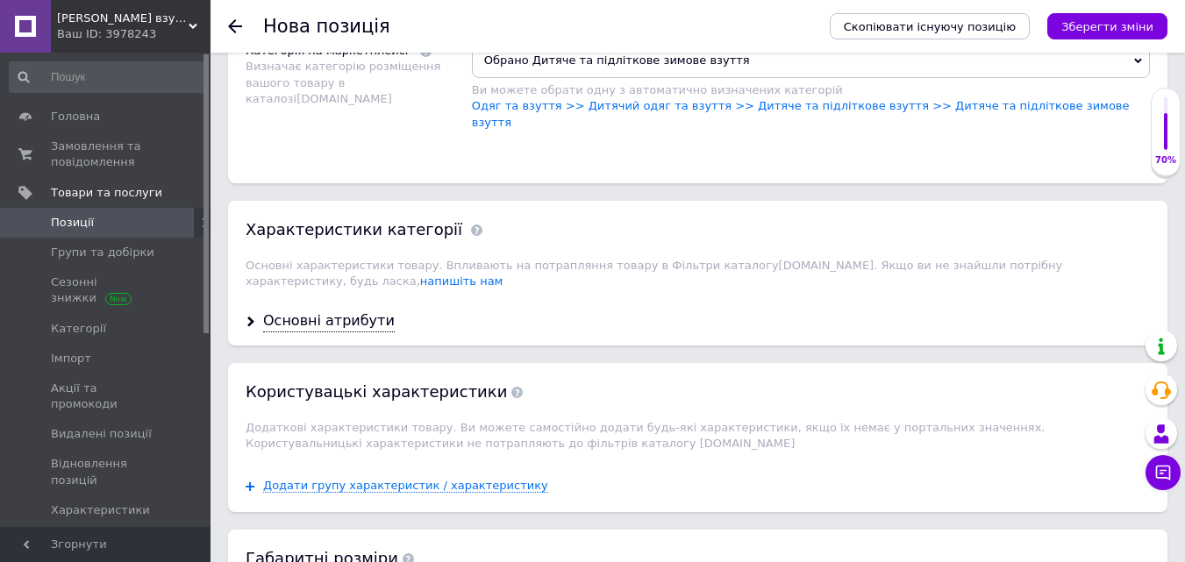
scroll to position [1703, 0]
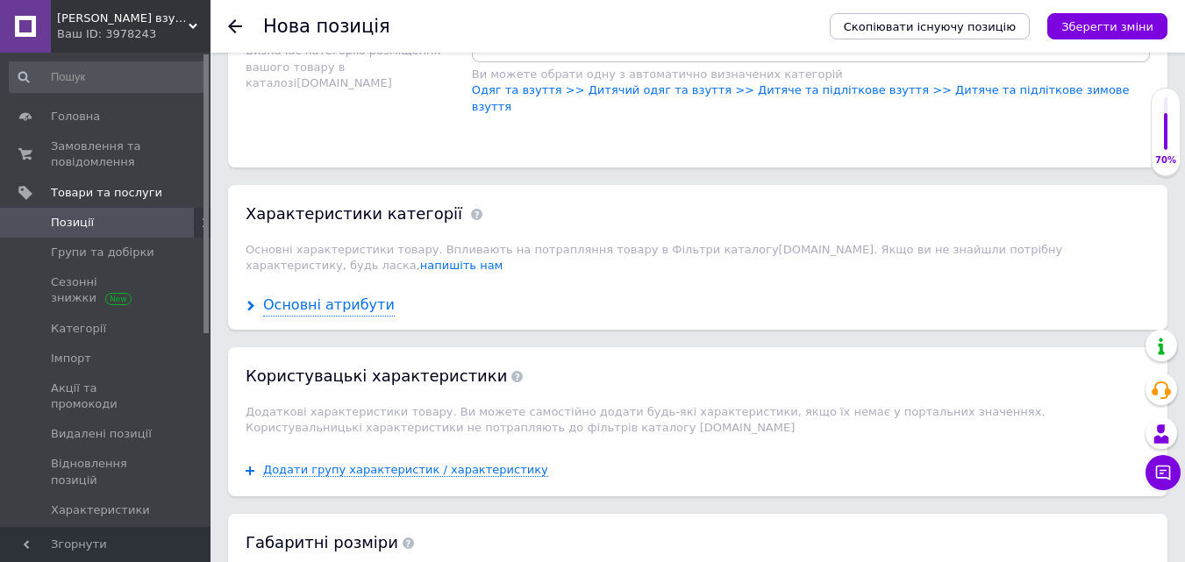
click at [329, 296] on div "Основні атрибути" at bounding box center [329, 306] width 132 height 20
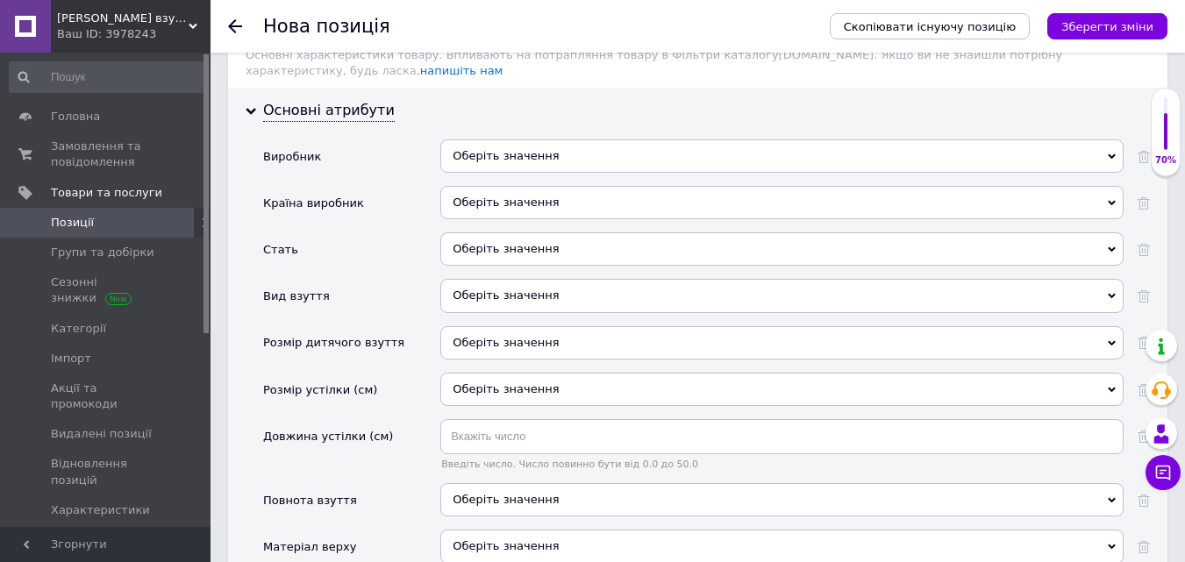
scroll to position [1879, 0]
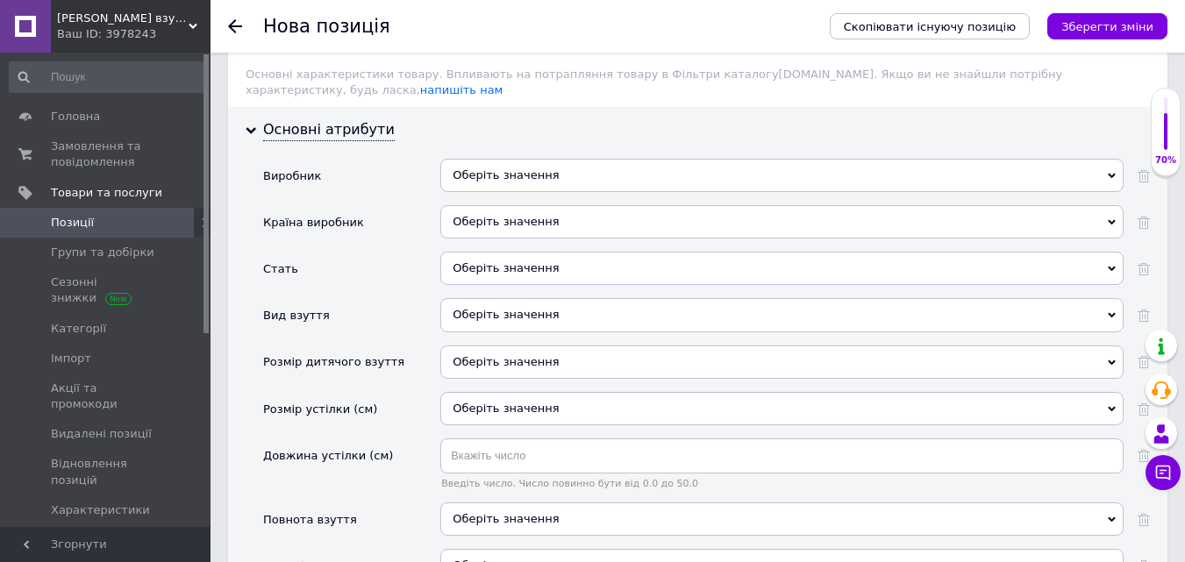
click at [493, 159] on div "Оберіть значення" at bounding box center [781, 175] width 683 height 33
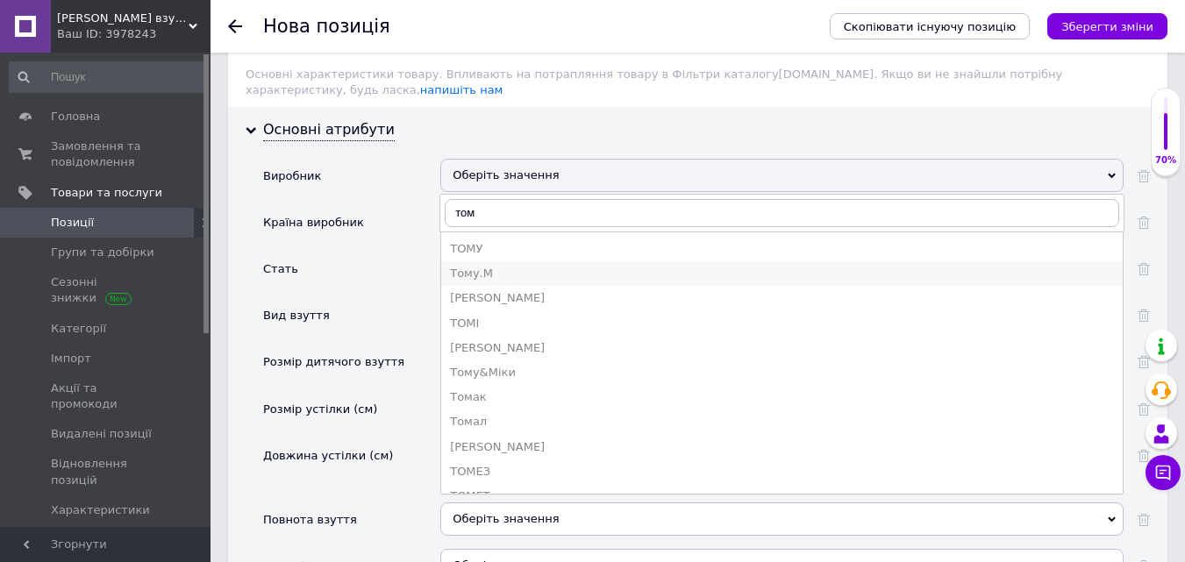
click at [503, 266] on div "Тому.М" at bounding box center [782, 274] width 664 height 16
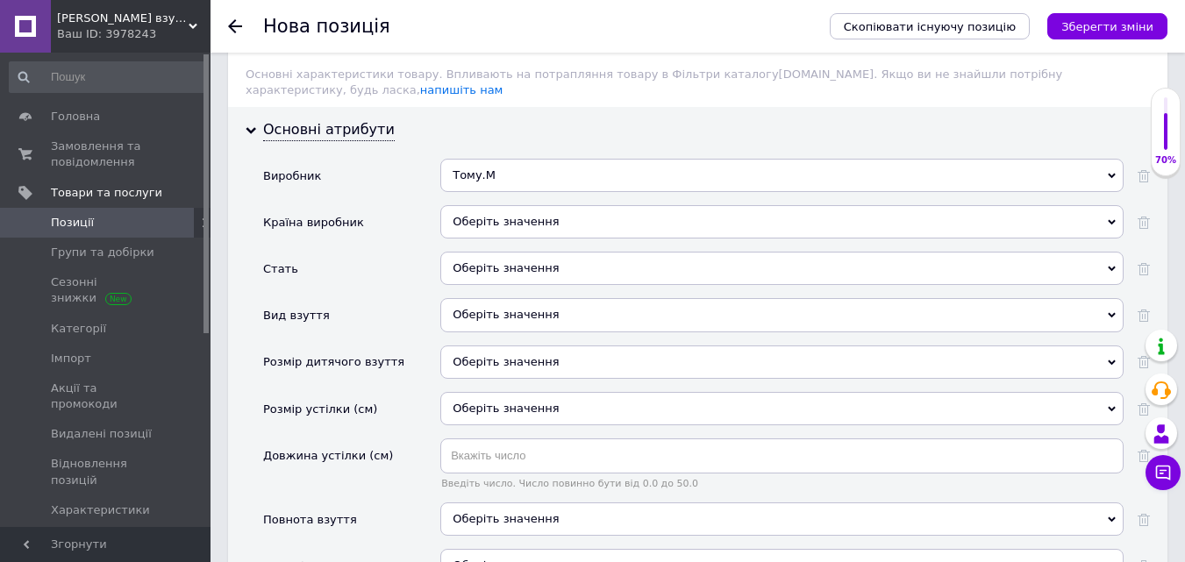
click at [499, 205] on div "Оберіть значення" at bounding box center [781, 221] width 683 height 33
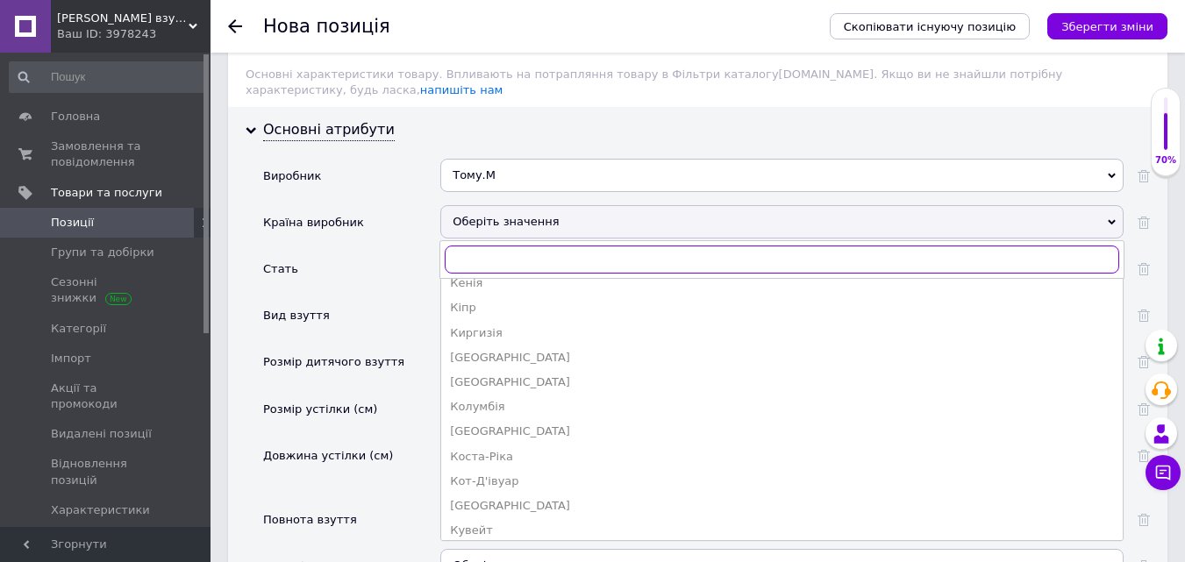
scroll to position [1597, 0]
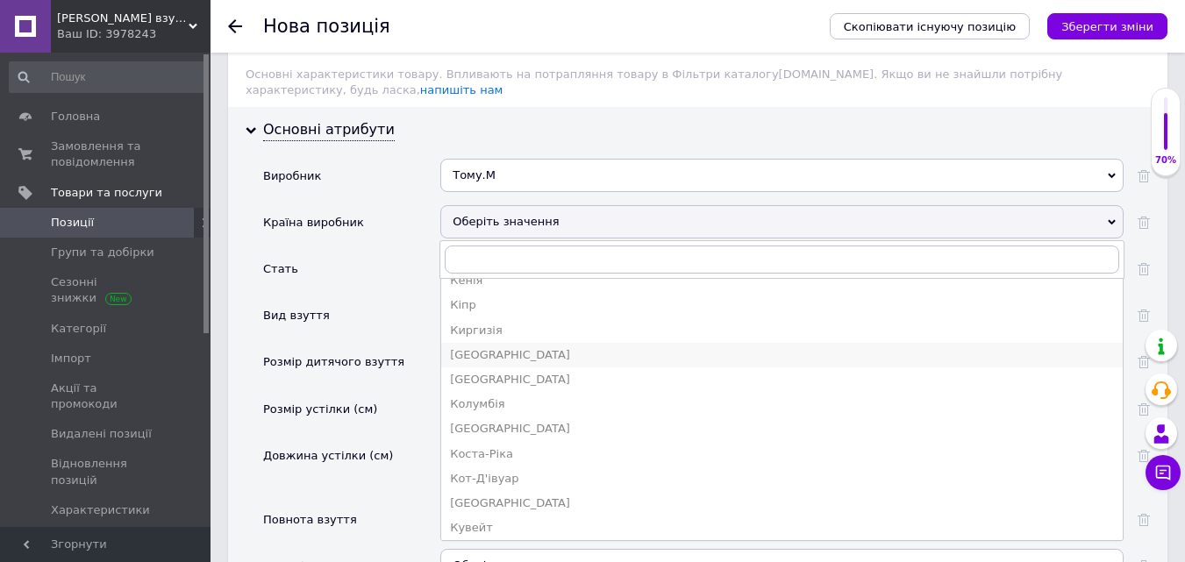
click at [477, 347] on div "Китай" at bounding box center [782, 355] width 664 height 16
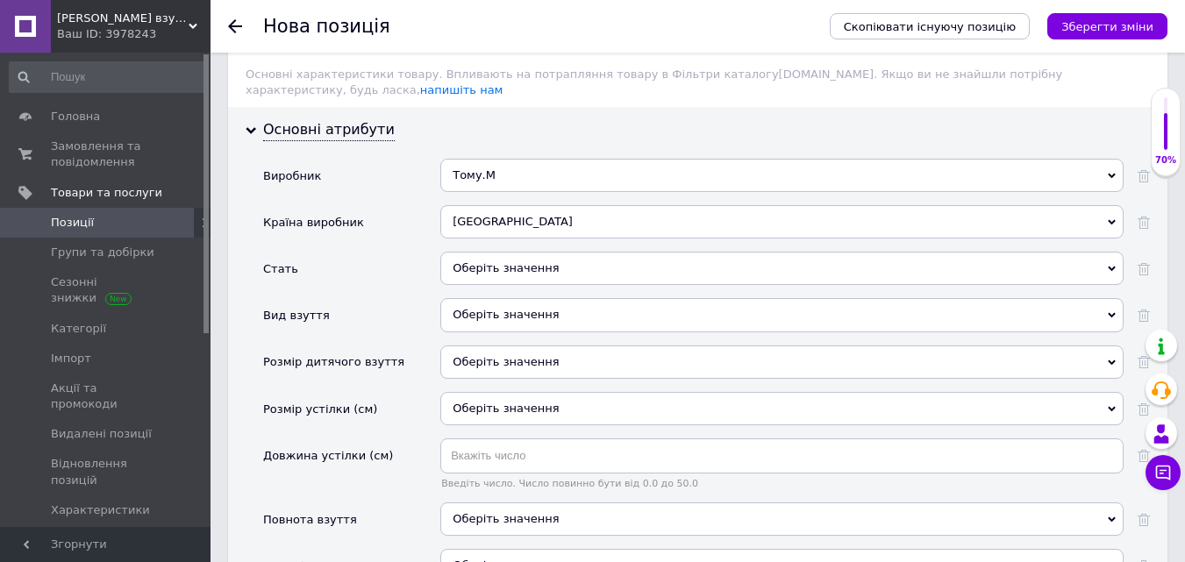
click at [491, 252] on div "Оберіть значення" at bounding box center [781, 268] width 683 height 33
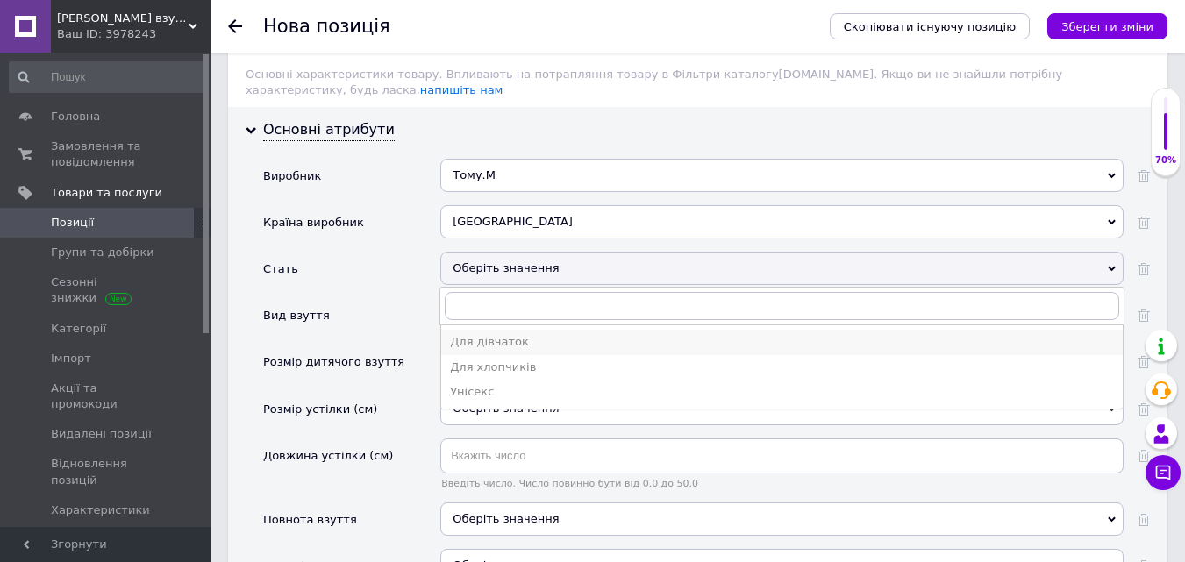
click at [506, 334] on div "Для дівчаток" at bounding box center [782, 342] width 664 height 16
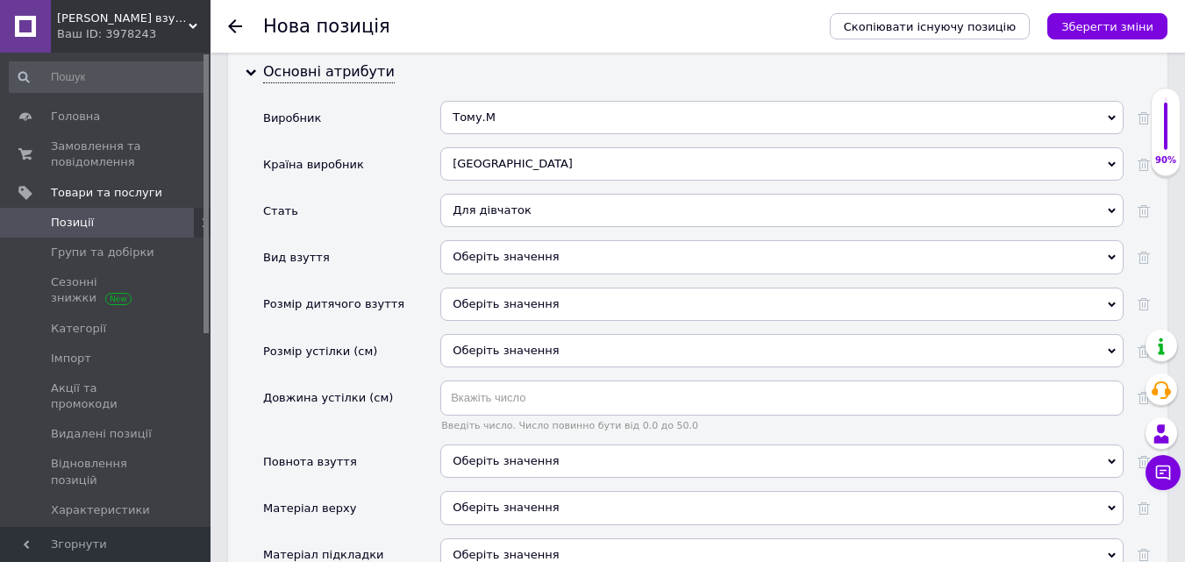
scroll to position [1967, 0]
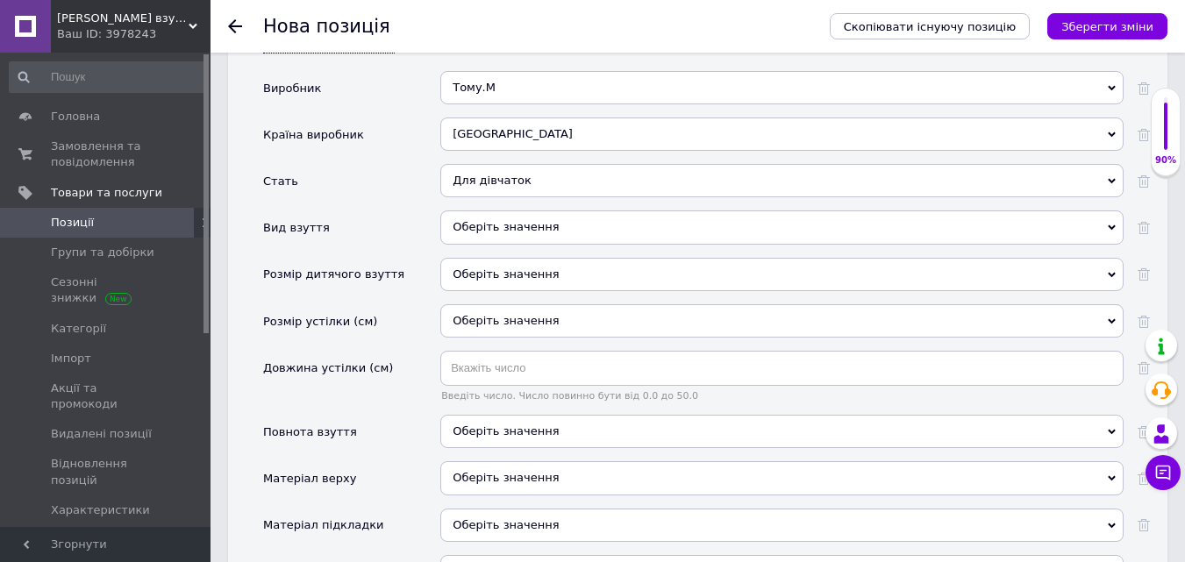
click at [520, 211] on div "Оберіть значення" at bounding box center [781, 227] width 683 height 33
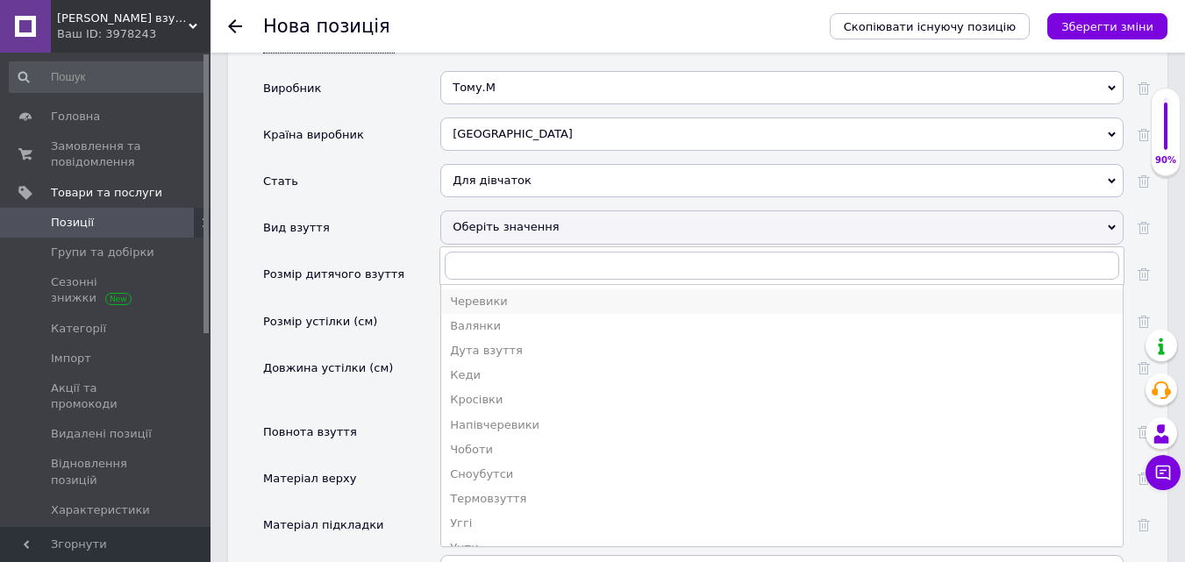
click at [473, 294] on div "Черевики" at bounding box center [782, 302] width 664 height 16
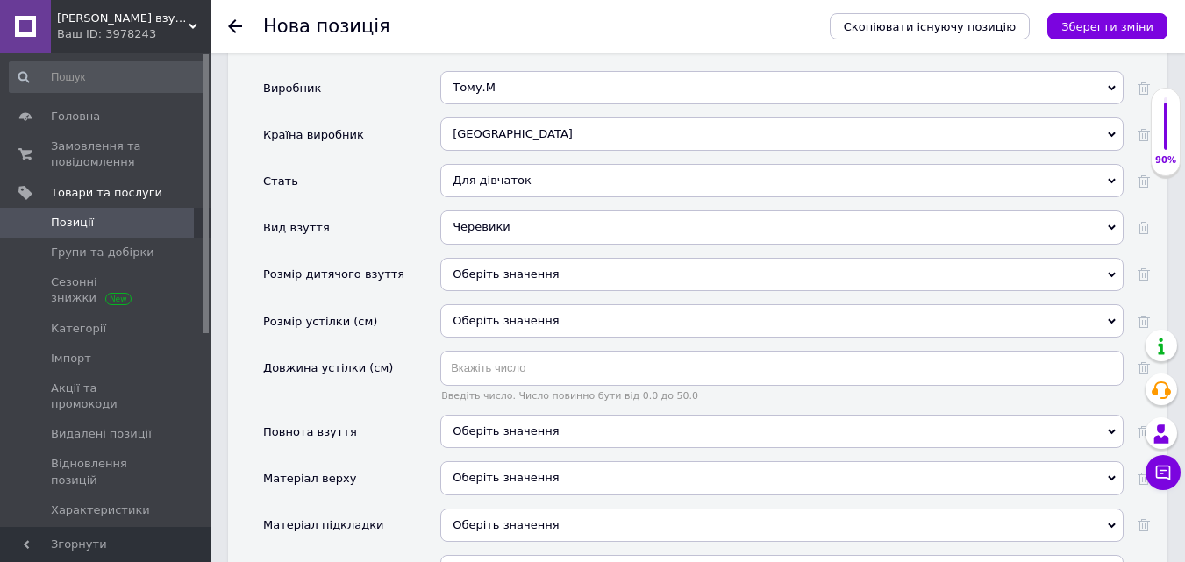
scroll to position [2054, 0]
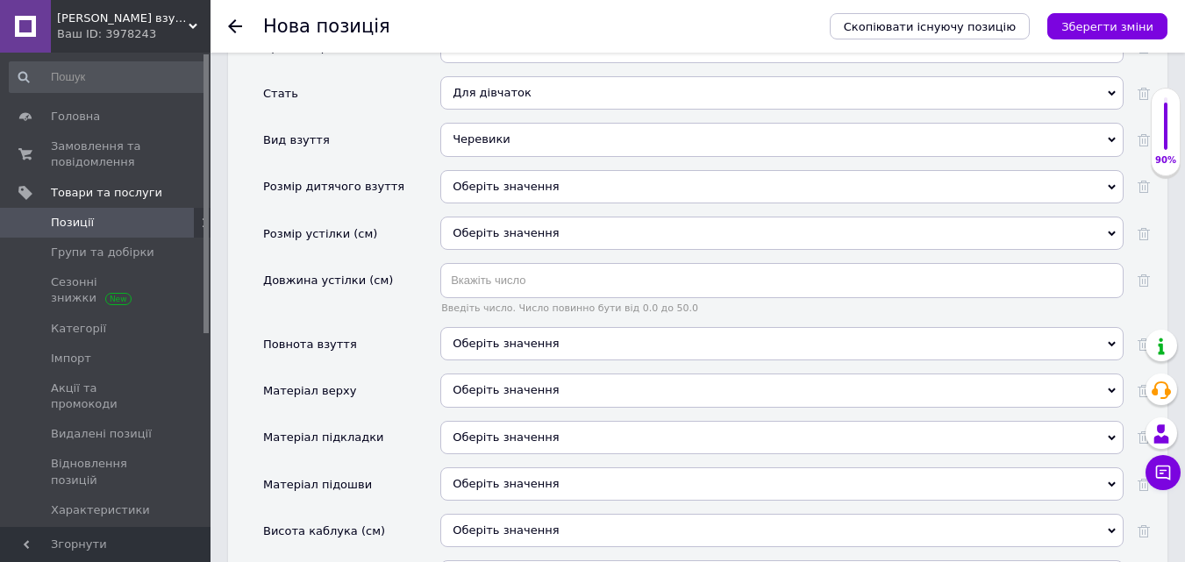
click at [503, 170] on div "Оберіть значення" at bounding box center [781, 186] width 683 height 33
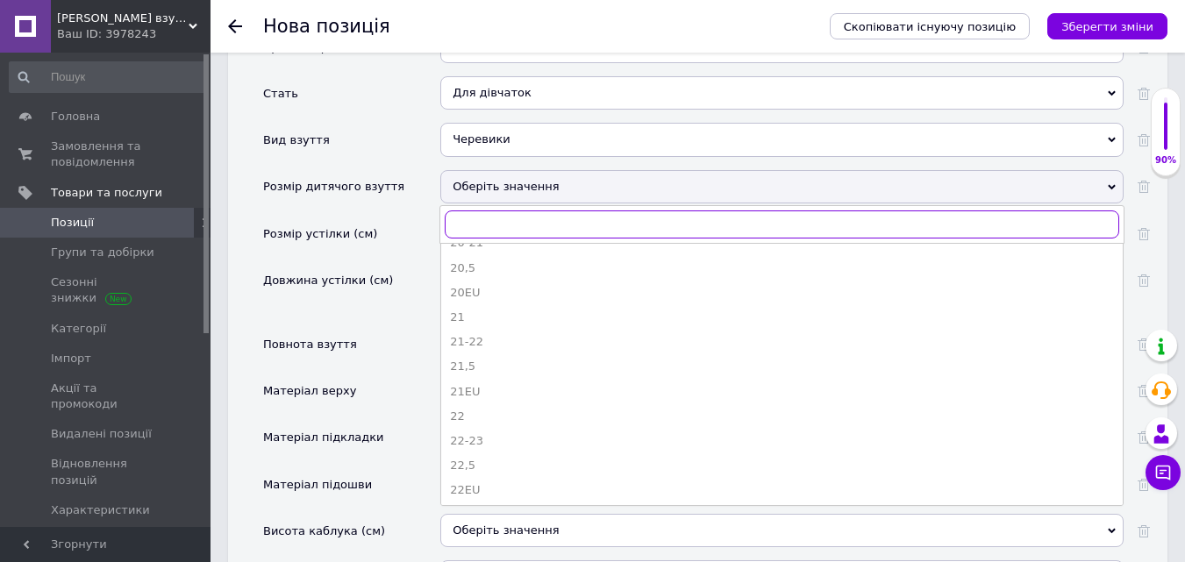
scroll to position [439, 0]
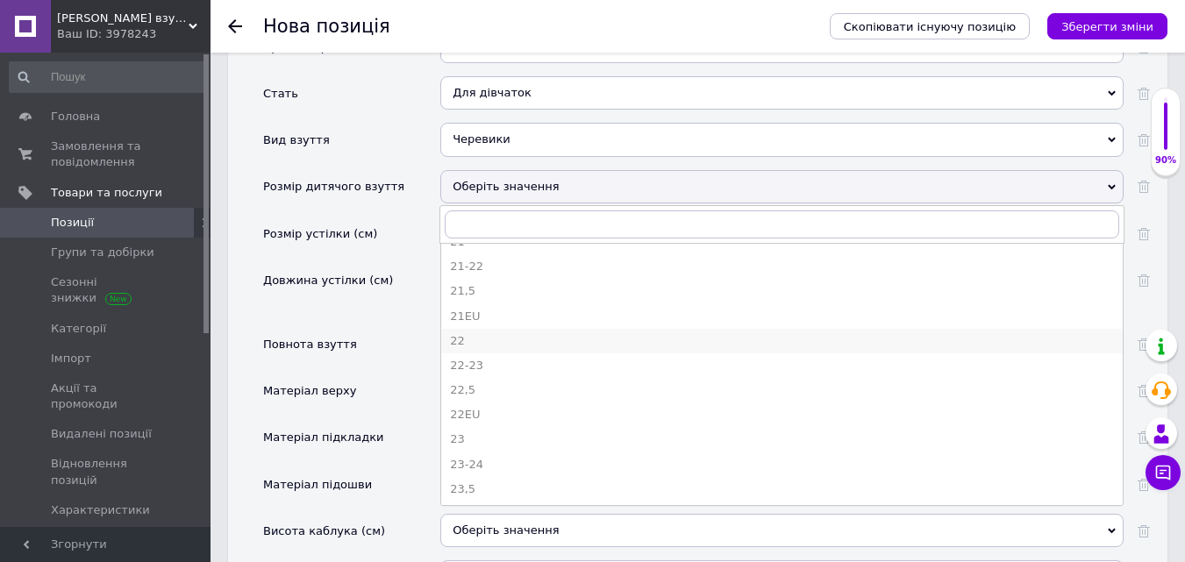
click at [493, 333] on div "22" at bounding box center [782, 341] width 664 height 16
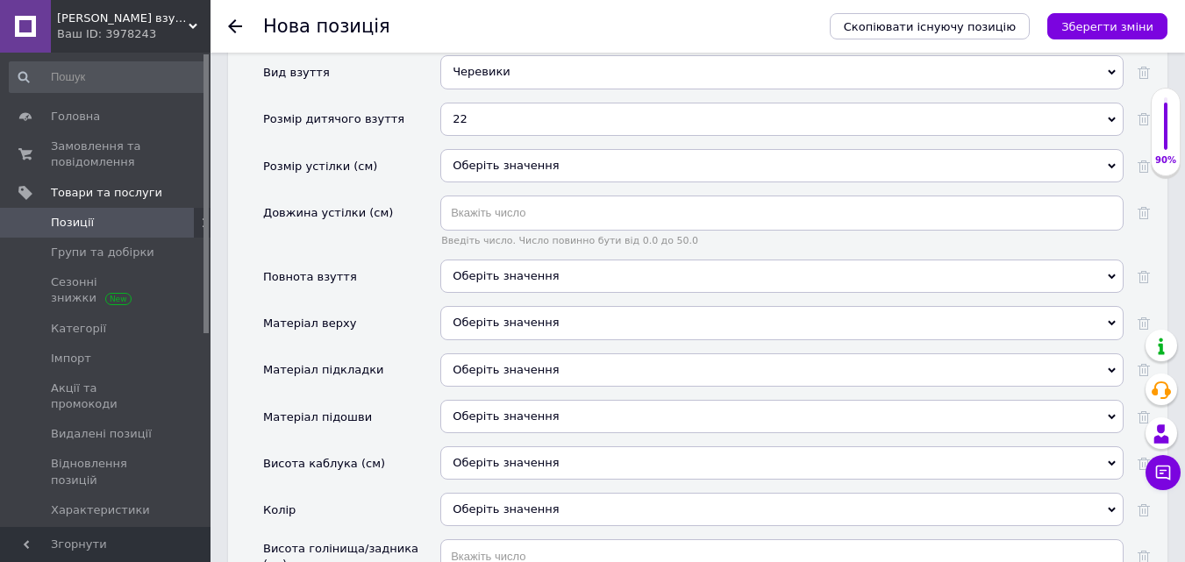
scroll to position [2142, 0]
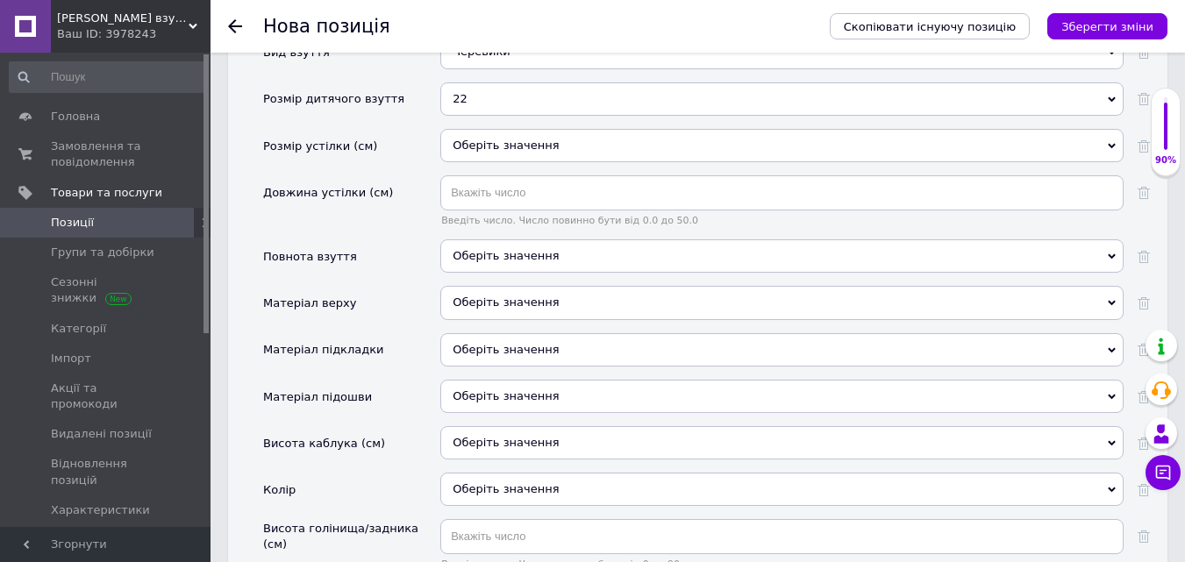
click at [494, 286] on div "Оберіть значення" at bounding box center [781, 302] width 683 height 33
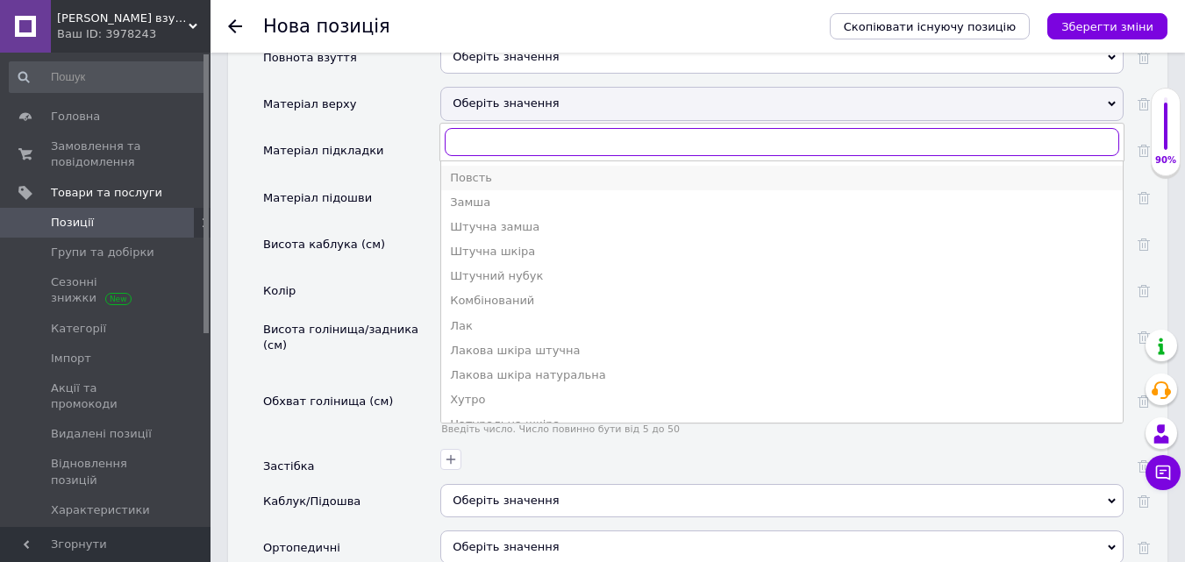
scroll to position [2405, 0]
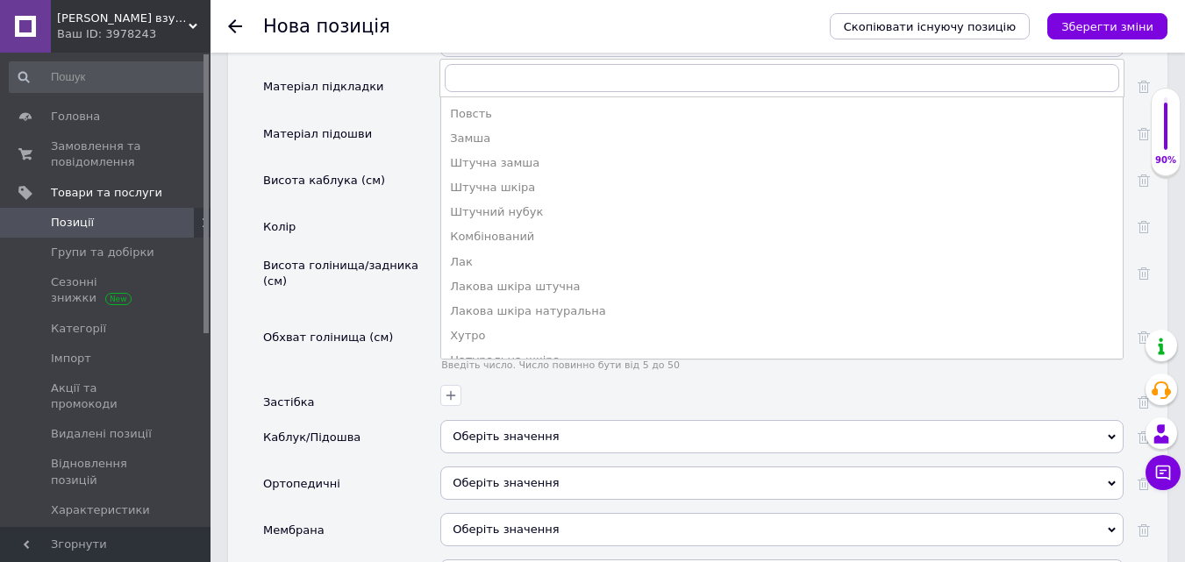
click at [502, 180] on div "Штучна шкіра" at bounding box center [782, 188] width 664 height 16
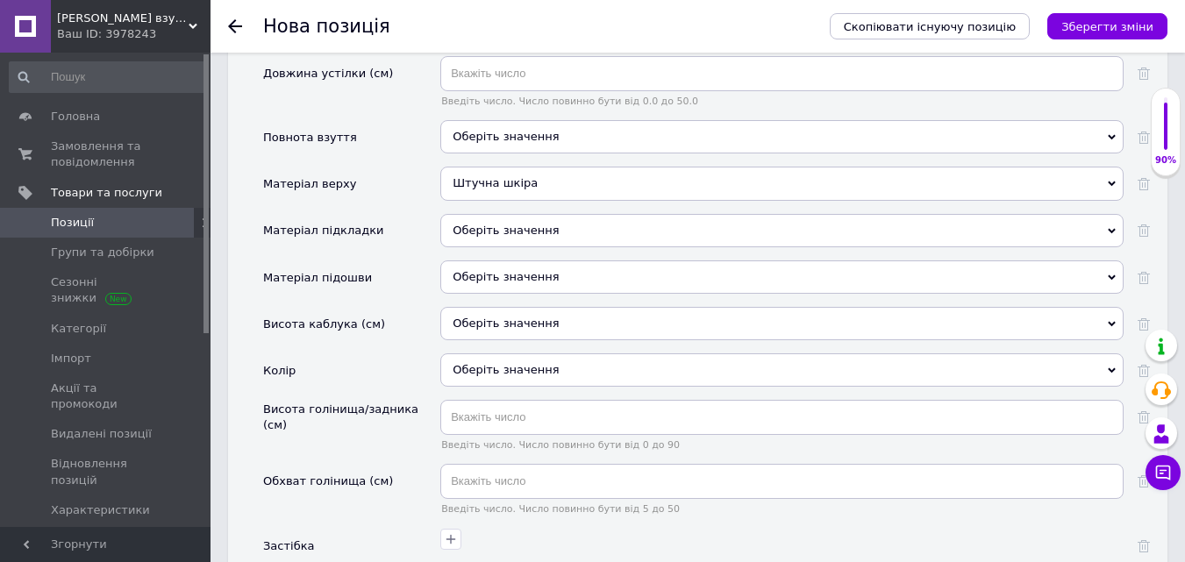
scroll to position [2230, 0]
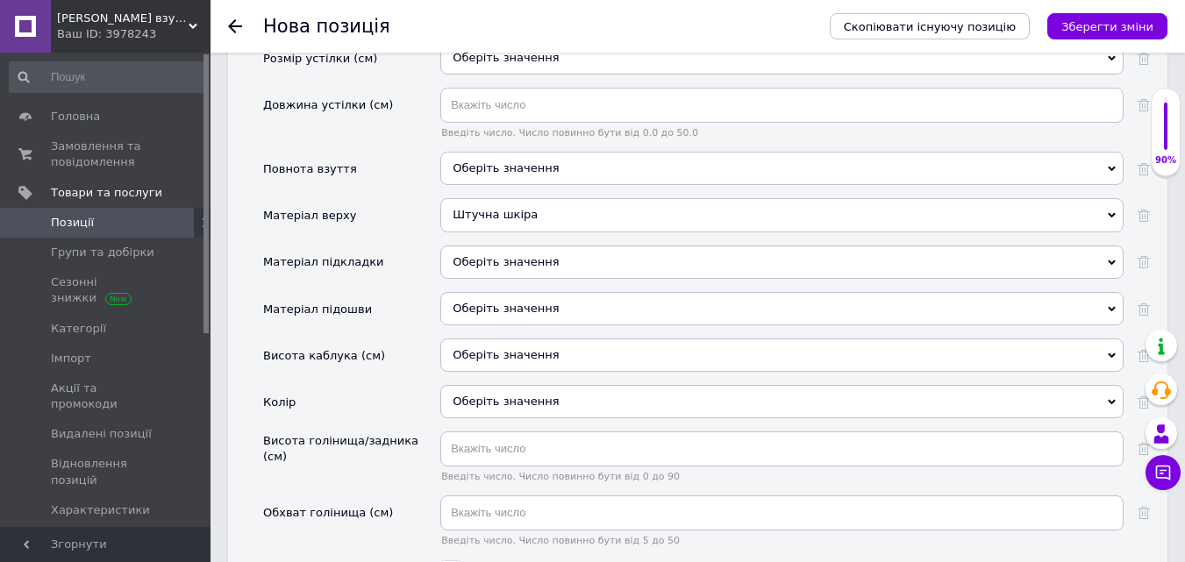
click at [518, 246] on div "Оберіть значення" at bounding box center [781, 262] width 683 height 33
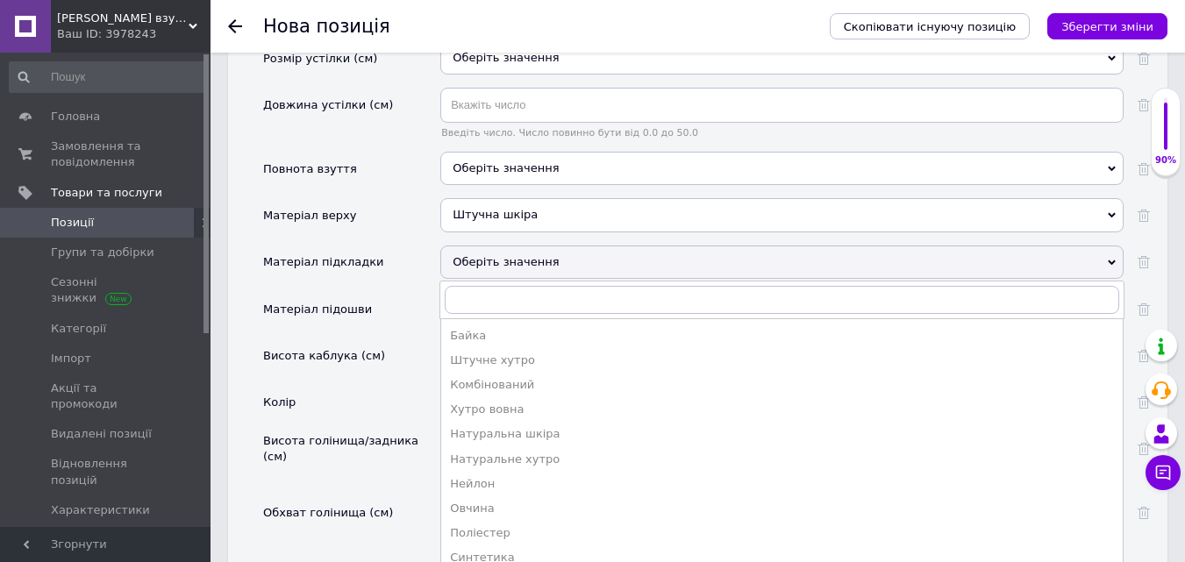
click at [468, 501] on div "Овчина" at bounding box center [782, 509] width 664 height 16
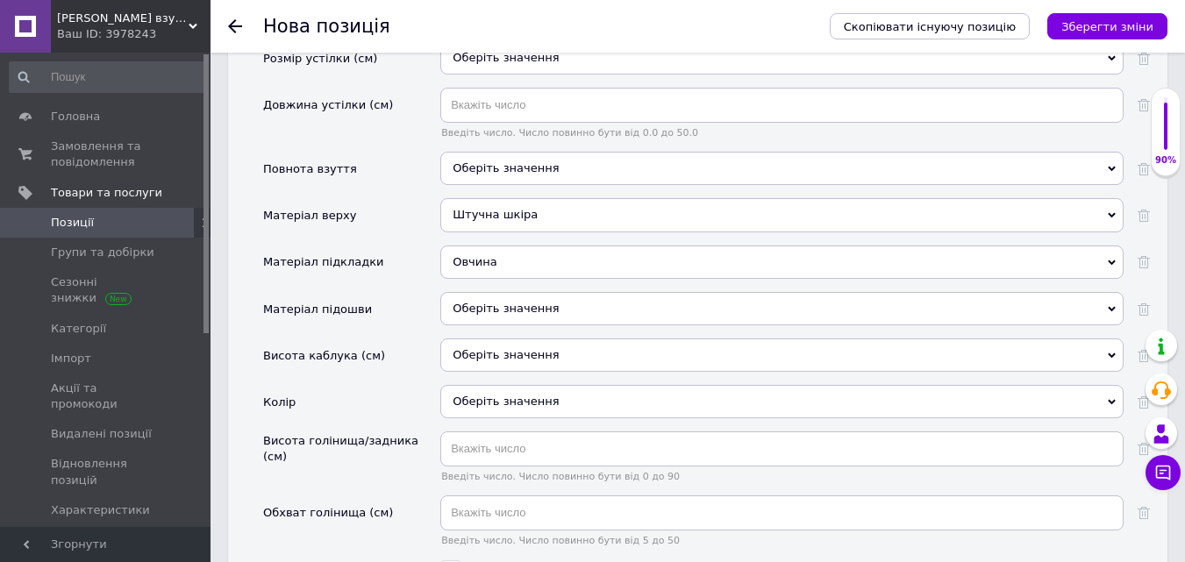
click at [487, 292] on div "Оберіть значення" at bounding box center [781, 308] width 683 height 33
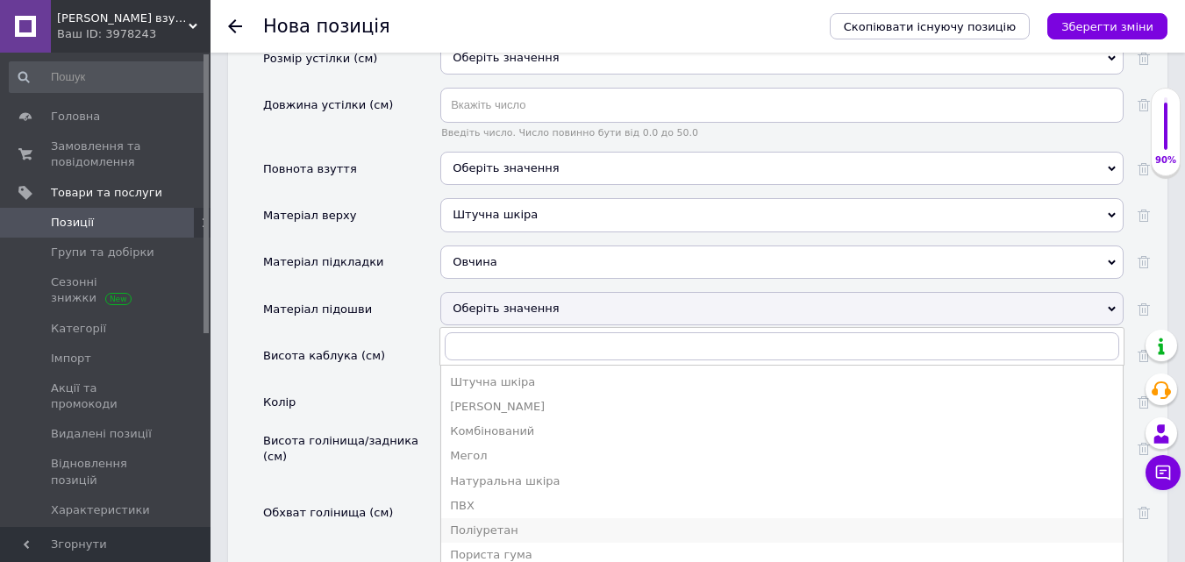
click at [479, 523] on div "Поліуретан" at bounding box center [782, 531] width 664 height 16
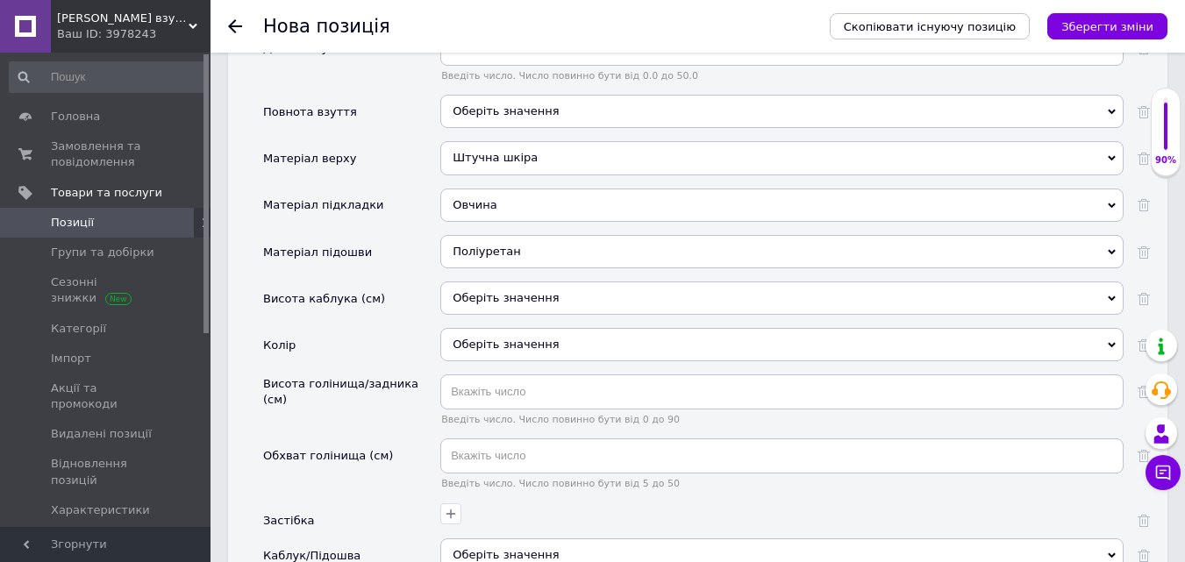
scroll to position [2317, 0]
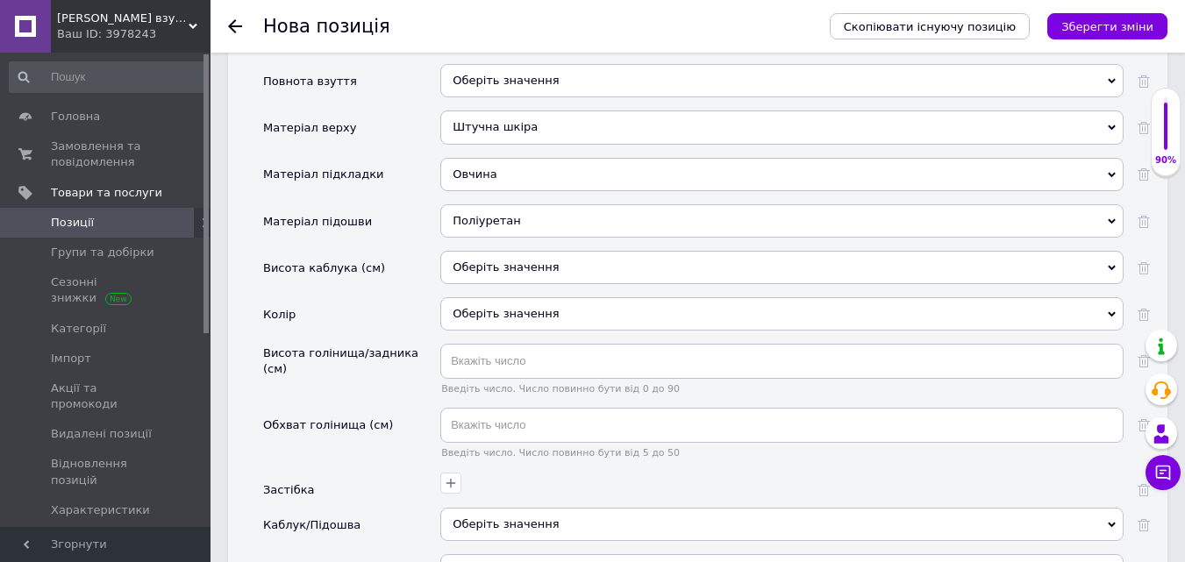
click at [490, 297] on div "Оберіть значення" at bounding box center [781, 313] width 683 height 33
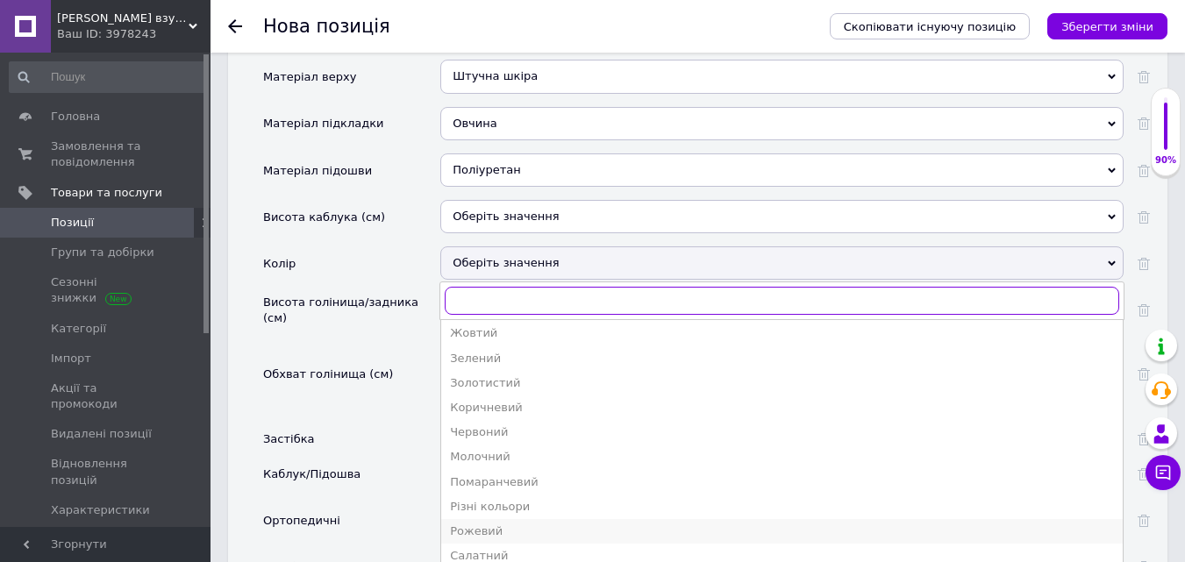
scroll to position [175, 0]
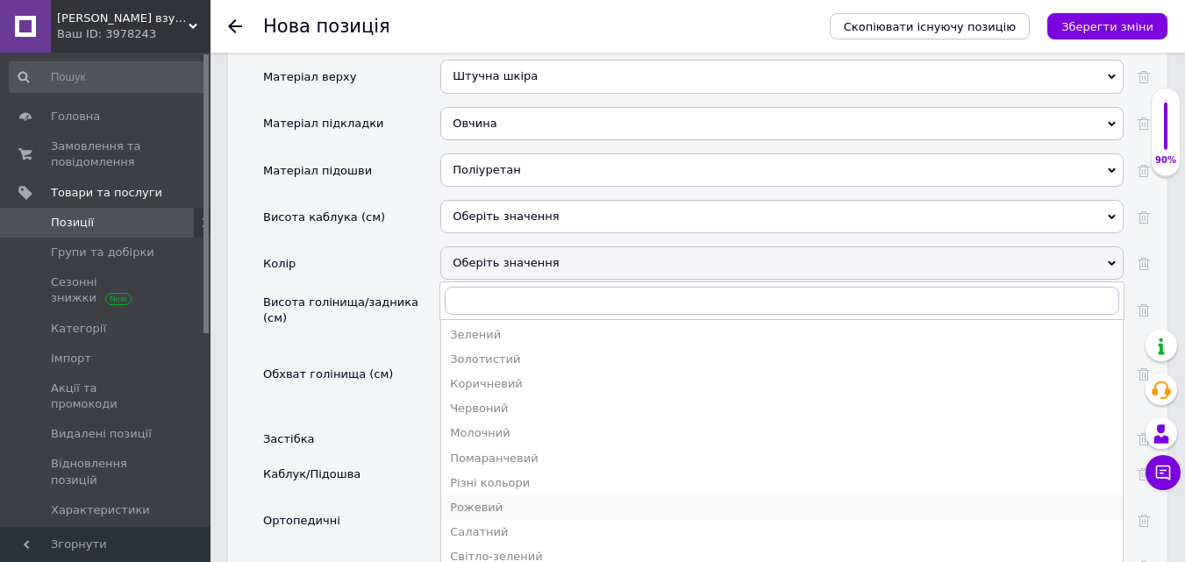
click at [480, 500] on div "Рожевий" at bounding box center [782, 508] width 664 height 16
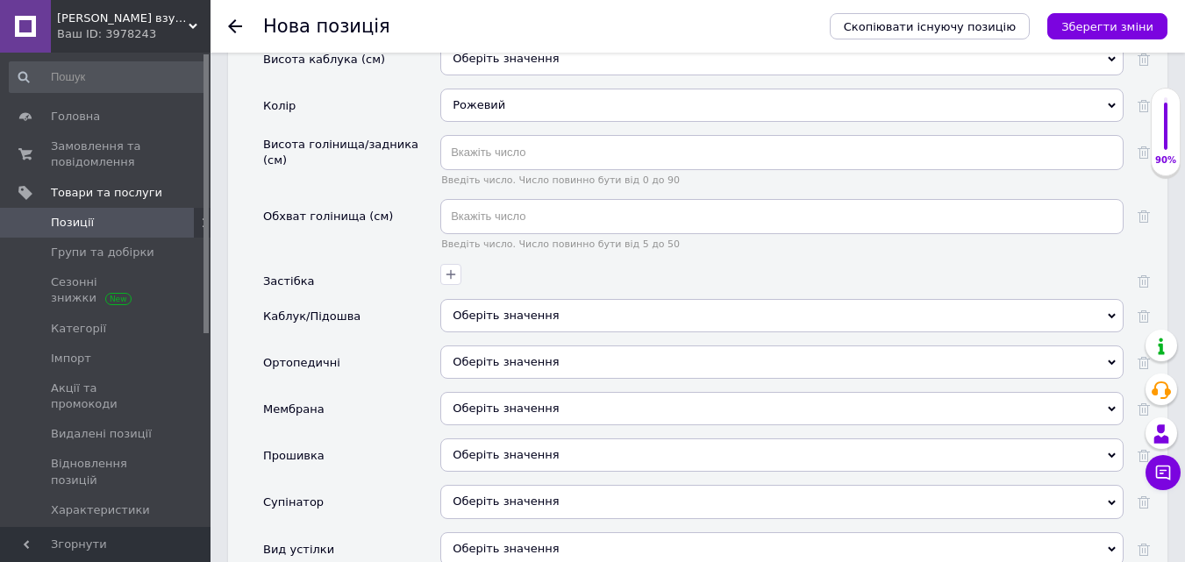
scroll to position [2544, 0]
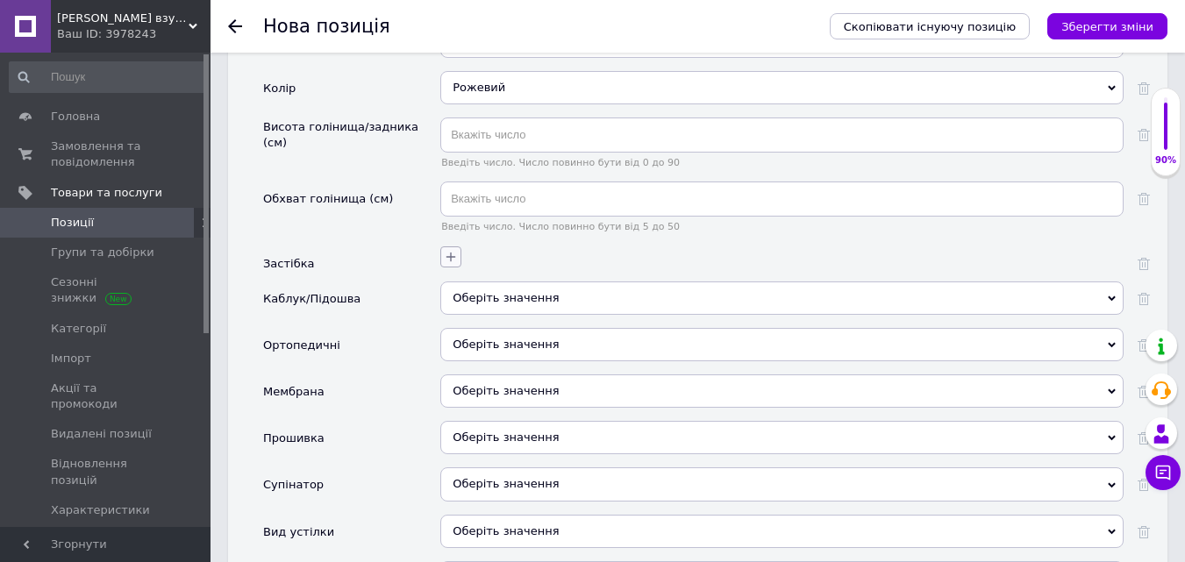
click at [450, 250] on icon "button" at bounding box center [451, 257] width 14 height 14
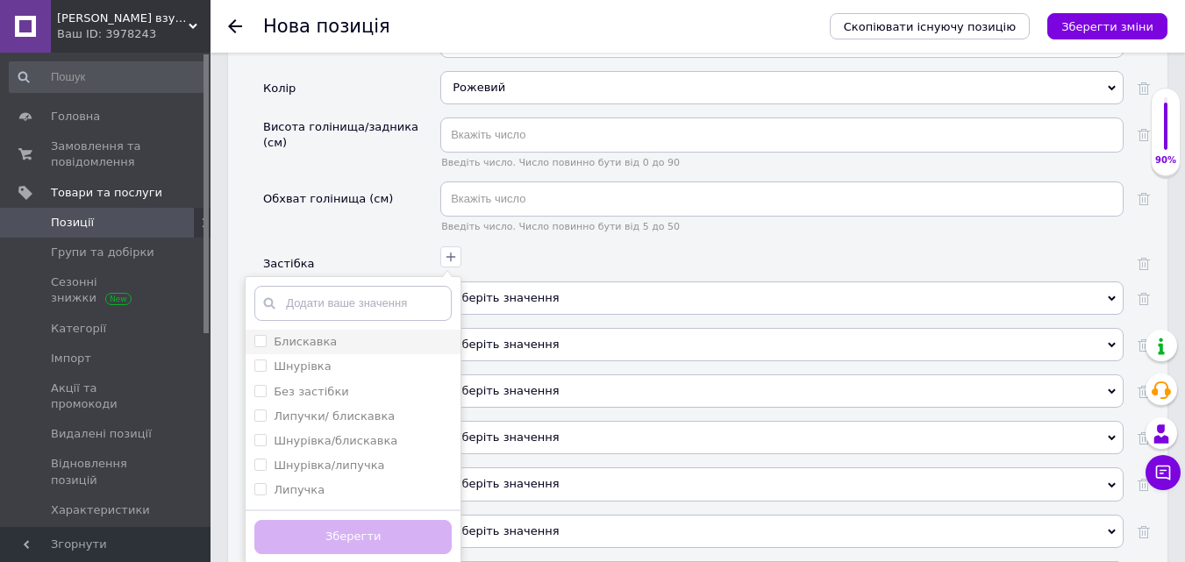
click at [259, 335] on input "Блискавка" at bounding box center [259, 340] width 11 height 11
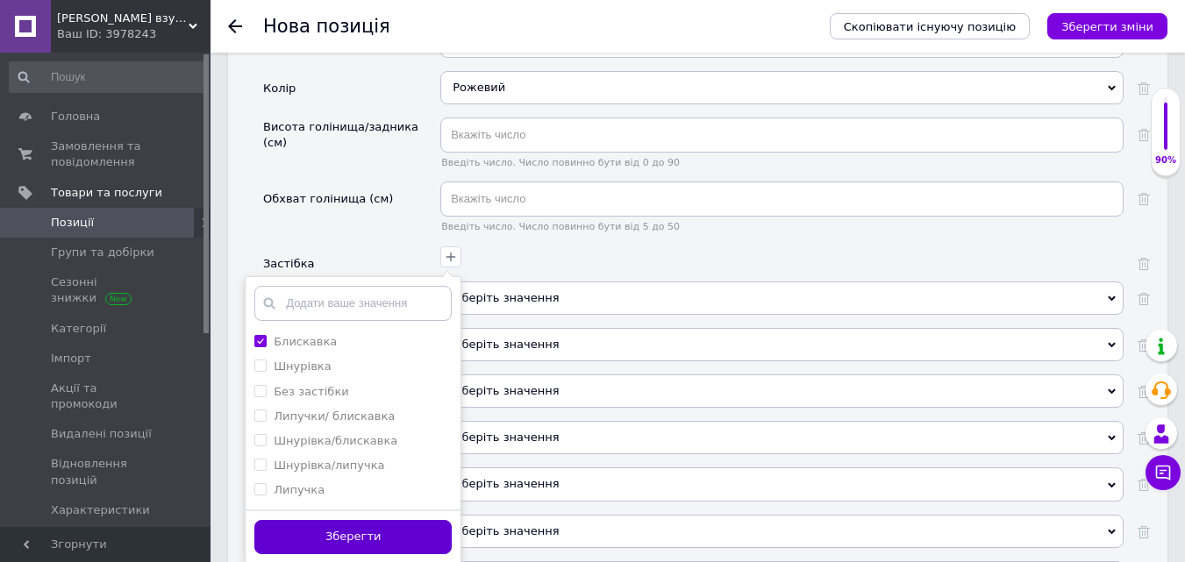
click at [349, 520] on button "Зберегти" at bounding box center [352, 537] width 197 height 34
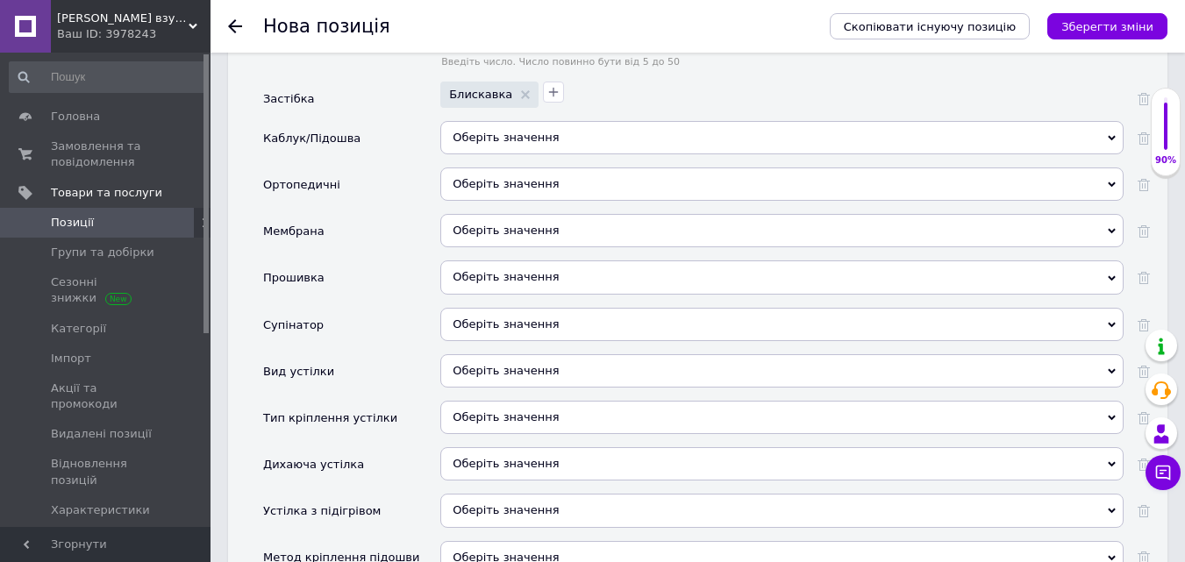
scroll to position [2719, 0]
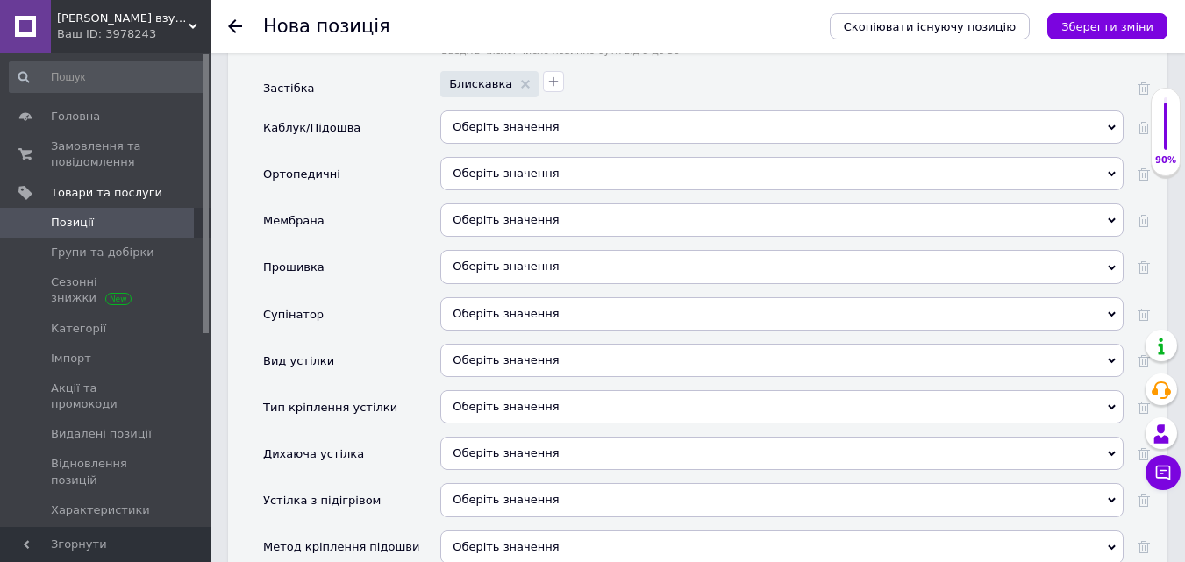
click at [503, 307] on span "Оберіть значення" at bounding box center [506, 313] width 106 height 13
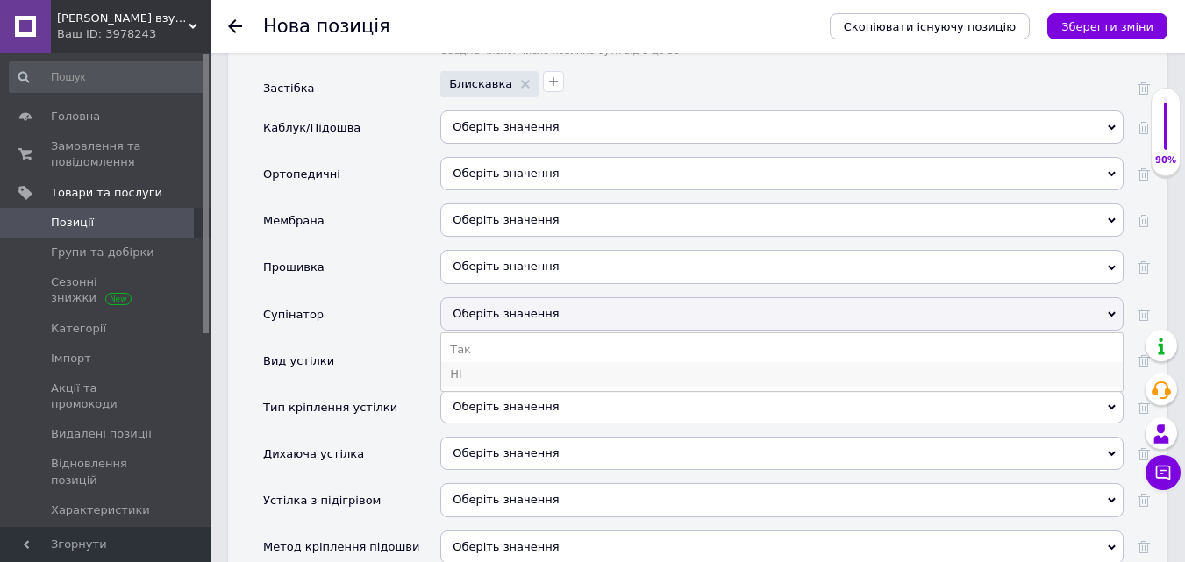
click at [467, 362] on li "Ні" at bounding box center [782, 374] width 682 height 25
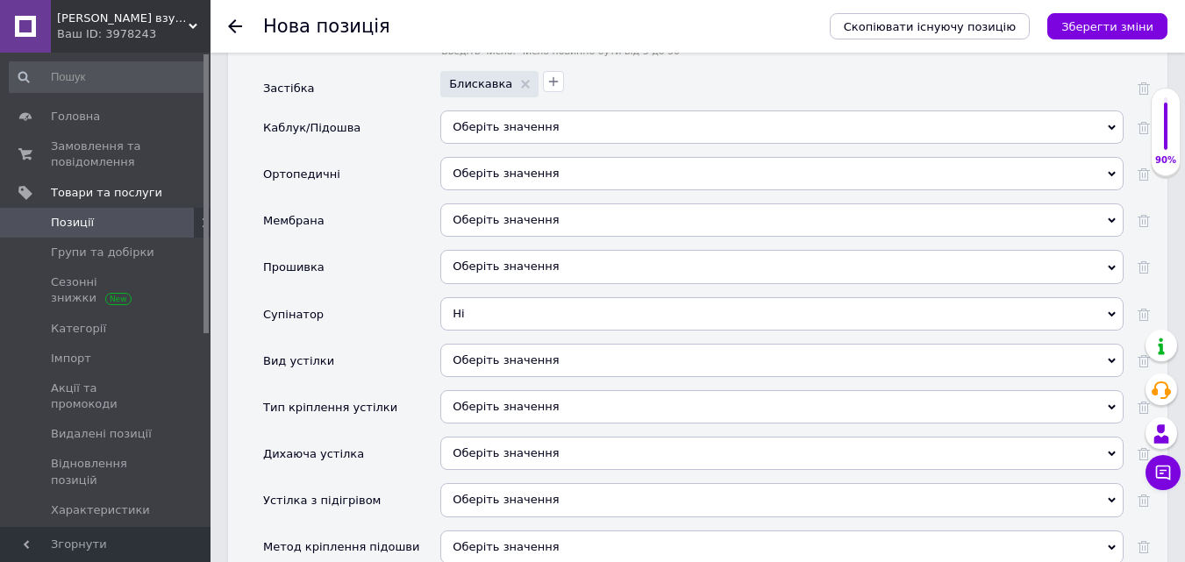
click at [475, 260] on span "Оберіть значення" at bounding box center [506, 266] width 106 height 13
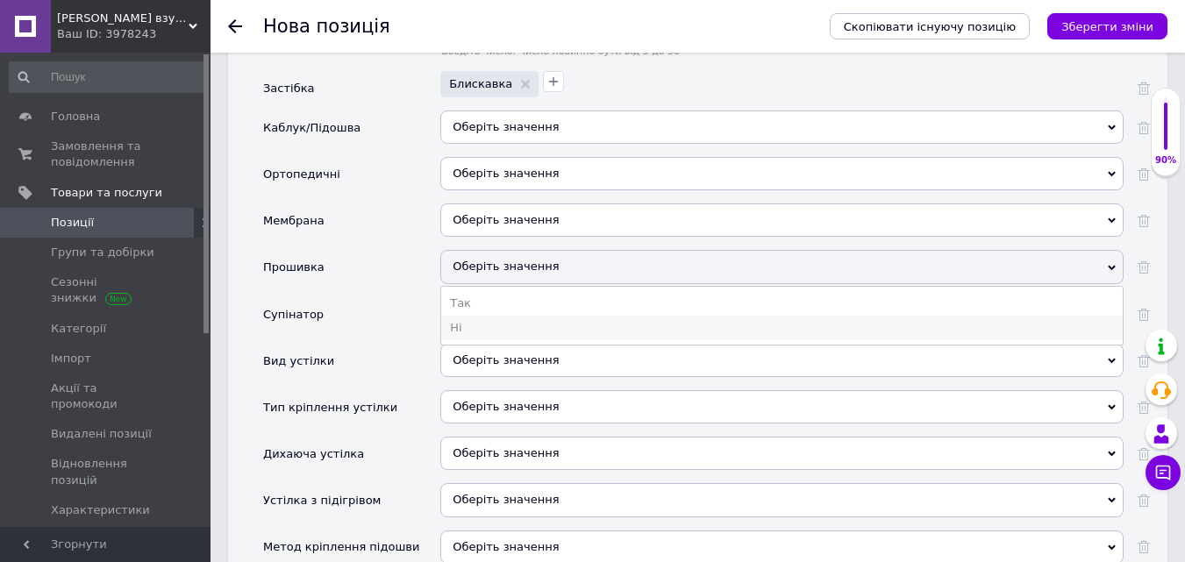
click at [459, 316] on li "Ні" at bounding box center [782, 328] width 682 height 25
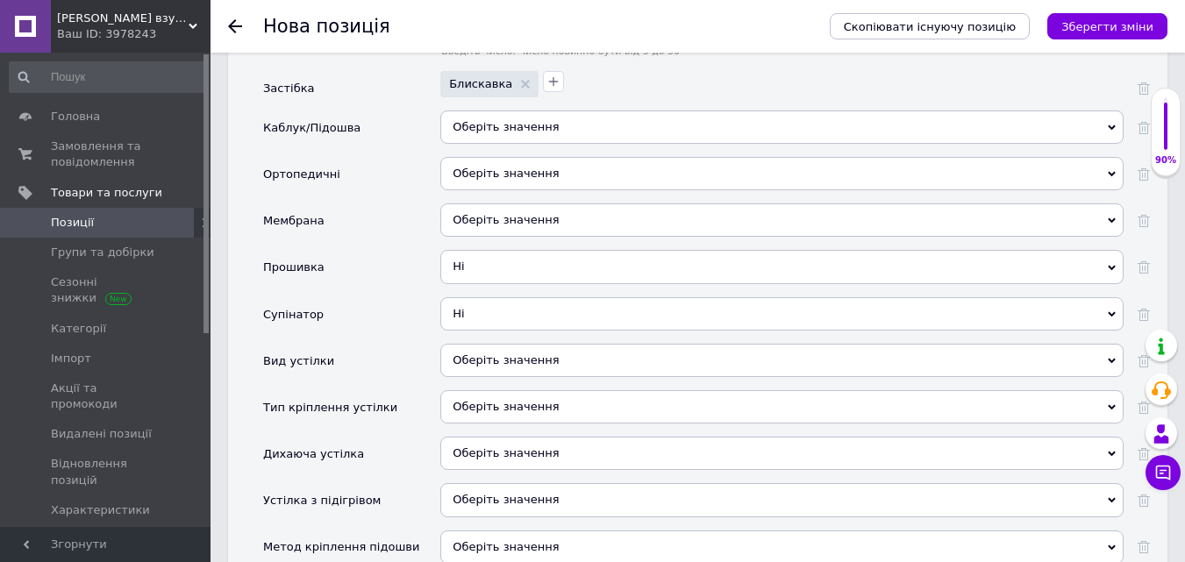
click at [474, 344] on div "Оберіть значення" at bounding box center [781, 360] width 683 height 33
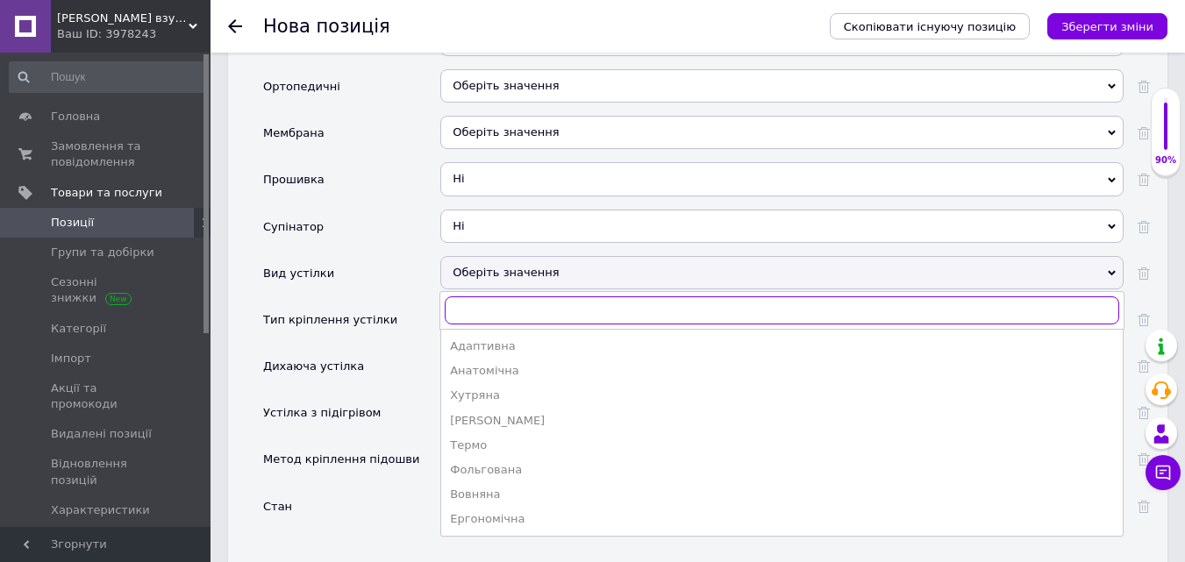
scroll to position [2895, 0]
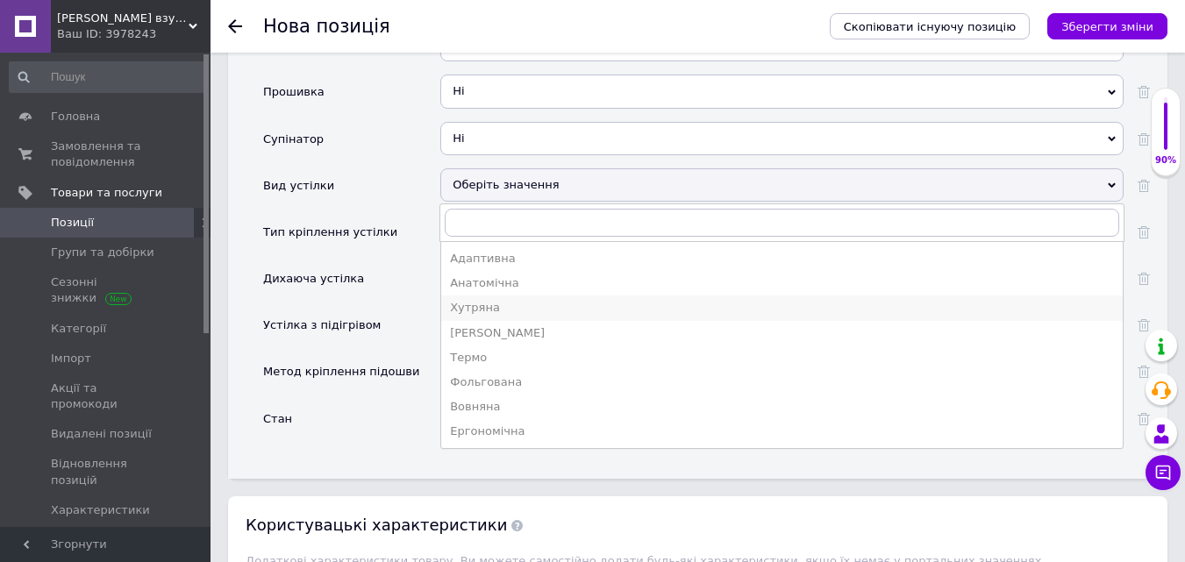
click at [500, 300] on div "Хутряна" at bounding box center [782, 308] width 664 height 16
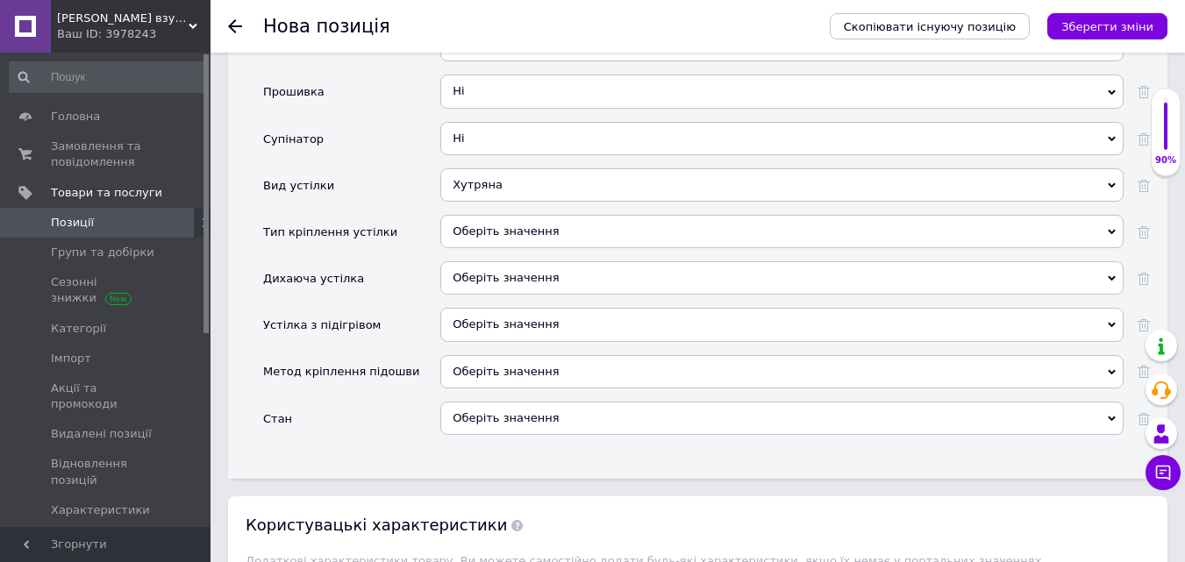
click at [472, 215] on div "Оберіть значення" at bounding box center [781, 231] width 683 height 33
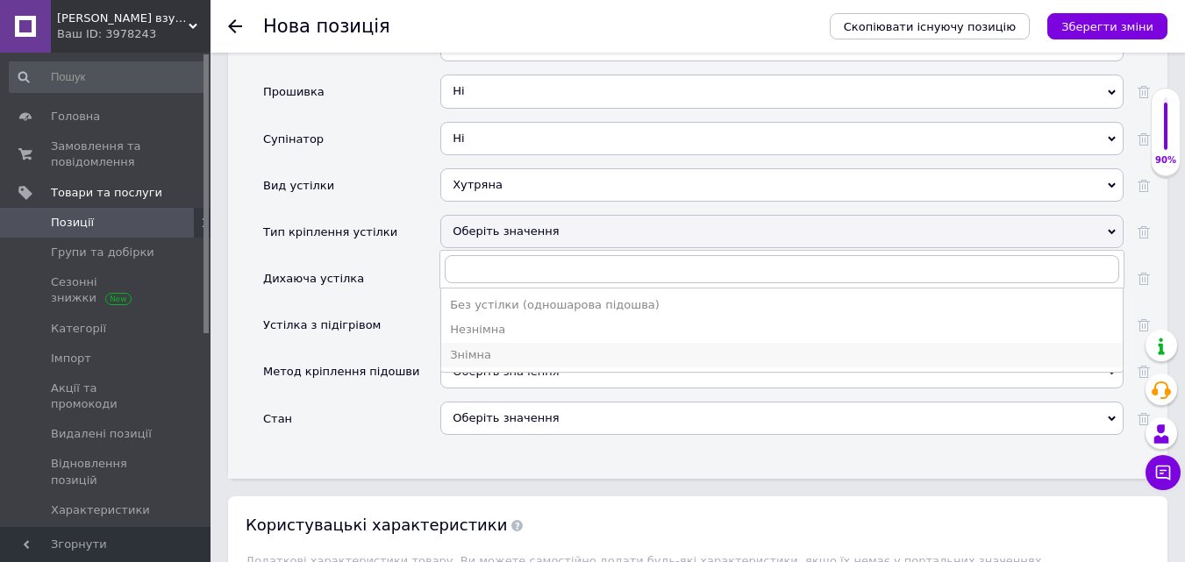
click at [469, 347] on div "Знімна" at bounding box center [782, 355] width 664 height 16
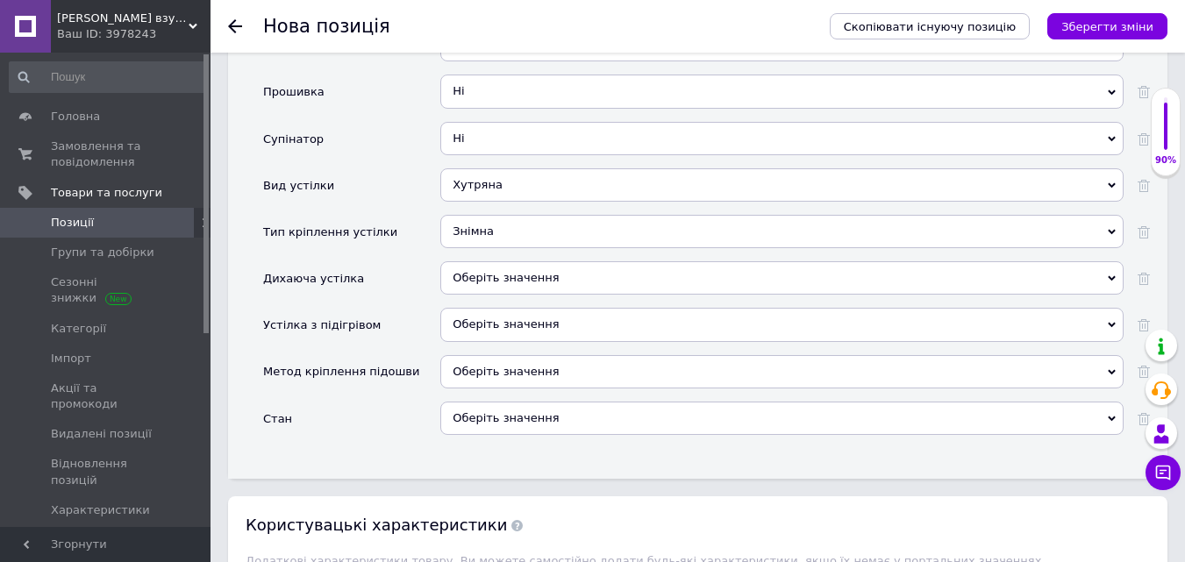
click at [517, 402] on div "Оберіть значення" at bounding box center [781, 418] width 683 height 33
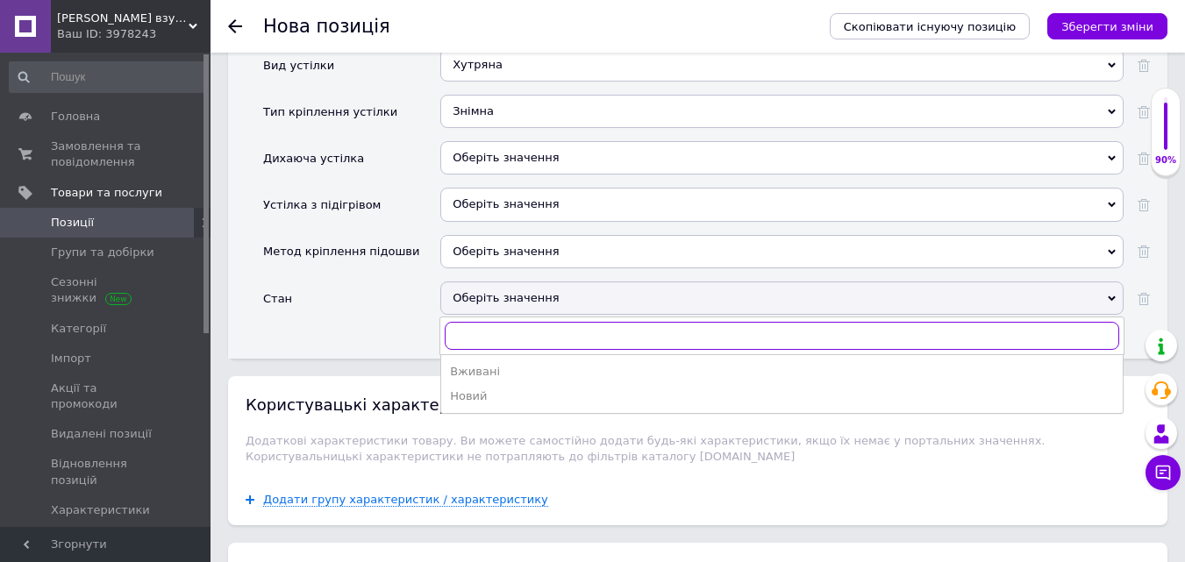
scroll to position [3070, 0]
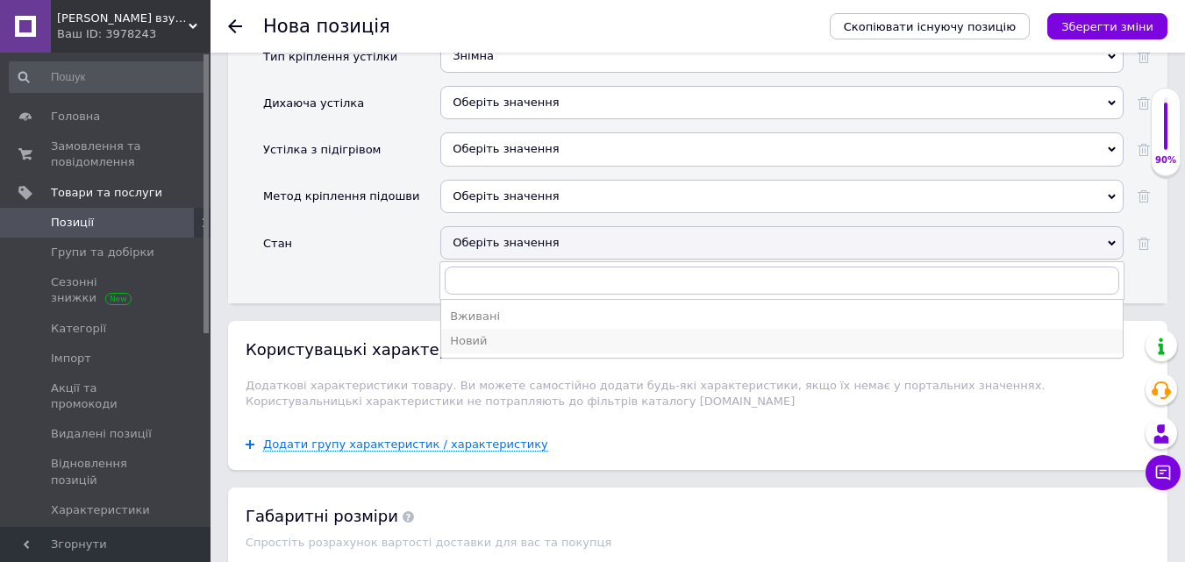
click at [484, 333] on div "Новий" at bounding box center [782, 341] width 664 height 16
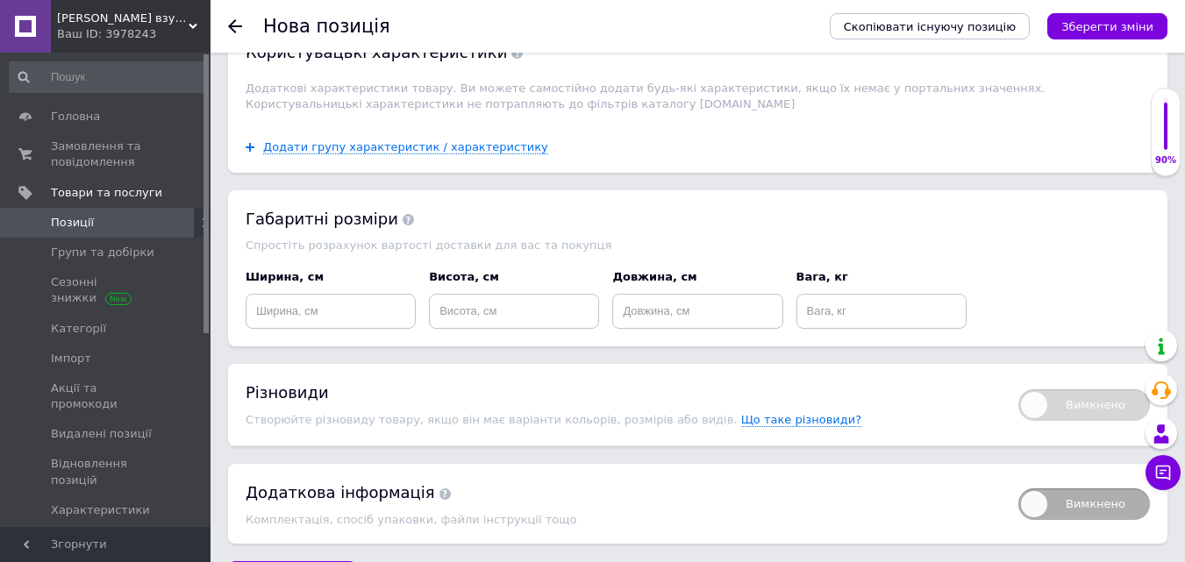
scroll to position [3391, 0]
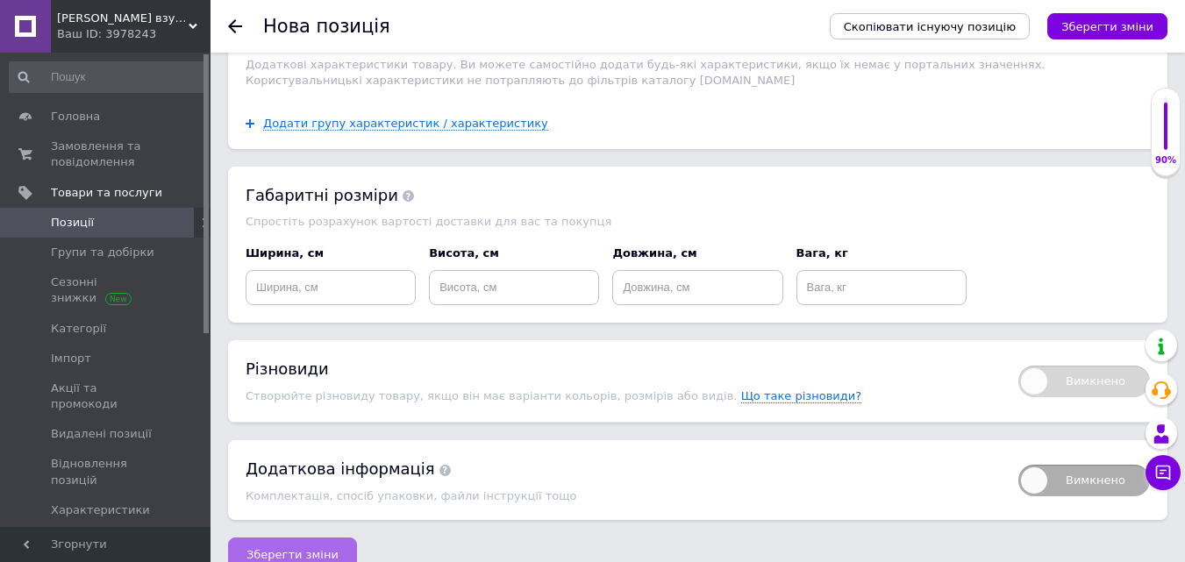
click at [277, 538] on button "Зберегти зміни" at bounding box center [292, 555] width 129 height 35
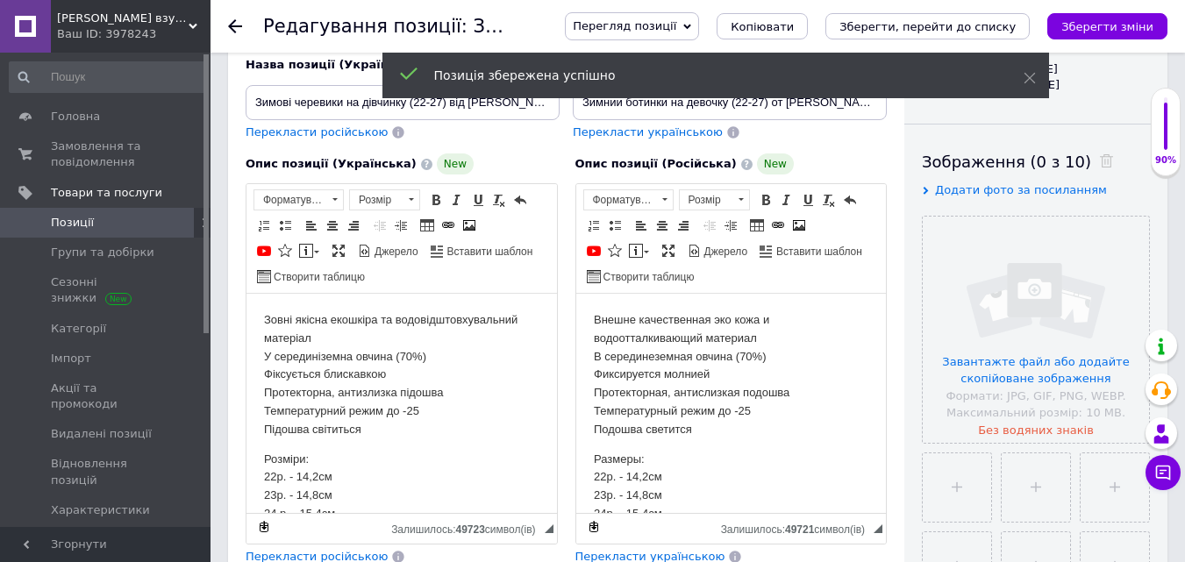
scroll to position [263, 0]
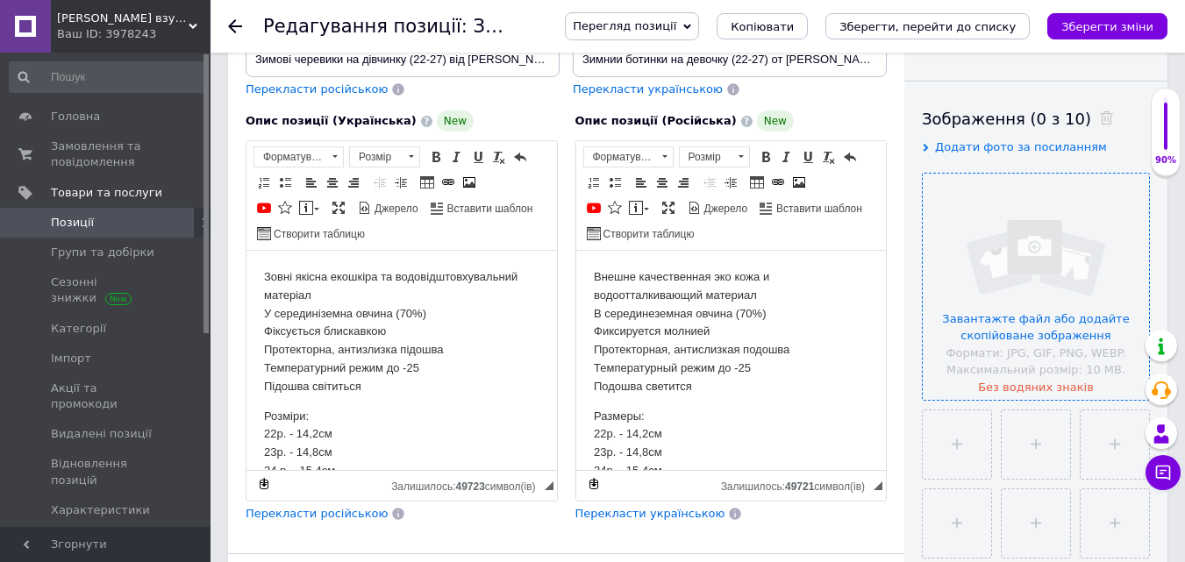
click at [1036, 266] on input "file" at bounding box center [1036, 287] width 226 height 226
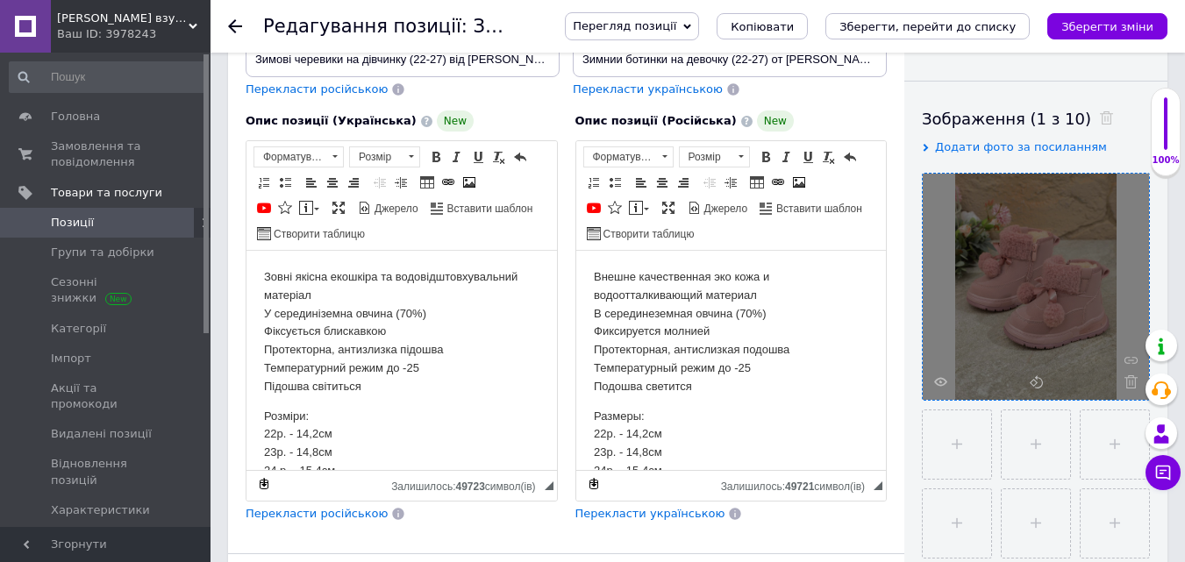
scroll to position [351, 0]
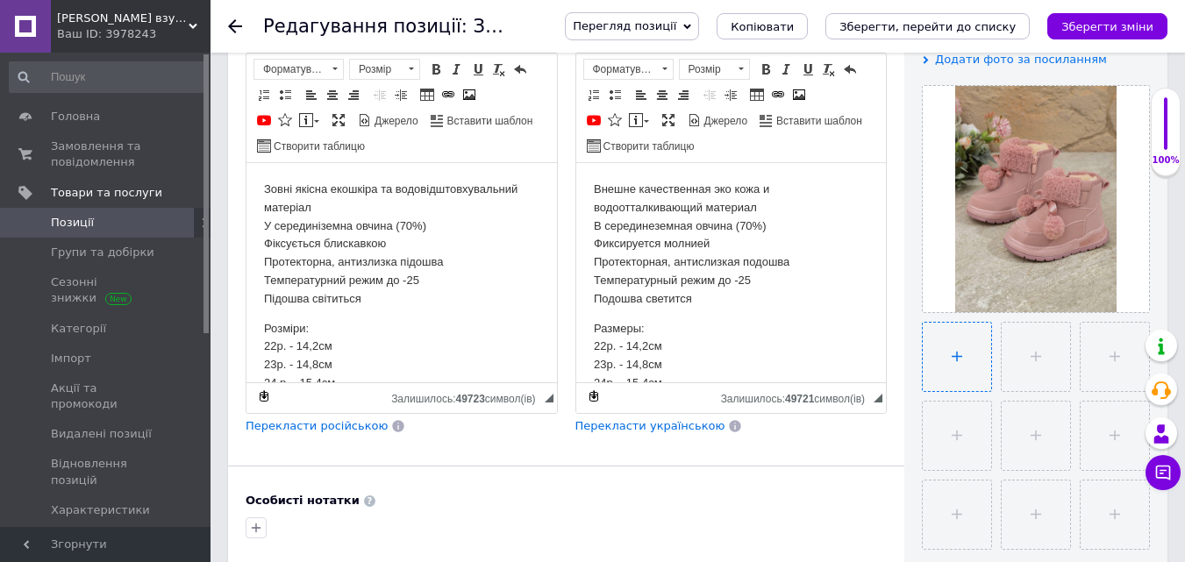
click at [954, 353] on input "file" at bounding box center [957, 357] width 68 height 68
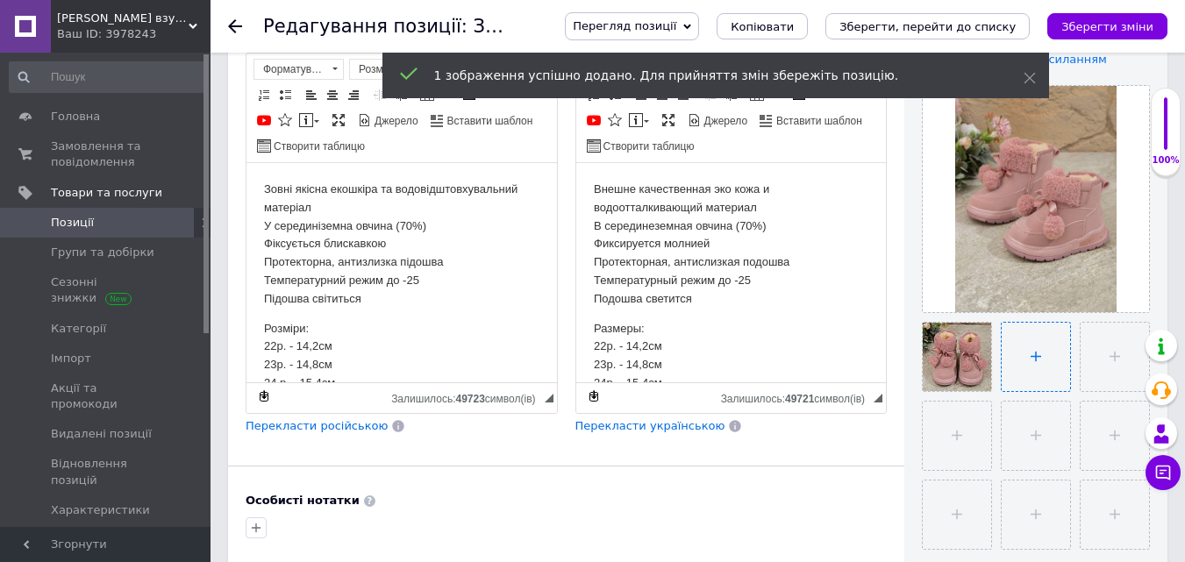
click at [1025, 345] on input "file" at bounding box center [1036, 357] width 68 height 68
click at [1121, 347] on input "file" at bounding box center [1115, 357] width 68 height 68
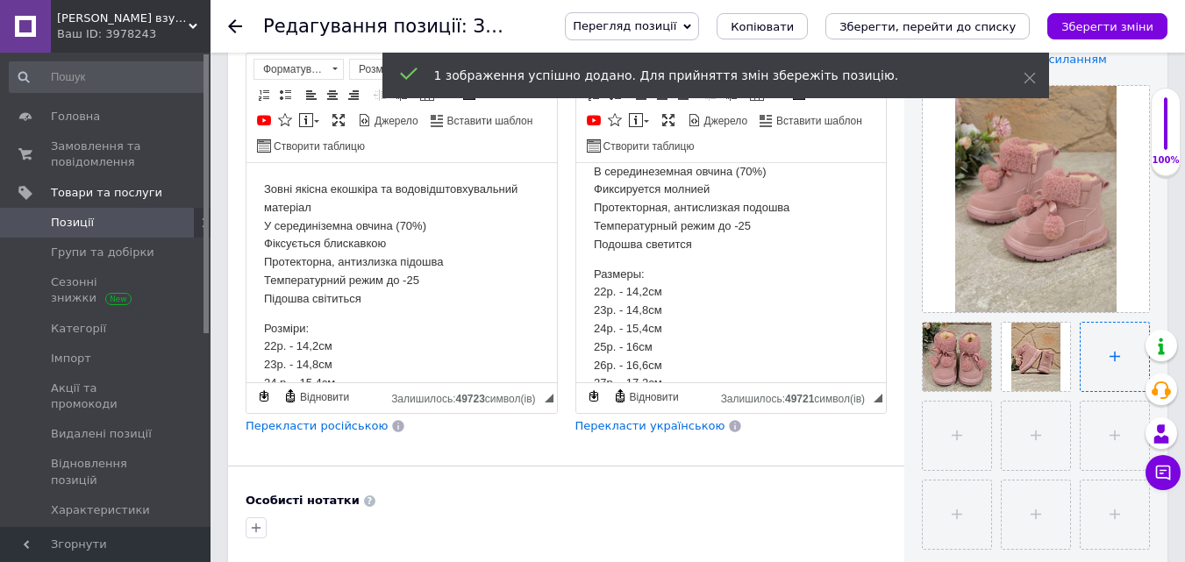
scroll to position [82, 0]
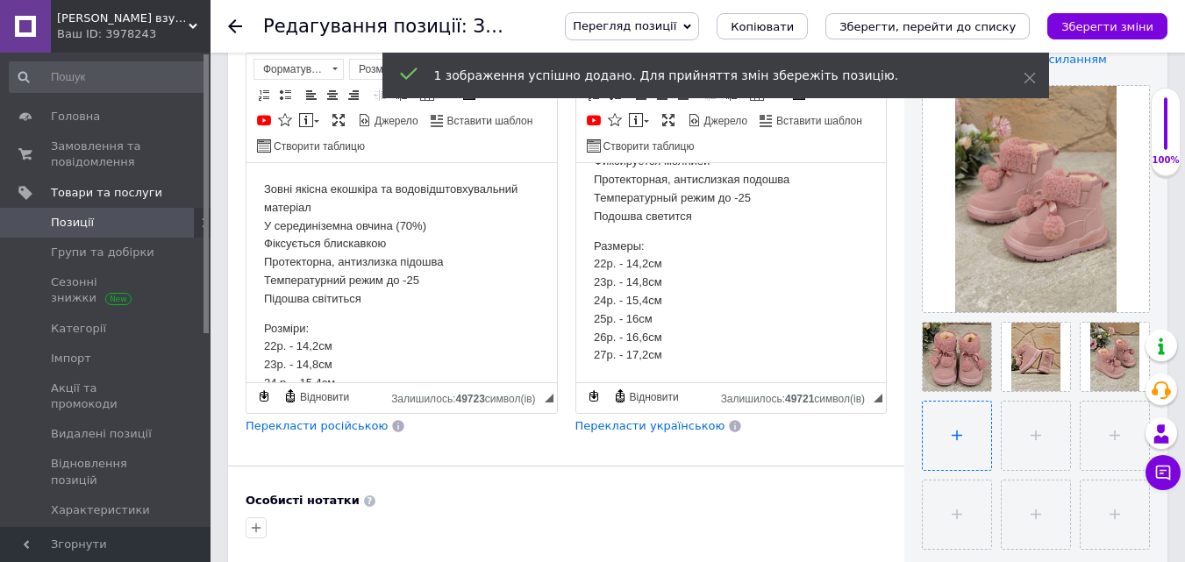
click at [957, 439] on input "file" at bounding box center [957, 436] width 68 height 68
click at [1028, 437] on input "file" at bounding box center [1036, 436] width 68 height 68
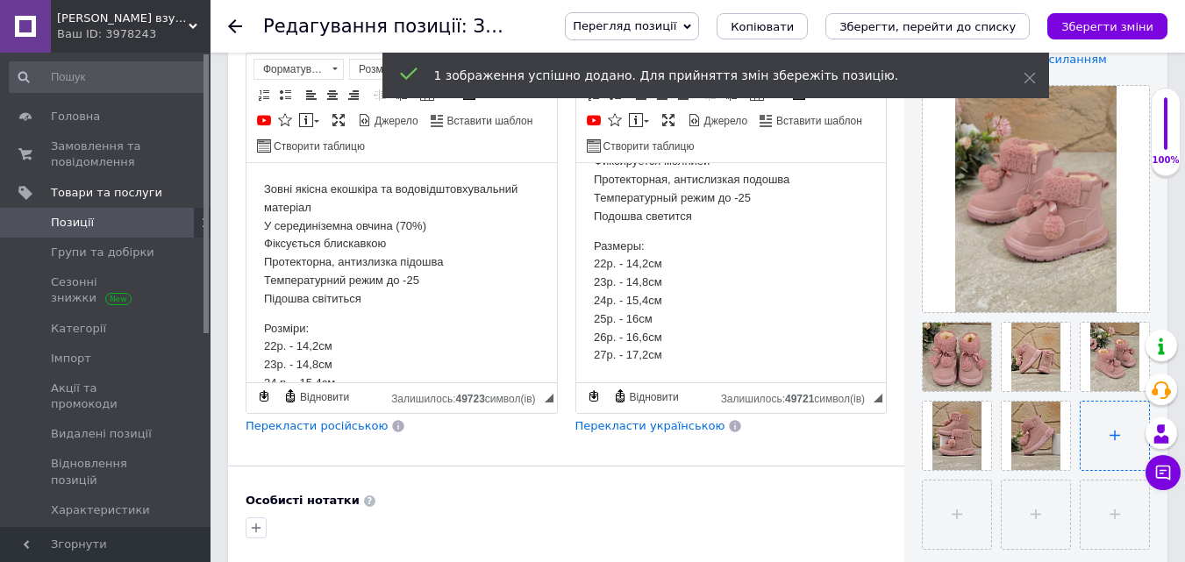
click at [1105, 434] on input "file" at bounding box center [1115, 436] width 68 height 68
click at [963, 510] on input "file" at bounding box center [957, 515] width 68 height 68
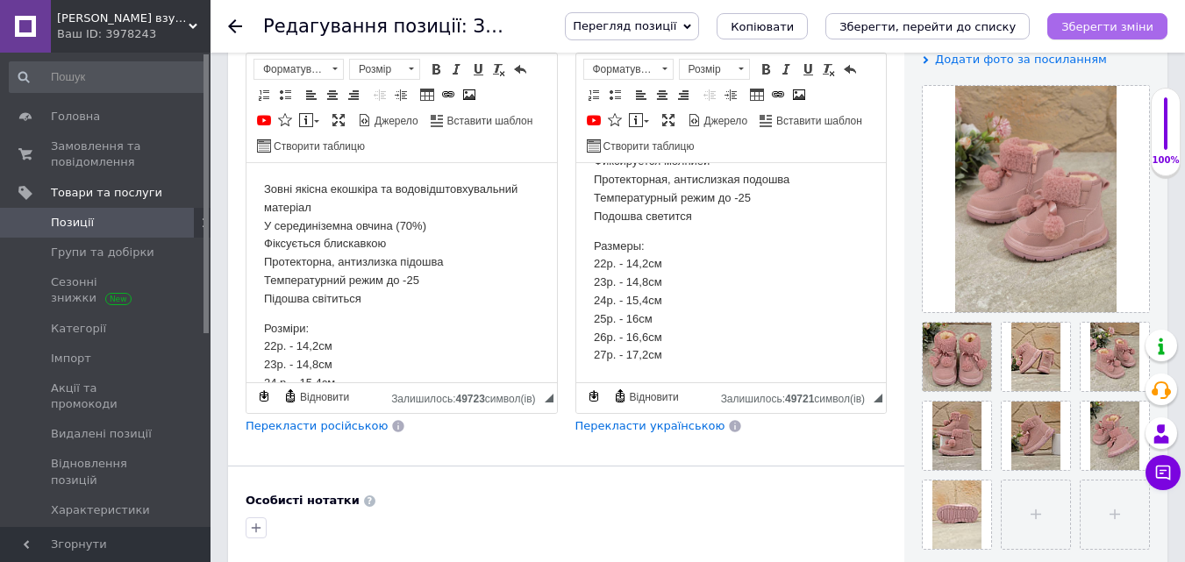
click at [1087, 25] on icon "Зберегти зміни" at bounding box center [1107, 26] width 92 height 13
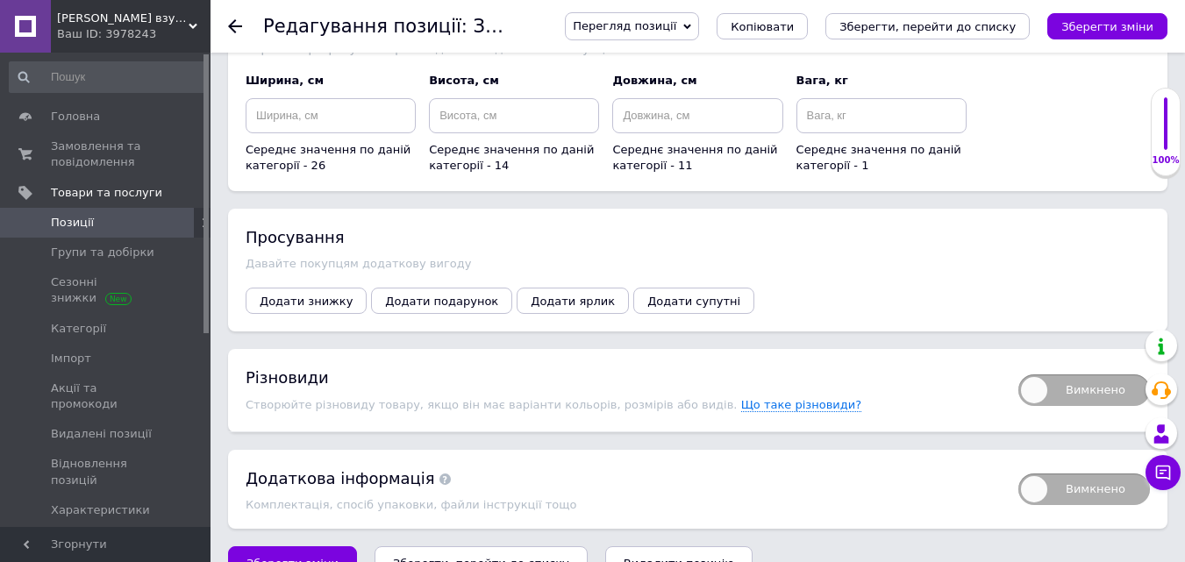
scroll to position [2219, 0]
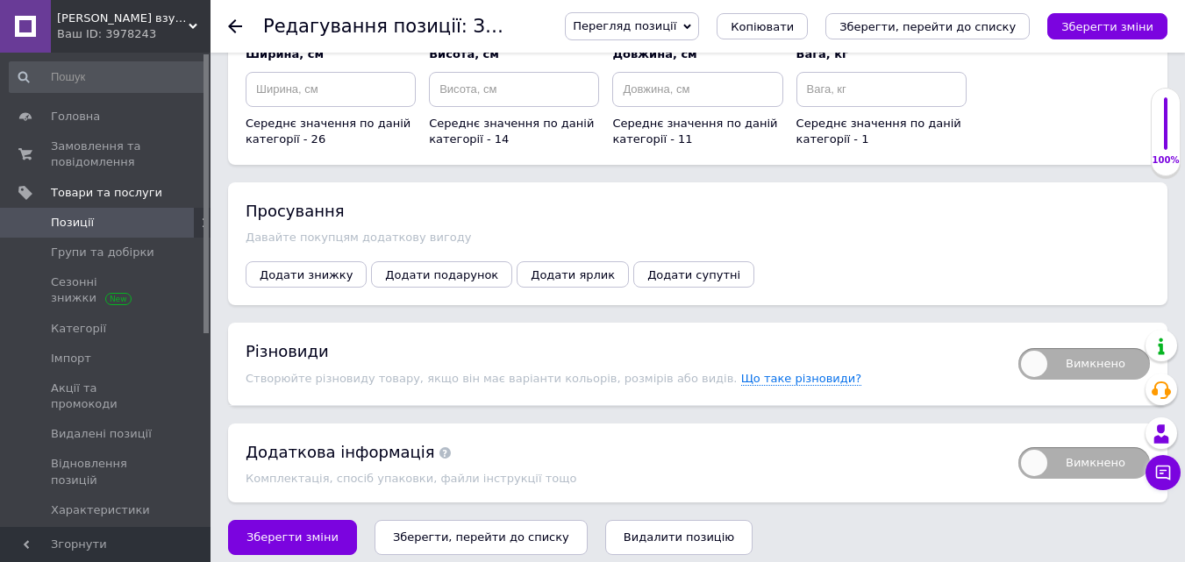
drag, startPoint x: 1059, startPoint y: 349, endPoint x: 1063, endPoint y: 338, distance: 12.2
click at [1060, 350] on span "Вимкнено" at bounding box center [1084, 364] width 132 height 32
click at [1018, 348] on input "Вимкнено" at bounding box center [1012, 342] width 11 height 11
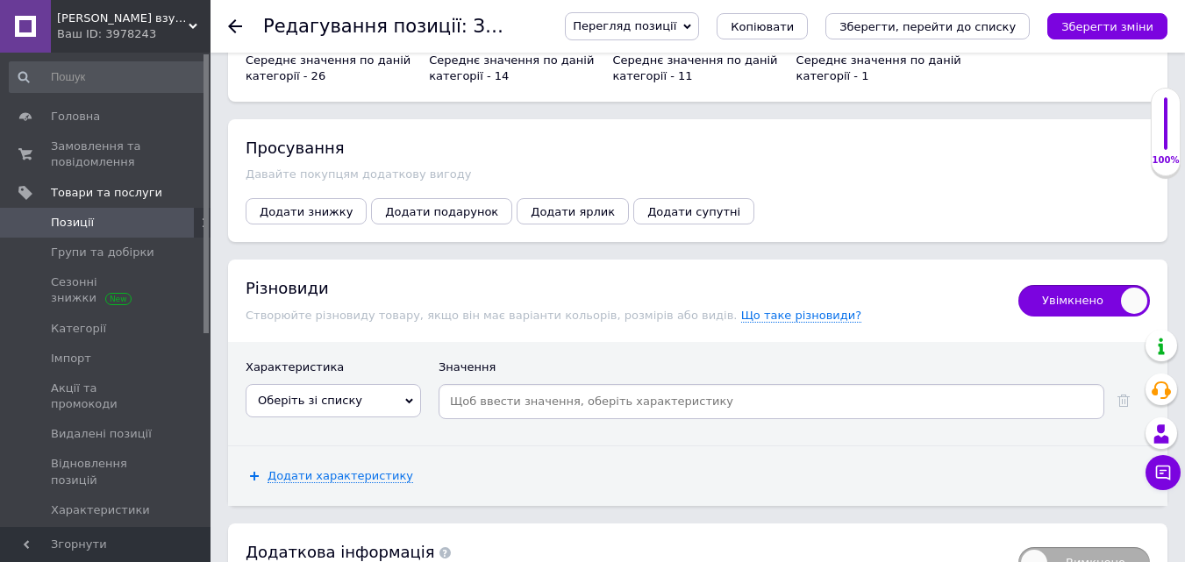
scroll to position [2383, 0]
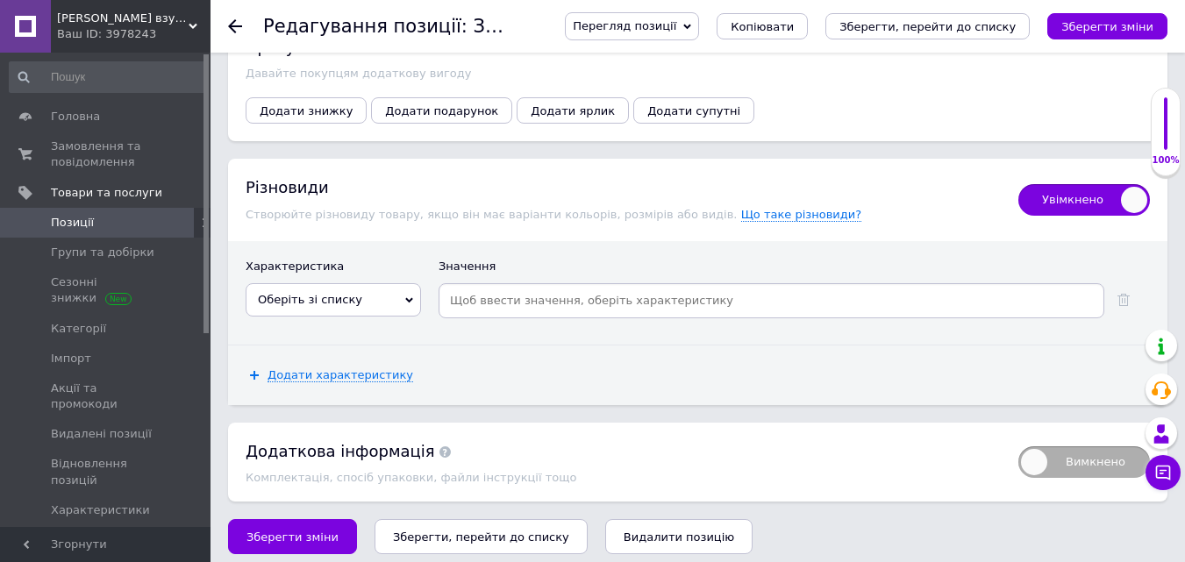
click at [344, 293] on span "Оберіть зі списку" at bounding box center [310, 299] width 104 height 13
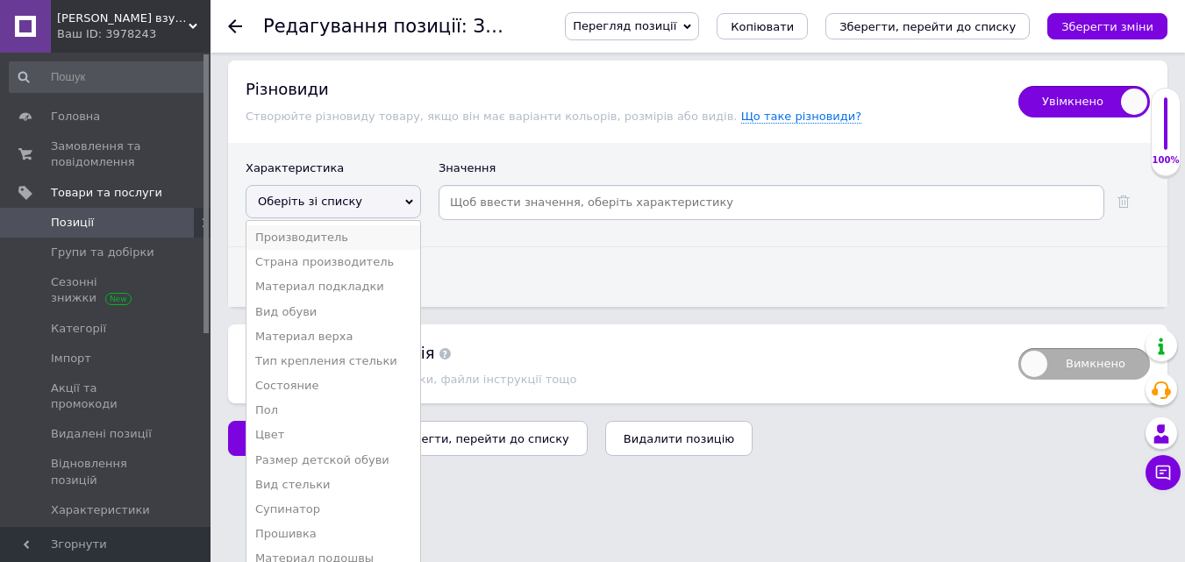
scroll to position [2484, 0]
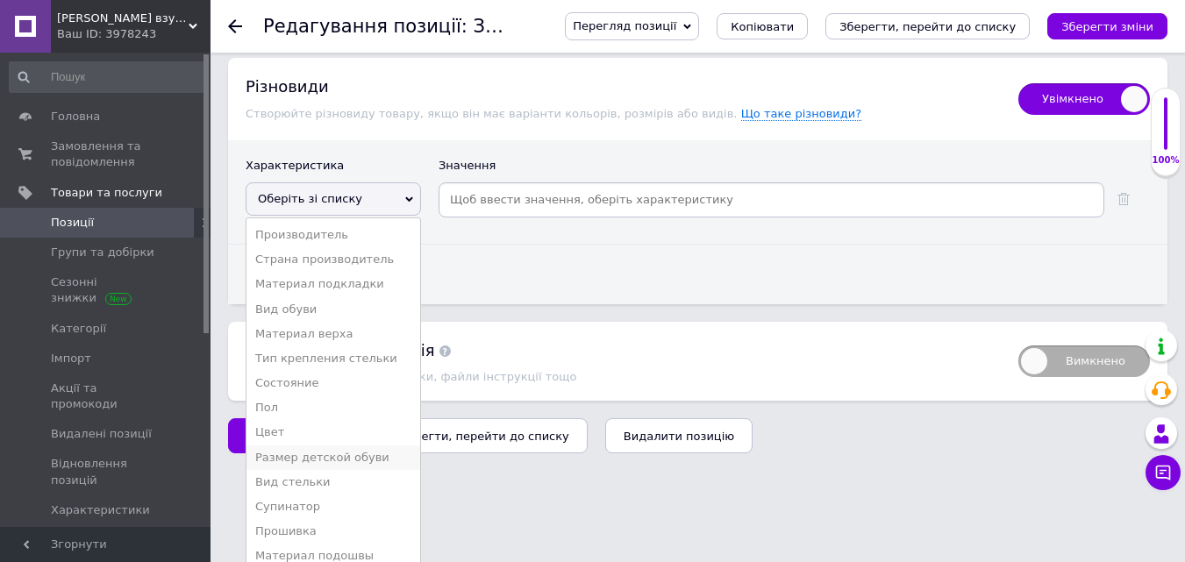
click at [341, 446] on li "Размер детской обуви" at bounding box center [333, 458] width 174 height 25
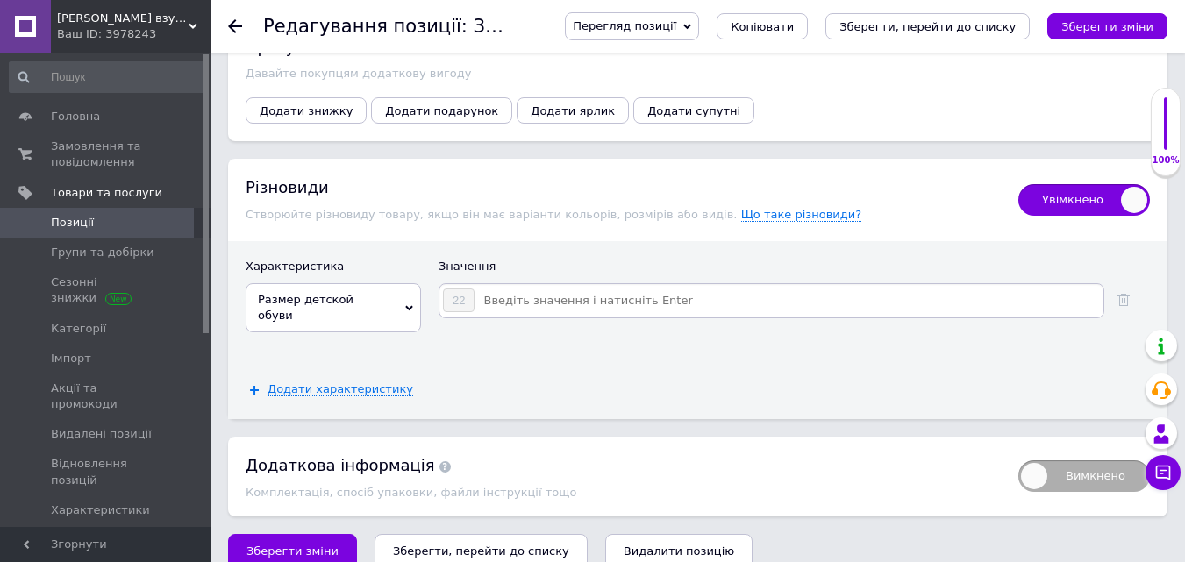
drag, startPoint x: 518, startPoint y: 292, endPoint x: 539, endPoint y: 286, distance: 21.1
click at [519, 291] on input at bounding box center [787, 301] width 625 height 26
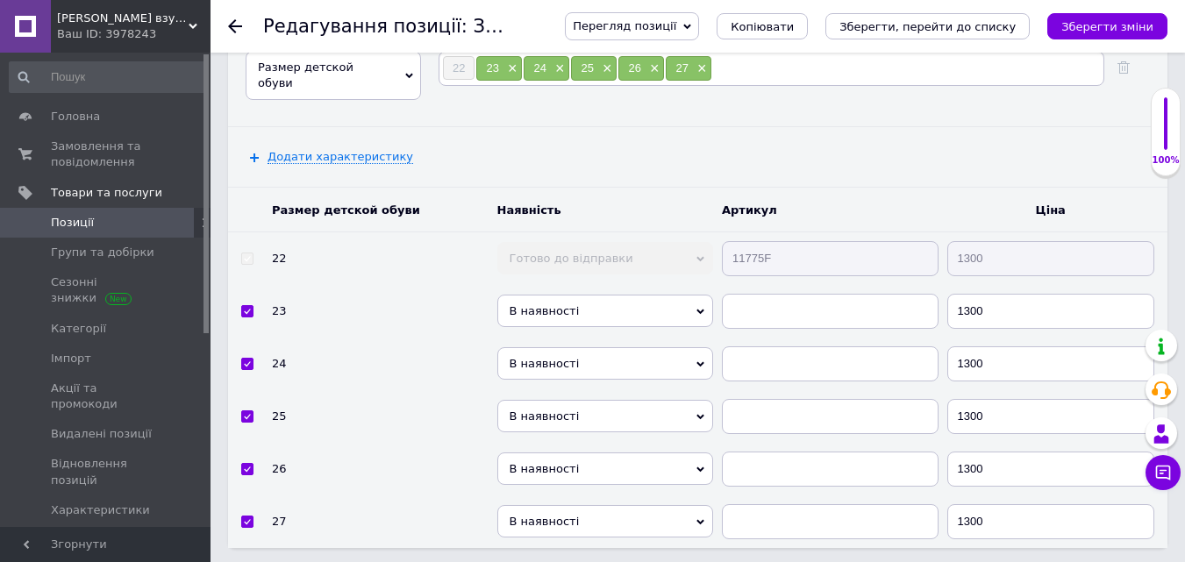
scroll to position [2646, 0]
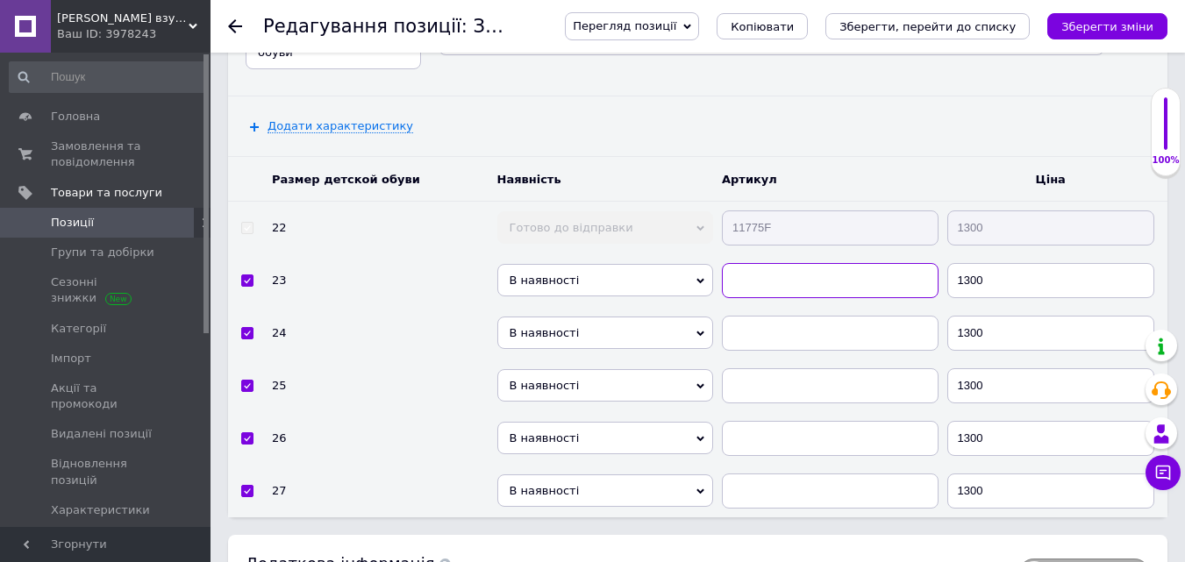
click at [757, 263] on input "text" at bounding box center [830, 280] width 217 height 35
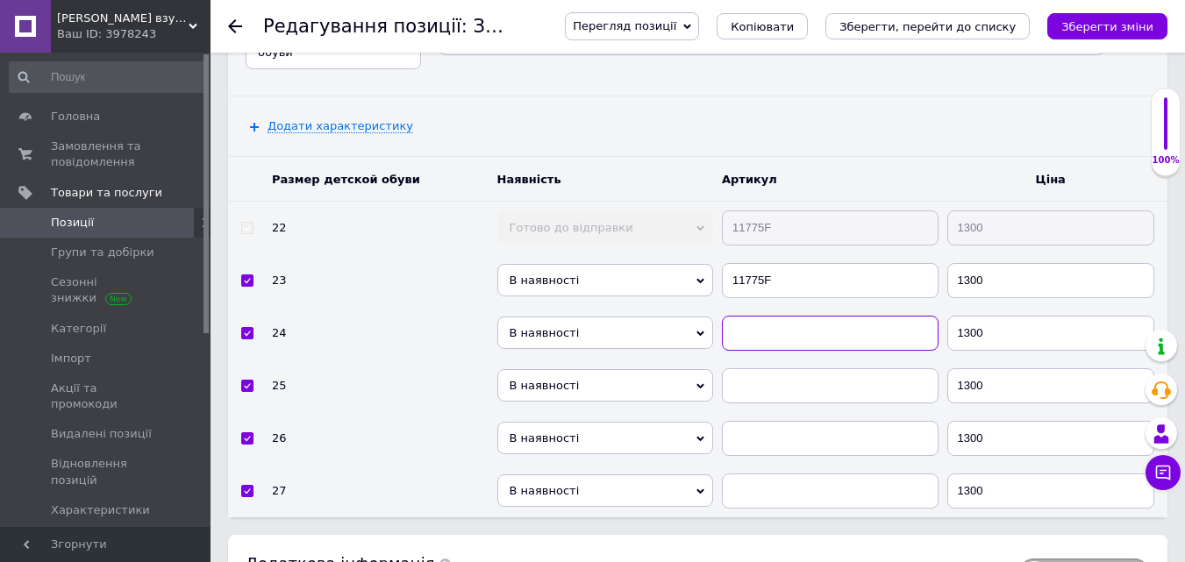
click at [760, 316] on input "text" at bounding box center [830, 333] width 217 height 35
click at [770, 368] on input "text" at bounding box center [830, 385] width 217 height 35
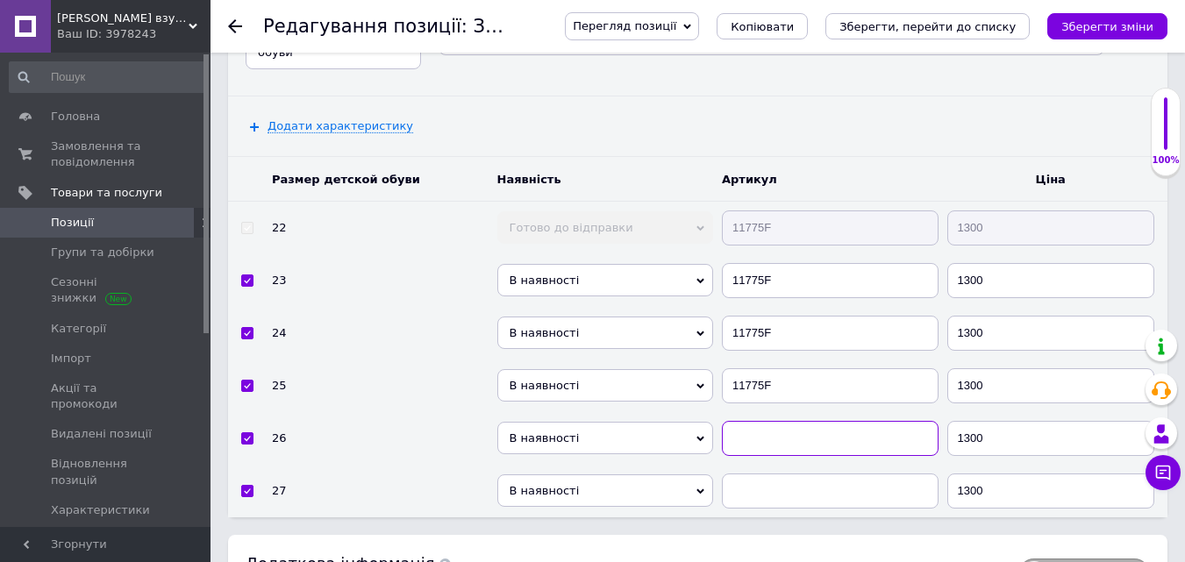
click at [746, 421] on input "text" at bounding box center [830, 438] width 217 height 35
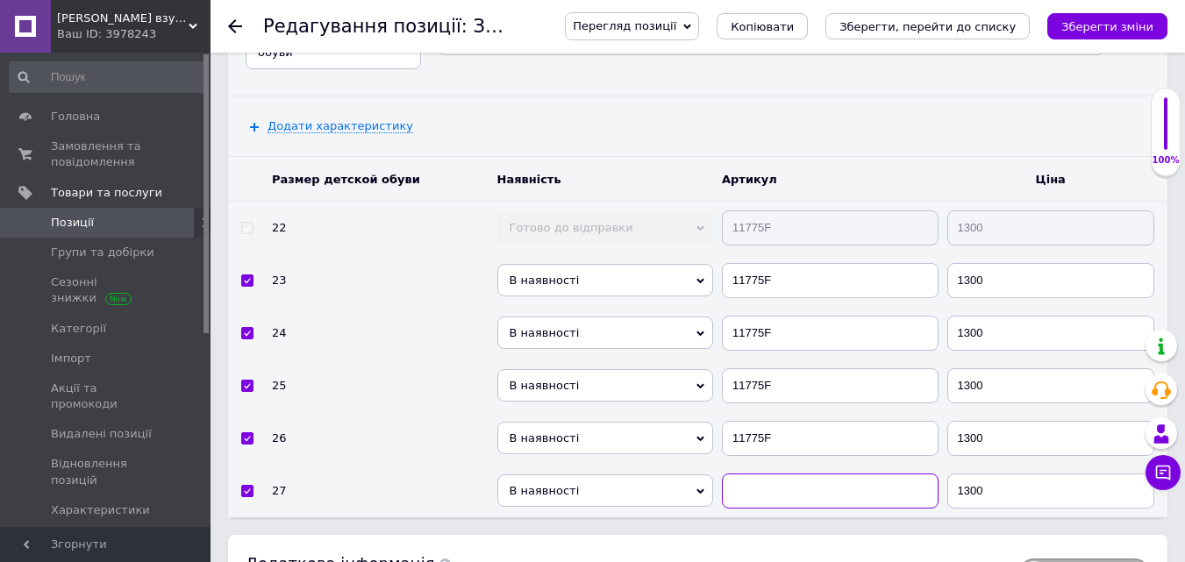
click at [753, 475] on input "text" at bounding box center [830, 491] width 217 height 35
click at [584, 475] on span "В наявності" at bounding box center [605, 491] width 217 height 32
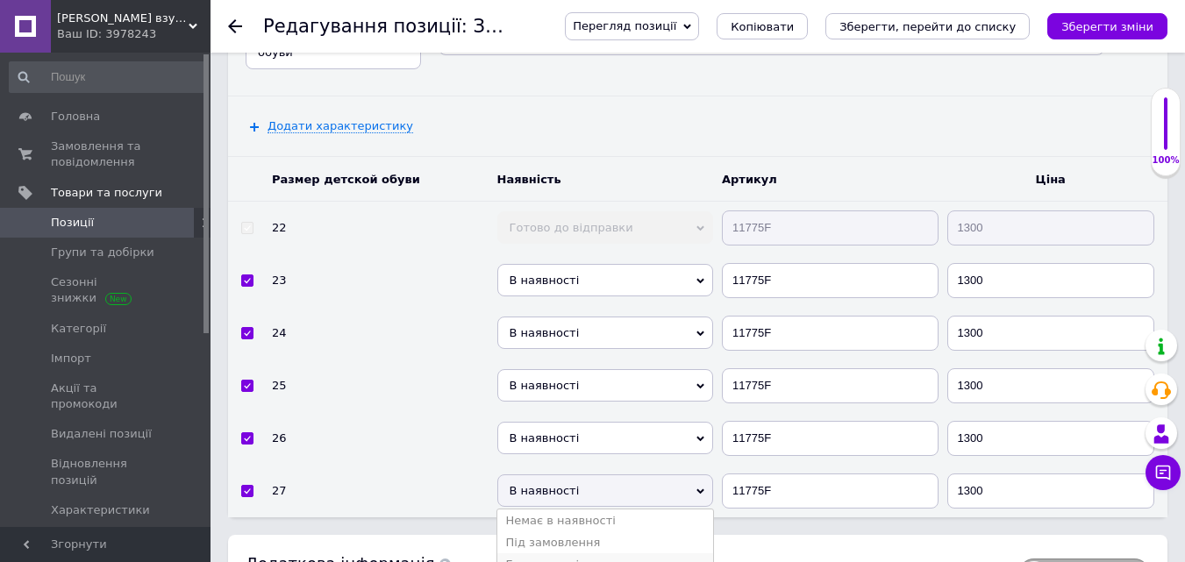
click at [564, 553] on li "Готово до відправки" at bounding box center [605, 564] width 217 height 22
click at [555, 422] on span "В наявності" at bounding box center [605, 438] width 217 height 32
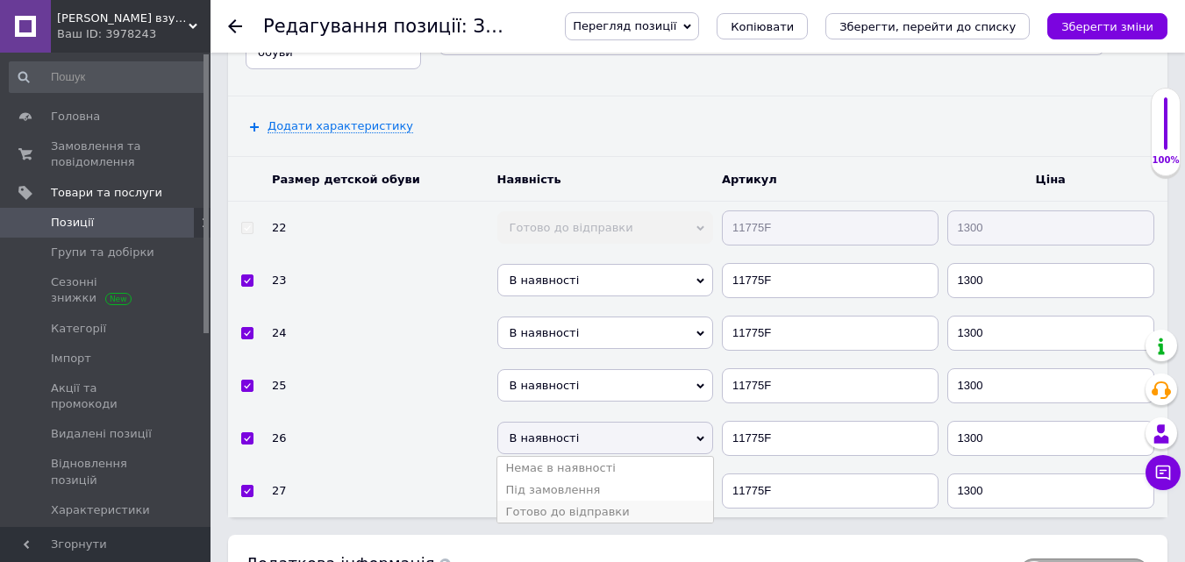
click at [552, 501] on li "Готово до відправки" at bounding box center [605, 512] width 217 height 22
click at [537, 369] on span "В наявності" at bounding box center [605, 385] width 217 height 32
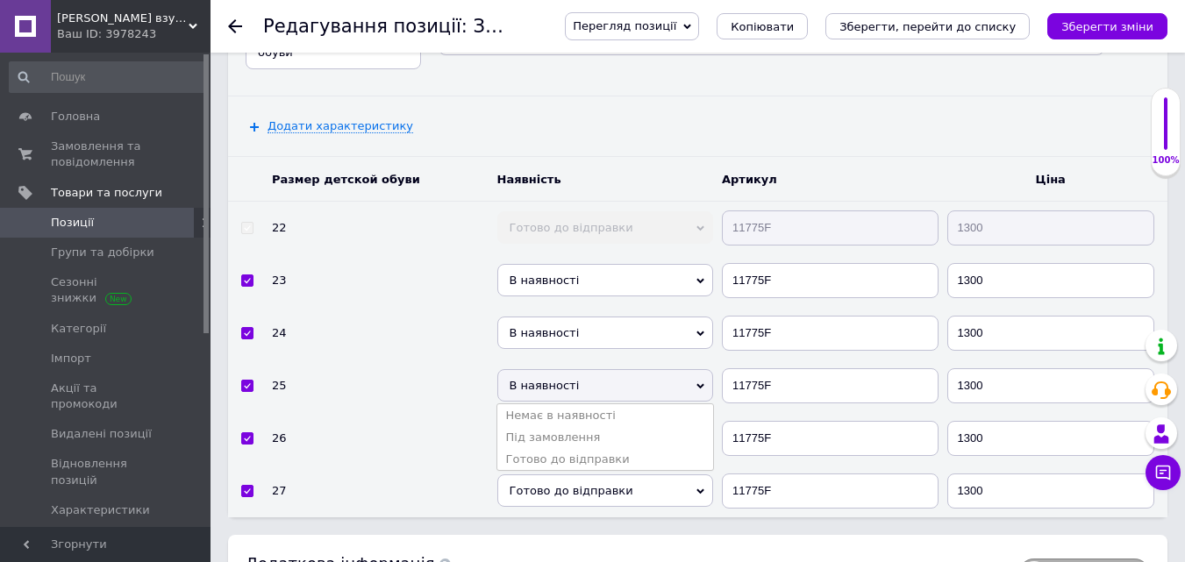
drag, startPoint x: 549, startPoint y: 440, endPoint x: 552, endPoint y: 396, distance: 44.8
click at [549, 448] on li "Готово до відправки" at bounding box center [605, 459] width 217 height 22
click at [546, 317] on span "В наявності" at bounding box center [605, 333] width 217 height 32
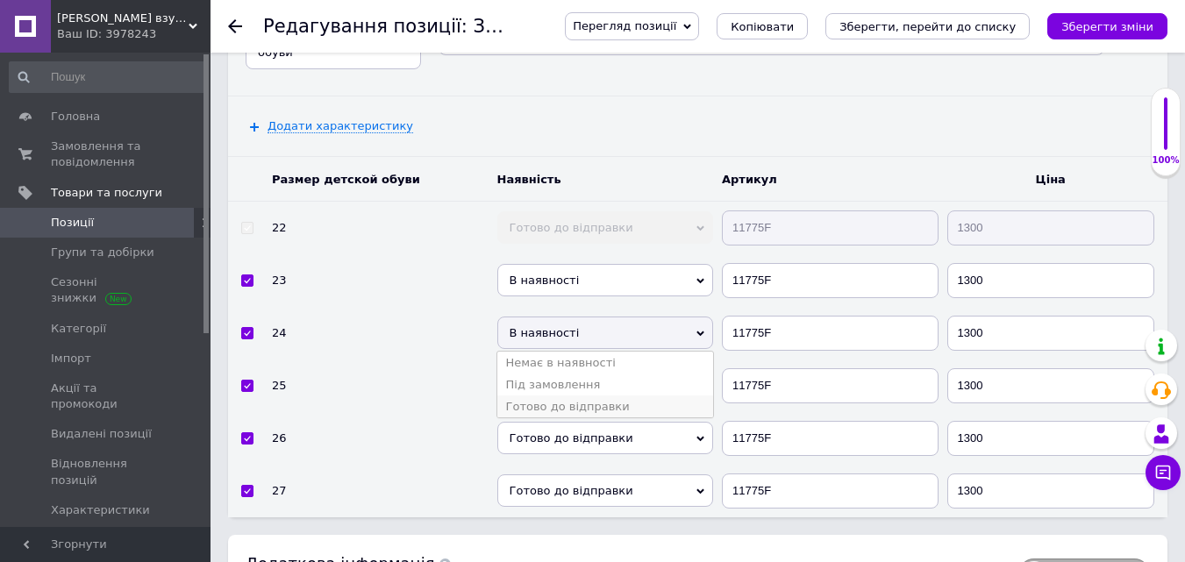
click at [551, 396] on li "Готово до відправки" at bounding box center [605, 407] width 217 height 22
click at [568, 264] on span "В наявності" at bounding box center [605, 280] width 217 height 32
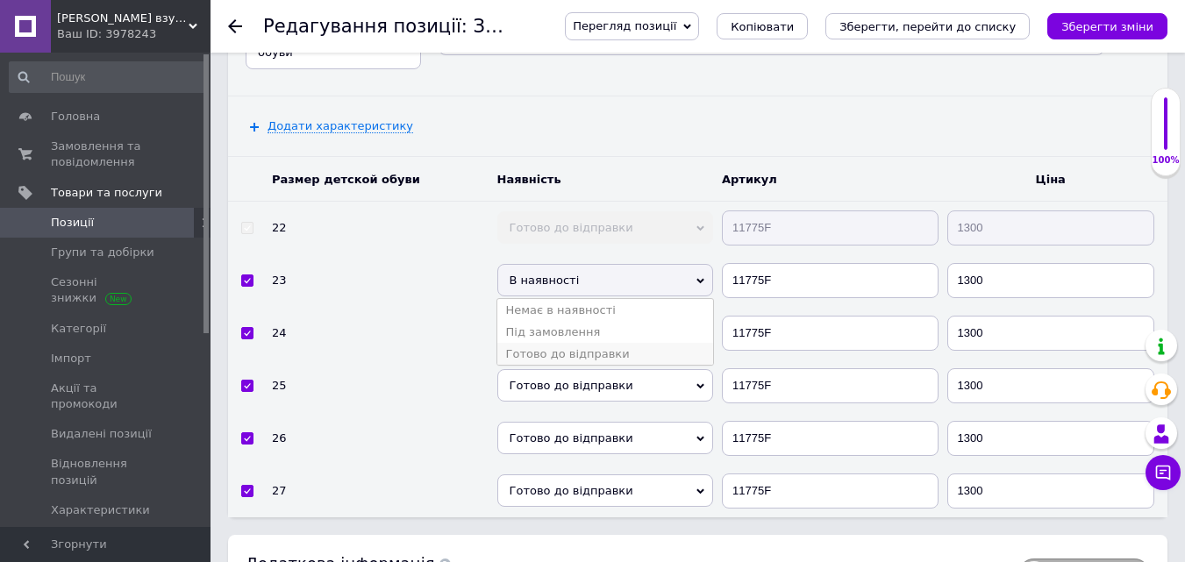
click at [555, 343] on li "Готово до відправки" at bounding box center [605, 354] width 217 height 22
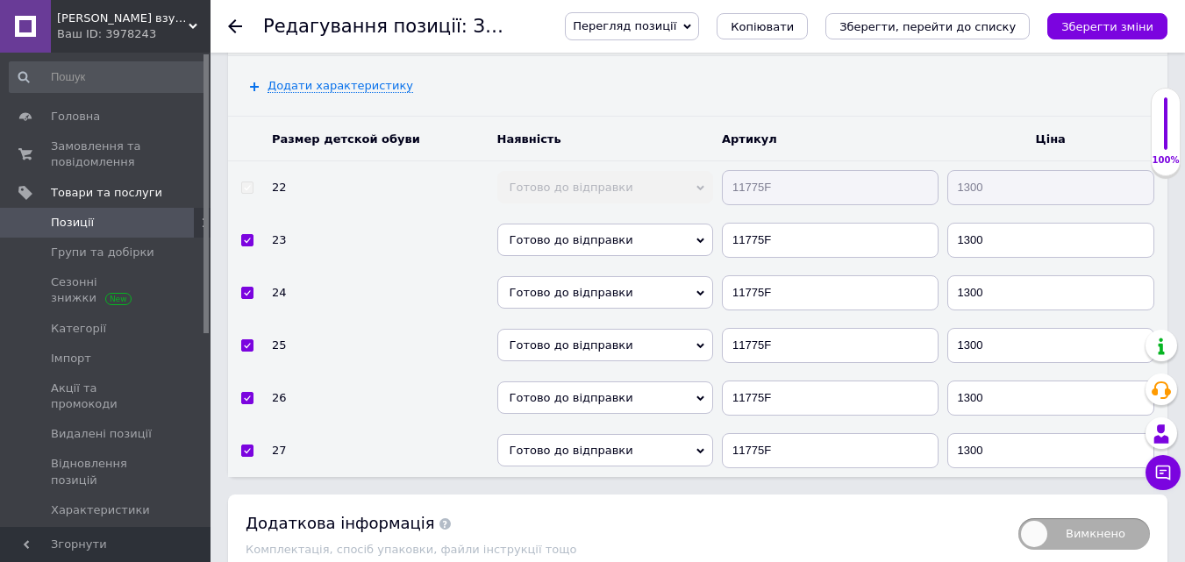
scroll to position [2744, 0]
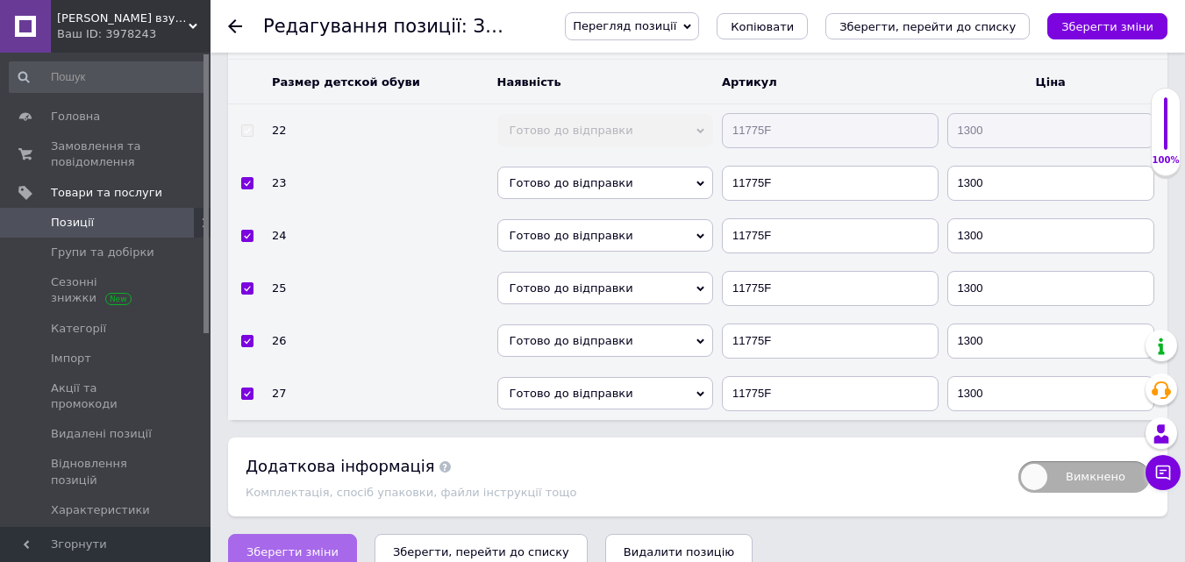
click at [263, 546] on span "Зберегти зміни" at bounding box center [292, 552] width 92 height 13
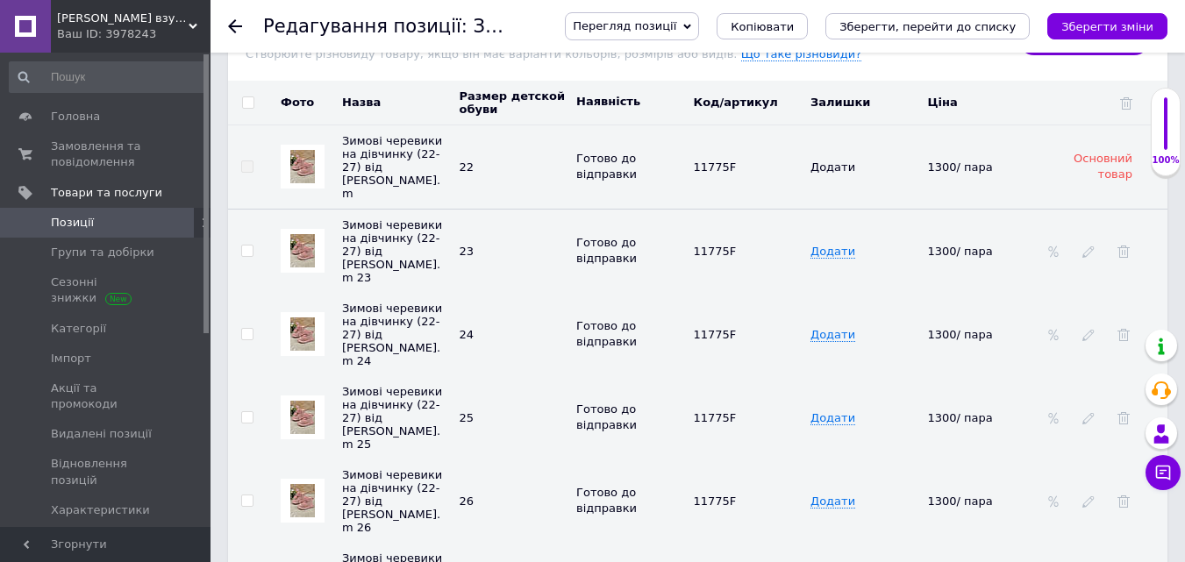
scroll to position [2568, 0]
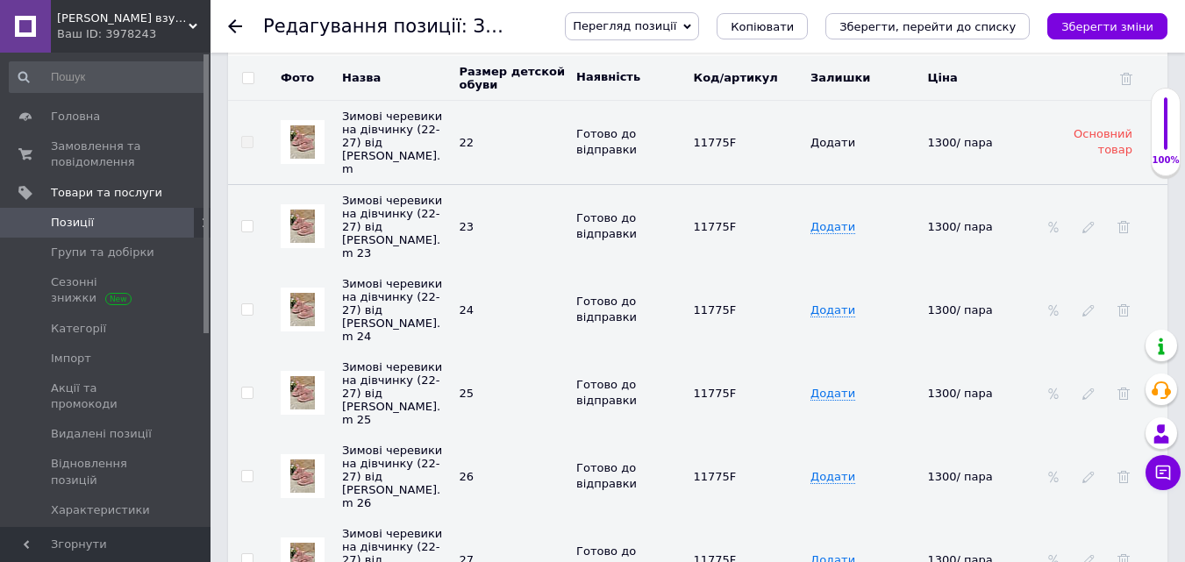
click at [289, 204] on div at bounding box center [303, 226] width 44 height 44
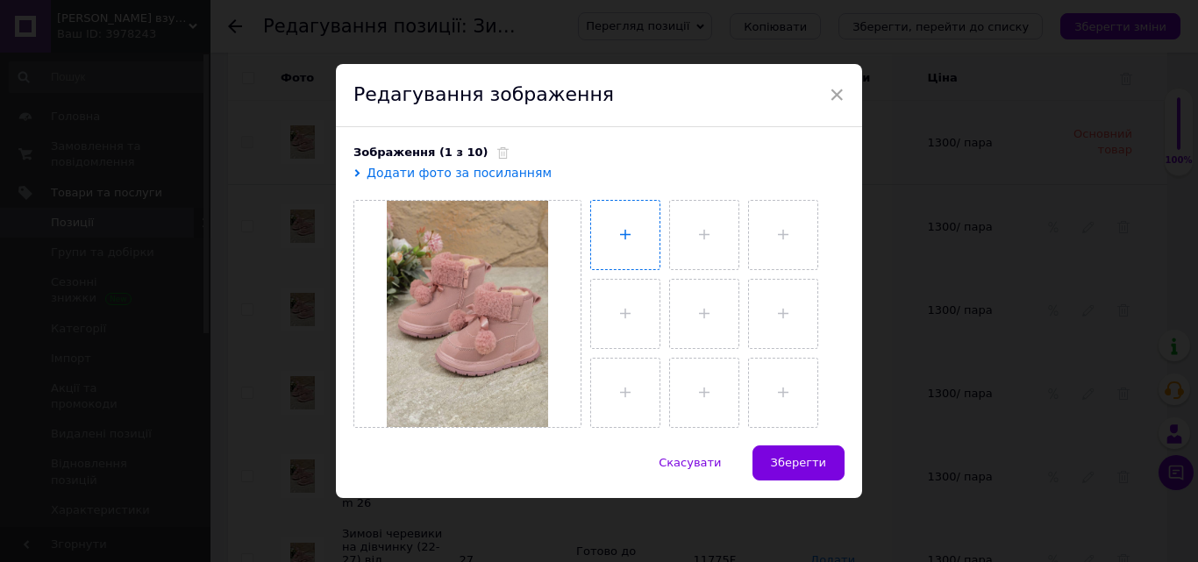
click at [632, 244] on input "file" at bounding box center [625, 235] width 68 height 68
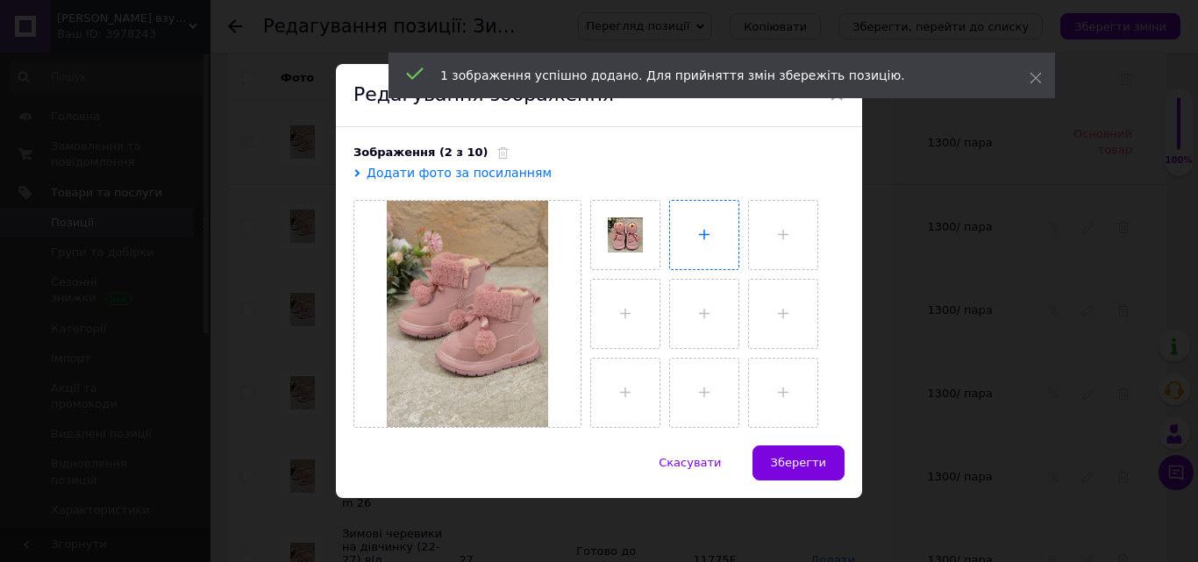
click at [702, 233] on input "file" at bounding box center [704, 235] width 68 height 68
click at [785, 227] on input "file" at bounding box center [783, 235] width 68 height 68
click at [622, 313] on input "file" at bounding box center [625, 314] width 68 height 68
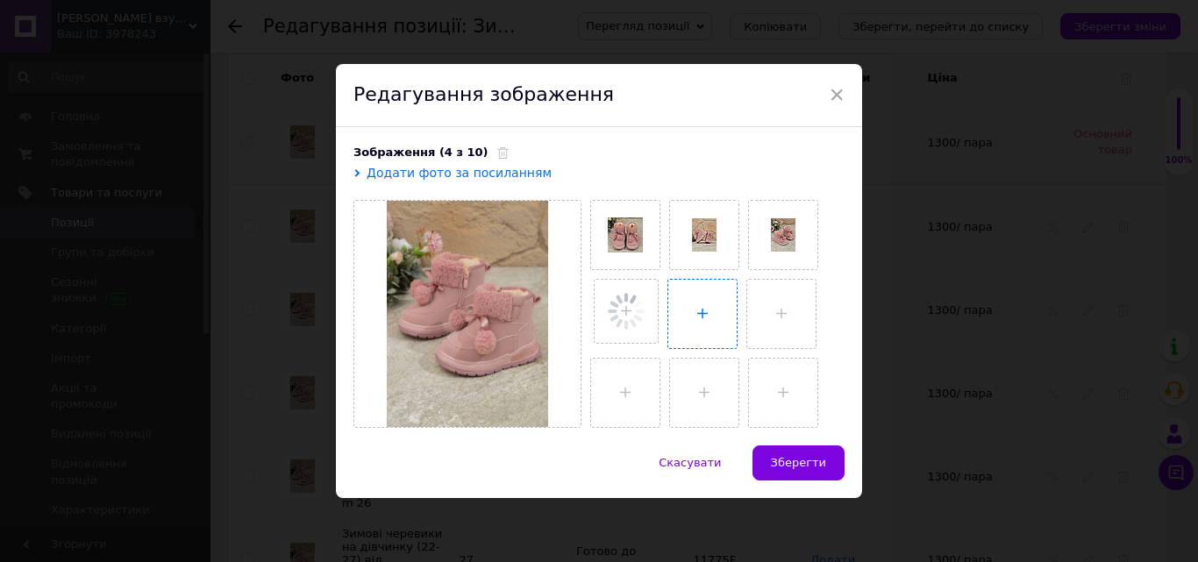
click at [699, 312] on input "file" at bounding box center [702, 314] width 68 height 68
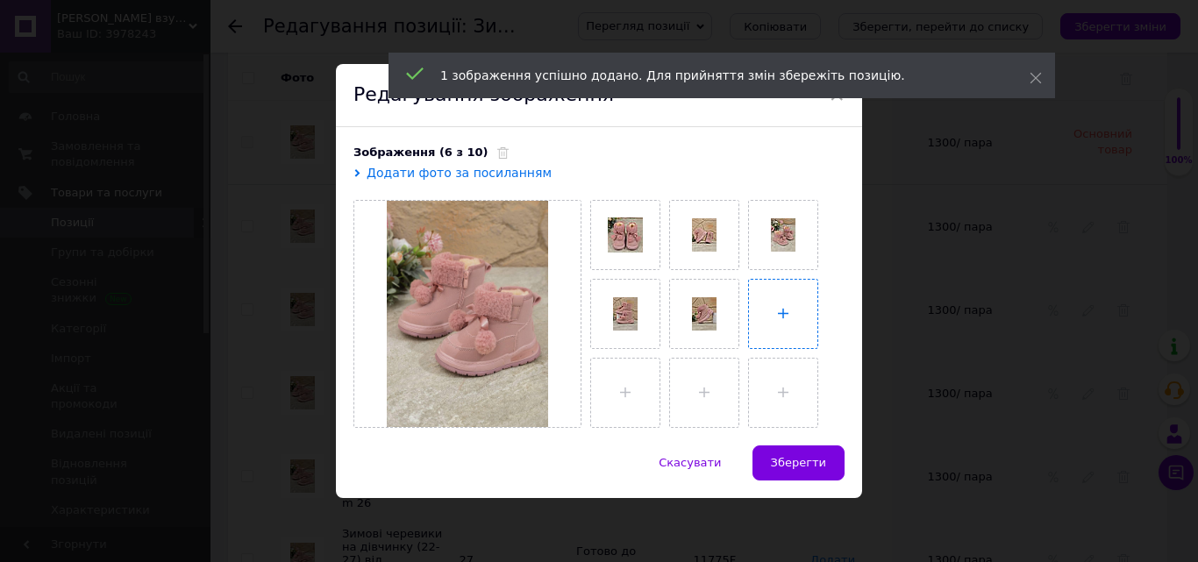
click at [798, 311] on input "file" at bounding box center [783, 314] width 68 height 68
click at [625, 407] on input "file" at bounding box center [625, 393] width 68 height 68
click at [787, 461] on span "Зберегти" at bounding box center [798, 462] width 55 height 13
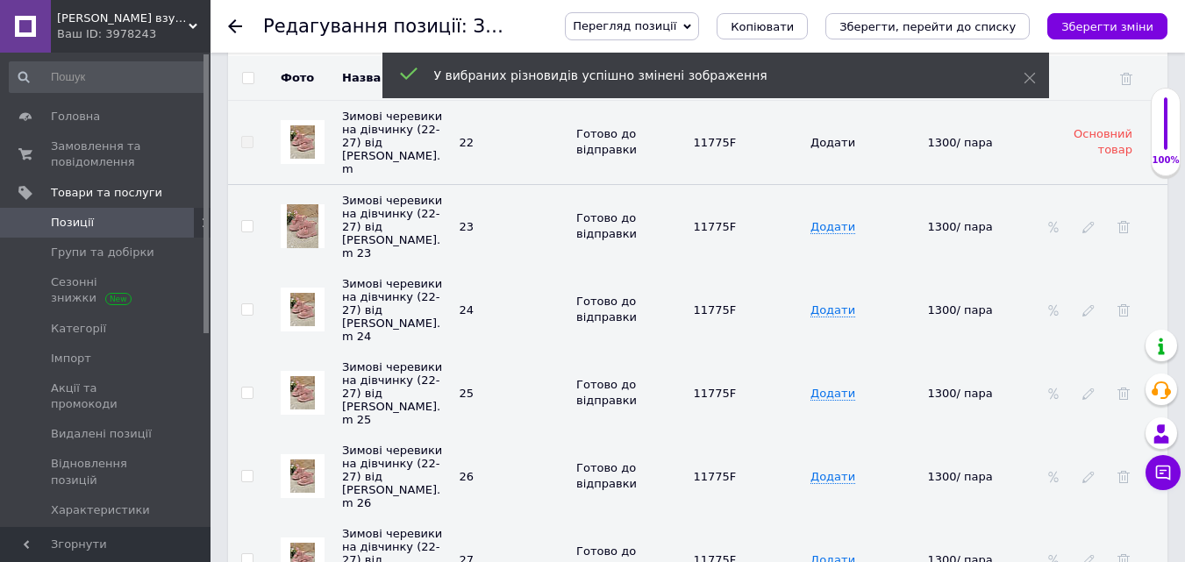
click at [303, 293] on img at bounding box center [302, 309] width 25 height 33
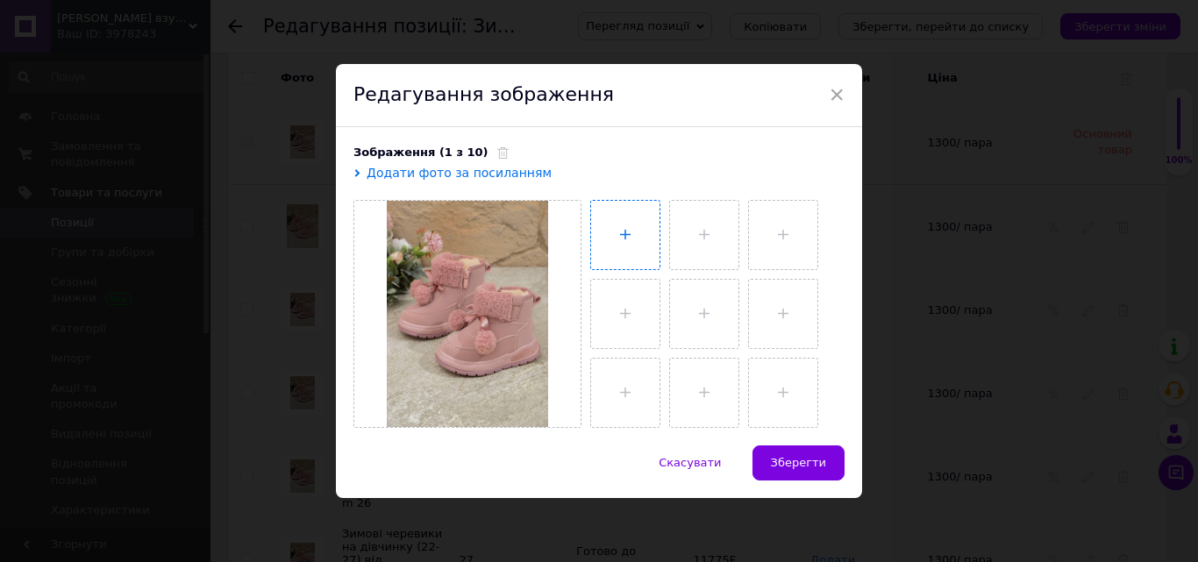
click at [607, 223] on input "file" at bounding box center [625, 235] width 68 height 68
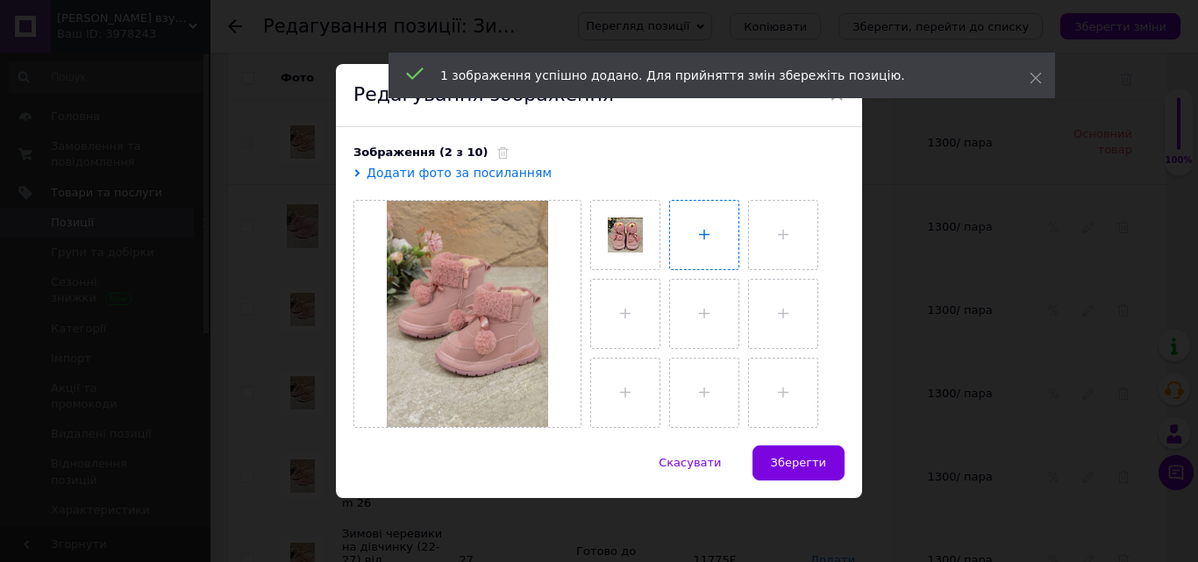
click at [697, 218] on input "file" at bounding box center [704, 235] width 68 height 68
click at [775, 236] on input "file" at bounding box center [783, 235] width 68 height 68
click at [609, 307] on input "file" at bounding box center [625, 314] width 68 height 68
click at [727, 290] on input "file" at bounding box center [704, 314] width 68 height 68
click at [782, 317] on input "file" at bounding box center [783, 314] width 68 height 68
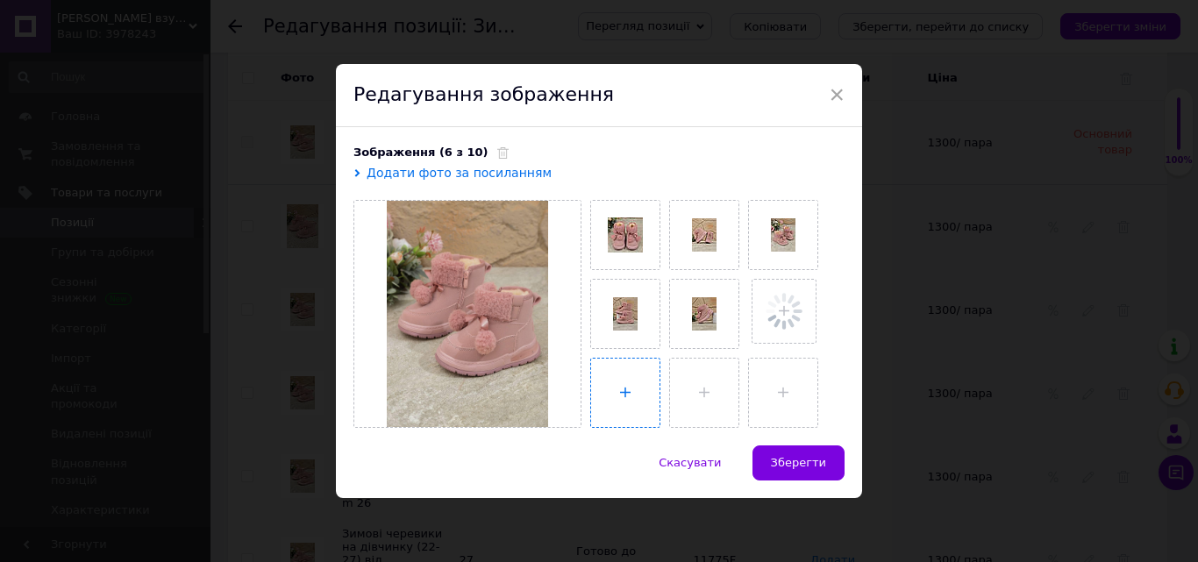
click at [605, 389] on input "file" at bounding box center [625, 393] width 68 height 68
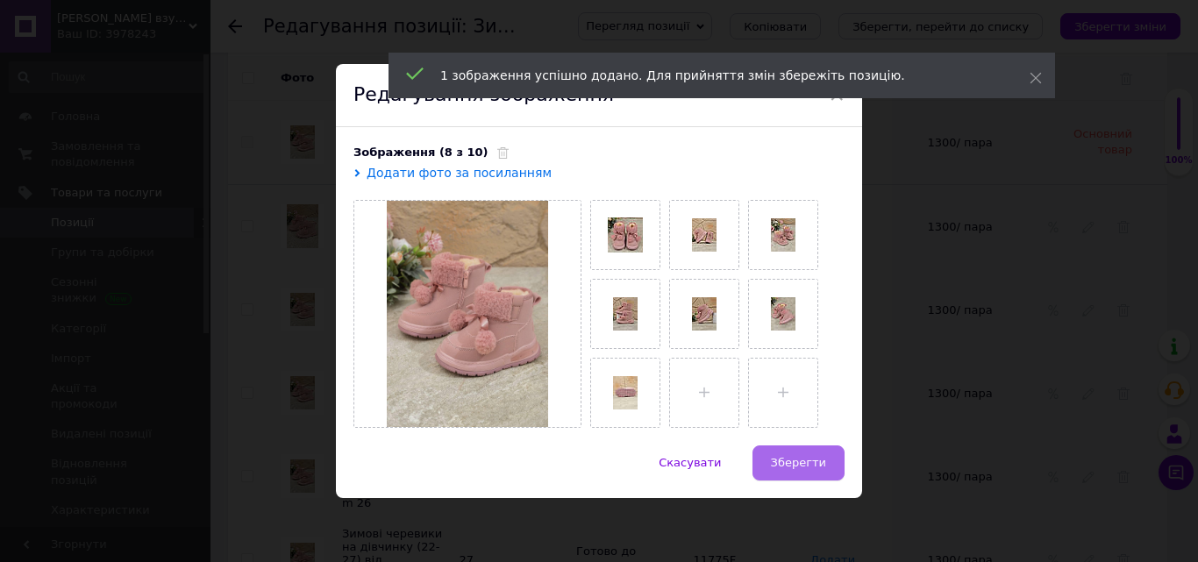
click at [810, 460] on span "Зберегти" at bounding box center [798, 462] width 55 height 13
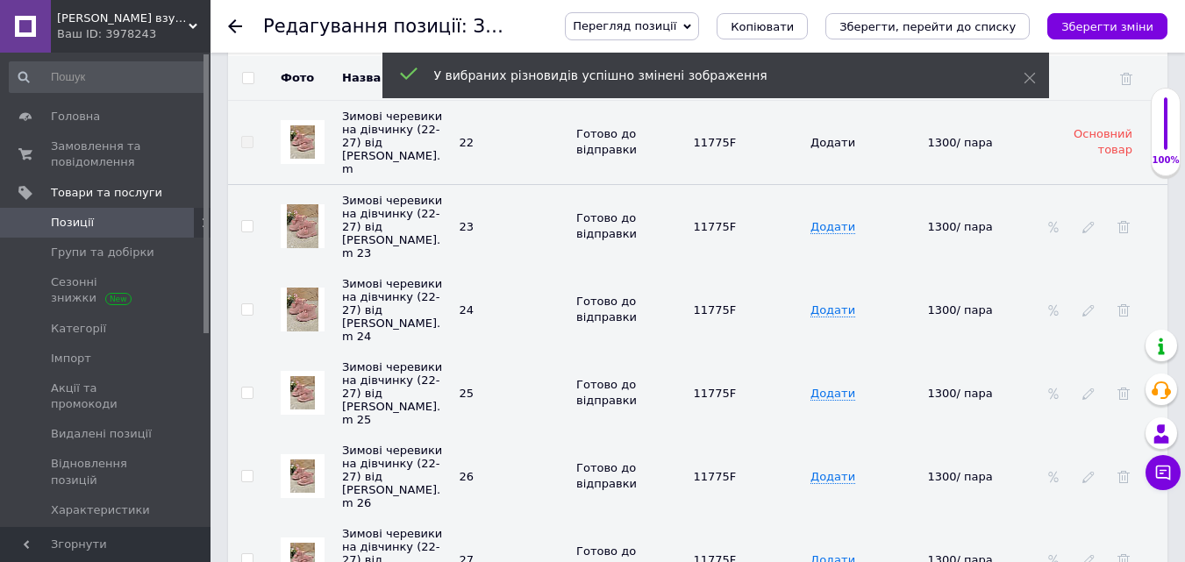
click at [304, 376] on img at bounding box center [302, 392] width 25 height 33
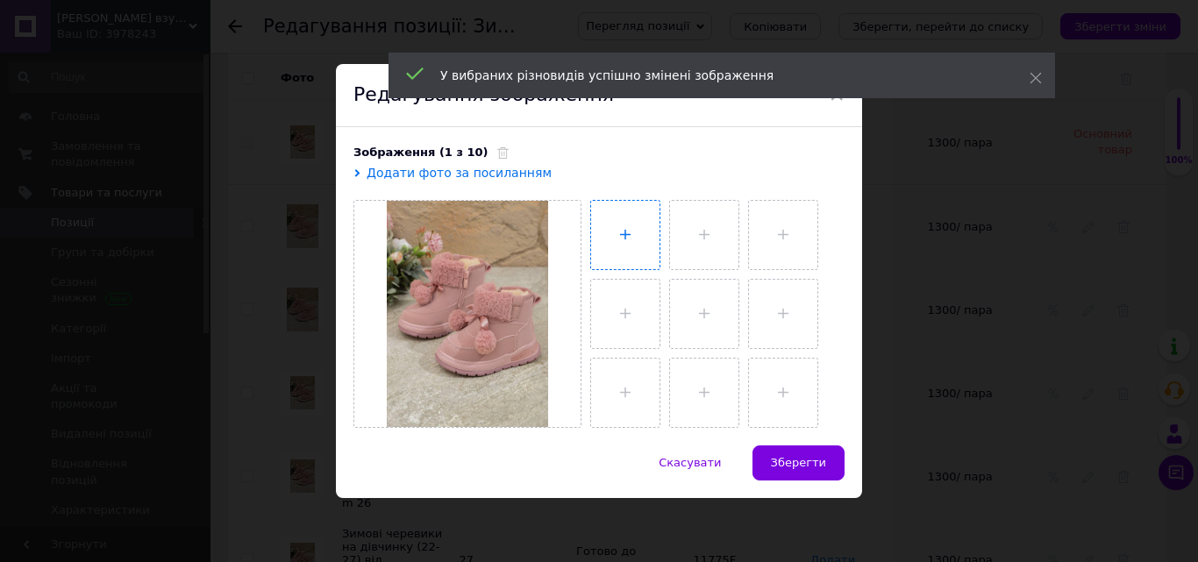
click at [621, 236] on input "file" at bounding box center [625, 235] width 68 height 68
click at [702, 238] on input "file" at bounding box center [704, 235] width 68 height 68
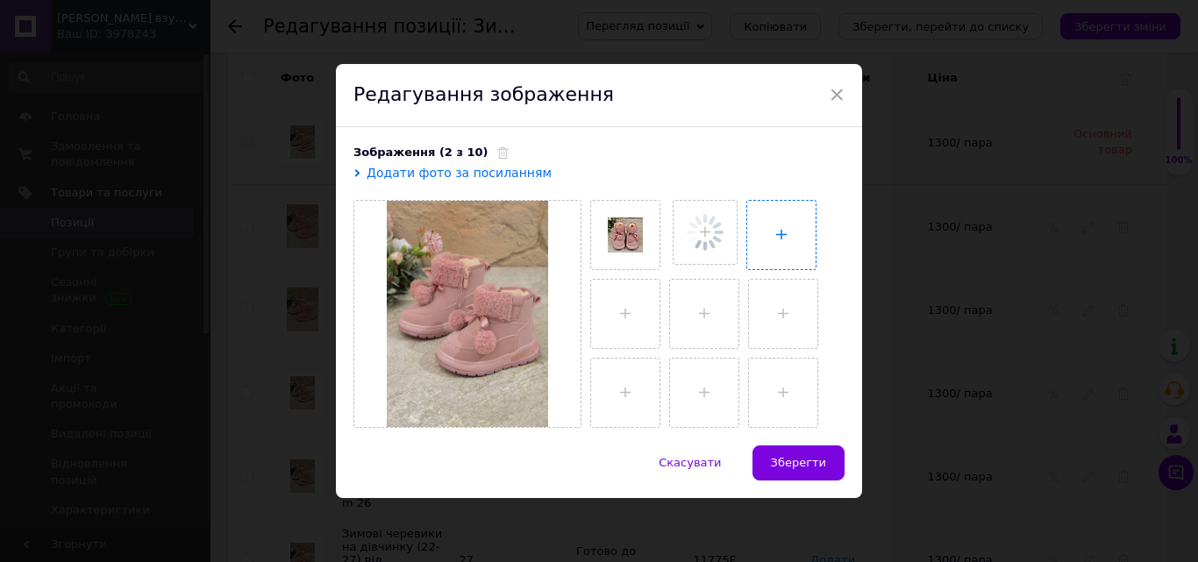
click at [780, 244] on input "file" at bounding box center [781, 235] width 68 height 68
click at [617, 314] on input "file" at bounding box center [625, 314] width 68 height 68
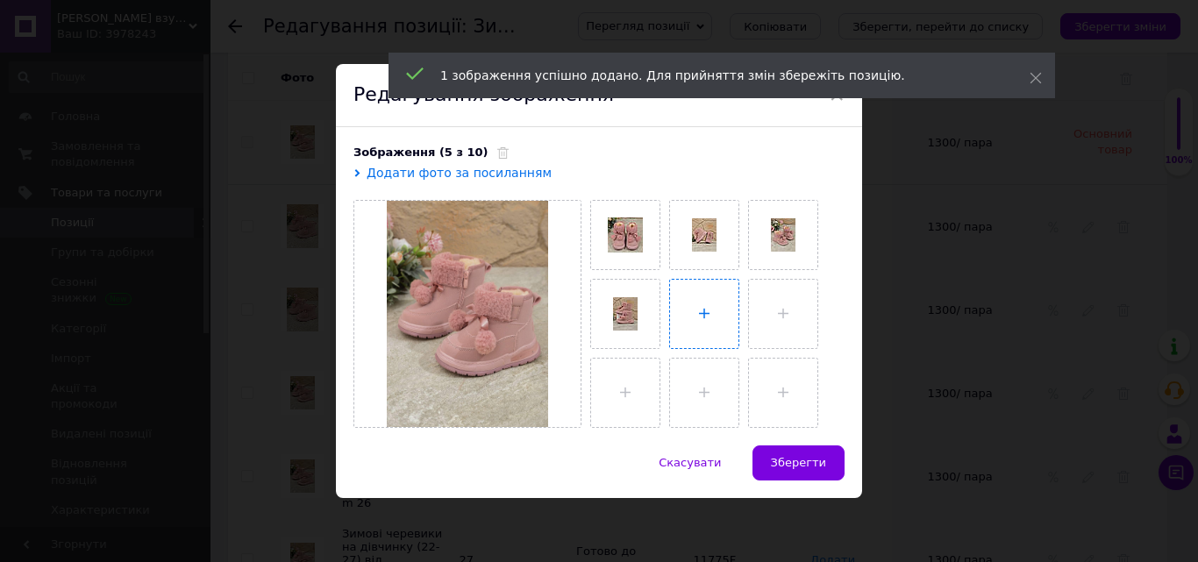
click at [719, 304] on input "file" at bounding box center [704, 314] width 68 height 68
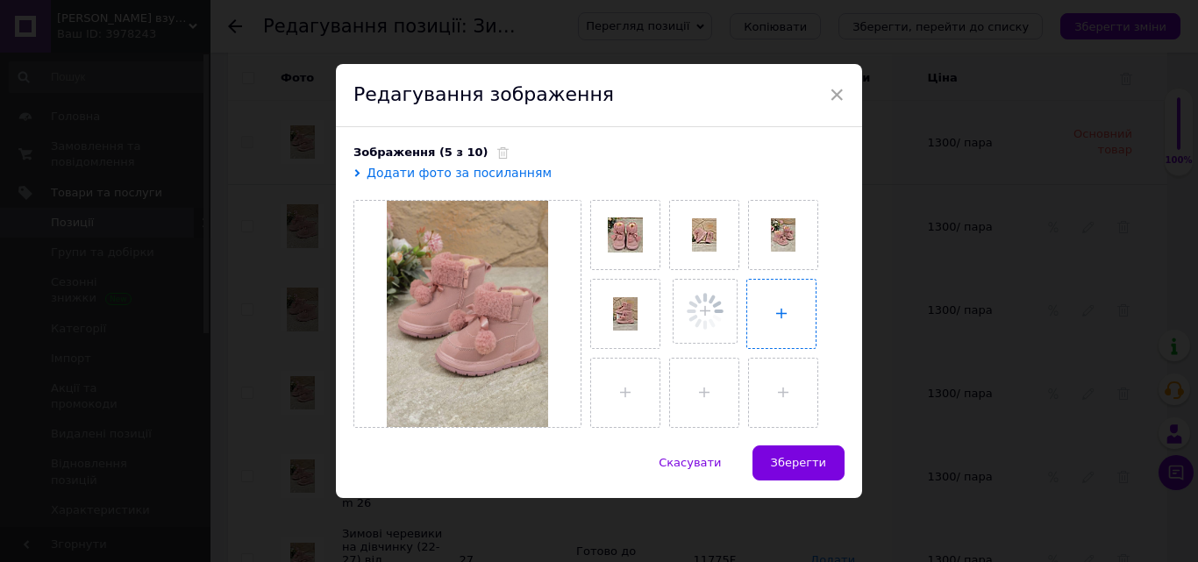
click at [789, 298] on input "file" at bounding box center [781, 314] width 68 height 68
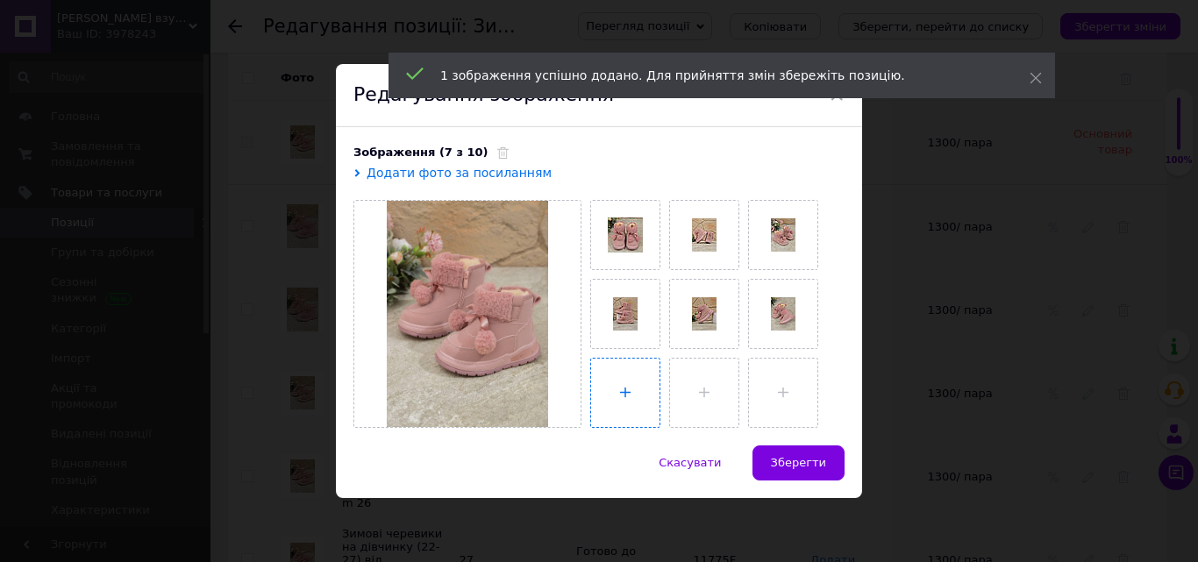
click at [616, 396] on input "file" at bounding box center [625, 393] width 68 height 68
click at [790, 460] on span "Зберегти" at bounding box center [798, 462] width 55 height 13
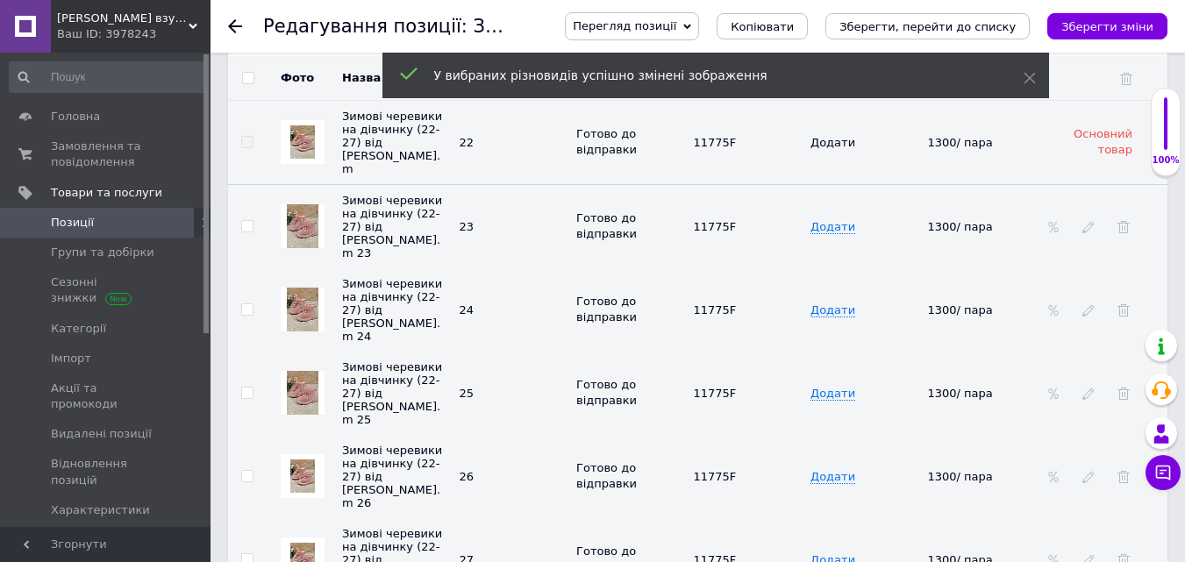
click at [305, 460] on img at bounding box center [302, 476] width 25 height 33
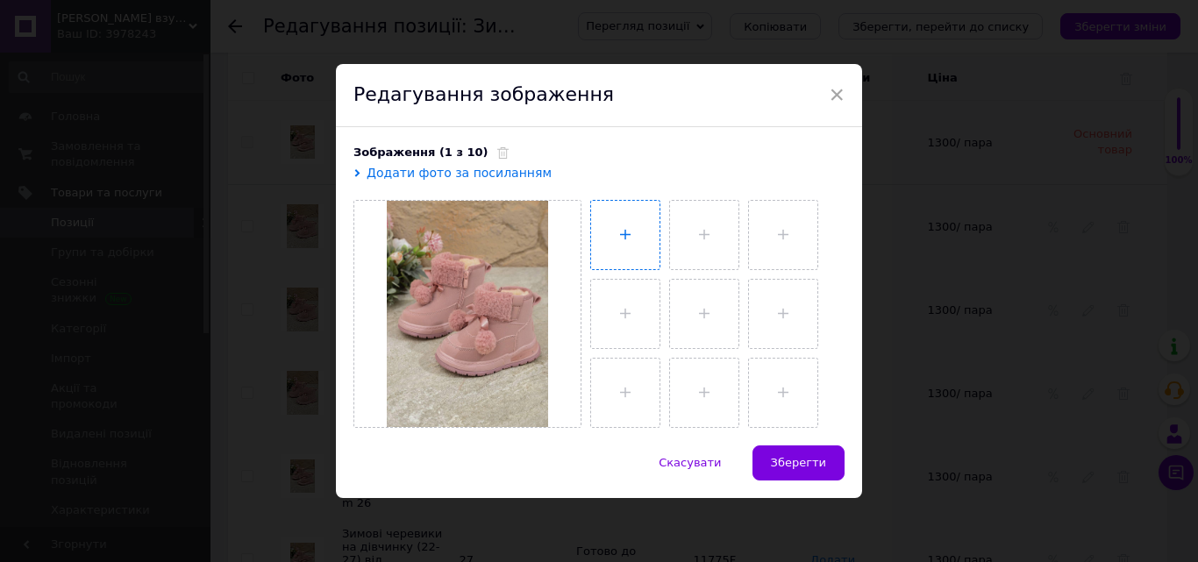
click at [632, 231] on input "file" at bounding box center [625, 235] width 68 height 68
click at [696, 233] on input "file" at bounding box center [702, 235] width 68 height 68
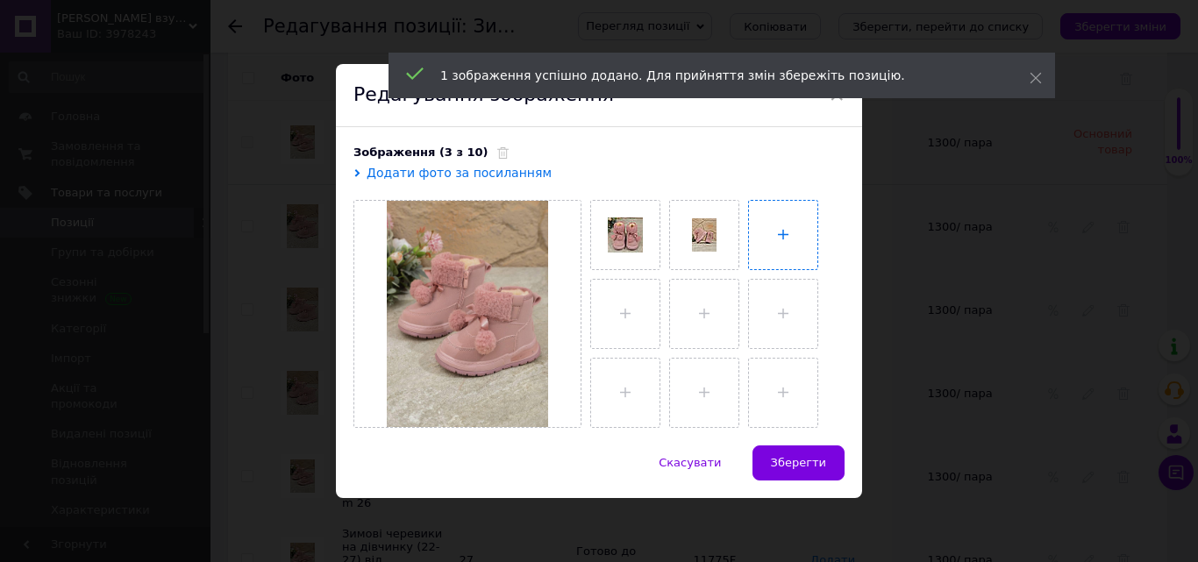
click at [759, 243] on input "file" at bounding box center [783, 235] width 68 height 68
click at [620, 318] on input "file" at bounding box center [625, 314] width 68 height 68
click at [700, 320] on input "file" at bounding box center [704, 314] width 68 height 68
click at [778, 306] on input "file" at bounding box center [783, 314] width 68 height 68
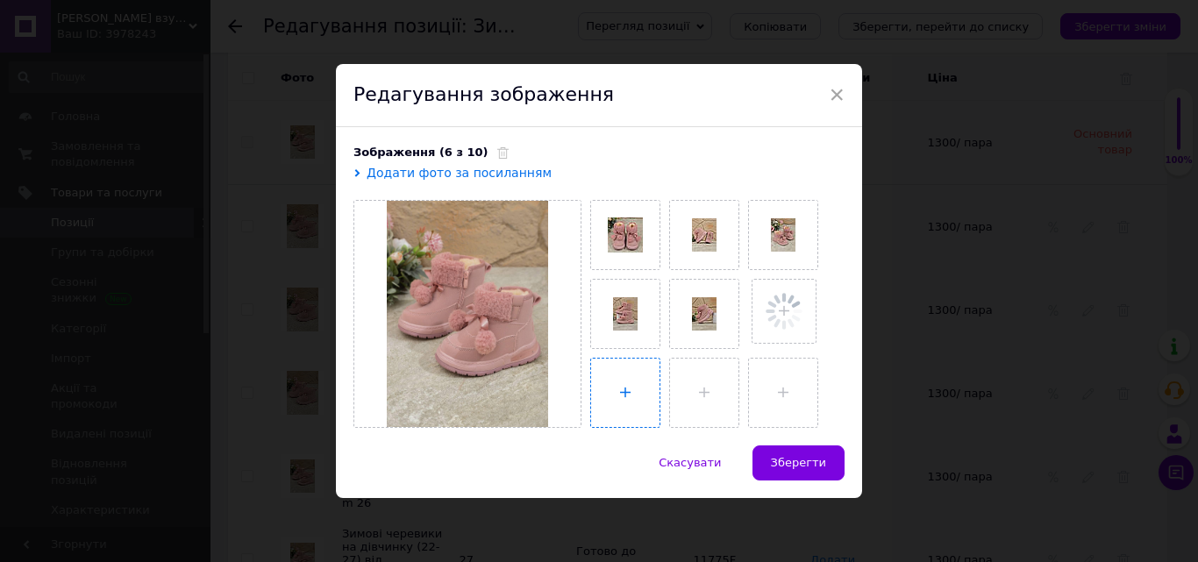
click at [611, 373] on input "file" at bounding box center [625, 393] width 68 height 68
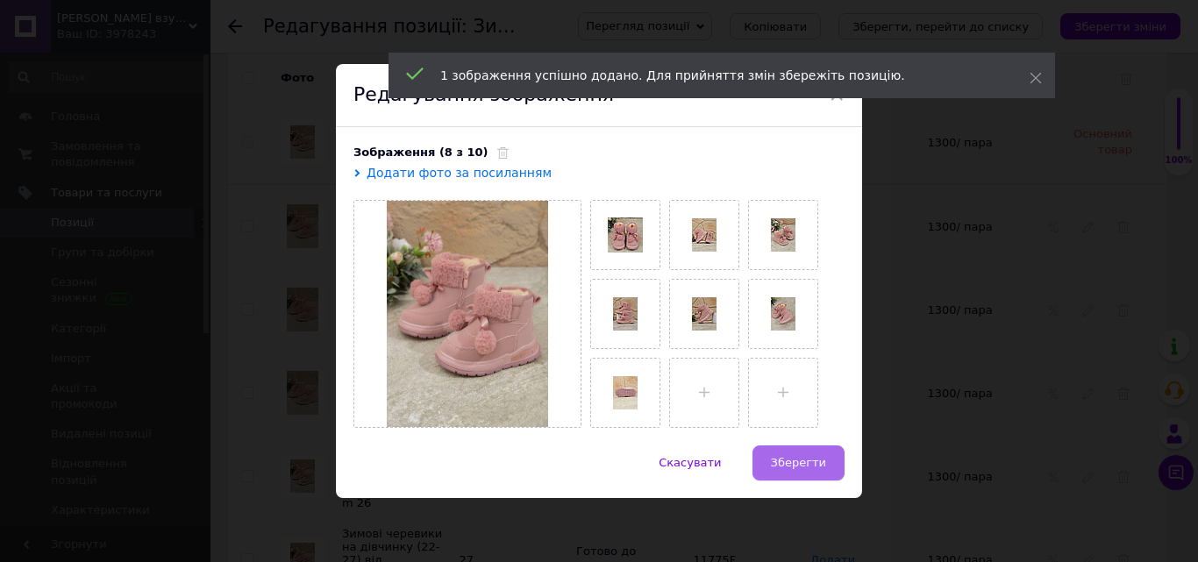
click at [810, 456] on span "Зберегти" at bounding box center [798, 462] width 55 height 13
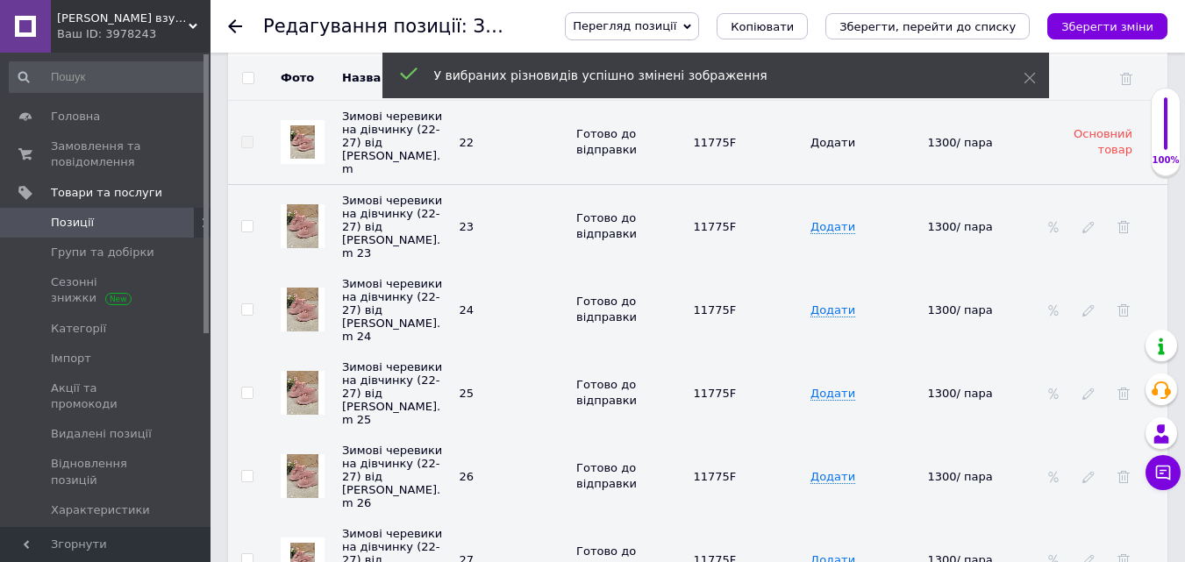
click at [312, 543] on img at bounding box center [302, 559] width 25 height 33
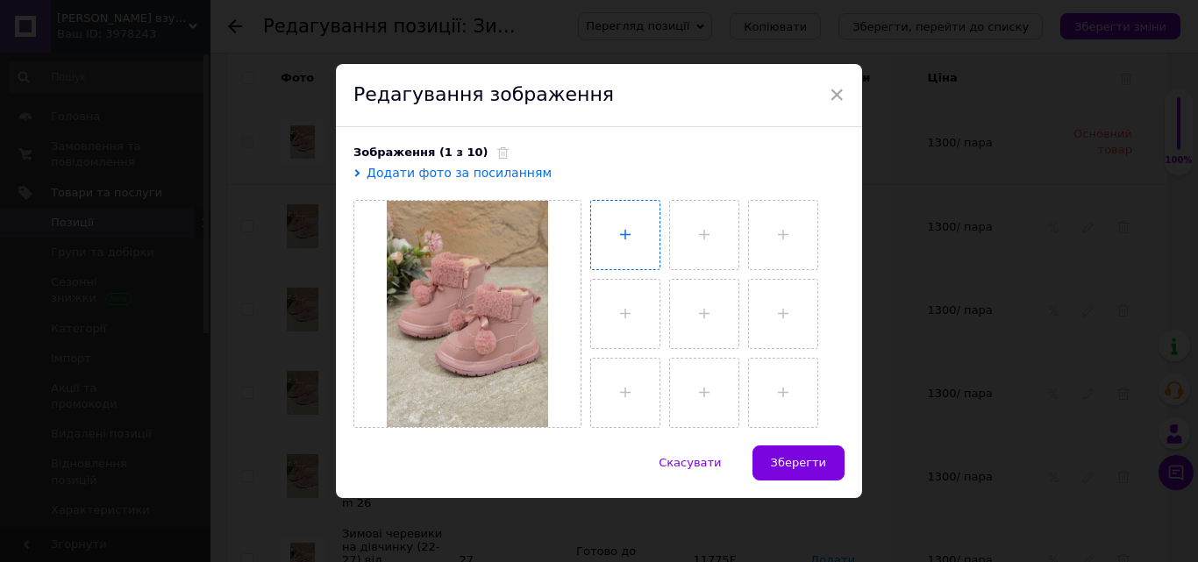
click at [615, 242] on input "file" at bounding box center [625, 235] width 68 height 68
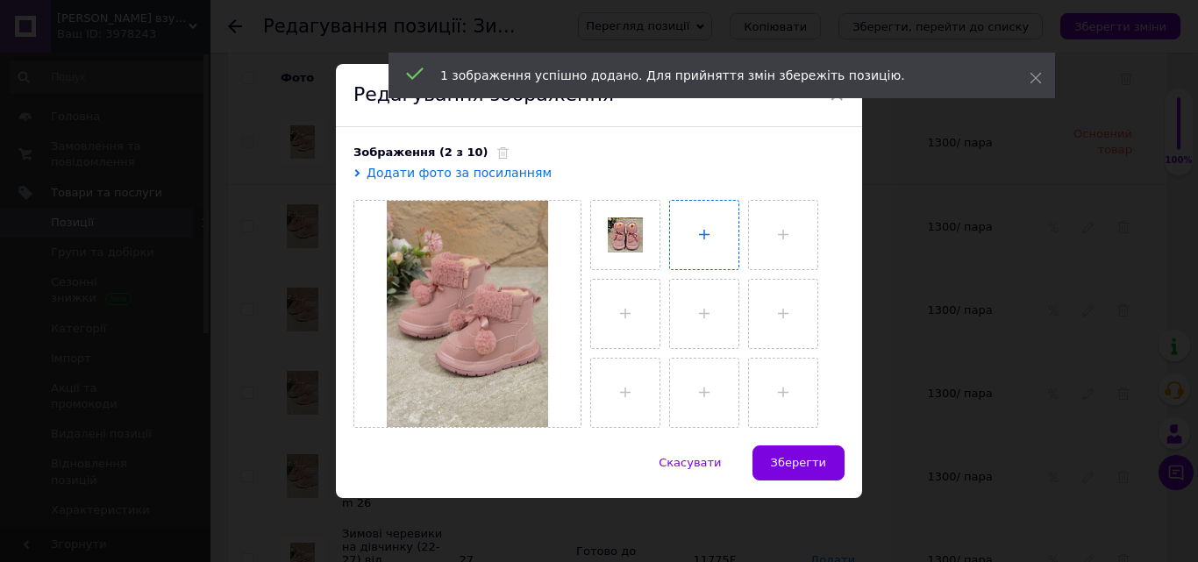
click at [709, 233] on input "file" at bounding box center [704, 235] width 68 height 68
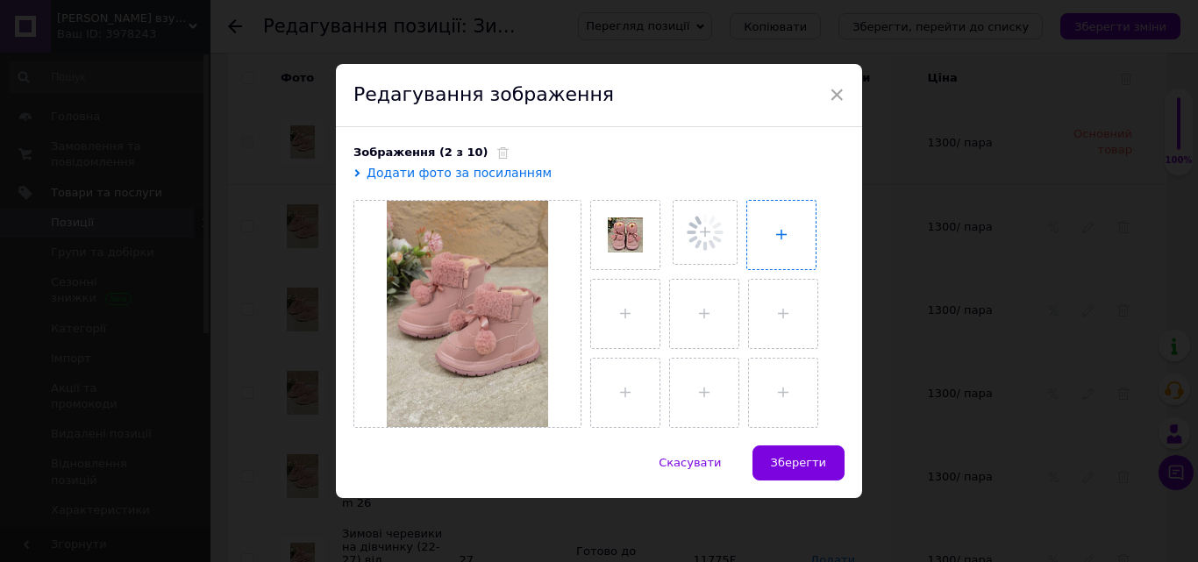
click at [810, 234] on input "file" at bounding box center [781, 235] width 68 height 68
click at [613, 308] on input "file" at bounding box center [625, 314] width 68 height 68
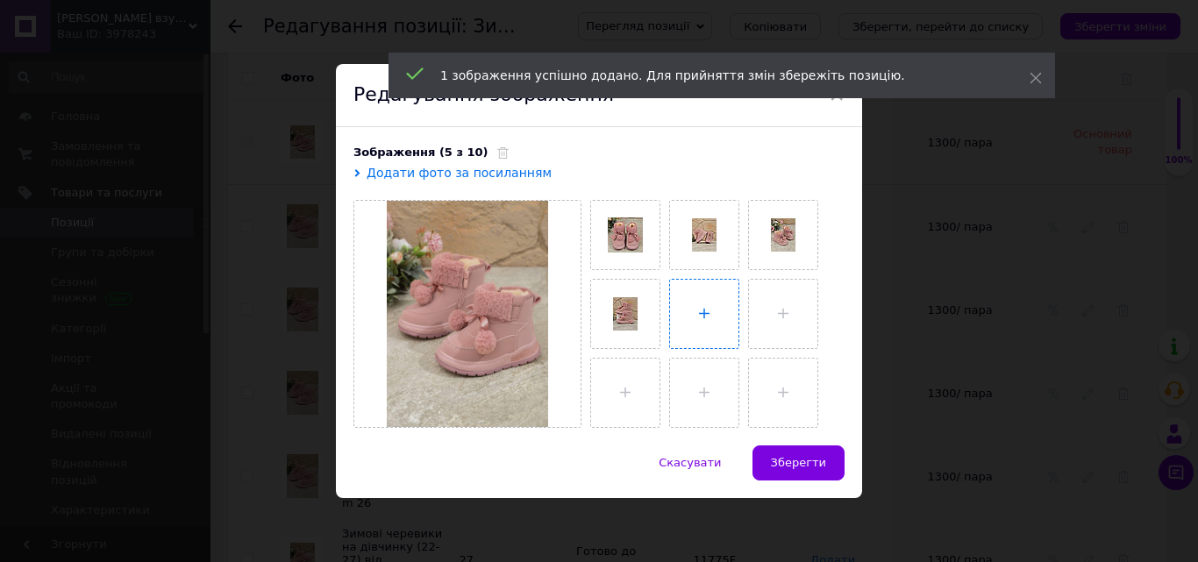
click at [705, 303] on input "file" at bounding box center [704, 314] width 68 height 68
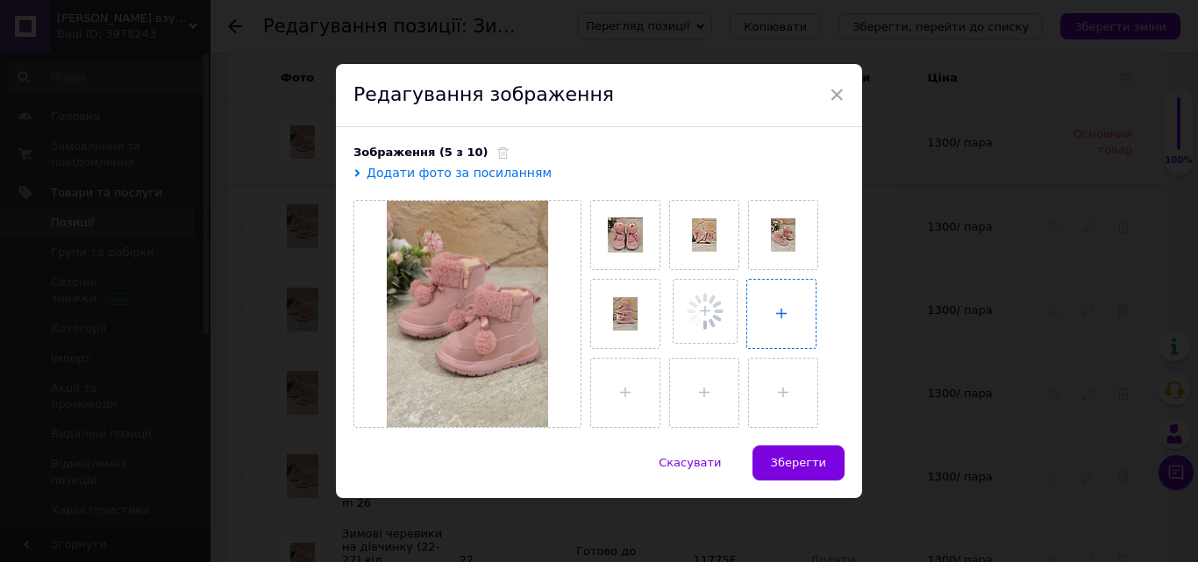
click at [789, 307] on input "file" at bounding box center [781, 314] width 68 height 68
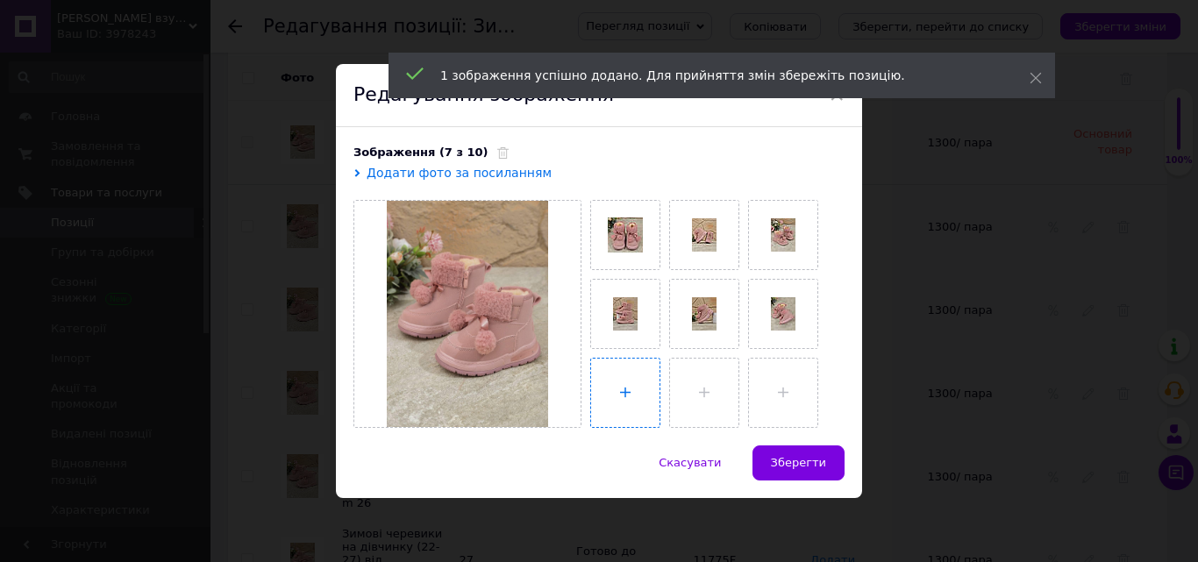
click at [628, 390] on input "file" at bounding box center [625, 393] width 68 height 68
click at [799, 467] on span "Зберегти" at bounding box center [798, 462] width 55 height 13
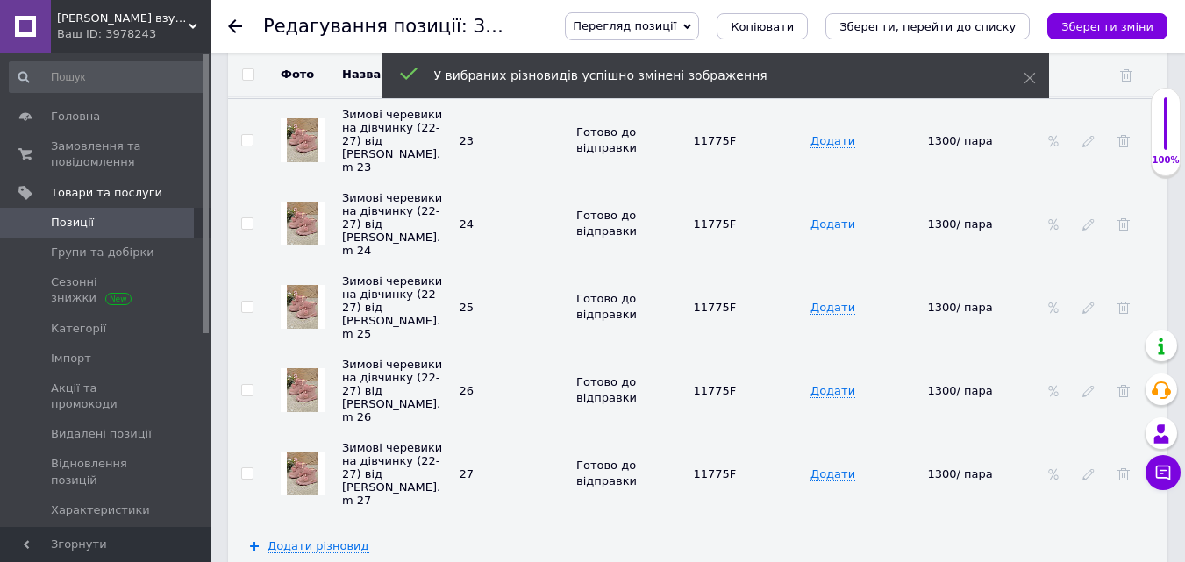
scroll to position [2749, 0]
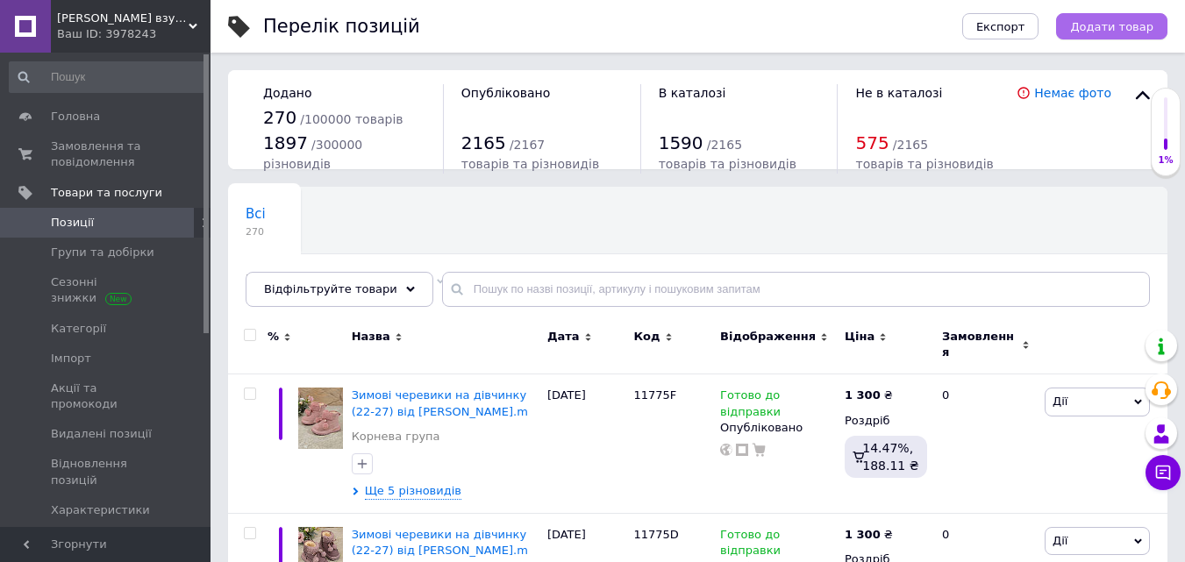
click at [1098, 27] on span "Додати товар" at bounding box center [1111, 26] width 83 height 13
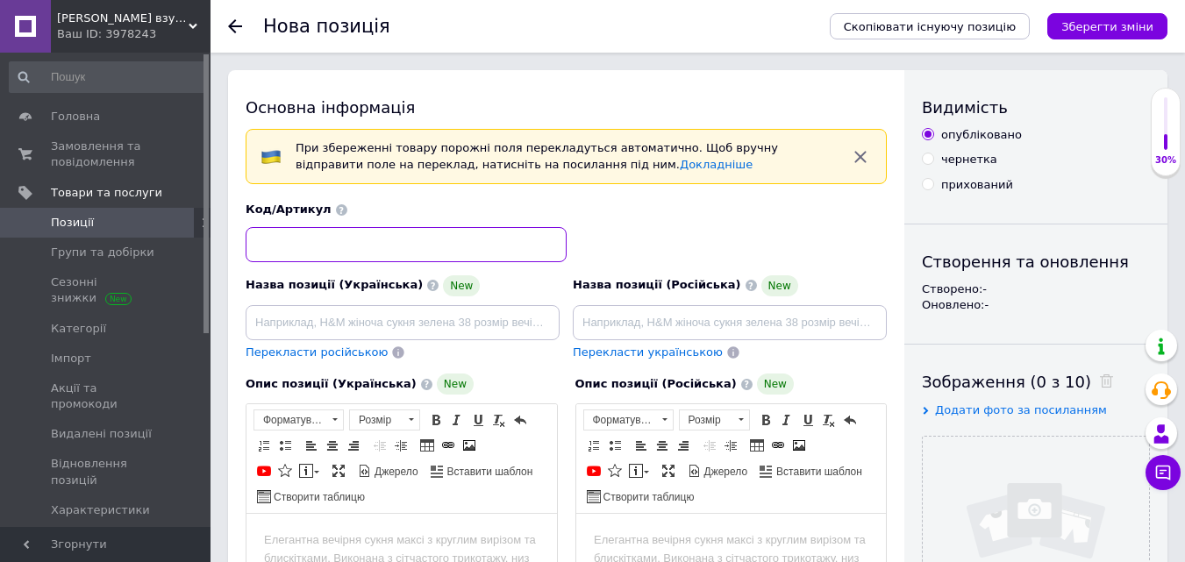
click at [483, 244] on input at bounding box center [406, 244] width 321 height 35
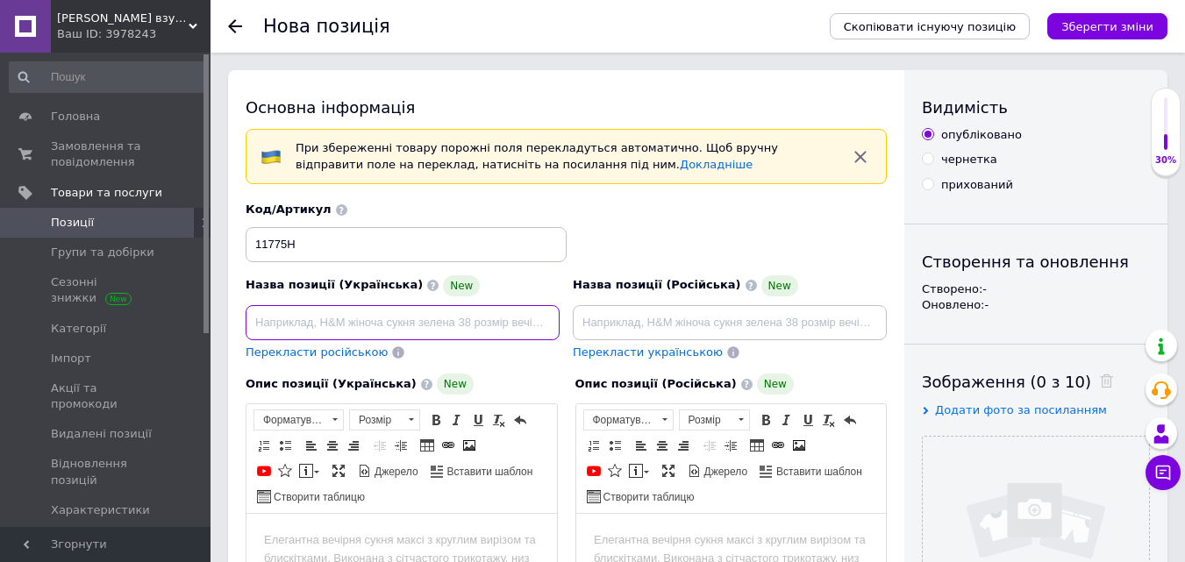
click at [275, 310] on input at bounding box center [403, 322] width 314 height 35
paste input "Зимові черевики на дівчинку (22-27) від Tom.m"
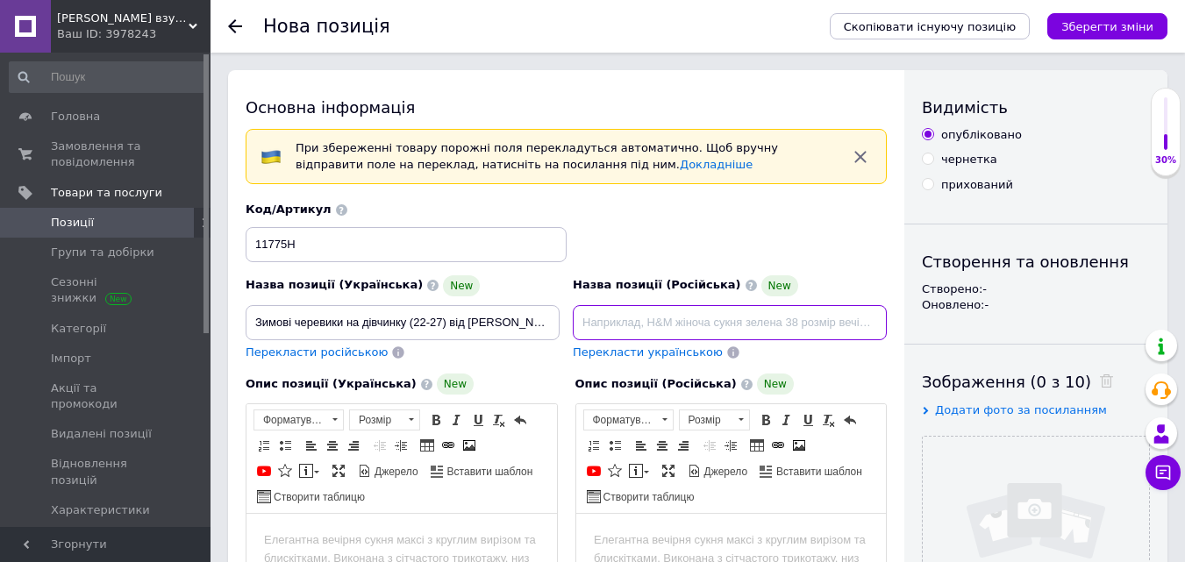
click at [616, 323] on input at bounding box center [730, 322] width 314 height 35
paste input "Зимнии ботинки на девочку (22-27) от Tom.m"
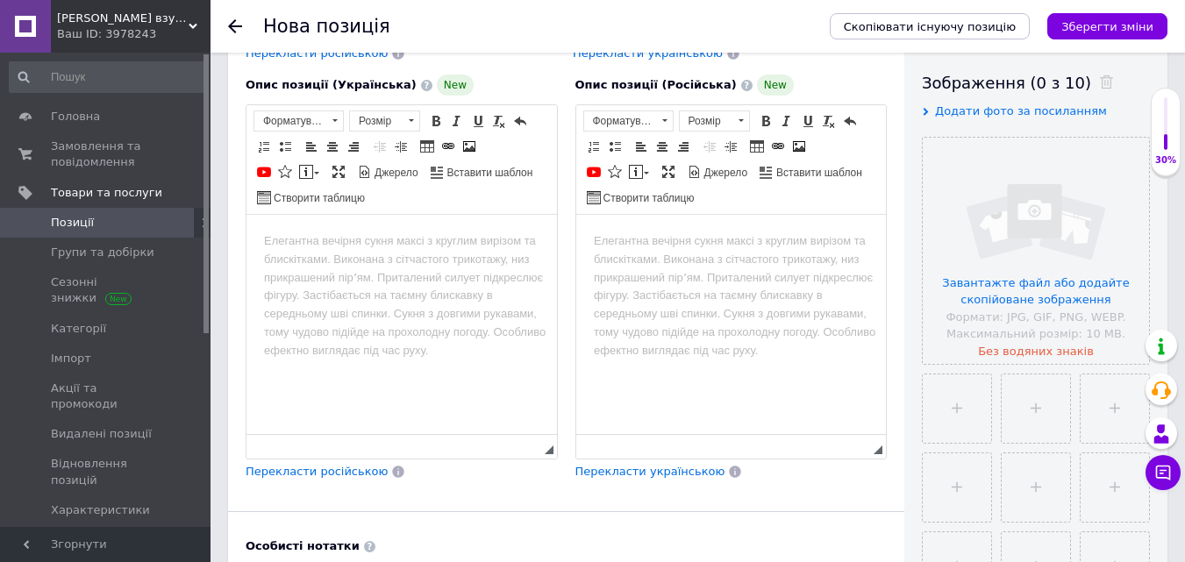
scroll to position [351, 0]
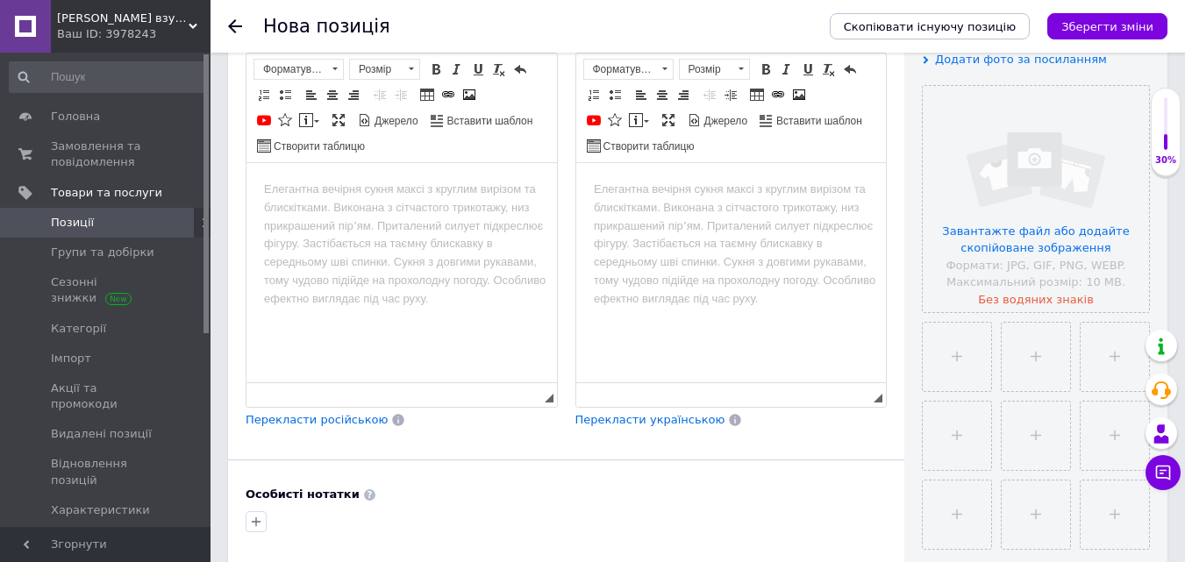
click at [341, 217] on html at bounding box center [401, 190] width 311 height 54
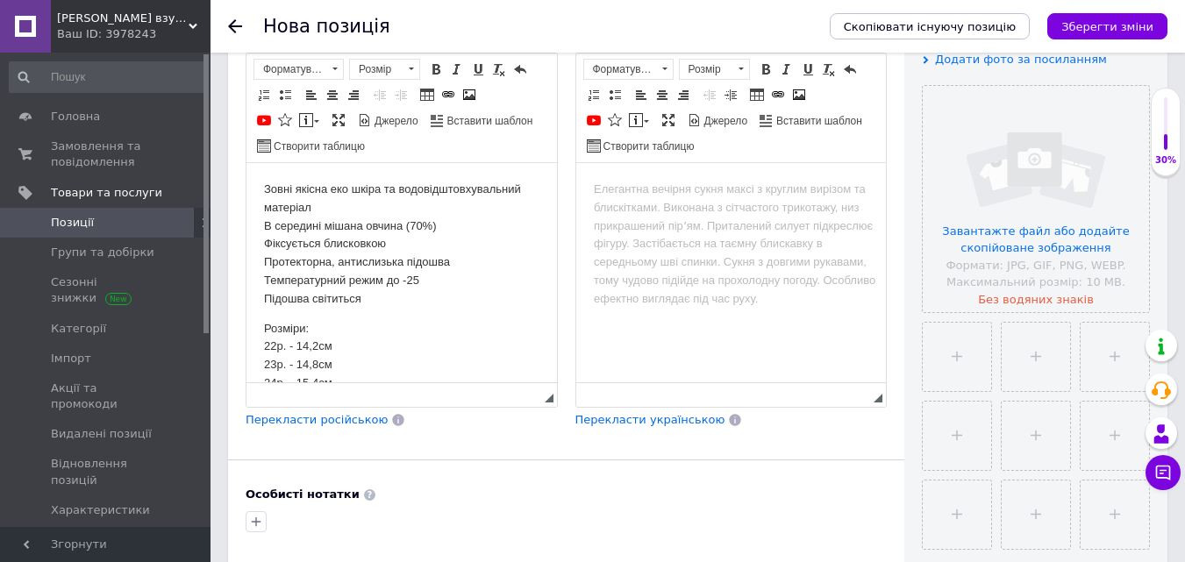
scroll to position [61, 0]
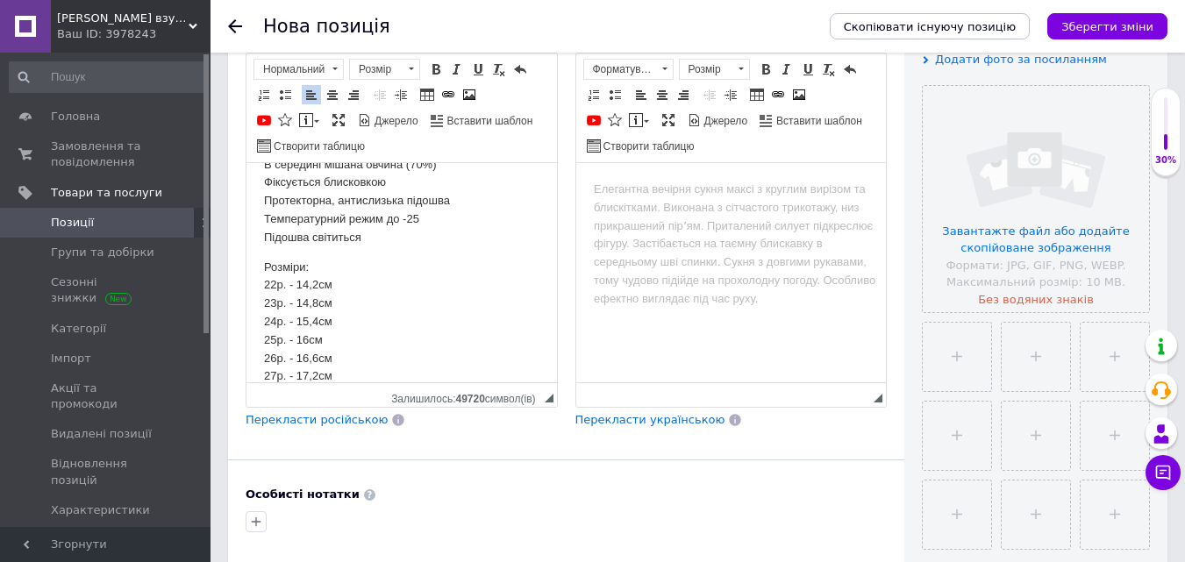
click at [321, 418] on span "Перекласти російською" at bounding box center [317, 419] width 142 height 13
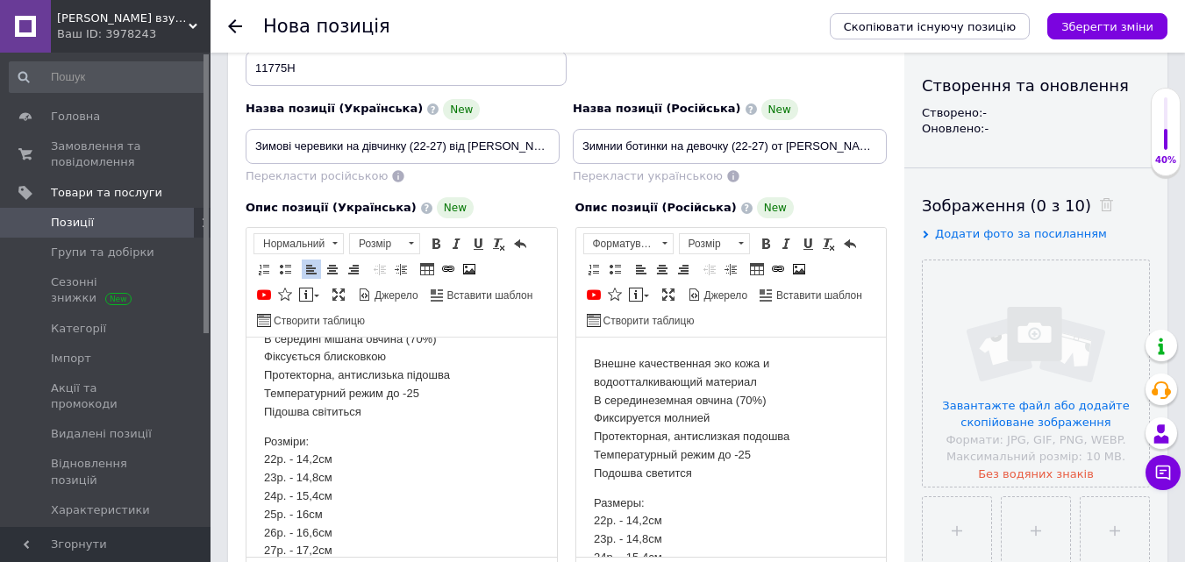
scroll to position [175, 0]
click at [1050, 370] on input "file" at bounding box center [1036, 374] width 226 height 226
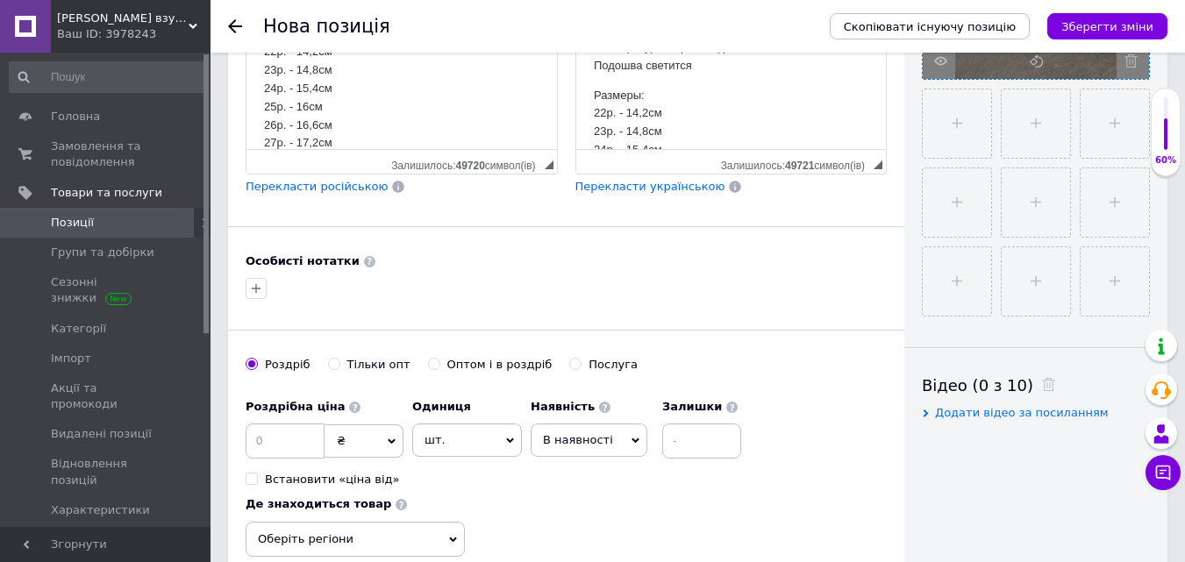
scroll to position [702, 0]
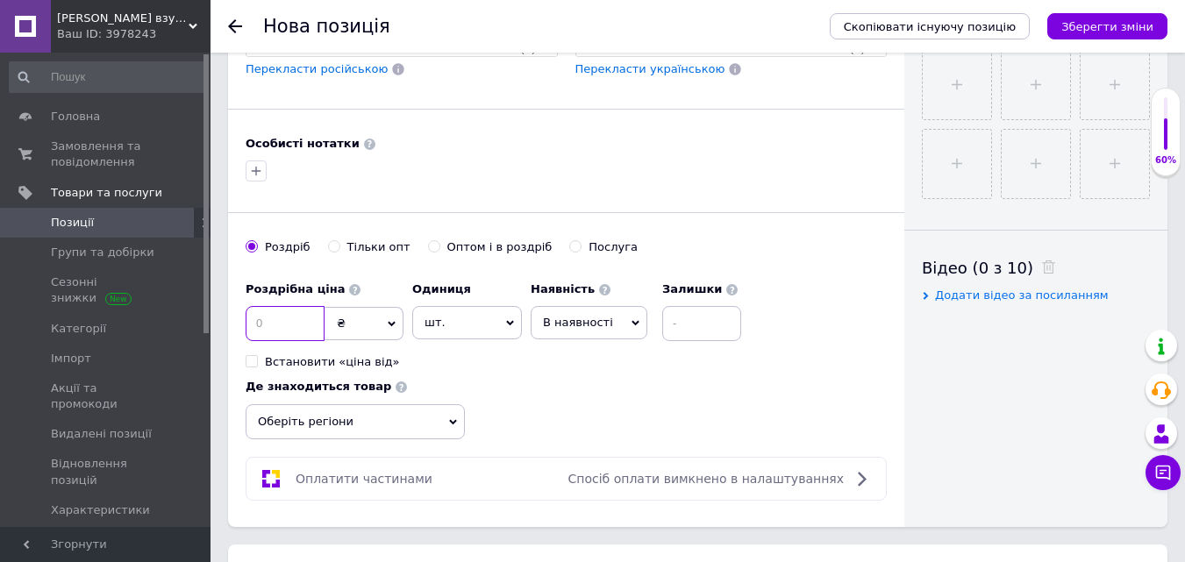
click at [296, 318] on input at bounding box center [285, 323] width 79 height 35
click at [476, 320] on span "шт." at bounding box center [467, 322] width 110 height 33
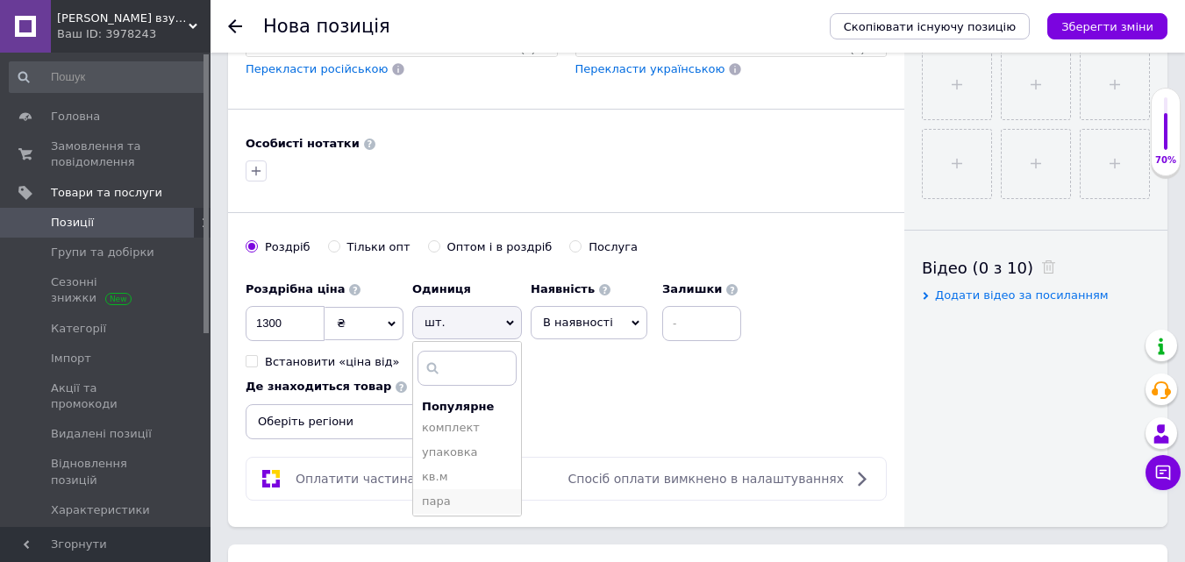
click at [476, 492] on li "пара" at bounding box center [467, 501] width 108 height 25
click at [589, 325] on span "В наявності" at bounding box center [578, 322] width 70 height 13
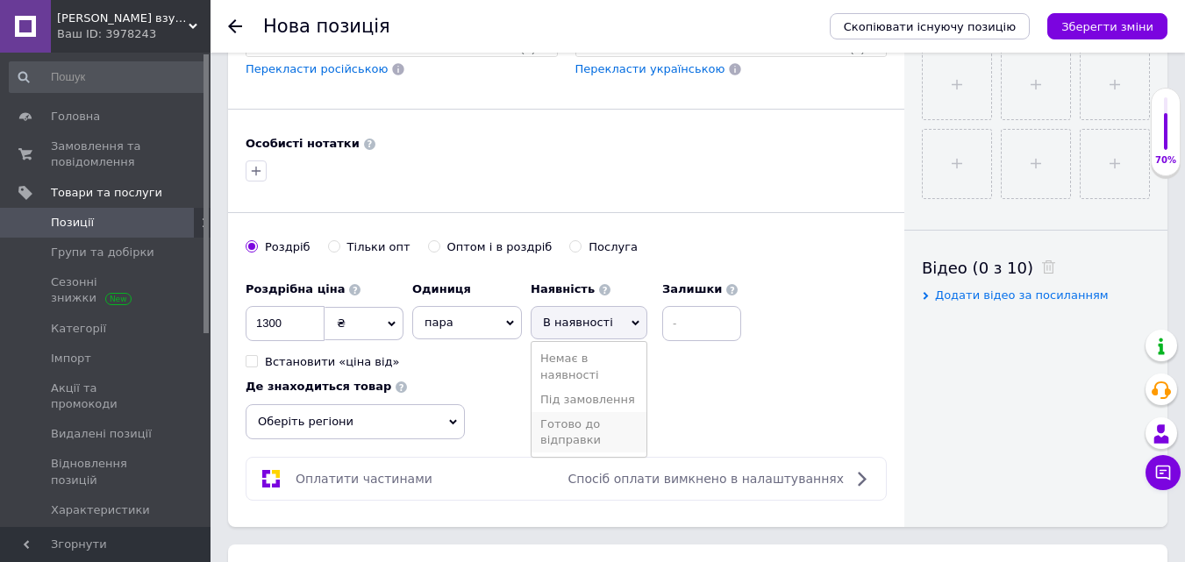
click at [575, 429] on li "Готово до відправки" at bounding box center [589, 432] width 115 height 40
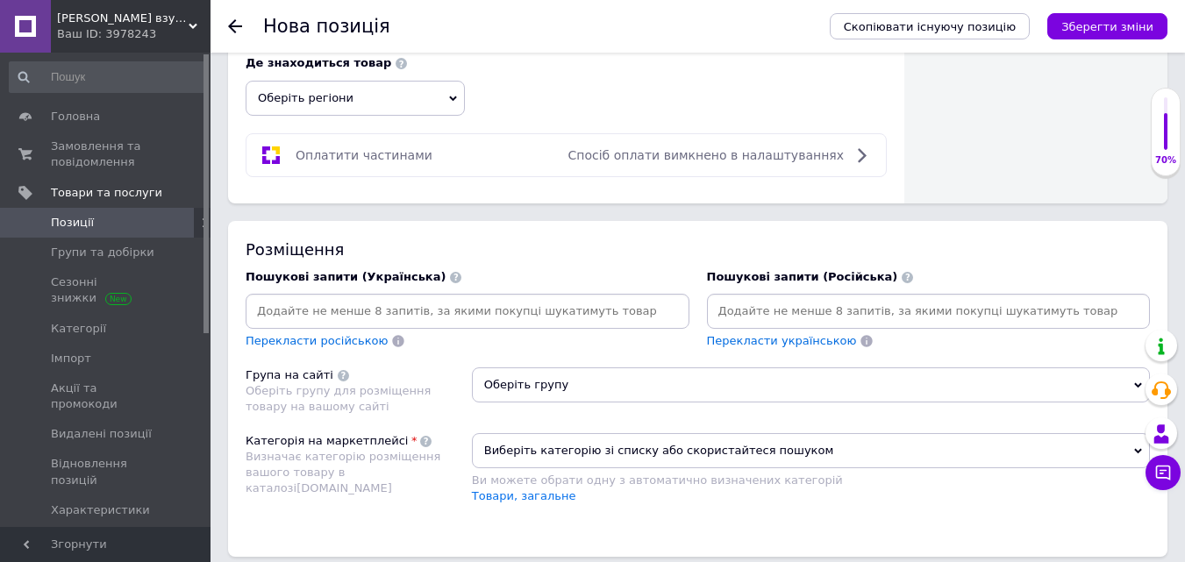
scroll to position [1053, 0]
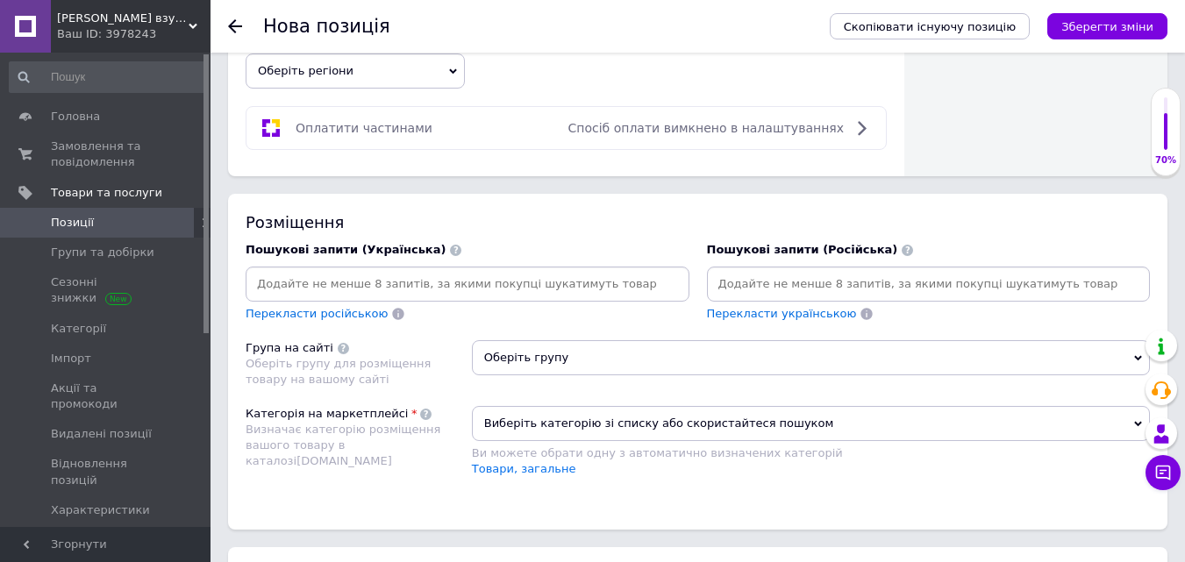
click at [349, 63] on span "Оберіть регіони" at bounding box center [355, 71] width 219 height 35
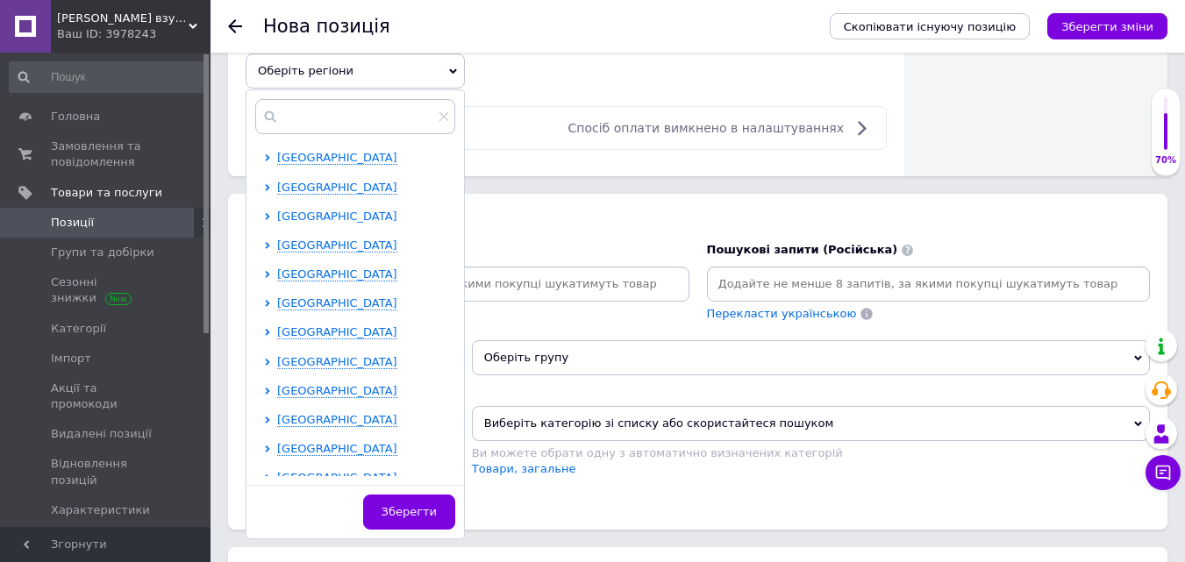
scroll to position [351, 0]
click at [330, 184] on span "Одеська область" at bounding box center [337, 186] width 120 height 13
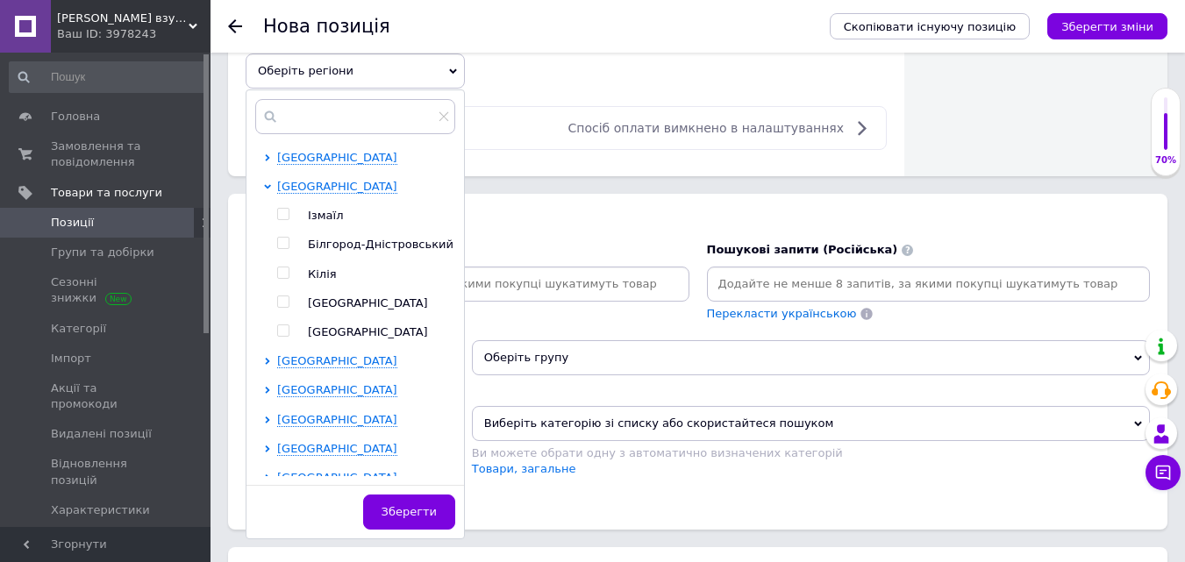
click at [280, 296] on label at bounding box center [283, 302] width 12 height 12
click at [280, 296] on input "checkbox" at bounding box center [282, 301] width 11 height 11
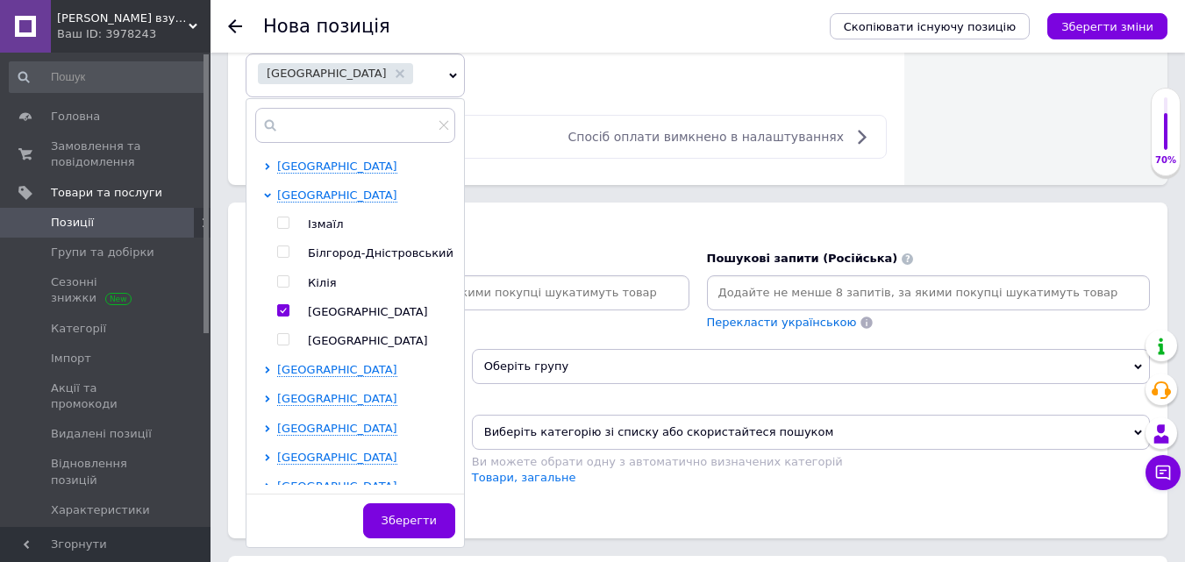
click at [424, 514] on span "Зберегти" at bounding box center [409, 520] width 55 height 13
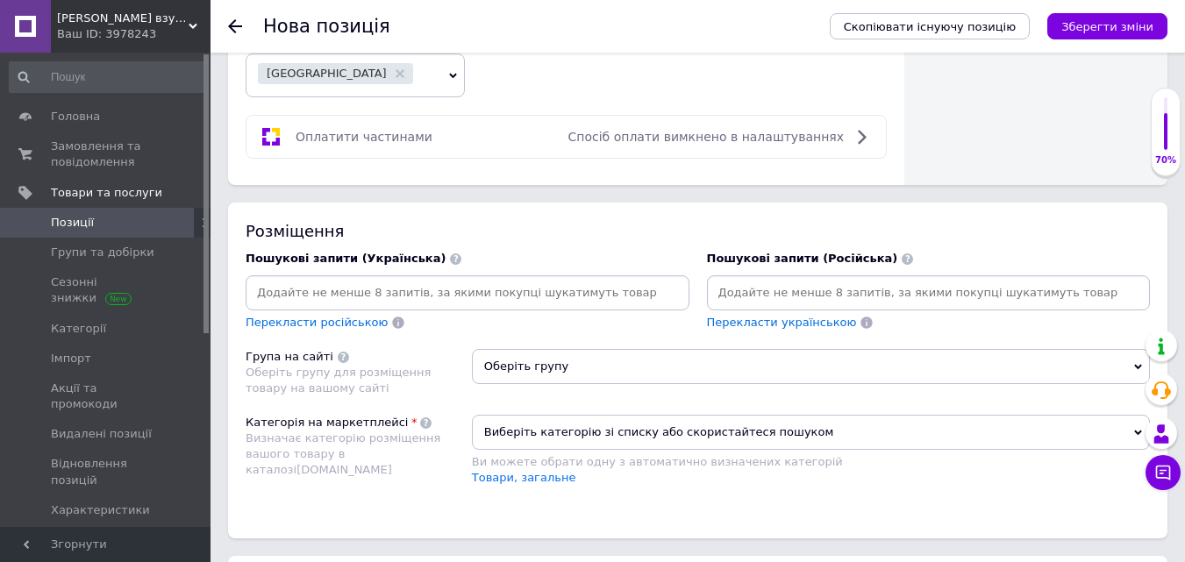
click at [882, 296] on input at bounding box center [928, 293] width 437 height 26
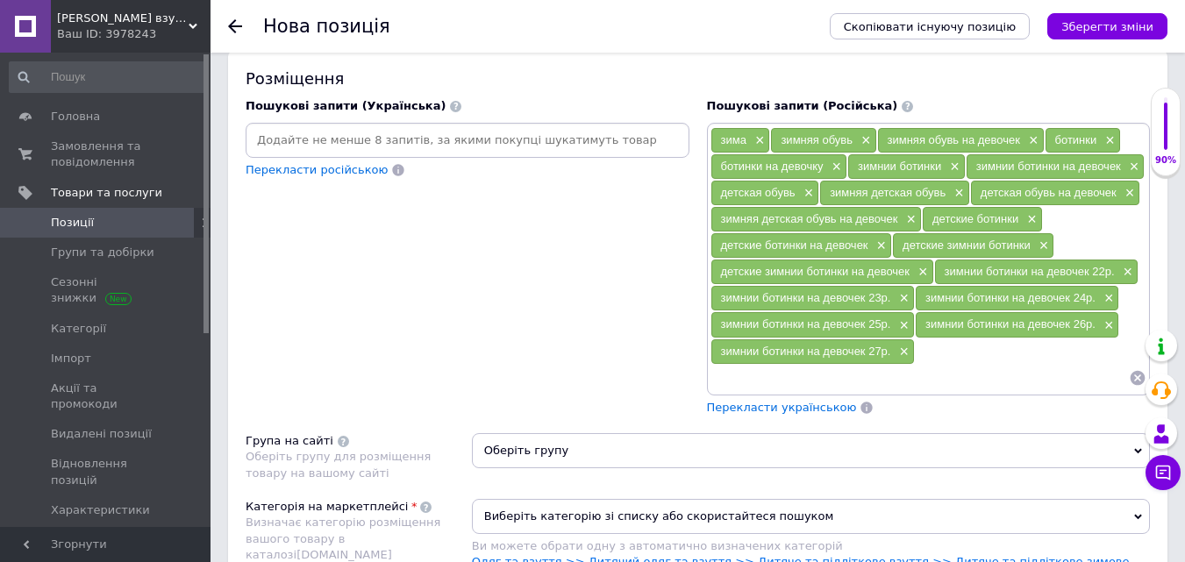
scroll to position [1228, 0]
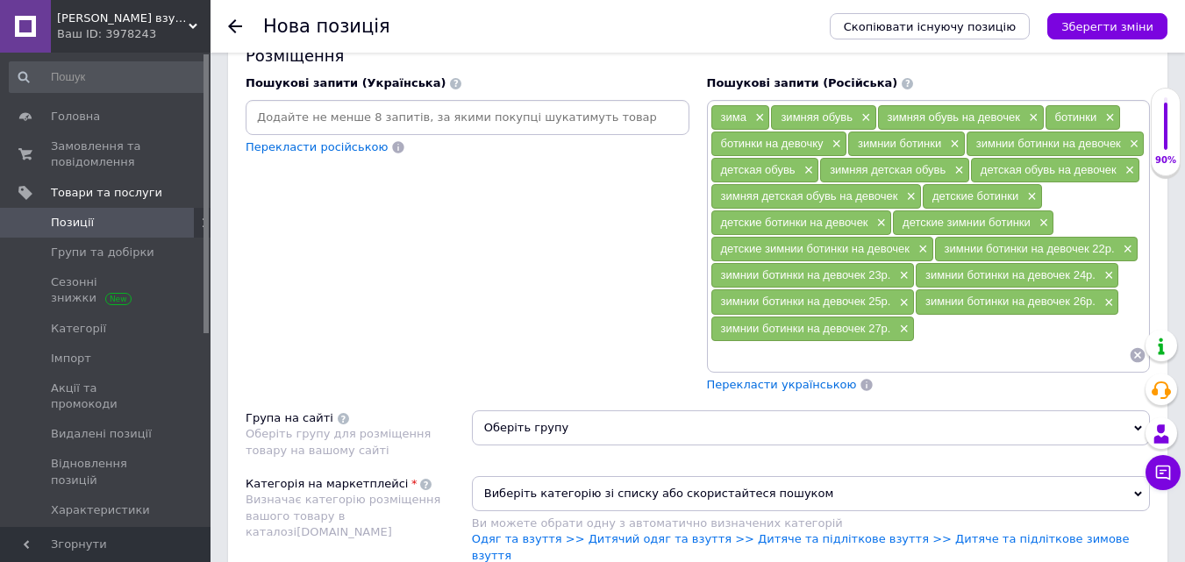
click at [787, 378] on span "Перекласти українською" at bounding box center [782, 384] width 150 height 13
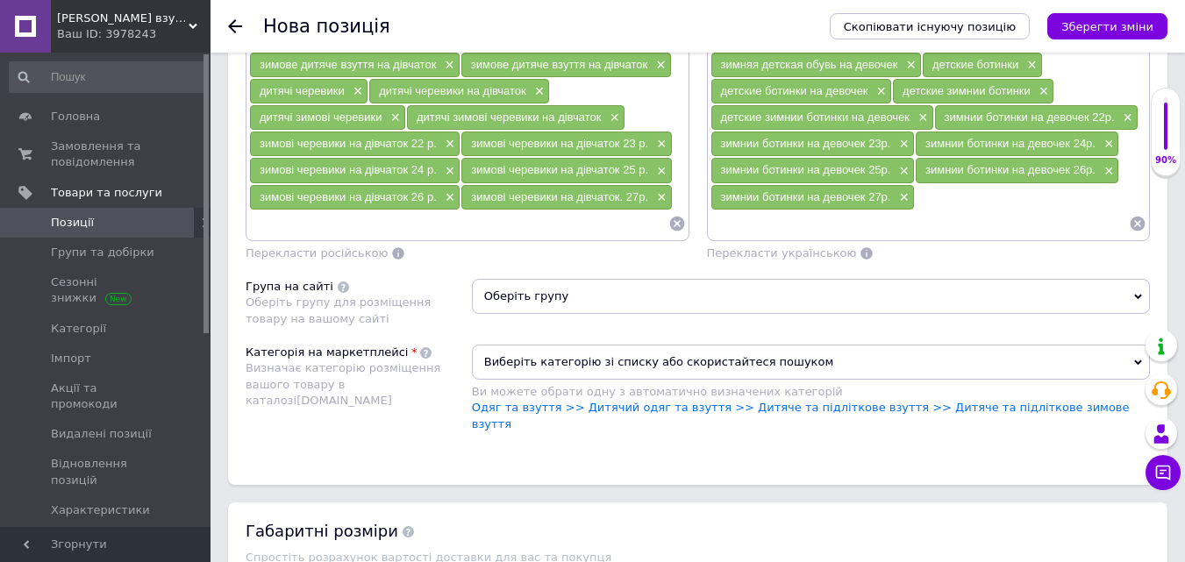
scroll to position [1403, 0]
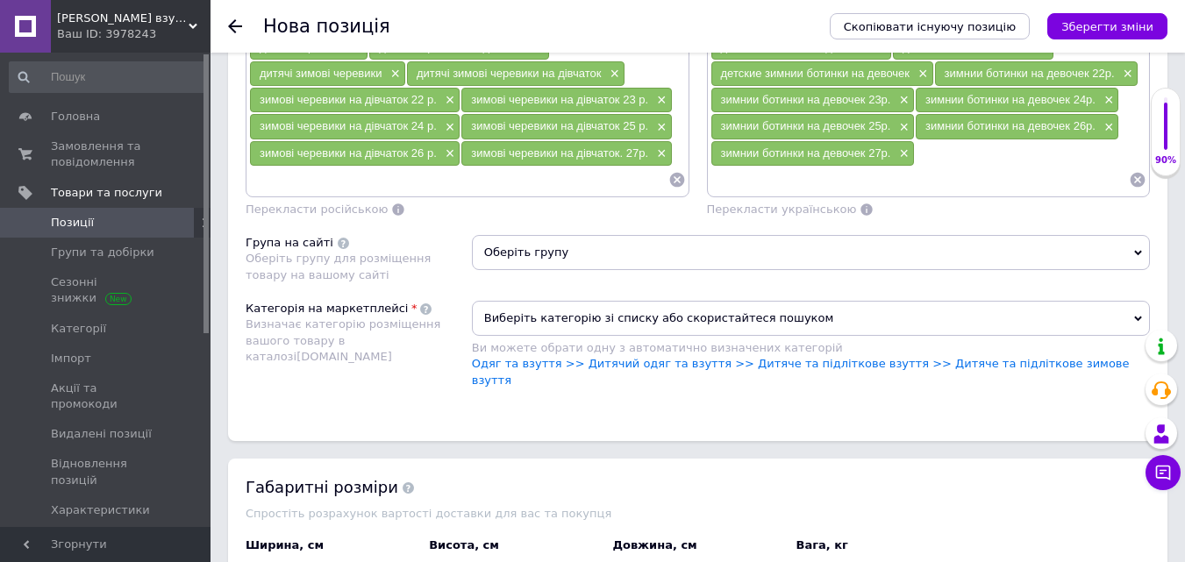
click at [575, 246] on span "Оберіть групу" at bounding box center [811, 252] width 678 height 35
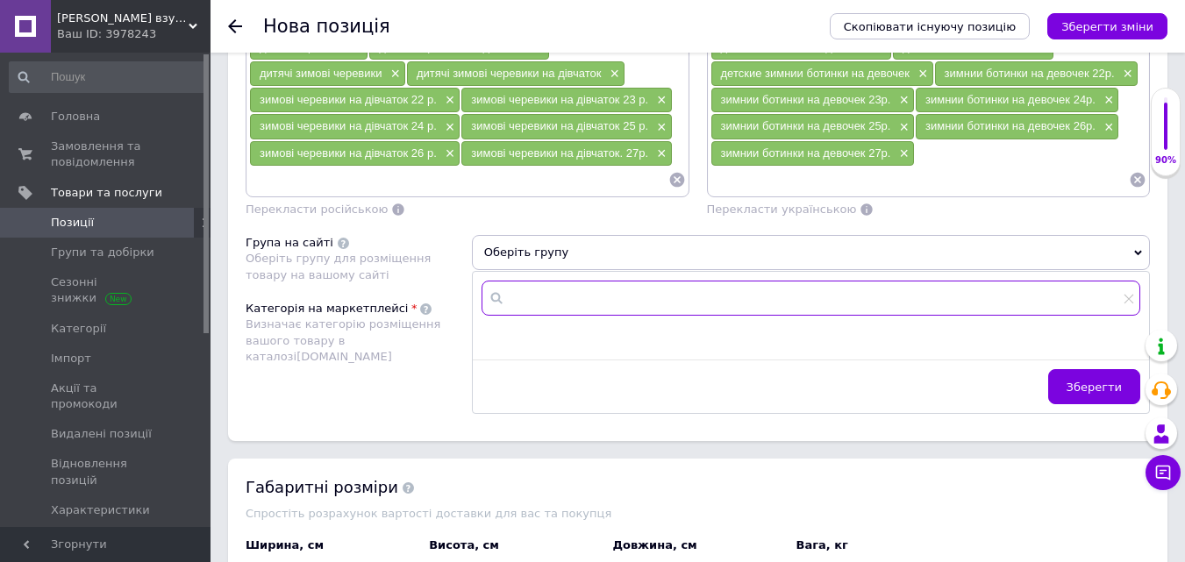
click at [605, 300] on input "text" at bounding box center [811, 298] width 659 height 35
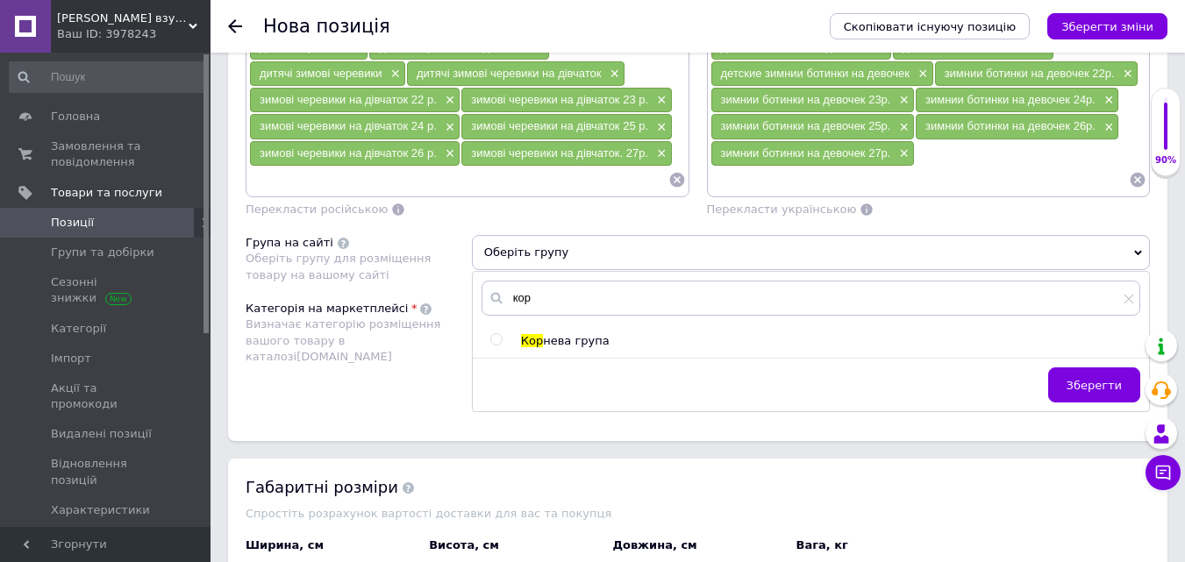
click at [494, 338] on input "radio" at bounding box center [495, 339] width 11 height 11
click at [1079, 380] on span "Зберегти" at bounding box center [1094, 385] width 55 height 13
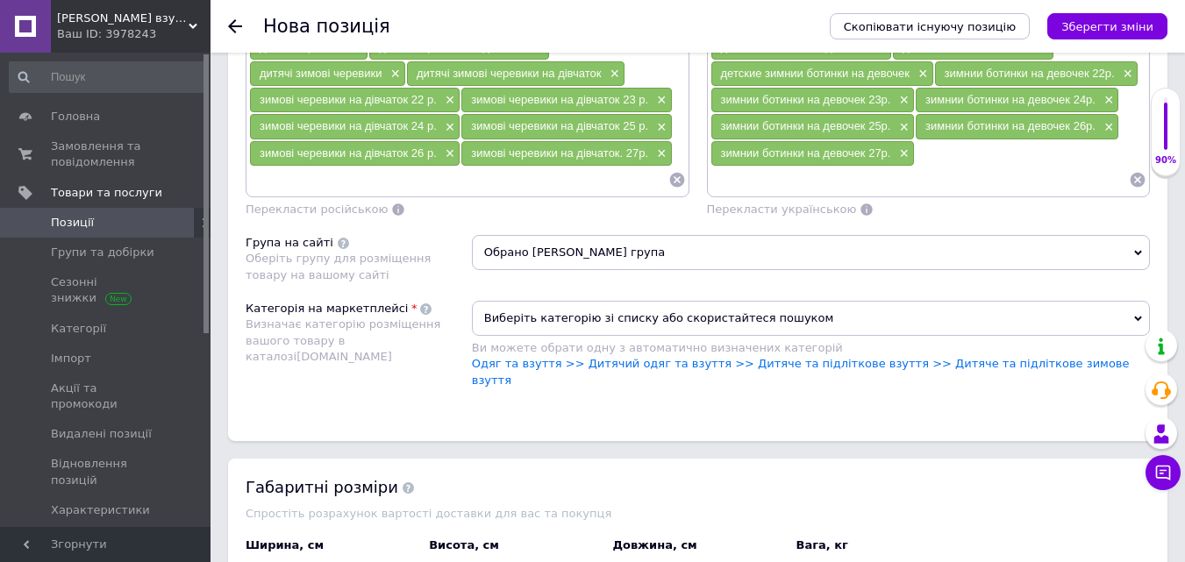
click at [897, 355] on div "Ви можете обрати одну з автоматично визначених категорій" at bounding box center [811, 348] width 678 height 16
click at [899, 360] on link "Одяг та взуття >> Дитячий одяг та взуття >> Дитяче та підліткове взуття >> Дитя…" at bounding box center [801, 371] width 658 height 29
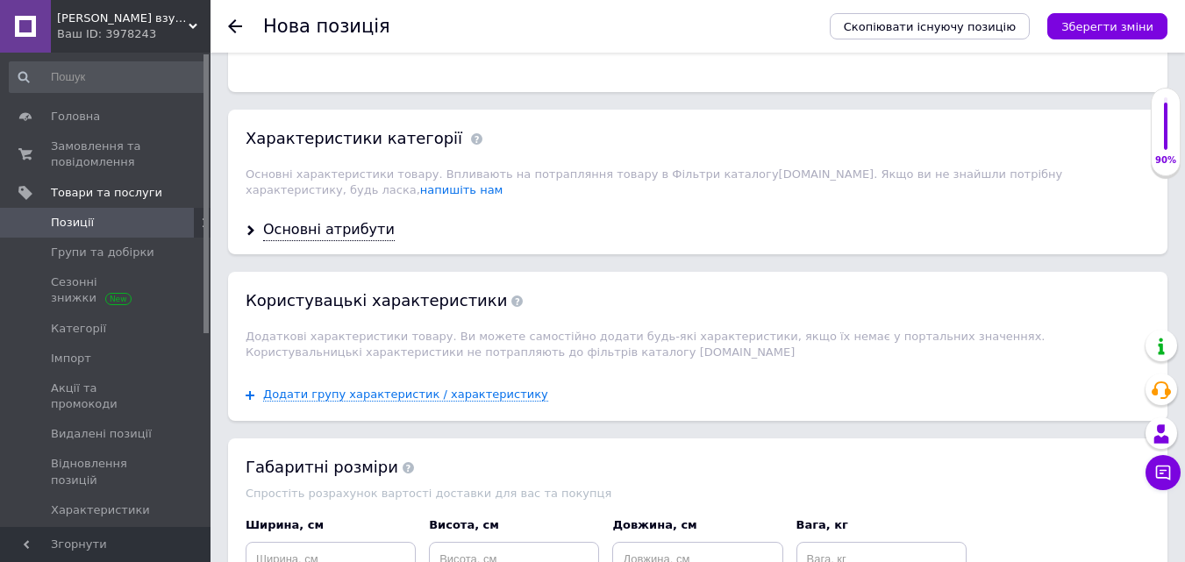
scroll to position [1754, 0]
click at [297, 218] on div "Основні атрибути" at bounding box center [329, 228] width 132 height 20
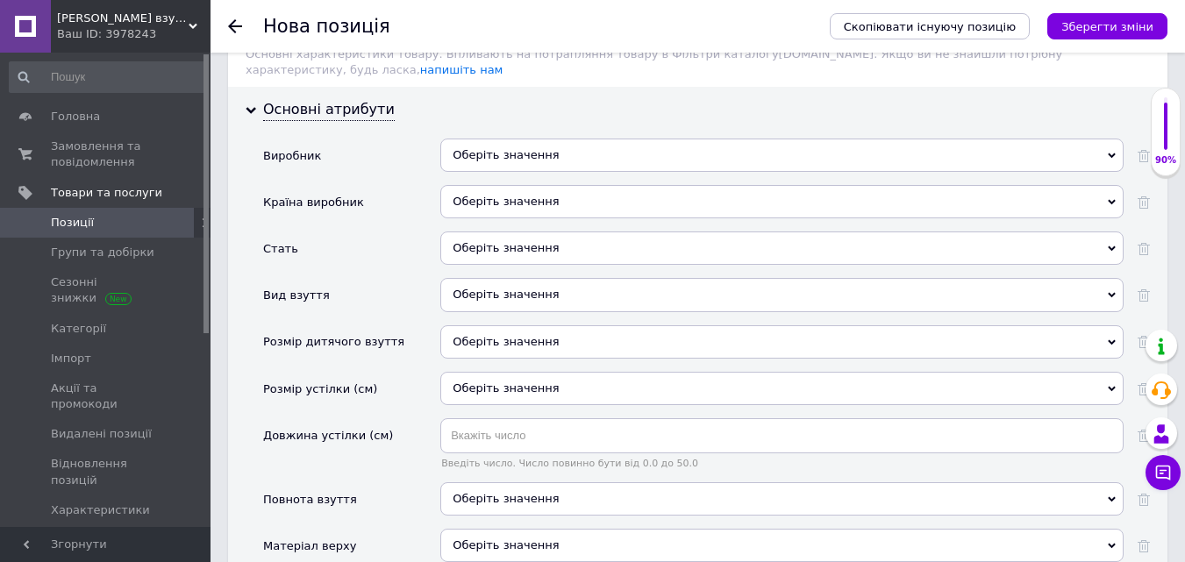
scroll to position [1842, 0]
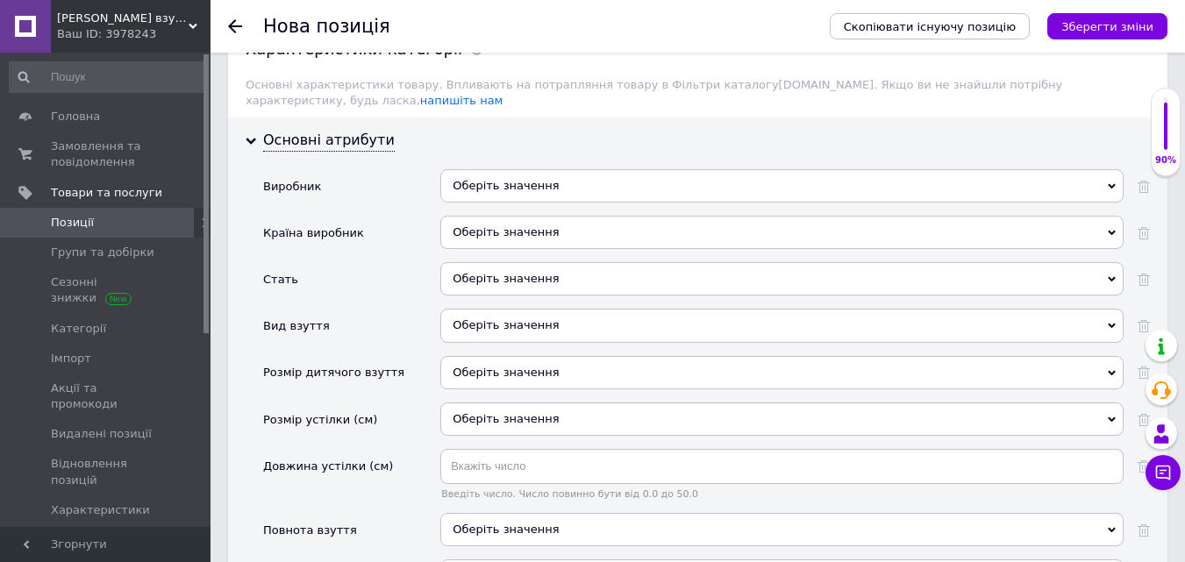
click at [499, 169] on div "Оберіть значення" at bounding box center [781, 185] width 683 height 33
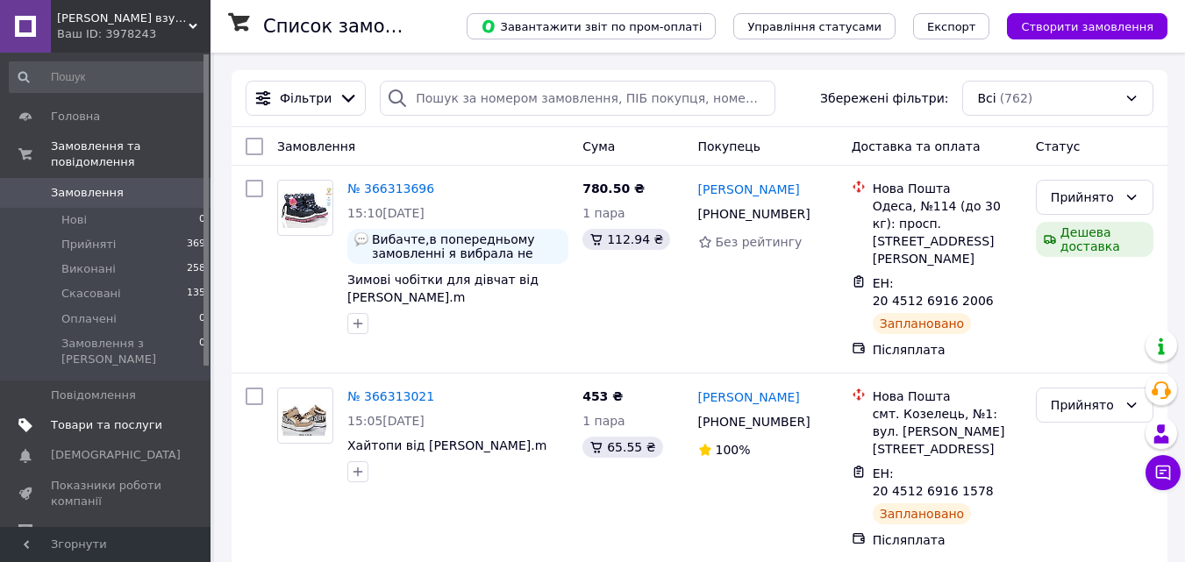
click at [87, 418] on span "Товари та послуги" at bounding box center [106, 426] width 111 height 16
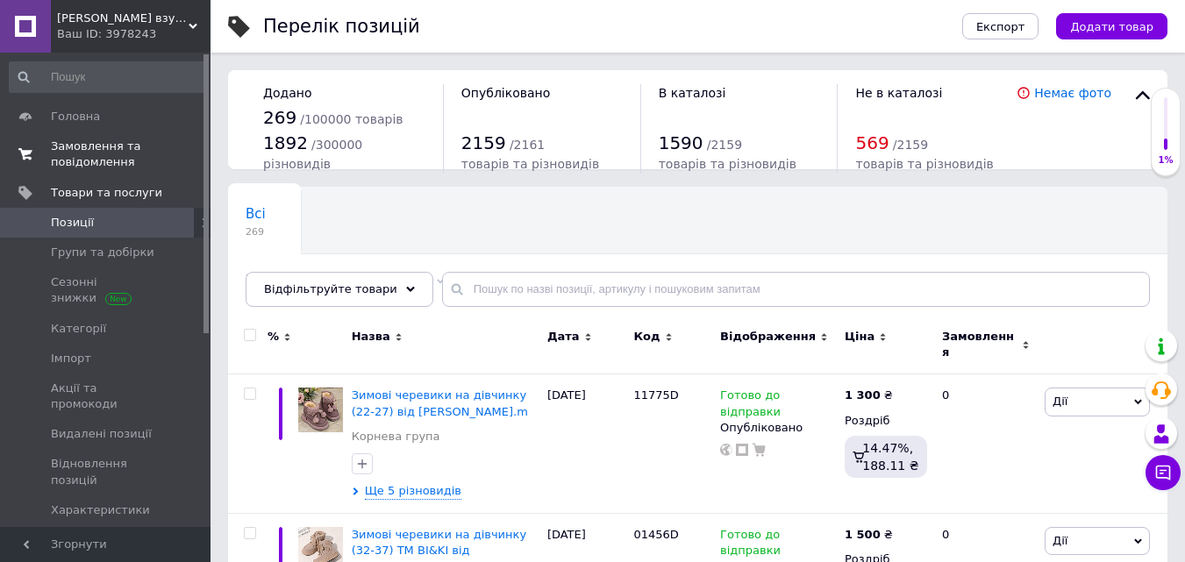
click at [88, 152] on span "Замовлення та повідомлення" at bounding box center [106, 155] width 111 height 32
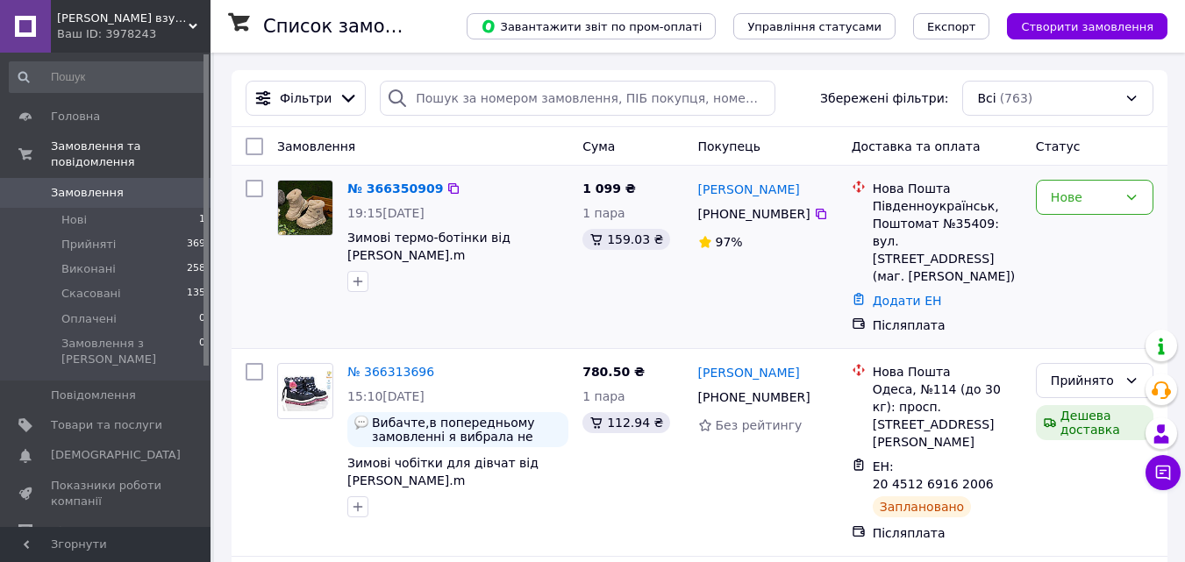
click at [298, 212] on img at bounding box center [305, 208] width 54 height 54
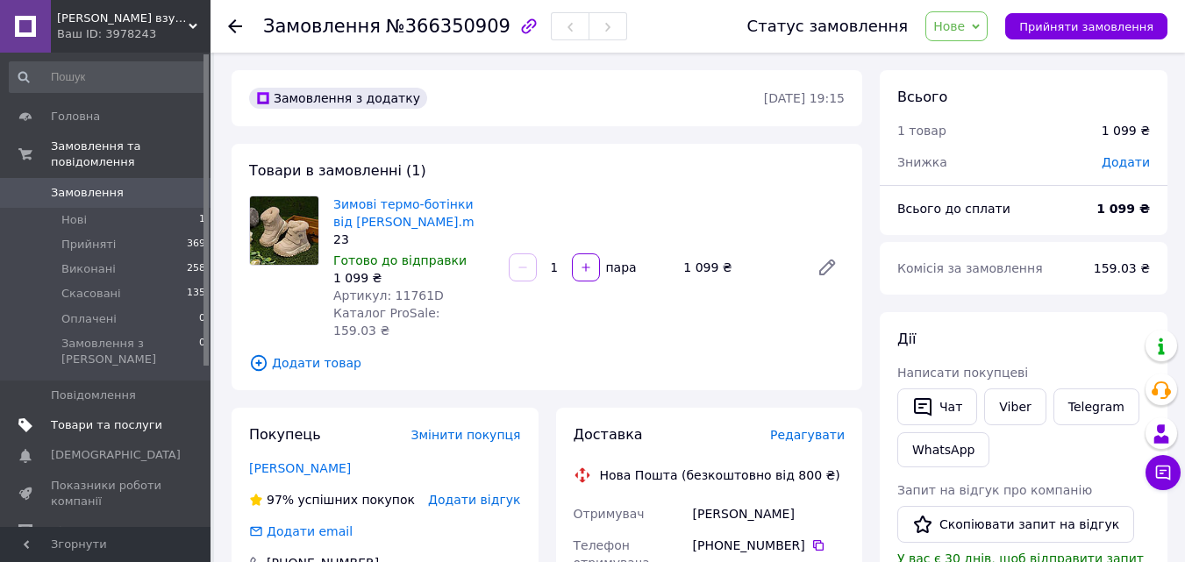
click at [91, 418] on span "Товари та послуги" at bounding box center [106, 426] width 111 height 16
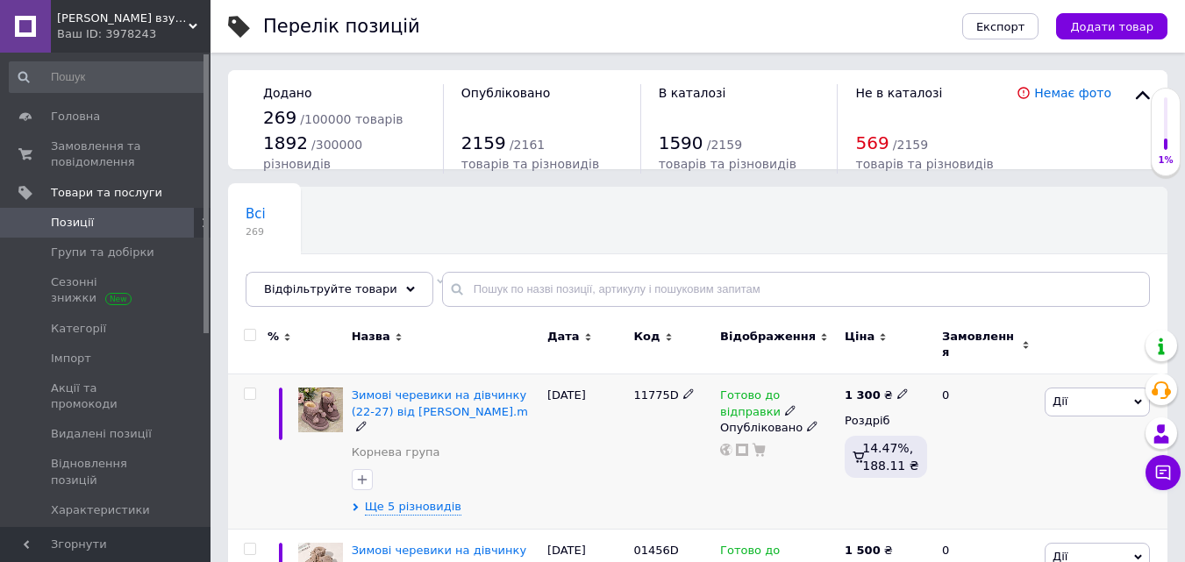
click at [313, 396] on img at bounding box center [320, 410] width 45 height 45
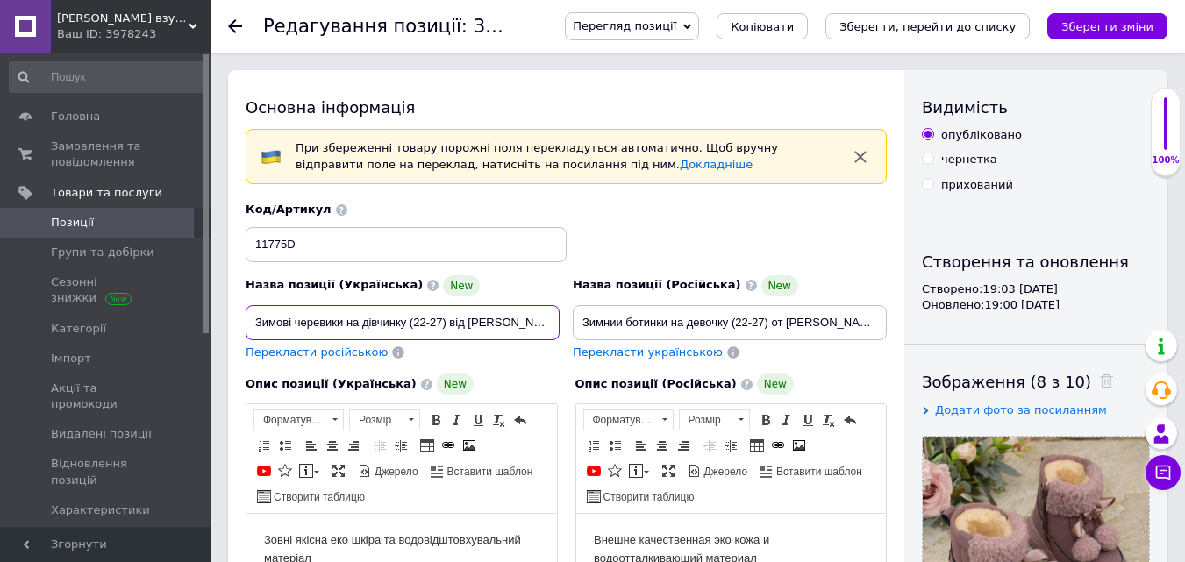
drag, startPoint x: 253, startPoint y: 319, endPoint x: 556, endPoint y: 328, distance: 303.6
click at [570, 321] on div "Назва позиції (Українська) New Зимові черевики на дівчинку (22-27) від Tom.m Пе…" at bounding box center [566, 282] width 654 height 172
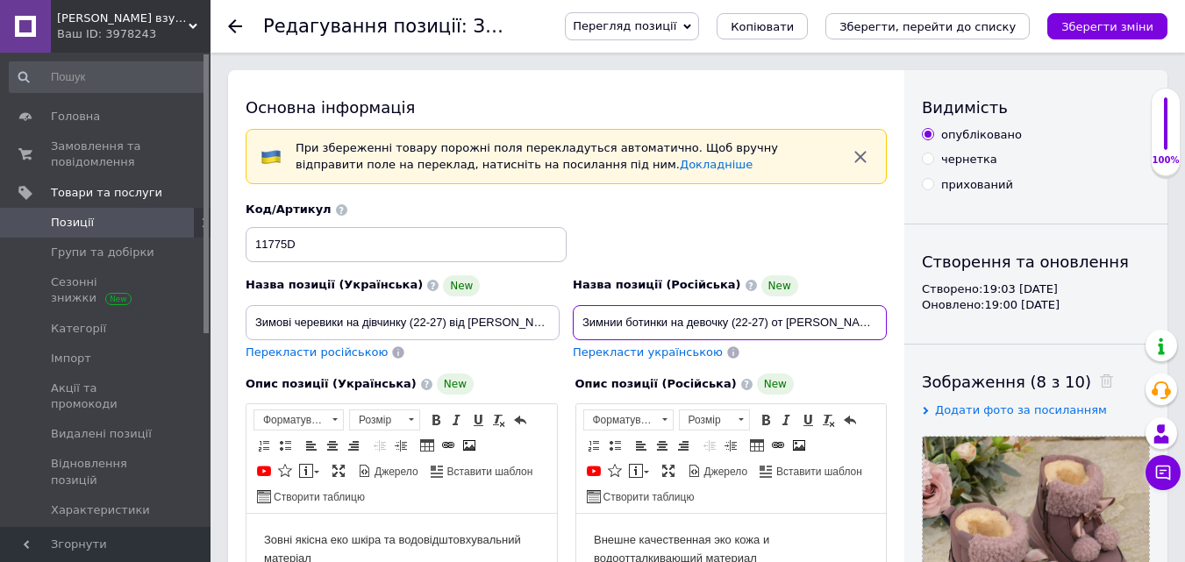
drag, startPoint x: 581, startPoint y: 319, endPoint x: 853, endPoint y: 338, distance: 272.5
click at [880, 333] on input "Зимнии ботинки на девочку (22-27) от Tom.m" at bounding box center [730, 322] width 314 height 35
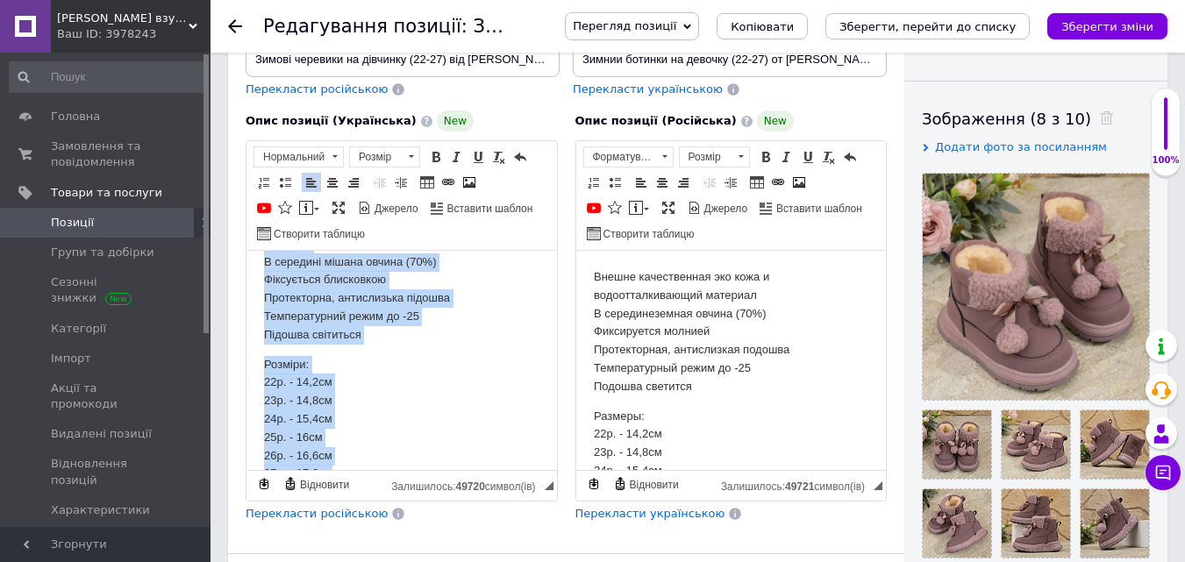
scroll to position [82, 0]
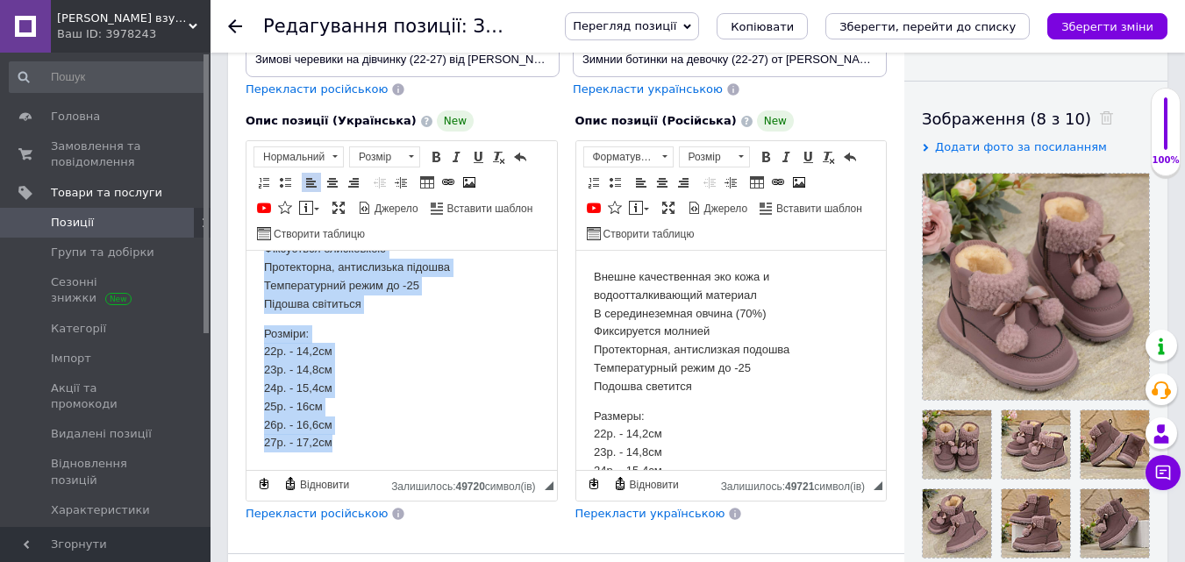
drag, startPoint x: 267, startPoint y: 270, endPoint x: 419, endPoint y: 488, distance: 265.7
click at [419, 470] on html "Зовні якісна еко шкіра та водовідштовхувальний матеріал В середині мішана овчин…" at bounding box center [401, 319] width 311 height 302
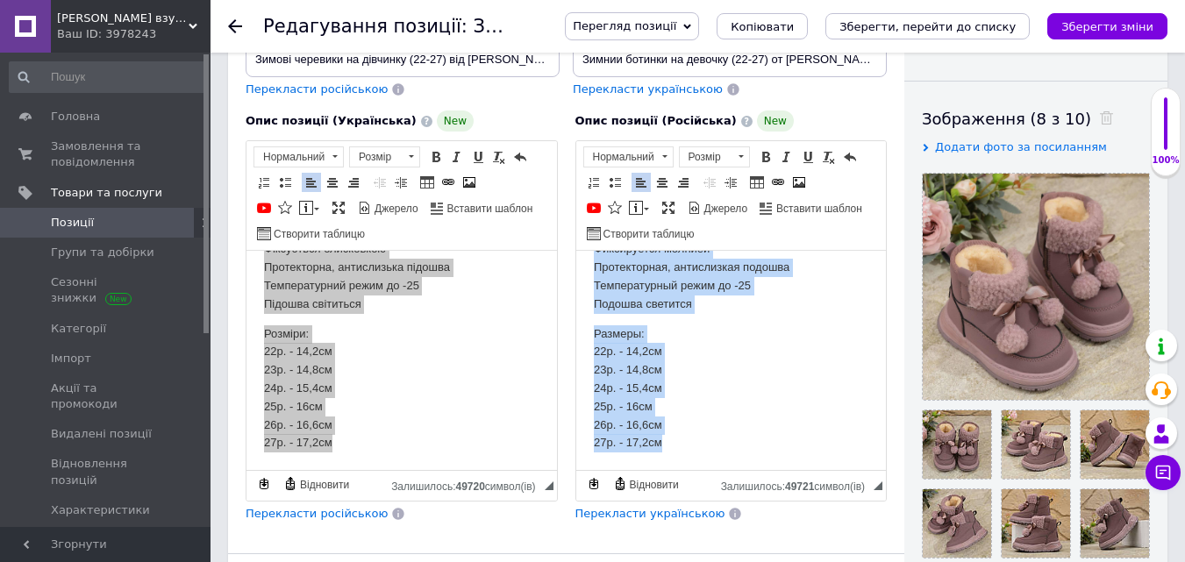
drag, startPoint x: 587, startPoint y: 268, endPoint x: 799, endPoint y: 524, distance: 332.0
click at [799, 470] on html "Внешне качественная эко кожа и водоотталкивающий материал В серединеземная овчи…" at bounding box center [730, 319] width 311 height 302
copy body "Внешне качественная эко кожа и водоотталкивающий материал В серединеземная овчи…"
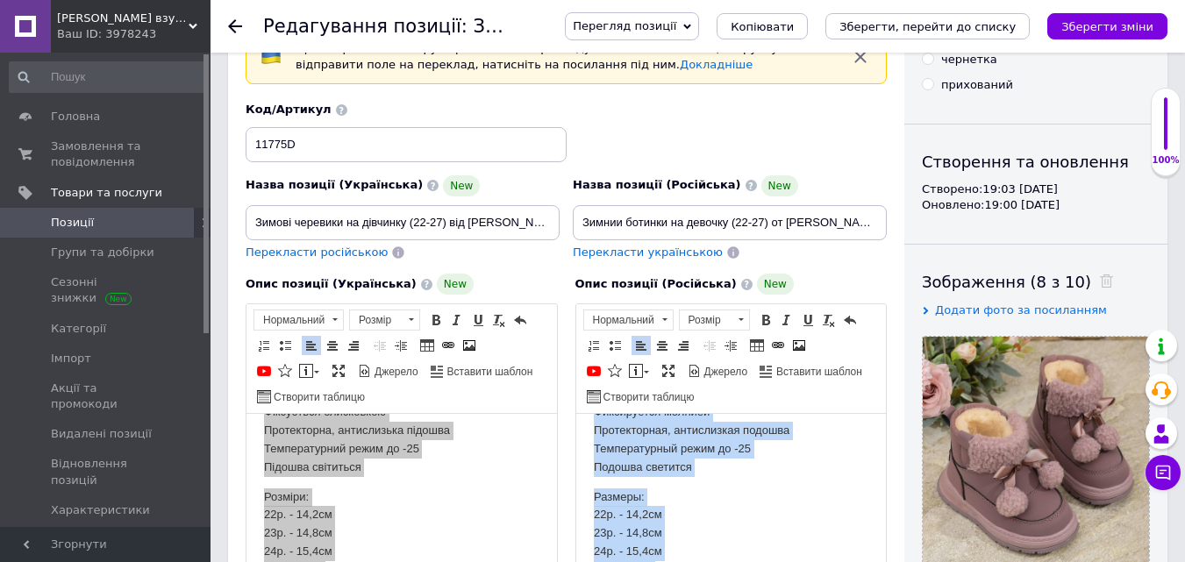
scroll to position [88, 0]
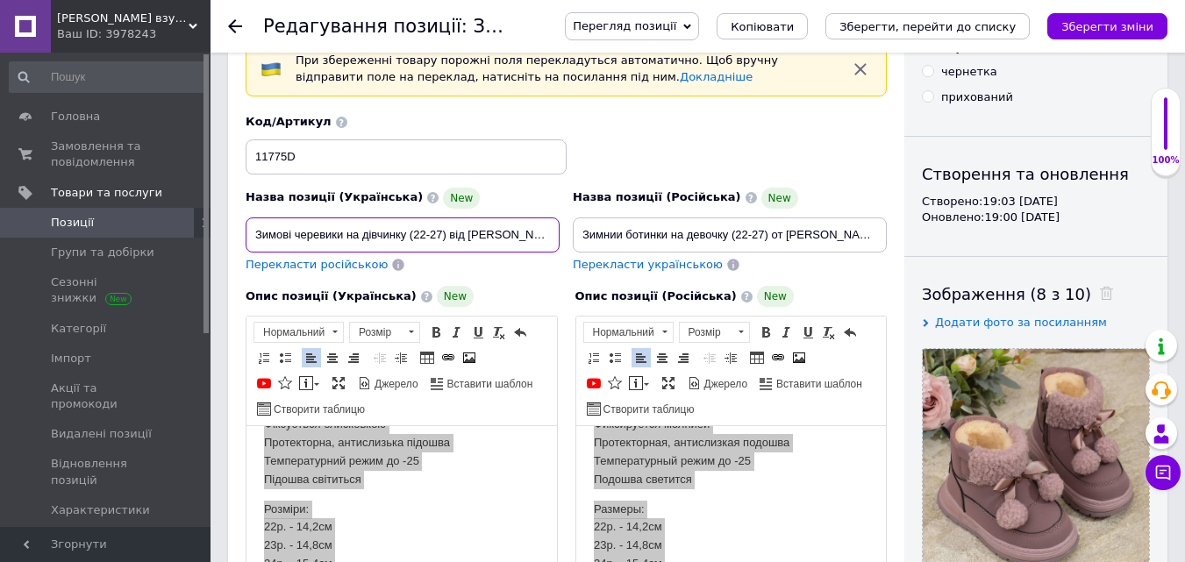
drag, startPoint x: 249, startPoint y: 231, endPoint x: 520, endPoint y: 222, distance: 271.2
click at [520, 222] on input "Зимові черевики на дівчинку (22-27) від Tom.m" at bounding box center [403, 235] width 314 height 35
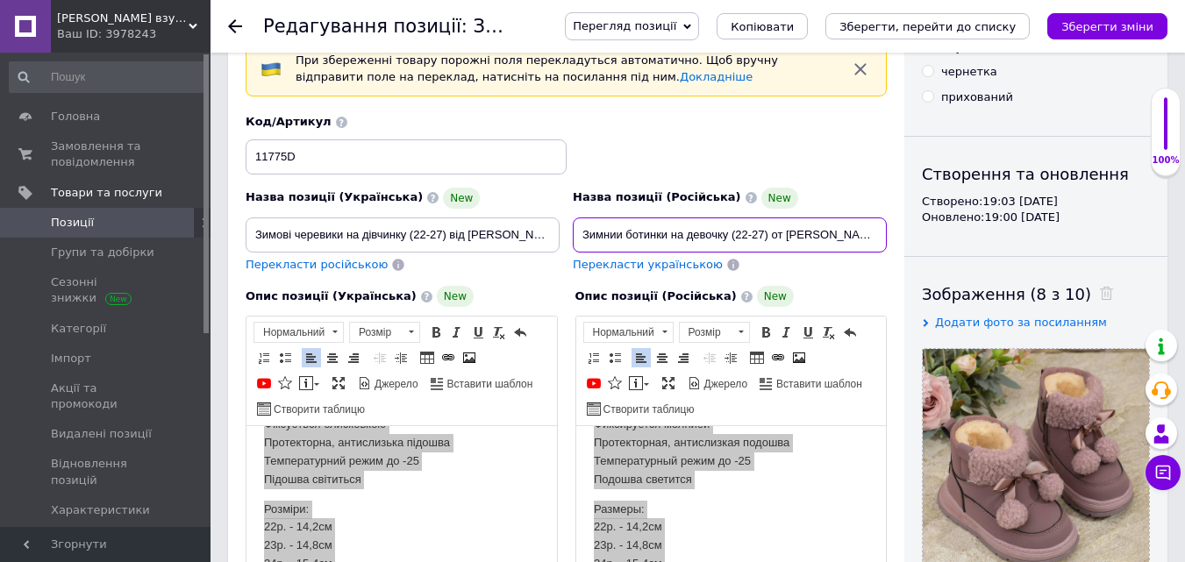
drag, startPoint x: 597, startPoint y: 233, endPoint x: 941, endPoint y: 229, distance: 343.9
click at [941, 229] on div "Основна інформація При збереженні товару порожні поля перекладуться автоматично…" at bounding box center [697, 569] width 939 height 1174
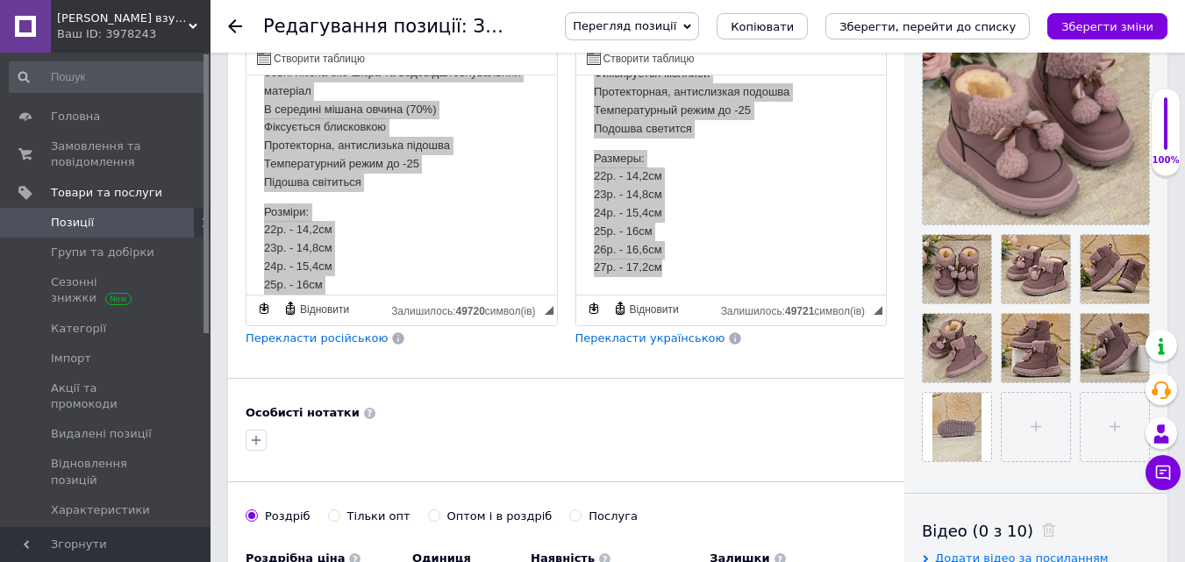
scroll to position [0, 0]
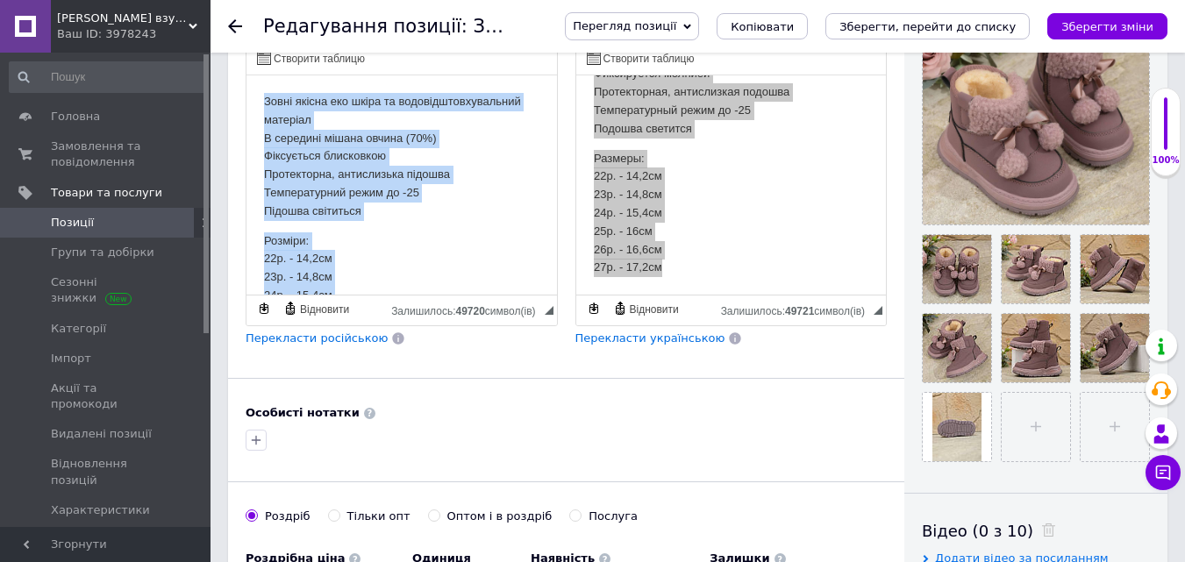
click at [262, 100] on html "Зовні якісна еко шкіра та водовідштовхувальний матеріал В середині мішана овчин…" at bounding box center [401, 226] width 311 height 302
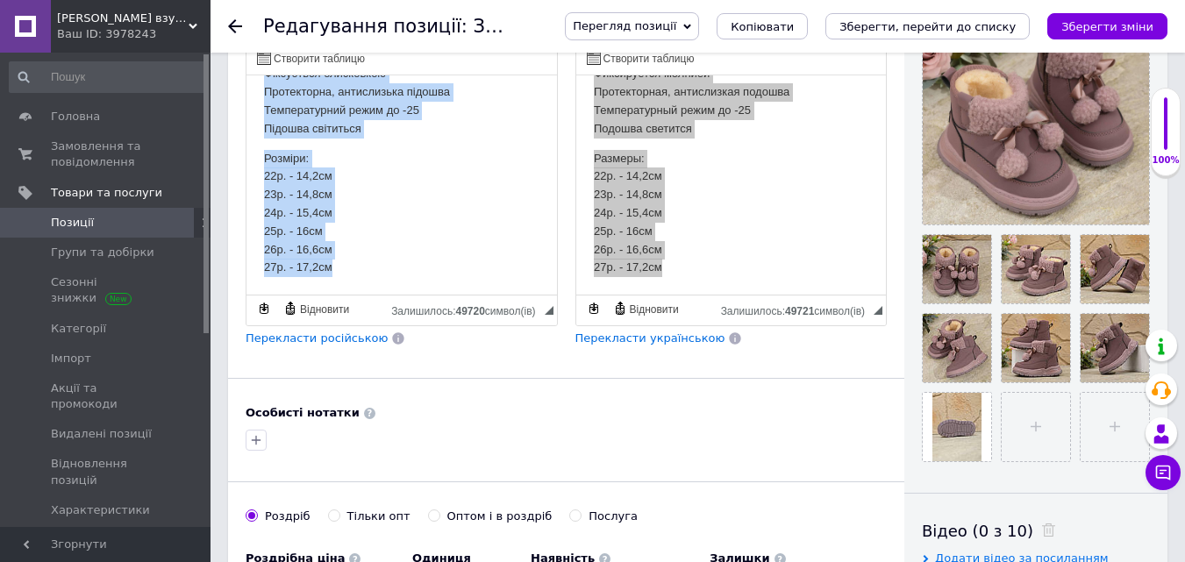
drag, startPoint x: 256, startPoint y: 78, endPoint x: 415, endPoint y: 314, distance: 284.4
click at [415, 295] on html "Зовні якісна еко шкіра та водовідштовхувальний матеріал В середині мішана овчин…" at bounding box center [401, 144] width 311 height 302
copy body "Зовні якісна еко шкіра та водовідштовхувальний матеріал В середині мішана овчин…"
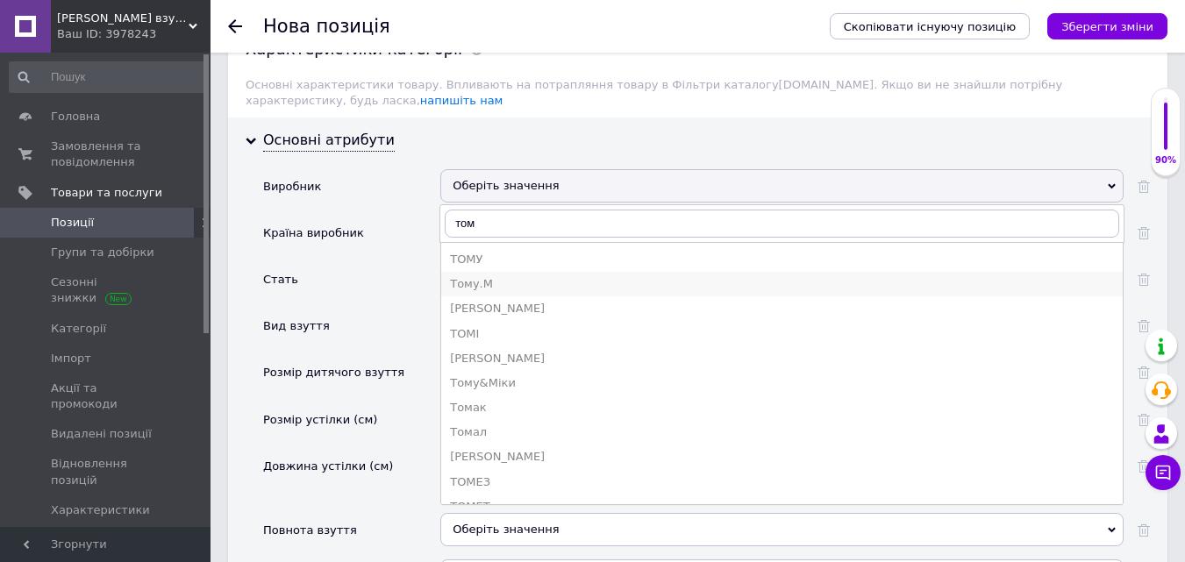
type input "том"
click at [469, 276] on div "Тому.М" at bounding box center [782, 284] width 664 height 16
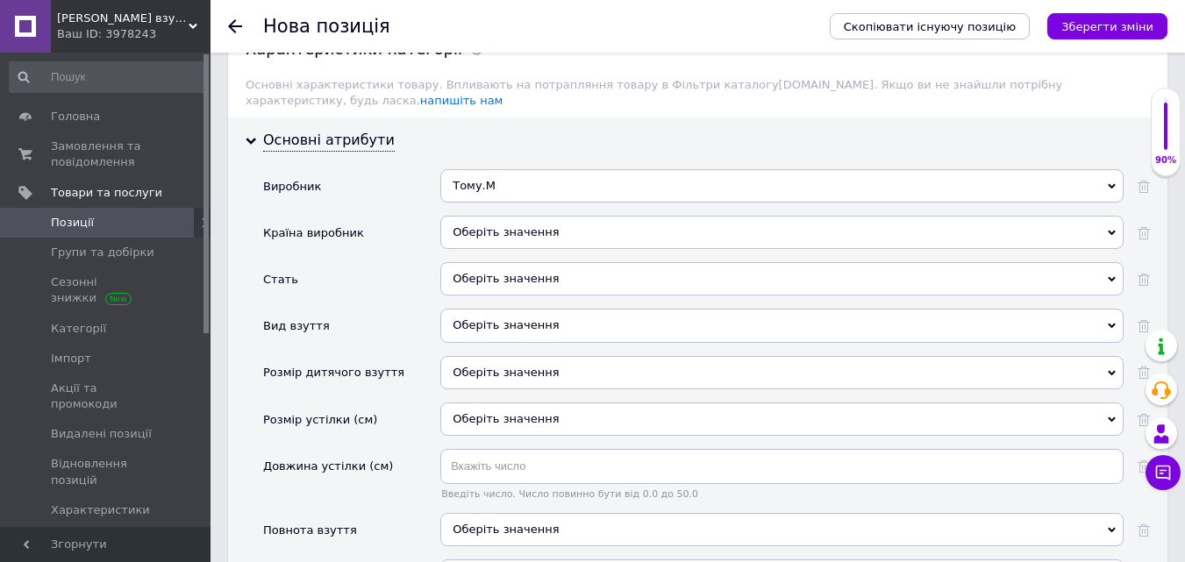
click at [485, 216] on div "Оберіть значення" at bounding box center [781, 232] width 683 height 33
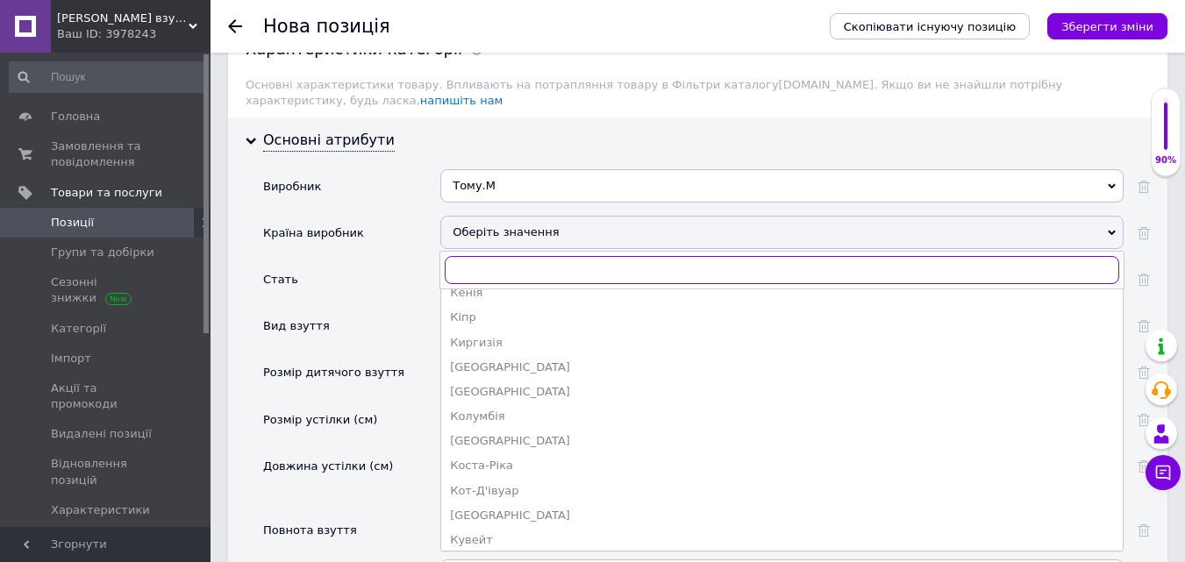
scroll to position [1597, 0]
click at [464, 358] on div "Китай" at bounding box center [782, 366] width 664 height 16
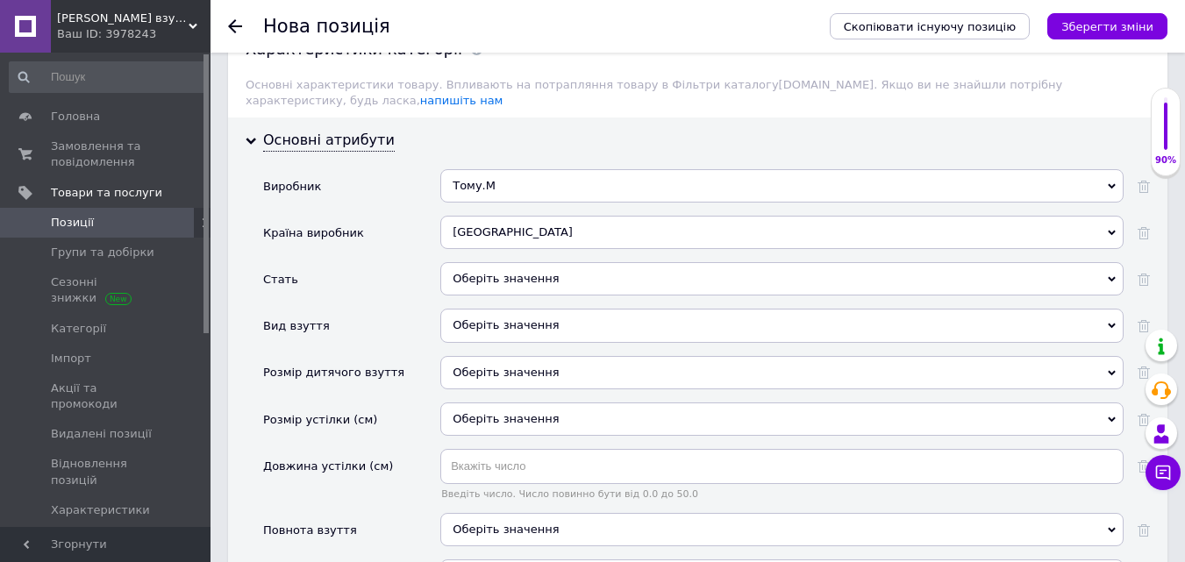
click at [501, 262] on div "Оберіть значення" at bounding box center [781, 278] width 683 height 33
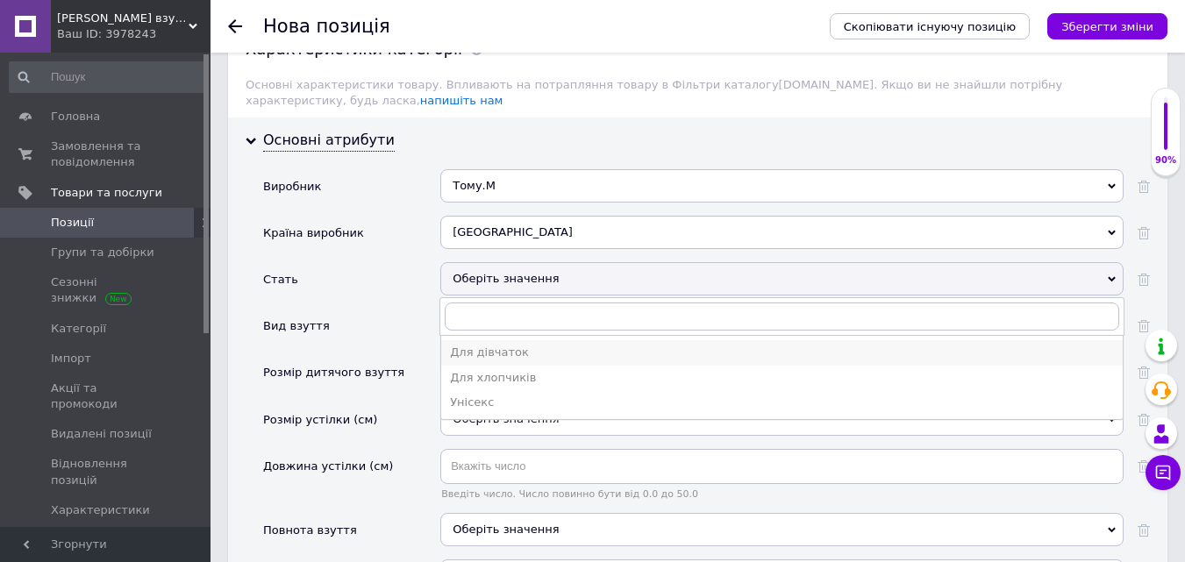
click at [486, 345] on div "Для дівчаток" at bounding box center [782, 353] width 664 height 16
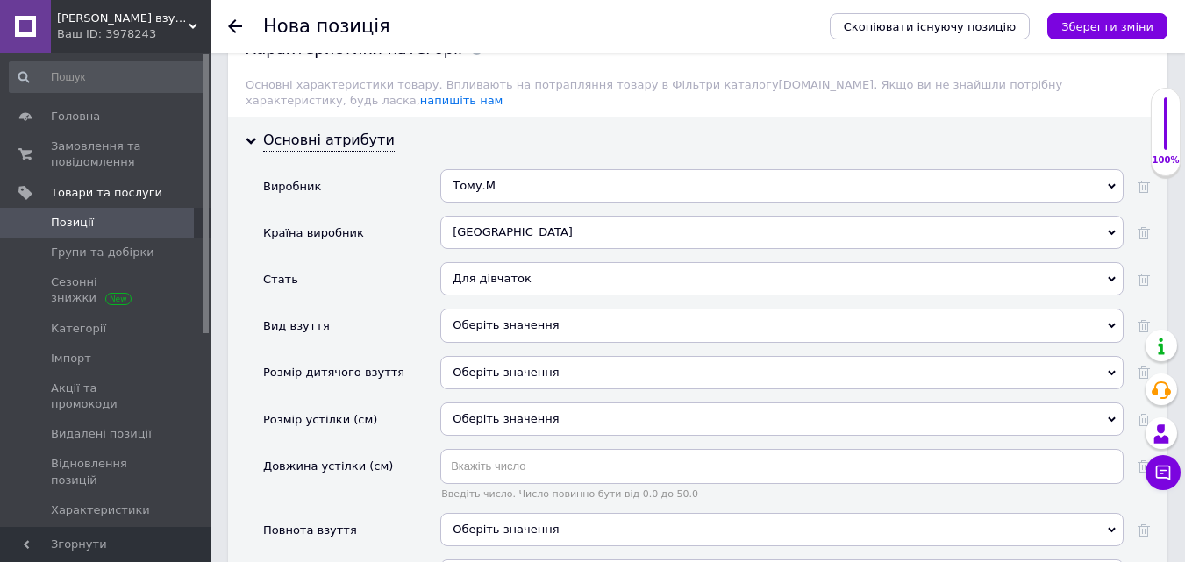
click at [475, 309] on div "Оберіть значення" at bounding box center [781, 325] width 683 height 33
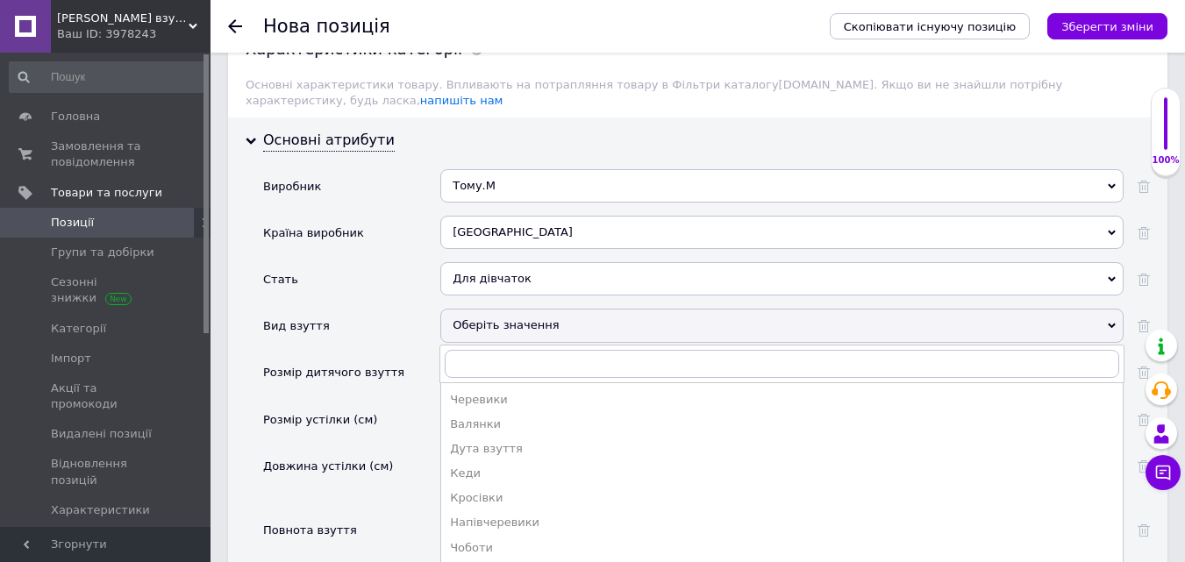
click at [483, 392] on div "Черевики" at bounding box center [782, 400] width 664 height 16
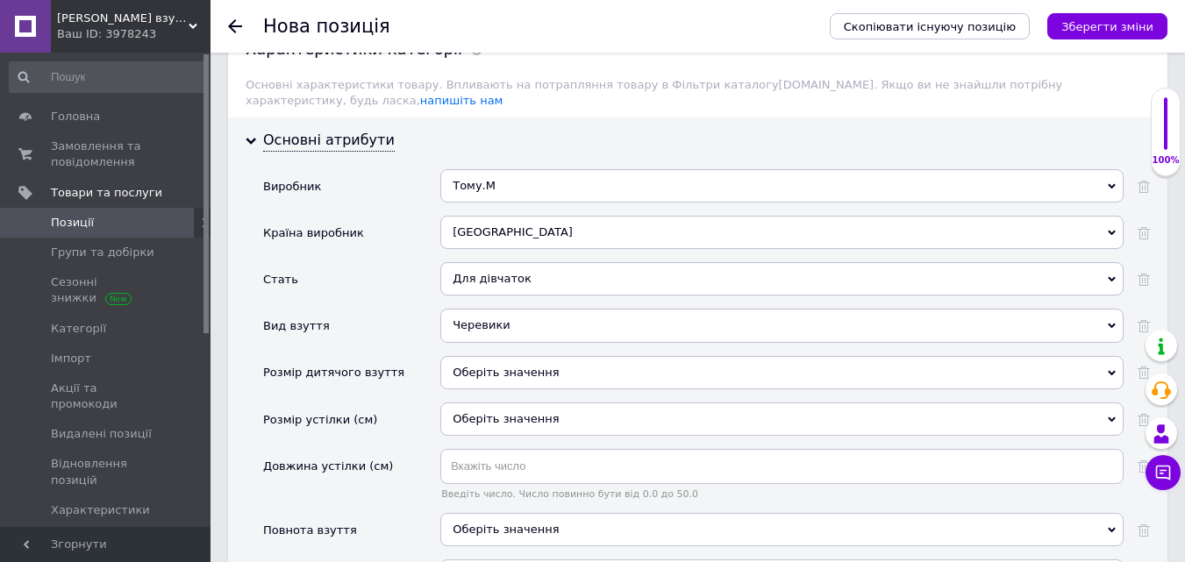
click at [468, 356] on div "Оберіть значення" at bounding box center [781, 372] width 683 height 33
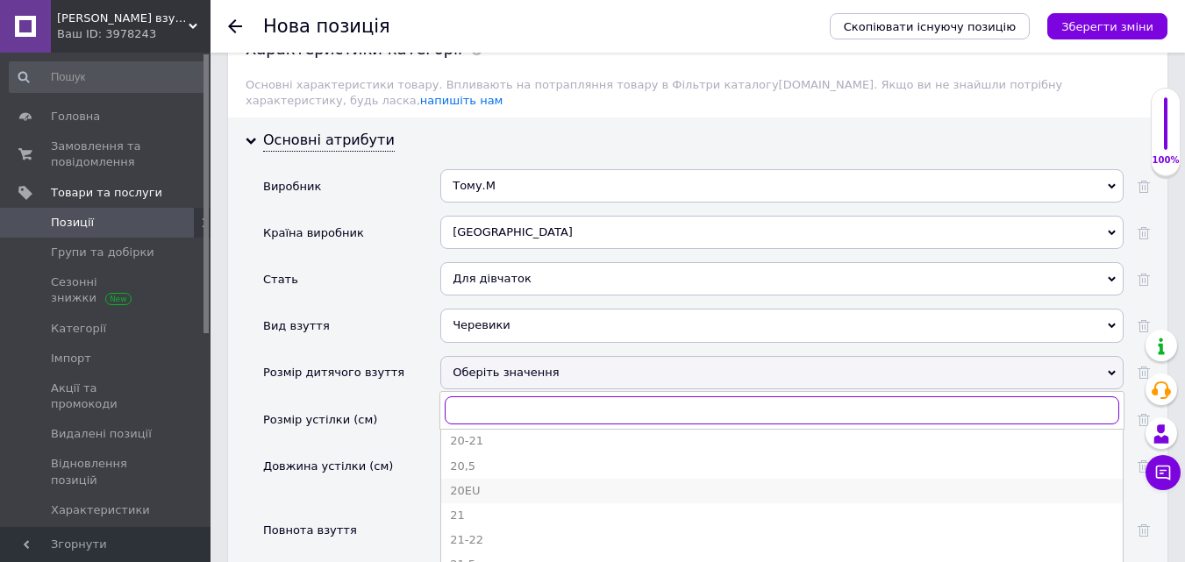
scroll to position [439, 0]
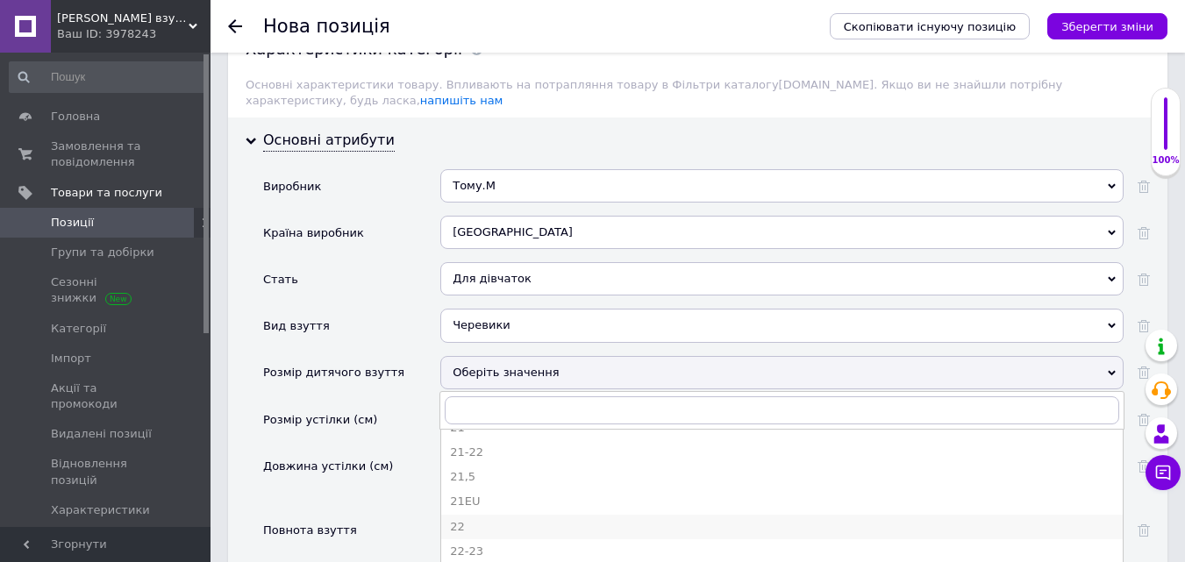
click at [507, 519] on div "22" at bounding box center [782, 527] width 664 height 16
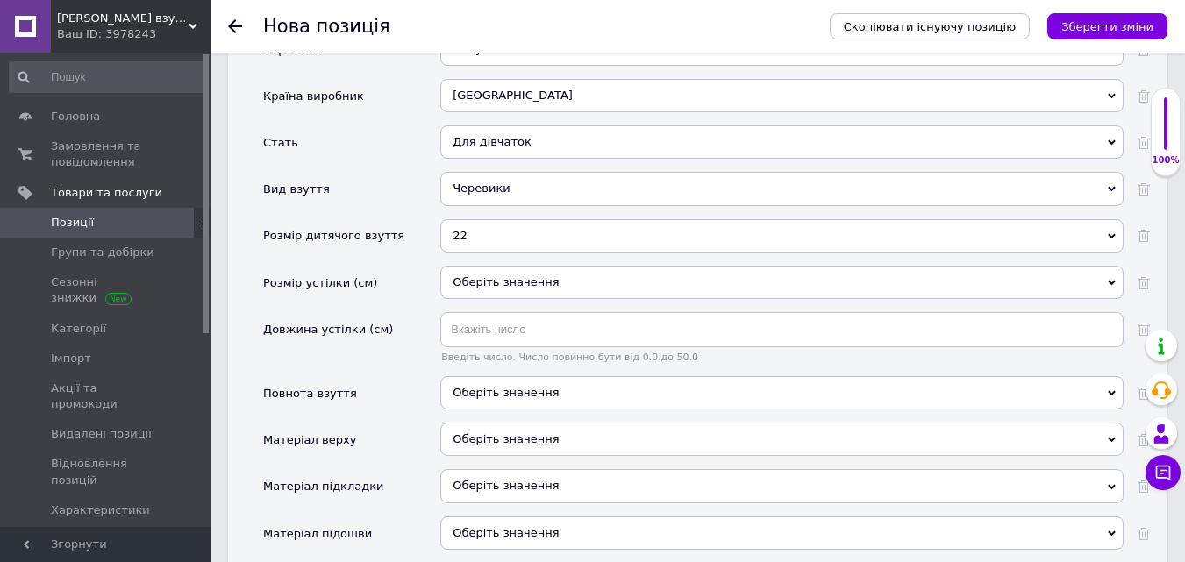
scroll to position [2017, 0]
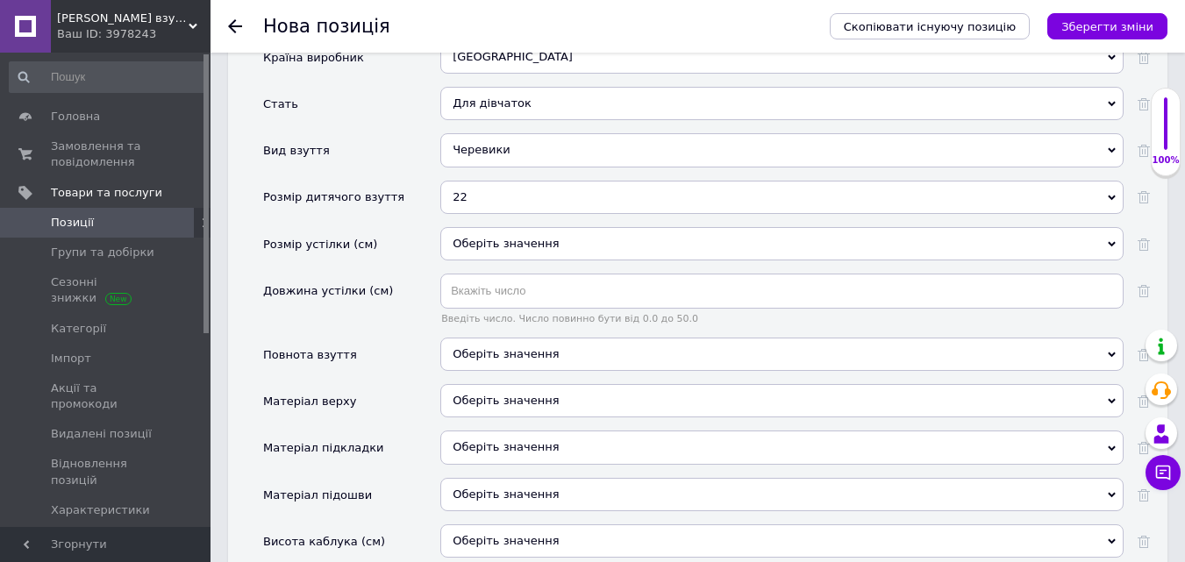
click at [513, 384] on div "Оберіть значення" at bounding box center [781, 400] width 683 height 33
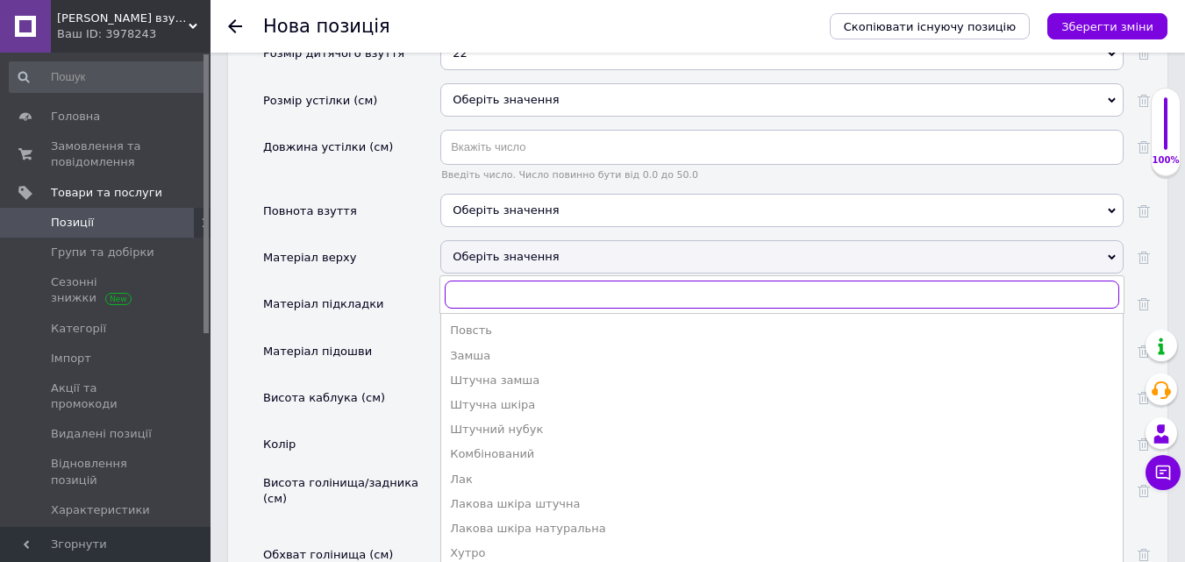
scroll to position [2193, 0]
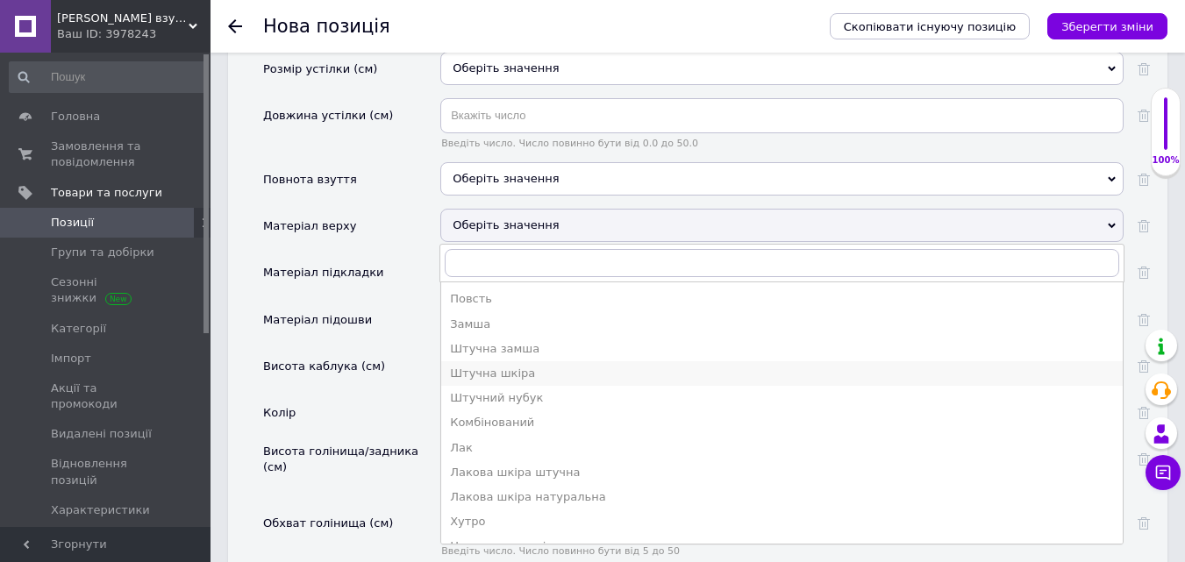
click at [499, 366] on div "Штучна шкіра" at bounding box center [782, 374] width 664 height 16
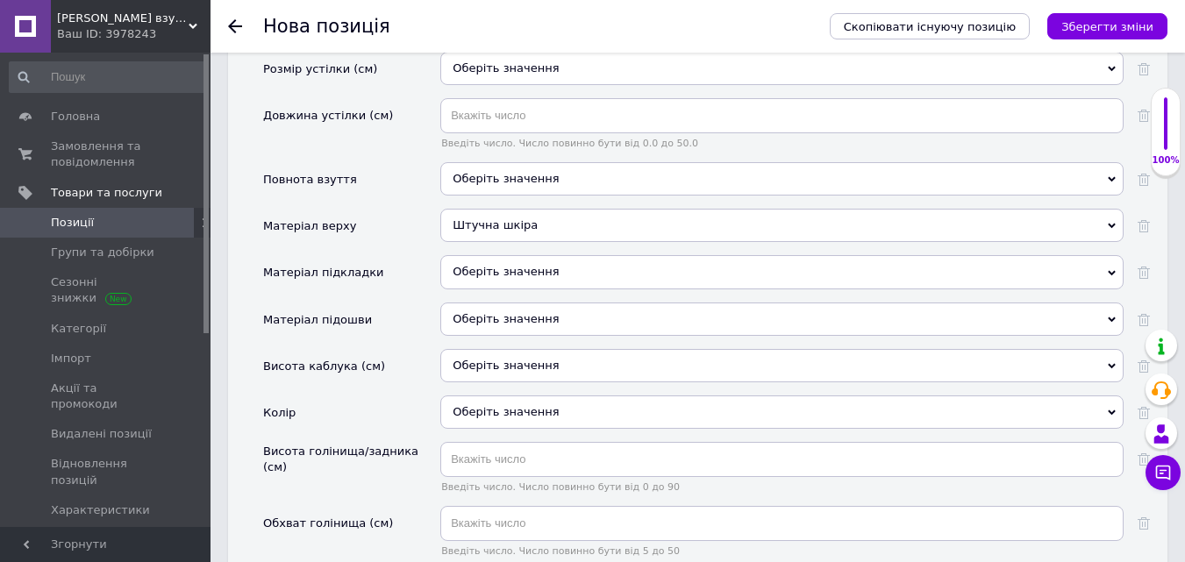
click at [482, 255] on div "Оберіть значення" at bounding box center [781, 271] width 683 height 33
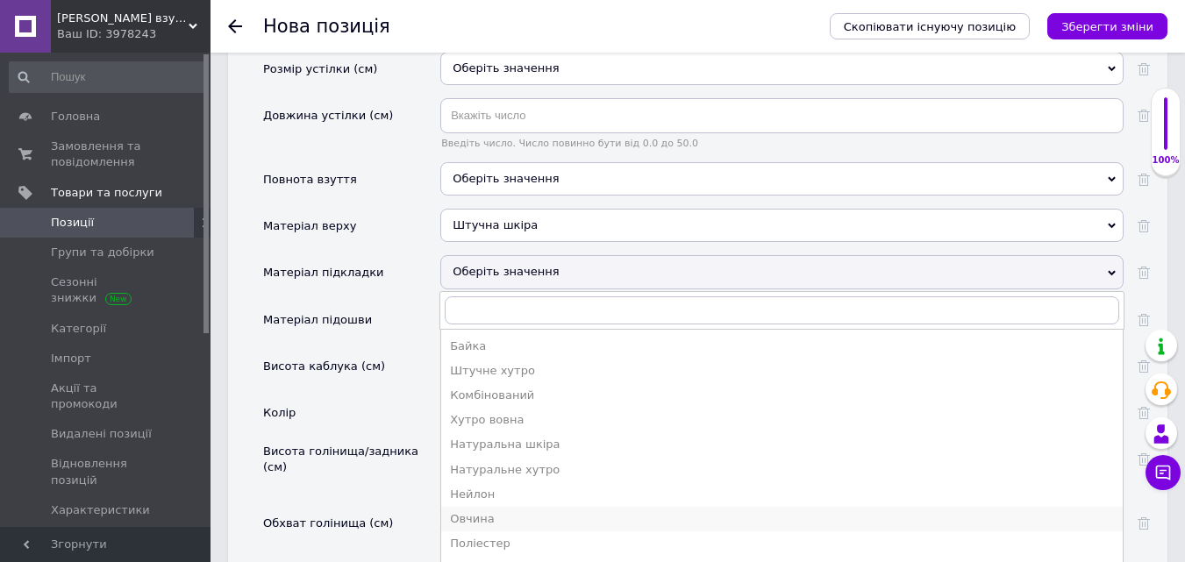
click at [483, 507] on li "Овчина" at bounding box center [782, 519] width 682 height 25
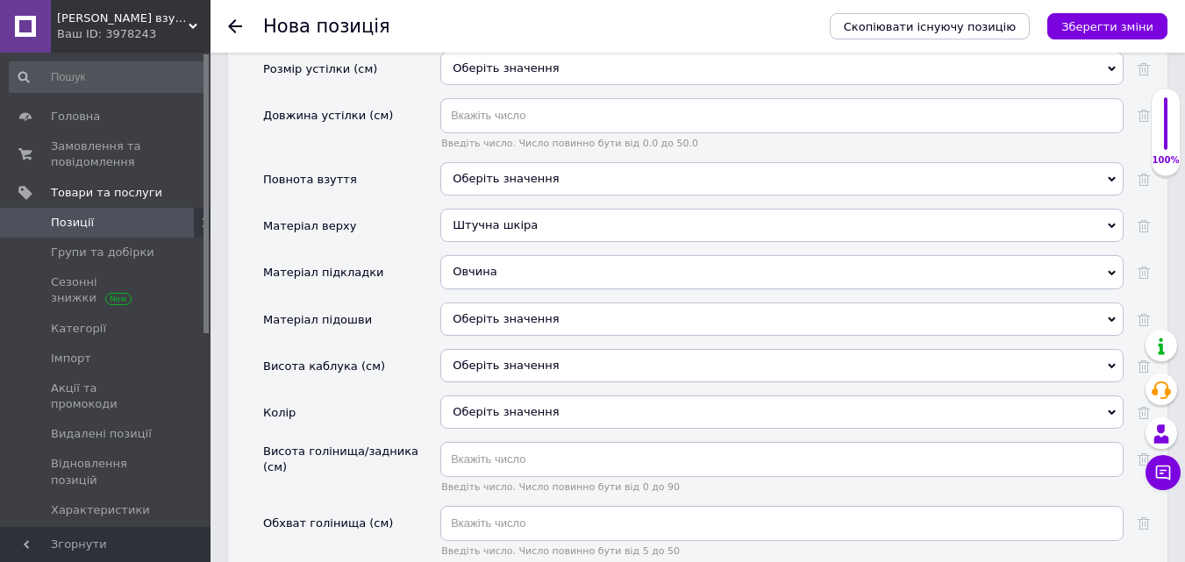
click at [483, 303] on div "Оберіть значення" at bounding box center [781, 319] width 683 height 33
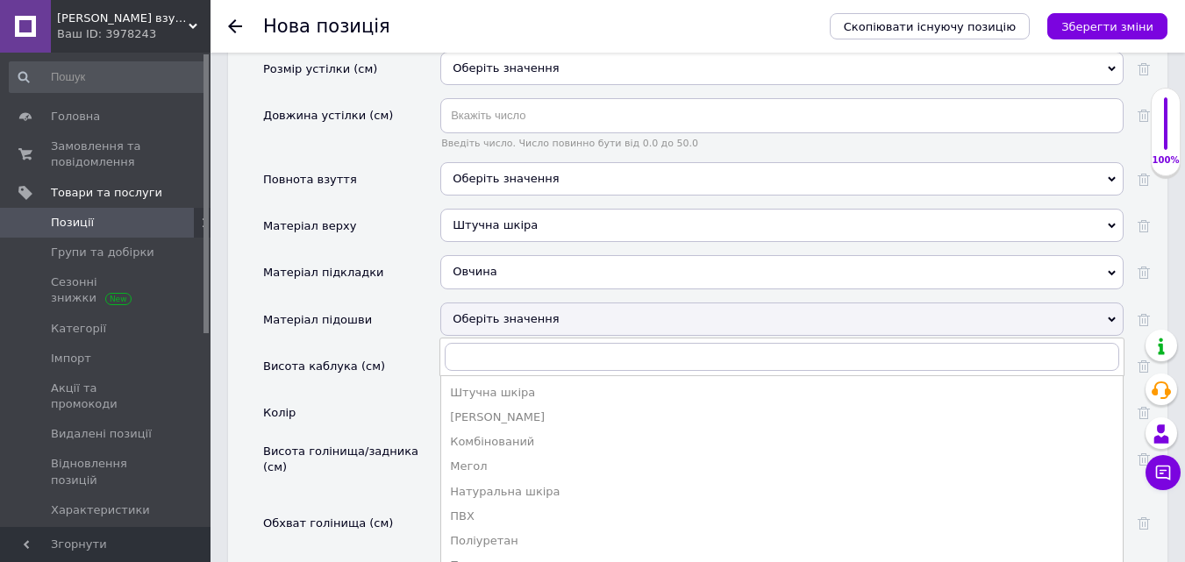
click at [497, 533] on div "Поліуретан" at bounding box center [782, 541] width 664 height 16
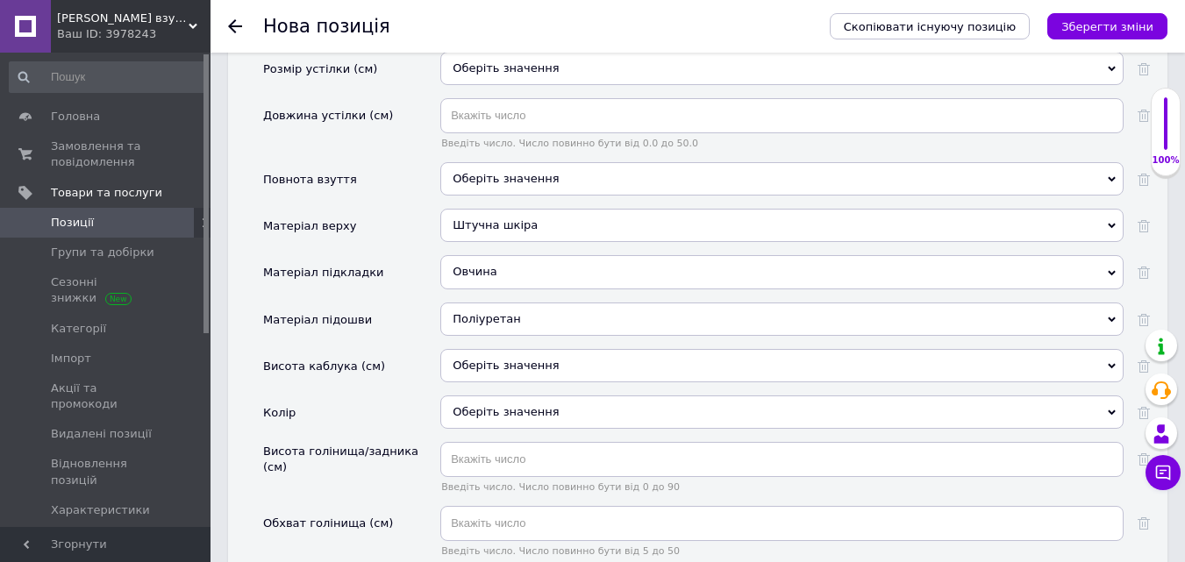
click at [475, 349] on div "Оберіть значення" at bounding box center [781, 365] width 683 height 33
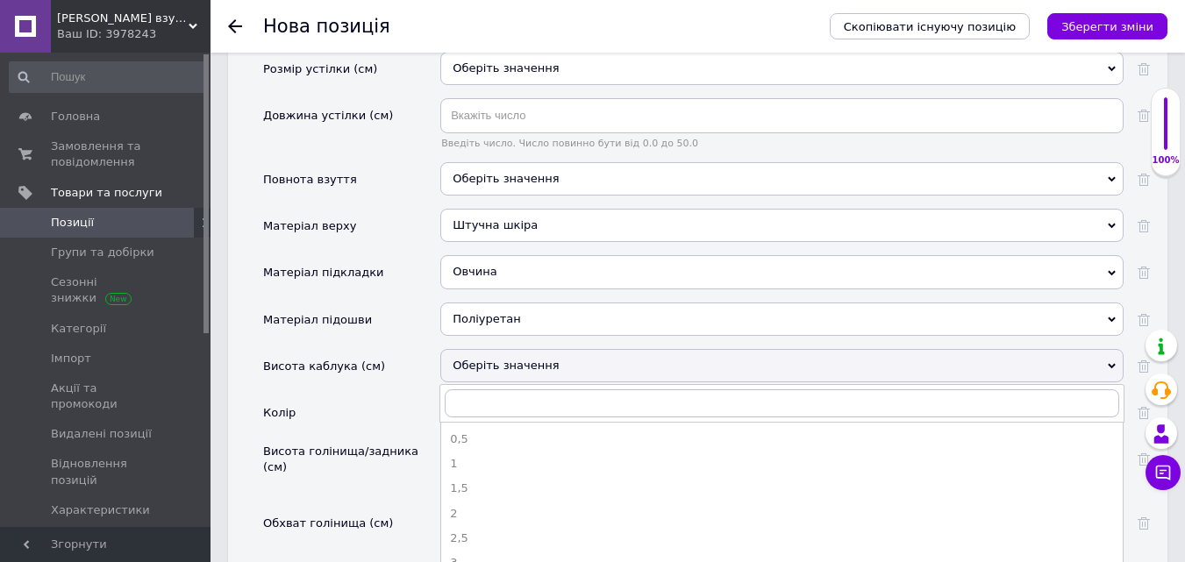
click at [475, 349] on div "Оберіть значення" at bounding box center [781, 365] width 683 height 33
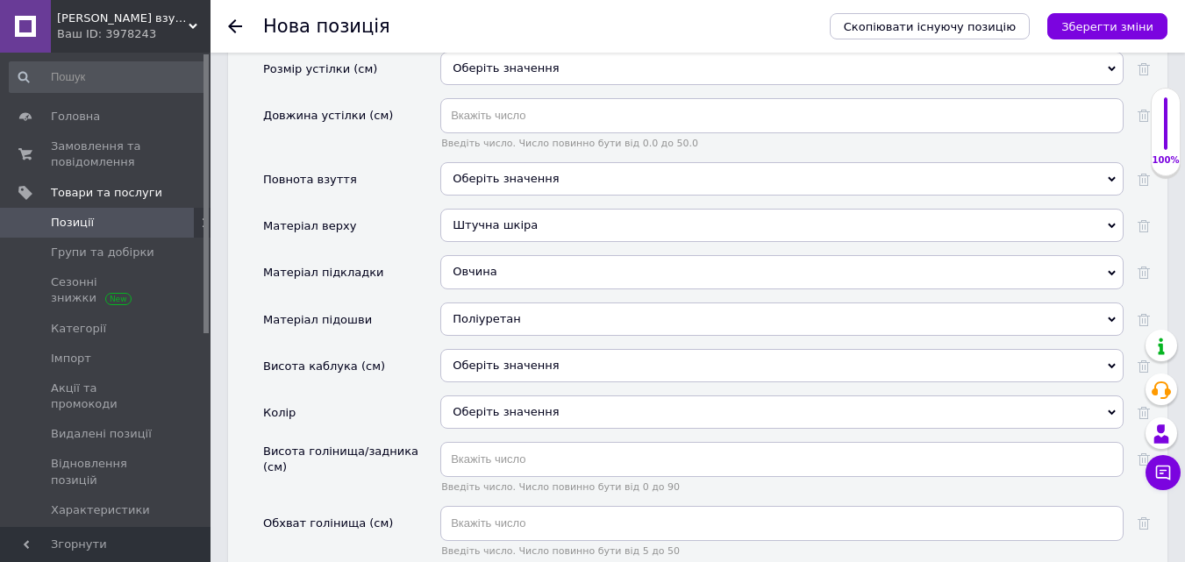
click at [476, 396] on div "Оберіть значення" at bounding box center [781, 412] width 683 height 33
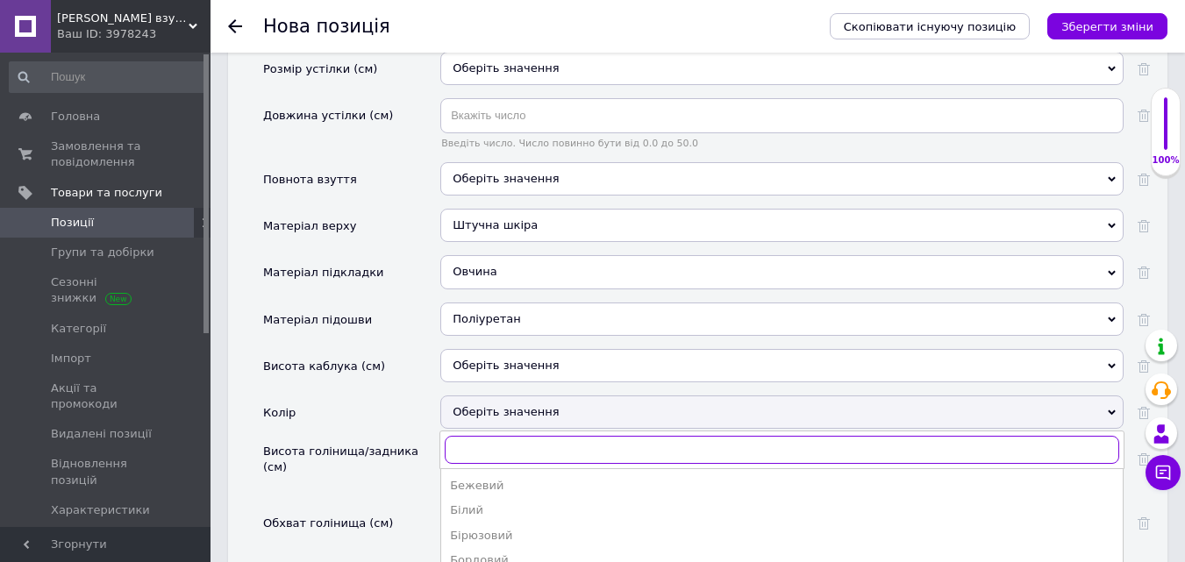
scroll to position [2281, 0]
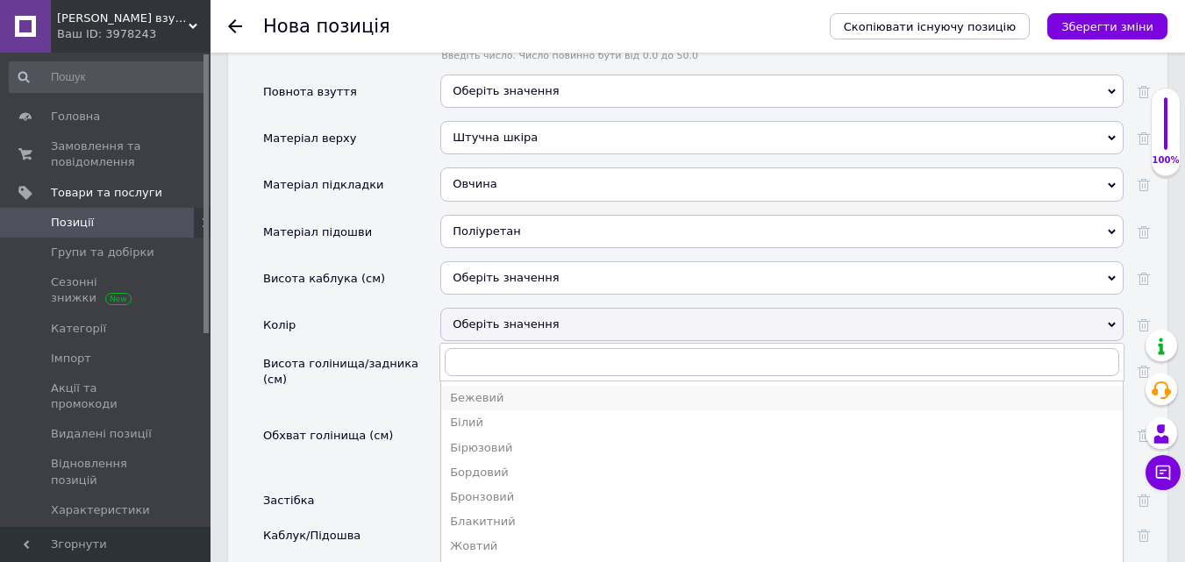
click at [503, 390] on div "Бежевий" at bounding box center [782, 398] width 664 height 16
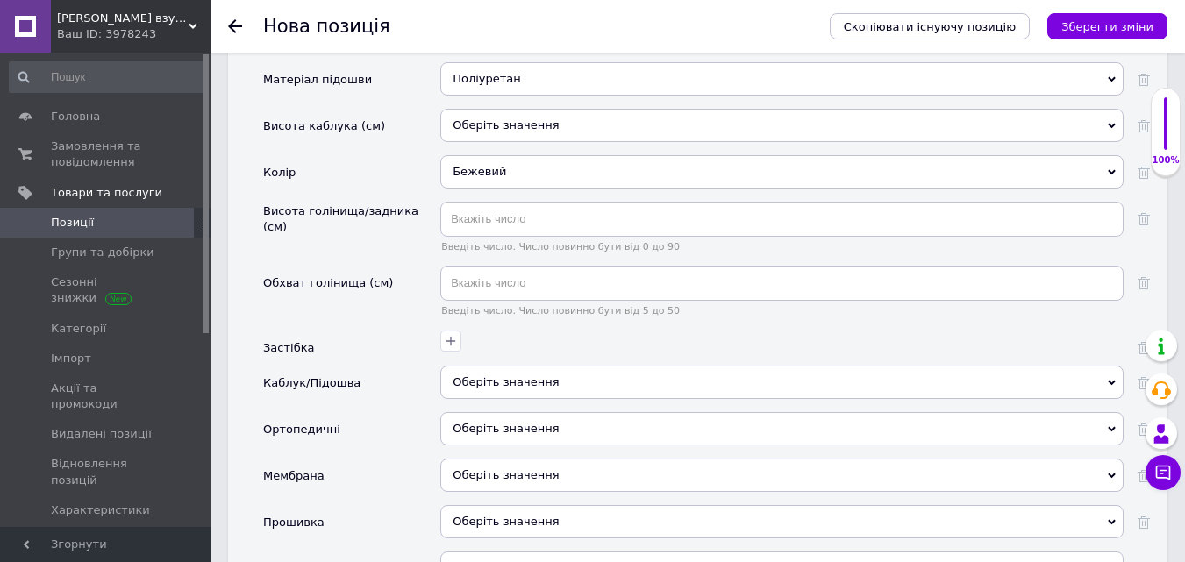
scroll to position [2456, 0]
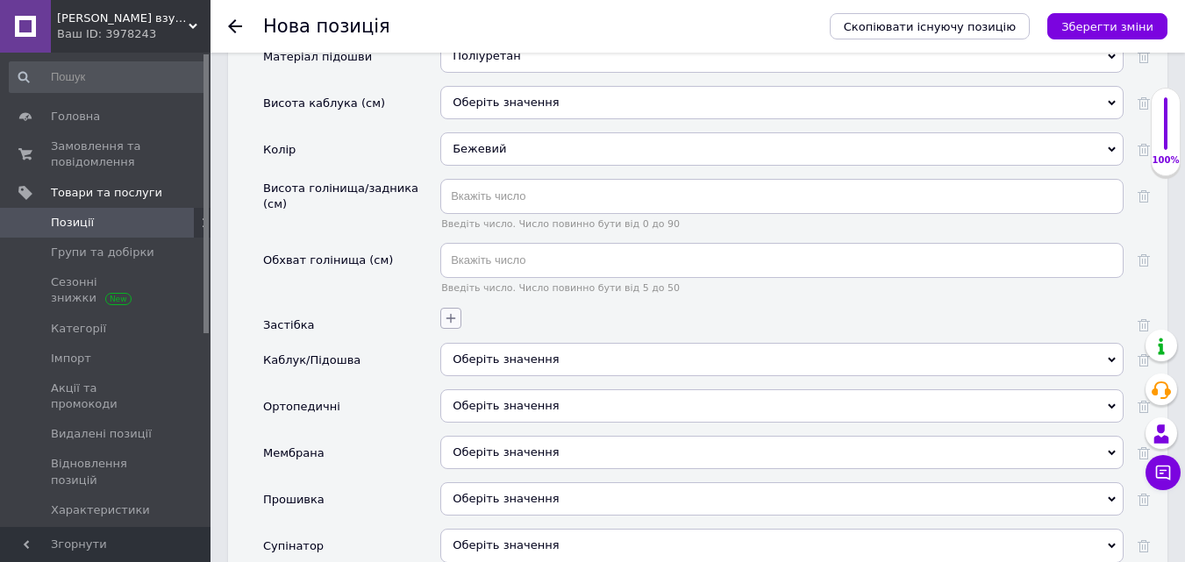
click at [451, 314] on icon "button" at bounding box center [451, 319] width 10 height 10
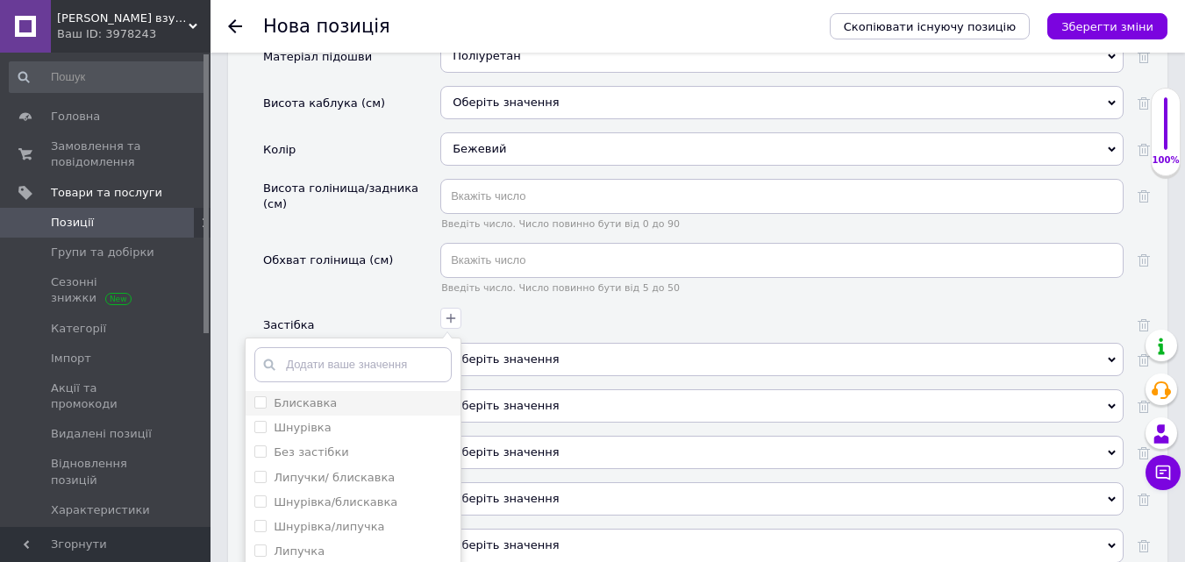
click at [262, 396] on input "Блискавка" at bounding box center [259, 401] width 11 height 11
checkbox input "true"
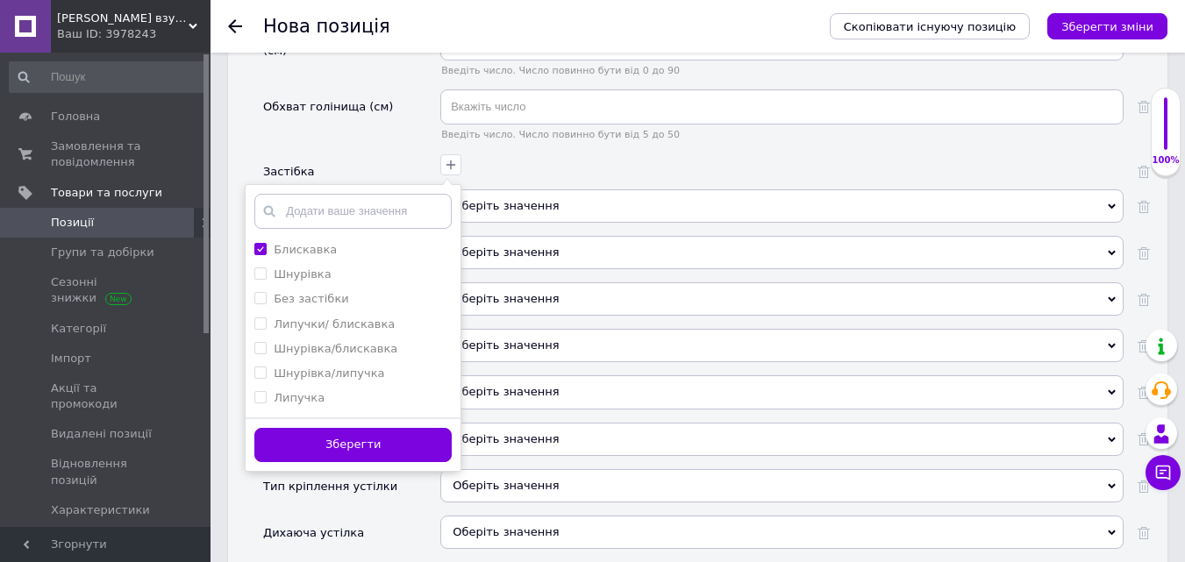
scroll to position [2631, 0]
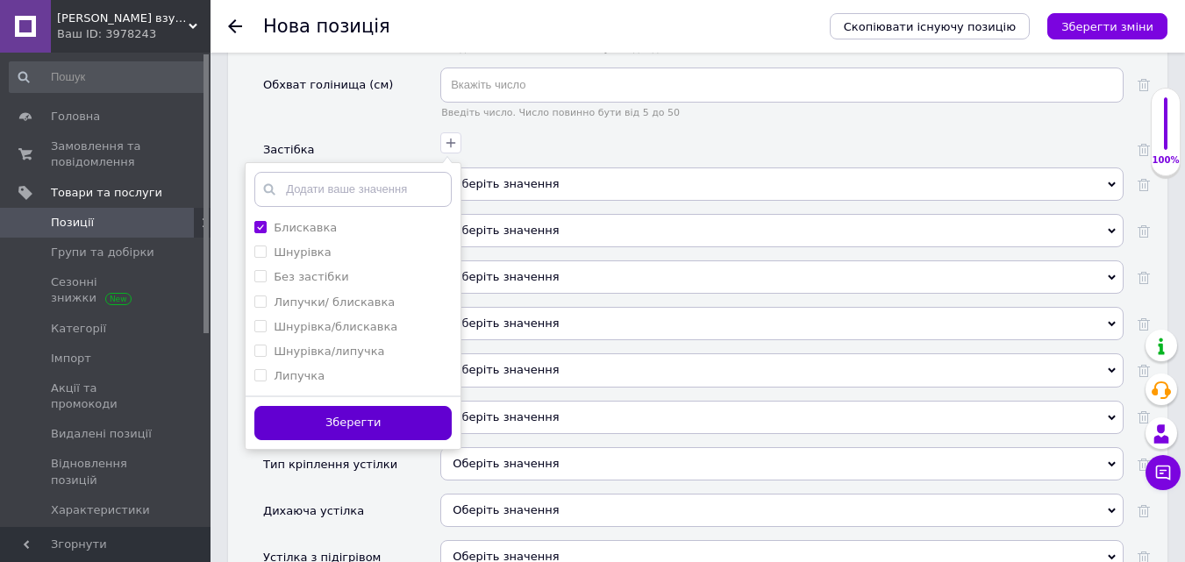
click at [436, 406] on button "Зберегти" at bounding box center [352, 423] width 197 height 34
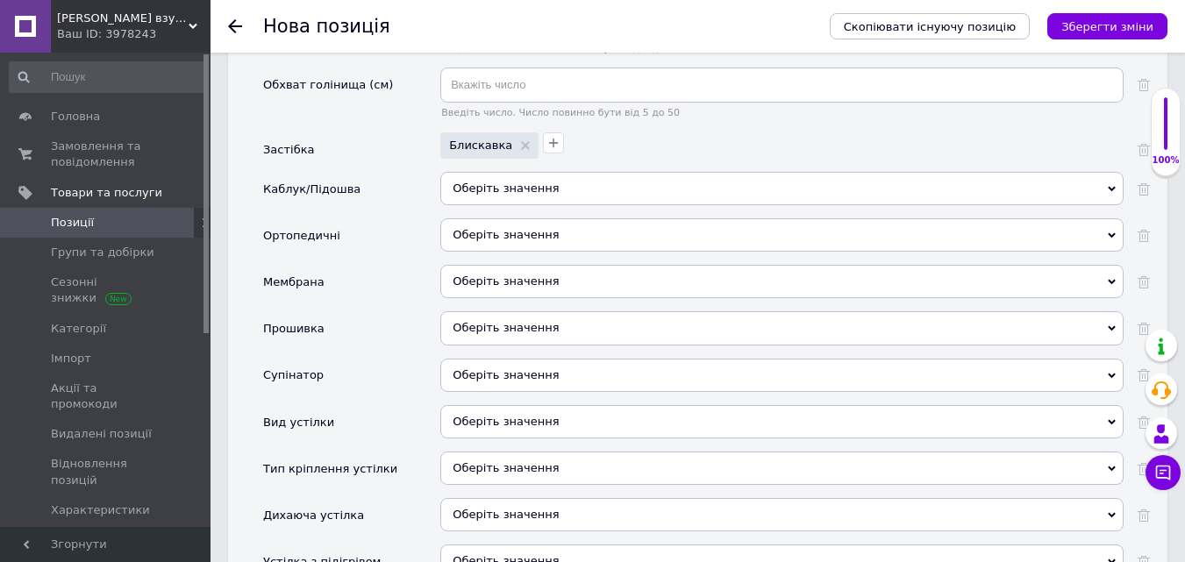
click at [513, 321] on span "Оберіть значення" at bounding box center [506, 327] width 106 height 13
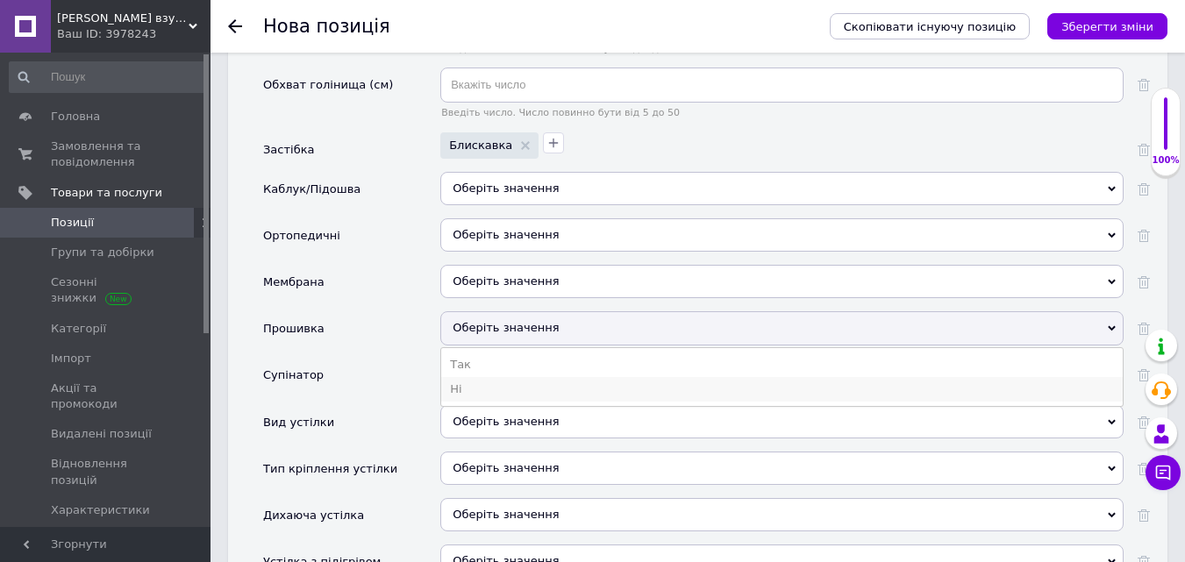
click at [478, 377] on li "Ні" at bounding box center [782, 389] width 682 height 25
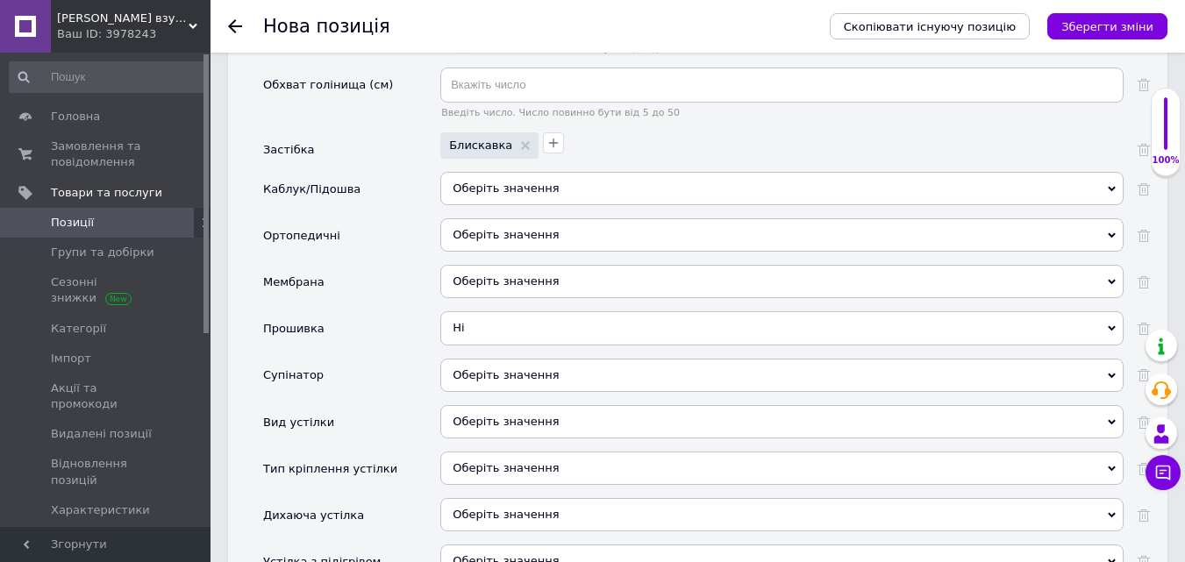
click at [480, 359] on span "Оберіть значення" at bounding box center [781, 375] width 683 height 33
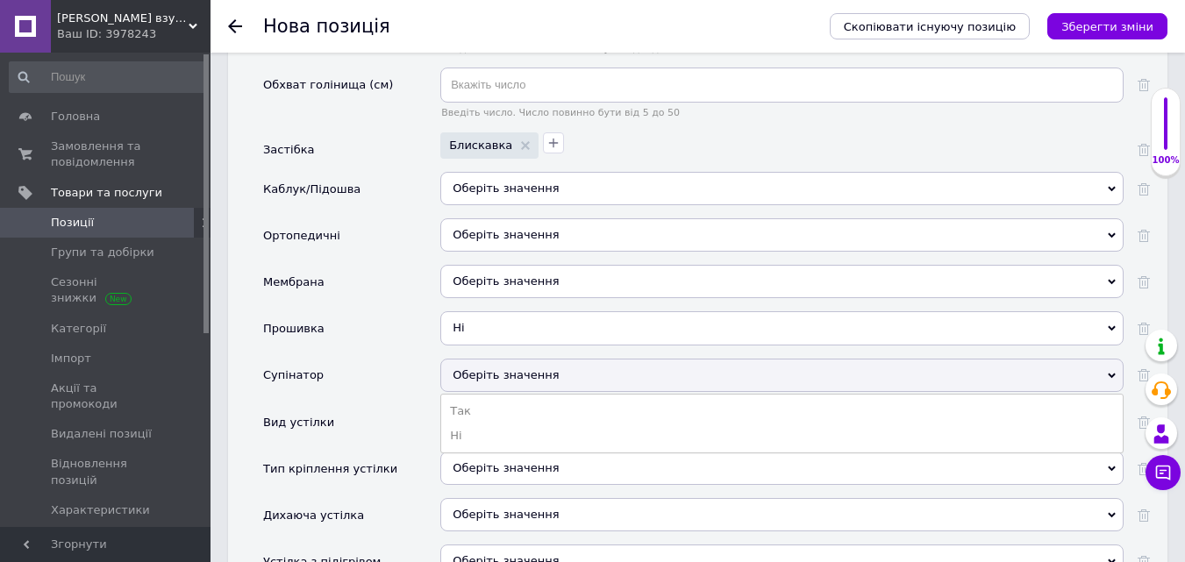
click at [468, 424] on li "Ні" at bounding box center [782, 436] width 682 height 25
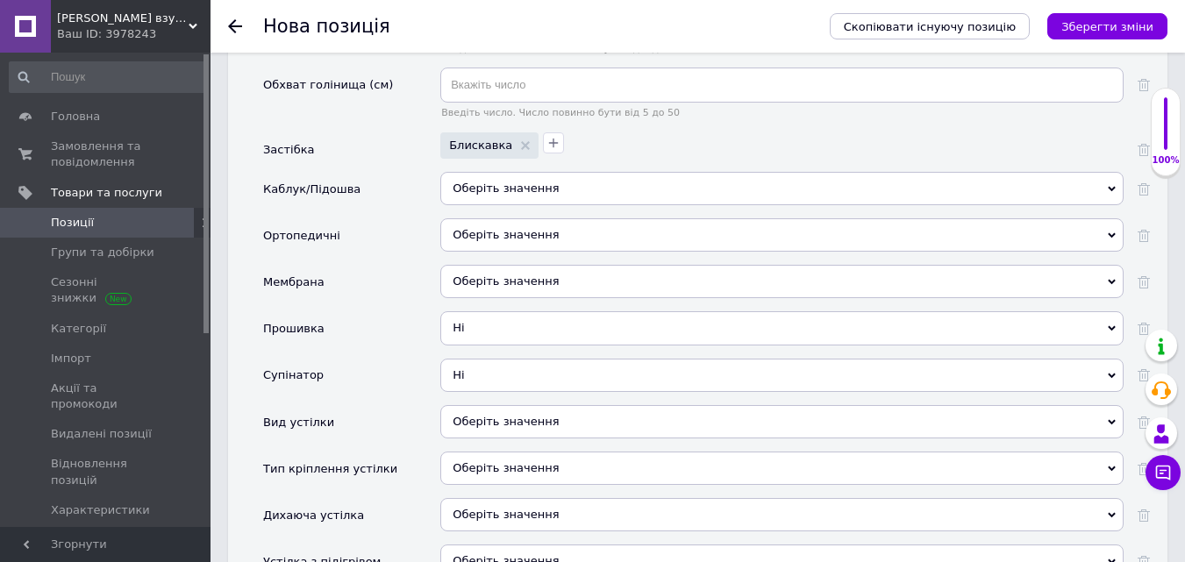
click at [469, 405] on div "Оберіть значення" at bounding box center [781, 421] width 683 height 33
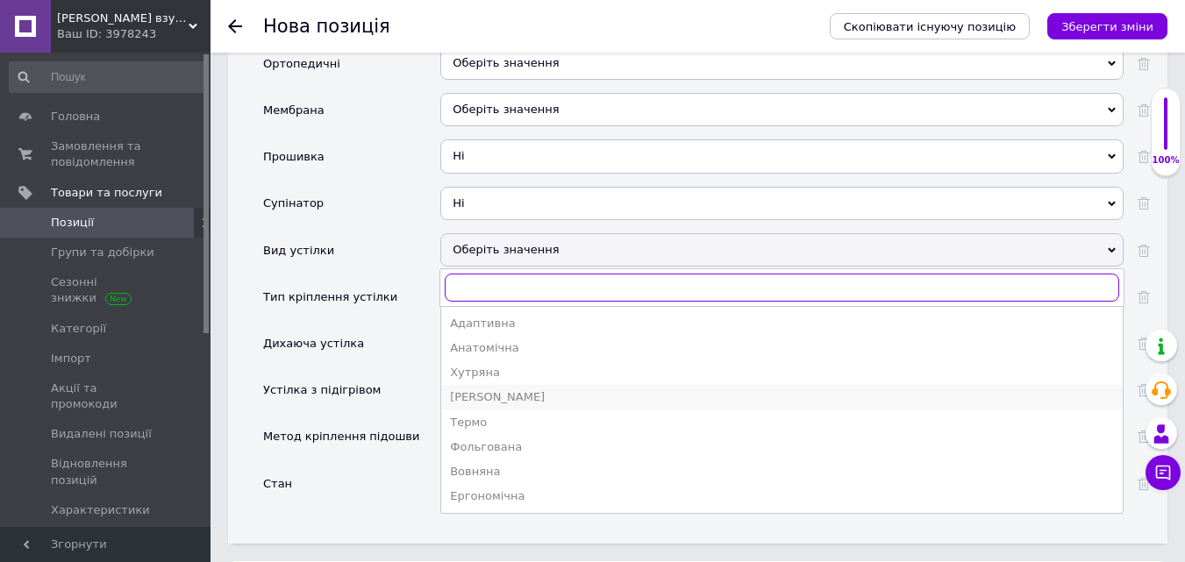
scroll to position [2807, 0]
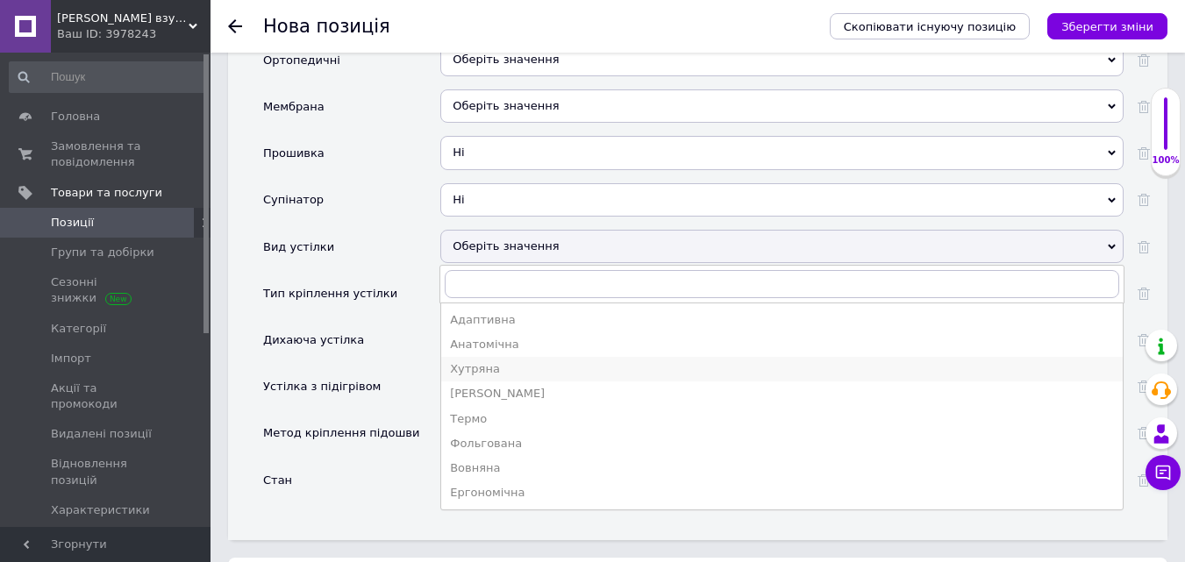
click at [477, 361] on div "Хутряна" at bounding box center [782, 369] width 664 height 16
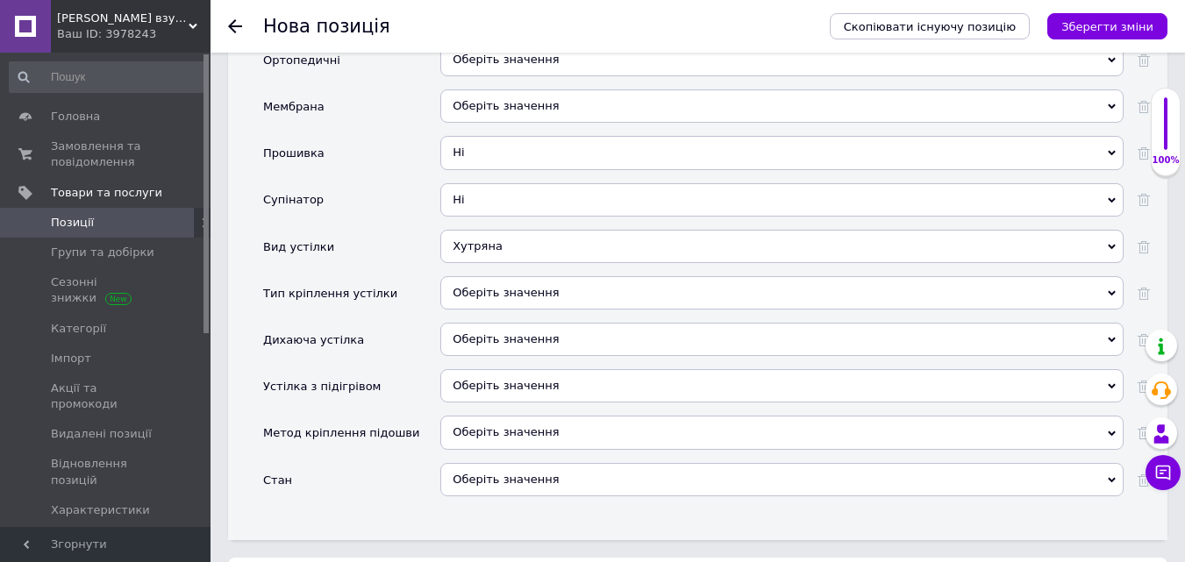
click at [481, 276] on div "Оберіть значення" at bounding box center [781, 292] width 683 height 33
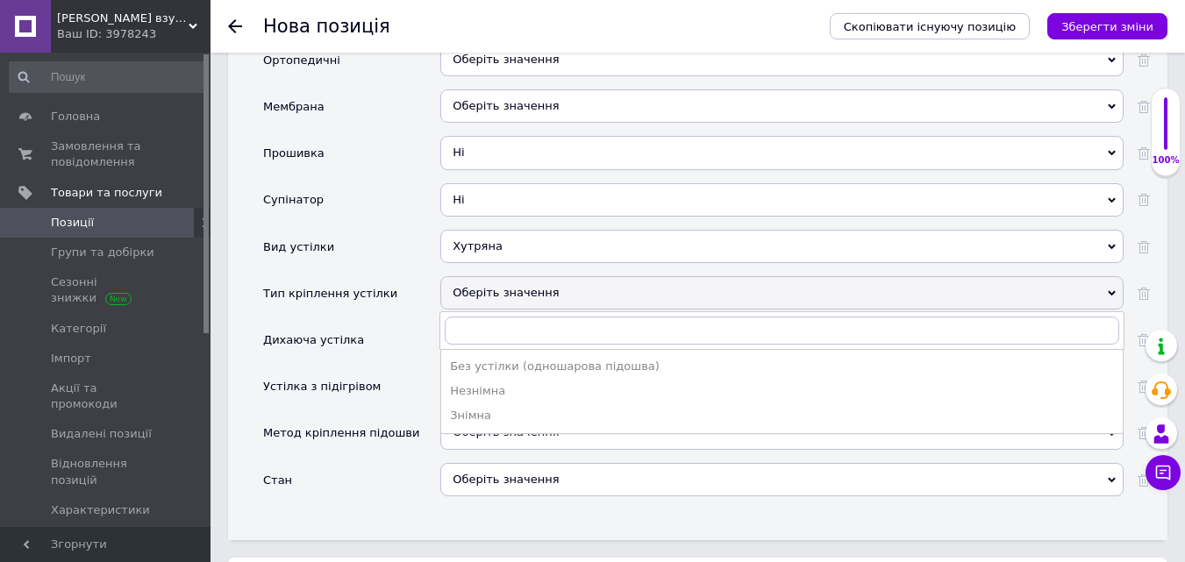
click at [490, 408] on div "Знімна" at bounding box center [782, 416] width 664 height 16
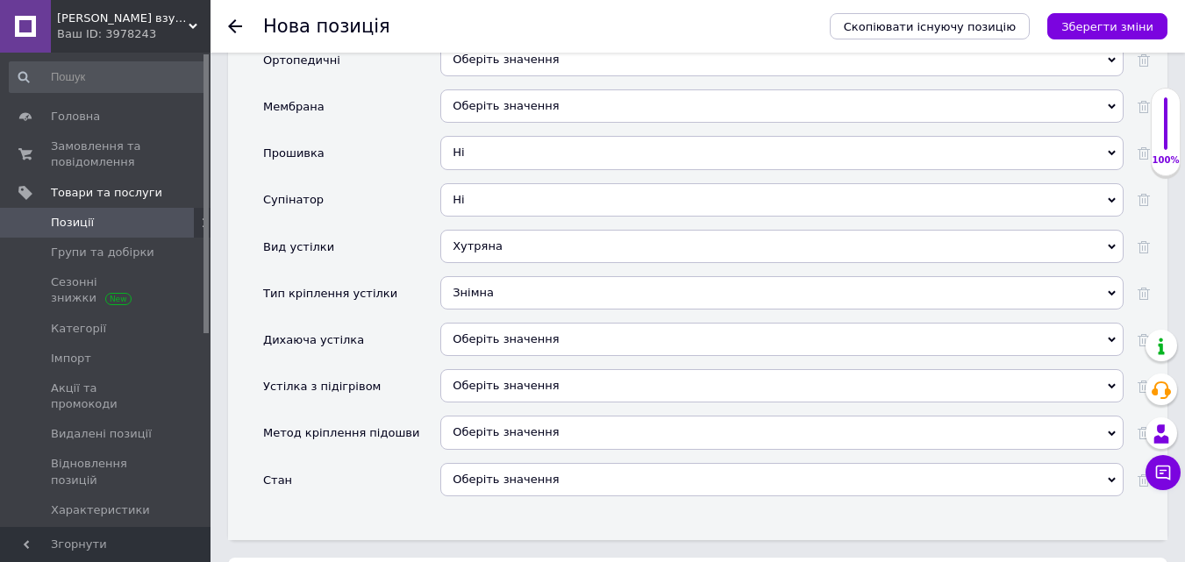
click at [484, 463] on div "Оберіть значення" at bounding box center [781, 479] width 683 height 33
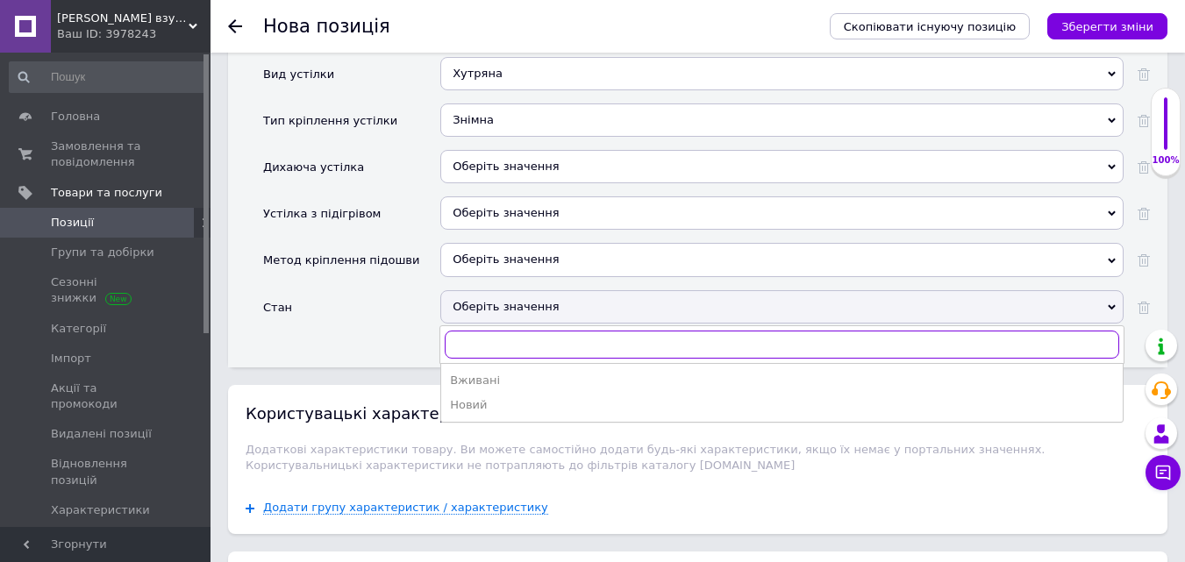
scroll to position [2982, 0]
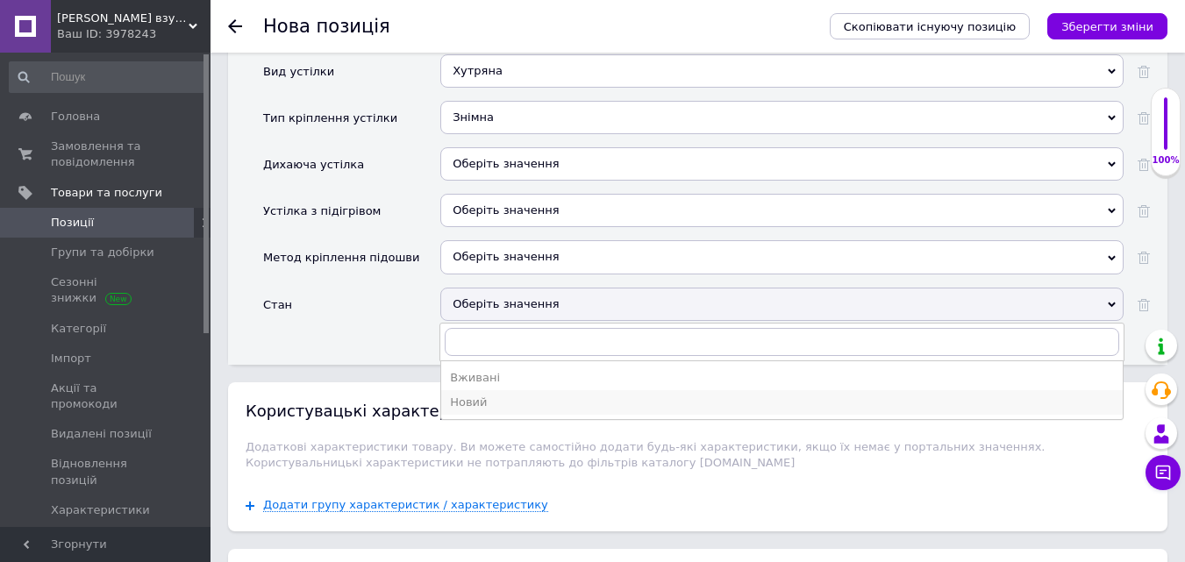
click at [484, 395] on div "Новий" at bounding box center [782, 403] width 664 height 16
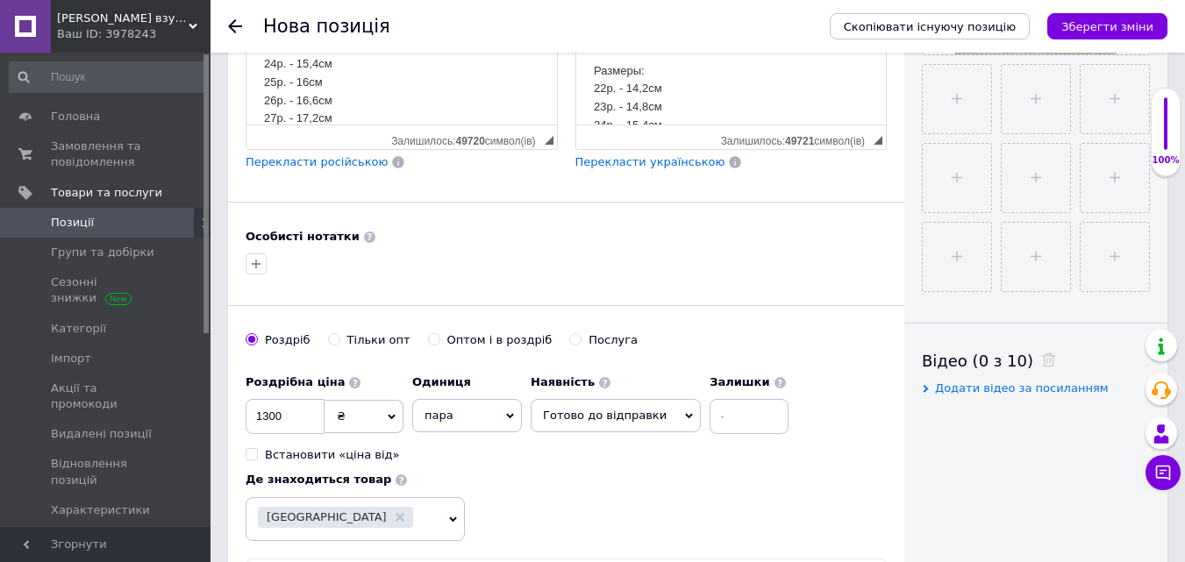
scroll to position [614, 0]
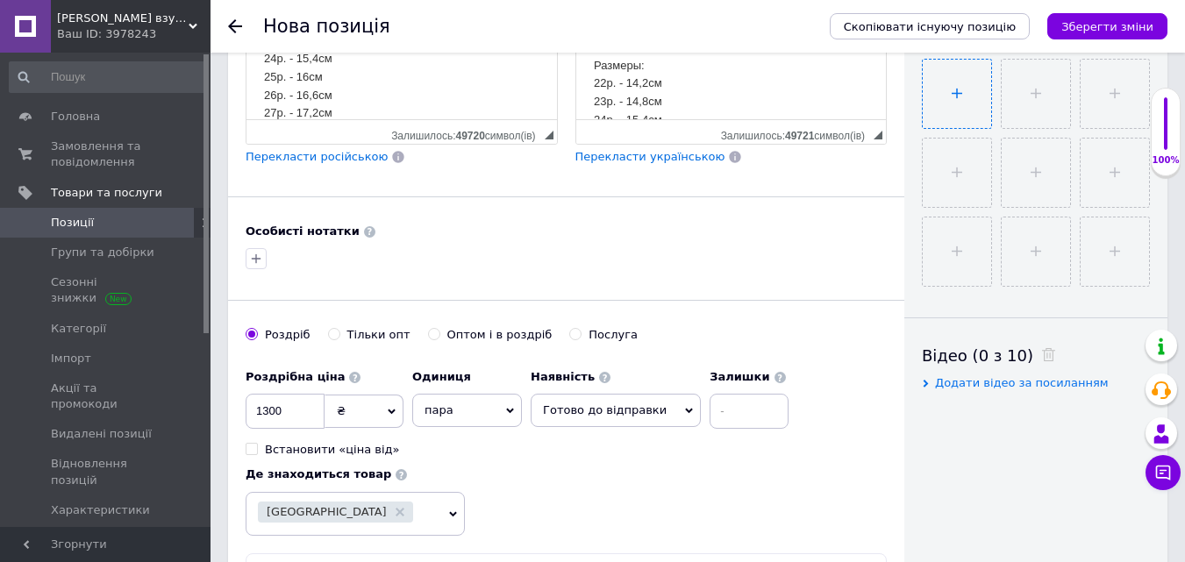
click at [969, 87] on input "file" at bounding box center [957, 94] width 68 height 68
type input "C:\fakepath\photo_2025-10-12_16-40-39.jpg"
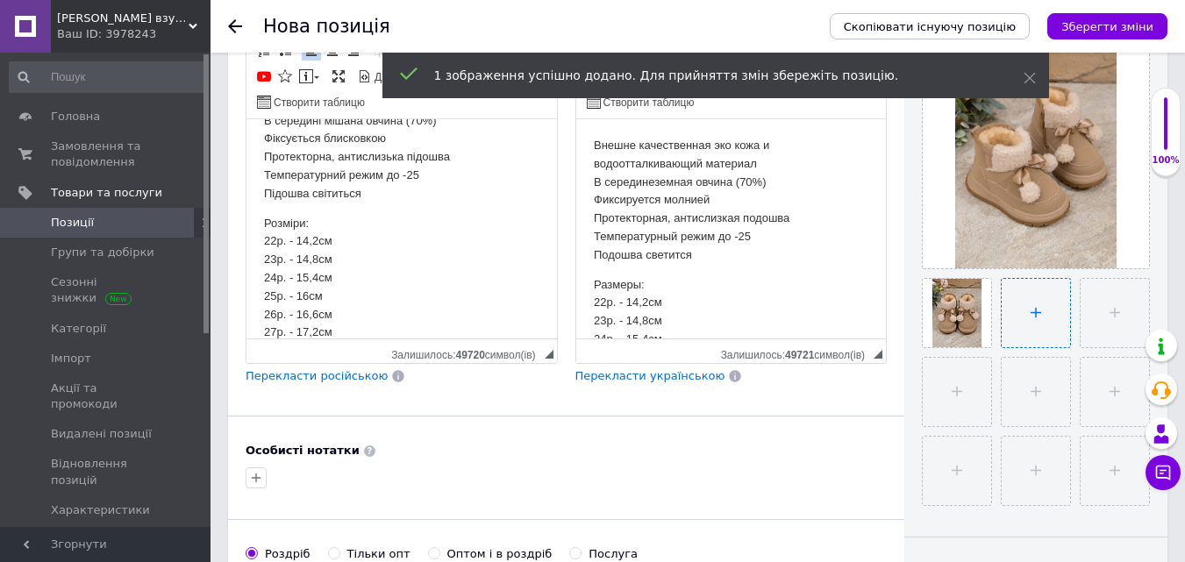
scroll to position [351, 0]
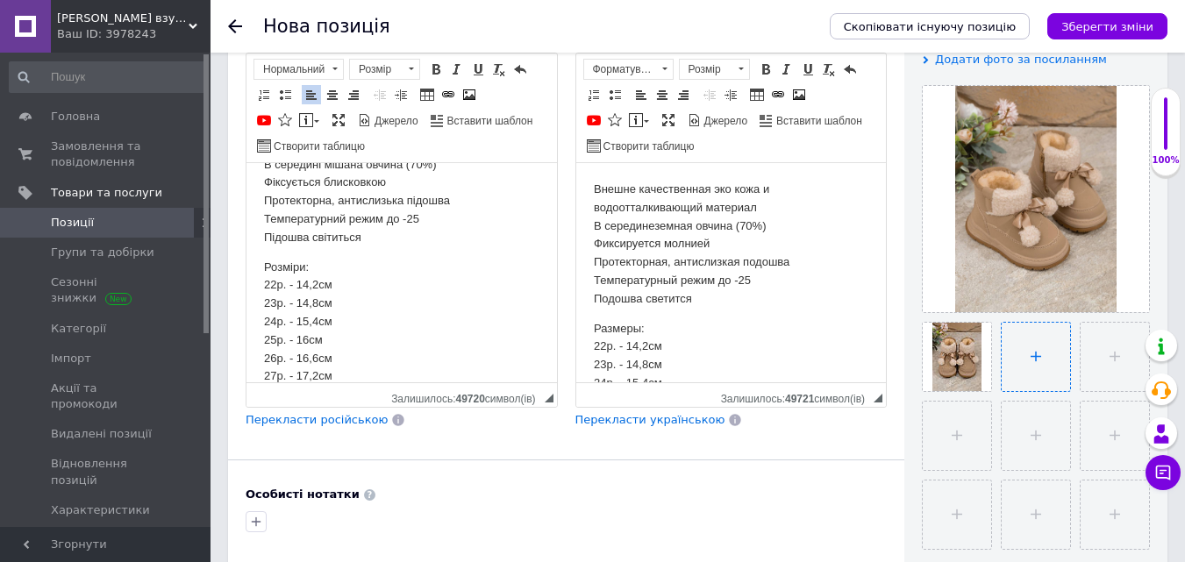
click at [1020, 367] on input "file" at bounding box center [1036, 357] width 68 height 68
type input "C:\fakepath\photo_2025-10-12_16-40-41 (2).jpg"
click at [1119, 332] on input "file" at bounding box center [1113, 357] width 68 height 68
type input "C:\fakepath\photo_2025-10-12_16-40-41.jpg"
click at [964, 439] on input "file" at bounding box center [957, 436] width 68 height 68
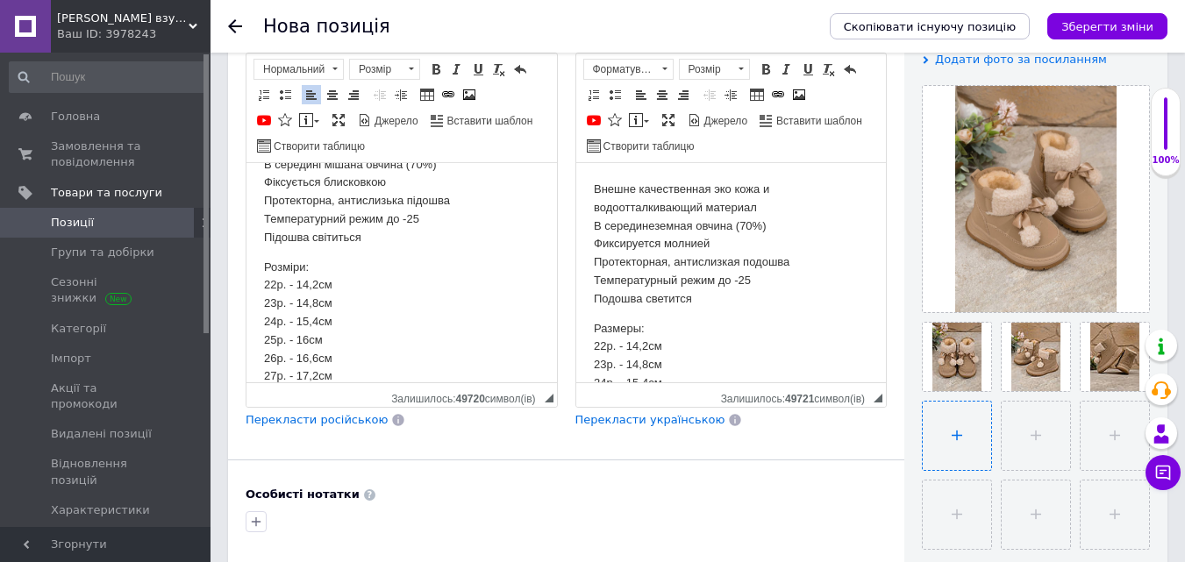
type input "C:\fakepath\photo_2025-10-12_16-40-42 (2).jpg"
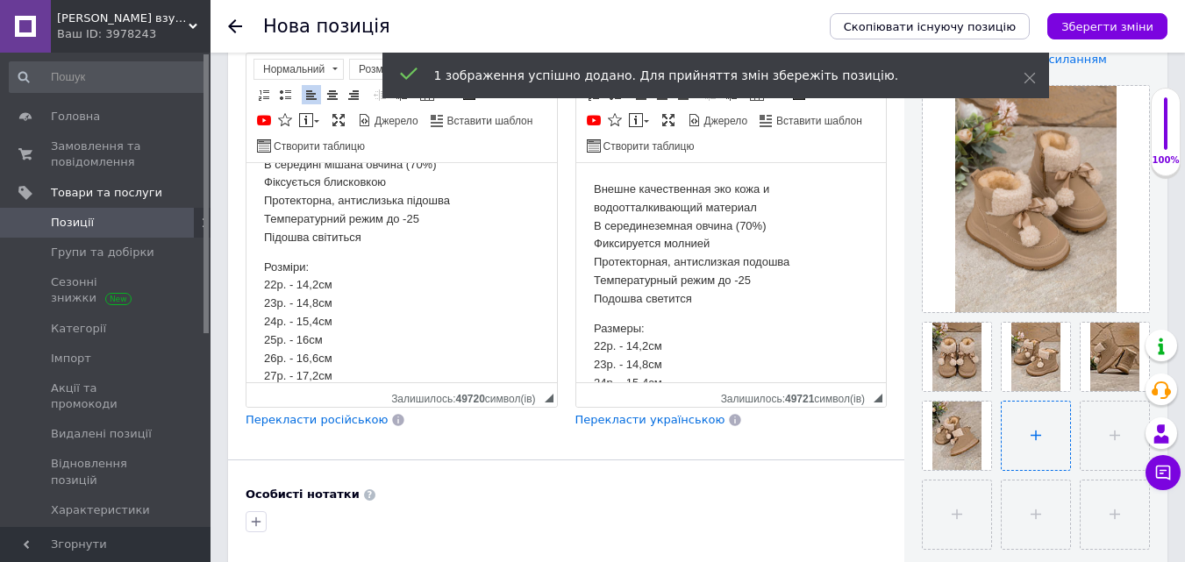
click at [1028, 431] on input "file" at bounding box center [1036, 436] width 68 height 68
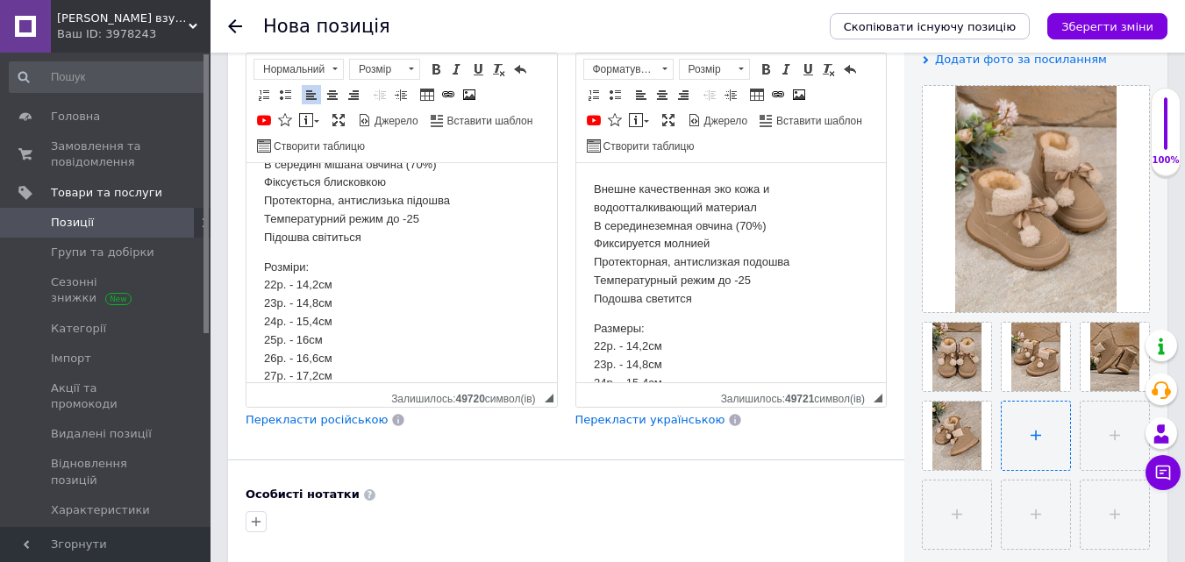
type input "C:\fakepath\photo_2025-10-12_16-40-42.jpg"
click at [1103, 435] on input "file" at bounding box center [1113, 436] width 68 height 68
type input "C:\fakepath\photo_2025-10-12_16-40-43.jpg"
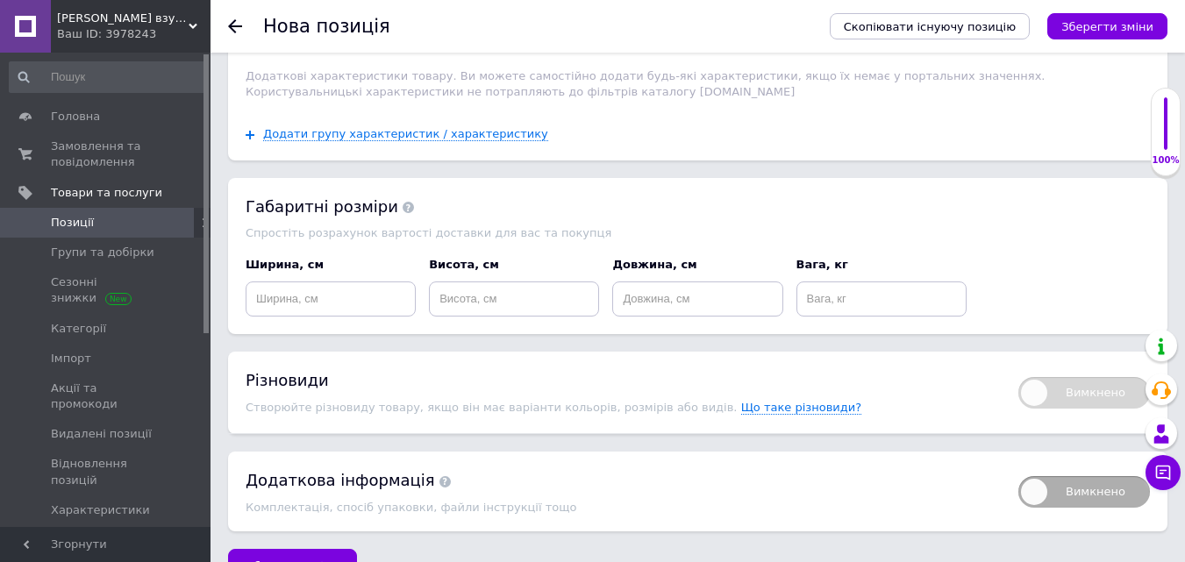
scroll to position [3365, 0]
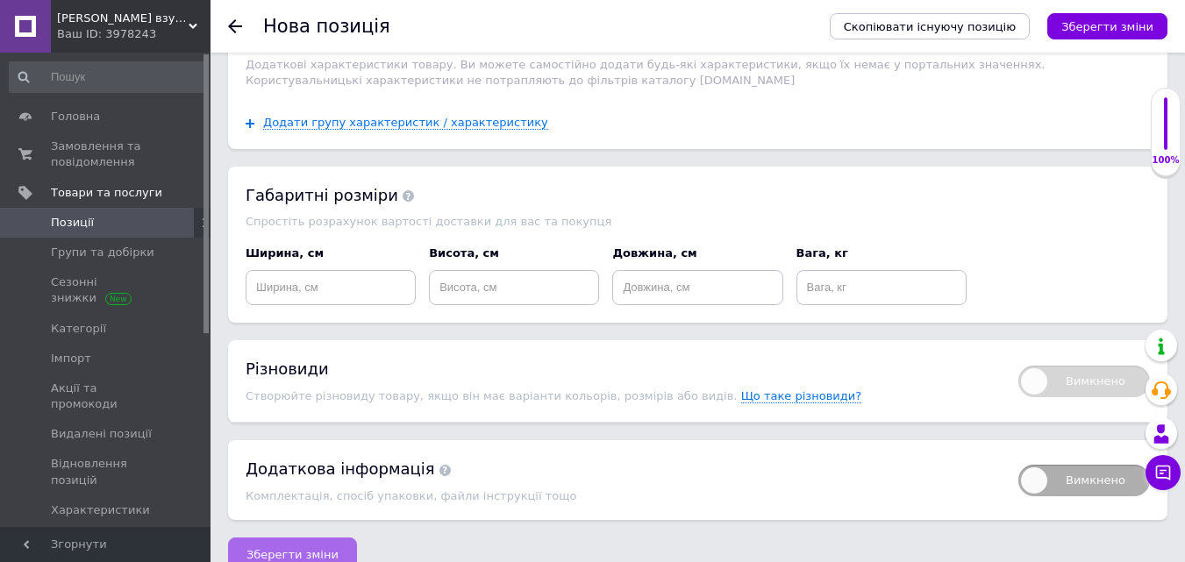
click at [296, 548] on span "Зберегти зміни" at bounding box center [292, 554] width 92 height 13
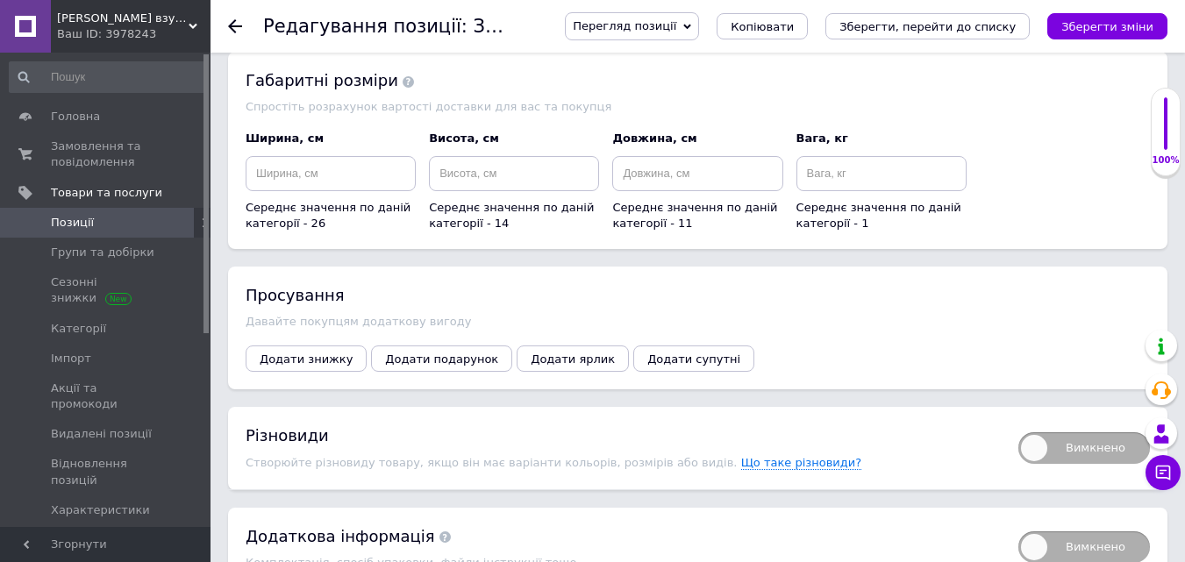
scroll to position [2193, 0]
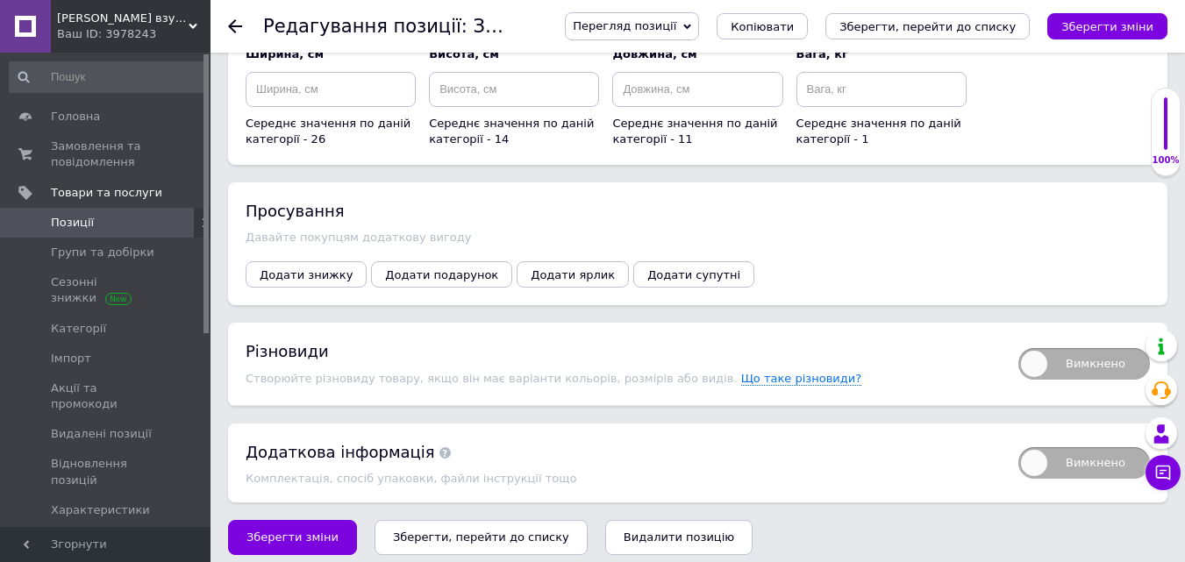
click at [1074, 348] on span "Вимкнено" at bounding box center [1084, 364] width 132 height 32
click at [1018, 339] on input "Вимкнено" at bounding box center [1012, 342] width 11 height 11
checkbox input "true"
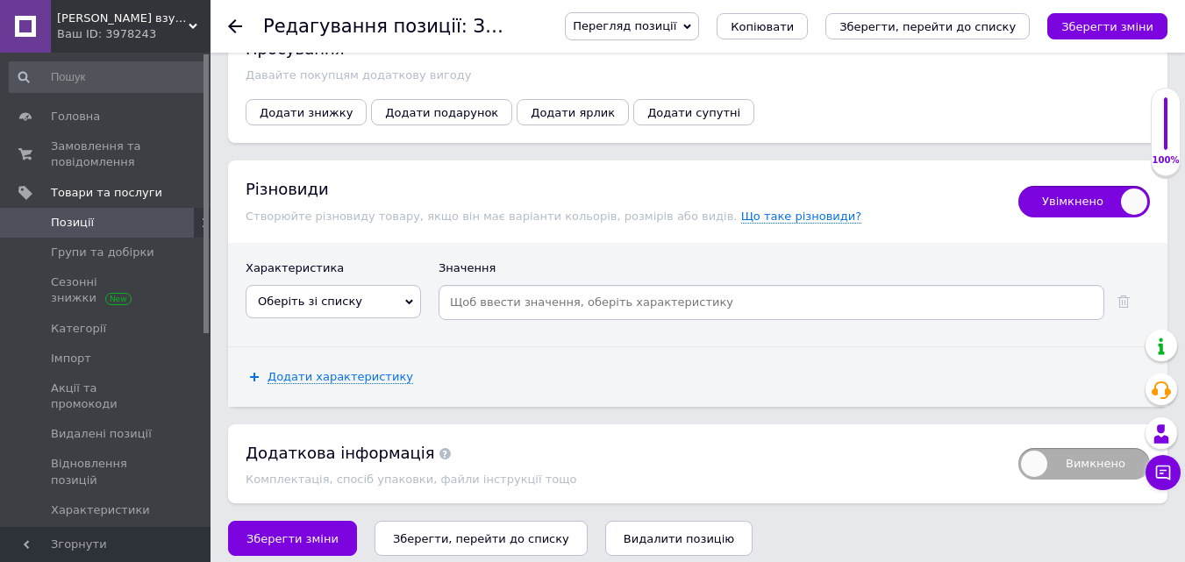
scroll to position [2356, 0]
click at [353, 294] on span "Оберіть зі списку" at bounding box center [333, 300] width 175 height 33
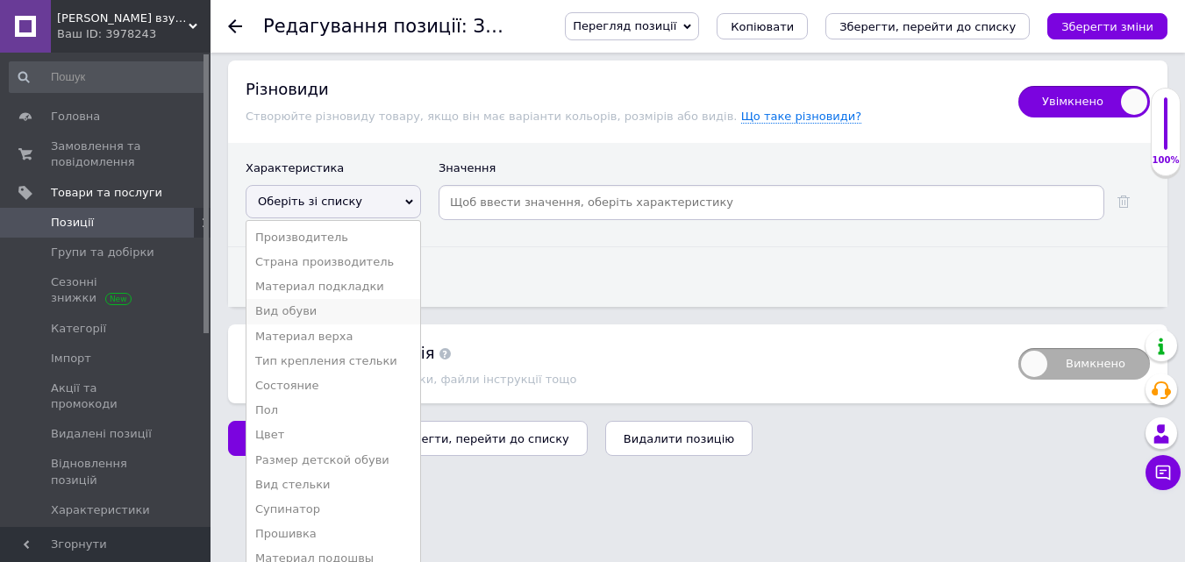
scroll to position [2458, 0]
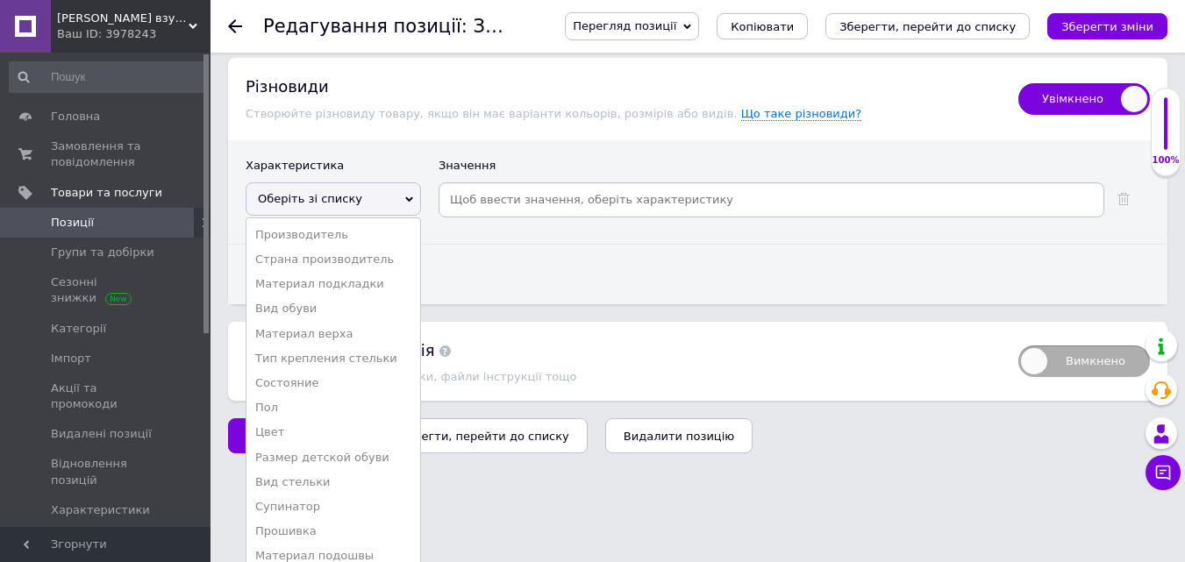
click at [358, 446] on li "Размер детской обуви" at bounding box center [333, 458] width 174 height 25
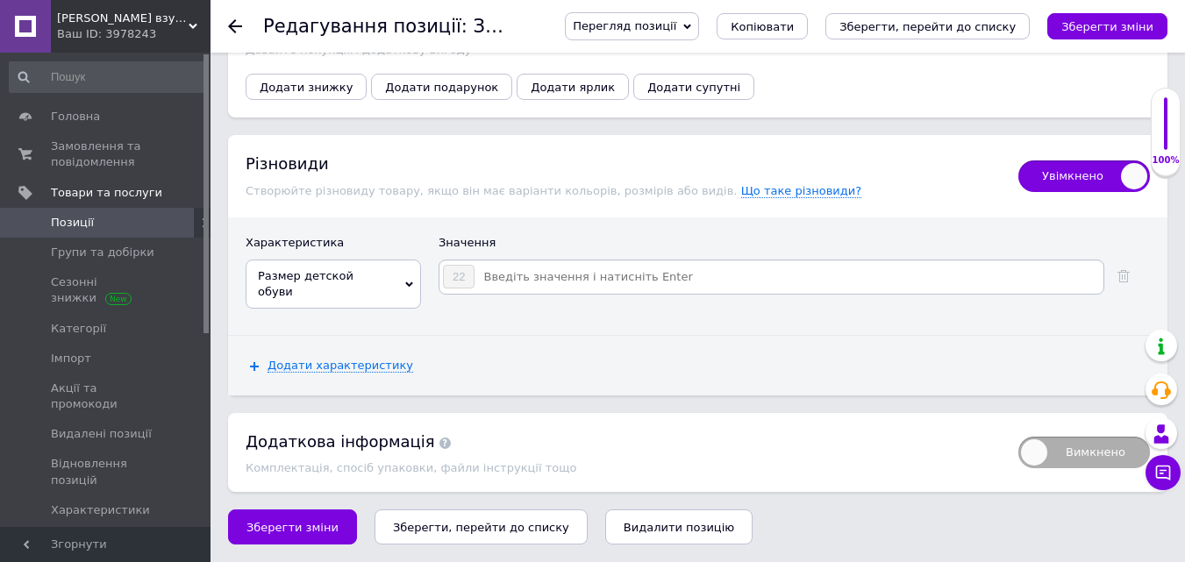
scroll to position [2356, 0]
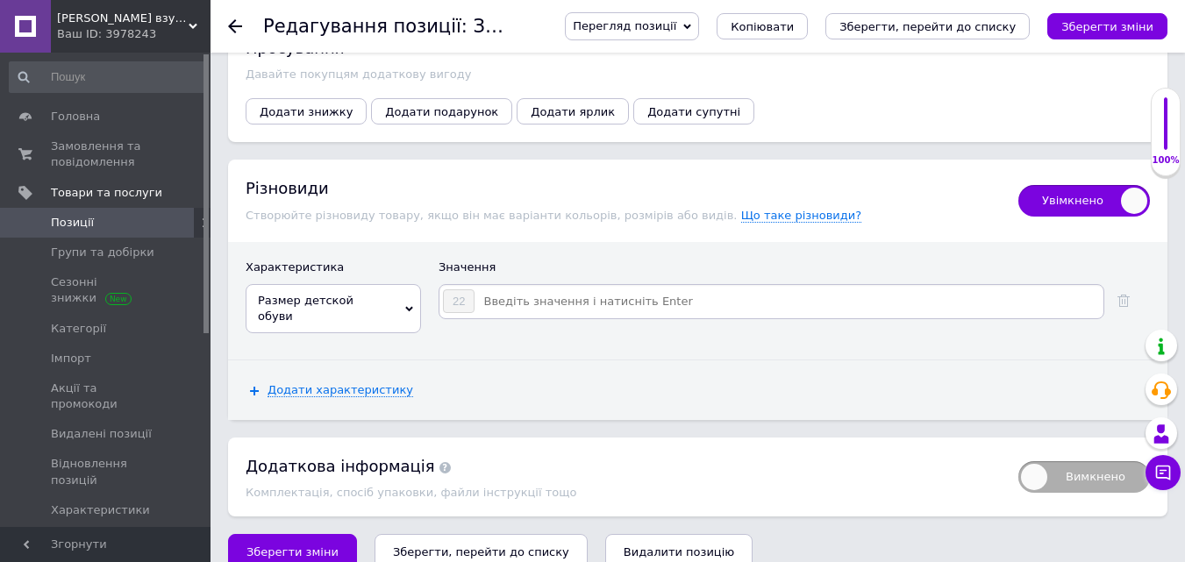
click at [552, 294] on input at bounding box center [787, 302] width 625 height 26
type input "23"
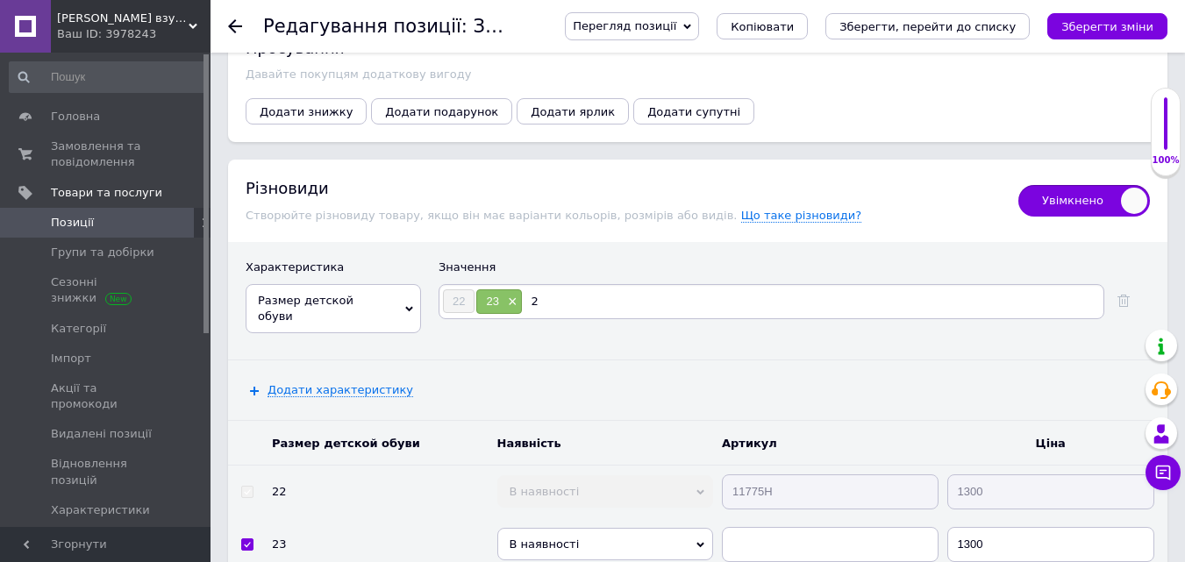
type input "24"
type input "25"
type input "26"
type input "27"
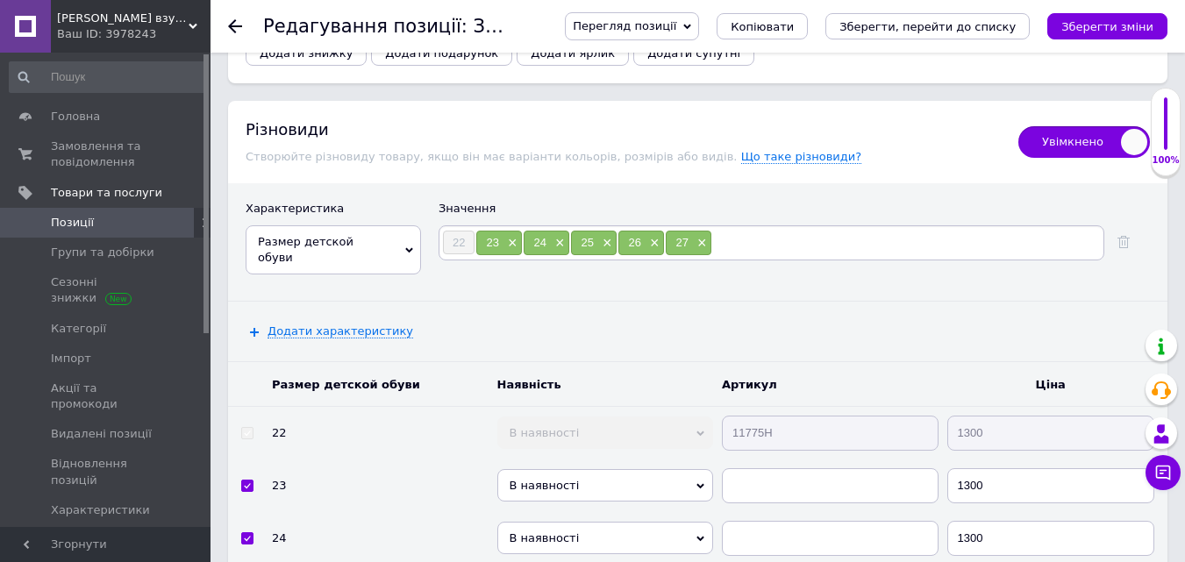
scroll to position [2619, 0]
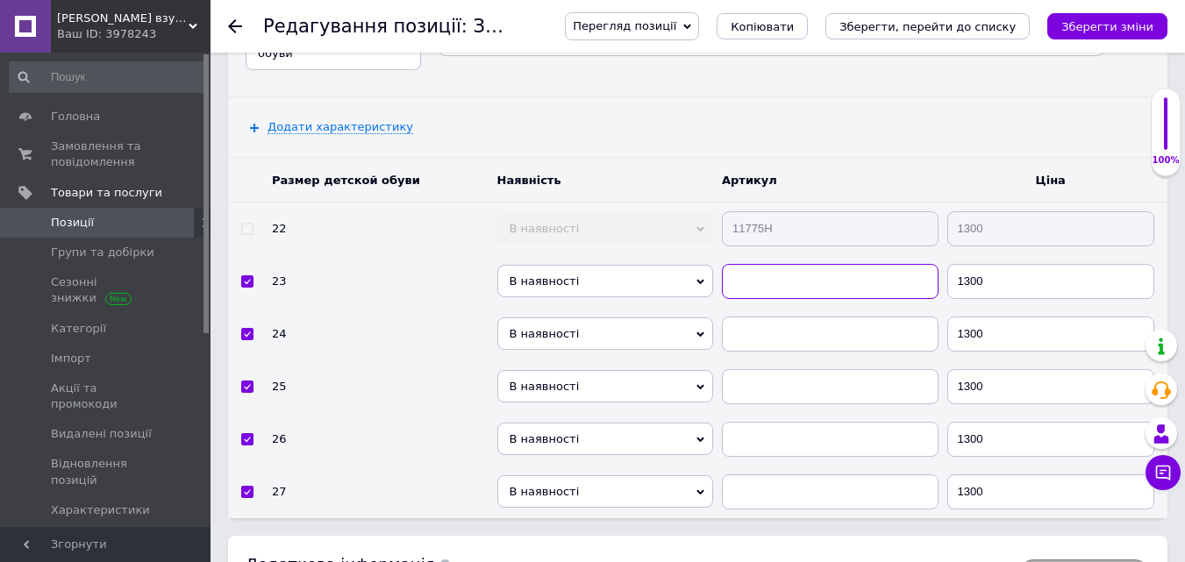
click at [775, 264] on input "text" at bounding box center [830, 281] width 217 height 35
type input "11775Н"
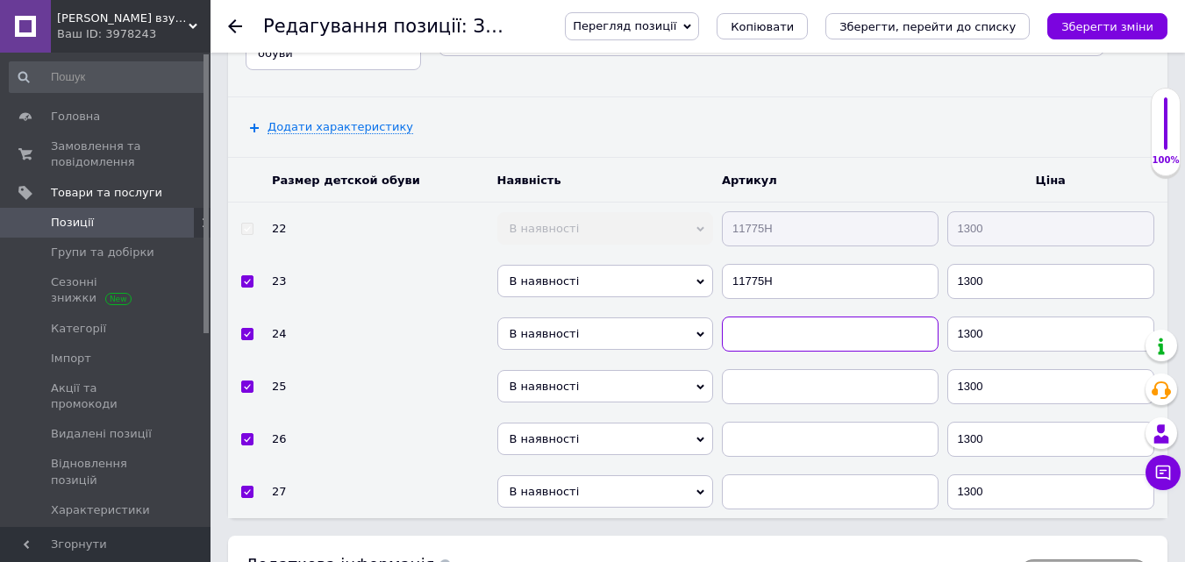
click at [776, 317] on input "text" at bounding box center [830, 334] width 217 height 35
type input "11775Н"
click at [779, 369] on input "text" at bounding box center [830, 386] width 217 height 35
type input "11775Н"
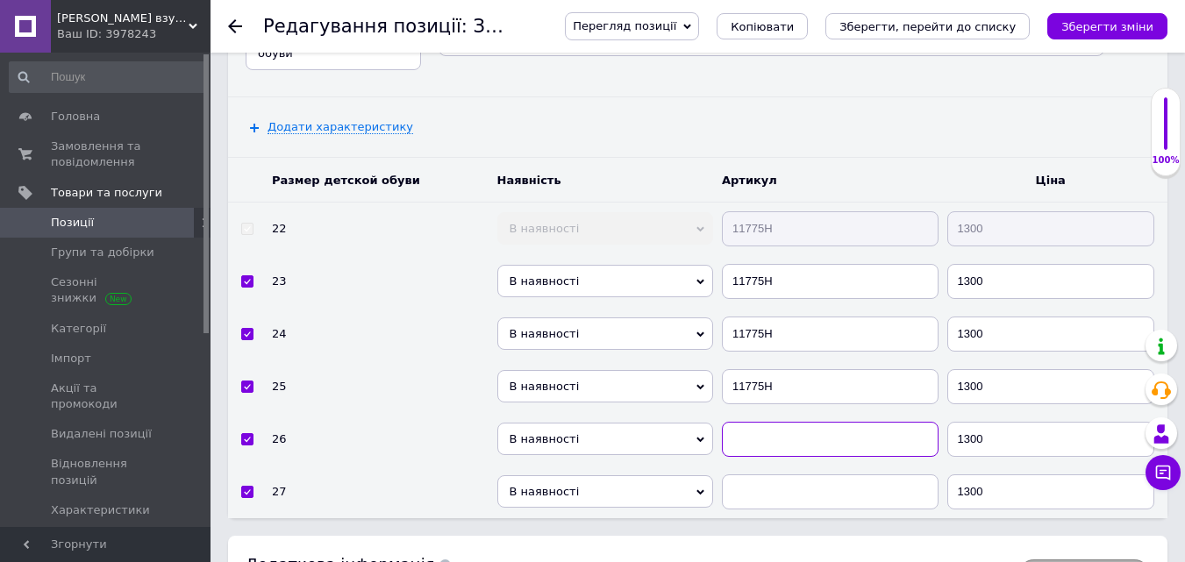
click at [781, 422] on input "text" at bounding box center [830, 439] width 217 height 35
type input "11775Н"
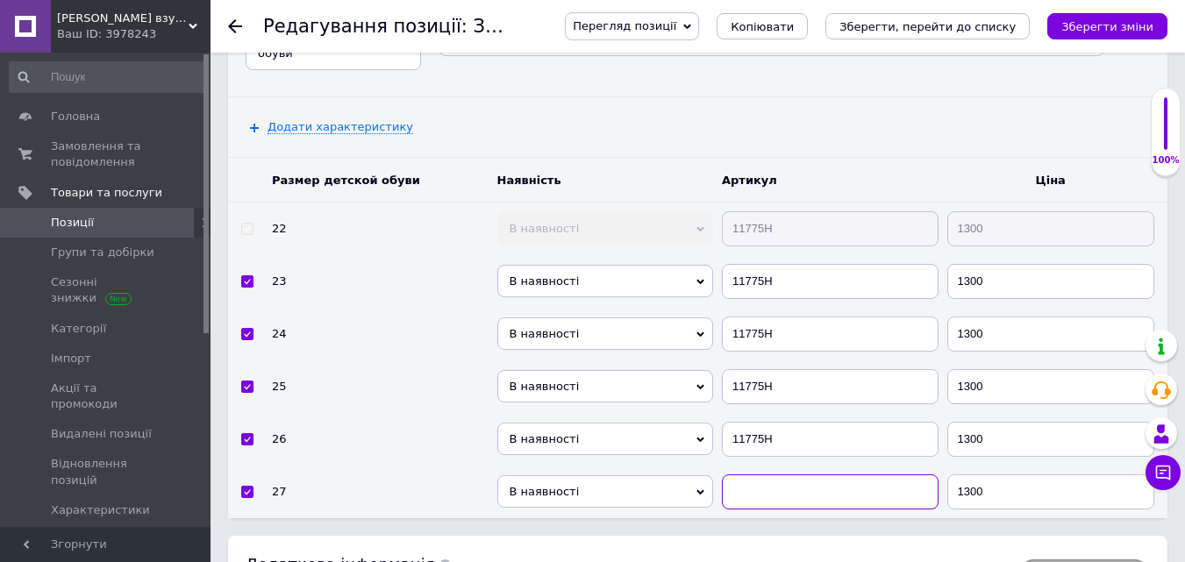
click at [783, 475] on input "text" at bounding box center [830, 492] width 217 height 35
type input "11775Н"
click at [588, 265] on span "В наявності" at bounding box center [605, 281] width 217 height 32
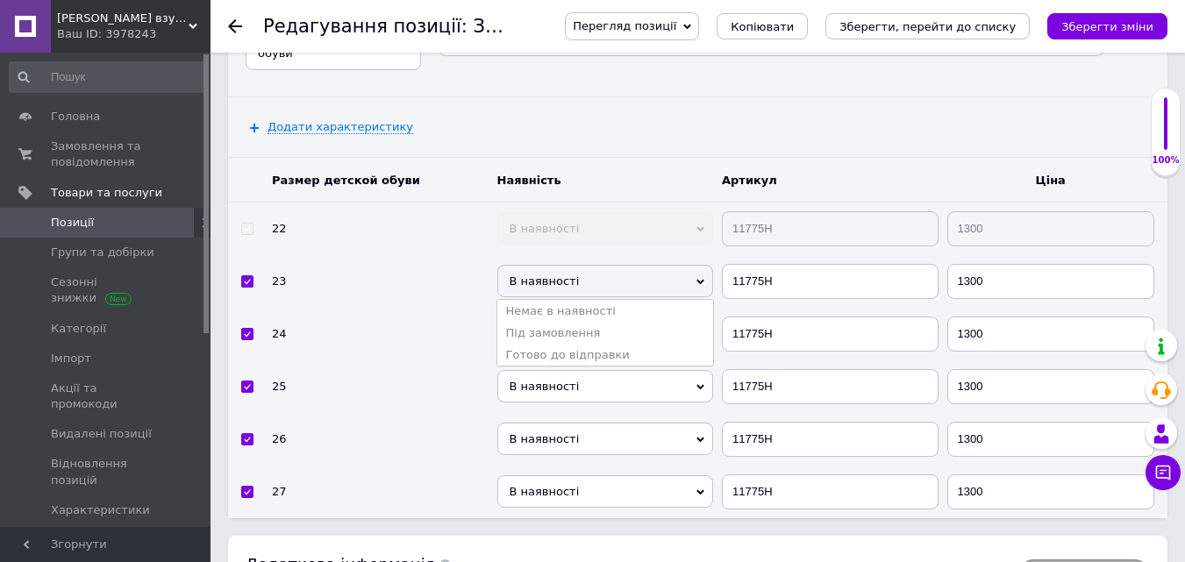
click at [594, 344] on li "Готово до відправки" at bounding box center [605, 355] width 217 height 22
click at [579, 318] on span "В наявності" at bounding box center [605, 334] width 217 height 32
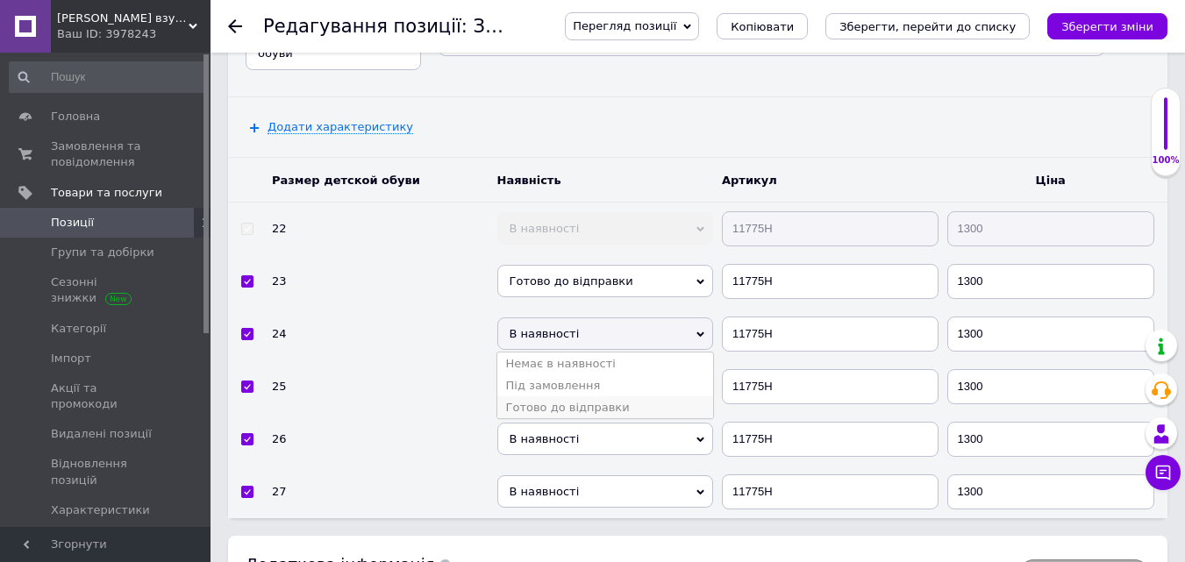
click at [595, 396] on li "Готово до відправки" at bounding box center [605, 407] width 217 height 22
click at [582, 370] on span "В наявності" at bounding box center [605, 386] width 217 height 32
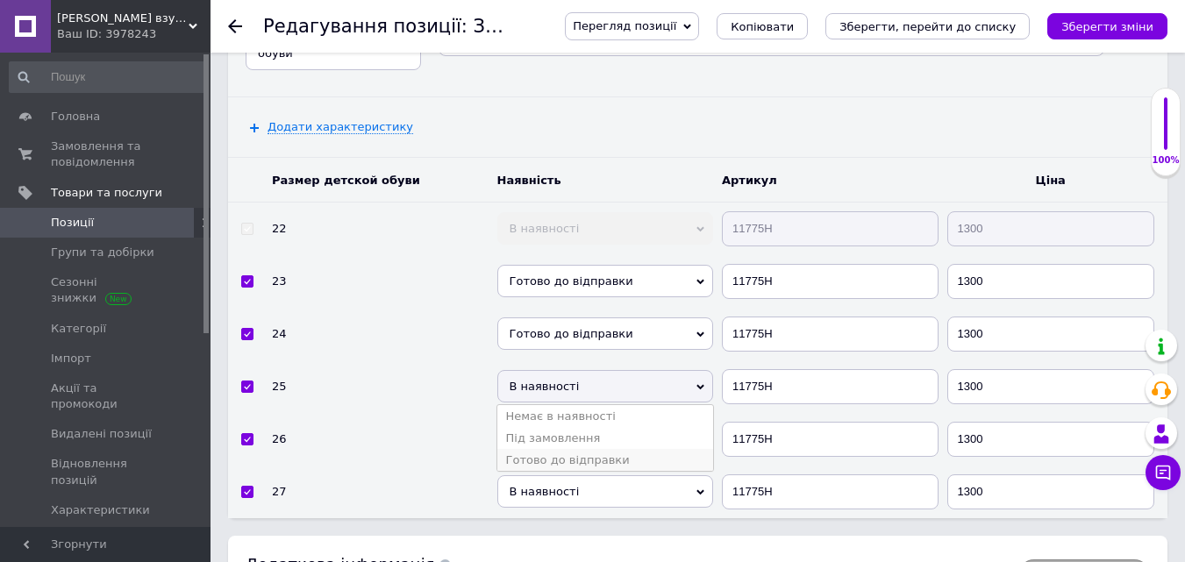
click at [575, 449] on li "Готово до відправки" at bounding box center [605, 460] width 217 height 22
click at [568, 423] on span "В наявності" at bounding box center [605, 439] width 217 height 32
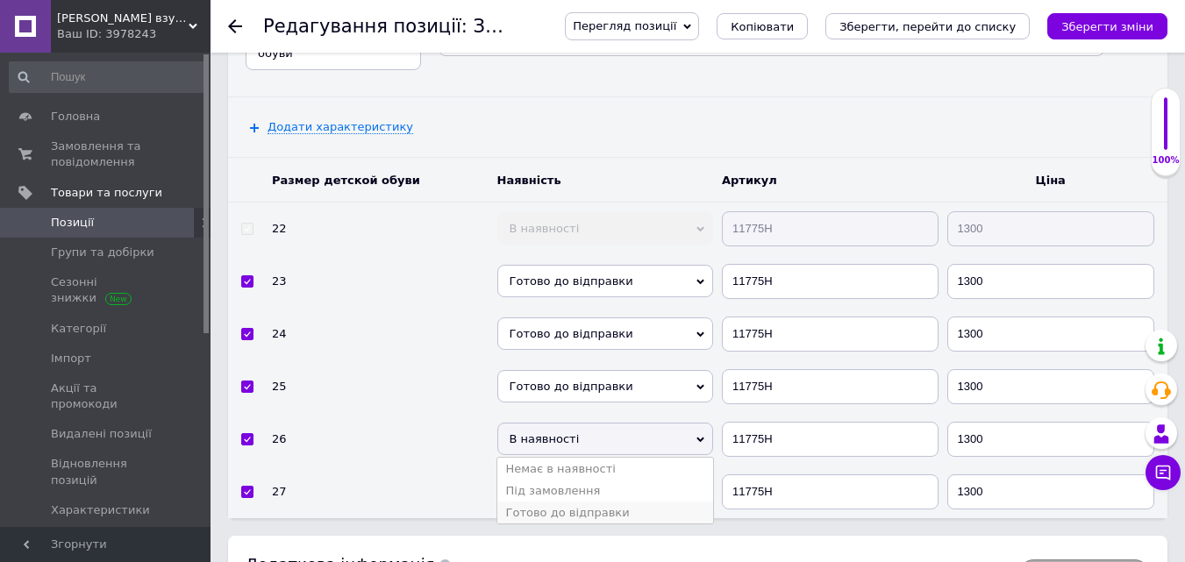
click at [567, 502] on li "Готово до відправки" at bounding box center [605, 513] width 217 height 22
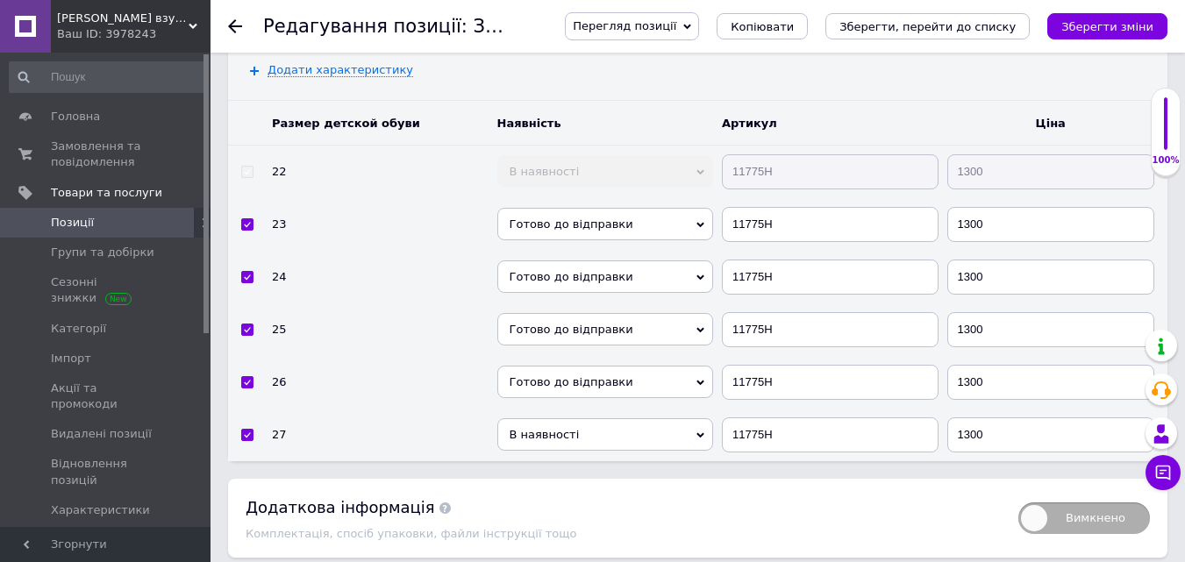
scroll to position [2717, 0]
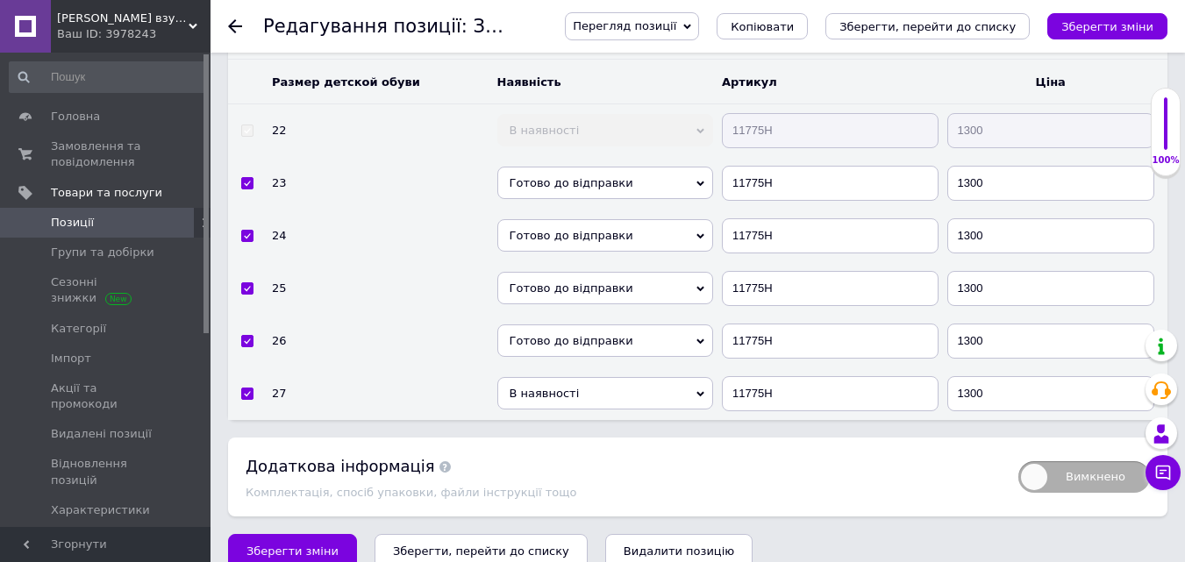
click at [550, 377] on span "В наявності" at bounding box center [605, 393] width 217 height 32
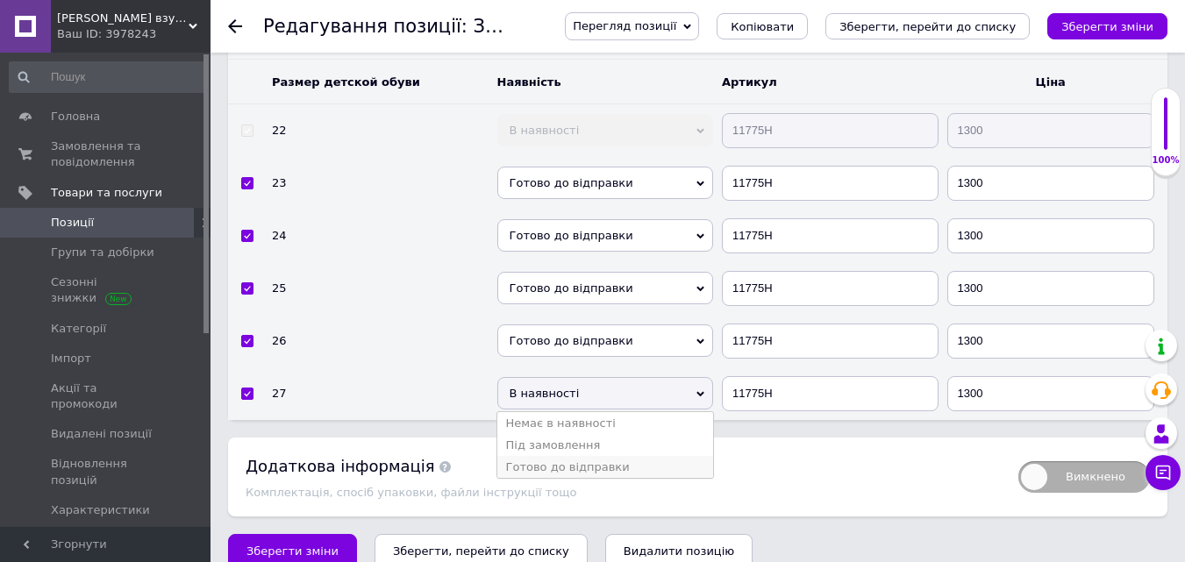
click at [539, 456] on li "Готово до відправки" at bounding box center [605, 467] width 217 height 22
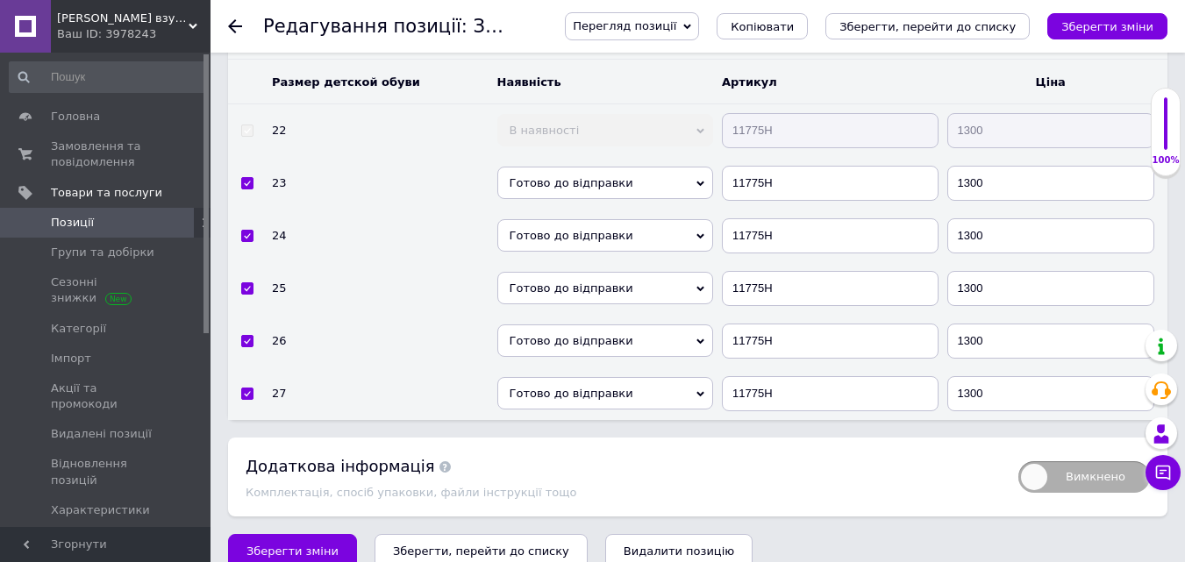
click at [299, 545] on span "Зберегти зміни" at bounding box center [292, 551] width 92 height 13
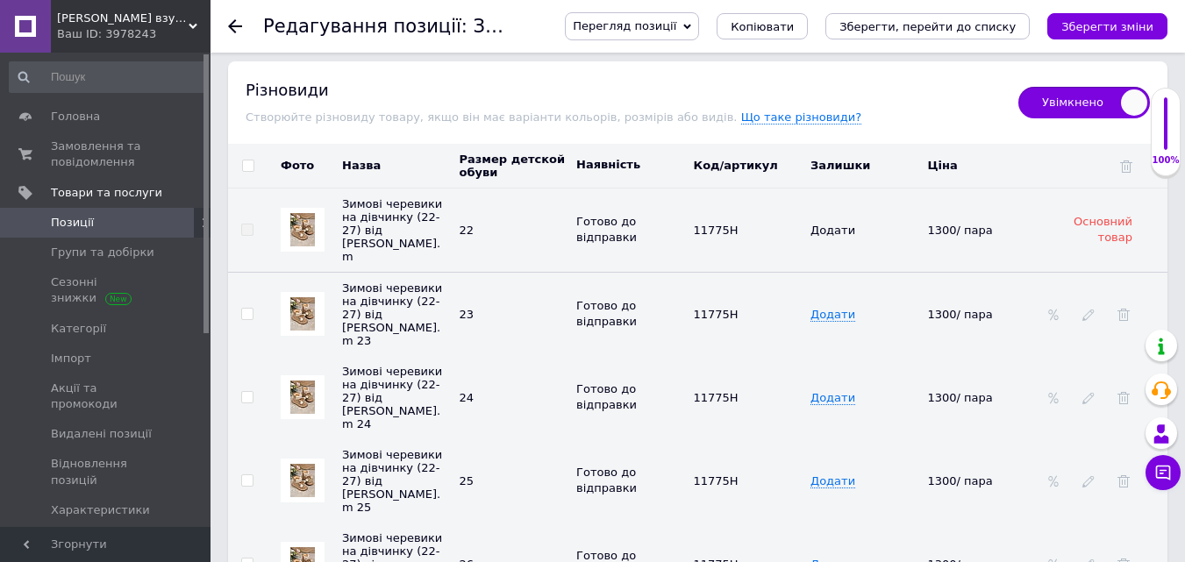
scroll to position [2542, 0]
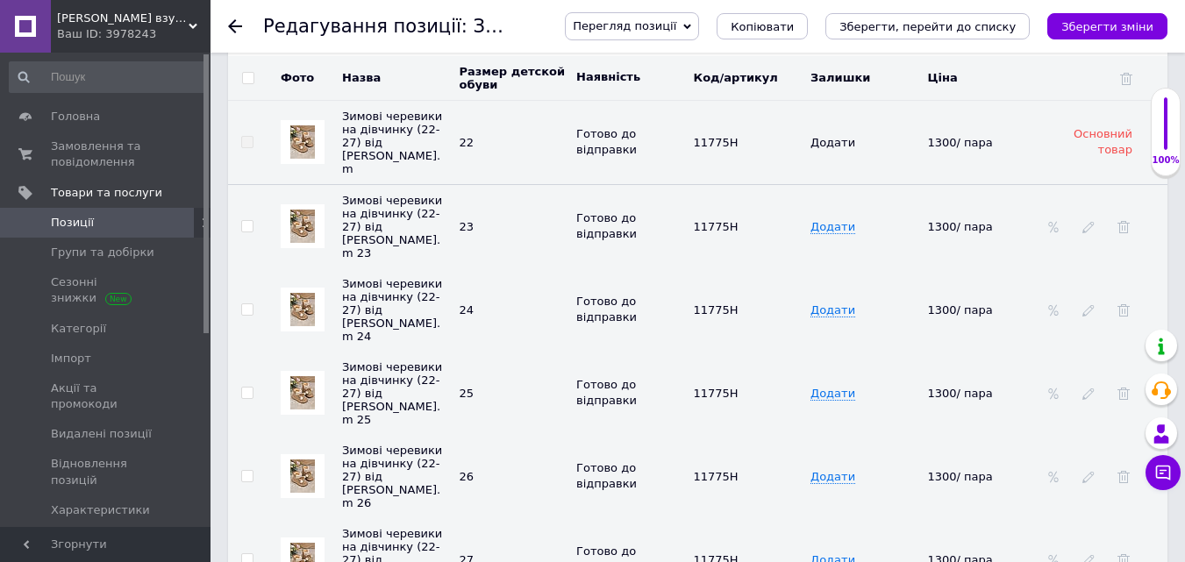
click at [302, 210] on img at bounding box center [302, 226] width 25 height 33
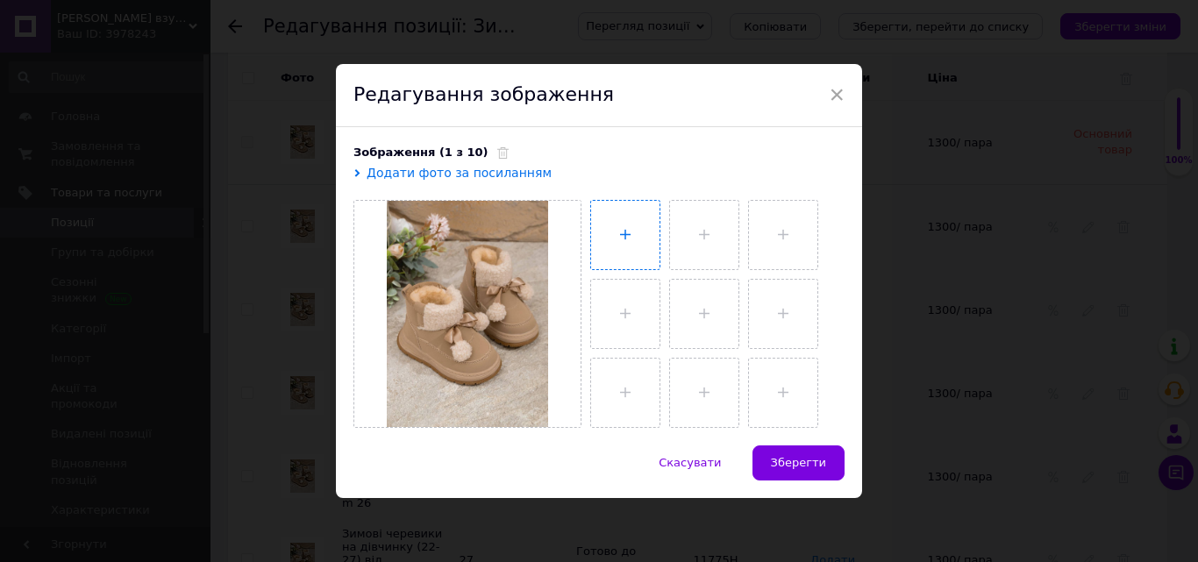
click at [641, 240] on input "file" at bounding box center [625, 235] width 68 height 68
type input "C:\fakepath\photo_2025-10-12_16-40-39.jpg"
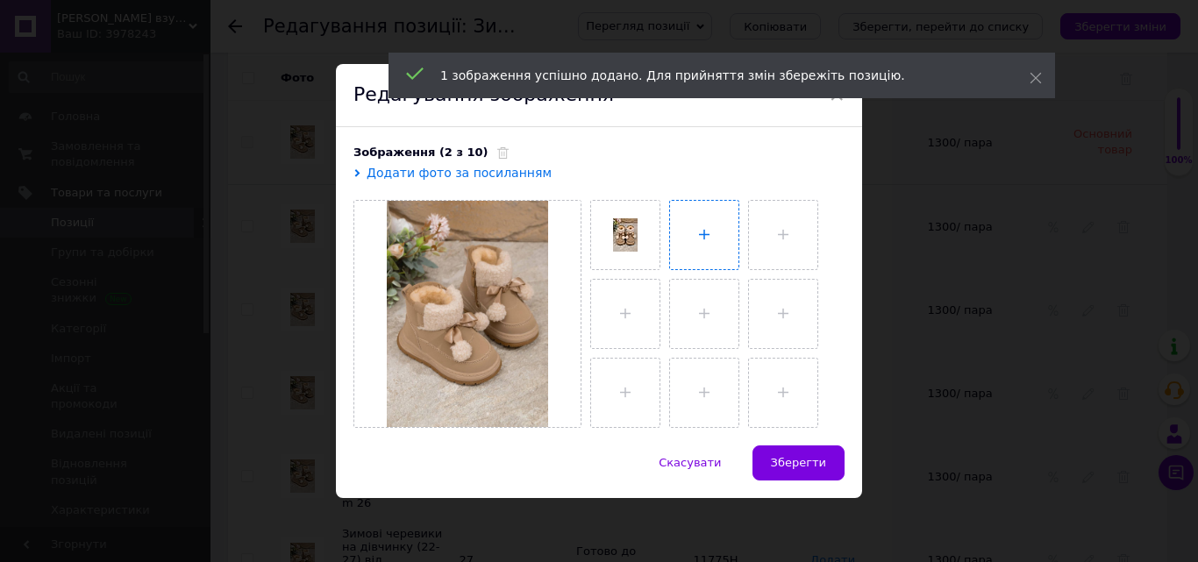
click at [707, 232] on input "file" at bounding box center [704, 235] width 68 height 68
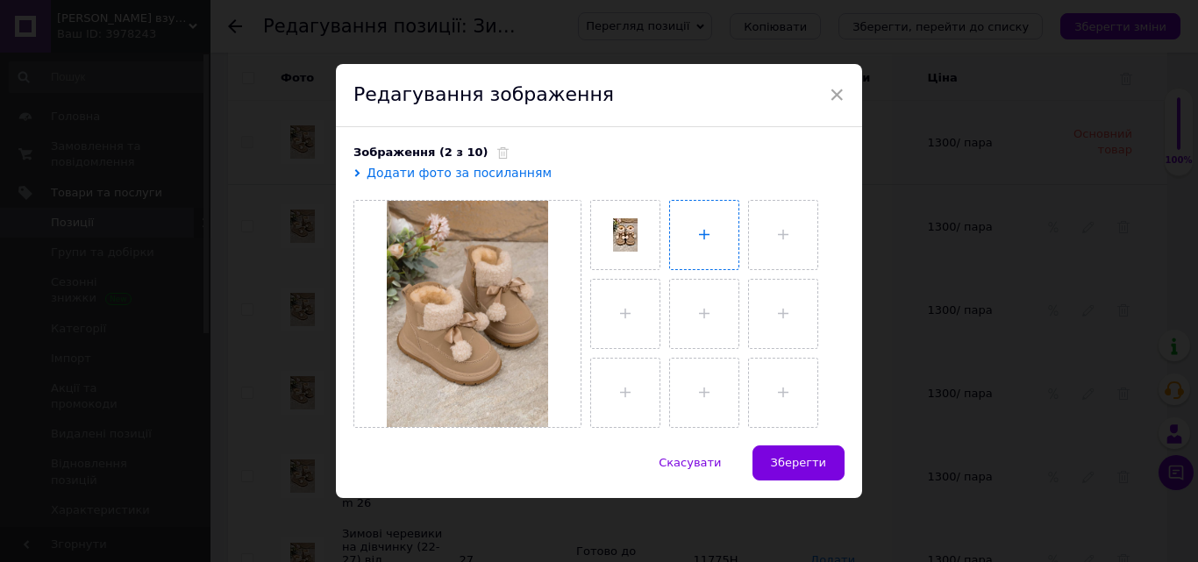
type input "C:\fakepath\photo_2025-10-12_16-40-41 (2).jpg"
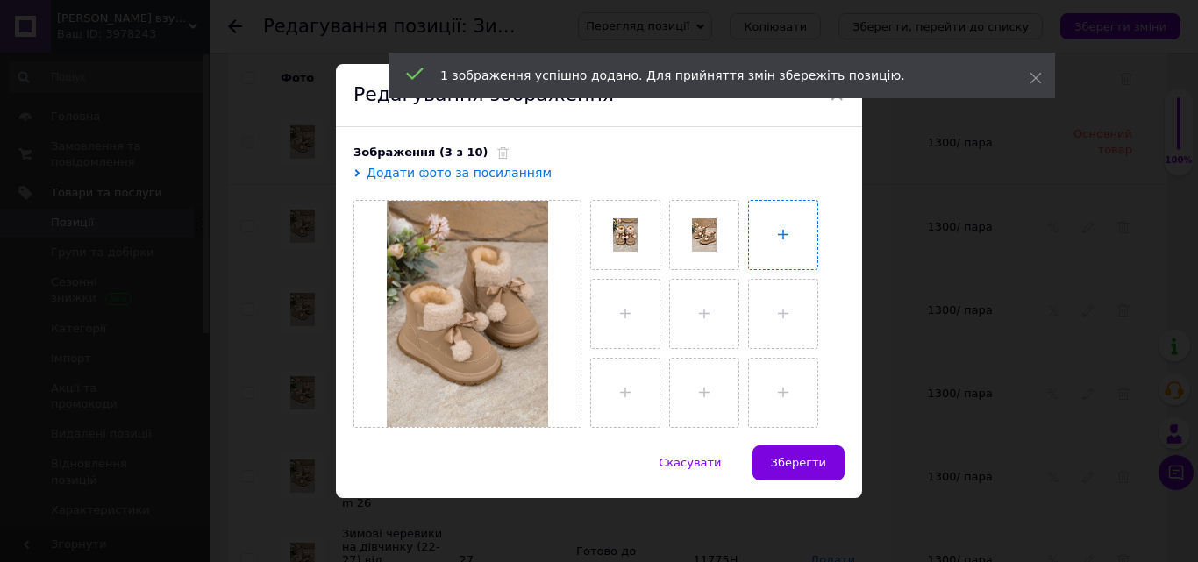
click at [787, 235] on input "file" at bounding box center [783, 235] width 68 height 68
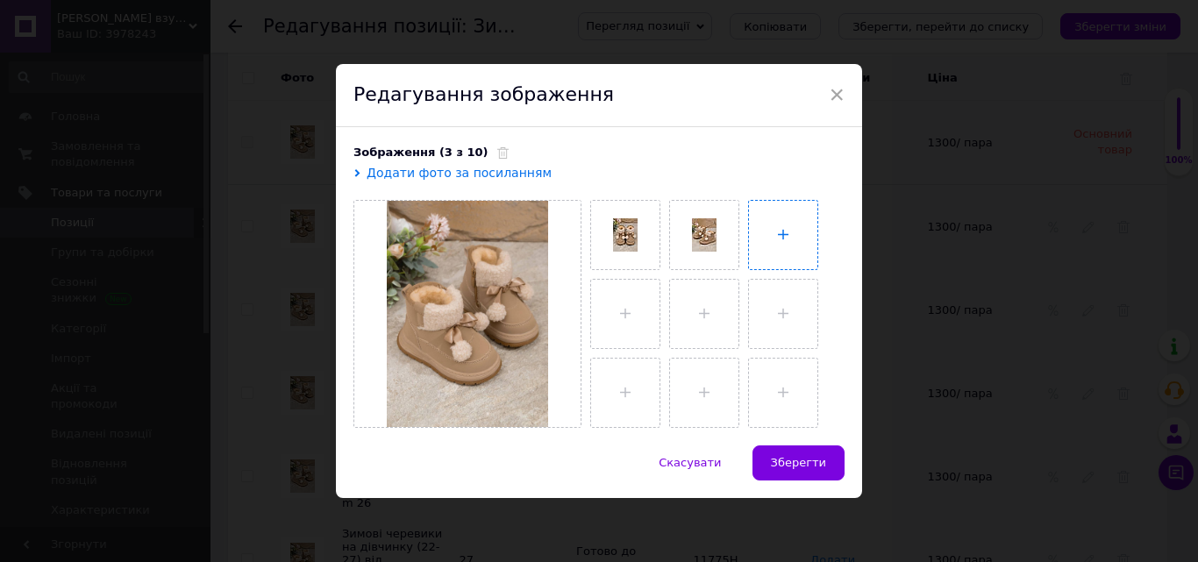
type input "C:\fakepath\photo_2025-10-12_16-40-41.jpg"
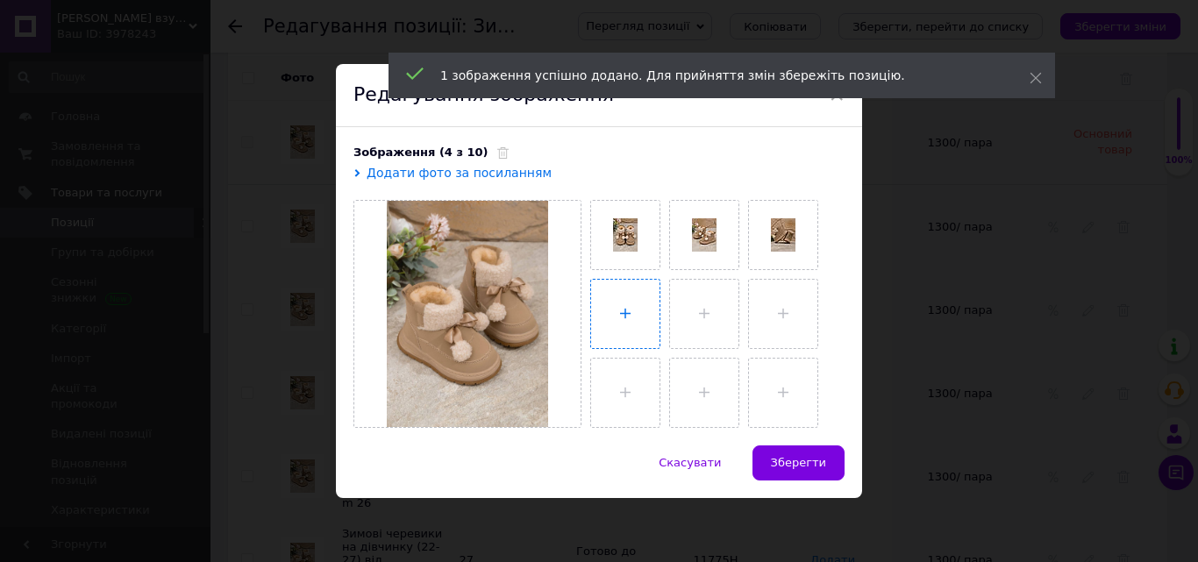
click at [625, 316] on input "file" at bounding box center [625, 314] width 68 height 68
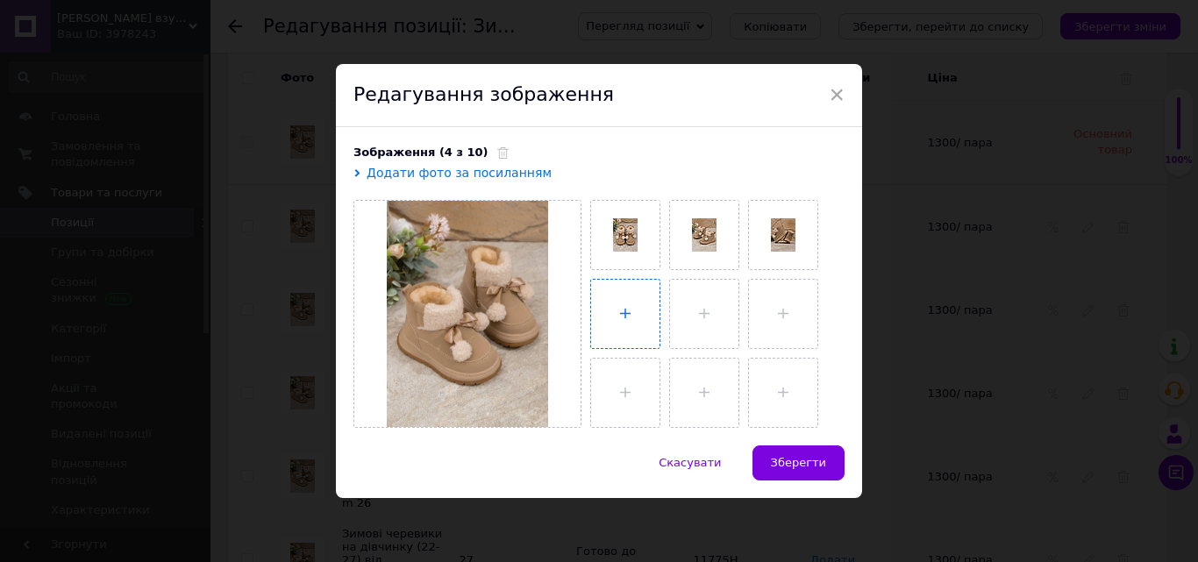
type input "C:\fakepath\photo_2025-10-12_16-40-42 (2).jpg"
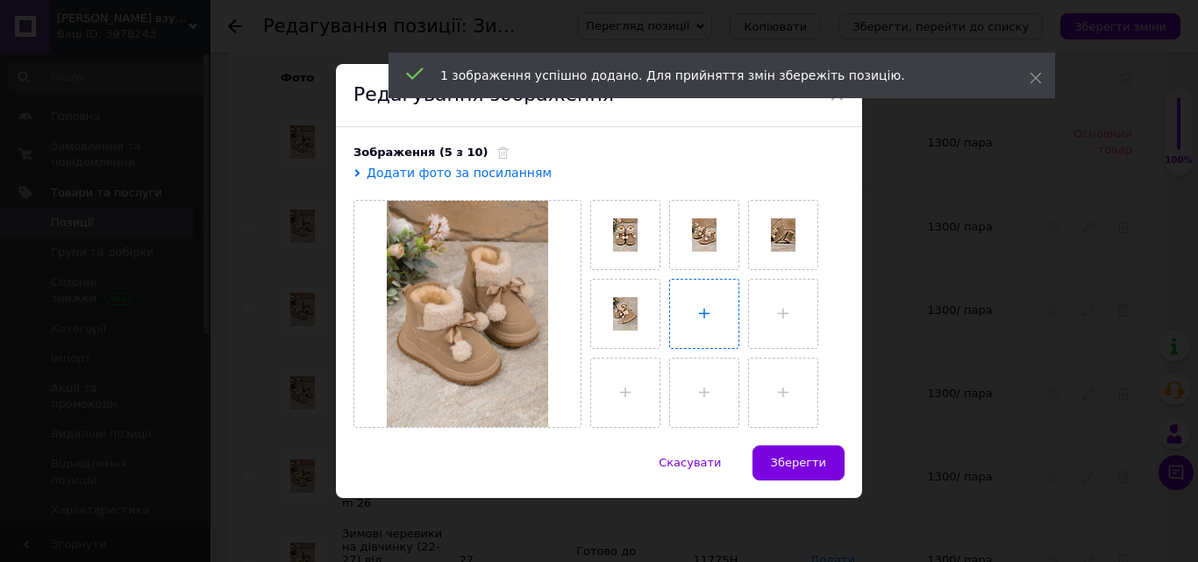
click at [716, 303] on input "file" at bounding box center [704, 314] width 68 height 68
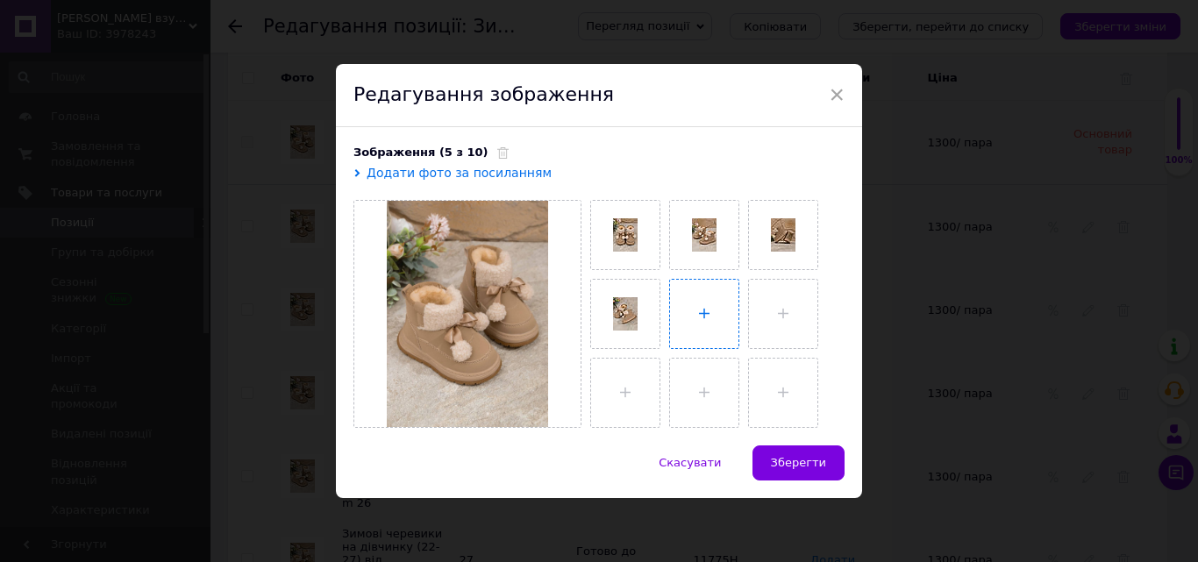
type input "C:\fakepath\photo_2025-10-12_16-40-42.jpg"
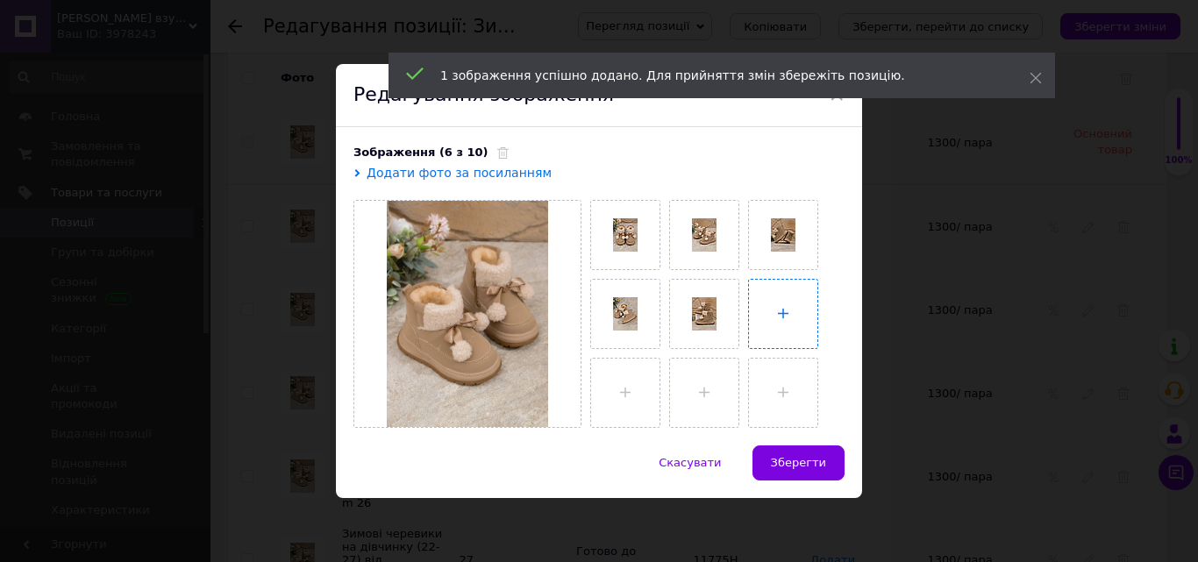
click at [790, 301] on input "file" at bounding box center [783, 314] width 68 height 68
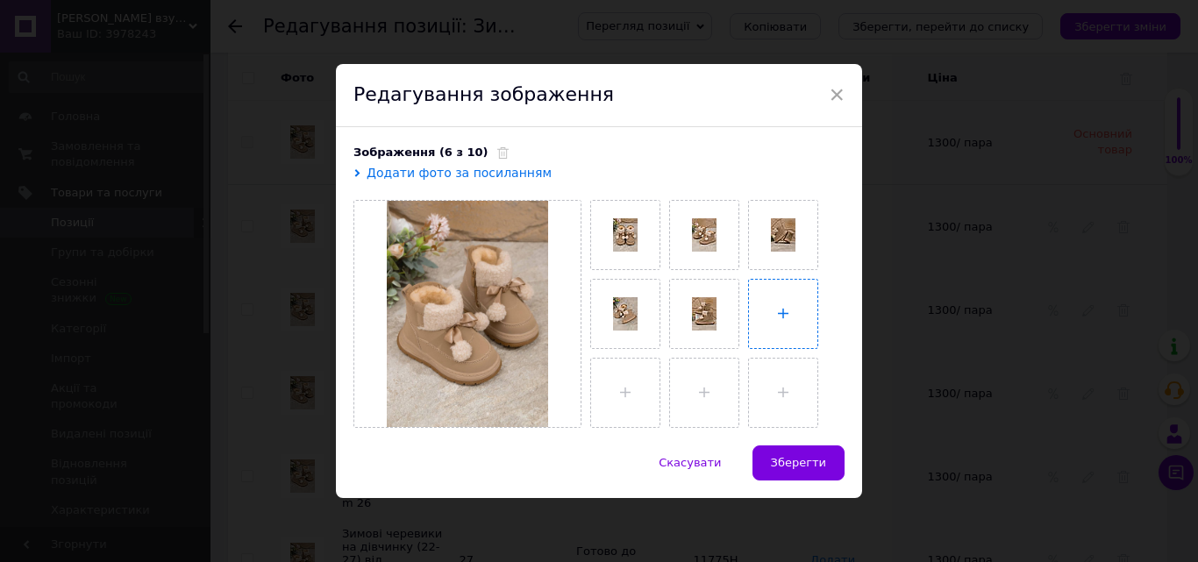
type input "C:\fakepath\photo_2025-10-12_16-40-43.jpg"
click at [824, 466] on button "Зберегти" at bounding box center [799, 463] width 92 height 35
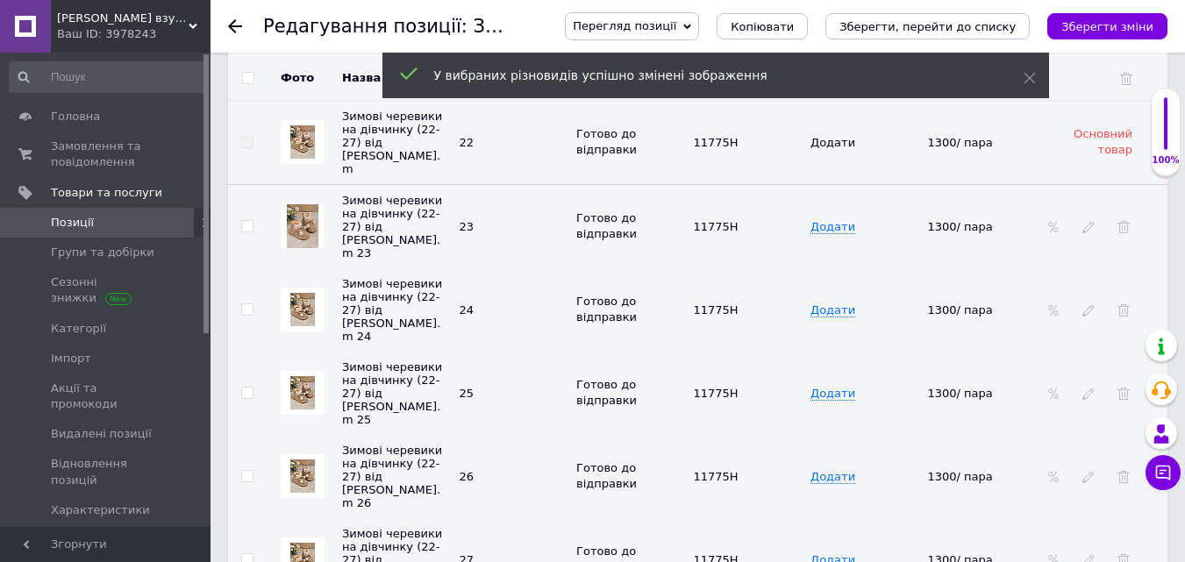
click at [299, 293] on img at bounding box center [302, 309] width 25 height 33
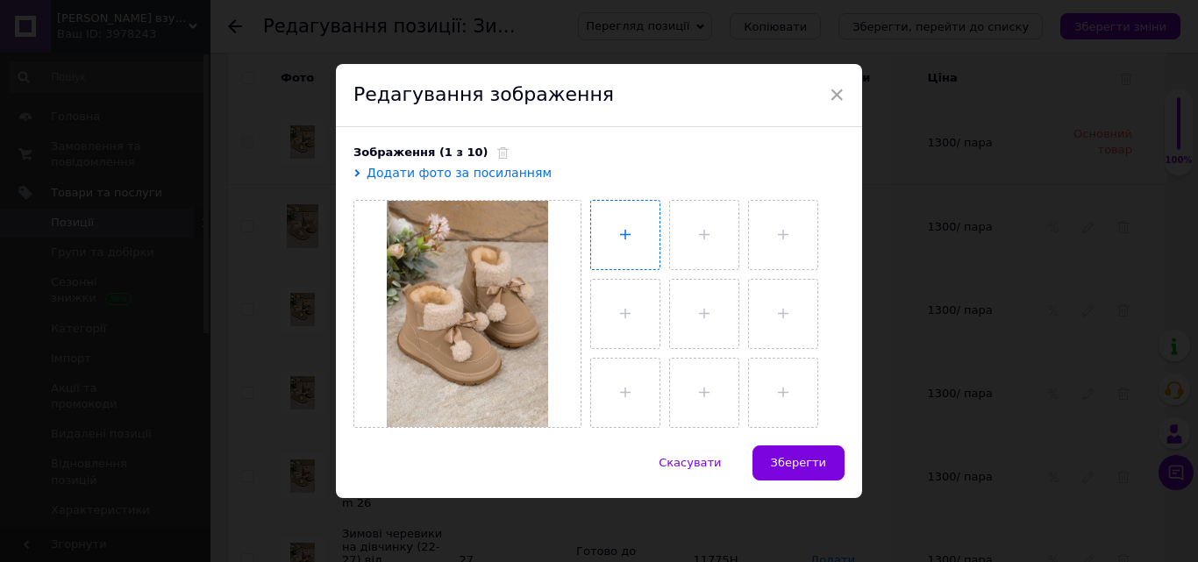
click at [626, 229] on input "file" at bounding box center [625, 235] width 68 height 68
type input "C:\fakepath\photo_2025-10-12_16-40-39.jpg"
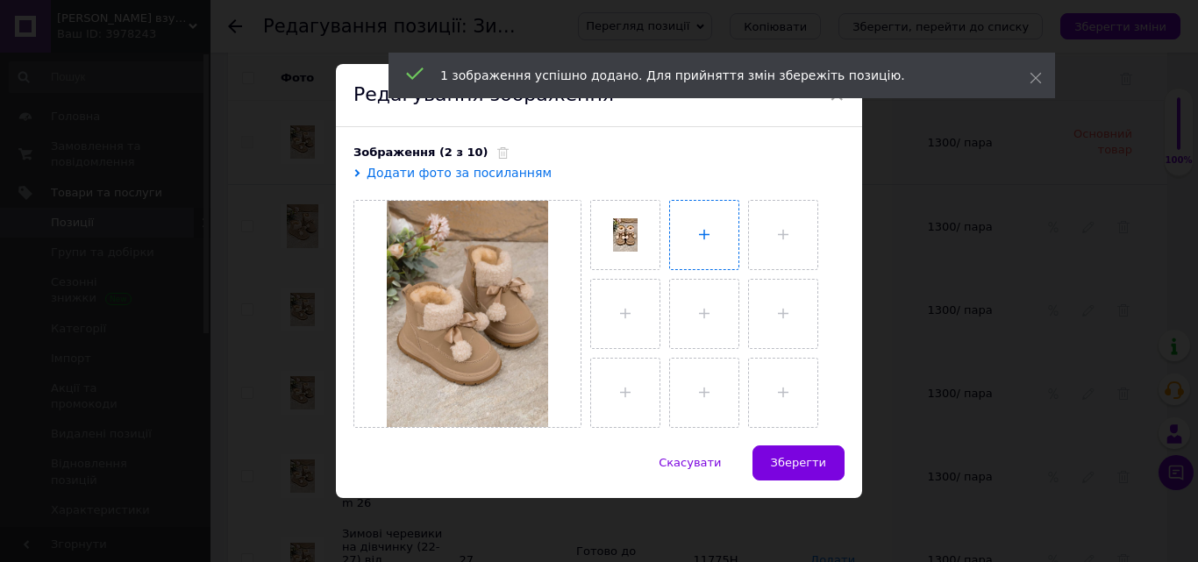
click at [723, 232] on input "file" at bounding box center [704, 235] width 68 height 68
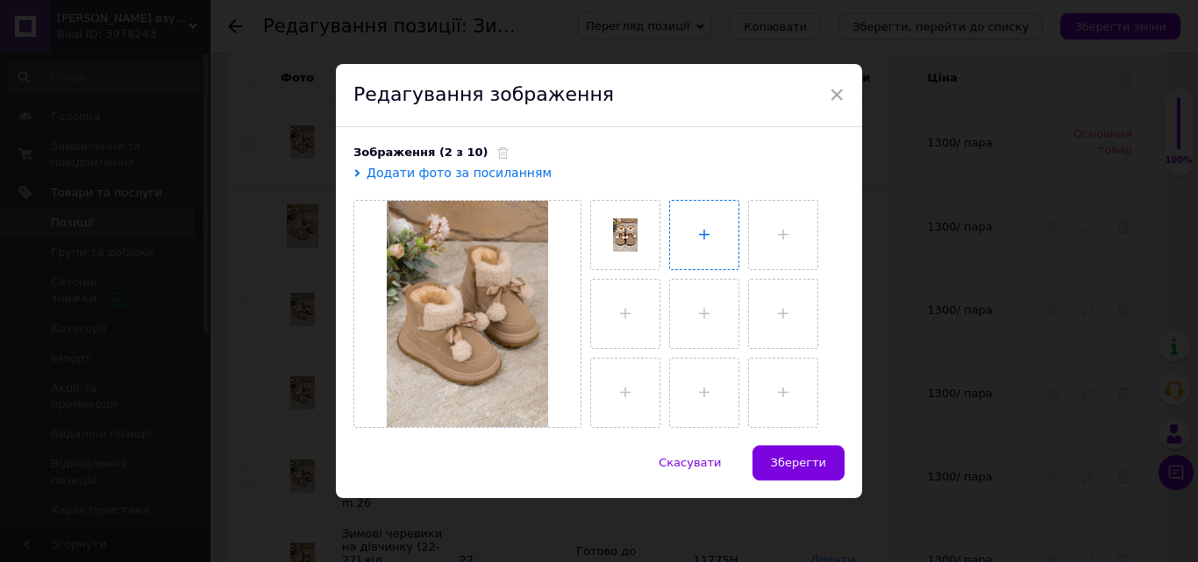
type input "C:\fakepath\photo_2025-10-12_16-40-41 (2).jpg"
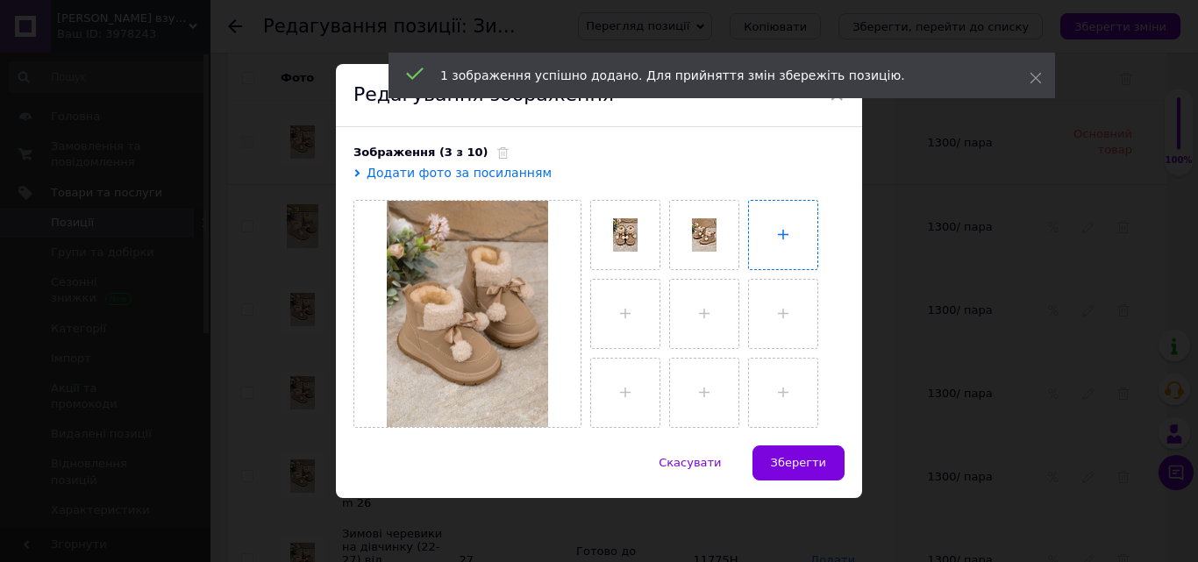
click at [773, 230] on input "file" at bounding box center [783, 235] width 68 height 68
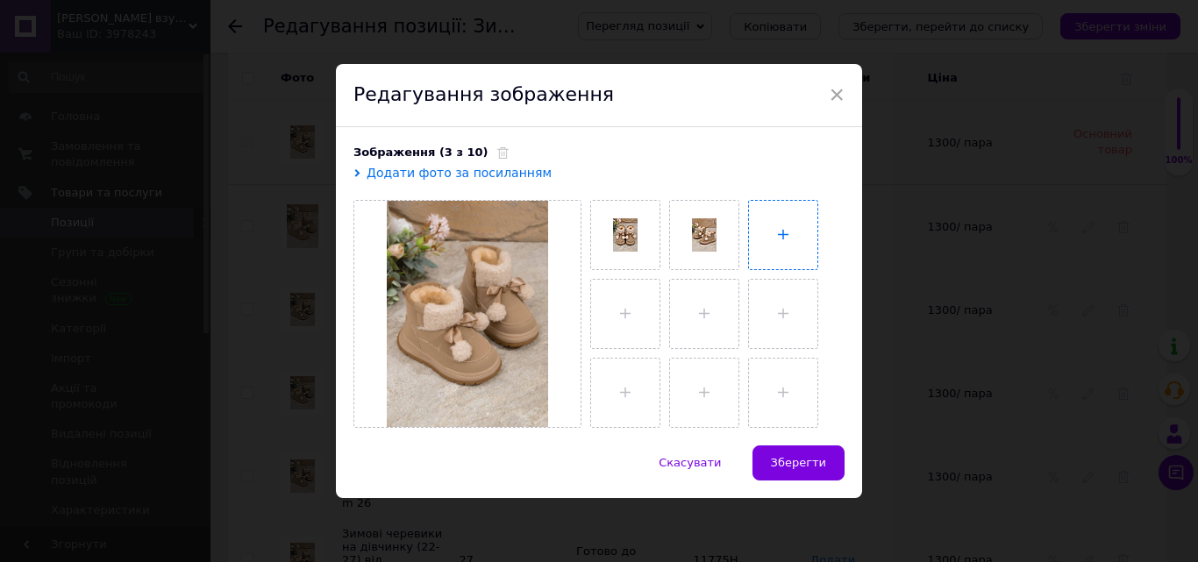
type input "C:\fakepath\photo_2025-10-12_16-40-41.jpg"
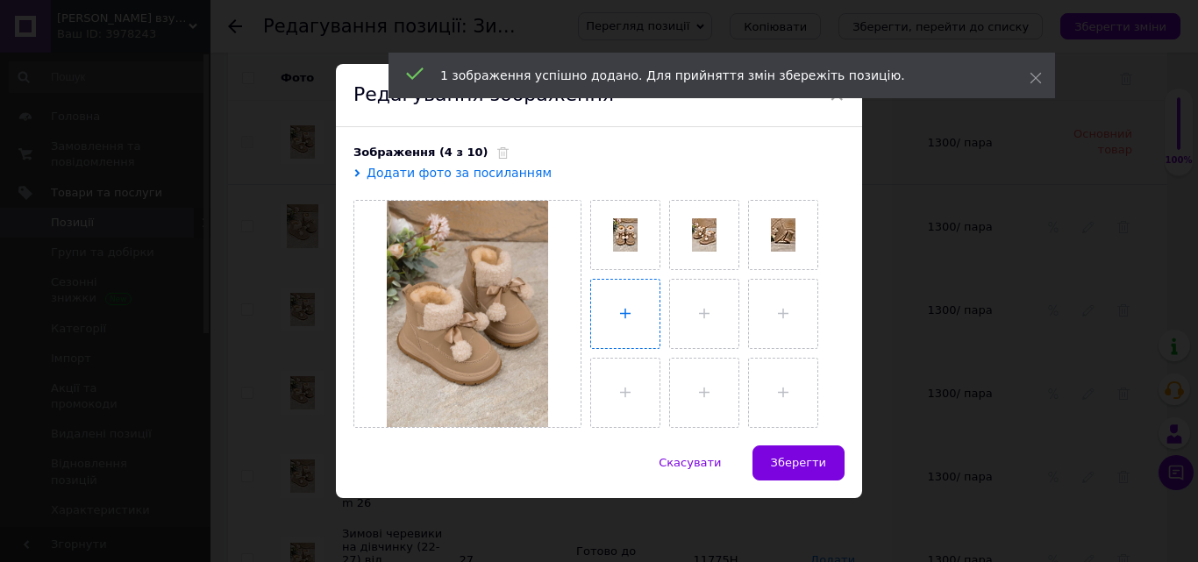
click at [621, 296] on input "file" at bounding box center [625, 314] width 68 height 68
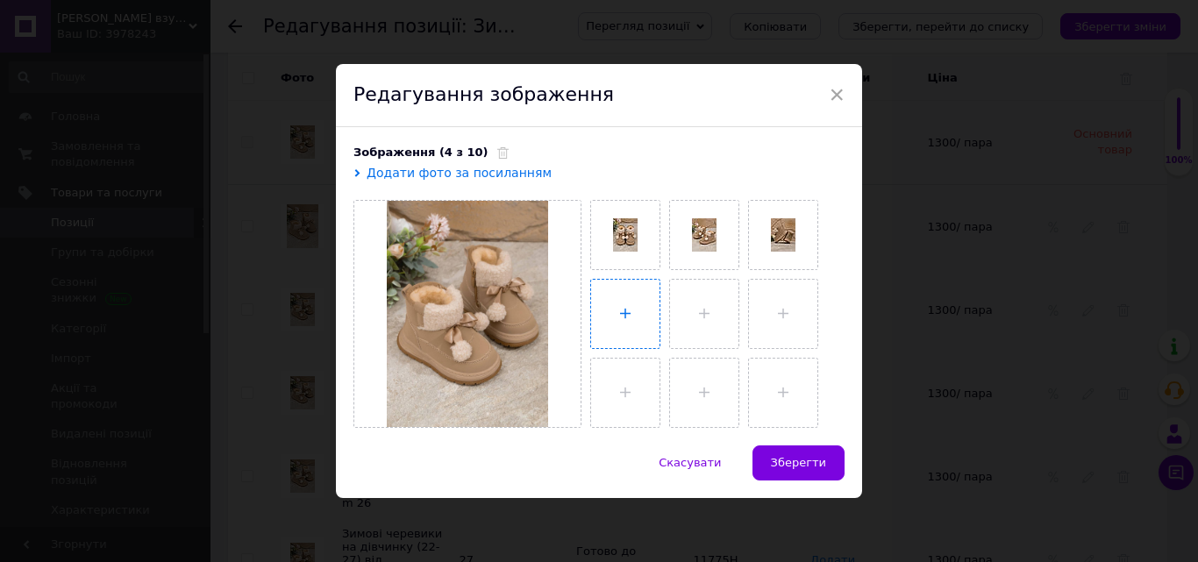
type input "C:\fakepath\photo_2025-10-12_16-40-42 (2).jpg"
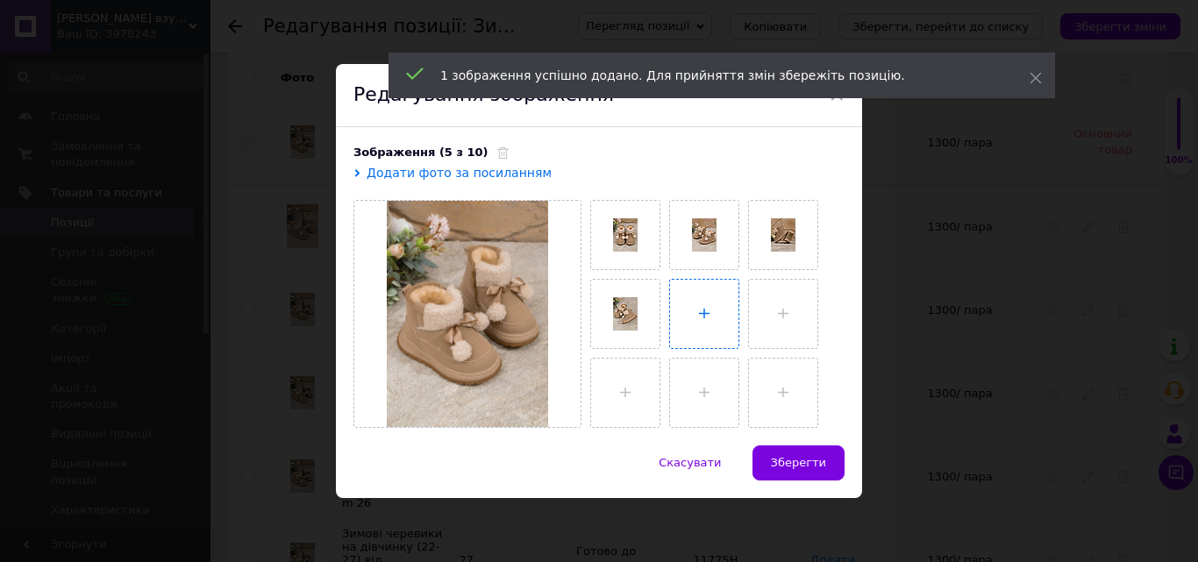
click at [707, 316] on input "file" at bounding box center [704, 314] width 68 height 68
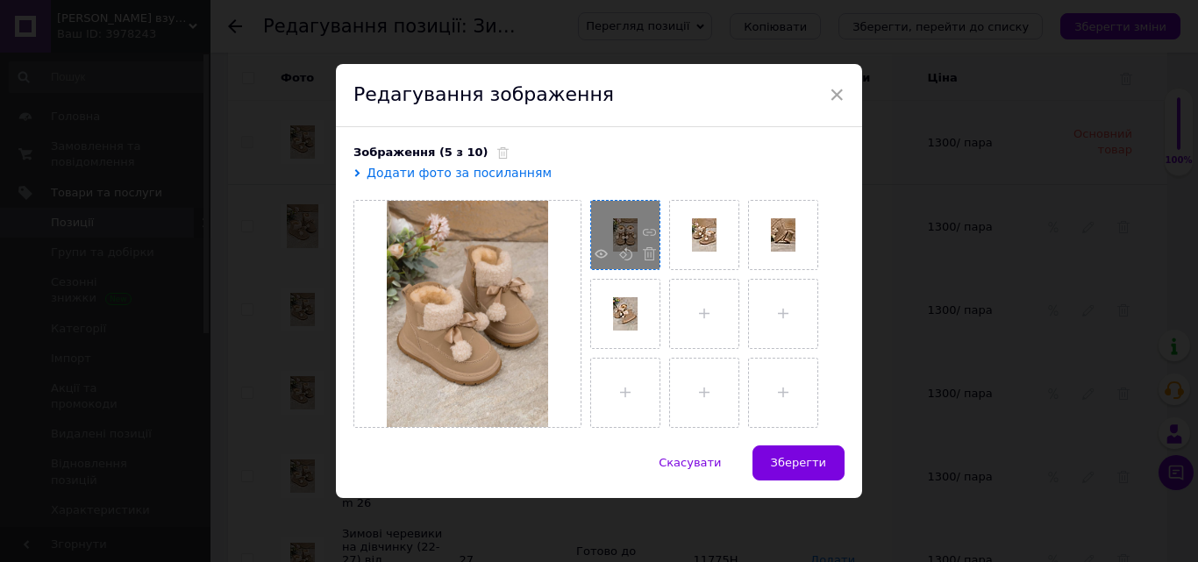
type input "C:\fakepath\photo_2025-10-12_16-40-42.jpg"
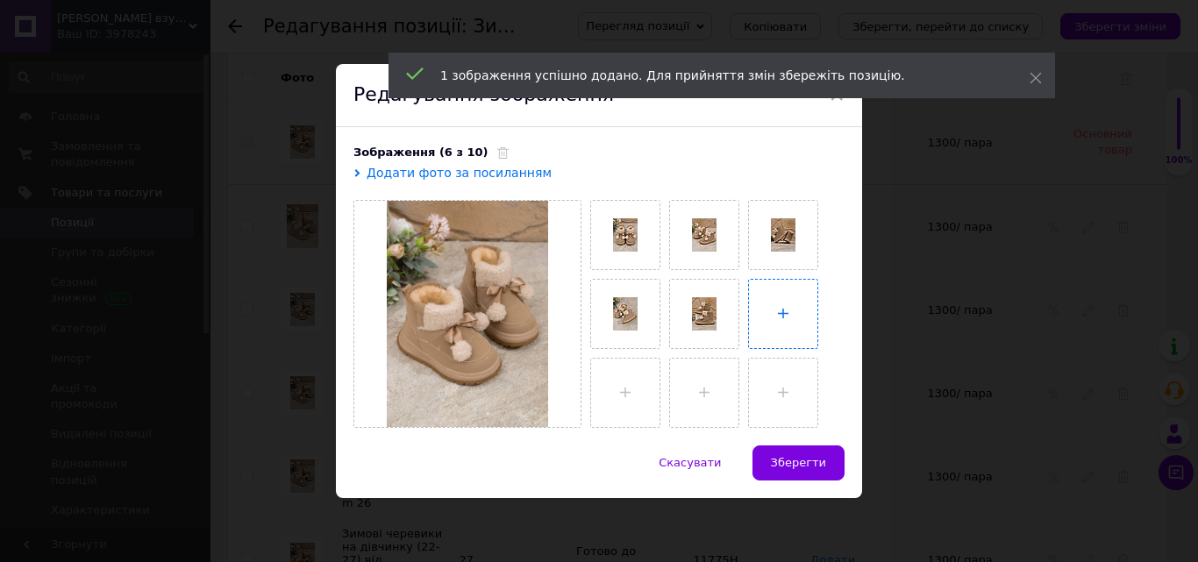
click at [781, 297] on input "file" at bounding box center [783, 314] width 68 height 68
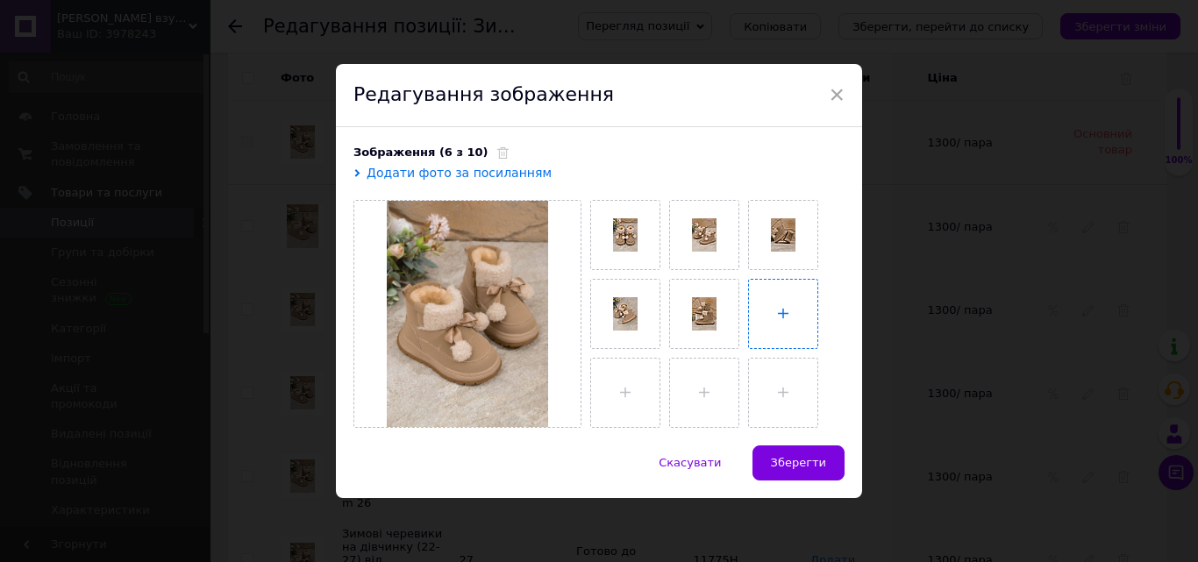
type input "C:\fakepath\photo_2025-10-12_16-40-43.jpg"
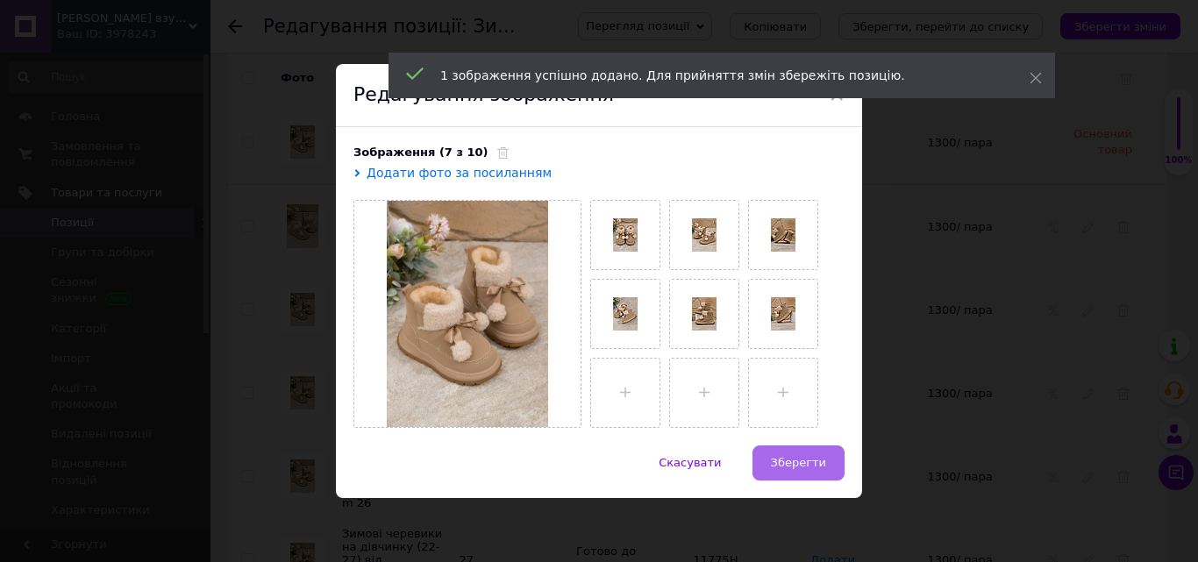
click at [796, 458] on span "Зберегти" at bounding box center [798, 462] width 55 height 13
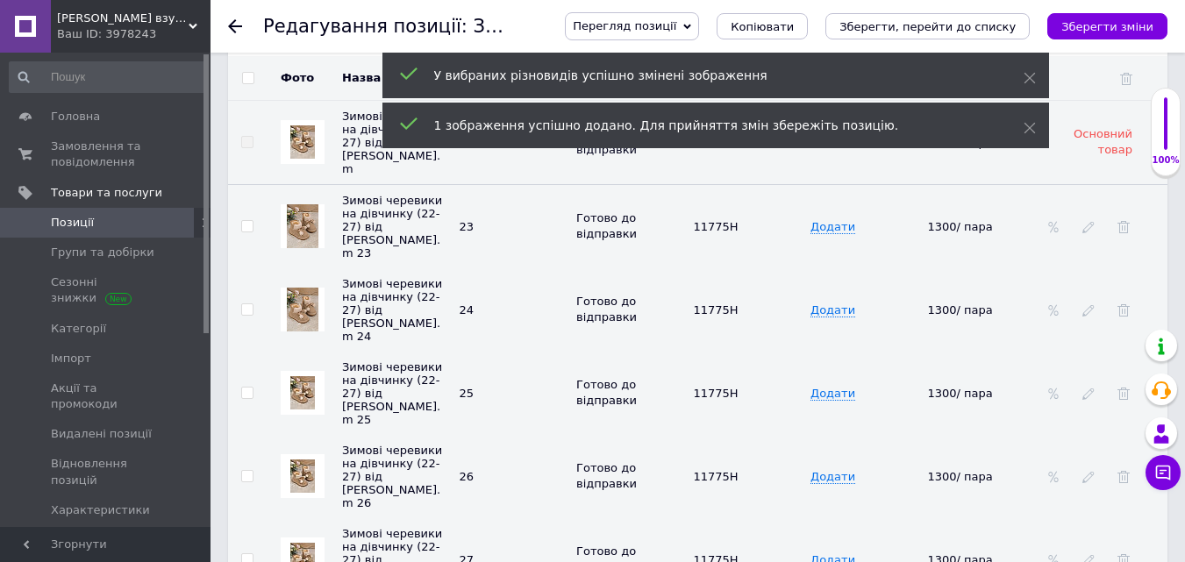
click at [304, 376] on img at bounding box center [302, 392] width 25 height 33
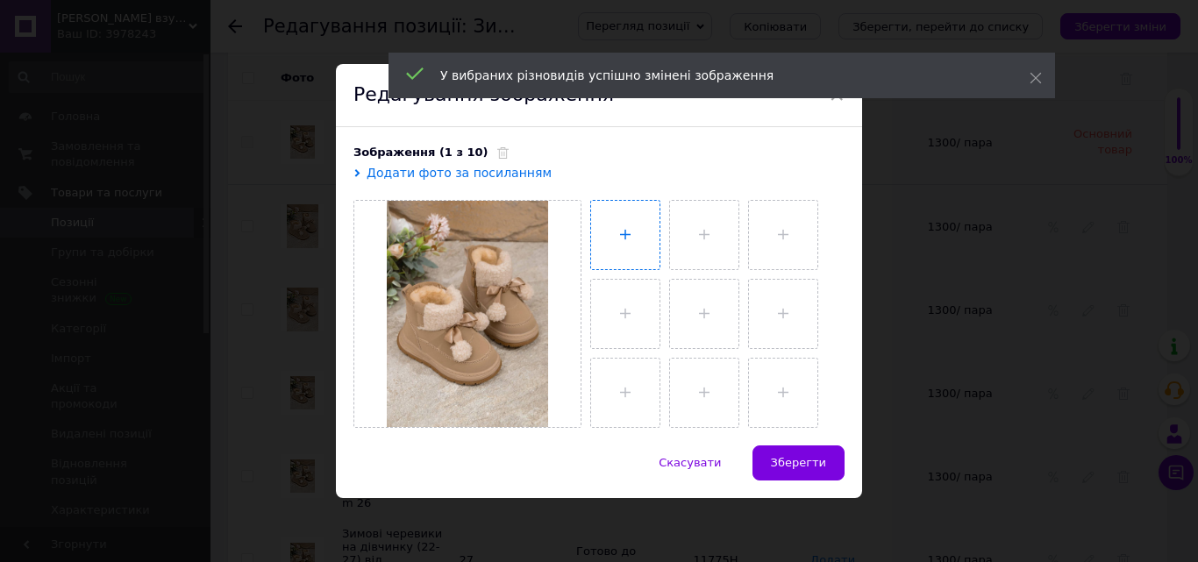
click at [634, 228] on input "file" at bounding box center [625, 235] width 68 height 68
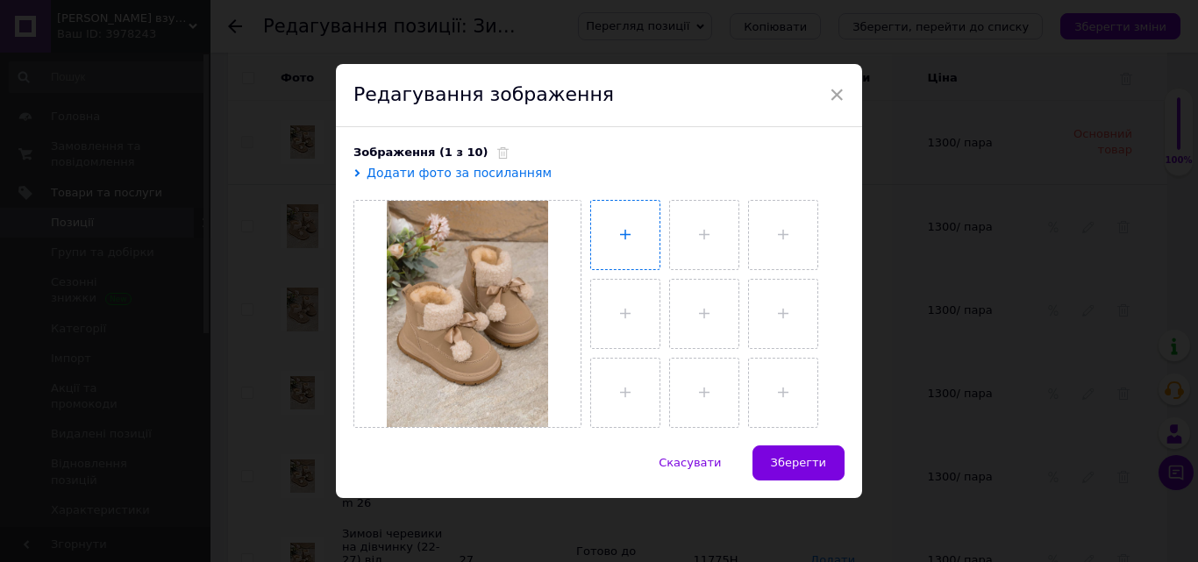
type input "C:\fakepath\photo_2025-10-12_16-40-39.jpg"
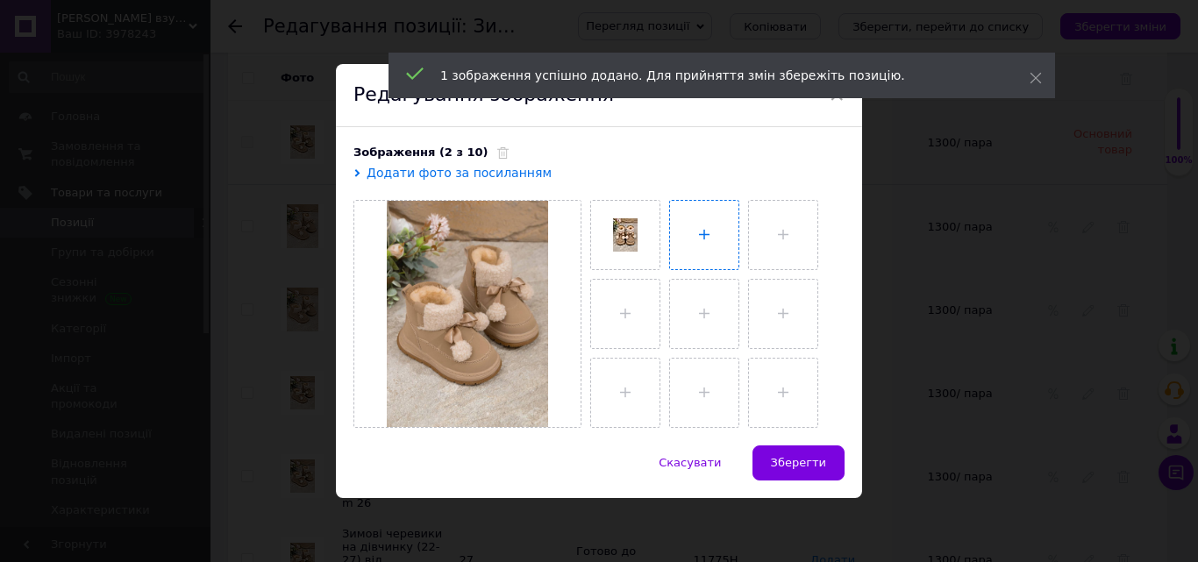
click at [696, 224] on input "file" at bounding box center [704, 235] width 68 height 68
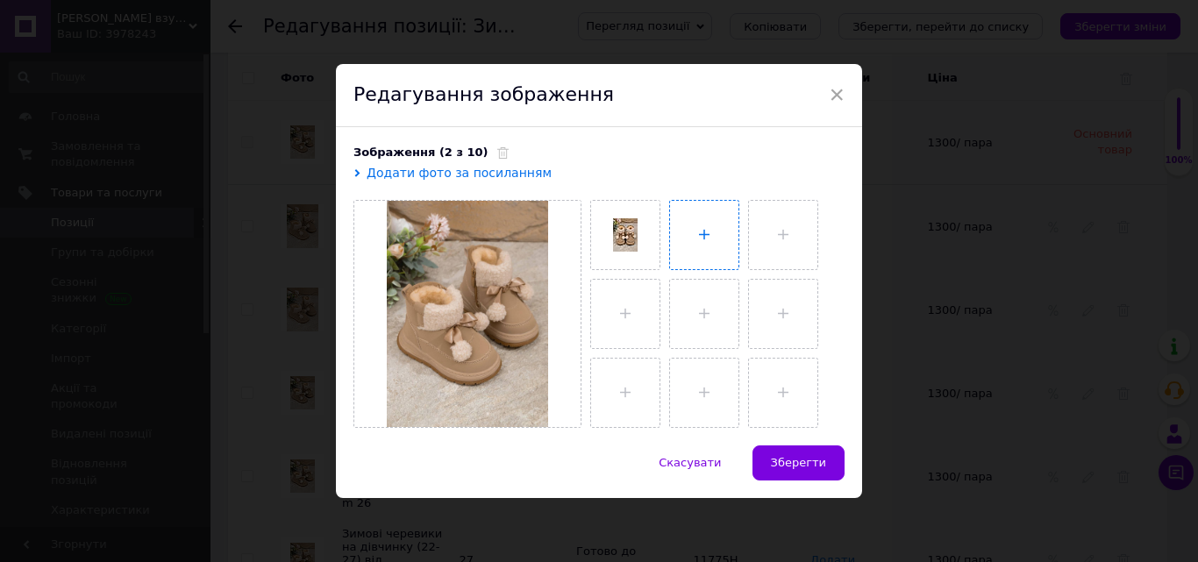
type input "C:\fakepath\photo_2025-10-12_16-40-41 (2).jpg"
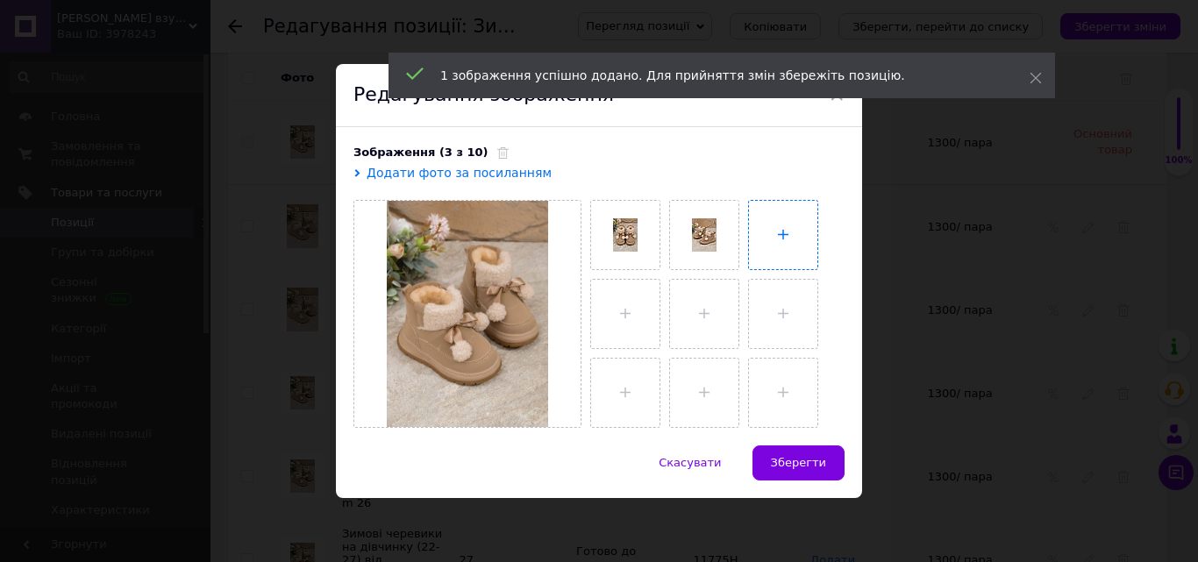
click at [770, 219] on input "file" at bounding box center [783, 235] width 68 height 68
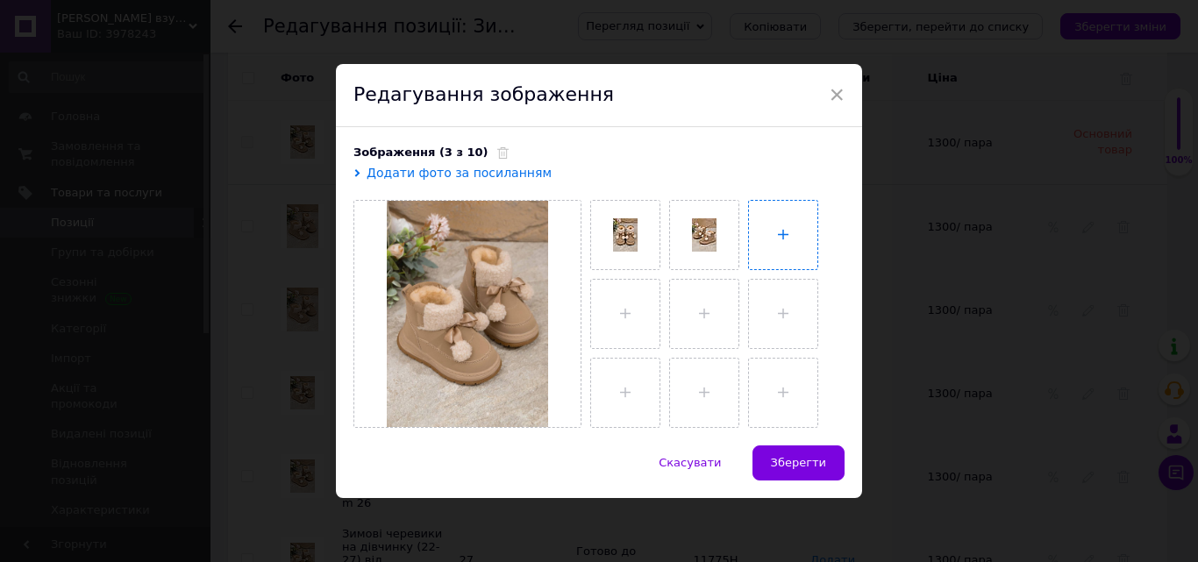
type input "C:\fakepath\photo_2025-10-12_16-40-41.jpg"
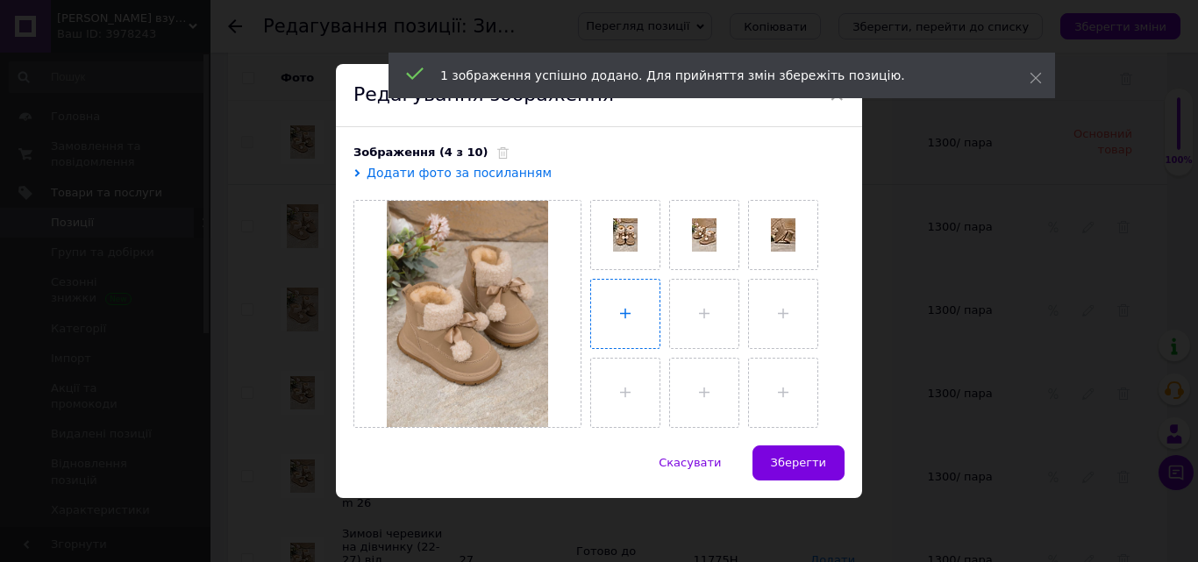
click at [605, 316] on input "file" at bounding box center [625, 314] width 68 height 68
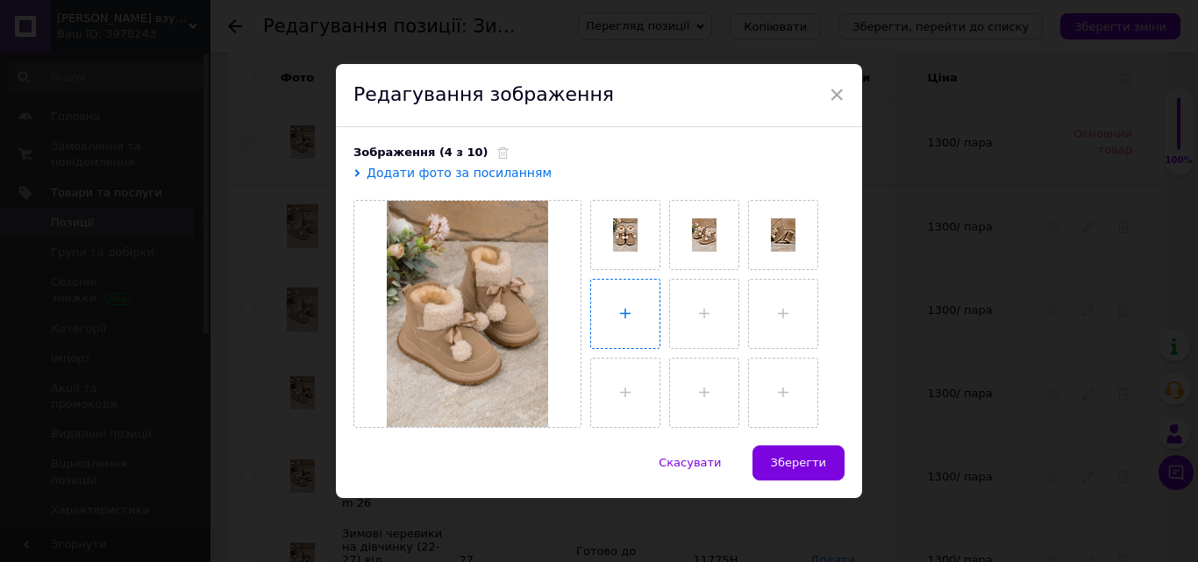
type input "C:\fakepath\photo_2025-10-12_16-40-42 (2).jpg"
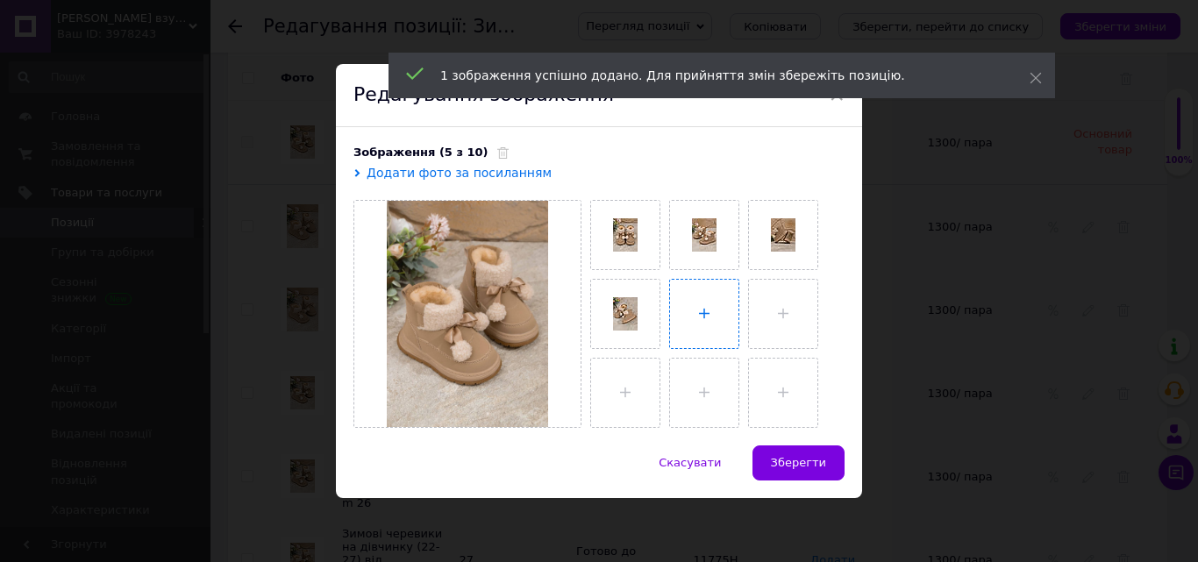
click at [703, 311] on input "file" at bounding box center [704, 314] width 68 height 68
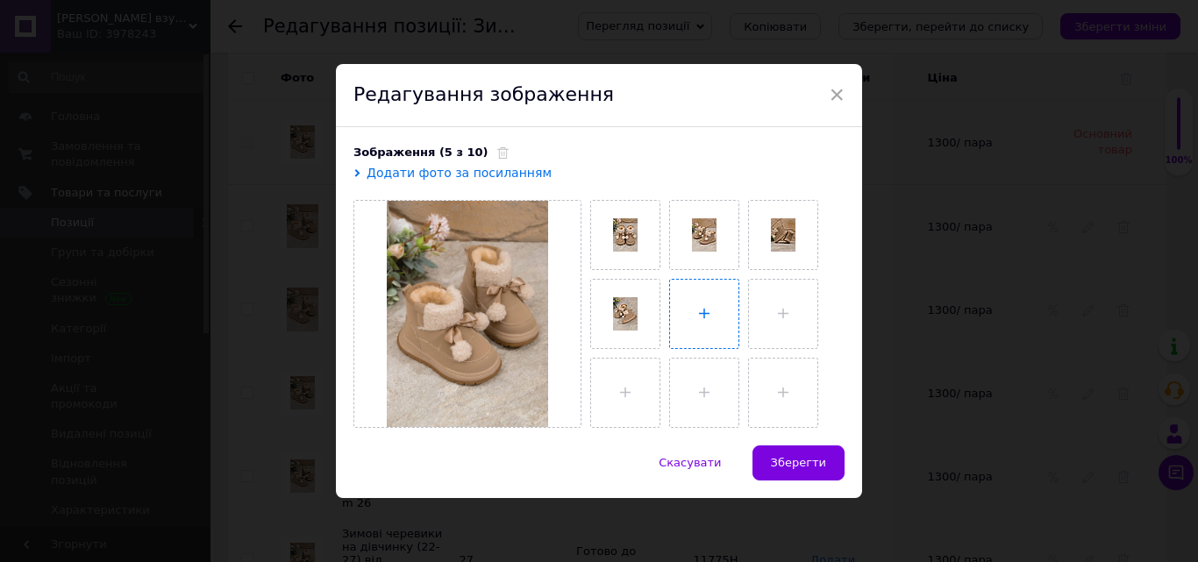
type input "C:\fakepath\photo_2025-10-12_16-40-42.jpg"
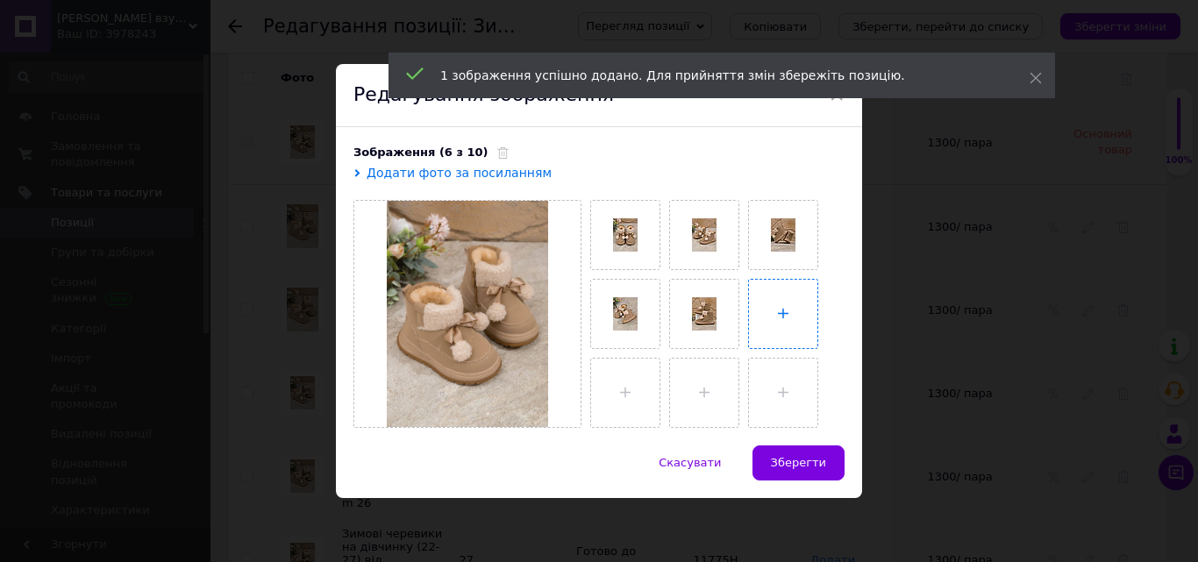
click at [807, 298] on input "file" at bounding box center [783, 314] width 68 height 68
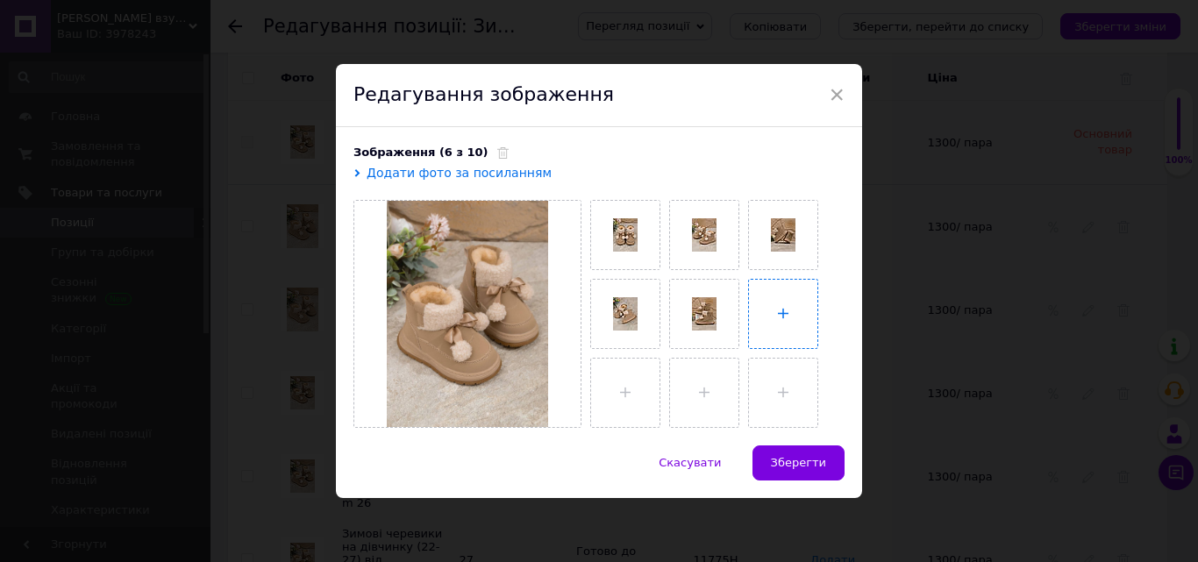
type input "C:\fakepath\photo_2025-10-12_16-40-43.jpg"
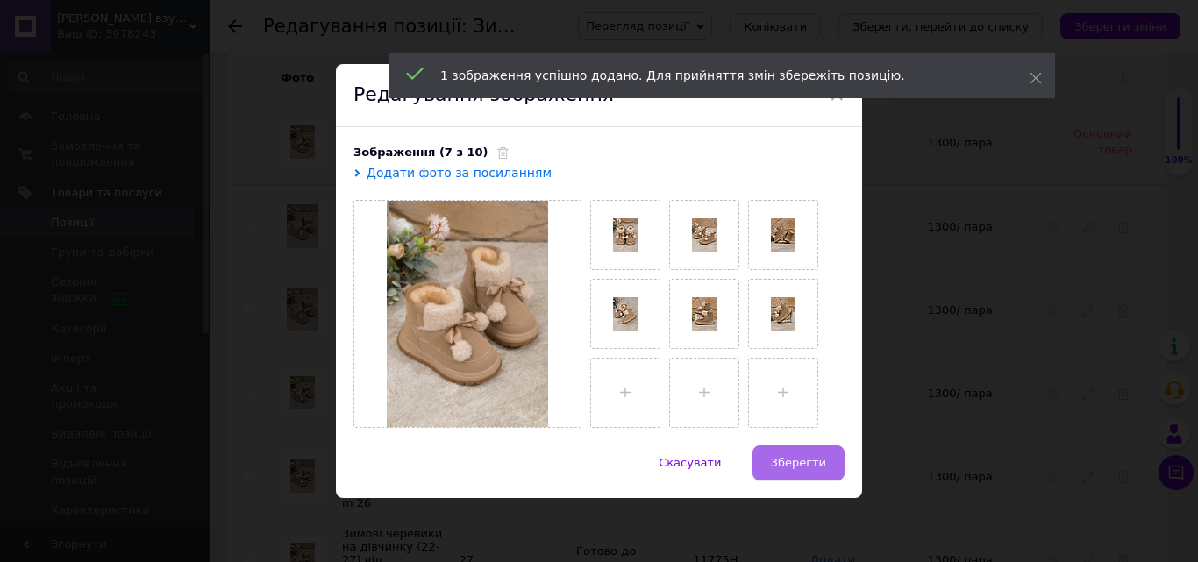
click at [797, 465] on span "Зберегти" at bounding box center [798, 462] width 55 height 13
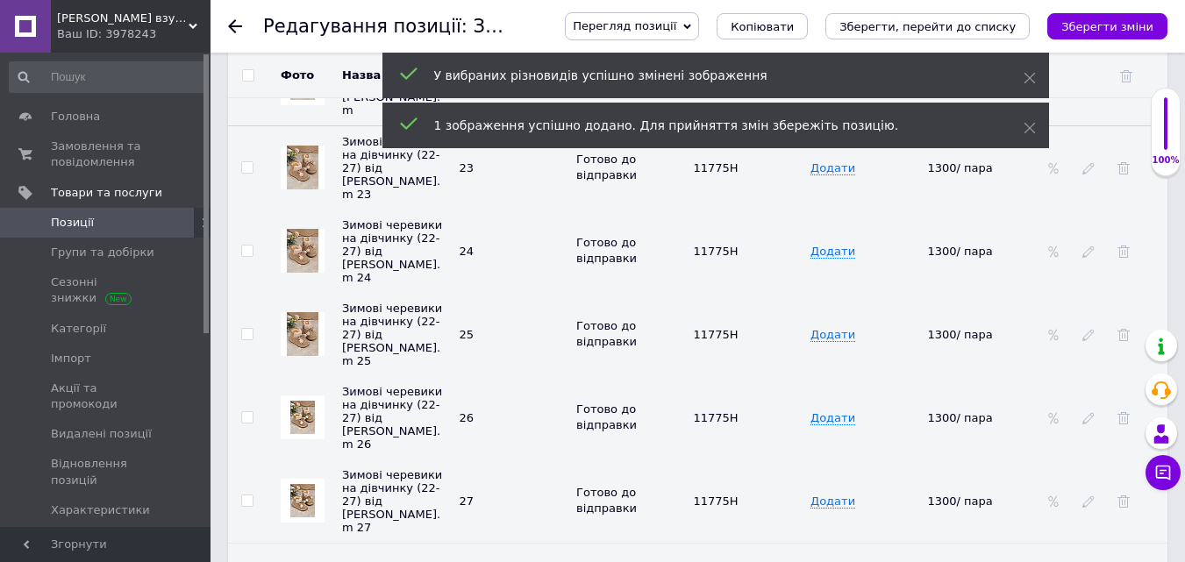
scroll to position [2630, 0]
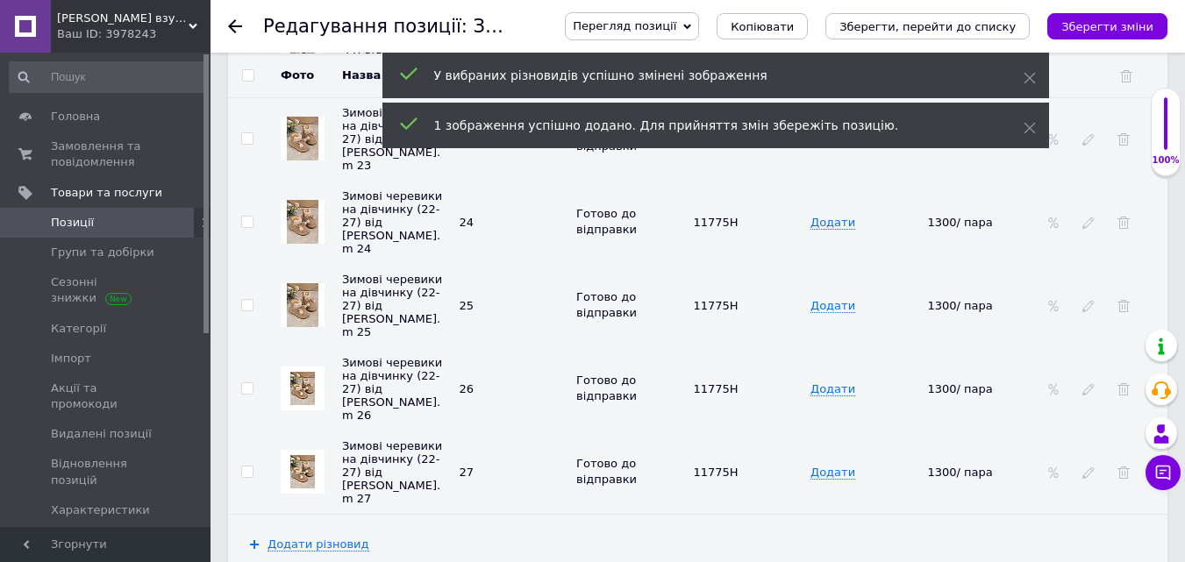
click at [311, 372] on img at bounding box center [302, 388] width 25 height 33
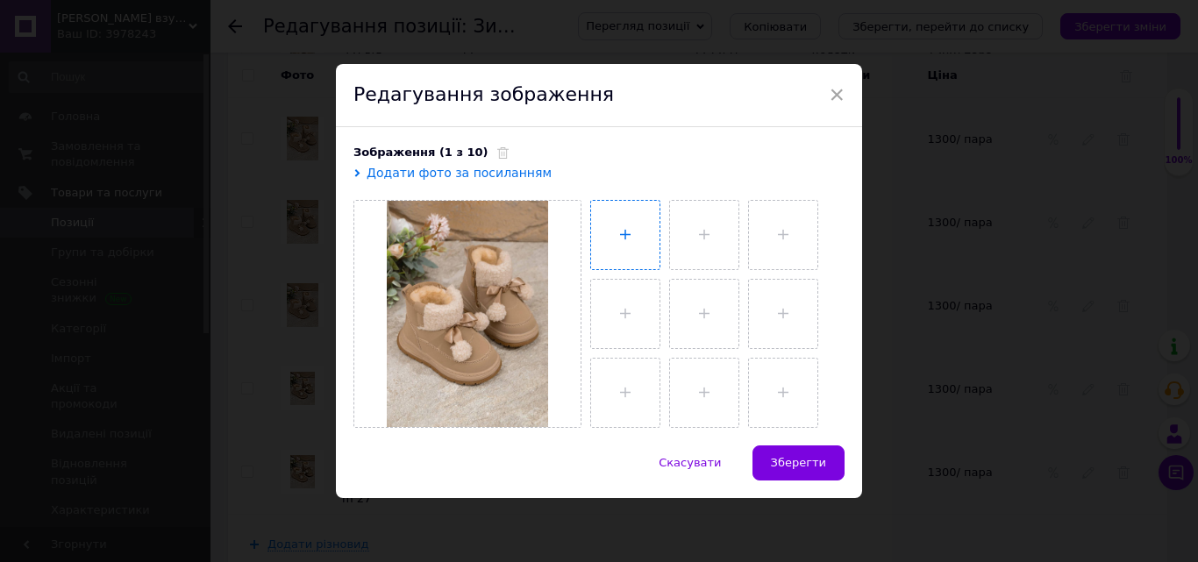
click at [610, 235] on input "file" at bounding box center [625, 235] width 68 height 68
type input "C:\fakepath\photo_2025-10-12_16-40-39.jpg"
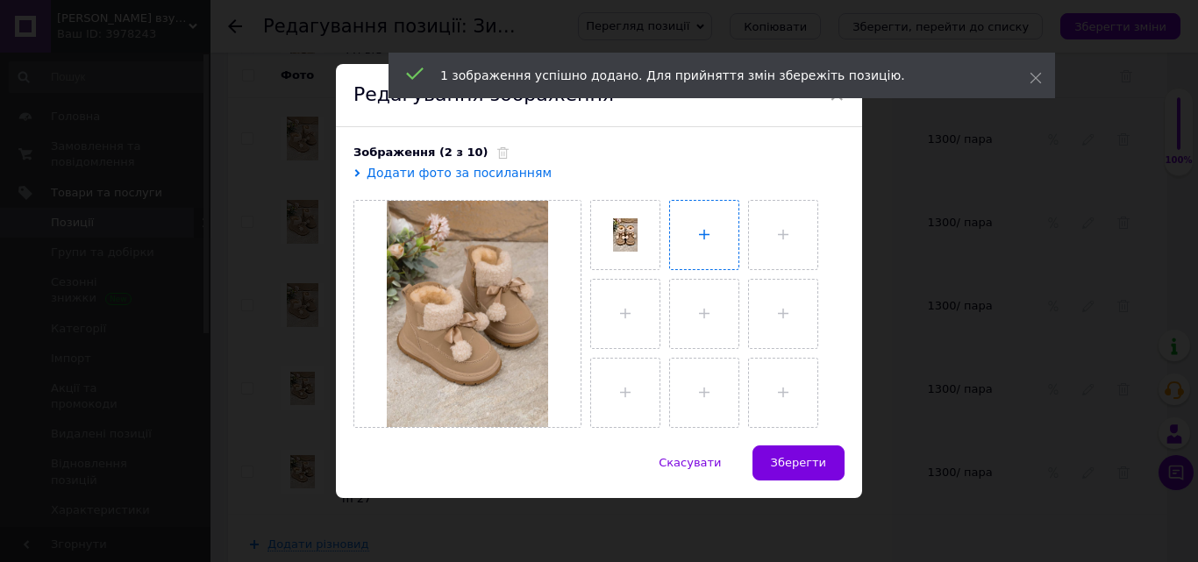
click at [702, 240] on input "file" at bounding box center [704, 235] width 68 height 68
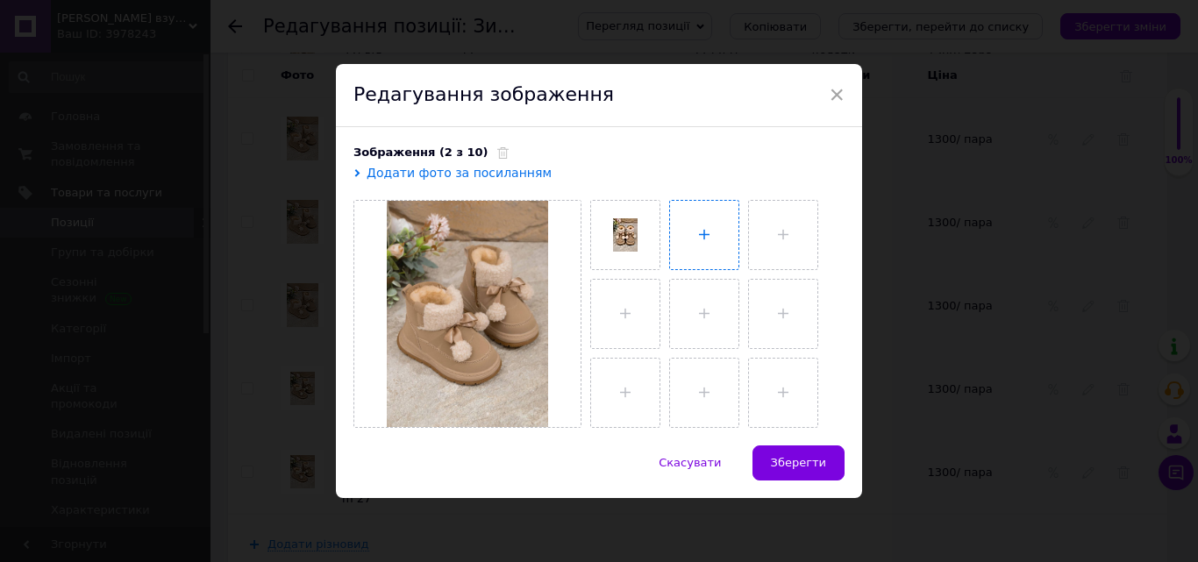
type input "C:\fakepath\photo_2025-10-12_16-40-41 (2).jpg"
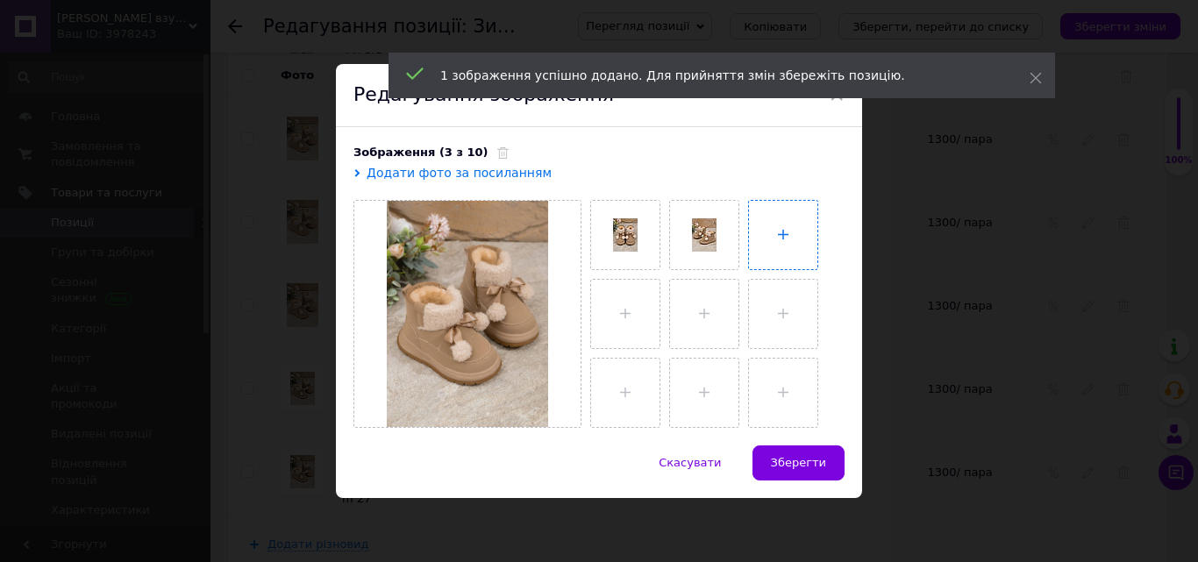
click at [762, 232] on input "file" at bounding box center [783, 235] width 68 height 68
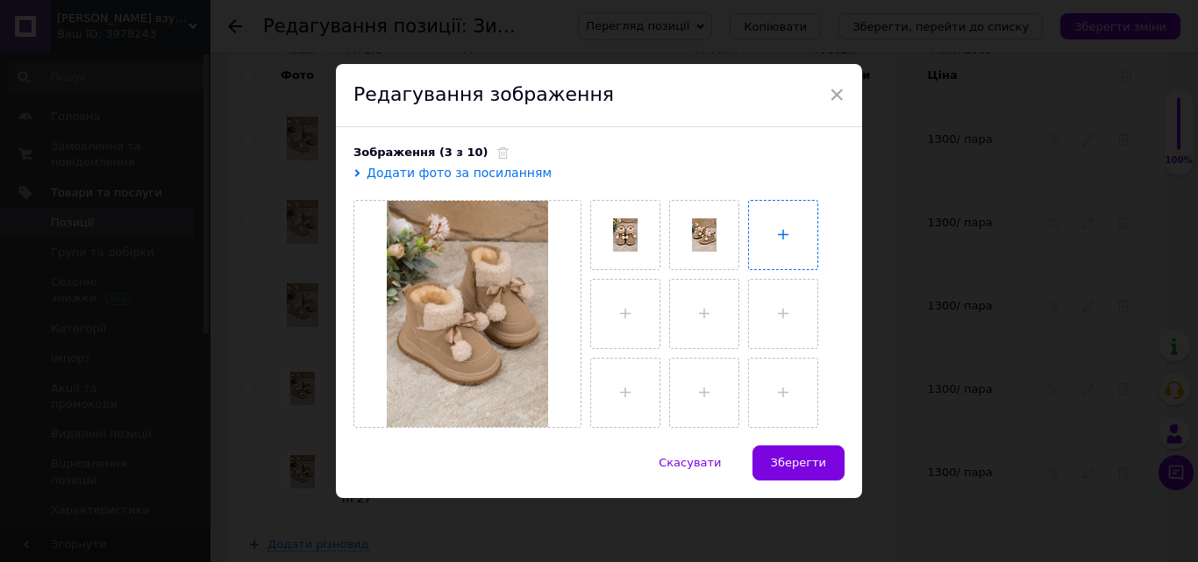
type input "C:\fakepath\photo_2025-10-12_16-40-41.jpg"
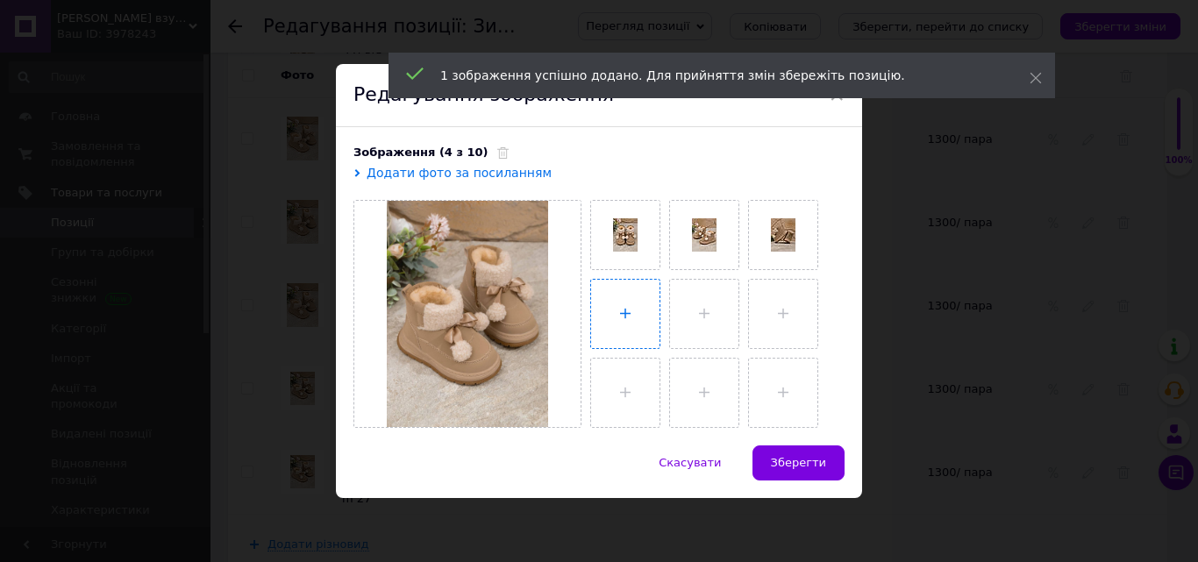
click at [620, 295] on input "file" at bounding box center [625, 314] width 68 height 68
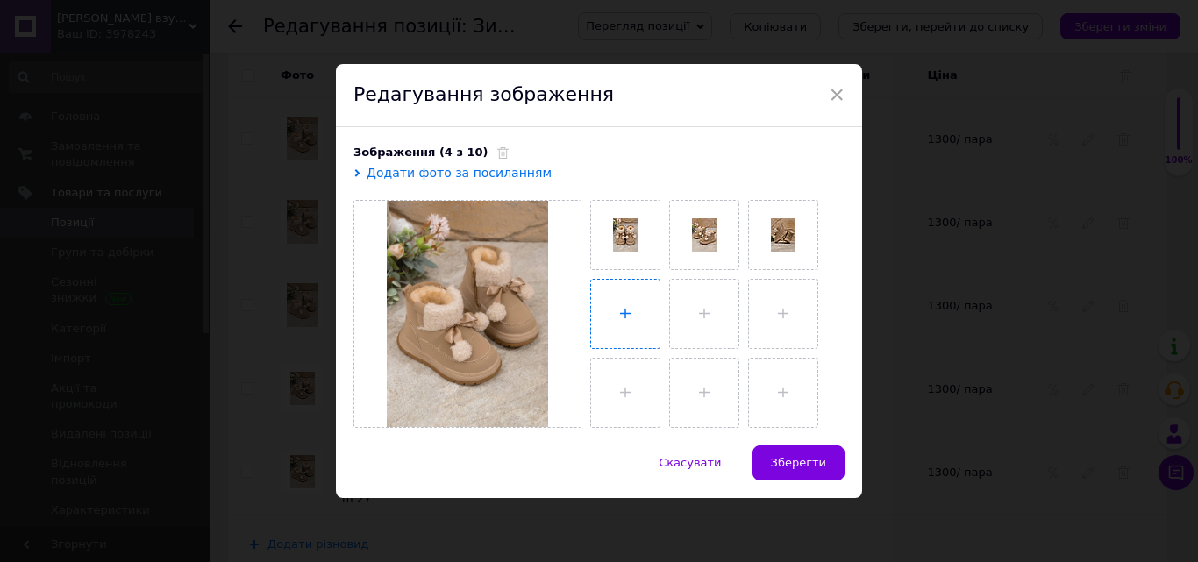
type input "C:\fakepath\photo_2025-10-12_16-40-42 (2).jpg"
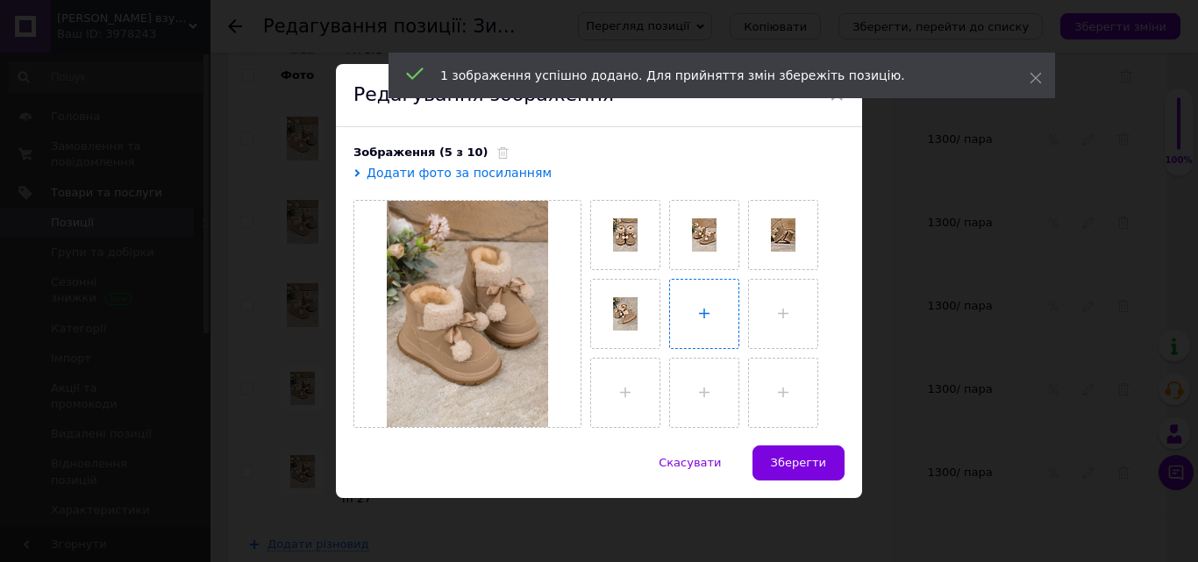
click at [704, 296] on input "file" at bounding box center [704, 314] width 68 height 68
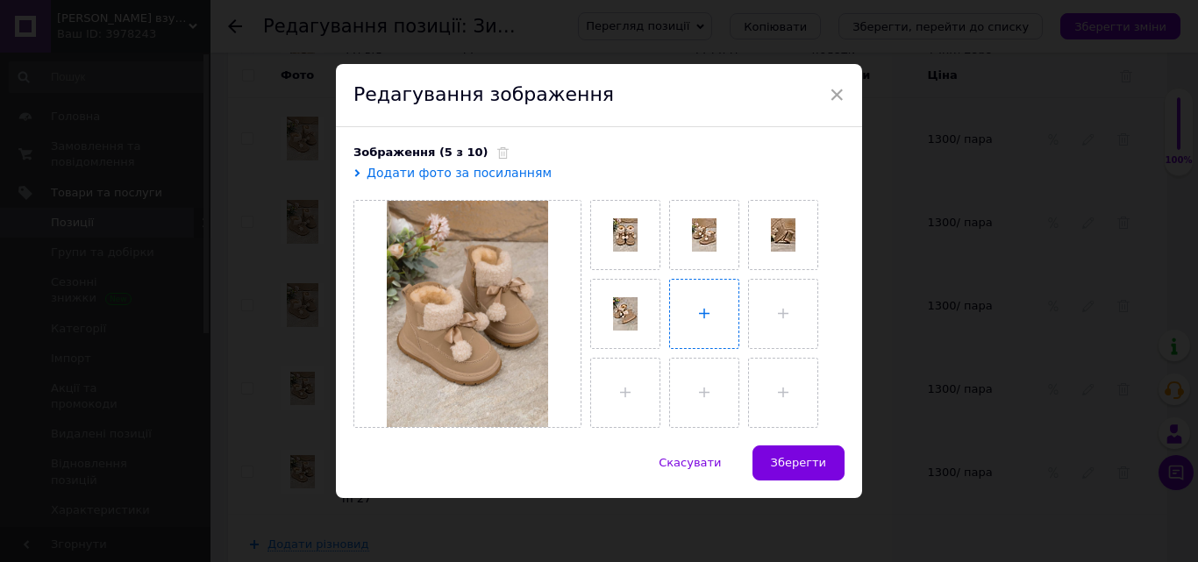
type input "C:\fakepath\photo_2025-10-12_16-40-42.jpg"
click at [791, 311] on input "file" at bounding box center [783, 314] width 68 height 68
type input "C:\fakepath\photo_2025-10-12_16-40-43.jpg"
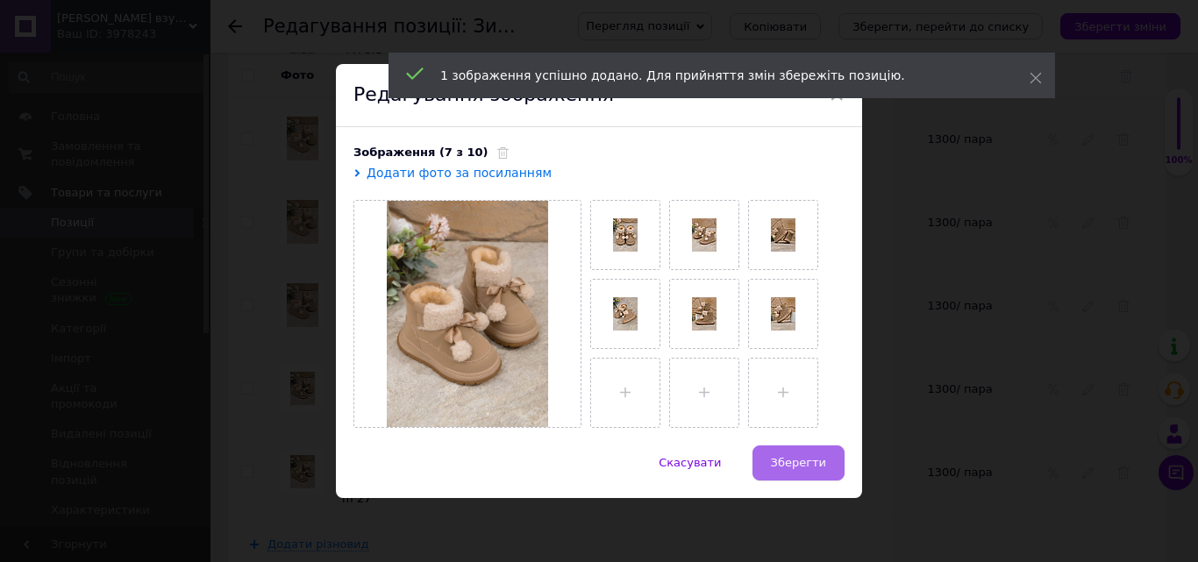
click at [768, 458] on button "Зберегти" at bounding box center [799, 463] width 92 height 35
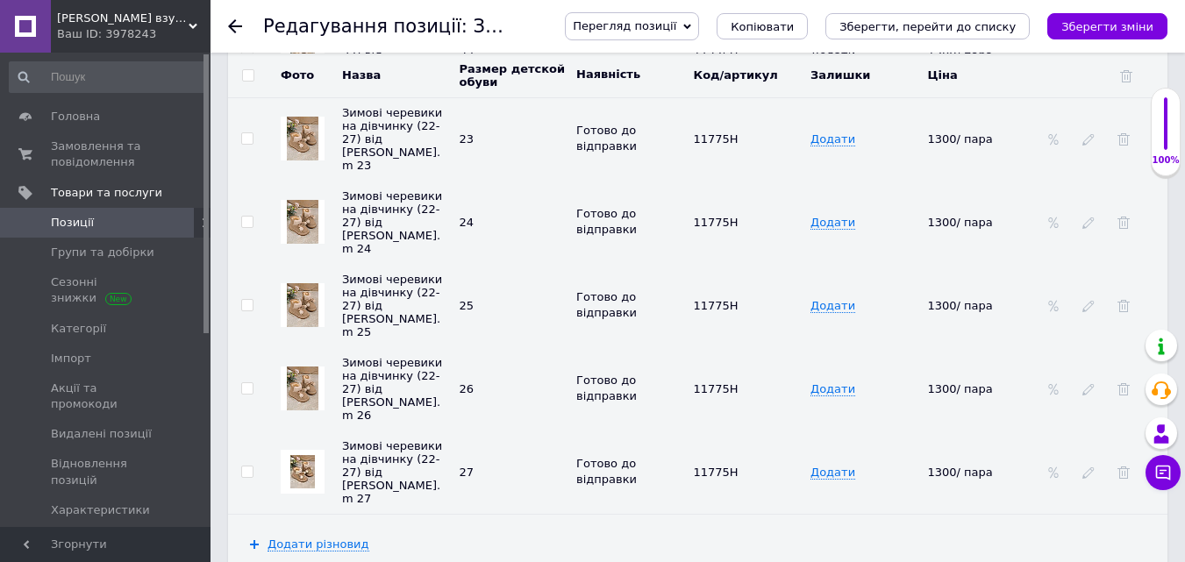
click at [305, 455] on img at bounding box center [302, 471] width 25 height 33
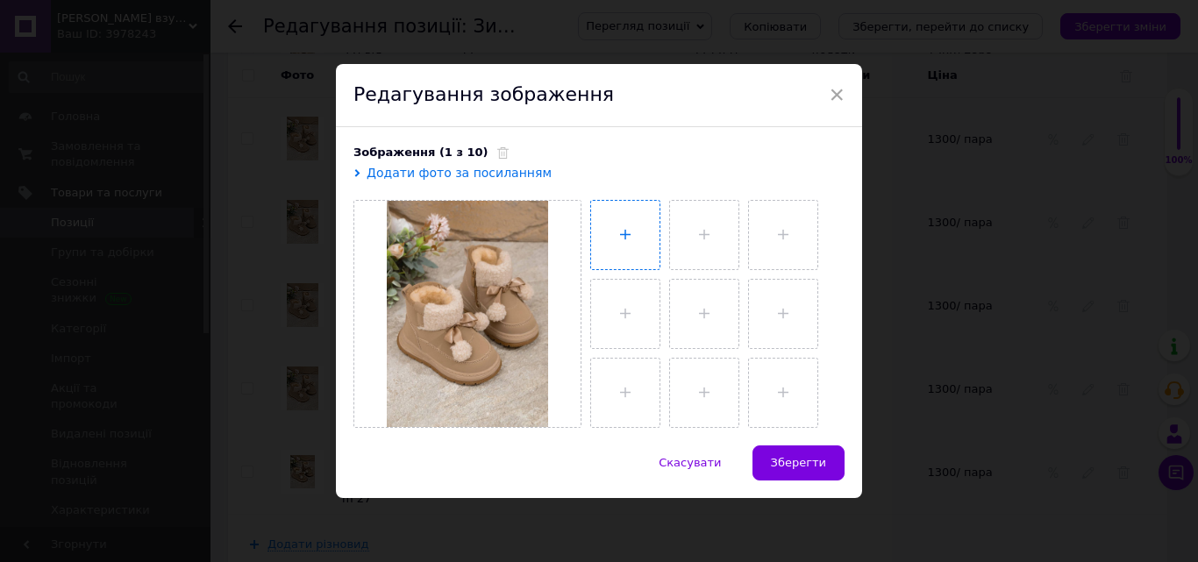
click at [612, 230] on input "file" at bounding box center [625, 235] width 68 height 68
type input "C:\fakepath\photo_2025-10-12_16-40-39.jpg"
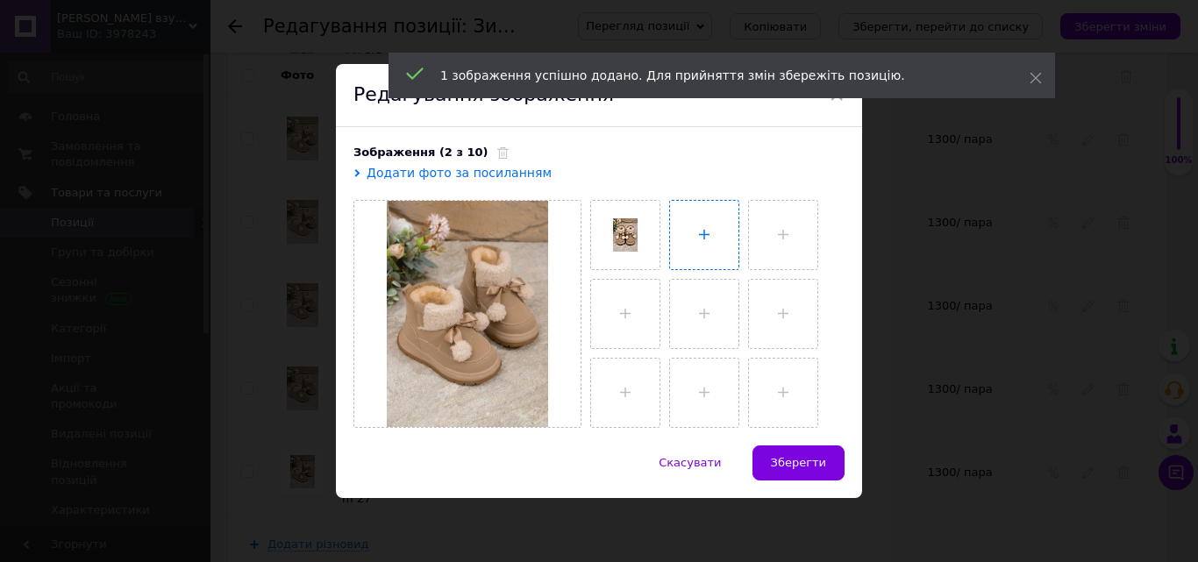
click at [698, 233] on input "file" at bounding box center [704, 235] width 68 height 68
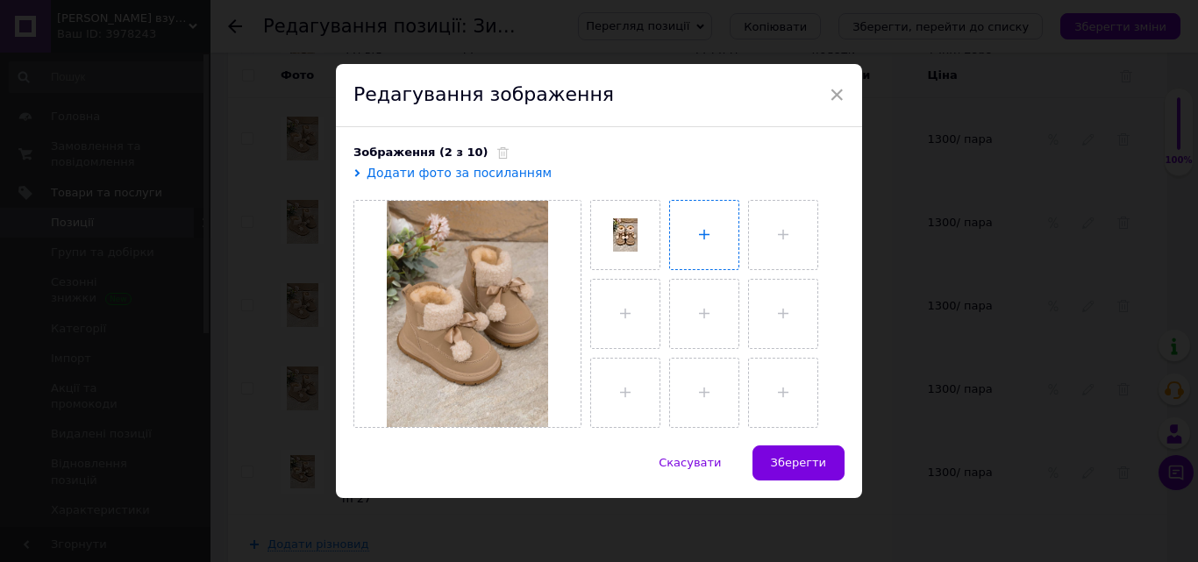
type input "C:\fakepath\photo_2025-10-12_16-40-41 (2).jpg"
click at [786, 224] on input "file" at bounding box center [781, 235] width 68 height 68
type input "C:\fakepath\photo_2025-10-12_16-40-41.jpg"
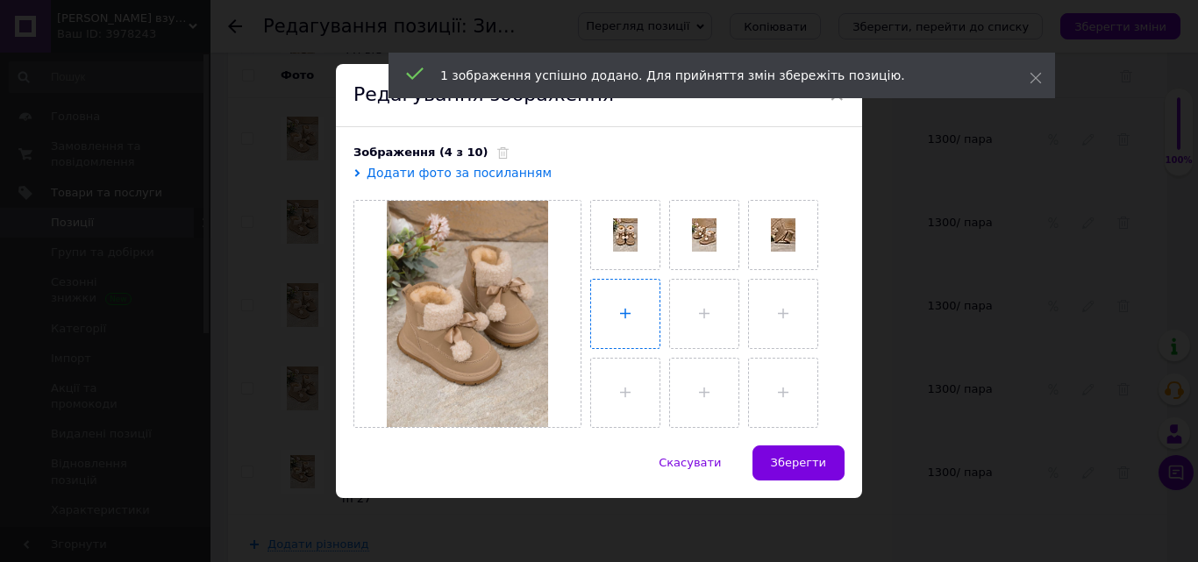
click at [617, 302] on input "file" at bounding box center [625, 314] width 68 height 68
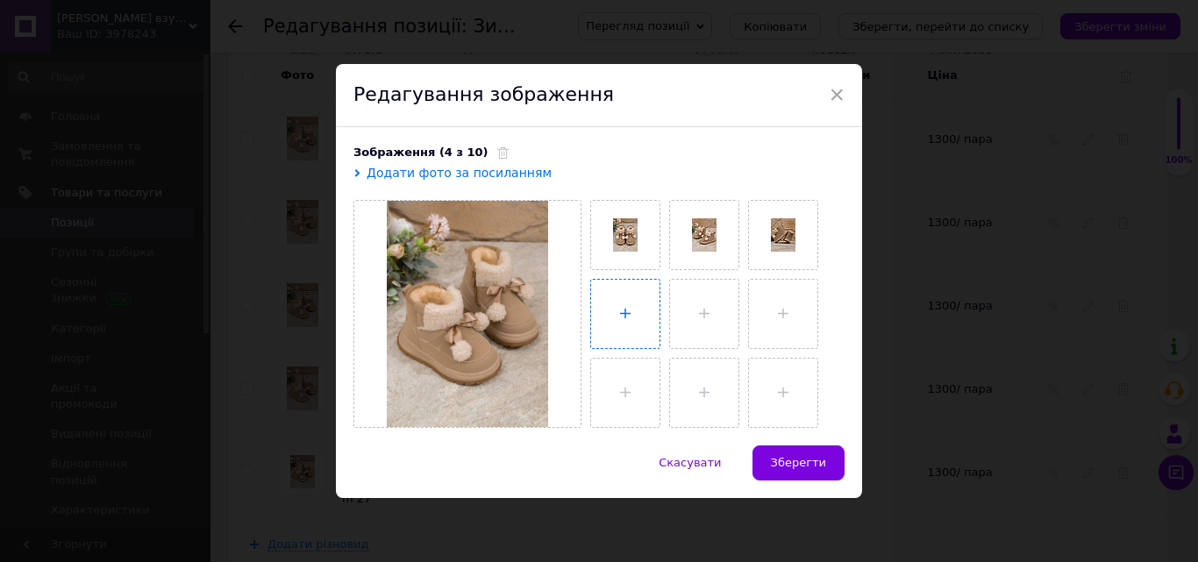
type input "C:\fakepath\photo_2025-10-12_16-40-42 (2).jpg"
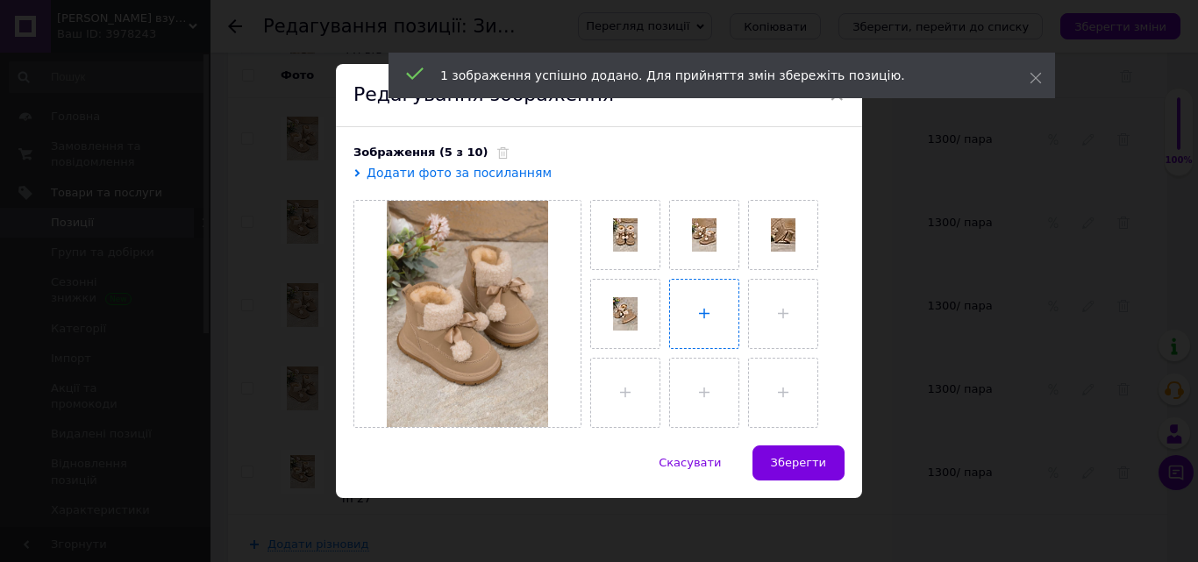
click at [698, 321] on input "file" at bounding box center [704, 314] width 68 height 68
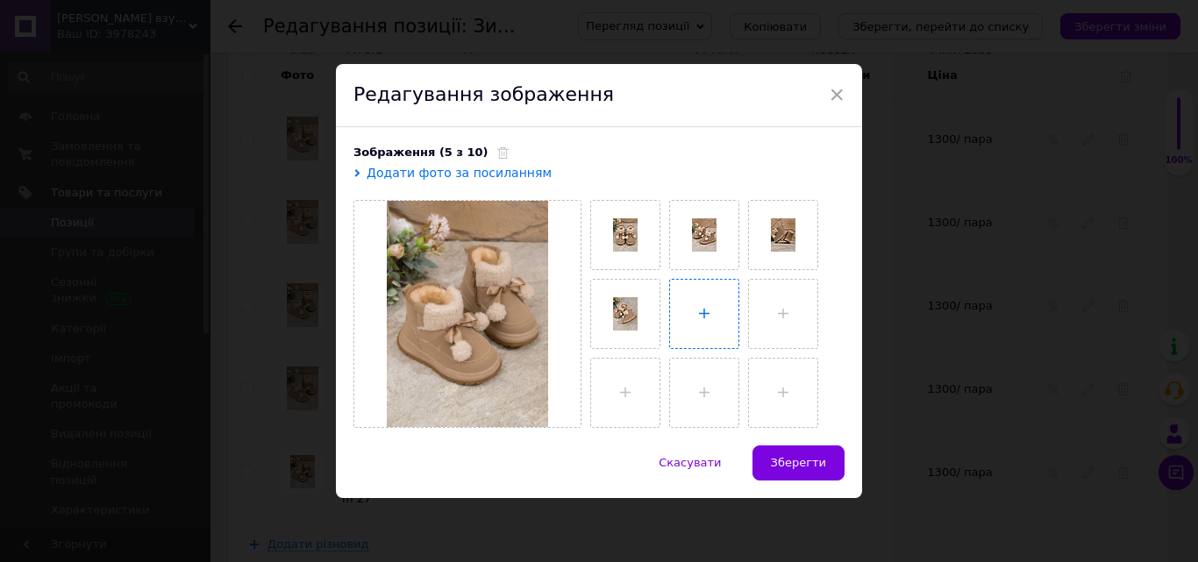
type input "C:\fakepath\photo_2025-10-12_16-40-42.jpg"
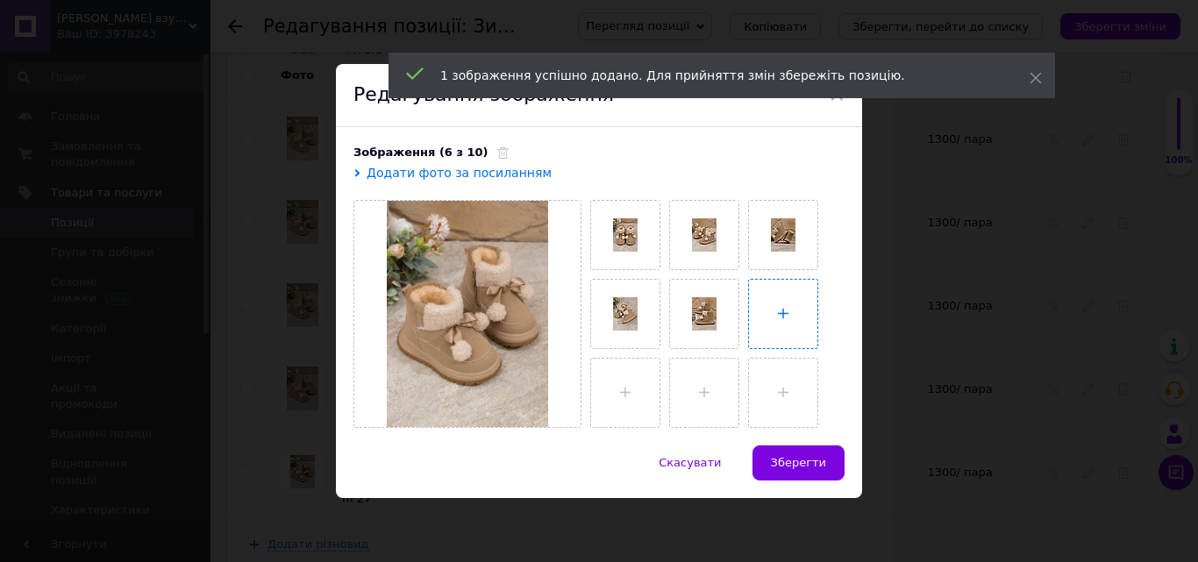
click at [759, 293] on input "file" at bounding box center [783, 314] width 68 height 68
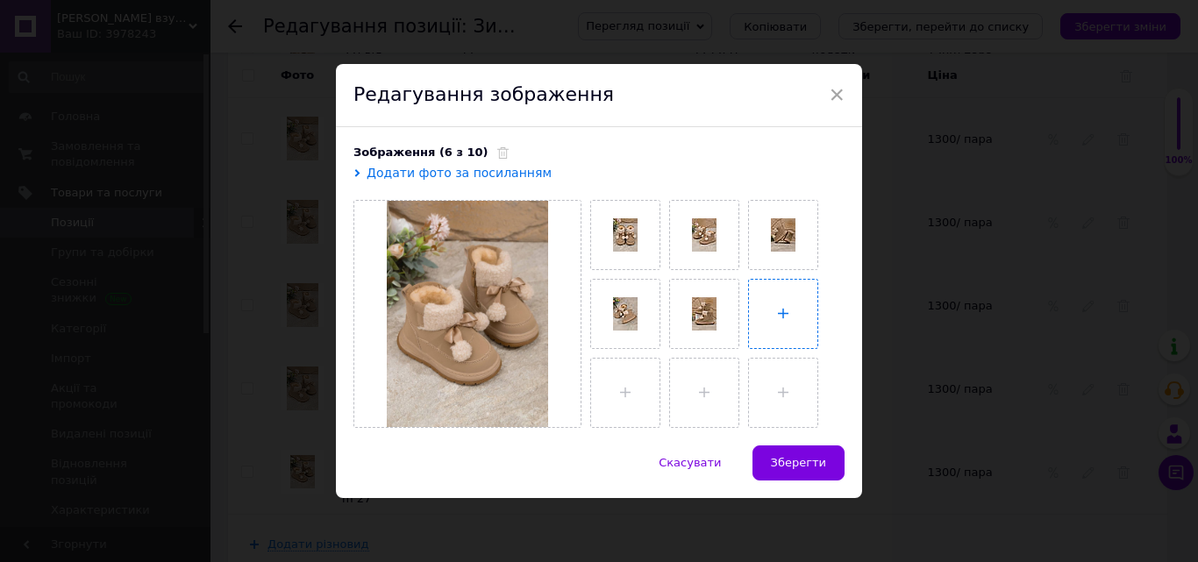
type input "C:\fakepath\photo_2025-10-12_16-40-43.jpg"
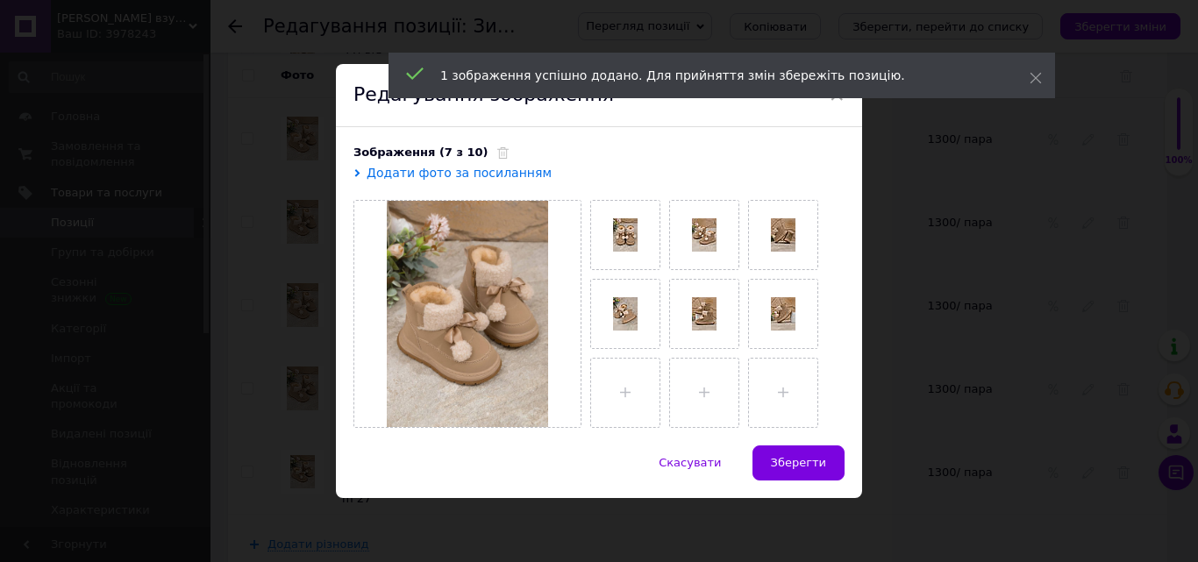
click at [790, 456] on span "Зберегти" at bounding box center [798, 462] width 55 height 13
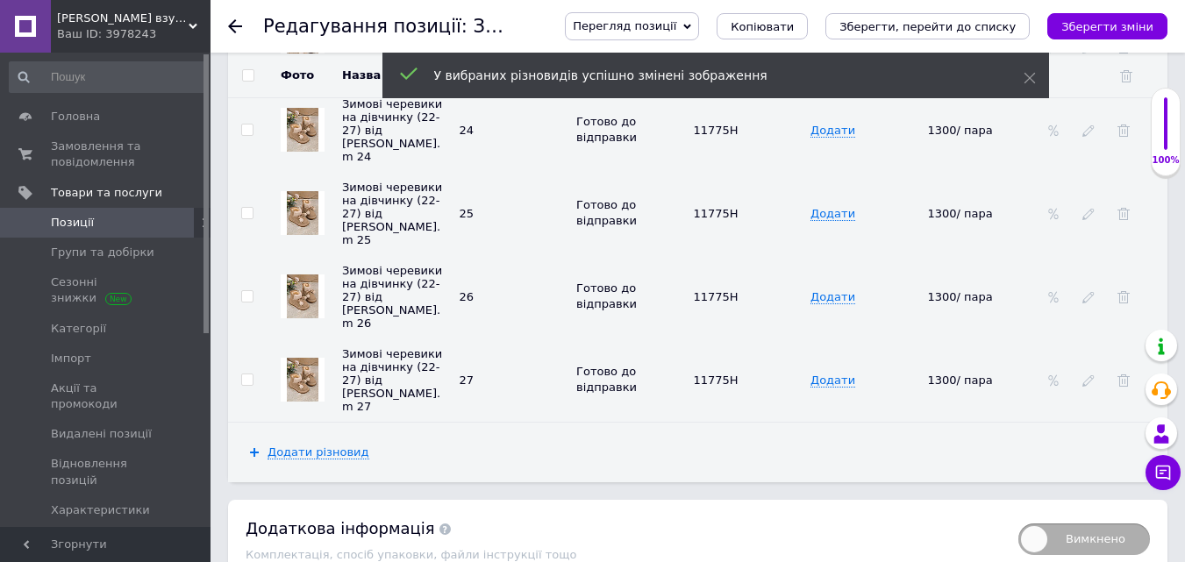
scroll to position [2723, 0]
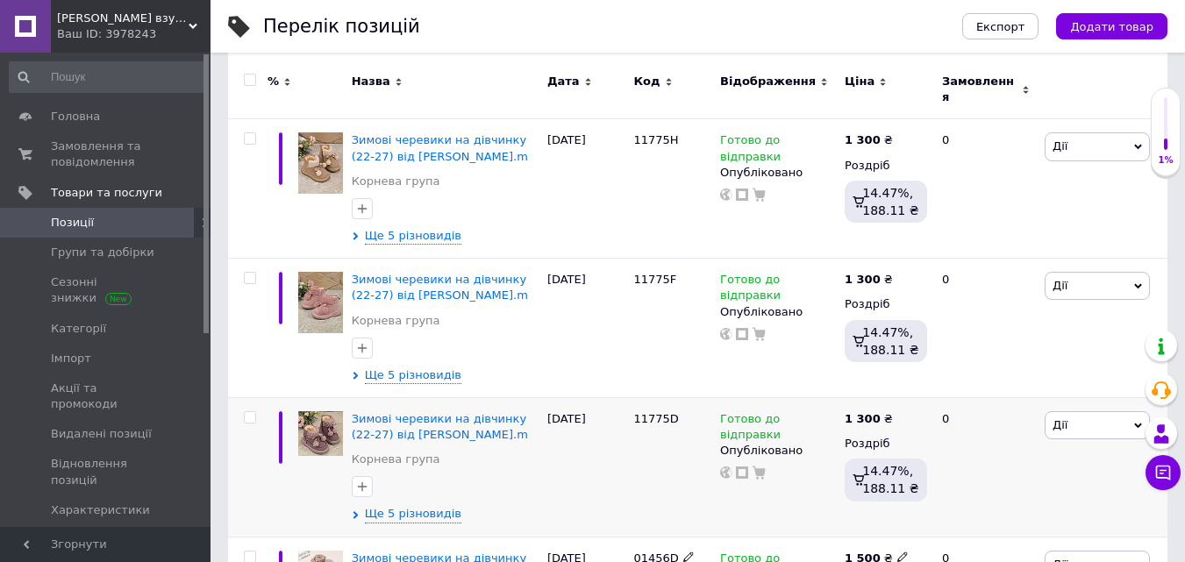
scroll to position [351, 0]
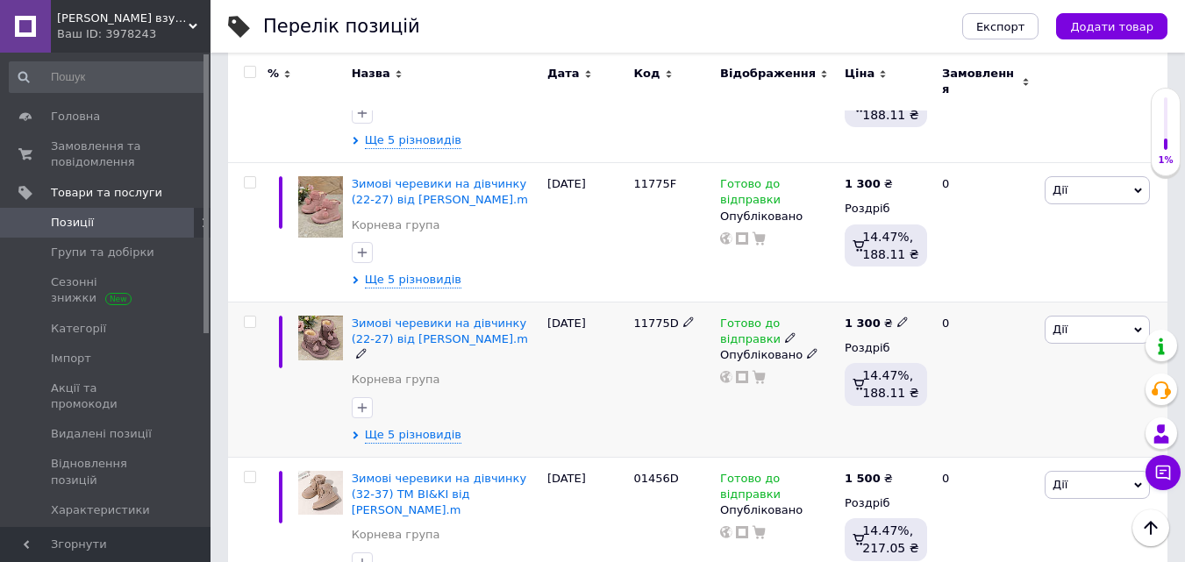
click at [330, 325] on img at bounding box center [320, 338] width 45 height 45
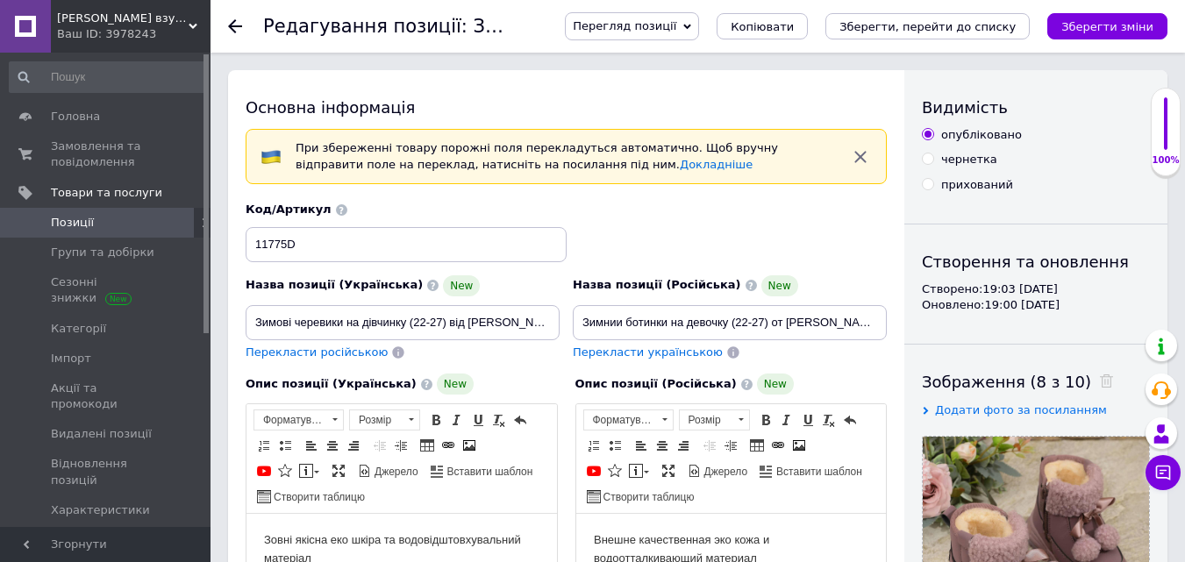
click at [689, 16] on span "Перегляд позиції" at bounding box center [632, 26] width 134 height 28
click at [698, 58] on li "Зберегти та переглянути на сайті" at bounding box center [703, 59] width 275 height 25
click at [87, 217] on span "Позиції" at bounding box center [72, 223] width 43 height 16
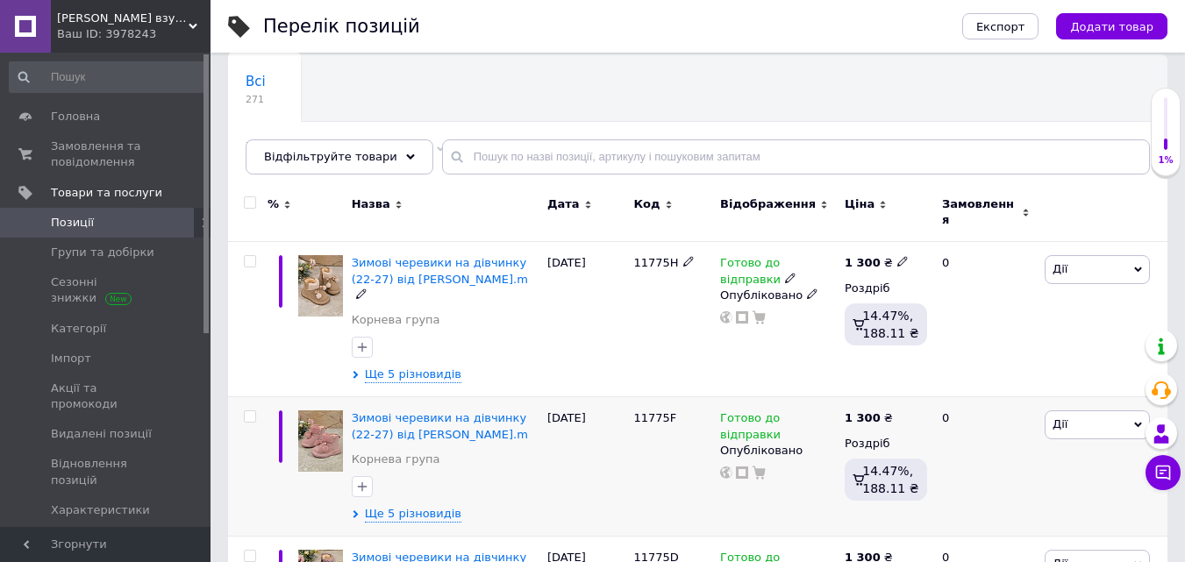
scroll to position [175, 0]
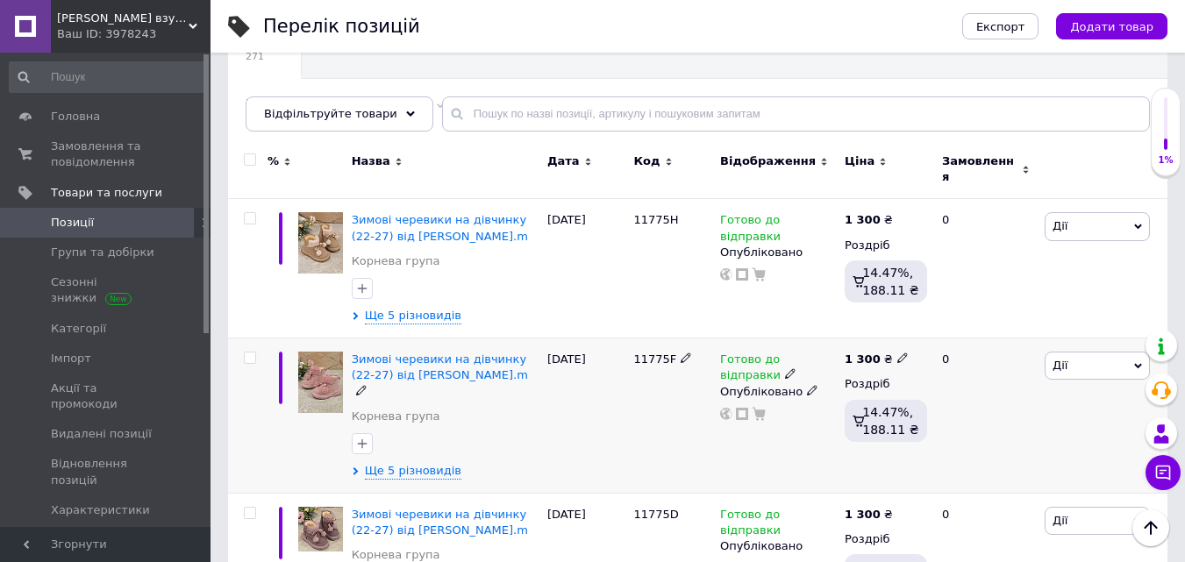
click at [328, 369] on img at bounding box center [320, 382] width 45 height 61
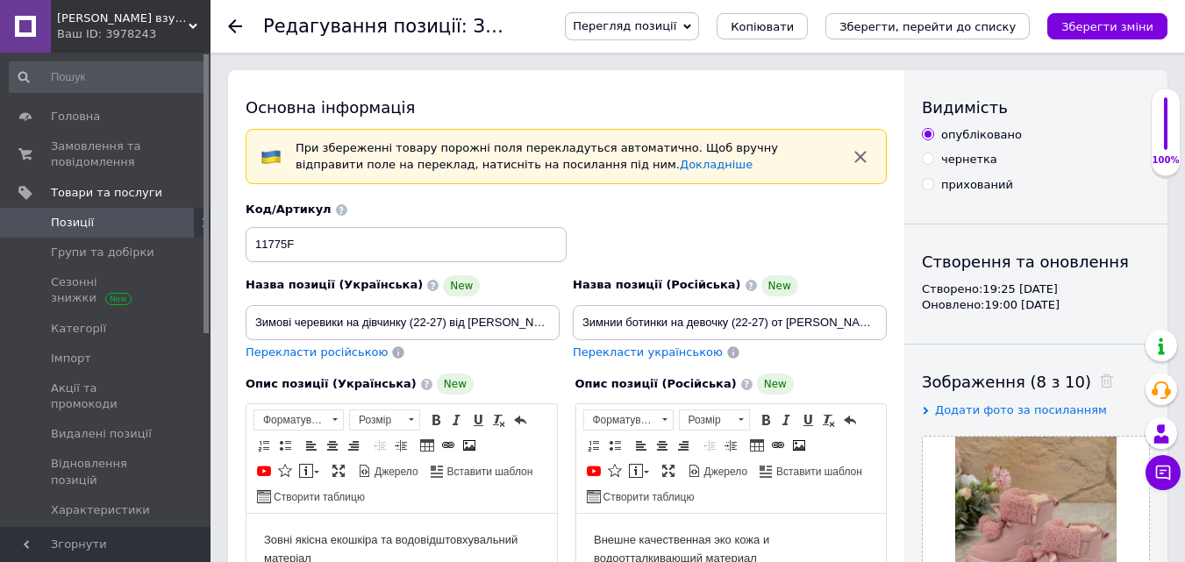
click at [674, 29] on span "Перегляд позиції" at bounding box center [625, 25] width 104 height 13
click at [704, 59] on li "Зберегти та переглянути на сайті" at bounding box center [703, 59] width 275 height 25
click at [82, 225] on span "Позиції" at bounding box center [72, 223] width 43 height 16
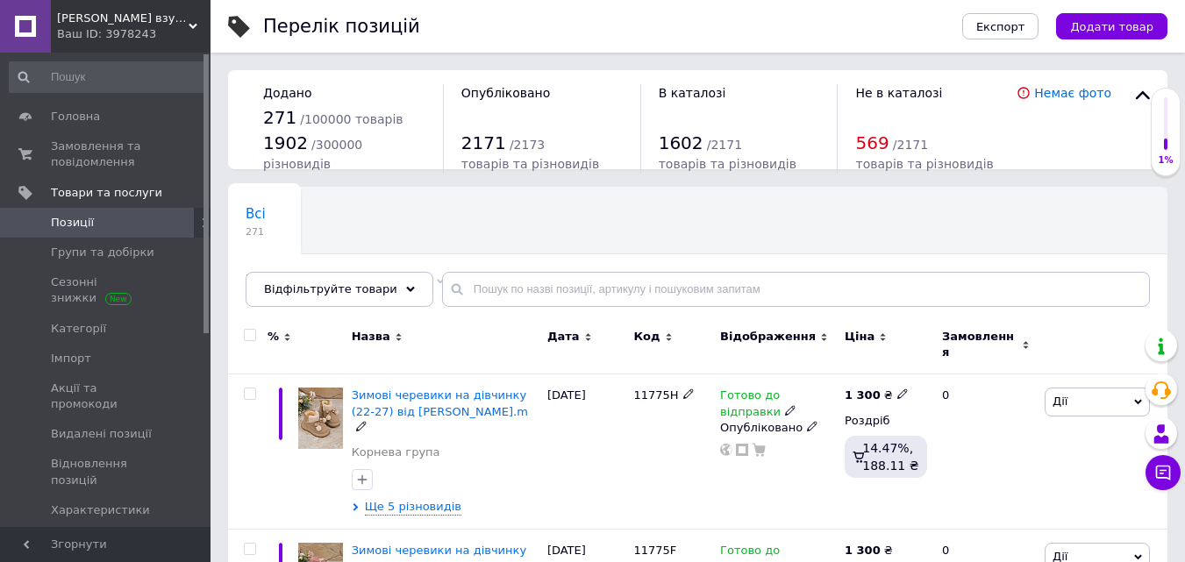
click at [311, 414] on img at bounding box center [320, 418] width 45 height 61
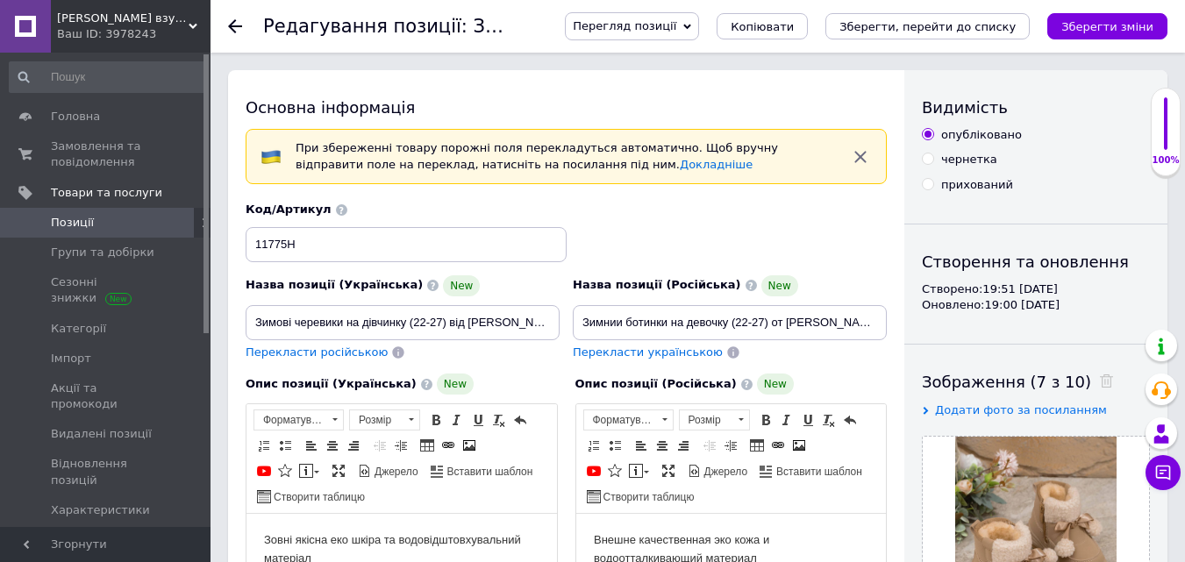
click at [676, 27] on span "Перегляд позиції" at bounding box center [625, 25] width 104 height 13
click at [700, 54] on li "Зберегти та переглянути на сайті" at bounding box center [703, 59] width 275 height 25
click at [63, 218] on span "Позиції" at bounding box center [72, 223] width 43 height 16
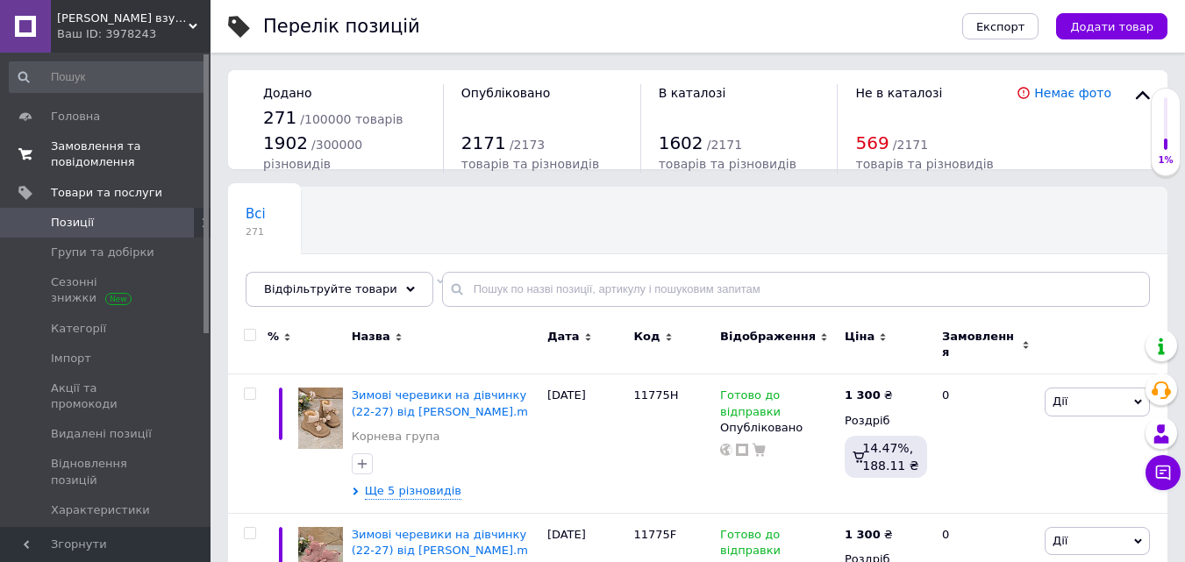
click at [89, 152] on span "Замовлення та повідомлення" at bounding box center [106, 155] width 111 height 32
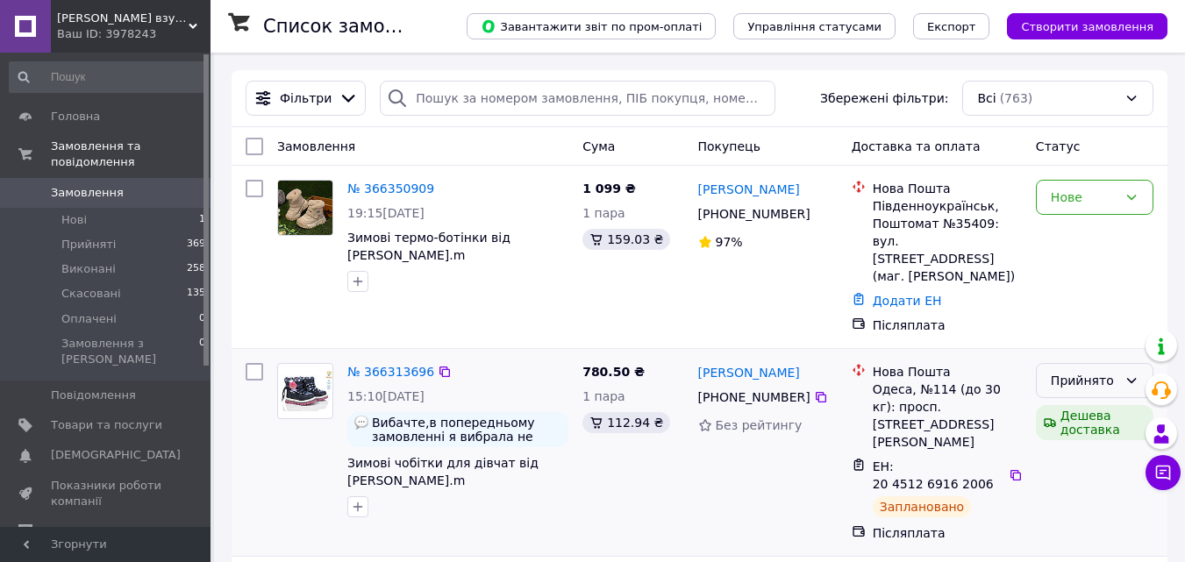
click at [1085, 371] on div "Прийнято" at bounding box center [1084, 380] width 67 height 19
